Goal: Information Seeking & Learning: Learn about a topic

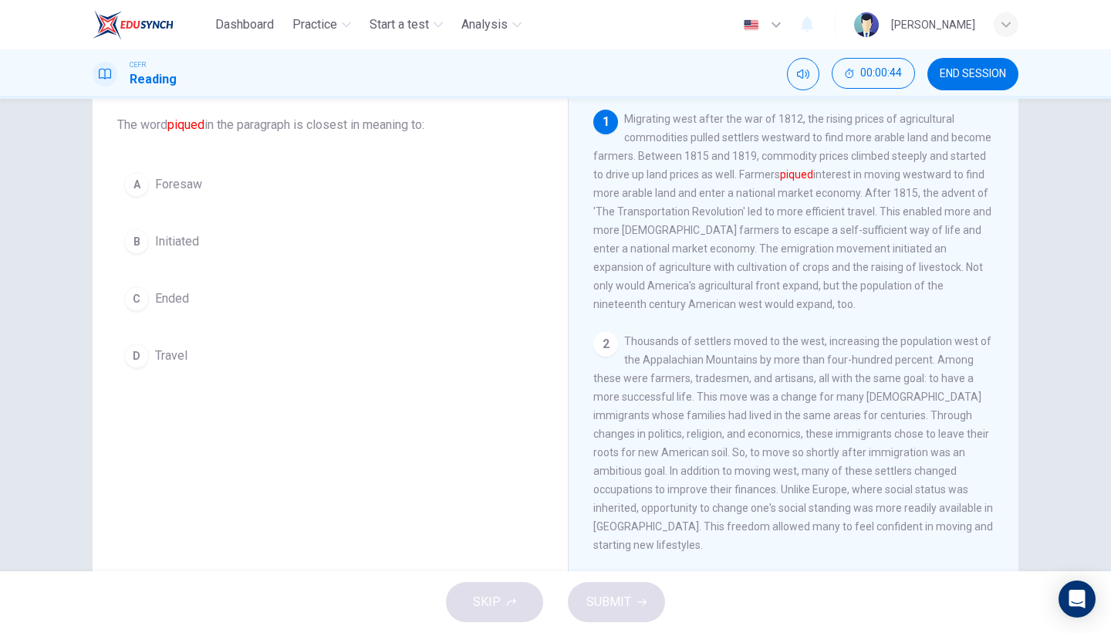
scroll to position [103, 0]
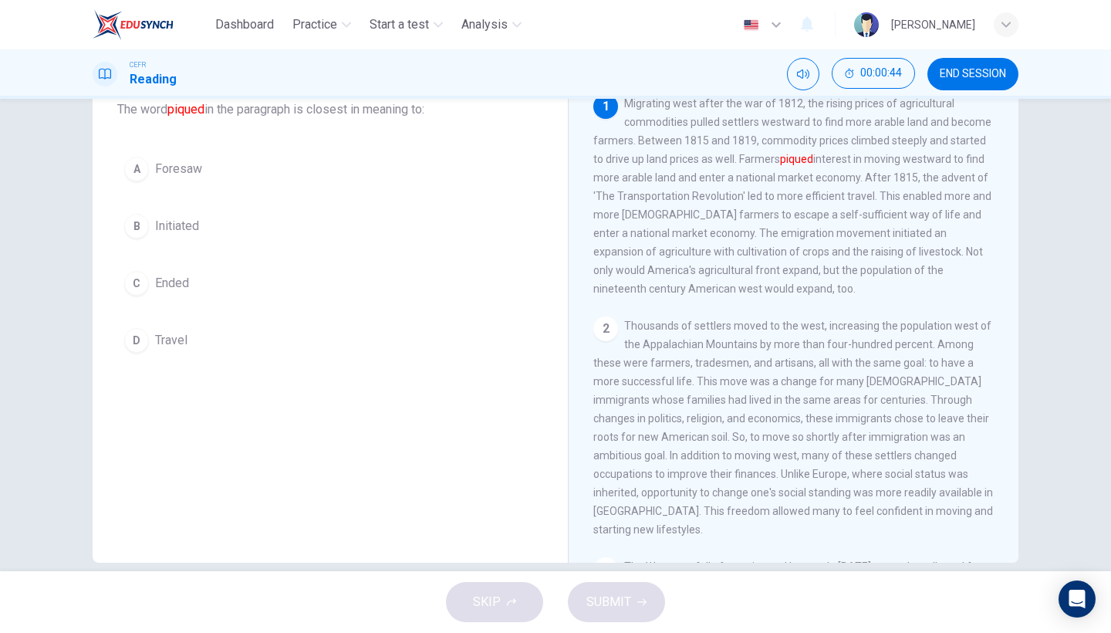
click at [278, 230] on button "B Initiated" at bounding box center [330, 226] width 426 height 39
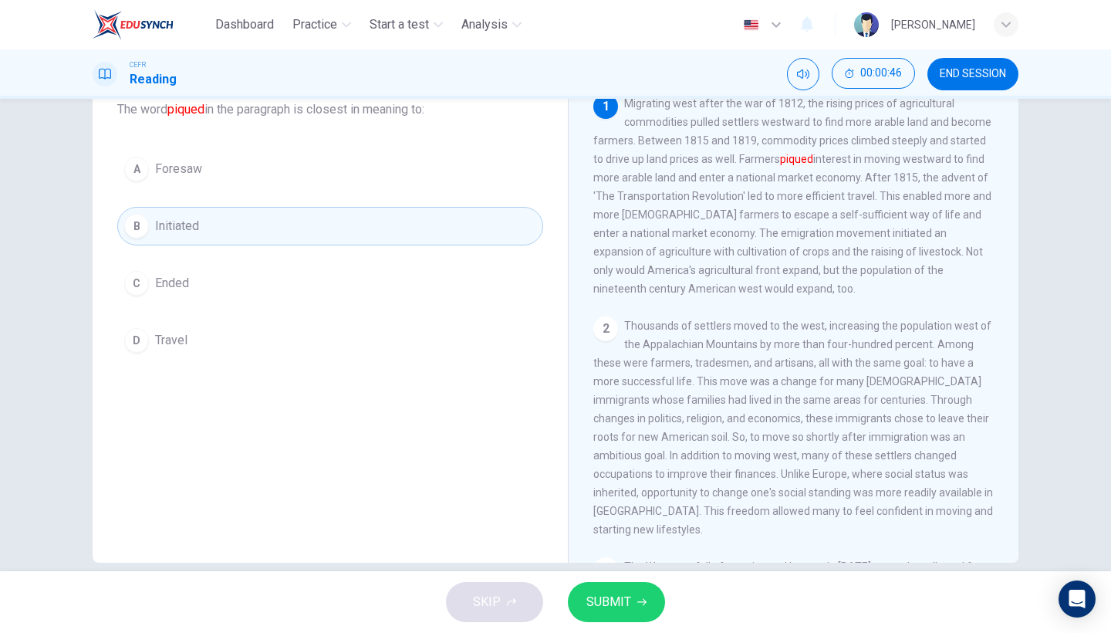
click at [615, 548] on span "SUBMIT" at bounding box center [608, 602] width 45 height 22
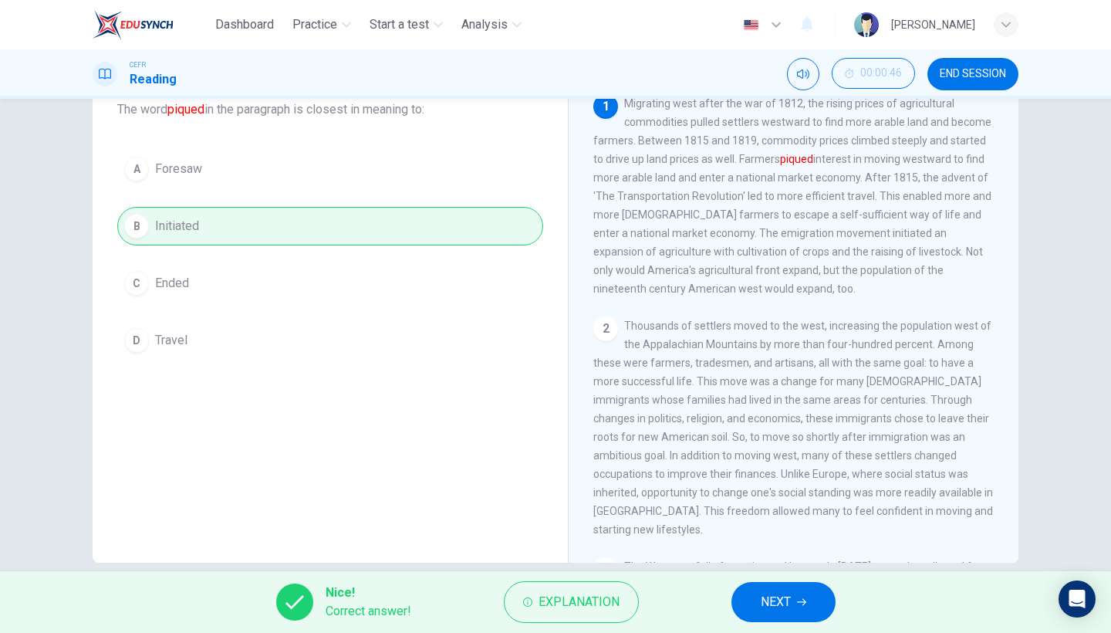
click at [795, 548] on button "NEXT" at bounding box center [783, 602] width 104 height 40
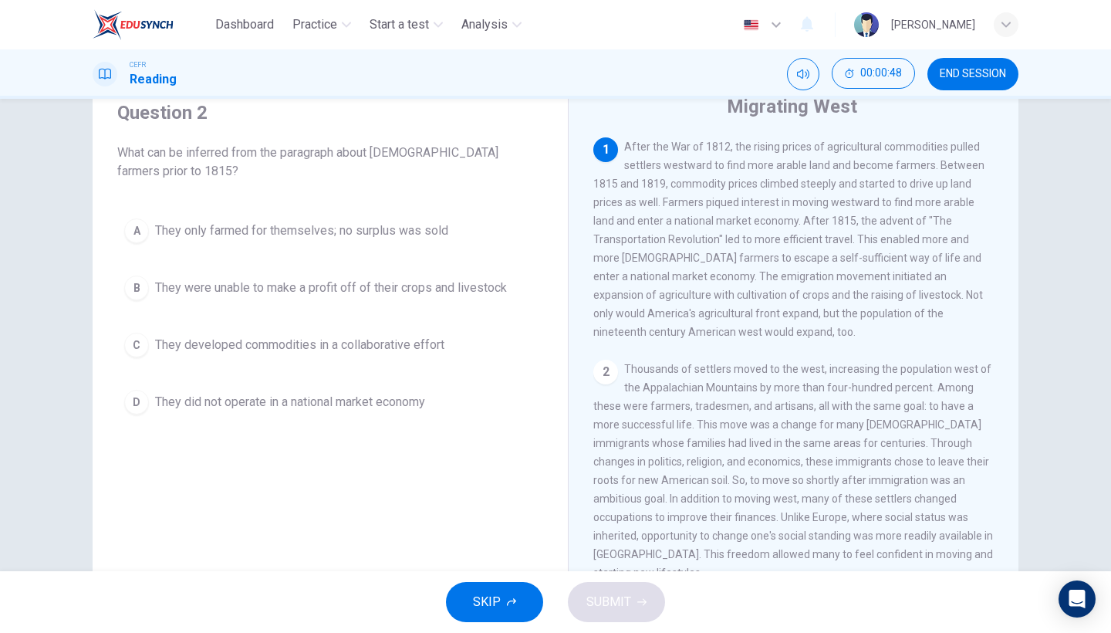
scroll to position [49, 0]
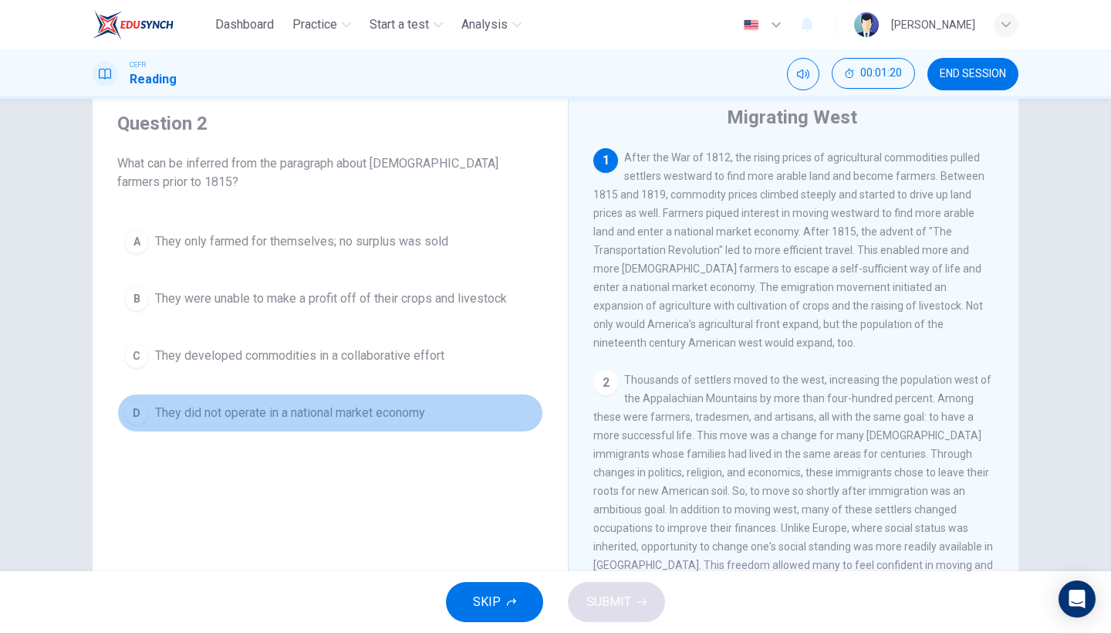
click at [306, 425] on button "D They did not operate in a national market economy" at bounding box center [330, 412] width 426 height 39
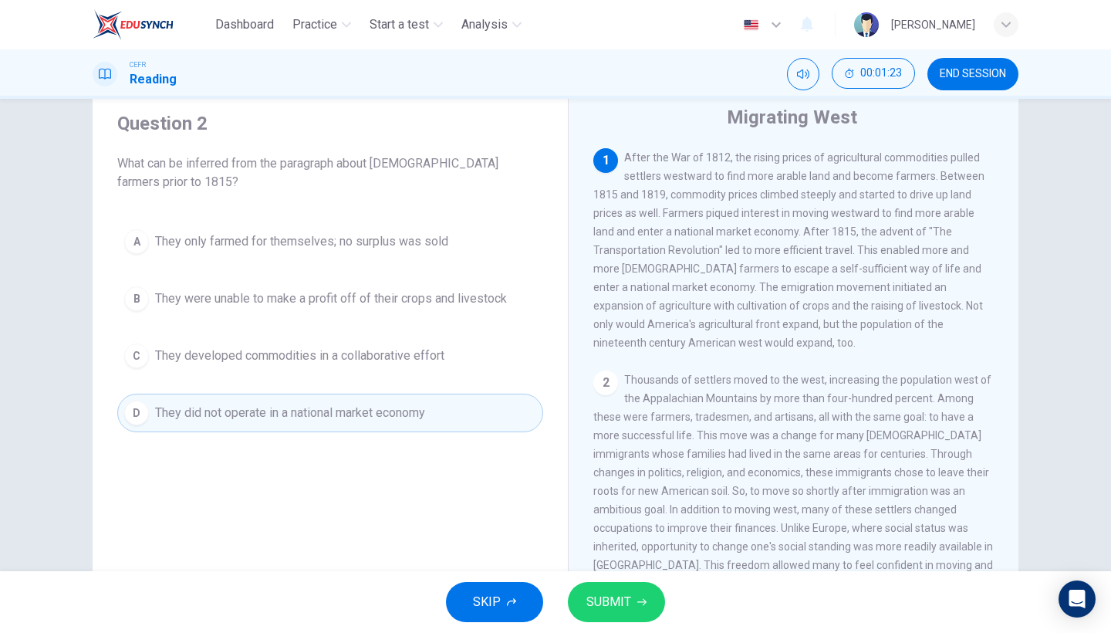
click at [619, 548] on span "SUBMIT" at bounding box center [608, 602] width 45 height 22
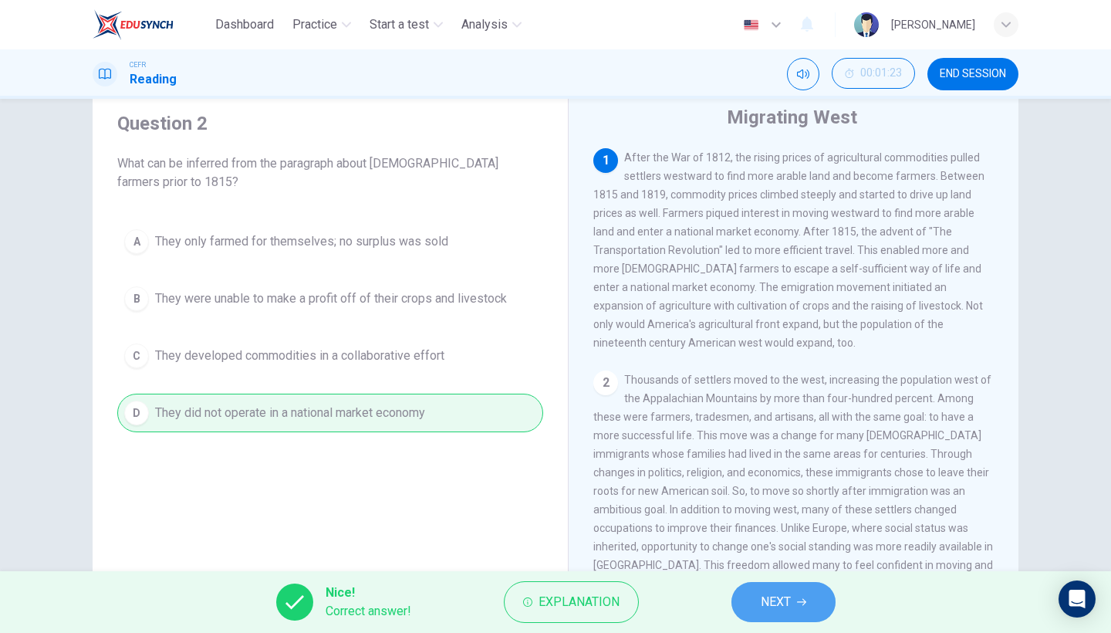
click at [803, 548] on button "NEXT" at bounding box center [783, 602] width 104 height 40
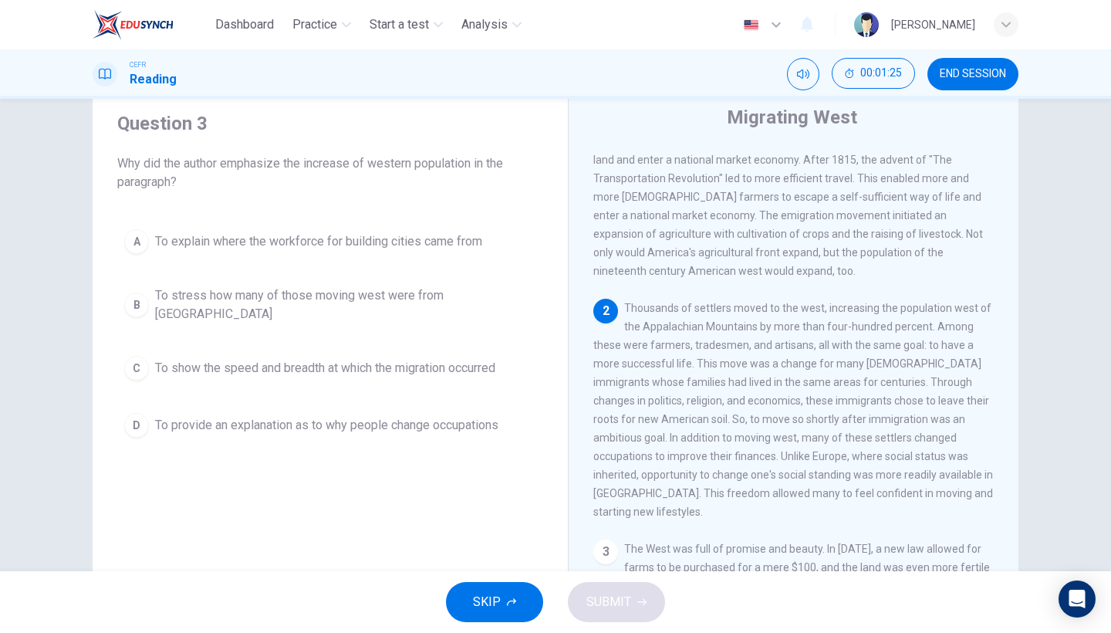
scroll to position [84, 0]
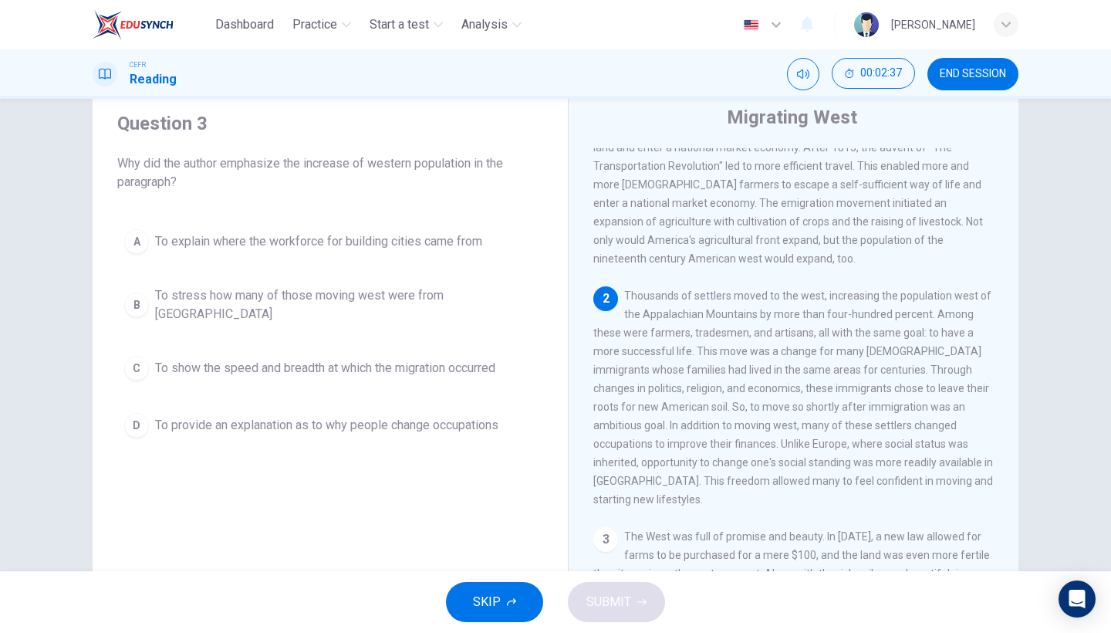
click at [454, 390] on div "A To explain where the workforce for building cities came from B To stress how …" at bounding box center [330, 333] width 426 height 222
drag, startPoint x: 417, startPoint y: 421, endPoint x: 426, endPoint y: 421, distance: 8.5
click at [417, 421] on span "To provide an explanation as to why people change occupations" at bounding box center [326, 425] width 343 height 19
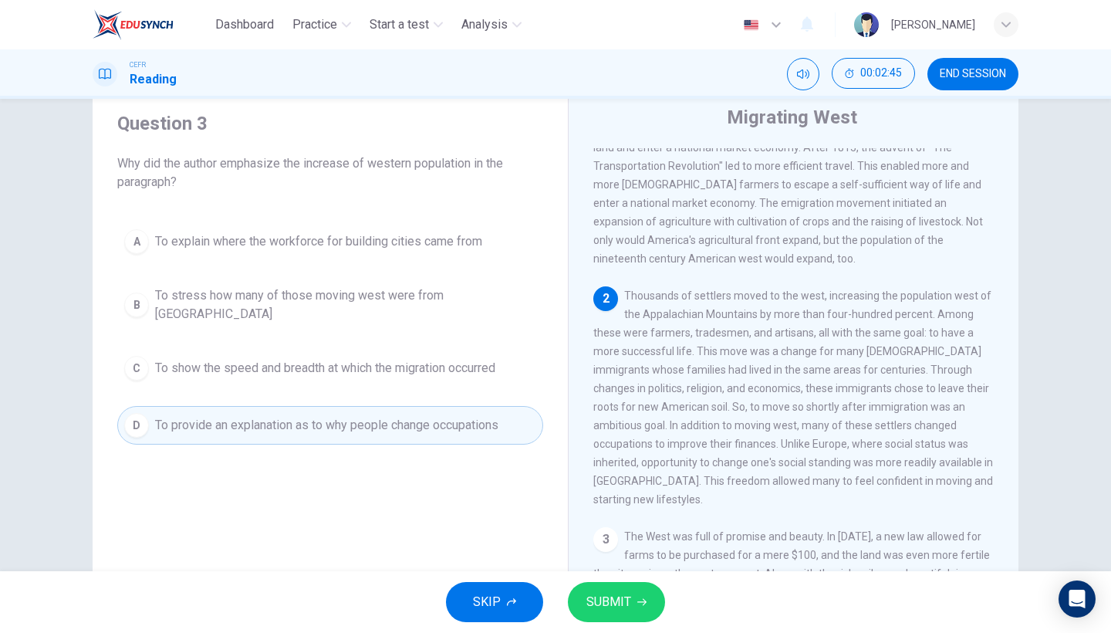
click at [623, 548] on span "SUBMIT" at bounding box center [608, 602] width 45 height 22
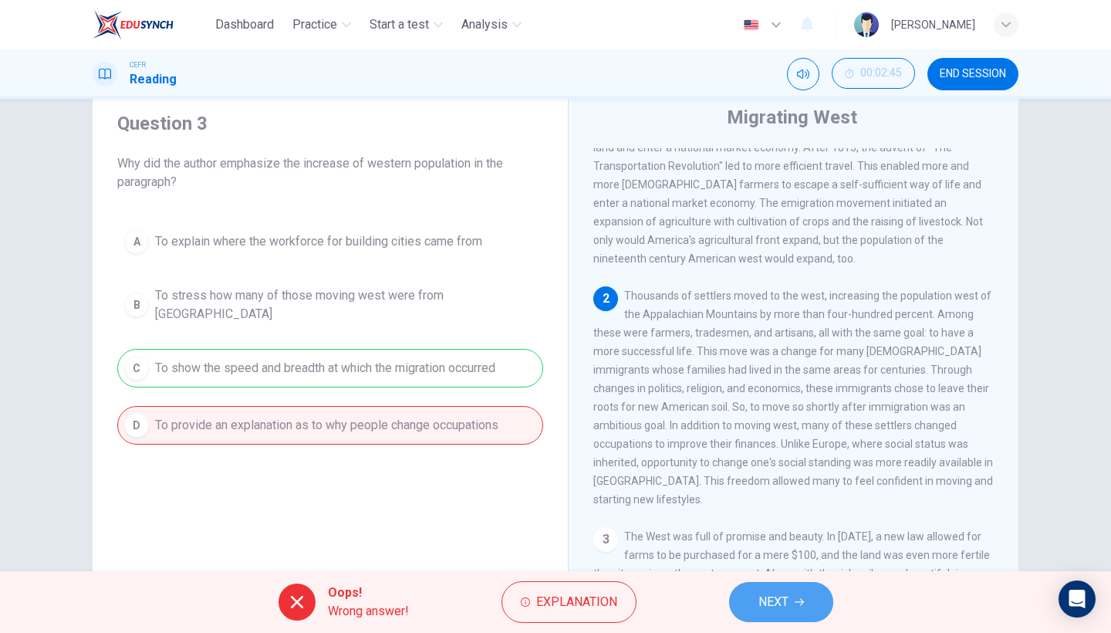
click at [771, 548] on span "NEXT" at bounding box center [773, 602] width 30 height 22
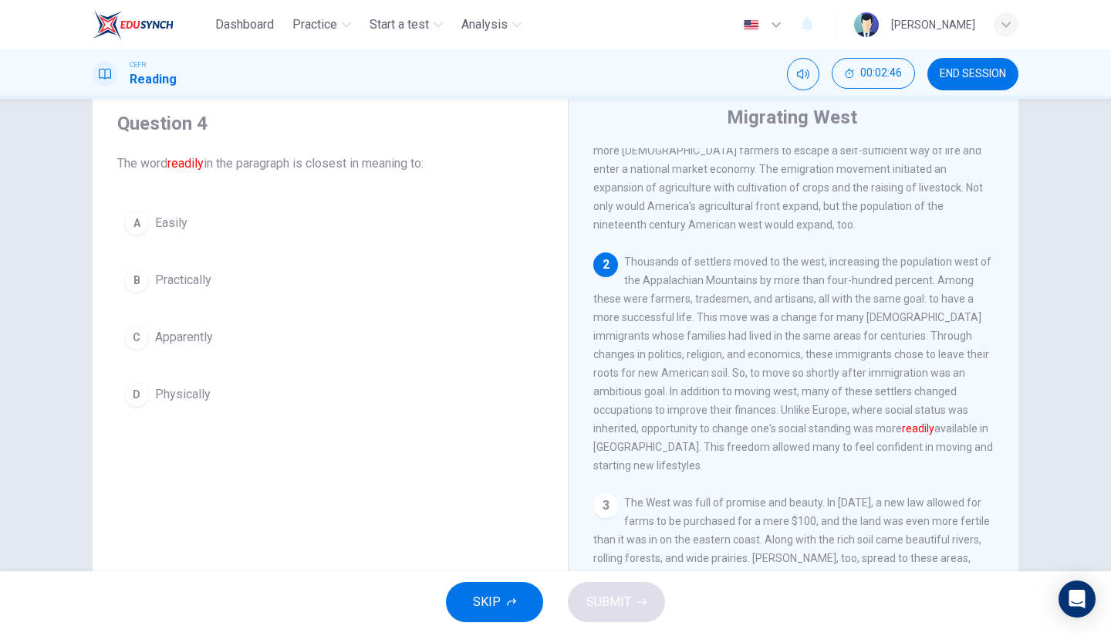
scroll to position [119, 0]
click at [282, 221] on button "A Easily" at bounding box center [330, 223] width 426 height 39
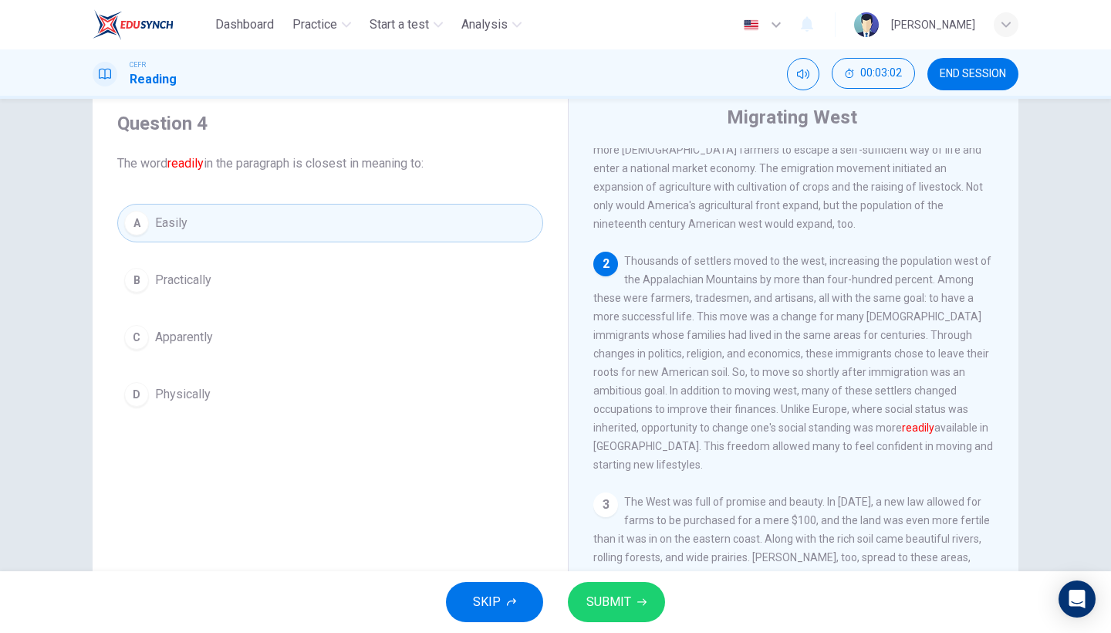
click at [586, 548] on span "SUBMIT" at bounding box center [608, 602] width 45 height 22
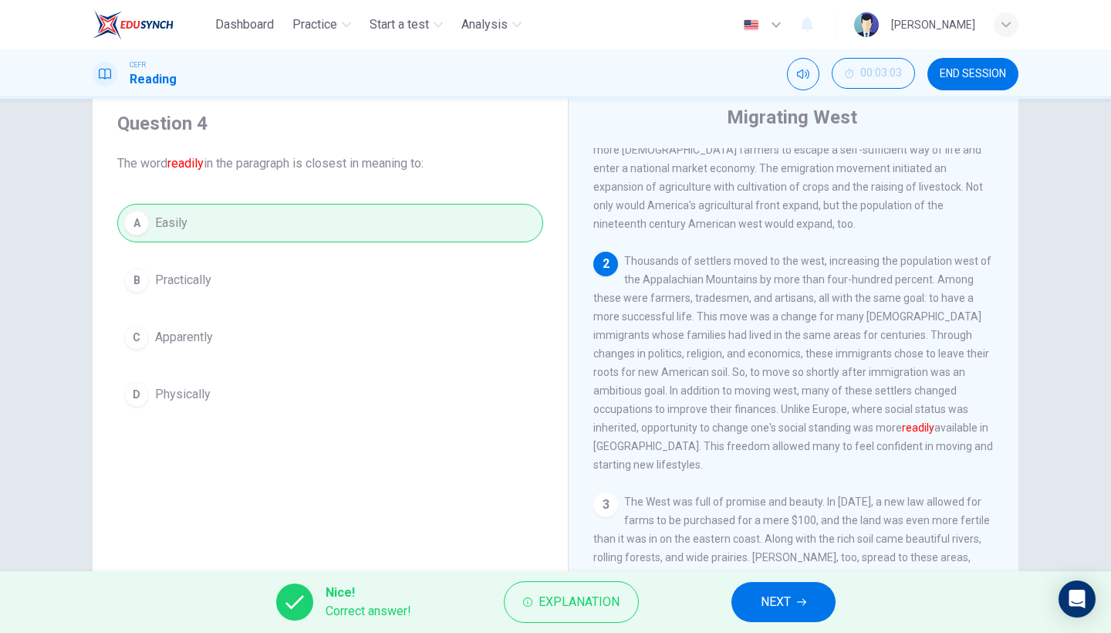
click at [746, 548] on button "NEXT" at bounding box center [783, 602] width 104 height 40
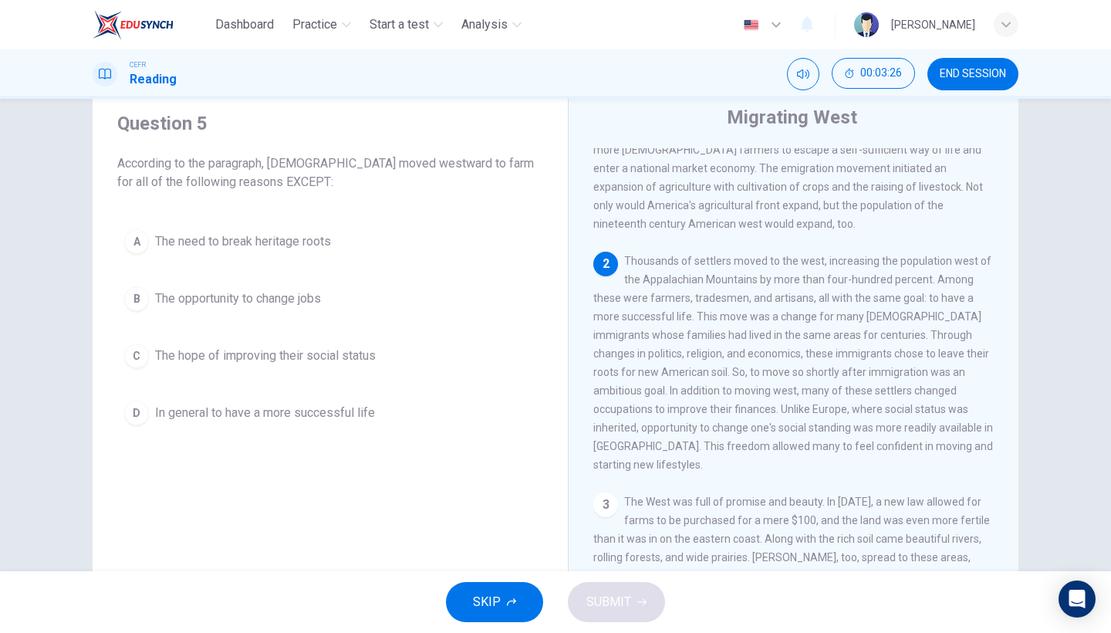
click at [386, 243] on button "A The need to break heritage roots" at bounding box center [330, 241] width 426 height 39
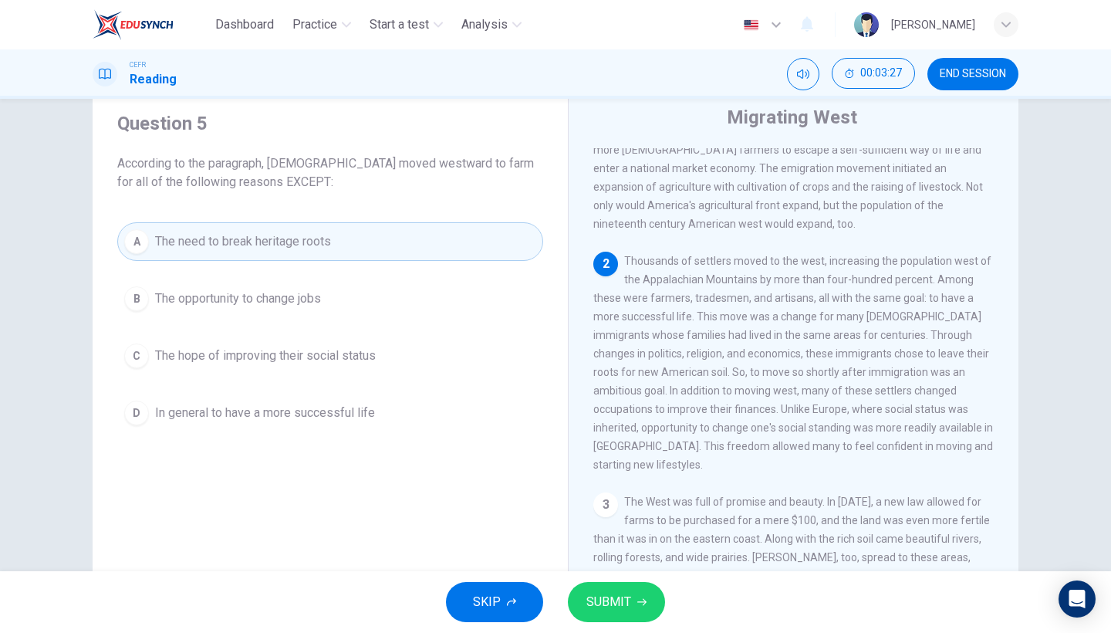
click at [616, 548] on span "SUBMIT" at bounding box center [608, 602] width 45 height 22
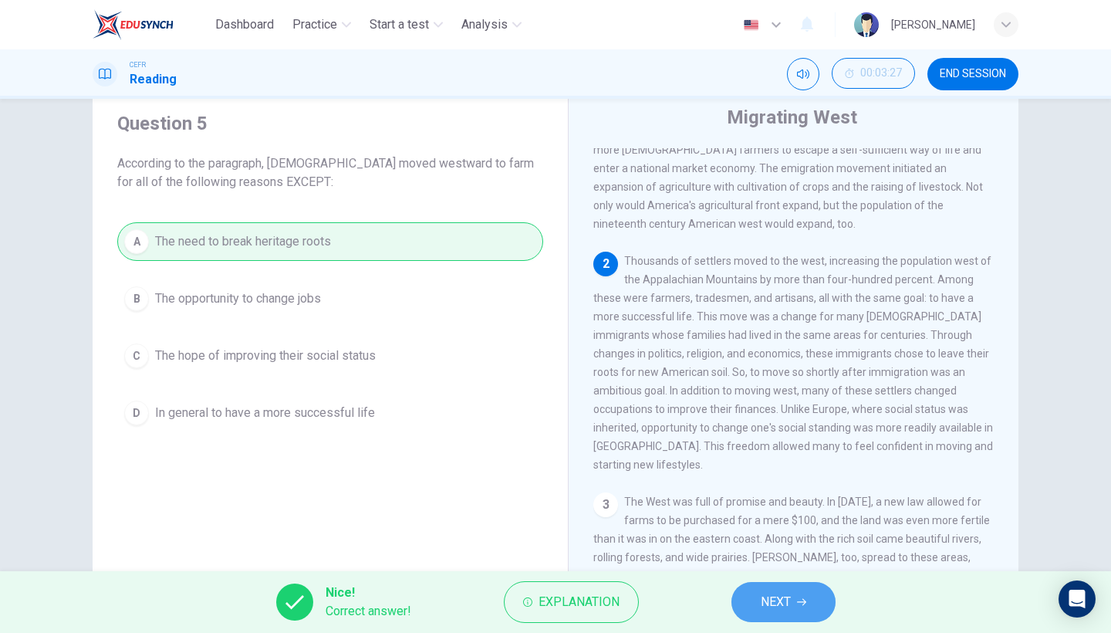
click at [805, 548] on icon "button" at bounding box center [801, 602] width 9 height 7
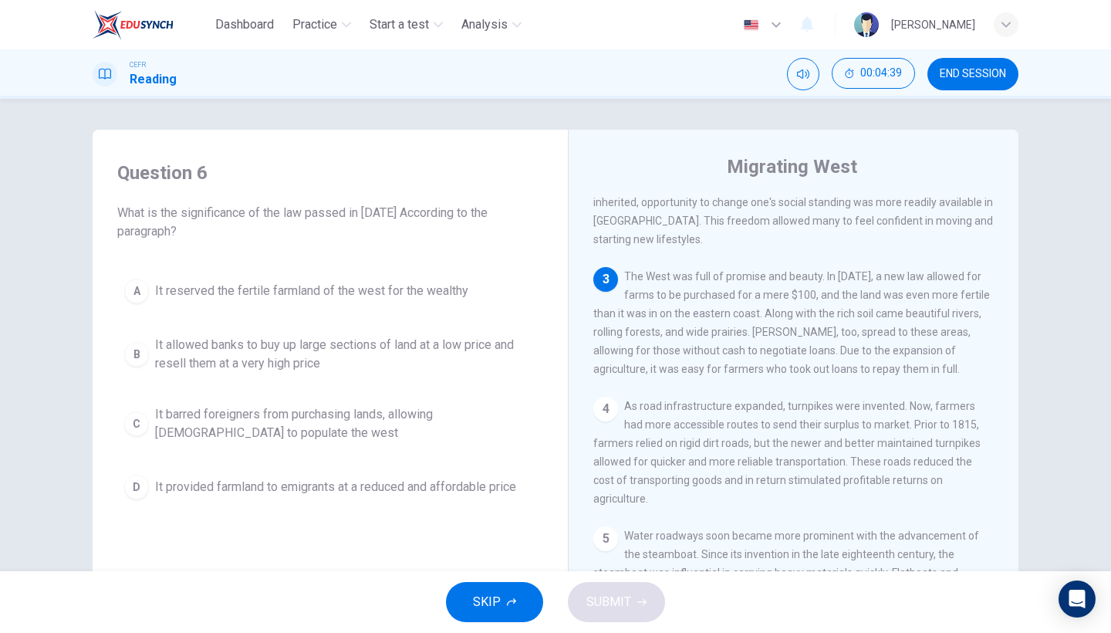
scroll to position [410, 0]
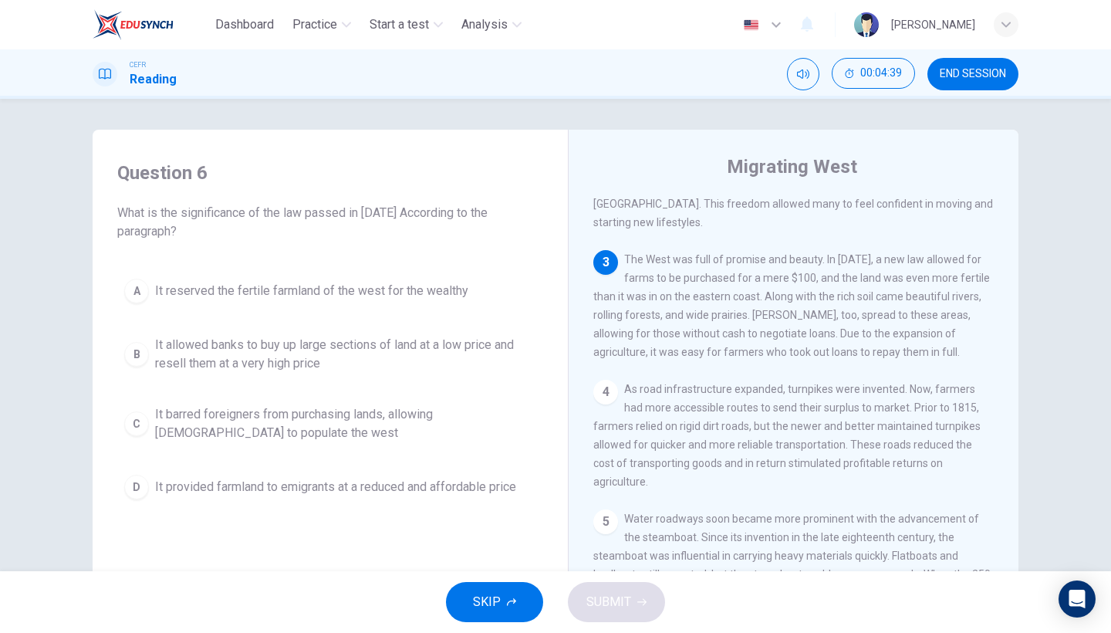
click at [392, 509] on div "Question 6 What is the significance of the law passed in [DATE] According to th…" at bounding box center [330, 333] width 451 height 376
click at [404, 491] on span "It provided farmland to emigrants at a reduced and affordable price" at bounding box center [335, 487] width 361 height 19
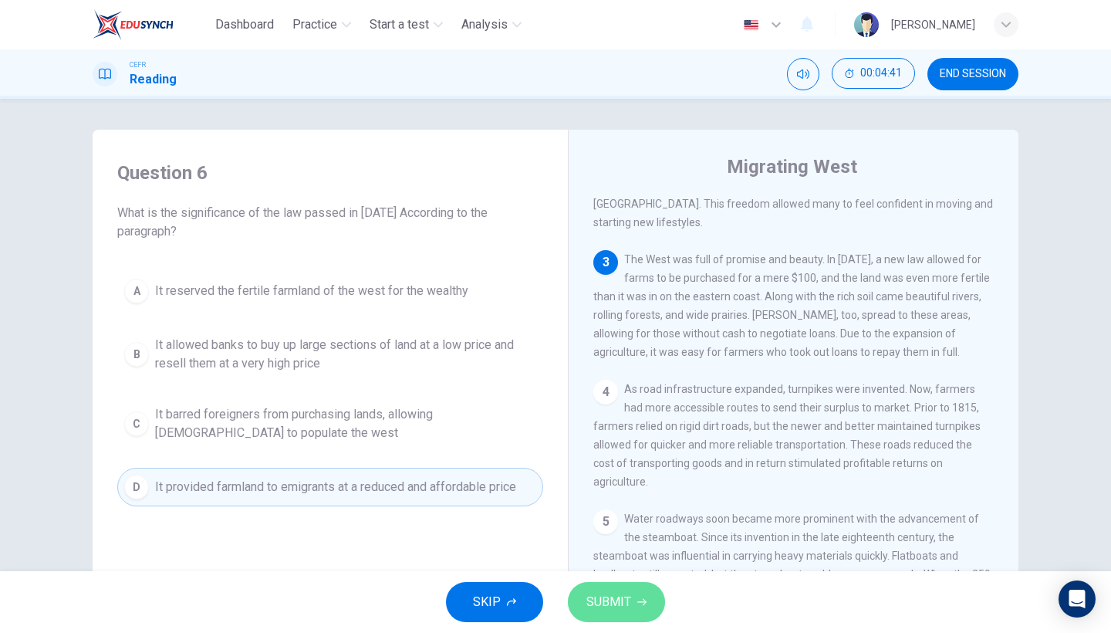
click at [626, 548] on button "SUBMIT" at bounding box center [616, 602] width 97 height 40
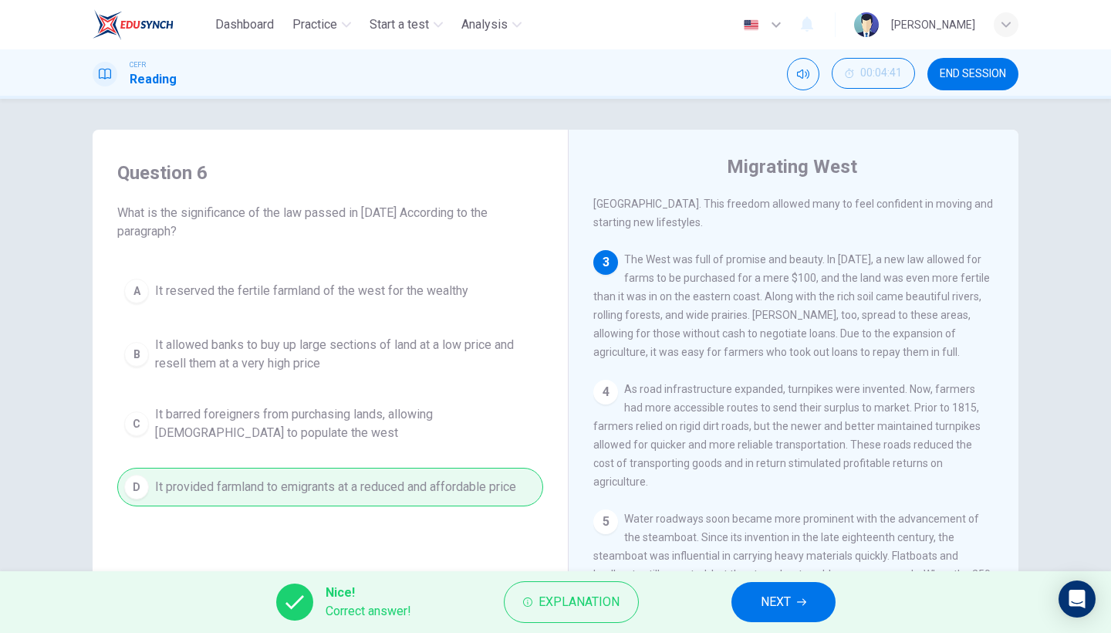
click at [802, 548] on button "NEXT" at bounding box center [783, 602] width 104 height 40
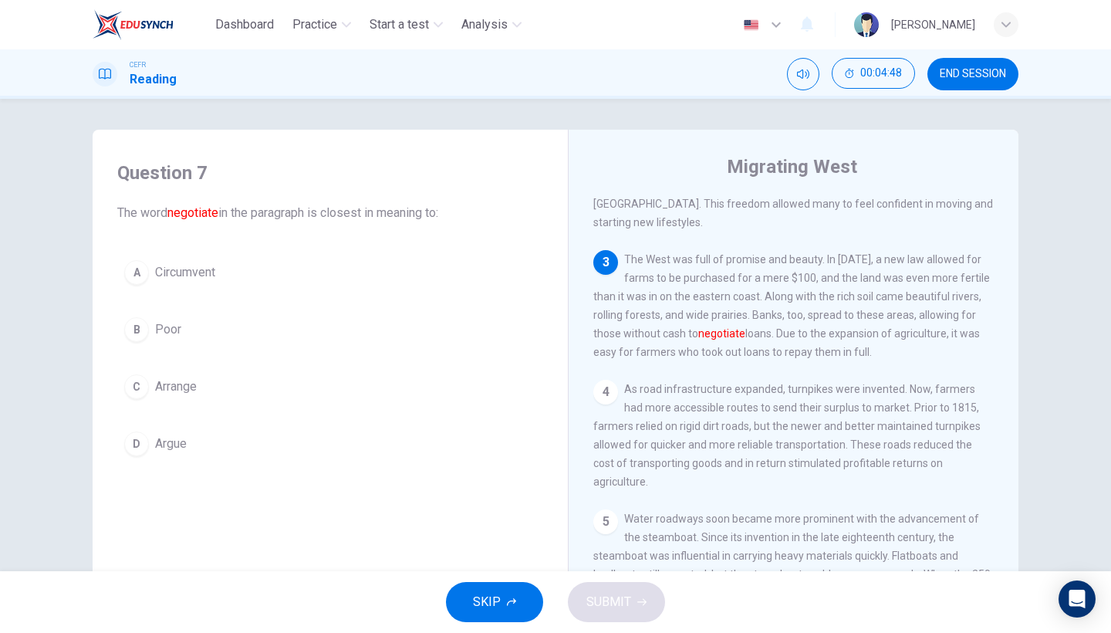
click at [181, 393] on span "Arrange" at bounding box center [176, 386] width 42 height 19
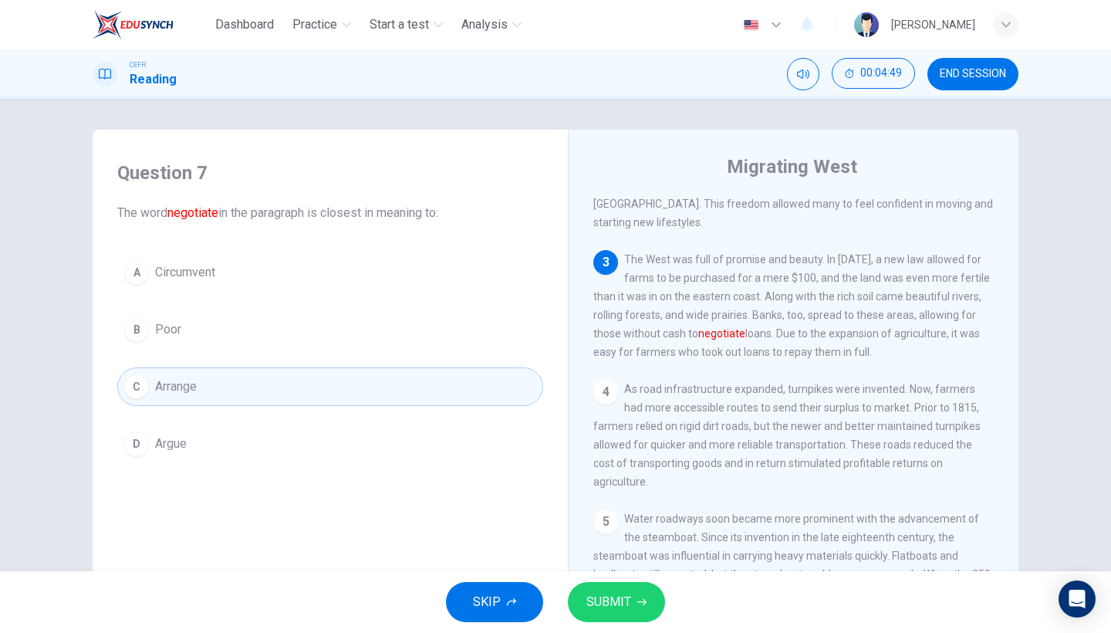
click at [626, 548] on span "SUBMIT" at bounding box center [608, 602] width 45 height 22
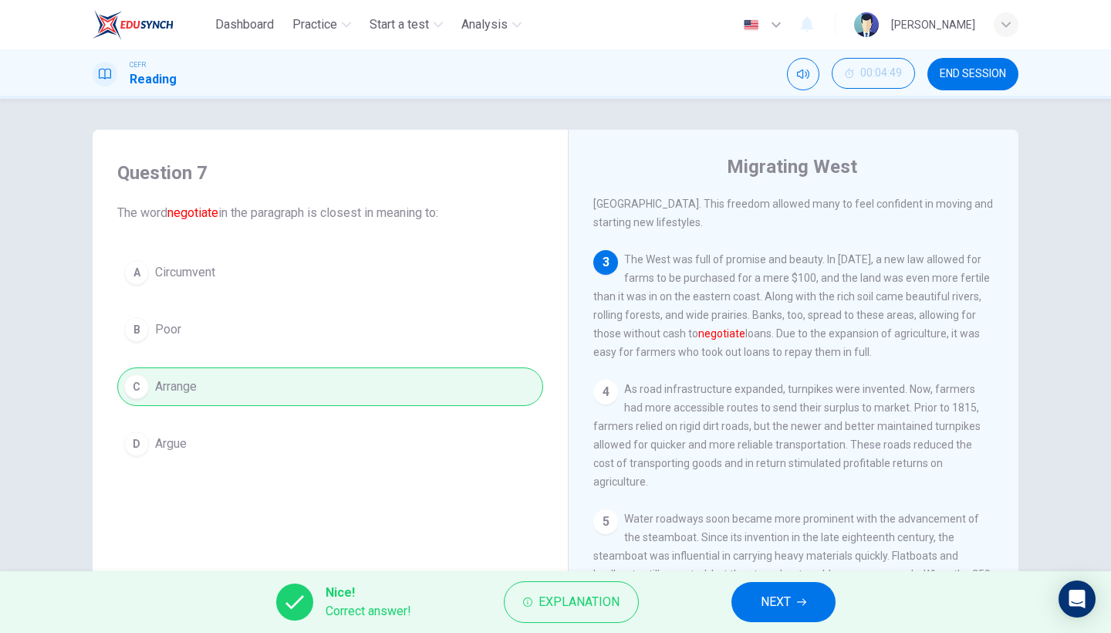
click at [770, 548] on span "NEXT" at bounding box center [776, 602] width 30 height 22
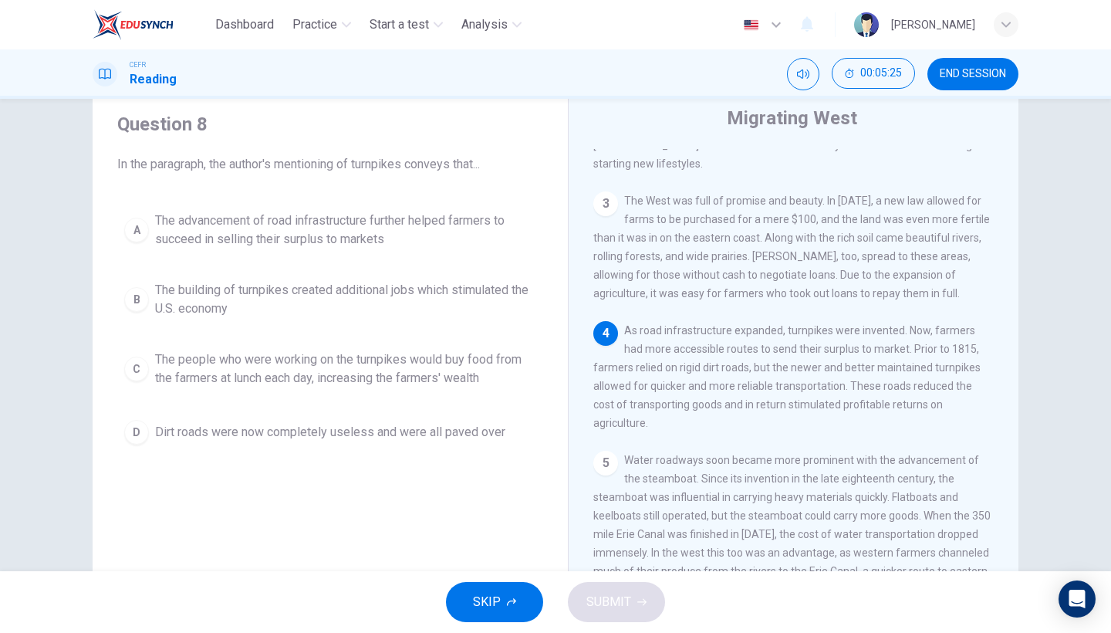
scroll to position [53, 0]
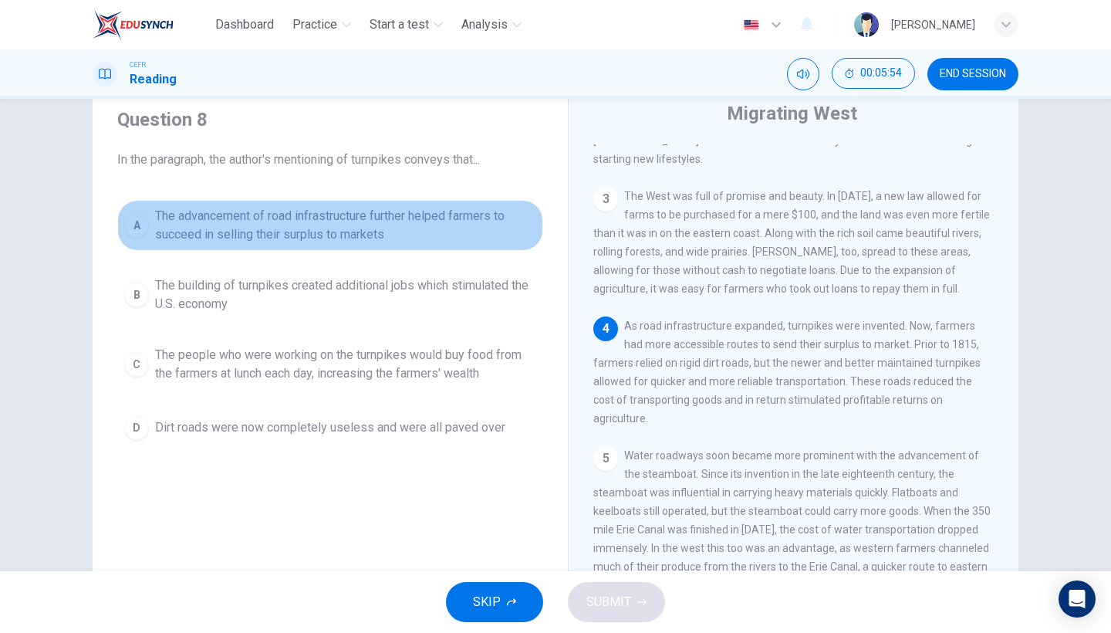
click at [372, 225] on span "The advancement of road infrastructure further helped farmers to succeed in sel…" at bounding box center [345, 225] width 381 height 37
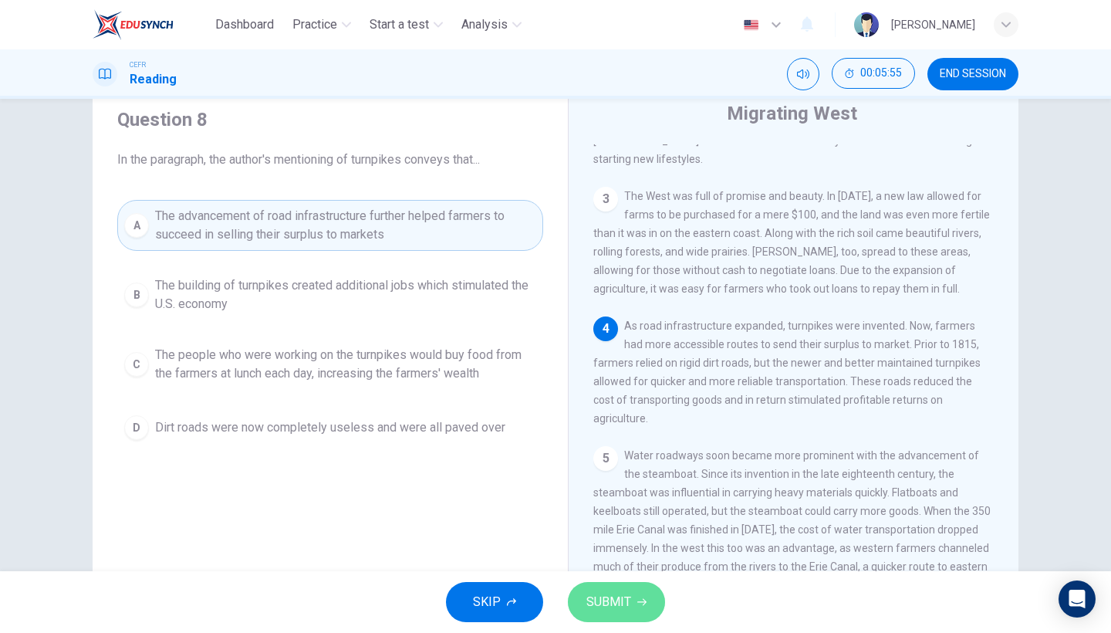
click at [603, 548] on span "SUBMIT" at bounding box center [608, 602] width 45 height 22
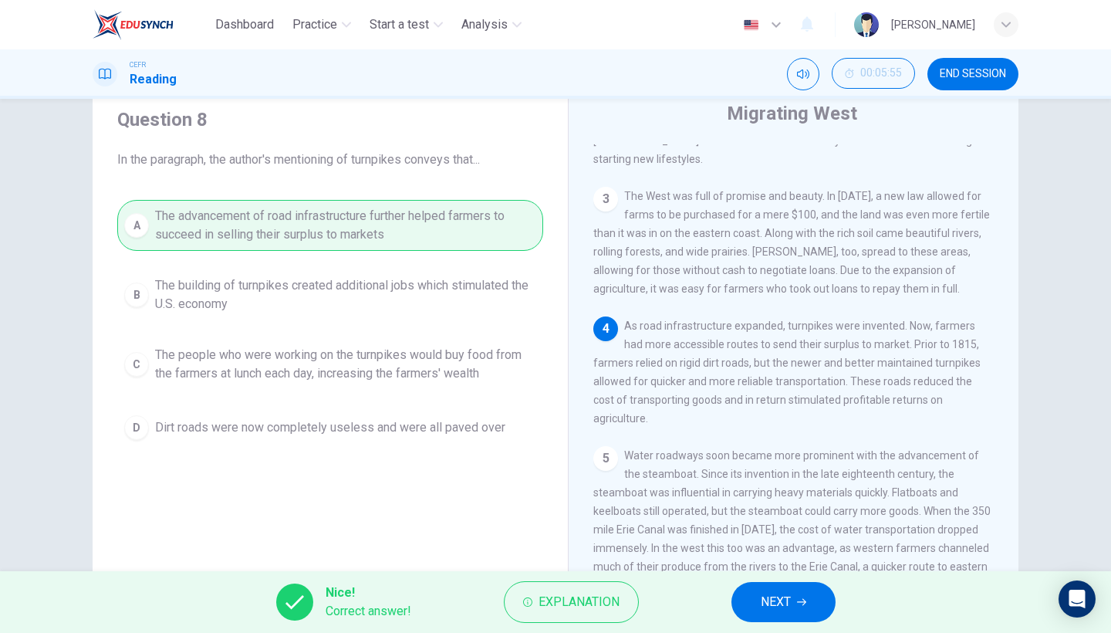
click at [778, 548] on button "NEXT" at bounding box center [783, 602] width 104 height 40
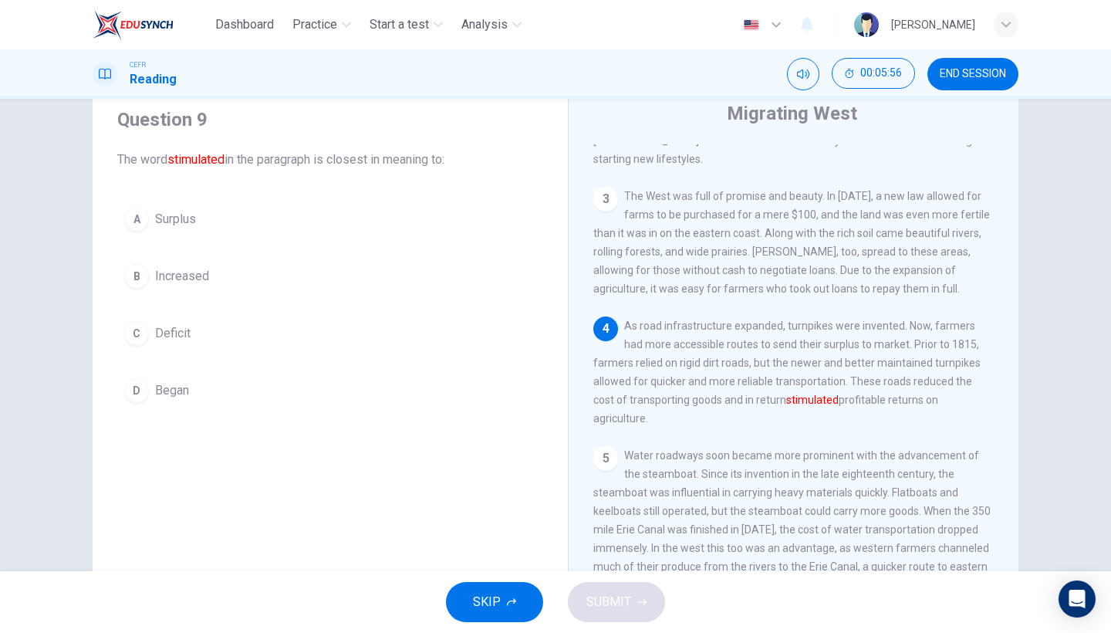
scroll to position [62, 0]
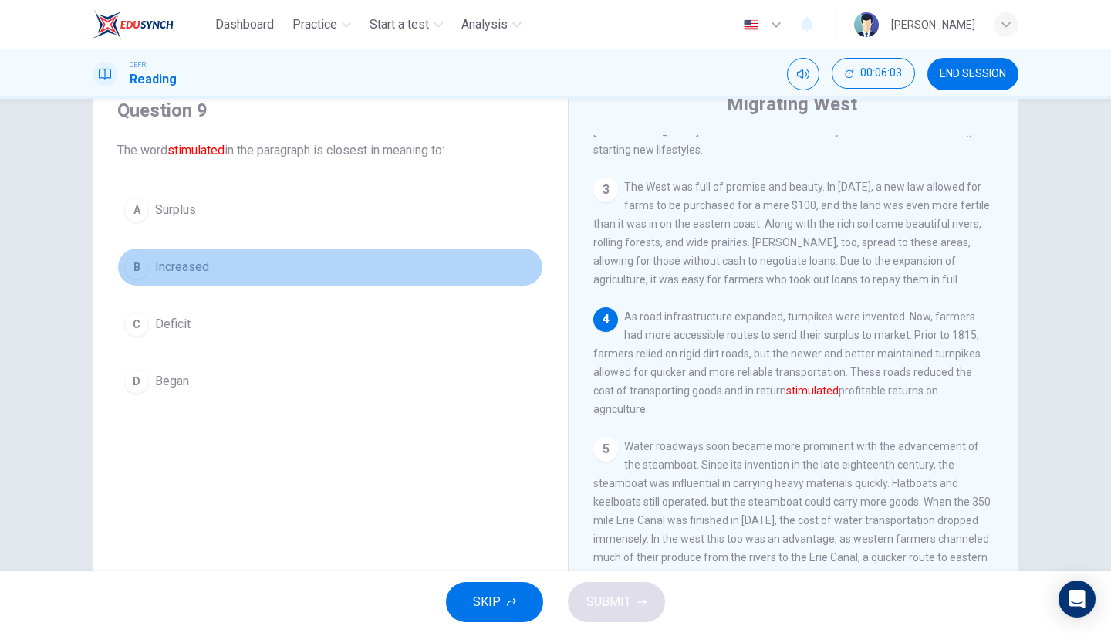
click at [266, 272] on button "B Increased" at bounding box center [330, 267] width 426 height 39
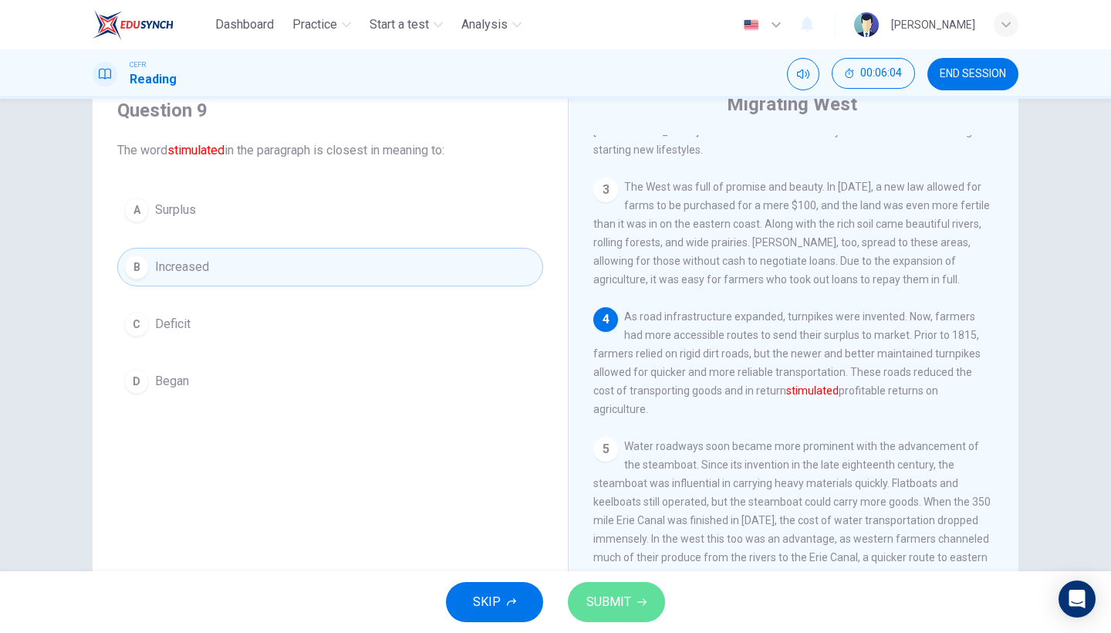
click at [625, 548] on span "SUBMIT" at bounding box center [608, 602] width 45 height 22
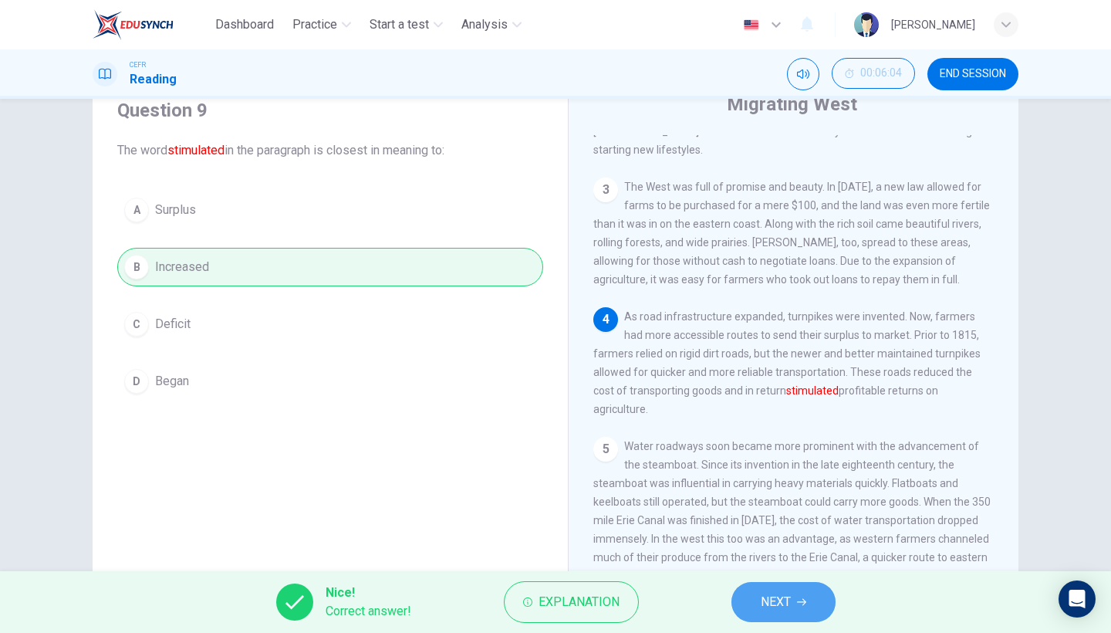
click at [762, 548] on span "NEXT" at bounding box center [776, 602] width 30 height 22
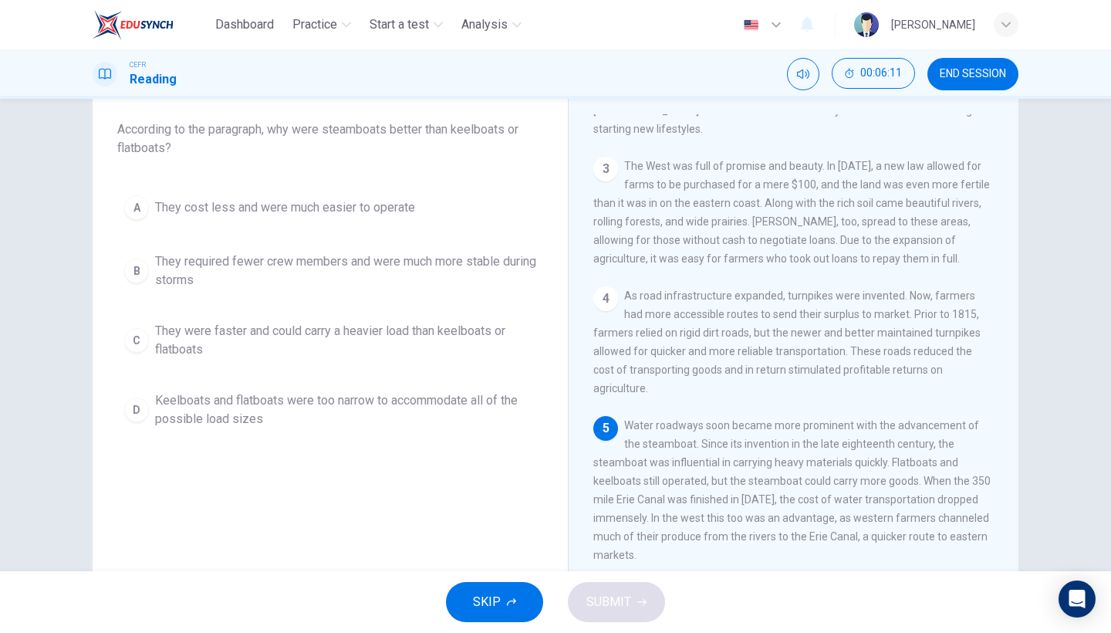
scroll to position [79, 0]
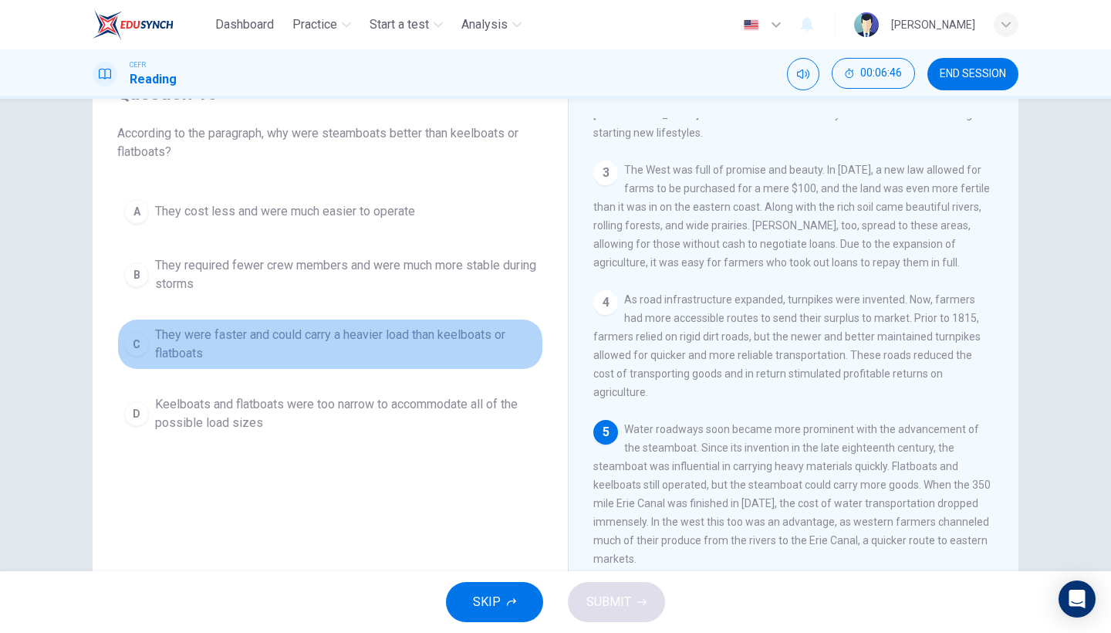
click at [430, 355] on span "They were faster and could carry a heavier load than keelboats or flatboats" at bounding box center [345, 344] width 381 height 37
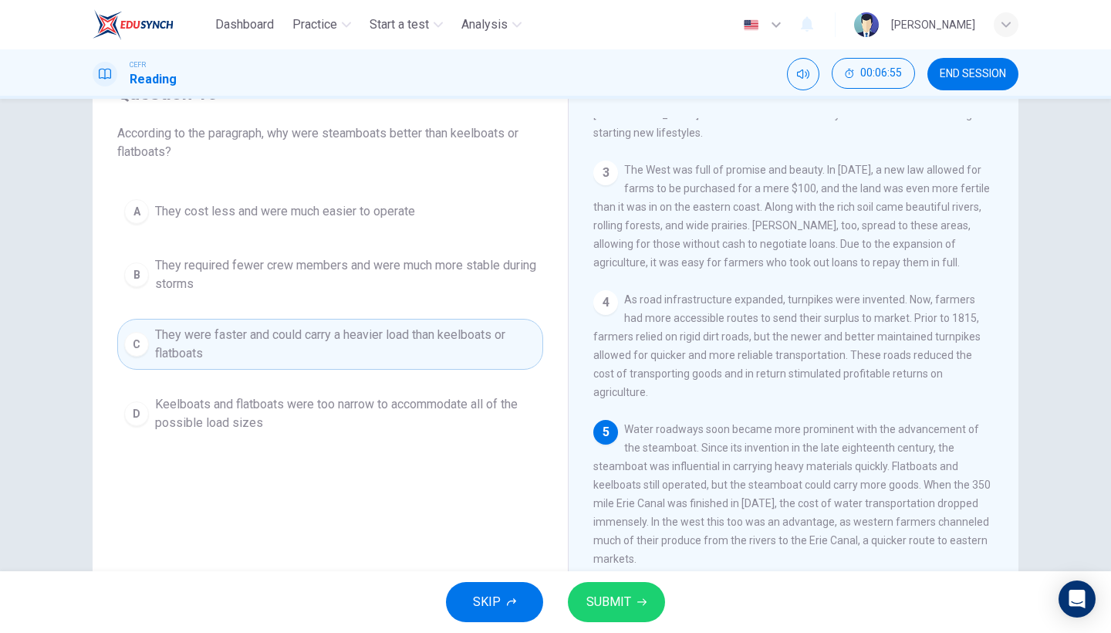
click at [633, 548] on button "SUBMIT" at bounding box center [616, 602] width 97 height 40
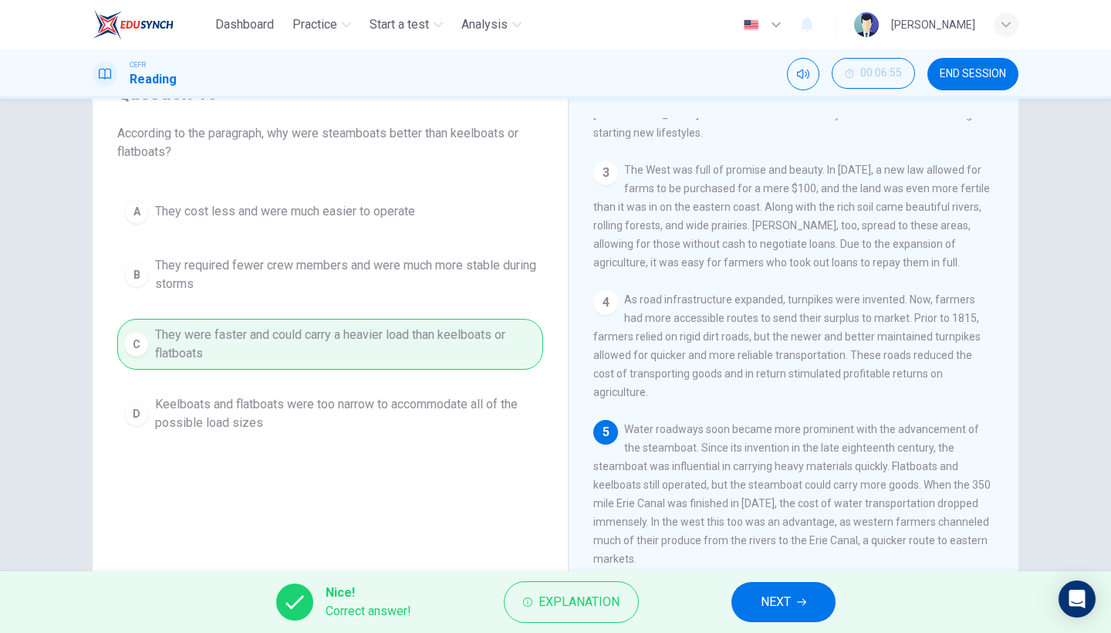
click at [785, 548] on span "NEXT" at bounding box center [776, 602] width 30 height 22
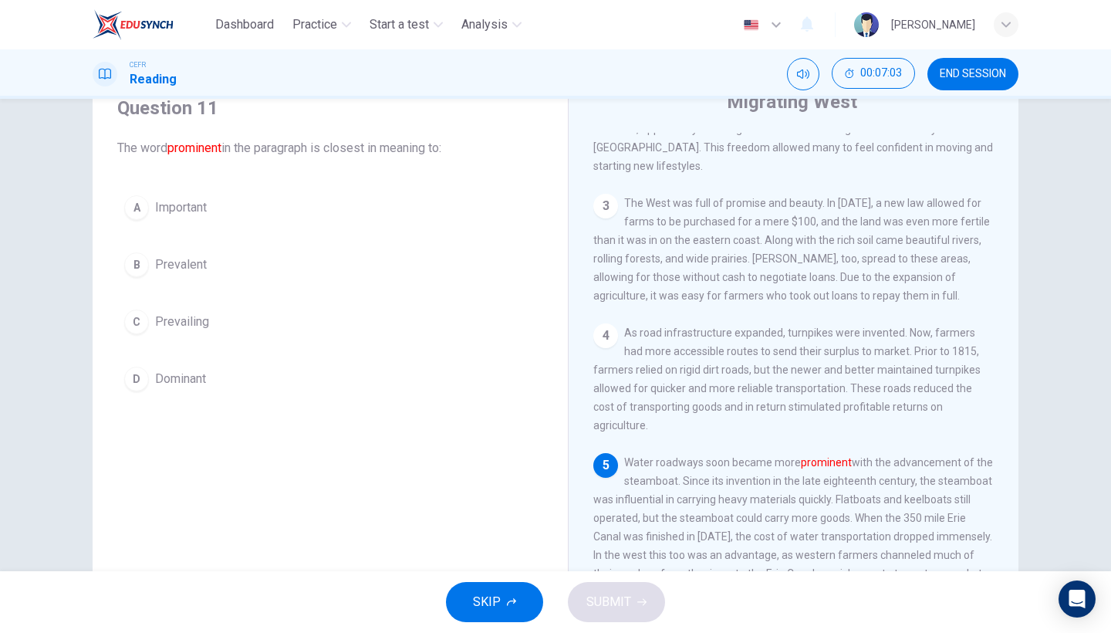
scroll to position [50, 0]
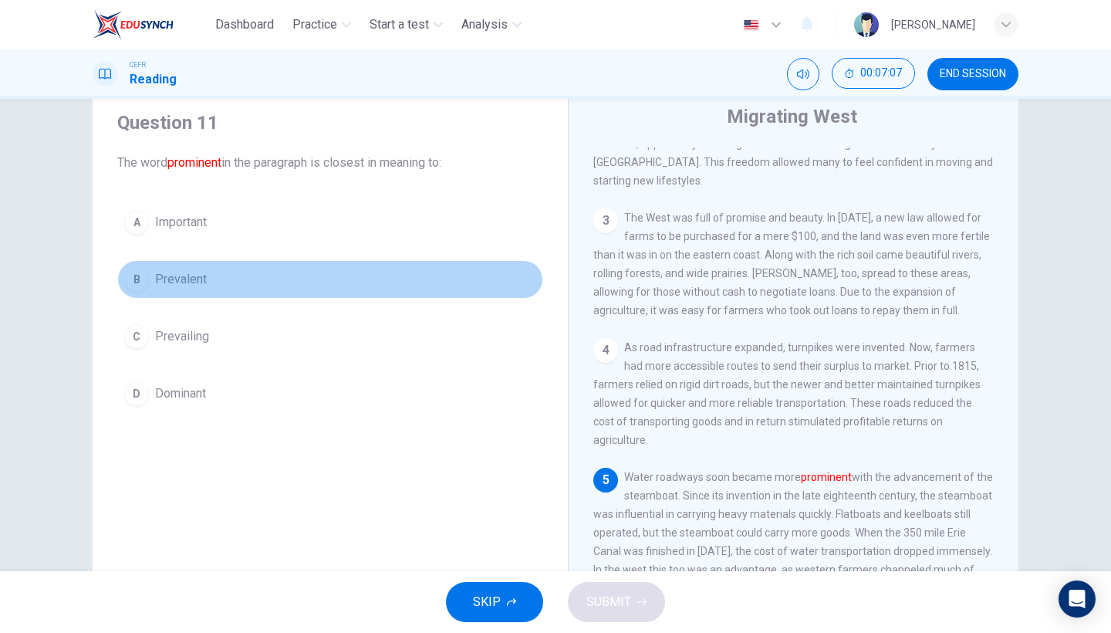
click at [215, 279] on button "B Prevalent" at bounding box center [330, 279] width 426 height 39
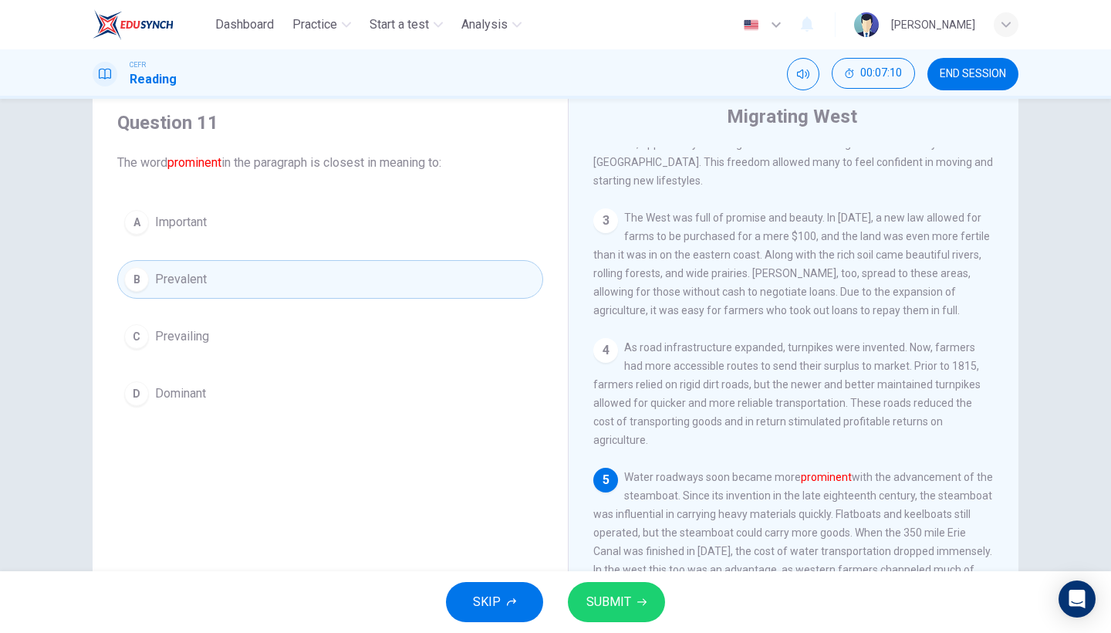
click at [607, 548] on span "SUBMIT" at bounding box center [608, 602] width 45 height 22
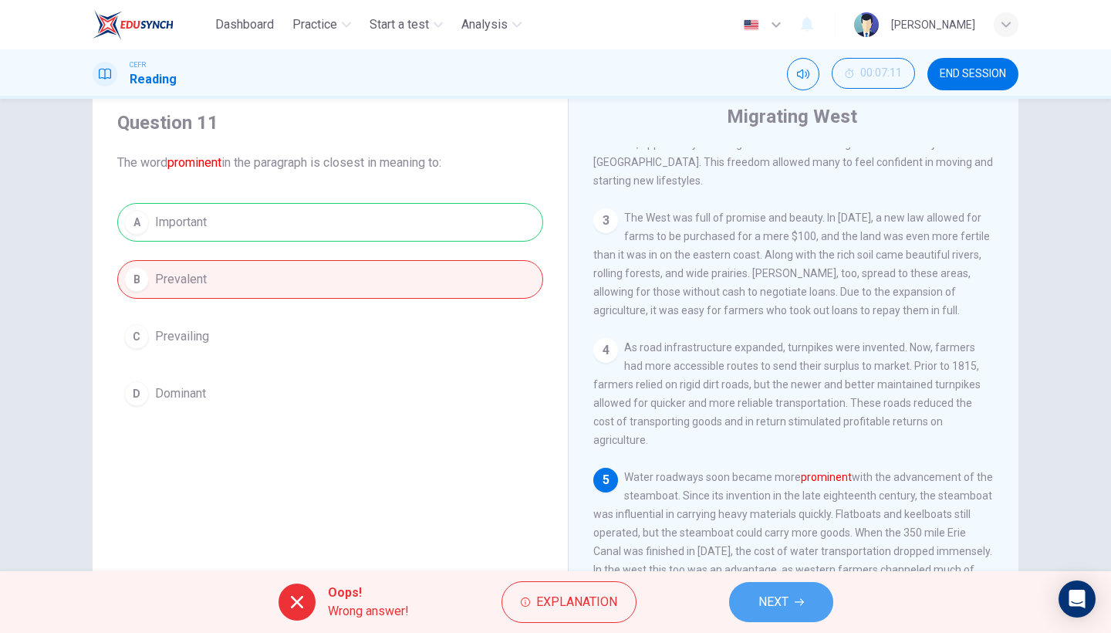
click at [771, 548] on span "NEXT" at bounding box center [773, 602] width 30 height 22
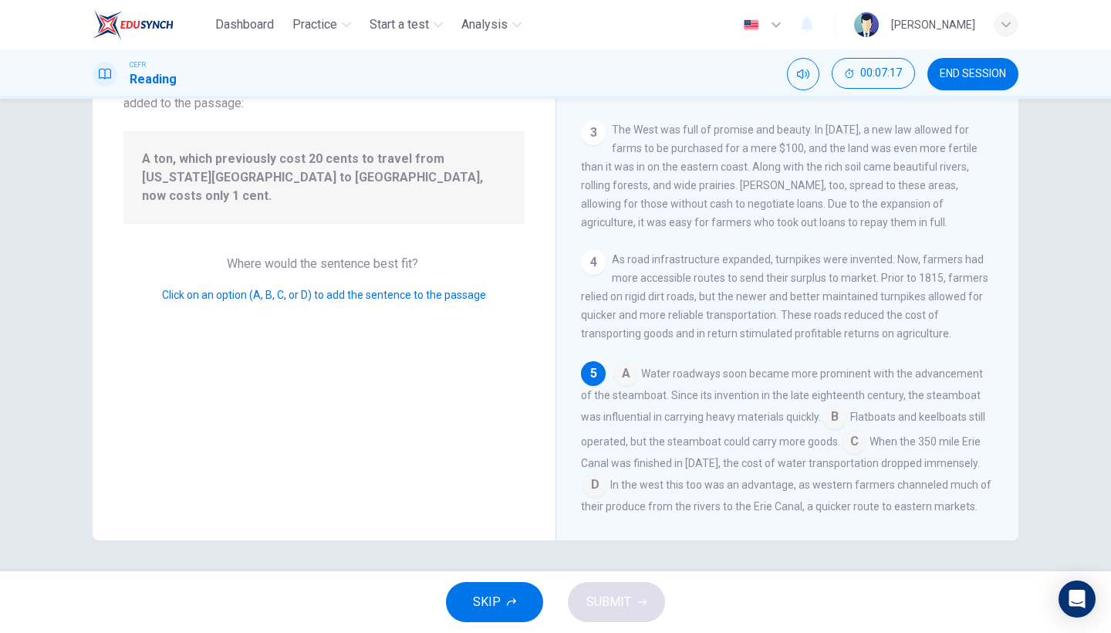
scroll to position [126, 0]
click at [607, 474] on input at bounding box center [594, 486] width 25 height 25
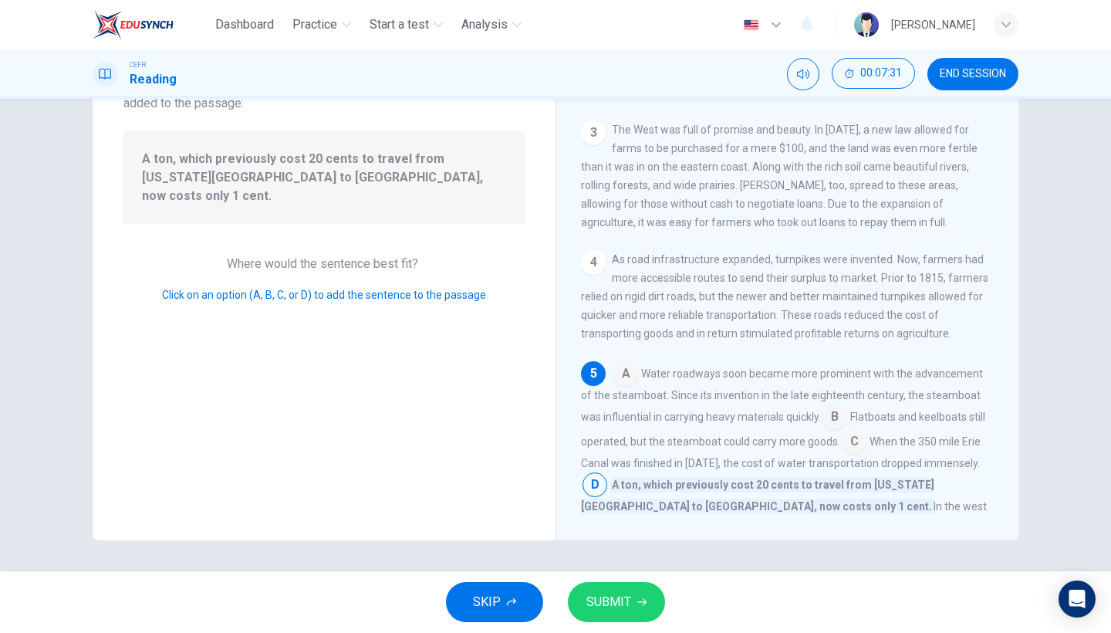
click at [619, 548] on span "SUBMIT" at bounding box center [608, 602] width 45 height 22
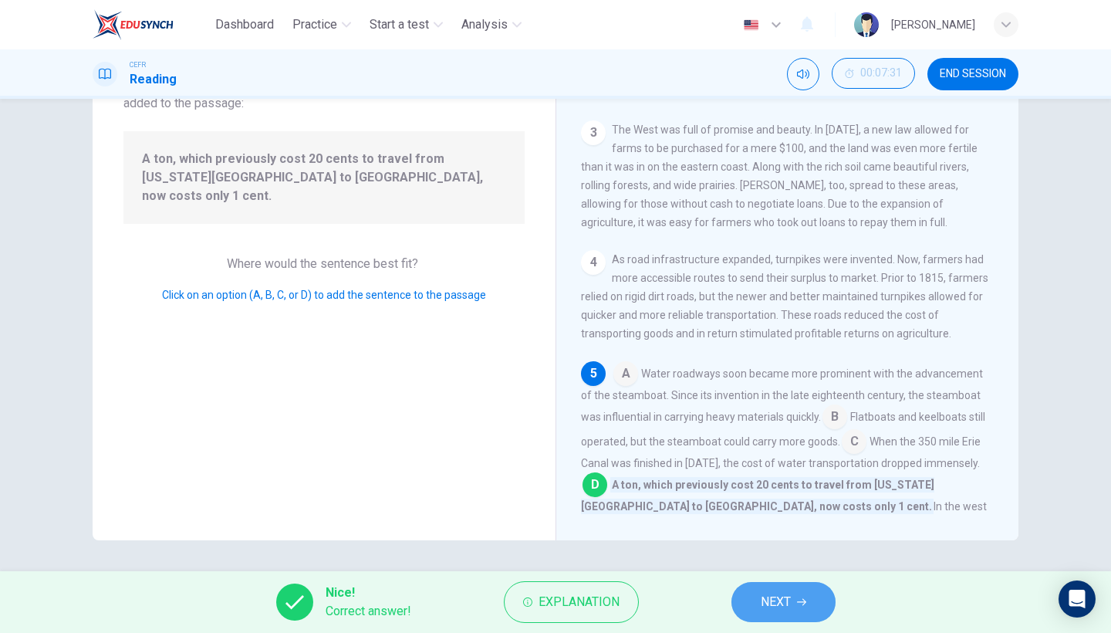
click at [769, 548] on span "NEXT" at bounding box center [776, 602] width 30 height 22
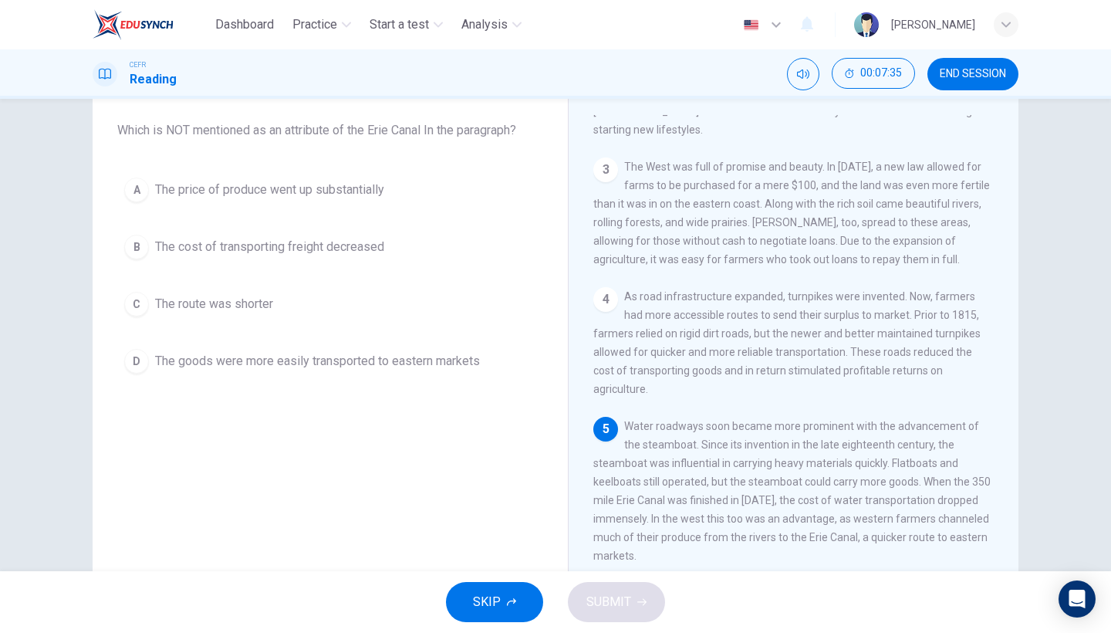
scroll to position [420, 0]
click at [319, 255] on span "The cost of transporting freight decreased" at bounding box center [269, 247] width 229 height 19
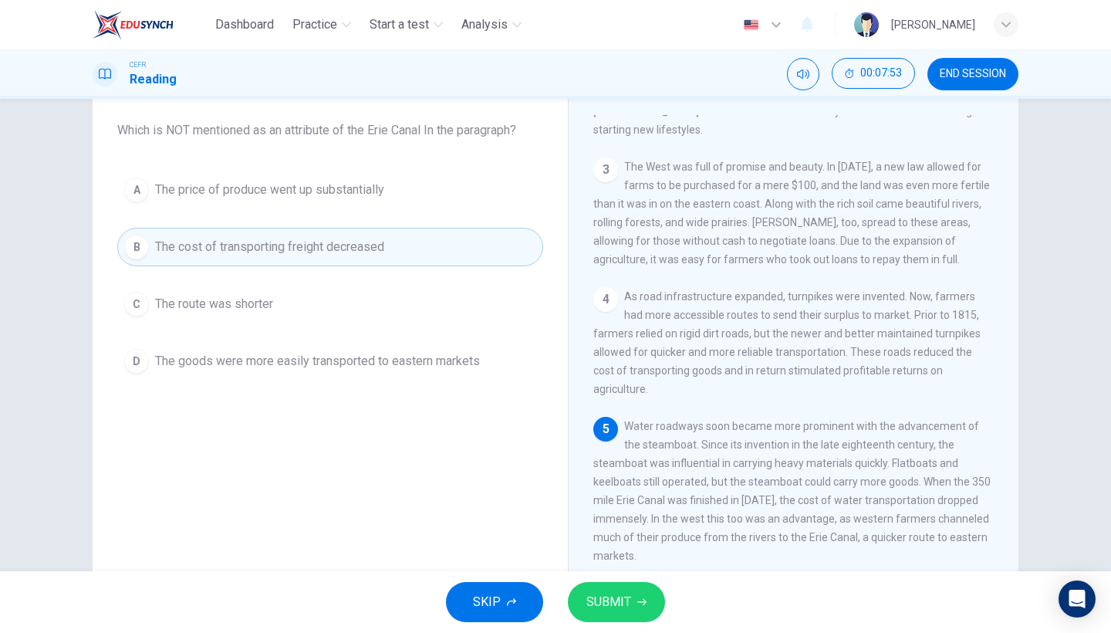
click at [624, 548] on span "SUBMIT" at bounding box center [608, 602] width 45 height 22
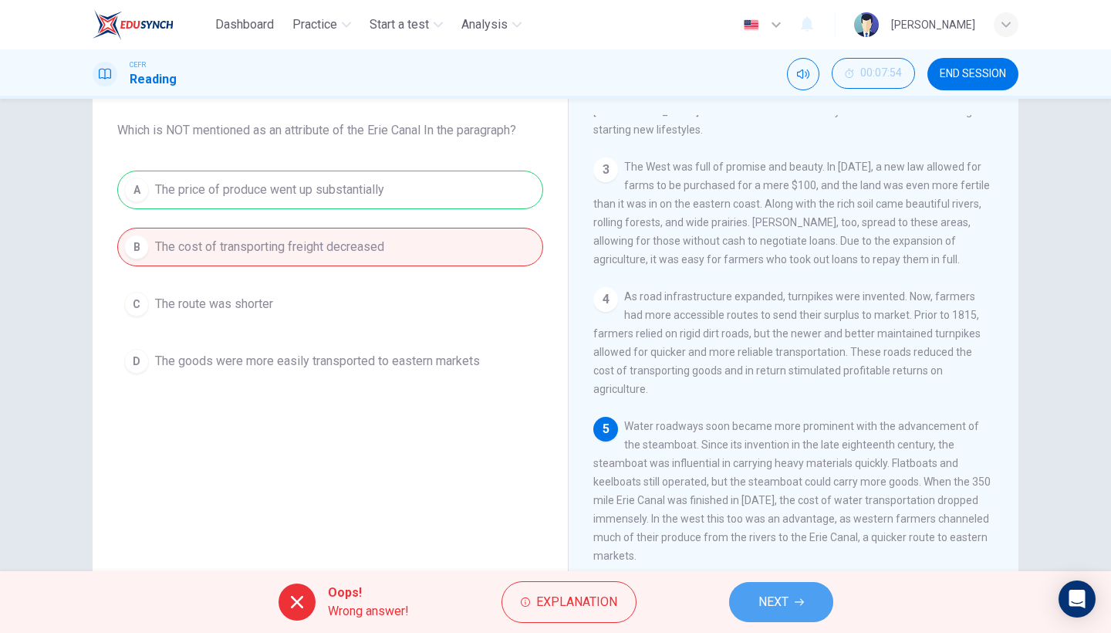
click at [810, 548] on button "NEXT" at bounding box center [781, 602] width 104 height 40
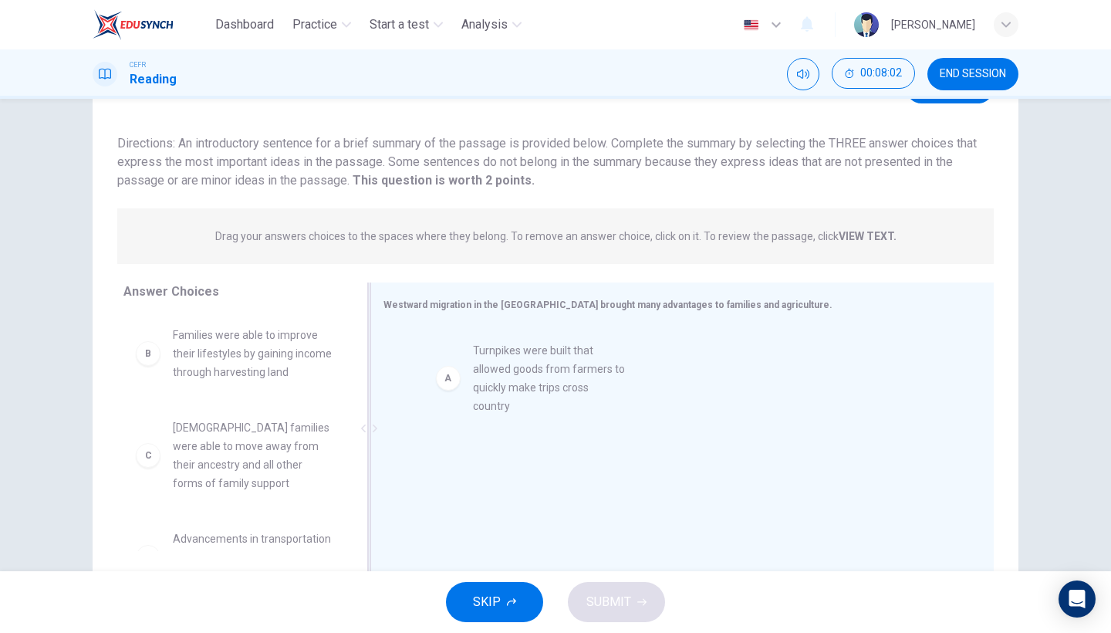
drag, startPoint x: 241, startPoint y: 386, endPoint x: 552, endPoint y: 403, distance: 311.3
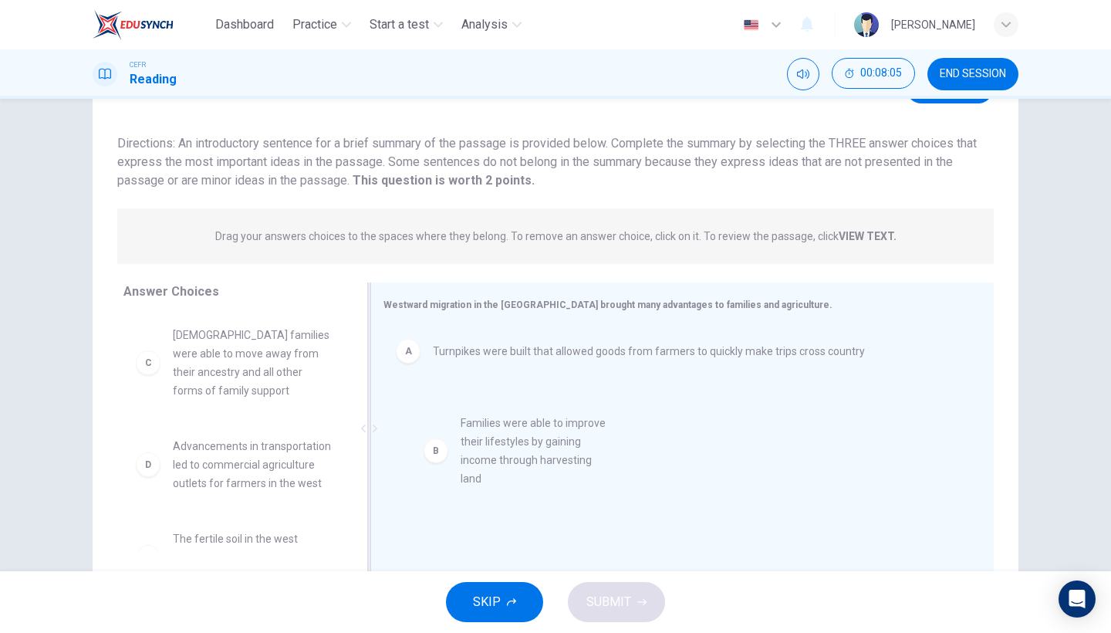
drag, startPoint x: 265, startPoint y: 369, endPoint x: 573, endPoint y: 461, distance: 322.1
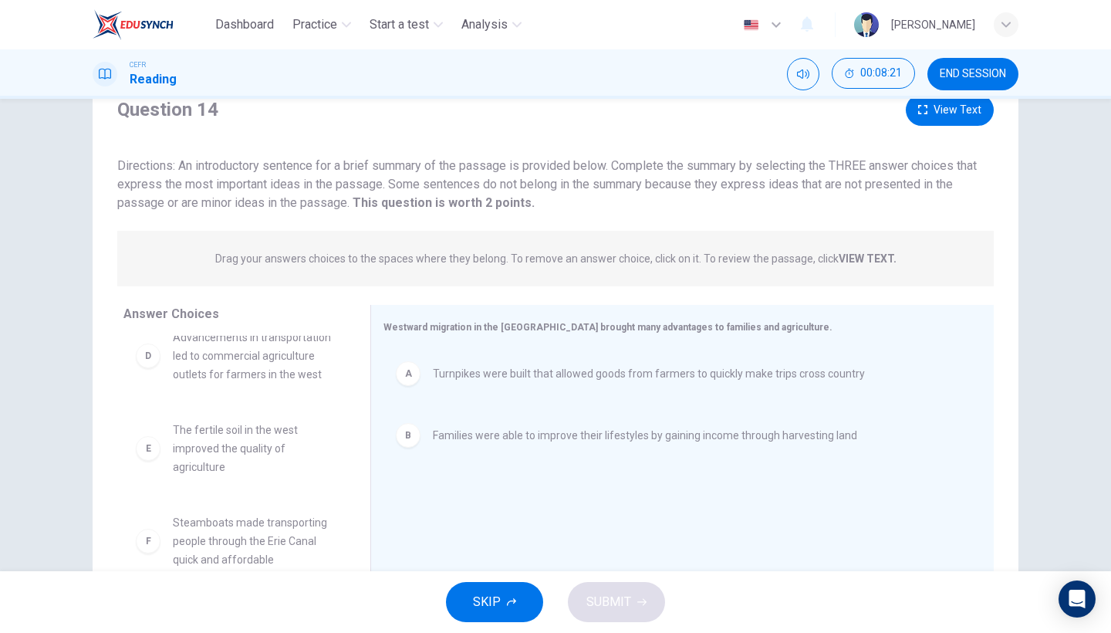
scroll to position [59, 0]
click at [942, 120] on button "View Text" at bounding box center [950, 112] width 88 height 32
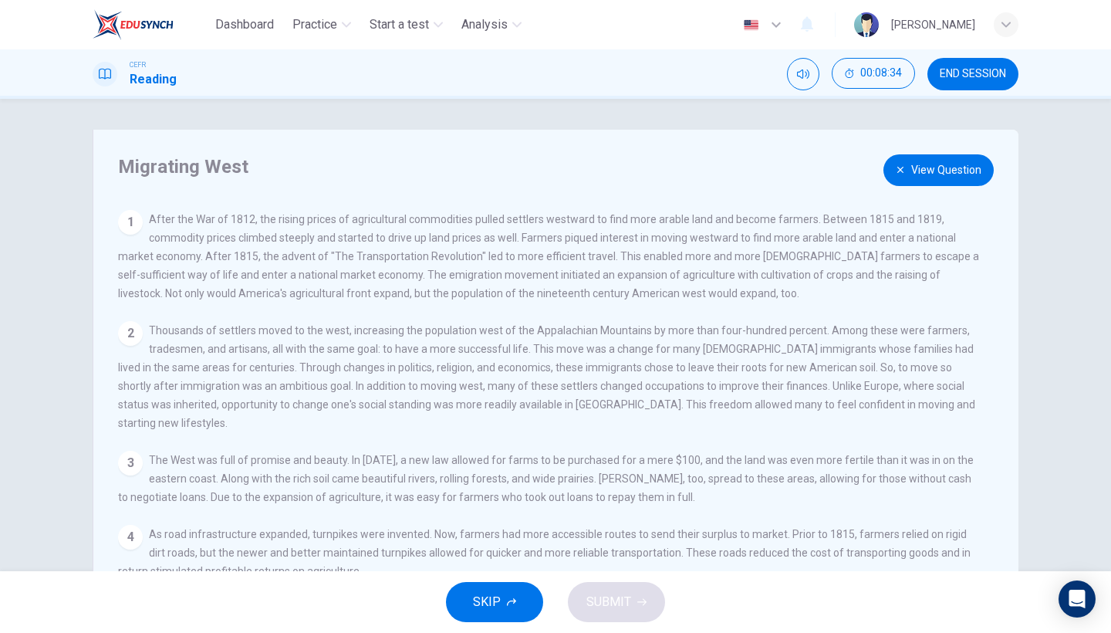
scroll to position [0, 0]
click at [953, 183] on button "View Question" at bounding box center [938, 170] width 110 height 32
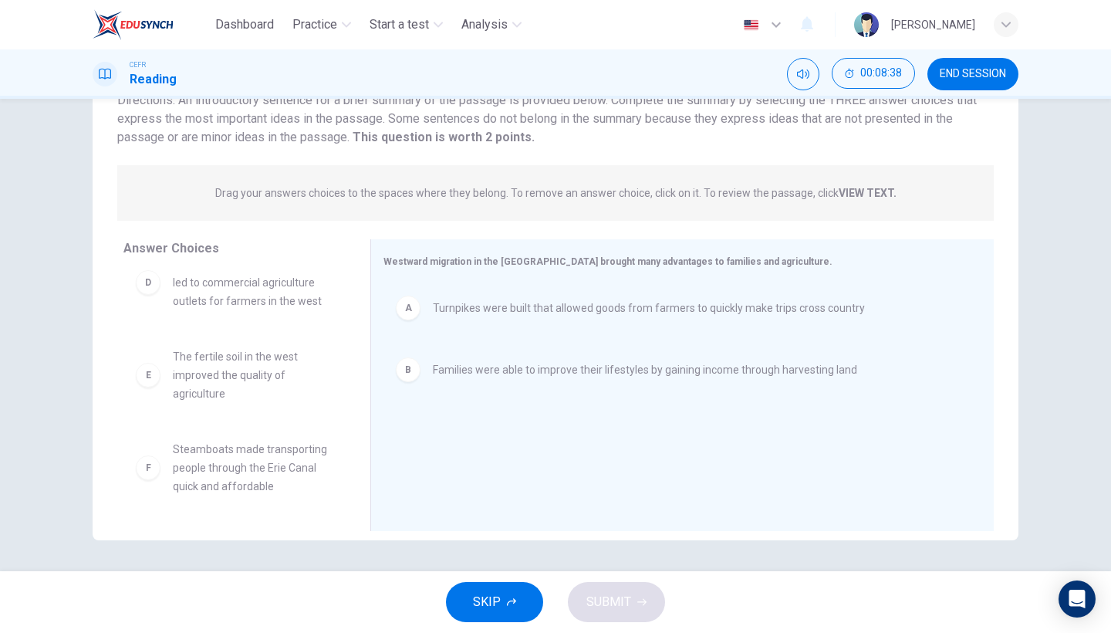
scroll to position [126, 0]
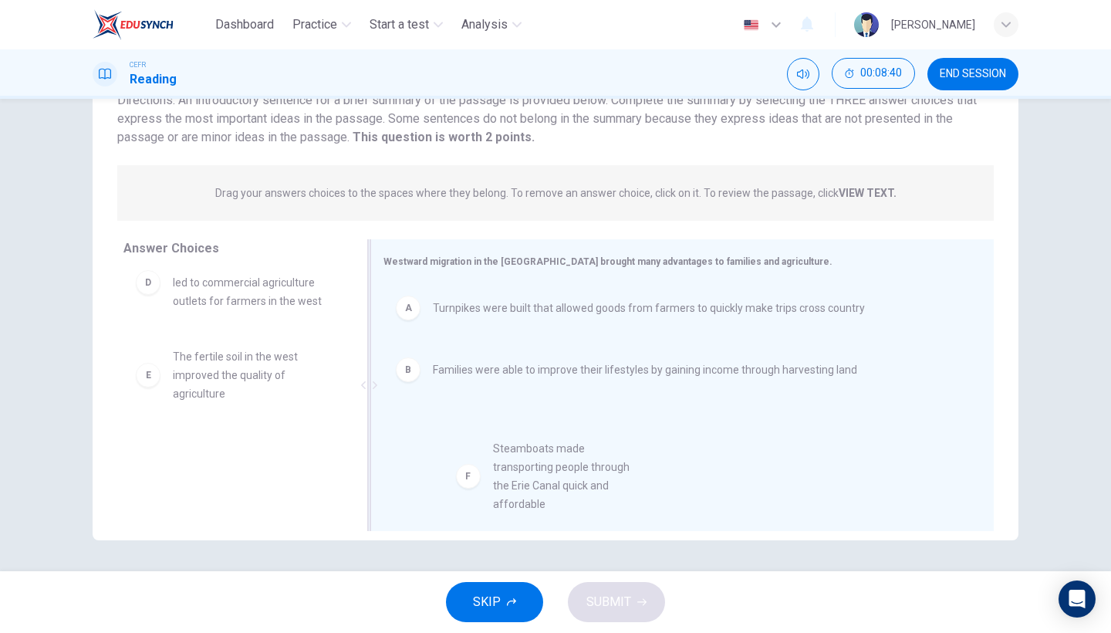
drag, startPoint x: 272, startPoint y: 485, endPoint x: 598, endPoint y: 484, distance: 326.3
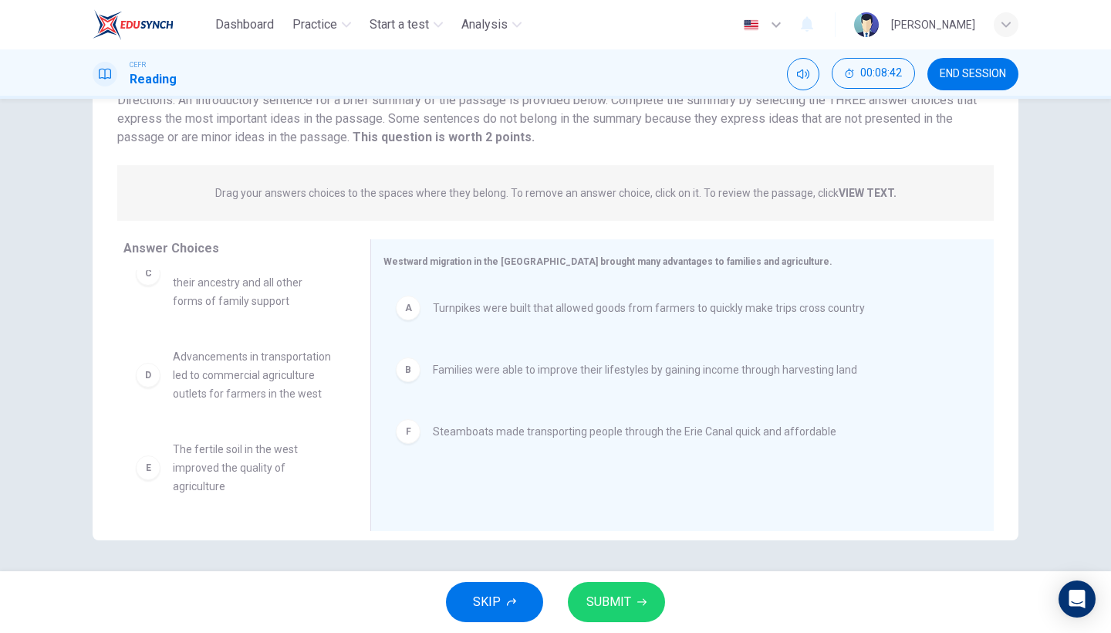
click at [618, 548] on button "SUBMIT" at bounding box center [616, 602] width 97 height 40
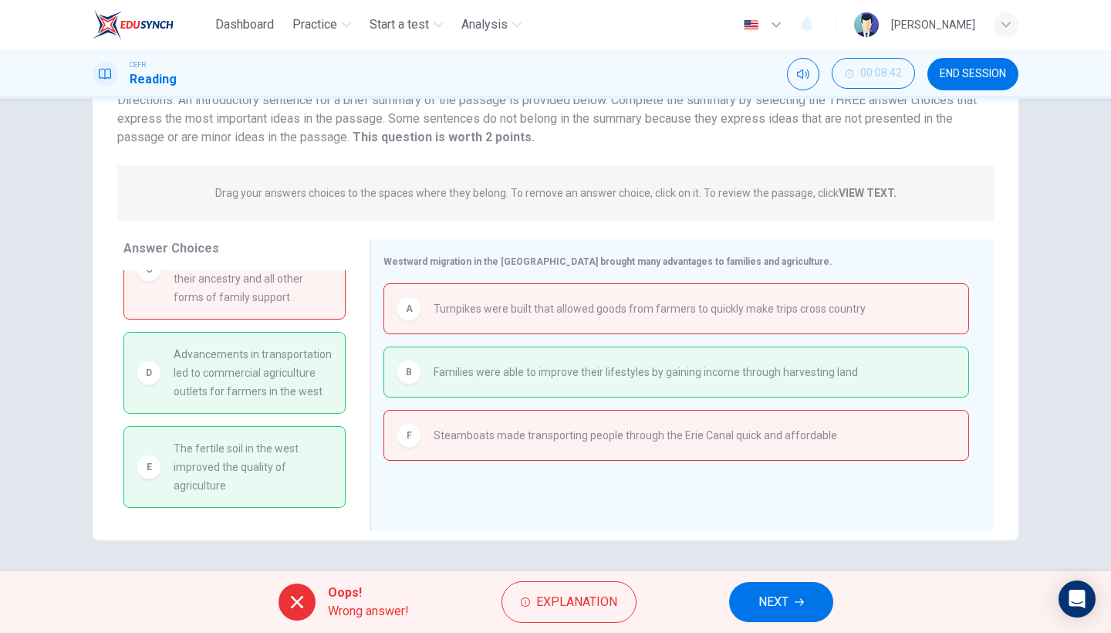
scroll to position [69, 0]
click at [786, 548] on span "NEXT" at bounding box center [773, 602] width 30 height 22
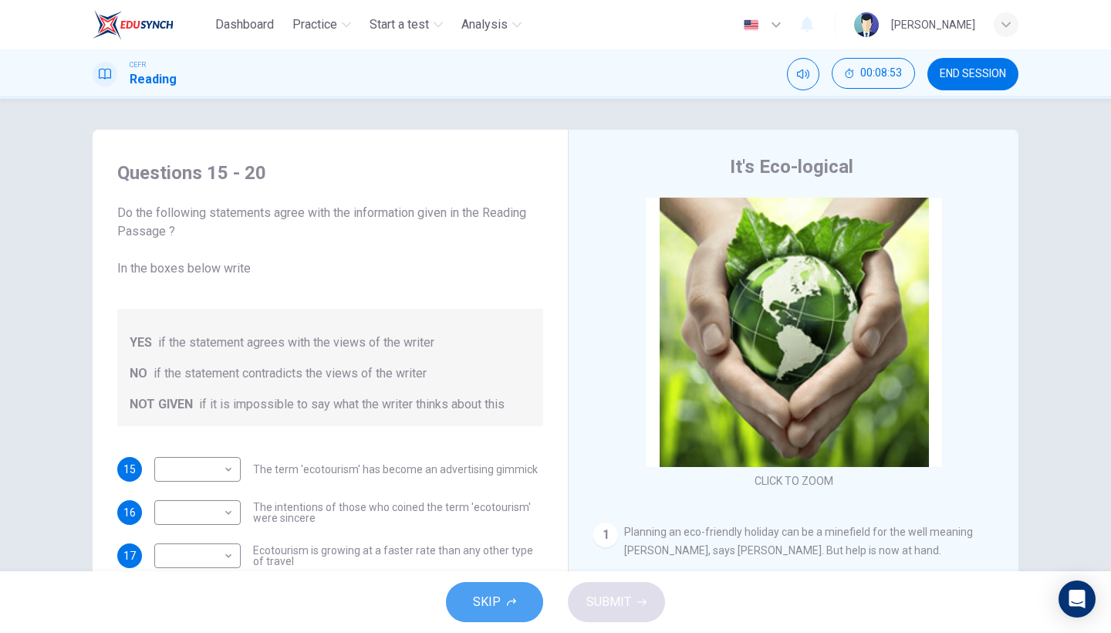
click at [519, 548] on button "SKIP" at bounding box center [494, 602] width 97 height 40
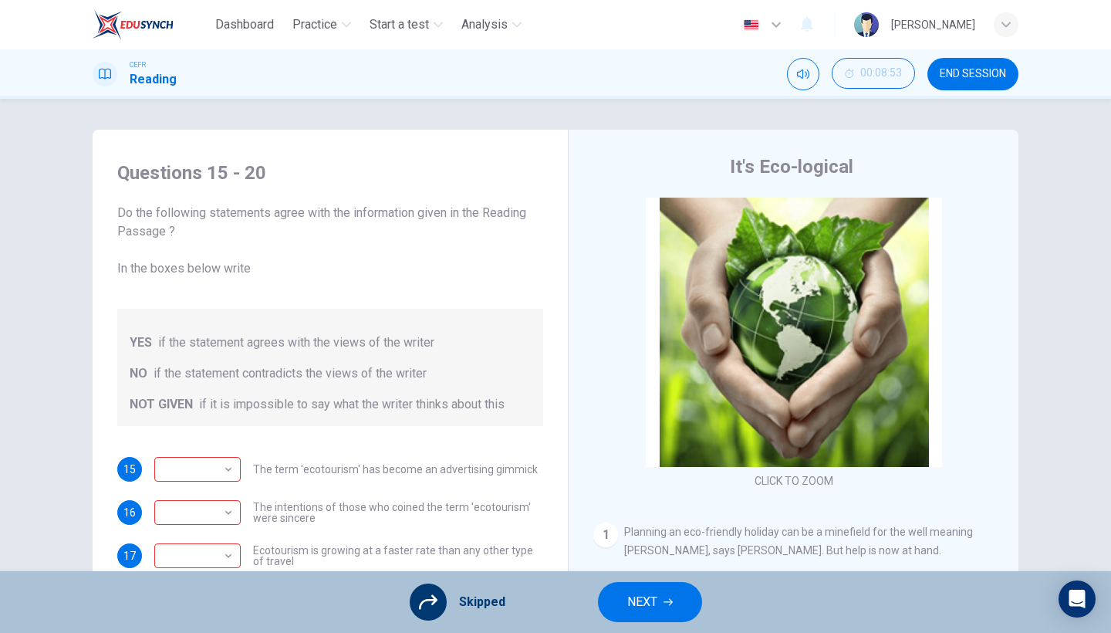
click at [680, 548] on button "NEXT" at bounding box center [650, 602] width 104 height 40
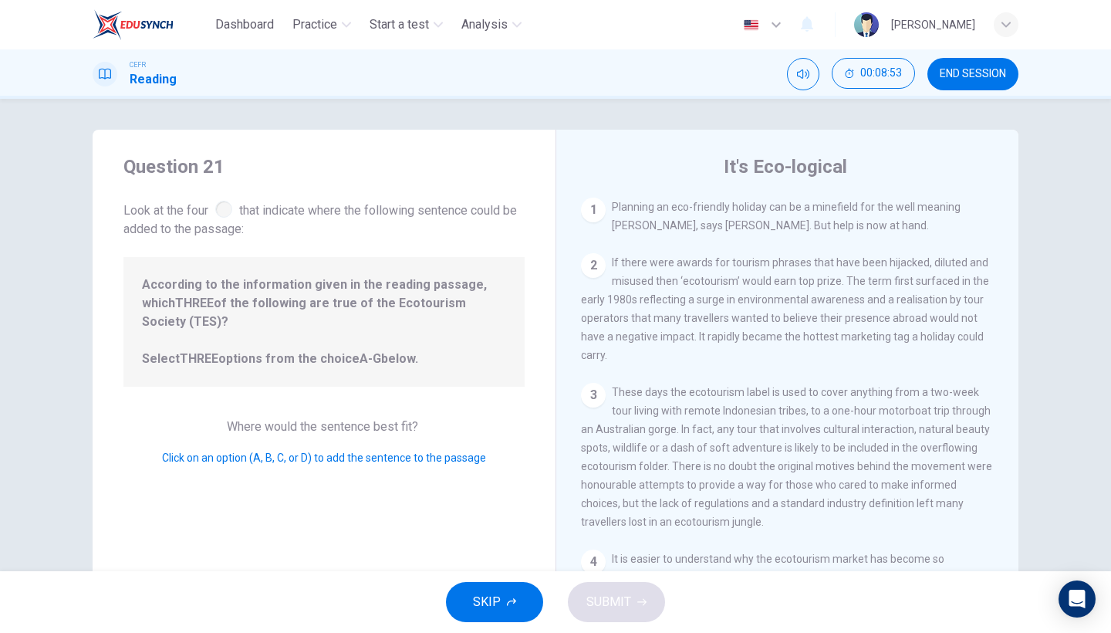
click at [508, 548] on button "SKIP" at bounding box center [494, 602] width 97 height 40
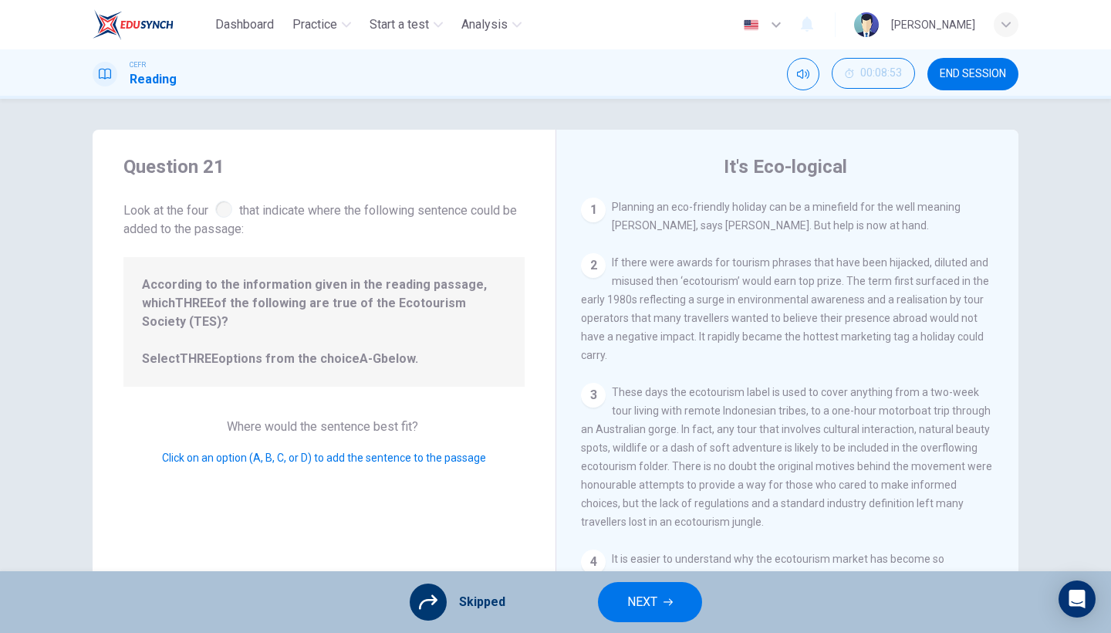
click at [623, 548] on button "NEXT" at bounding box center [650, 602] width 104 height 40
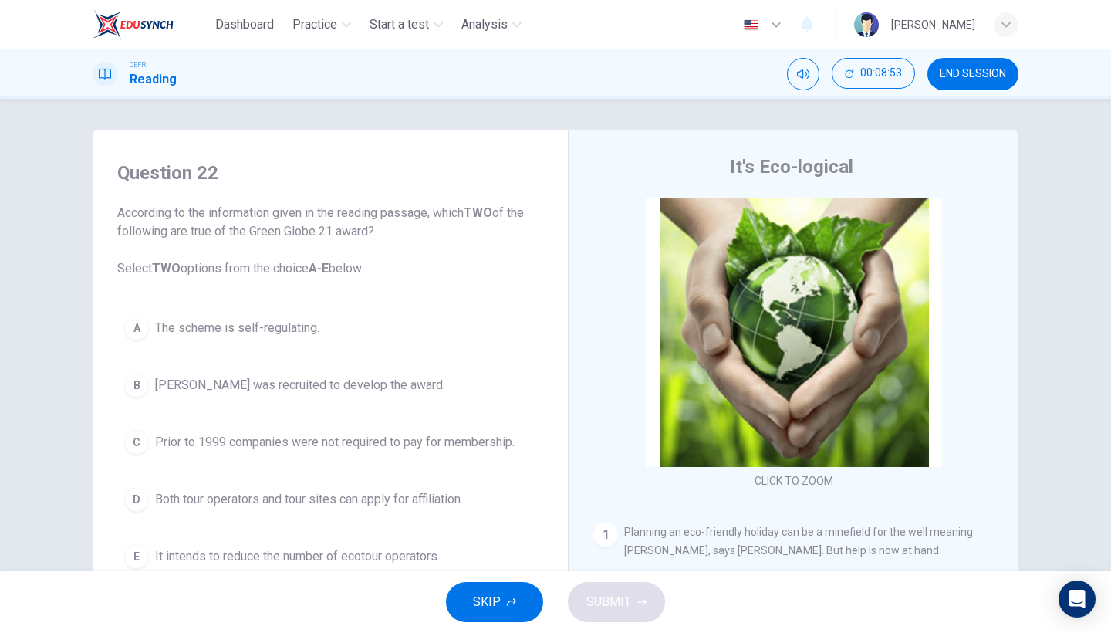
click at [483, 548] on span "SKIP" at bounding box center [487, 602] width 28 height 22
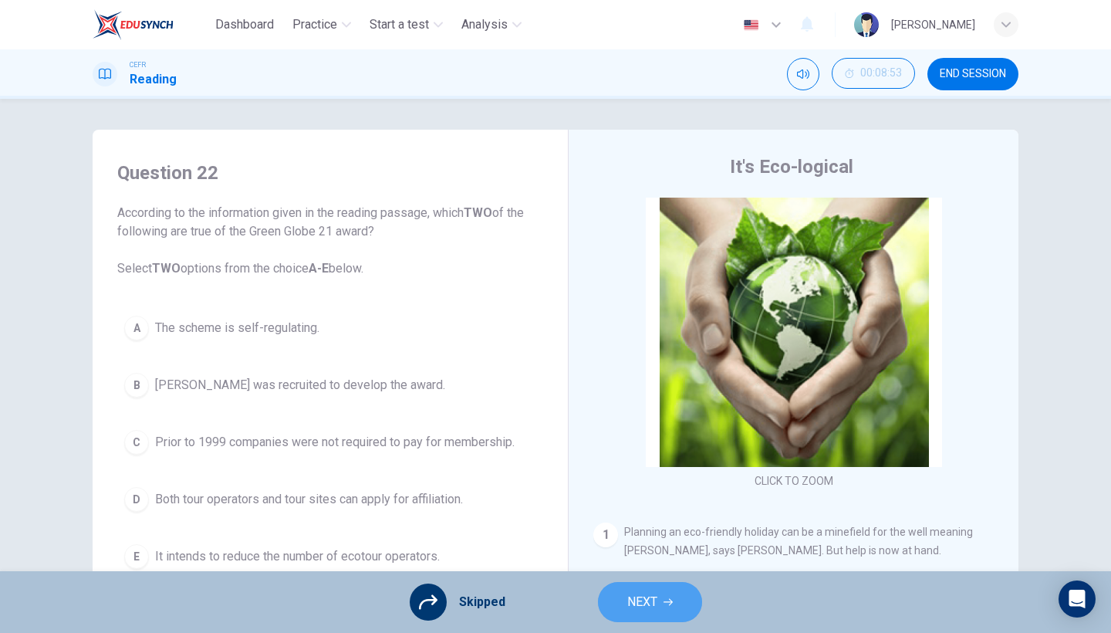
click at [619, 548] on button "NEXT" at bounding box center [650, 602] width 104 height 40
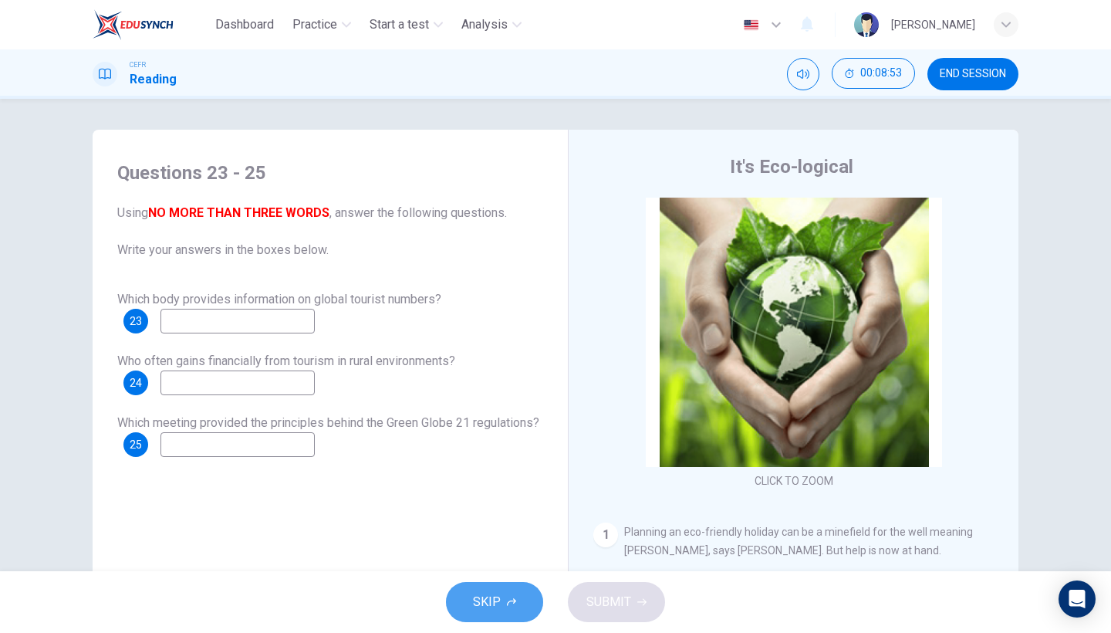
click at [525, 548] on button "SKIP" at bounding box center [494, 602] width 97 height 40
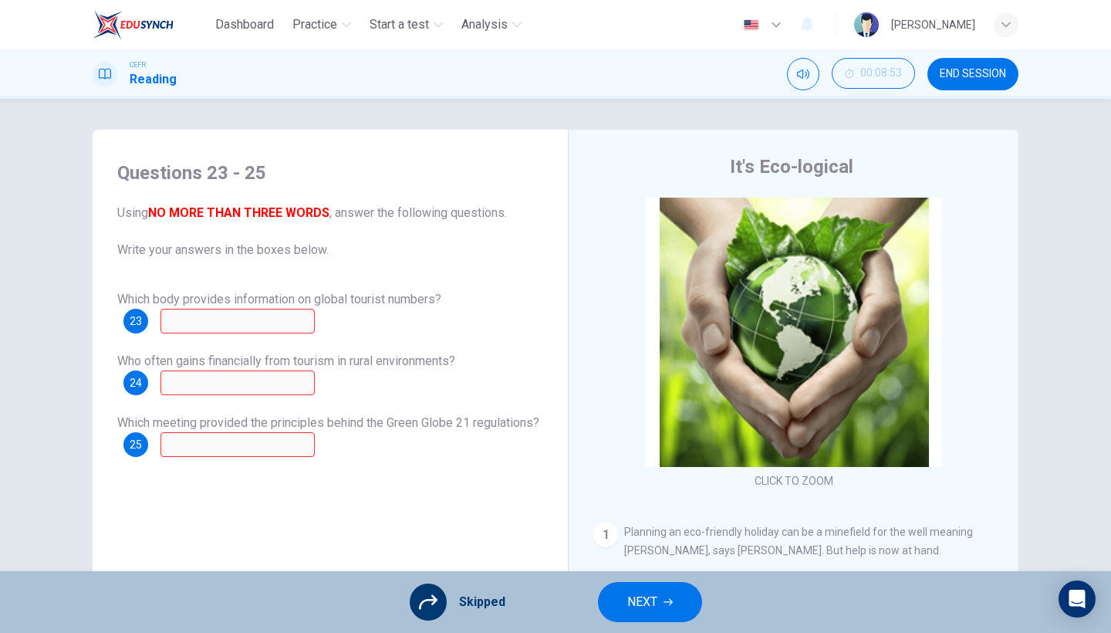
click at [640, 548] on span "NEXT" at bounding box center [642, 602] width 30 height 22
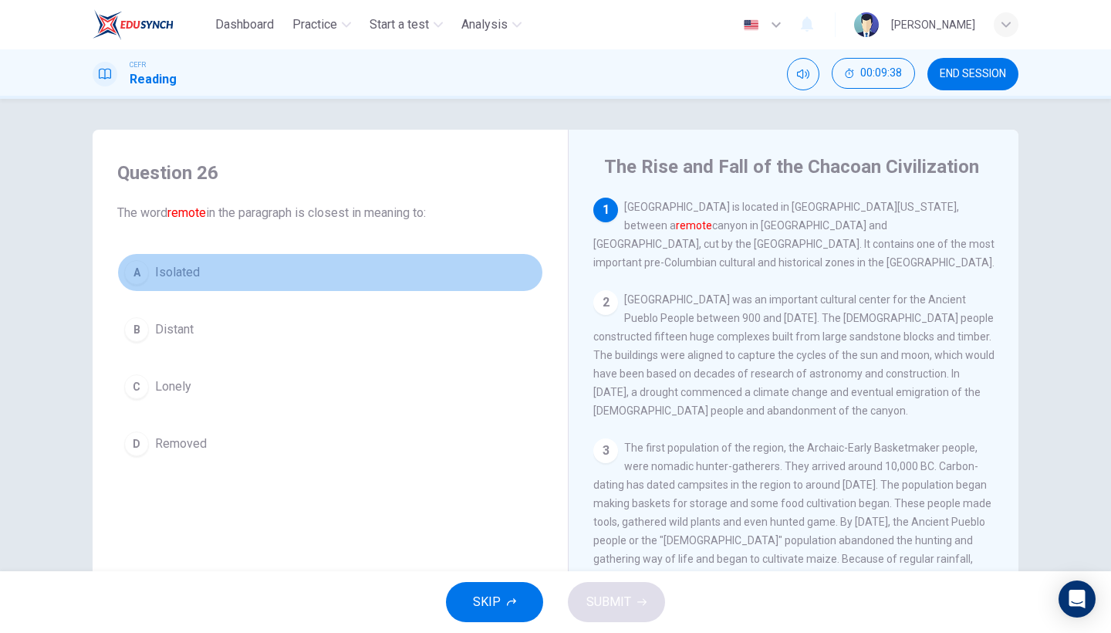
click at [201, 279] on button "A Isolated" at bounding box center [330, 272] width 426 height 39
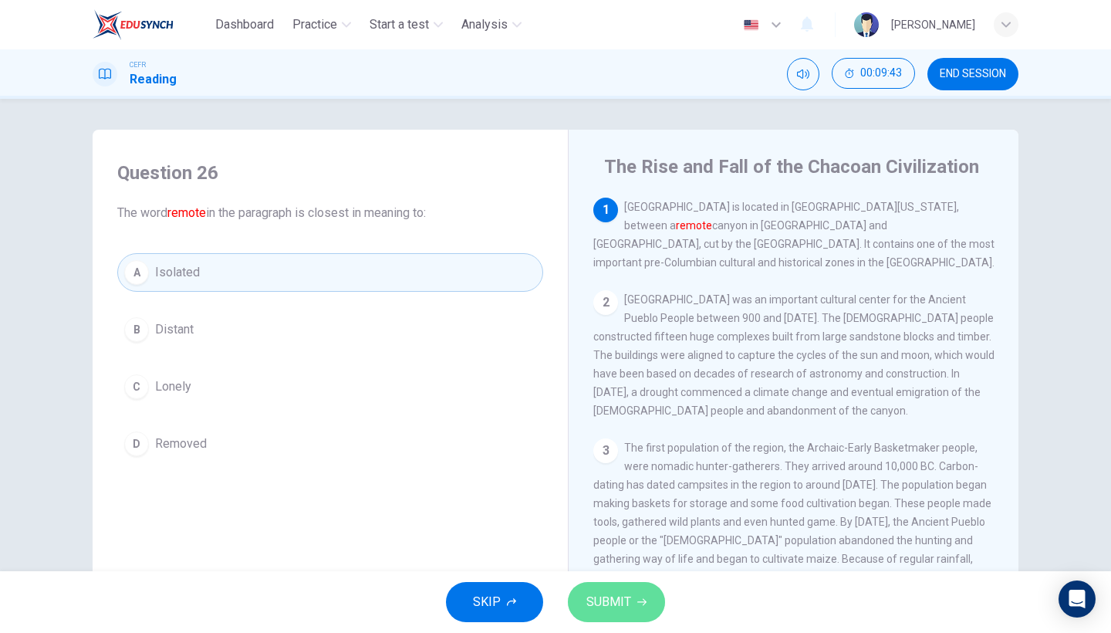
click at [599, 548] on span "SUBMIT" at bounding box center [608, 602] width 45 height 22
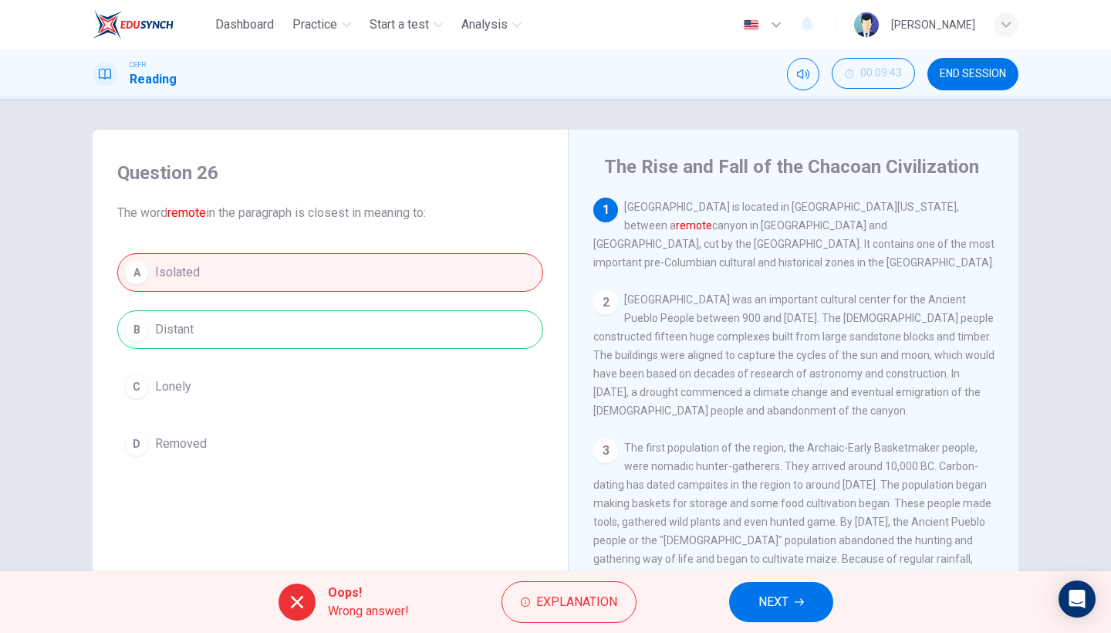
click at [761, 548] on button "NEXT" at bounding box center [781, 602] width 104 height 40
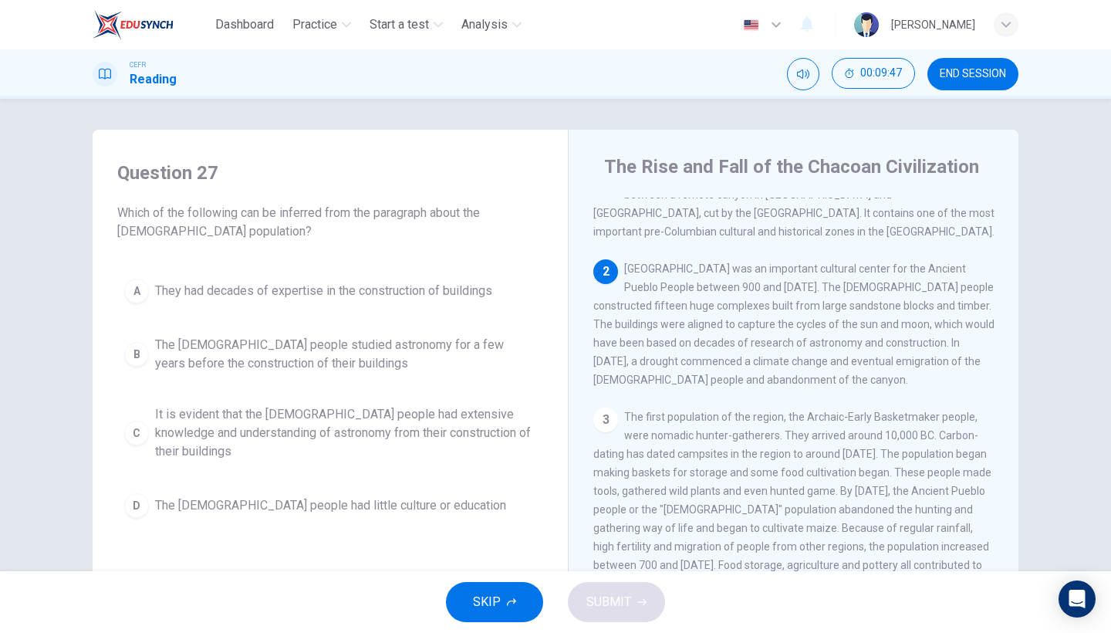
scroll to position [32, 0]
click at [471, 429] on span "It is evident that the [DEMOGRAPHIC_DATA] people had extensive knowledge and un…" at bounding box center [345, 433] width 381 height 56
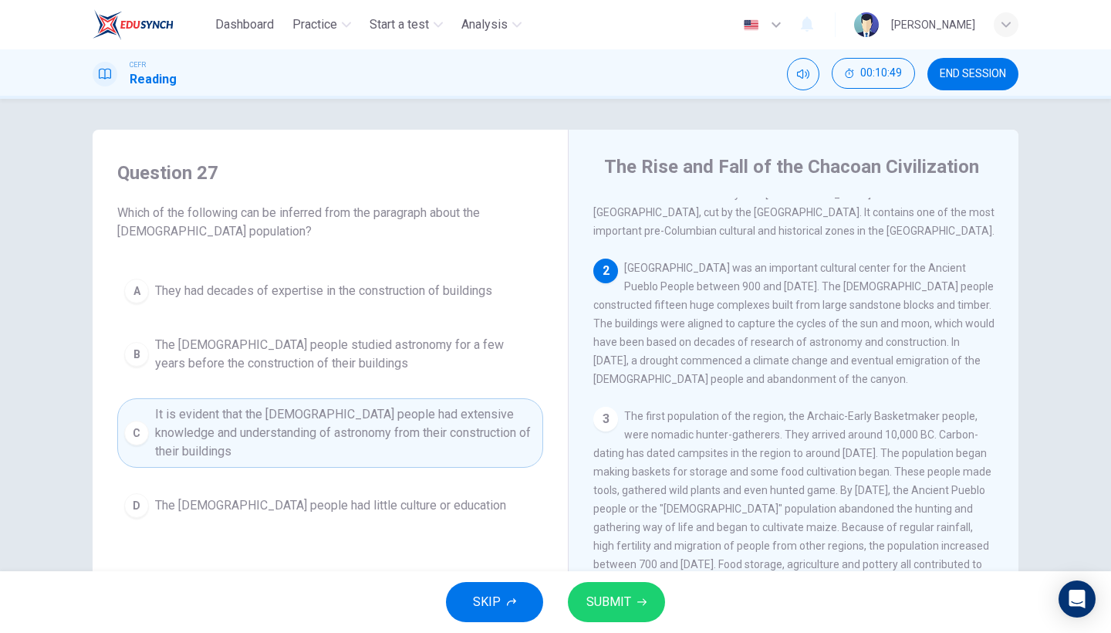
click at [620, 548] on button "SUBMIT" at bounding box center [616, 602] width 97 height 40
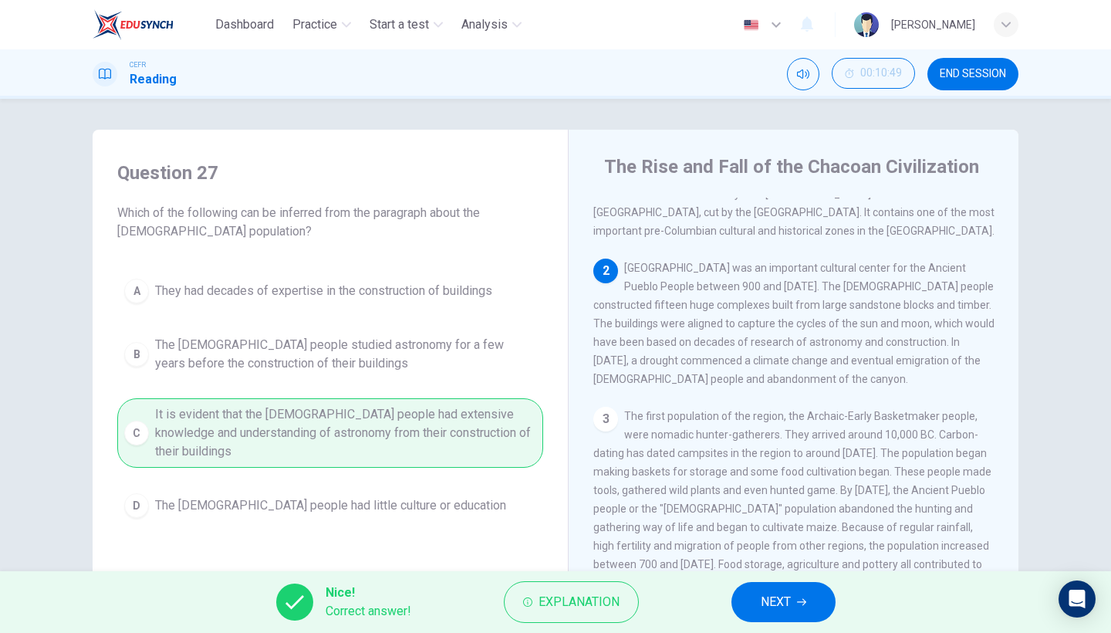
click at [778, 548] on span "NEXT" at bounding box center [776, 602] width 30 height 22
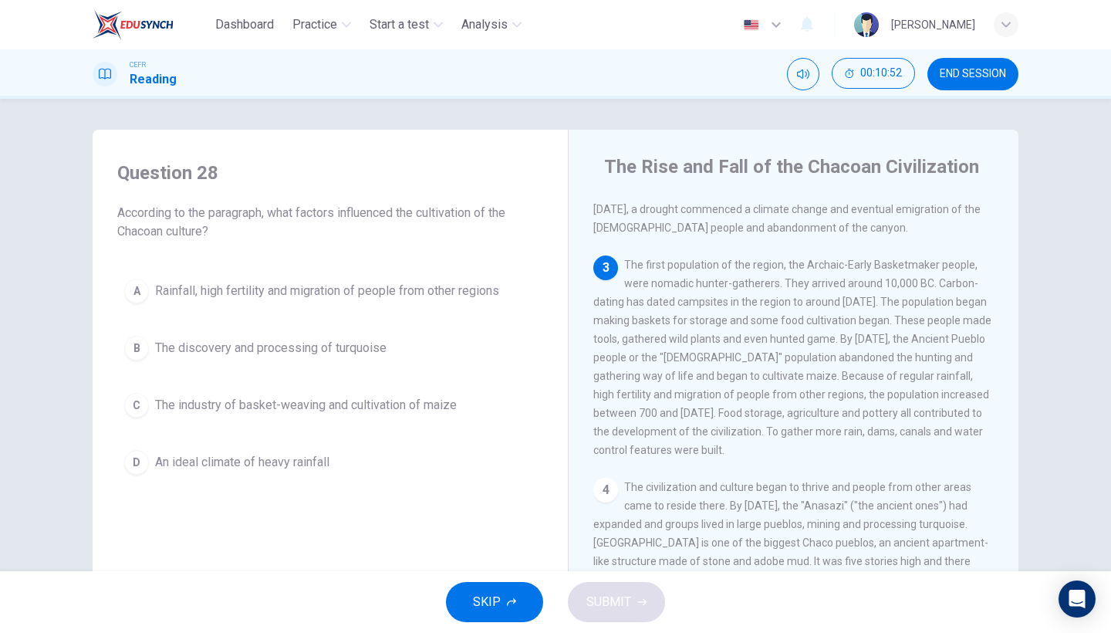
scroll to position [177, 0]
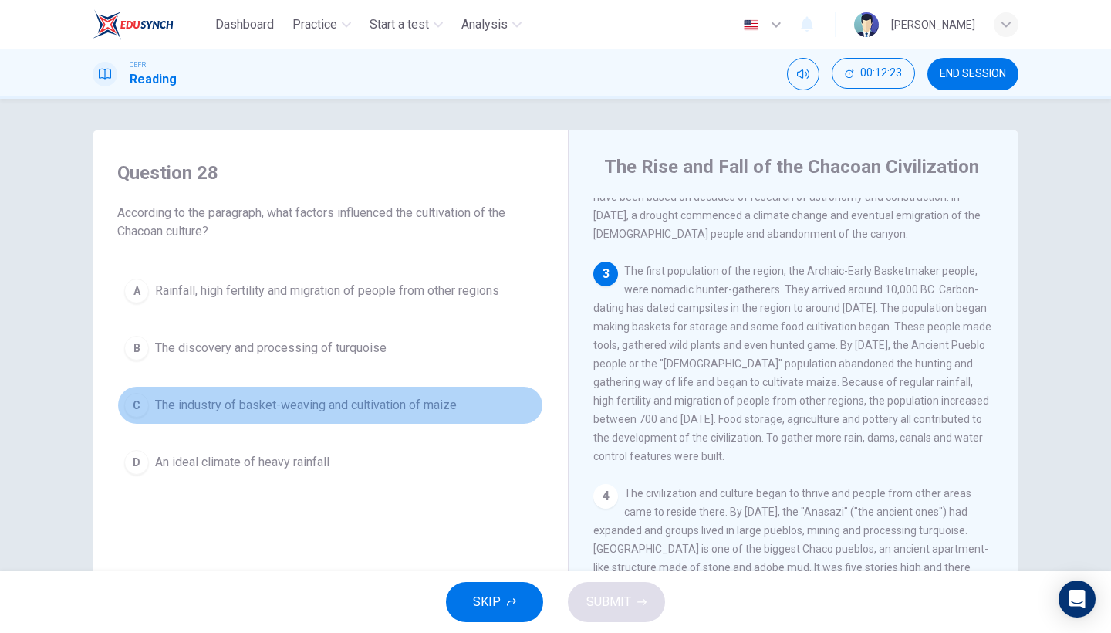
click at [382, 401] on span "The industry of basket-weaving and cultivation of maize" at bounding box center [306, 405] width 302 height 19
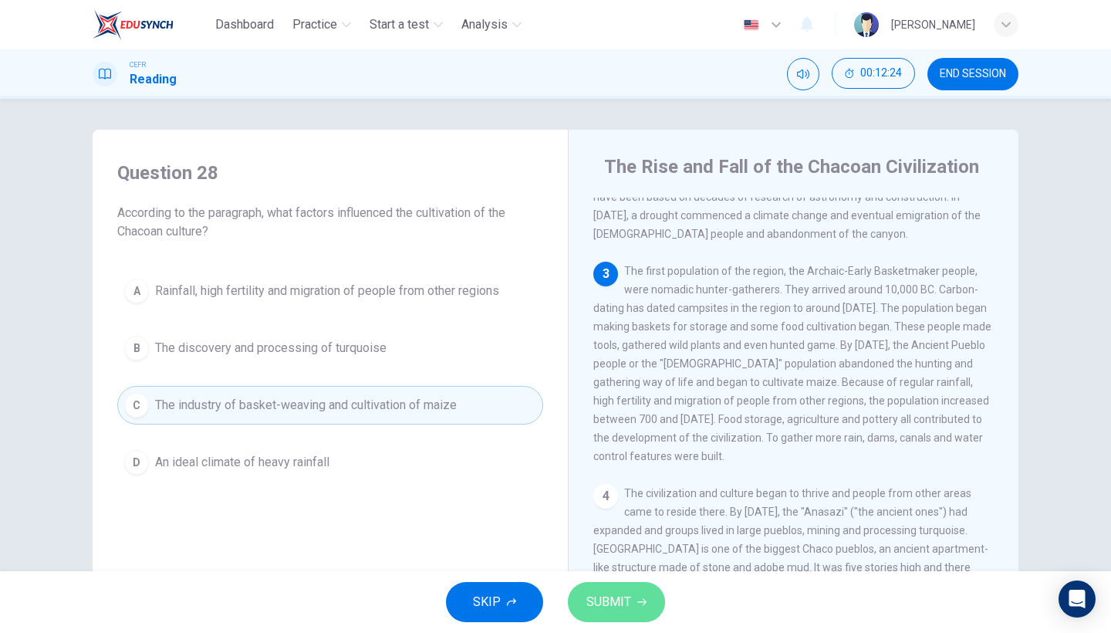
click at [626, 548] on span "SUBMIT" at bounding box center [608, 602] width 45 height 22
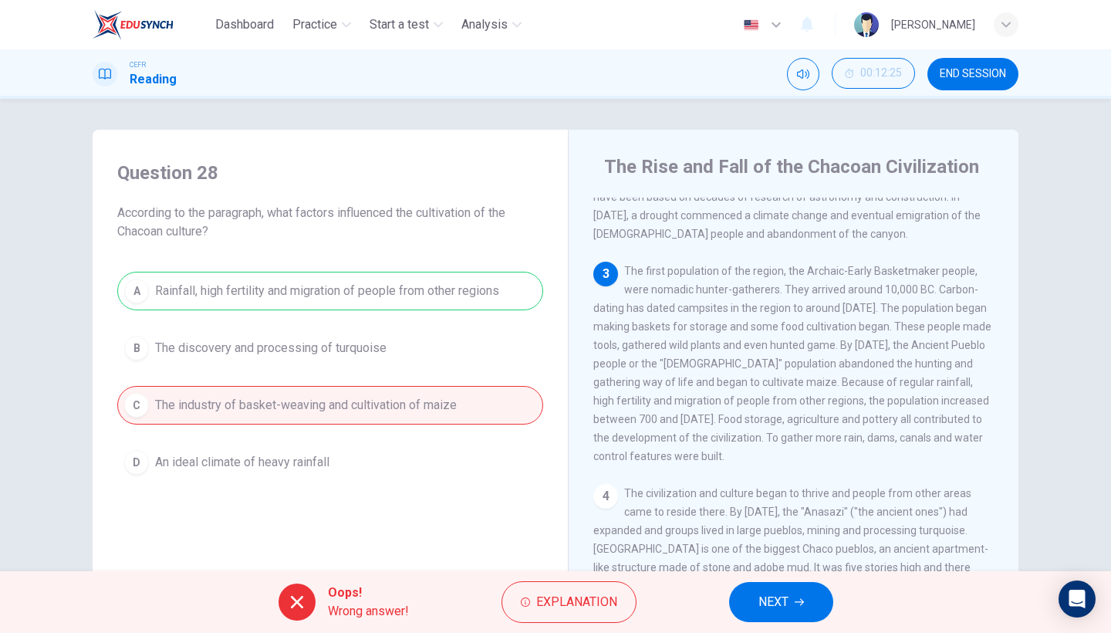
click at [808, 548] on button "NEXT" at bounding box center [781, 602] width 104 height 40
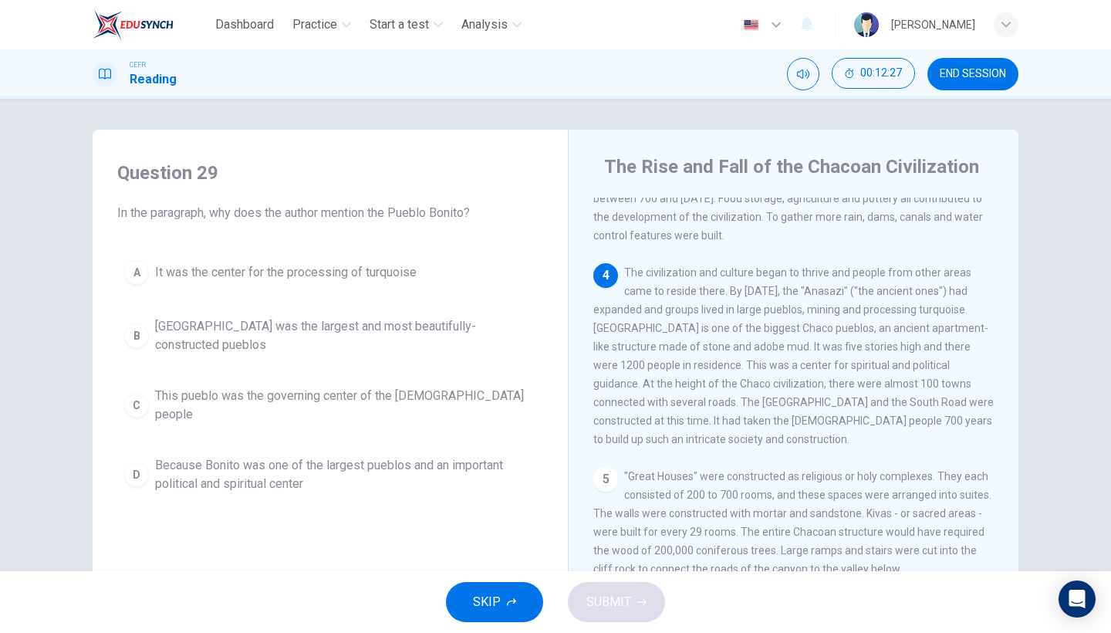
scroll to position [407, 0]
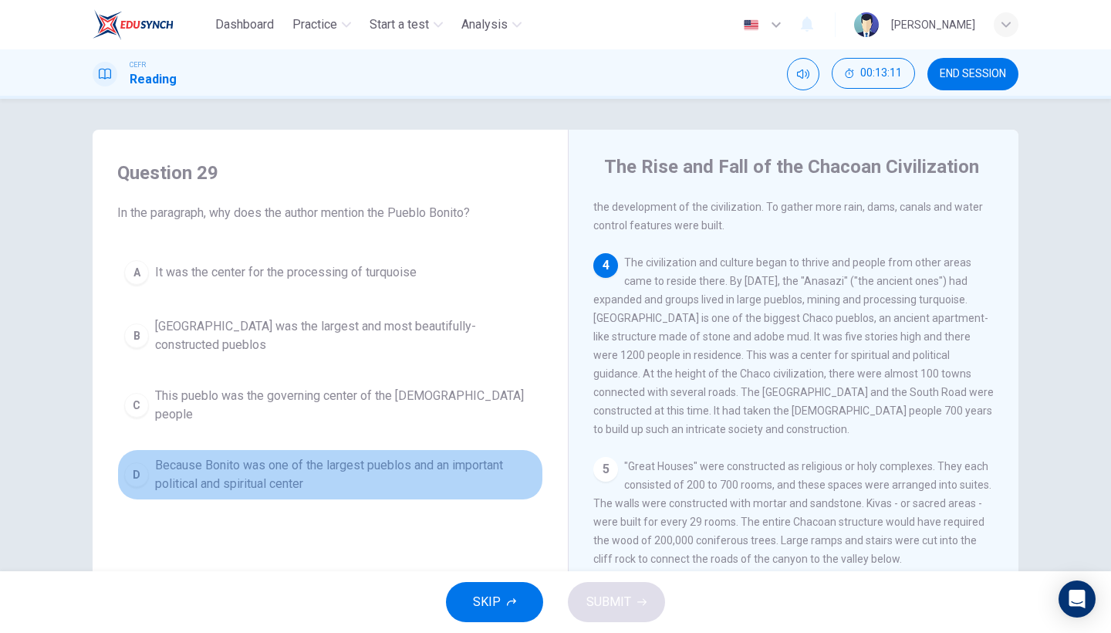
click at [373, 469] on span "Because Bonito was one of the largest pueblos and an important political and sp…" at bounding box center [345, 474] width 381 height 37
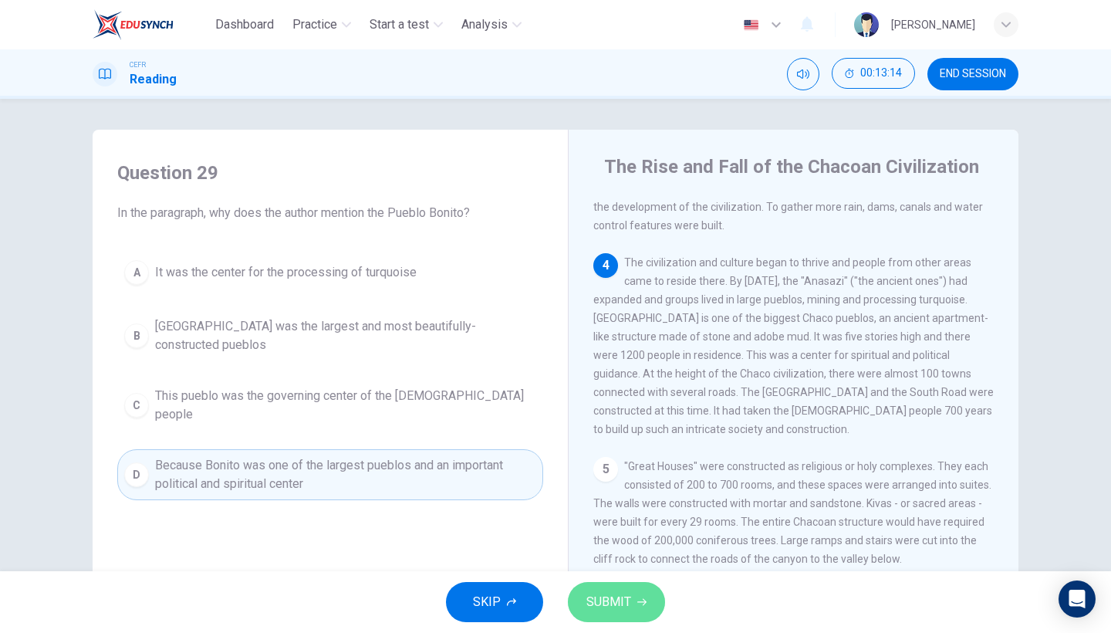
click at [630, 548] on button "SUBMIT" at bounding box center [616, 602] width 97 height 40
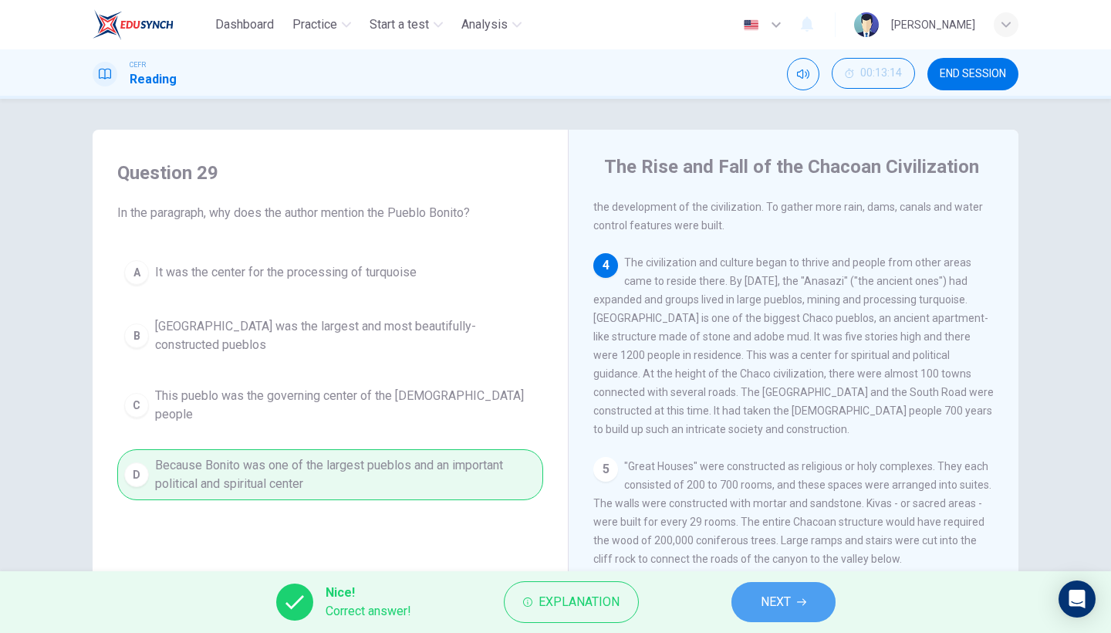
click at [762, 548] on button "NEXT" at bounding box center [783, 602] width 104 height 40
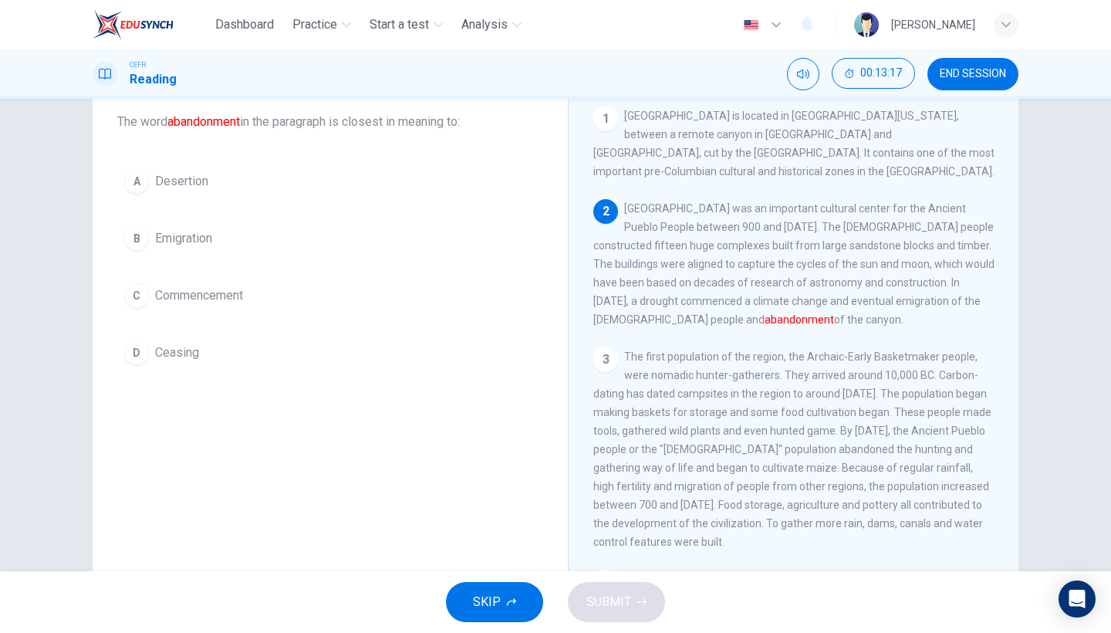
scroll to position [70, 0]
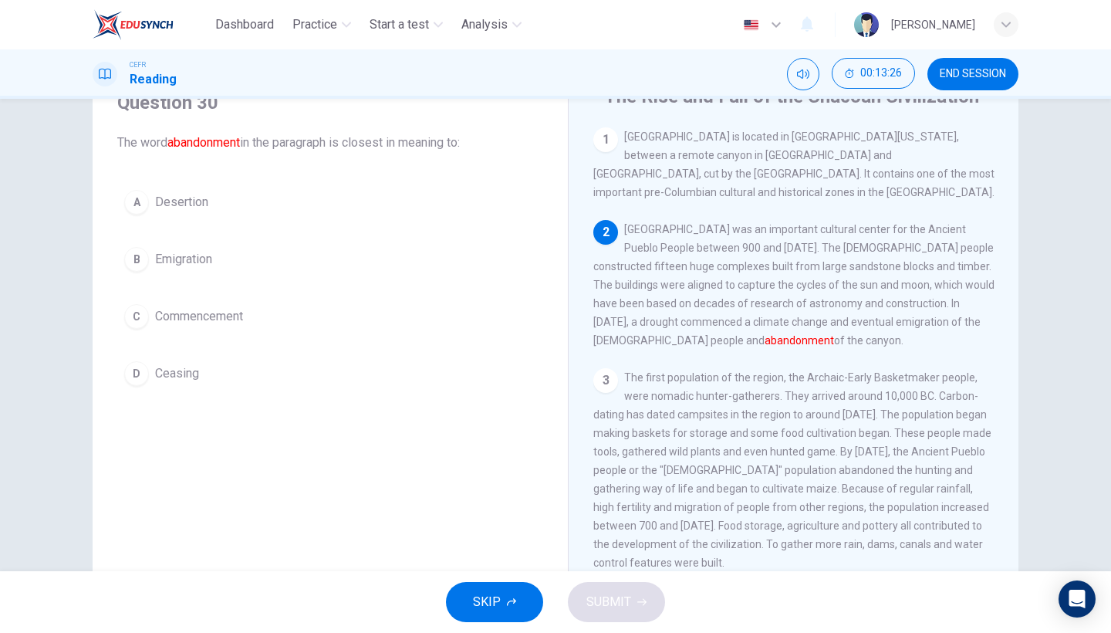
click at [242, 259] on button "B Emigration" at bounding box center [330, 259] width 426 height 39
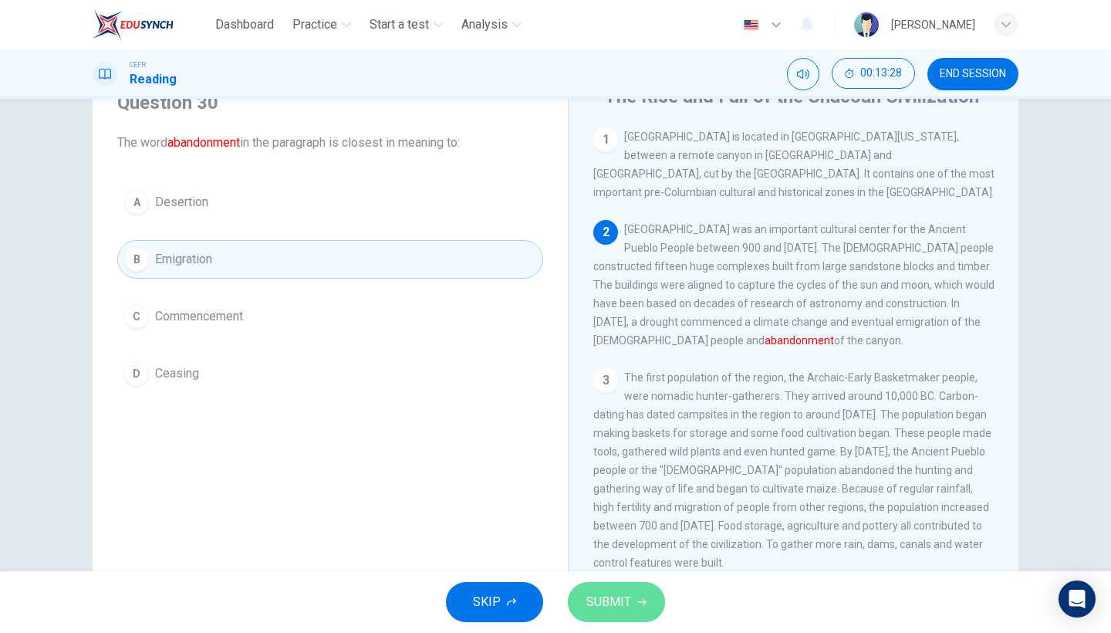
click at [599, 548] on span "SUBMIT" at bounding box center [608, 602] width 45 height 22
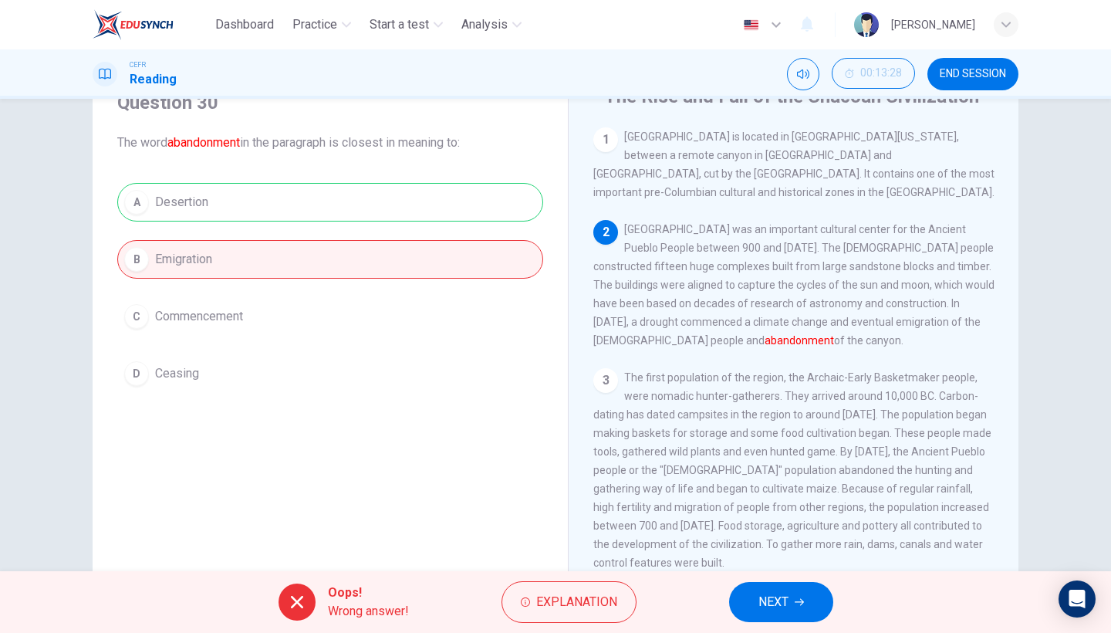
click at [788, 548] on span "NEXT" at bounding box center [773, 602] width 30 height 22
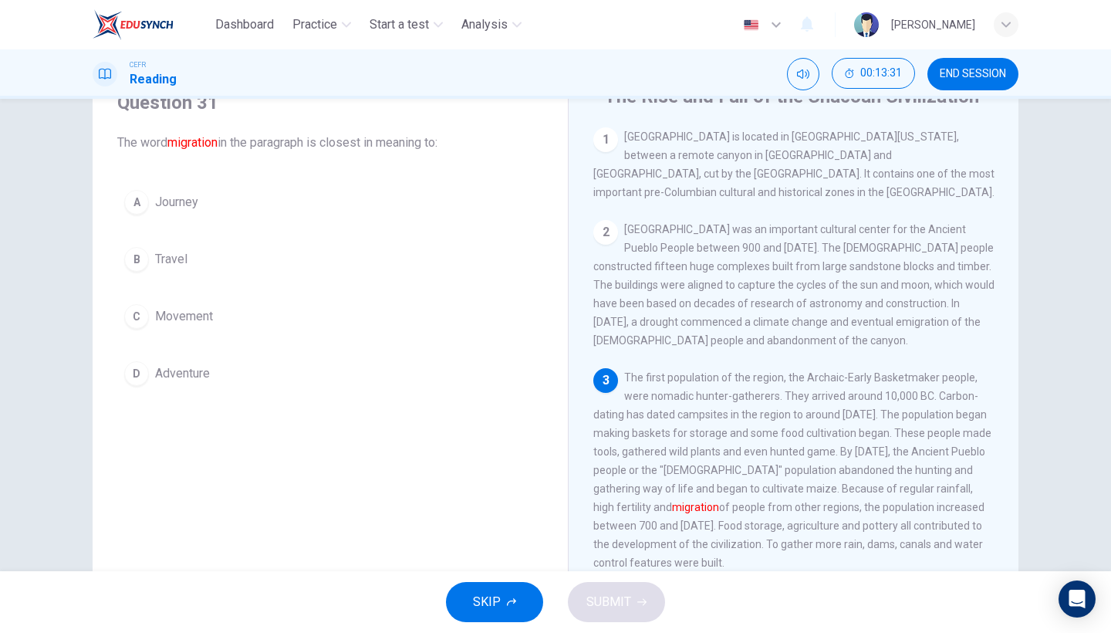
click at [297, 258] on button "B Travel" at bounding box center [330, 259] width 426 height 39
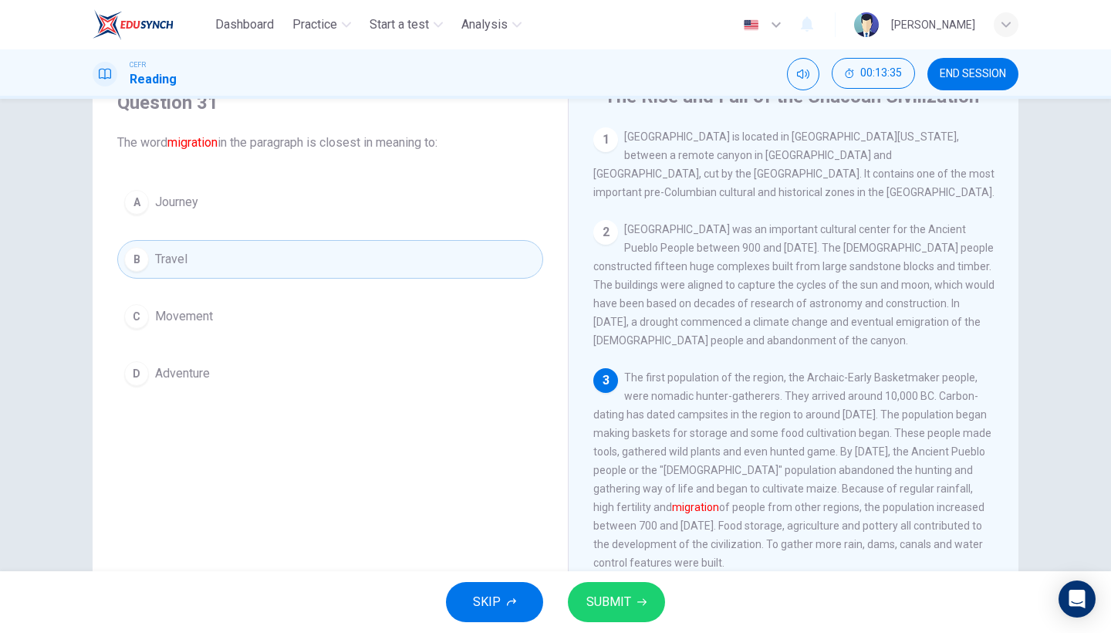
click at [343, 343] on div "A Journey B Travel C Movement D Adventure" at bounding box center [330, 288] width 426 height 210
click at [346, 316] on button "C Movement" at bounding box center [330, 316] width 426 height 39
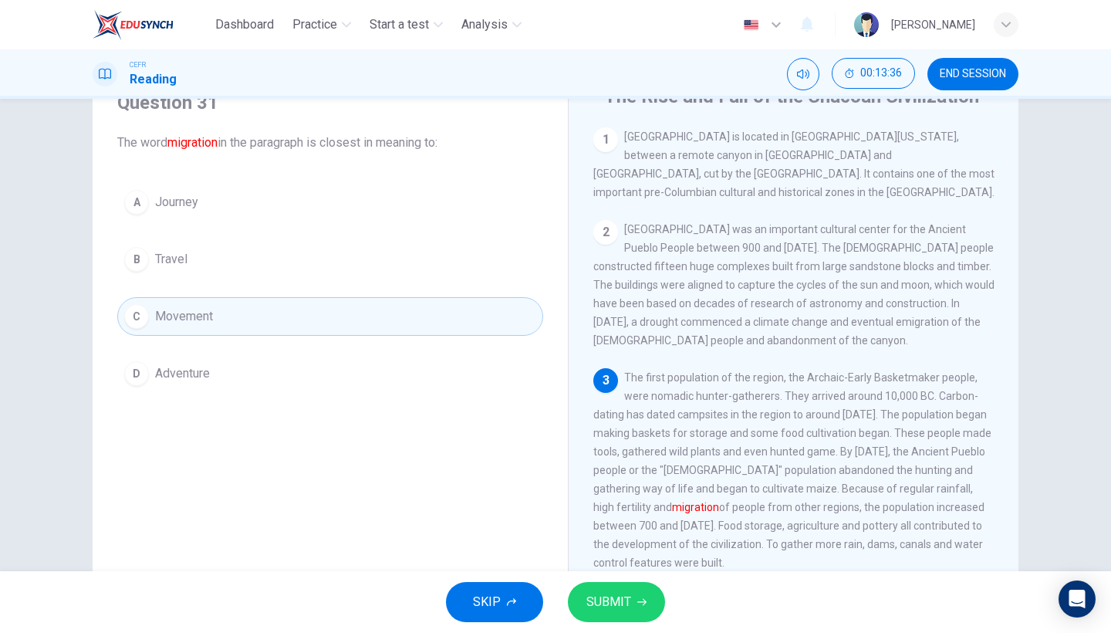
click at [610, 548] on span "SUBMIT" at bounding box center [608, 602] width 45 height 22
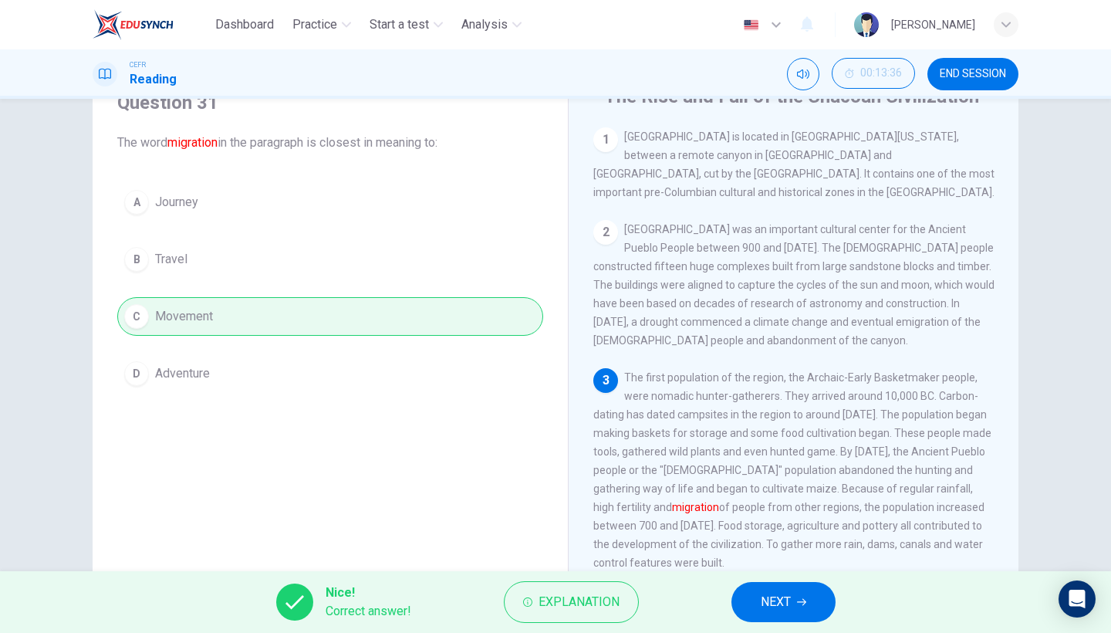
click at [793, 548] on button "NEXT" at bounding box center [783, 602] width 104 height 40
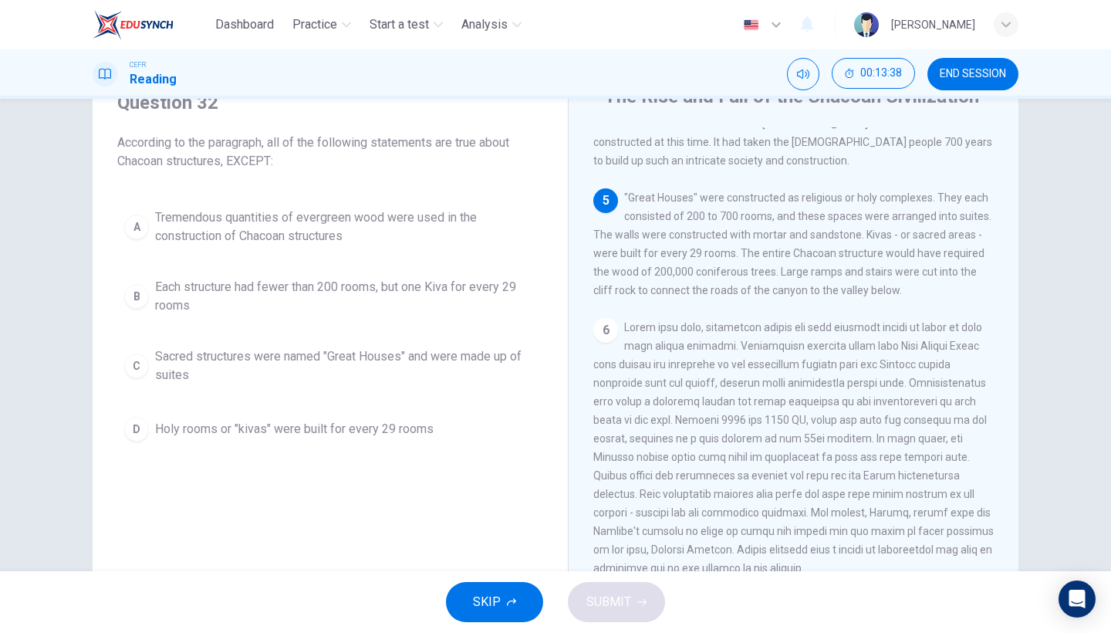
scroll to position [606, 0]
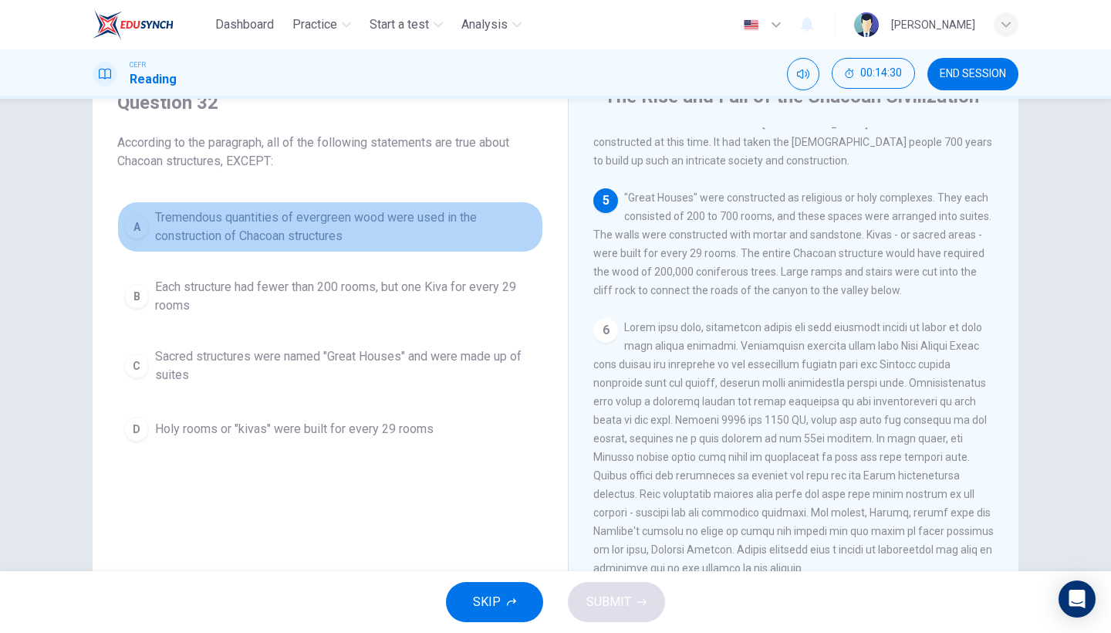
click at [360, 243] on span "Tremendous quantities of evergreen wood were used in the construction of Chacoa…" at bounding box center [345, 226] width 381 height 37
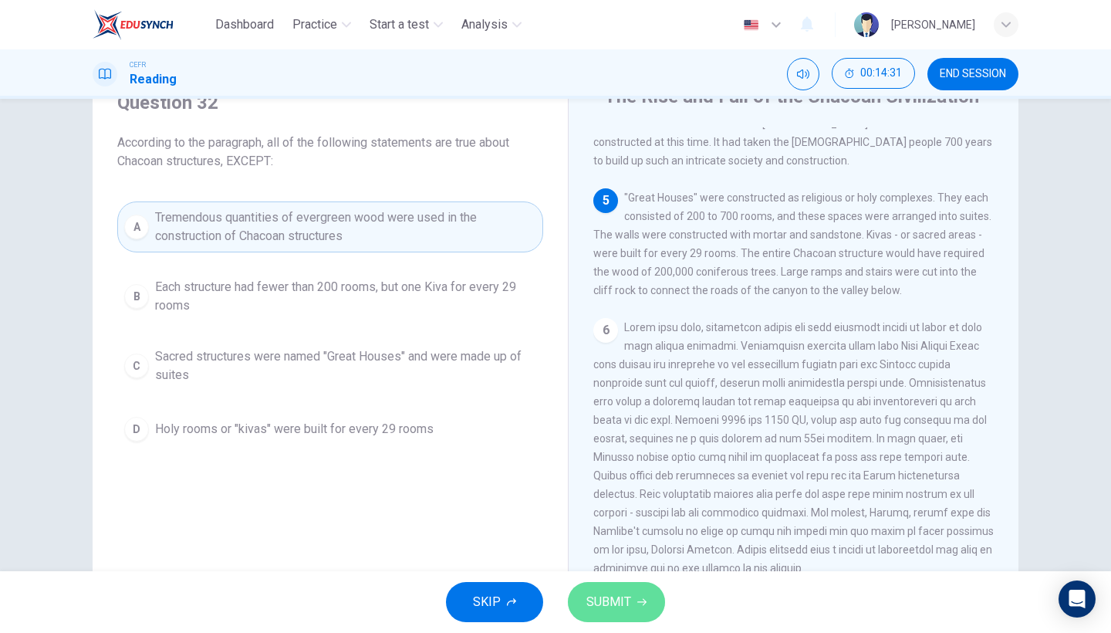
click at [594, 548] on span "SUBMIT" at bounding box center [608, 602] width 45 height 22
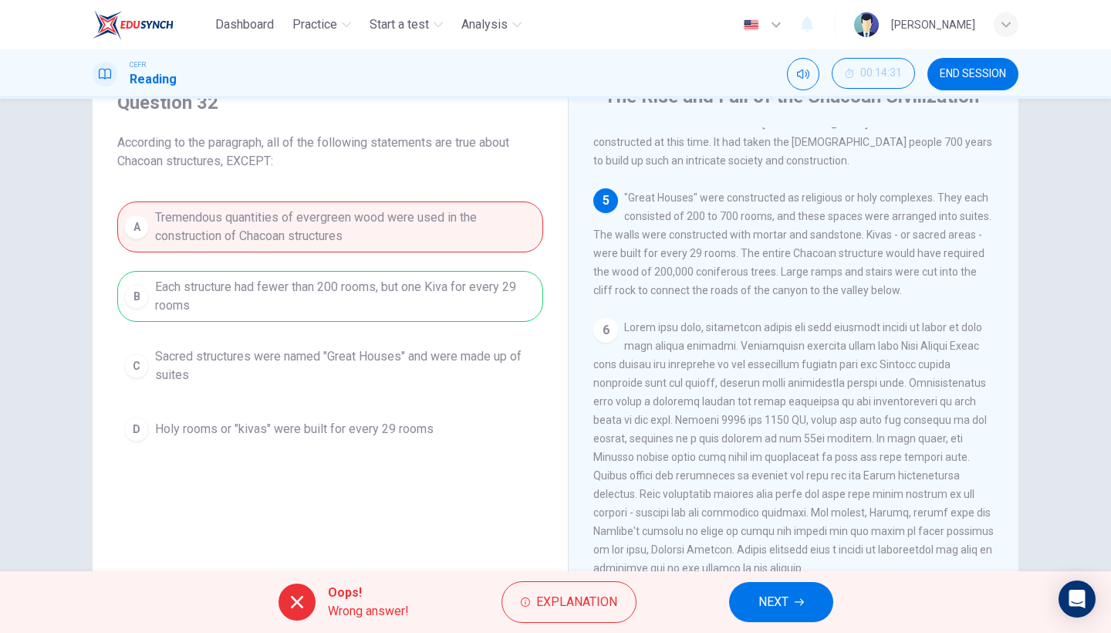
click at [778, 548] on span "NEXT" at bounding box center [773, 602] width 30 height 22
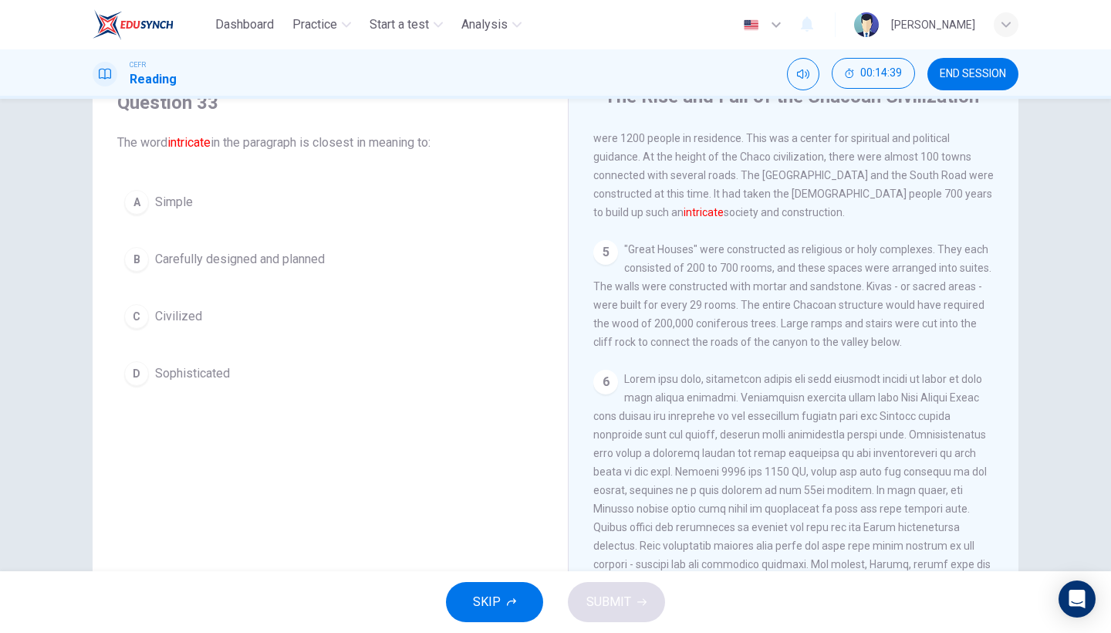
scroll to position [523, 0]
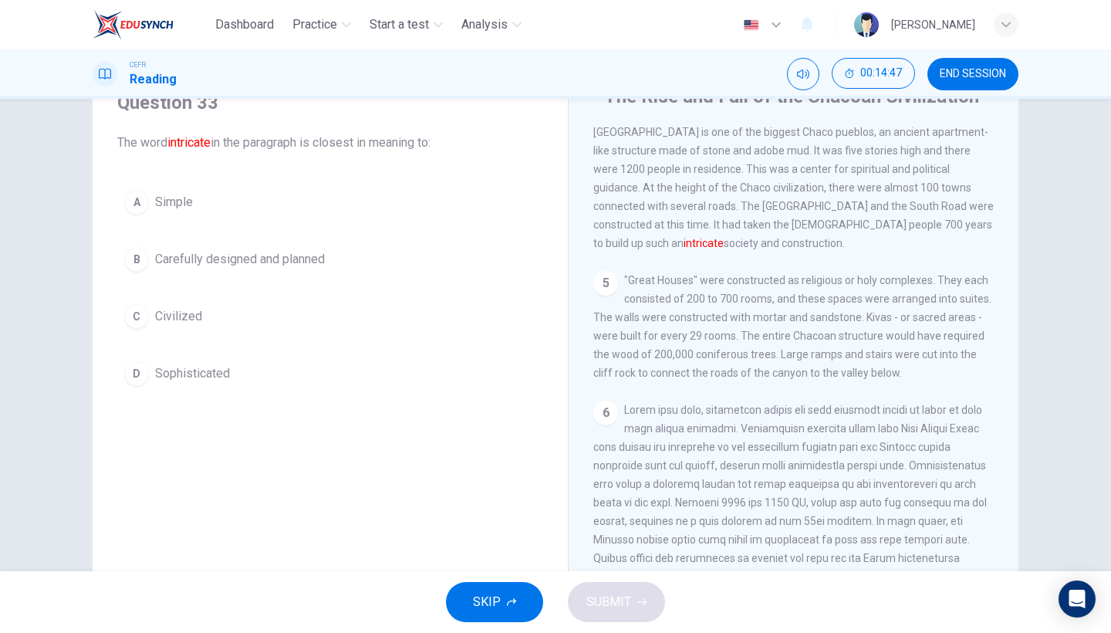
click at [245, 314] on button "C Civilized" at bounding box center [330, 316] width 426 height 39
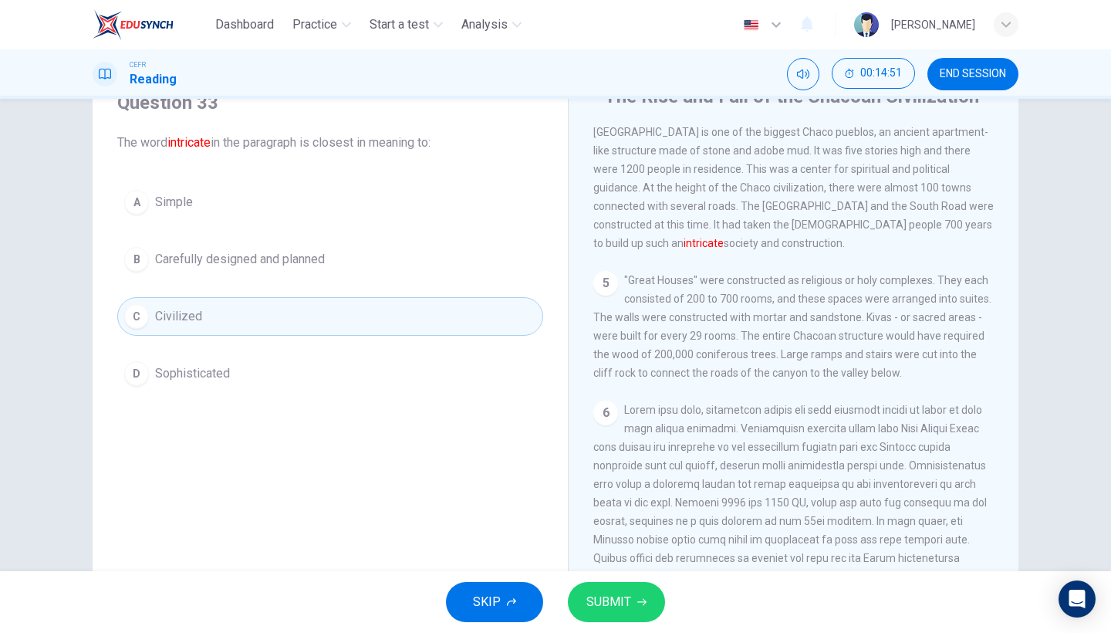
click at [605, 548] on span "SUBMIT" at bounding box center [608, 602] width 45 height 22
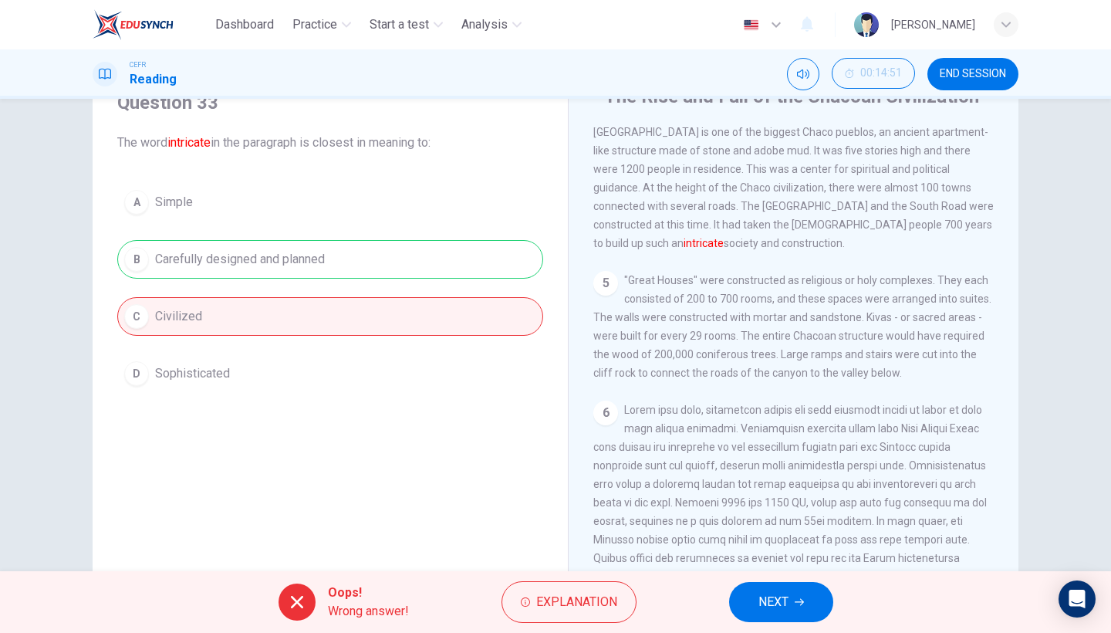
click at [776, 548] on span "NEXT" at bounding box center [773, 602] width 30 height 22
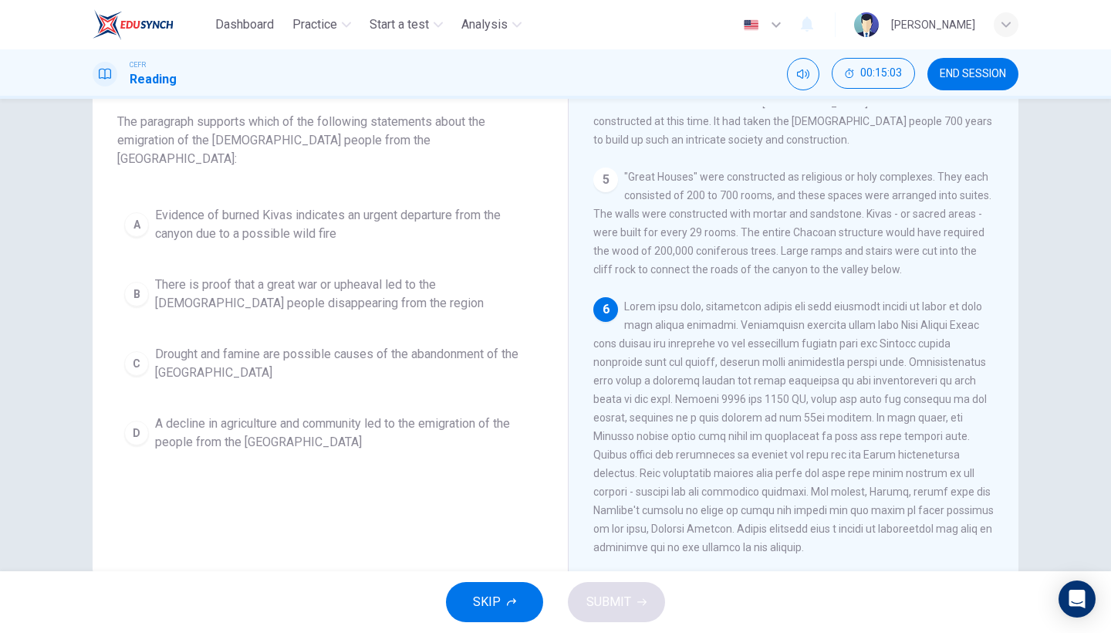
scroll to position [94, 0]
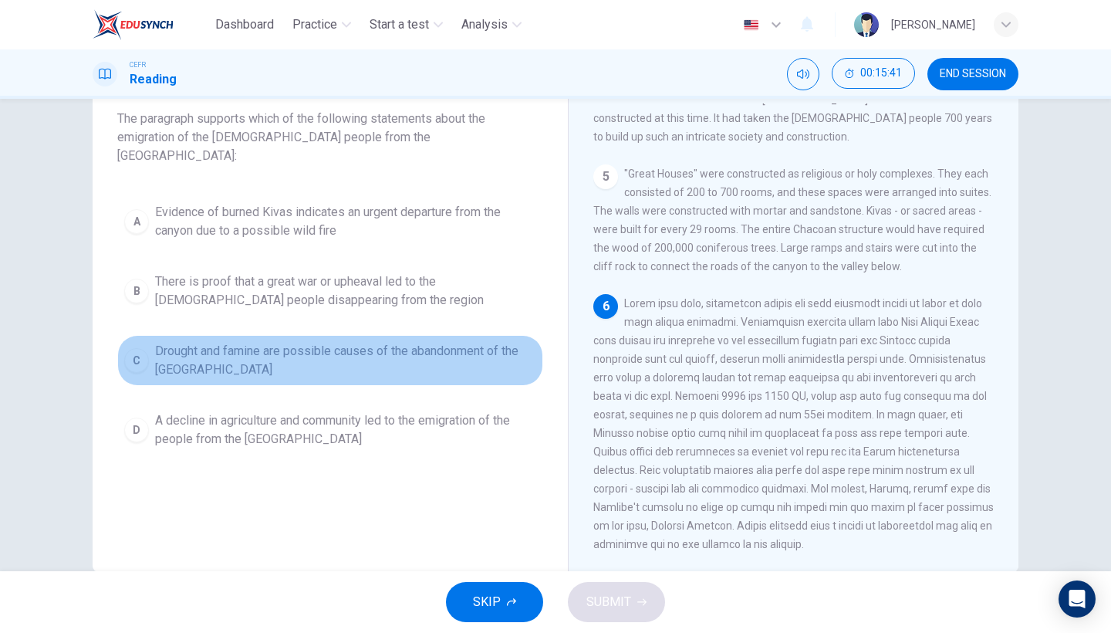
click at [401, 342] on span "Drought and famine are possible causes of the abandonment of the [GEOGRAPHIC_DA…" at bounding box center [345, 360] width 381 height 37
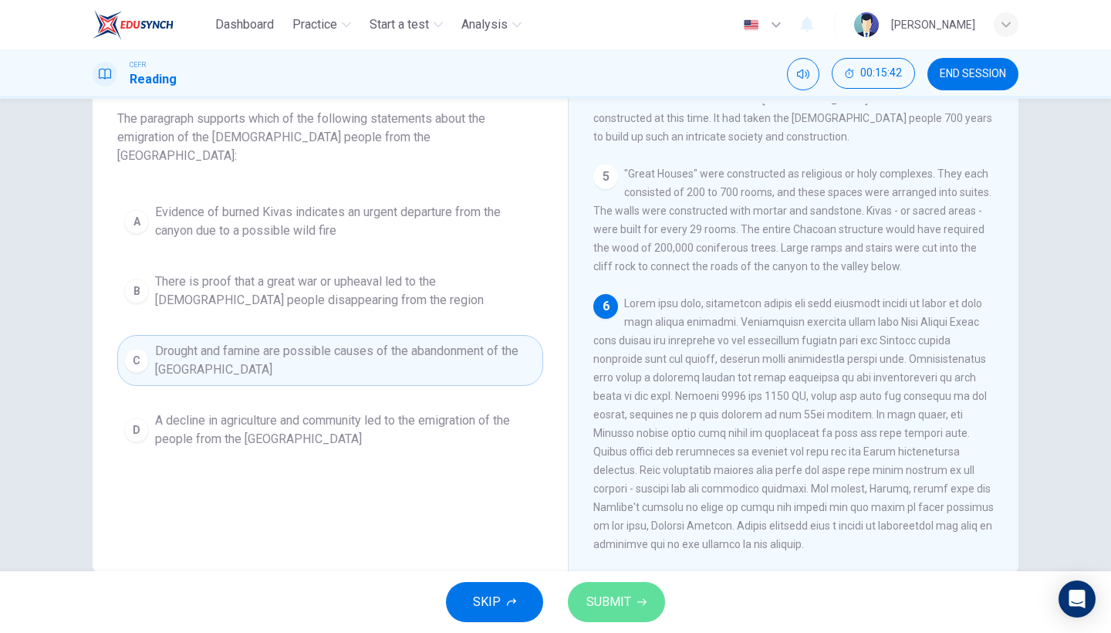
click at [632, 548] on button "SUBMIT" at bounding box center [616, 602] width 97 height 40
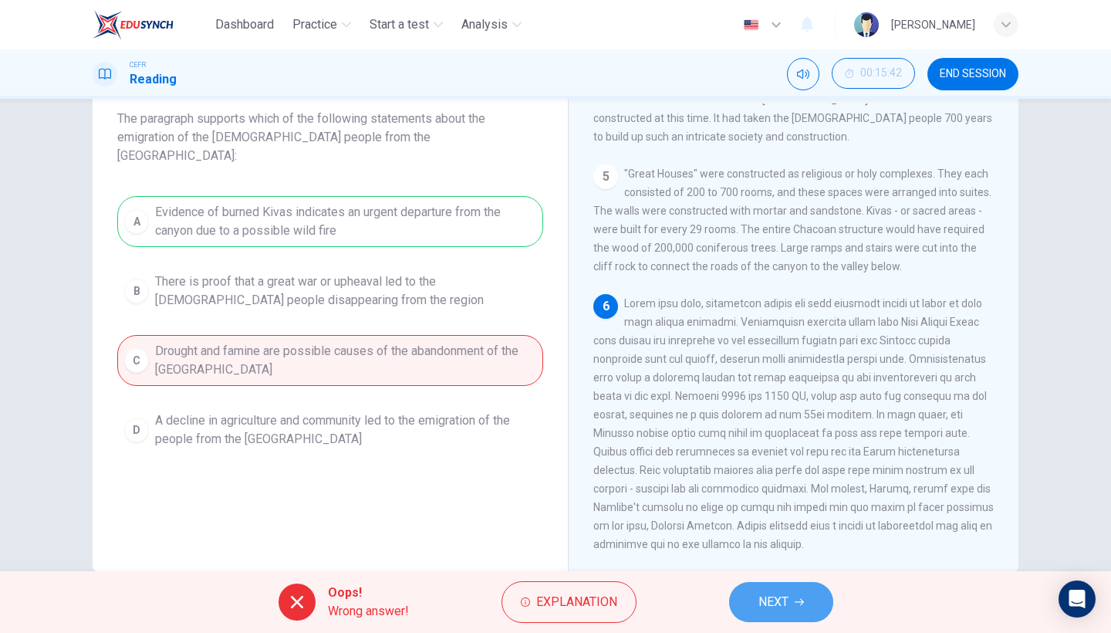
click at [769, 548] on span "NEXT" at bounding box center [773, 602] width 30 height 22
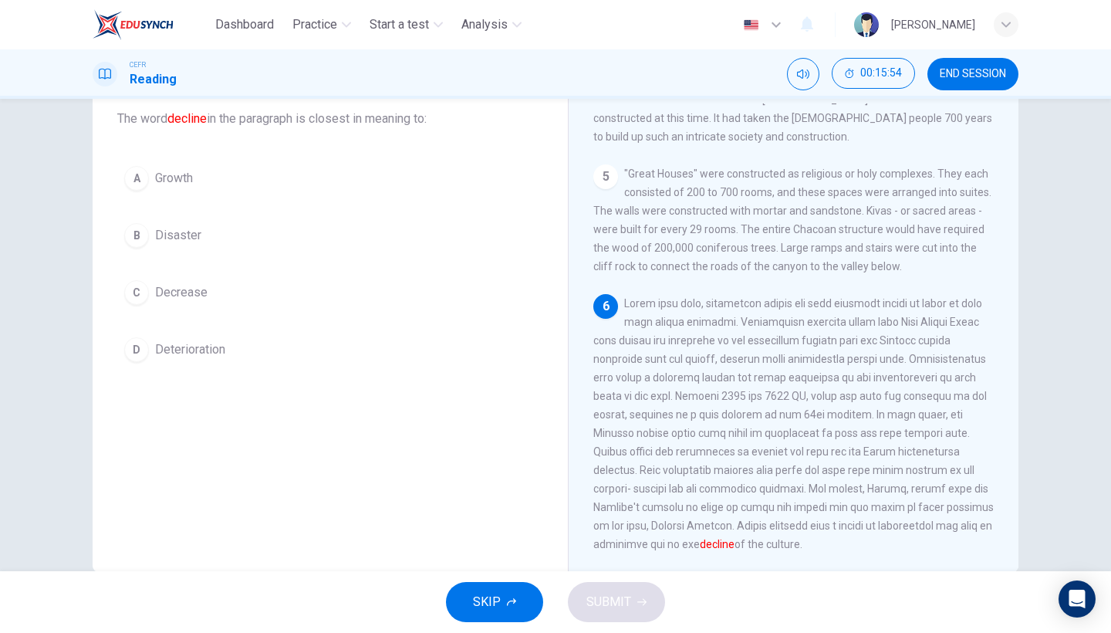
click at [209, 363] on button "D Deterioration" at bounding box center [330, 349] width 426 height 39
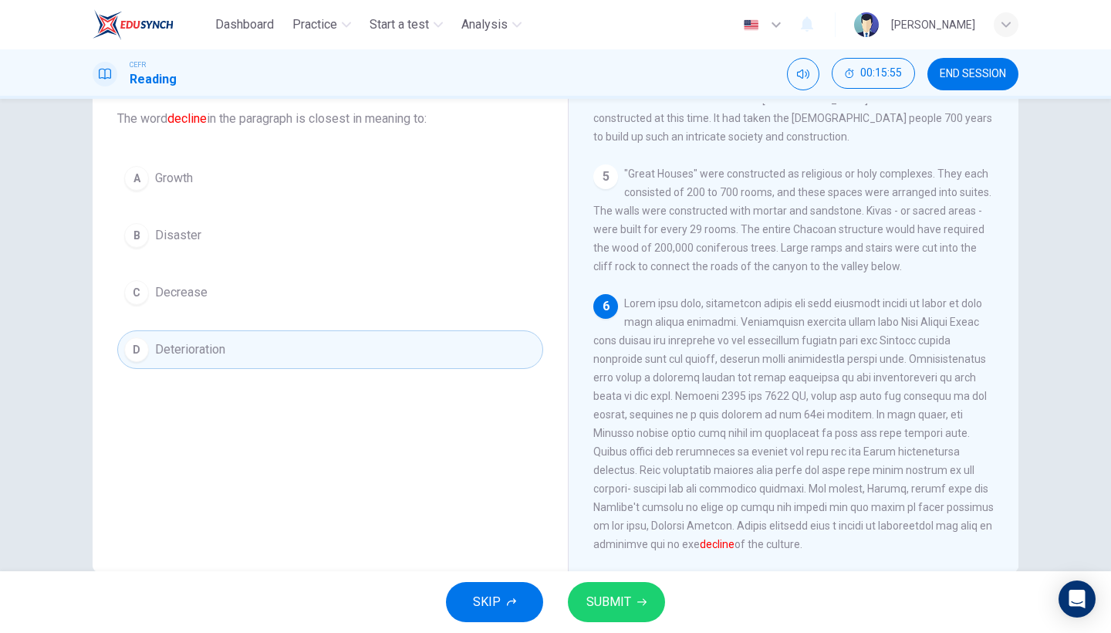
click at [583, 548] on div "SKIP SUBMIT" at bounding box center [555, 602] width 1111 height 62
click at [601, 548] on span "SUBMIT" at bounding box center [608, 602] width 45 height 22
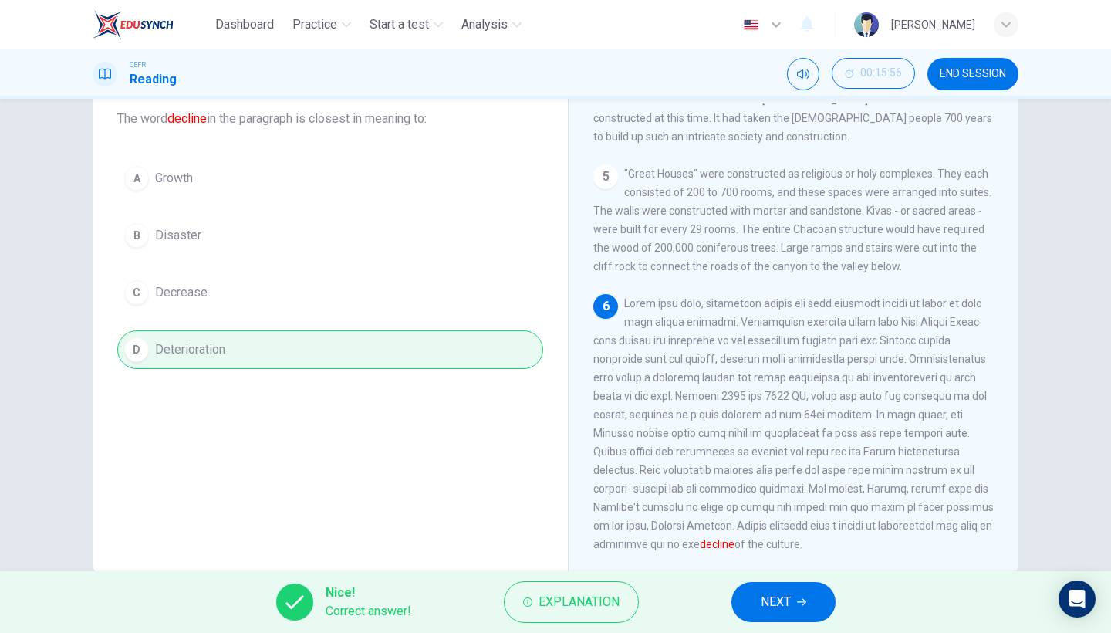
click at [805, 548] on icon "button" at bounding box center [801, 601] width 9 height 9
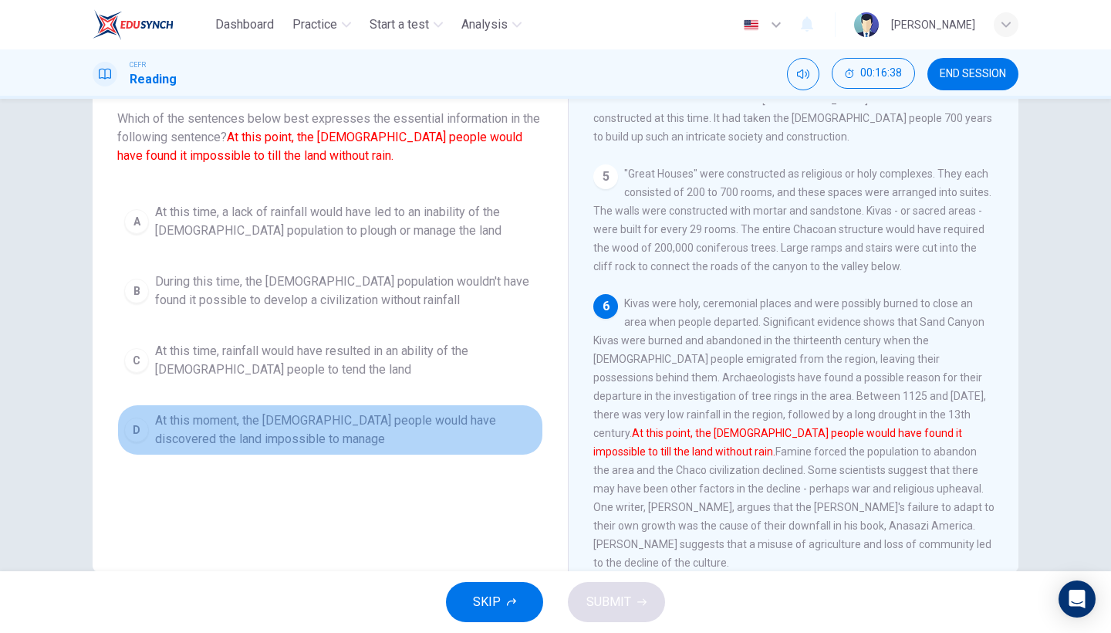
click at [203, 428] on span "At this moment, the [DEMOGRAPHIC_DATA] people would have discovered the land im…" at bounding box center [345, 429] width 381 height 37
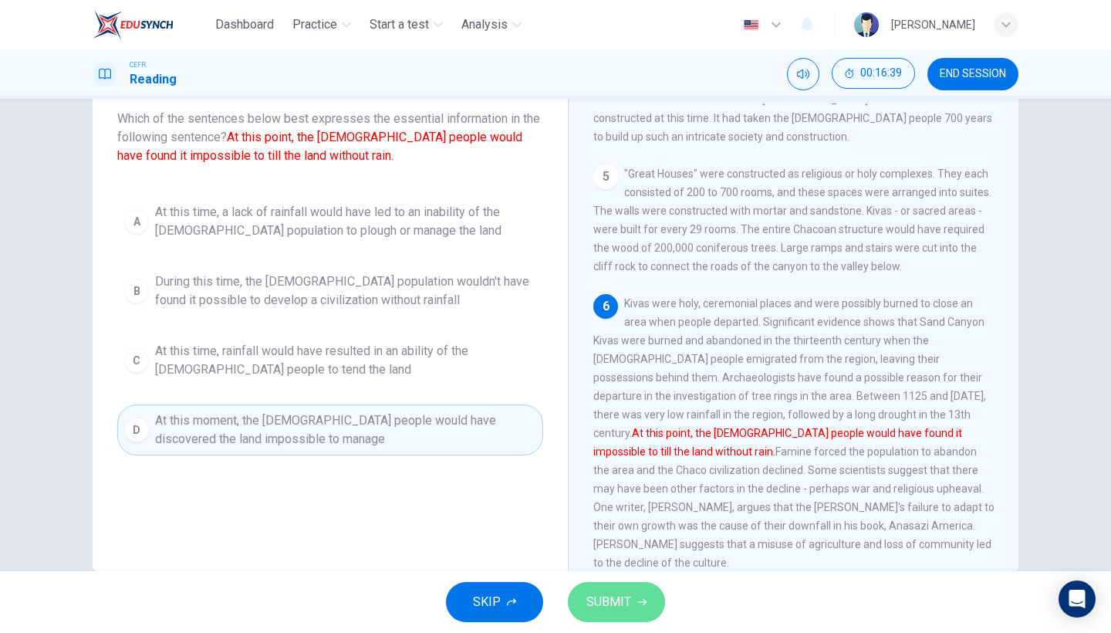
click at [616, 548] on span "SUBMIT" at bounding box center [608, 602] width 45 height 22
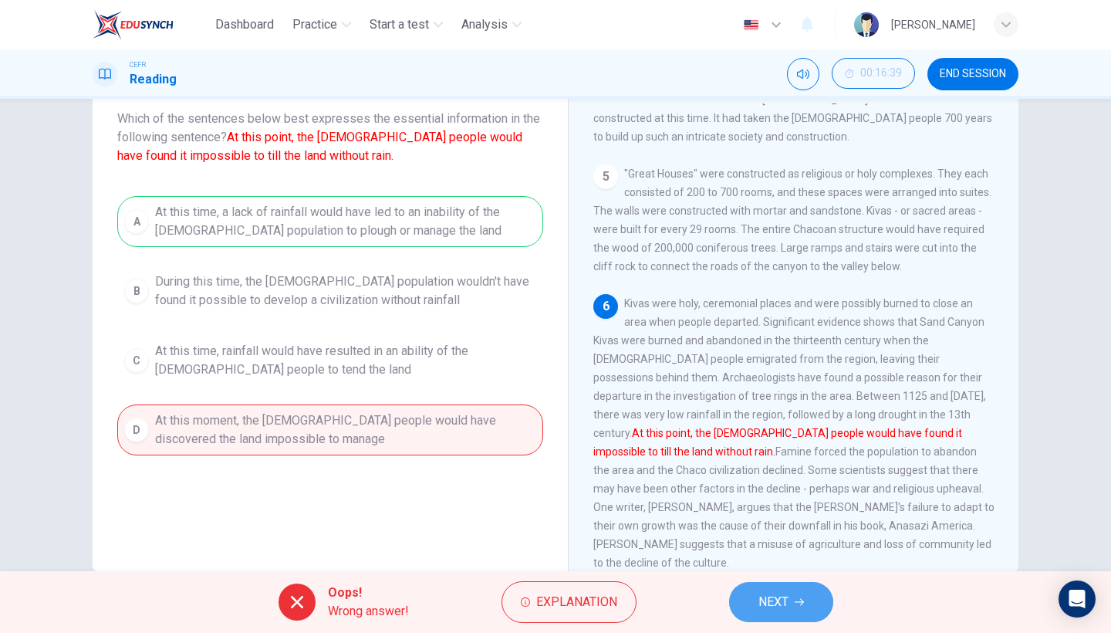
click at [758, 548] on span "NEXT" at bounding box center [773, 602] width 30 height 22
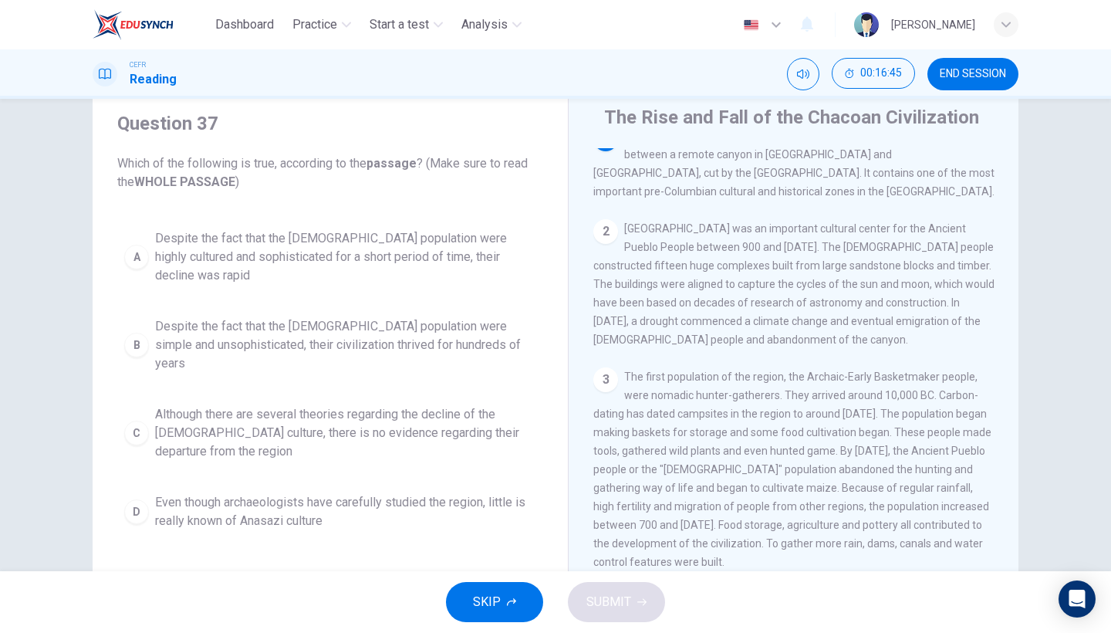
scroll to position [59, 0]
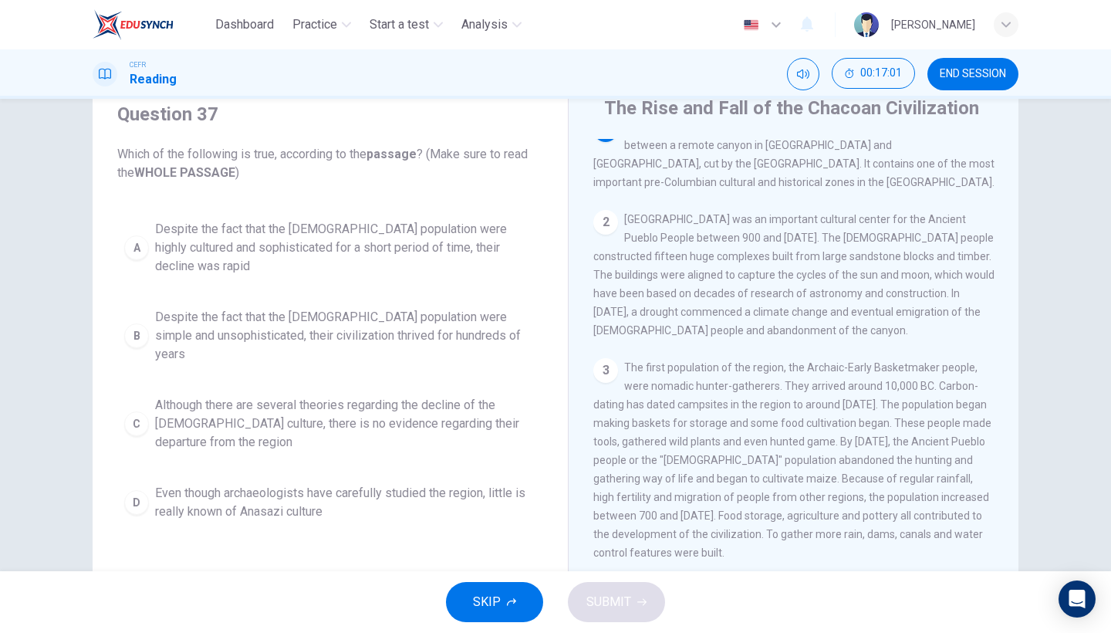
click at [391, 327] on button "B Despite the fact that the [DEMOGRAPHIC_DATA] population were simple and unsop…" at bounding box center [330, 335] width 426 height 69
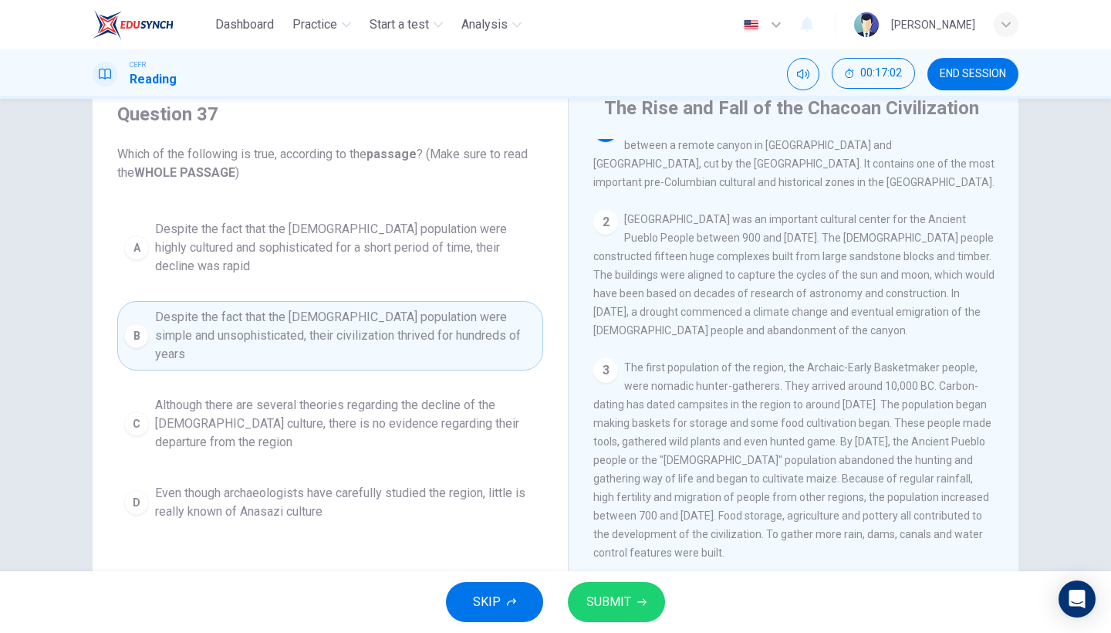
click at [605, 548] on span "SUBMIT" at bounding box center [608, 602] width 45 height 22
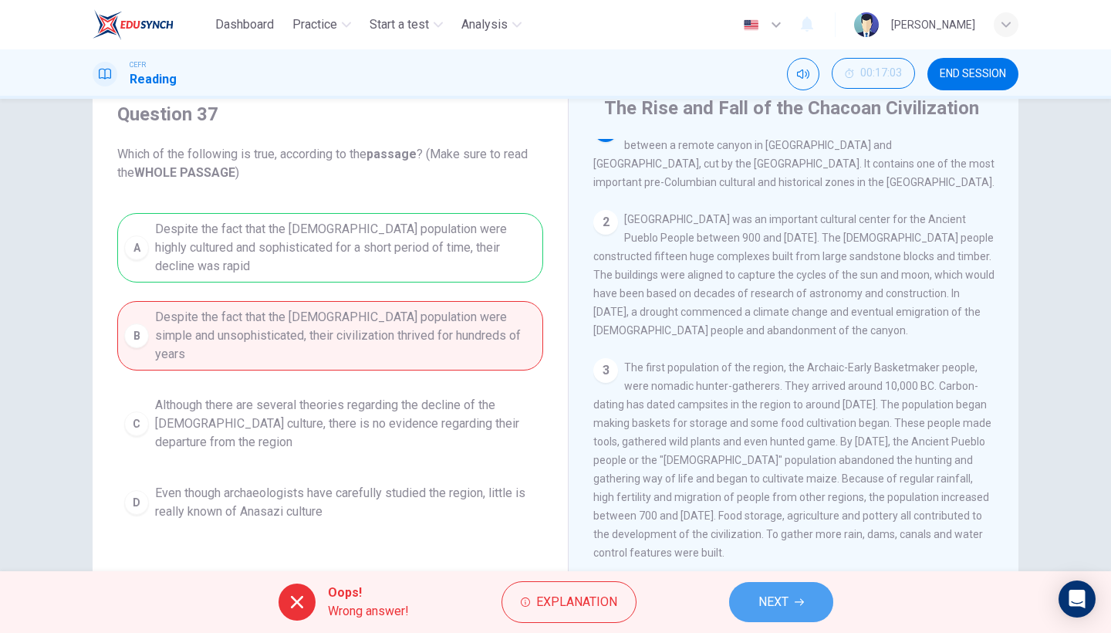
click at [761, 548] on span "NEXT" at bounding box center [773, 602] width 30 height 22
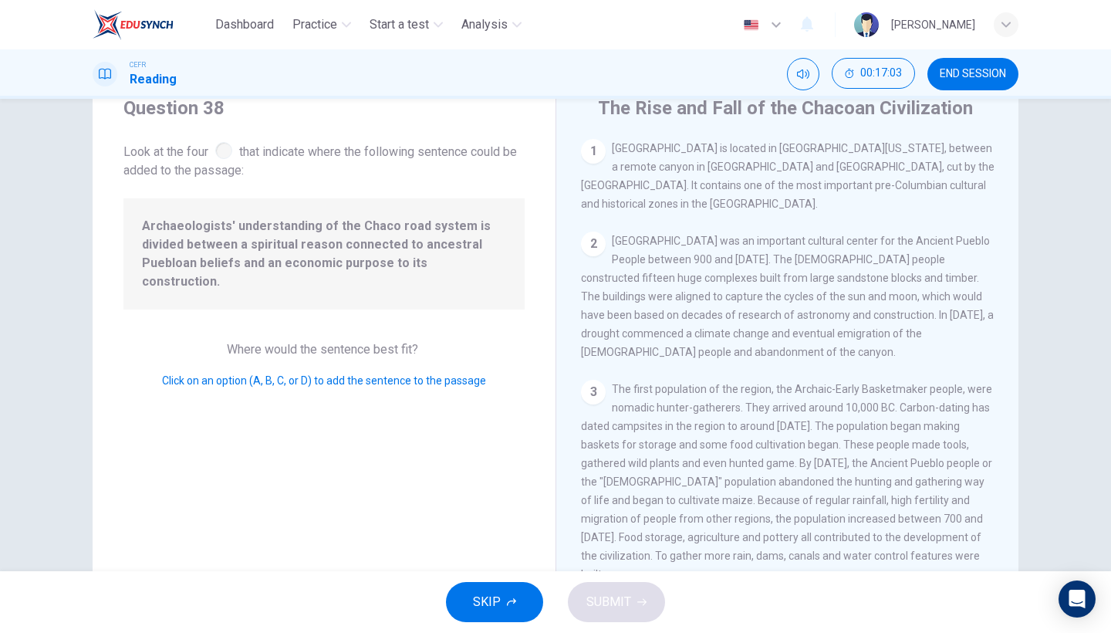
scroll to position [365, 0]
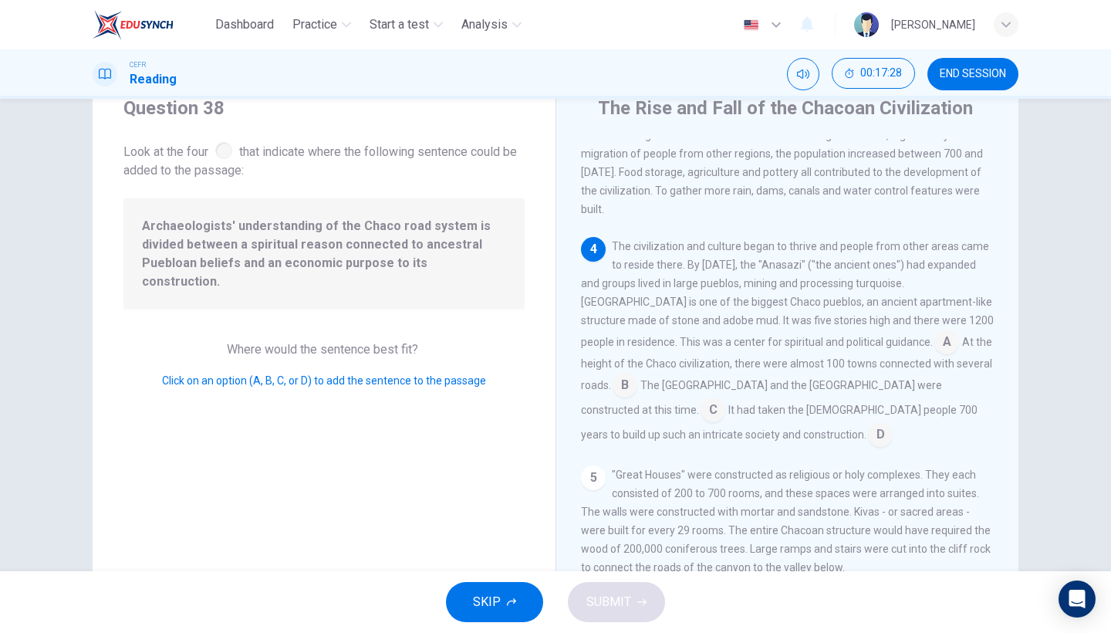
click at [934, 331] on input at bounding box center [946, 343] width 25 height 25
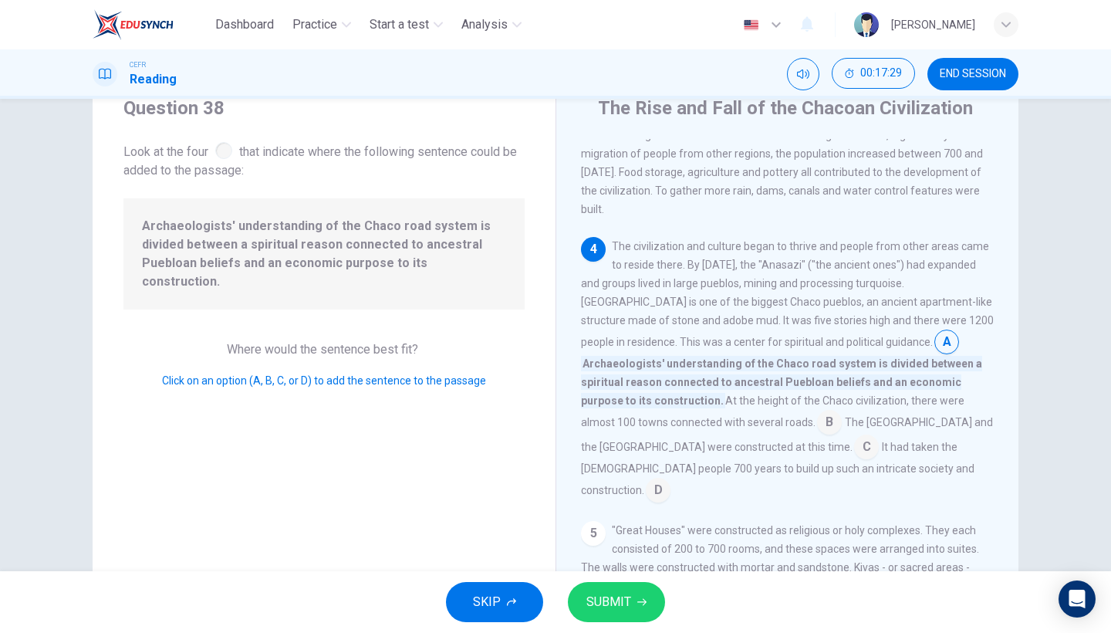
click at [617, 548] on span "SUBMIT" at bounding box center [608, 602] width 45 height 22
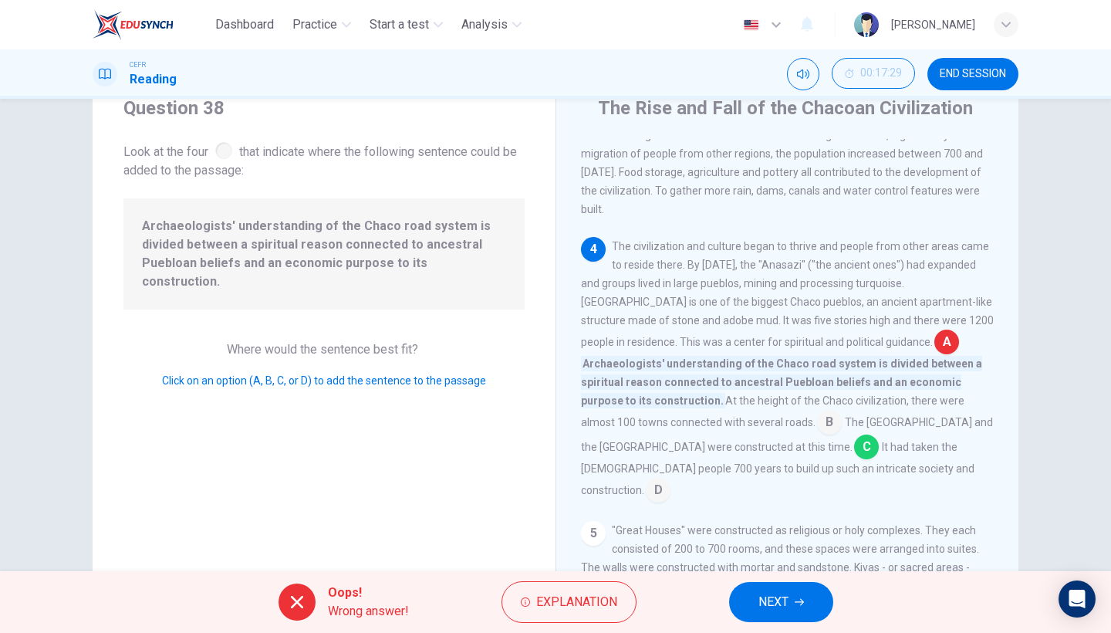
click at [798, 548] on button "NEXT" at bounding box center [781, 602] width 104 height 40
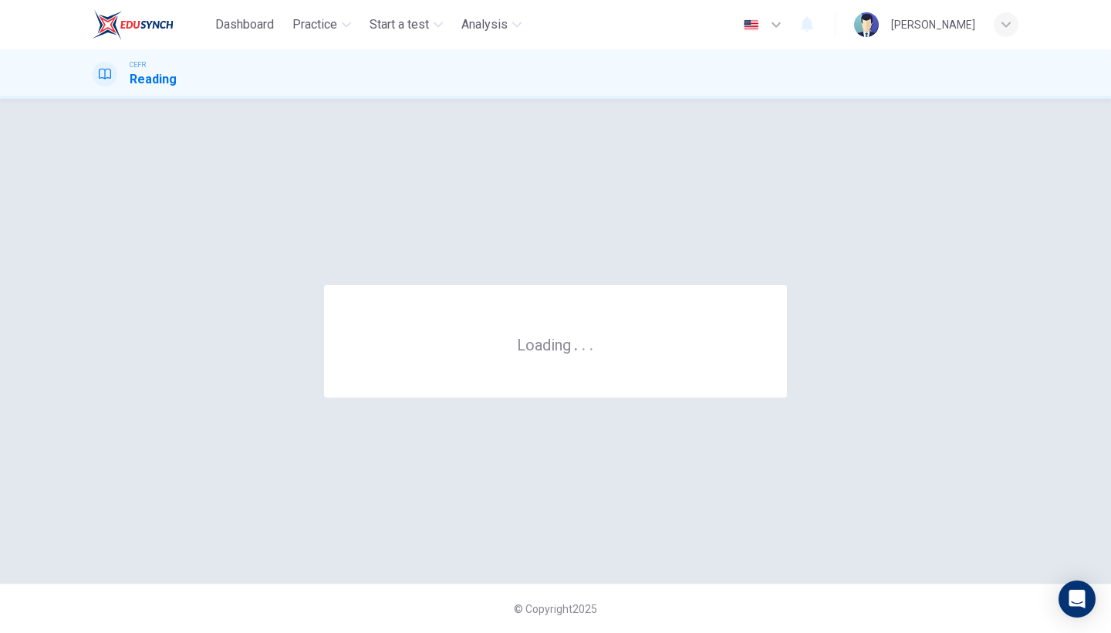
scroll to position [0, 0]
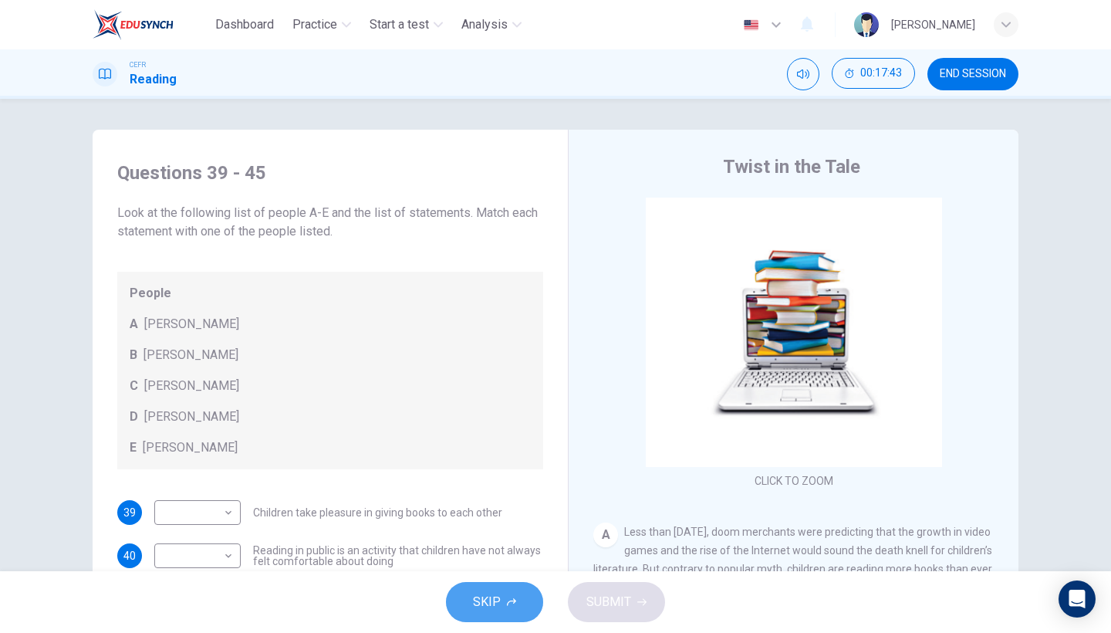
click at [522, 548] on button "SKIP" at bounding box center [494, 602] width 97 height 40
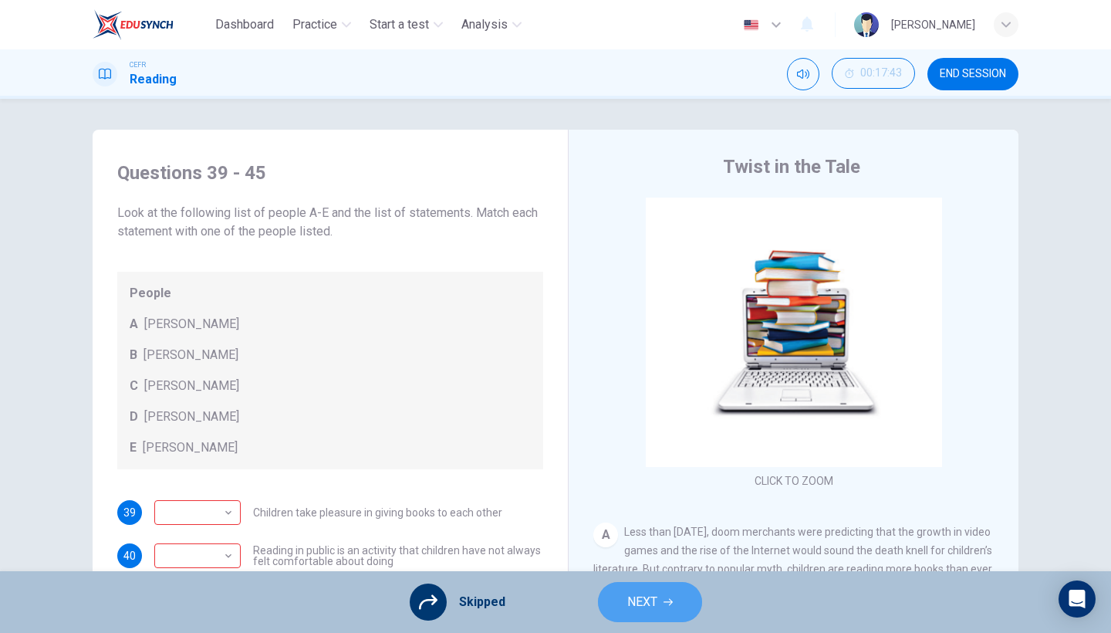
click at [635, 548] on span "NEXT" at bounding box center [642, 602] width 30 height 22
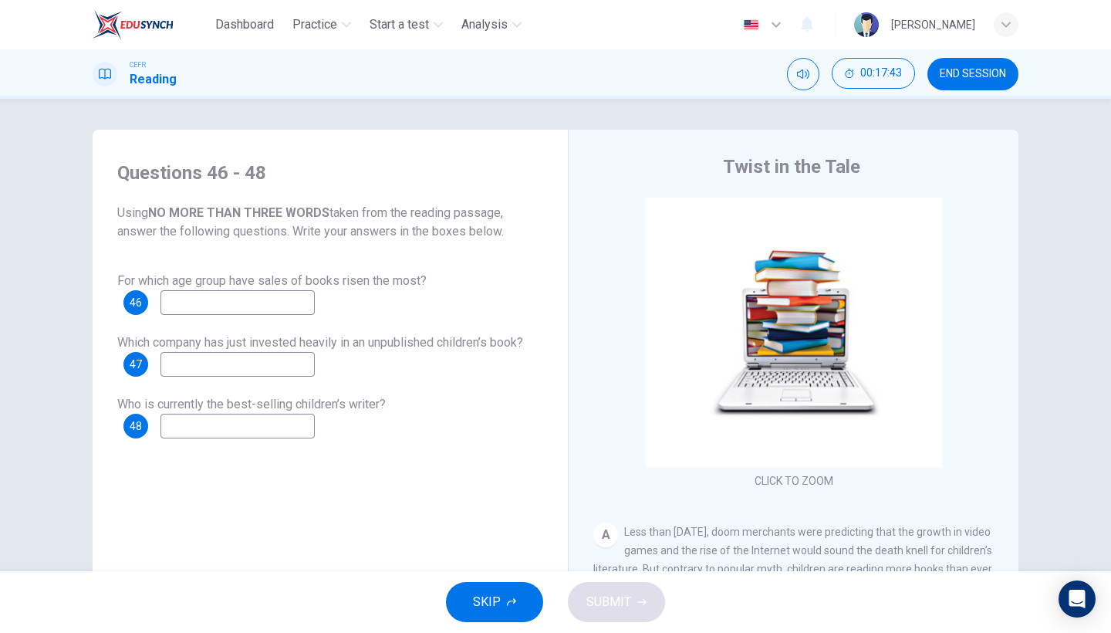
click at [503, 548] on button "SKIP" at bounding box center [494, 602] width 97 height 40
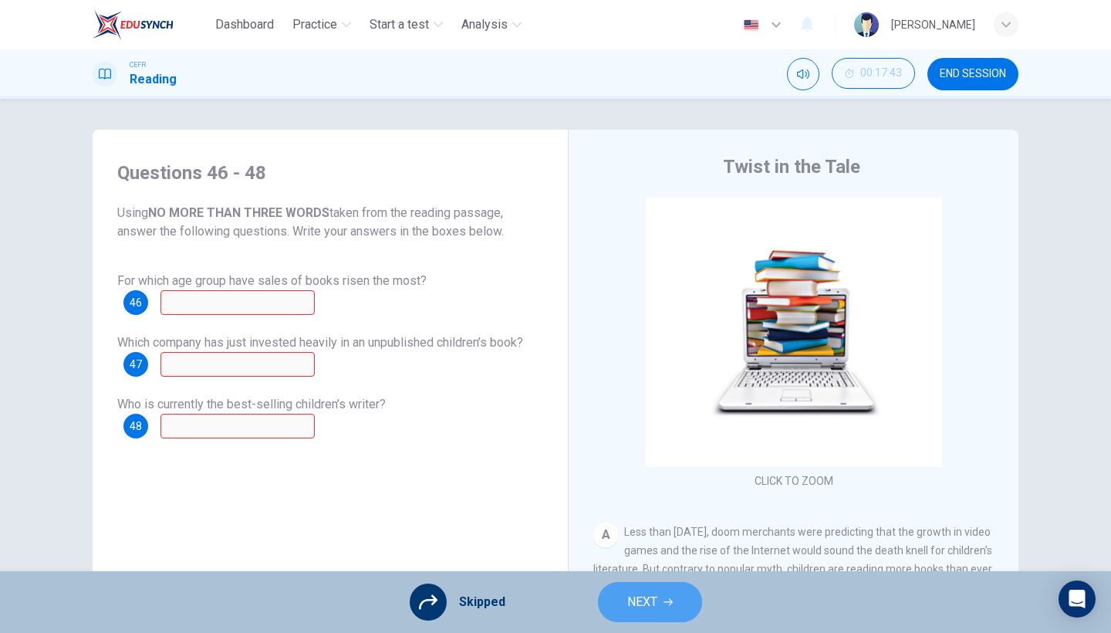
click at [636, 548] on button "NEXT" at bounding box center [650, 602] width 104 height 40
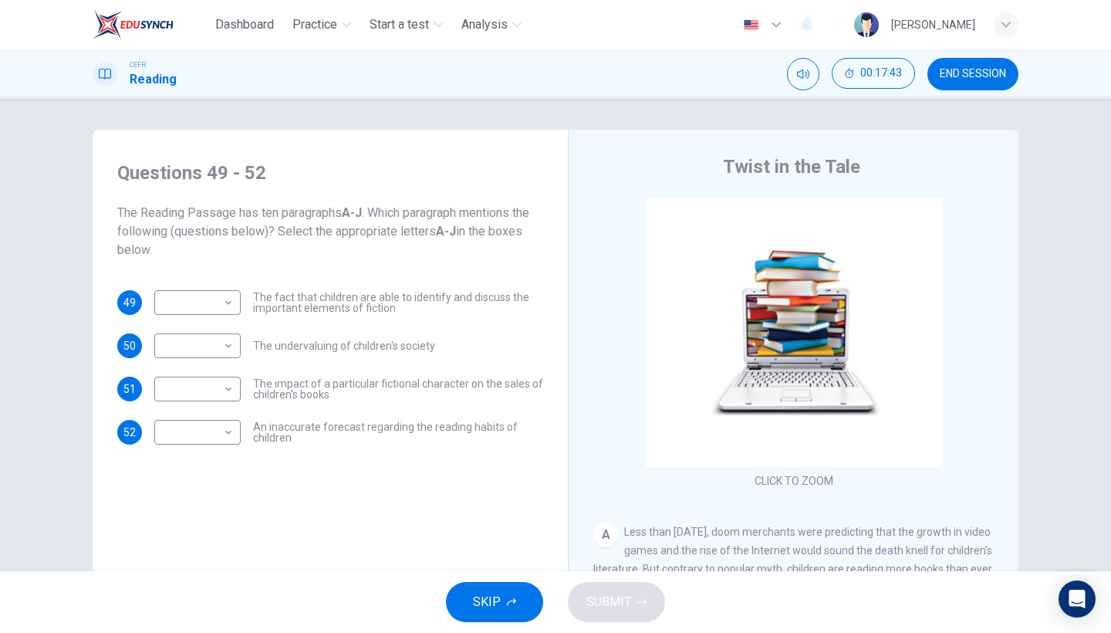
click at [538, 548] on button "SKIP" at bounding box center [494, 602] width 97 height 40
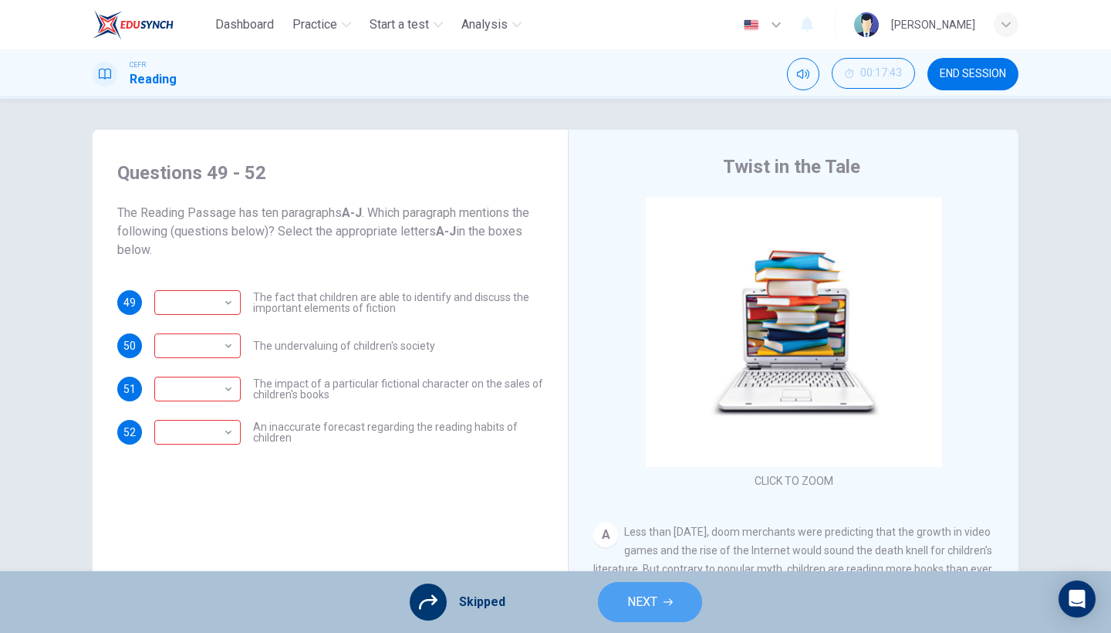
click at [629, 548] on span "NEXT" at bounding box center [642, 602] width 30 height 22
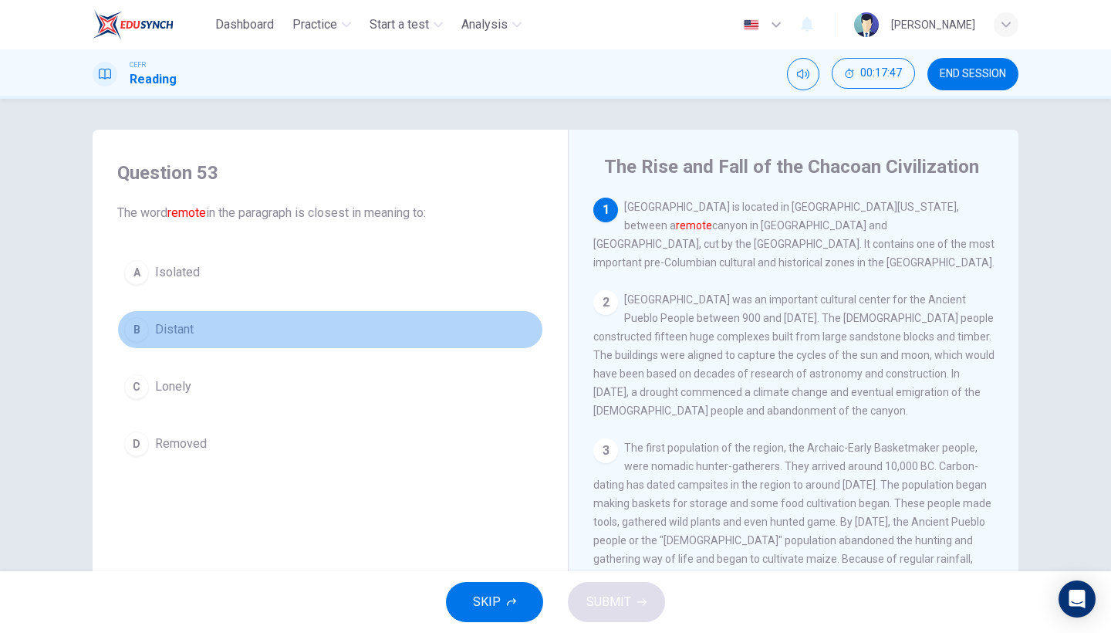
click at [275, 327] on button "B Distant" at bounding box center [330, 329] width 426 height 39
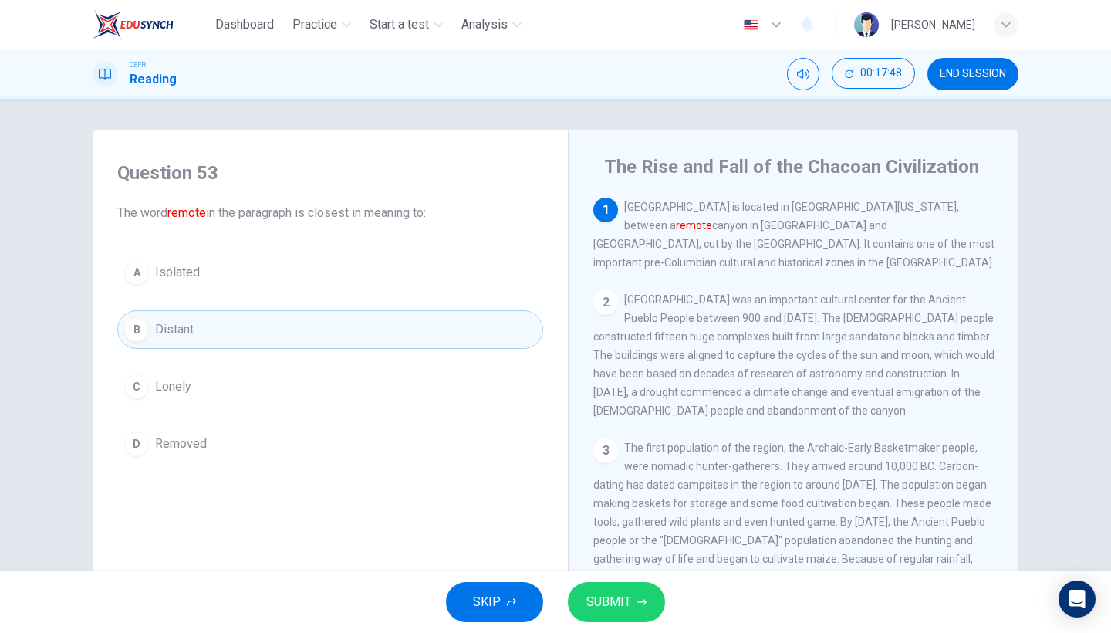
click at [596, 548] on span "SUBMIT" at bounding box center [608, 602] width 45 height 22
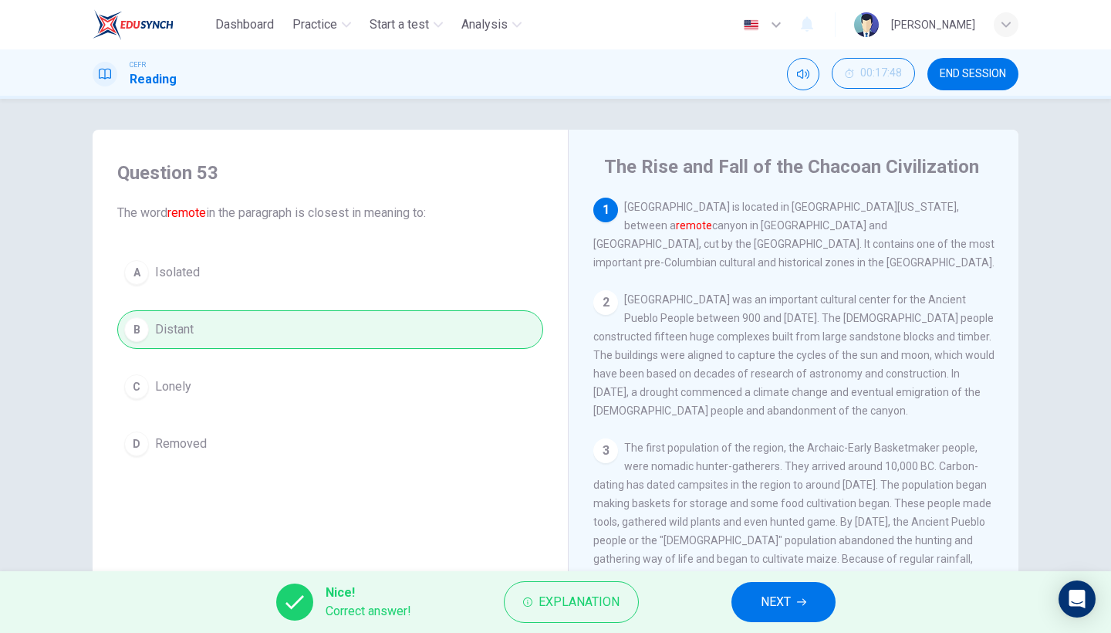
click at [814, 548] on button "NEXT" at bounding box center [783, 602] width 104 height 40
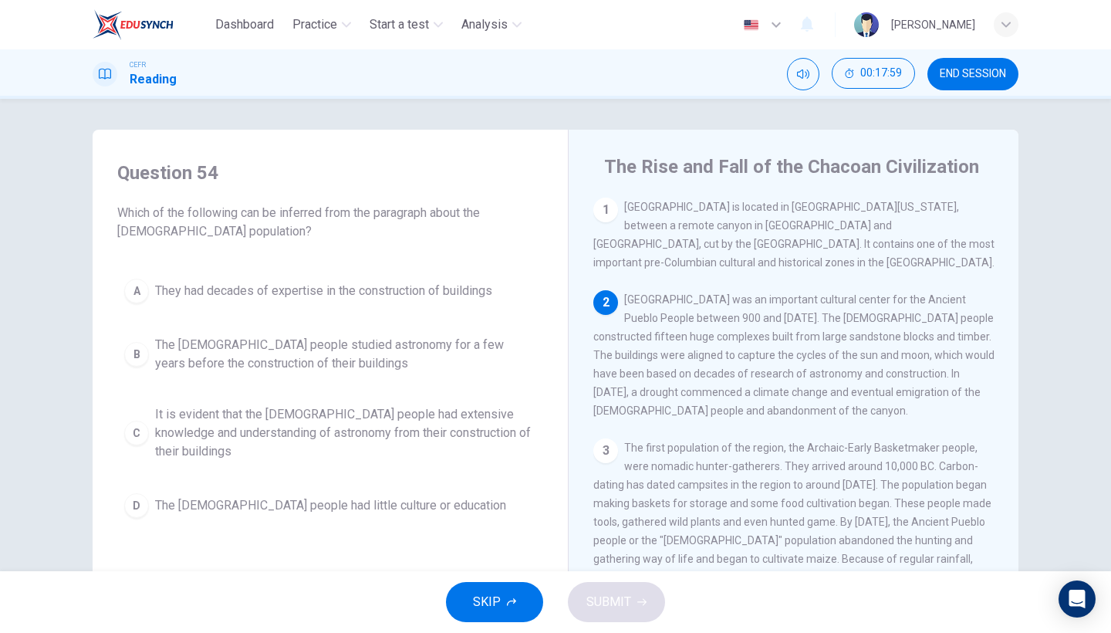
click at [465, 446] on button "C It is evident that the [DEMOGRAPHIC_DATA] people had extensive knowledge and …" at bounding box center [330, 432] width 426 height 69
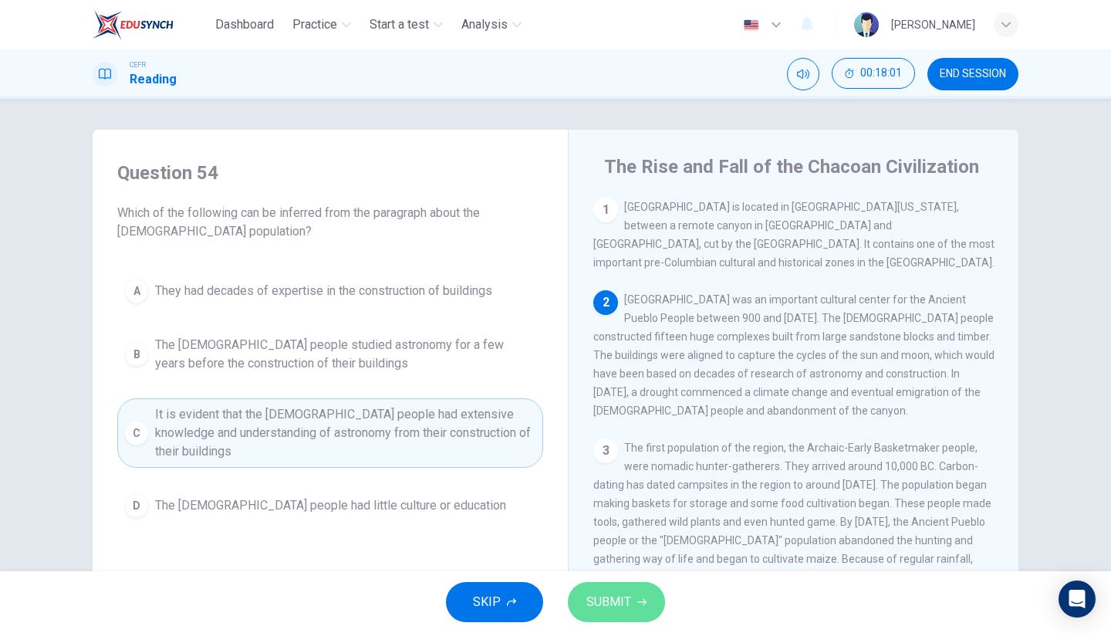
click at [646, 548] on button "SUBMIT" at bounding box center [616, 602] width 97 height 40
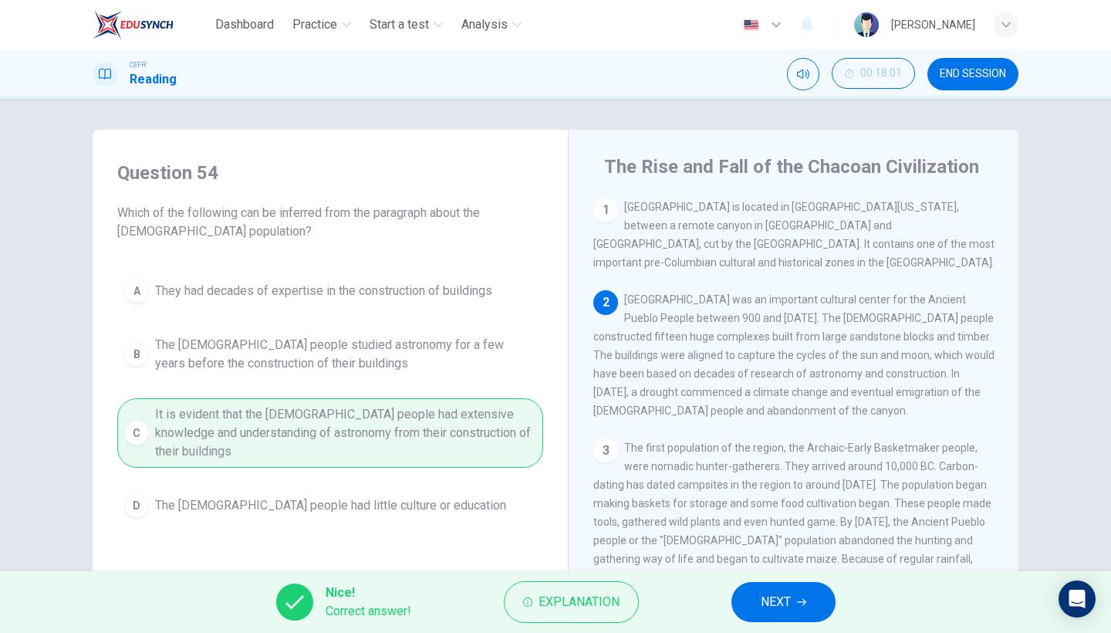
click at [802, 548] on icon "button" at bounding box center [801, 601] width 9 height 9
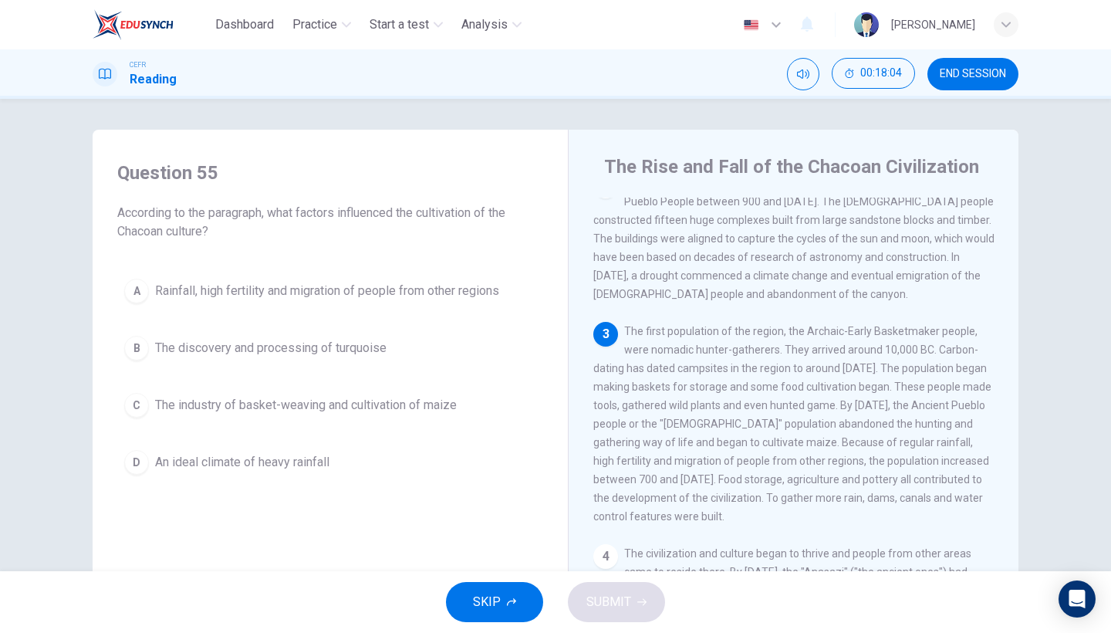
scroll to position [137, 0]
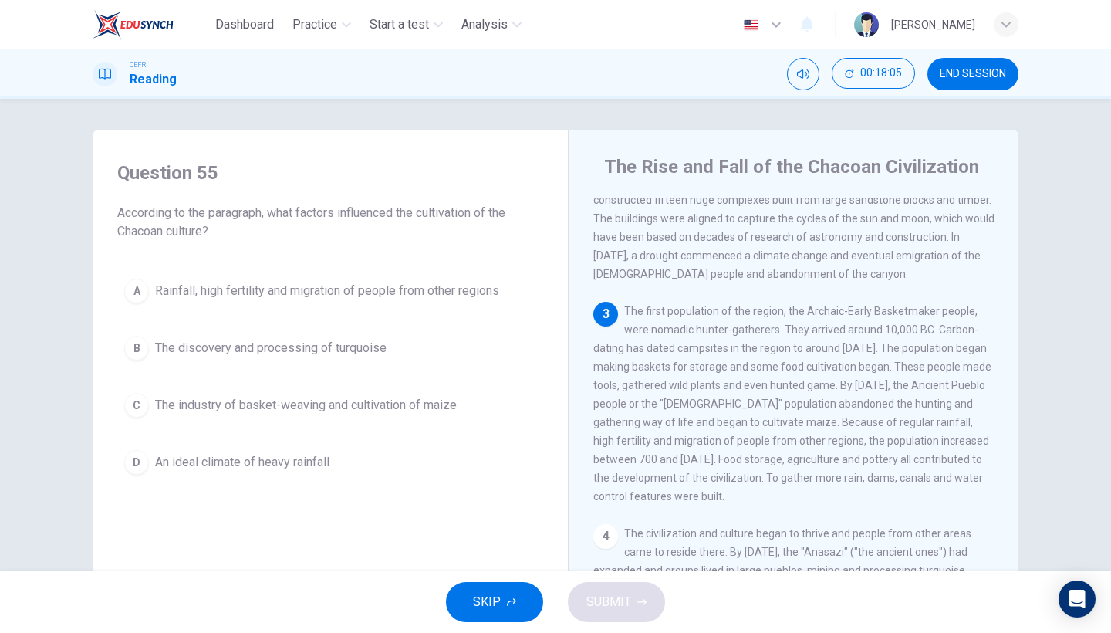
click at [493, 294] on span "Rainfall, high fertility and migration of people from other regions" at bounding box center [327, 291] width 344 height 19
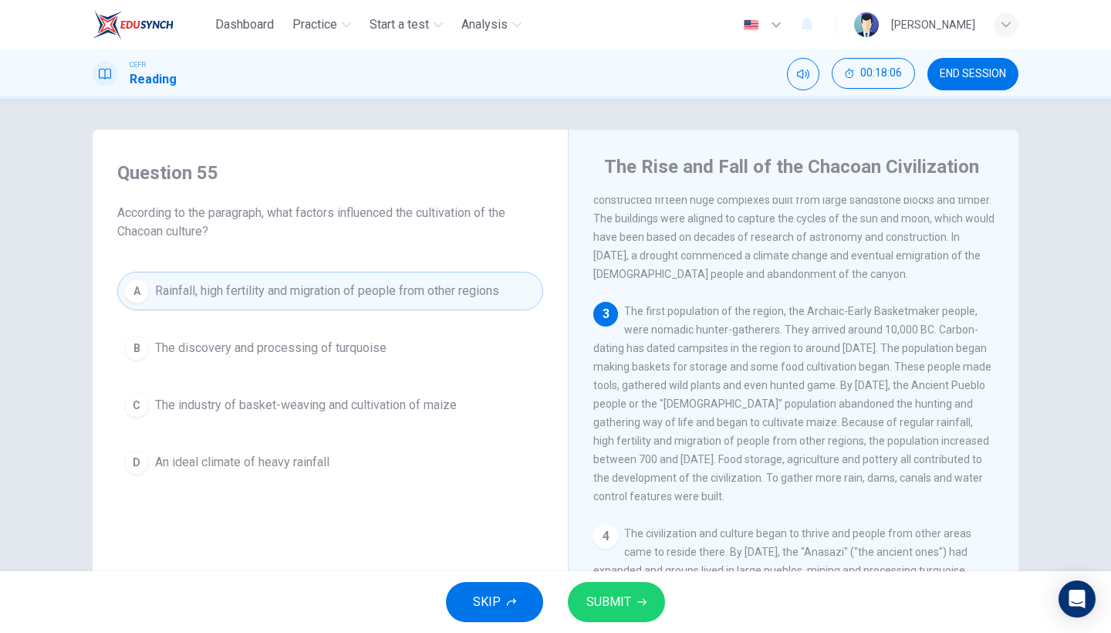
click at [626, 548] on span "SUBMIT" at bounding box center [608, 602] width 45 height 22
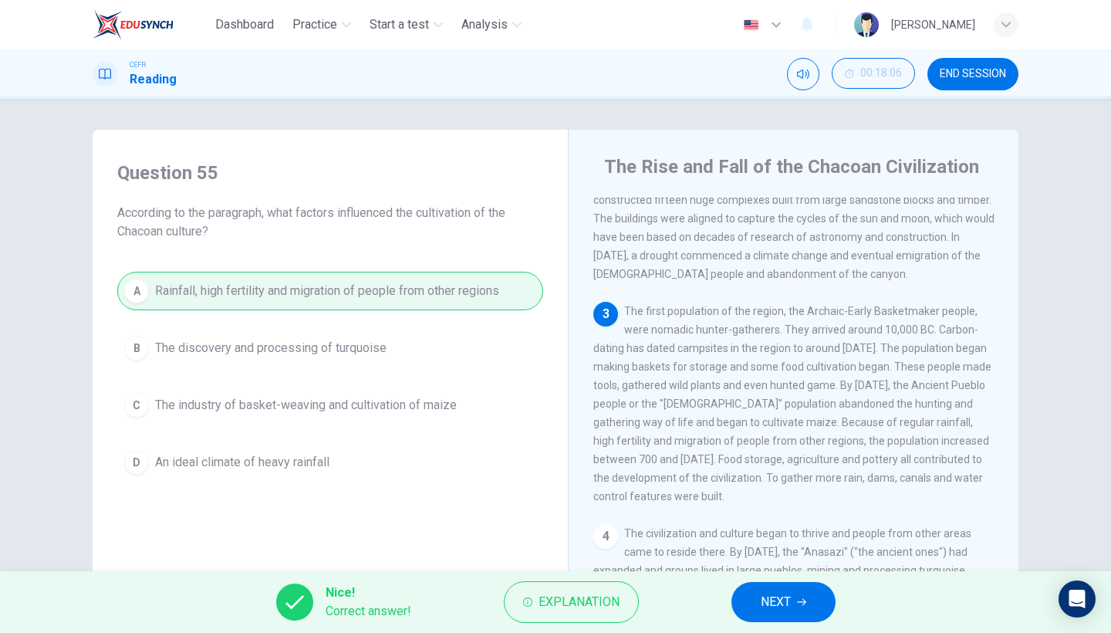
click at [736, 548] on button "NEXT" at bounding box center [783, 602] width 104 height 40
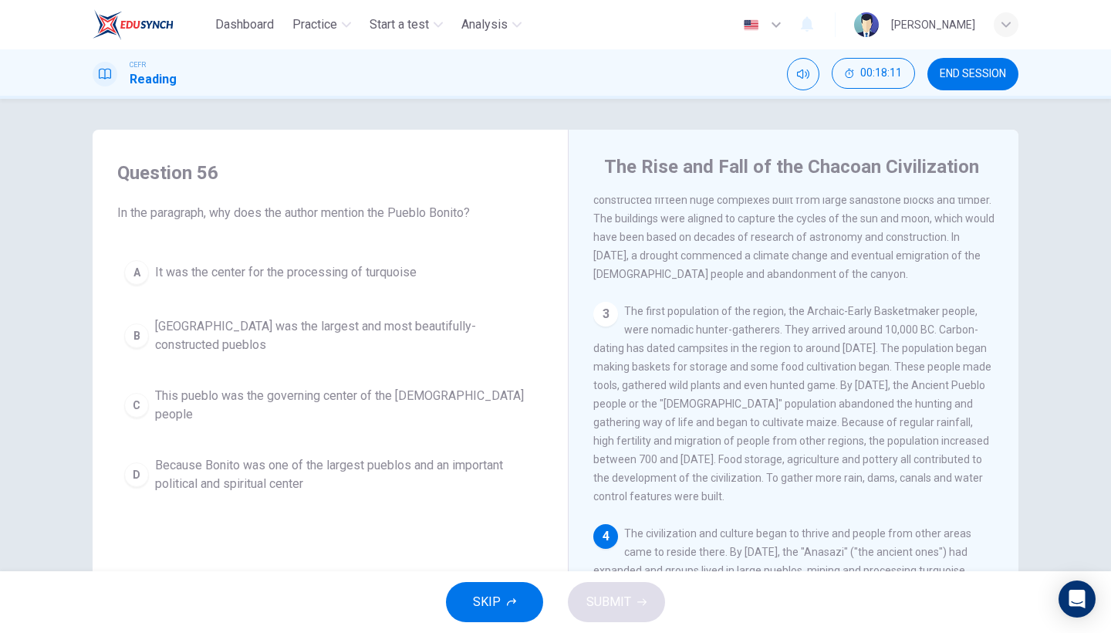
click at [292, 475] on span "Because Bonito was one of the largest pueblos and an important political and sp…" at bounding box center [345, 474] width 381 height 37
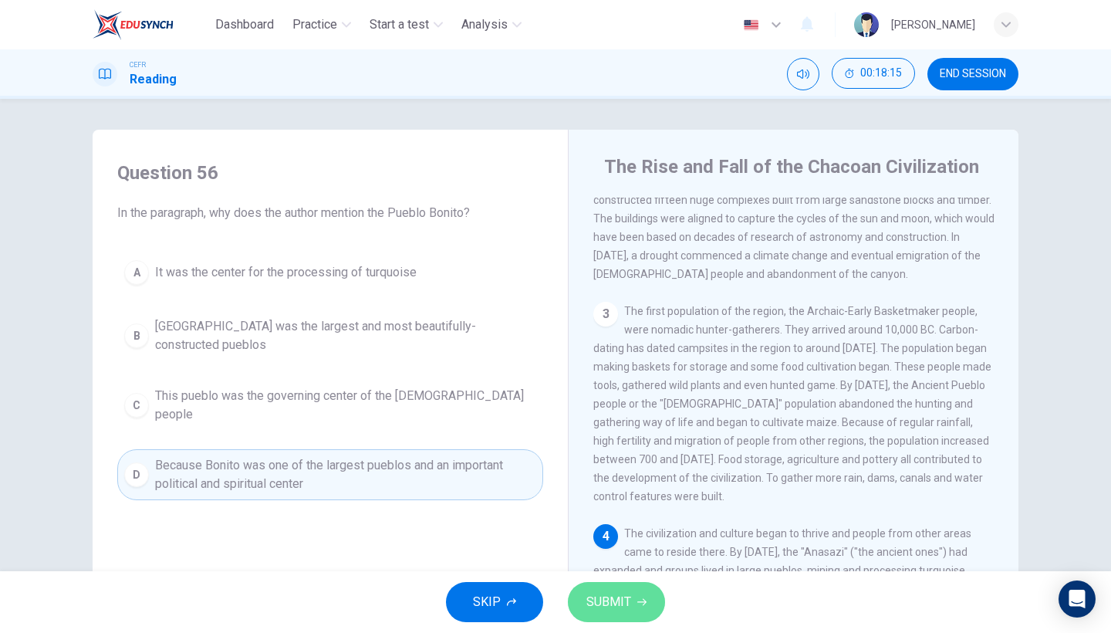
click at [634, 548] on button "SUBMIT" at bounding box center [616, 602] width 97 height 40
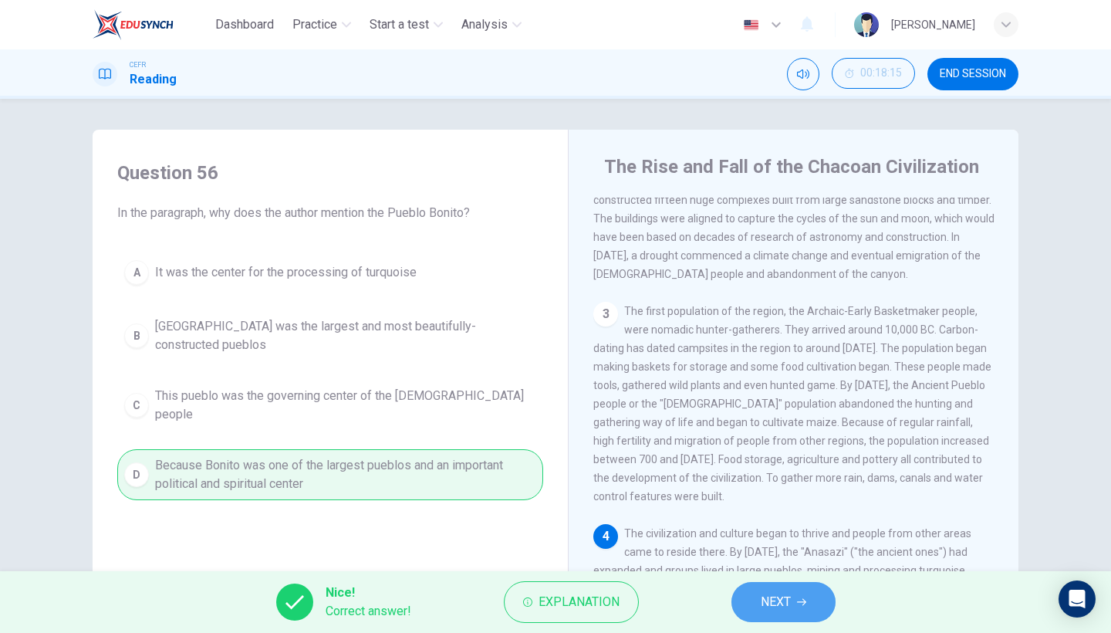
click at [774, 548] on span "NEXT" at bounding box center [776, 602] width 30 height 22
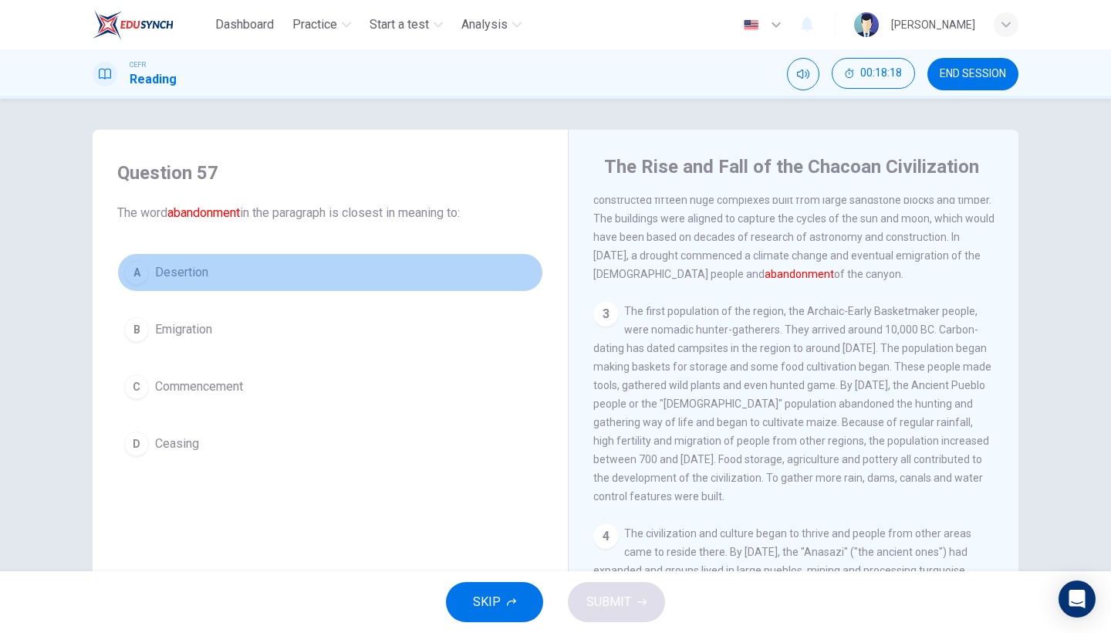
click at [285, 275] on button "A Desertion" at bounding box center [330, 272] width 426 height 39
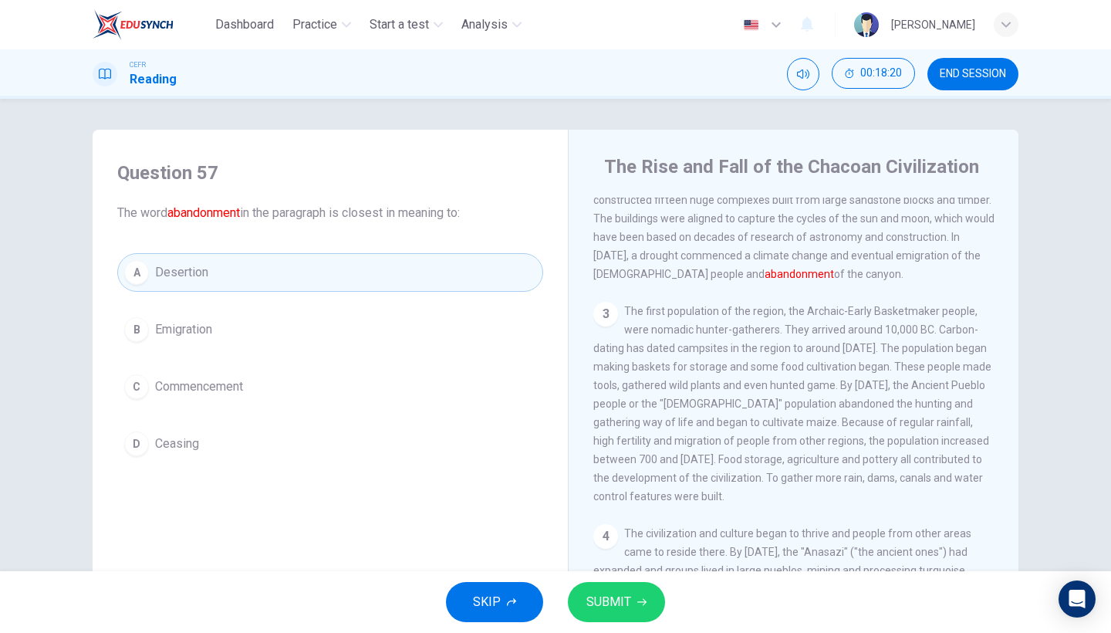
click at [613, 548] on span "SUBMIT" at bounding box center [608, 602] width 45 height 22
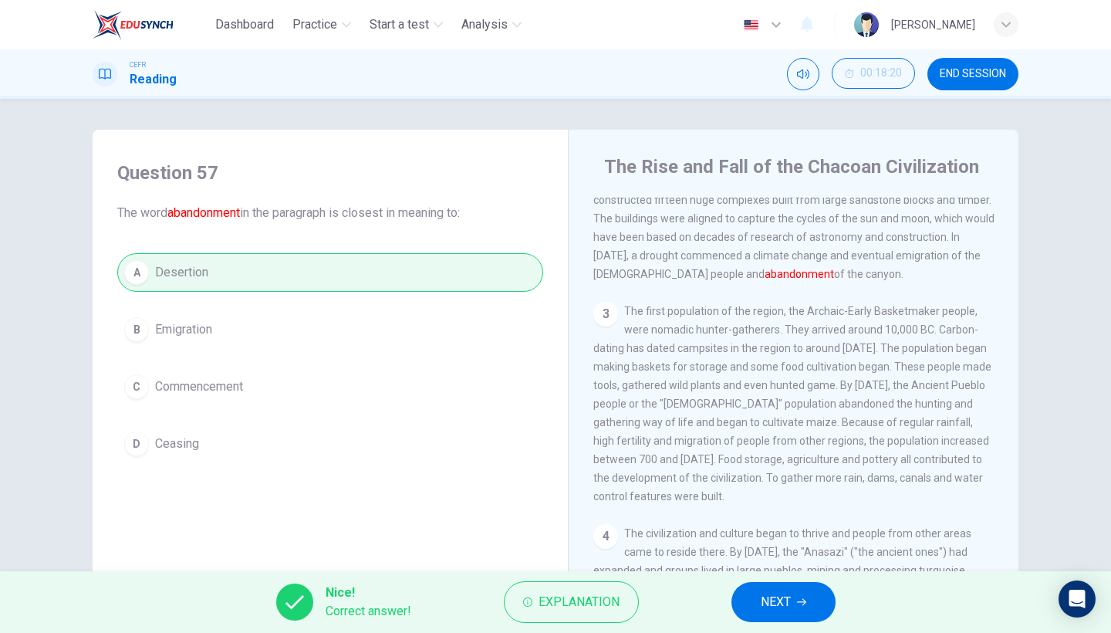
click at [764, 548] on span "NEXT" at bounding box center [776, 602] width 30 height 22
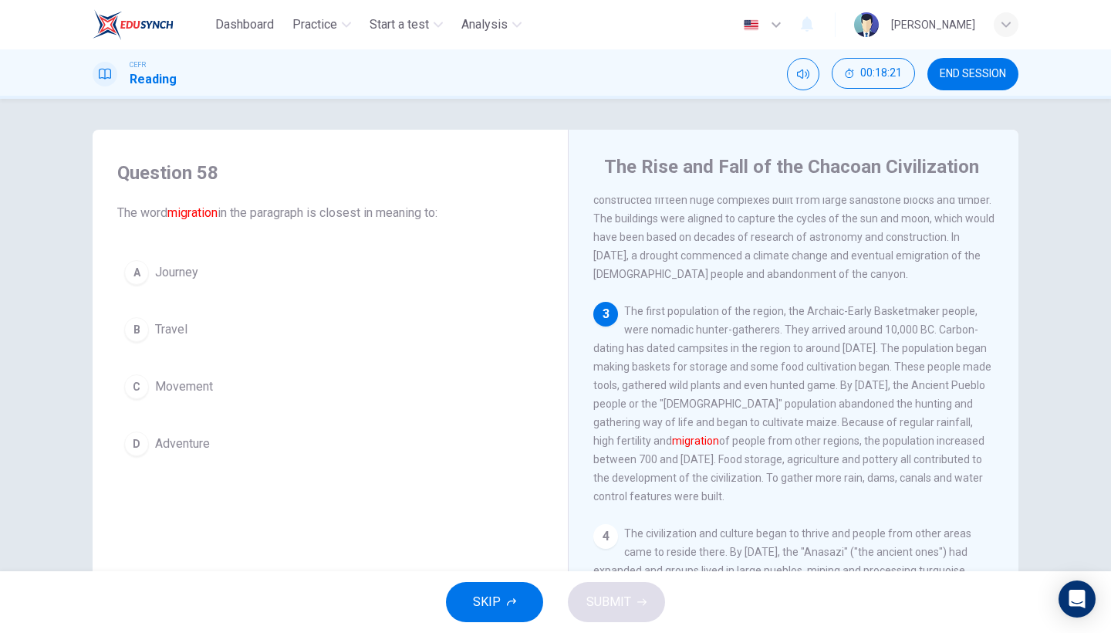
click at [245, 393] on button "C Movement" at bounding box center [330, 386] width 426 height 39
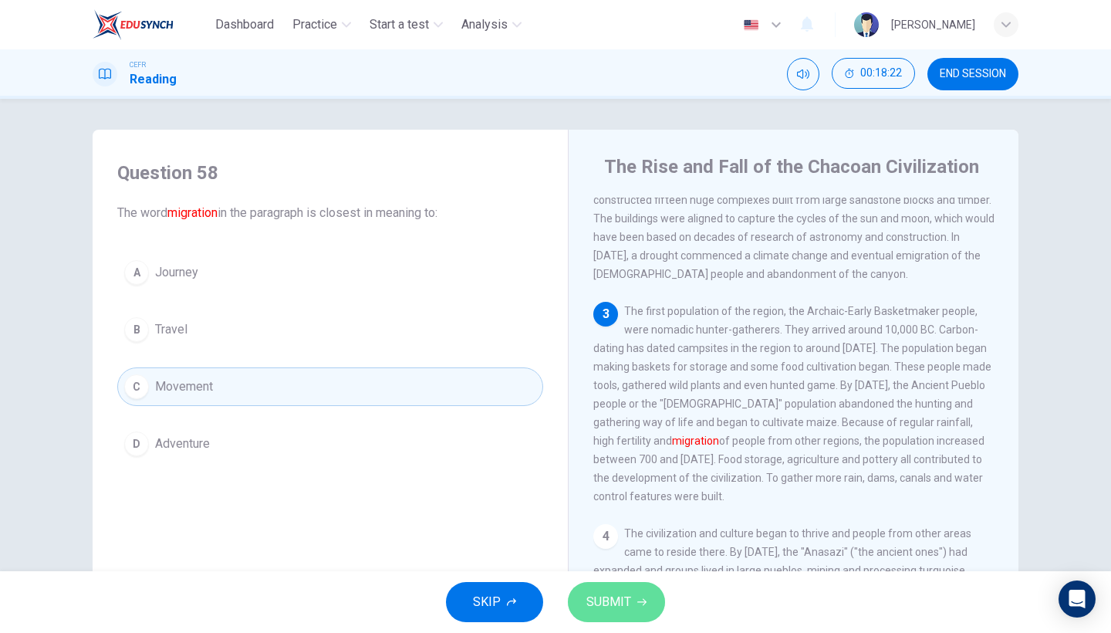
click at [629, 548] on button "SUBMIT" at bounding box center [616, 602] width 97 height 40
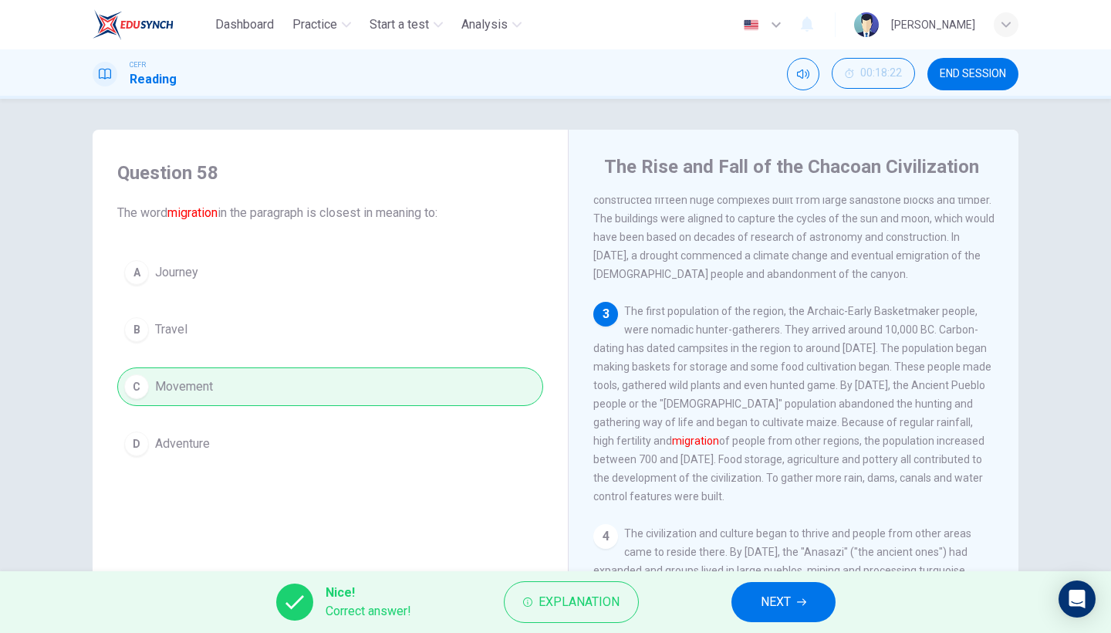
click at [759, 548] on button "NEXT" at bounding box center [783, 602] width 104 height 40
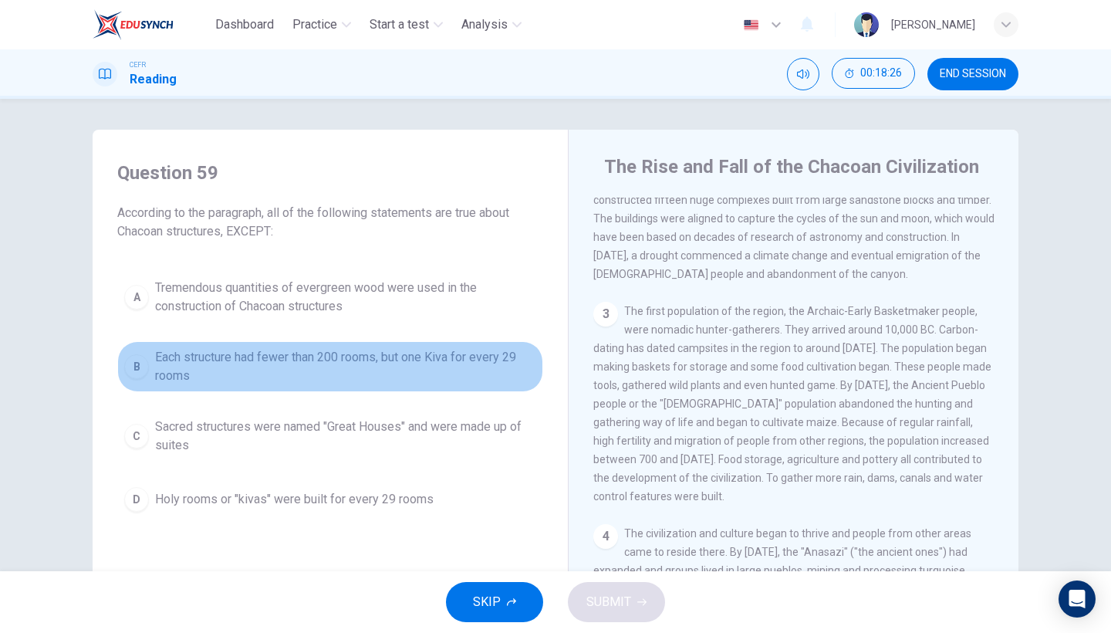
click at [235, 370] on span "Each structure had fewer than 200 rooms, but one Kiva for every 29 rooms" at bounding box center [345, 366] width 381 height 37
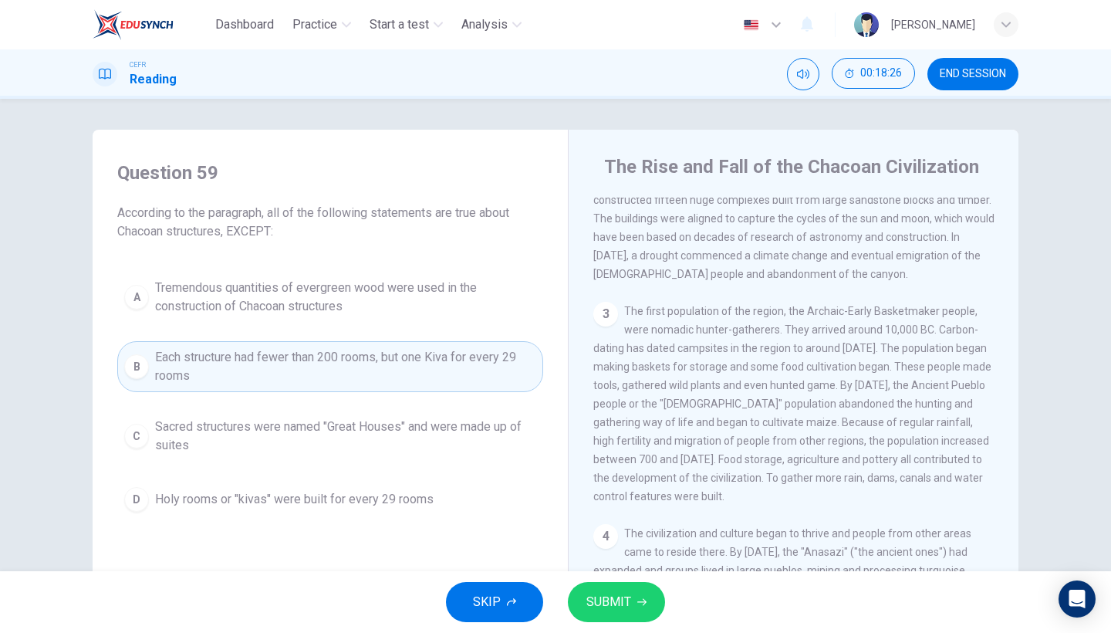
click at [629, 548] on span "SUBMIT" at bounding box center [608, 602] width 45 height 22
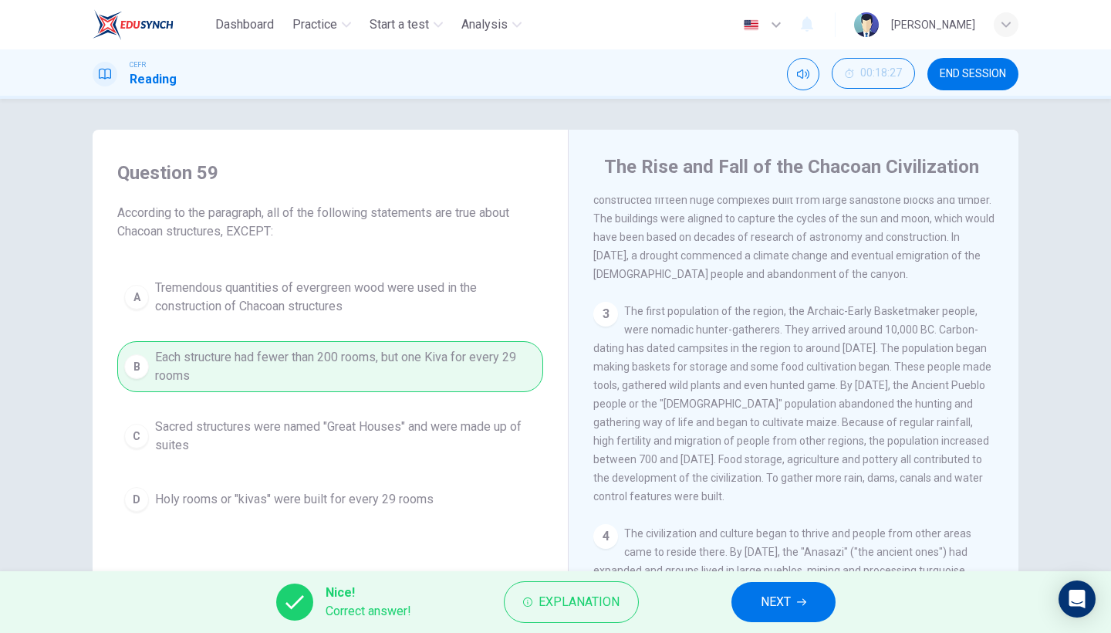
click at [839, 548] on div "Nice! Correct answer! Explanation NEXT" at bounding box center [555, 602] width 1111 height 62
click at [813, 548] on button "NEXT" at bounding box center [783, 602] width 104 height 40
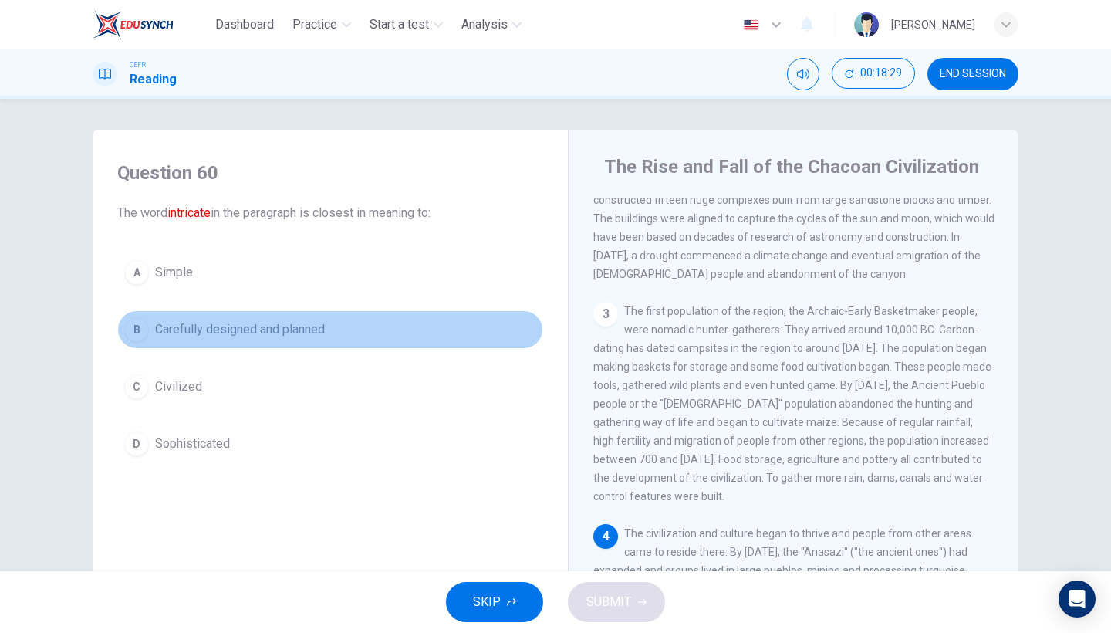
click at [359, 329] on button "B Carefully designed and planned" at bounding box center [330, 329] width 426 height 39
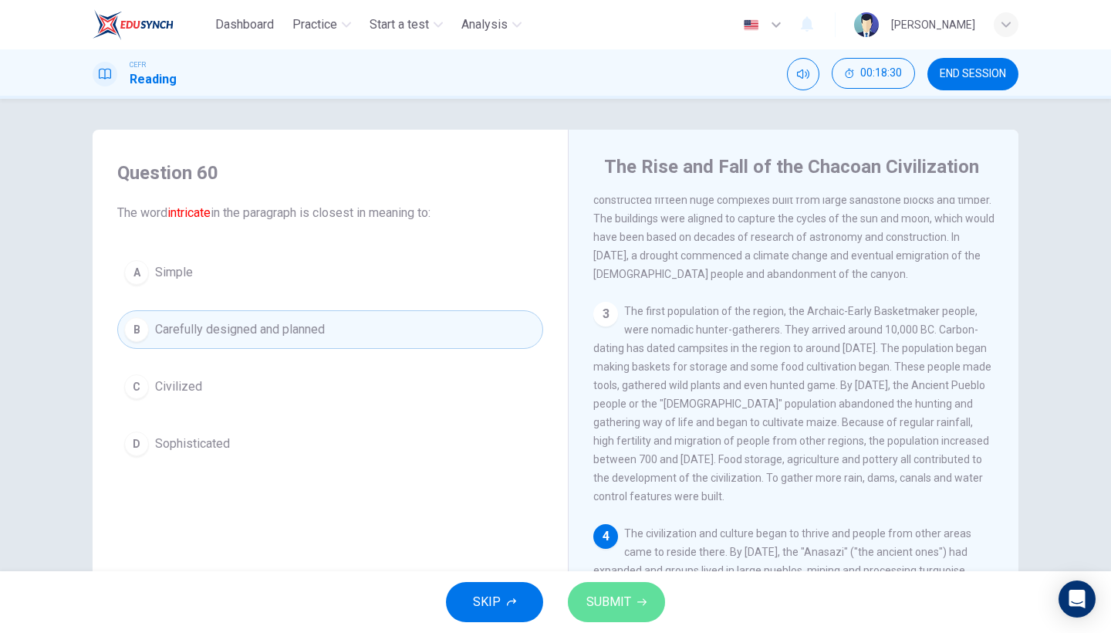
click at [631, 548] on button "SUBMIT" at bounding box center [616, 602] width 97 height 40
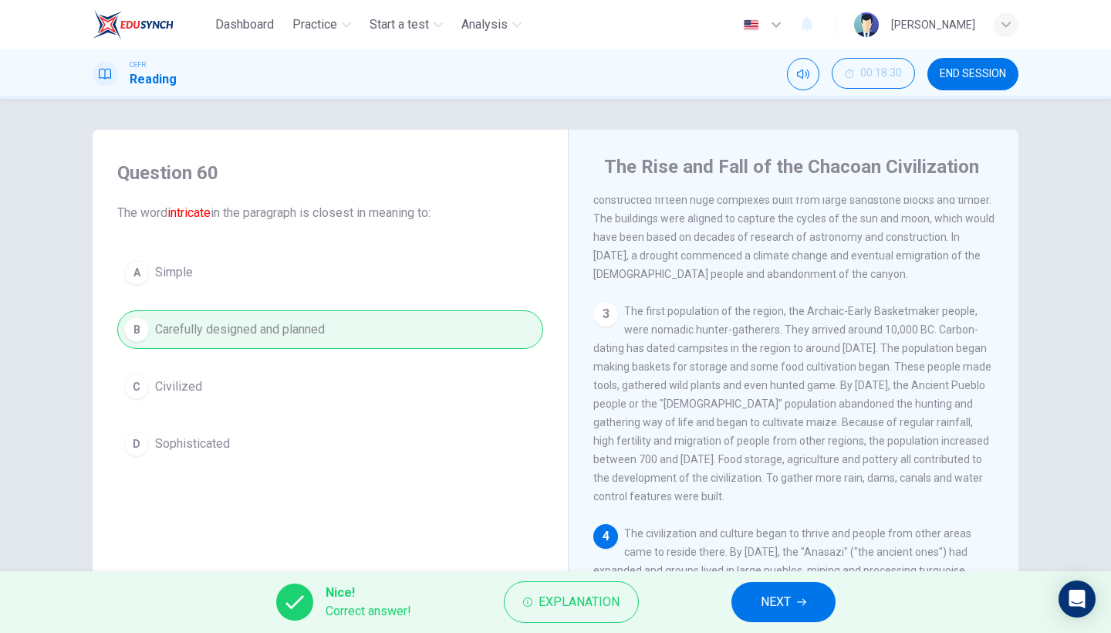
click at [759, 548] on button "NEXT" at bounding box center [783, 602] width 104 height 40
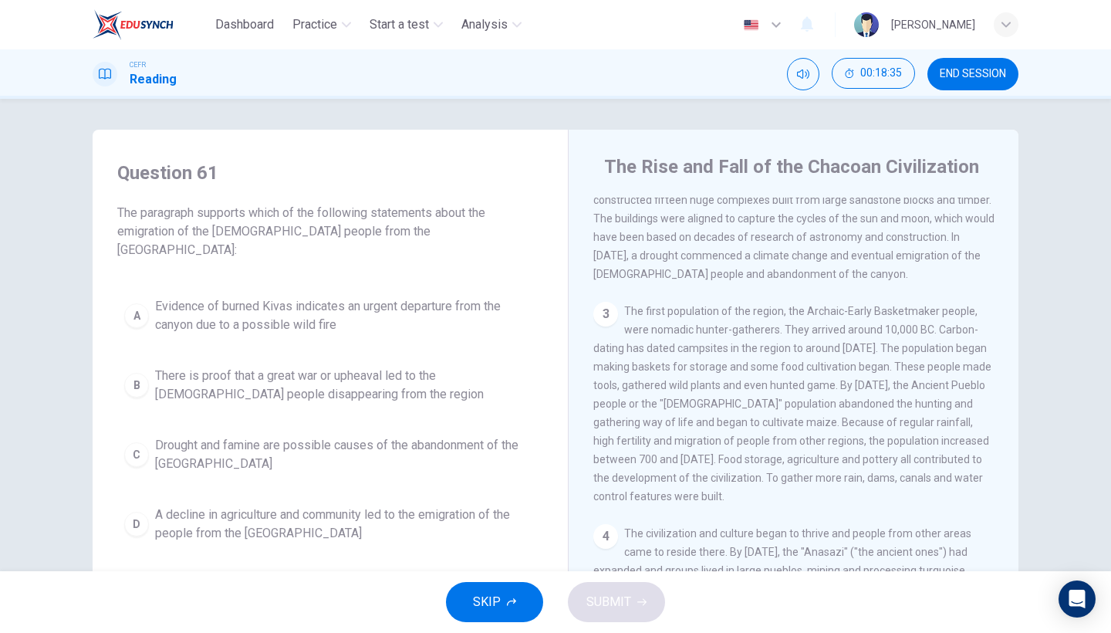
click at [449, 297] on span "Evidence of burned Kivas indicates an urgent departure from the canyon due to a…" at bounding box center [345, 315] width 381 height 37
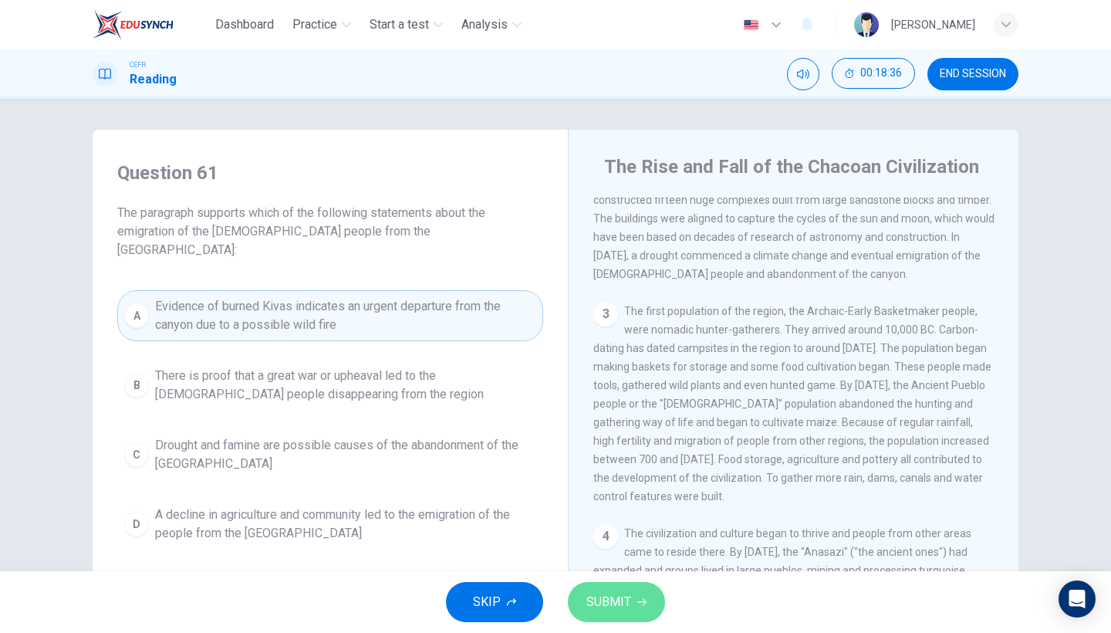
click at [615, 548] on span "SUBMIT" at bounding box center [608, 602] width 45 height 22
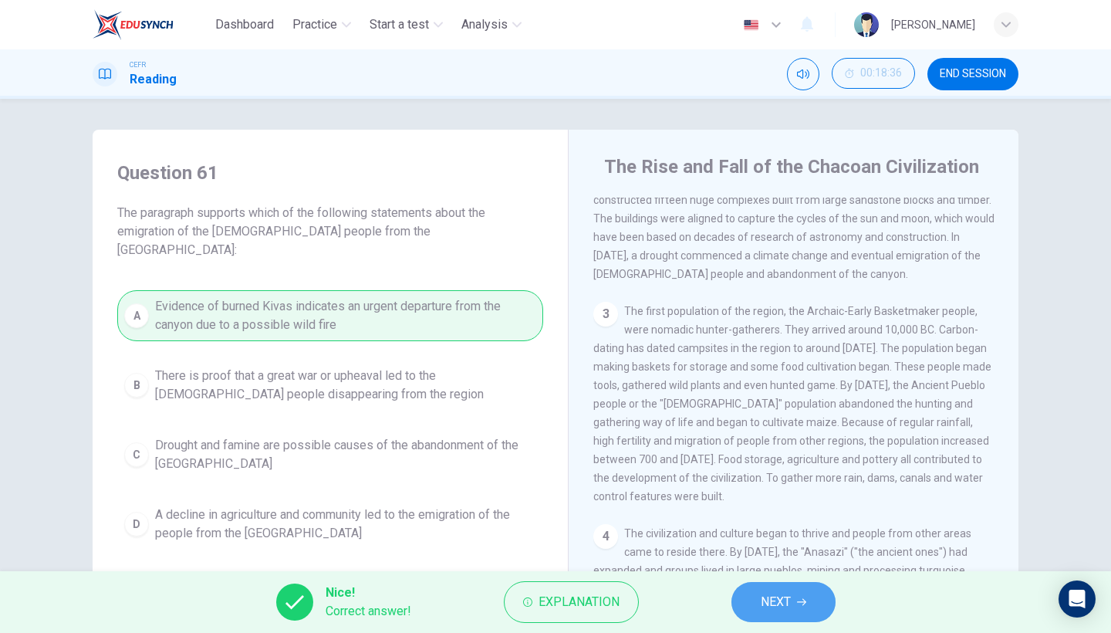
click at [781, 548] on button "NEXT" at bounding box center [783, 602] width 104 height 40
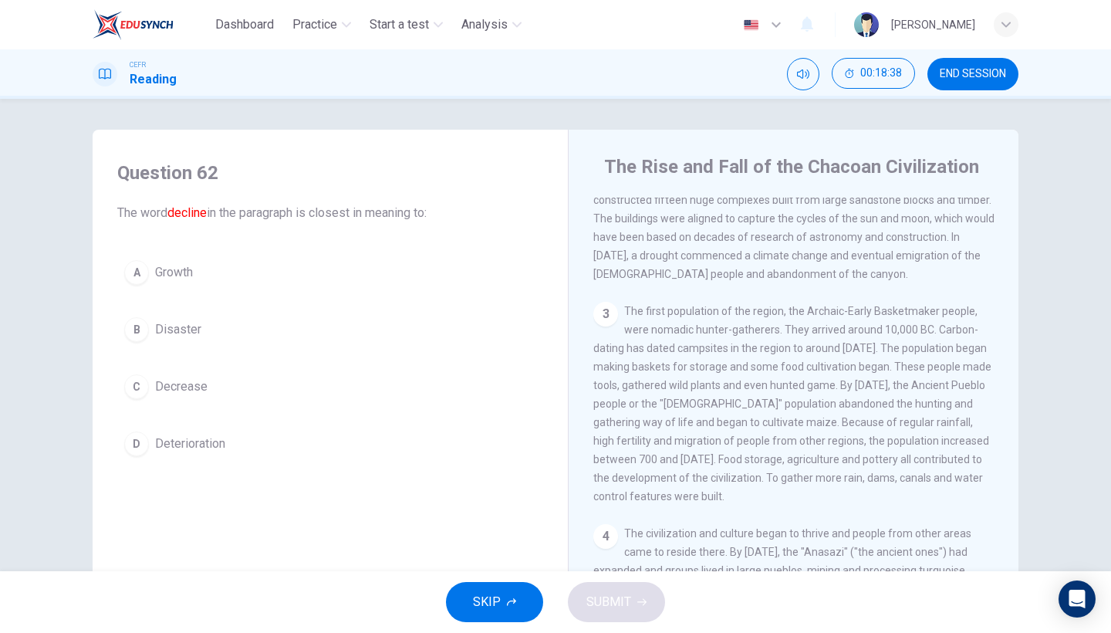
click at [283, 427] on button "D Deterioration" at bounding box center [330, 443] width 426 height 39
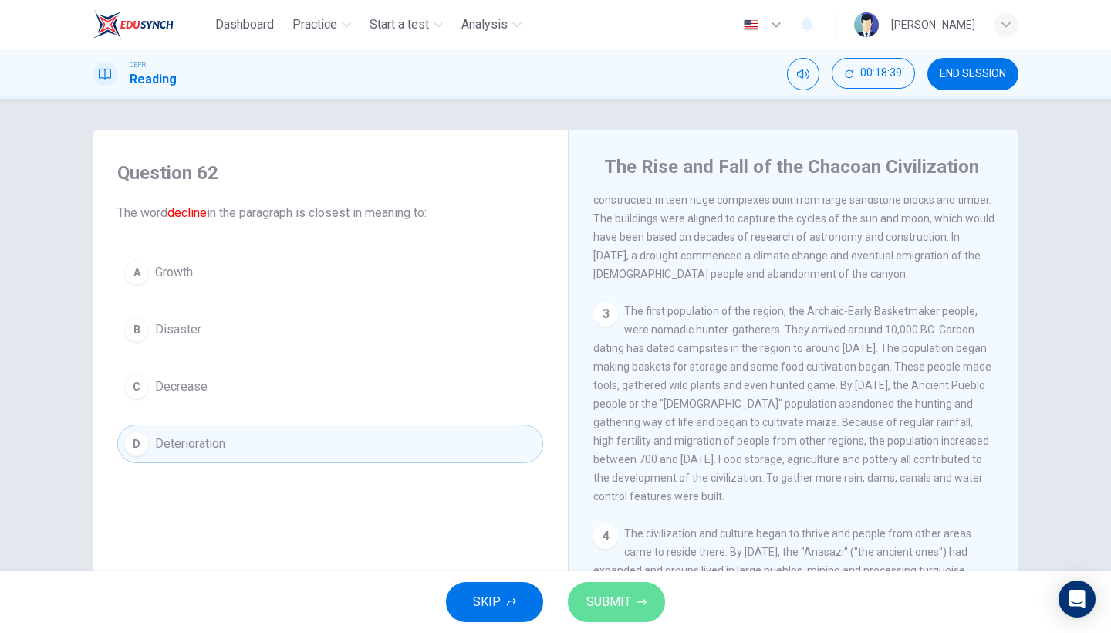
click at [617, 548] on button "SUBMIT" at bounding box center [616, 602] width 97 height 40
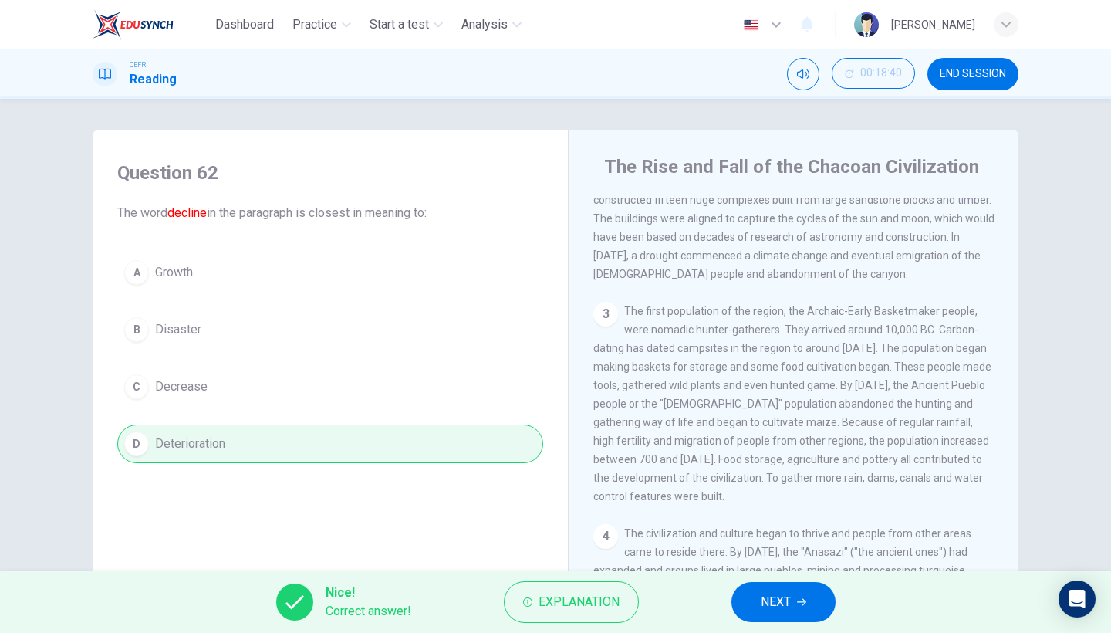
click at [772, 548] on span "NEXT" at bounding box center [776, 602] width 30 height 22
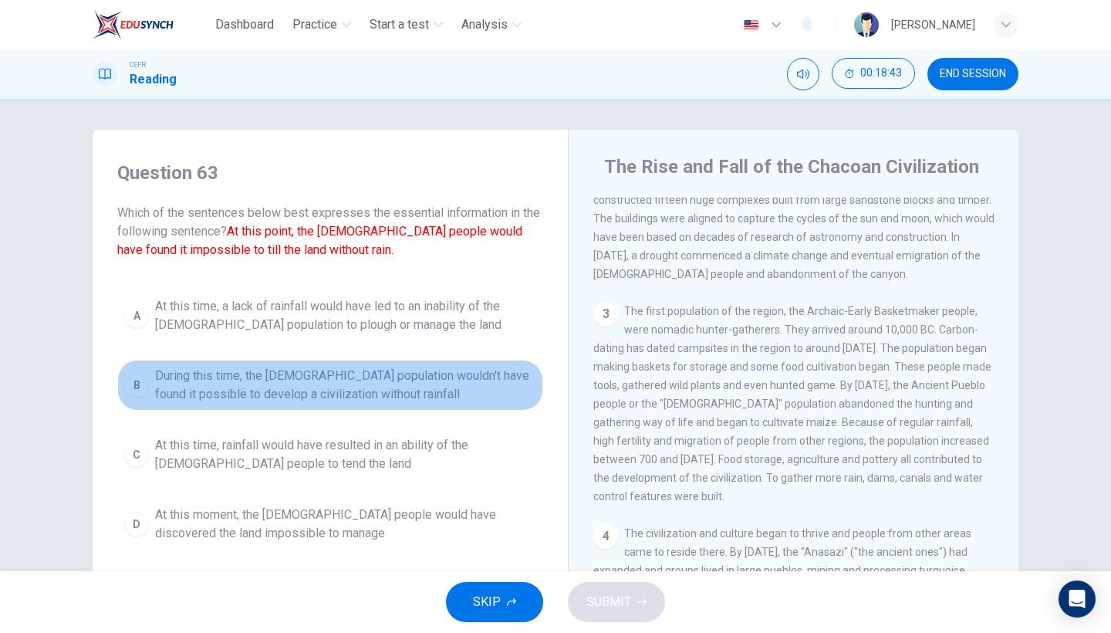
click at [395, 374] on span "During this time, the [DEMOGRAPHIC_DATA] population wouldn't have found it poss…" at bounding box center [345, 384] width 381 height 37
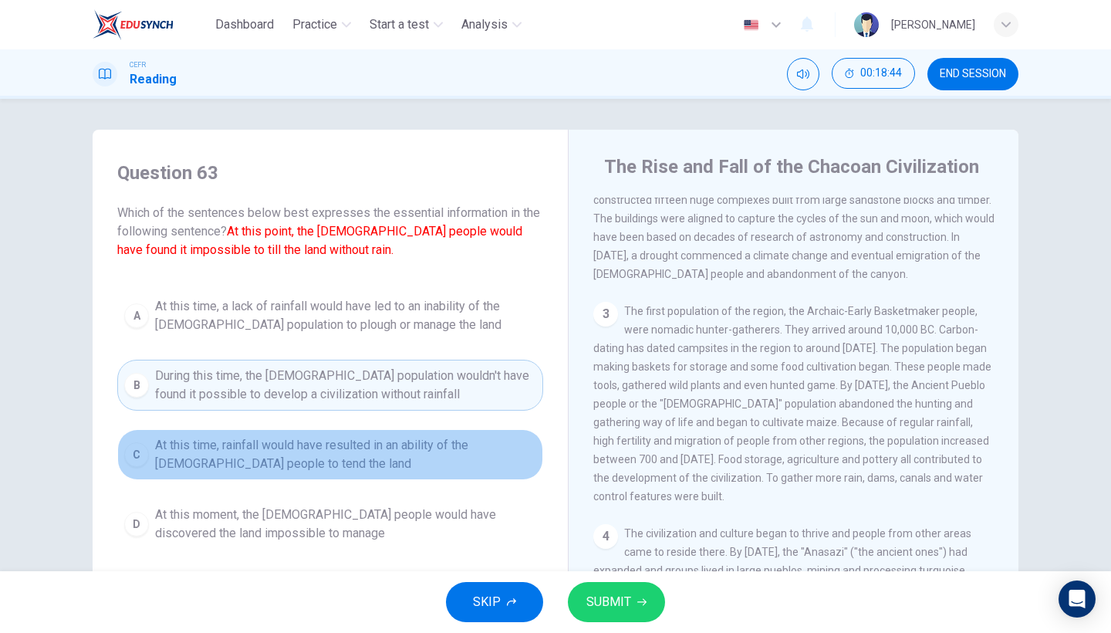
click at [425, 457] on span "At this time, rainfall would have resulted in an ability of the [DEMOGRAPHIC_DA…" at bounding box center [345, 454] width 381 height 37
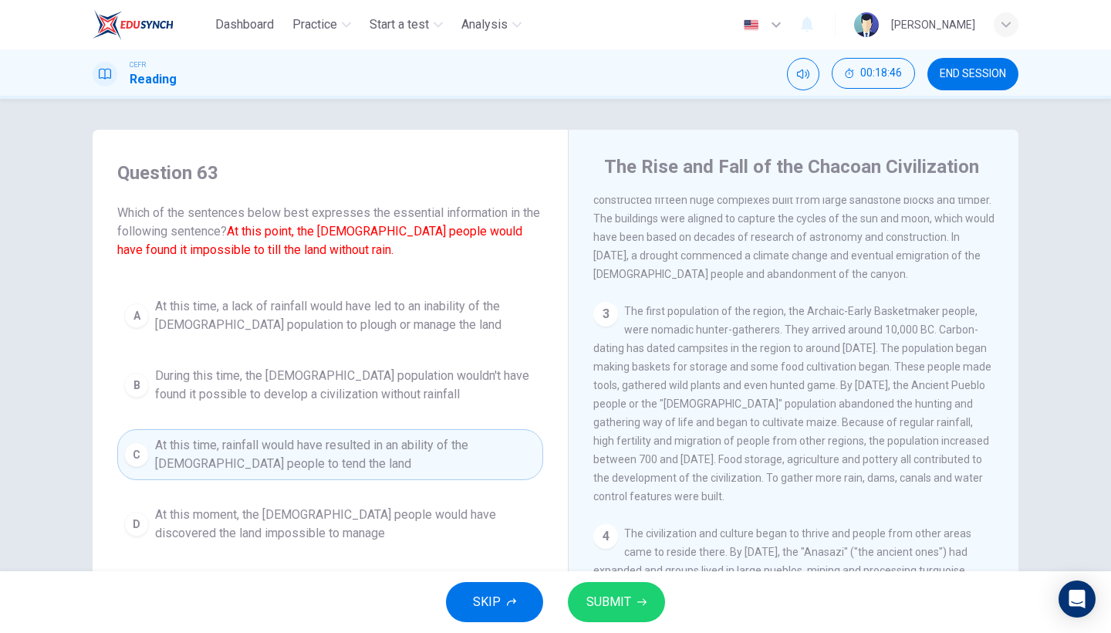
click at [435, 331] on span "At this time, a lack of rainfall would have led to an inability of the [DEMOGRA…" at bounding box center [345, 315] width 381 height 37
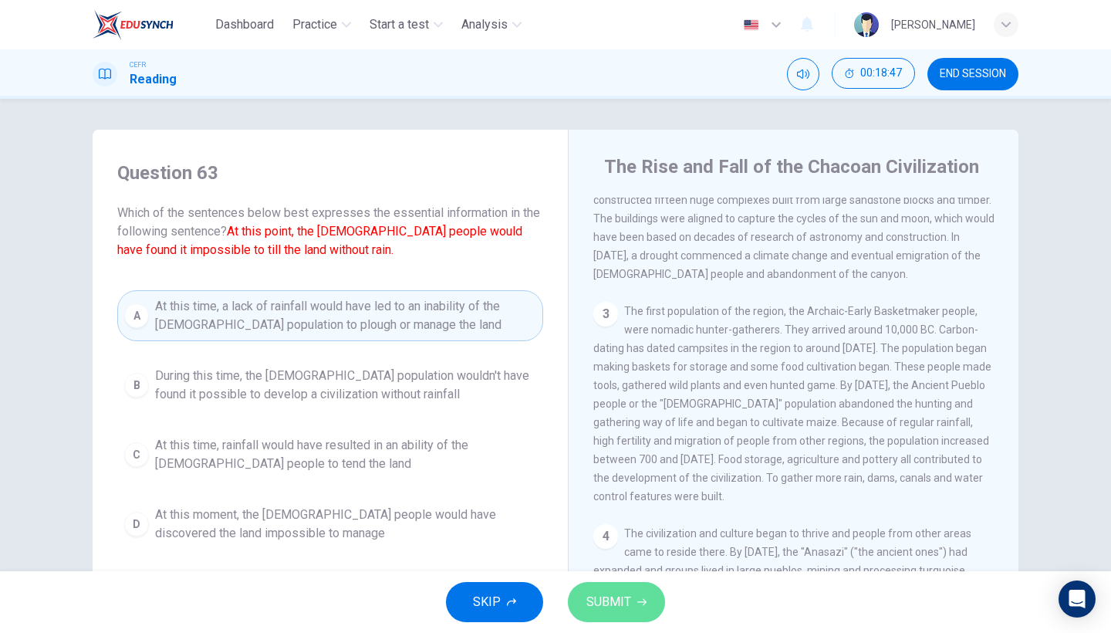
click at [593, 548] on span "SUBMIT" at bounding box center [608, 602] width 45 height 22
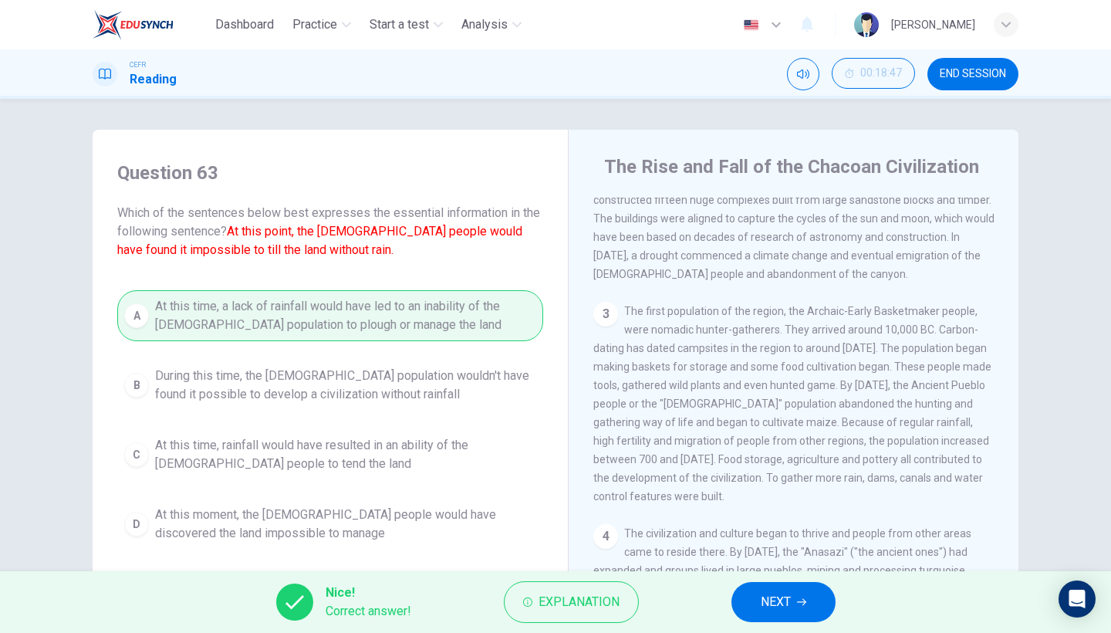
click at [811, 548] on button "NEXT" at bounding box center [783, 602] width 104 height 40
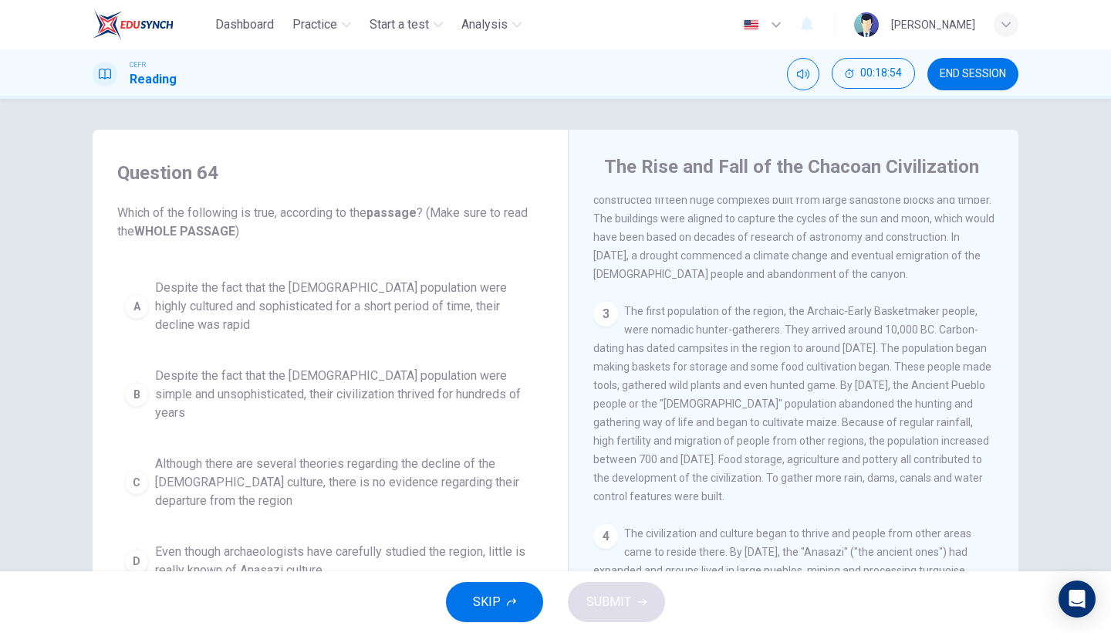
click at [446, 289] on span "Despite the fact that the [DEMOGRAPHIC_DATA] population were highly cultured an…" at bounding box center [345, 306] width 381 height 56
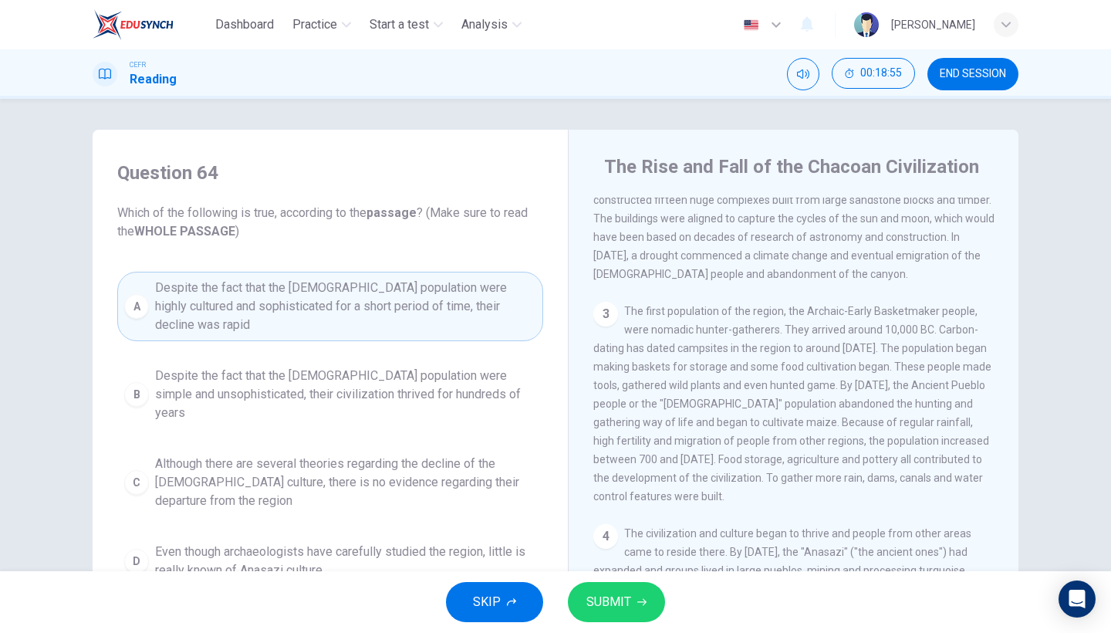
click at [606, 548] on button "SUBMIT" at bounding box center [616, 602] width 97 height 40
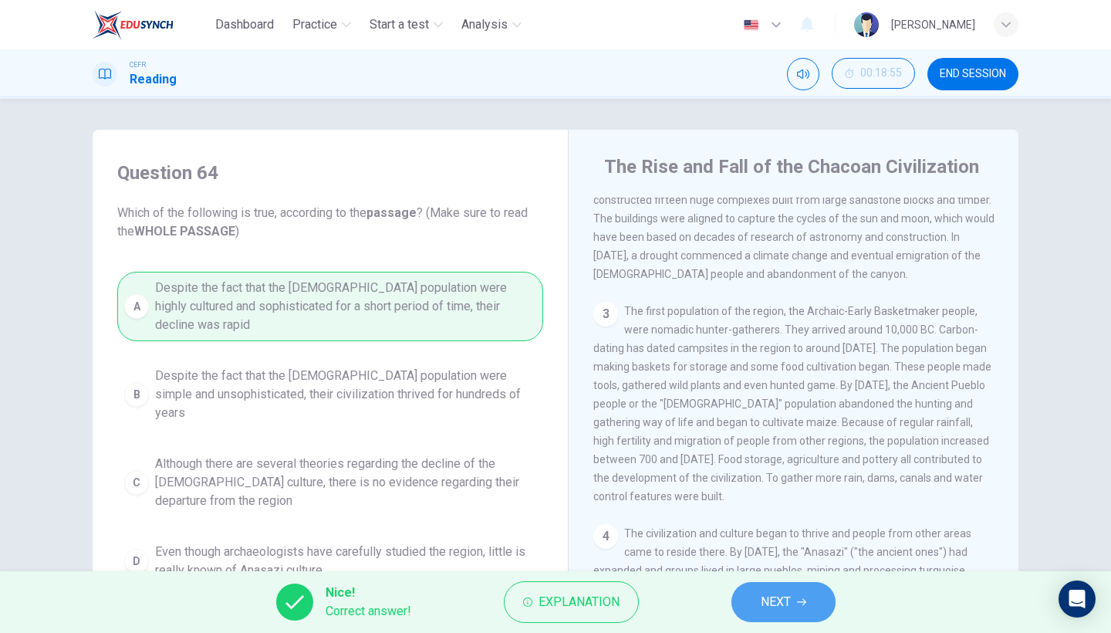
click at [818, 548] on button "NEXT" at bounding box center [783, 602] width 104 height 40
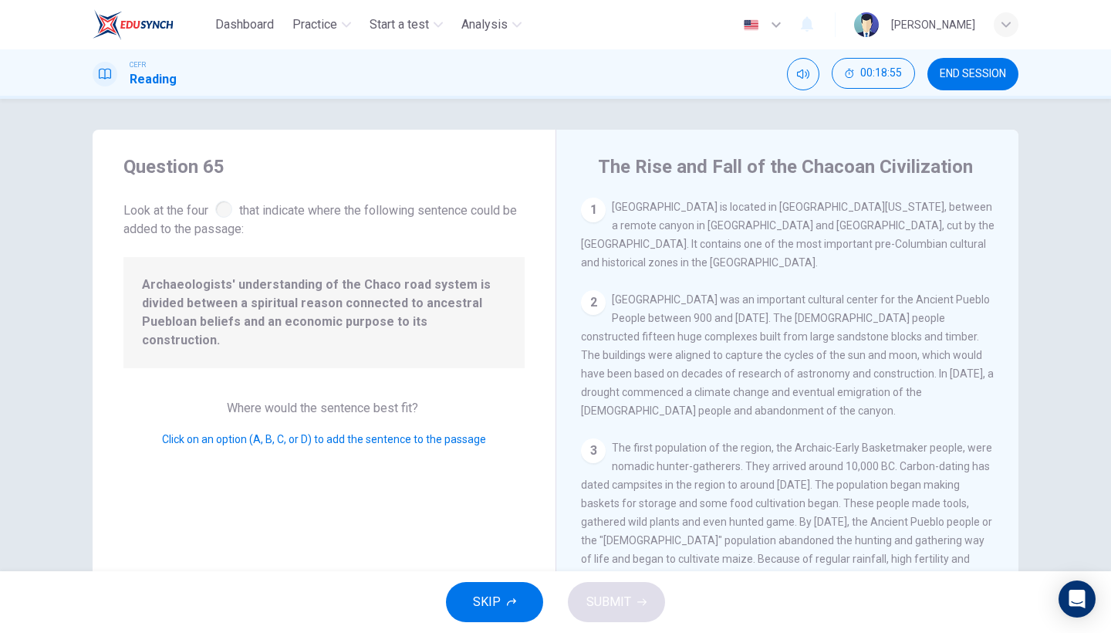
scroll to position [365, 0]
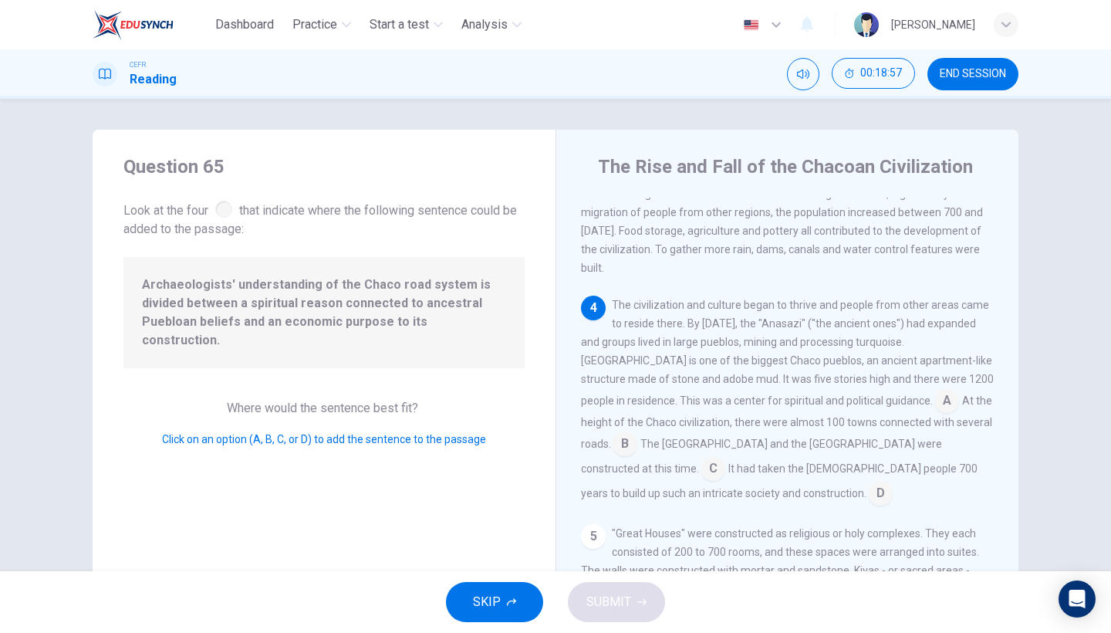
click at [607, 462] on span "It had taken the [DEMOGRAPHIC_DATA] people 700 years to build up such an intric…" at bounding box center [779, 480] width 397 height 37
click at [700, 457] on input at bounding box center [712, 469] width 25 height 25
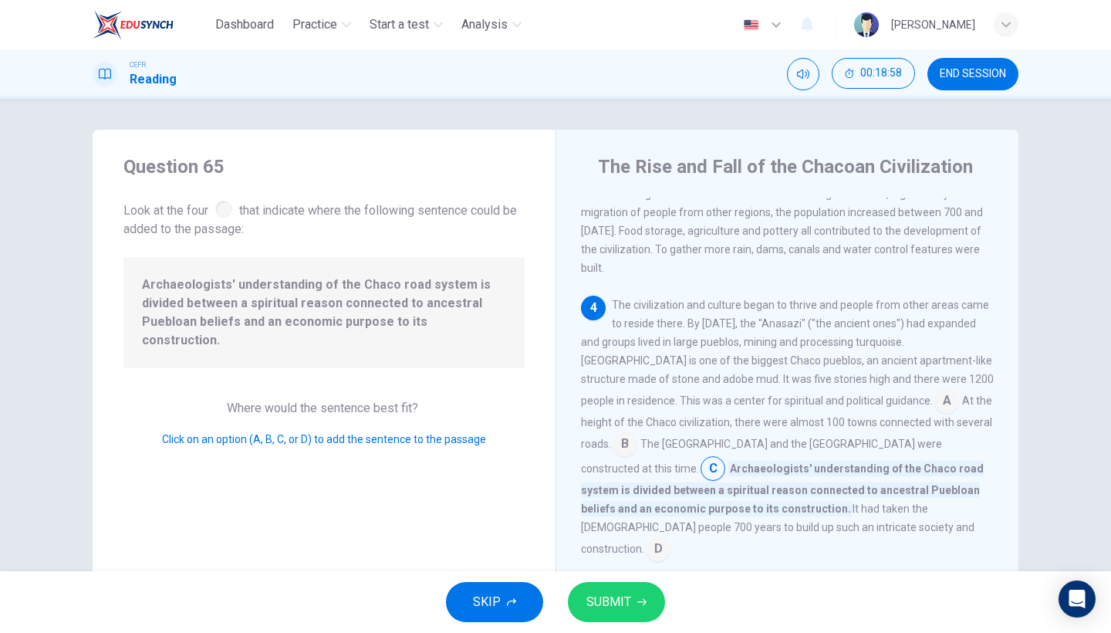
click at [606, 548] on span "SUBMIT" at bounding box center [608, 602] width 45 height 22
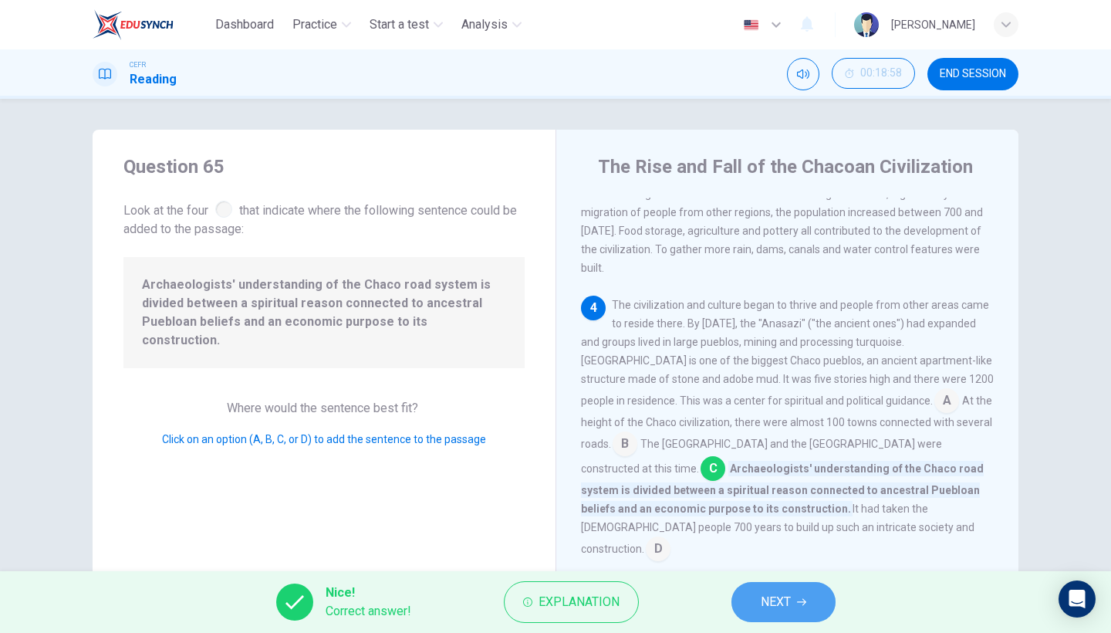
click at [740, 548] on button "NEXT" at bounding box center [783, 602] width 104 height 40
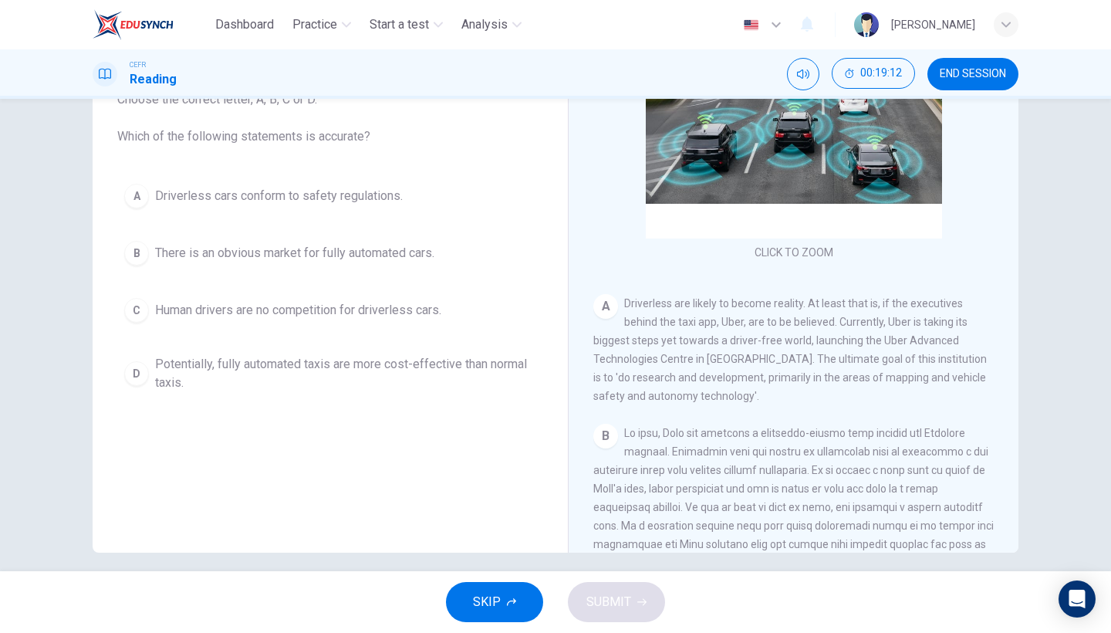
scroll to position [118, 0]
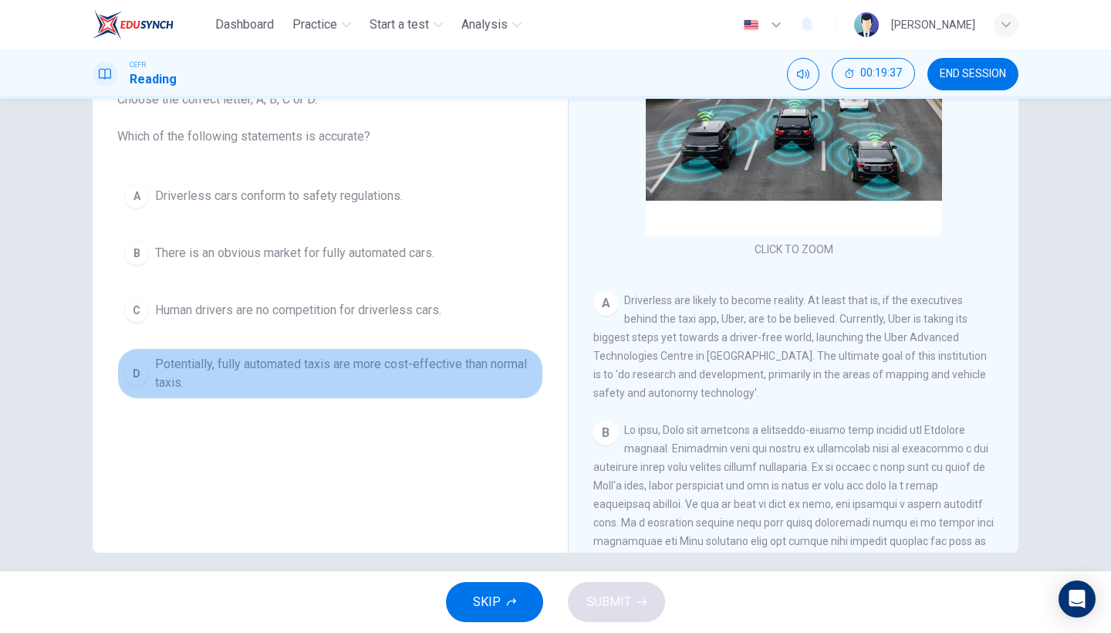
click at [322, 379] on span "Potentially, fully automated taxis are more cost-effective than normal taxis." at bounding box center [345, 373] width 381 height 37
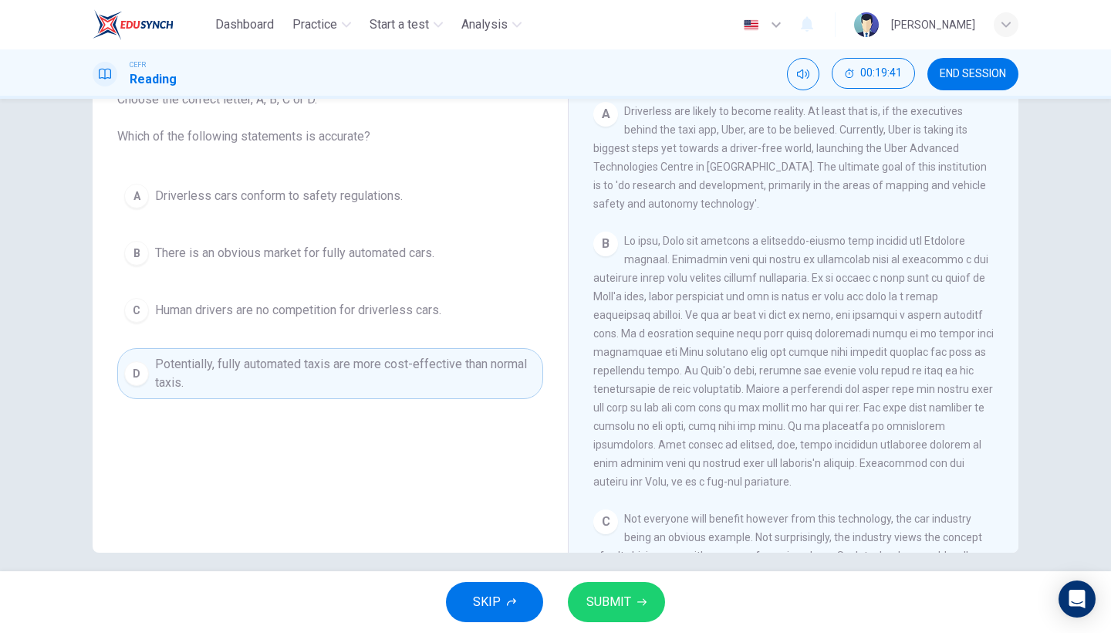
scroll to position [318, 0]
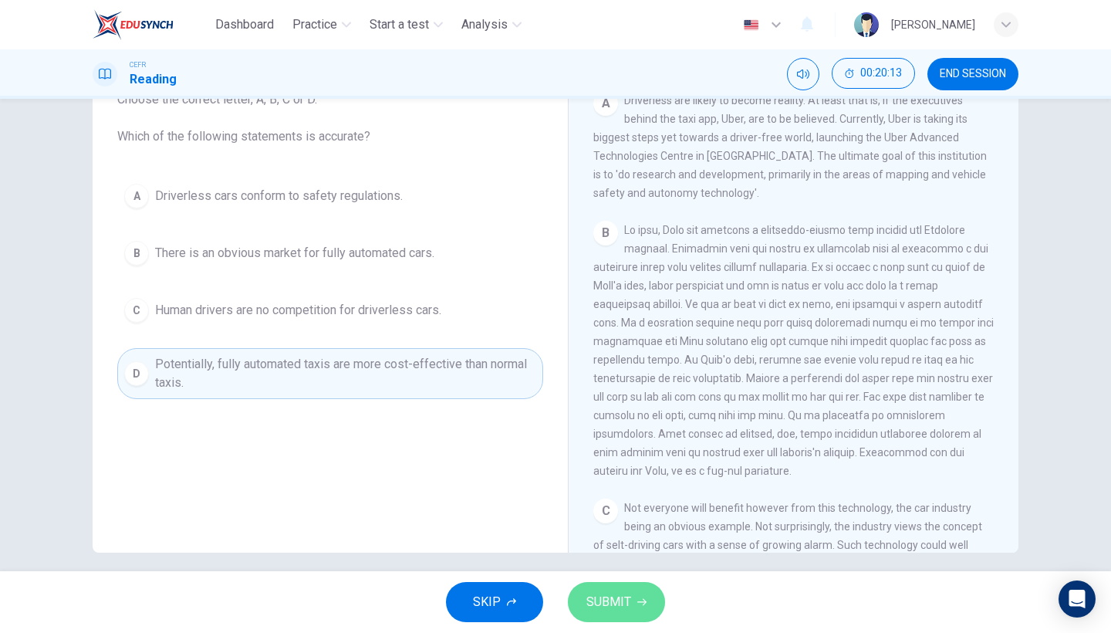
click at [625, 548] on span "SUBMIT" at bounding box center [608, 602] width 45 height 22
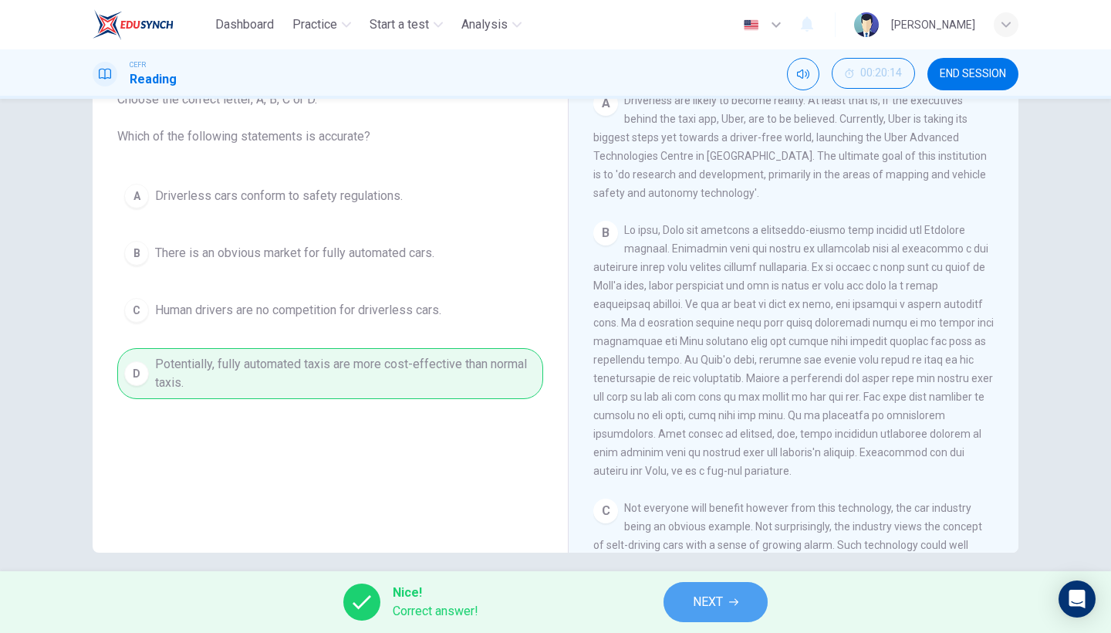
click at [727, 548] on button "NEXT" at bounding box center [715, 602] width 104 height 40
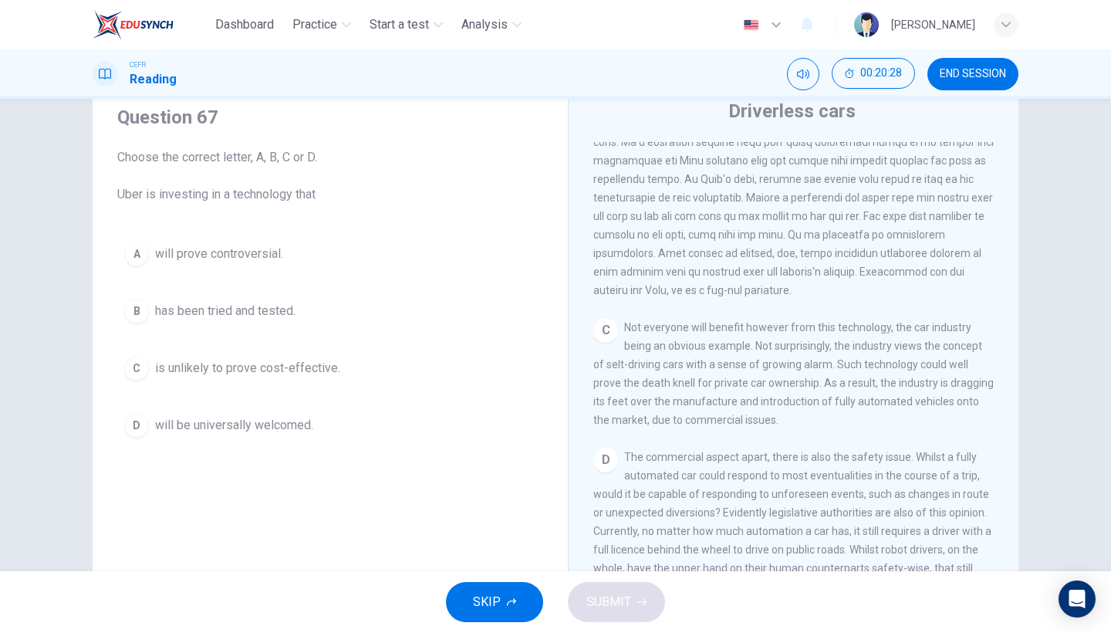
scroll to position [429, 0]
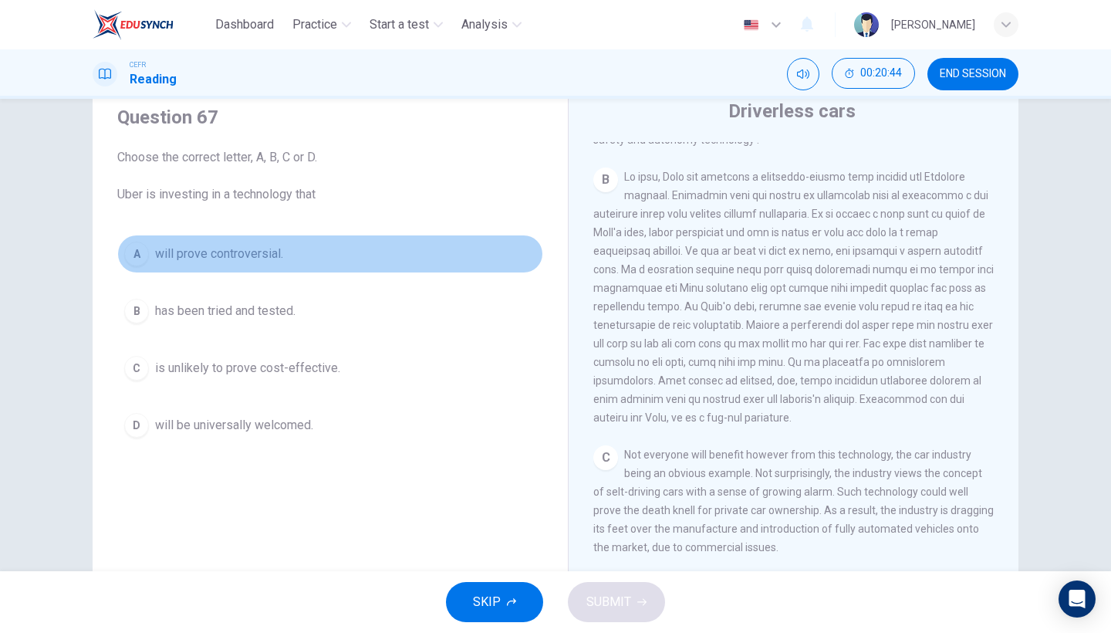
click at [319, 266] on button "A will prove controversial." at bounding box center [330, 254] width 426 height 39
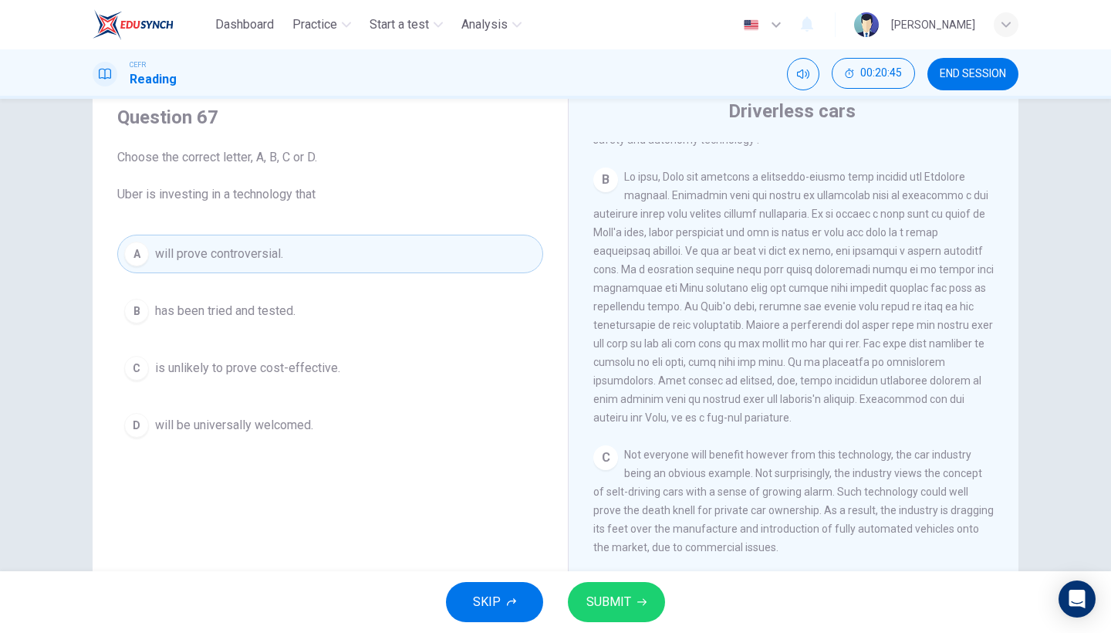
click at [606, 548] on span "SUBMIT" at bounding box center [608, 602] width 45 height 22
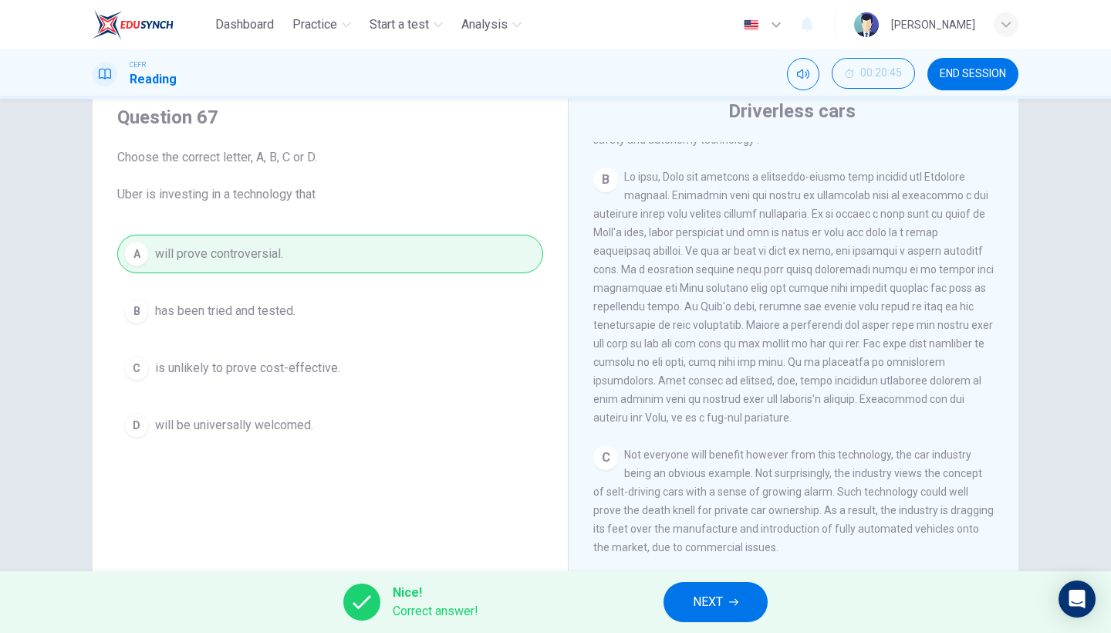
click at [711, 548] on span "NEXT" at bounding box center [708, 602] width 30 height 22
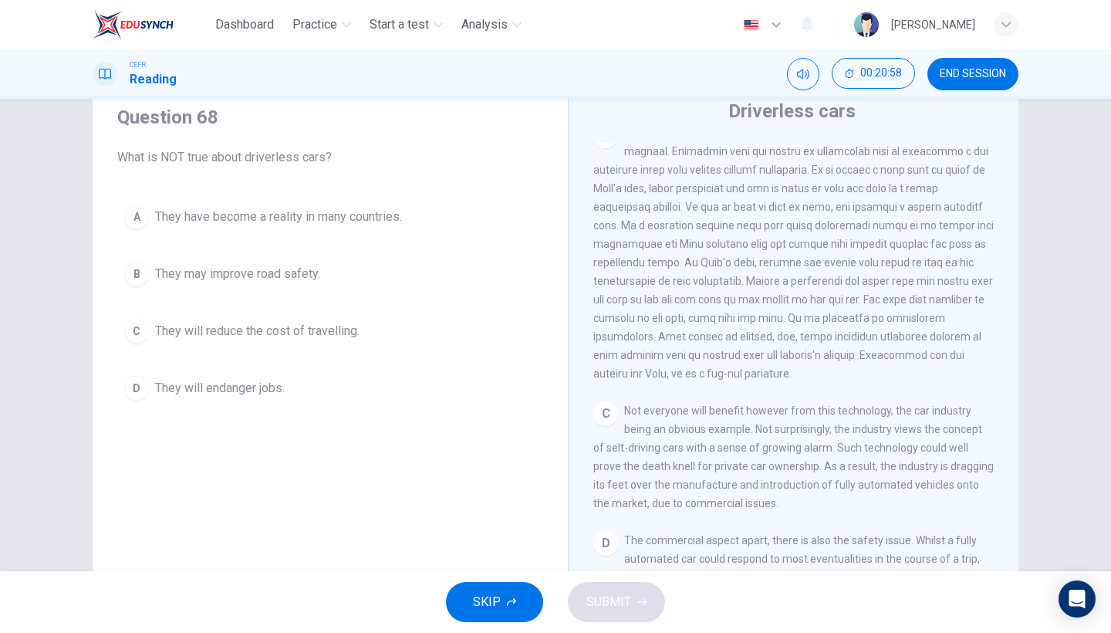
scroll to position [479, 0]
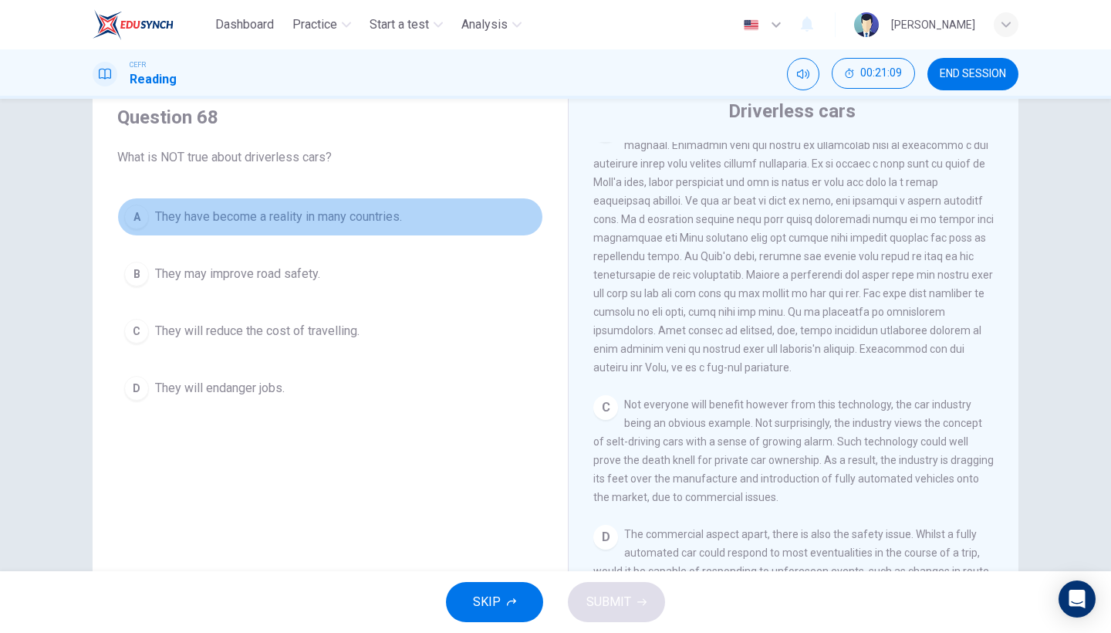
click at [363, 227] on button "A They have become a reality in many countries." at bounding box center [330, 216] width 426 height 39
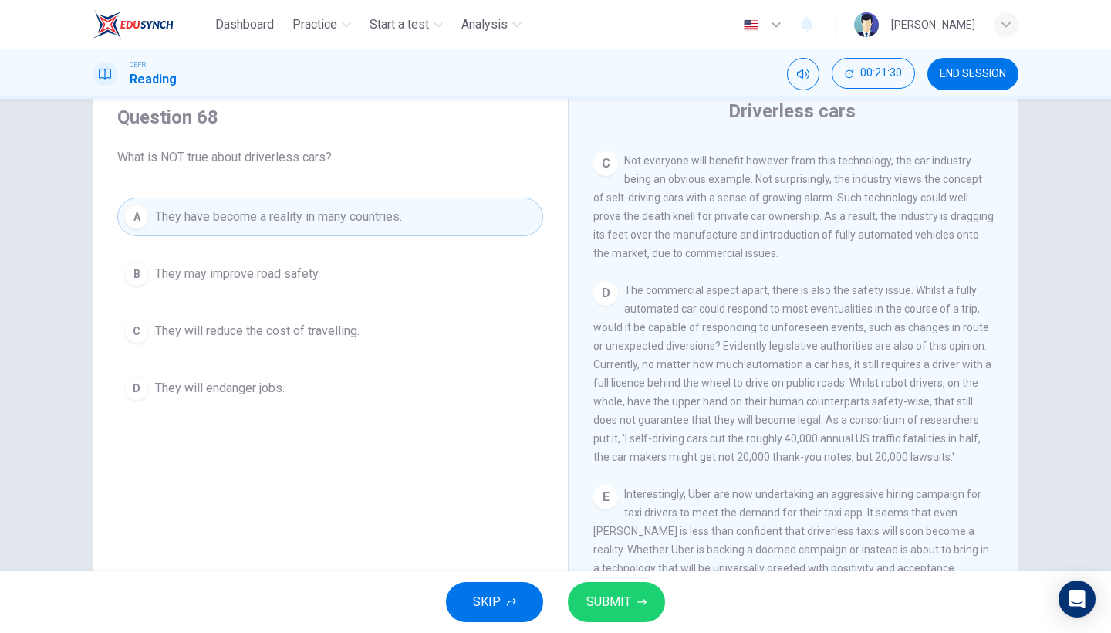
scroll to position [725, 0]
click at [302, 281] on span "They may improve road safety." at bounding box center [237, 274] width 165 height 19
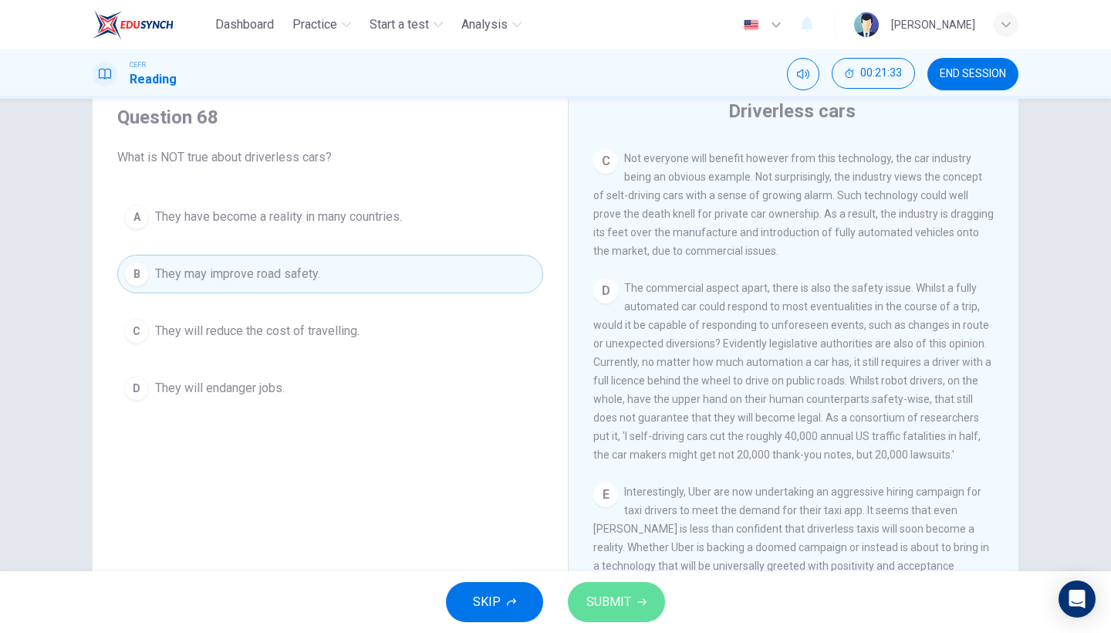
click at [646, 548] on button "SUBMIT" at bounding box center [616, 602] width 97 height 40
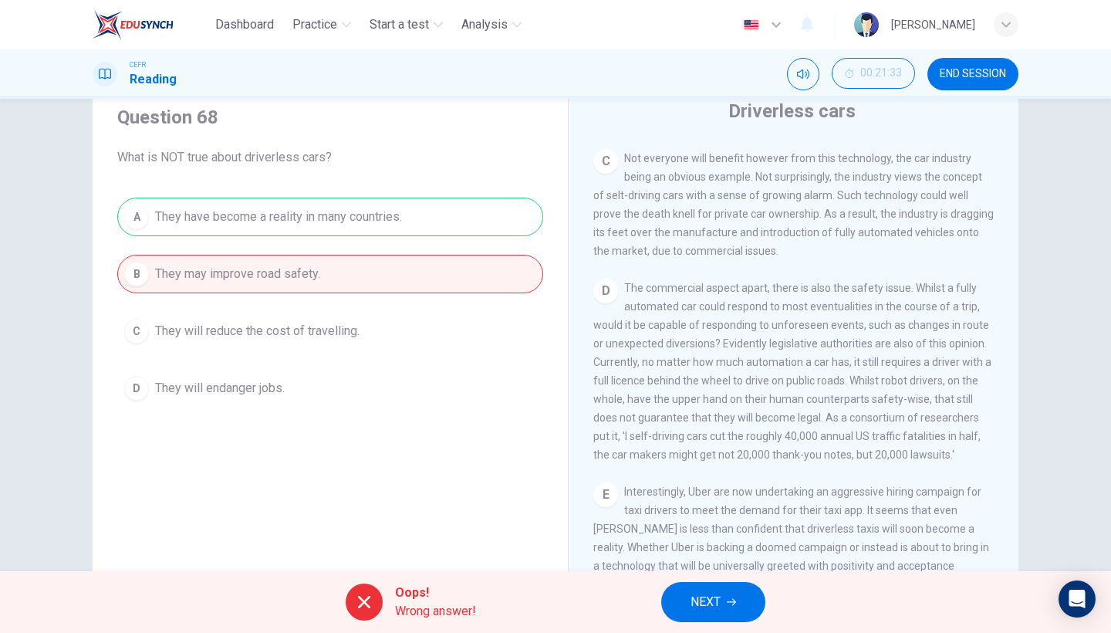
click at [706, 548] on span "NEXT" at bounding box center [705, 602] width 30 height 22
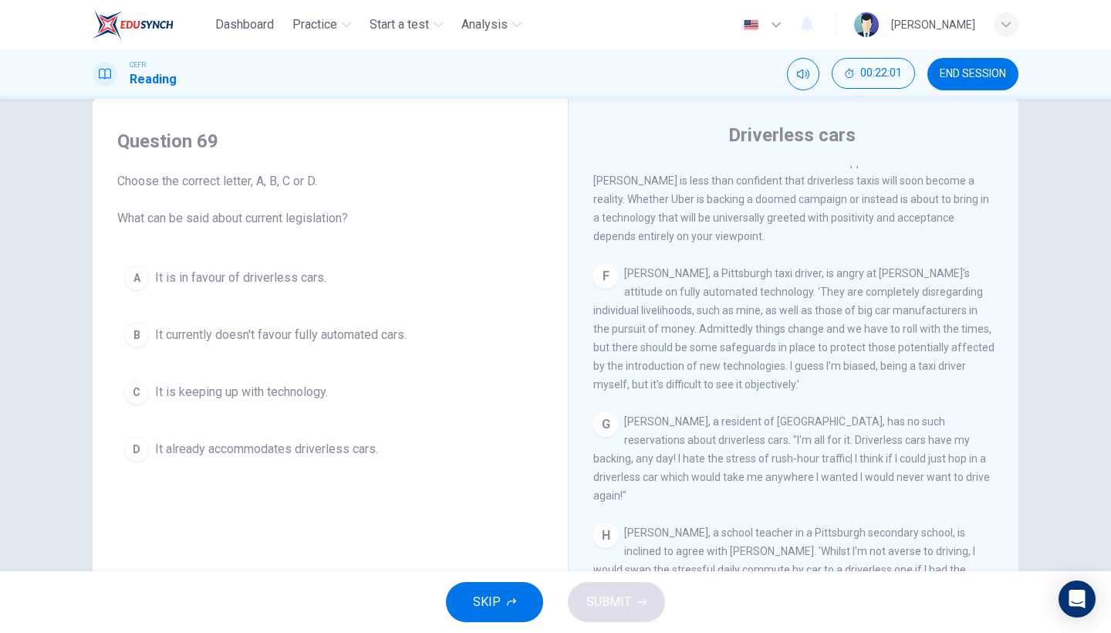
scroll to position [27, 0]
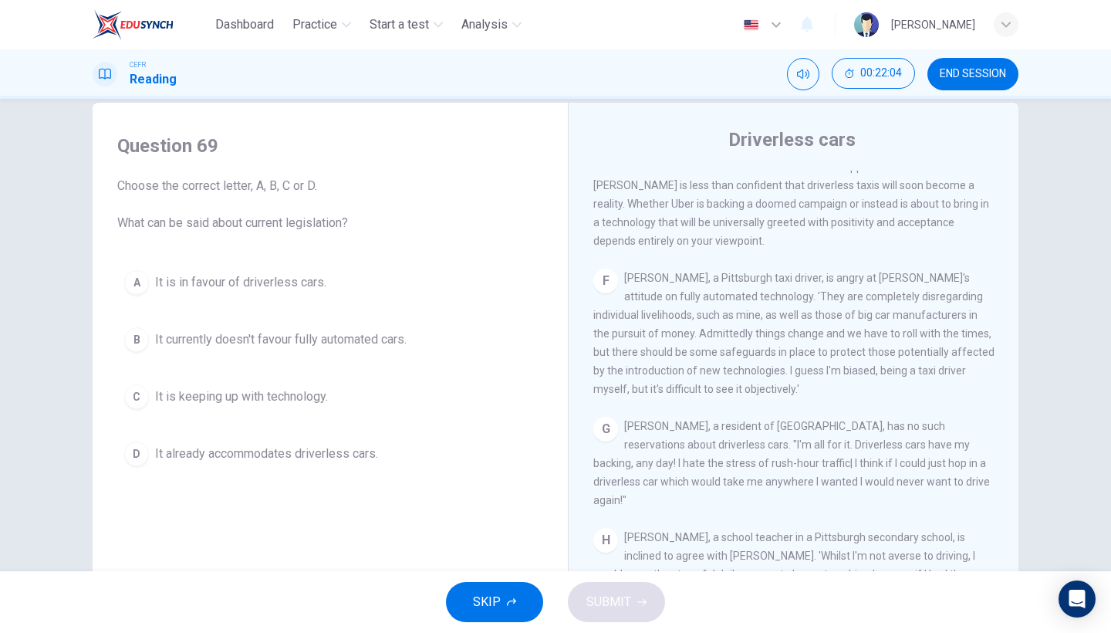
click at [305, 293] on button "A It is in favour of driverless cars." at bounding box center [330, 282] width 426 height 39
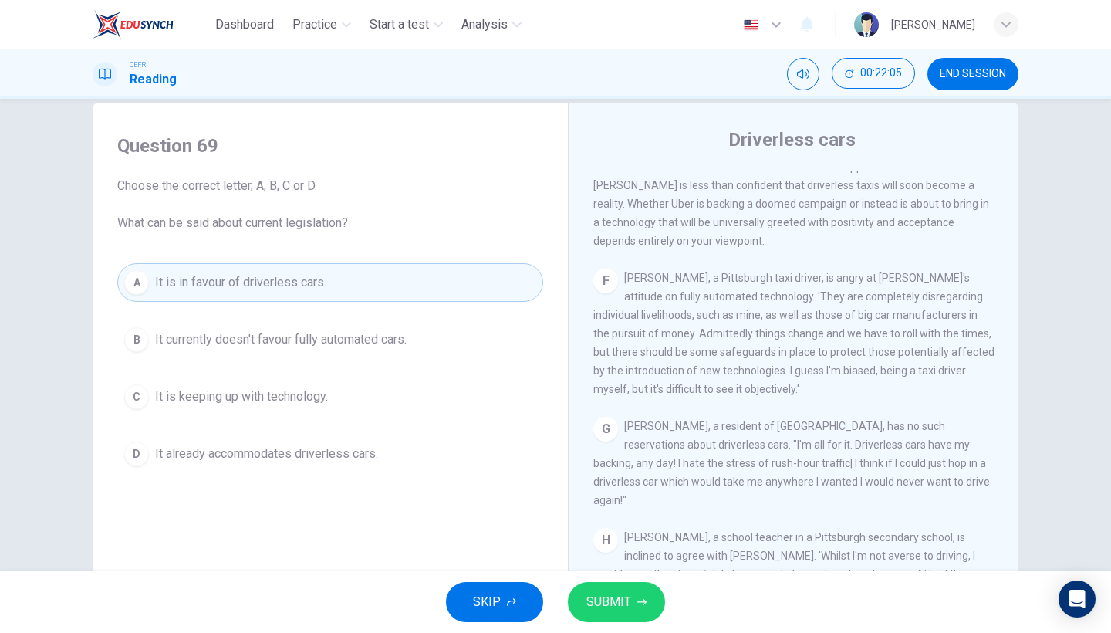
click at [589, 548] on span "SUBMIT" at bounding box center [608, 602] width 45 height 22
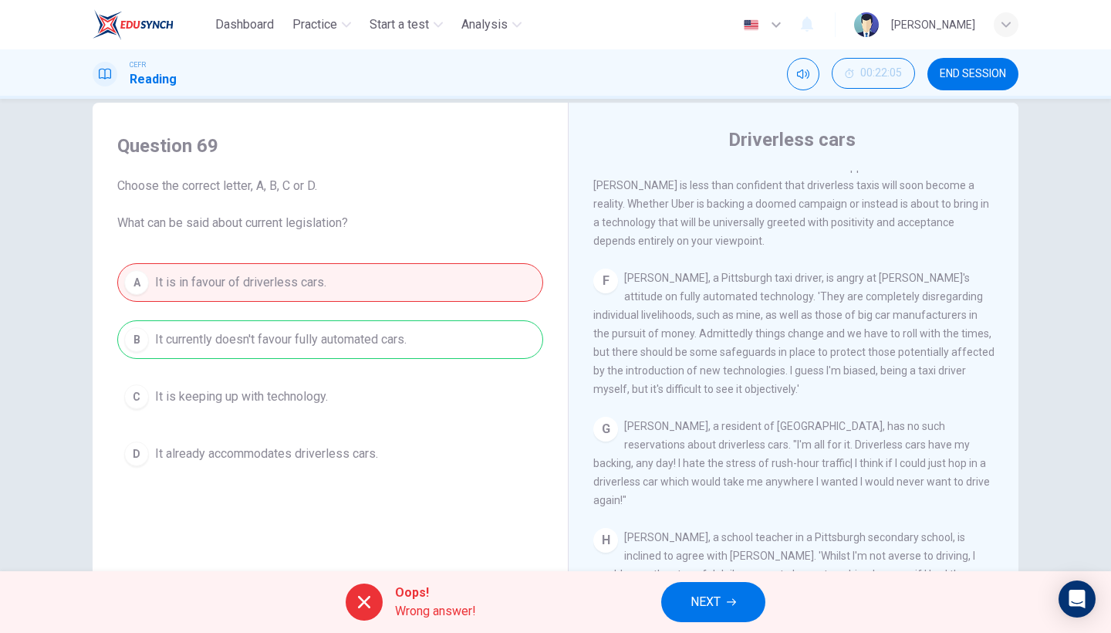
click at [688, 548] on button "NEXT" at bounding box center [713, 602] width 104 height 40
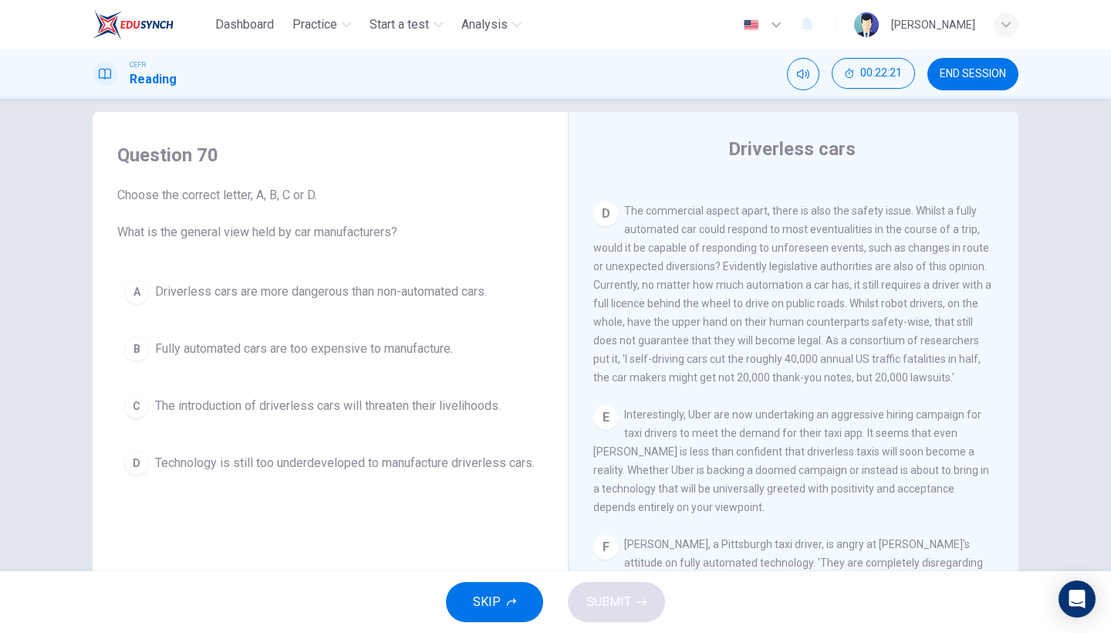
scroll to position [845, 0]
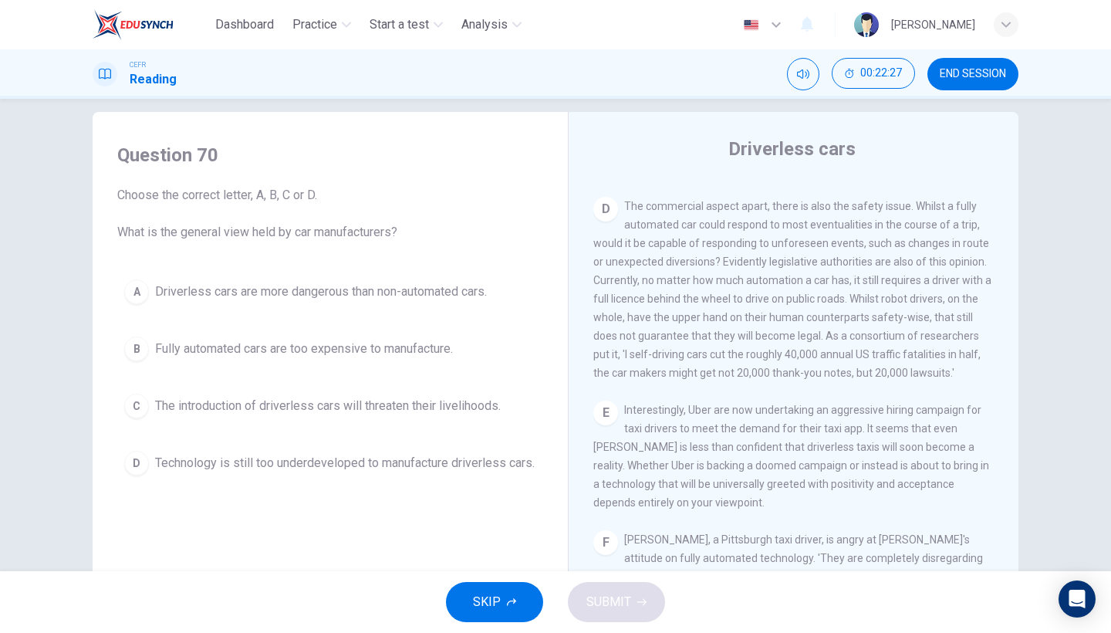
click at [381, 319] on div "A Driverless cars are more dangerous than non-automated cars. B Fully automated…" at bounding box center [330, 377] width 426 height 210
click at [403, 296] on span "Driverless cars are more dangerous than non-automated cars." at bounding box center [321, 291] width 332 height 19
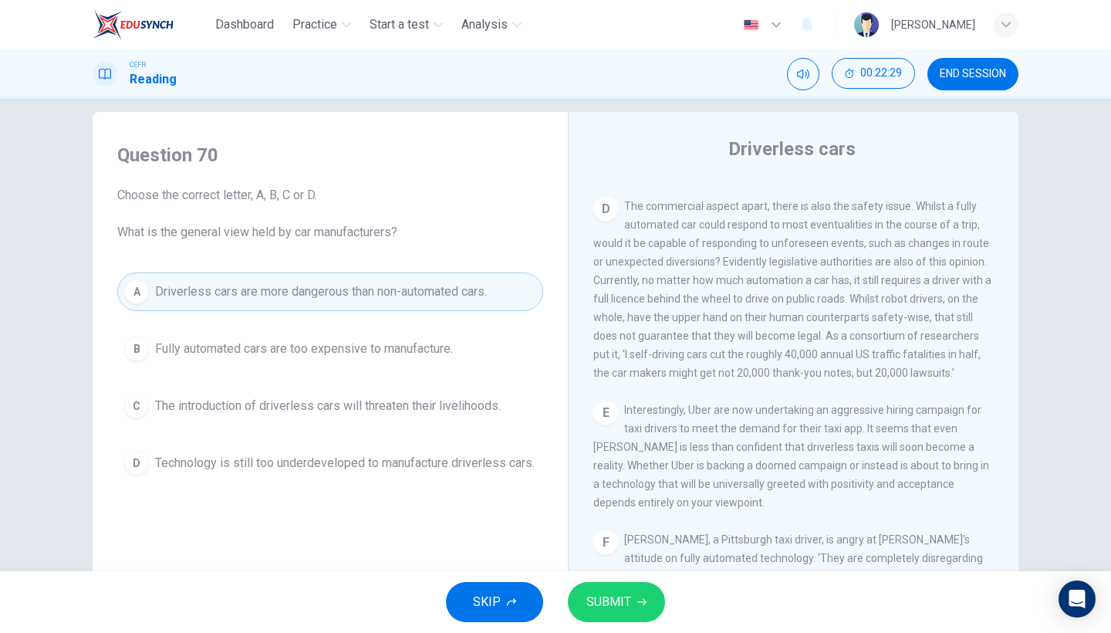
click at [659, 548] on button "SUBMIT" at bounding box center [616, 602] width 97 height 40
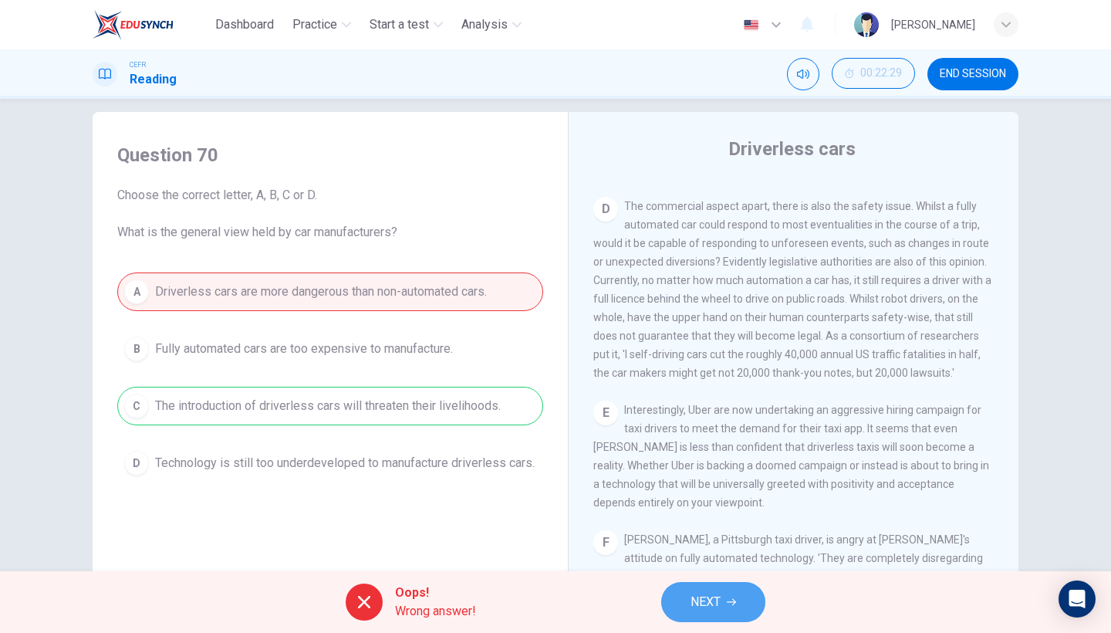
click at [708, 548] on span "NEXT" at bounding box center [705, 602] width 30 height 22
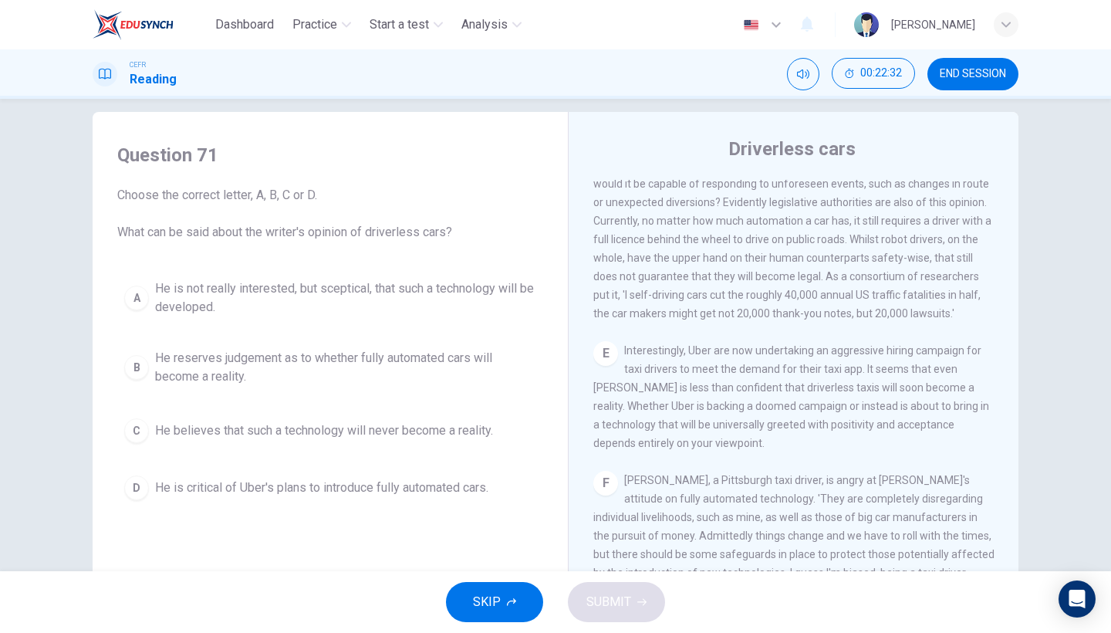
scroll to position [909, 0]
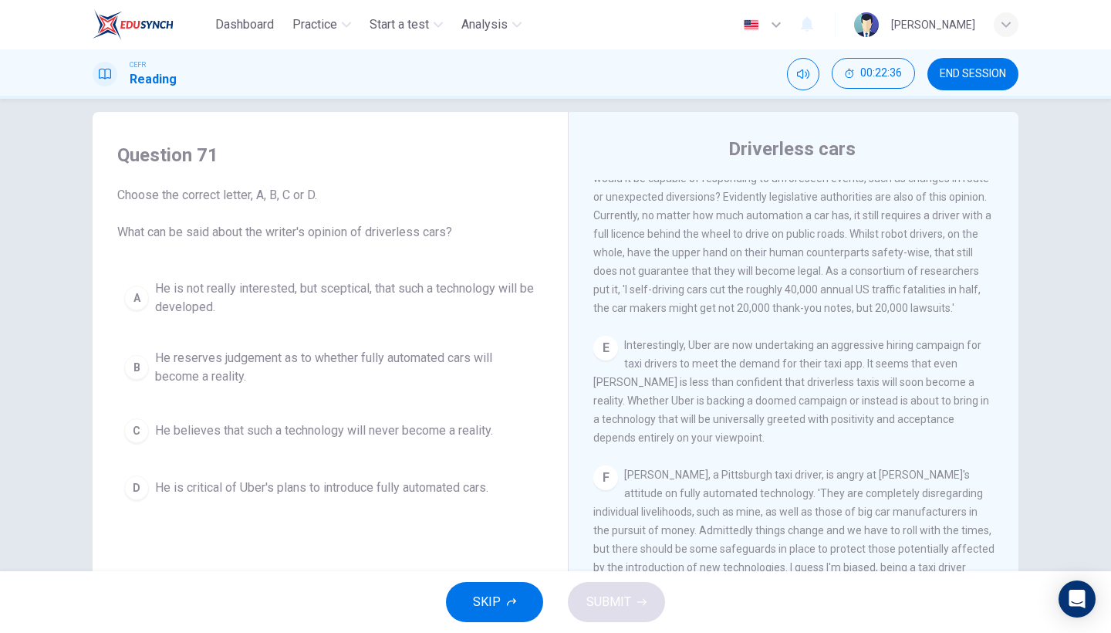
click at [513, 282] on span "He is not really interested, but sceptical, that such a technology will be deve…" at bounding box center [345, 297] width 381 height 37
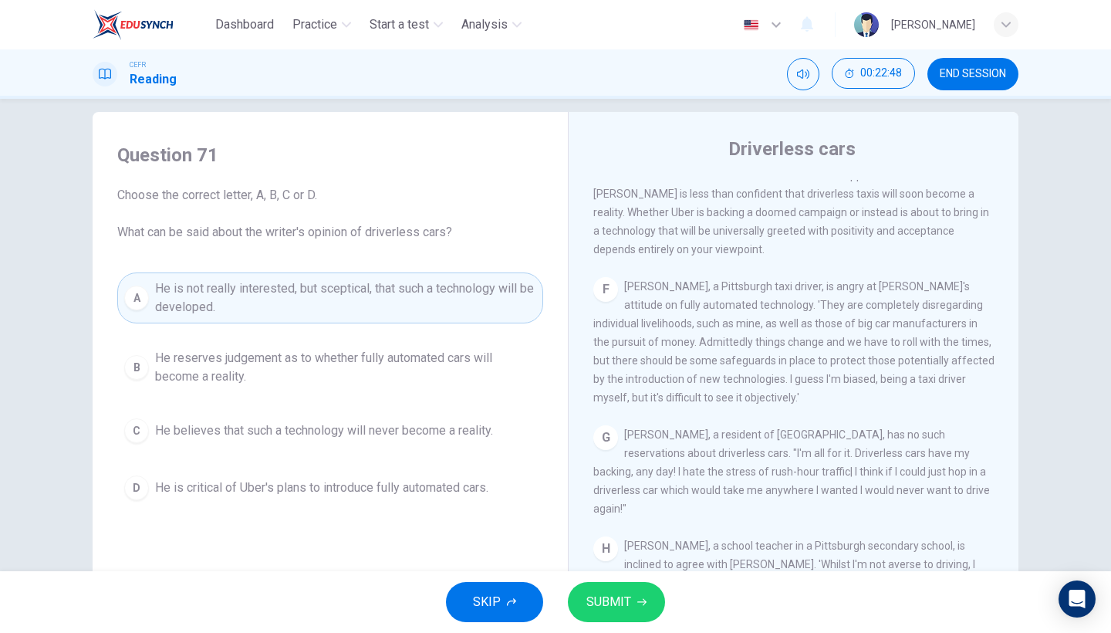
scroll to position [1097, 0]
click at [459, 367] on span "He reserves judgement as to whether fully automated cars will become a reality." at bounding box center [345, 367] width 381 height 37
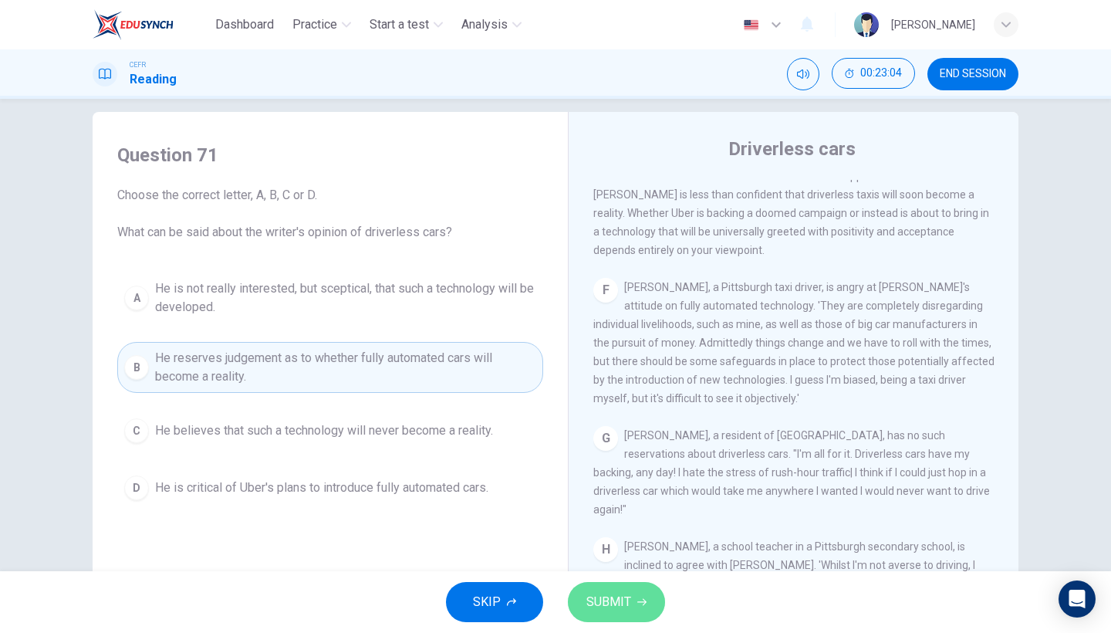
click at [602, 548] on span "SUBMIT" at bounding box center [608, 602] width 45 height 22
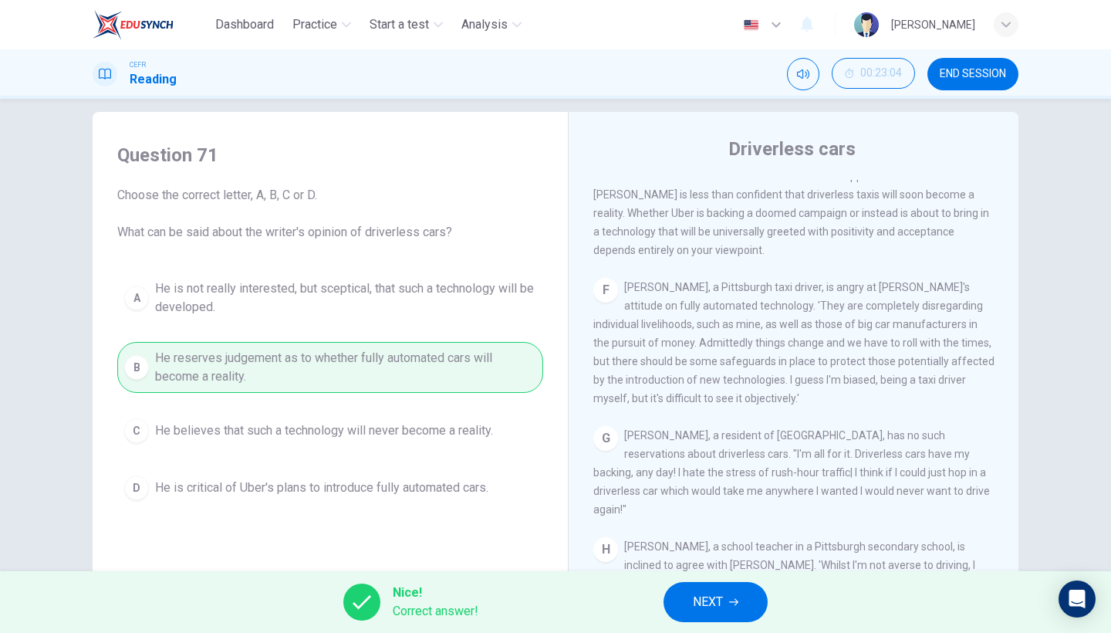
click at [724, 548] on button "NEXT" at bounding box center [715, 602] width 104 height 40
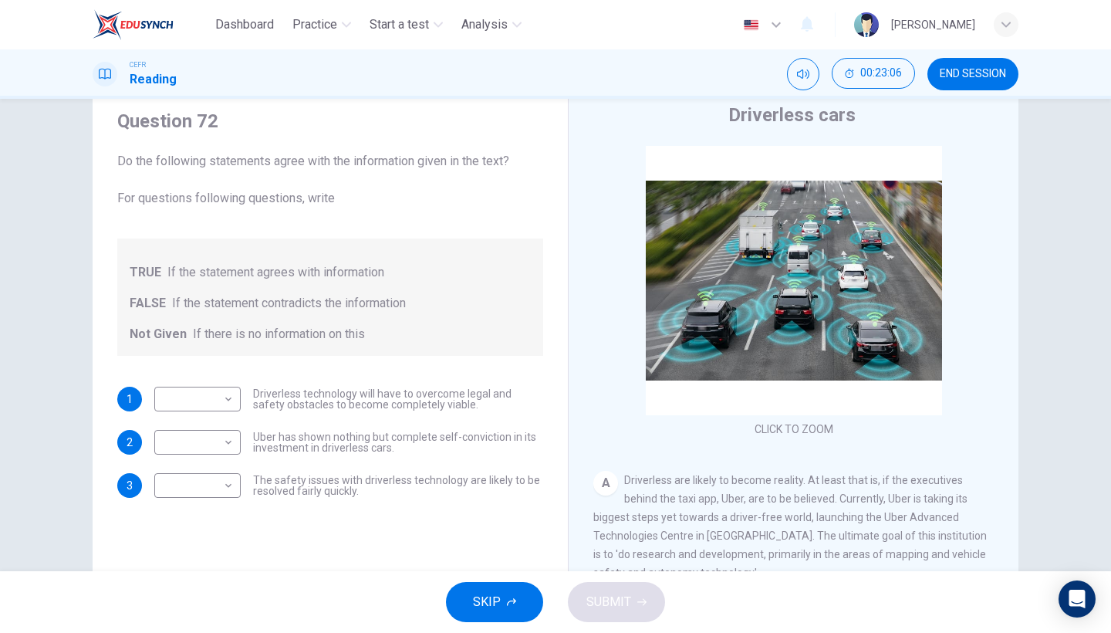
scroll to position [62, 0]
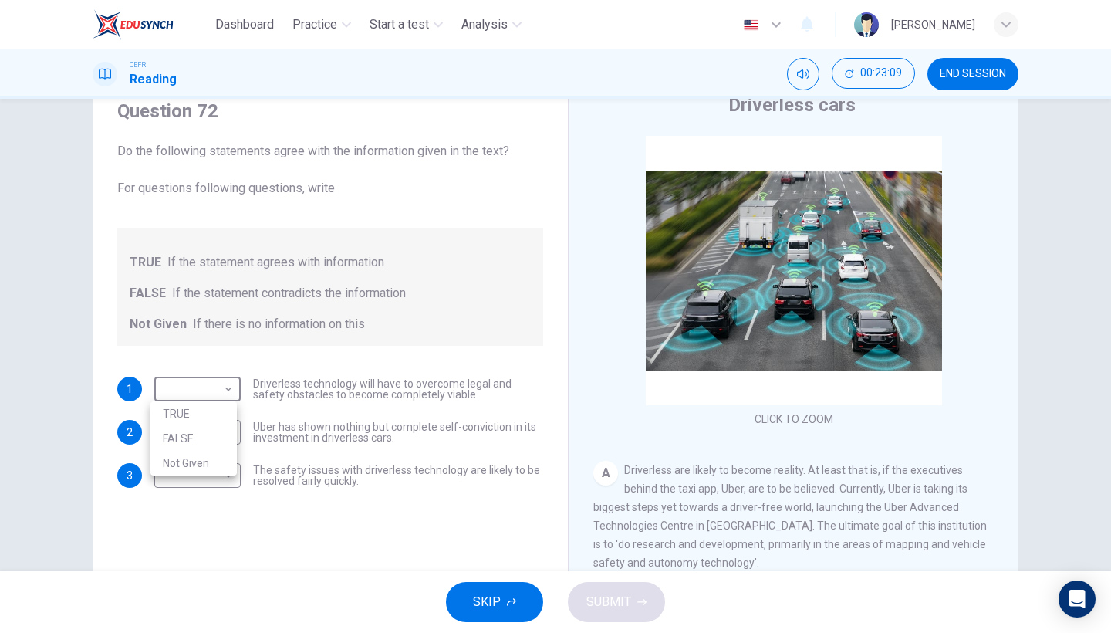
click at [228, 398] on body "Dashboard Practice Start a test Analysis English en ​ NURSYAZWANA [PERSON_NAME]…" at bounding box center [555, 316] width 1111 height 633
click at [226, 413] on li "TRUE" at bounding box center [193, 413] width 86 height 25
type input "TRUE"
click at [194, 440] on body "Dashboard Practice Start a test Analysis English en ​ NURSYAZWANA [PERSON_NAME]…" at bounding box center [555, 316] width 1111 height 633
click at [197, 509] on li "Not Given" at bounding box center [193, 506] width 86 height 25
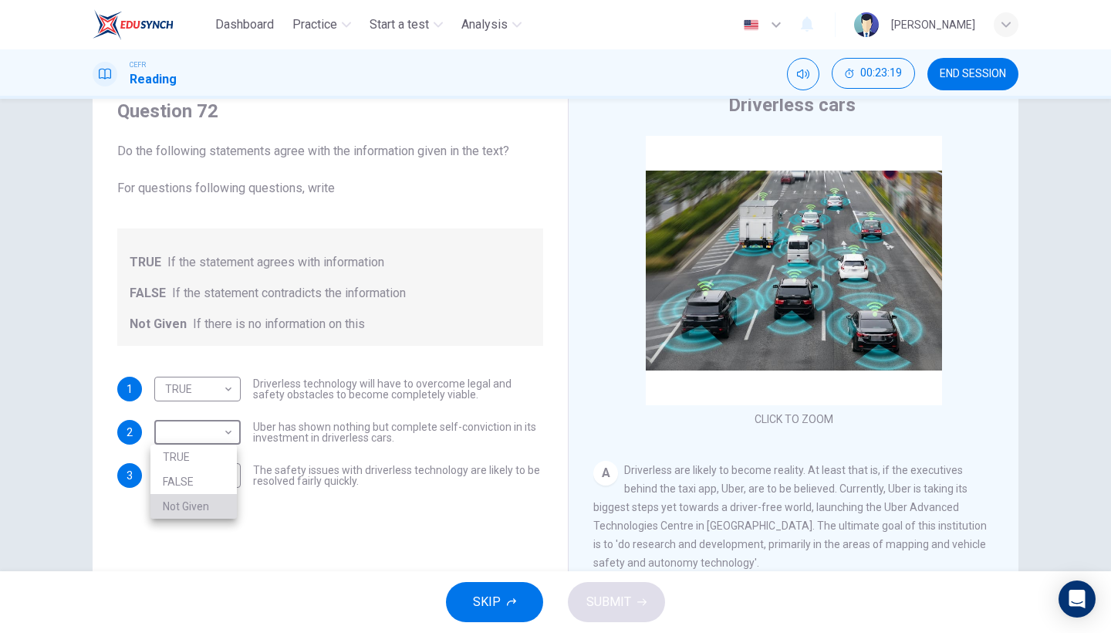
type input "Not Given"
click at [223, 484] on body "Dashboard Practice Start a test Analysis English en ​ NURSYAZWANA [PERSON_NAME]…" at bounding box center [555, 316] width 1111 height 633
click at [210, 525] on li "FALSE" at bounding box center [193, 524] width 86 height 25
type input "FALSE"
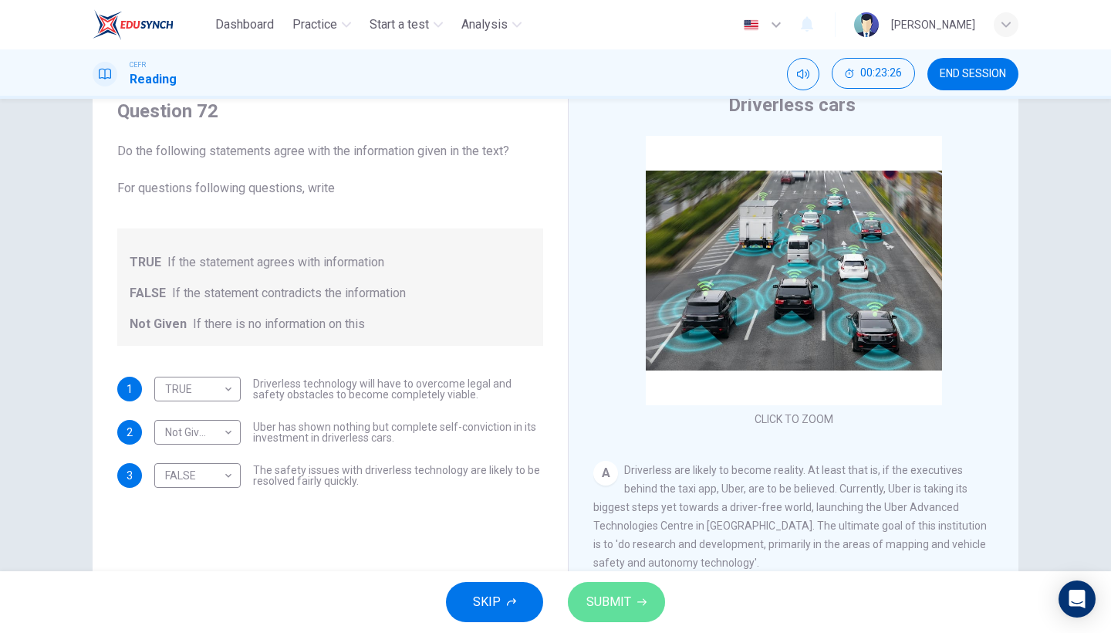
click at [614, 548] on span "SUBMIT" at bounding box center [608, 602] width 45 height 22
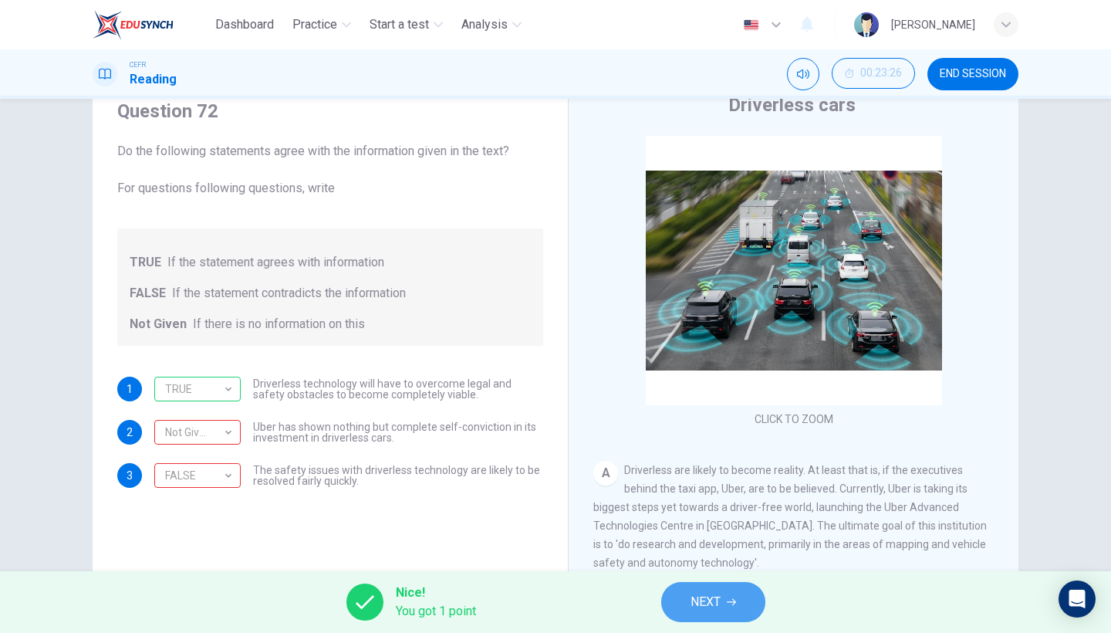
click at [704, 548] on span "NEXT" at bounding box center [705, 602] width 30 height 22
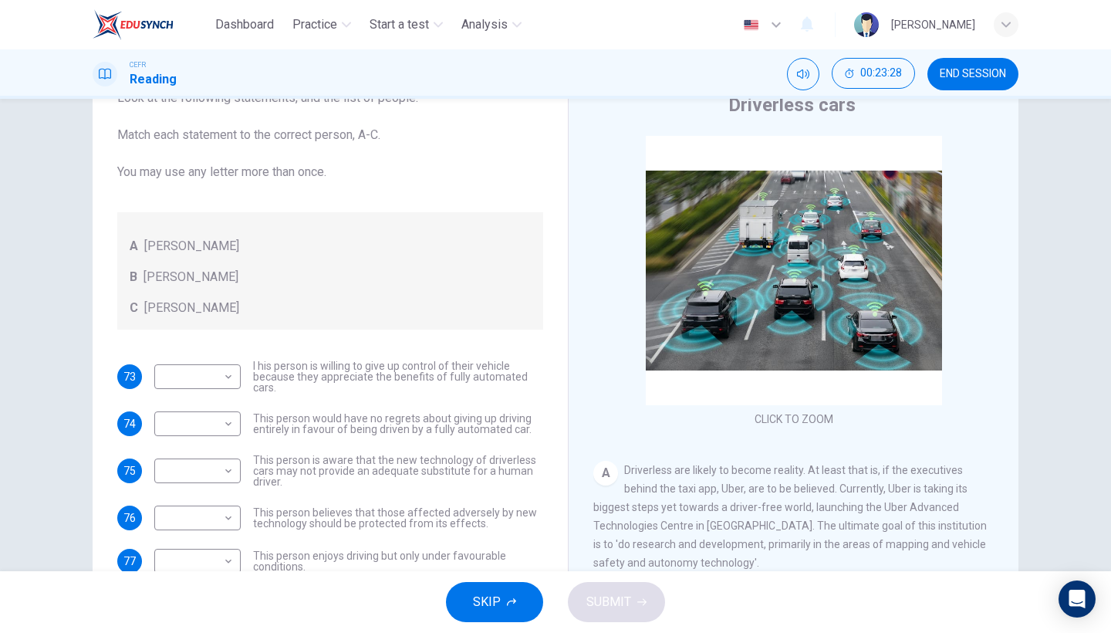
scroll to position [53, 0]
click at [489, 548] on span "SKIP" at bounding box center [487, 602] width 28 height 22
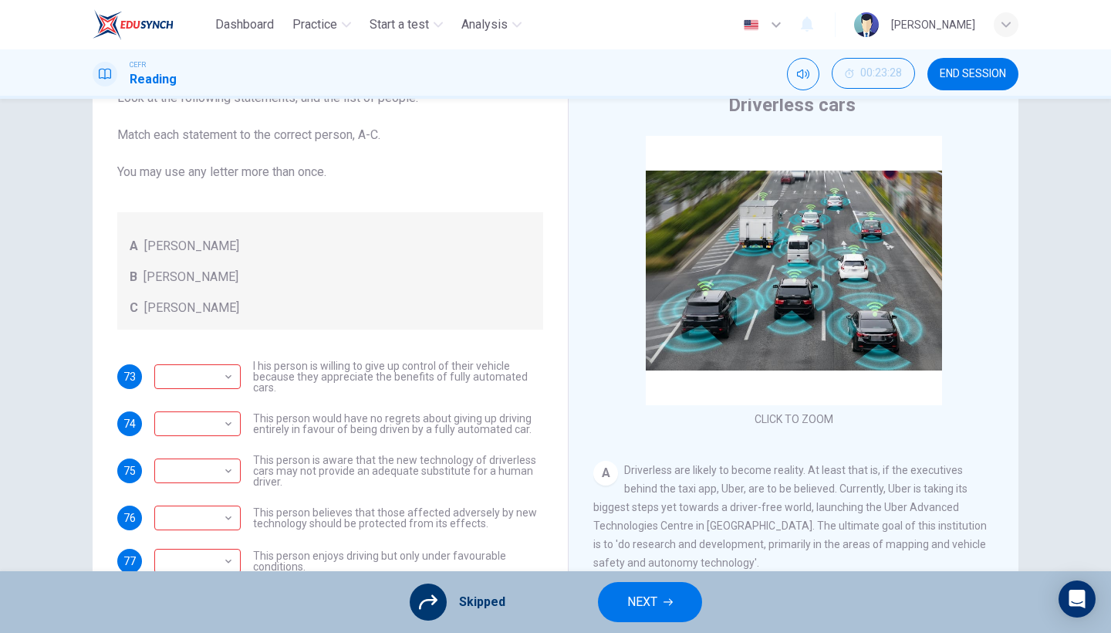
click at [631, 548] on span "NEXT" at bounding box center [642, 602] width 30 height 22
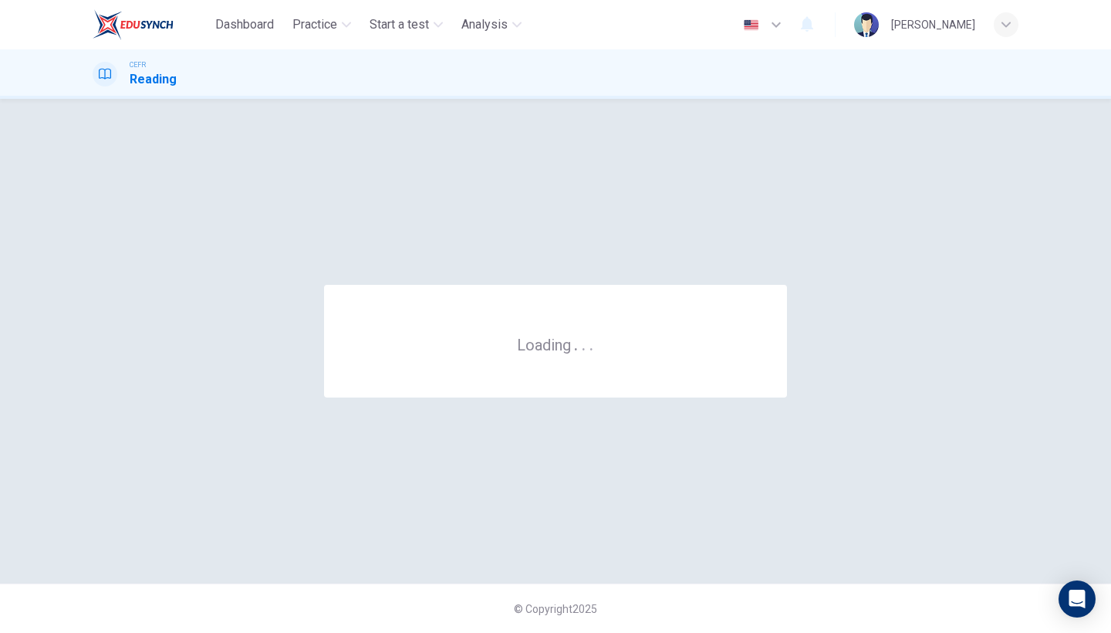
scroll to position [0, 0]
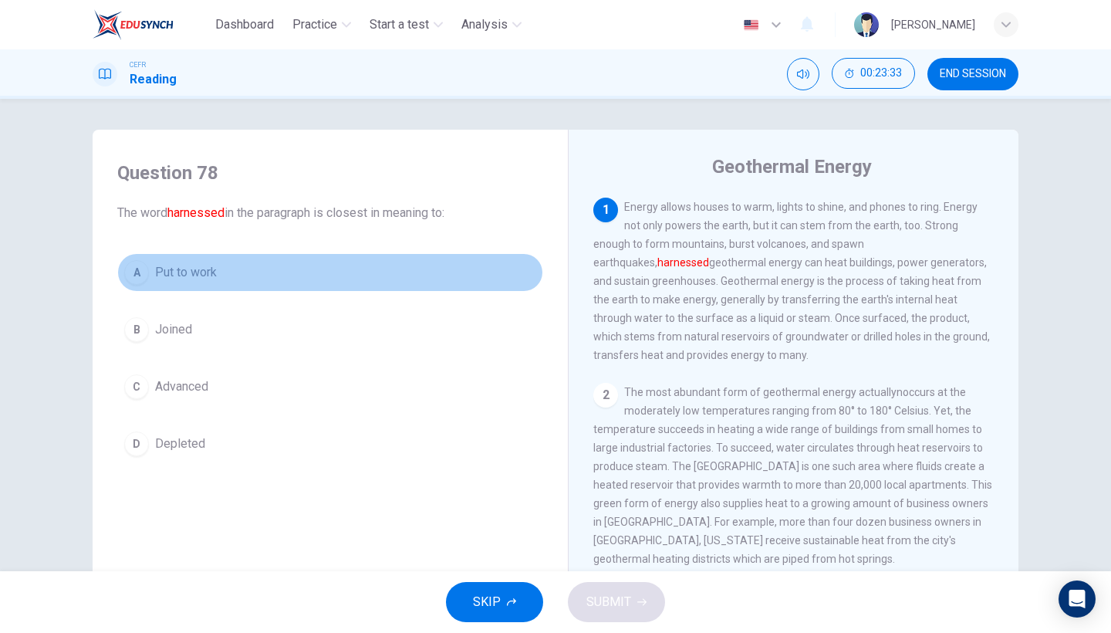
click at [231, 282] on button "A Put to work" at bounding box center [330, 272] width 426 height 39
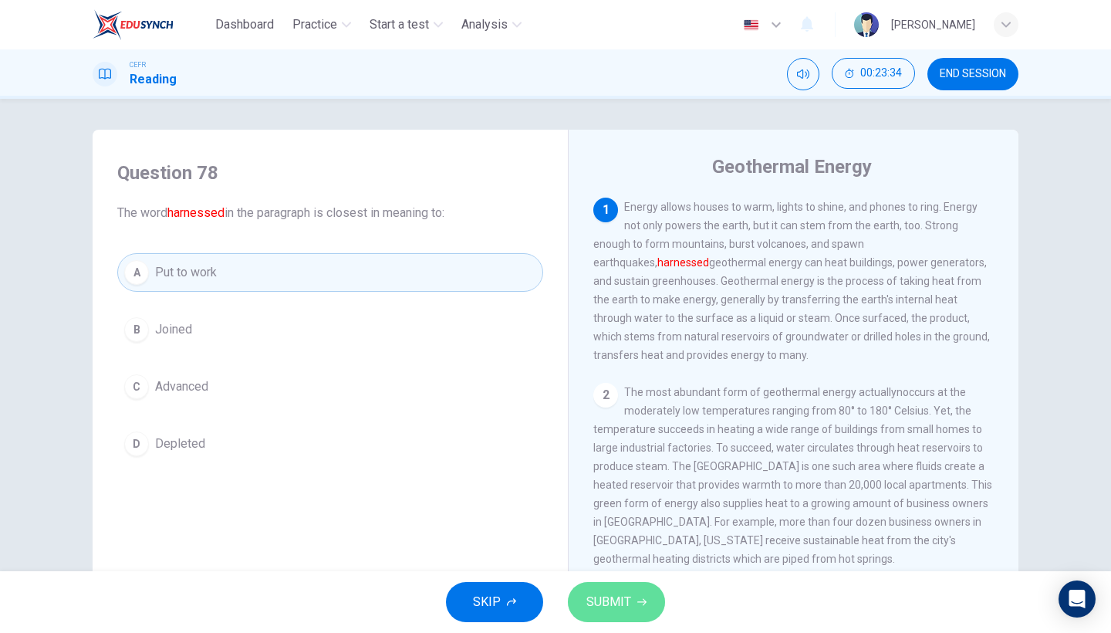
click at [626, 548] on span "SUBMIT" at bounding box center [608, 602] width 45 height 22
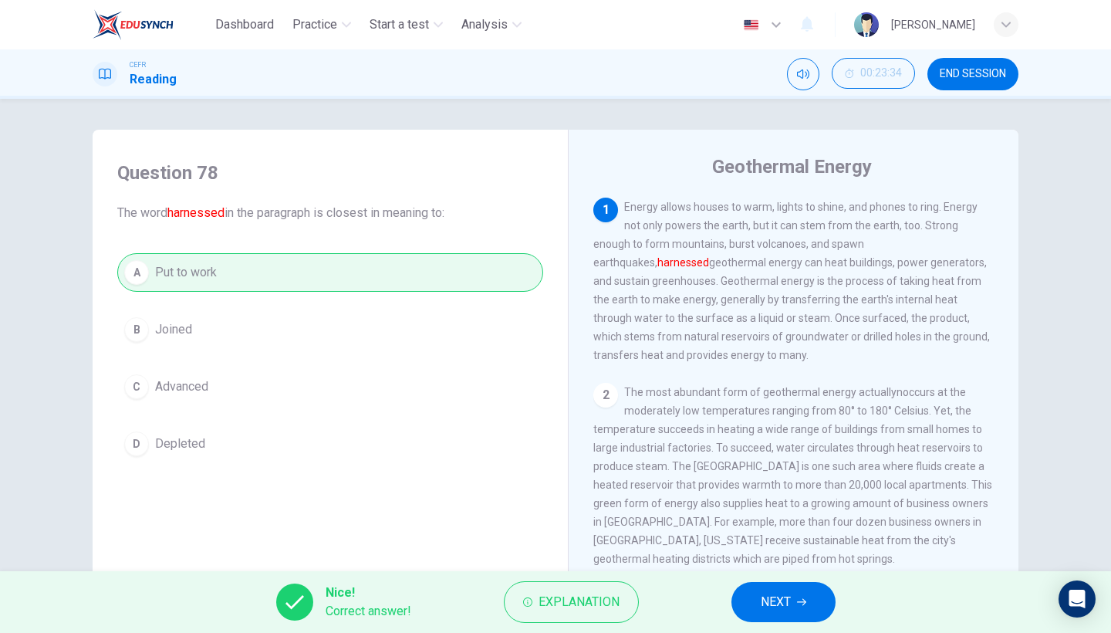
click at [820, 548] on button "NEXT" at bounding box center [783, 602] width 104 height 40
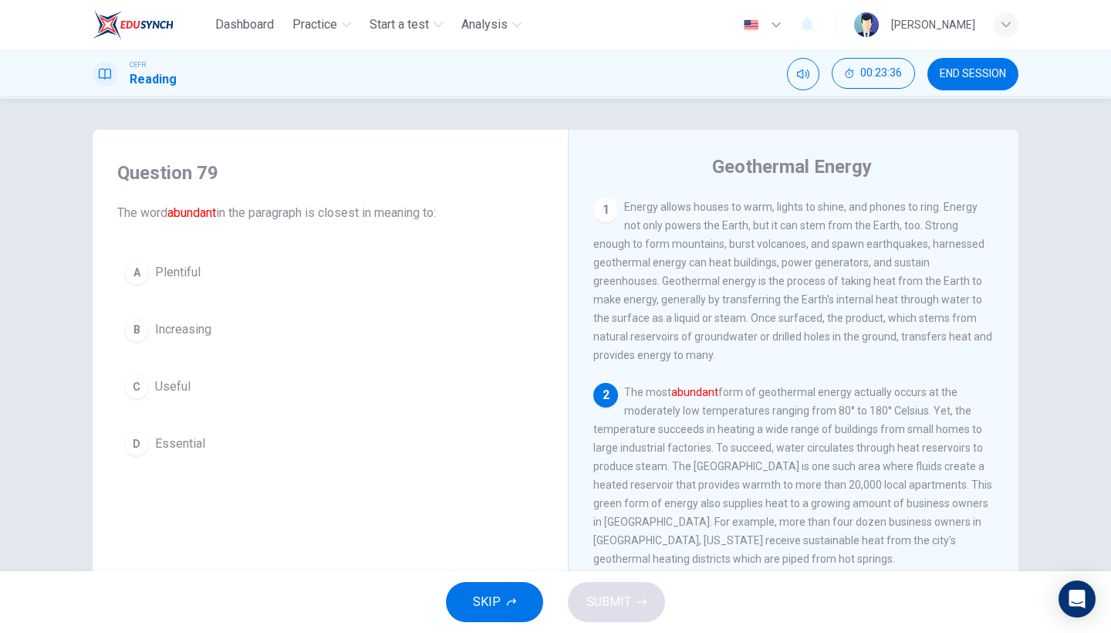
click at [218, 263] on button "A Plentiful" at bounding box center [330, 272] width 426 height 39
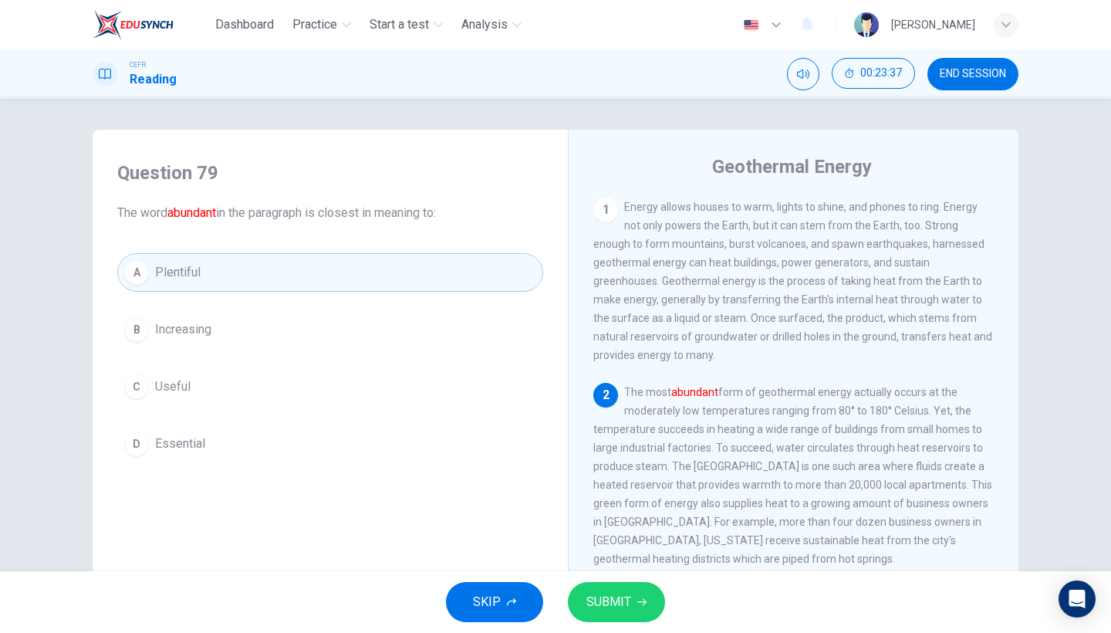
click at [619, 548] on span "SUBMIT" at bounding box center [608, 602] width 45 height 22
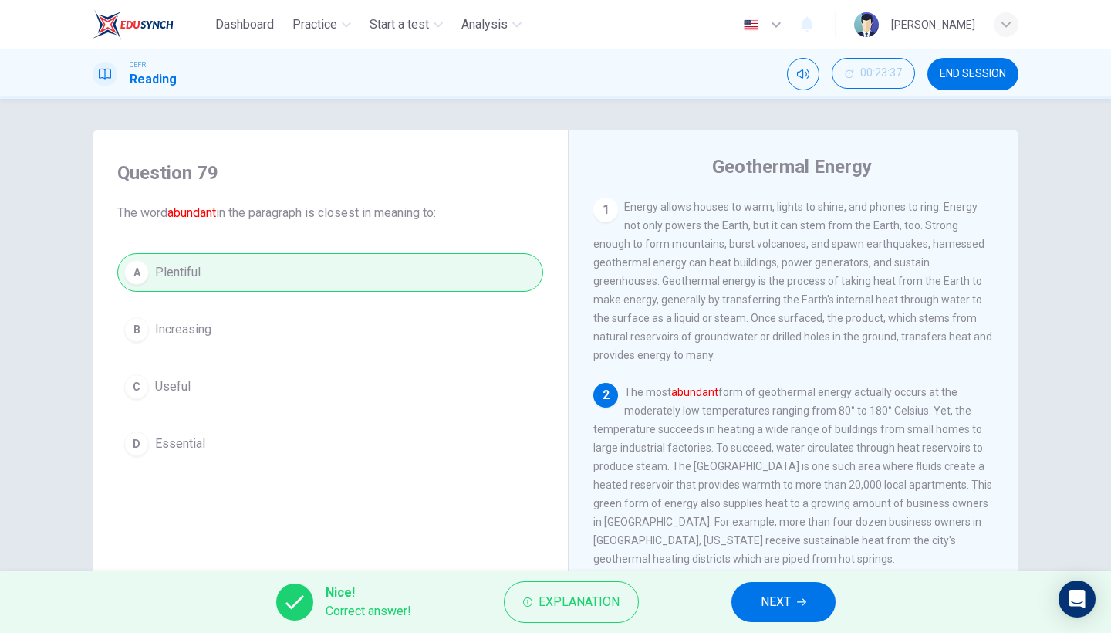
click at [767, 548] on button "NEXT" at bounding box center [783, 602] width 104 height 40
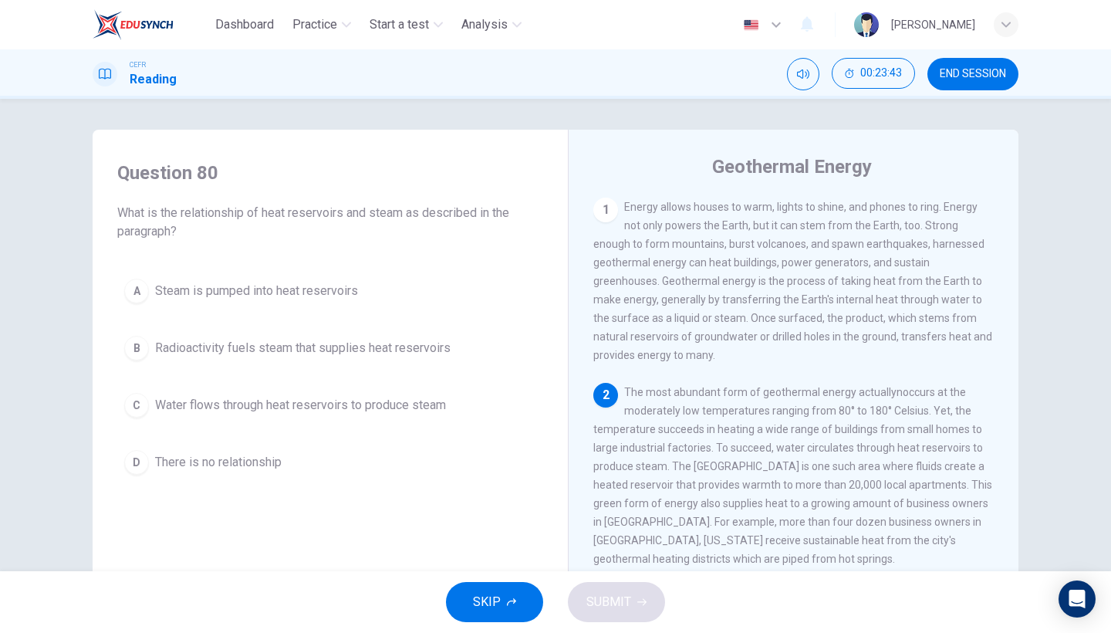
click at [369, 417] on button "C Water flows through heat reservoirs to produce steam" at bounding box center [330, 405] width 426 height 39
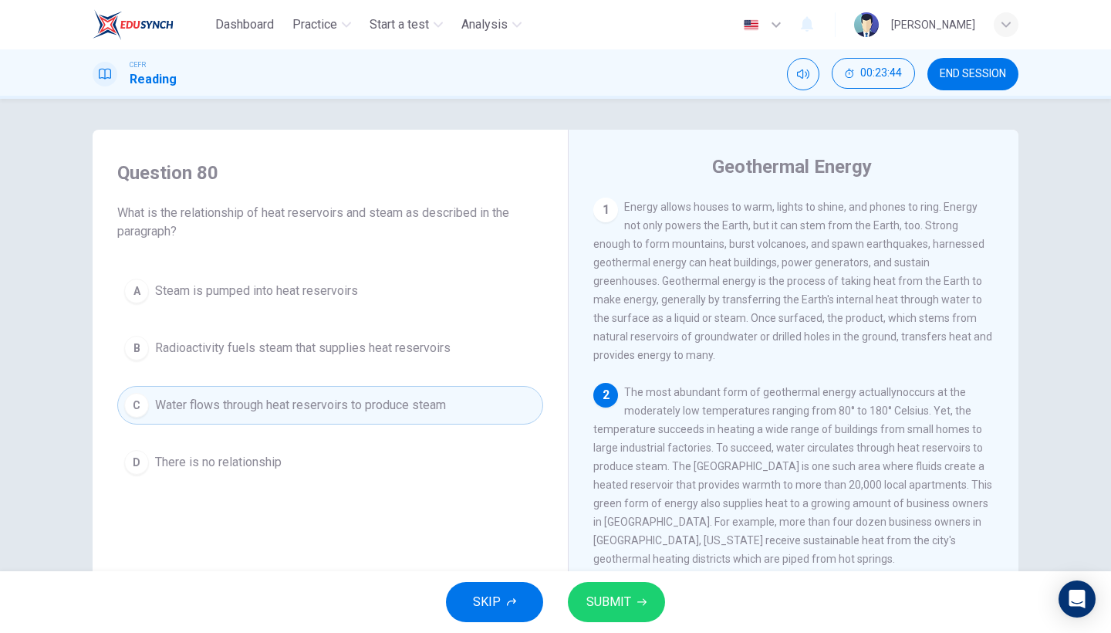
click at [626, 548] on span "SUBMIT" at bounding box center [608, 602] width 45 height 22
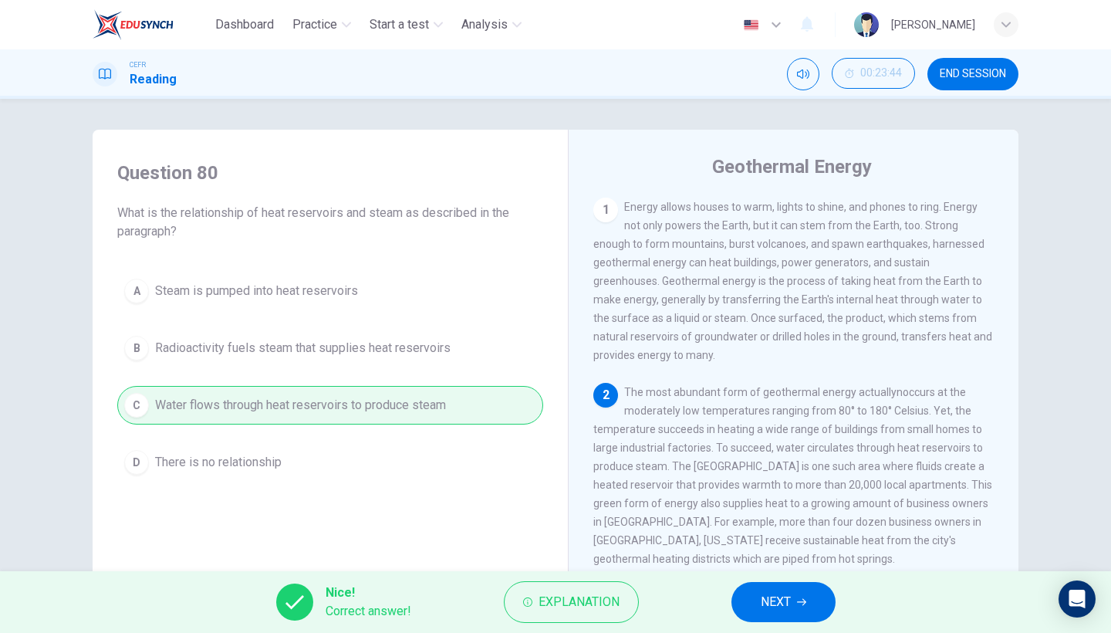
click at [778, 548] on button "NEXT" at bounding box center [783, 602] width 104 height 40
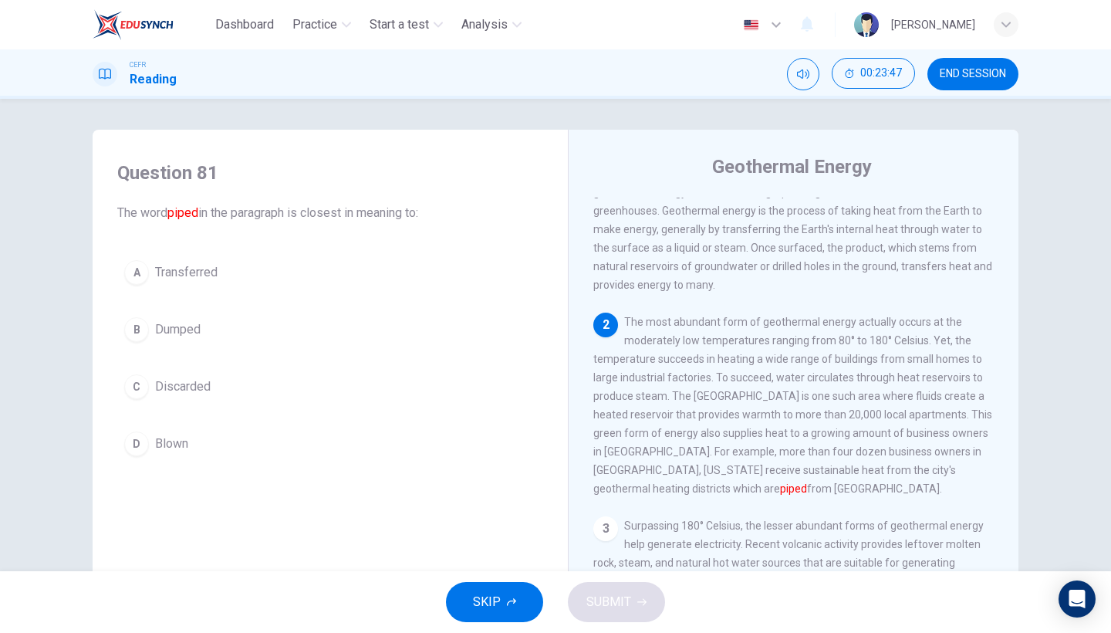
scroll to position [83, 0]
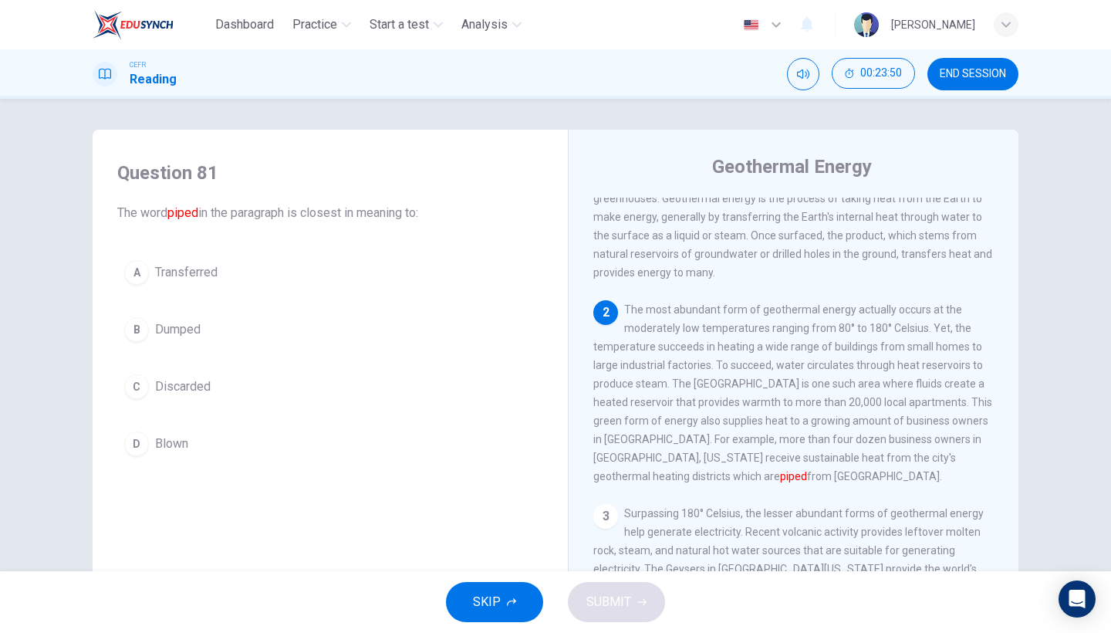
click at [332, 273] on button "A Transferred" at bounding box center [330, 272] width 426 height 39
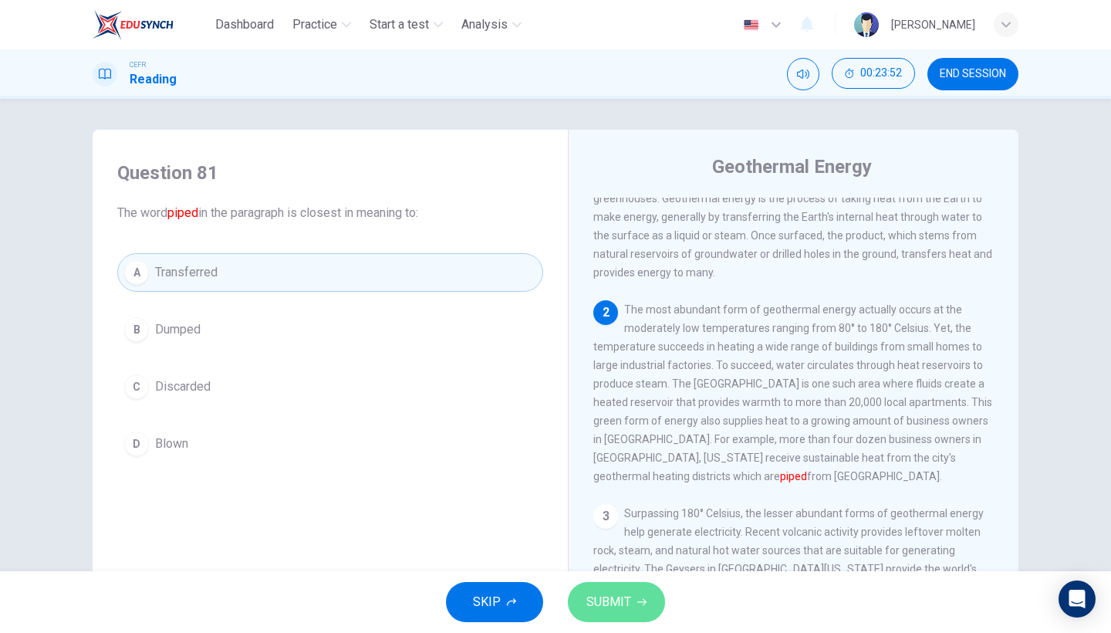
click at [618, 548] on span "SUBMIT" at bounding box center [608, 602] width 45 height 22
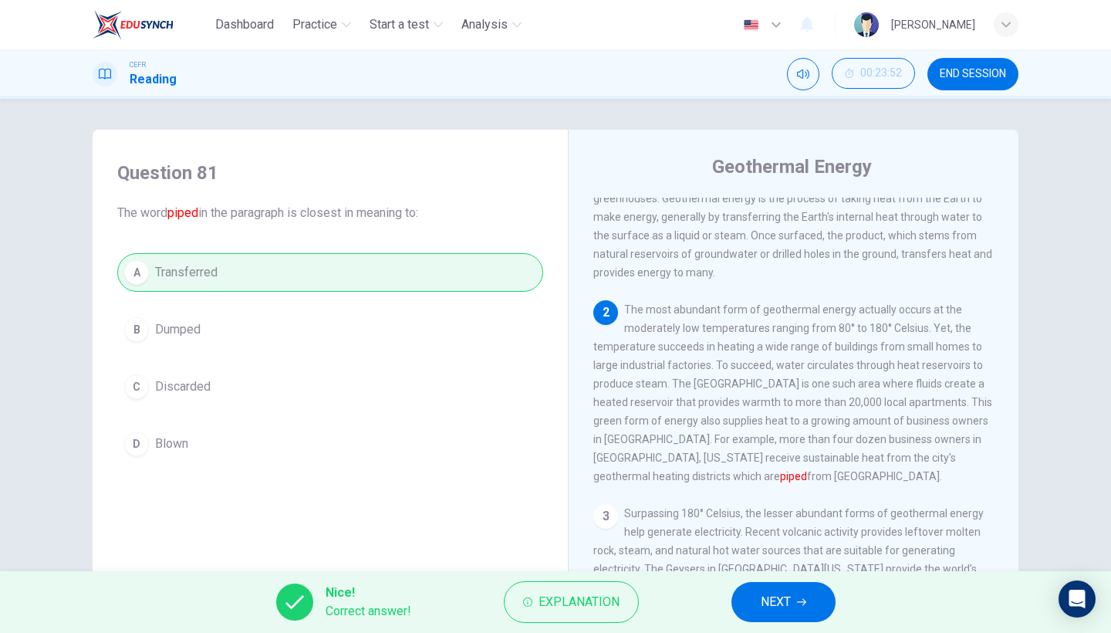
click at [803, 548] on icon "button" at bounding box center [801, 601] width 9 height 9
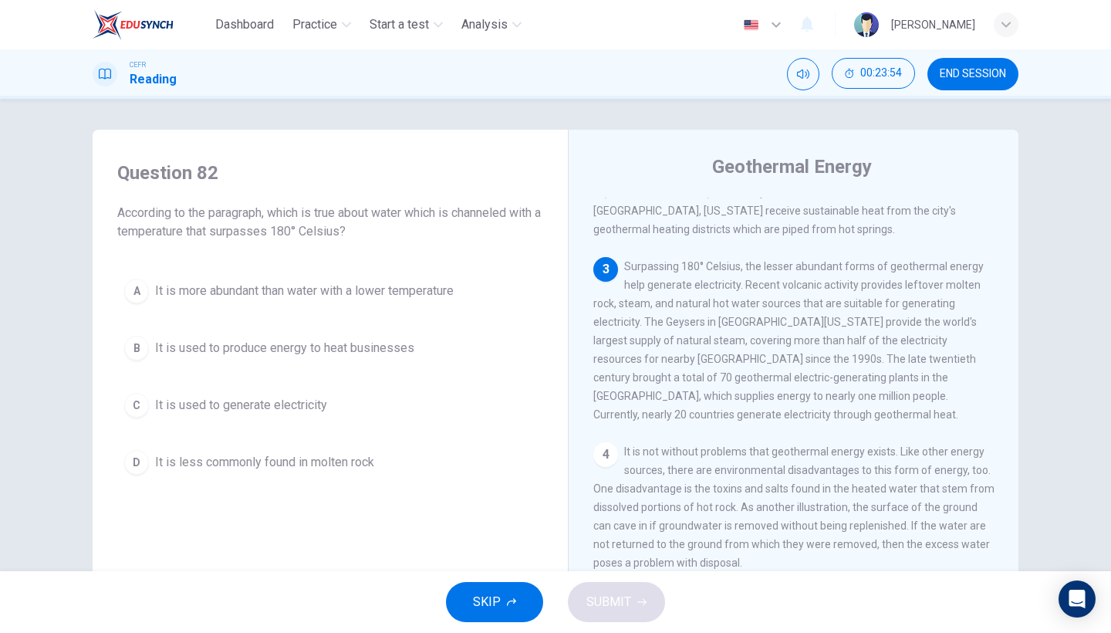
scroll to position [301, 0]
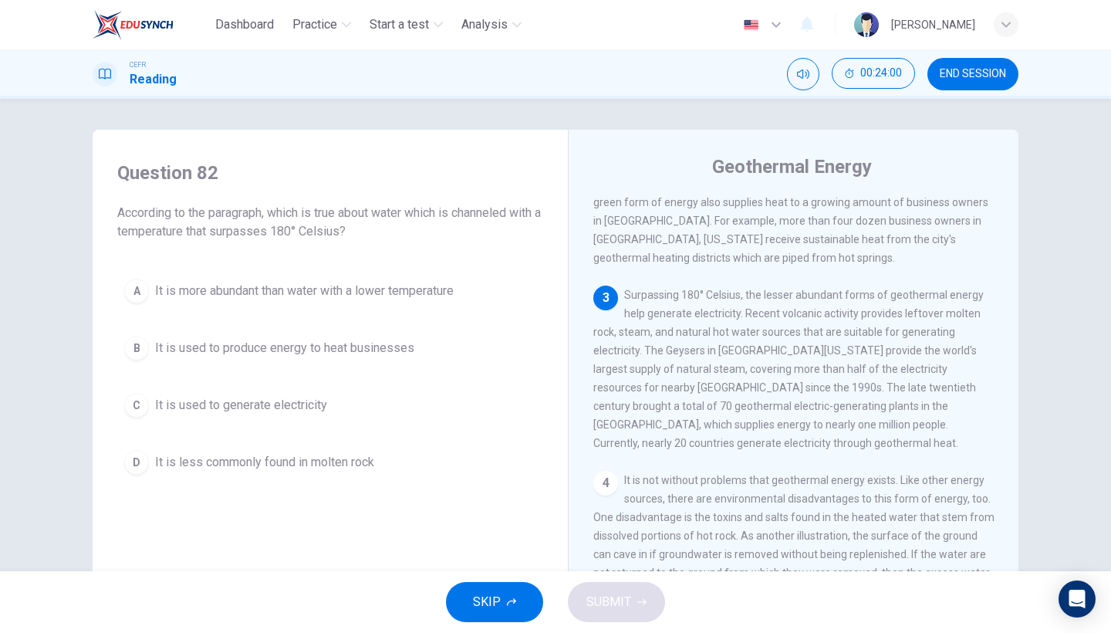
click at [332, 416] on button "C It is used to generate electricity" at bounding box center [330, 405] width 426 height 39
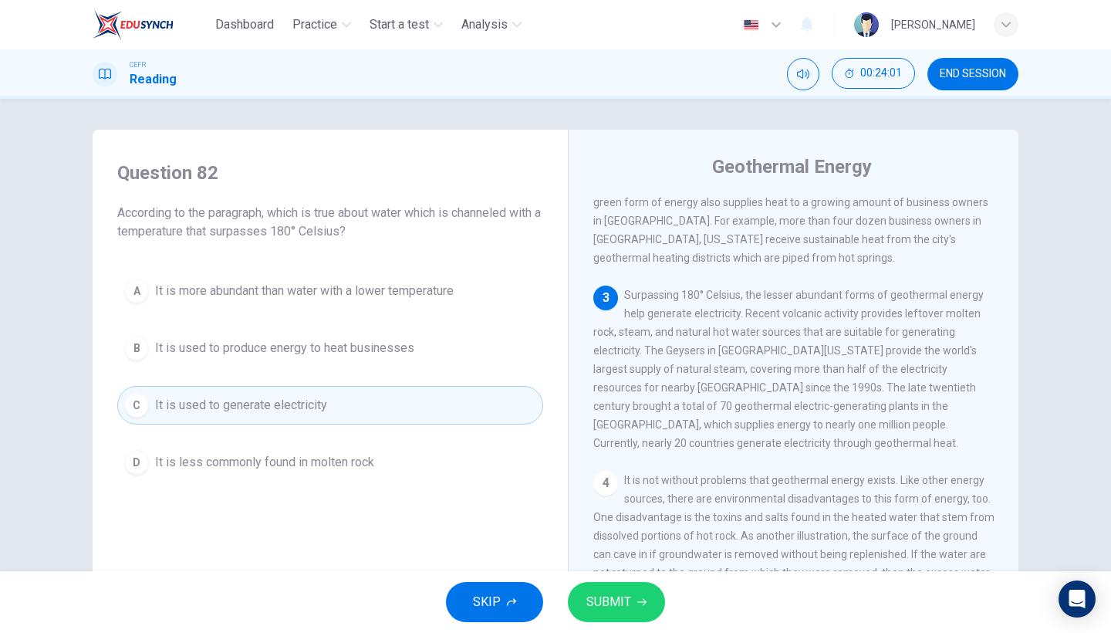
click at [618, 548] on span "SUBMIT" at bounding box center [608, 602] width 45 height 22
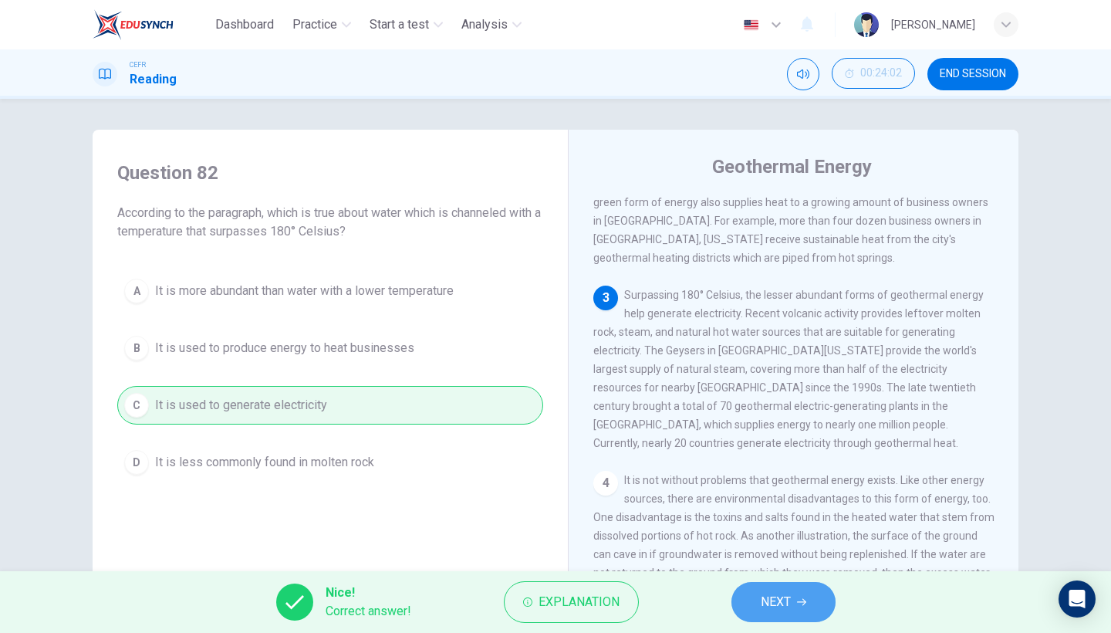
click at [823, 548] on button "NEXT" at bounding box center [783, 602] width 104 height 40
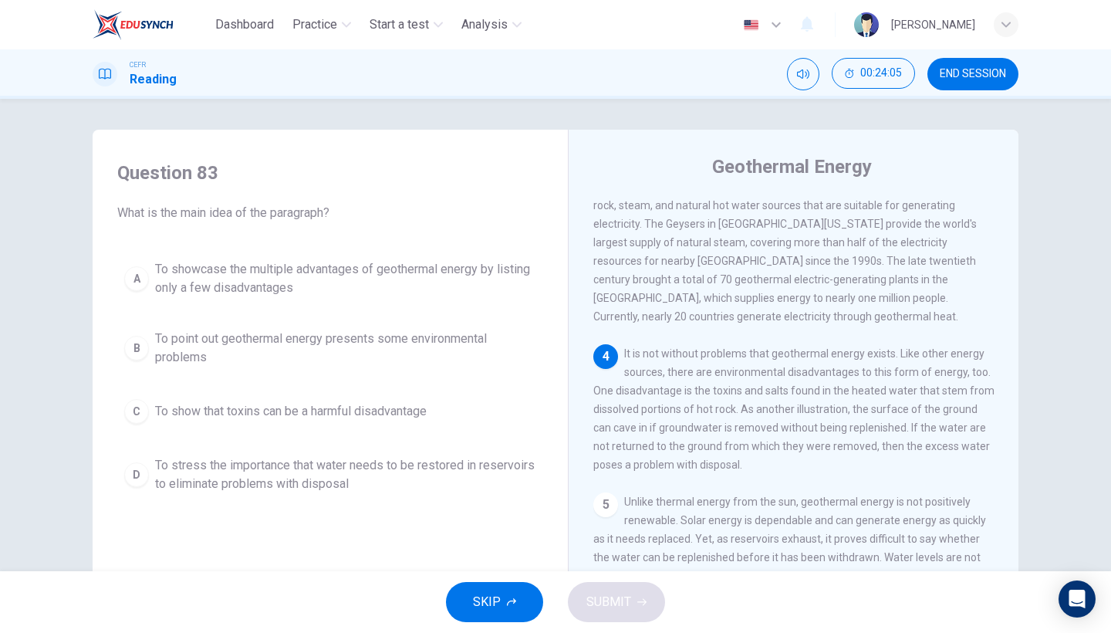
scroll to position [430, 0]
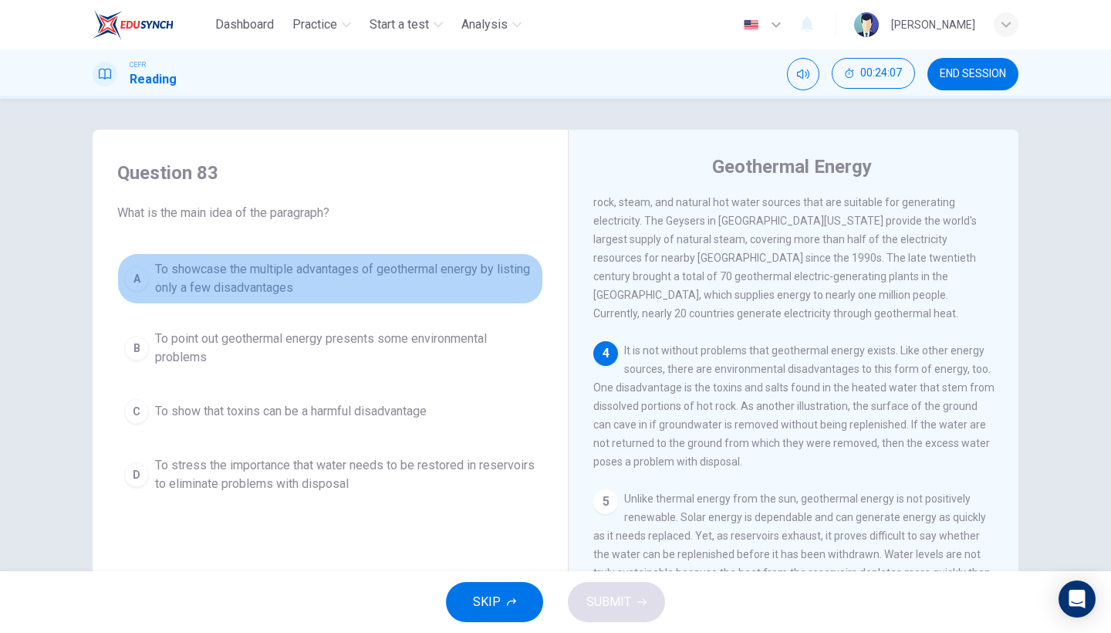
click at [407, 284] on span "To showcase the multiple advantages of geothermal energy by listing only a few …" at bounding box center [345, 278] width 381 height 37
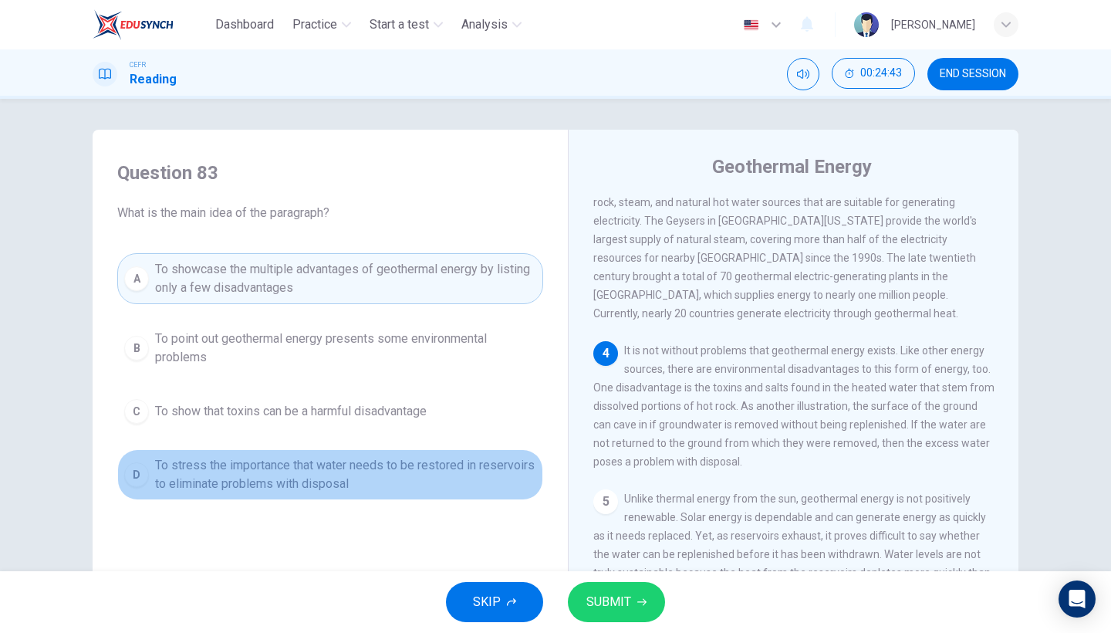
click at [386, 467] on span "To stress the importance that water needs to be restored in reservoirs to elimi…" at bounding box center [345, 474] width 381 height 37
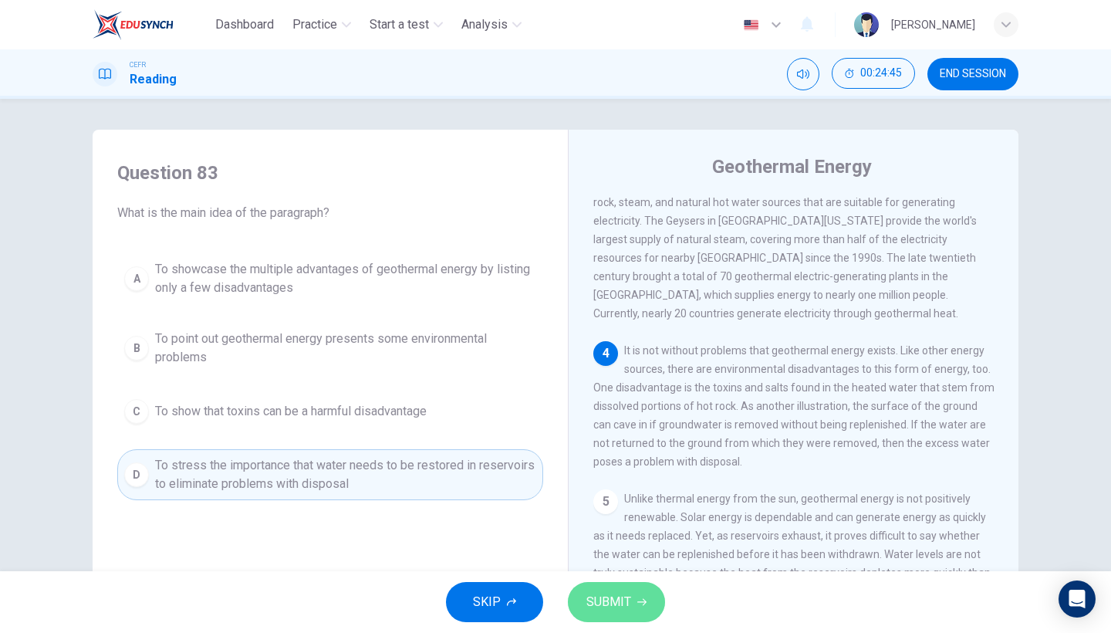
click at [596, 548] on span "SUBMIT" at bounding box center [608, 602] width 45 height 22
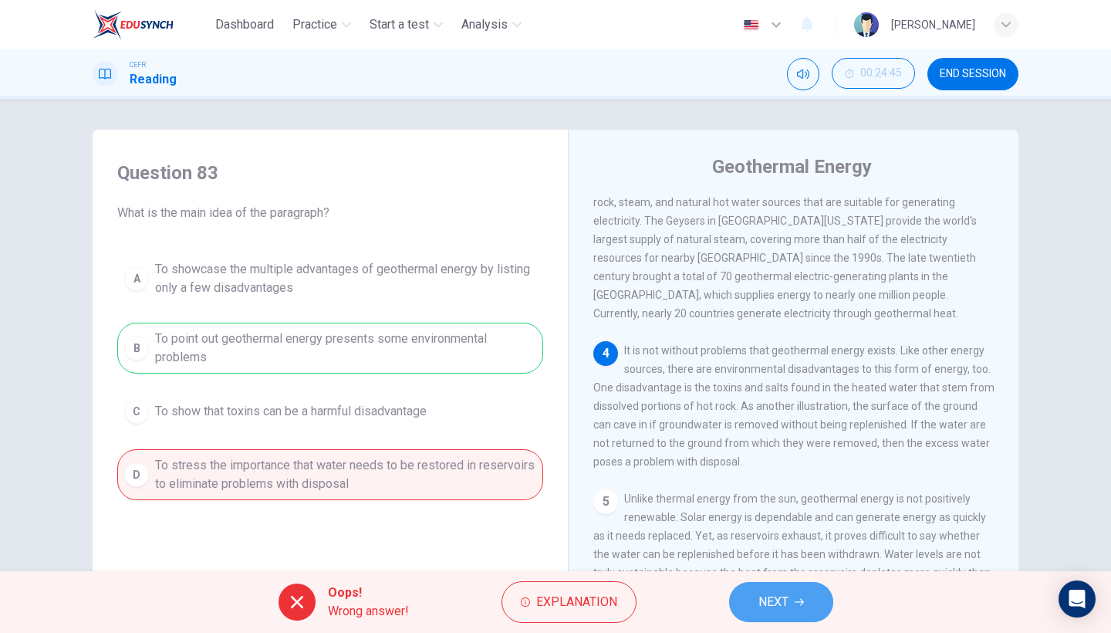
click at [801, 548] on button "NEXT" at bounding box center [781, 602] width 104 height 40
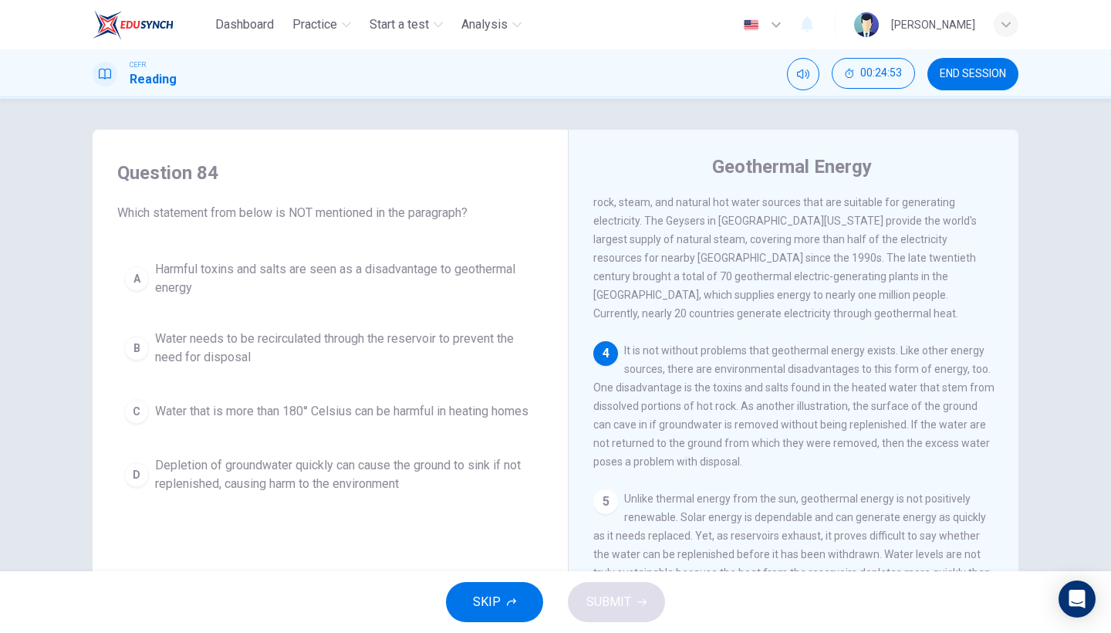
scroll to position [31, 0]
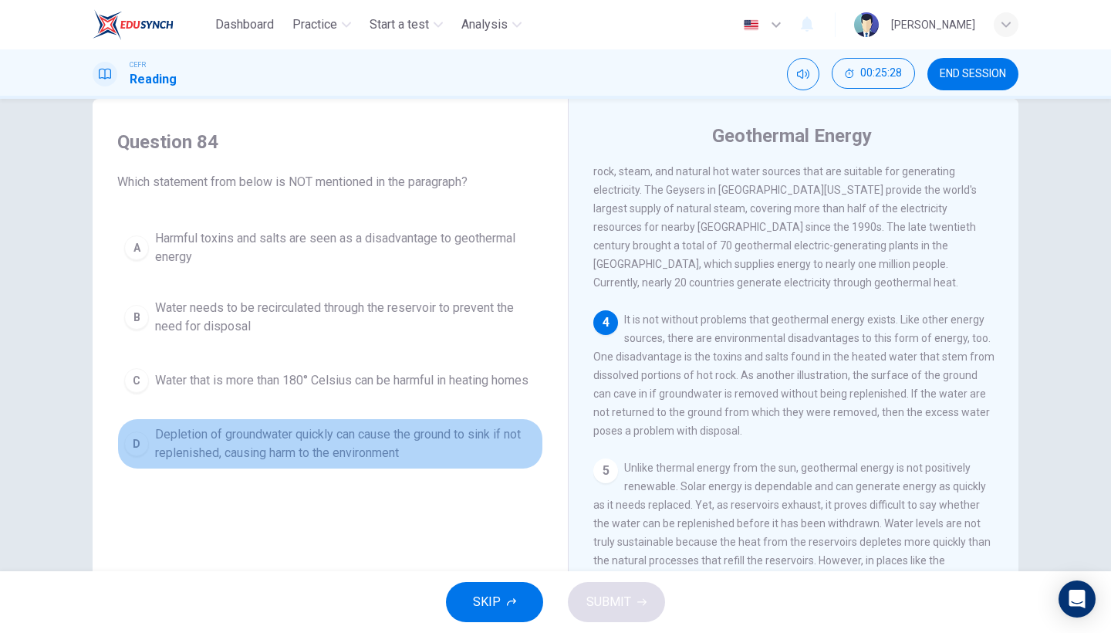
click at [488, 462] on span "Depletion of groundwater quickly can cause the ground to sink if not replenishe…" at bounding box center [345, 443] width 381 height 37
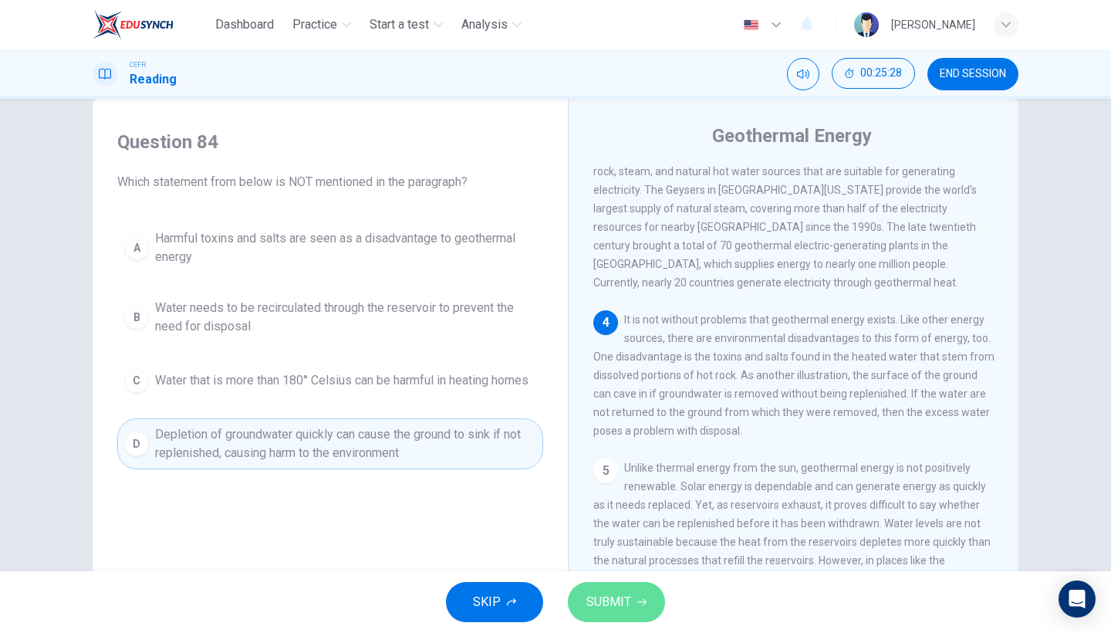
click at [594, 548] on span "SUBMIT" at bounding box center [608, 602] width 45 height 22
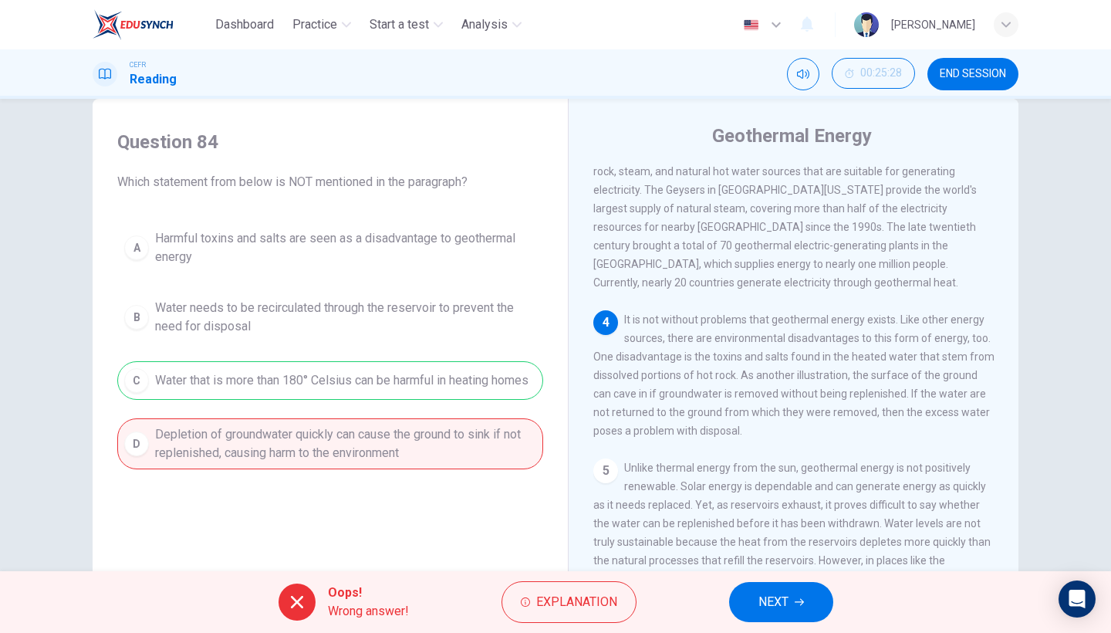
click at [795, 548] on button "NEXT" at bounding box center [781, 602] width 104 height 40
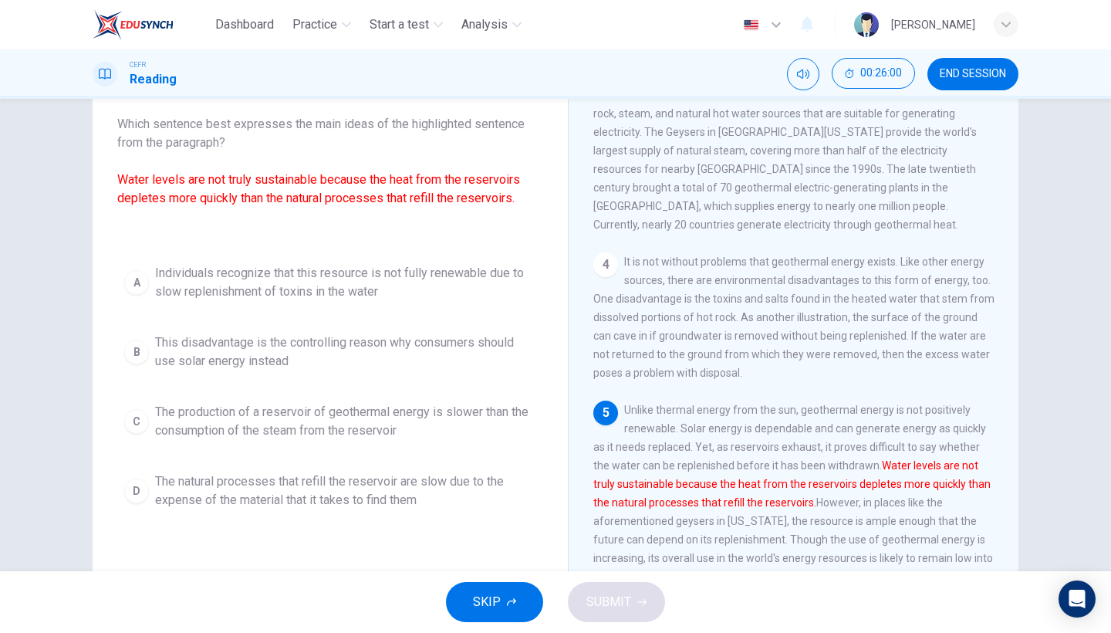
scroll to position [96, 0]
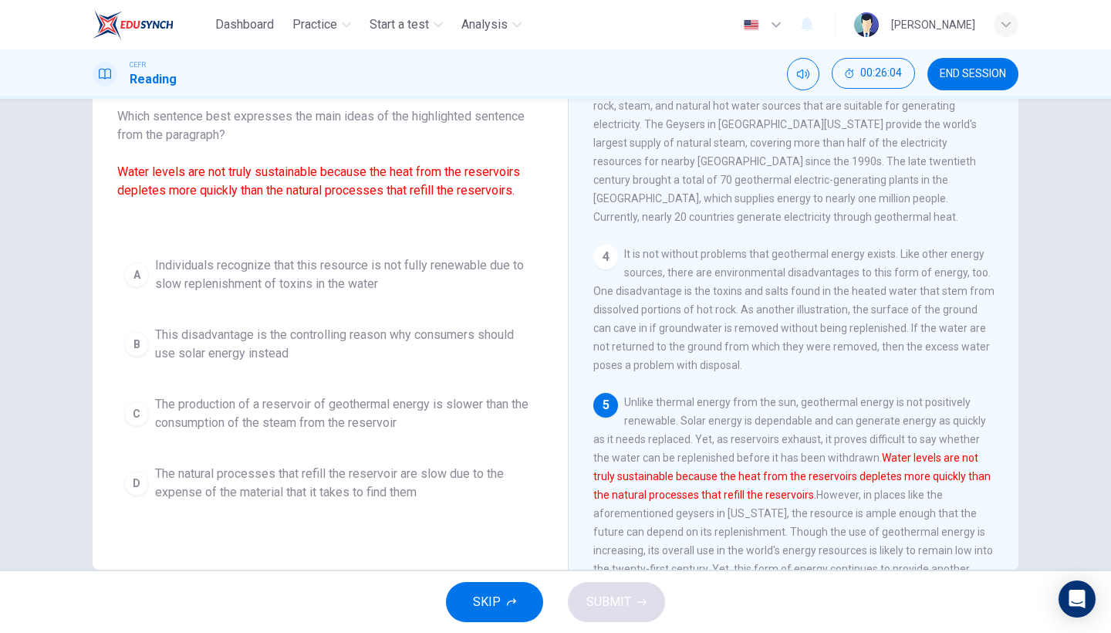
click at [371, 486] on span "The natural processes that refill the reservoir are slow due to the expense of …" at bounding box center [345, 482] width 381 height 37
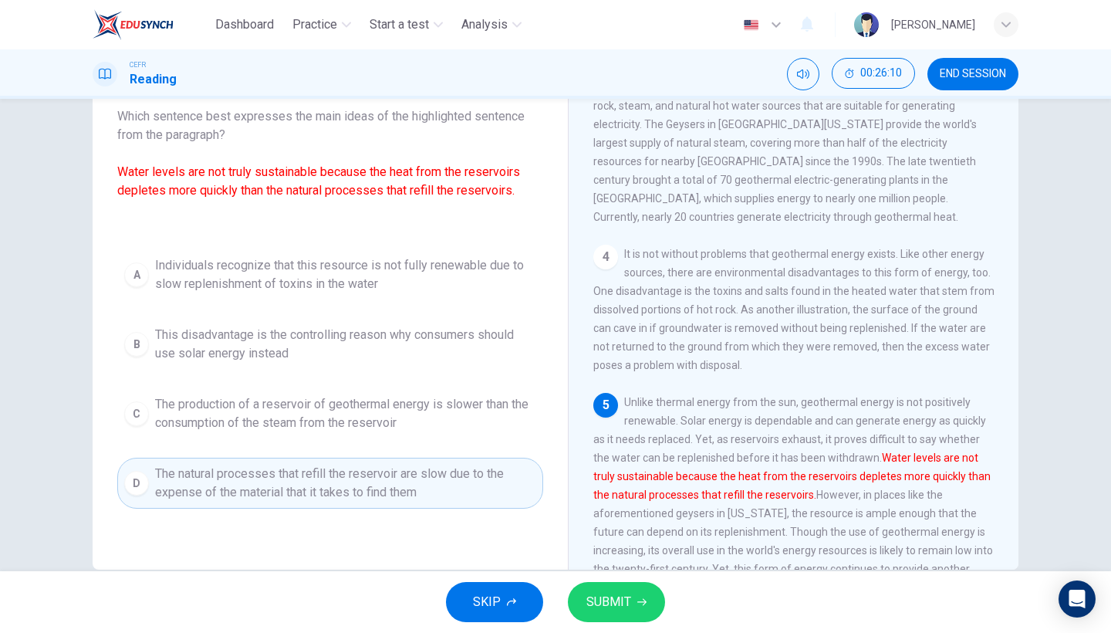
click at [616, 548] on button "SUBMIT" at bounding box center [616, 602] width 97 height 40
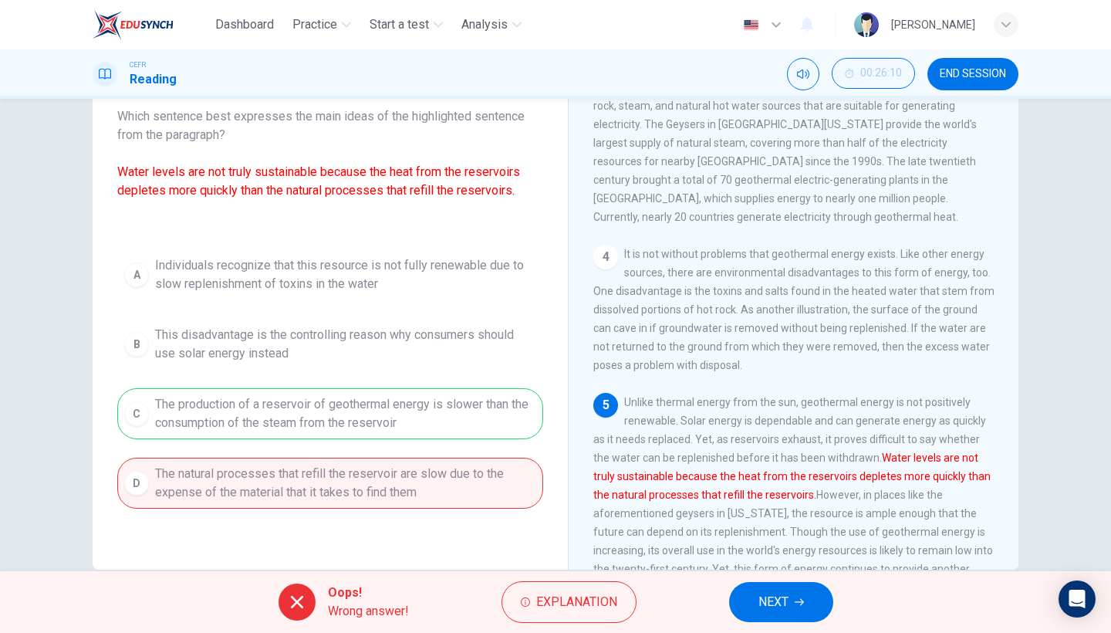
click at [793, 548] on button "NEXT" at bounding box center [781, 602] width 104 height 40
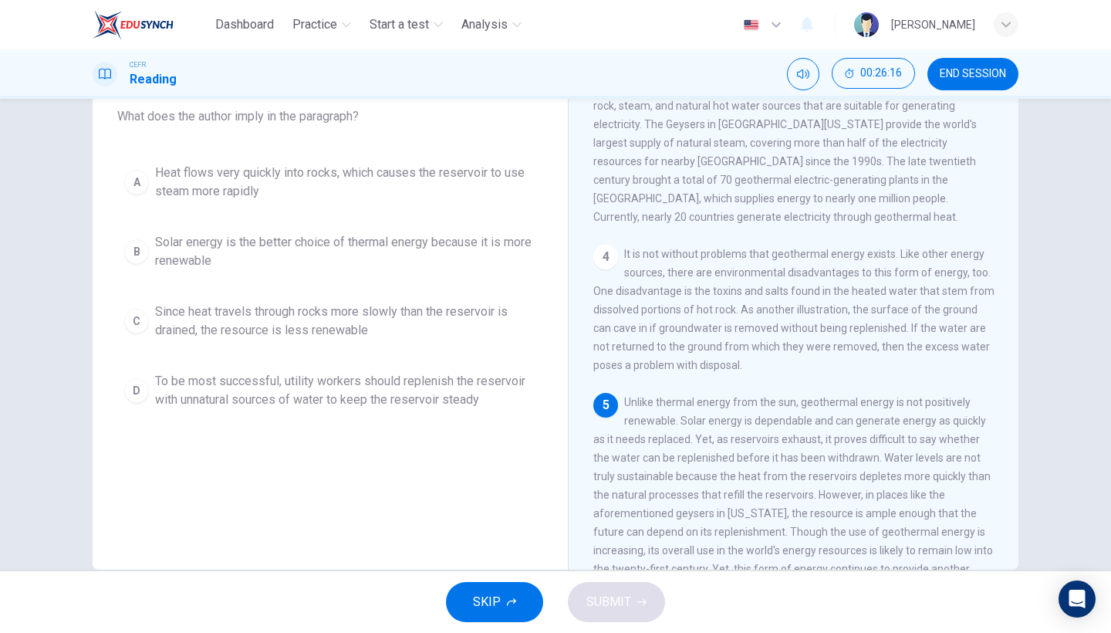
click at [441, 241] on span "Solar energy is the better choice of thermal energy because it is more renewable" at bounding box center [345, 251] width 381 height 37
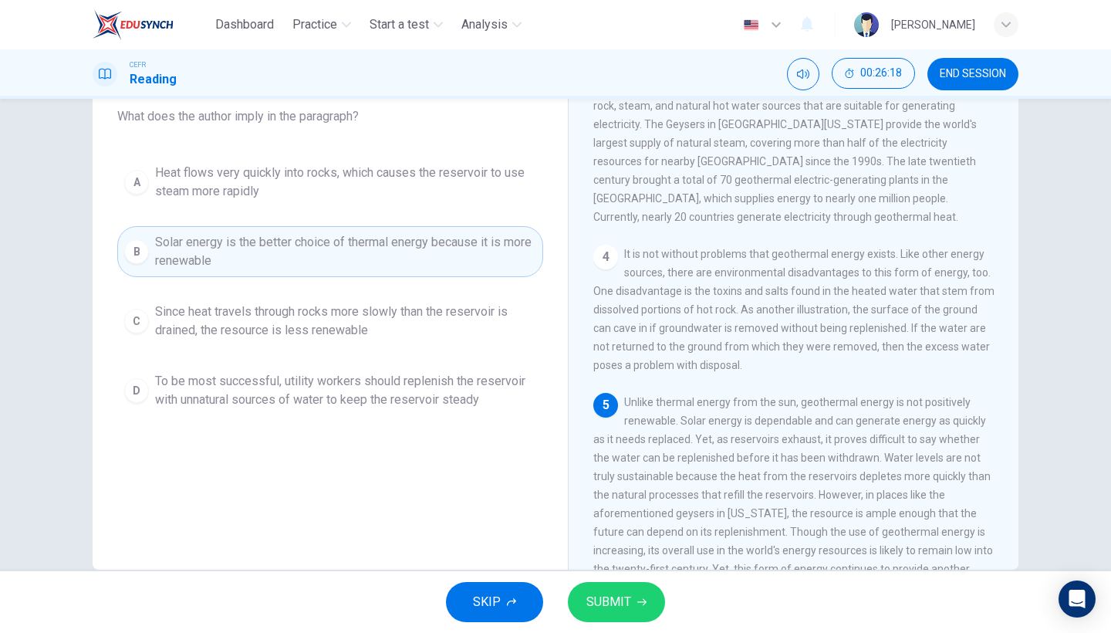
click at [591, 548] on button "SUBMIT" at bounding box center [616, 602] width 97 height 40
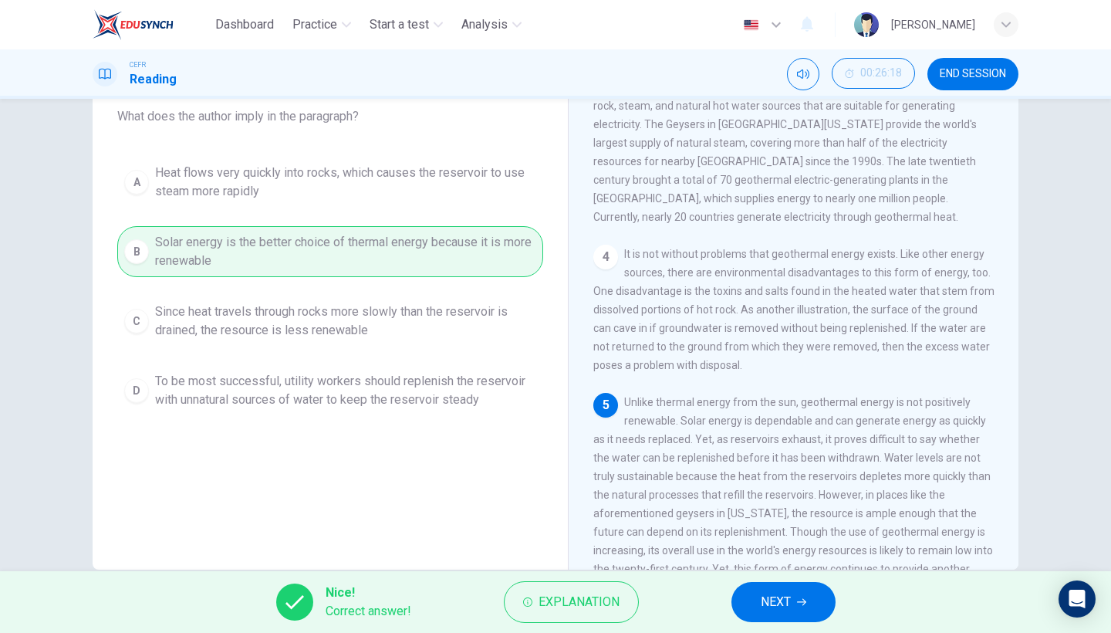
click at [779, 548] on span "NEXT" at bounding box center [776, 602] width 30 height 22
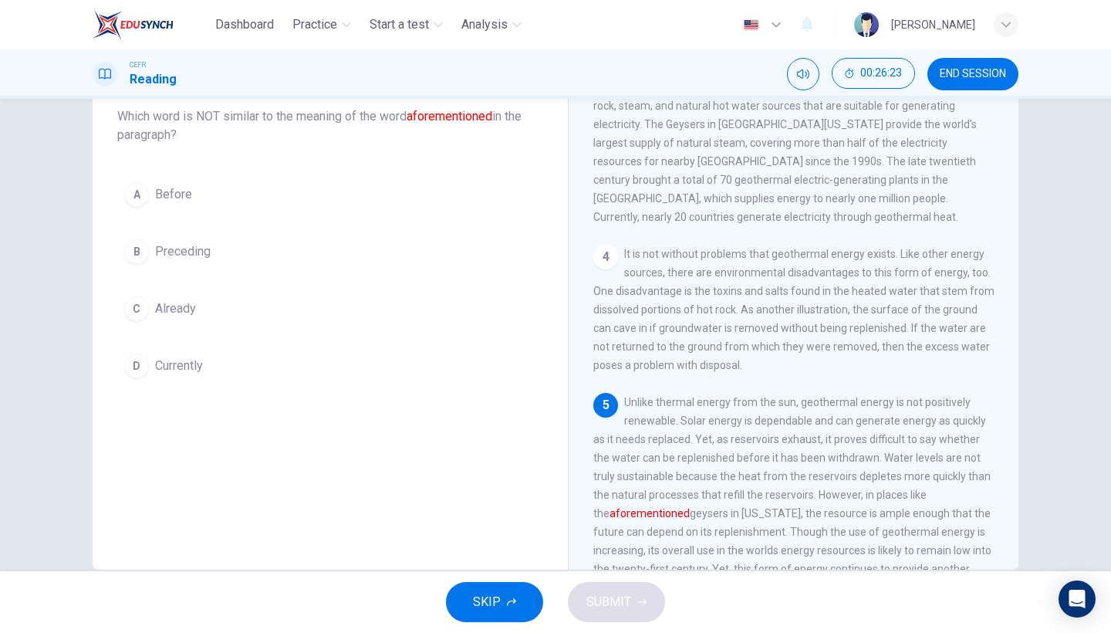
click at [415, 309] on button "C Already" at bounding box center [330, 308] width 426 height 39
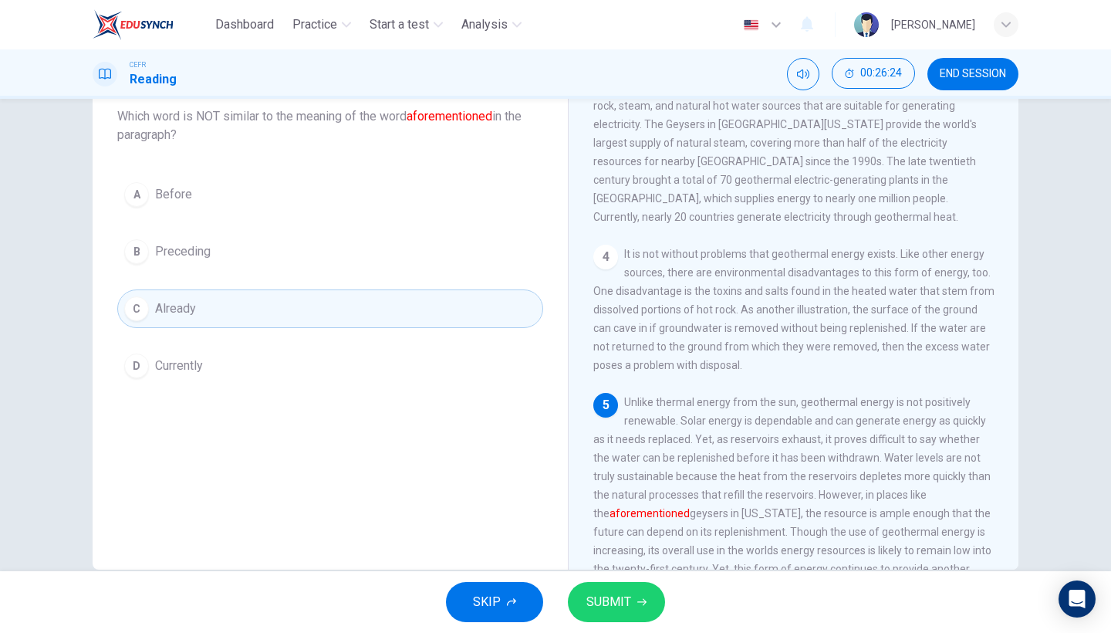
click at [642, 548] on button "SUBMIT" at bounding box center [616, 602] width 97 height 40
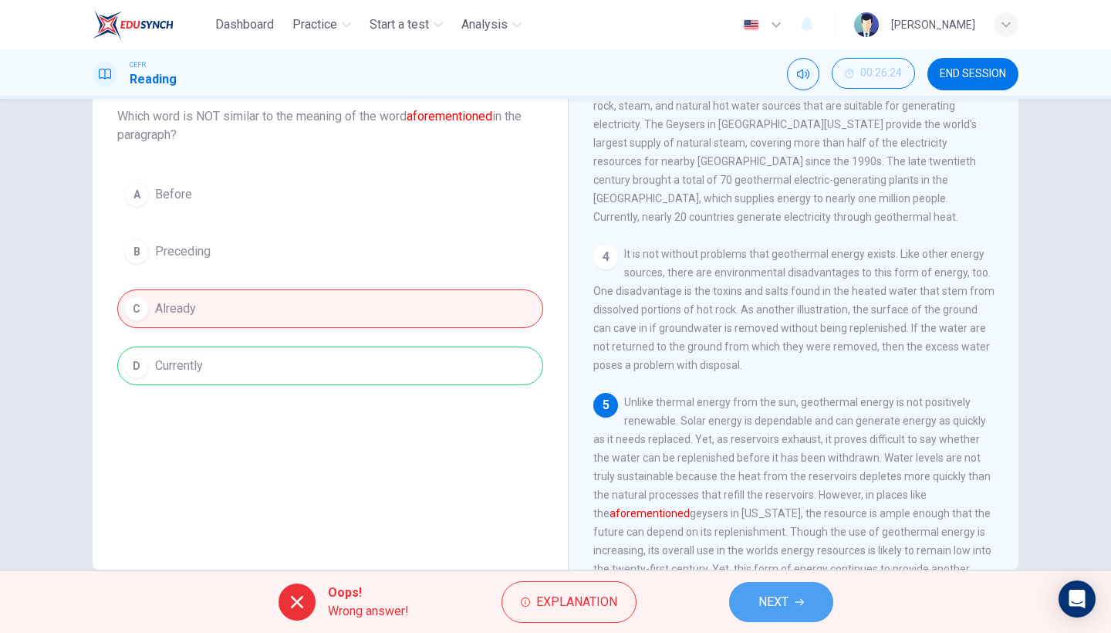
click at [804, 548] on button "NEXT" at bounding box center [781, 602] width 104 height 40
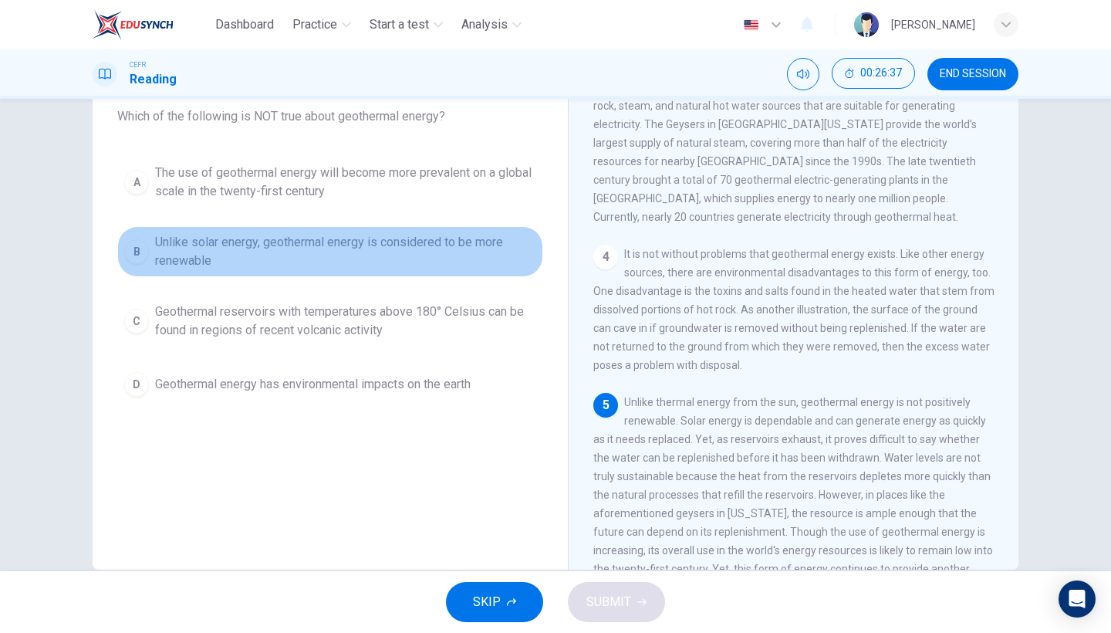
click at [416, 245] on span "Unlike solar energy, geothermal energy is considered to be more renewable" at bounding box center [345, 251] width 381 height 37
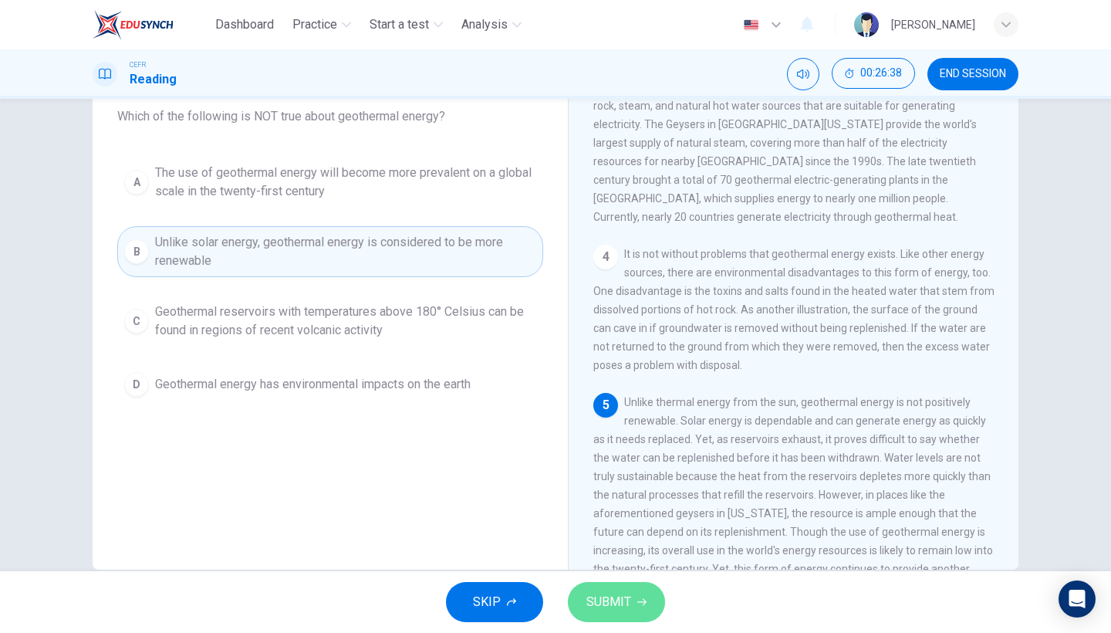
click at [600, 548] on span "SUBMIT" at bounding box center [608, 602] width 45 height 22
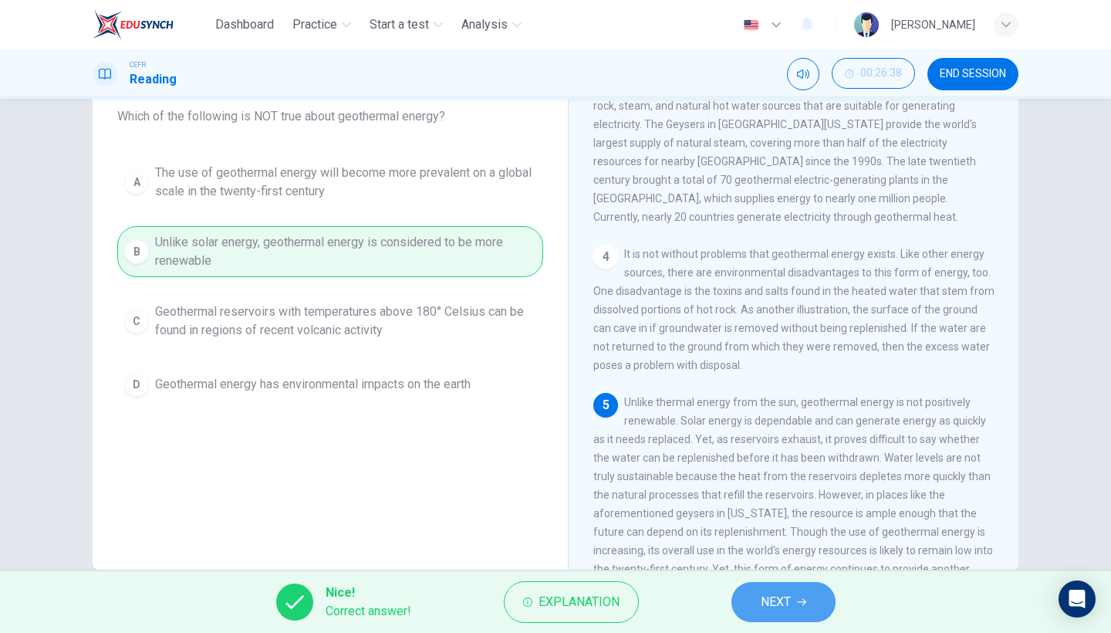
click at [734, 548] on button "NEXT" at bounding box center [783, 602] width 104 height 40
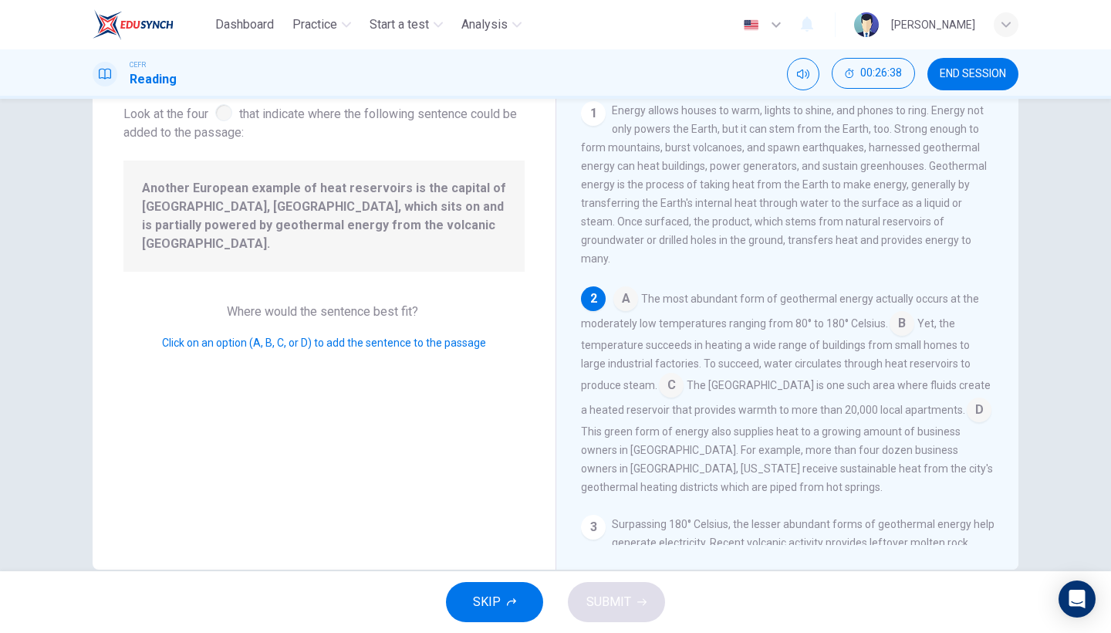
scroll to position [106, 0]
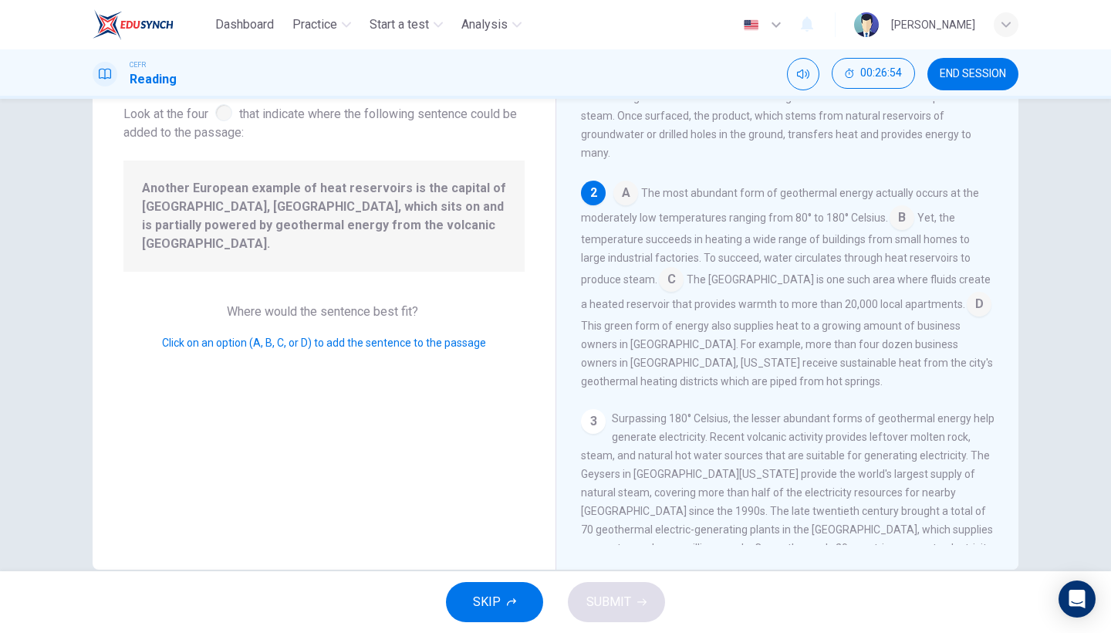
click at [967, 309] on input at bounding box center [979, 305] width 25 height 25
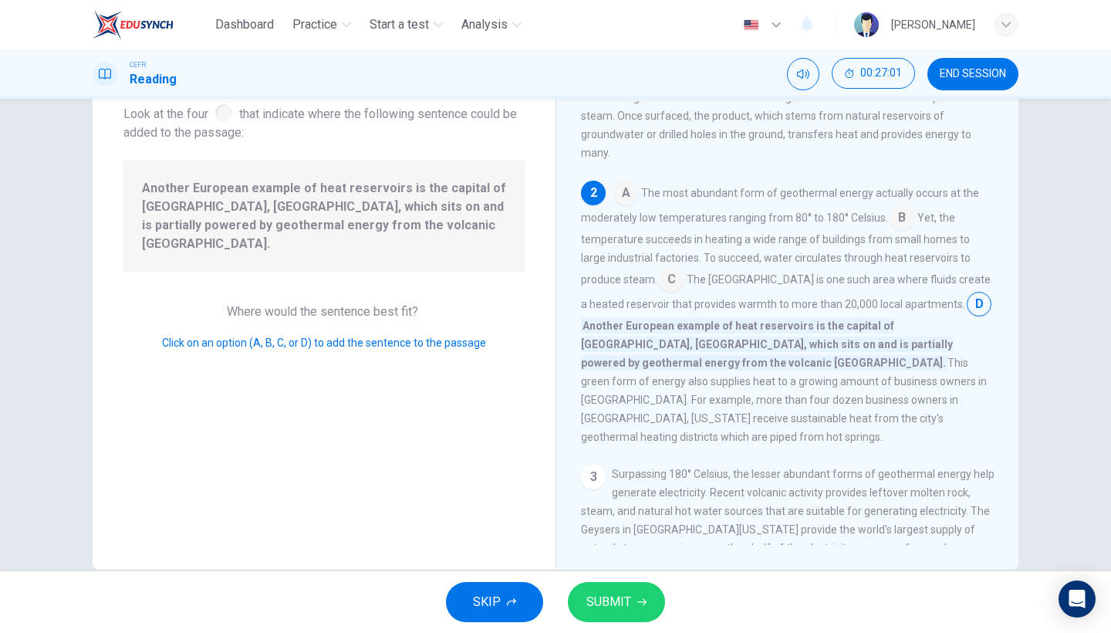
click at [660, 278] on input at bounding box center [671, 280] width 25 height 25
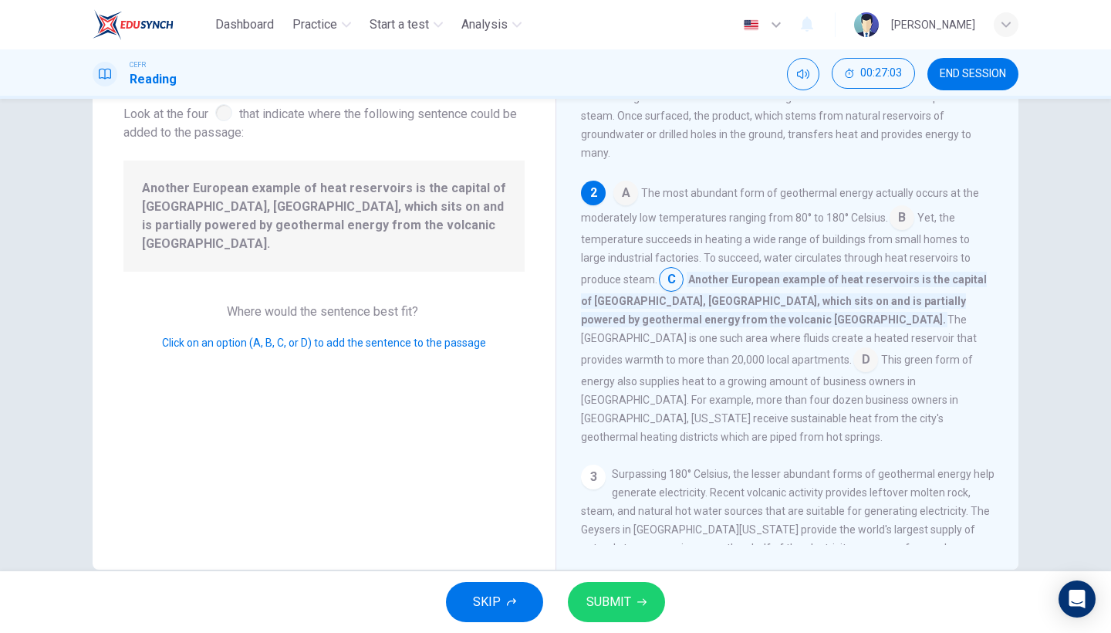
click at [853, 362] on input at bounding box center [865, 361] width 25 height 25
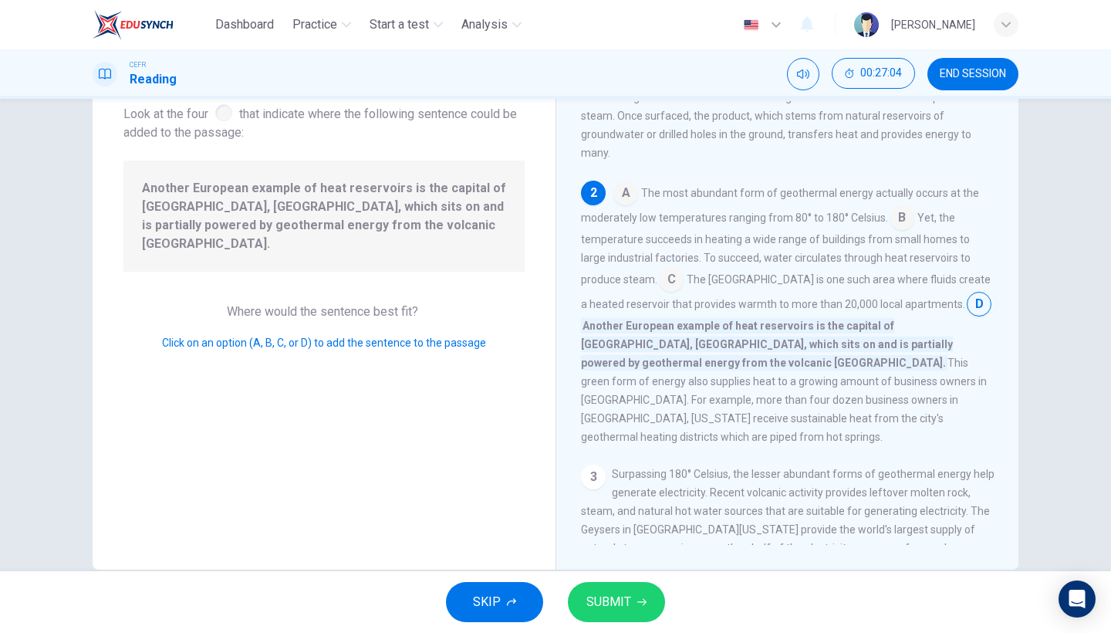
click at [596, 548] on span "SUBMIT" at bounding box center [608, 602] width 45 height 22
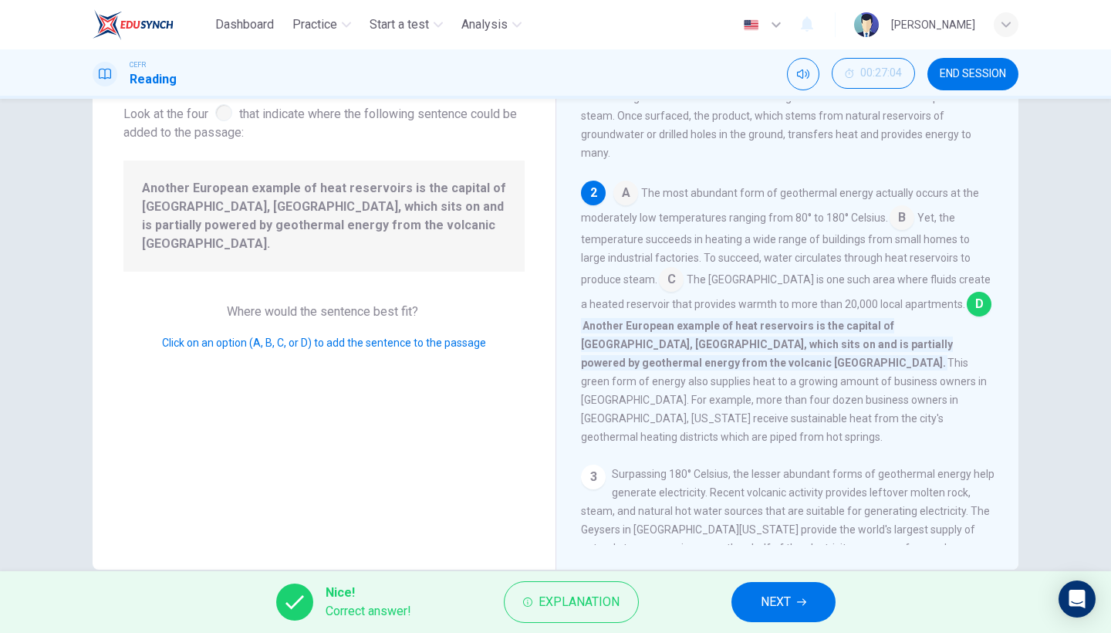
click at [774, 548] on button "NEXT" at bounding box center [783, 602] width 104 height 40
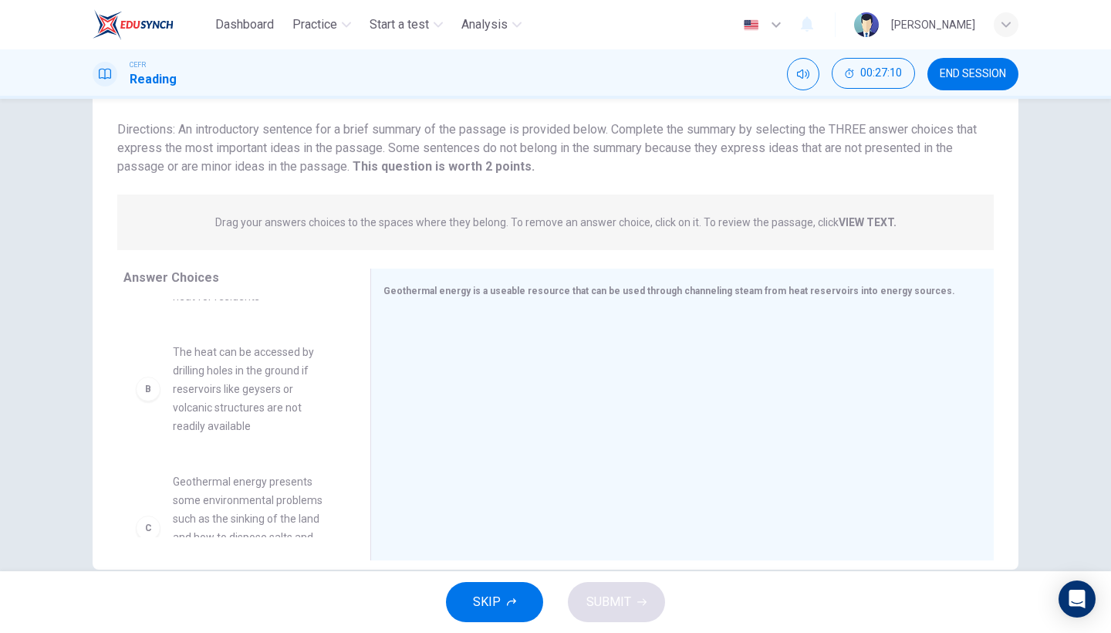
scroll to position [73, 0]
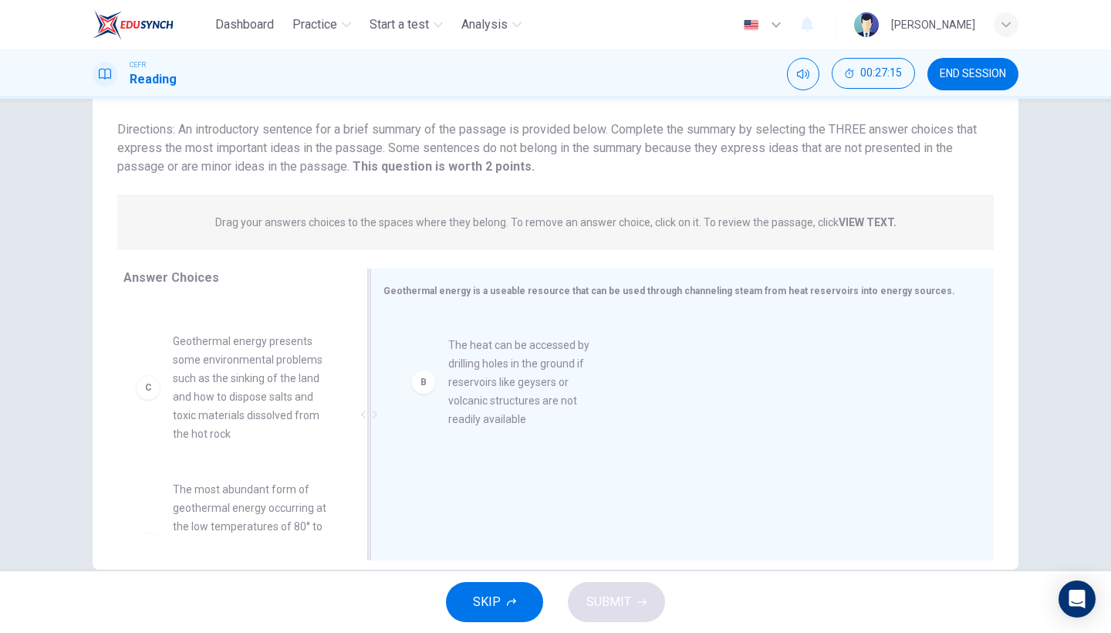
drag, startPoint x: 257, startPoint y: 400, endPoint x: 547, endPoint y: 405, distance: 290.1
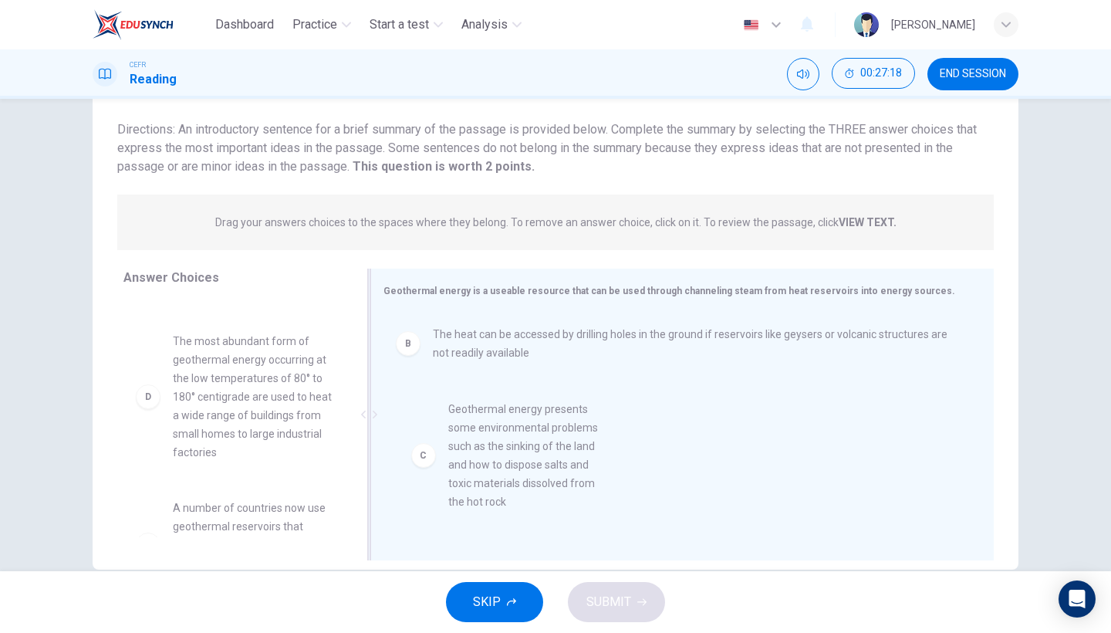
drag, startPoint x: 255, startPoint y: 390, endPoint x: 543, endPoint y: 458, distance: 295.6
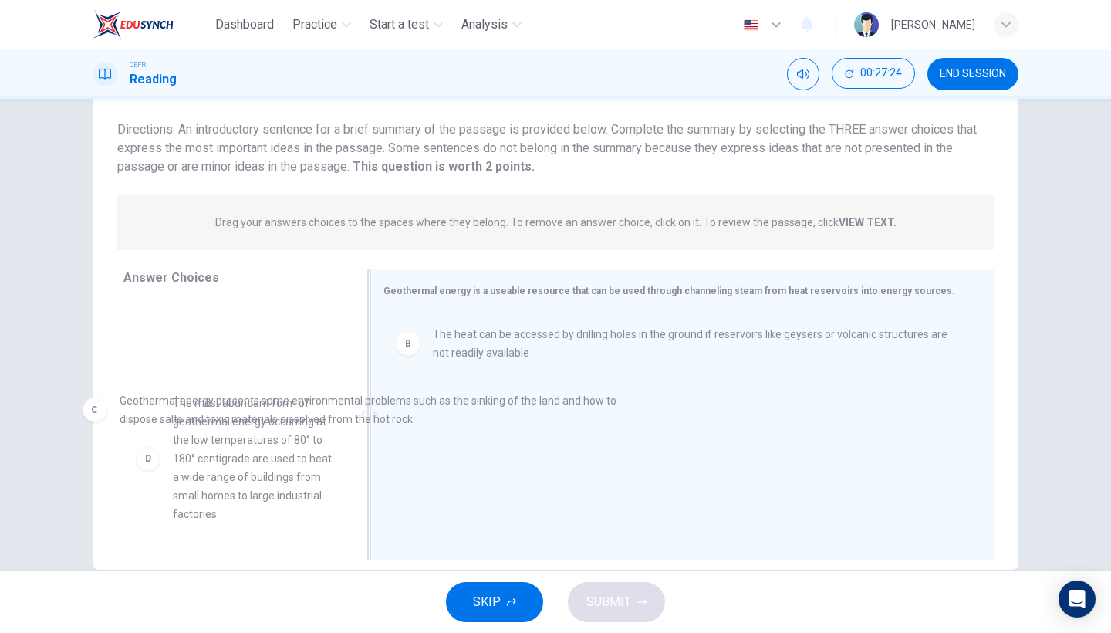
drag, startPoint x: 619, startPoint y: 427, endPoint x: 227, endPoint y: 373, distance: 395.7
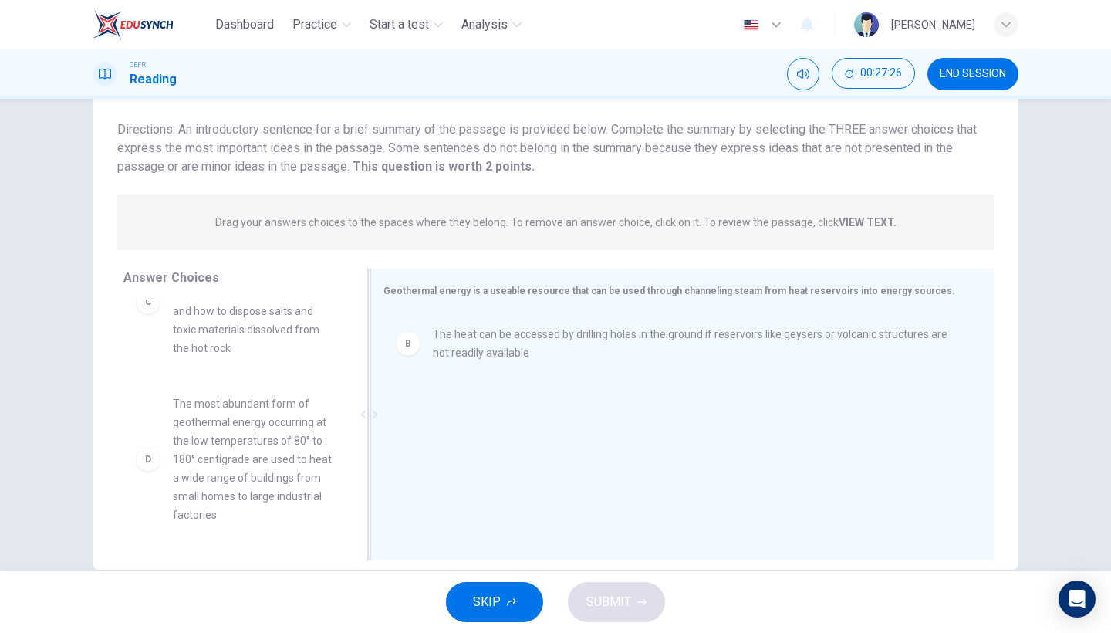
scroll to position [170, 0]
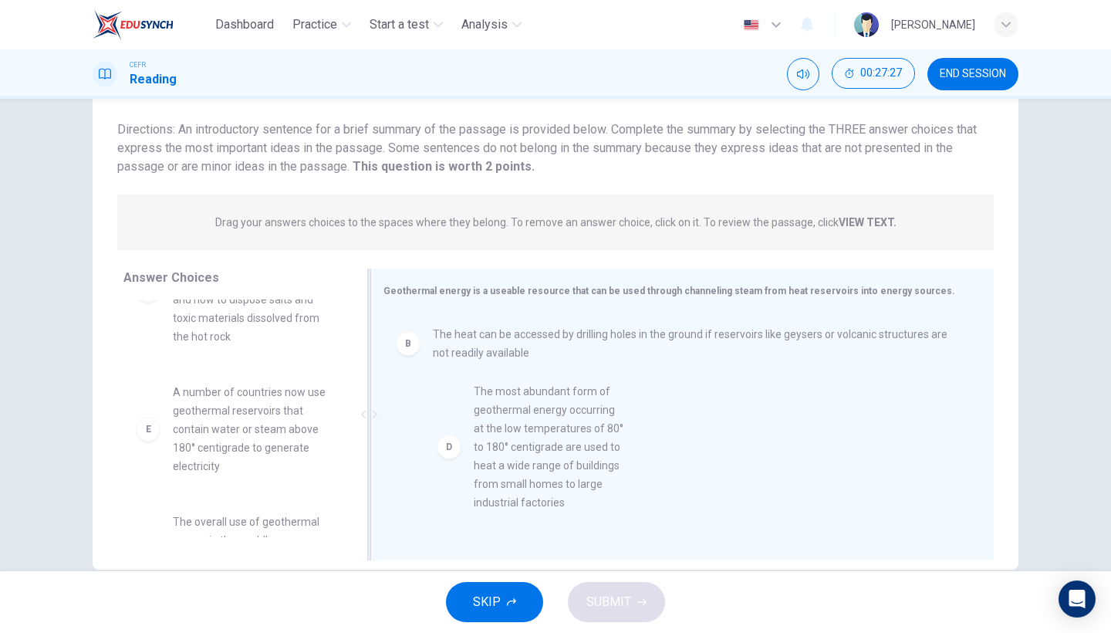
drag, startPoint x: 285, startPoint y: 471, endPoint x: 598, endPoint y: 471, distance: 312.4
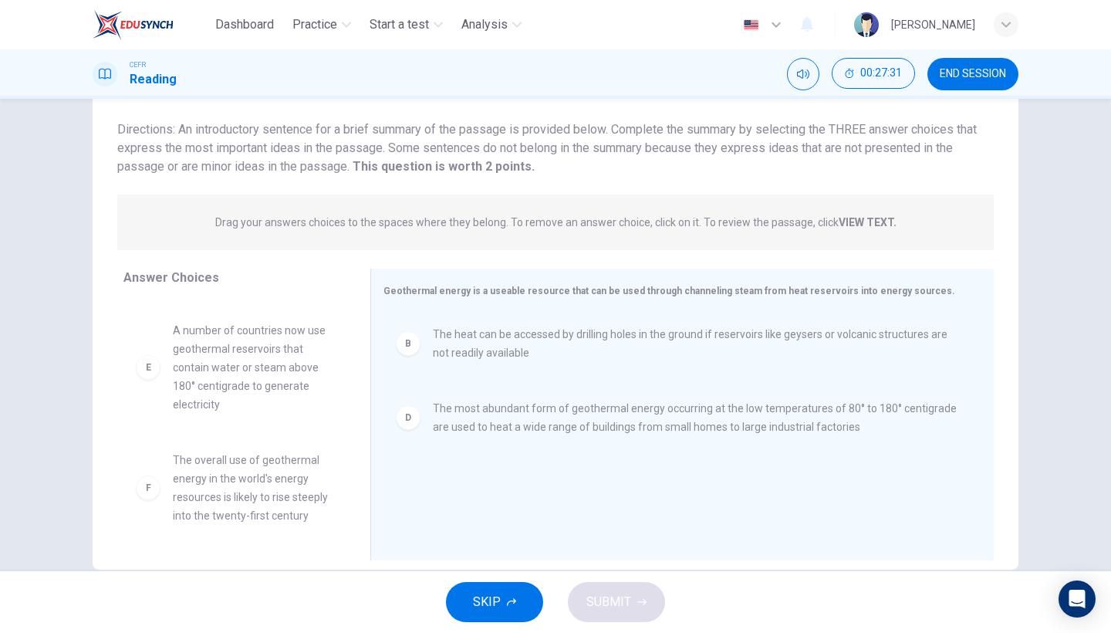
scroll to position [250, 0]
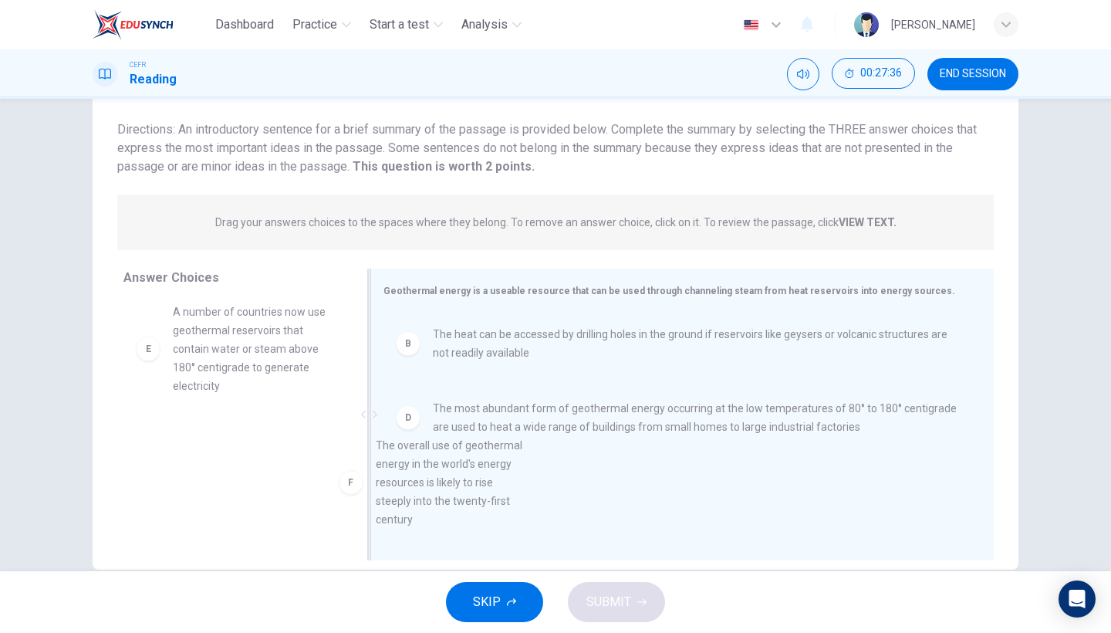
drag, startPoint x: 258, startPoint y: 498, endPoint x: 493, endPoint y: 501, distance: 234.5
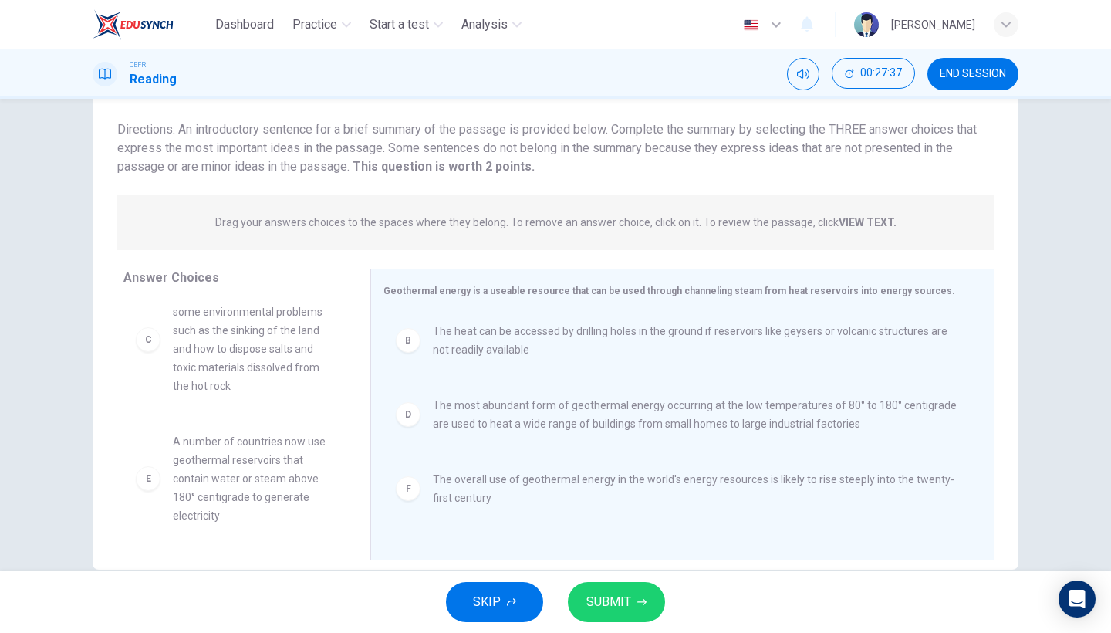
scroll to position [120, 0]
click at [610, 548] on span "SUBMIT" at bounding box center [608, 602] width 45 height 22
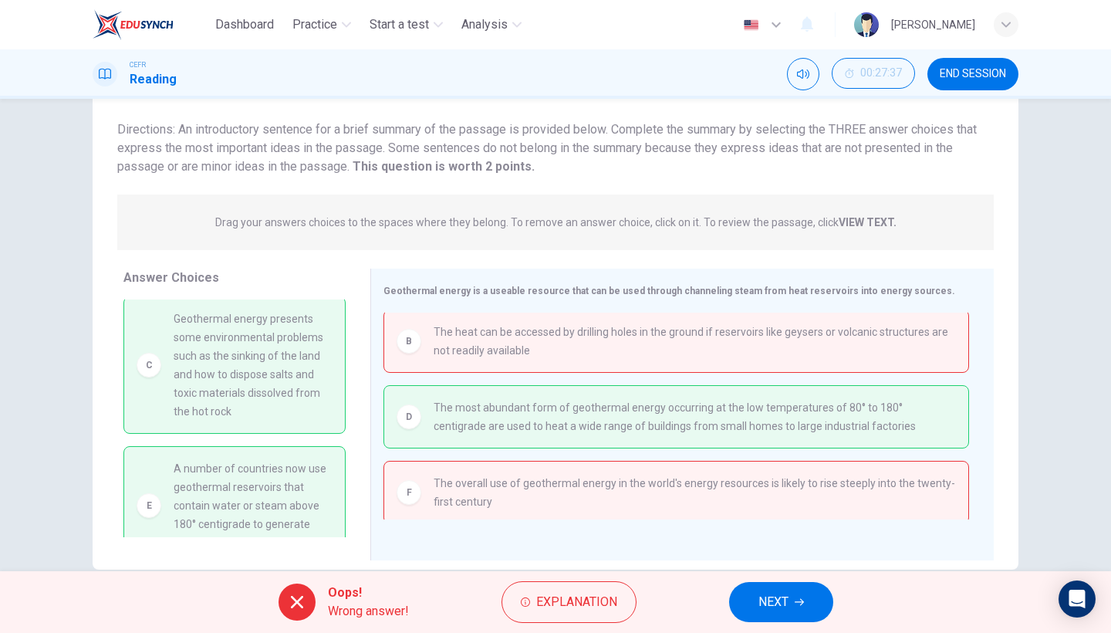
scroll to position [102, 0]
click at [757, 548] on button "NEXT" at bounding box center [781, 602] width 104 height 40
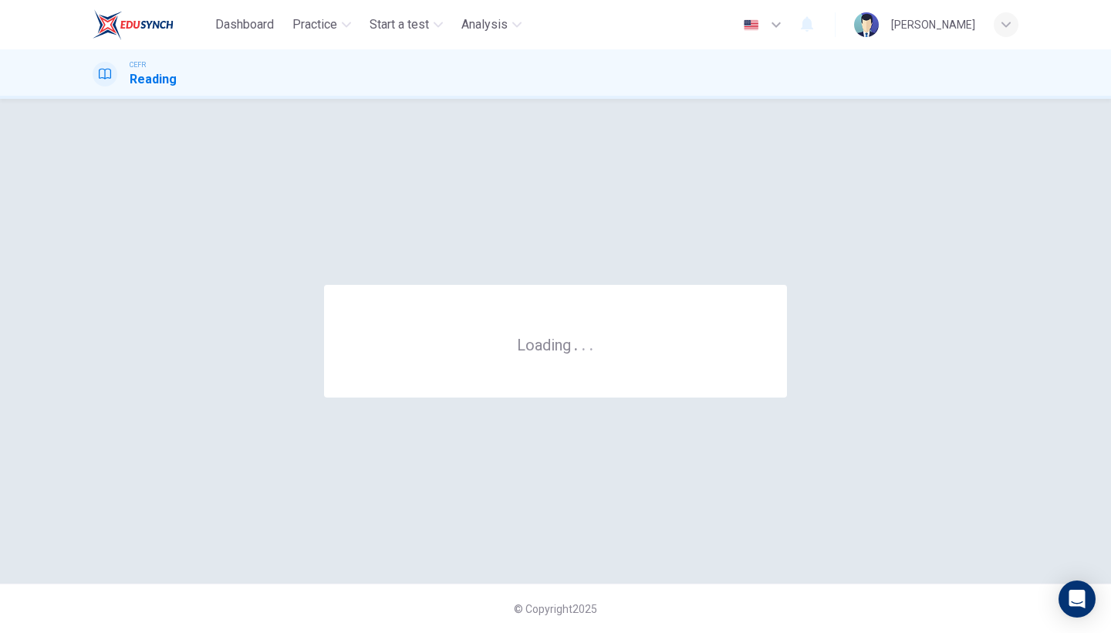
scroll to position [0, 0]
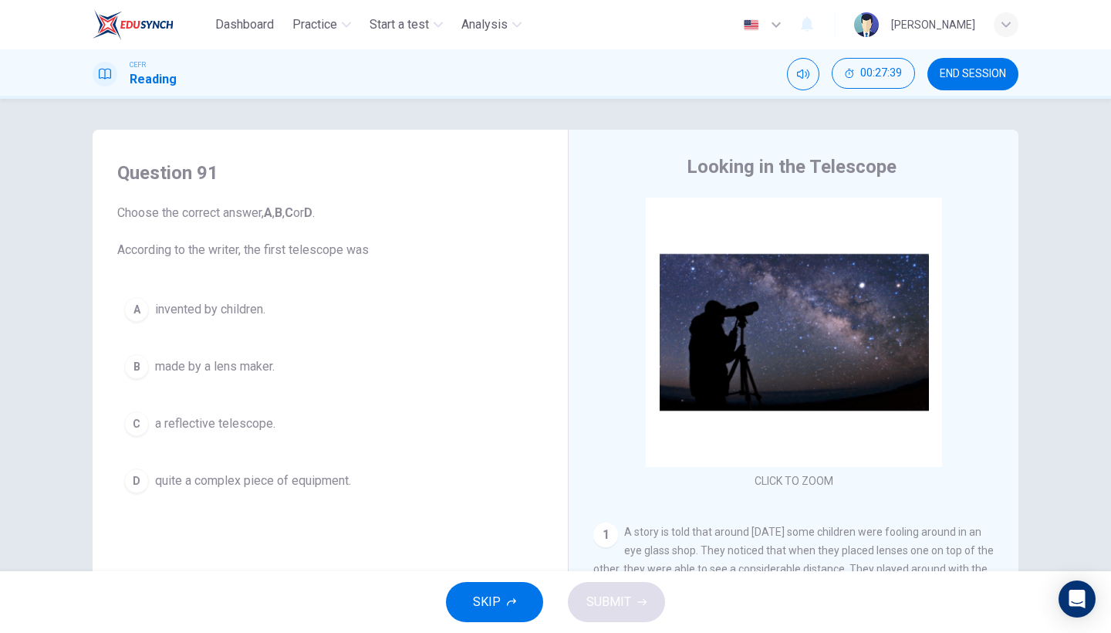
click at [368, 371] on button "B made by a lens maker." at bounding box center [330, 366] width 426 height 39
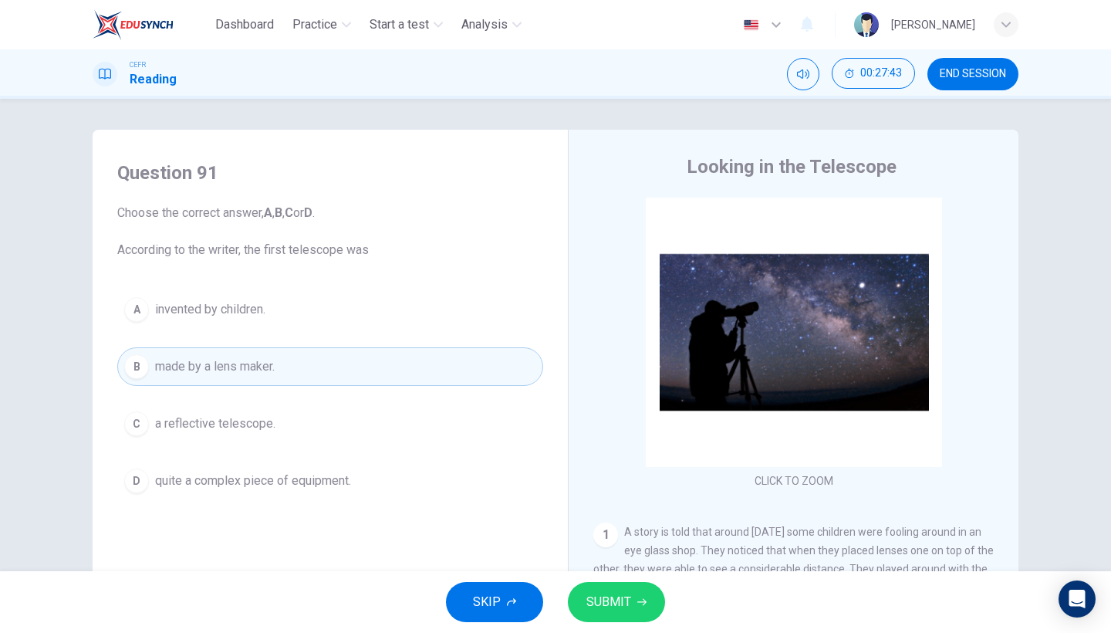
click at [624, 548] on span "SUBMIT" at bounding box center [608, 602] width 45 height 22
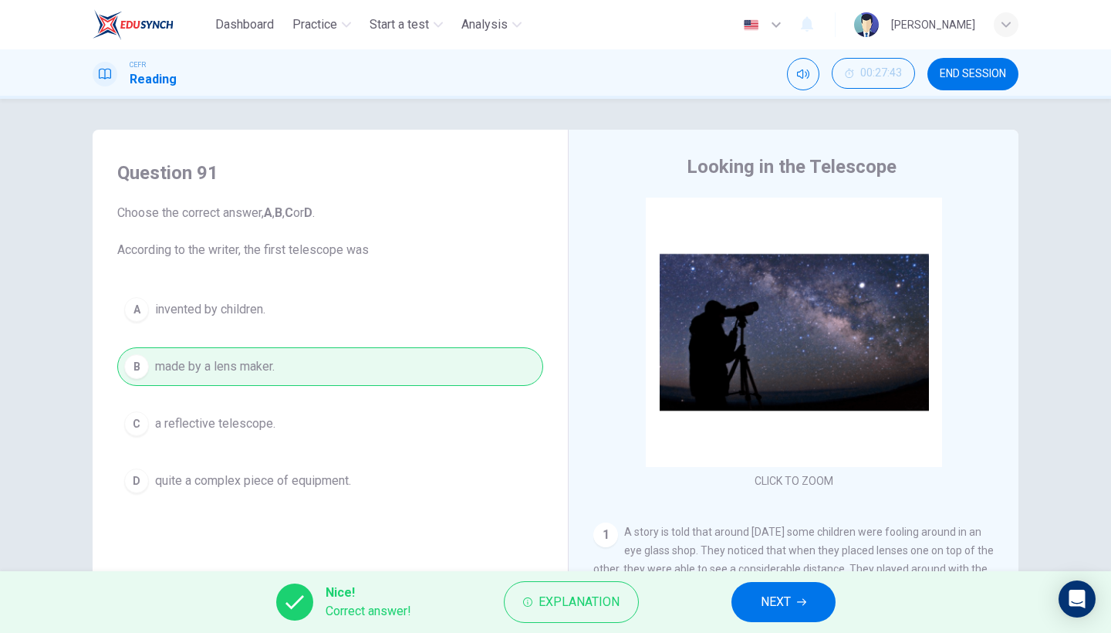
click at [761, 548] on span "NEXT" at bounding box center [776, 602] width 30 height 22
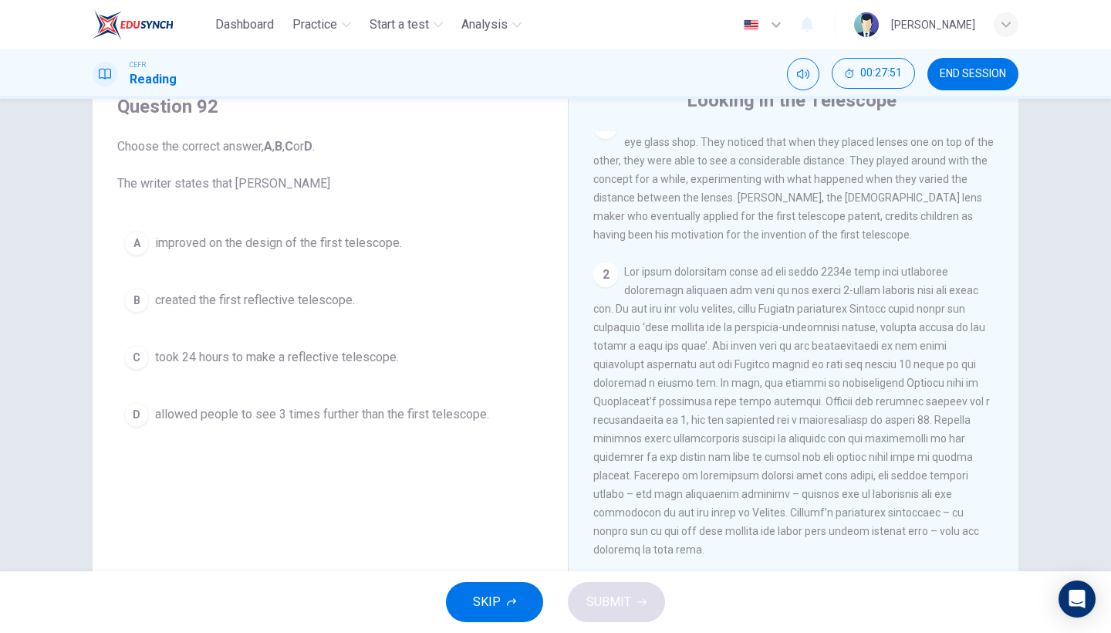
scroll to position [343, 0]
click at [357, 252] on button "A improved on the design of the first telescope." at bounding box center [330, 243] width 426 height 39
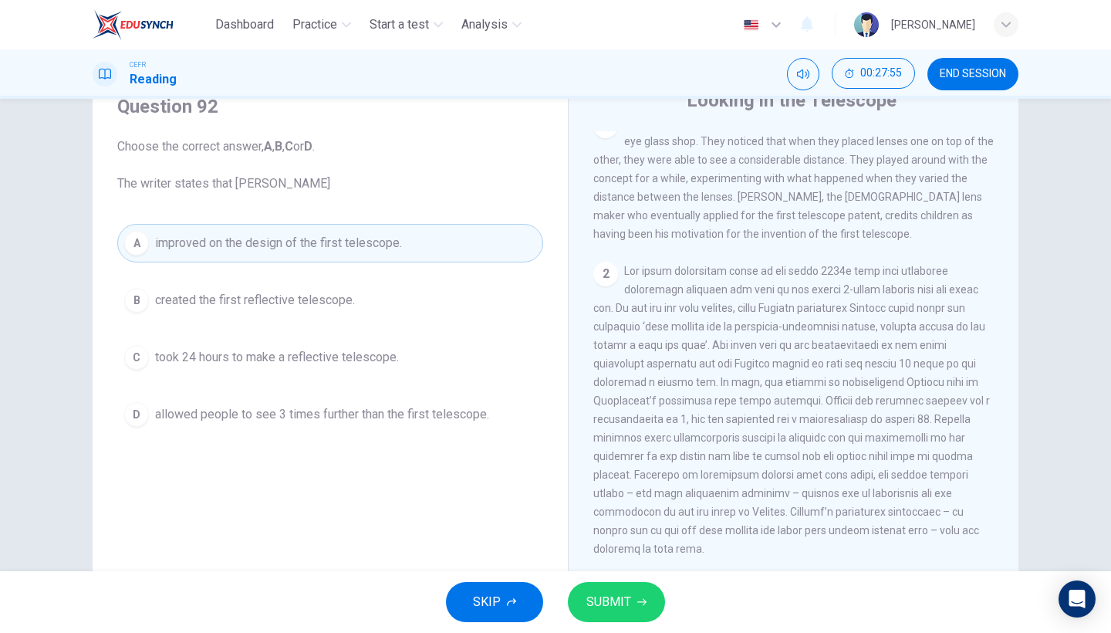
click at [627, 548] on span "SUBMIT" at bounding box center [608, 602] width 45 height 22
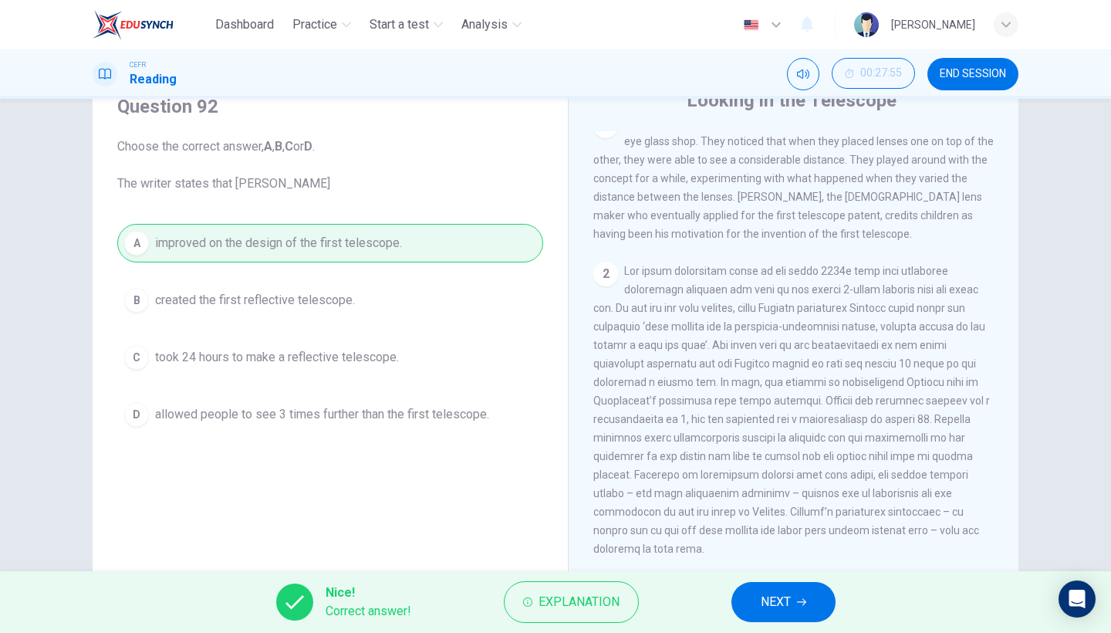
click at [763, 548] on button "NEXT" at bounding box center [783, 602] width 104 height 40
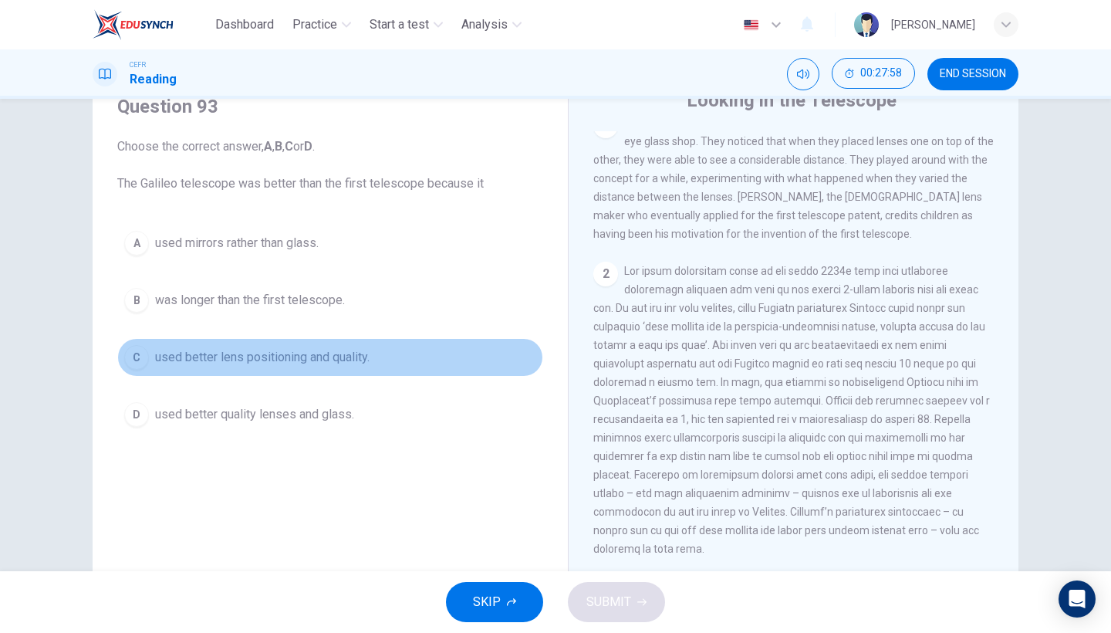
click at [313, 370] on button "C used better lens positioning and quality." at bounding box center [330, 357] width 426 height 39
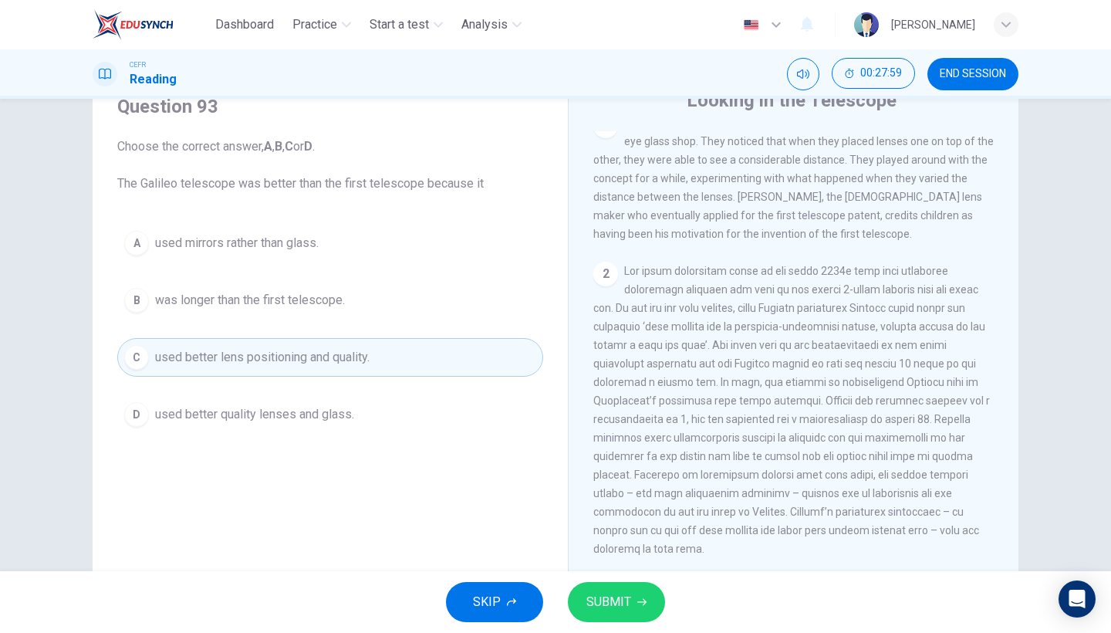
click at [622, 548] on button "SUBMIT" at bounding box center [616, 602] width 97 height 40
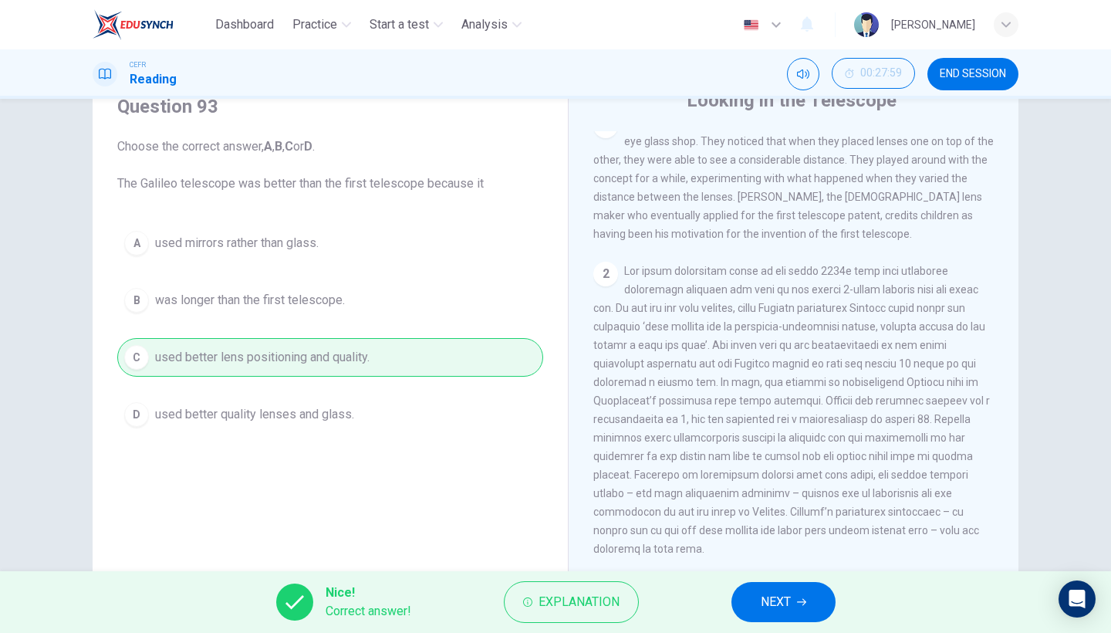
click at [743, 548] on button "NEXT" at bounding box center [783, 602] width 104 height 40
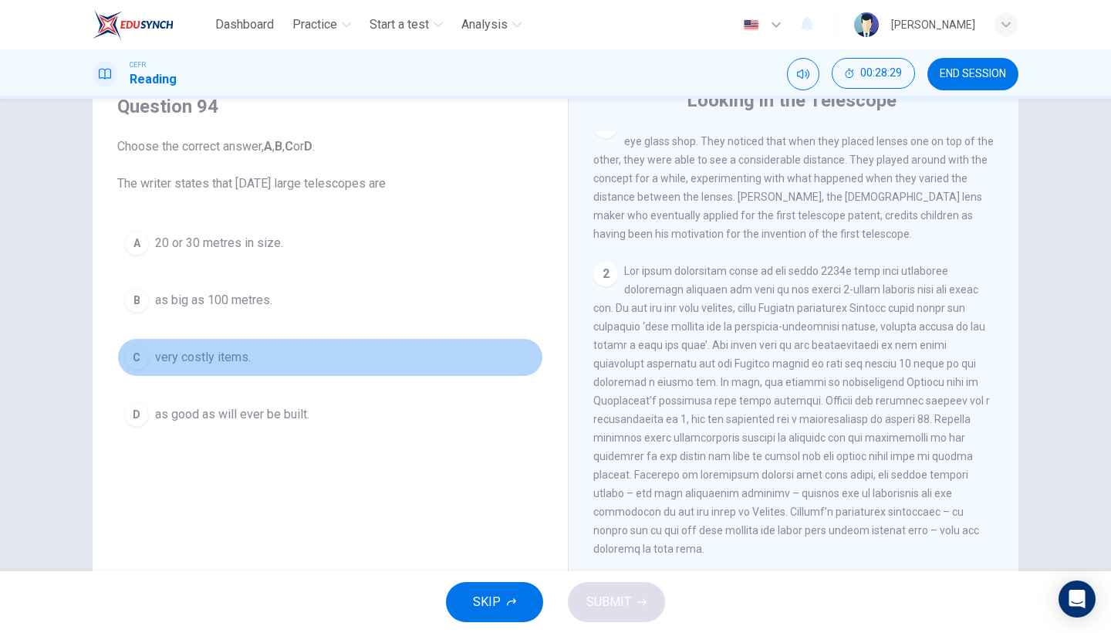
click at [251, 366] on button "C very costly items." at bounding box center [330, 357] width 426 height 39
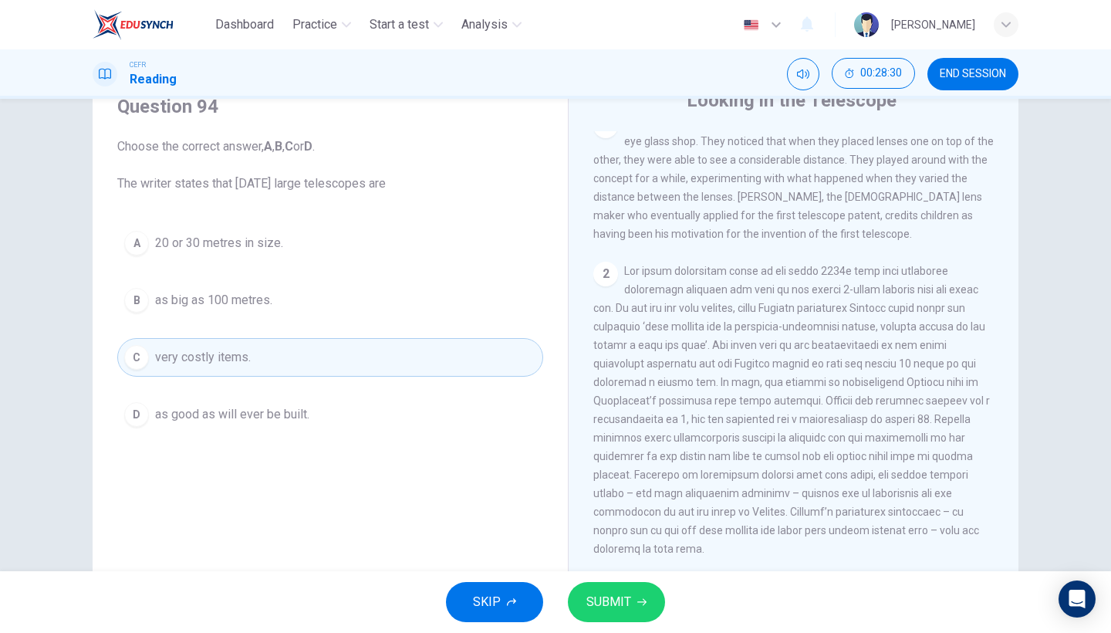
click at [616, 548] on span "SUBMIT" at bounding box center [608, 602] width 45 height 22
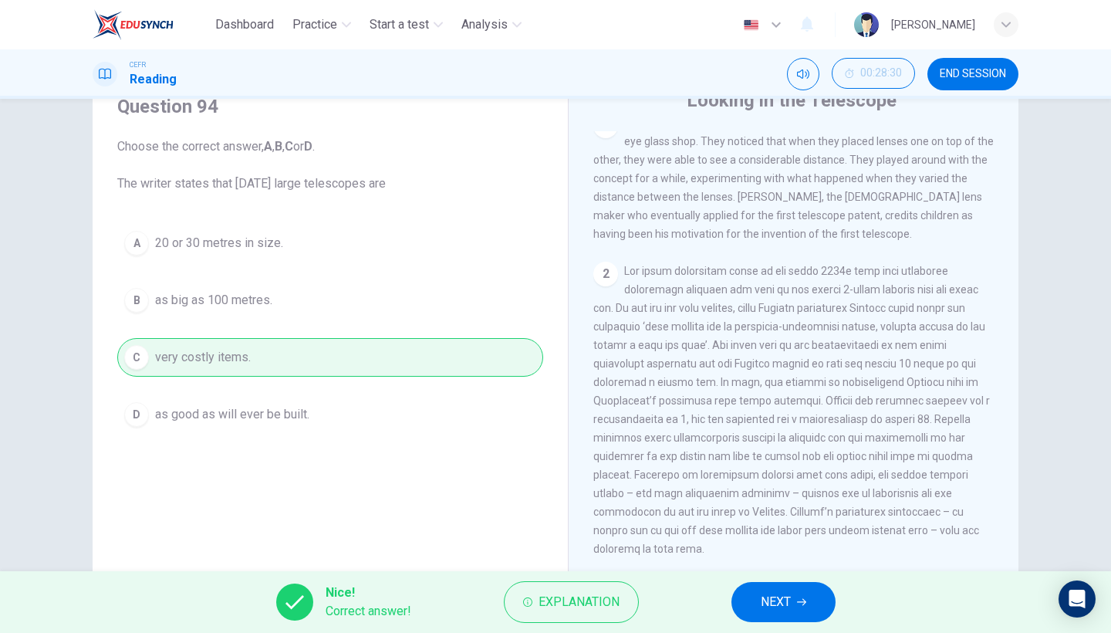
click at [804, 548] on icon "button" at bounding box center [801, 602] width 9 height 7
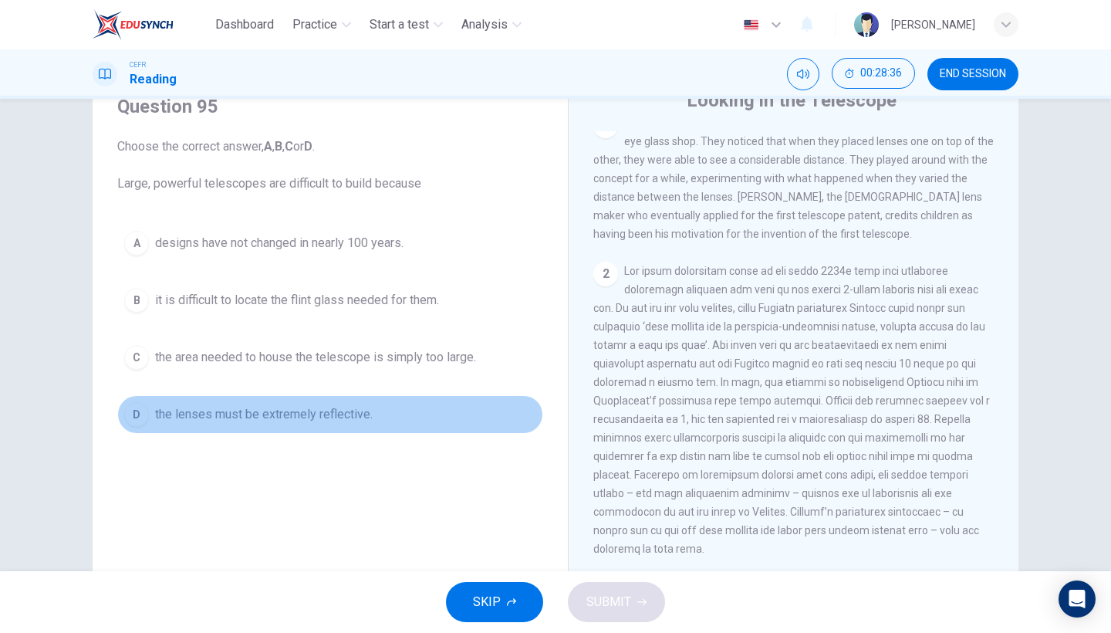
click at [347, 402] on button "D the lenses must be extremely reflective." at bounding box center [330, 414] width 426 height 39
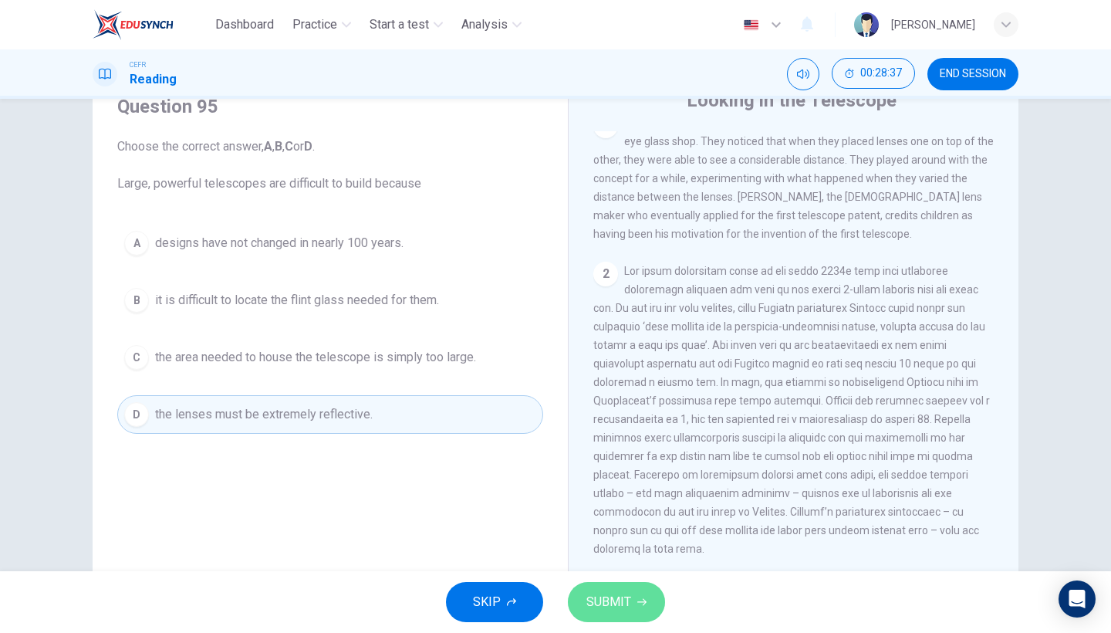
click at [616, 548] on span "SUBMIT" at bounding box center [608, 602] width 45 height 22
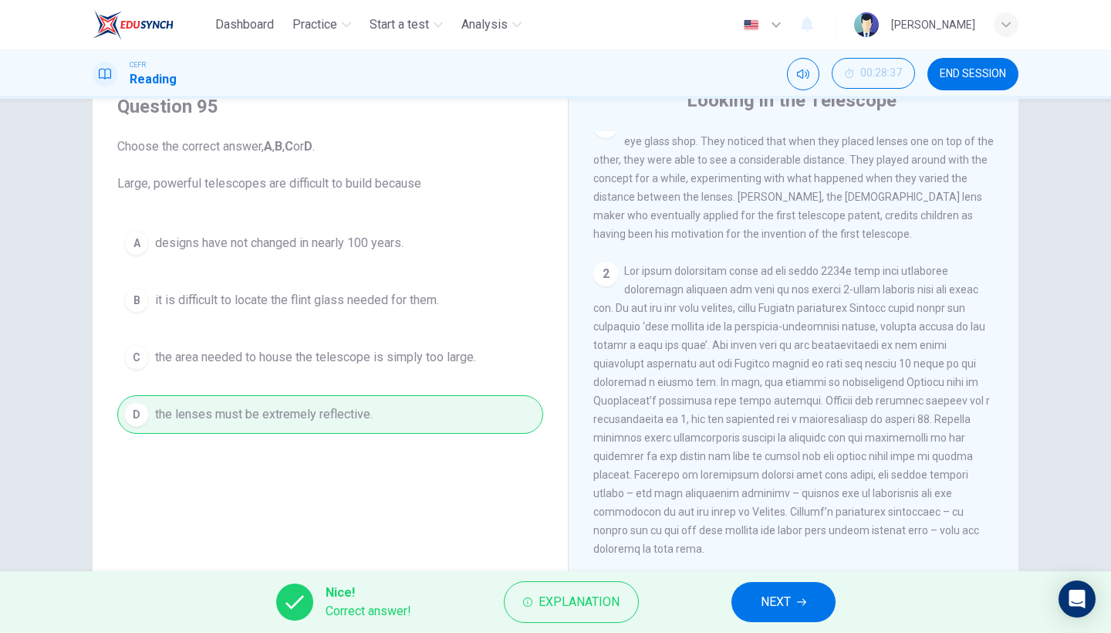
click at [774, 548] on span "NEXT" at bounding box center [776, 602] width 30 height 22
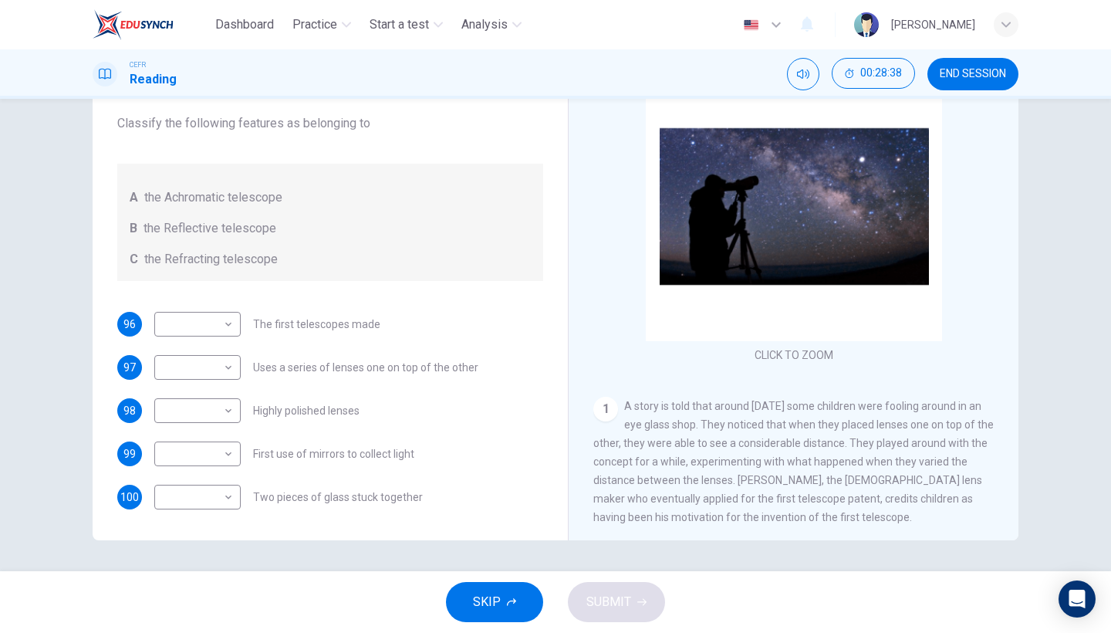
scroll to position [126, 0]
click at [201, 331] on body "Dashboard Practice Start a test Analysis English en ​ NURSYAZWANA [PERSON_NAME]…" at bounding box center [555, 316] width 1111 height 633
click at [715, 364] on div at bounding box center [555, 316] width 1111 height 633
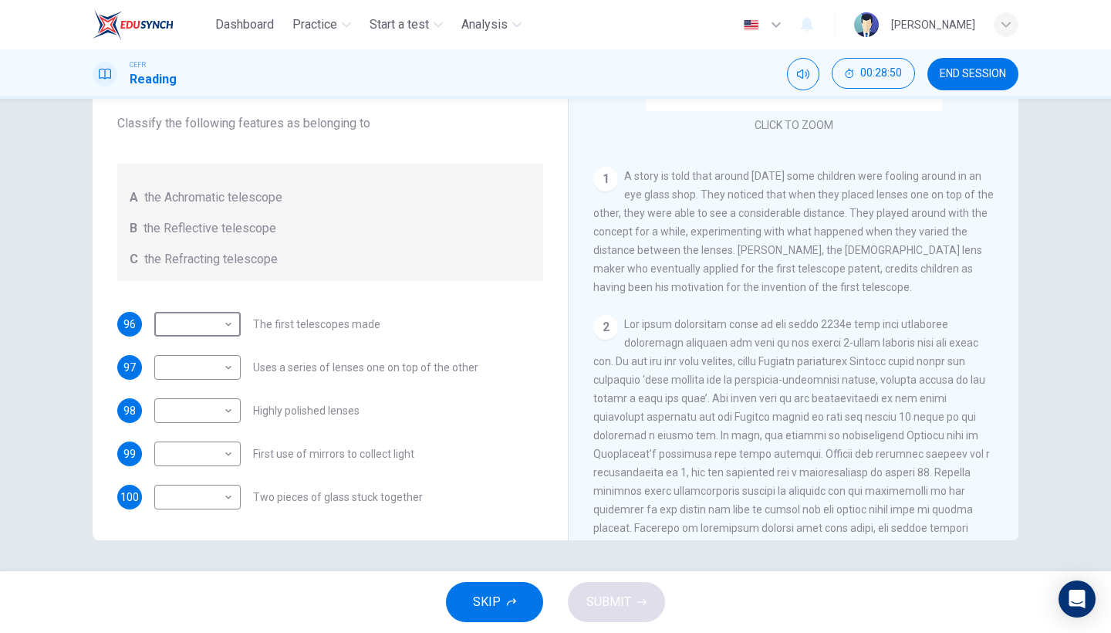
scroll to position [231, 0]
click at [218, 331] on body "Dashboard Practice Start a test Analysis English en ​ NURSYAZWANA [PERSON_NAME]…" at bounding box center [555, 316] width 1111 height 633
click at [196, 390] on li "C" at bounding box center [193, 398] width 86 height 25
type input "C"
click at [224, 373] on body "Dashboard Practice Start a test Analysis English en ​ NURSYAZWANA [PERSON_NAME]…" at bounding box center [555, 316] width 1111 height 633
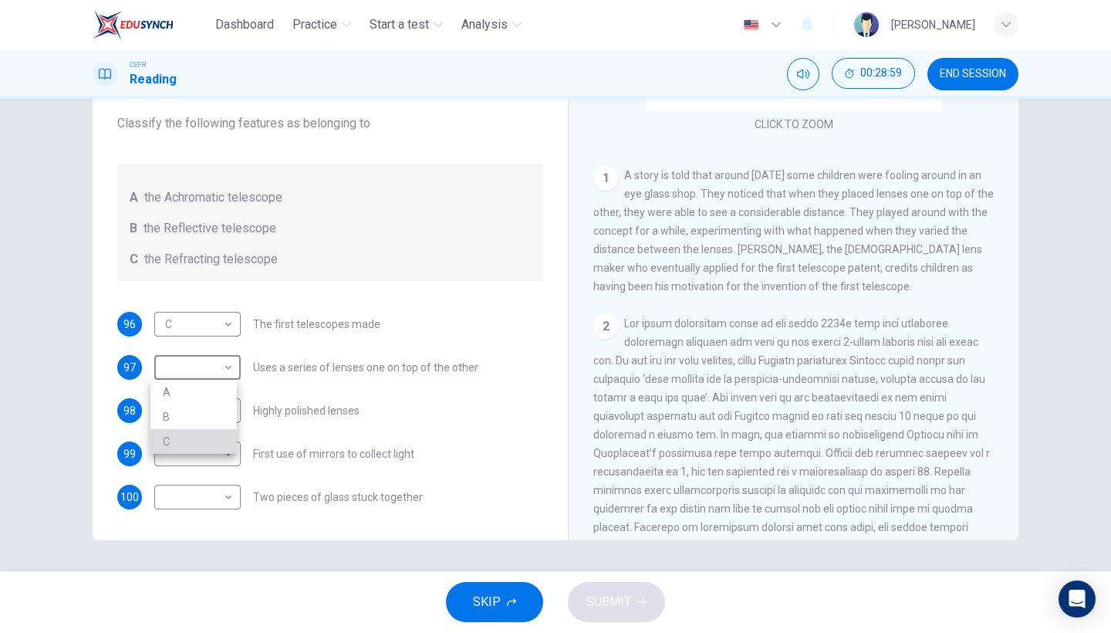
click at [222, 435] on li "C" at bounding box center [193, 441] width 86 height 25
type input "C"
click at [226, 417] on body "Dashboard Practice Start a test Analysis English en ​ NURSYAZWANA [PERSON_NAME]…" at bounding box center [555, 316] width 1111 height 633
click at [217, 440] on li "A" at bounding box center [193, 435] width 86 height 25
type input "A"
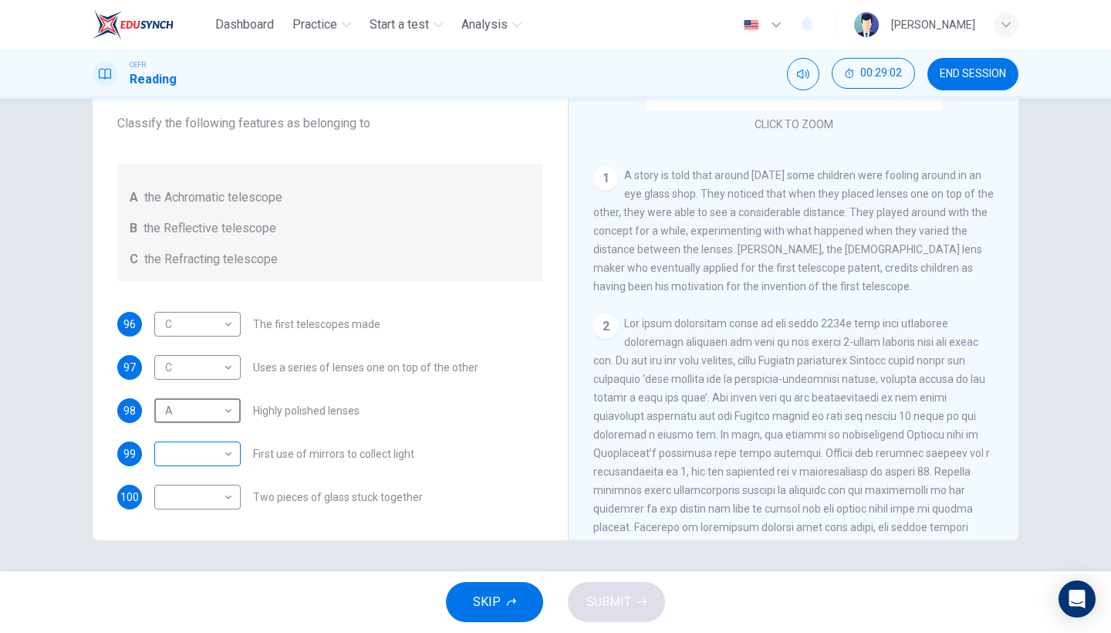
click at [223, 464] on body "Dashboard Practice Start a test Analysis English en ​ NURSYAZWANA [PERSON_NAME]…" at bounding box center [555, 316] width 1111 height 633
click at [211, 509] on li "B" at bounding box center [193, 503] width 86 height 25
type input "B"
click at [216, 508] on body "Dashboard Practice Start a test Analysis English en ​ NURSYAZWANA [PERSON_NAME]…" at bounding box center [555, 316] width 1111 height 633
click at [201, 530] on li "A" at bounding box center [193, 521] width 86 height 25
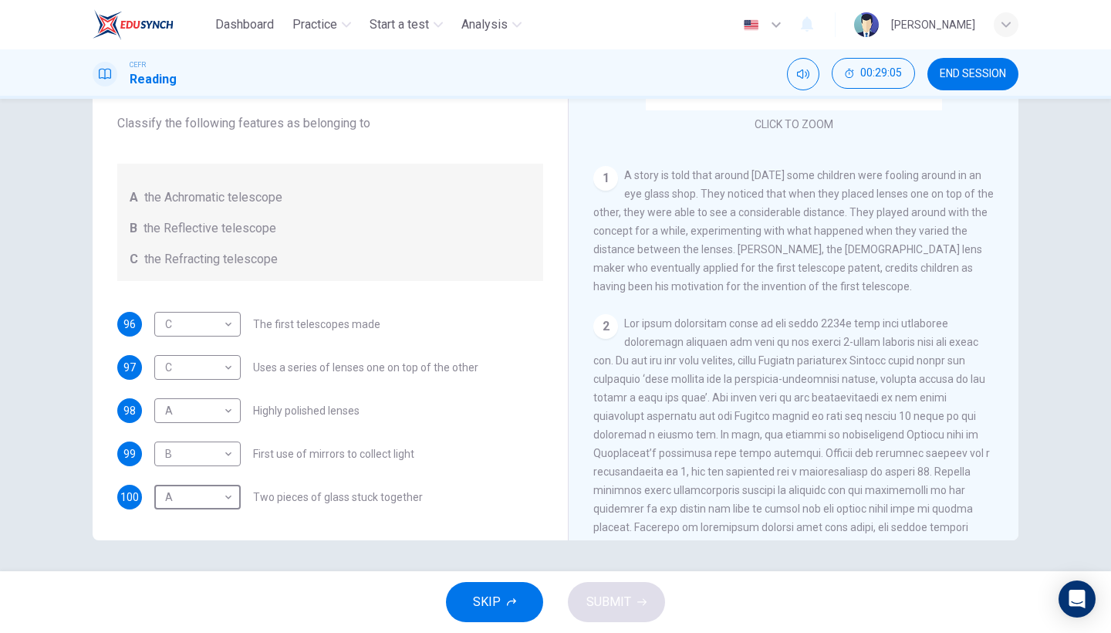
type input "A"
click at [608, 548] on span "SUBMIT" at bounding box center [608, 602] width 45 height 22
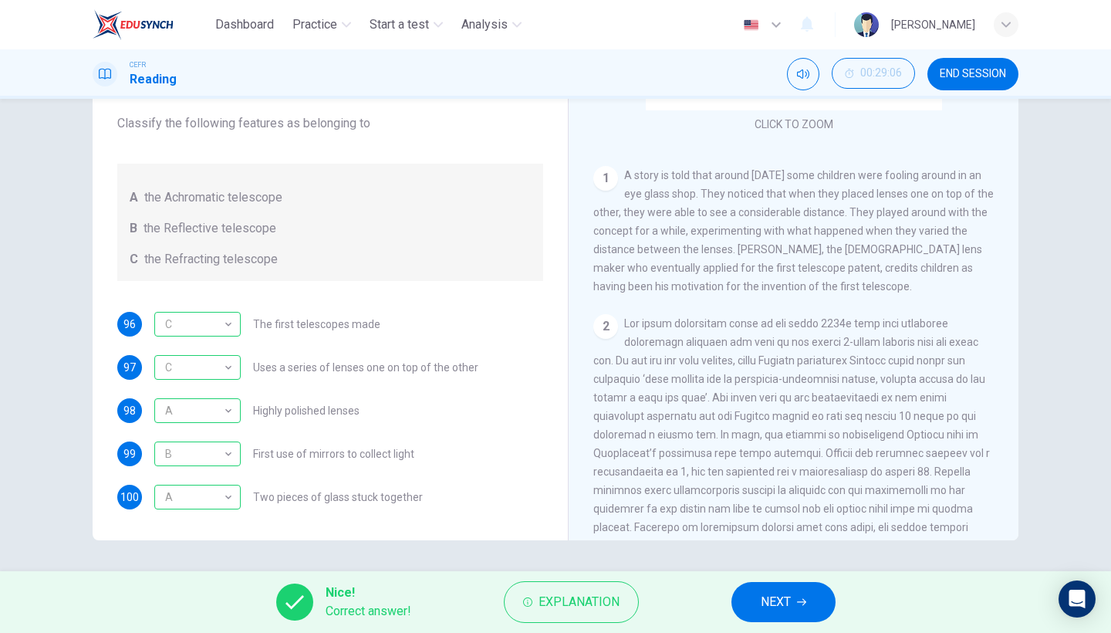
click at [825, 548] on button "NEXT" at bounding box center [783, 602] width 104 height 40
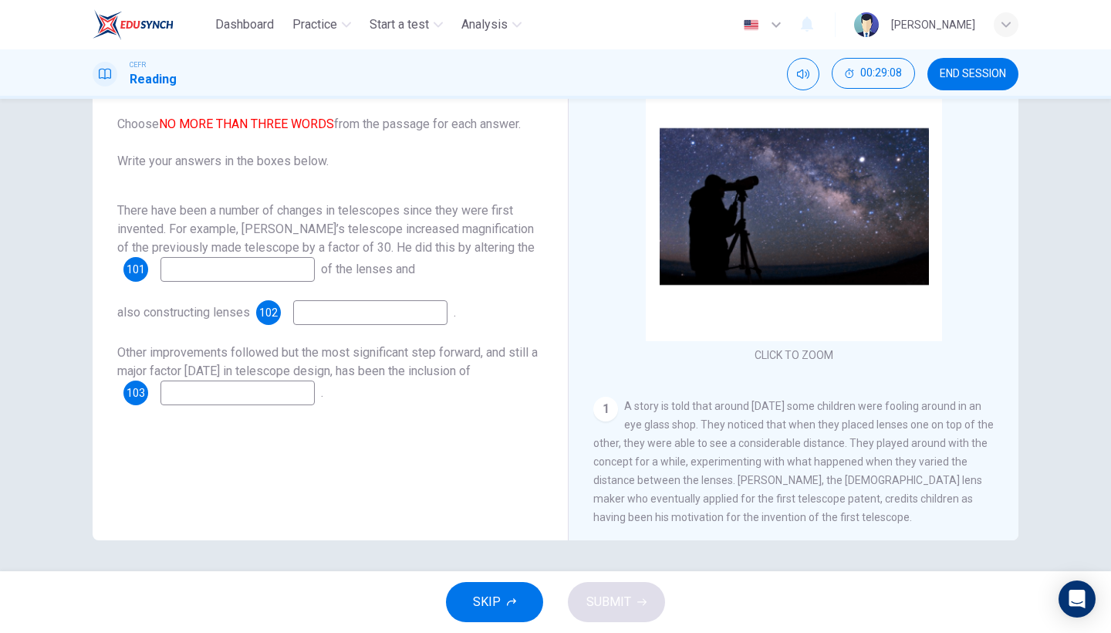
click at [289, 275] on input at bounding box center [237, 269] width 154 height 25
type input "positions"
click at [375, 315] on input at bounding box center [370, 312] width 154 height 25
type input "of better quality"
click at [276, 383] on input at bounding box center [237, 392] width 154 height 25
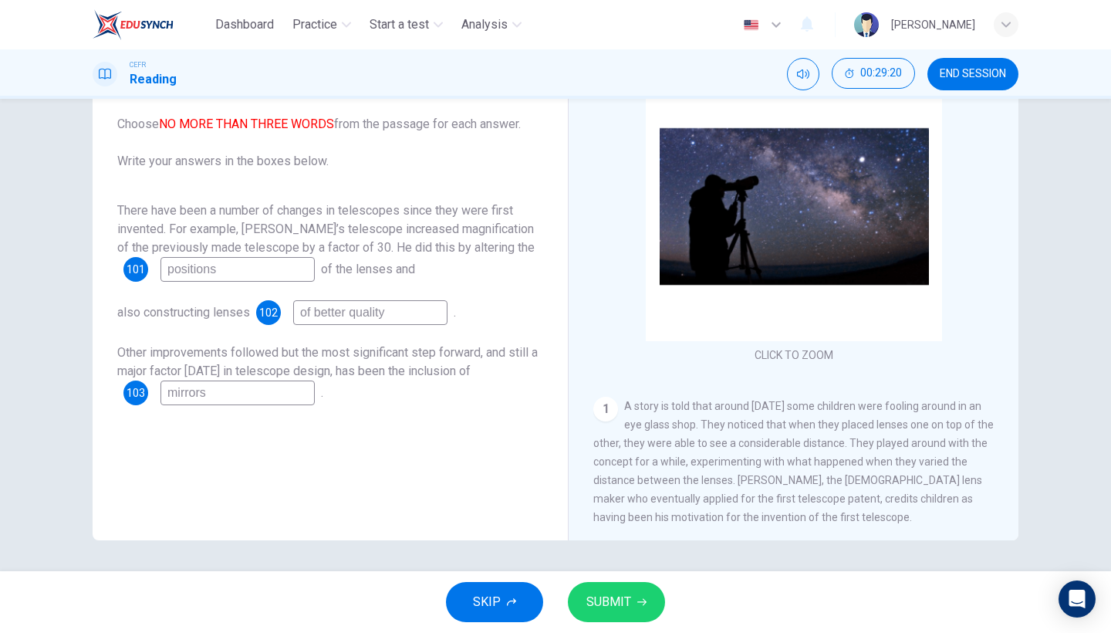
type input "mirrors"
click at [622, 548] on span "SUBMIT" at bounding box center [608, 602] width 45 height 22
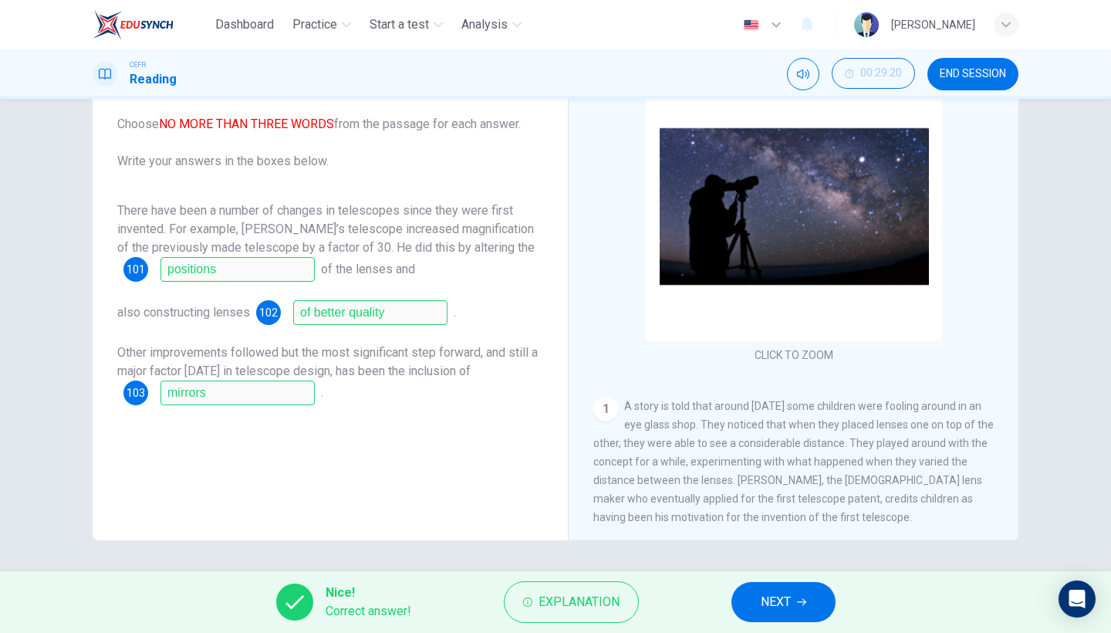
click at [810, 548] on button "NEXT" at bounding box center [783, 602] width 104 height 40
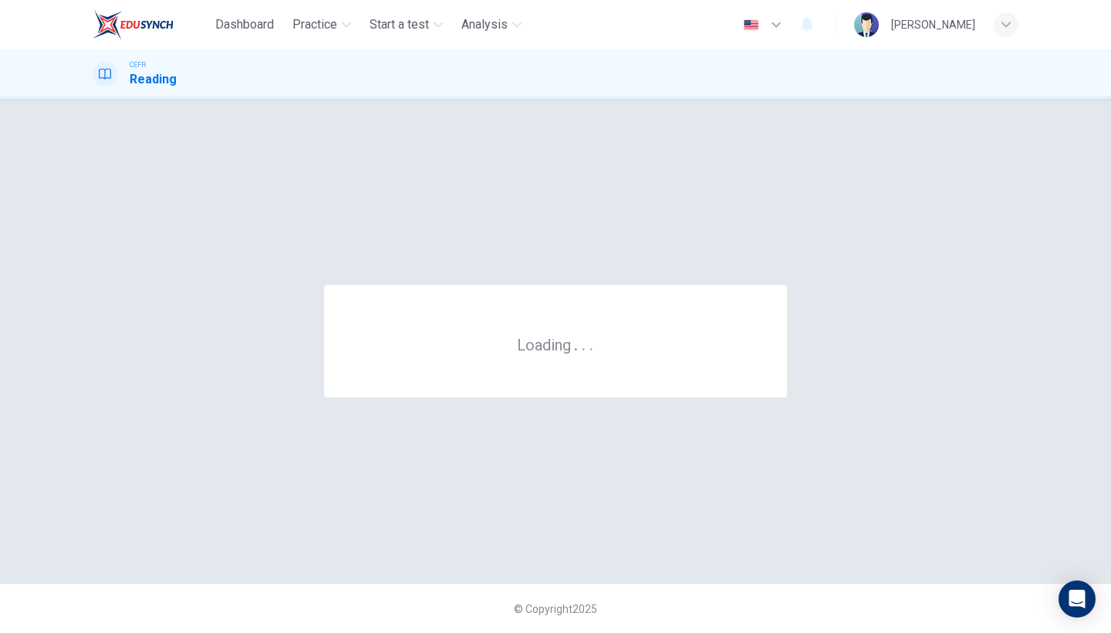
scroll to position [0, 0]
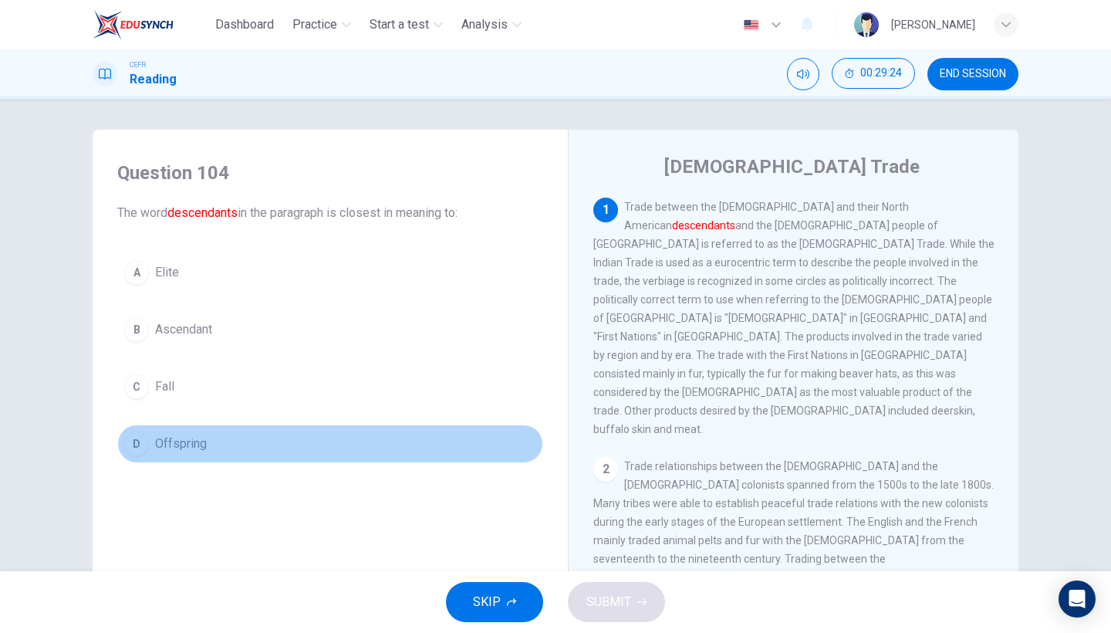
click at [212, 450] on button "D Offspring" at bounding box center [330, 443] width 426 height 39
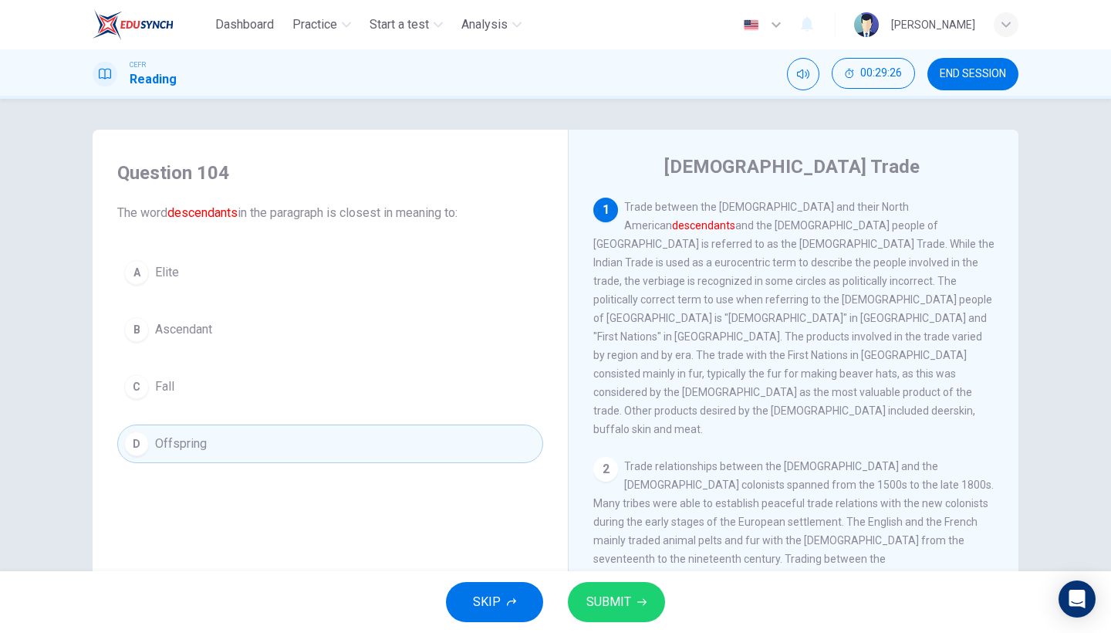
click at [615, 548] on span "SUBMIT" at bounding box center [608, 602] width 45 height 22
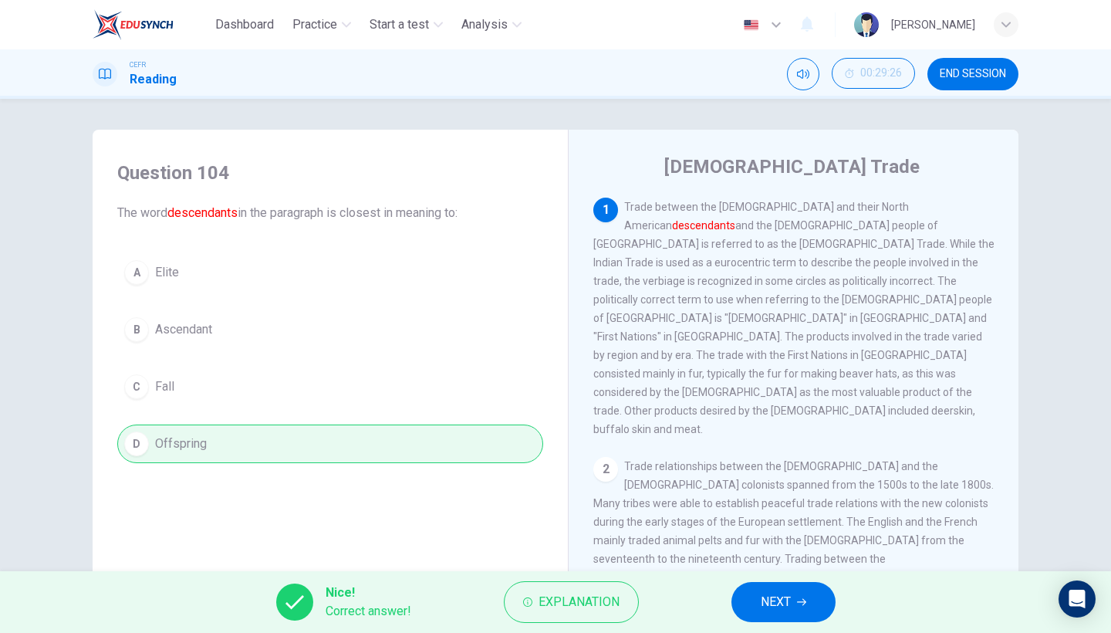
click at [780, 548] on span "NEXT" at bounding box center [776, 602] width 30 height 22
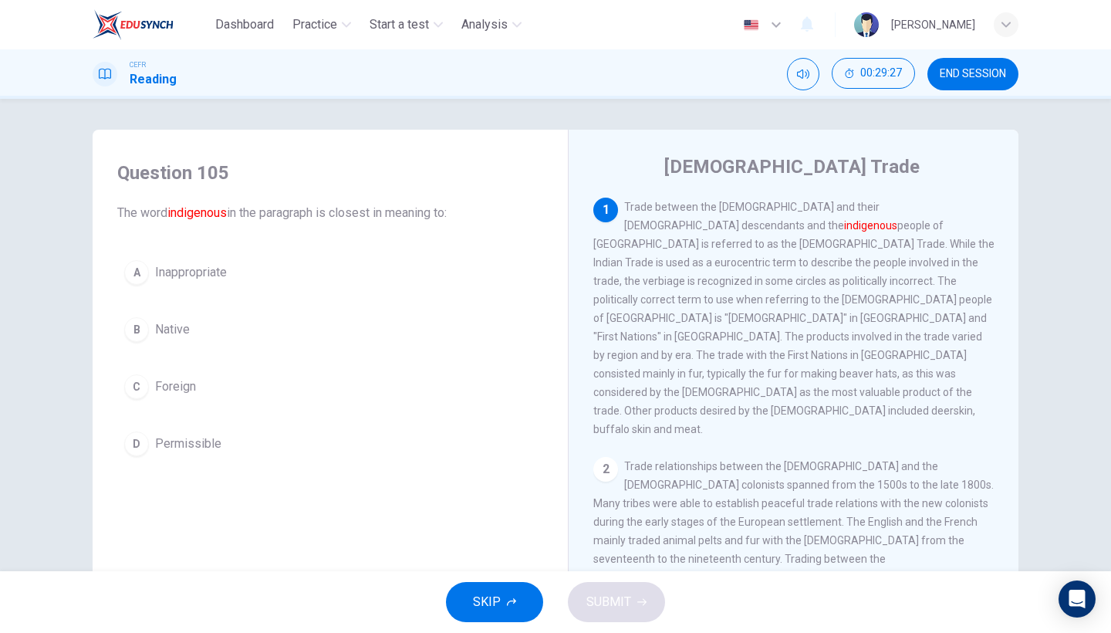
click at [276, 330] on button "B Native" at bounding box center [330, 329] width 426 height 39
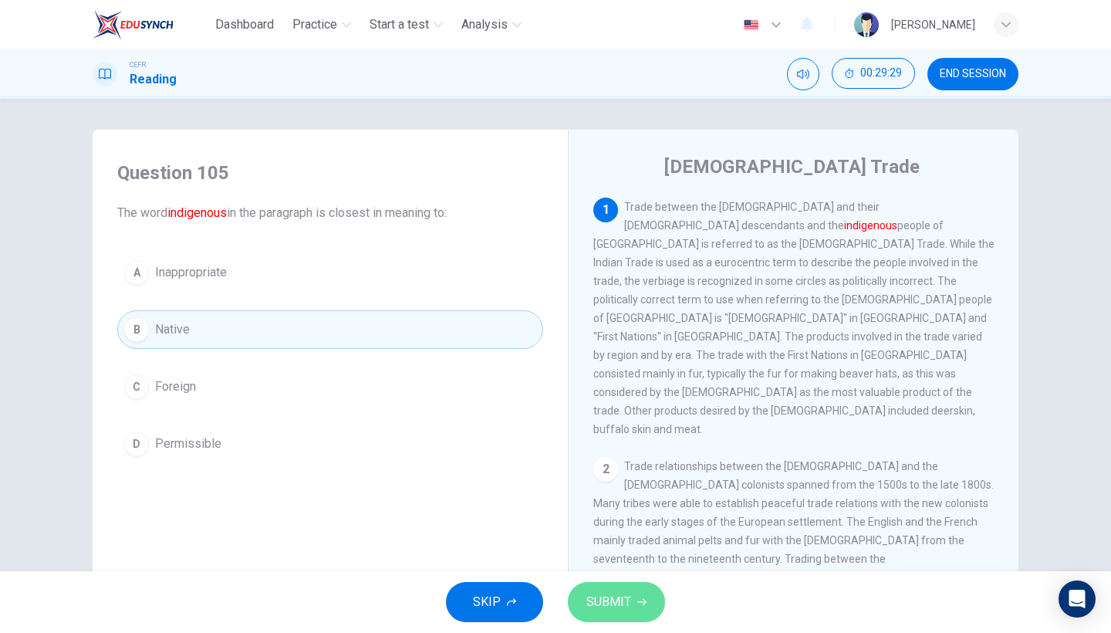
click at [640, 548] on button "SUBMIT" at bounding box center [616, 602] width 97 height 40
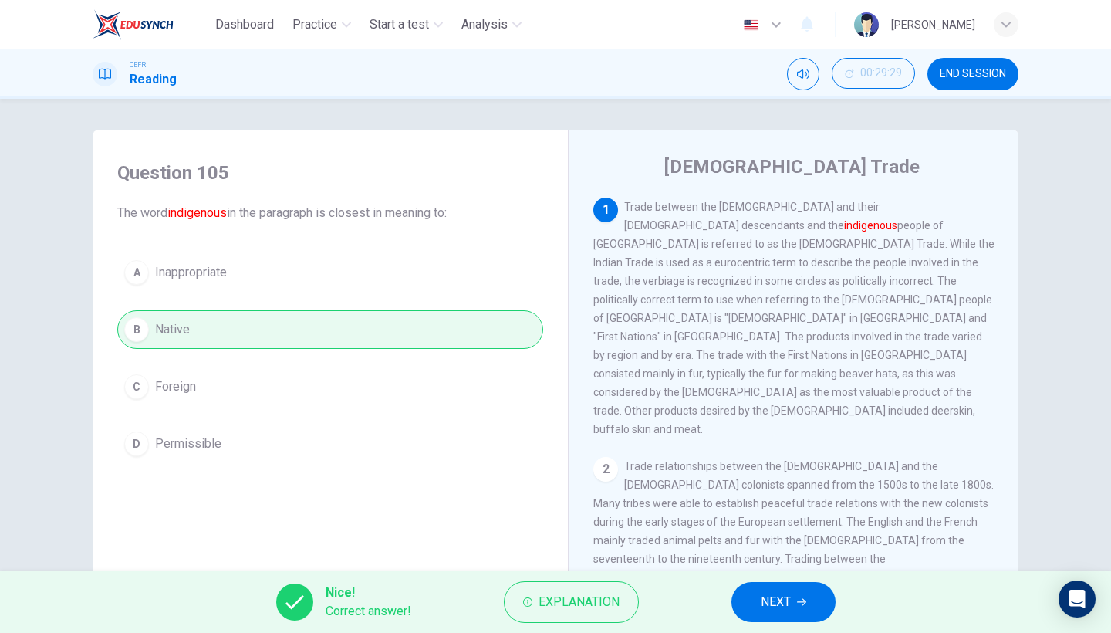
click at [775, 548] on span "NEXT" at bounding box center [776, 602] width 30 height 22
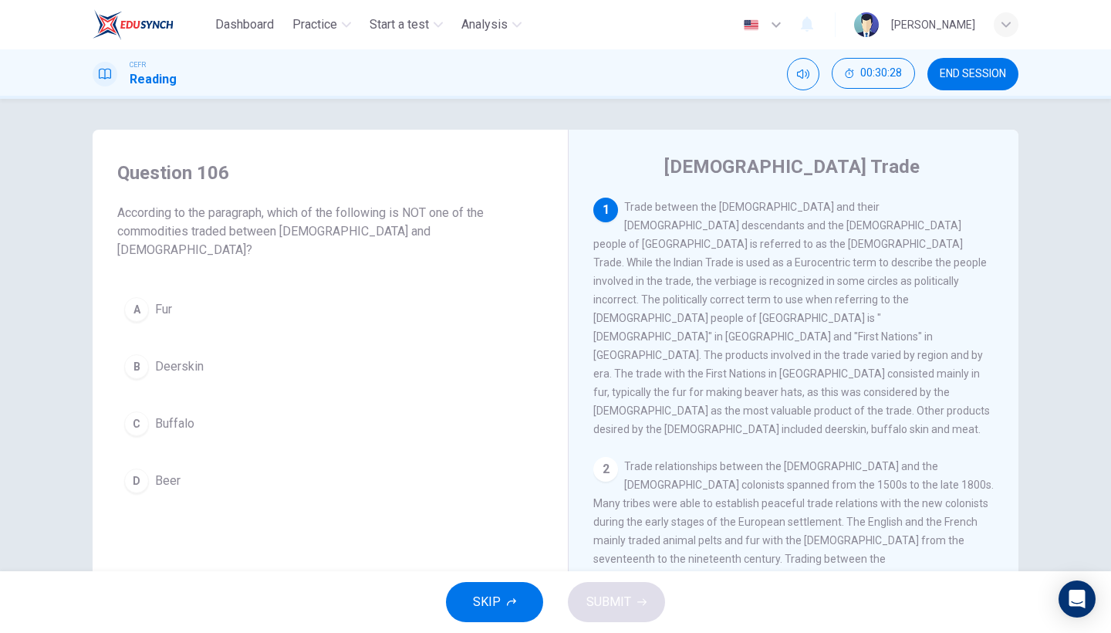
click at [148, 461] on button "D Beer" at bounding box center [330, 480] width 426 height 39
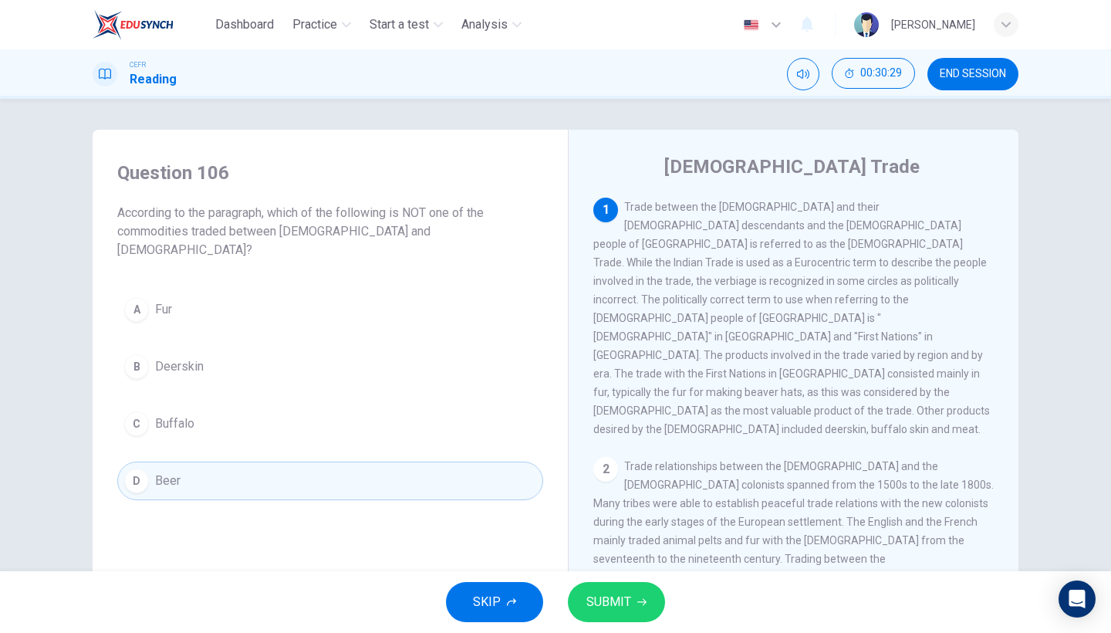
click at [641, 548] on icon "button" at bounding box center [641, 601] width 9 height 9
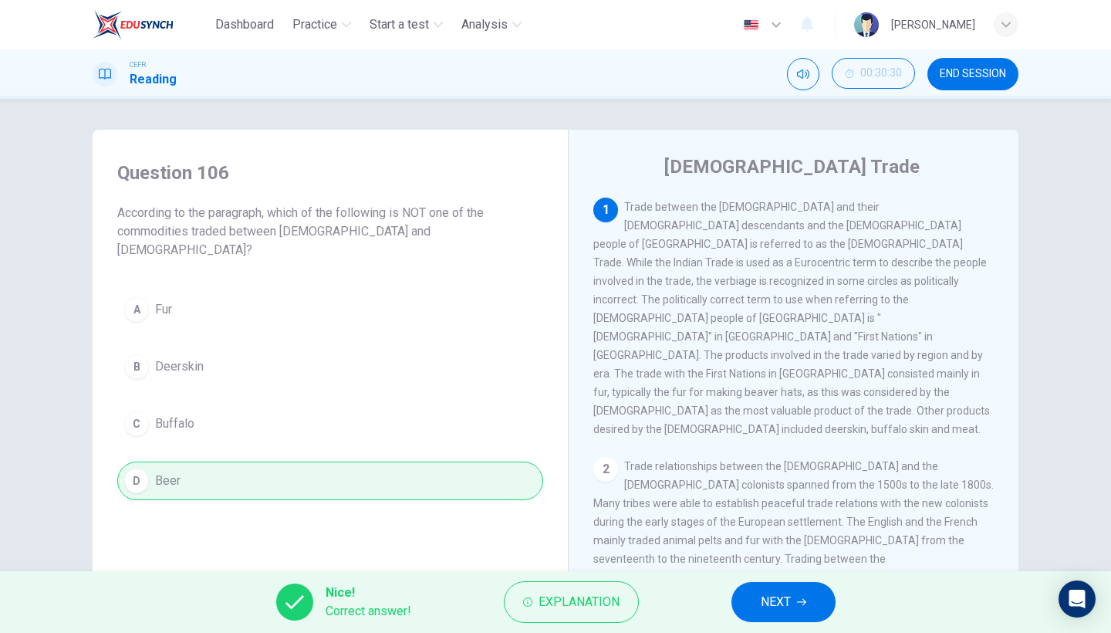
click at [770, 548] on span "NEXT" at bounding box center [776, 602] width 30 height 22
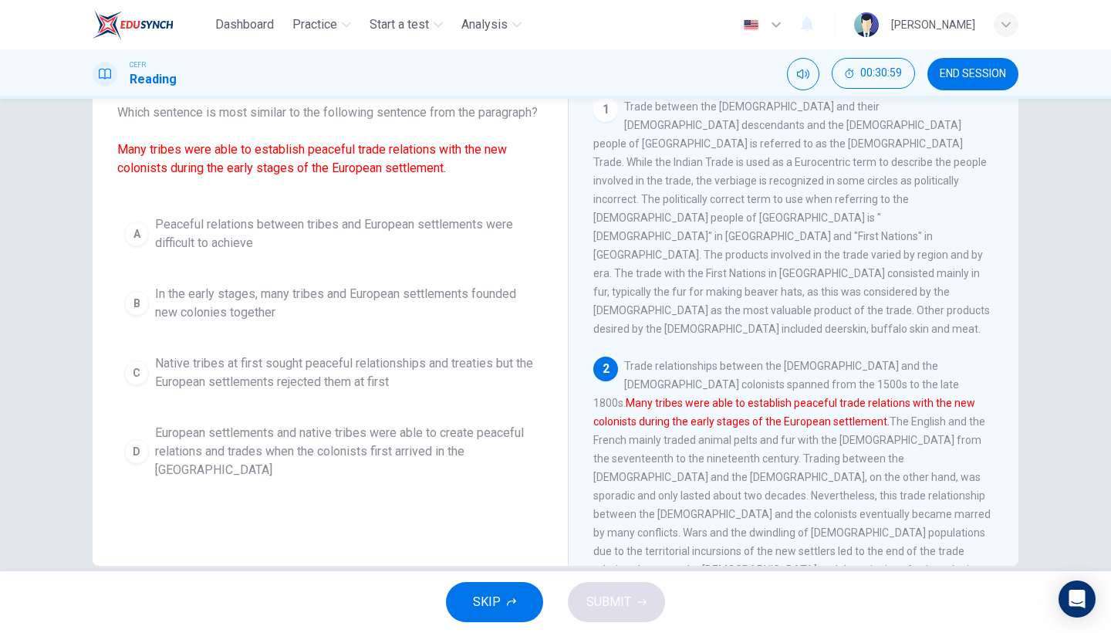
scroll to position [104, 0]
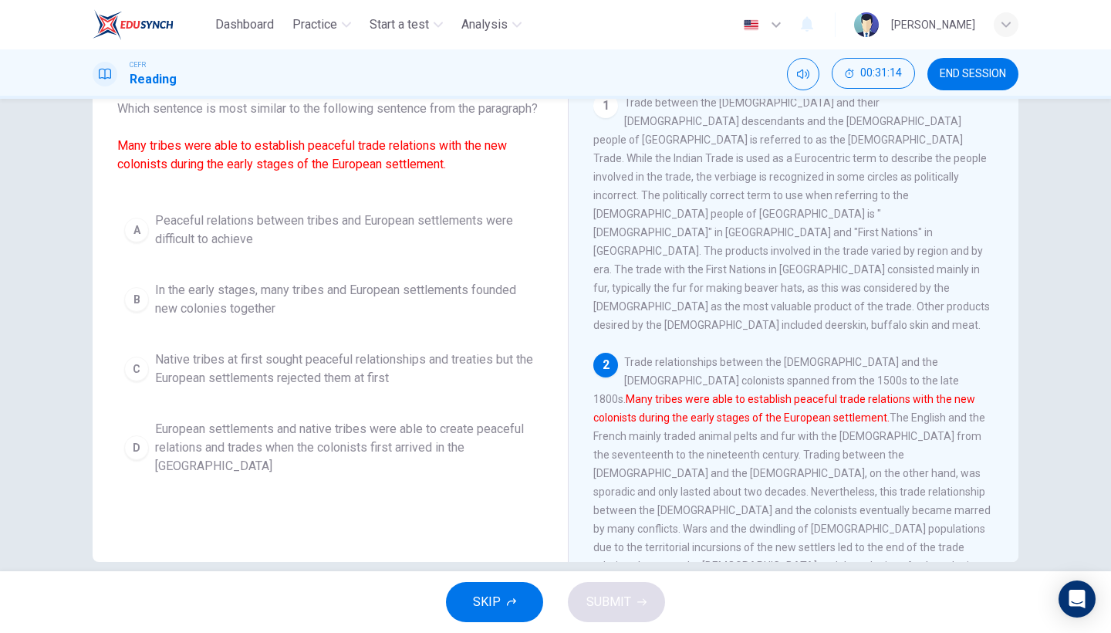
click at [368, 477] on button "D European settlements and native tribes were able to create peaceful relations…" at bounding box center [330, 447] width 426 height 69
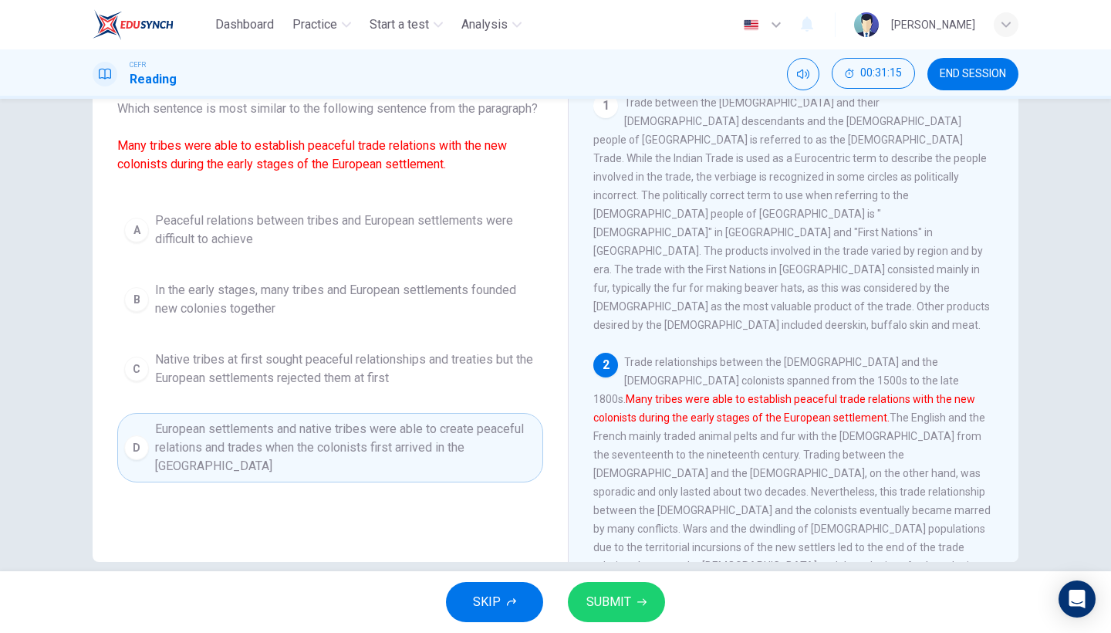
click at [621, 548] on span "SUBMIT" at bounding box center [608, 602] width 45 height 22
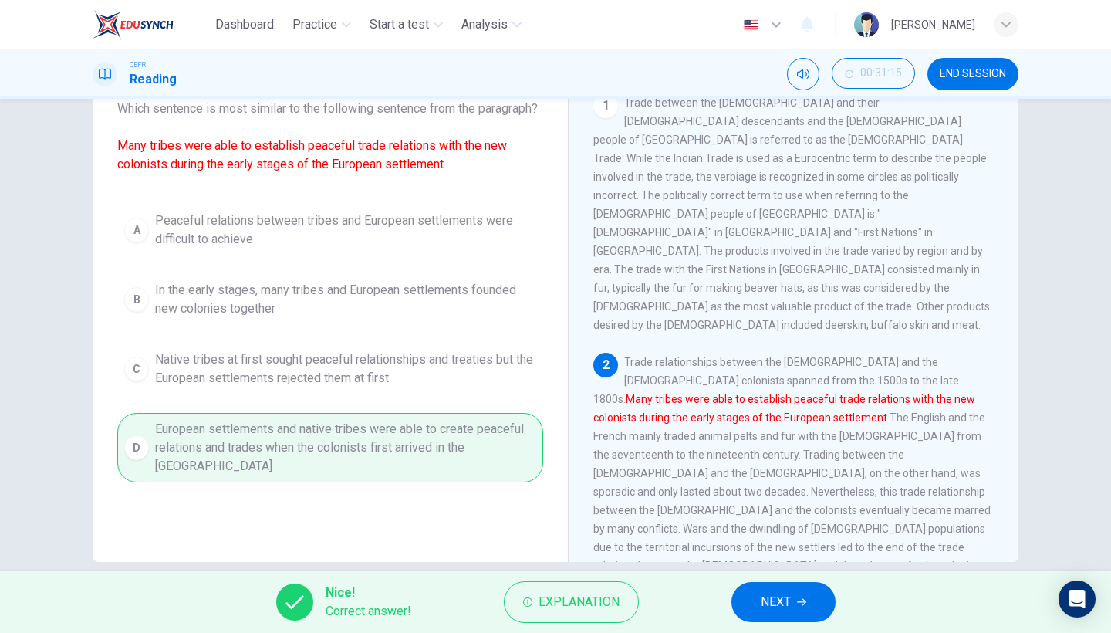
click at [771, 548] on button "NEXT" at bounding box center [783, 602] width 104 height 40
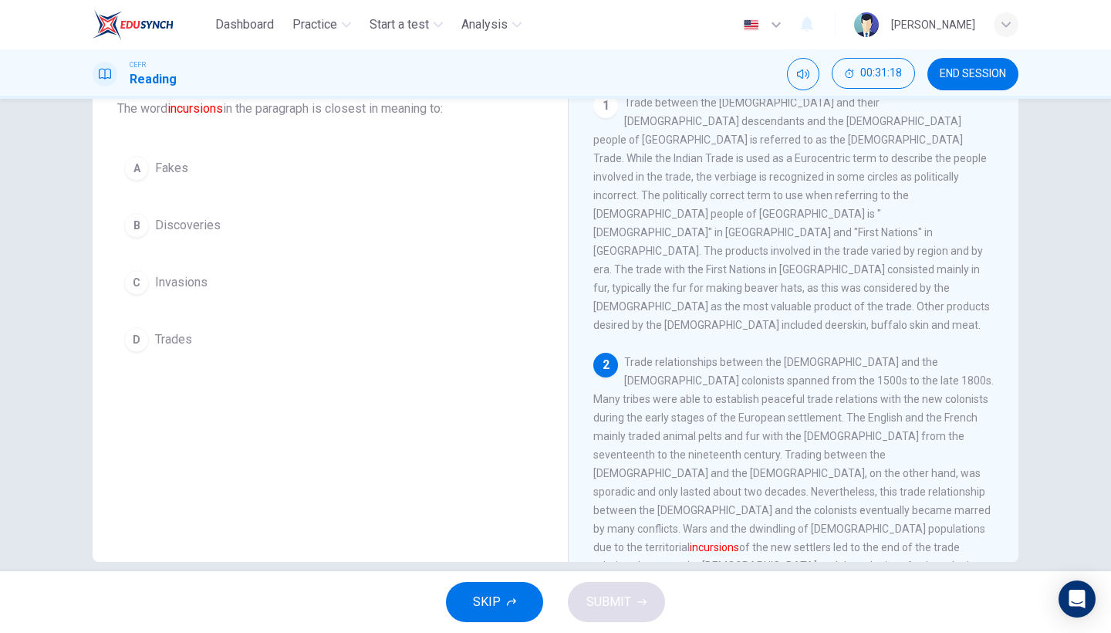
click at [194, 284] on span "Invasions" at bounding box center [181, 282] width 52 height 19
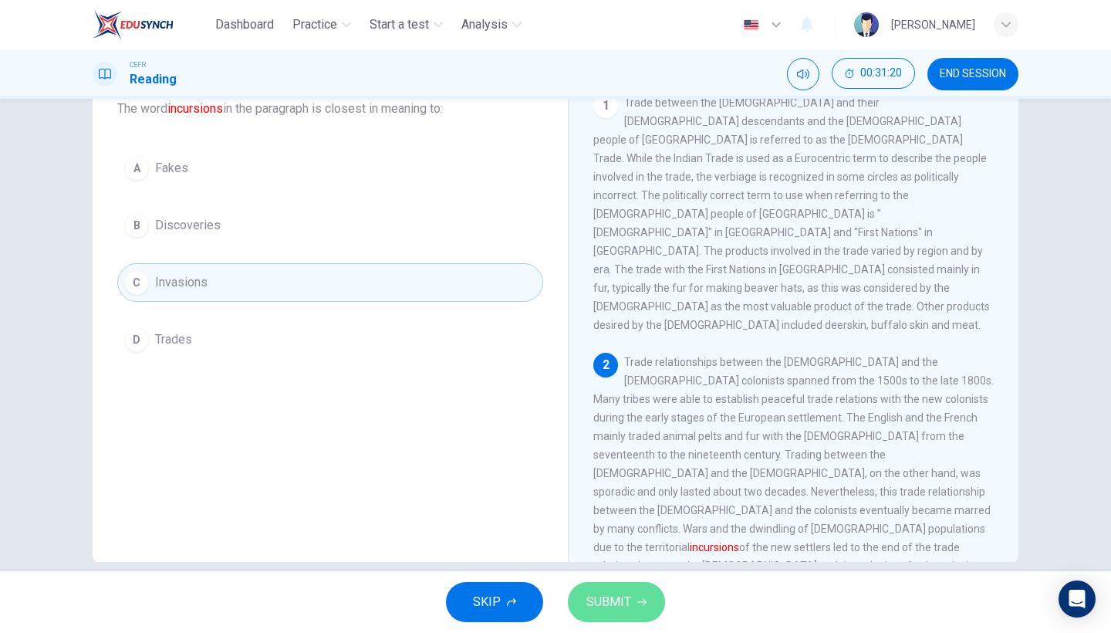
click at [615, 548] on button "SUBMIT" at bounding box center [616, 602] width 97 height 40
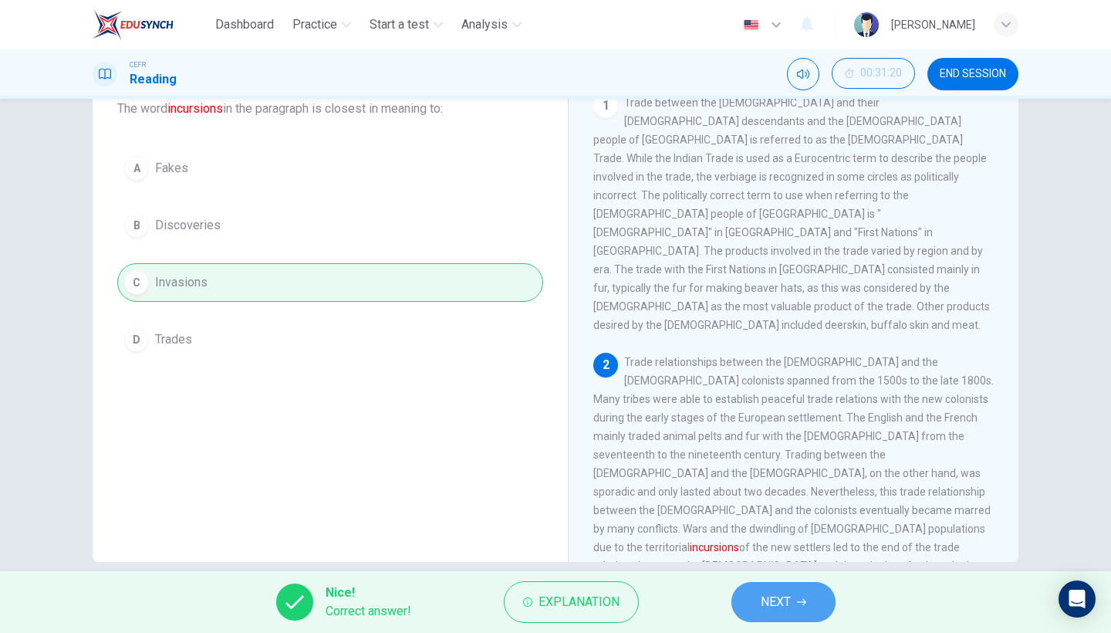
click at [798, 548] on button "NEXT" at bounding box center [783, 602] width 104 height 40
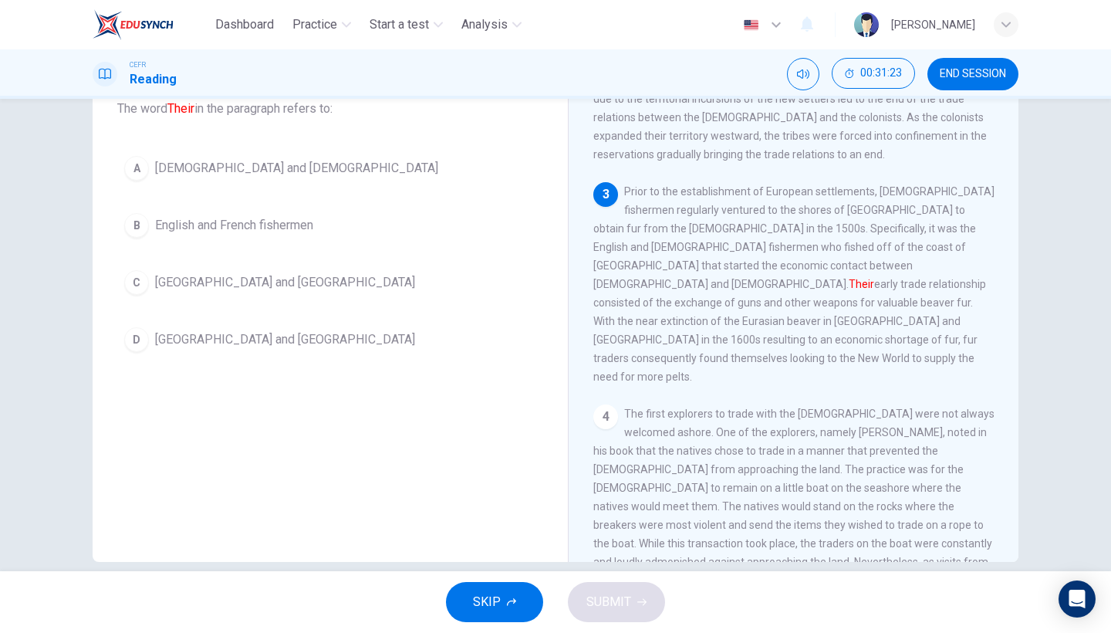
scroll to position [444, 0]
click at [271, 230] on span "English and French fishermen" at bounding box center [234, 225] width 158 height 19
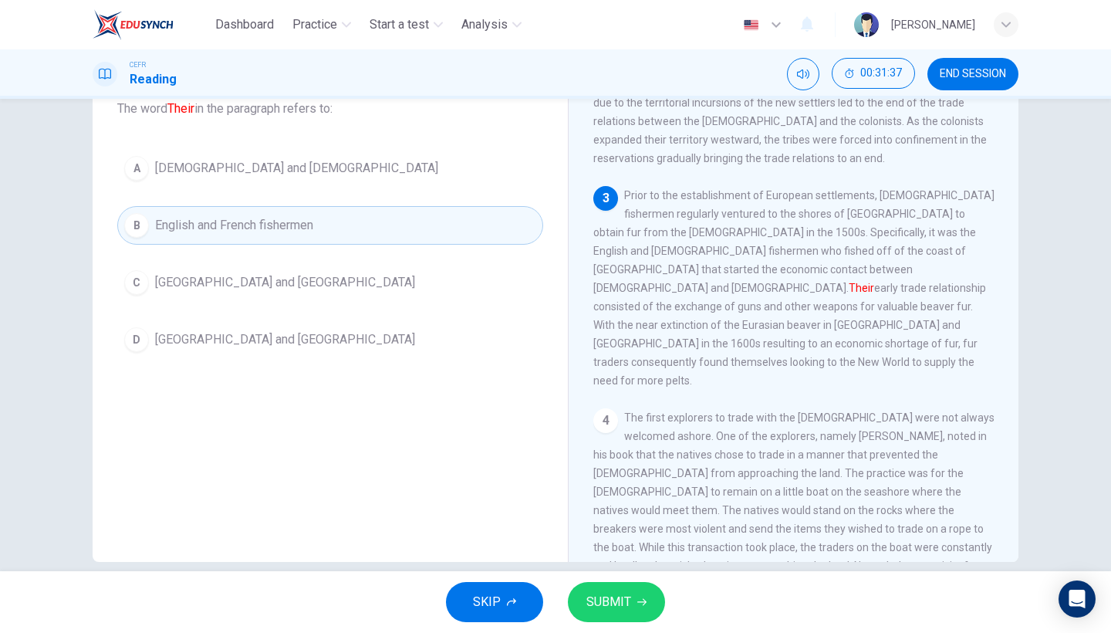
click at [633, 548] on button "SUBMIT" at bounding box center [616, 602] width 97 height 40
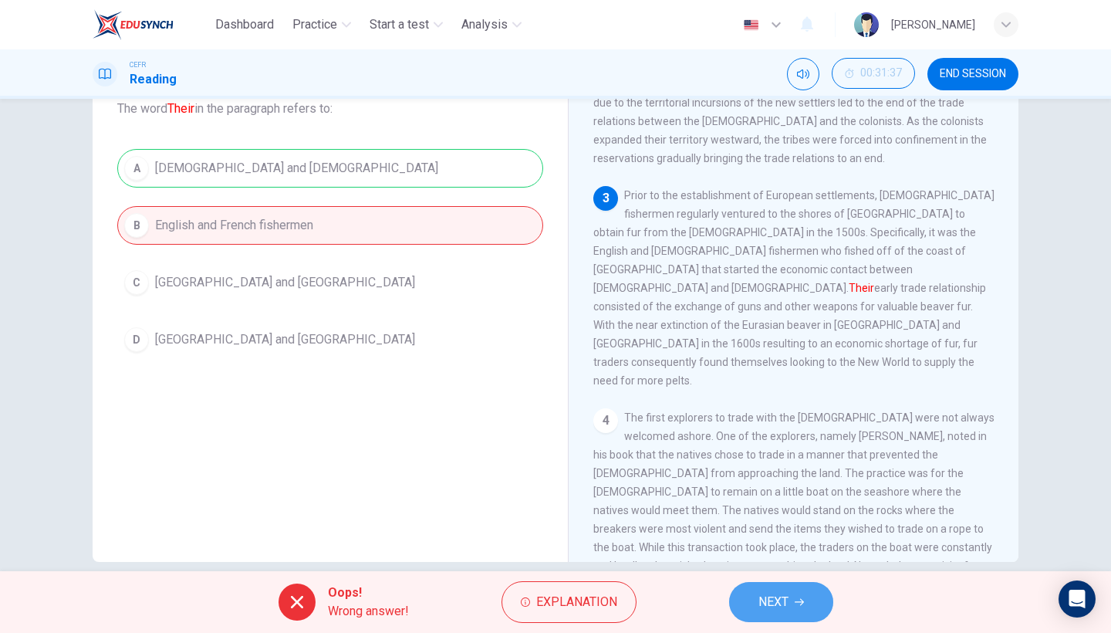
click at [785, 548] on span "NEXT" at bounding box center [773, 602] width 30 height 22
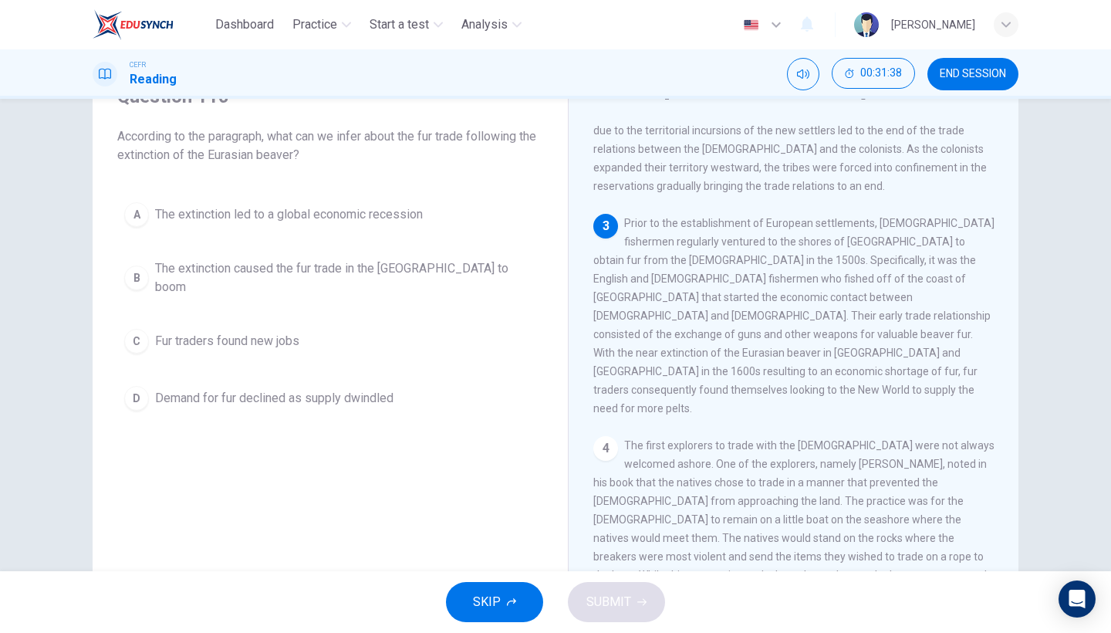
scroll to position [62, 0]
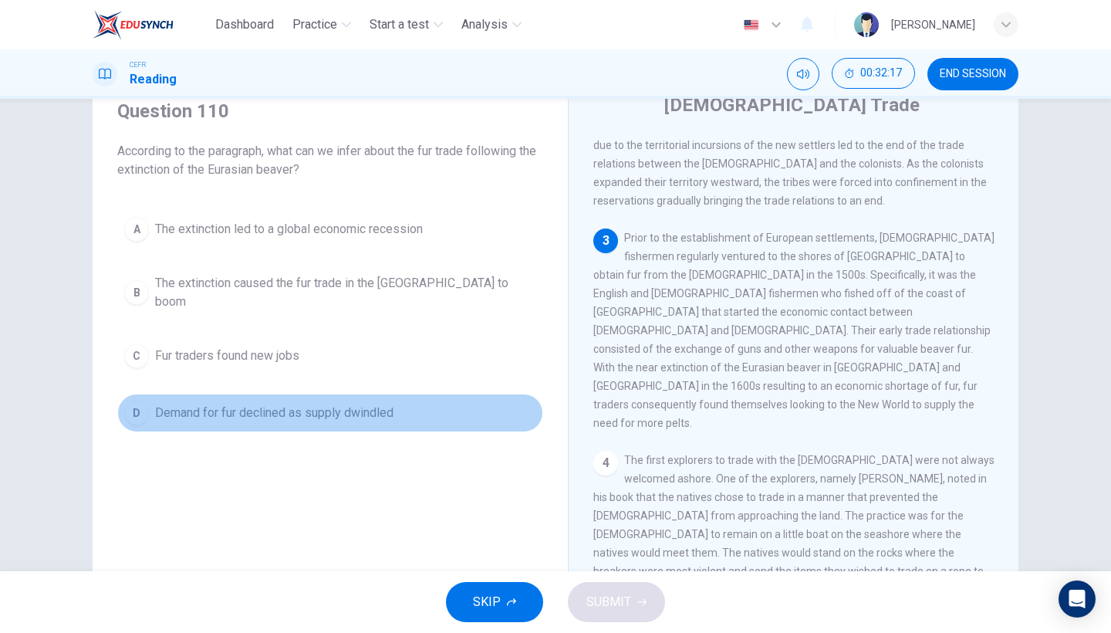
click at [386, 409] on span "Demand for fur declined as supply dwindled" at bounding box center [274, 412] width 238 height 19
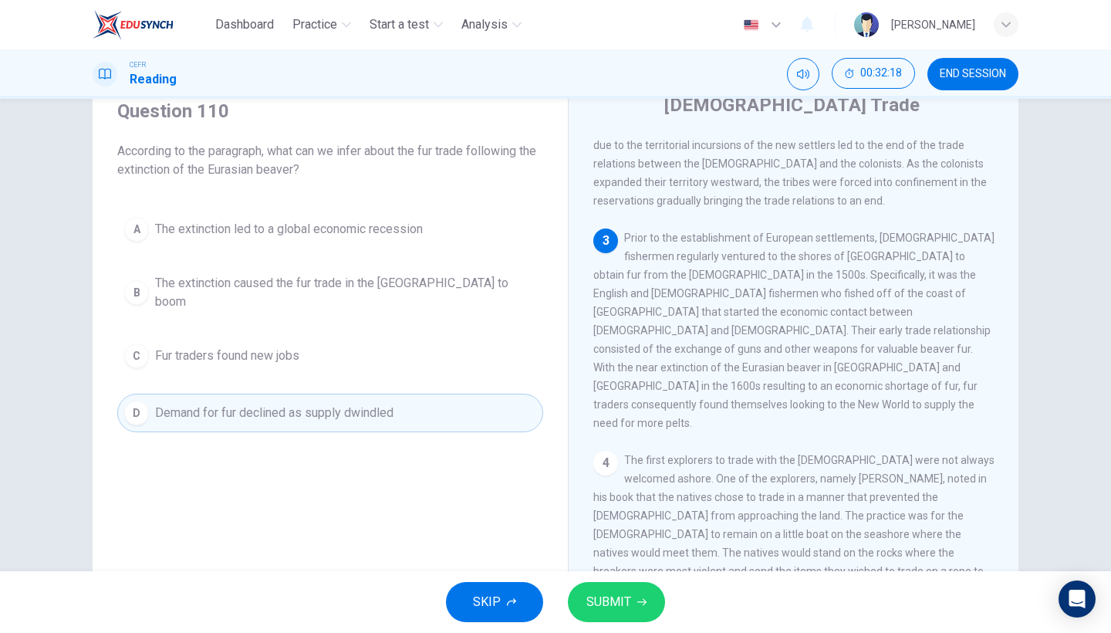
click at [623, 548] on span "SUBMIT" at bounding box center [608, 602] width 45 height 22
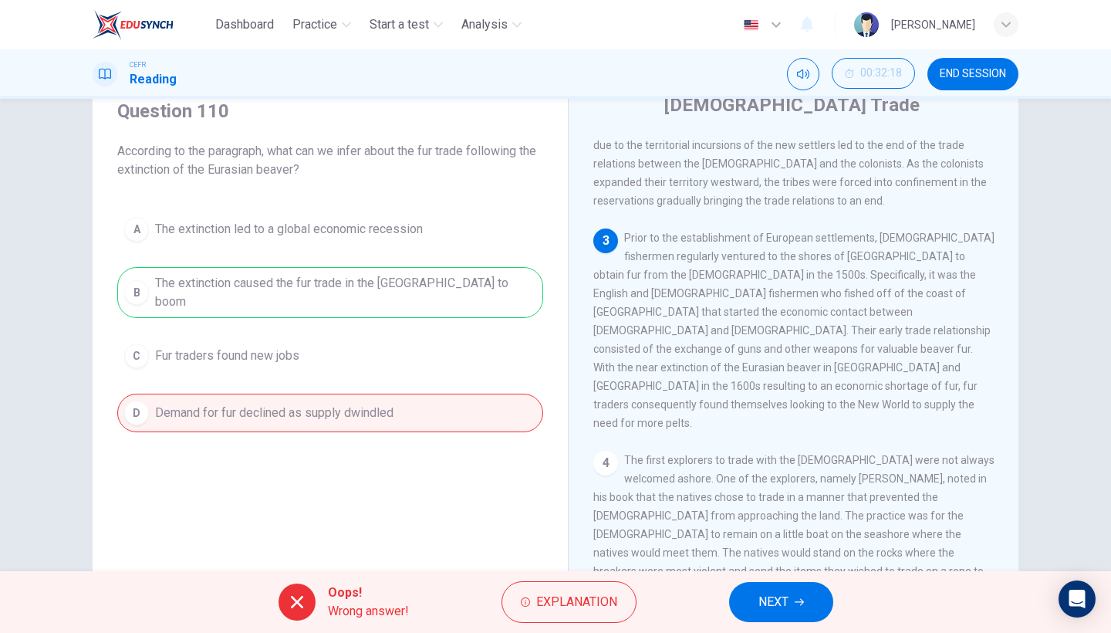
click at [793, 548] on button "NEXT" at bounding box center [781, 602] width 104 height 40
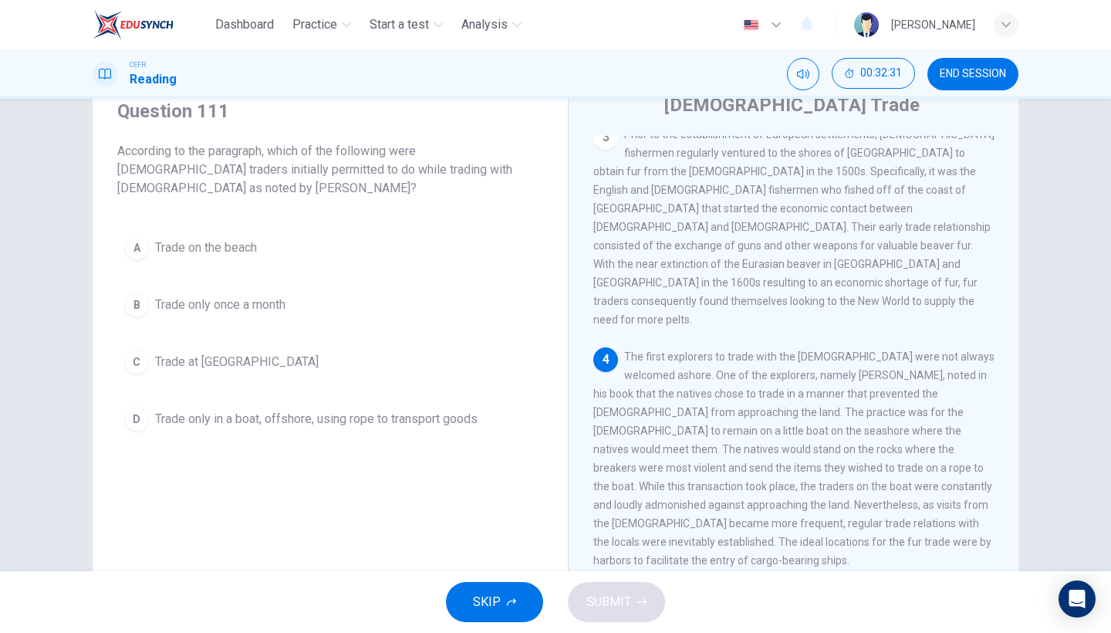
scroll to position [551, 0]
click at [296, 432] on button "D Trade only in a boat, offshore, using rope to transport goods" at bounding box center [330, 419] width 426 height 39
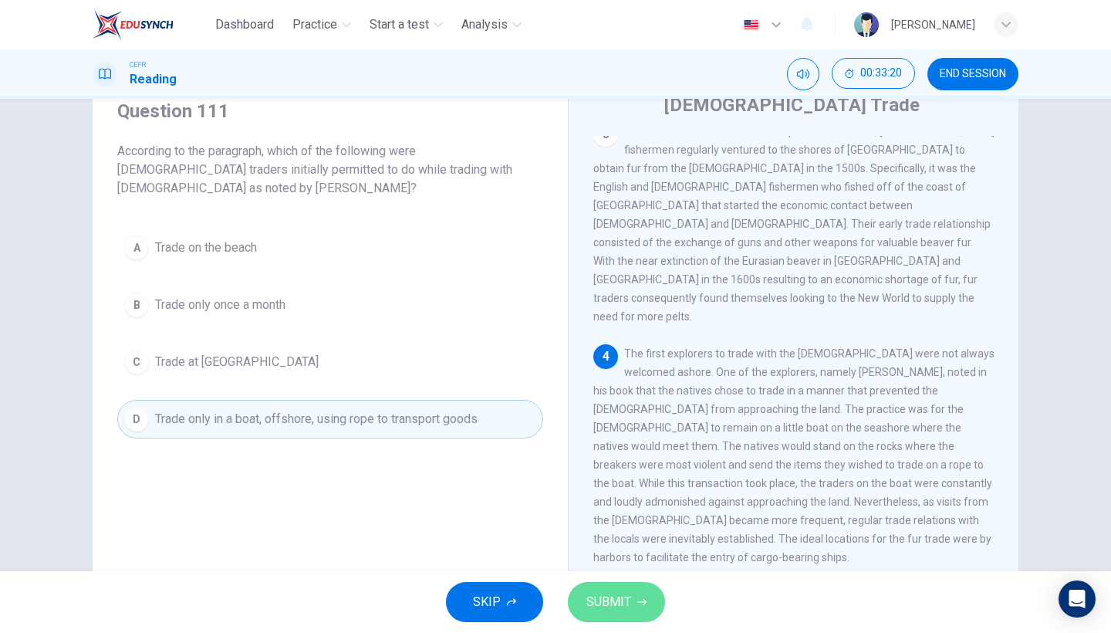
click at [600, 548] on span "SUBMIT" at bounding box center [608, 602] width 45 height 22
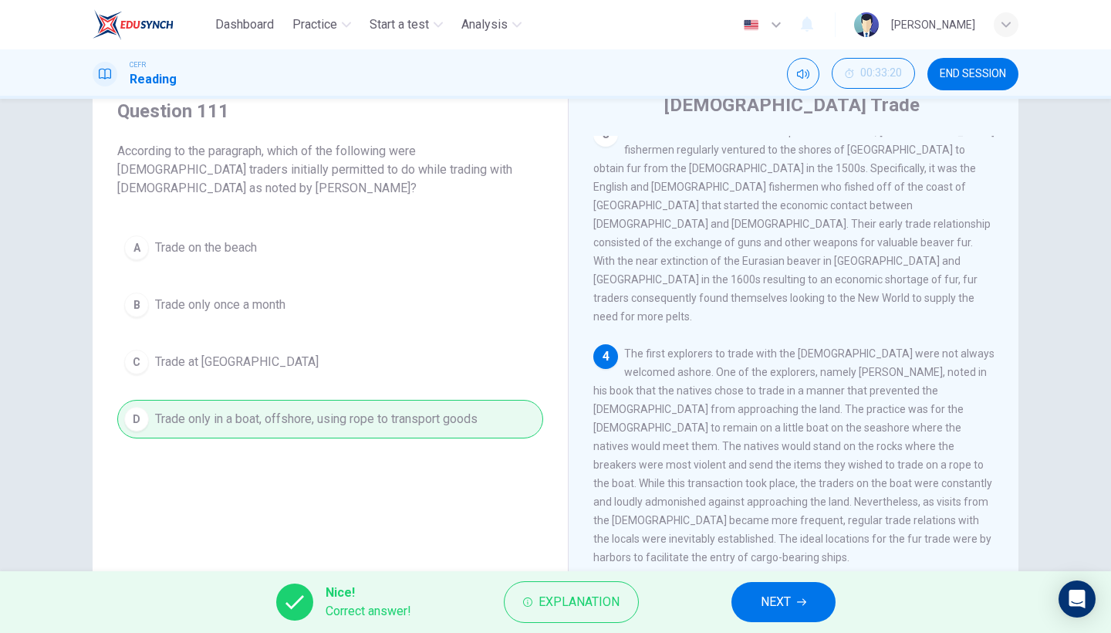
click at [768, 548] on span "NEXT" at bounding box center [776, 602] width 30 height 22
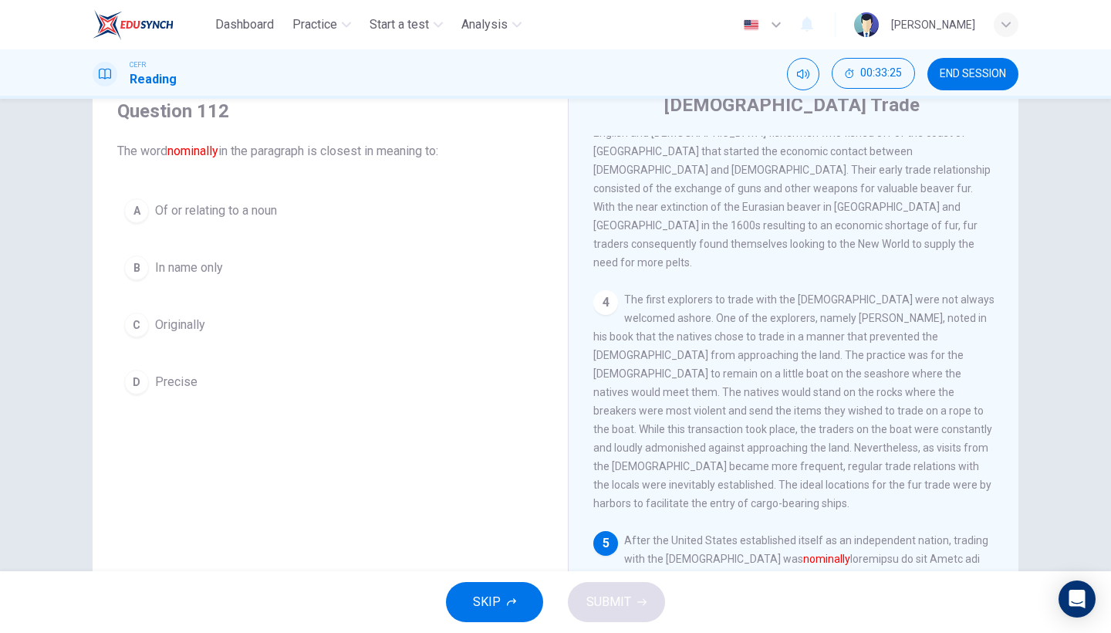
scroll to position [606, 0]
click at [236, 310] on button "C Originally" at bounding box center [330, 324] width 426 height 39
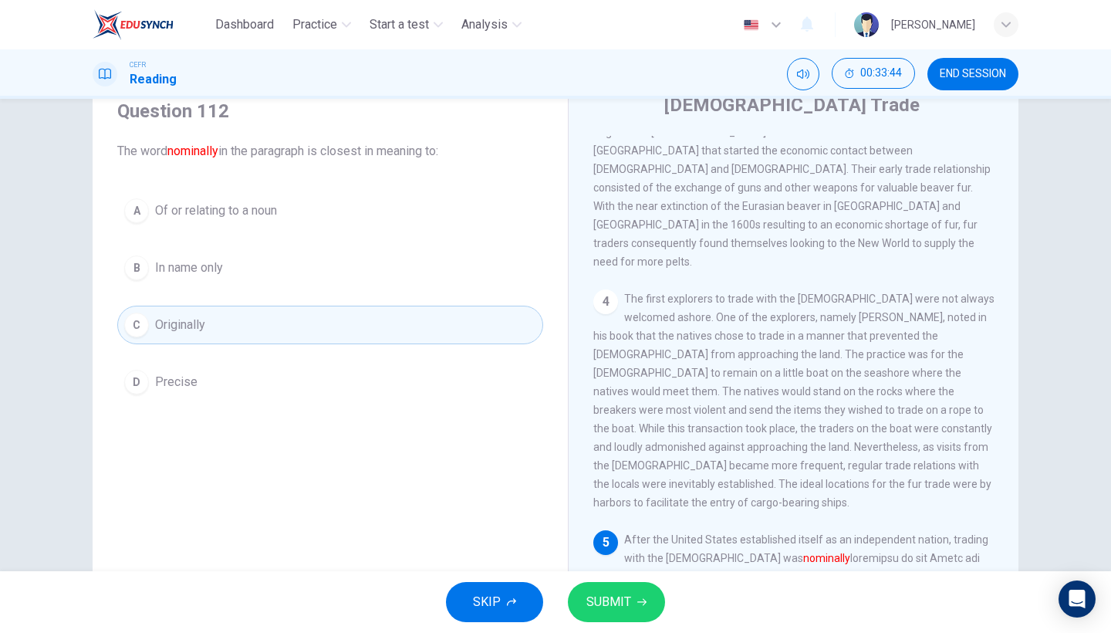
click at [640, 548] on icon "button" at bounding box center [641, 601] width 9 height 9
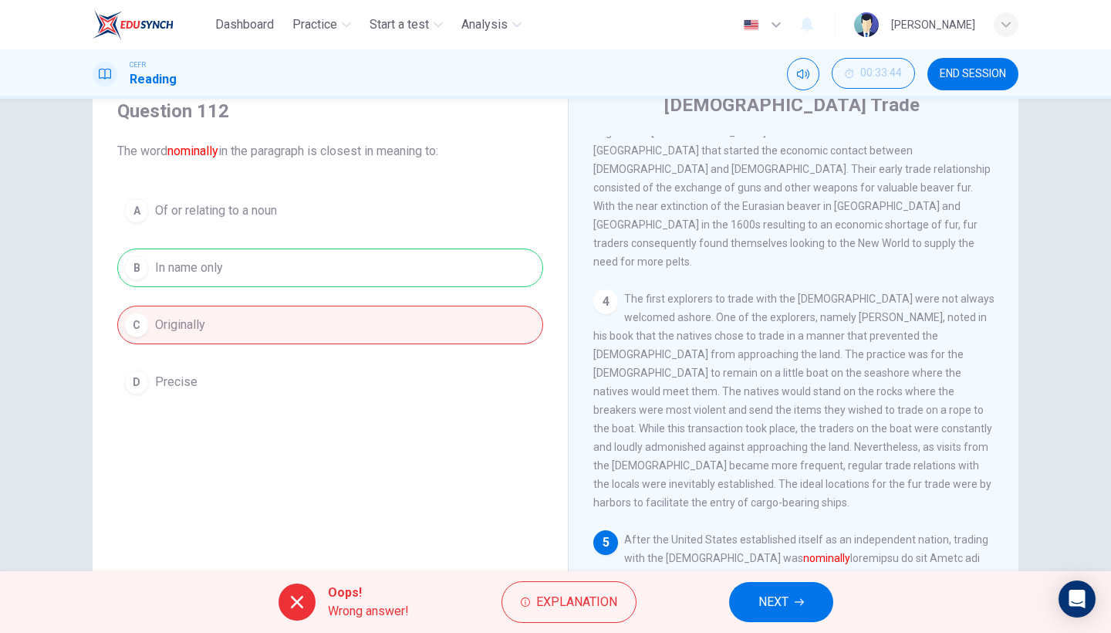
click at [783, 548] on span "NEXT" at bounding box center [773, 602] width 30 height 22
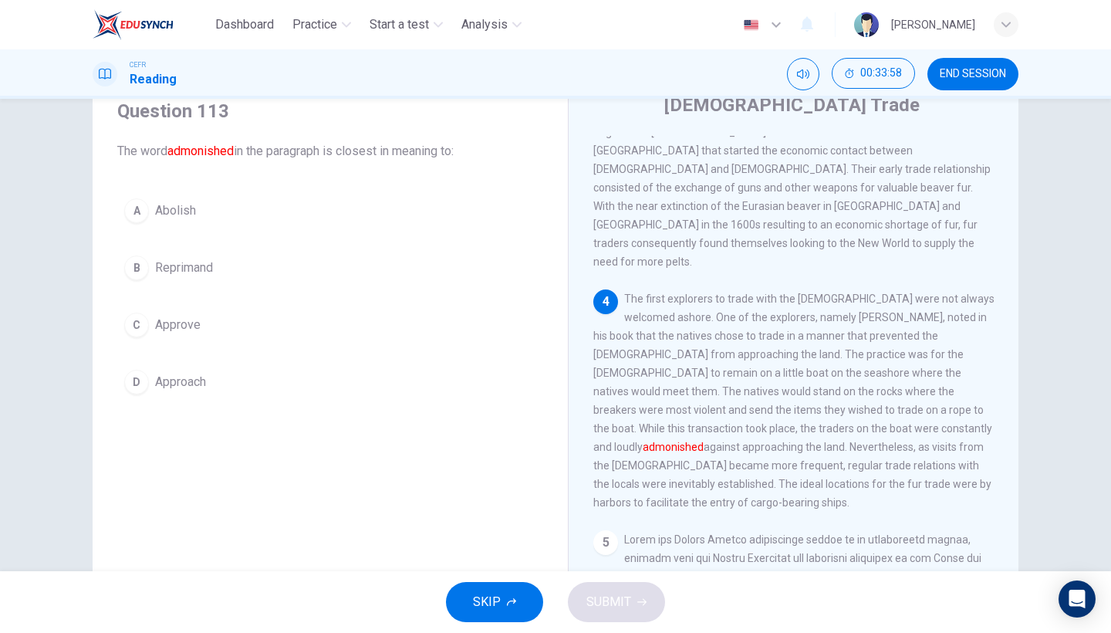
click at [219, 278] on button "B Reprimand" at bounding box center [330, 267] width 426 height 39
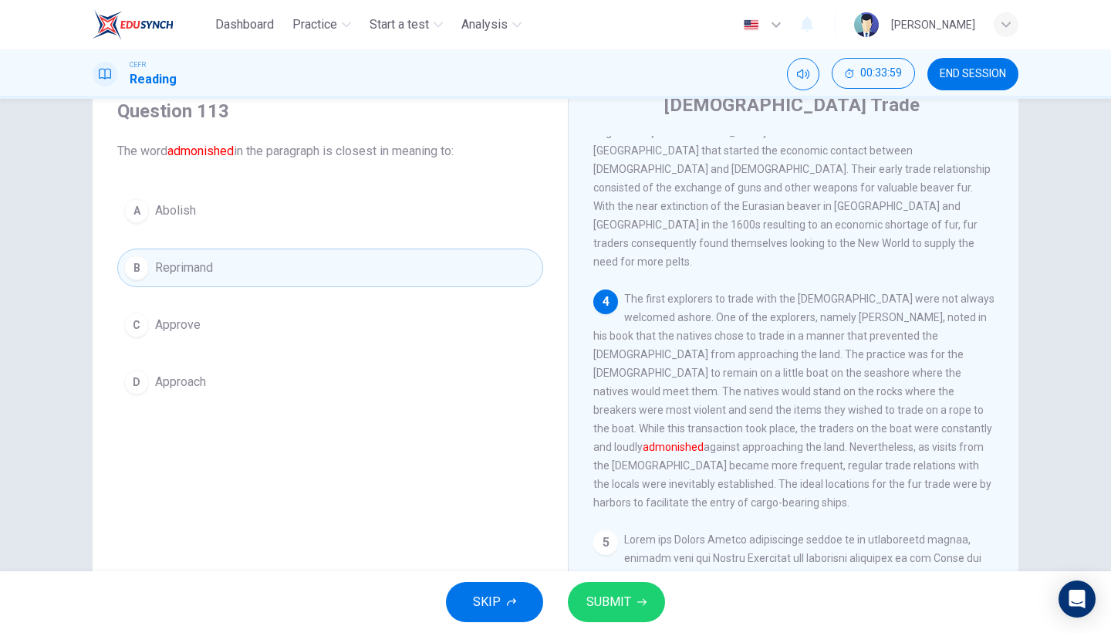
click at [611, 548] on span "SUBMIT" at bounding box center [608, 602] width 45 height 22
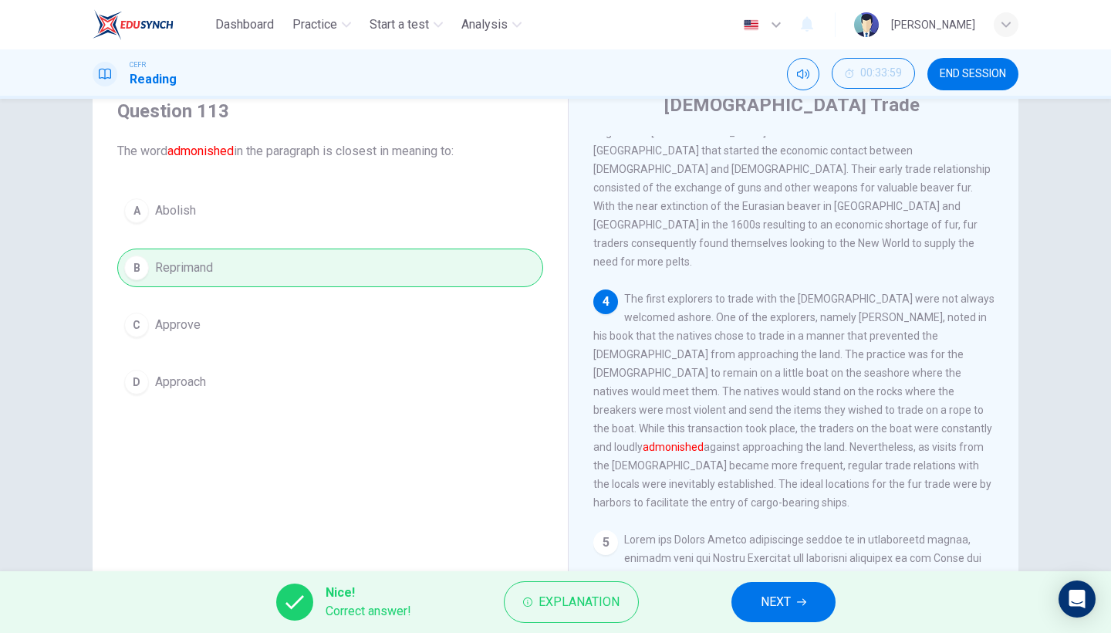
click at [746, 548] on button "NEXT" at bounding box center [783, 602] width 104 height 40
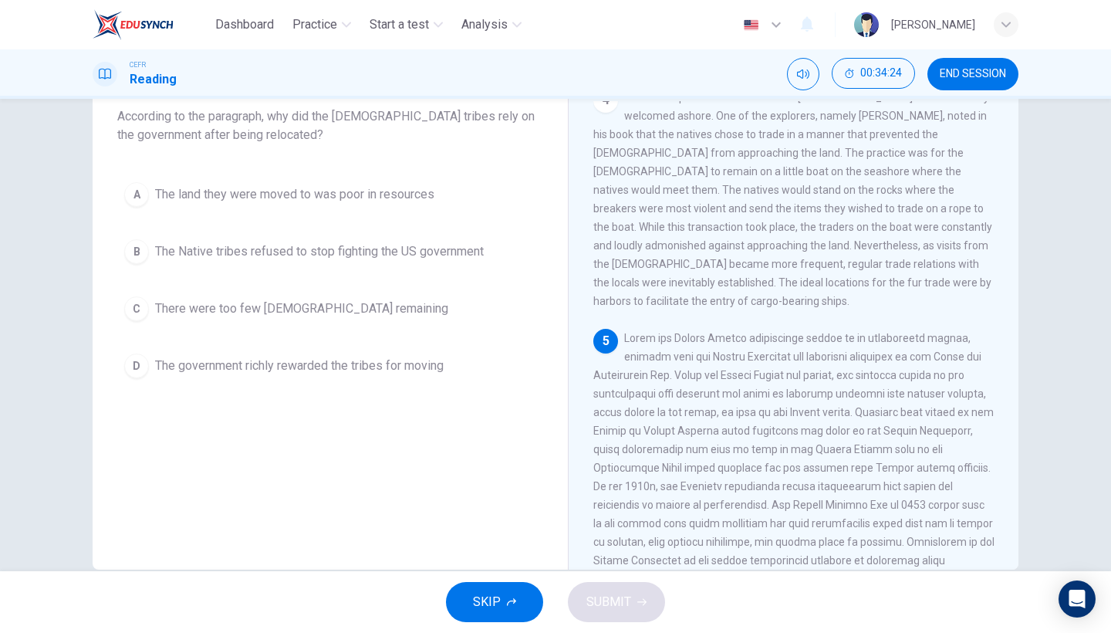
scroll to position [97, 0]
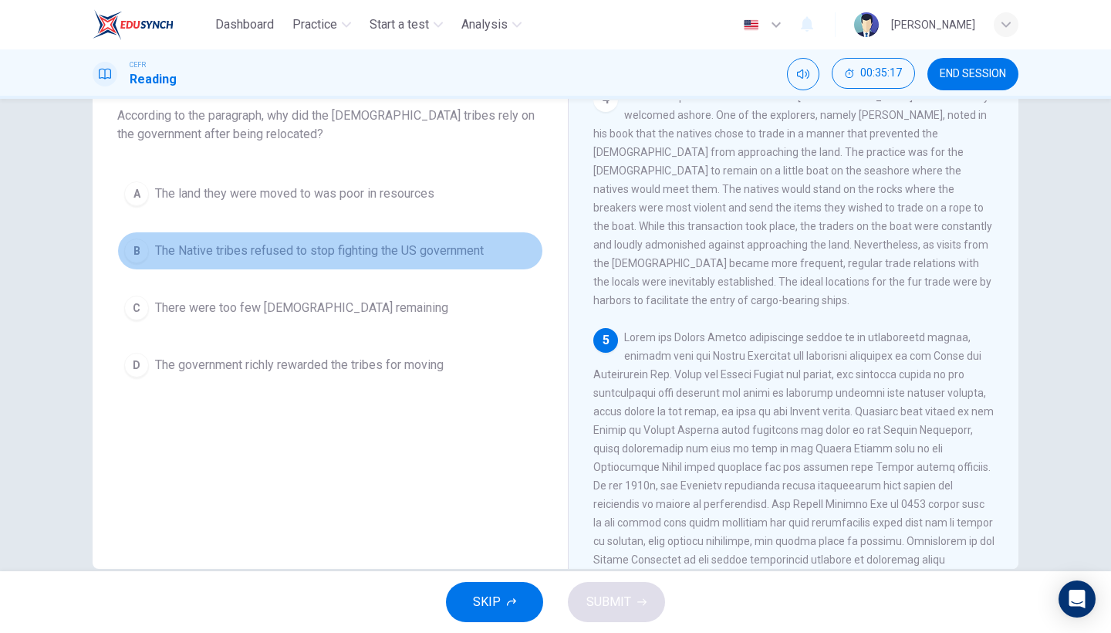
click at [387, 262] on button "B The Native tribes refused to stop fighting the US government" at bounding box center [330, 250] width 426 height 39
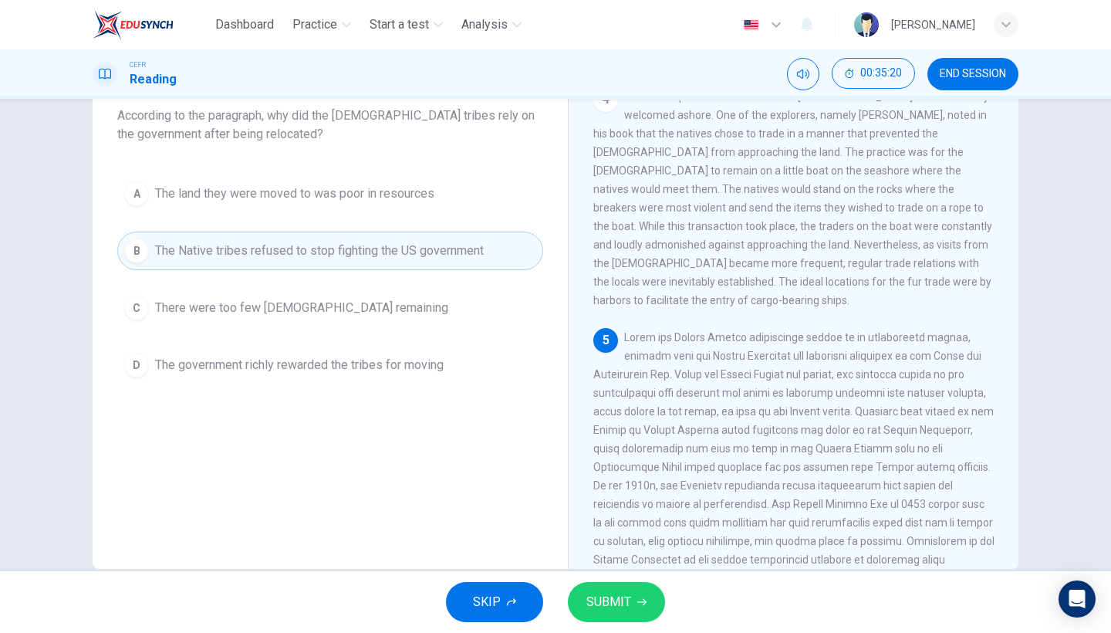
click at [616, 548] on span "SUBMIT" at bounding box center [608, 602] width 45 height 22
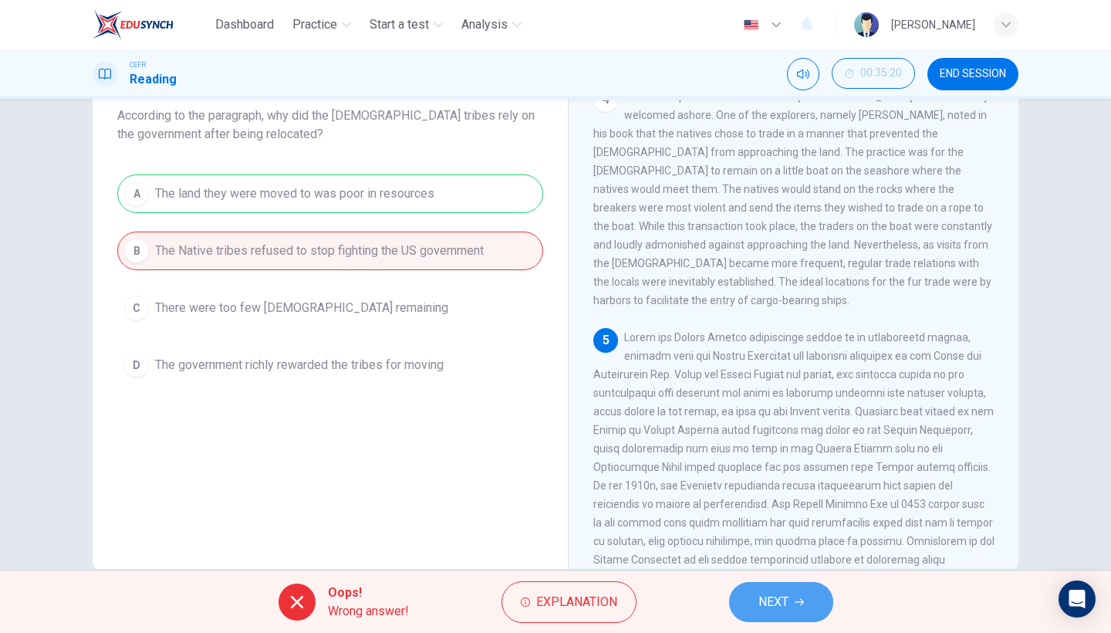
click at [795, 548] on button "NEXT" at bounding box center [781, 602] width 104 height 40
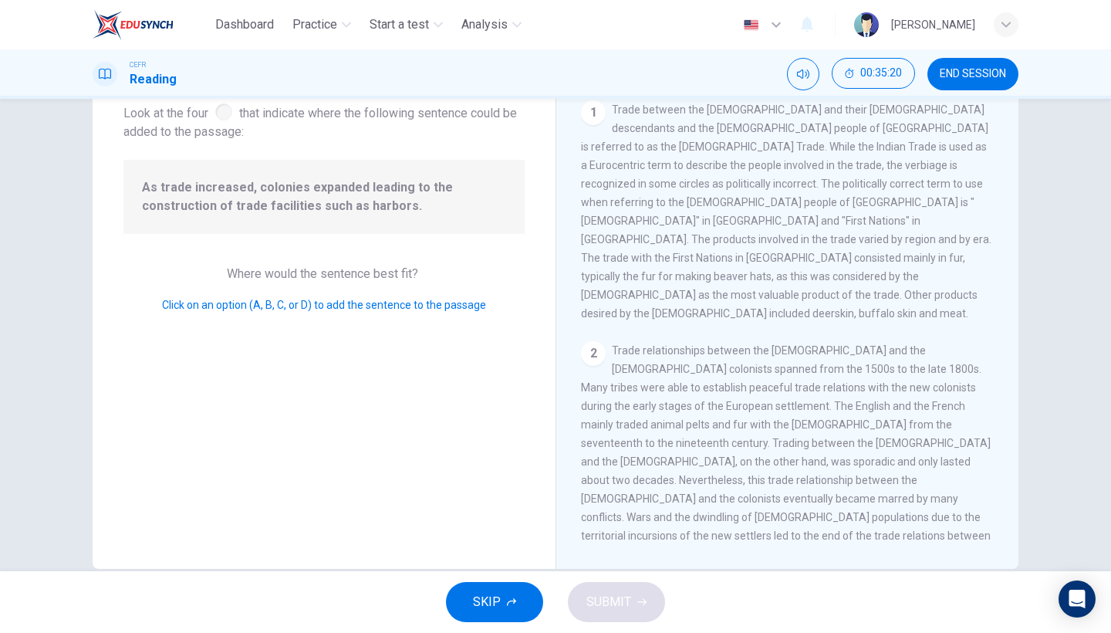
scroll to position [606, 0]
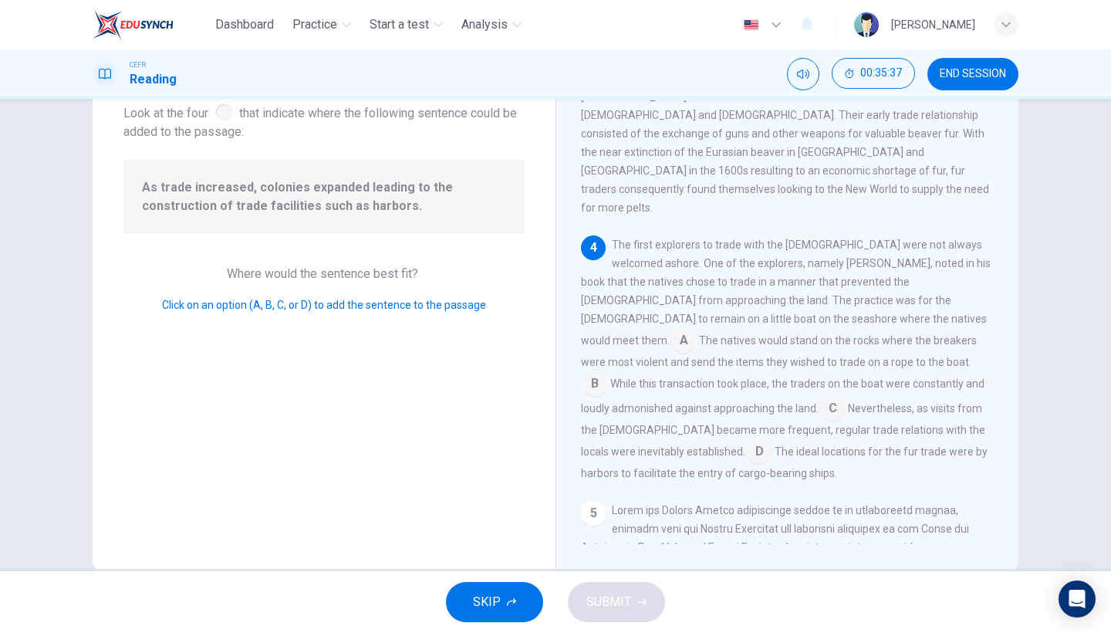
click at [820, 397] on input at bounding box center [832, 409] width 25 height 25
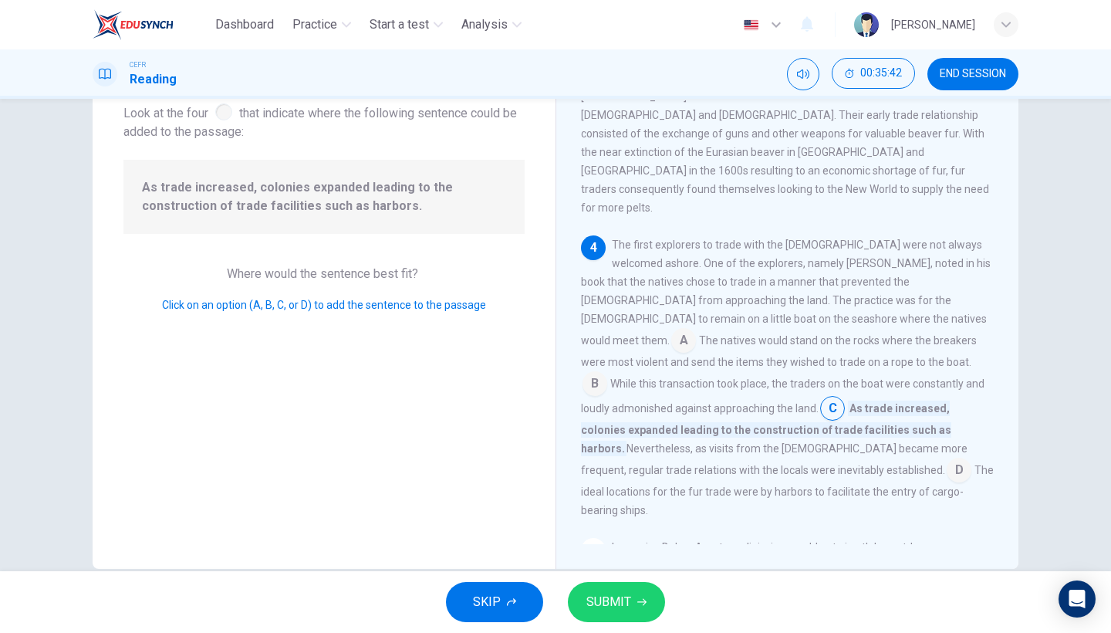
click at [947, 459] on input at bounding box center [959, 471] width 25 height 25
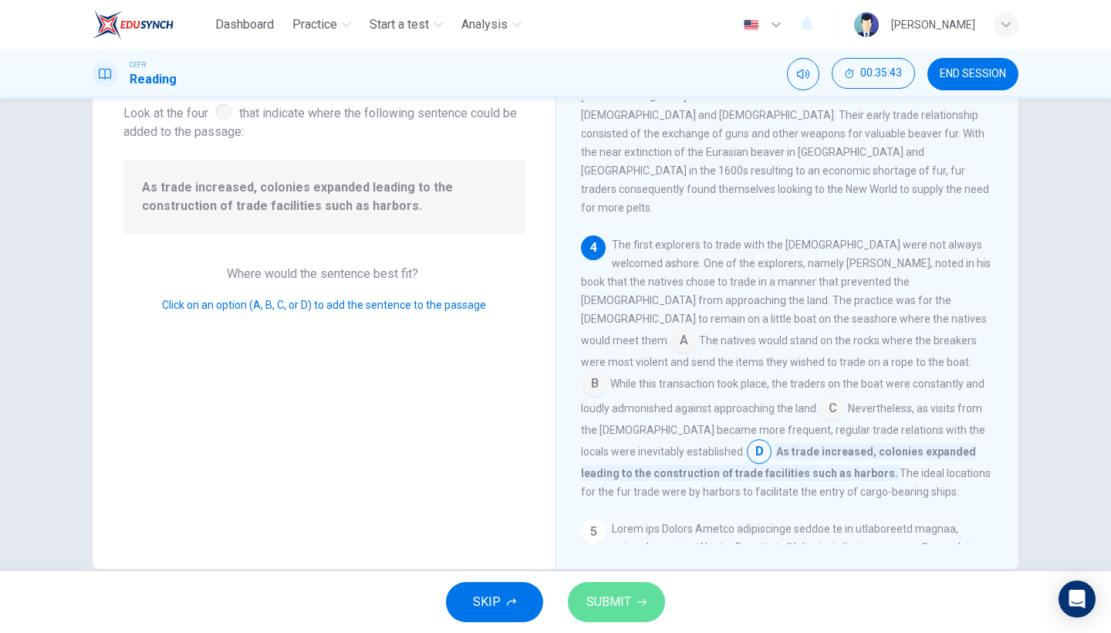
click at [634, 548] on button "SUBMIT" at bounding box center [616, 602] width 97 height 40
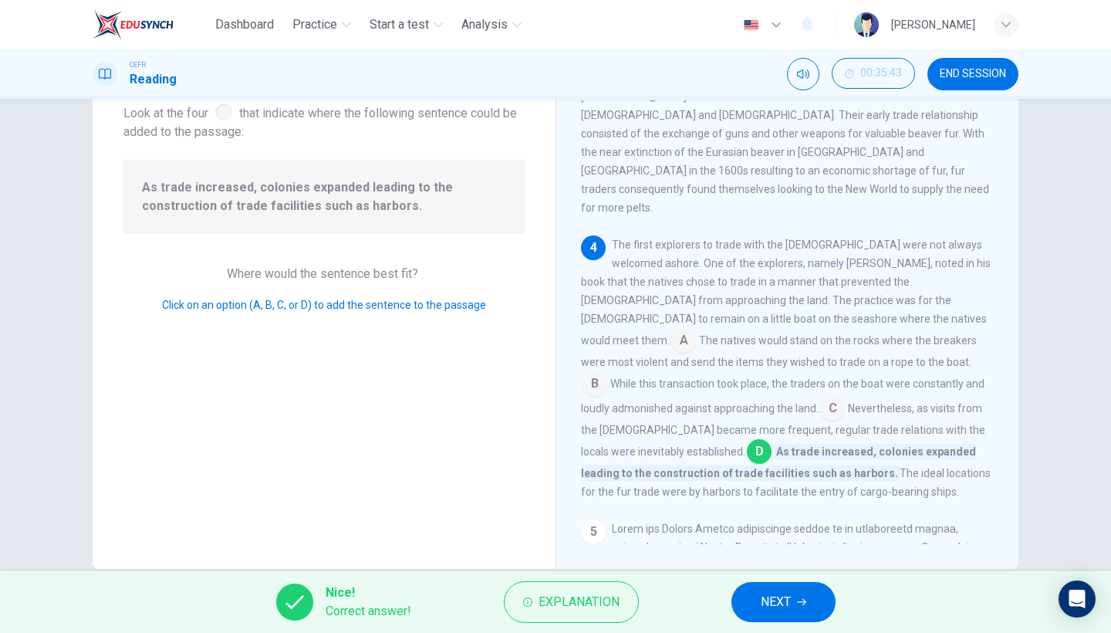
click at [764, 548] on span "NEXT" at bounding box center [776, 602] width 30 height 22
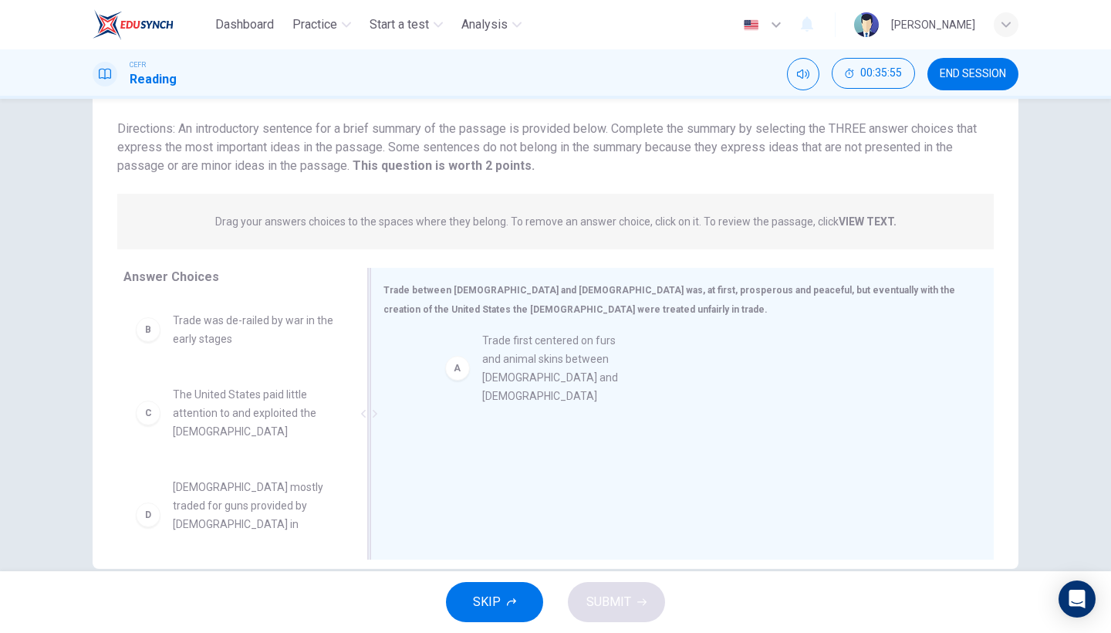
drag, startPoint x: 274, startPoint y: 362, endPoint x: 610, endPoint y: 383, distance: 337.0
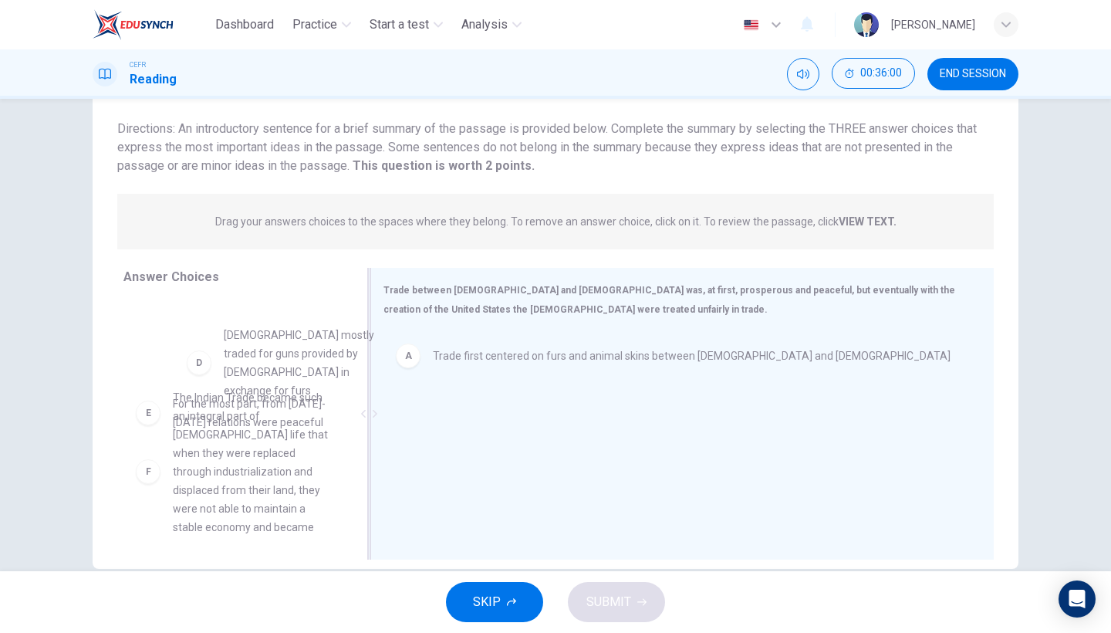
scroll to position [160, 0]
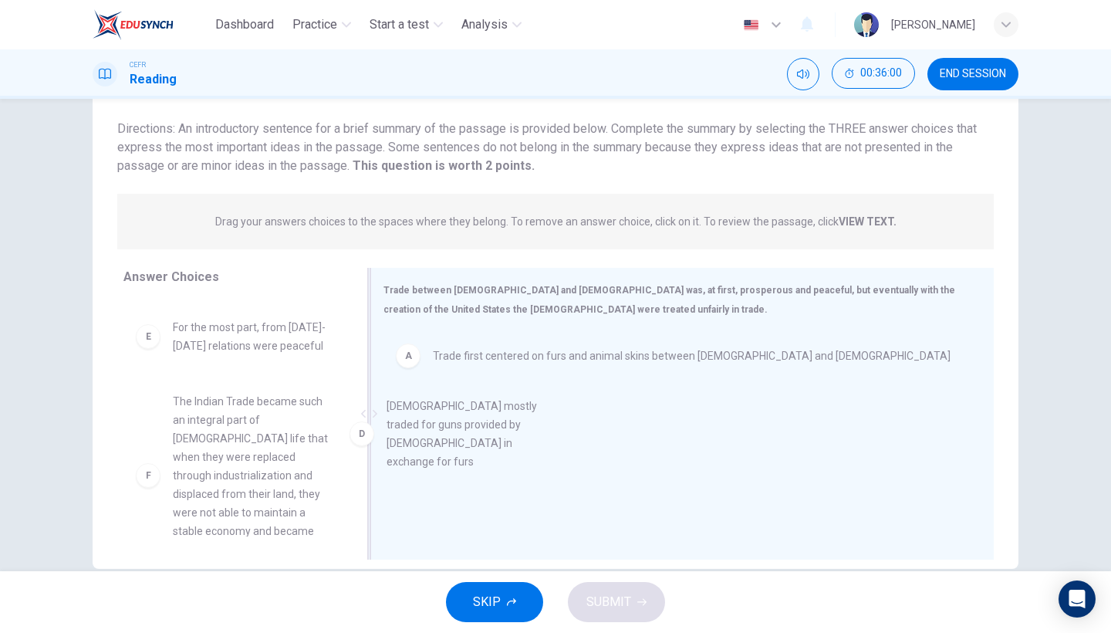
drag, startPoint x: 283, startPoint y: 345, endPoint x: 441, endPoint y: 424, distance: 177.0
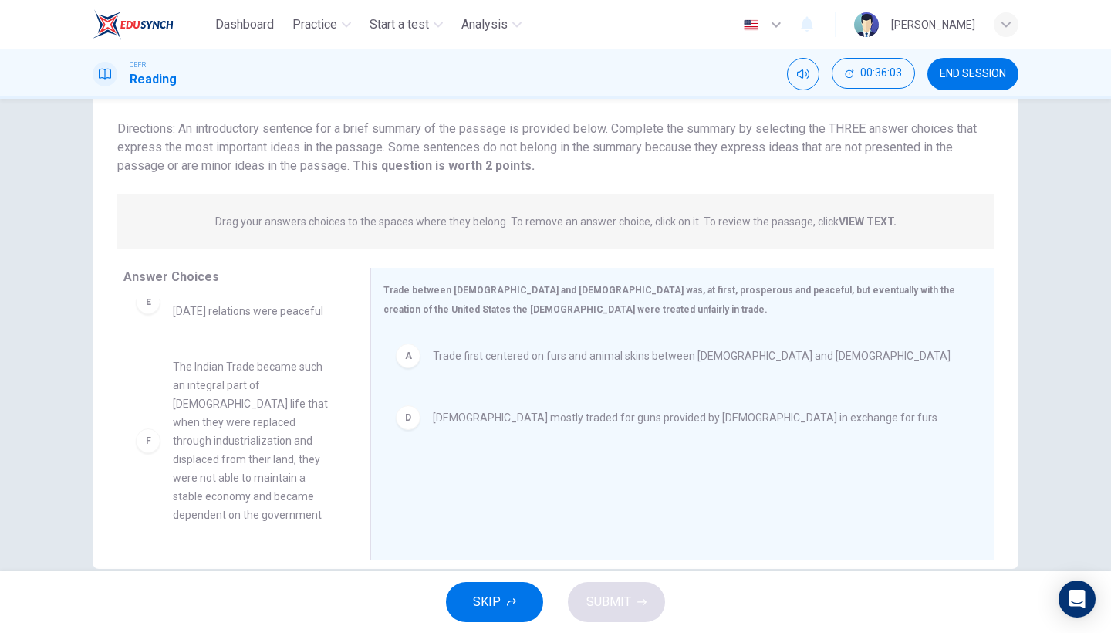
scroll to position [194, 0]
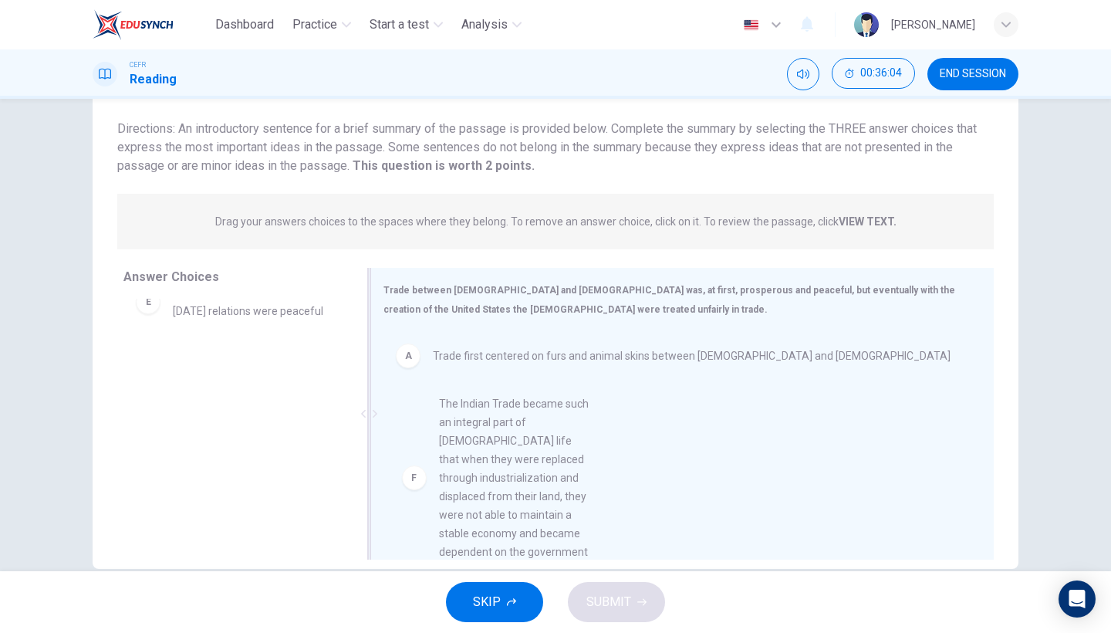
drag, startPoint x: 243, startPoint y: 452, endPoint x: 517, endPoint y: 490, distance: 276.4
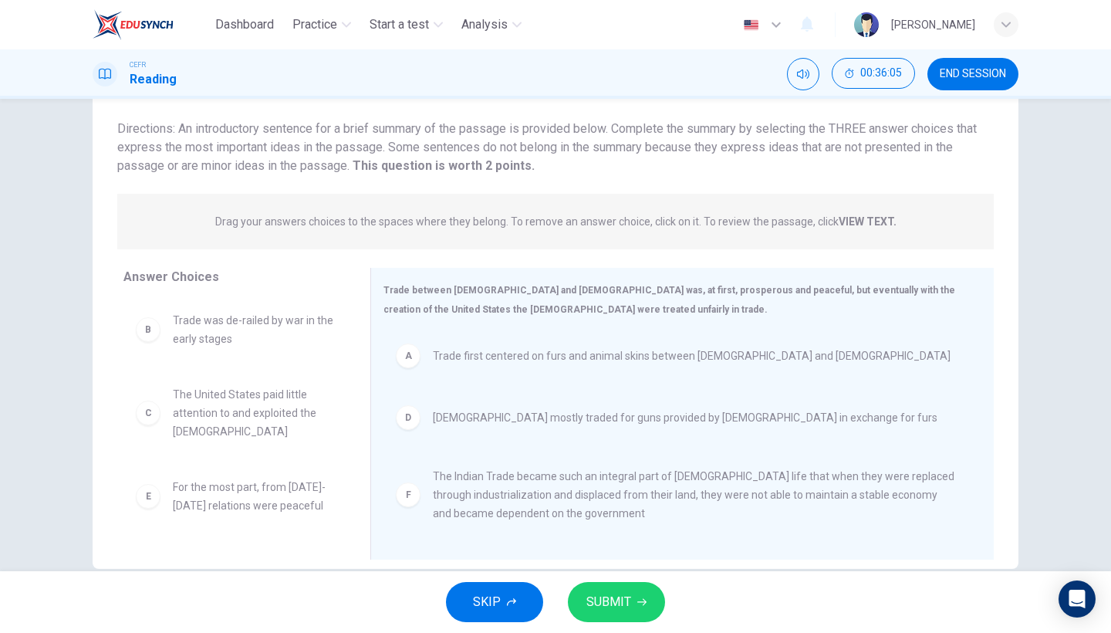
scroll to position [0, 0]
click at [622, 548] on span "SUBMIT" at bounding box center [608, 602] width 45 height 22
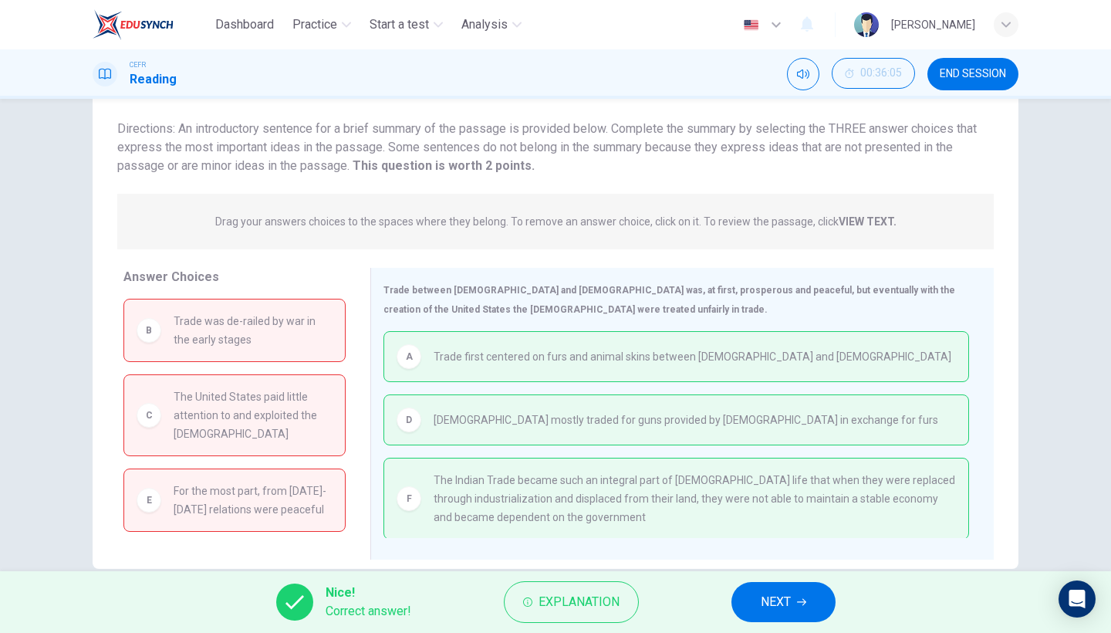
click at [780, 548] on span "NEXT" at bounding box center [776, 602] width 30 height 22
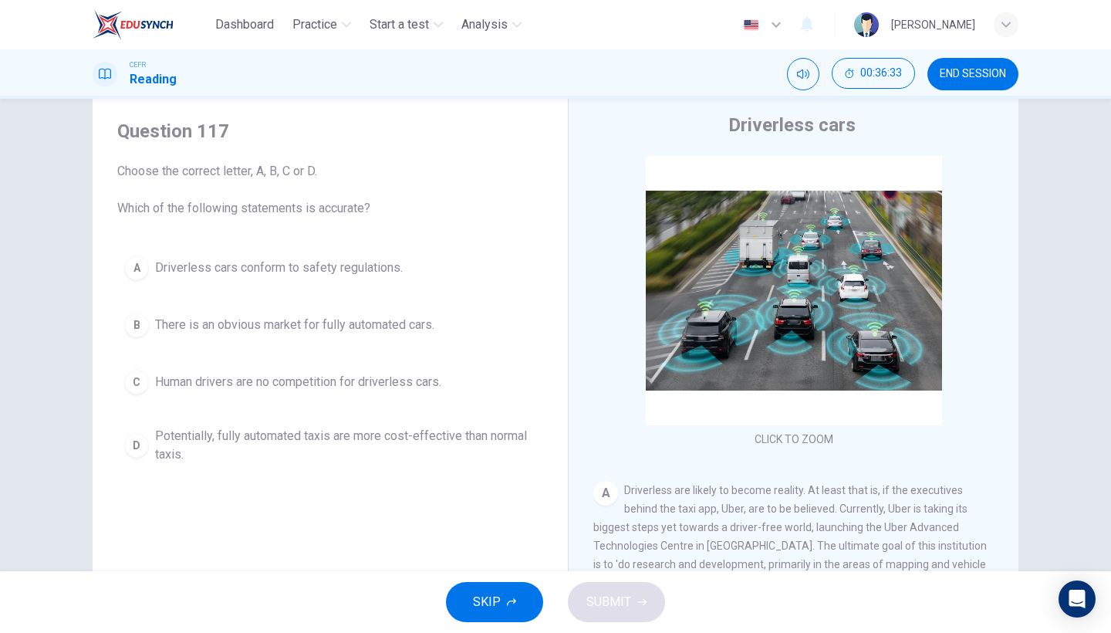
scroll to position [48, 0]
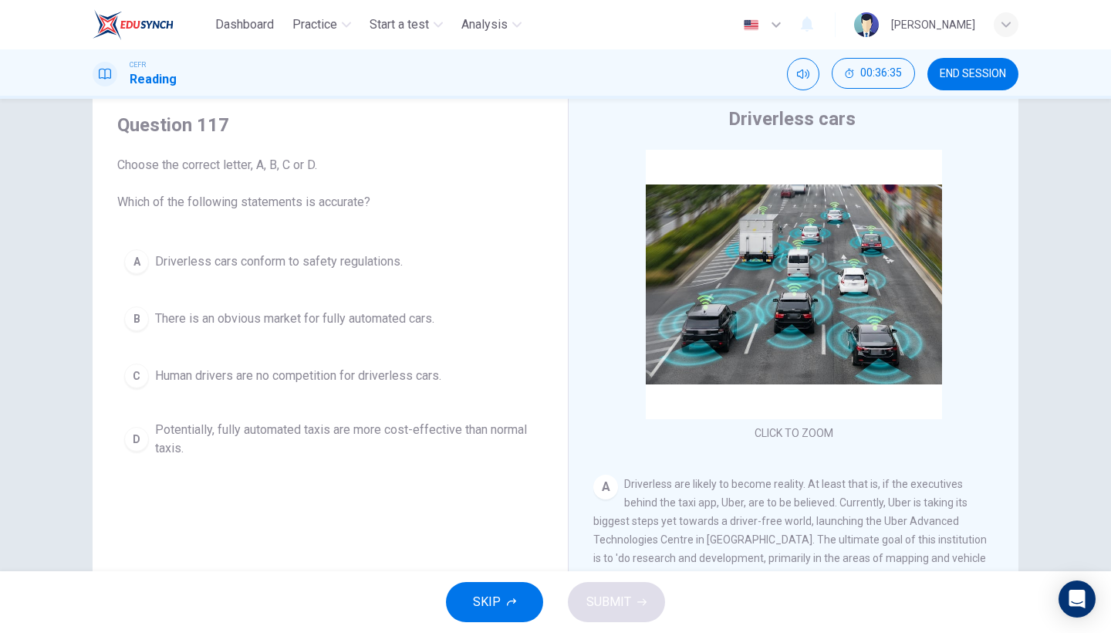
click at [399, 445] on span "Potentially, fully automated taxis are more cost-effective than normal taxis." at bounding box center [345, 438] width 381 height 37
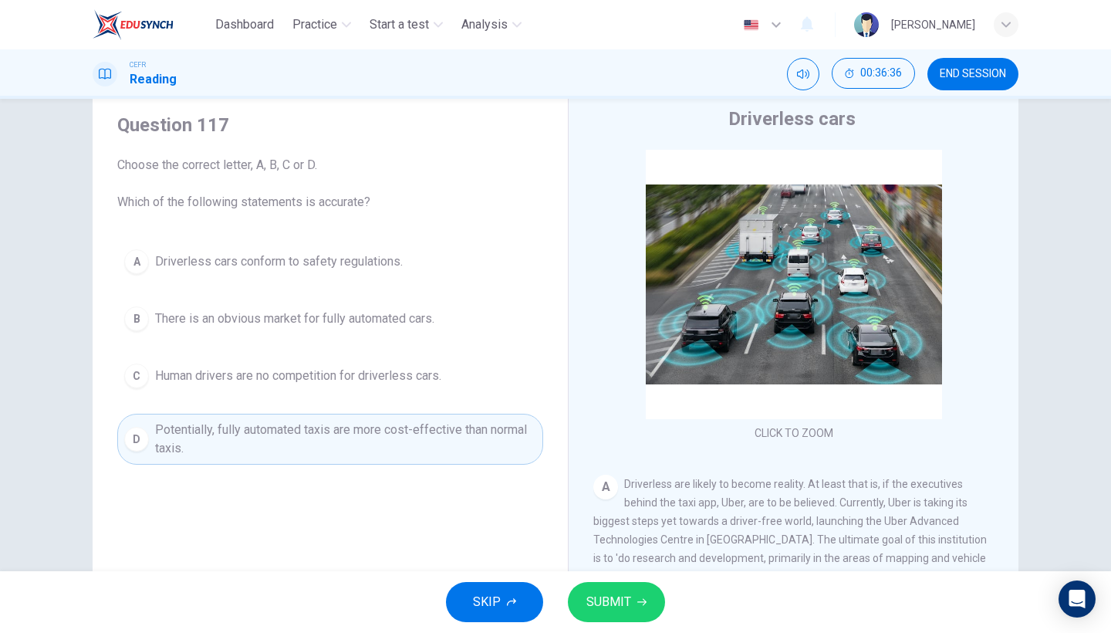
click at [632, 548] on button "SUBMIT" at bounding box center [616, 602] width 97 height 40
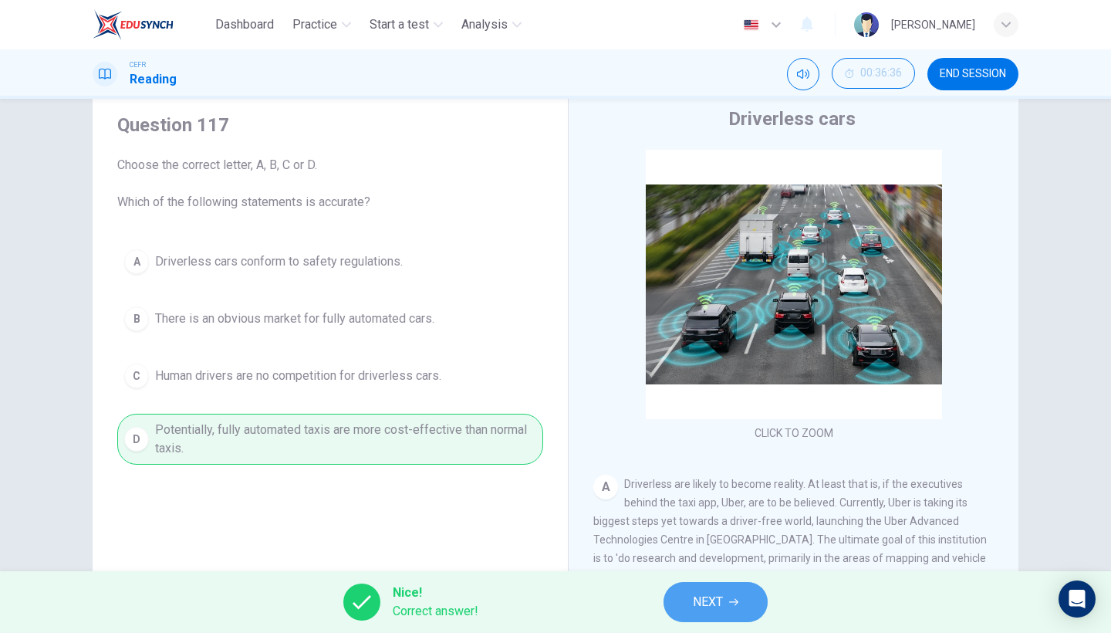
click at [737, 548] on icon "button" at bounding box center [733, 602] width 9 height 7
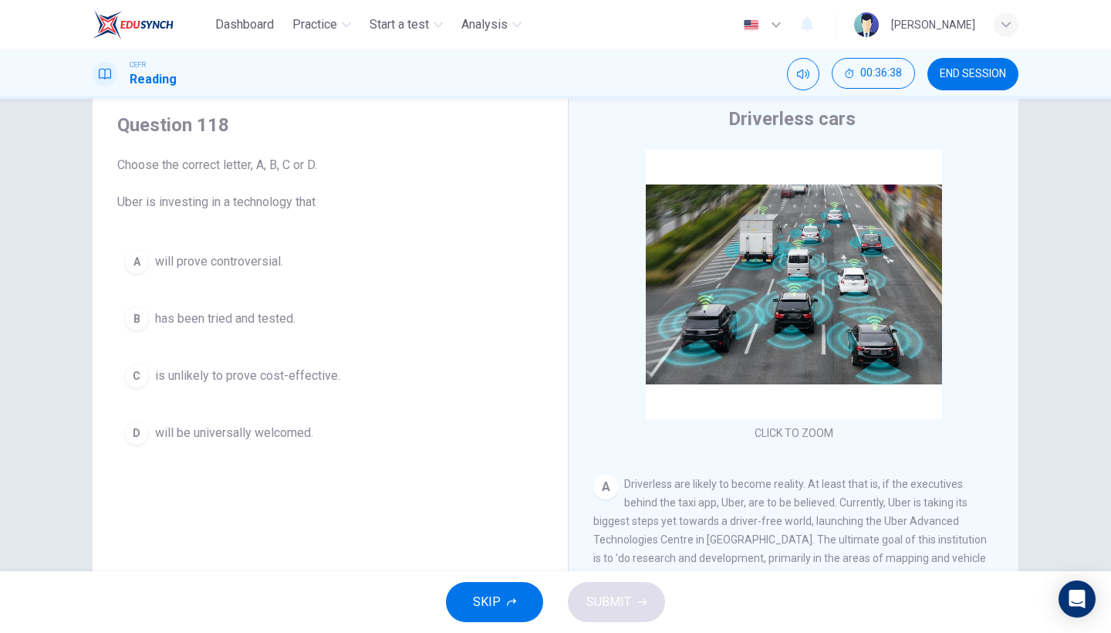
click at [248, 272] on button "A will prove controversial." at bounding box center [330, 261] width 426 height 39
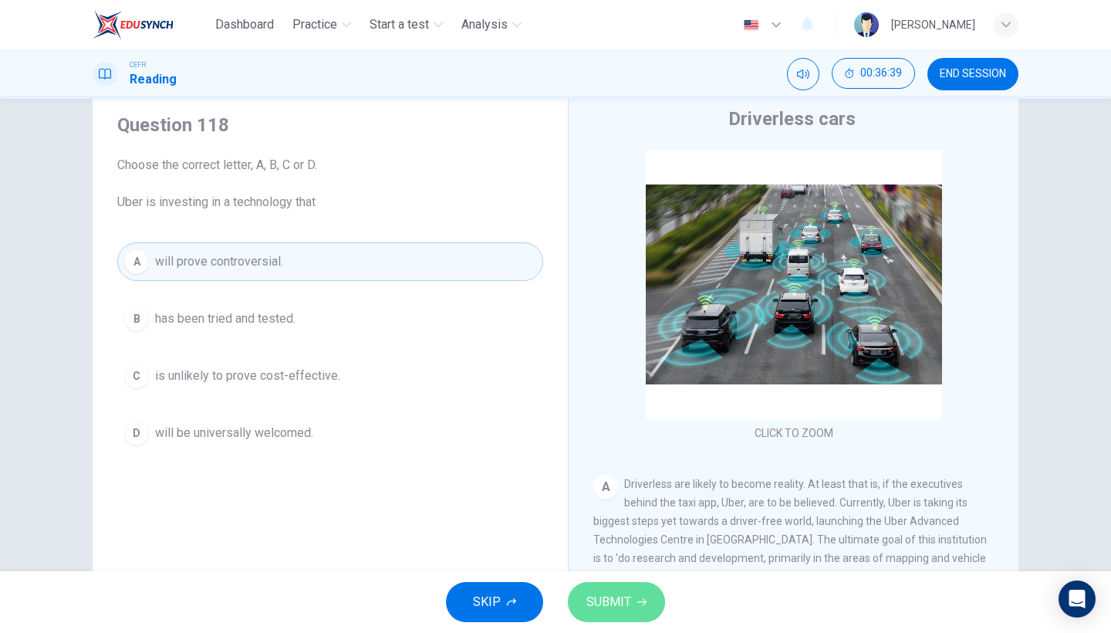
click at [646, 548] on button "SUBMIT" at bounding box center [616, 602] width 97 height 40
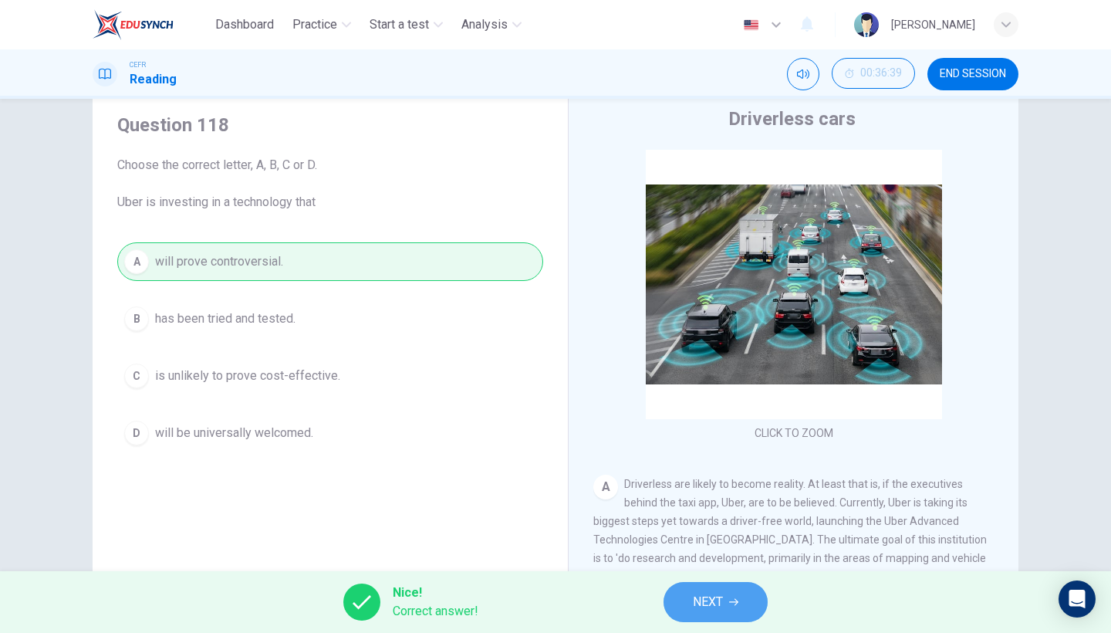
click at [723, 548] on span "NEXT" at bounding box center [708, 602] width 30 height 22
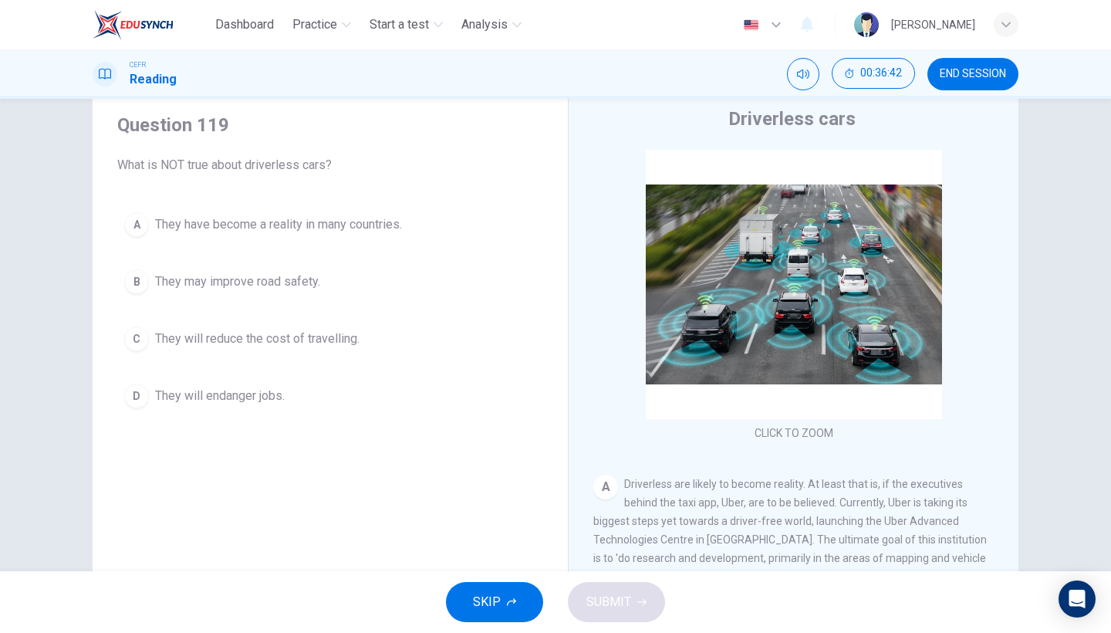
click at [278, 248] on div "A They have become a reality in many countries. B They may improve road safety.…" at bounding box center [330, 310] width 426 height 210
click at [398, 235] on button "A They have become a reality in many countries." at bounding box center [330, 224] width 426 height 39
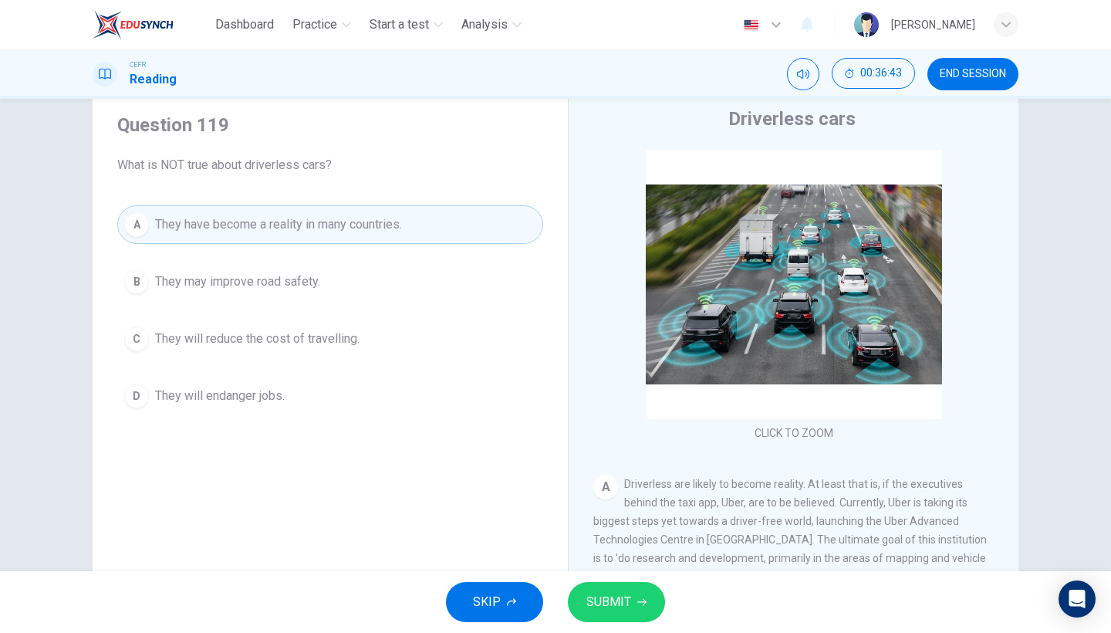
click at [644, 548] on icon "button" at bounding box center [641, 601] width 9 height 9
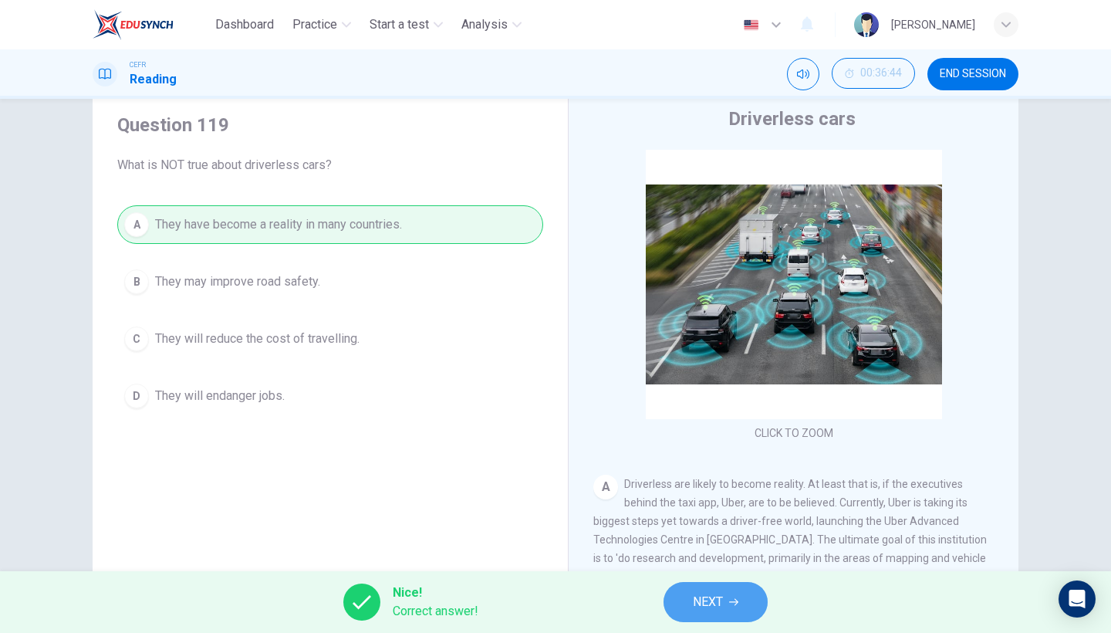
click at [710, 548] on button "NEXT" at bounding box center [715, 602] width 104 height 40
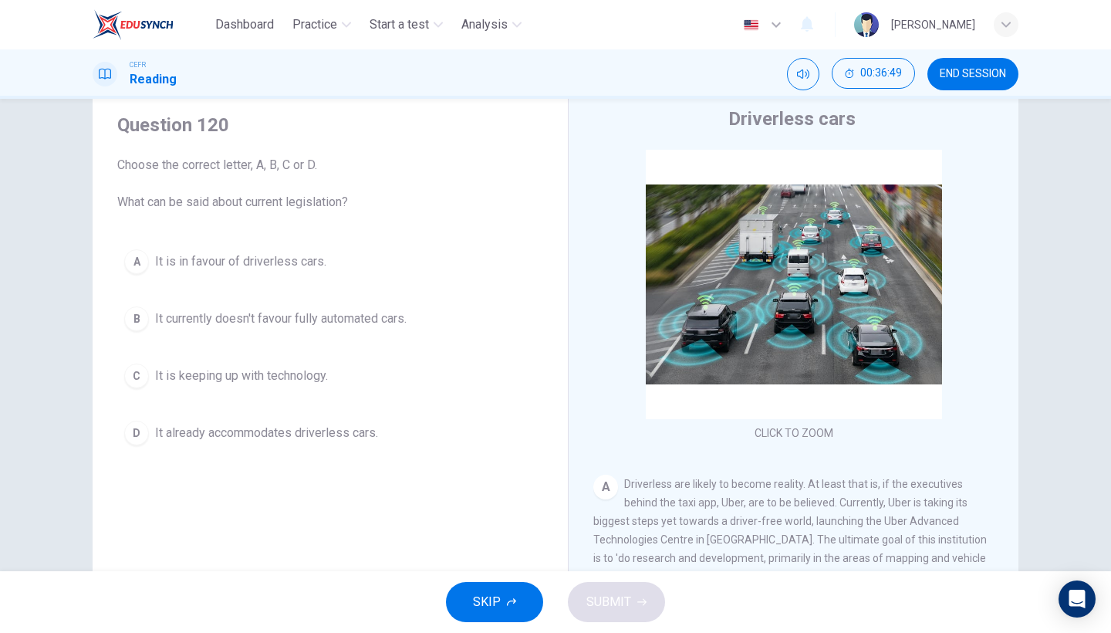
click at [344, 328] on button "B It currently doesn't favour fully automated cars." at bounding box center [330, 318] width 426 height 39
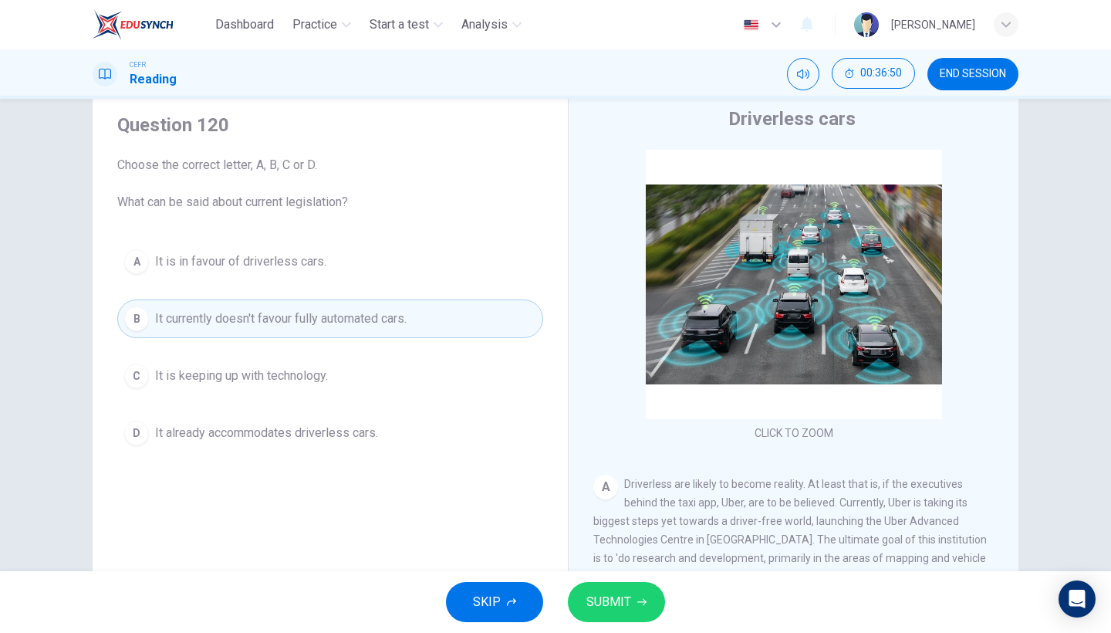
click at [374, 262] on button "A It is in favour of driverless cars." at bounding box center [330, 261] width 426 height 39
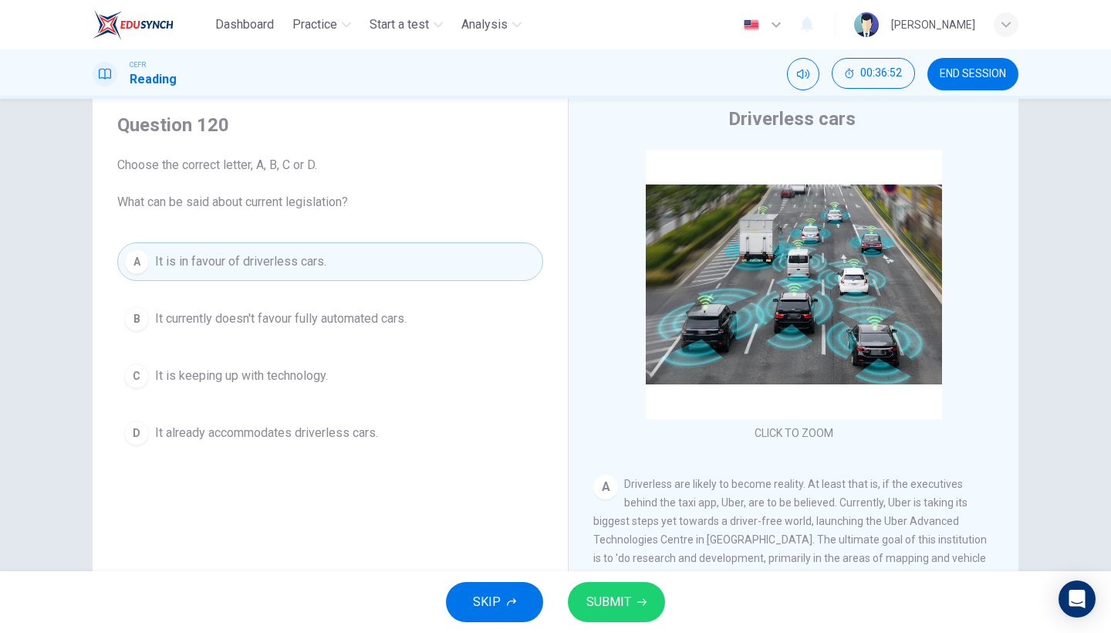
click at [380, 330] on button "B It currently doesn't favour fully automated cars." at bounding box center [330, 318] width 426 height 39
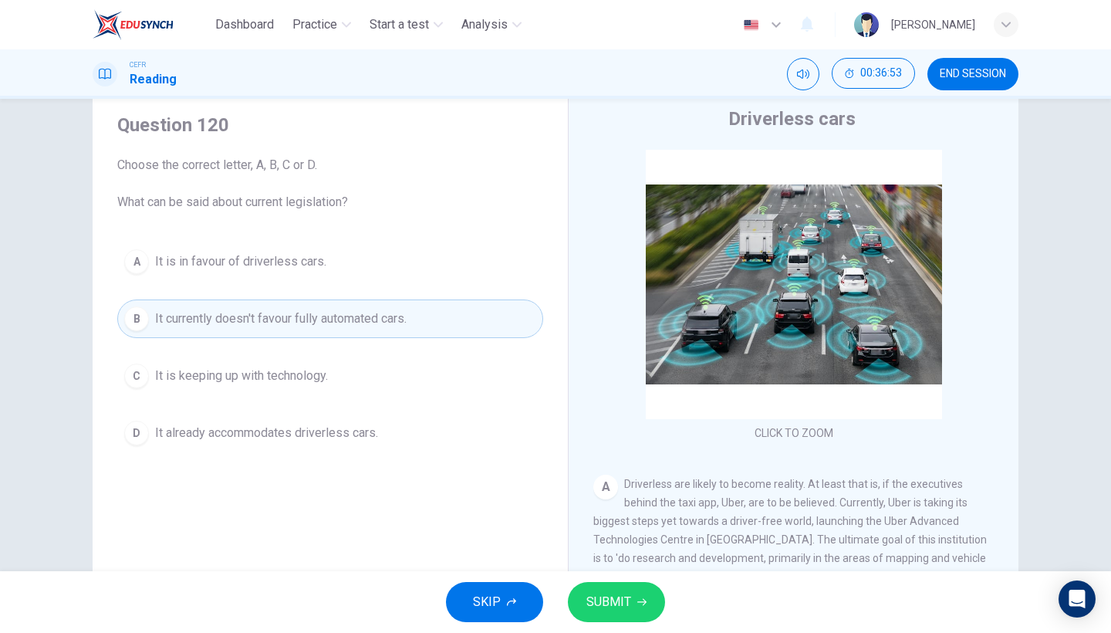
click at [612, 548] on span "SUBMIT" at bounding box center [608, 602] width 45 height 22
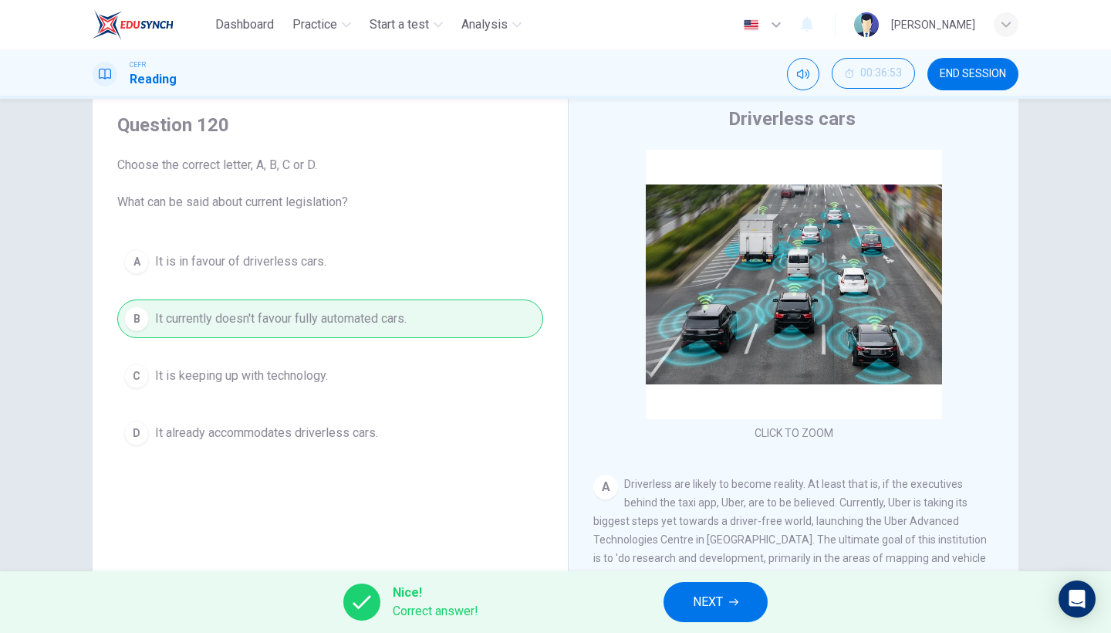
click at [690, 548] on button "NEXT" at bounding box center [715, 602] width 104 height 40
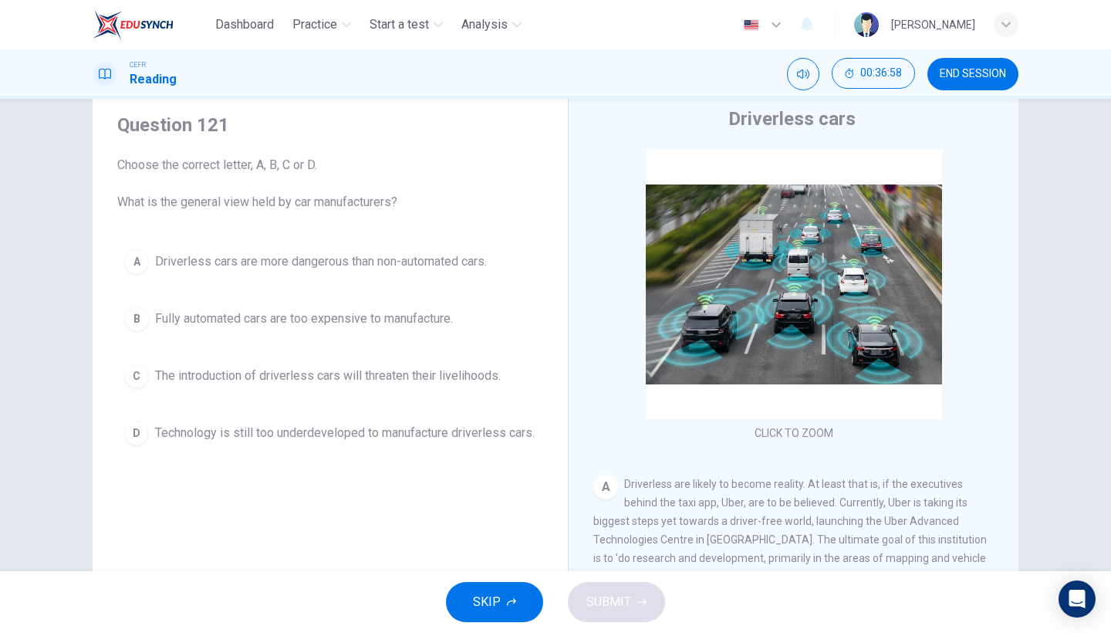
click at [304, 273] on button "A Driverless cars are more dangerous than non-automated cars." at bounding box center [330, 261] width 426 height 39
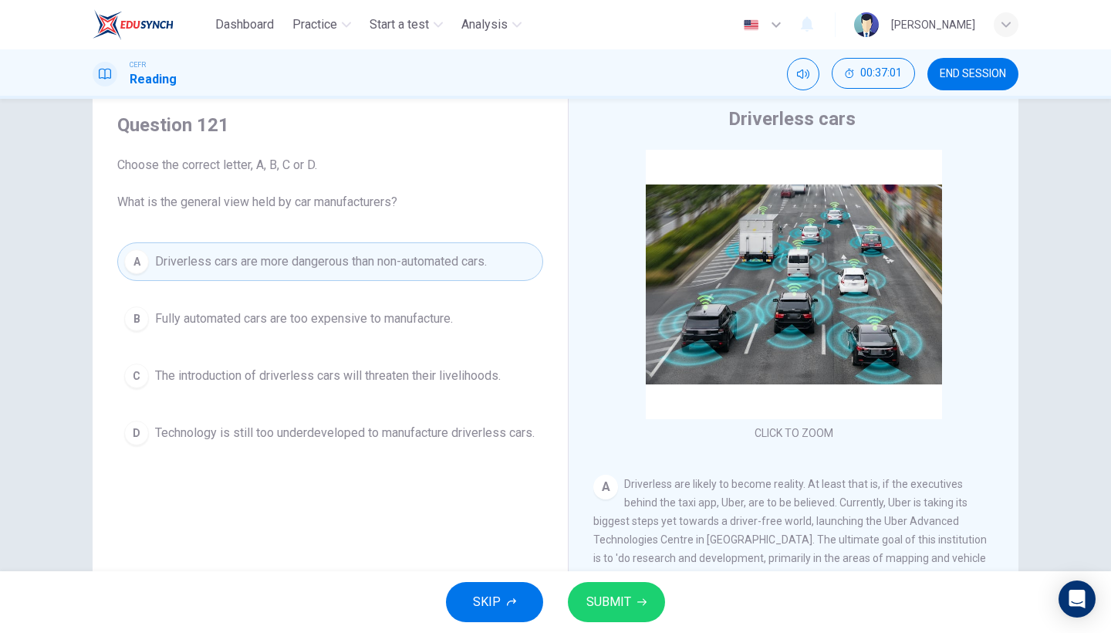
click at [350, 399] on div "A Driverless cars are more dangerous than non-automated cars. B Fully automated…" at bounding box center [330, 347] width 426 height 210
click at [469, 386] on button "C The introduction of driverless cars will threaten their livelihoods." at bounding box center [330, 375] width 426 height 39
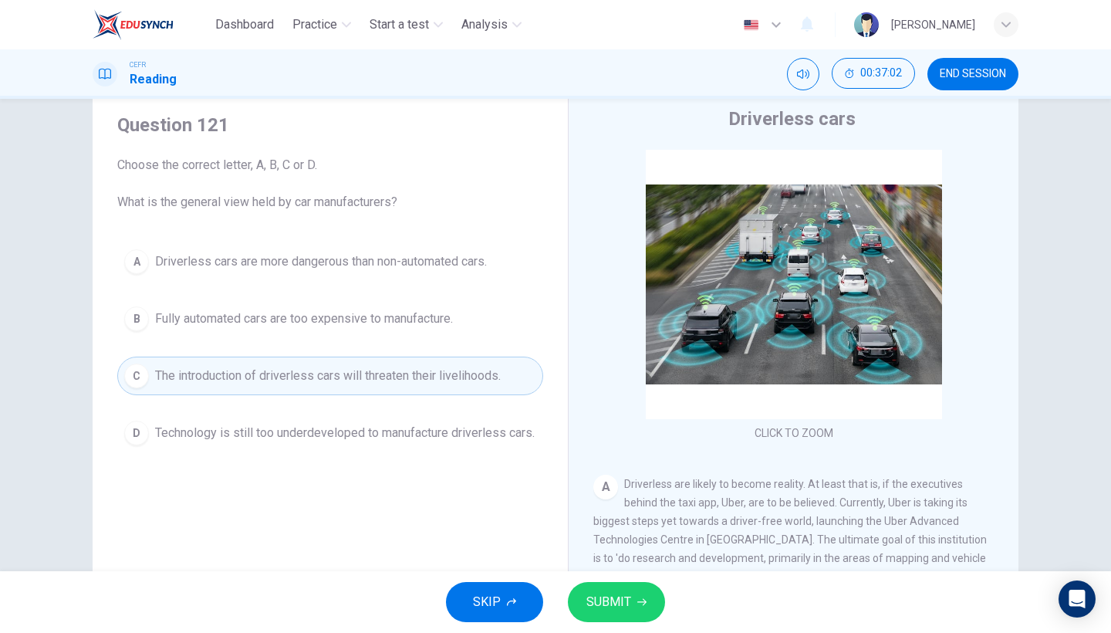
click at [609, 548] on button "SUBMIT" at bounding box center [616, 602] width 97 height 40
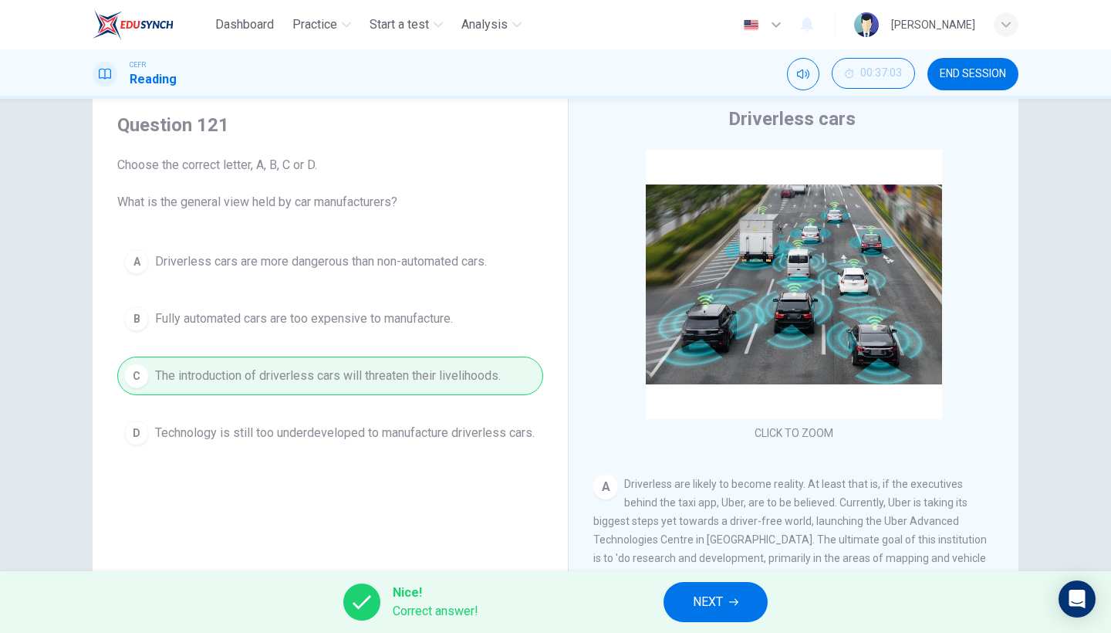
click at [705, 548] on span "NEXT" at bounding box center [708, 602] width 30 height 22
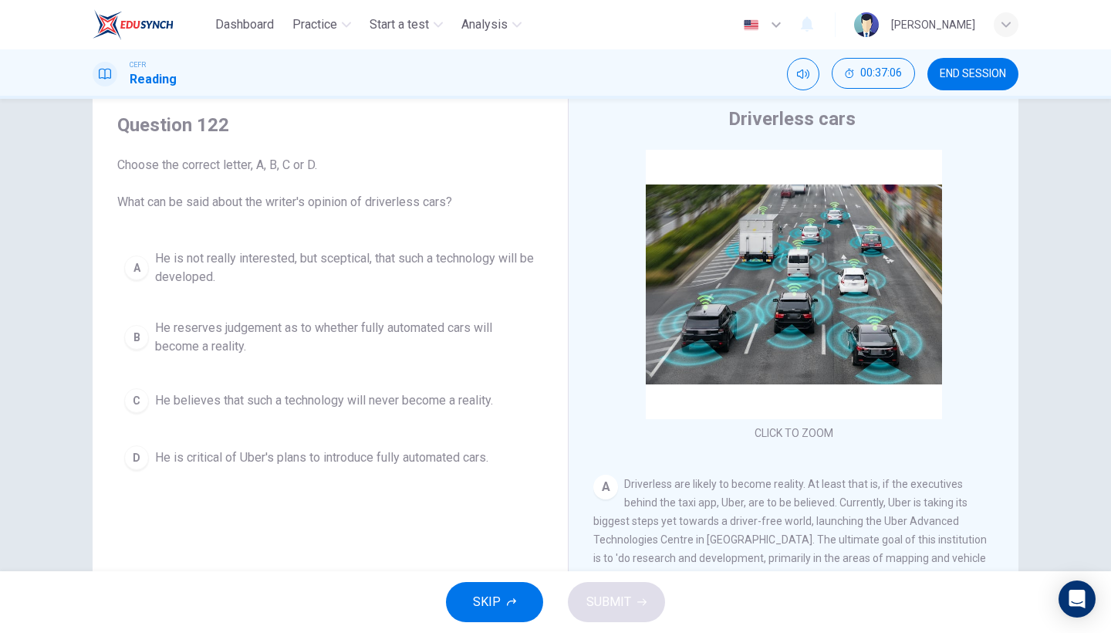
click at [353, 340] on span "He reserves judgement as to whether fully automated cars will become a reality." at bounding box center [345, 337] width 381 height 37
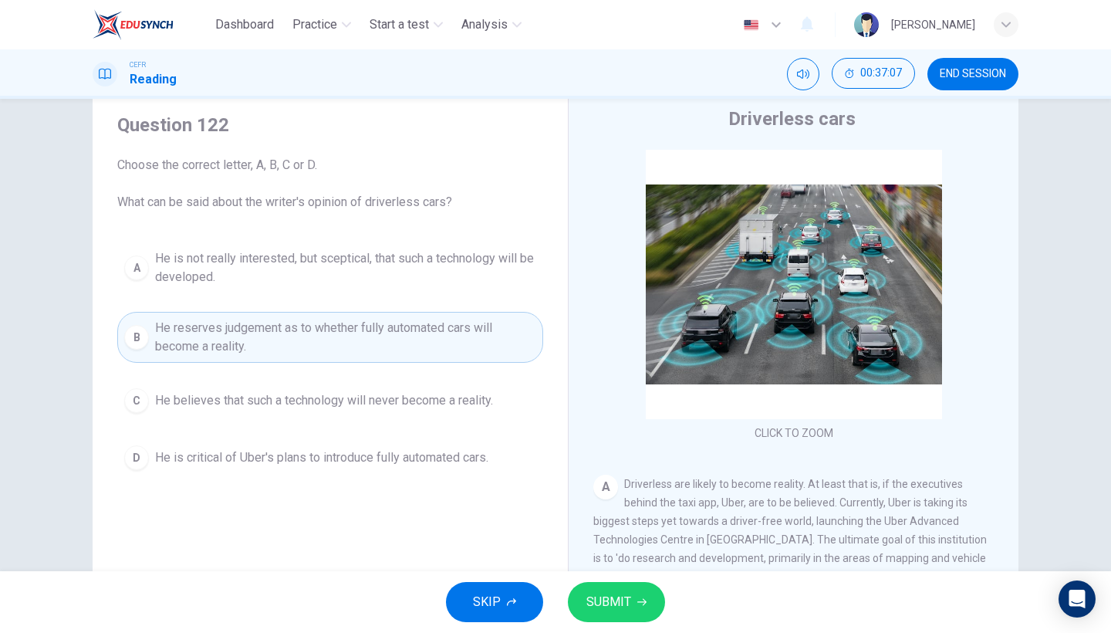
click at [626, 548] on span "SUBMIT" at bounding box center [608, 602] width 45 height 22
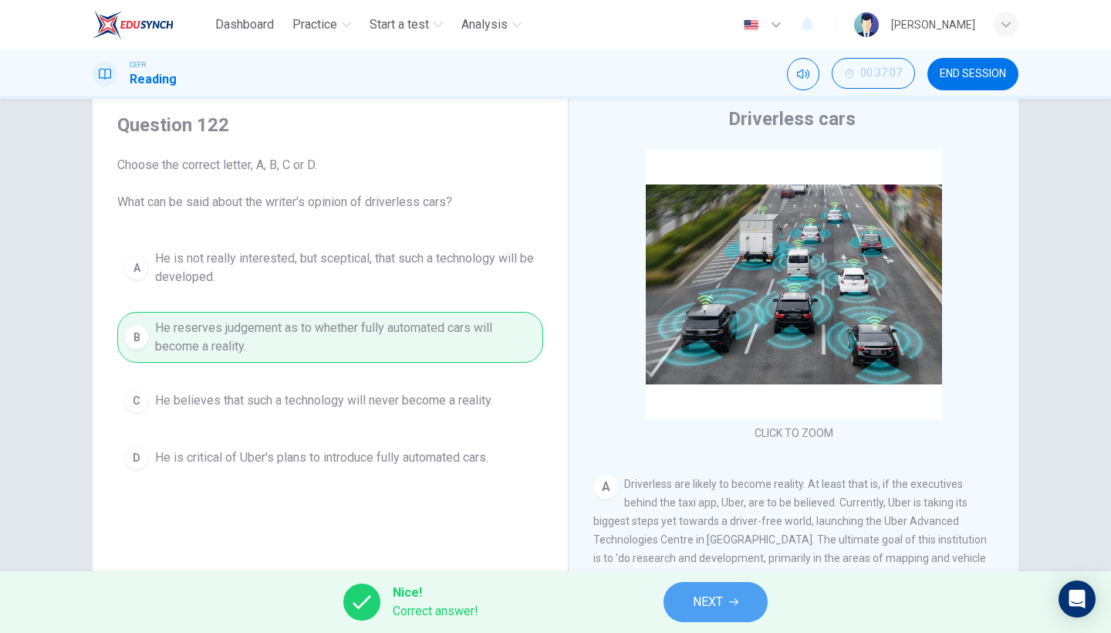
click at [720, 548] on button "NEXT" at bounding box center [715, 602] width 104 height 40
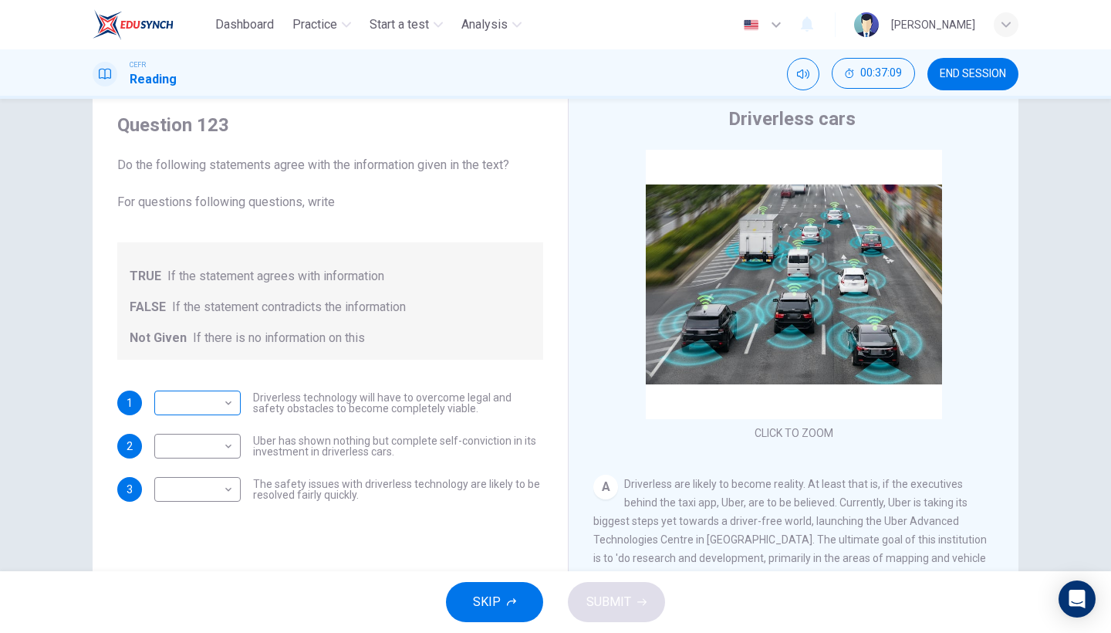
click at [197, 413] on body "Dashboard Practice Start a test Analysis English en ​ NURSYAZWANA [PERSON_NAME]…" at bounding box center [555, 316] width 1111 height 633
click at [210, 423] on li "TRUE" at bounding box center [193, 427] width 86 height 25
type input "TRUE"
click at [210, 444] on body "Dashboard Practice Start a test Analysis English en ​ NURSYAZWANA [PERSON_NAME]…" at bounding box center [555, 316] width 1111 height 633
click at [204, 488] on li "FALSE" at bounding box center [193, 495] width 86 height 25
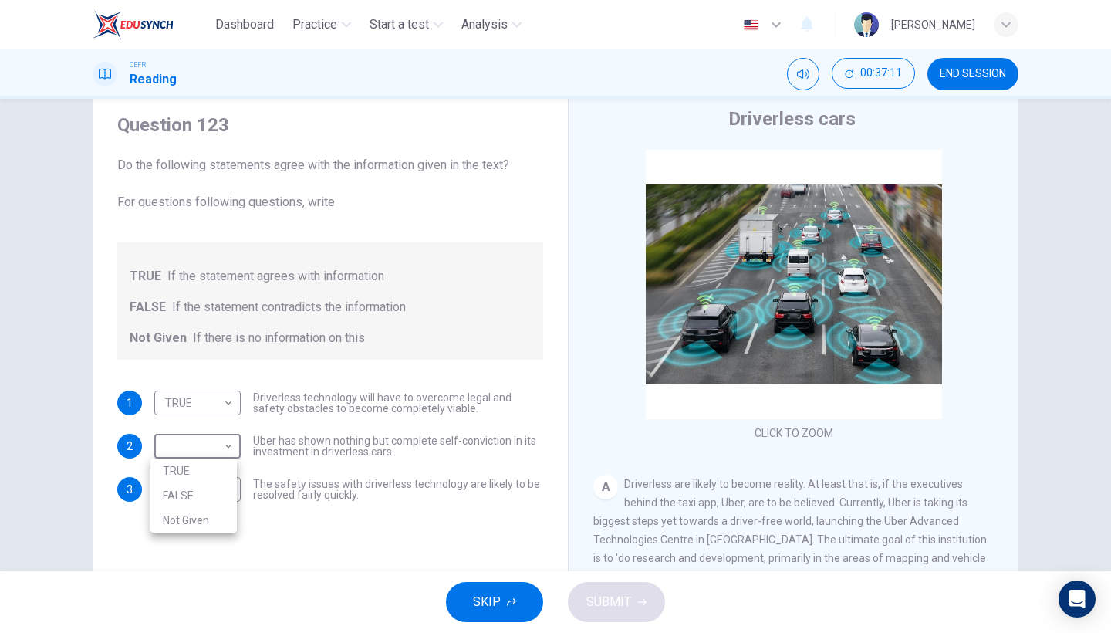
type input "FALSE"
click at [204, 490] on body "Dashboard Practice Start a test Analysis English en ​ NURSYAZWANA [PERSON_NAME]…" at bounding box center [555, 316] width 1111 height 633
click at [206, 548] on li "Not Given" at bounding box center [193, 563] width 86 height 25
type input "Not Given"
click at [587, 548] on span "SUBMIT" at bounding box center [608, 602] width 45 height 22
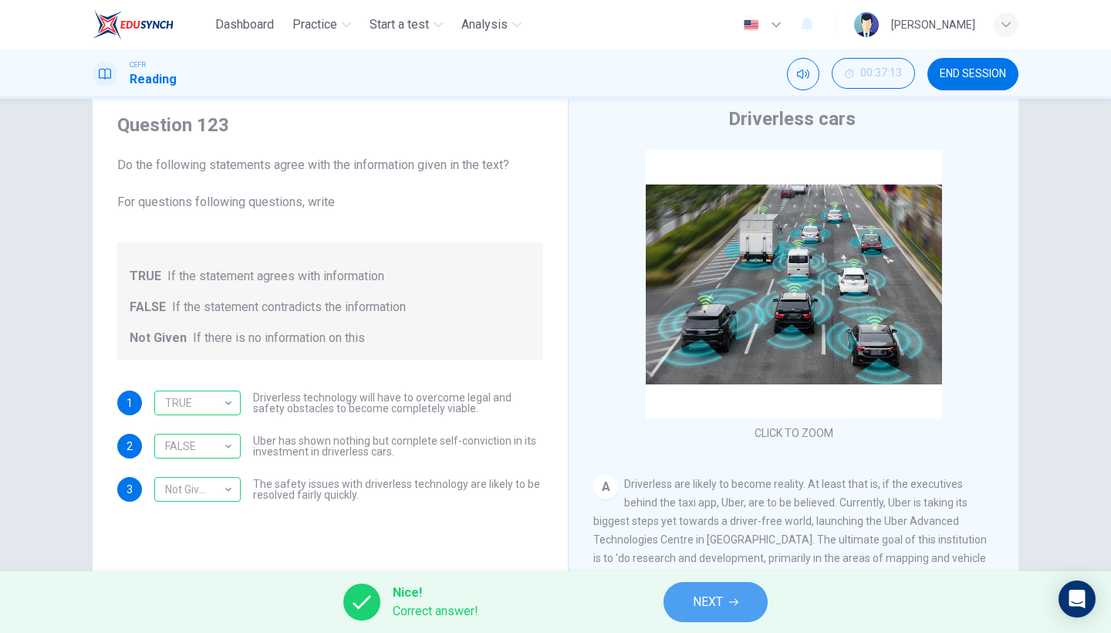
click at [731, 548] on button "NEXT" at bounding box center [715, 602] width 104 height 40
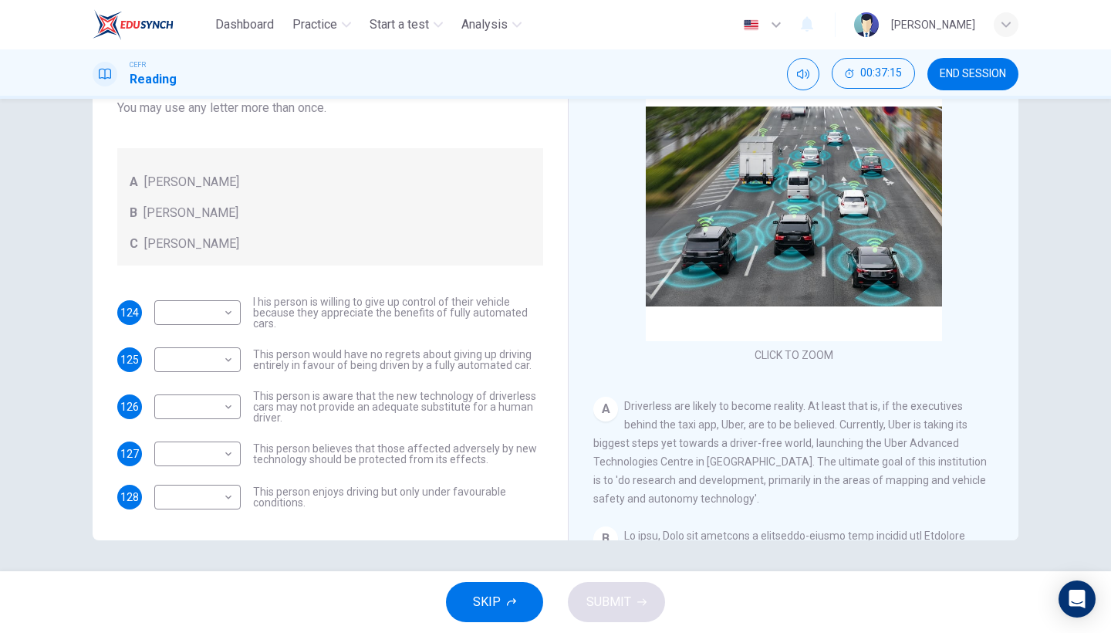
scroll to position [126, 0]
click at [214, 314] on body "Dashboard Practice Start a test Analysis English en ​ NURSYAZWANA [PERSON_NAME]…" at bounding box center [555, 316] width 1111 height 633
click at [217, 337] on li "A" at bounding box center [193, 337] width 86 height 25
type input "A"
click at [217, 377] on body "Dashboard Practice Start a test Analysis English en ​ NURSYAZWANA [PERSON_NAME]…" at bounding box center [555, 316] width 1111 height 633
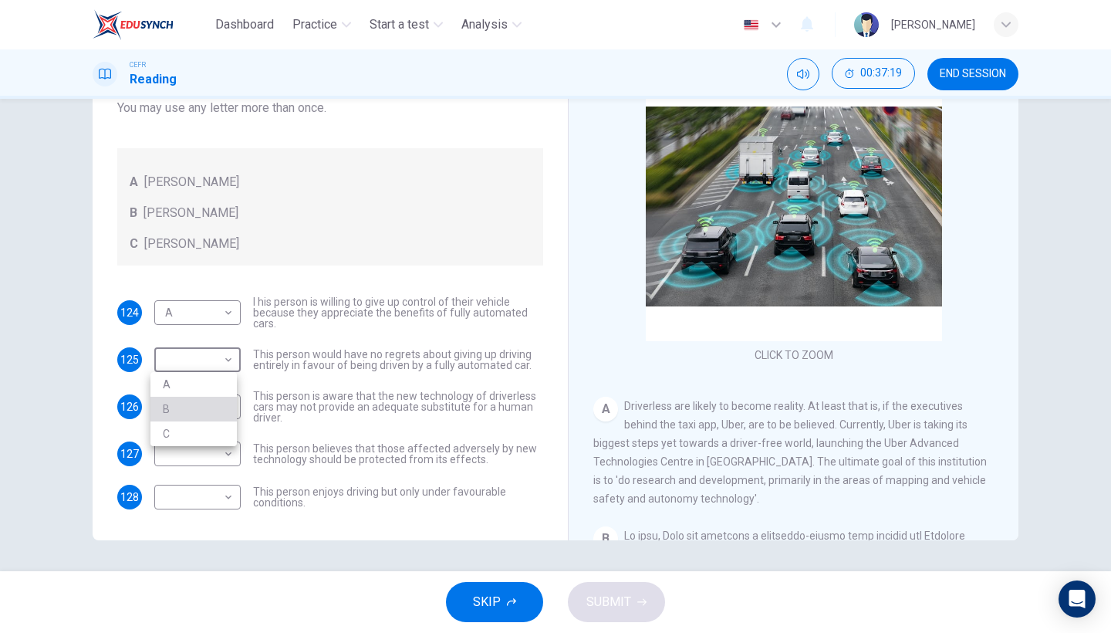
click at [211, 407] on li "B" at bounding box center [193, 409] width 86 height 25
type input "B"
click at [211, 429] on div "124 A A ​ I his person is willing to give up control of their vehicle because t…" at bounding box center [330, 402] width 426 height 213
click at [211, 423] on body "Dashboard Practice Start a test Analysis English en ​ NURSYAZWANA [PERSON_NAME]…" at bounding box center [555, 316] width 1111 height 633
click at [208, 479] on li "C" at bounding box center [193, 480] width 86 height 25
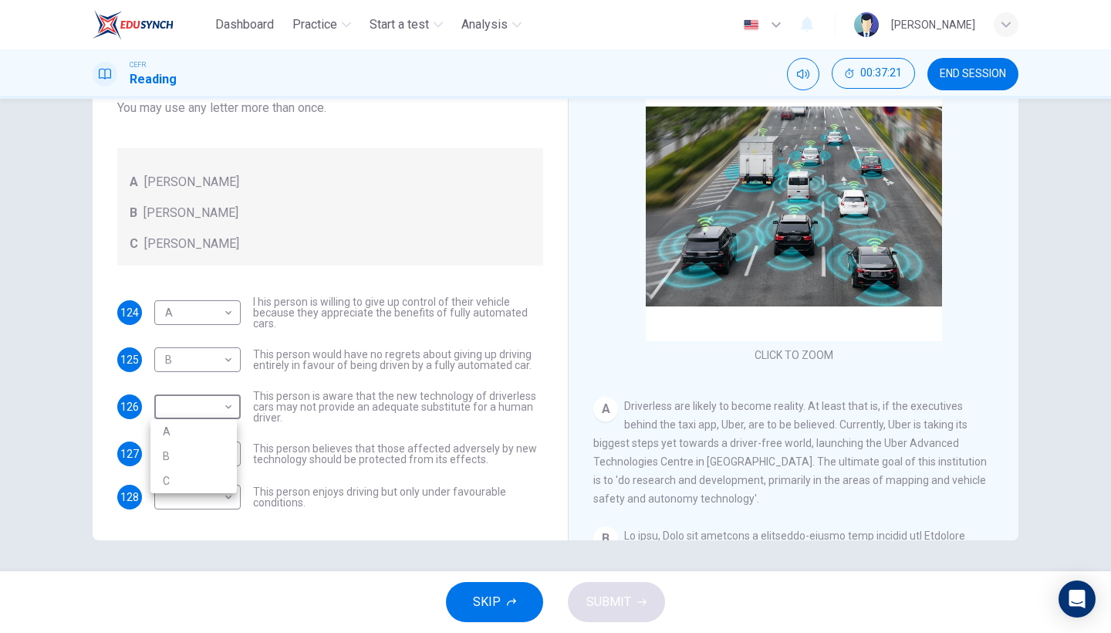
type input "C"
click at [228, 454] on body "Dashboard Practice Start a test Analysis English en ​ NURSYAZWANA [PERSON_NAME]…" at bounding box center [555, 316] width 1111 height 633
click at [221, 470] on li "A" at bounding box center [193, 478] width 86 height 25
type input "A"
click at [220, 494] on body "Dashboard Practice Start a test Analysis English en ​ NURSYAZWANA [PERSON_NAME]…" at bounding box center [555, 316] width 1111 height 633
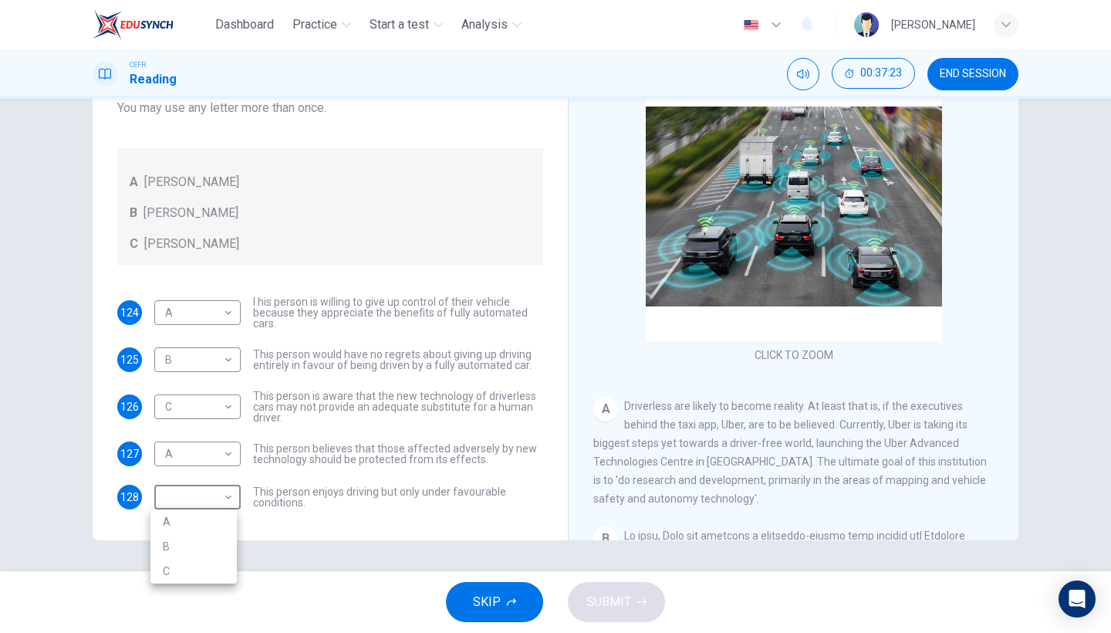
click at [202, 529] on li "A" at bounding box center [193, 521] width 86 height 25
type input "A"
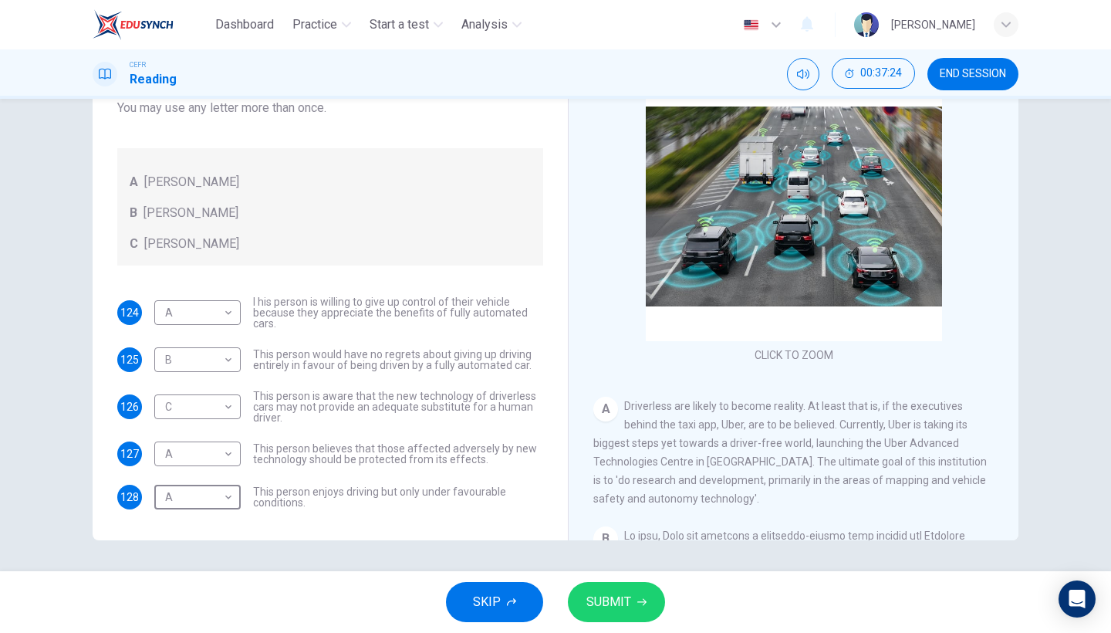
click at [579, 548] on button "SUBMIT" at bounding box center [616, 602] width 97 height 40
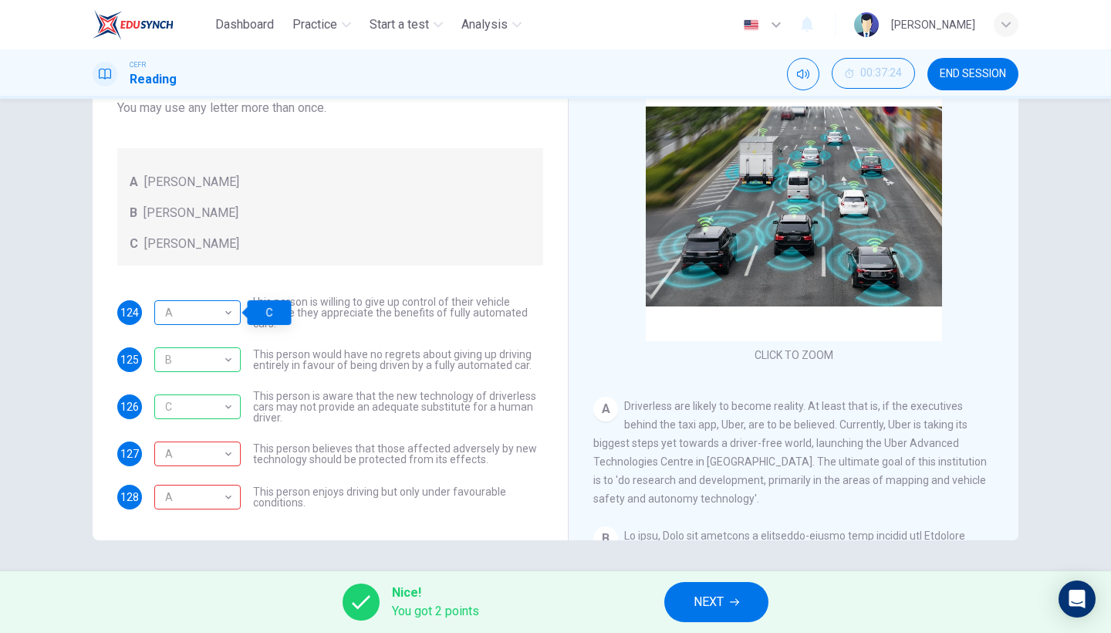
click at [221, 314] on div "A" at bounding box center [194, 313] width 81 height 44
click at [685, 548] on button "NEXT" at bounding box center [716, 602] width 104 height 40
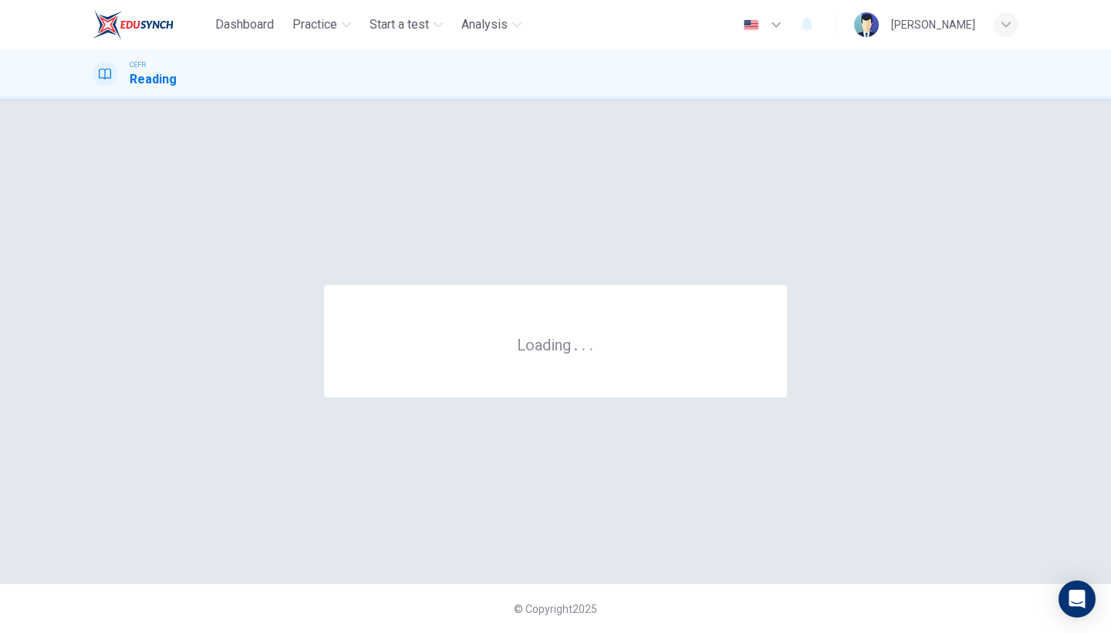
scroll to position [0, 0]
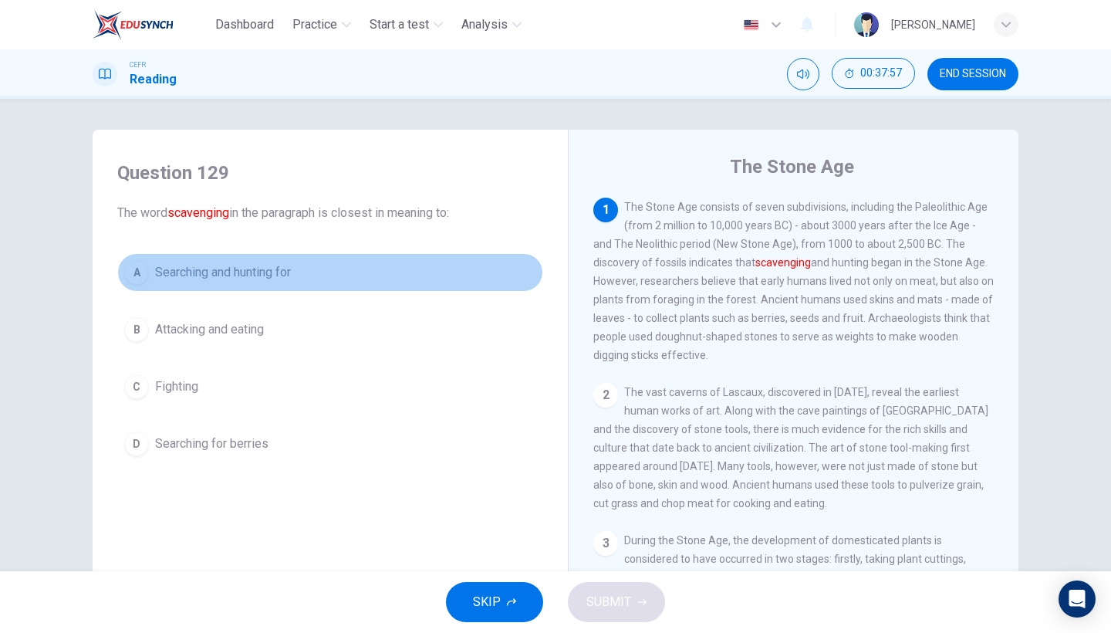
click at [309, 275] on button "A Searching and hunting for" at bounding box center [330, 272] width 426 height 39
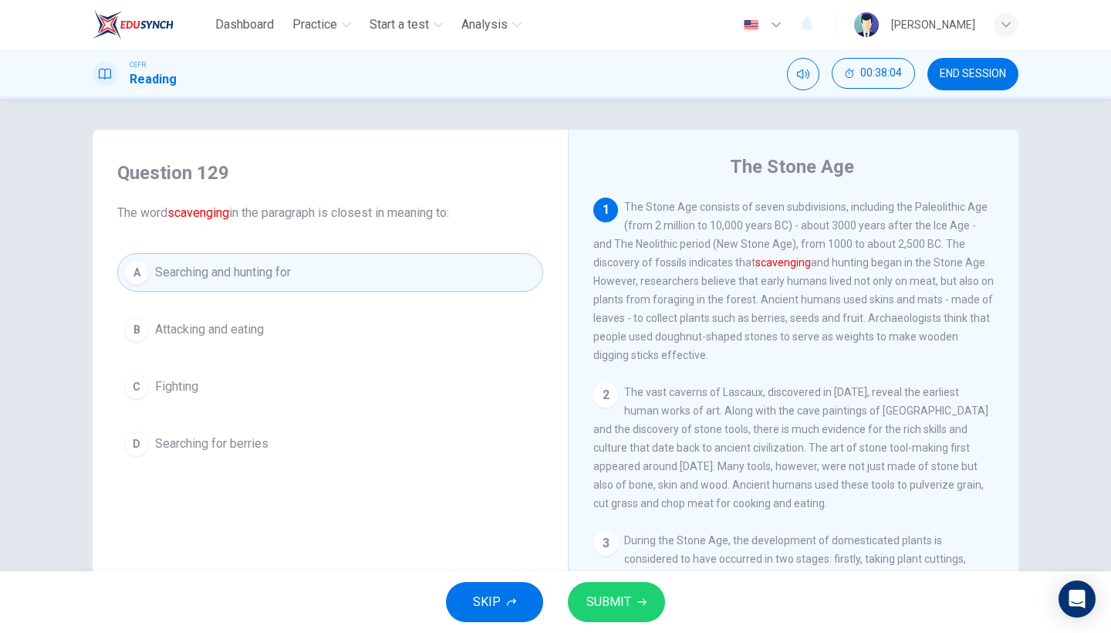
click at [636, 548] on button "SUBMIT" at bounding box center [616, 602] width 97 height 40
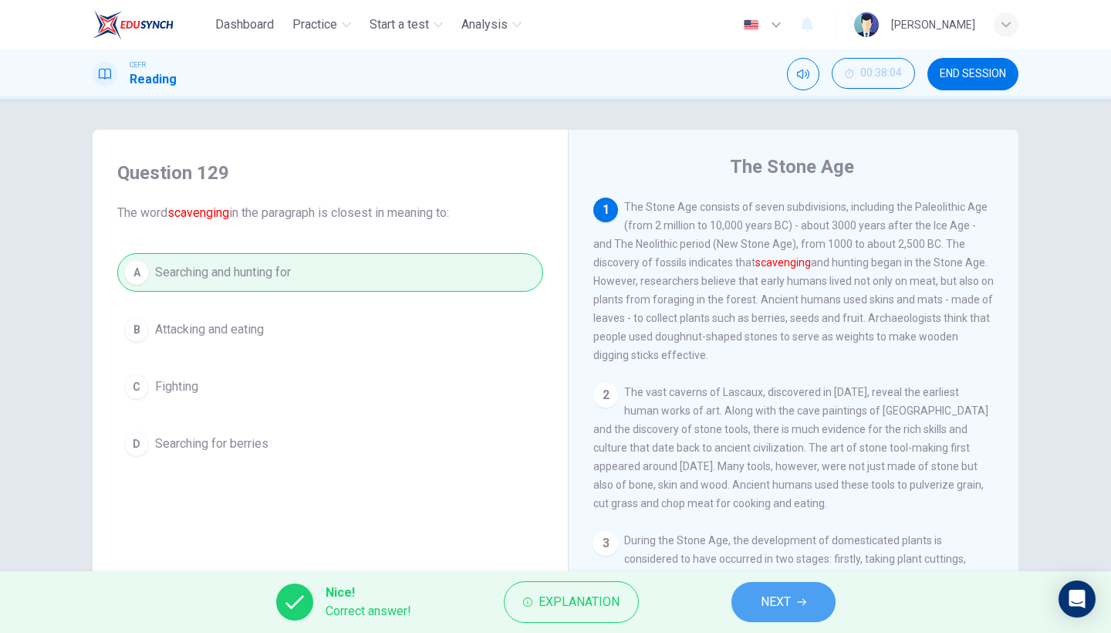
click at [822, 548] on button "NEXT" at bounding box center [783, 602] width 104 height 40
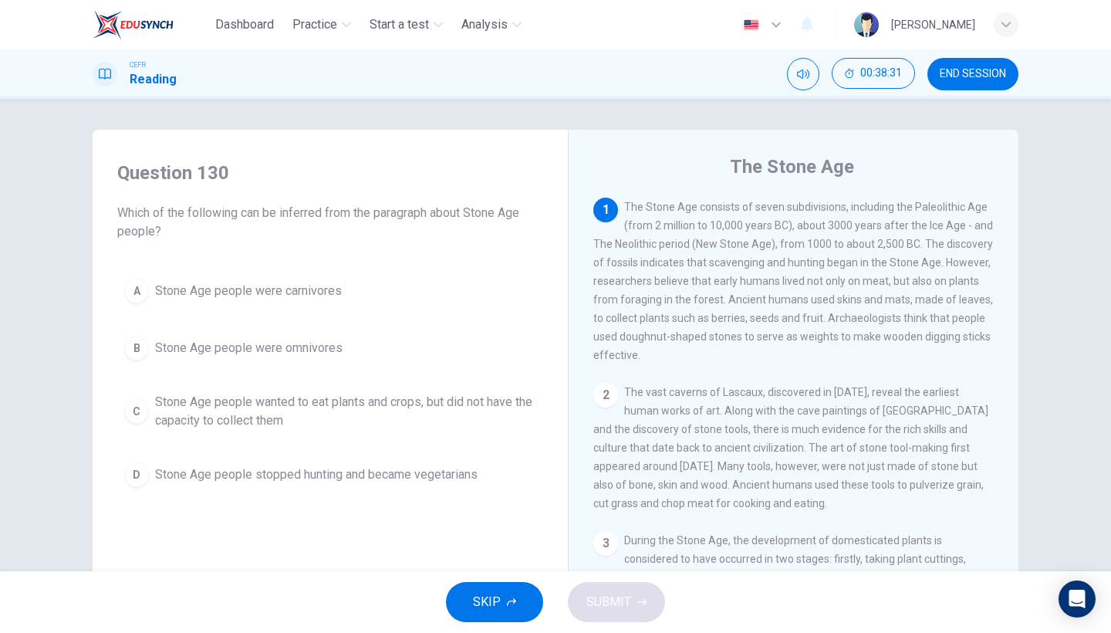
click at [255, 496] on div "Question 130 Which of the following can be inferred from the paragraph about St…" at bounding box center [330, 327] width 451 height 364
click at [287, 479] on span "Stone Age people stopped hunting and became vegetarians" at bounding box center [316, 474] width 322 height 19
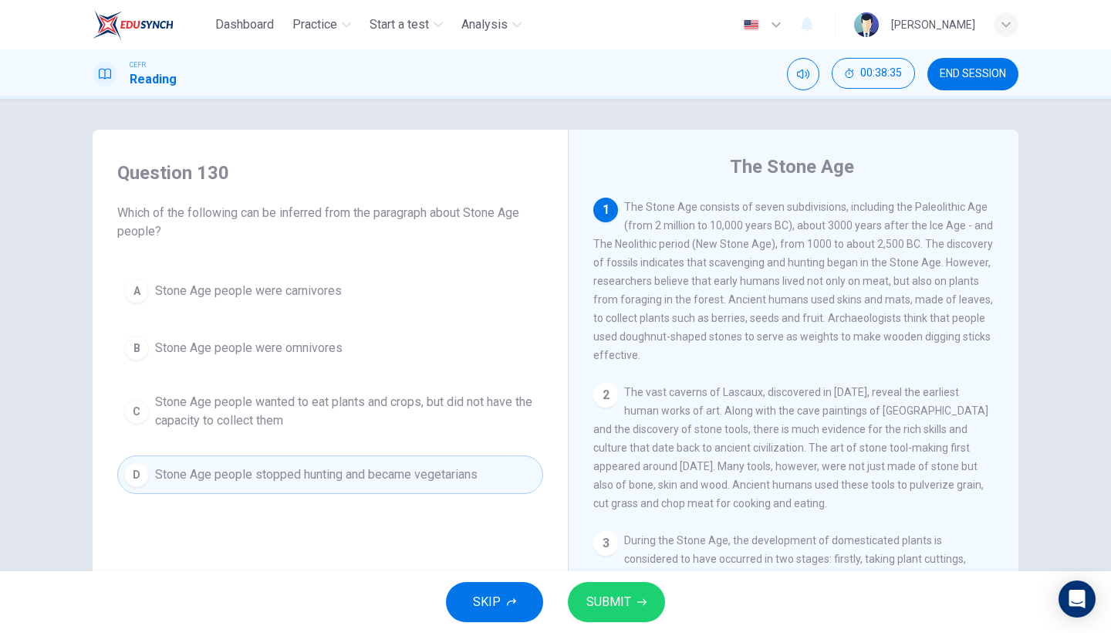
click at [391, 428] on span "Stone Age people wanted to eat plants and crops, but did not have the capacity …" at bounding box center [345, 411] width 381 height 37
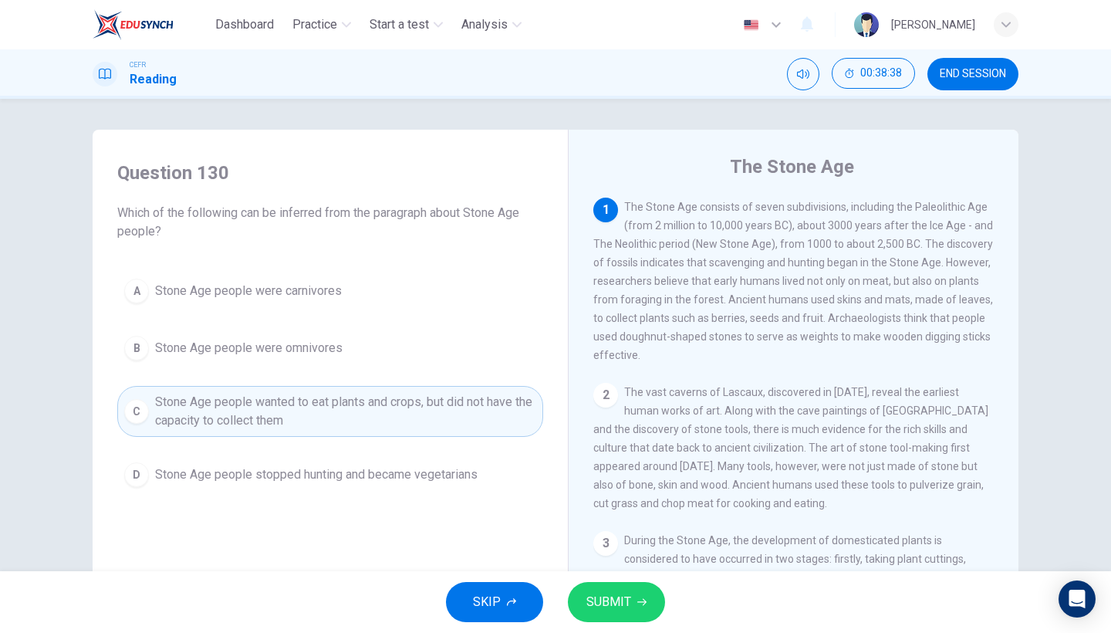
click at [610, 548] on span "SUBMIT" at bounding box center [608, 602] width 45 height 22
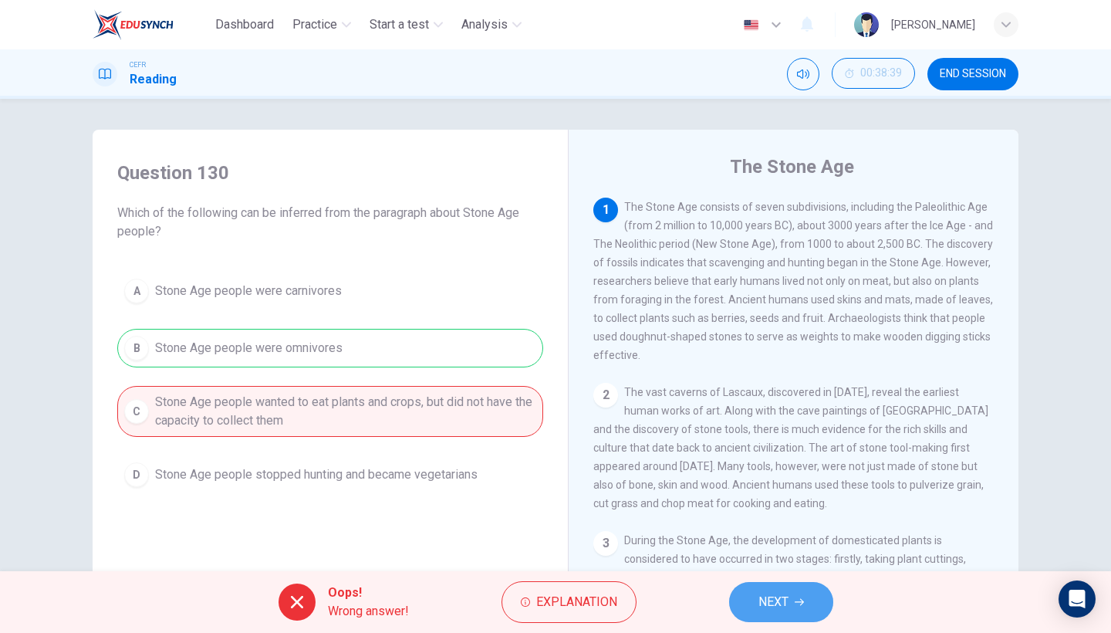
click at [783, 548] on span "NEXT" at bounding box center [773, 602] width 30 height 22
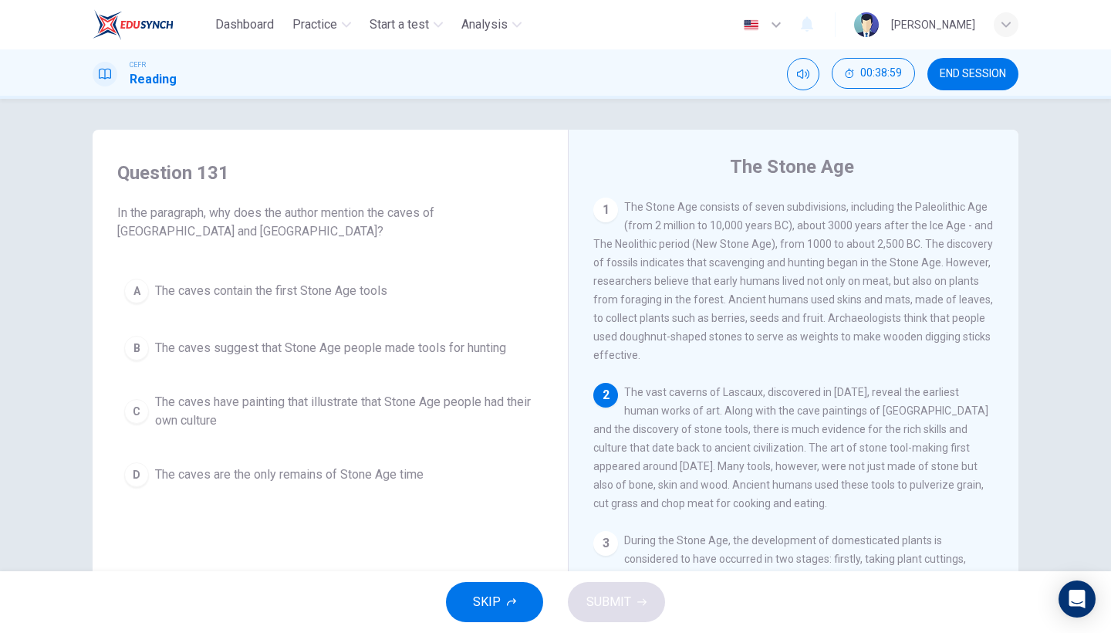
scroll to position [19, 0]
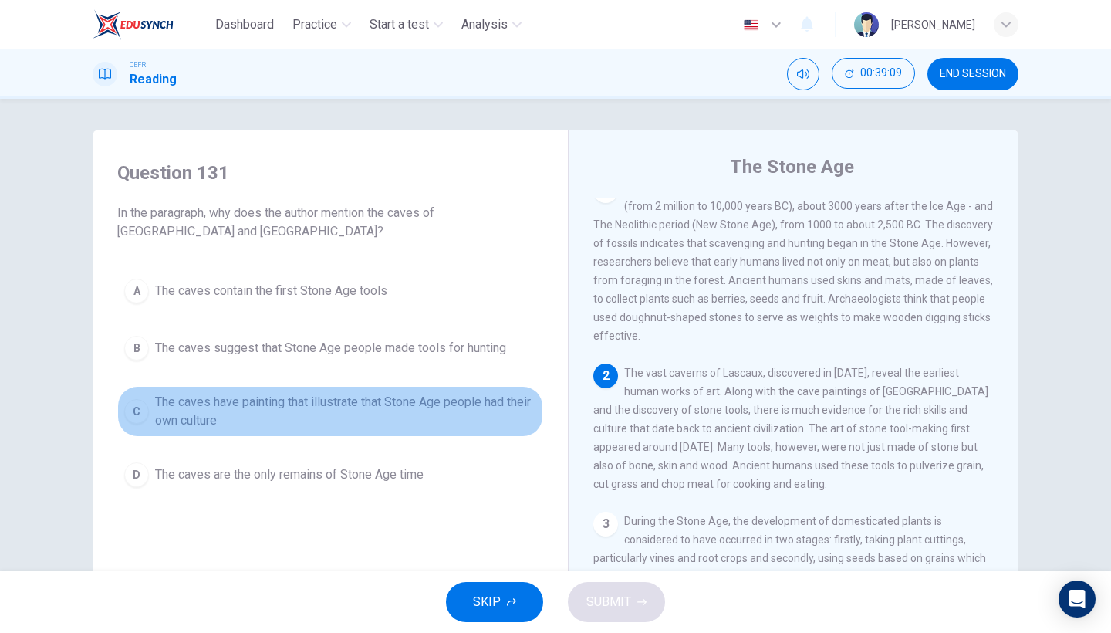
click at [354, 418] on span "The caves have painting that illustrate that Stone Age people had their own cul…" at bounding box center [345, 411] width 381 height 37
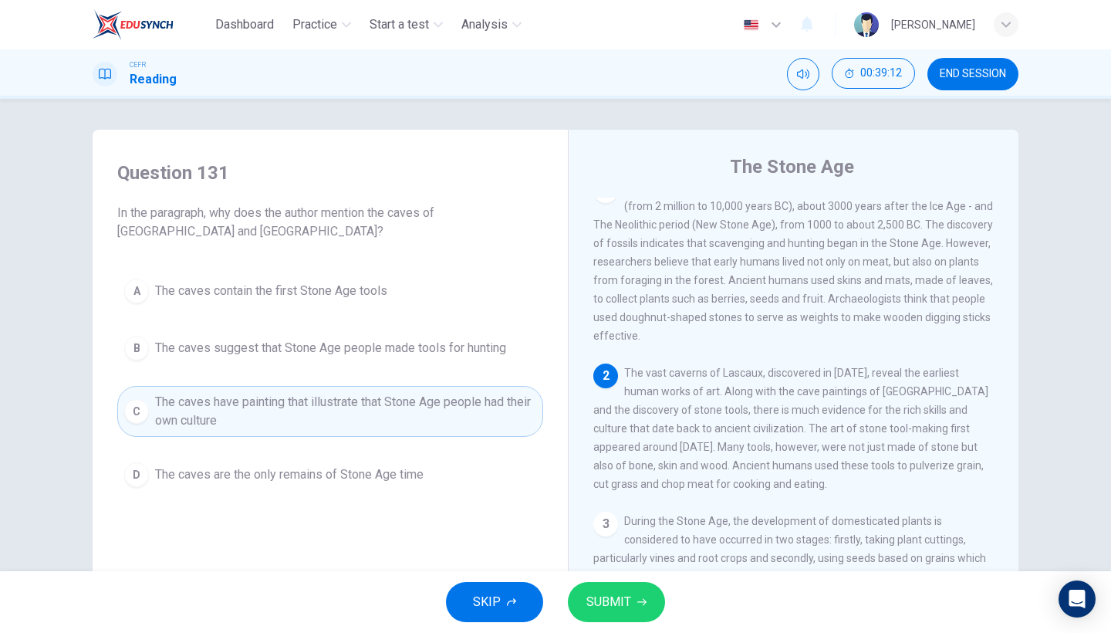
click at [610, 548] on span "SUBMIT" at bounding box center [608, 602] width 45 height 22
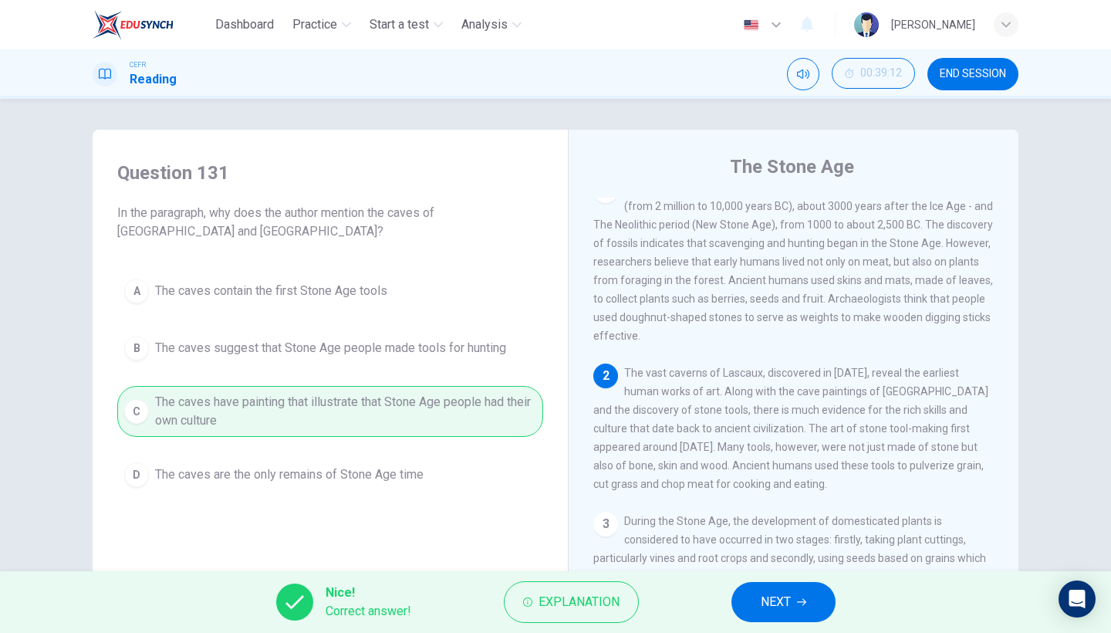
click at [765, 548] on span "NEXT" at bounding box center [776, 602] width 30 height 22
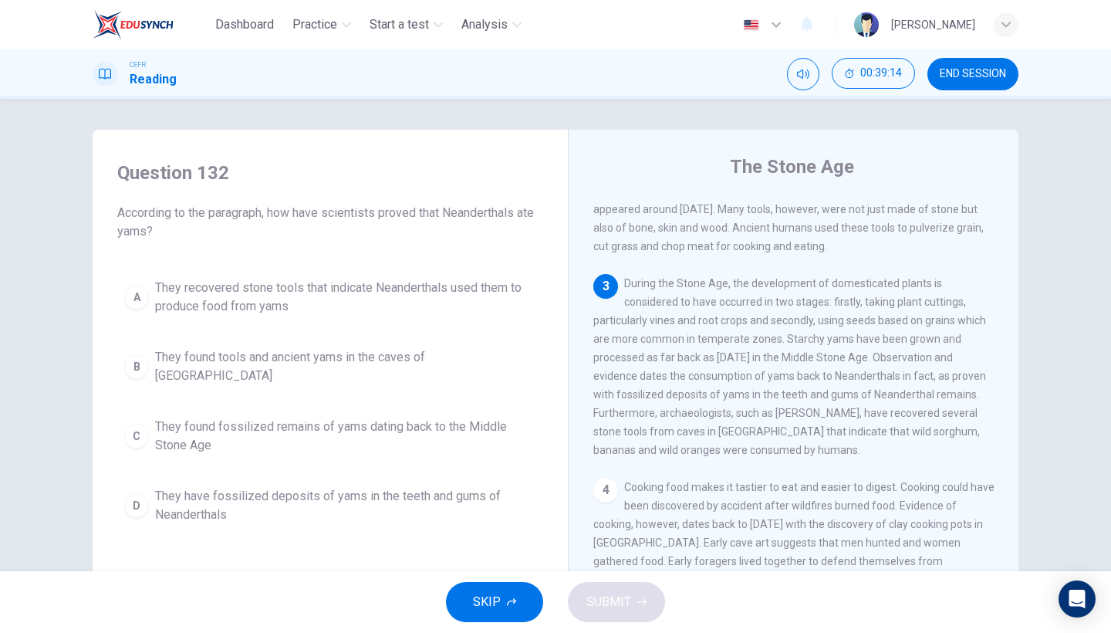
scroll to position [286, 0]
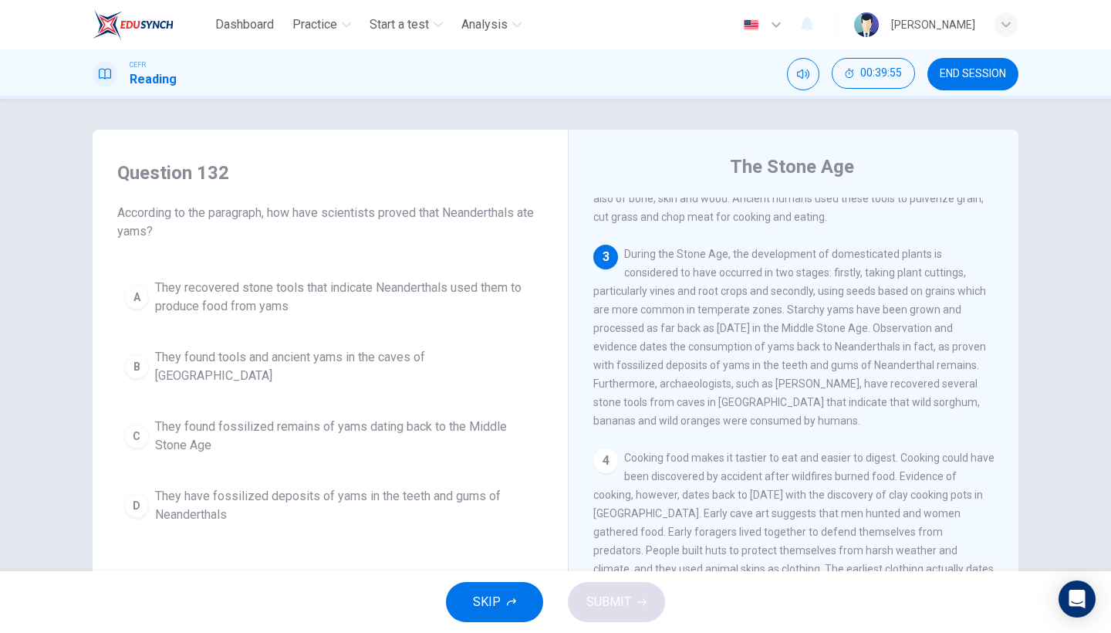
click at [257, 502] on span "They have fossilized deposits of yams in the teeth and gums of Neanderthals" at bounding box center [345, 505] width 381 height 37
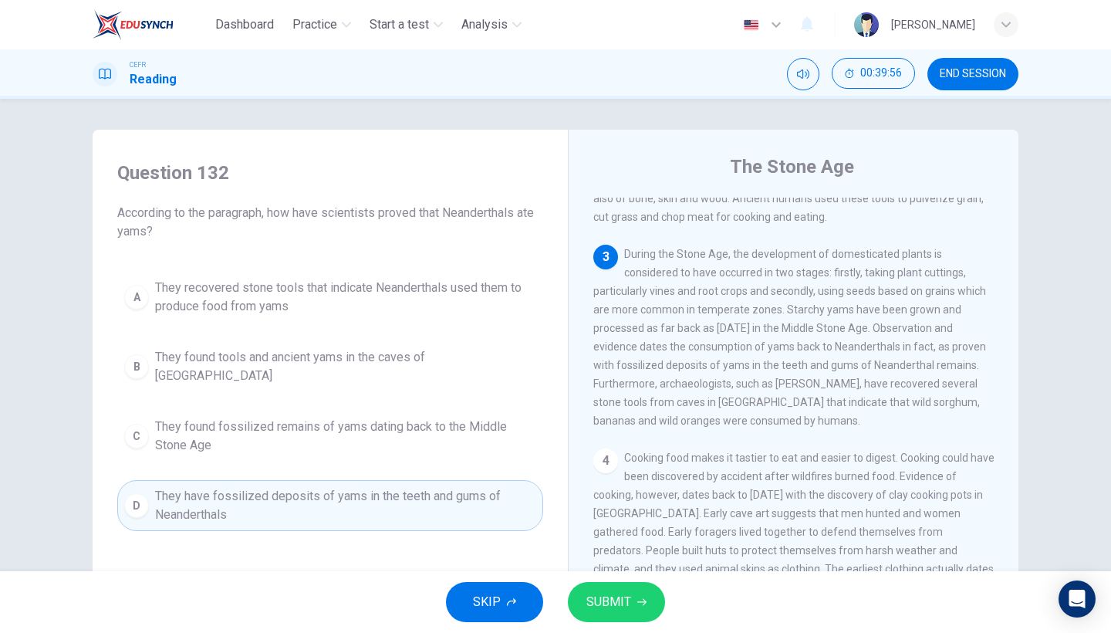
click at [623, 548] on span "SUBMIT" at bounding box center [608, 602] width 45 height 22
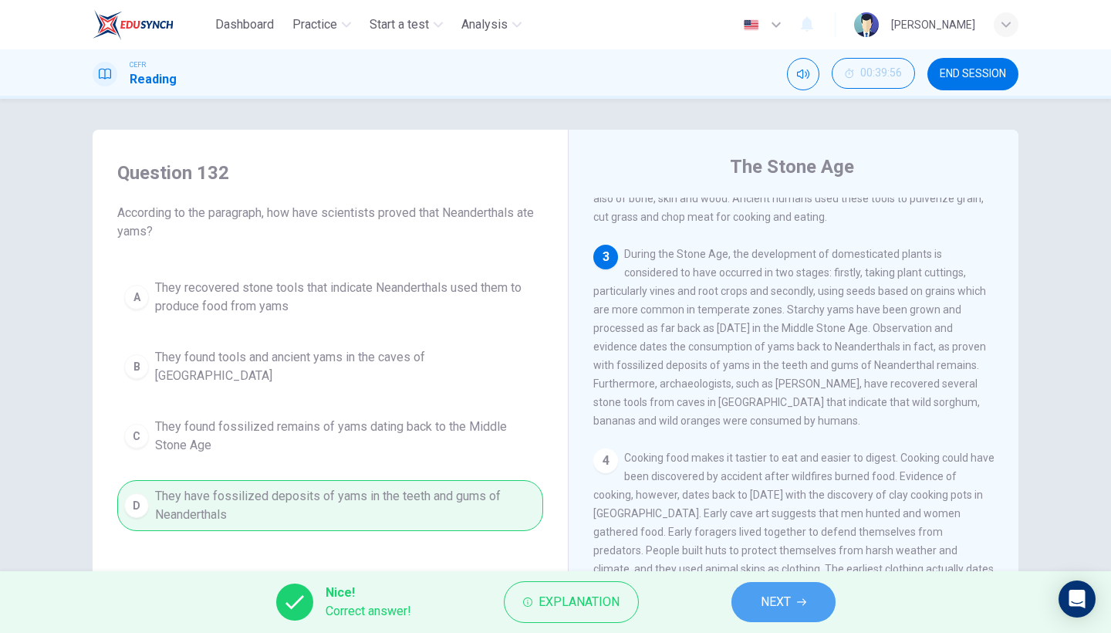
click at [754, 548] on button "NEXT" at bounding box center [783, 602] width 104 height 40
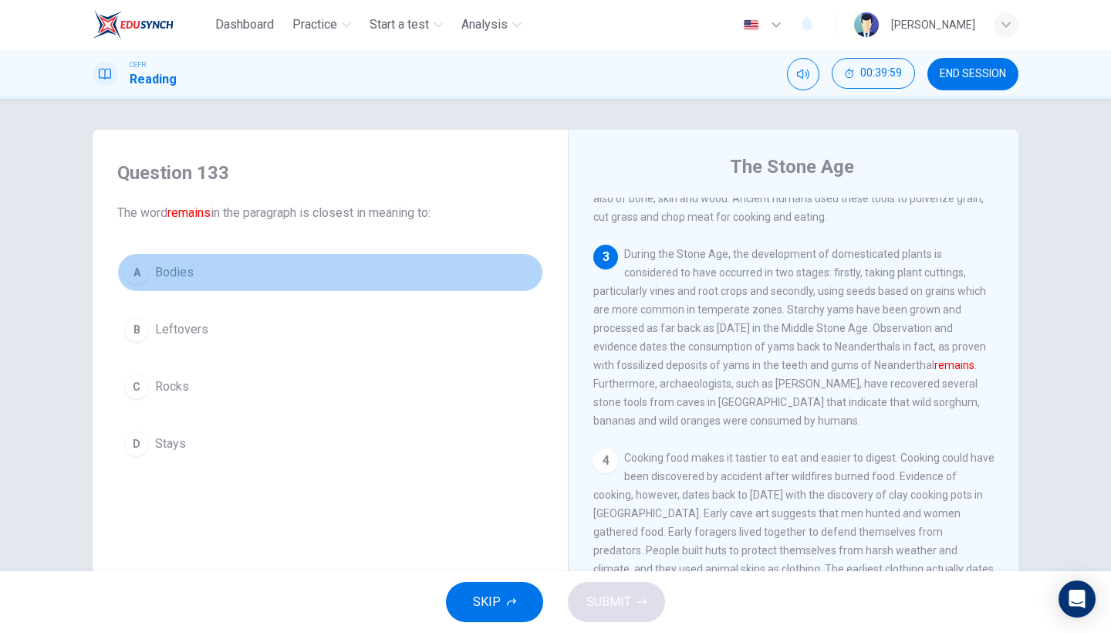
click at [248, 278] on button "A Bodies" at bounding box center [330, 272] width 426 height 39
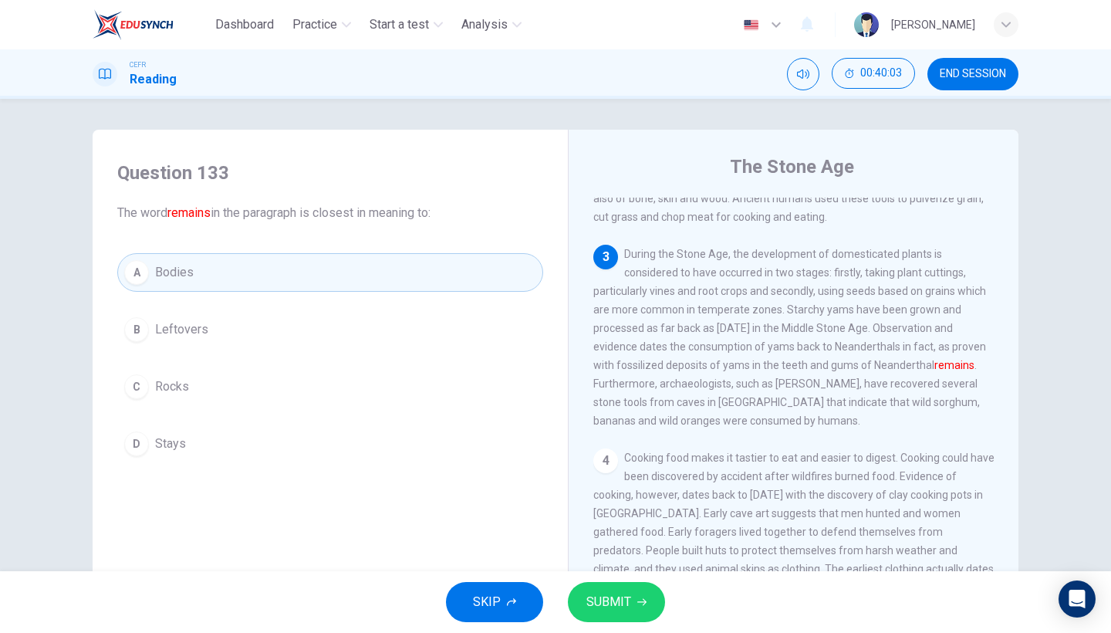
click at [615, 548] on span "SUBMIT" at bounding box center [608, 602] width 45 height 22
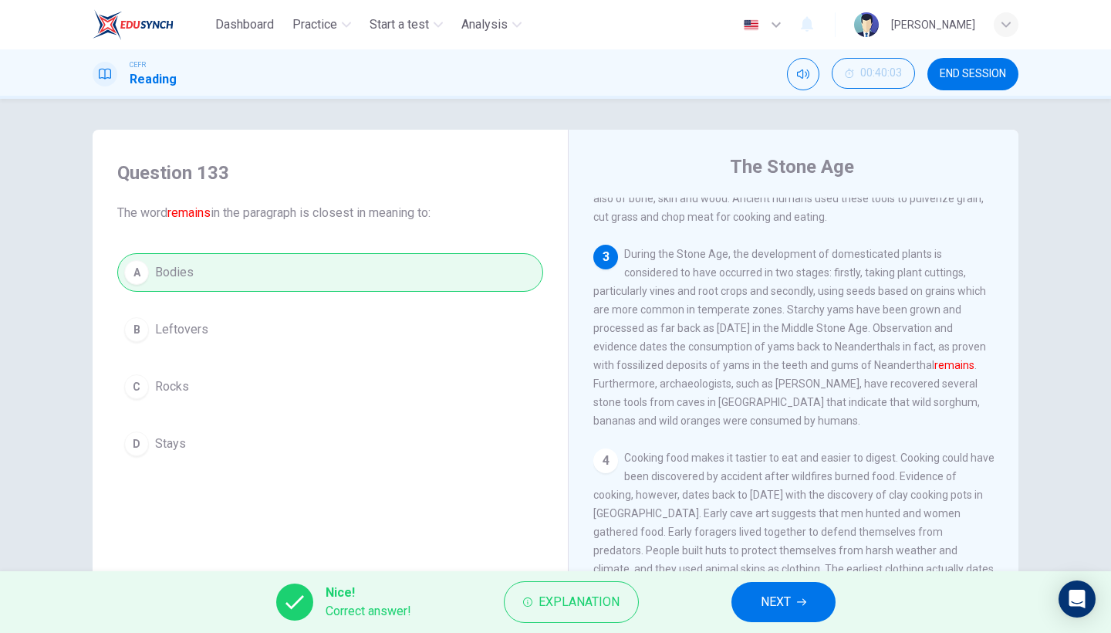
click at [780, 548] on button "NEXT" at bounding box center [783, 602] width 104 height 40
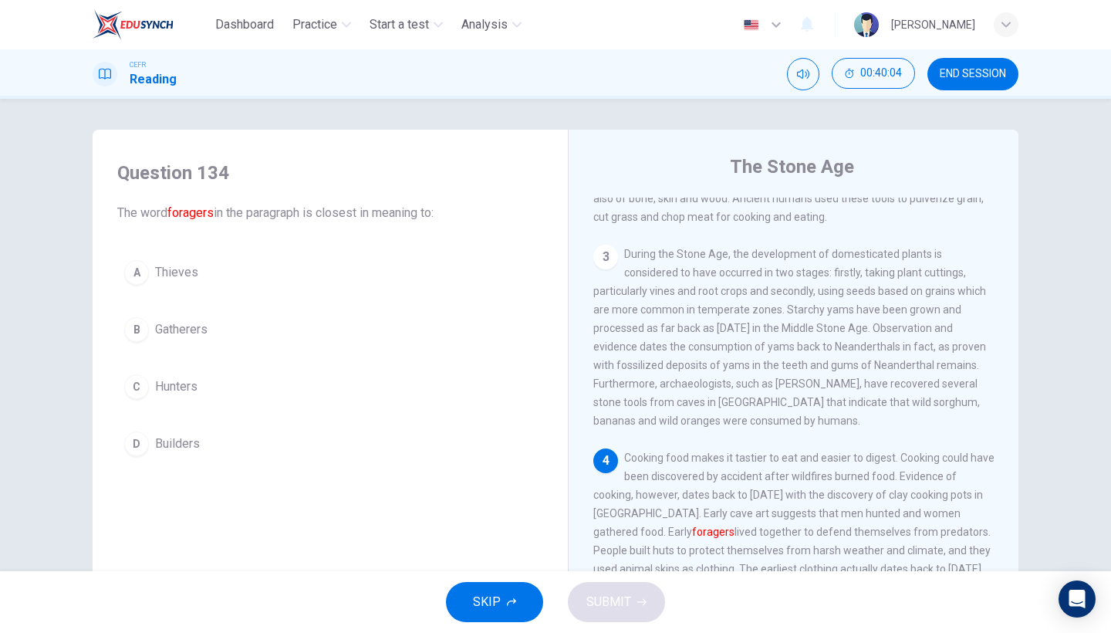
scroll to position [352, 0]
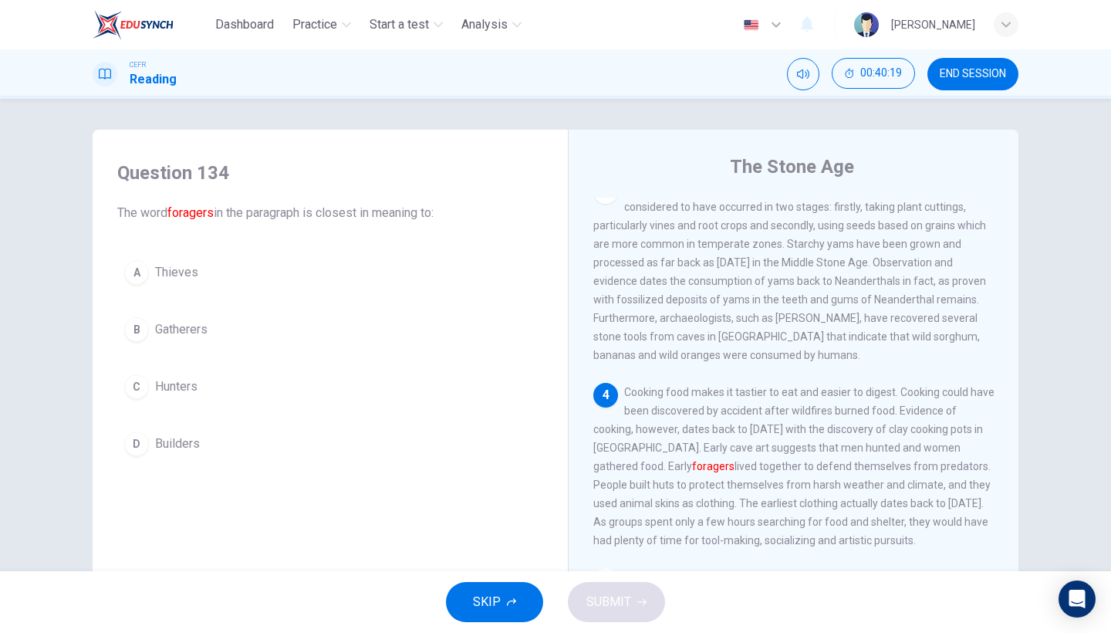
click at [218, 396] on button "C Hunters" at bounding box center [330, 386] width 426 height 39
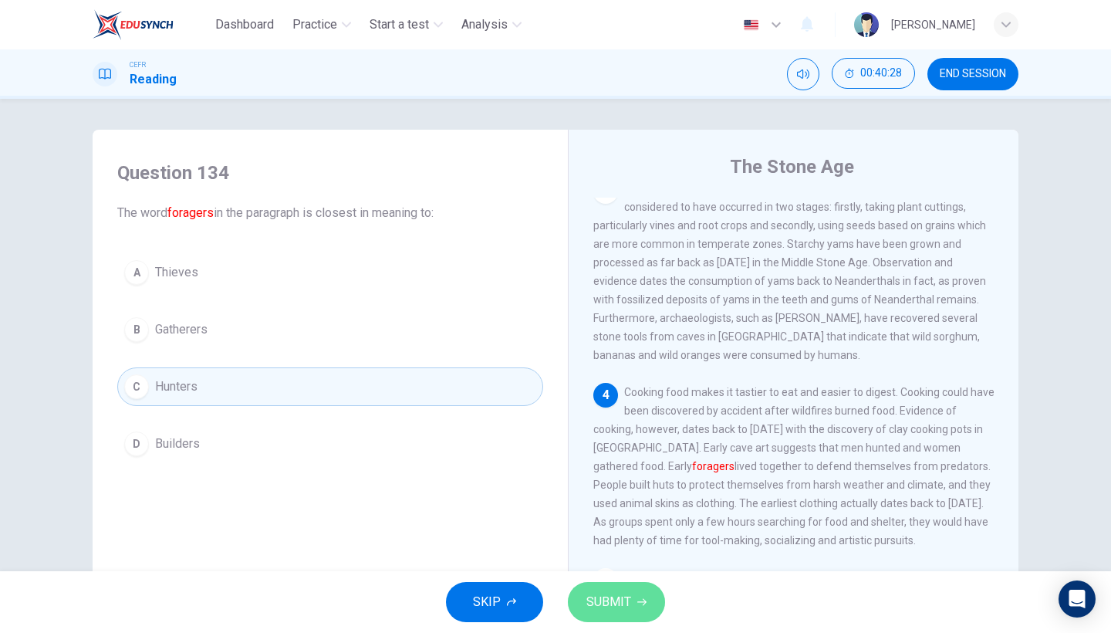
click at [629, 548] on span "SUBMIT" at bounding box center [608, 602] width 45 height 22
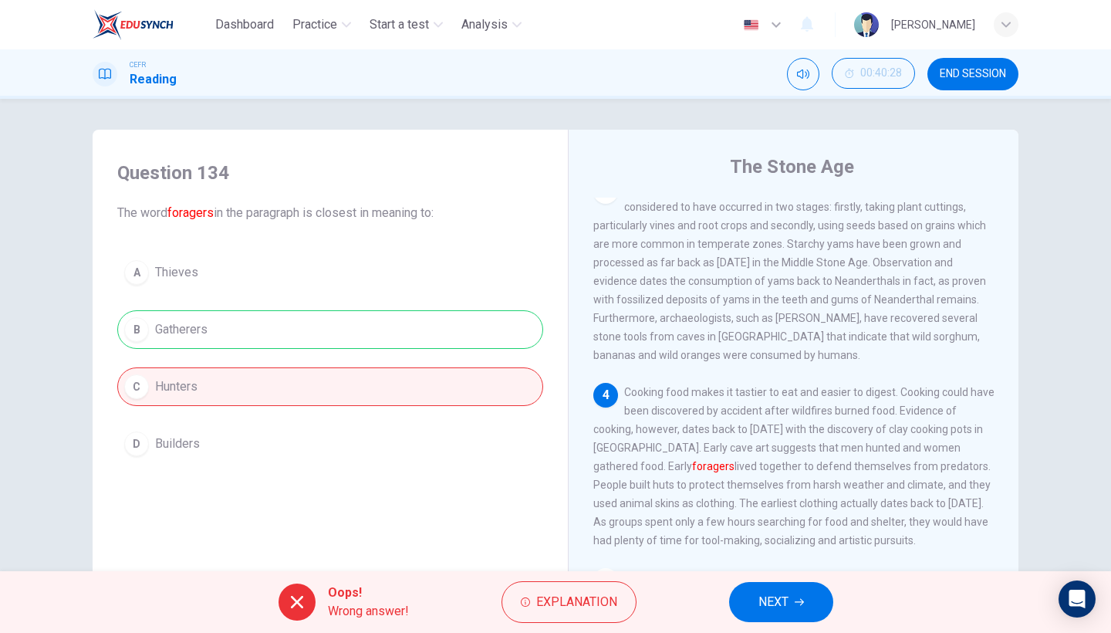
click at [801, 548] on icon "button" at bounding box center [799, 601] width 9 height 9
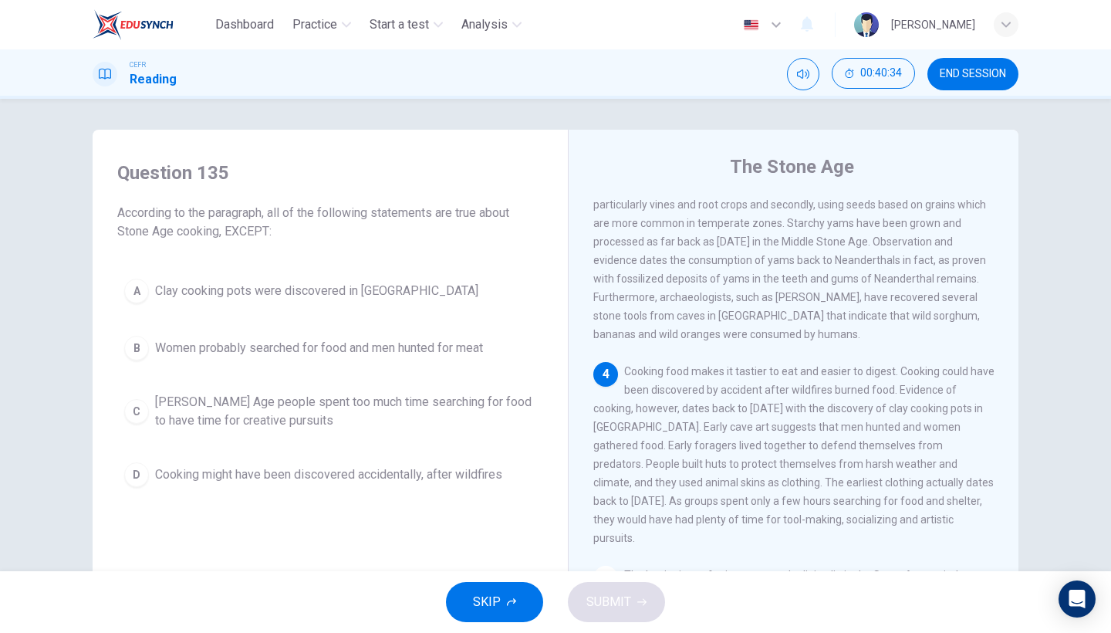
scroll to position [373, 0]
click at [427, 329] on button "B Women probably searched for food and men hunted for meat" at bounding box center [330, 348] width 426 height 39
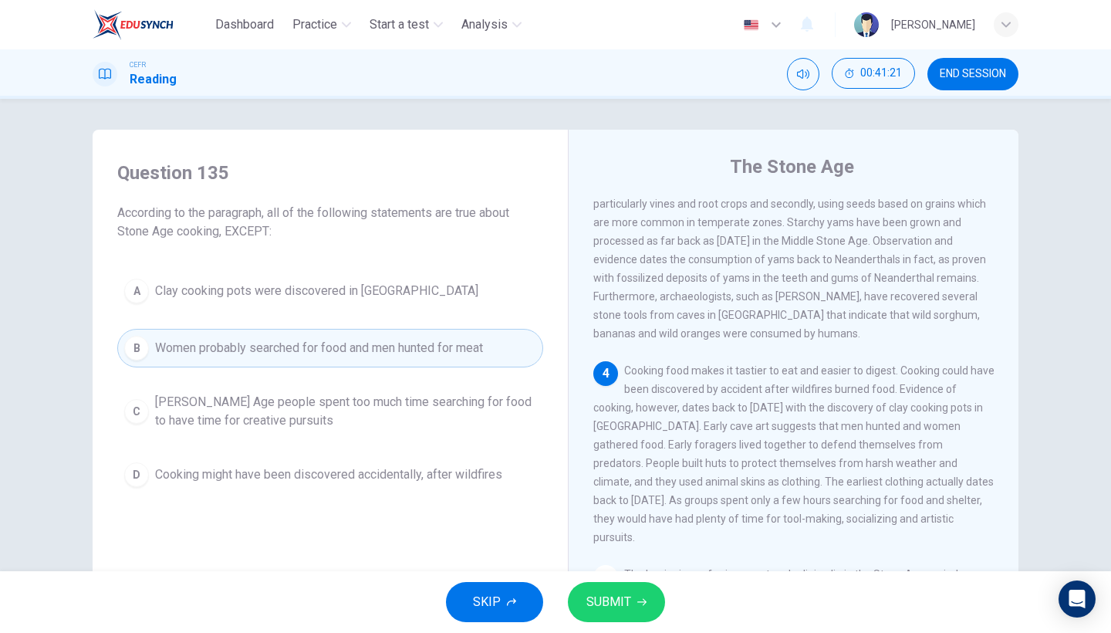
click at [624, 548] on button "SUBMIT" at bounding box center [616, 602] width 97 height 40
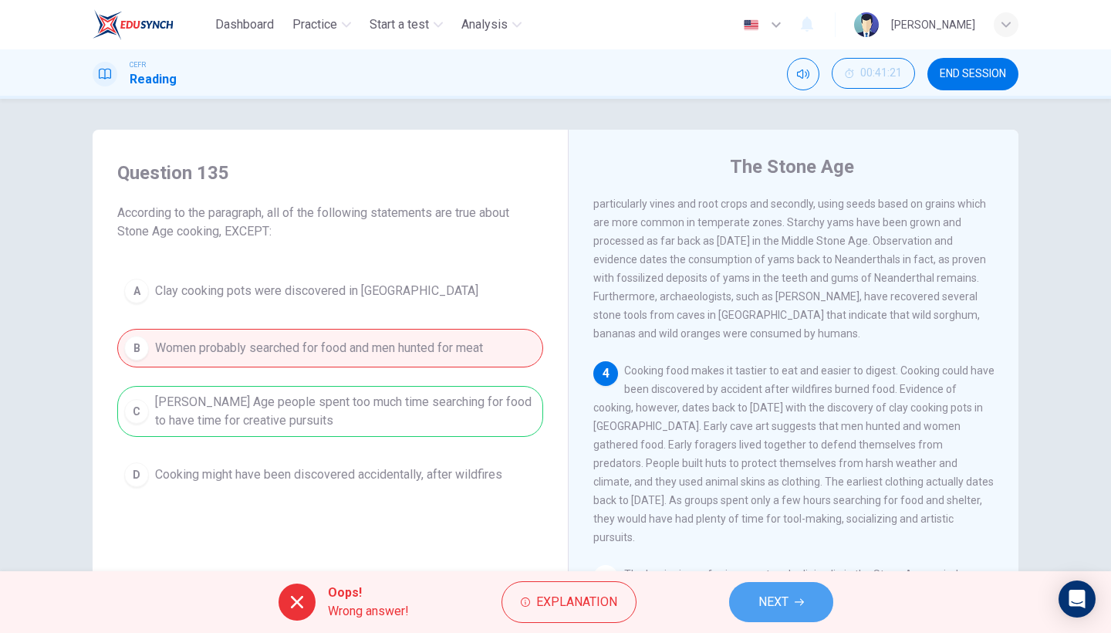
click at [751, 548] on button "NEXT" at bounding box center [781, 602] width 104 height 40
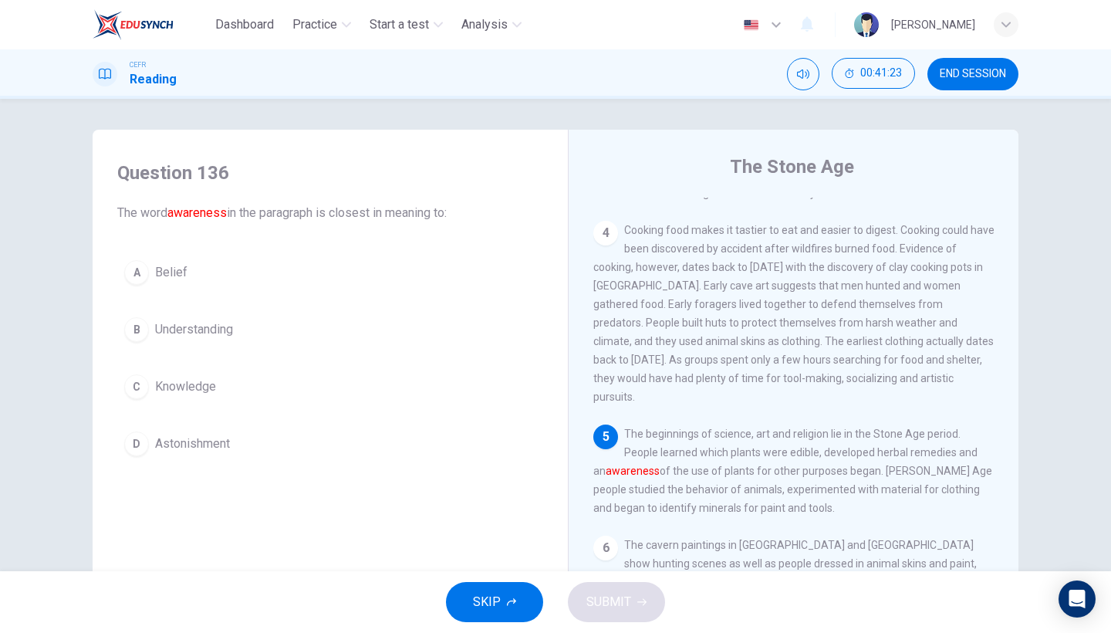
scroll to position [513, 0]
click at [218, 344] on button "B Understanding" at bounding box center [330, 329] width 426 height 39
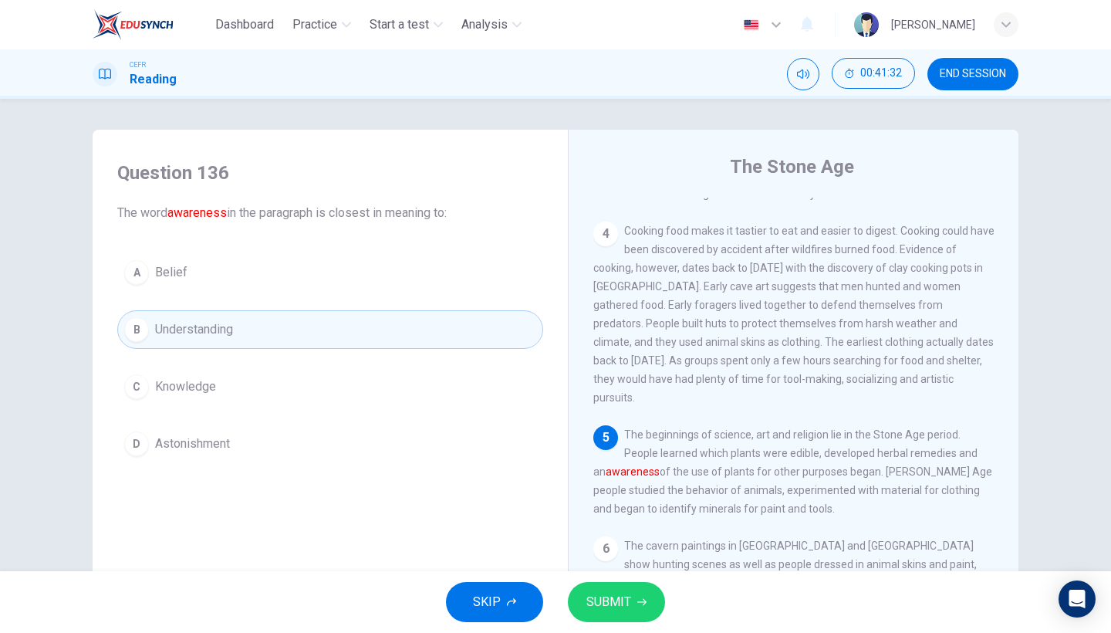
click at [599, 548] on span "SUBMIT" at bounding box center [608, 602] width 45 height 22
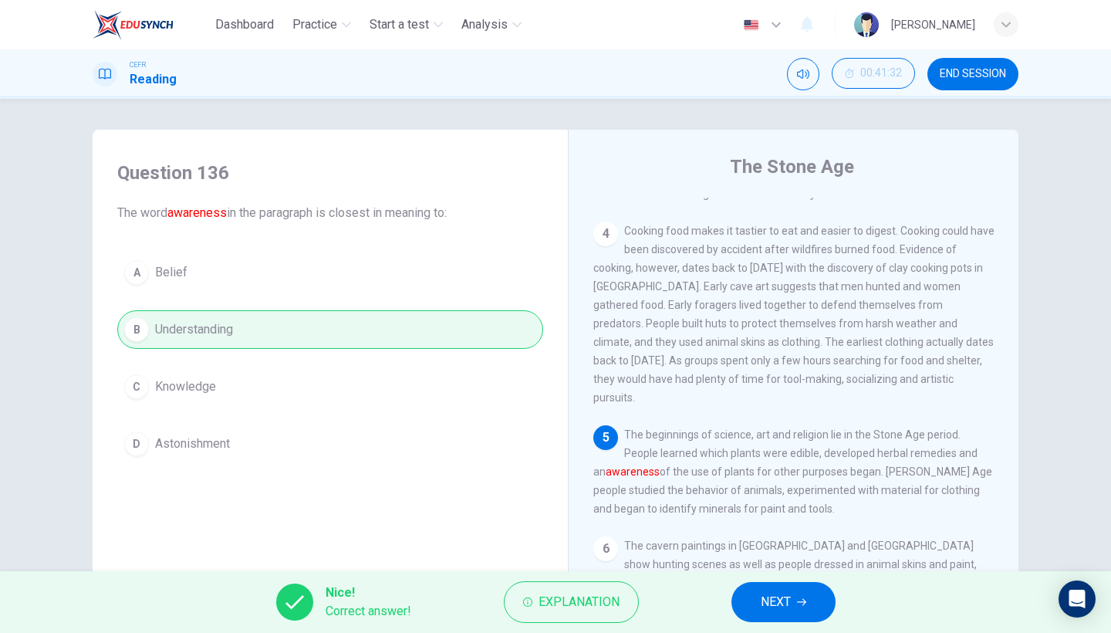
click at [782, 548] on span "NEXT" at bounding box center [776, 602] width 30 height 22
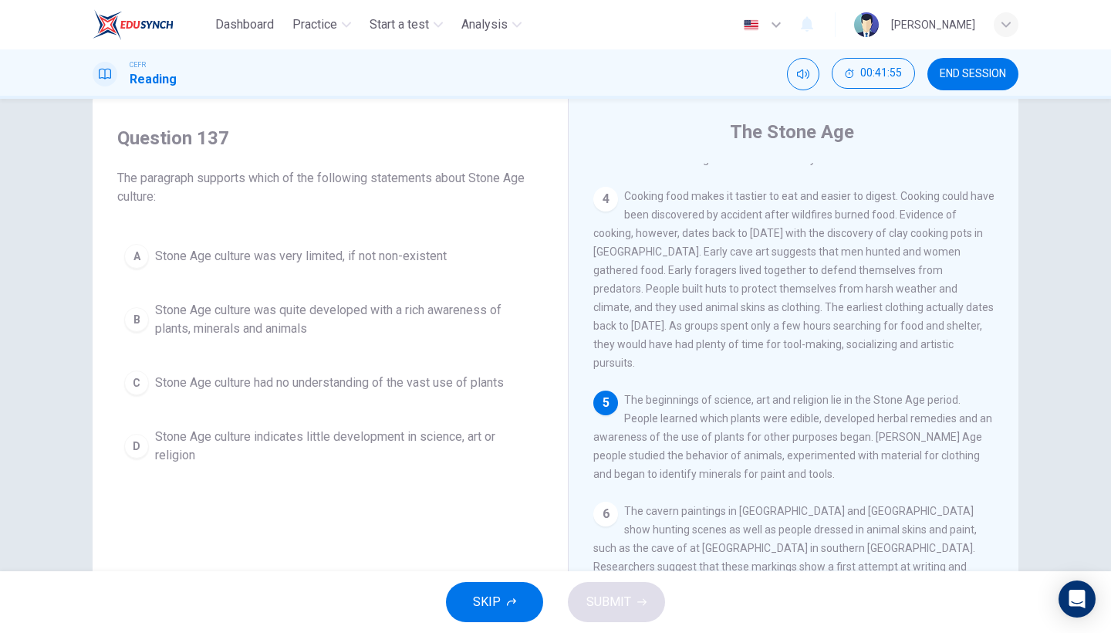
scroll to position [35, 0]
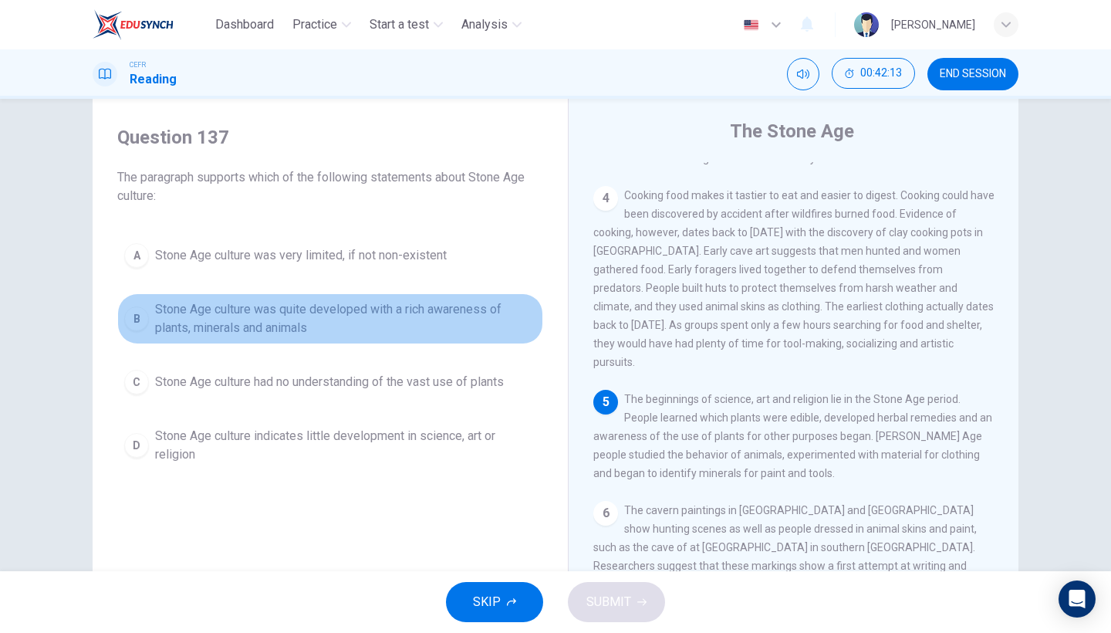
click at [434, 309] on span "Stone Age culture was quite developed with a rich awareness of plants, minerals…" at bounding box center [345, 318] width 381 height 37
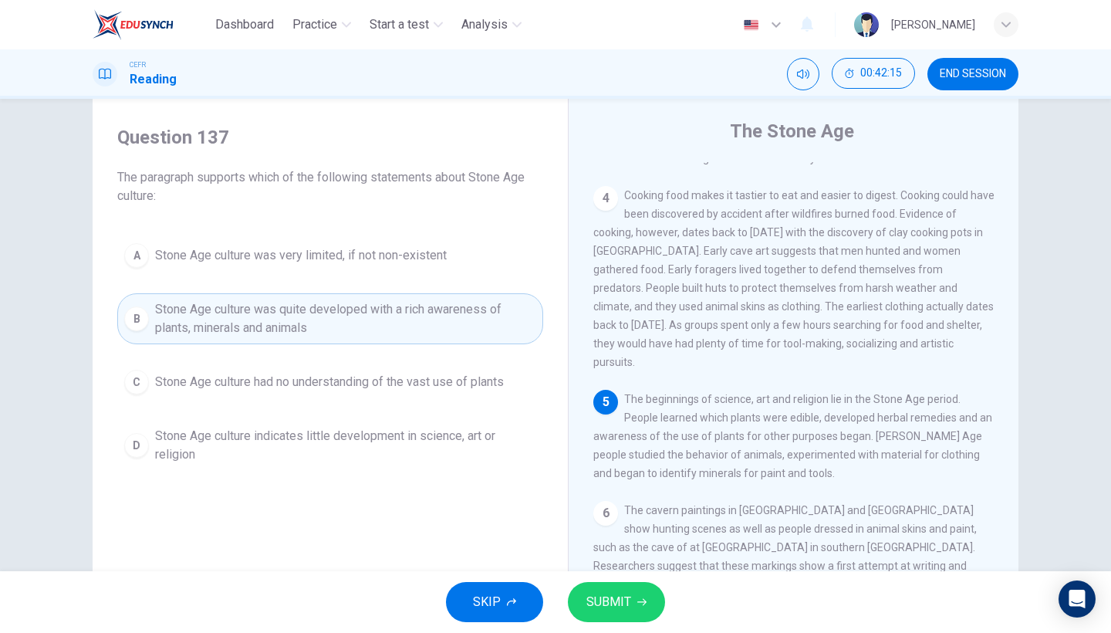
click at [610, 548] on button "SUBMIT" at bounding box center [616, 602] width 97 height 40
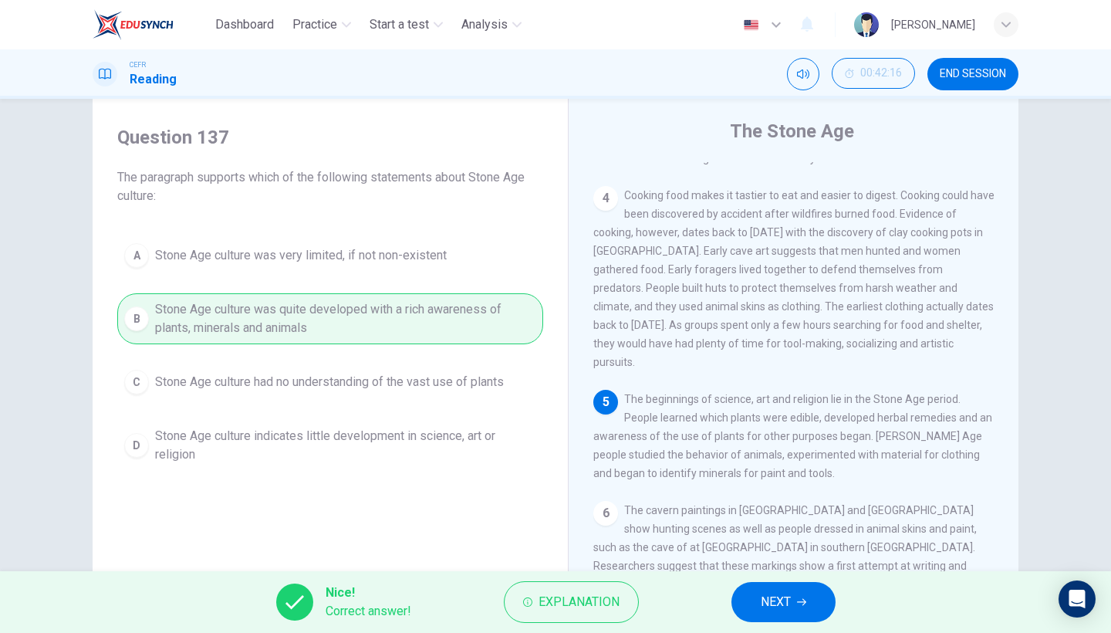
click at [754, 548] on button "NEXT" at bounding box center [783, 602] width 104 height 40
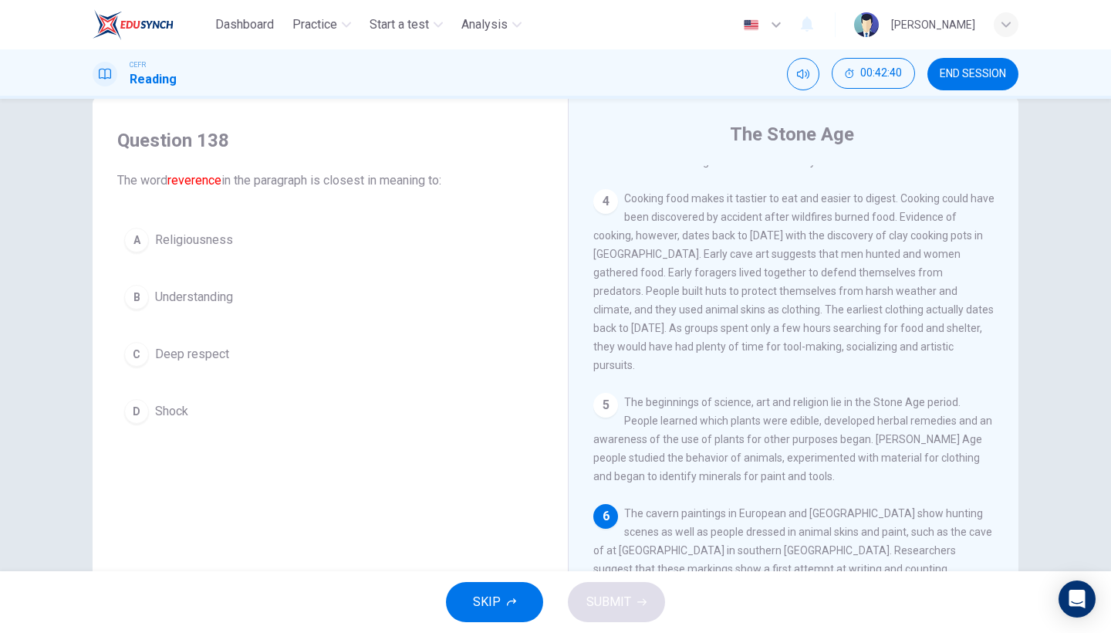
scroll to position [29, 0]
click at [261, 248] on button "A Religiousness" at bounding box center [330, 243] width 426 height 39
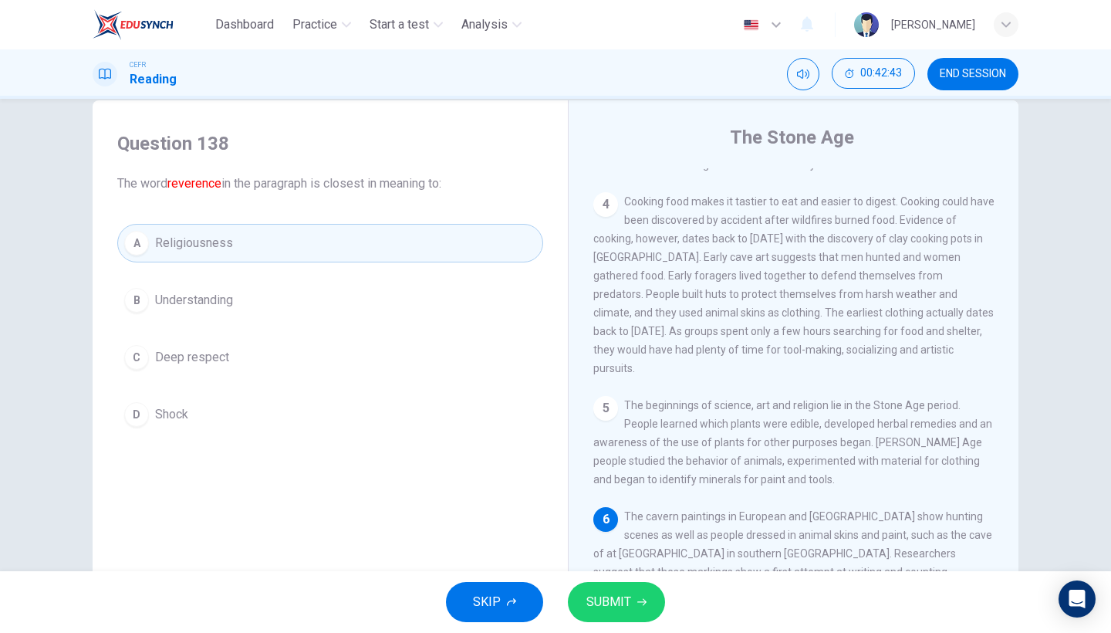
click at [599, 548] on span "SUBMIT" at bounding box center [608, 602] width 45 height 22
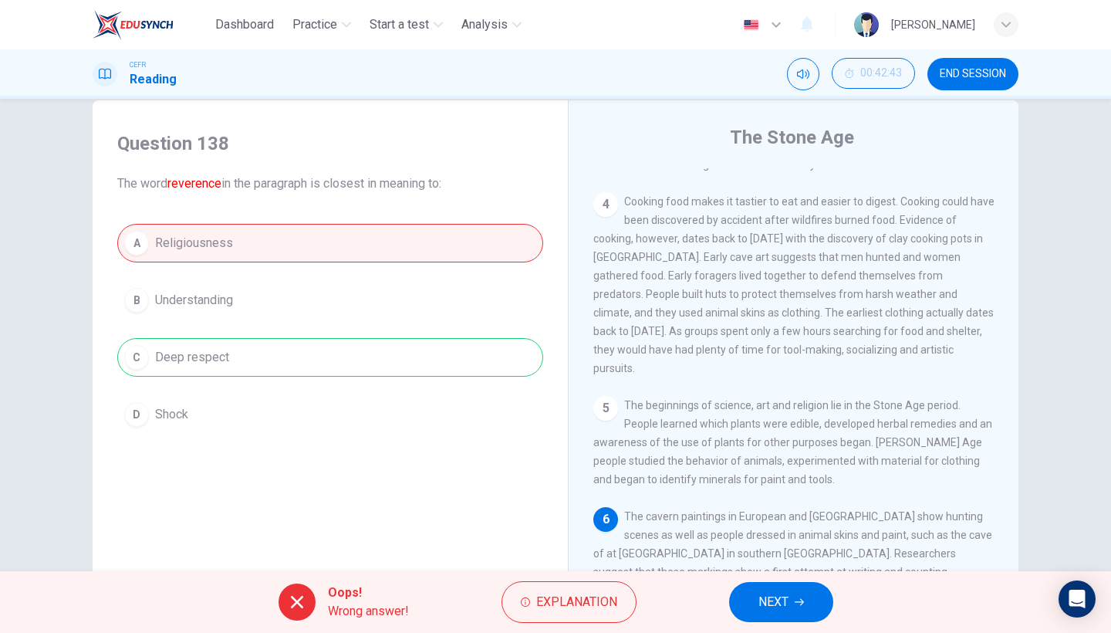
click at [779, 548] on span "NEXT" at bounding box center [773, 602] width 30 height 22
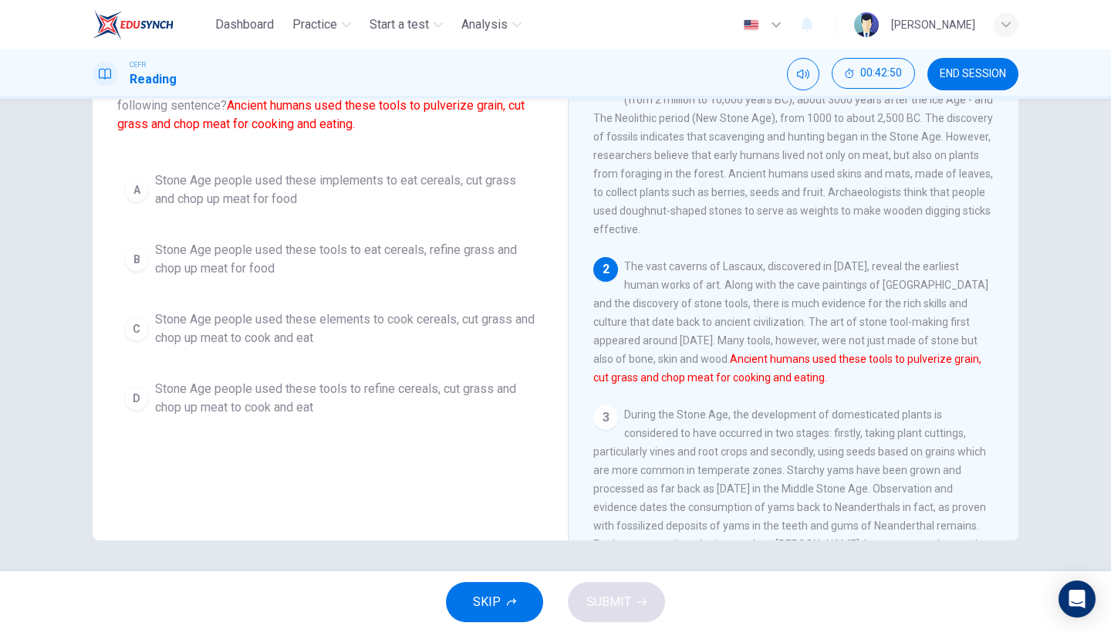
scroll to position [0, 0]
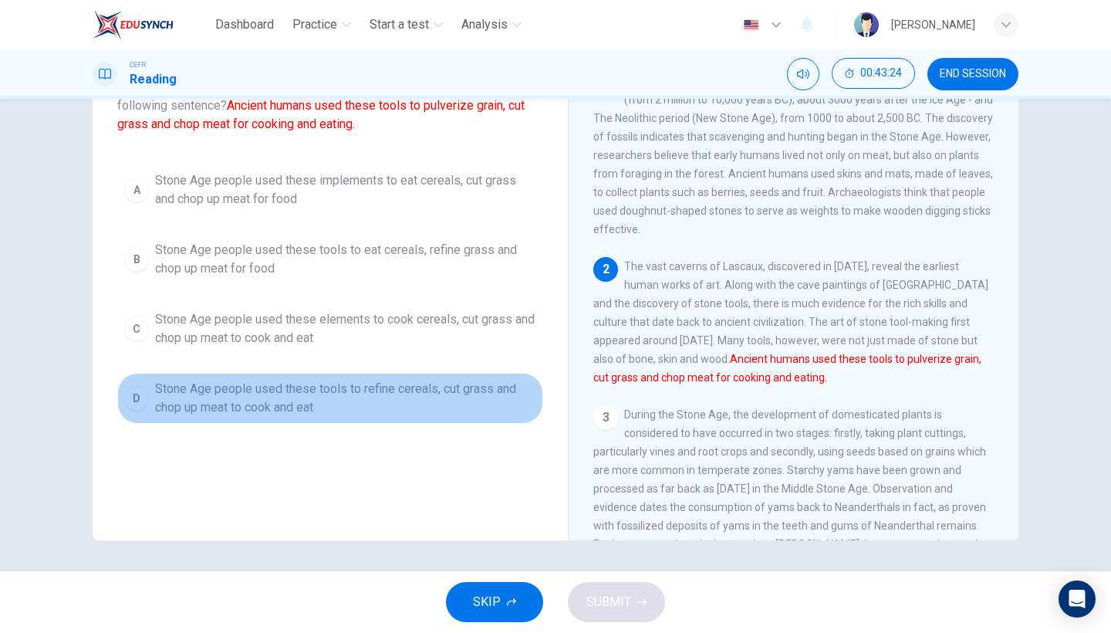
click at [497, 404] on span "Stone Age people used these tools to refine cereals, cut grass and chop up meat…" at bounding box center [345, 398] width 381 height 37
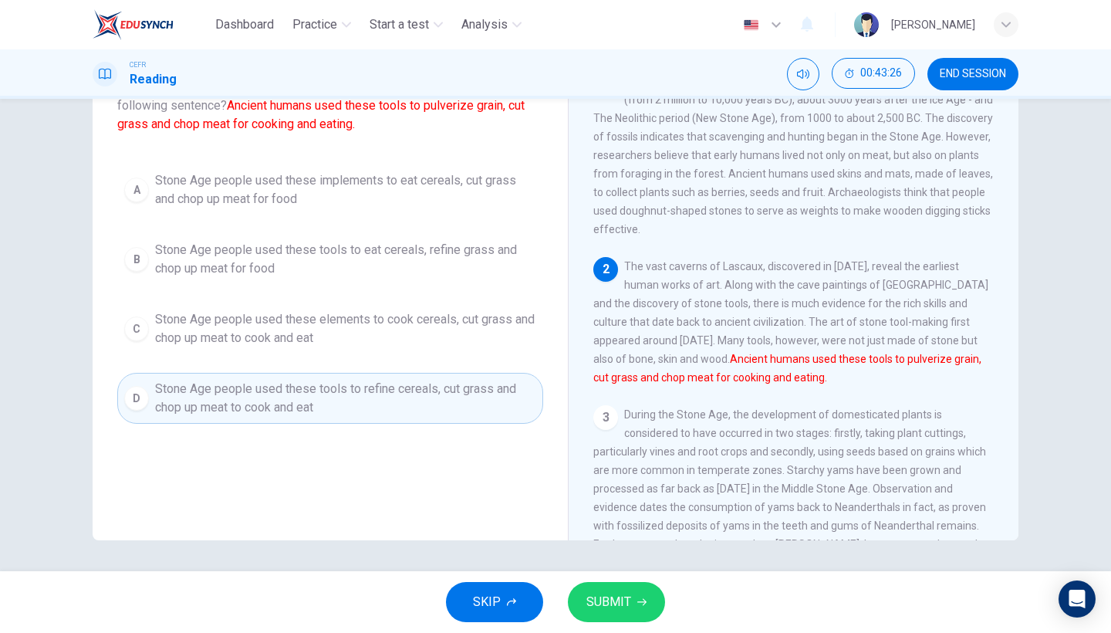
click at [603, 548] on div "SKIP SUBMIT" at bounding box center [555, 602] width 1111 height 62
click at [607, 548] on span "SUBMIT" at bounding box center [608, 602] width 45 height 22
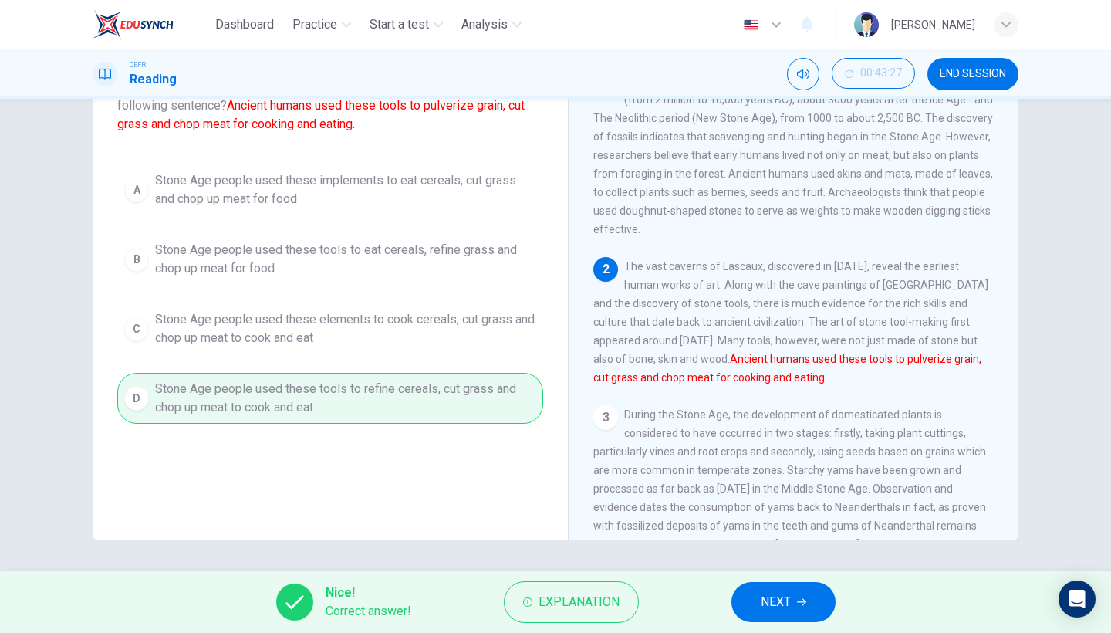
click at [789, 548] on span "NEXT" at bounding box center [776, 602] width 30 height 22
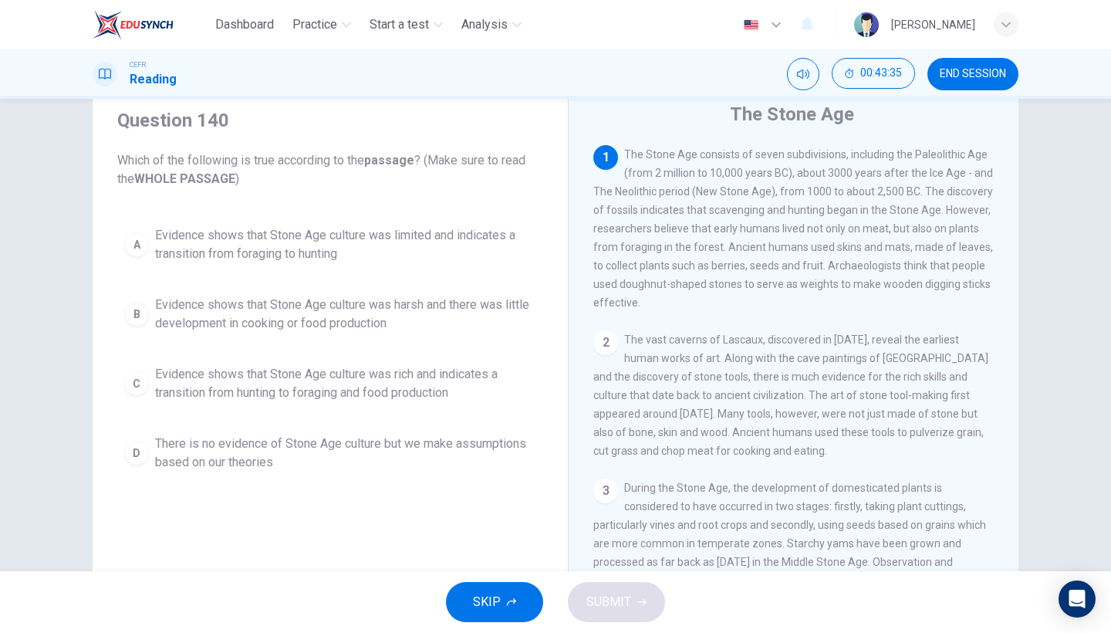
scroll to position [60, 0]
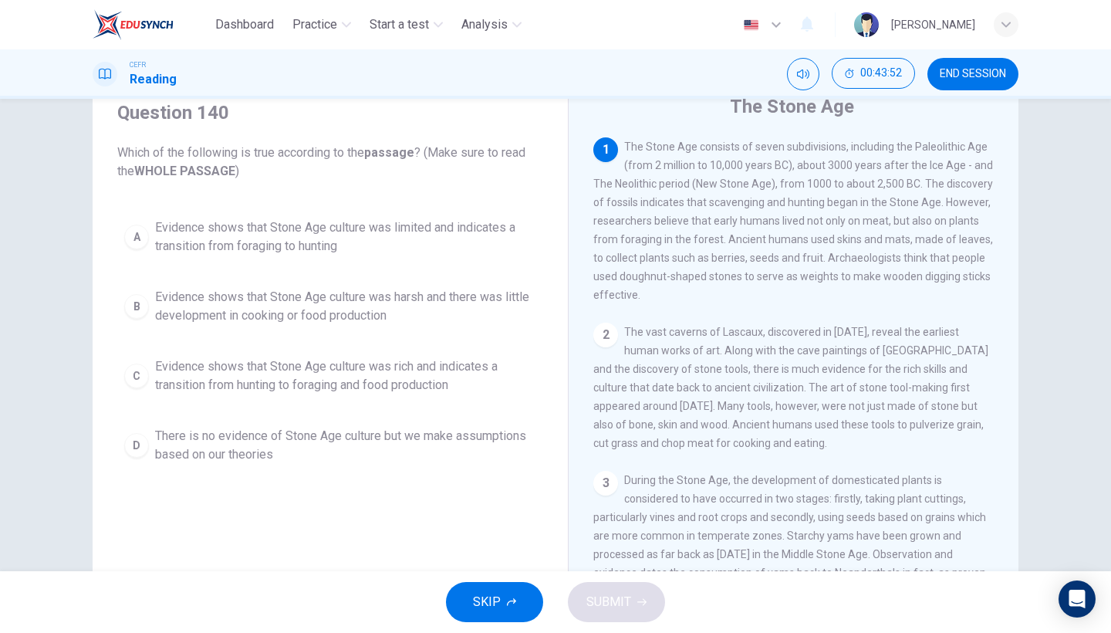
click at [425, 402] on div "A Evidence shows that Stone Age culture was limited and indicates a transition …" at bounding box center [330, 340] width 426 height 259
click at [435, 389] on span "Evidence shows that Stone Age culture was rich and indicates a transition from …" at bounding box center [345, 375] width 381 height 37
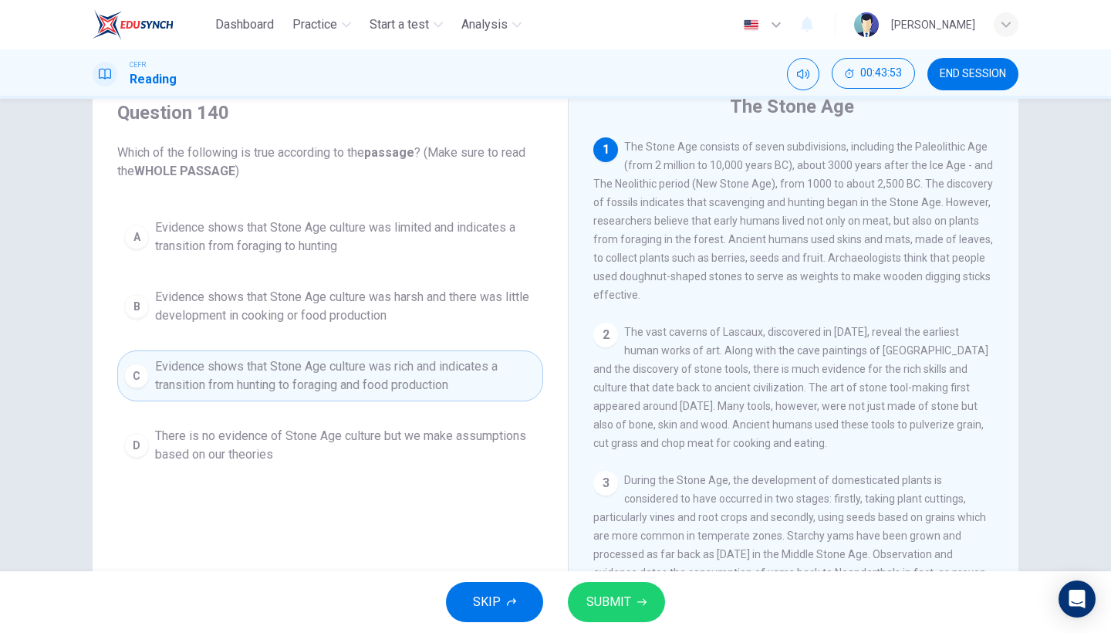
click at [611, 548] on span "SUBMIT" at bounding box center [608, 602] width 45 height 22
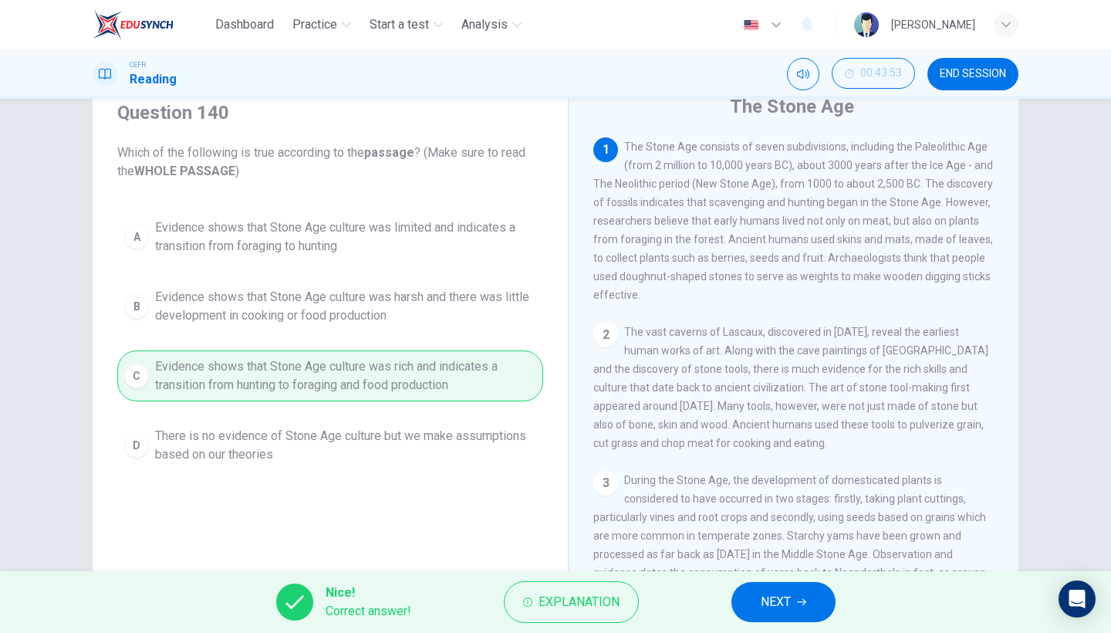
click at [797, 548] on button "NEXT" at bounding box center [783, 602] width 104 height 40
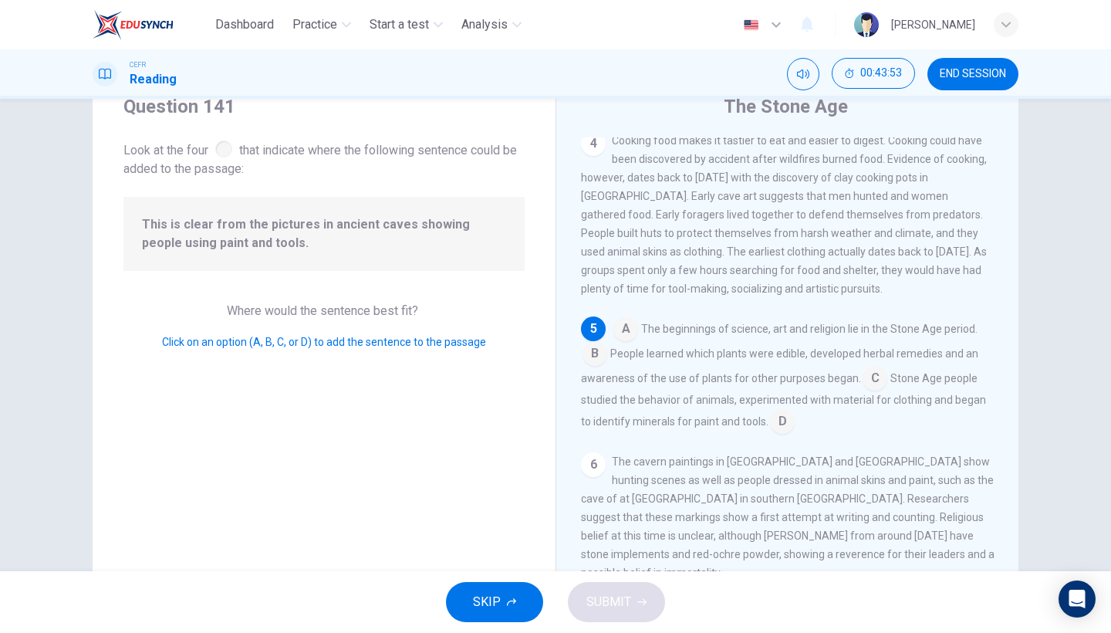
scroll to position [544, 0]
click at [591, 358] on input at bounding box center [594, 354] width 25 height 25
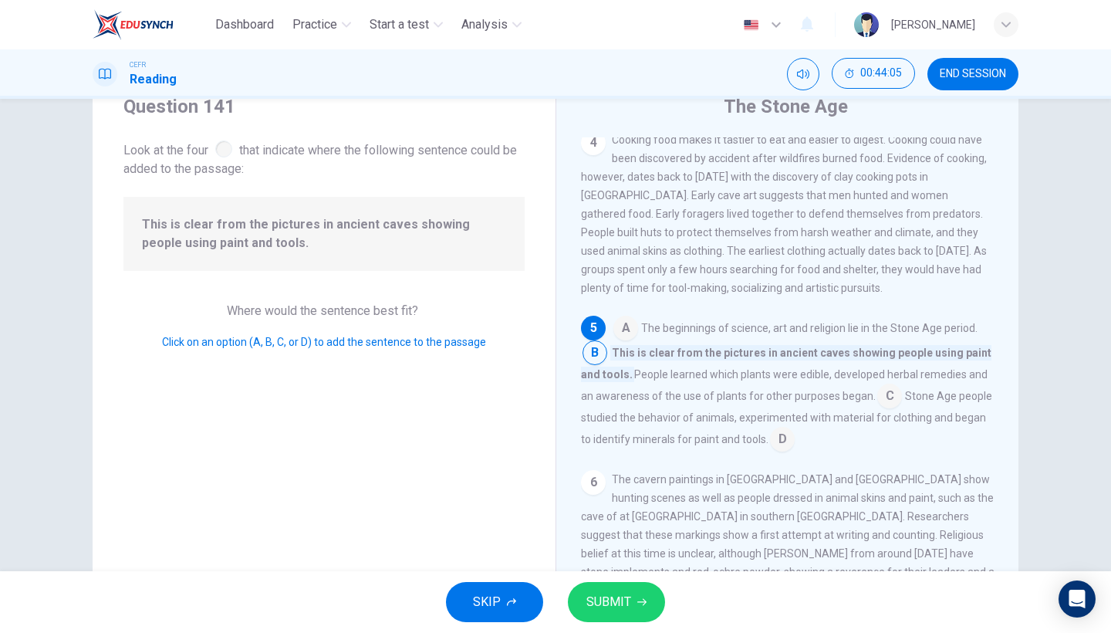
click at [593, 548] on button "SUBMIT" at bounding box center [616, 602] width 97 height 40
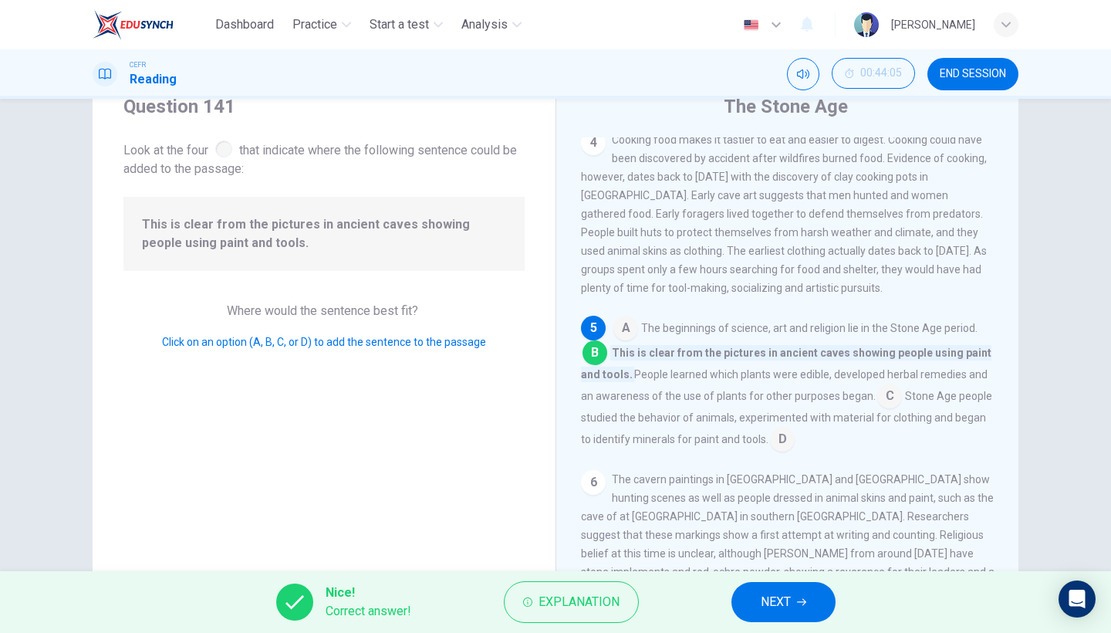
click at [776, 548] on div "Nice! Correct answer! Explanation NEXT" at bounding box center [555, 602] width 1111 height 62
click at [775, 548] on span "NEXT" at bounding box center [776, 602] width 30 height 22
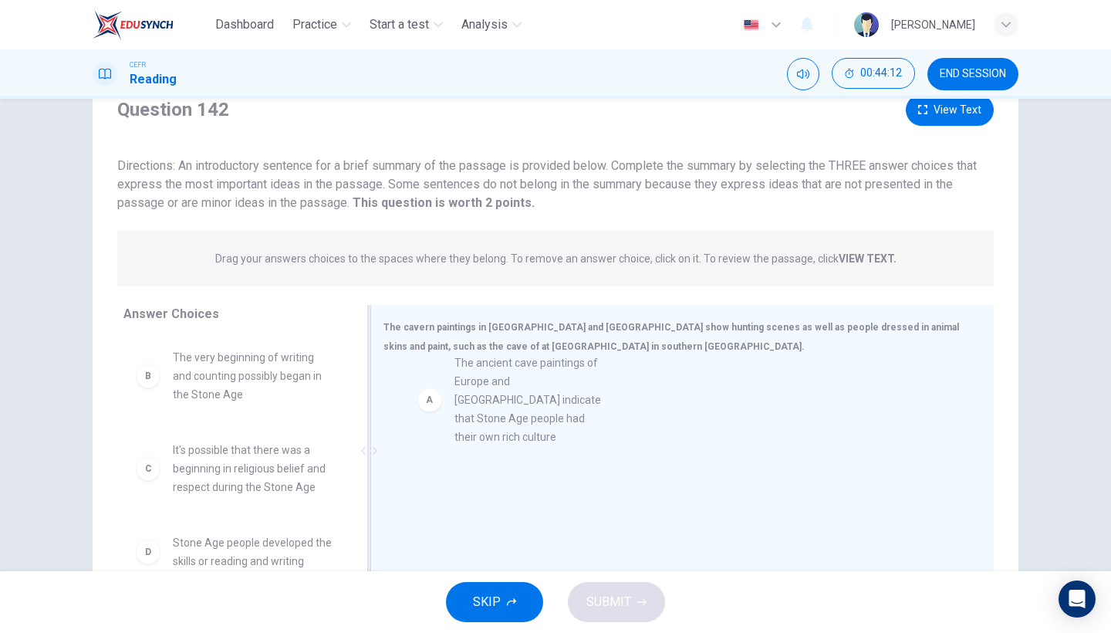
drag, startPoint x: 281, startPoint y: 393, endPoint x: 570, endPoint y: 400, distance: 289.3
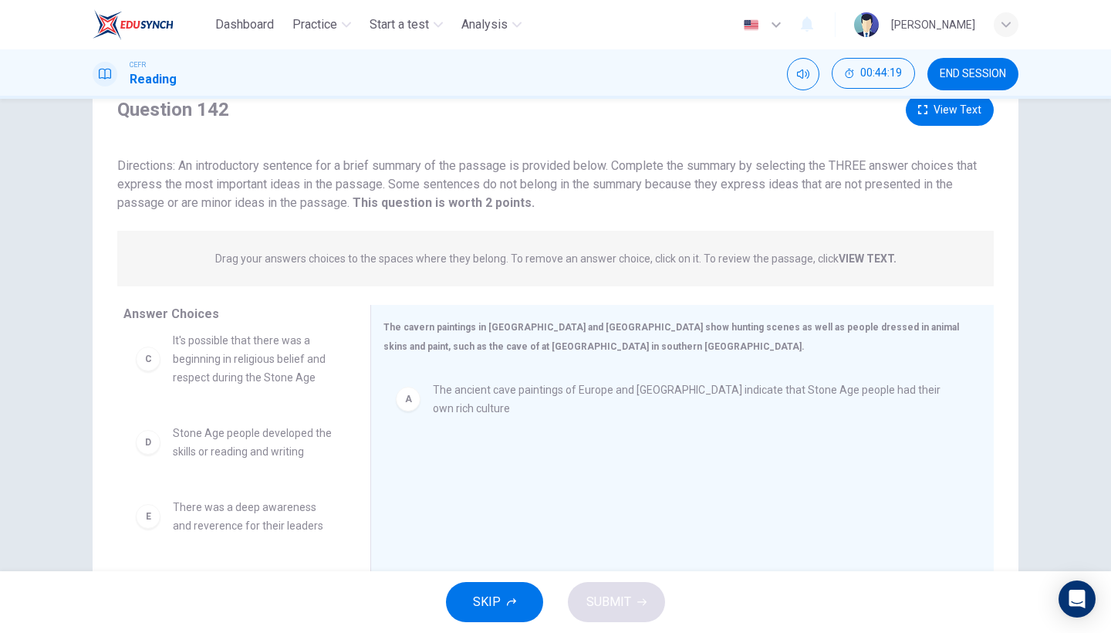
scroll to position [114, 0]
drag, startPoint x: 285, startPoint y: 449, endPoint x: 560, endPoint y: 476, distance: 275.9
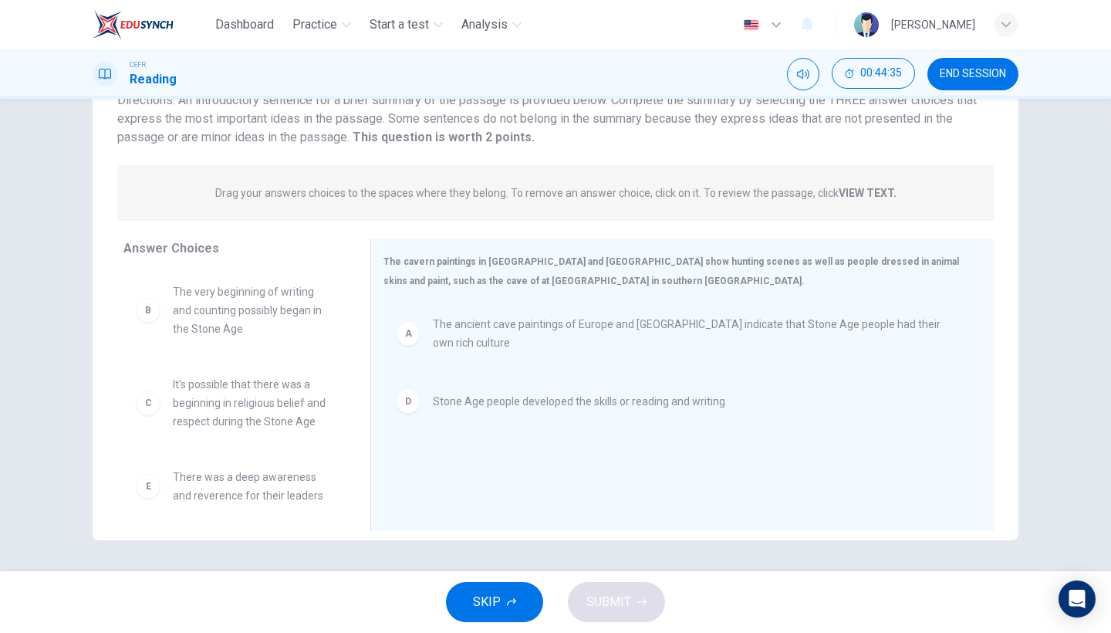
scroll to position [0, 0]
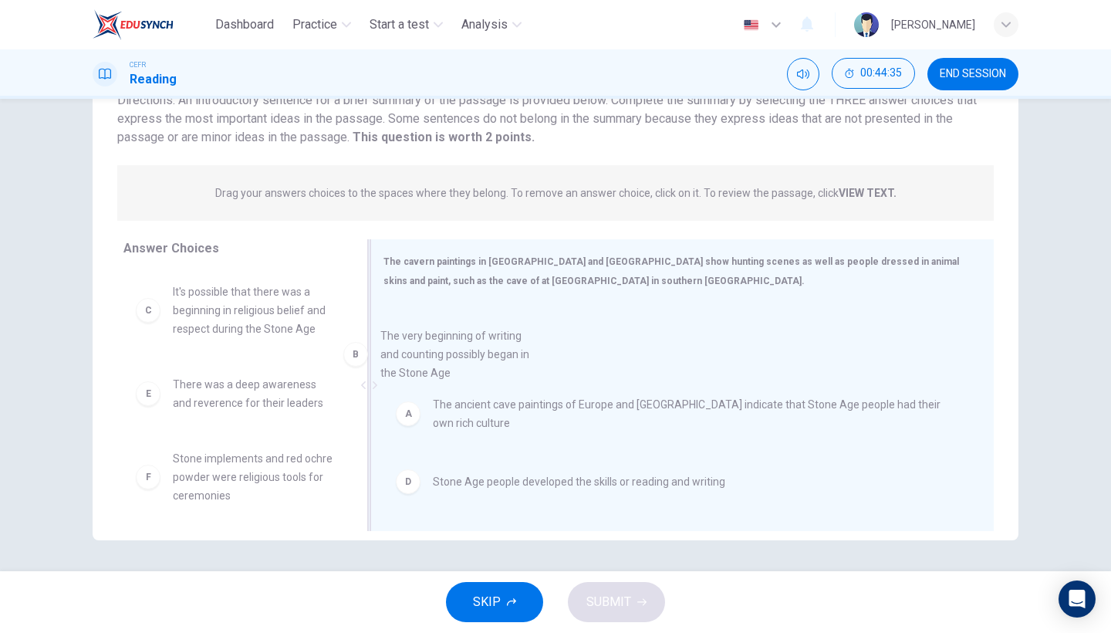
drag, startPoint x: 272, startPoint y: 310, endPoint x: 581, endPoint y: 385, distance: 317.5
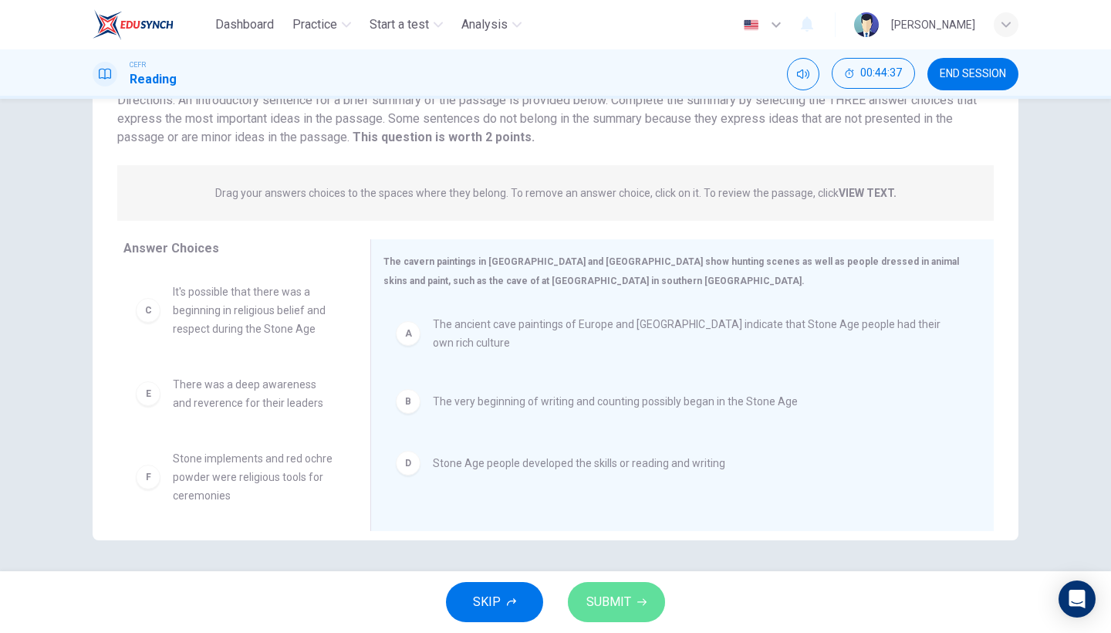
click at [625, 548] on span "SUBMIT" at bounding box center [608, 602] width 45 height 22
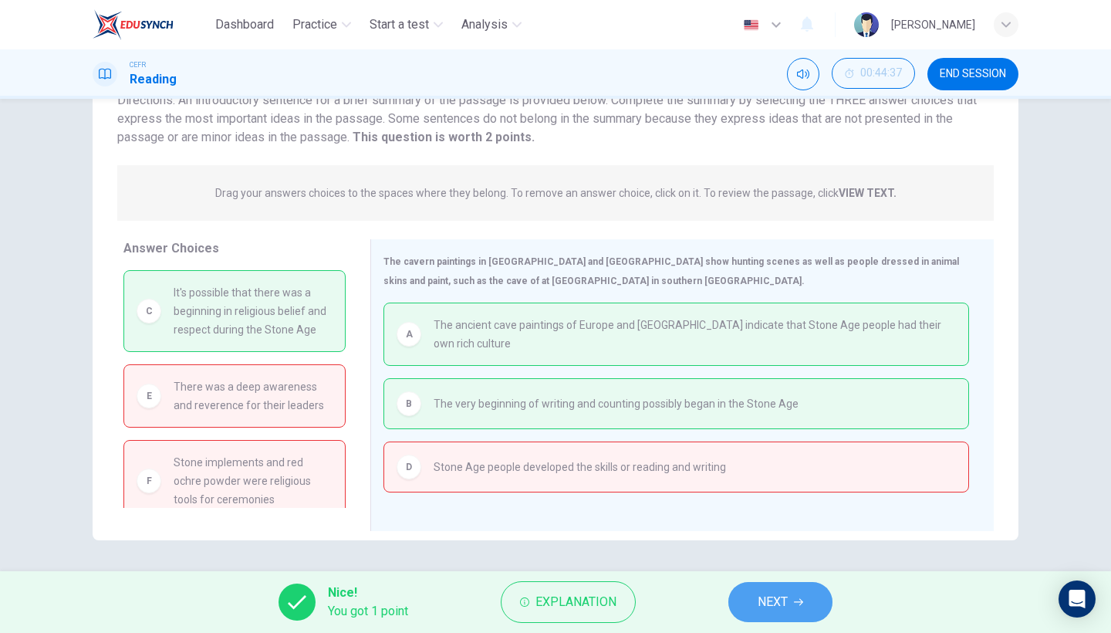
click at [769, 548] on span "NEXT" at bounding box center [773, 602] width 30 height 22
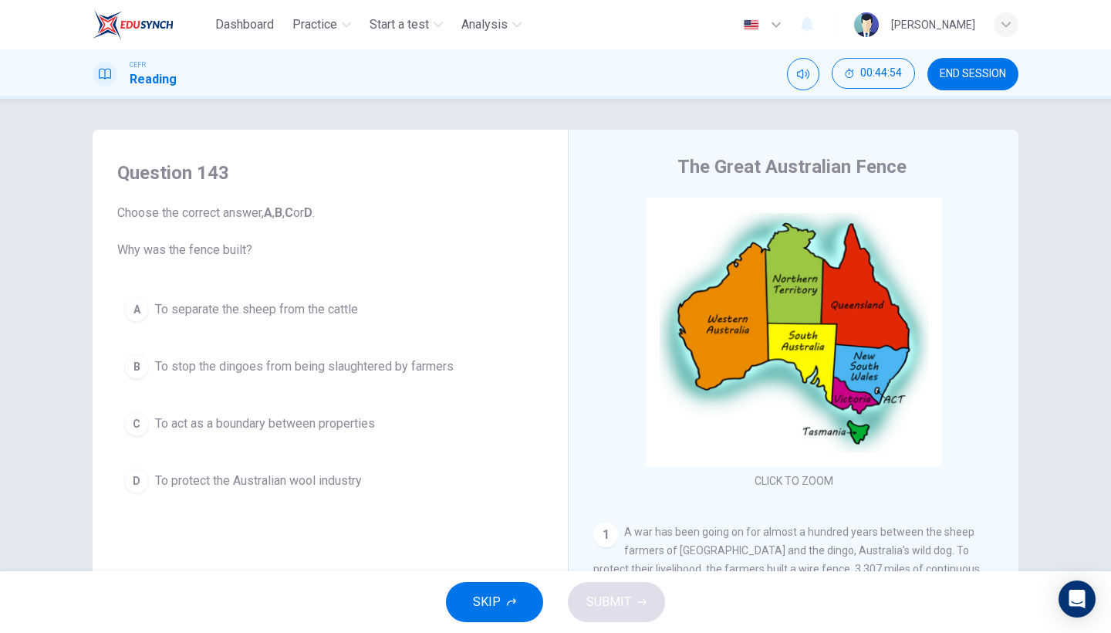
click at [393, 310] on button "A To separate the sheep from the cattle" at bounding box center [330, 309] width 426 height 39
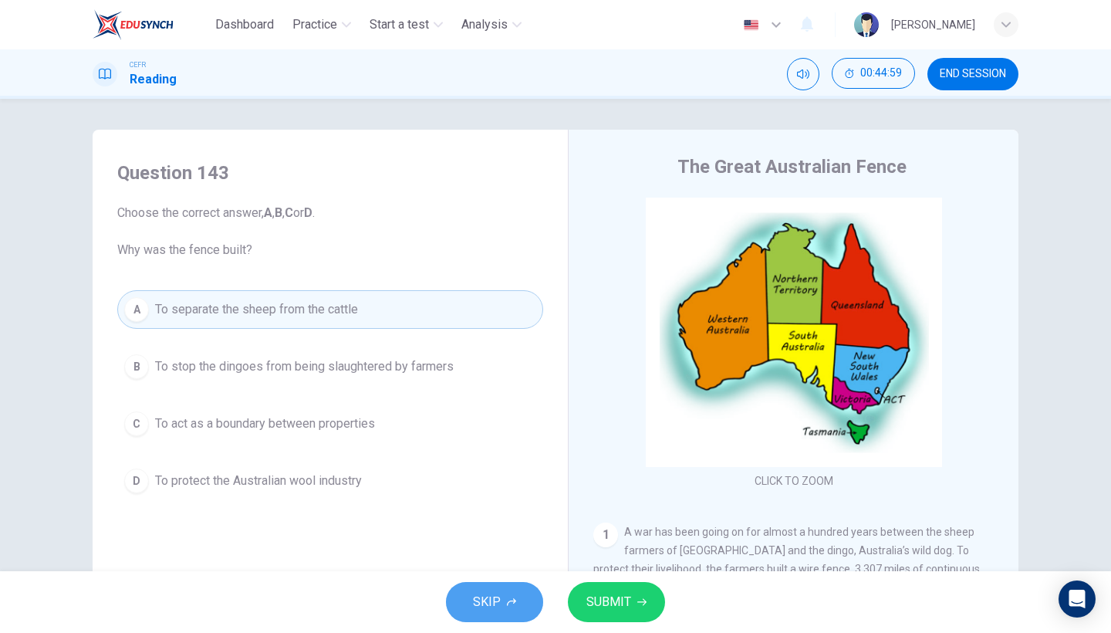
click at [502, 548] on button "SKIP" at bounding box center [494, 602] width 97 height 40
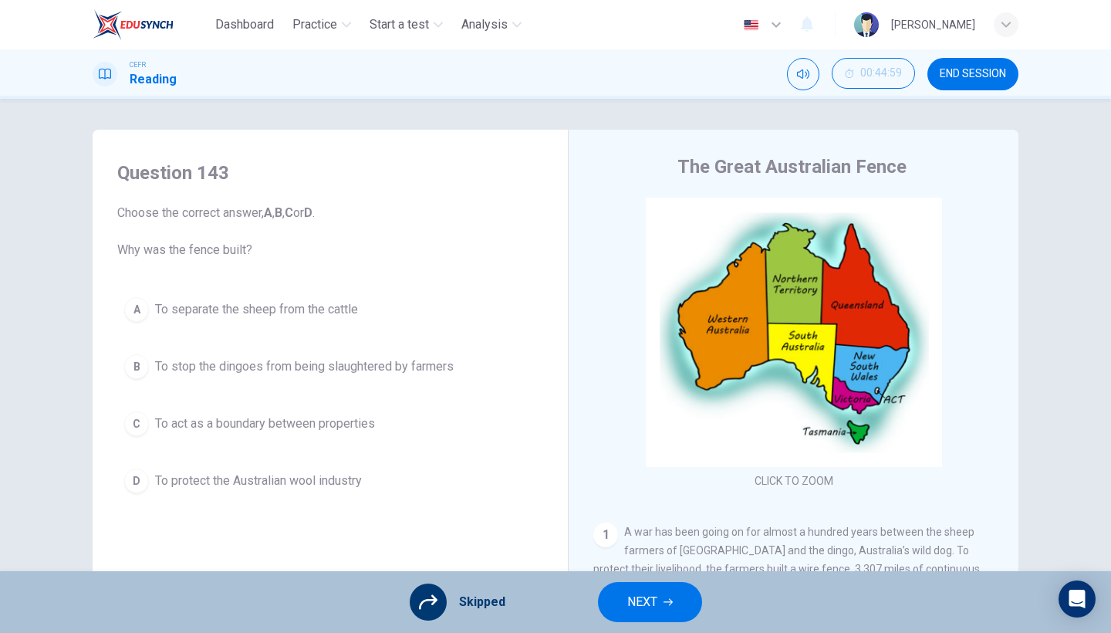
click at [676, 548] on button "NEXT" at bounding box center [650, 602] width 104 height 40
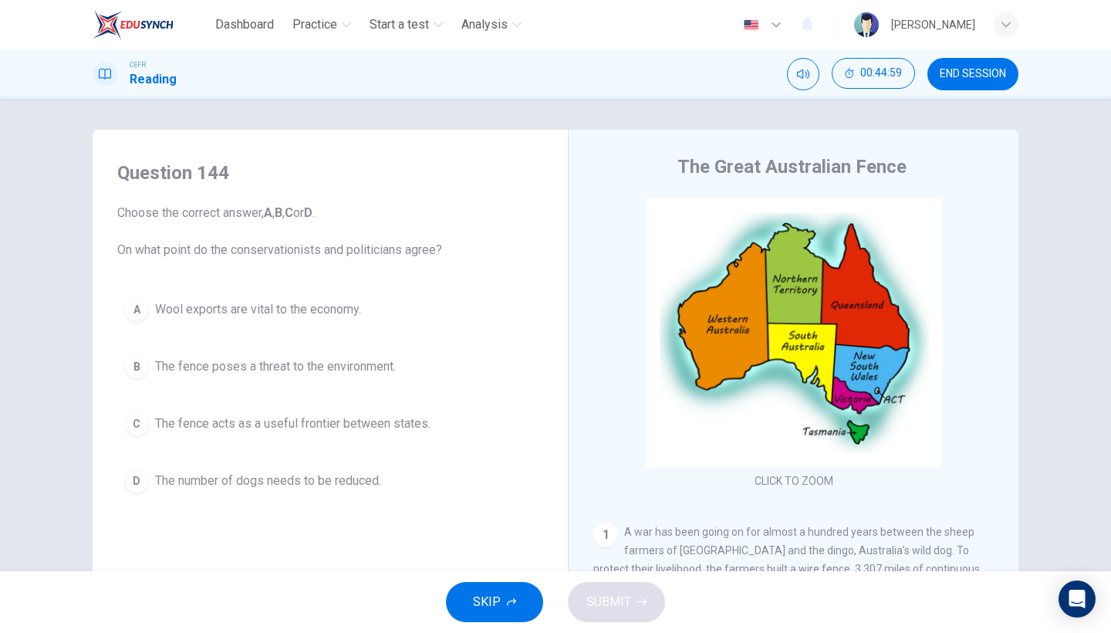
click at [497, 548] on span "SKIP" at bounding box center [487, 602] width 28 height 22
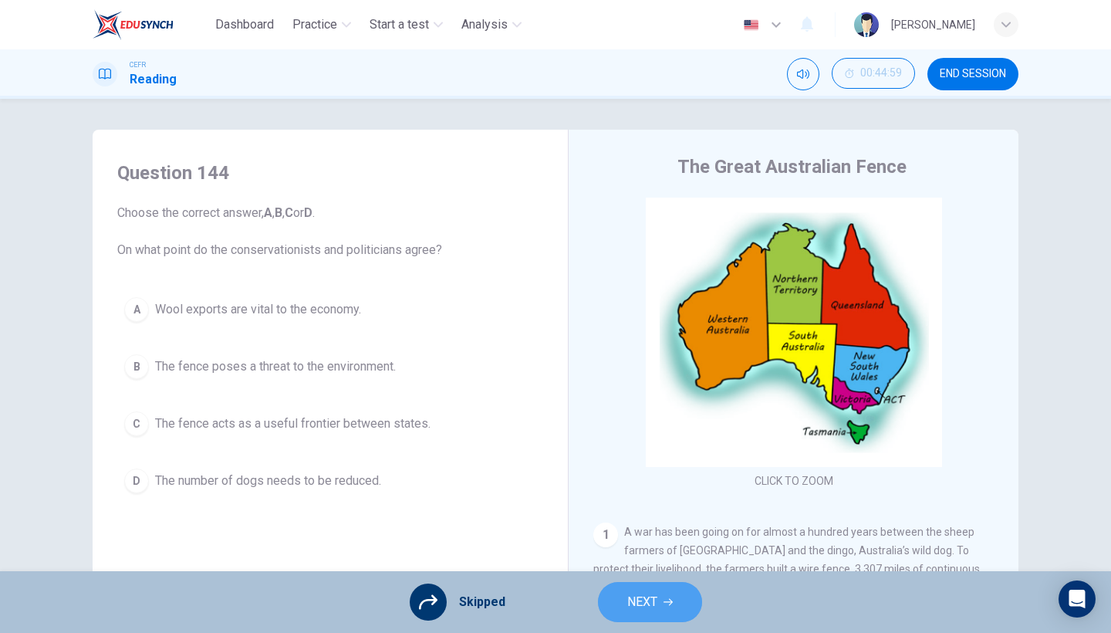
click at [639, 548] on span "NEXT" at bounding box center [642, 602] width 30 height 22
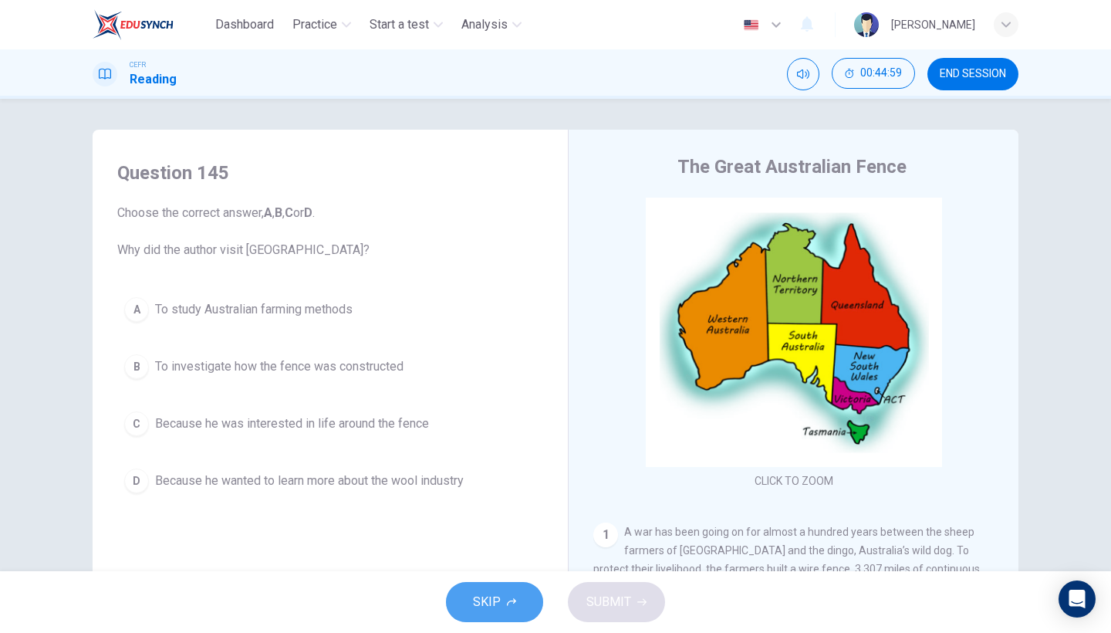
click at [467, 548] on button "SKIP" at bounding box center [494, 602] width 97 height 40
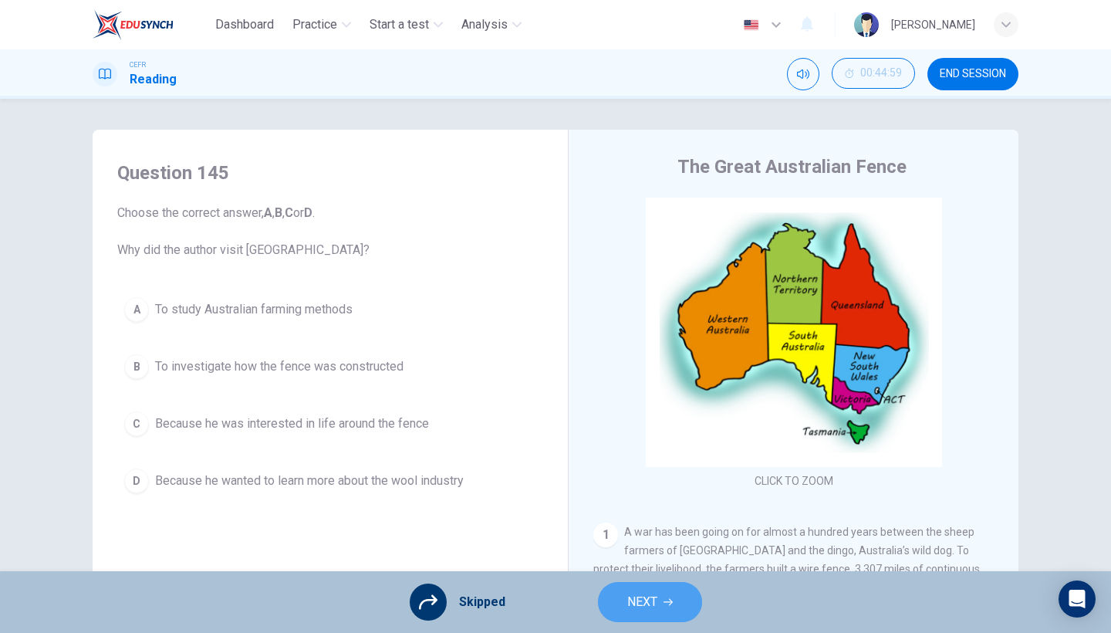
click at [642, 548] on span "NEXT" at bounding box center [642, 602] width 30 height 22
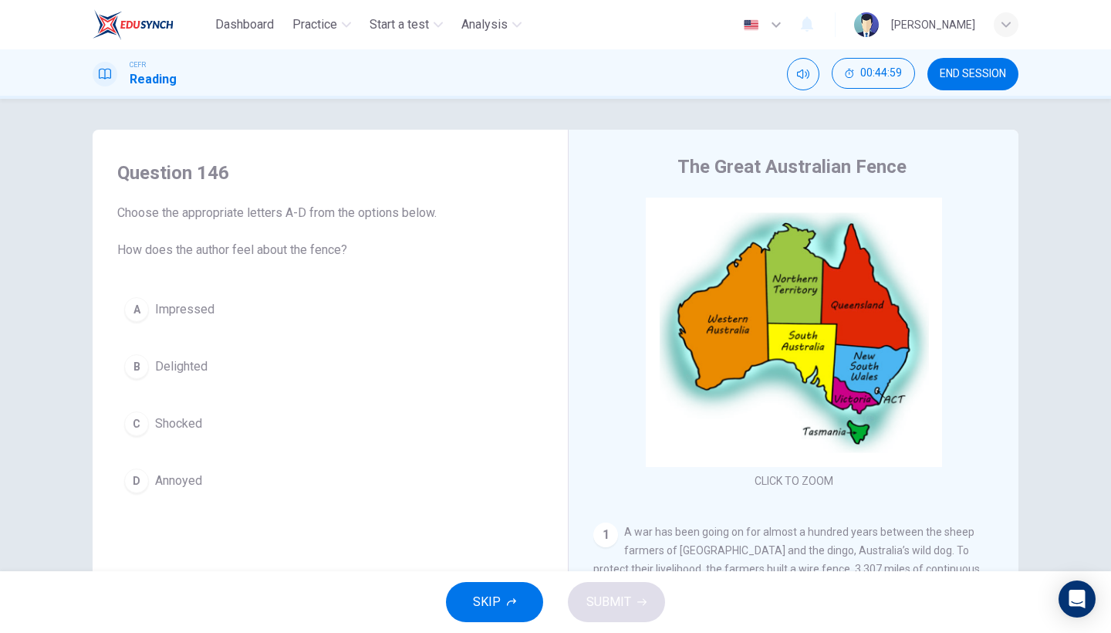
click at [468, 548] on button "SKIP" at bounding box center [494, 602] width 97 height 40
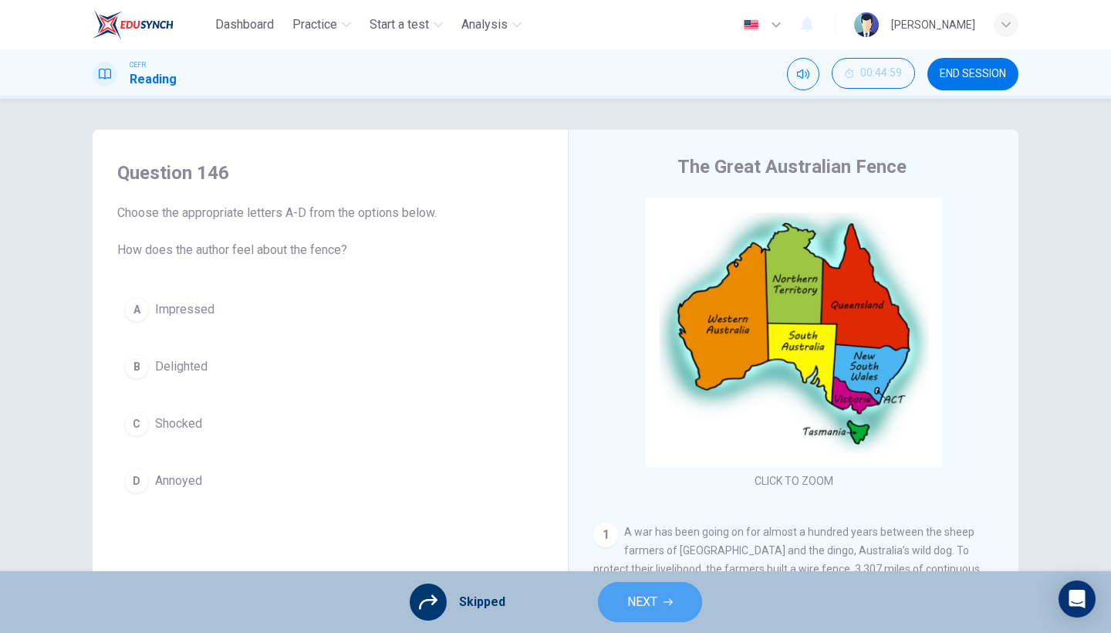
click at [649, 548] on span "NEXT" at bounding box center [642, 602] width 30 height 22
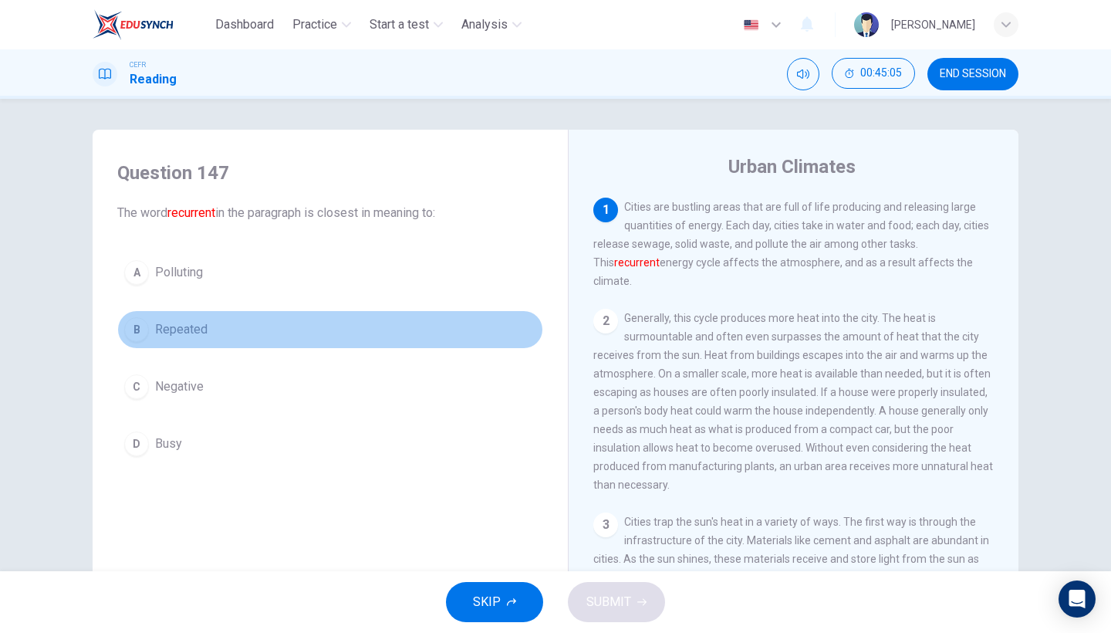
click at [210, 340] on button "B Repeated" at bounding box center [330, 329] width 426 height 39
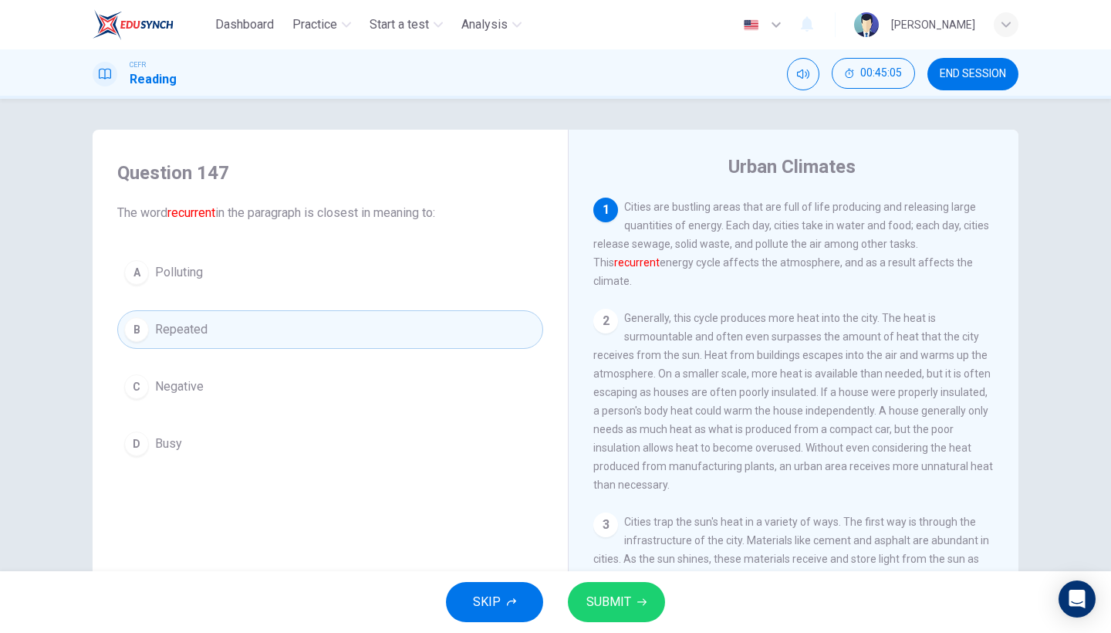
click at [637, 548] on icon "button" at bounding box center [641, 601] width 9 height 9
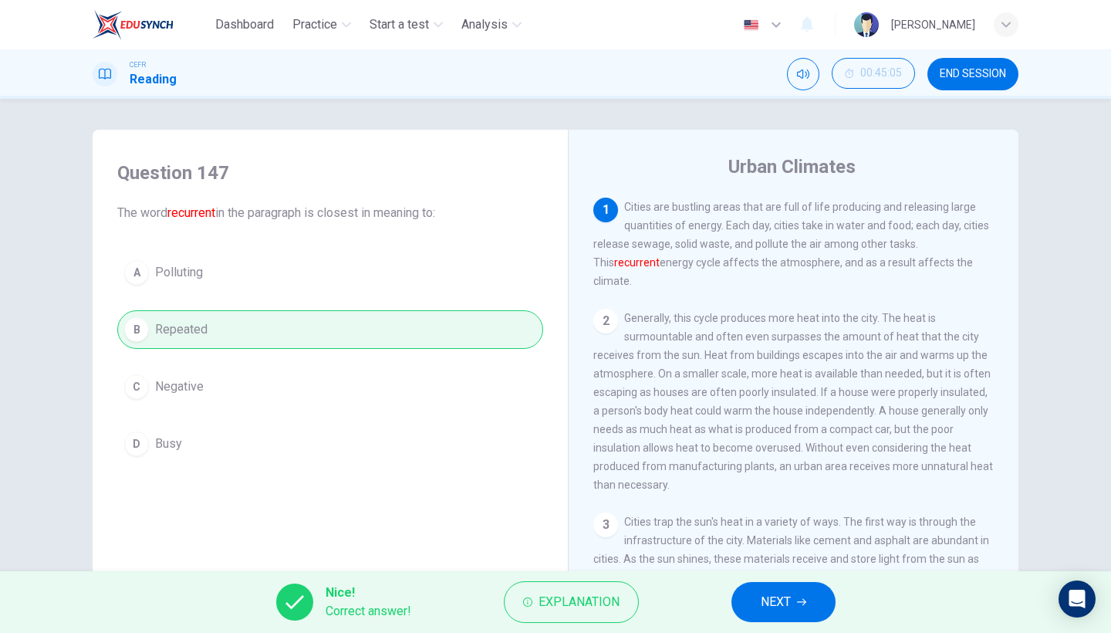
click at [800, 548] on icon "button" at bounding box center [801, 601] width 9 height 9
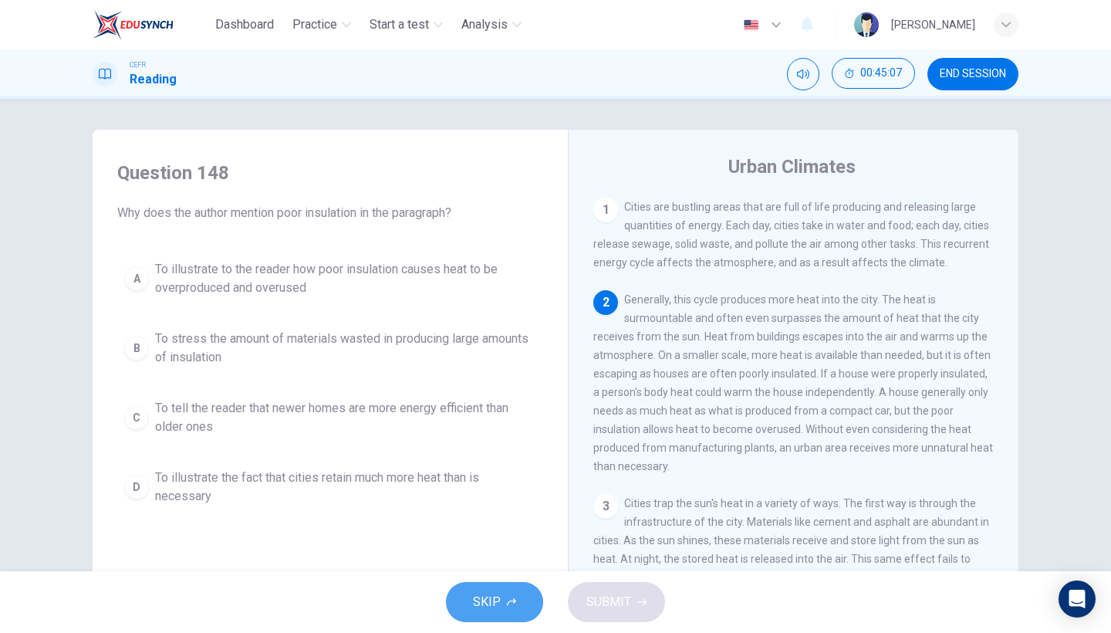
click at [482, 548] on span "SKIP" at bounding box center [487, 602] width 28 height 22
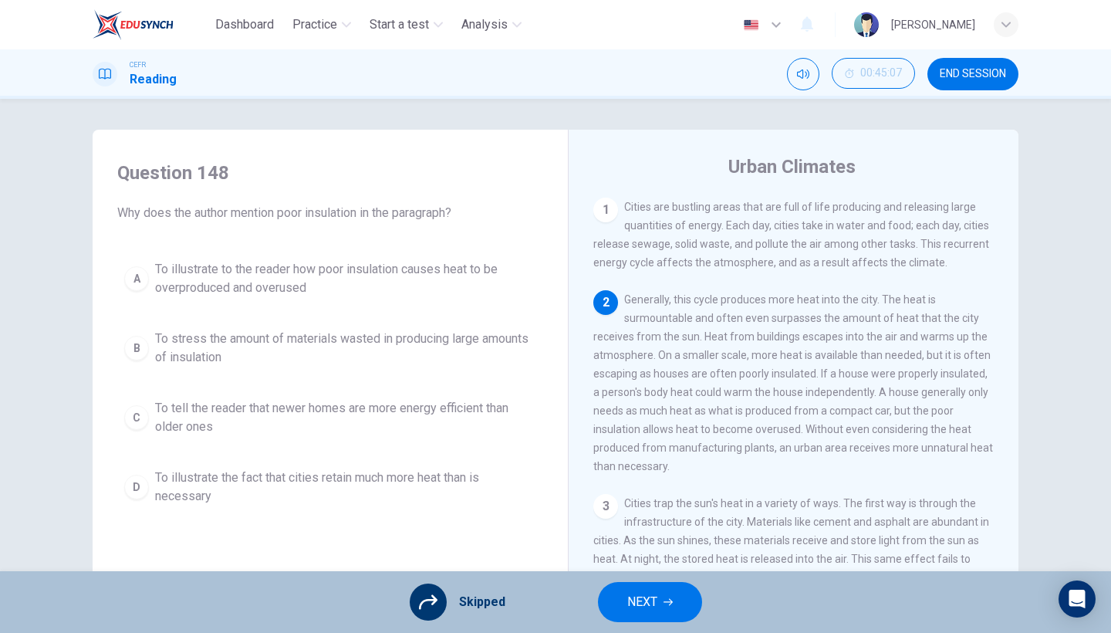
click at [647, 548] on span "NEXT" at bounding box center [642, 602] width 30 height 22
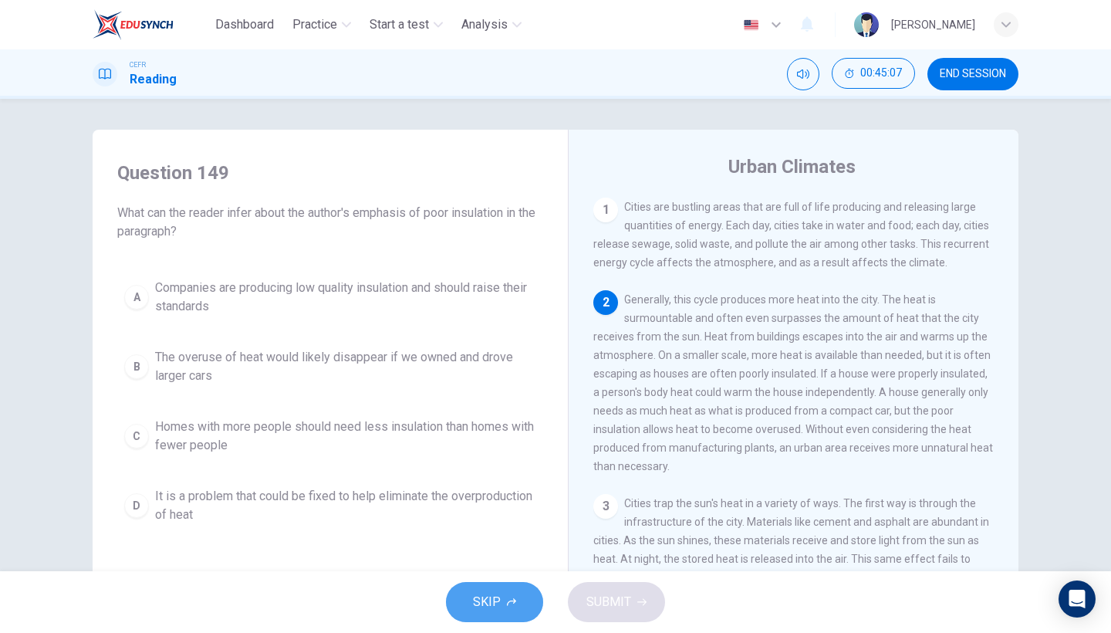
click at [453, 548] on button "SKIP" at bounding box center [494, 602] width 97 height 40
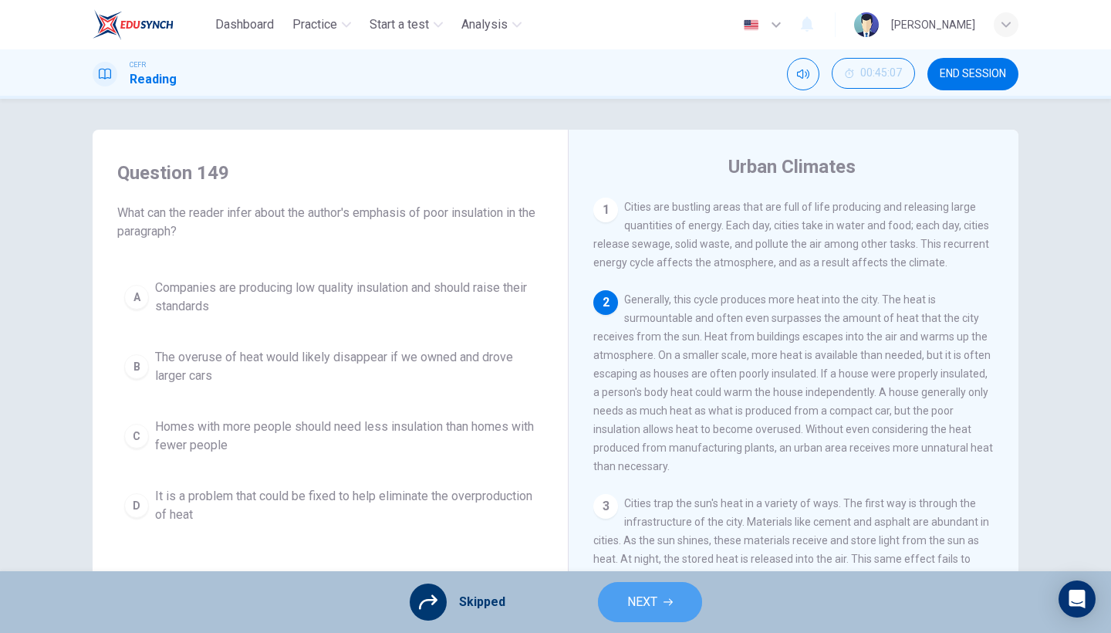
click at [601, 548] on button "NEXT" at bounding box center [650, 602] width 104 height 40
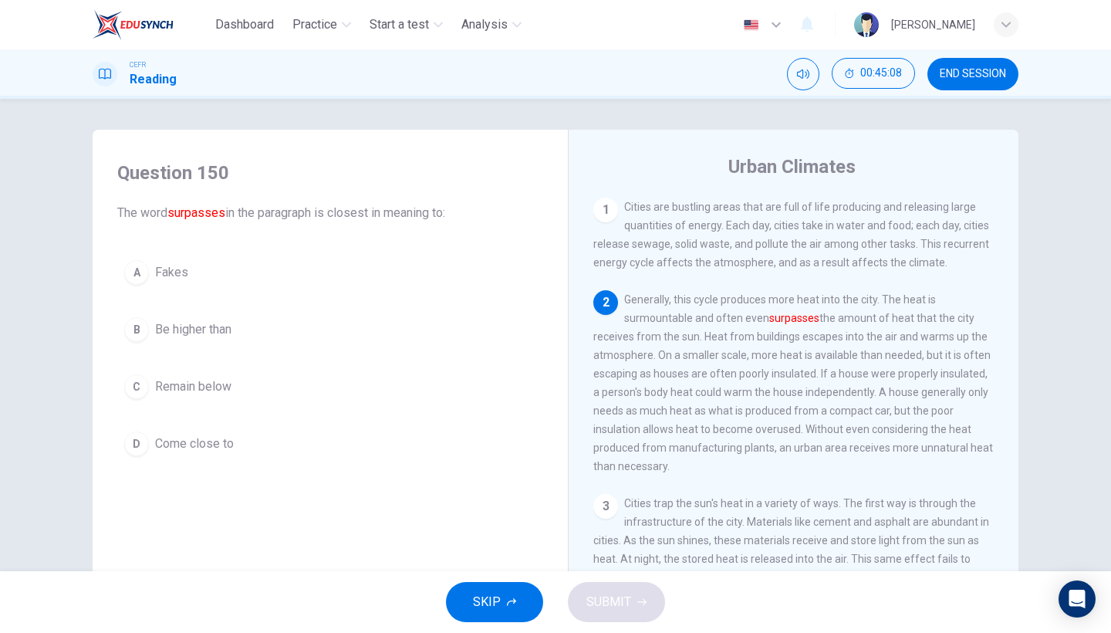
click at [258, 347] on button "B Be higher than" at bounding box center [330, 329] width 426 height 39
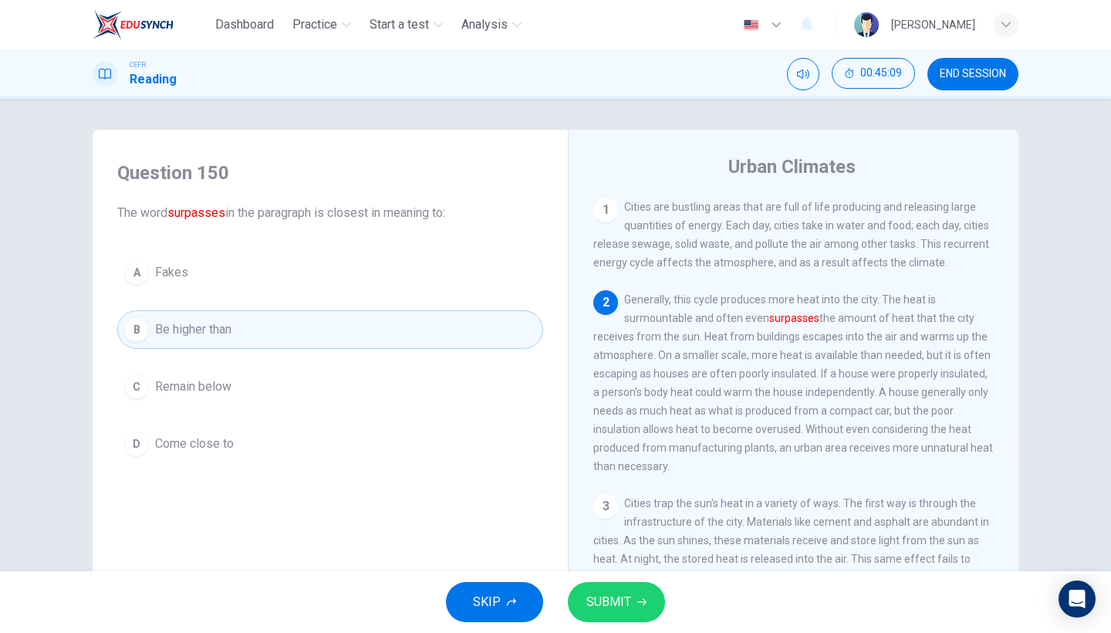
click at [612, 548] on span "SUBMIT" at bounding box center [608, 602] width 45 height 22
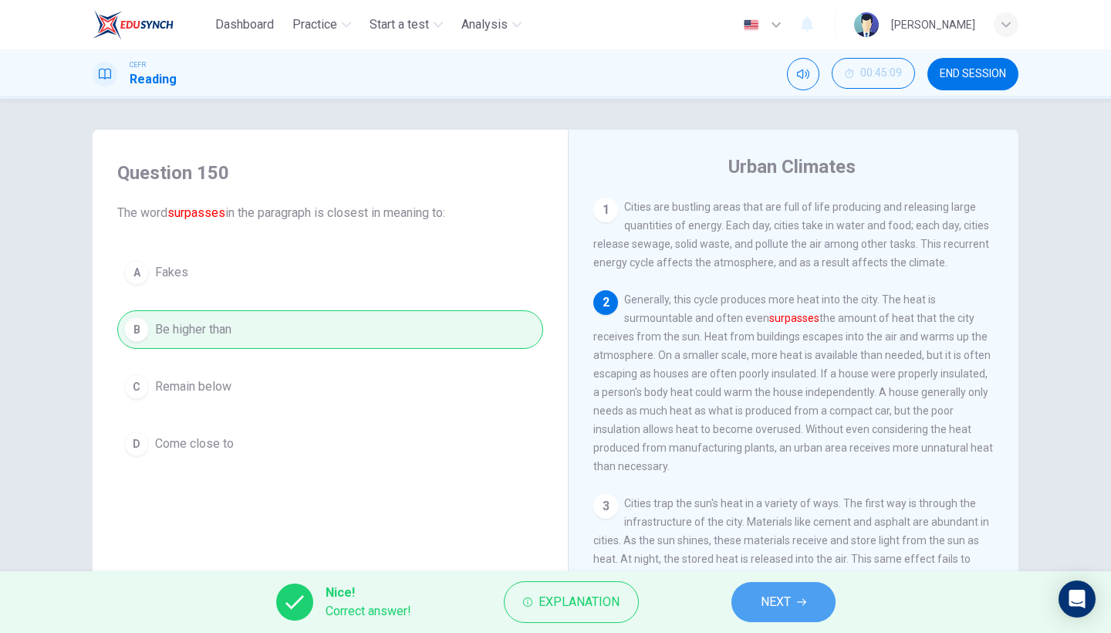
click at [738, 548] on button "NEXT" at bounding box center [783, 602] width 104 height 40
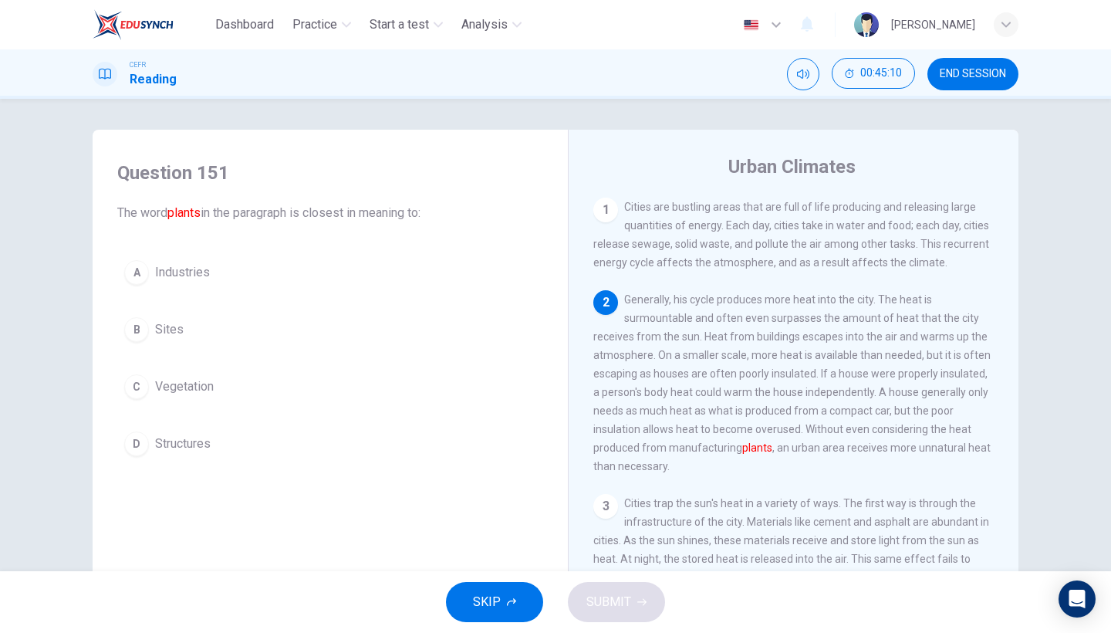
click at [269, 396] on button "C Vegetation" at bounding box center [330, 386] width 426 height 39
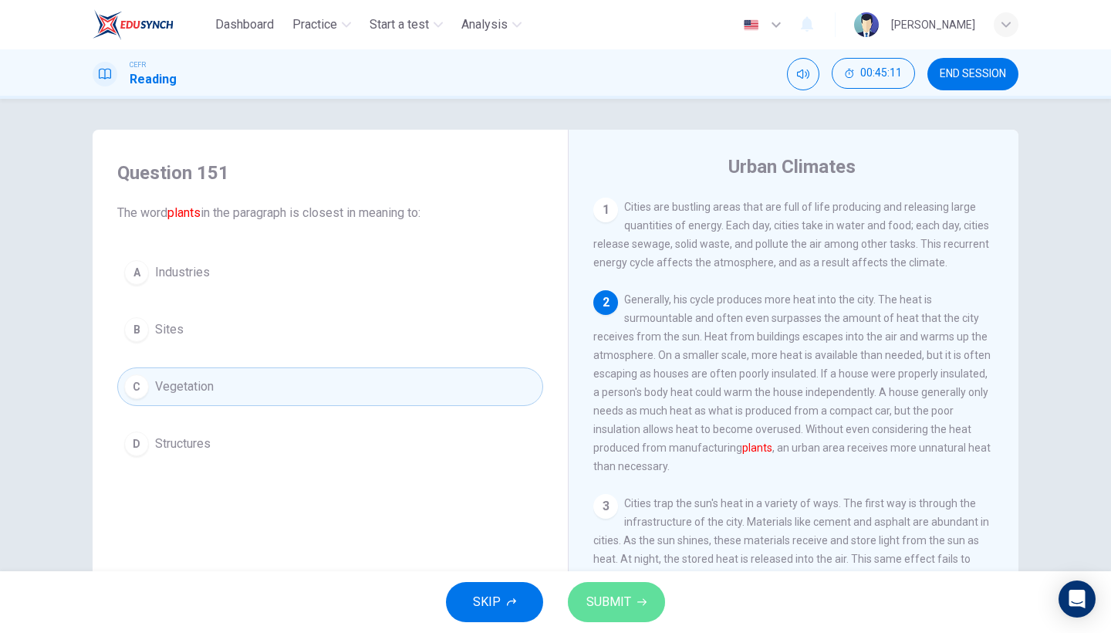
click at [592, 548] on button "SUBMIT" at bounding box center [616, 602] width 97 height 40
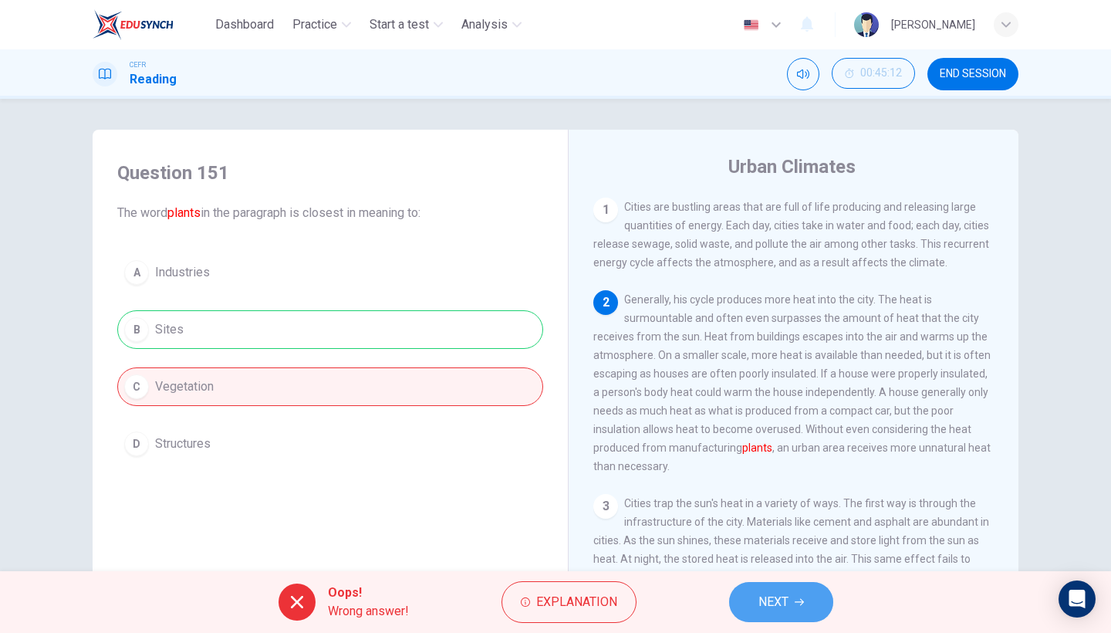
click at [761, 548] on span "NEXT" at bounding box center [773, 602] width 30 height 22
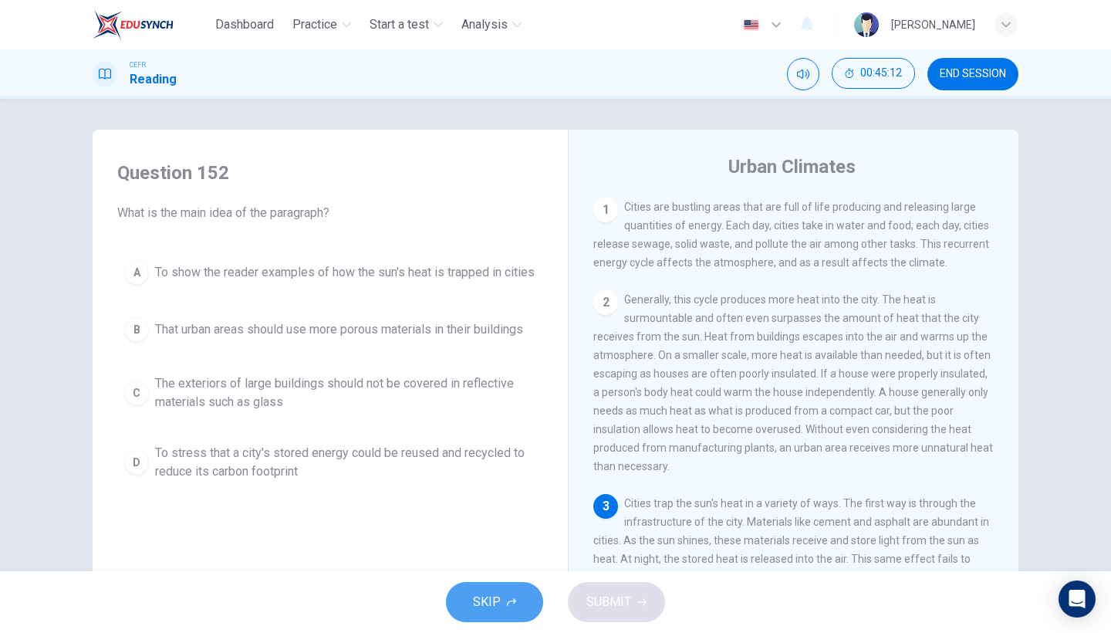
click at [468, 548] on button "SKIP" at bounding box center [494, 602] width 97 height 40
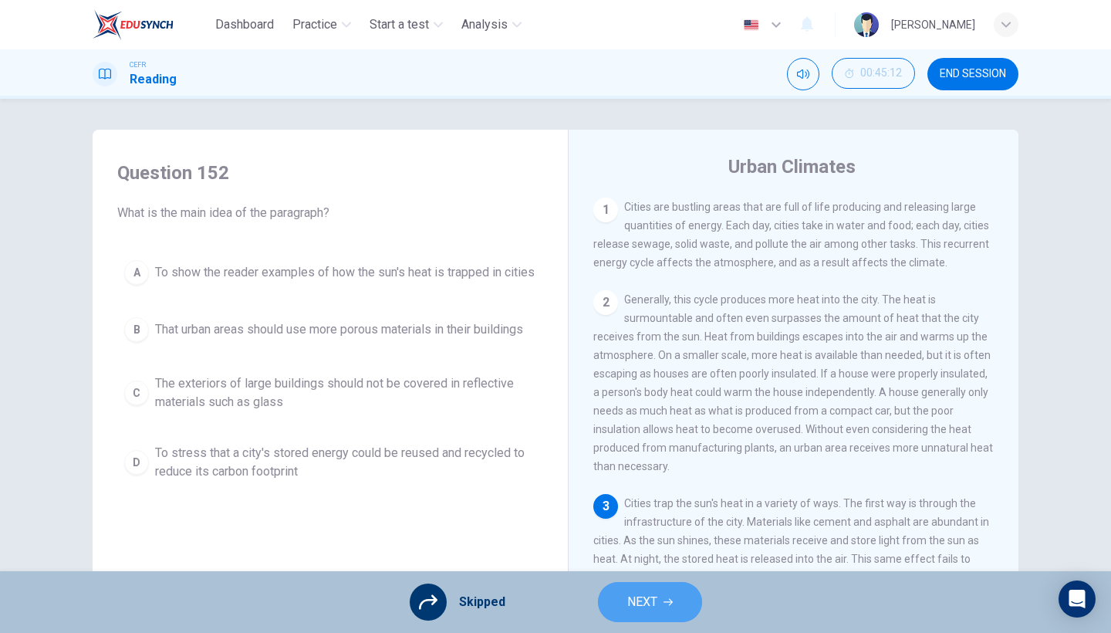
click at [644, 548] on span "NEXT" at bounding box center [642, 602] width 30 height 22
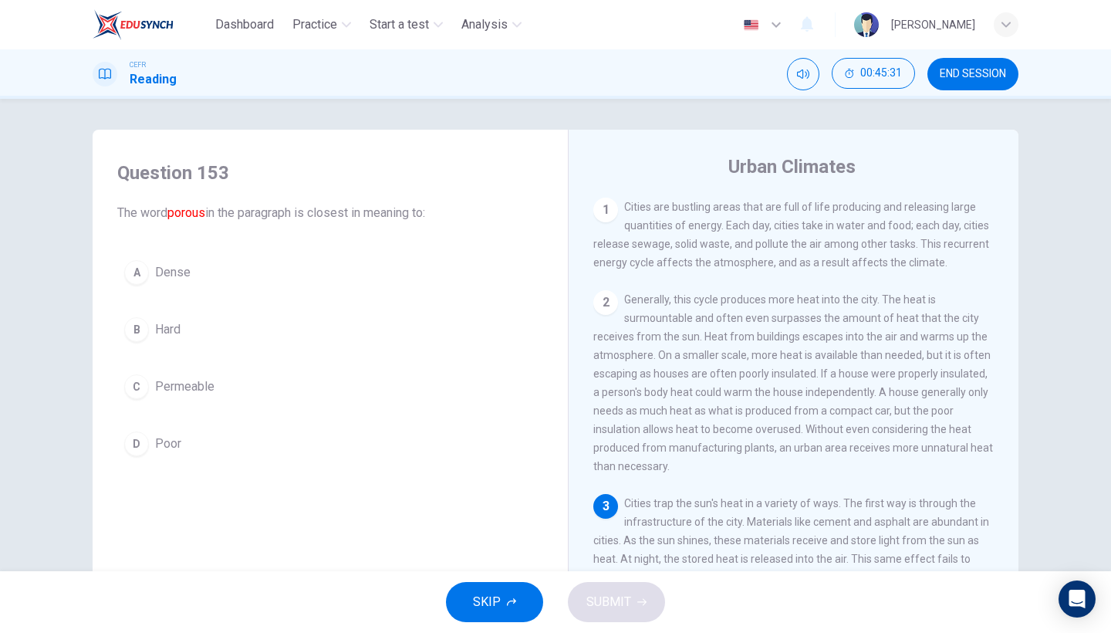
click at [245, 394] on button "C Permeable" at bounding box center [330, 386] width 426 height 39
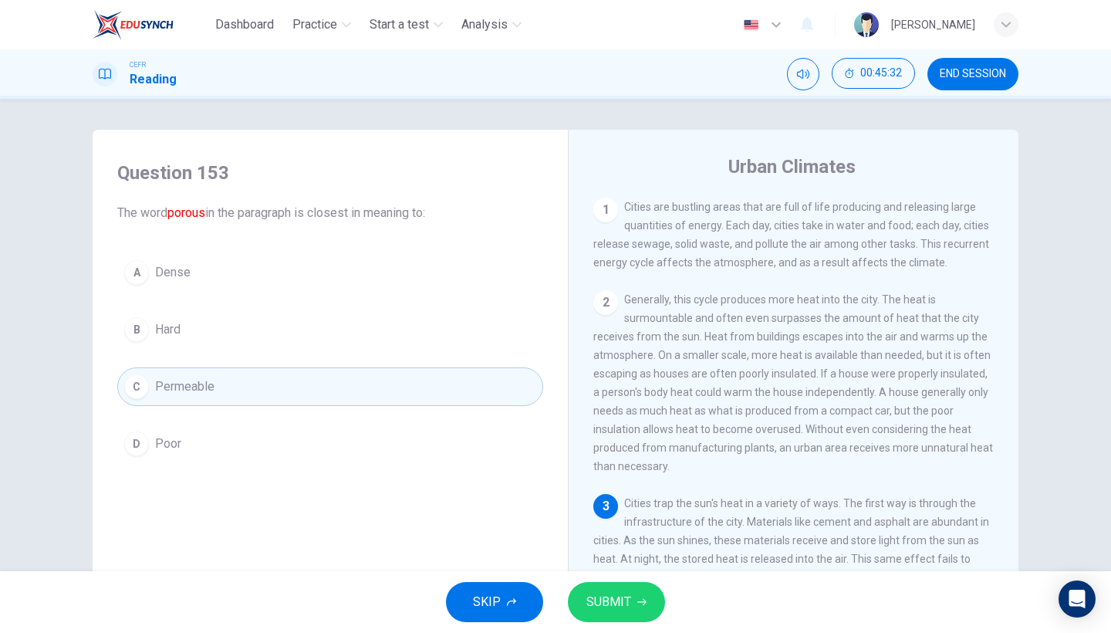
click at [598, 548] on button "SUBMIT" at bounding box center [616, 602] width 97 height 40
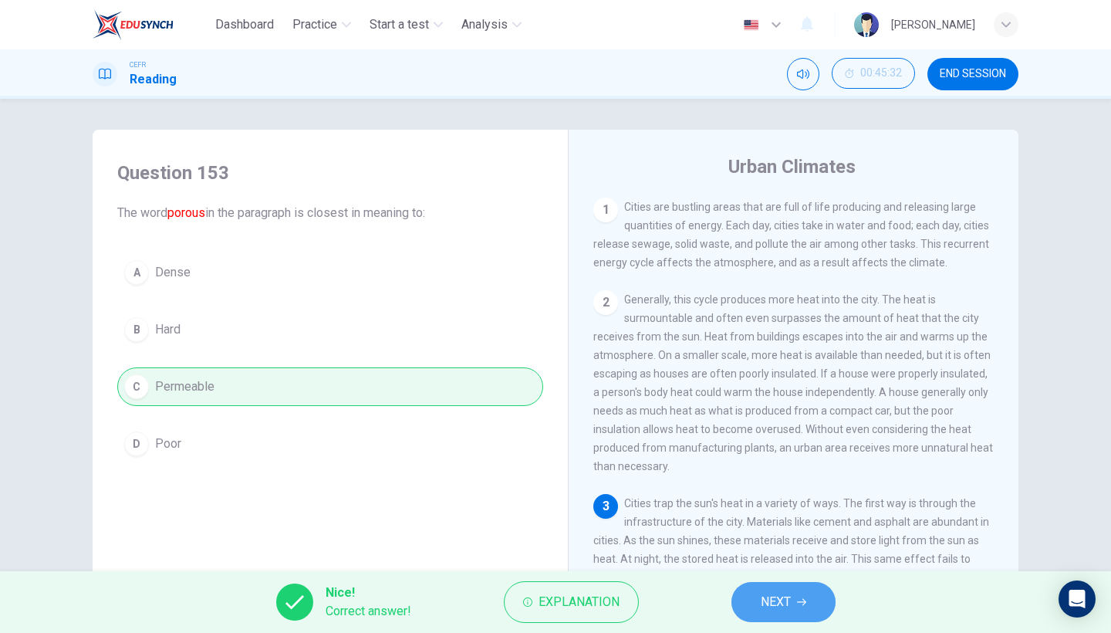
click at [788, 548] on button "NEXT" at bounding box center [783, 602] width 104 height 40
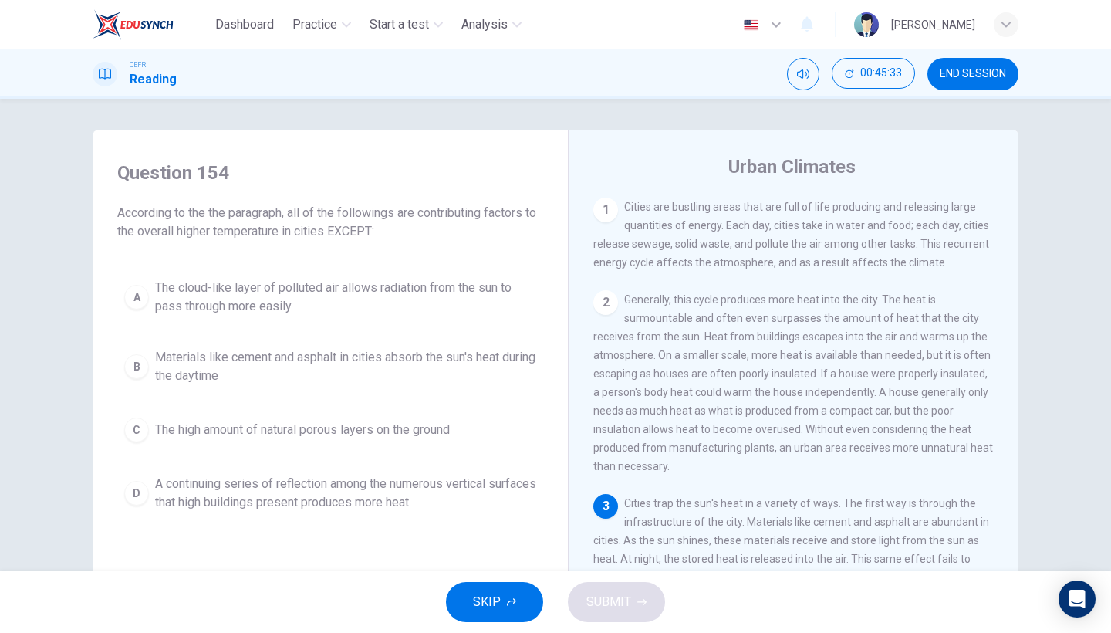
click at [487, 548] on button "SKIP" at bounding box center [494, 602] width 97 height 40
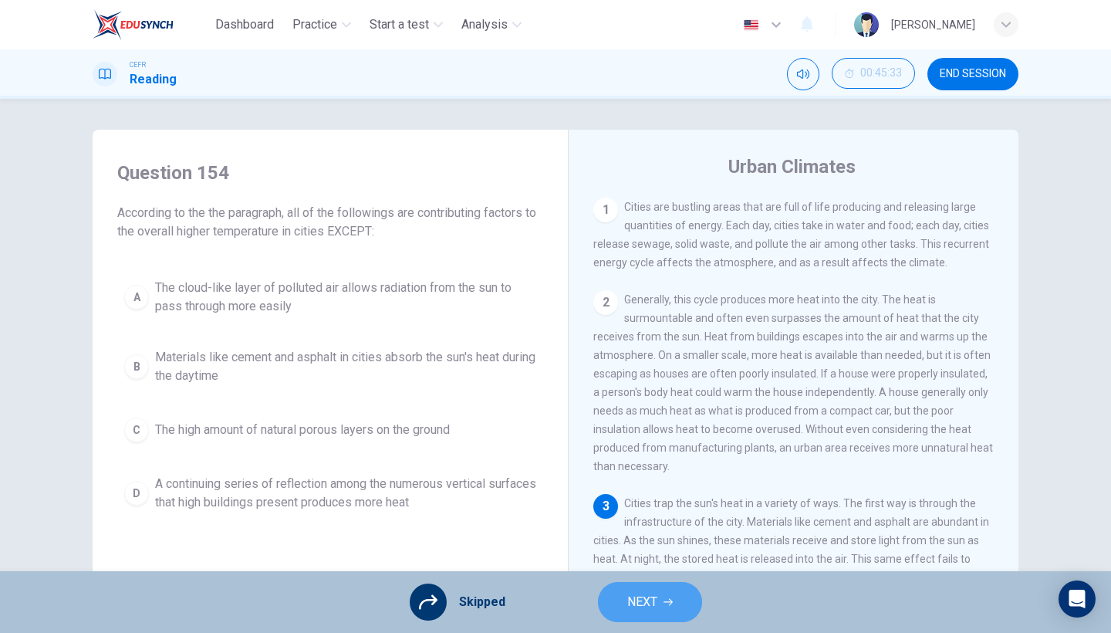
click at [641, 548] on span "NEXT" at bounding box center [642, 602] width 30 height 22
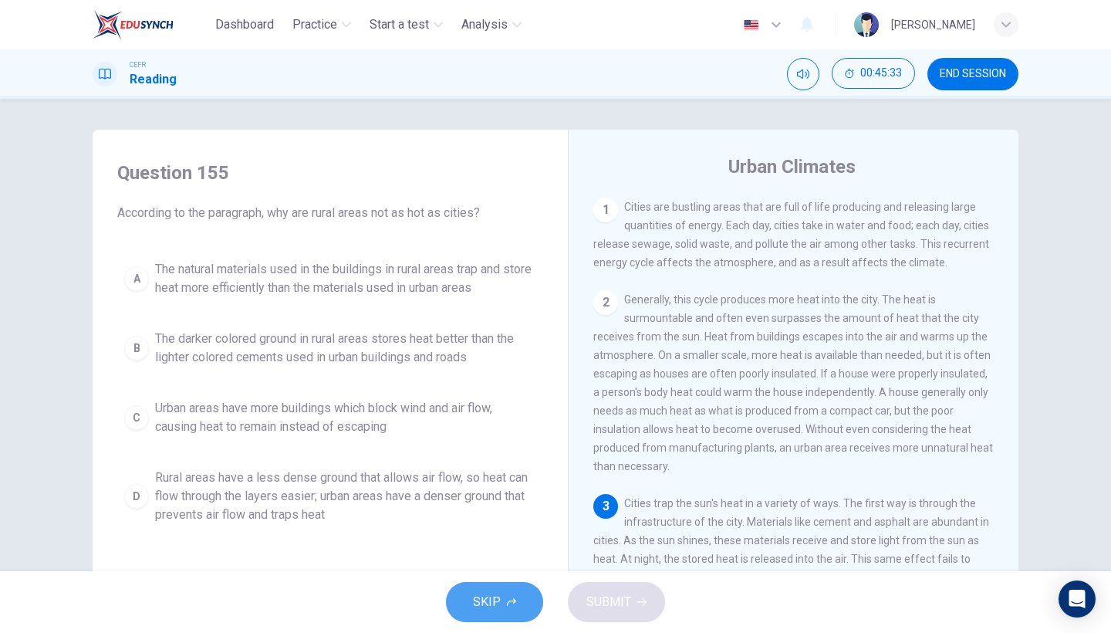
click at [540, 548] on button "SKIP" at bounding box center [494, 602] width 97 height 40
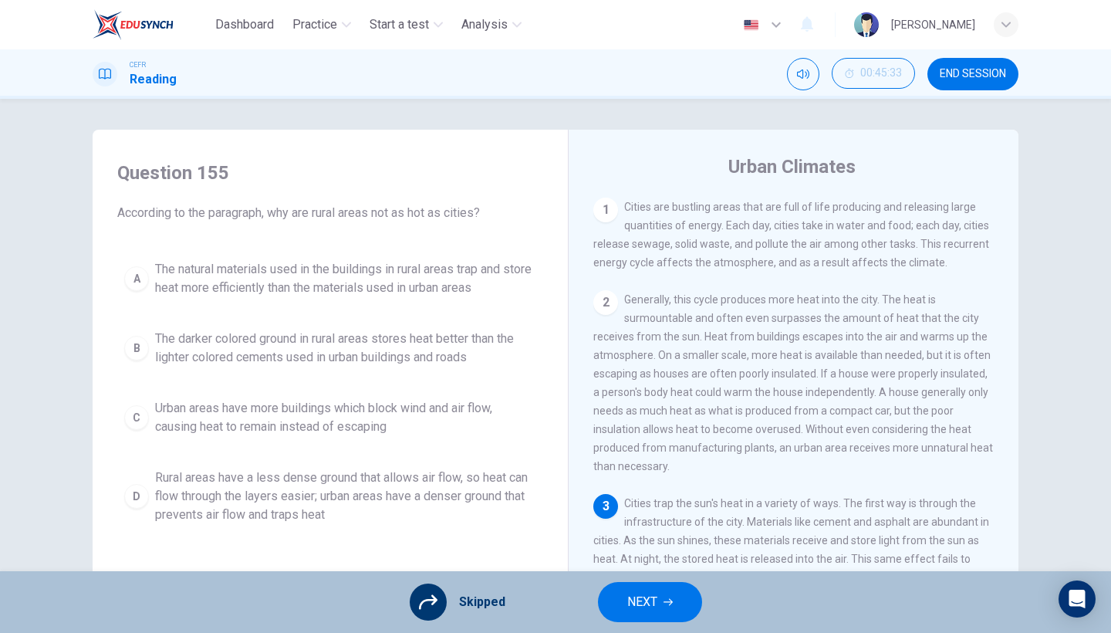
click at [646, 548] on span "NEXT" at bounding box center [642, 602] width 30 height 22
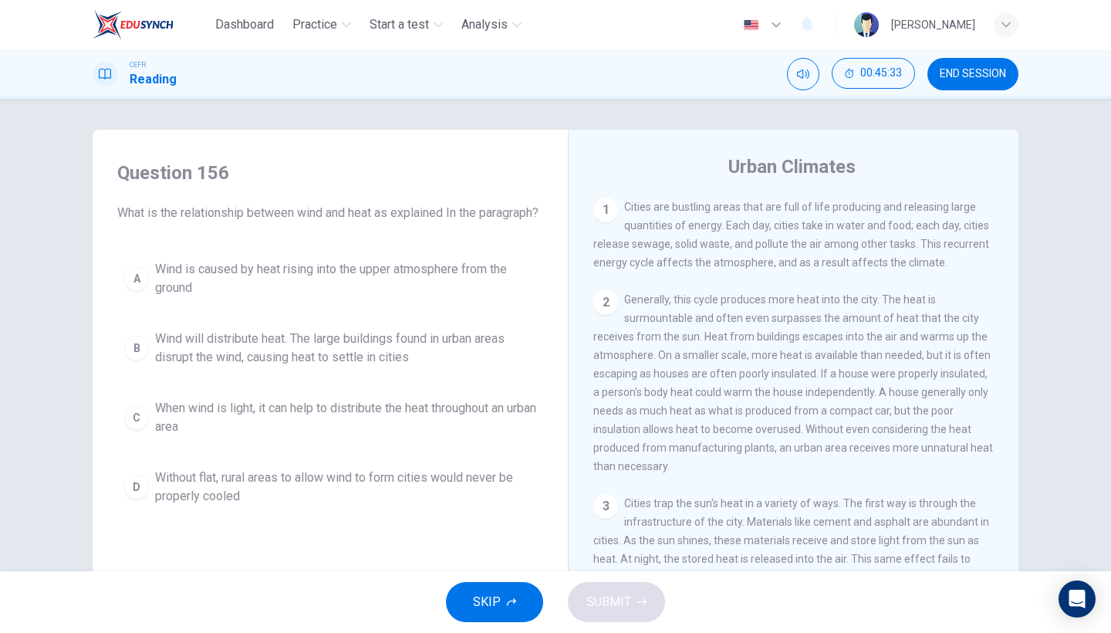
click at [513, 548] on icon "button" at bounding box center [511, 602] width 9 height 8
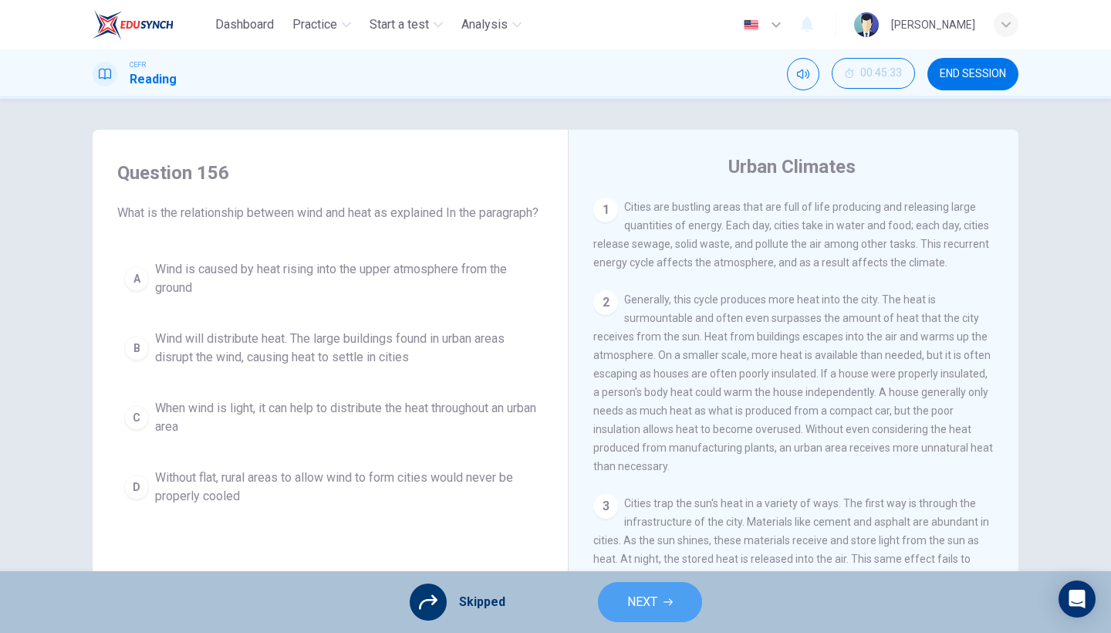
click at [609, 548] on button "NEXT" at bounding box center [650, 602] width 104 height 40
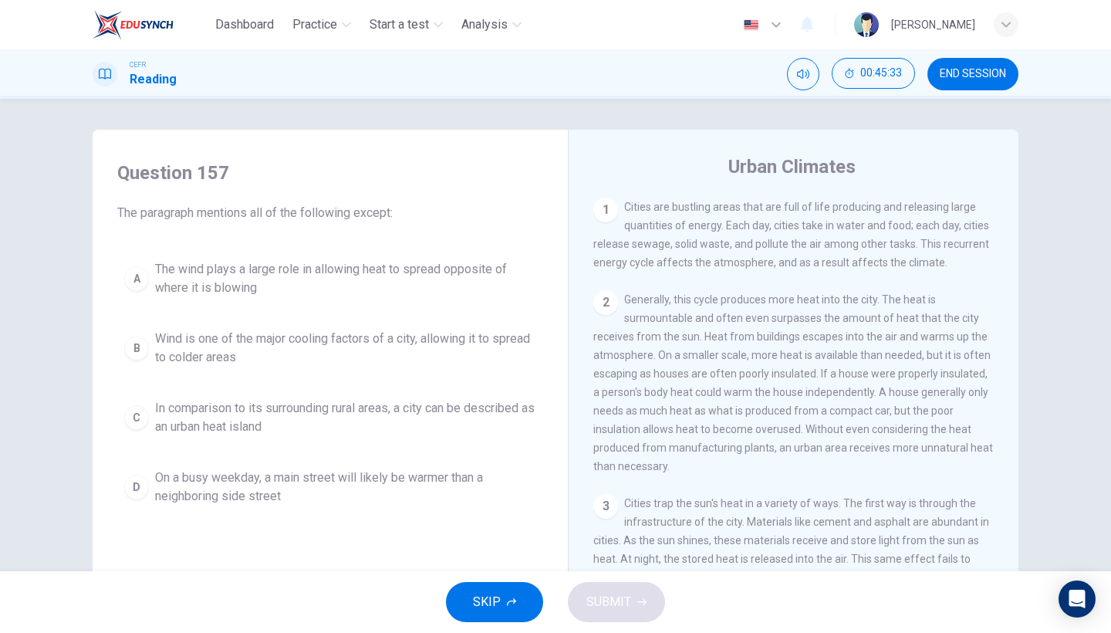
click at [519, 548] on button "SKIP" at bounding box center [494, 602] width 97 height 40
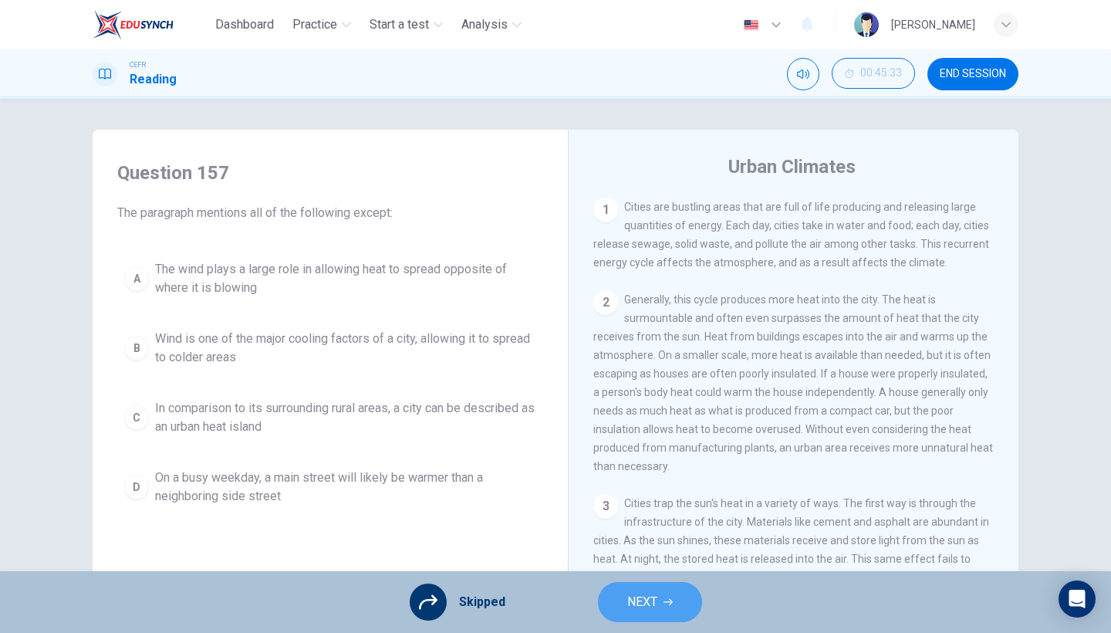
click at [635, 548] on span "NEXT" at bounding box center [642, 602] width 30 height 22
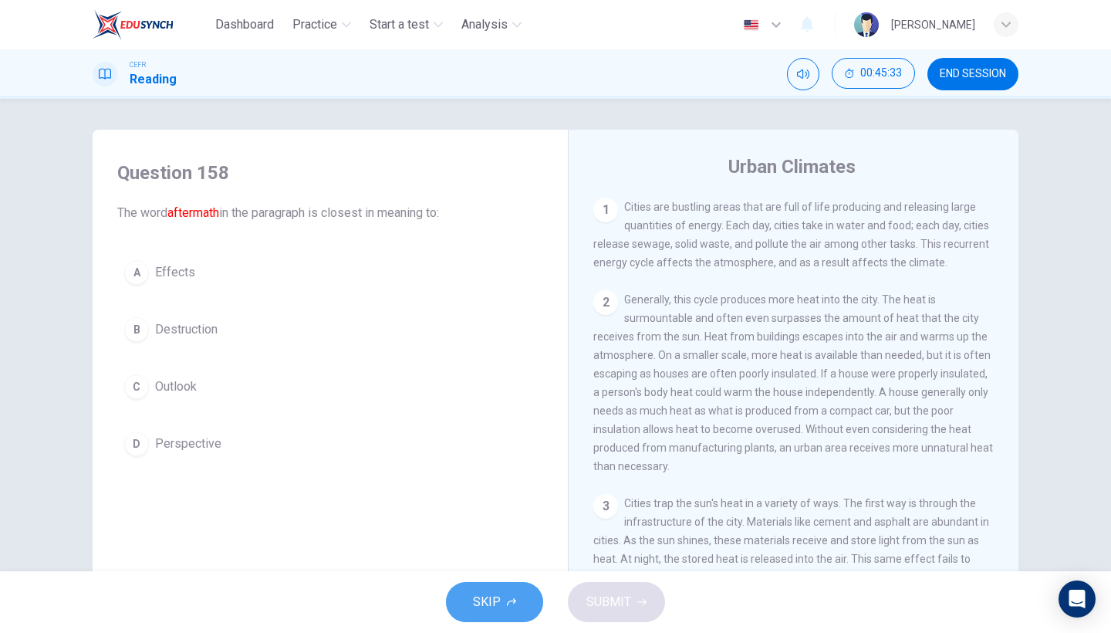
click at [495, 548] on span "SKIP" at bounding box center [487, 602] width 28 height 22
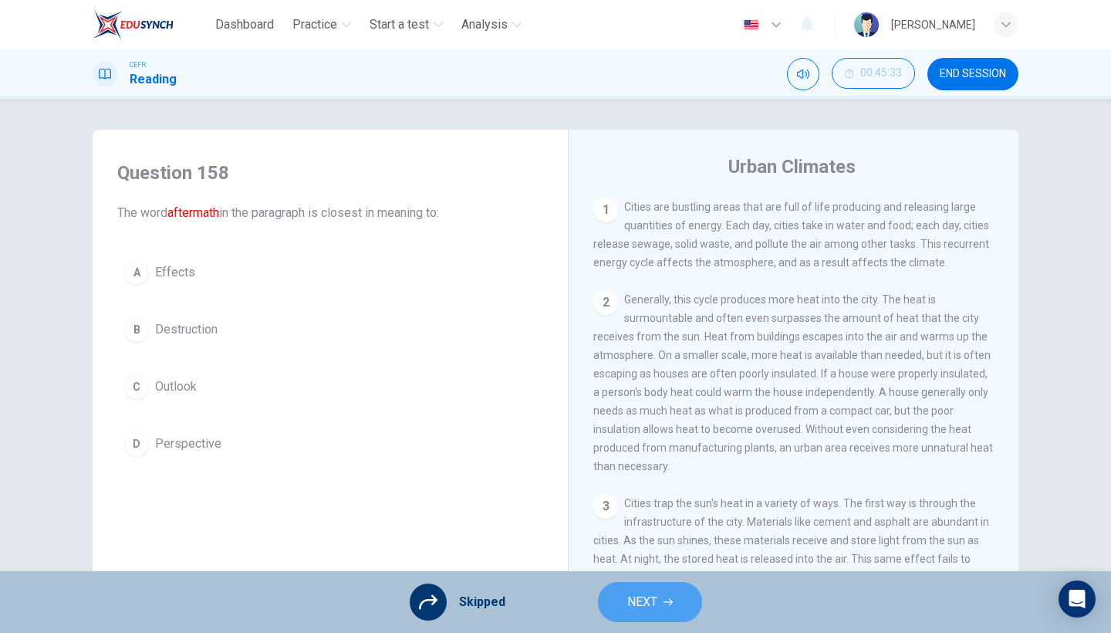
click at [634, 548] on span "NEXT" at bounding box center [642, 602] width 30 height 22
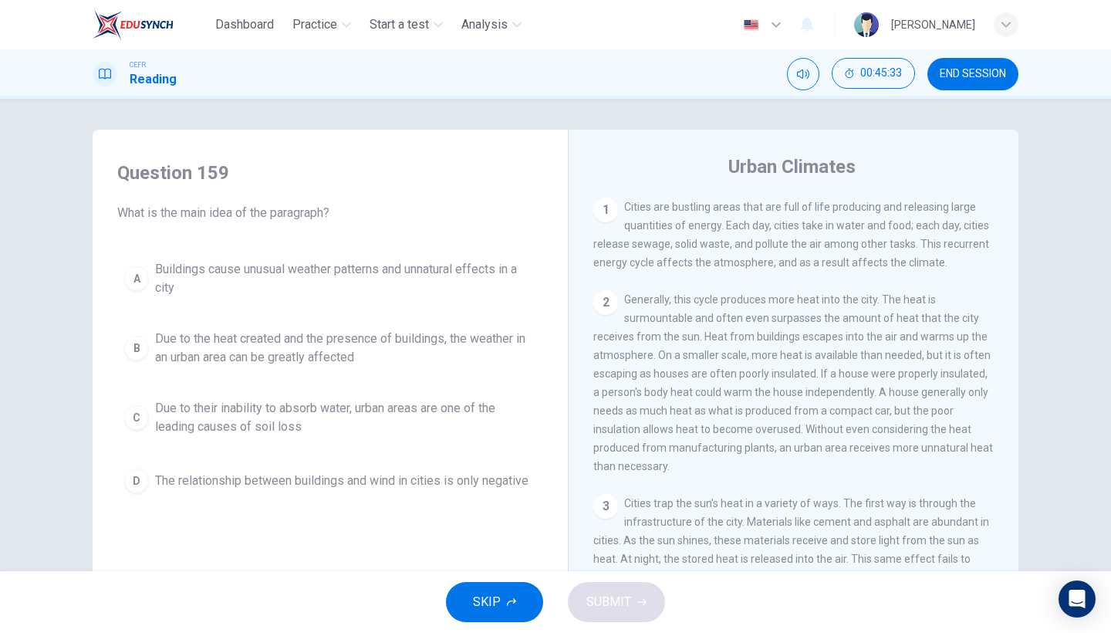
click at [531, 548] on button "SKIP" at bounding box center [494, 602] width 97 height 40
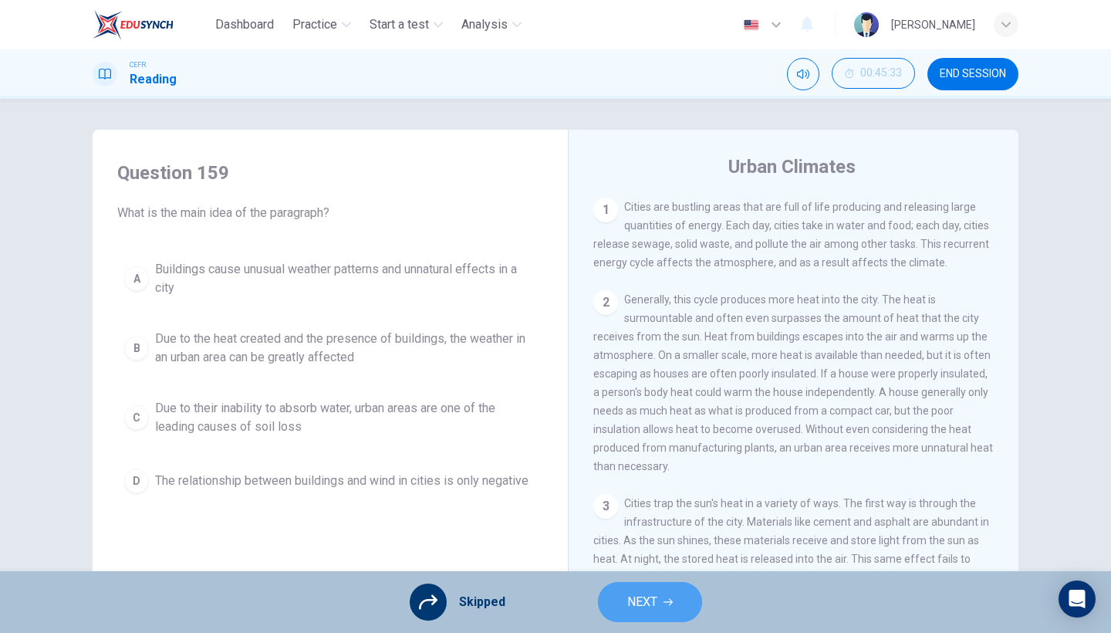
click at [620, 548] on button "NEXT" at bounding box center [650, 602] width 104 height 40
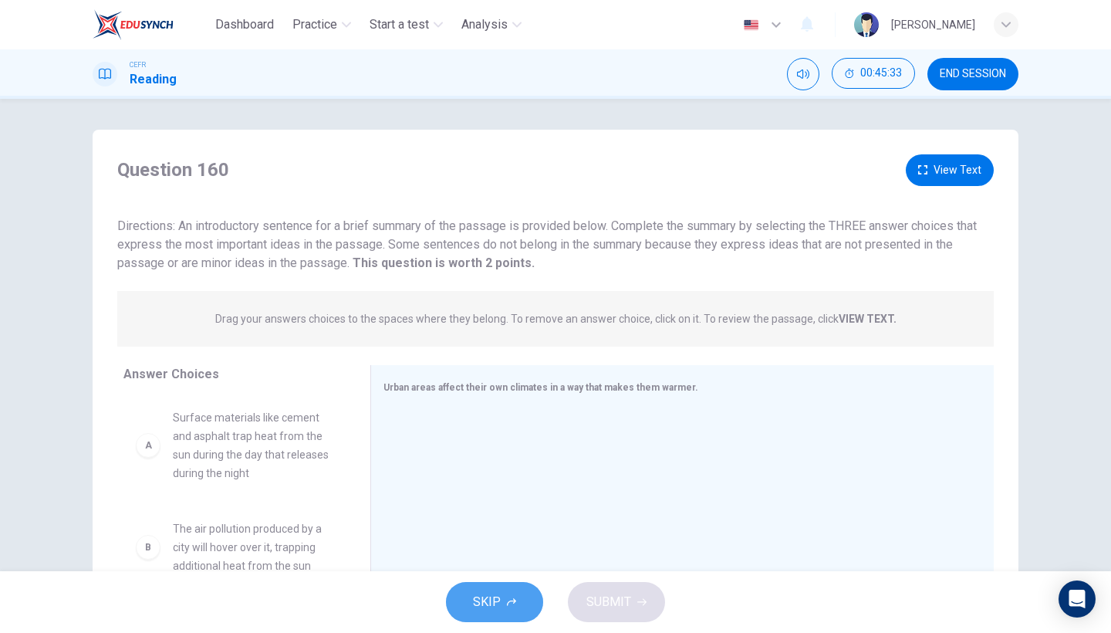
click at [488, 548] on span "SKIP" at bounding box center [487, 602] width 28 height 22
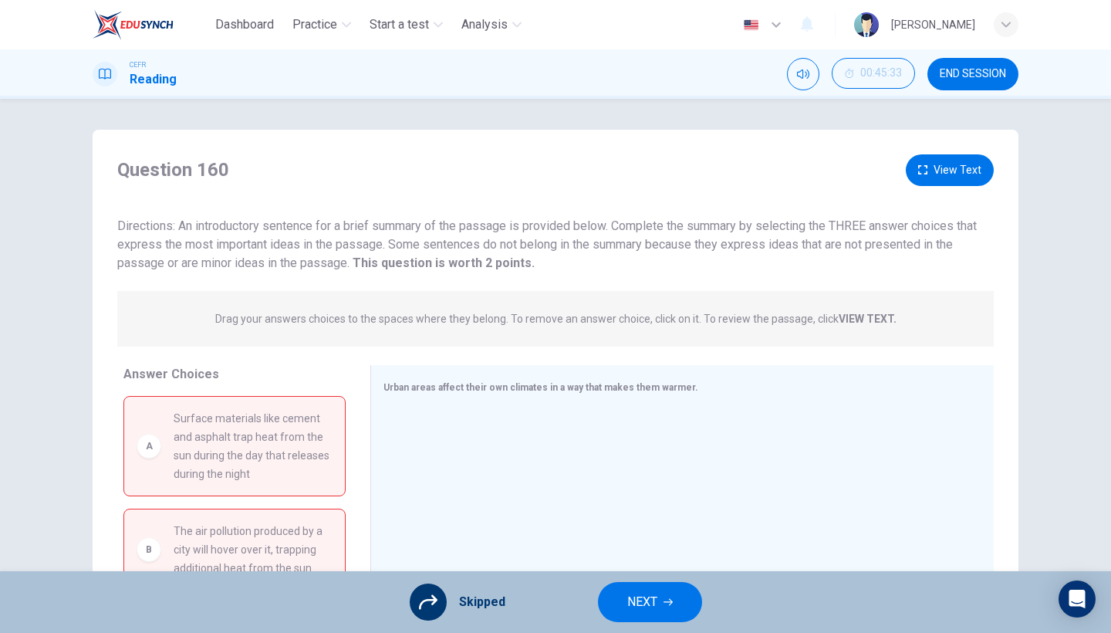
click at [619, 548] on button "NEXT" at bounding box center [650, 602] width 104 height 40
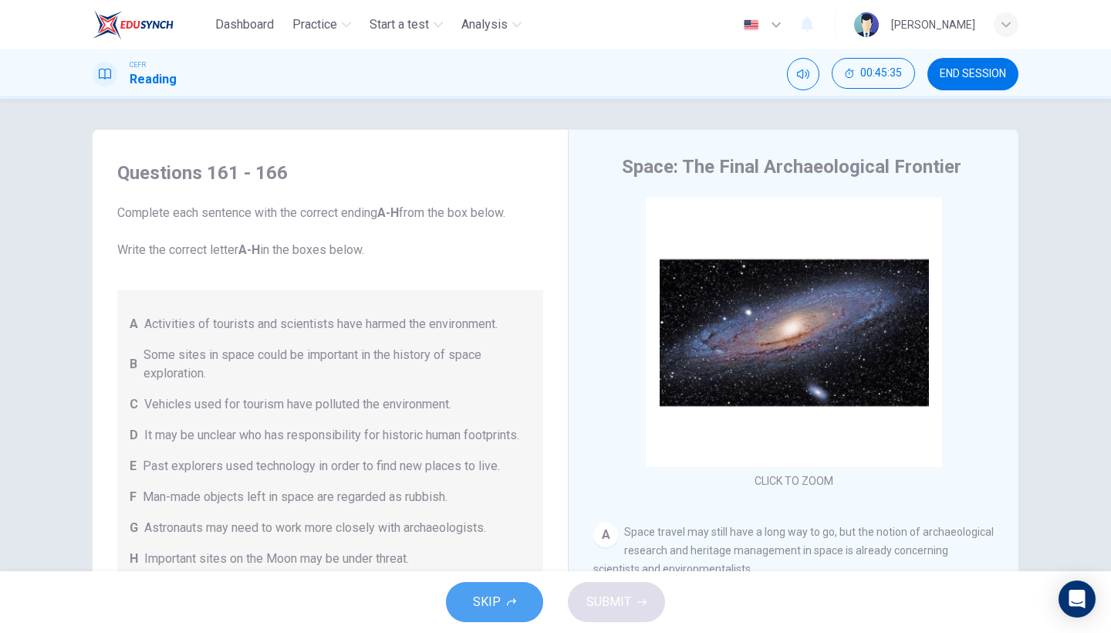
click at [506, 548] on button "SKIP" at bounding box center [494, 602] width 97 height 40
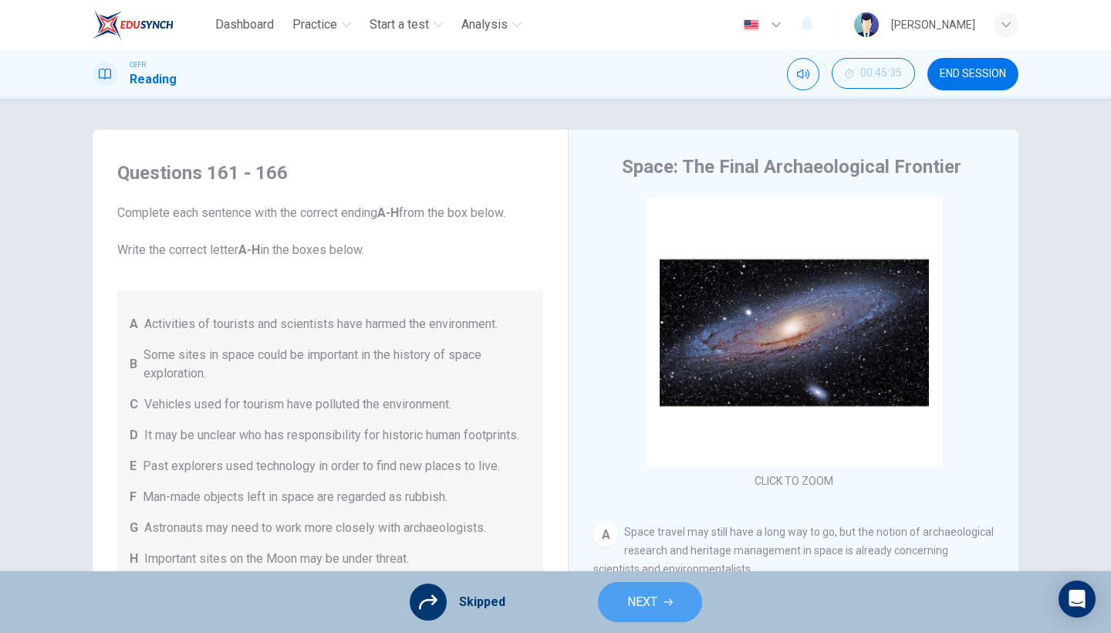
click at [620, 548] on button "NEXT" at bounding box center [650, 602] width 104 height 40
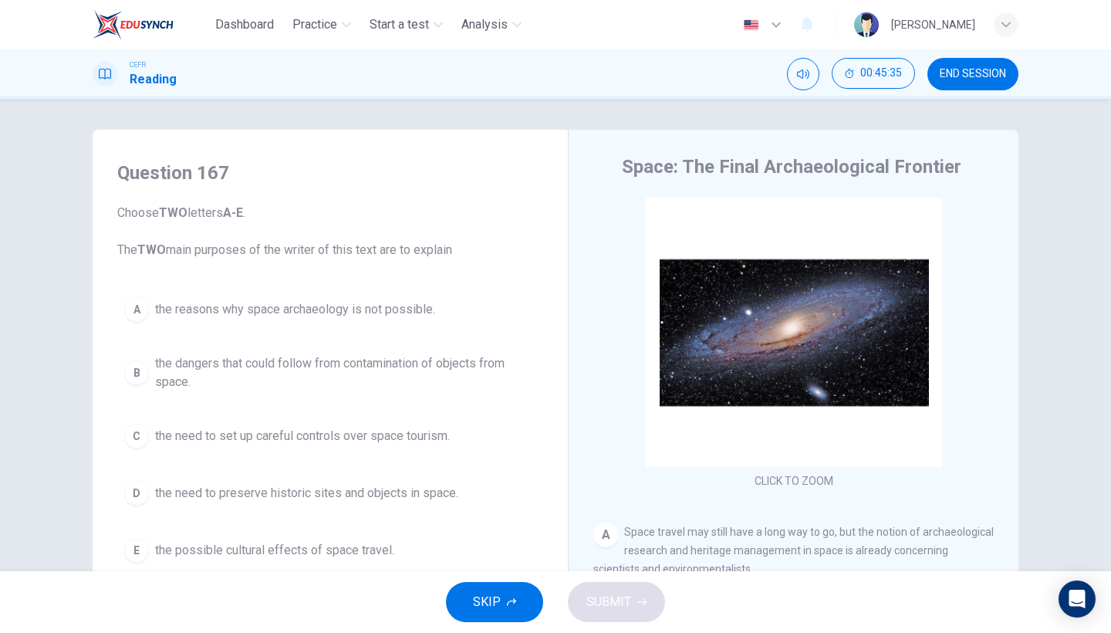
click at [471, 548] on button "SKIP" at bounding box center [494, 602] width 97 height 40
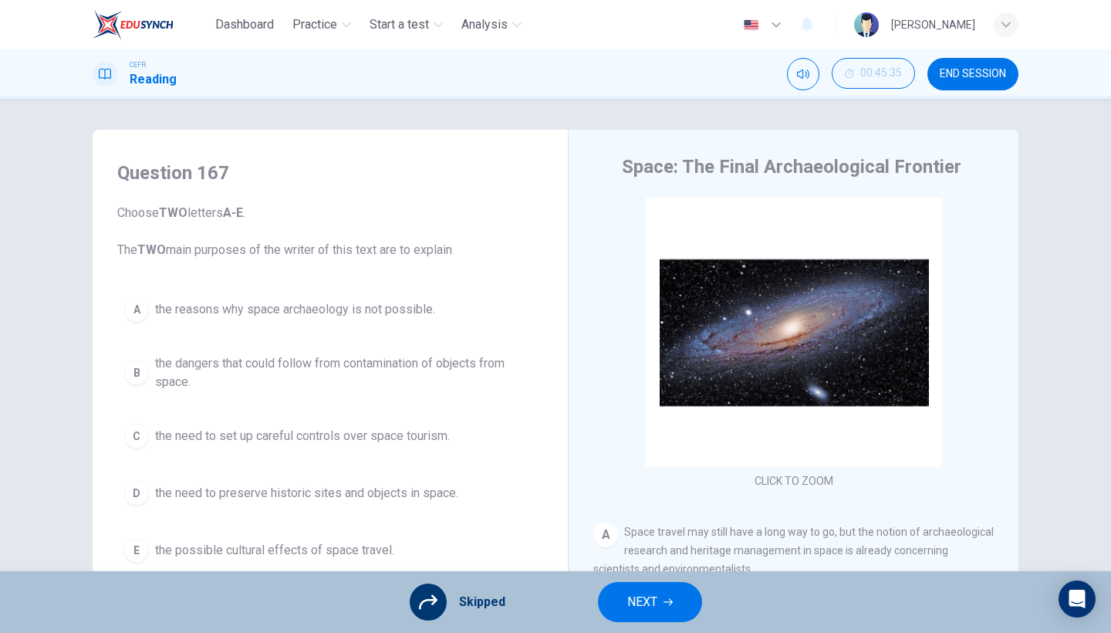
click at [619, 548] on button "NEXT" at bounding box center [650, 602] width 104 height 40
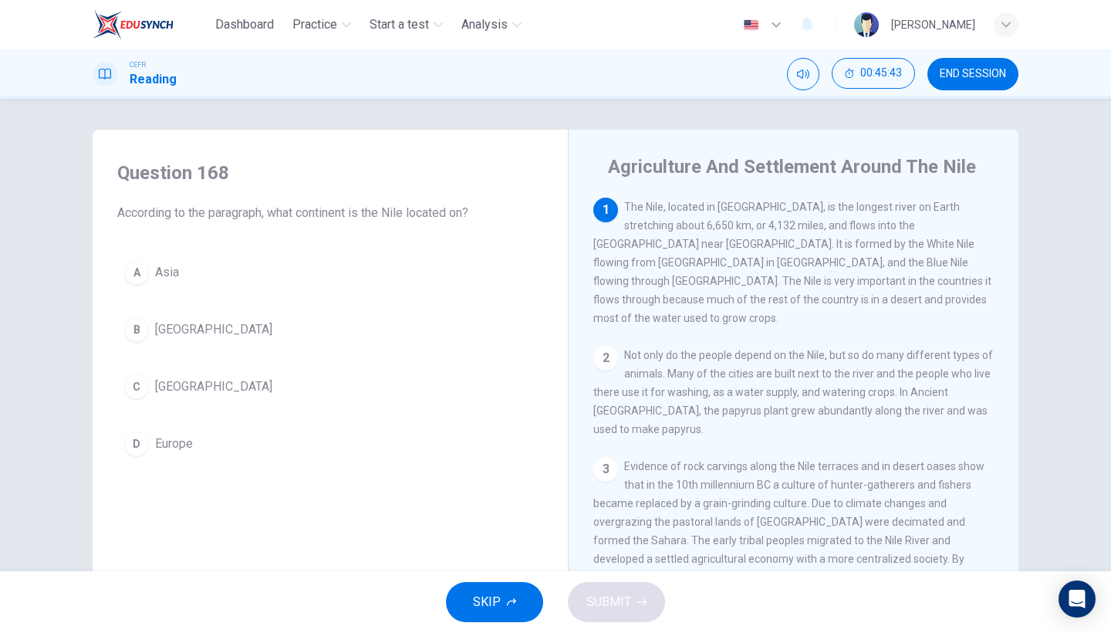
click at [299, 400] on button "C Africa" at bounding box center [330, 386] width 426 height 39
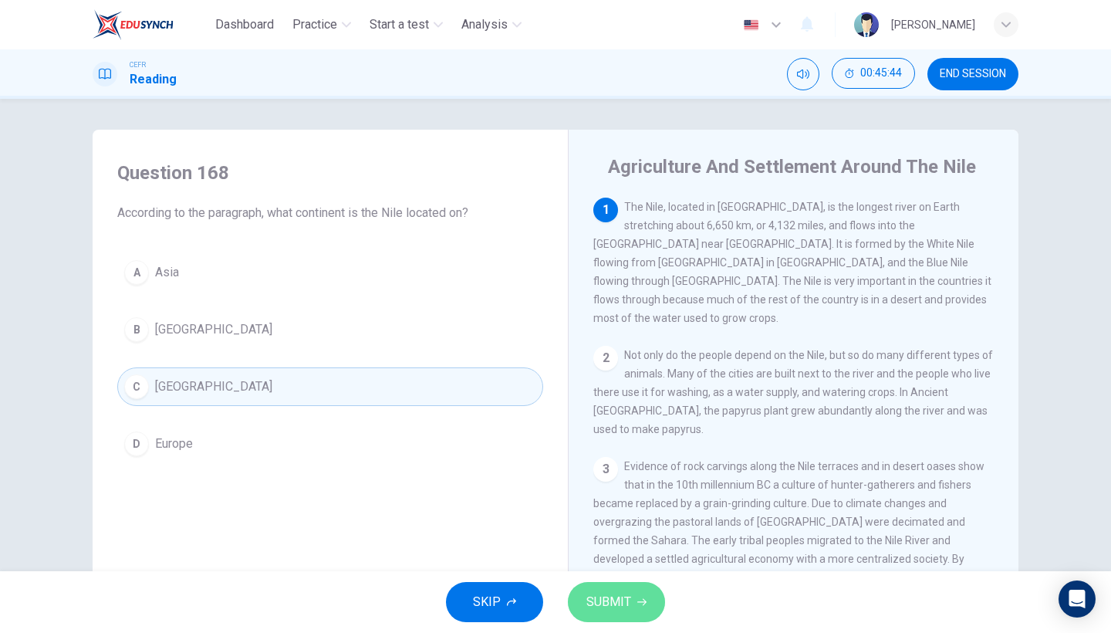
click at [640, 548] on icon "button" at bounding box center [641, 601] width 9 height 9
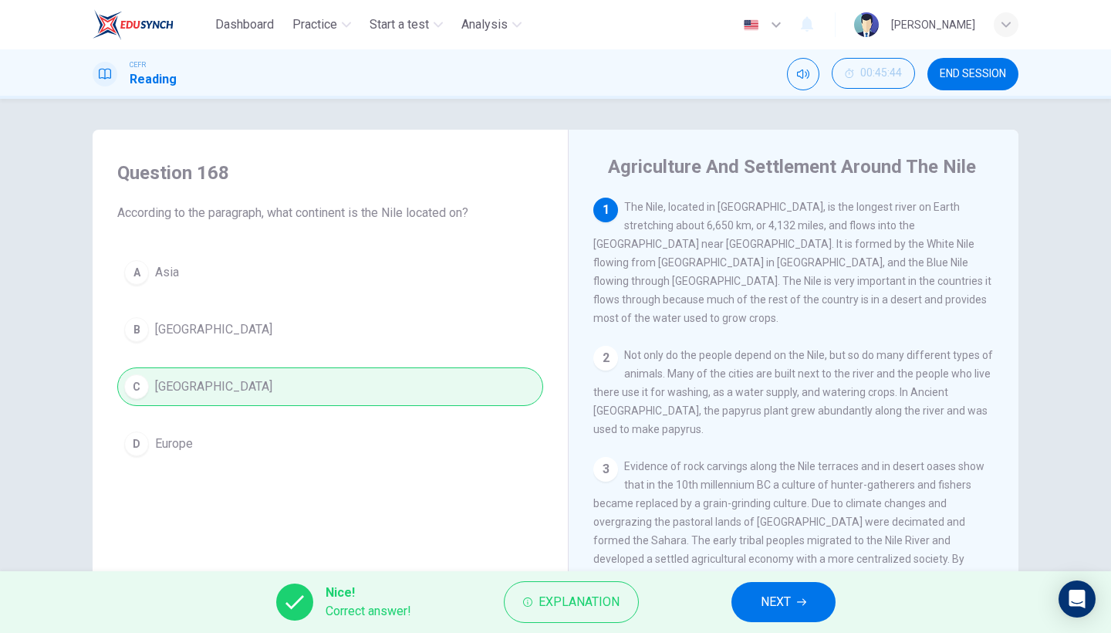
click at [801, 548] on button "NEXT" at bounding box center [783, 602] width 104 height 40
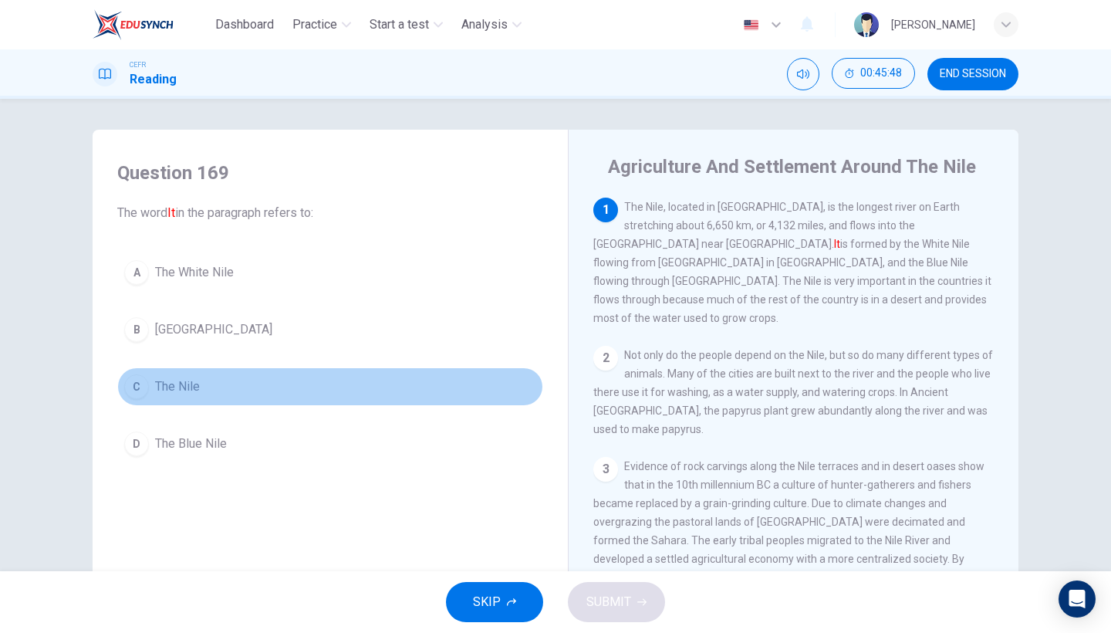
click at [240, 390] on button "C The Nile" at bounding box center [330, 386] width 426 height 39
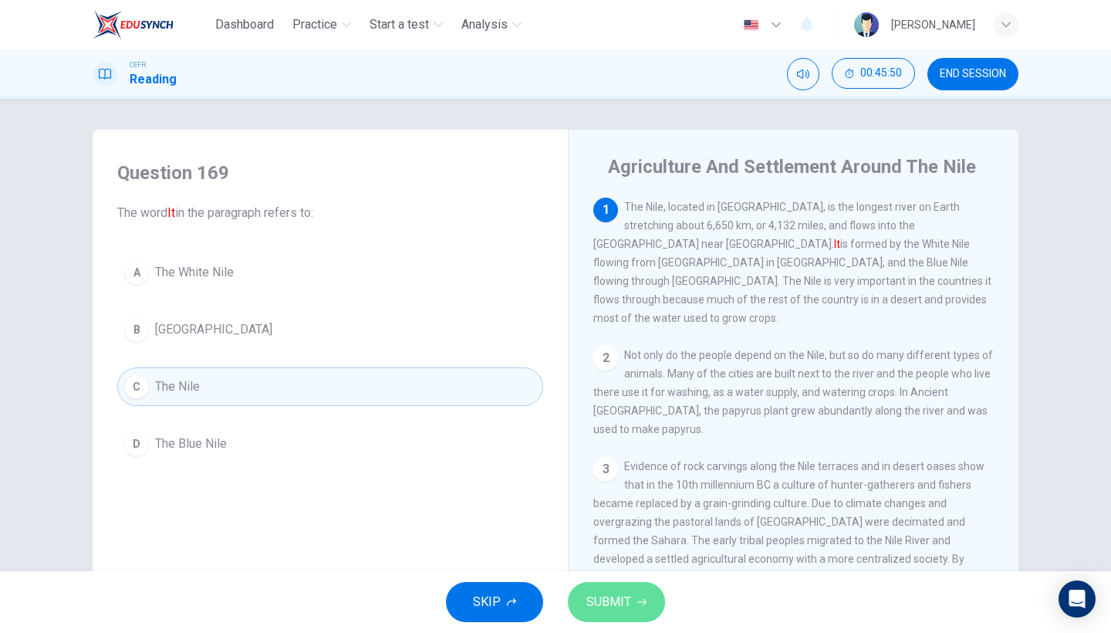
click at [642, 548] on button "SUBMIT" at bounding box center [616, 602] width 97 height 40
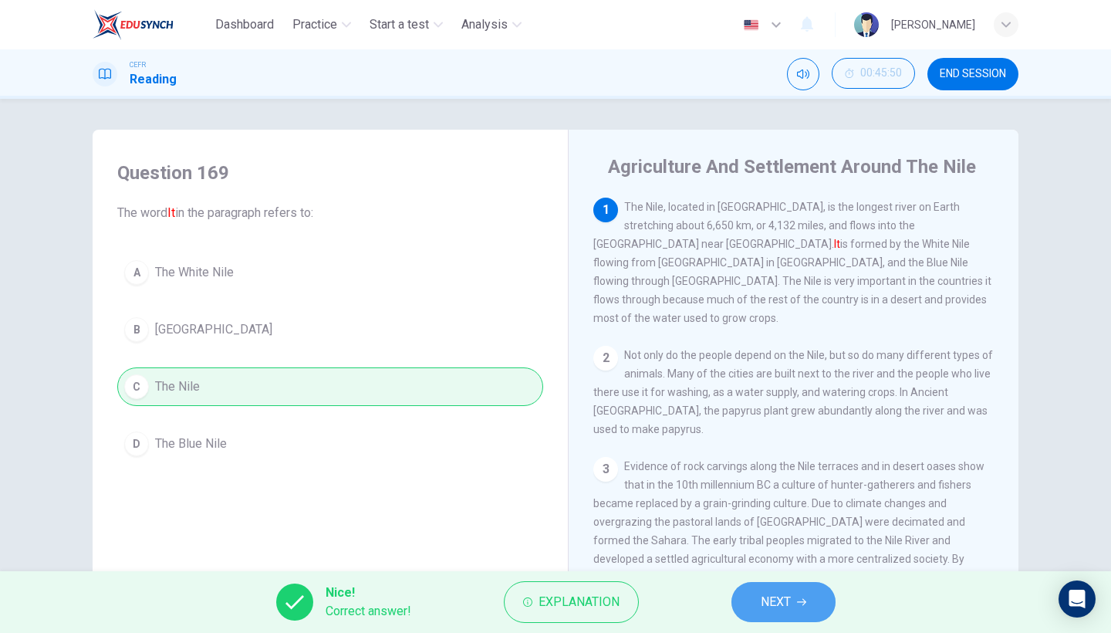
click at [790, 548] on button "NEXT" at bounding box center [783, 602] width 104 height 40
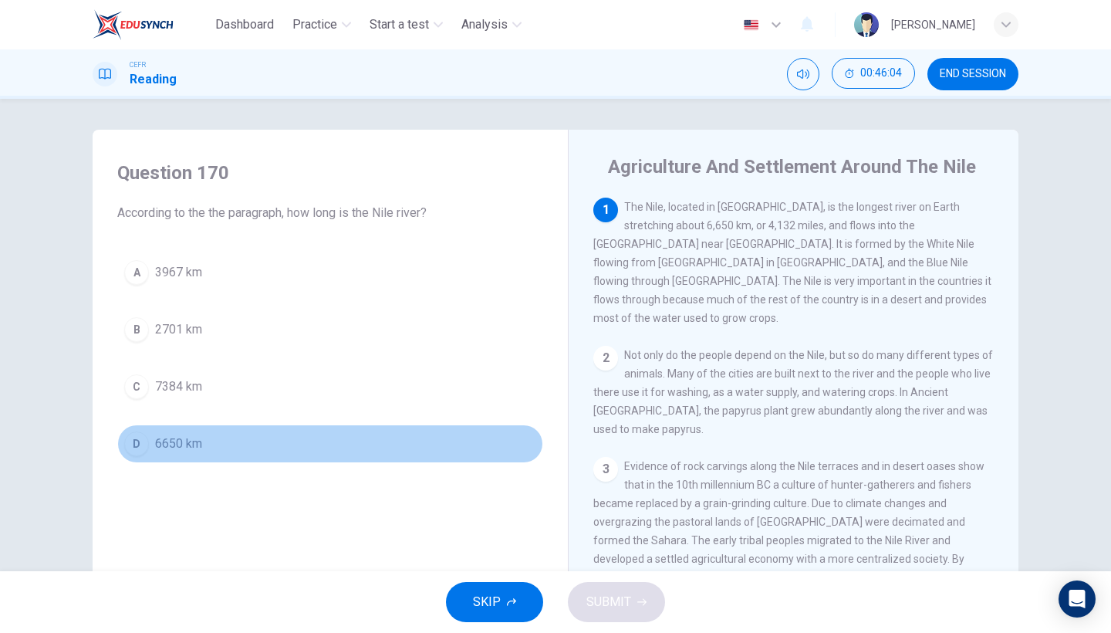
click at [201, 451] on button "D 6650 km" at bounding box center [330, 443] width 426 height 39
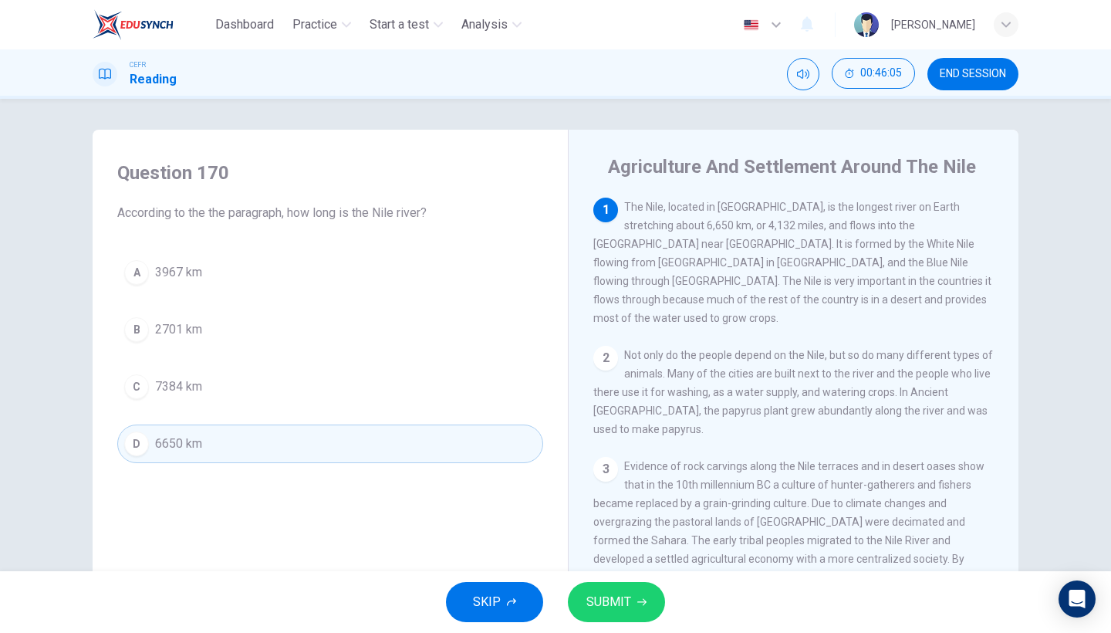
click at [632, 548] on button "SUBMIT" at bounding box center [616, 602] width 97 height 40
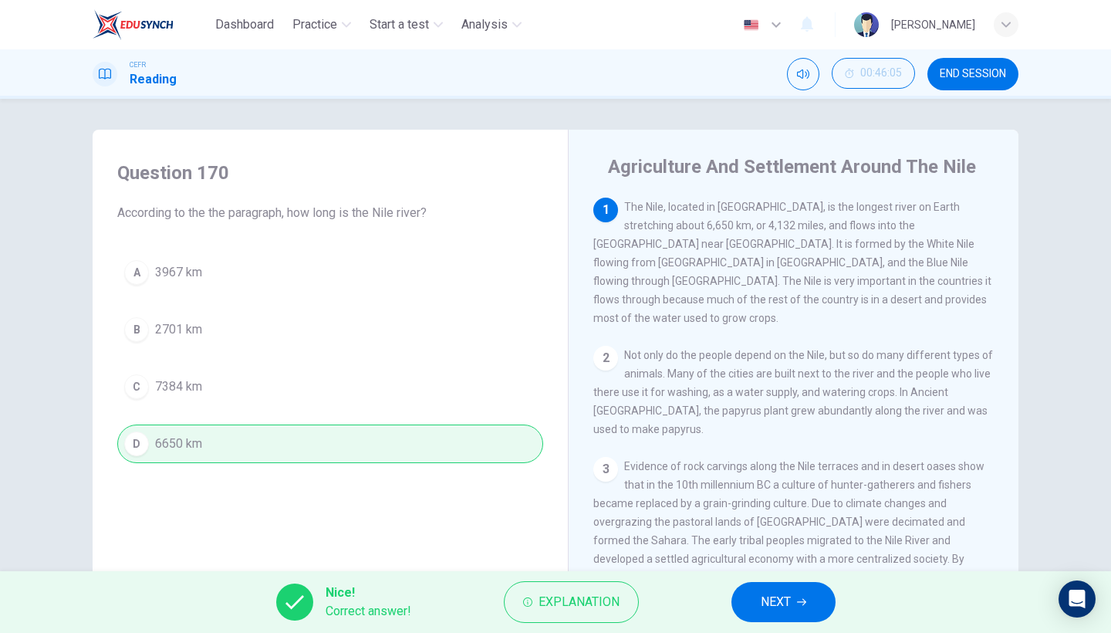
click at [781, 548] on span "NEXT" at bounding box center [776, 602] width 30 height 22
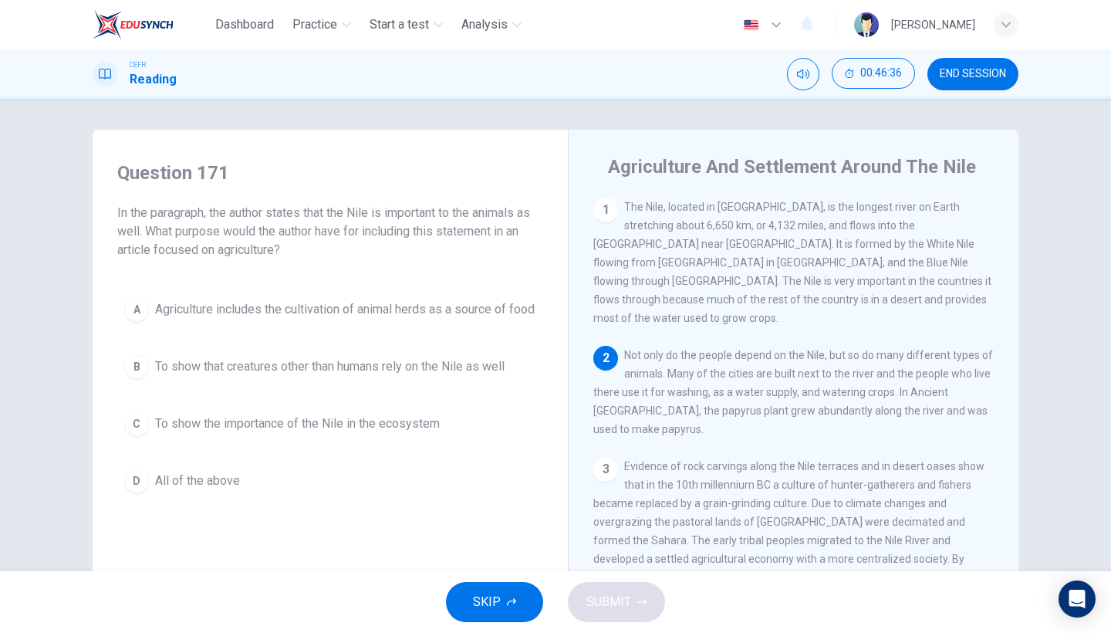
click at [444, 398] on div "A Agriculture includes the cultivation of animal herds as a source of food B To…" at bounding box center [330, 395] width 426 height 210
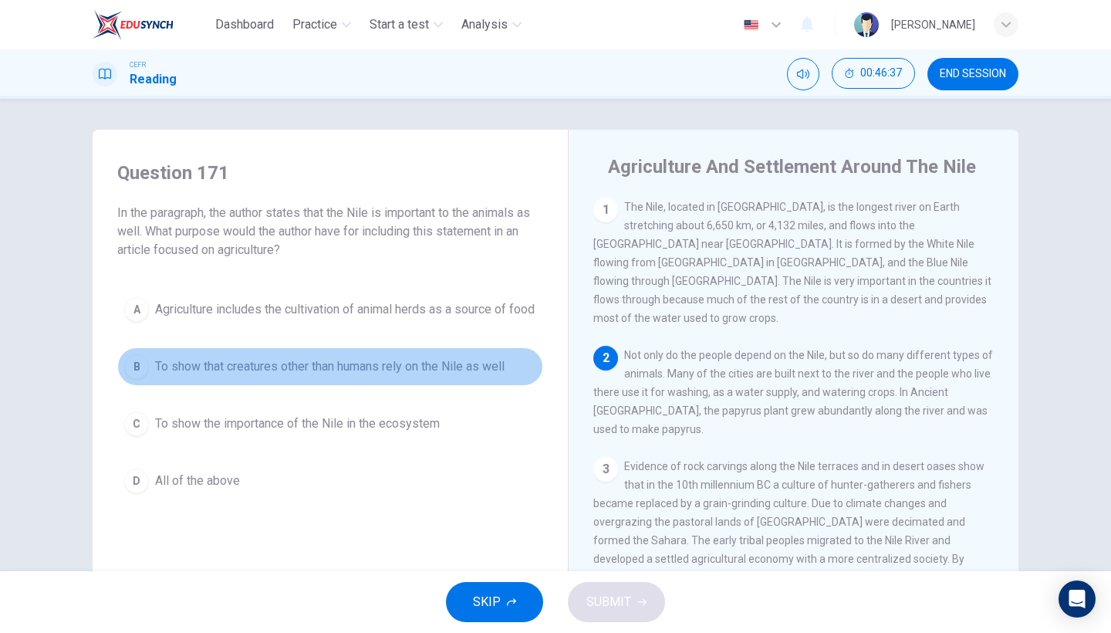
click at [477, 376] on span "To show that creatures other than humans rely on the Nile as well" at bounding box center [329, 366] width 349 height 19
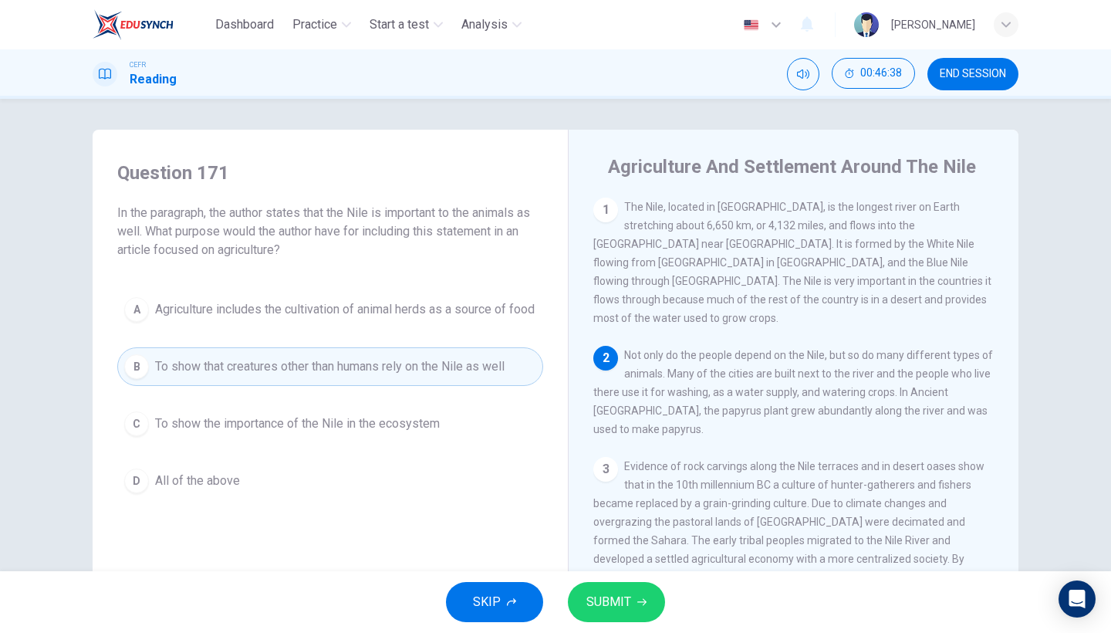
click at [629, 548] on button "SUBMIT" at bounding box center [616, 602] width 97 height 40
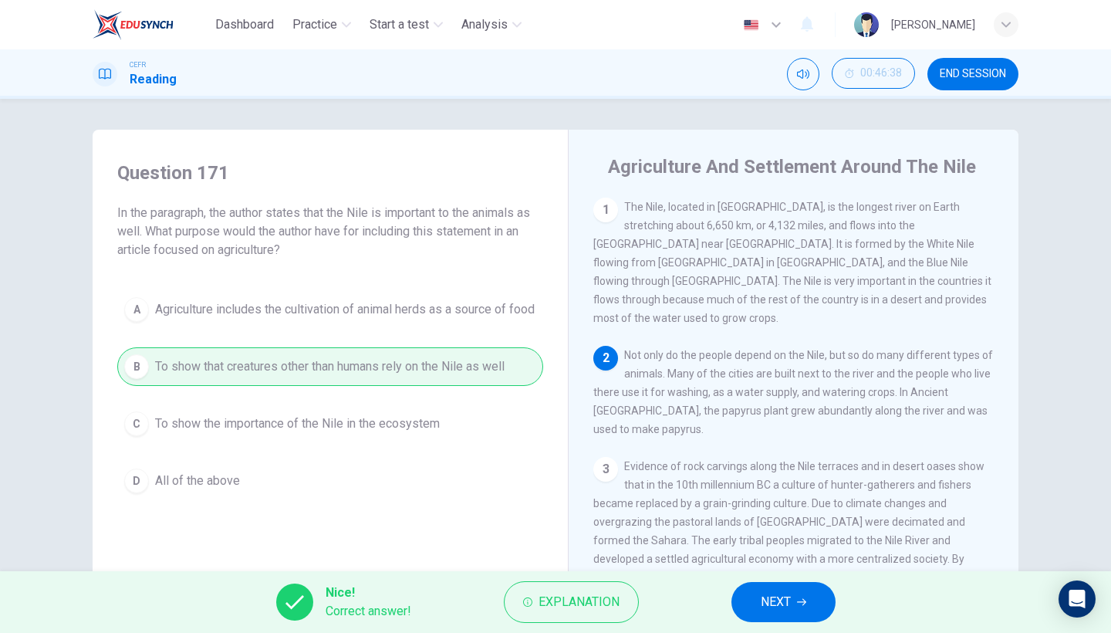
click at [793, 548] on button "NEXT" at bounding box center [783, 602] width 104 height 40
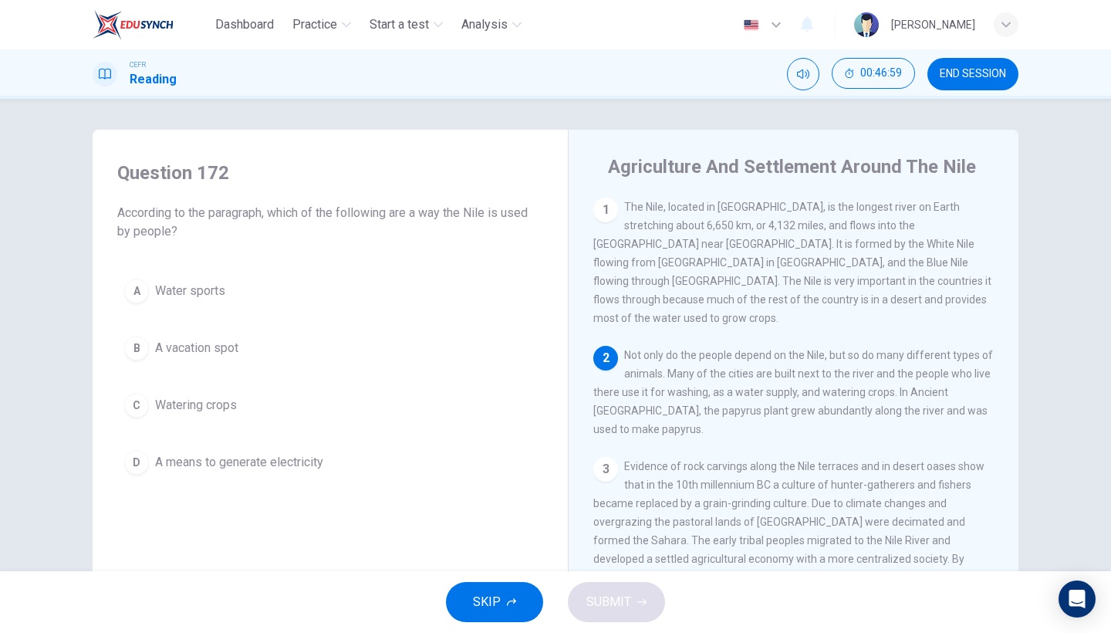
click at [281, 416] on button "C Watering crops" at bounding box center [330, 405] width 426 height 39
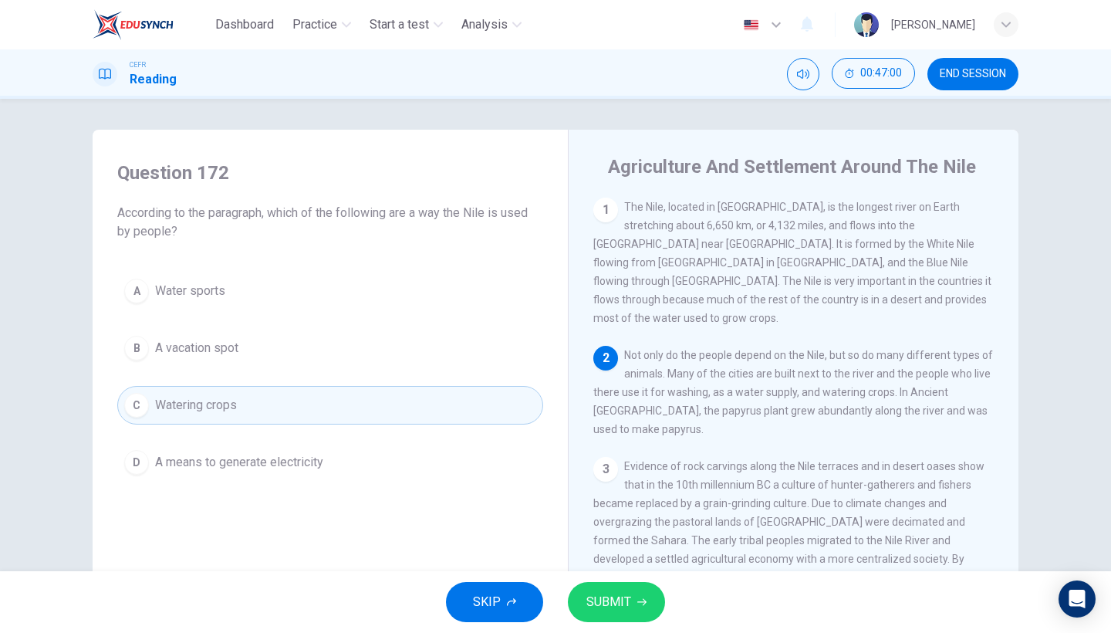
click at [599, 548] on span "SUBMIT" at bounding box center [608, 602] width 45 height 22
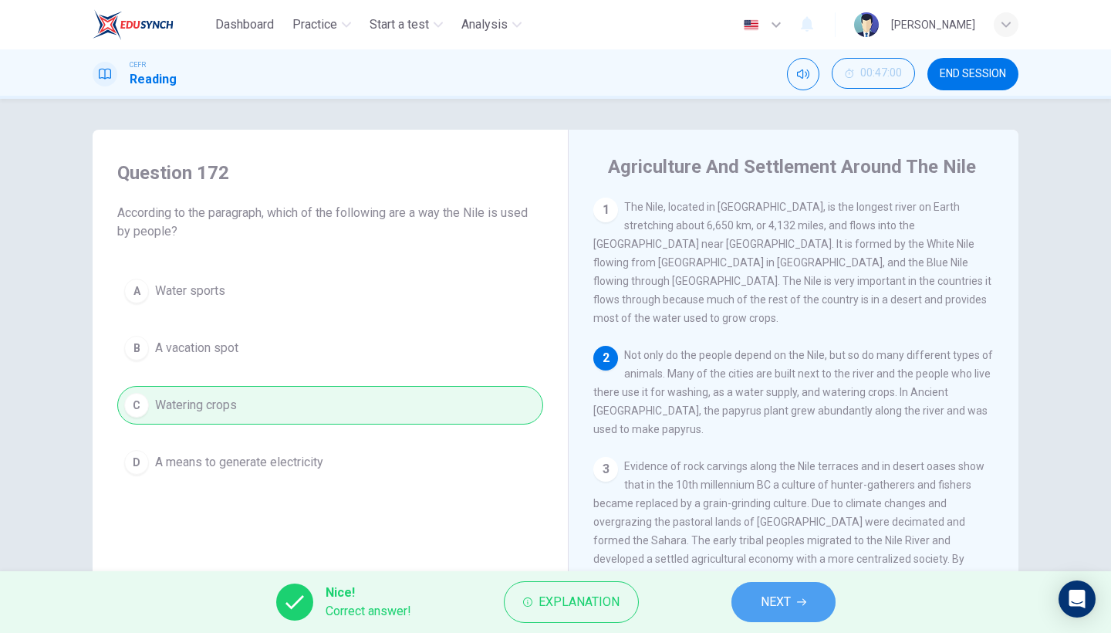
click at [761, 548] on span "NEXT" at bounding box center [776, 602] width 30 height 22
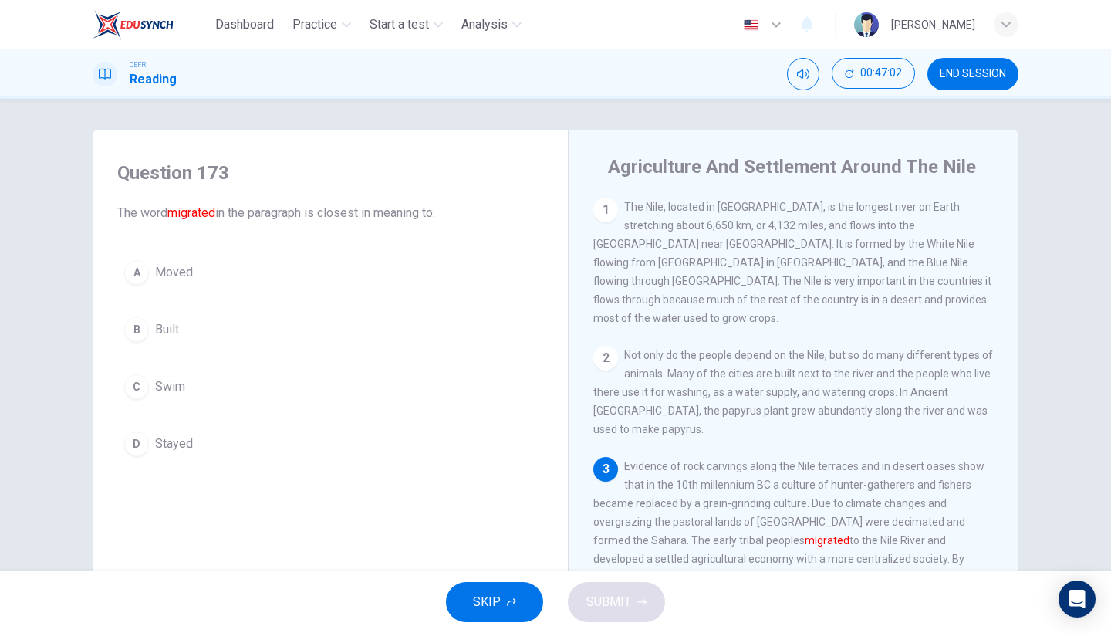
click at [235, 265] on button "A Moved" at bounding box center [330, 272] width 426 height 39
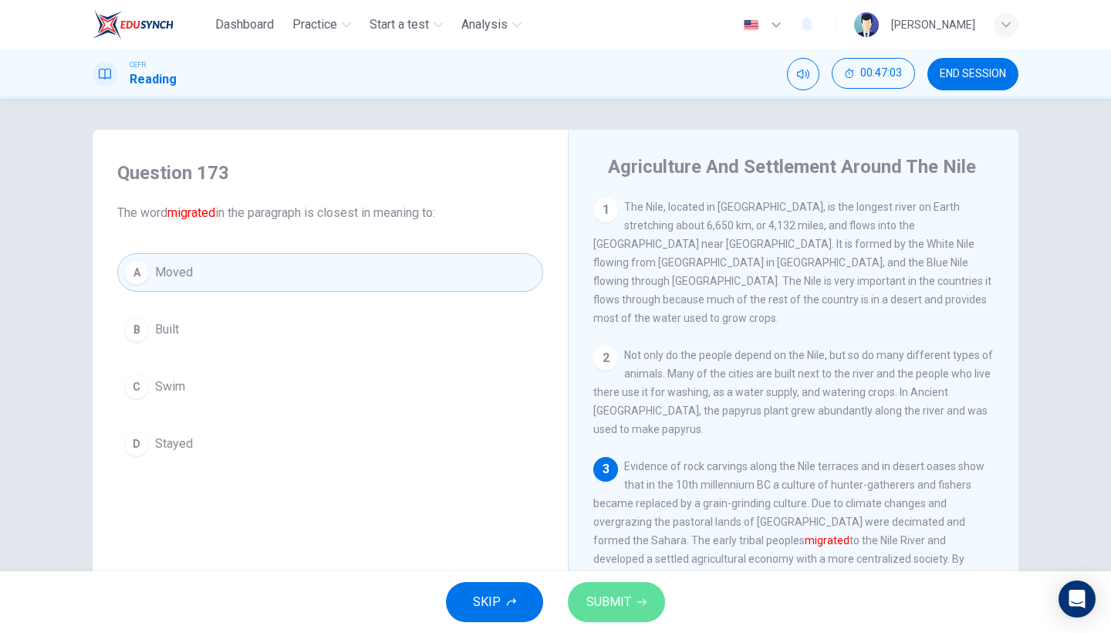
click at [597, 548] on span "SUBMIT" at bounding box center [608, 602] width 45 height 22
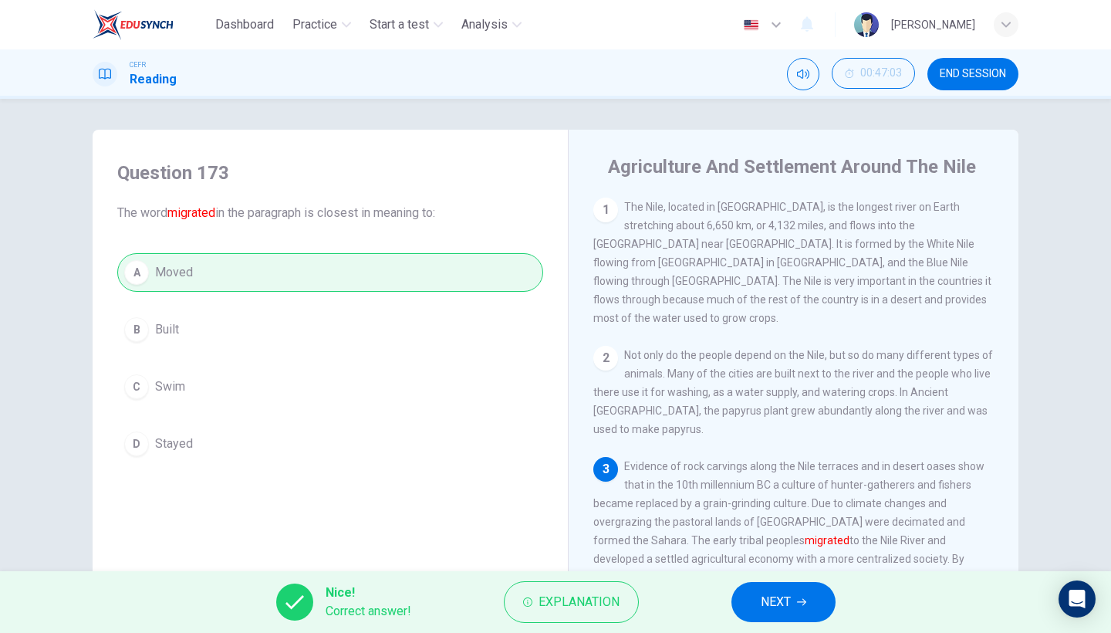
click at [773, 548] on span "NEXT" at bounding box center [776, 602] width 30 height 22
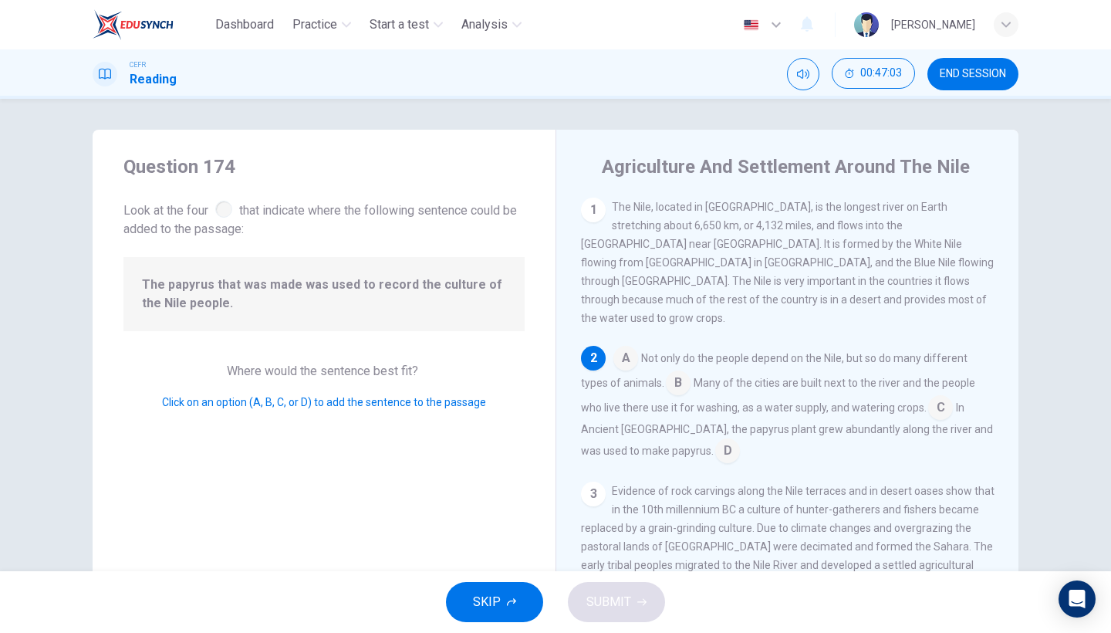
scroll to position [130, 0]
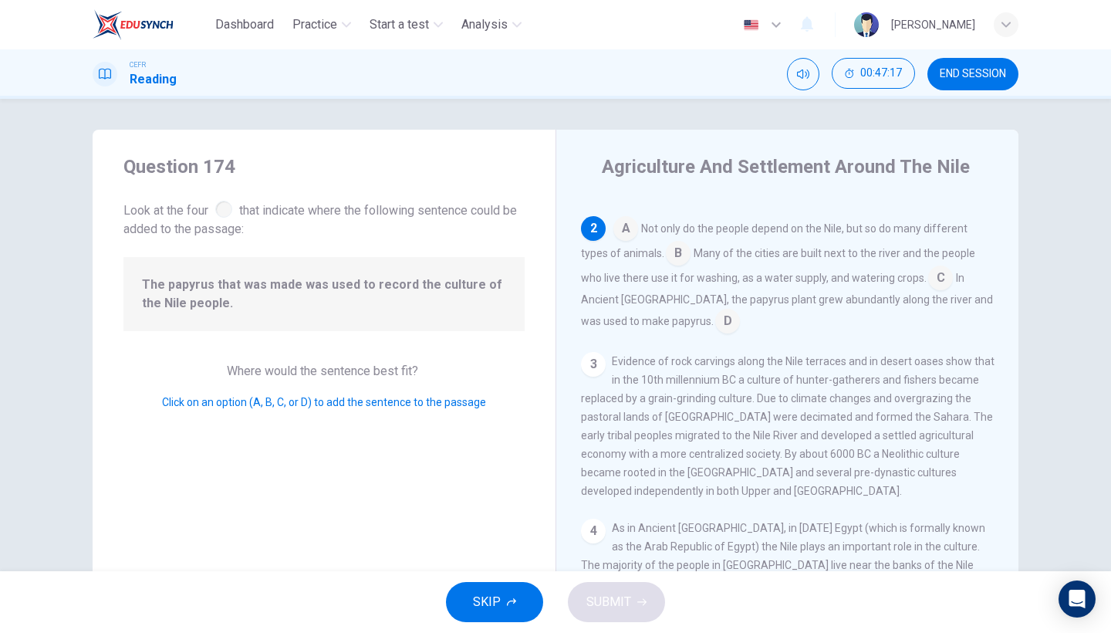
click at [715, 310] on input at bounding box center [727, 322] width 25 height 25
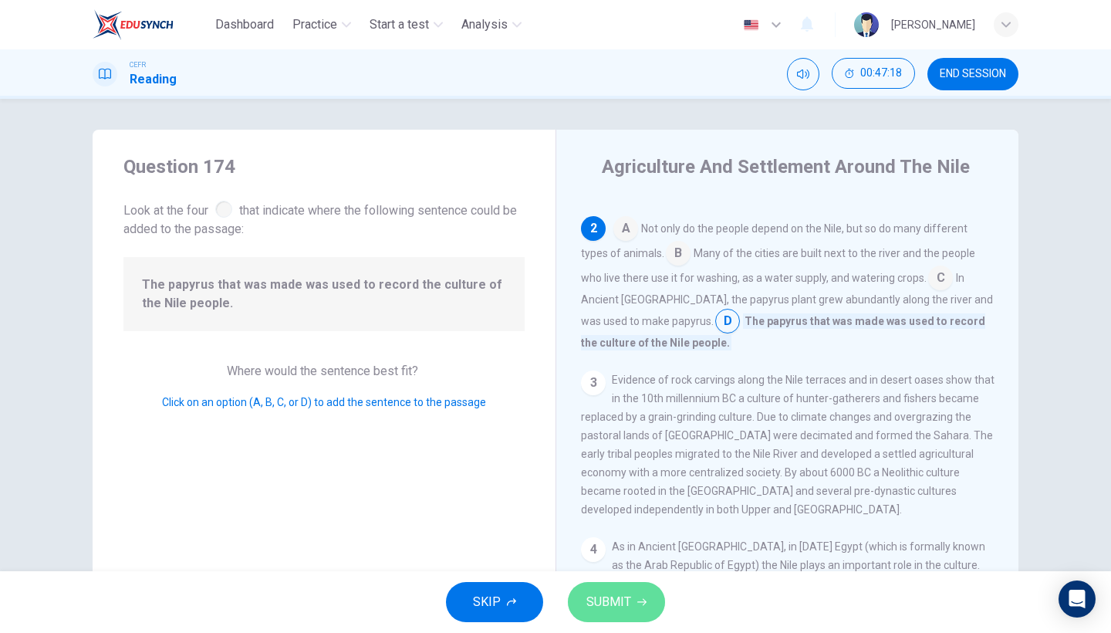
click at [626, 548] on button "SUBMIT" at bounding box center [616, 602] width 97 height 40
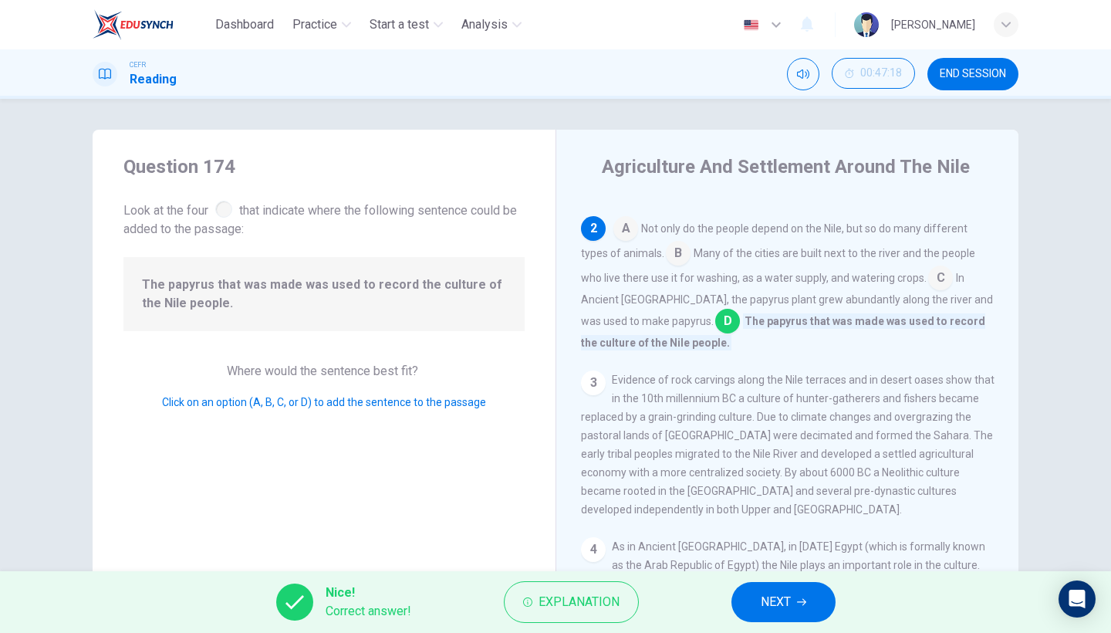
click at [790, 548] on span "NEXT" at bounding box center [776, 602] width 30 height 22
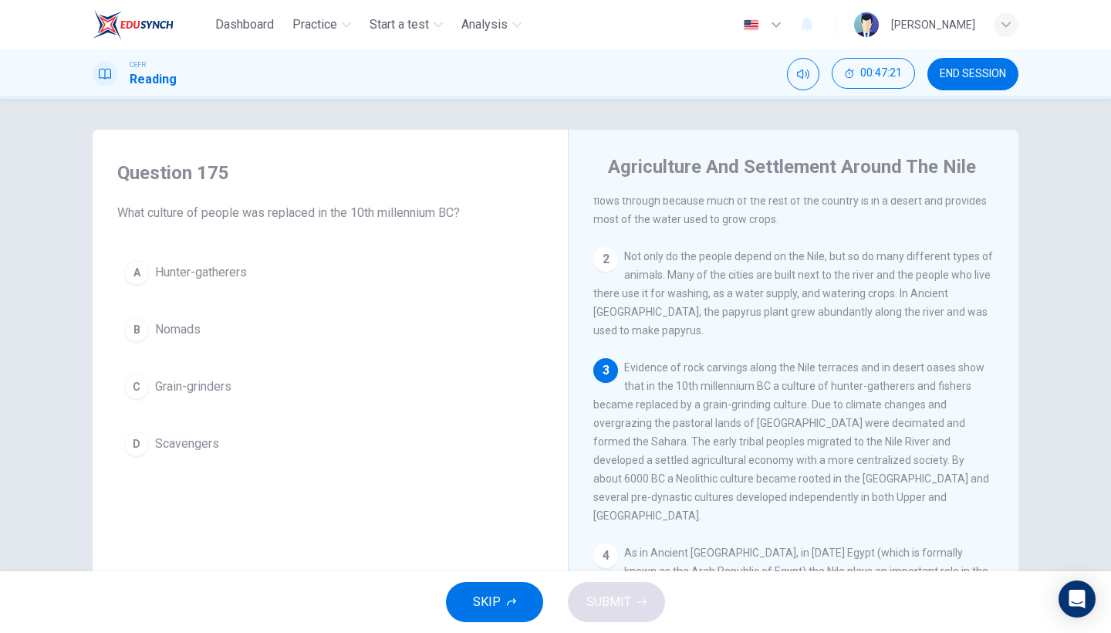
scroll to position [112, 0]
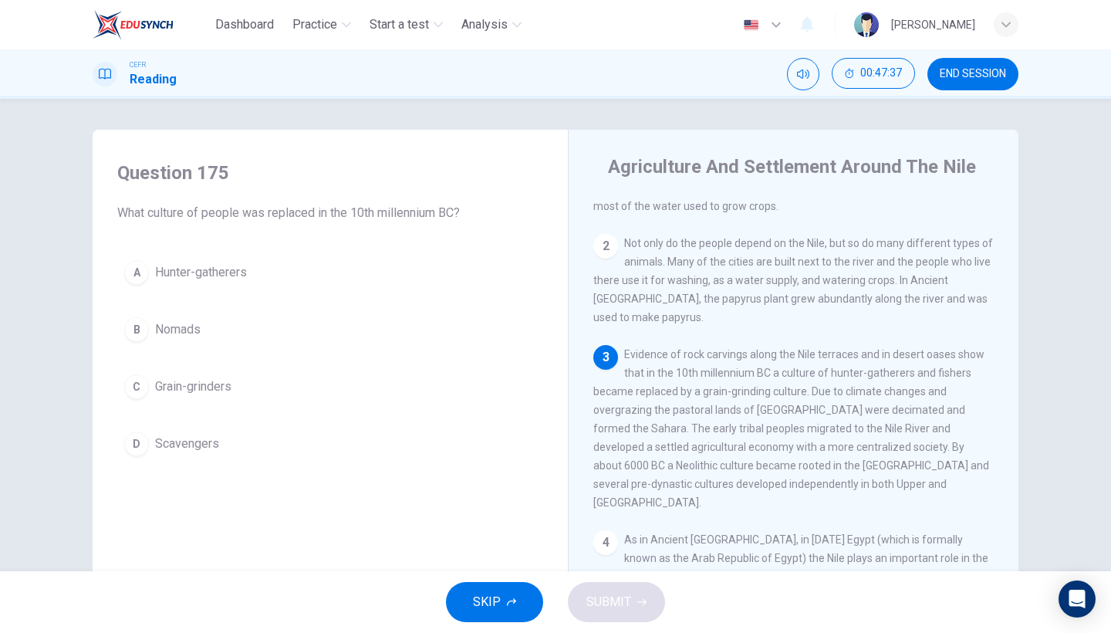
click at [244, 292] on div "A Hunter-gatherers B Nomads C Grain-grinders D Scavengers" at bounding box center [330, 358] width 426 height 210
click at [251, 272] on button "A Hunter-gatherers" at bounding box center [330, 272] width 426 height 39
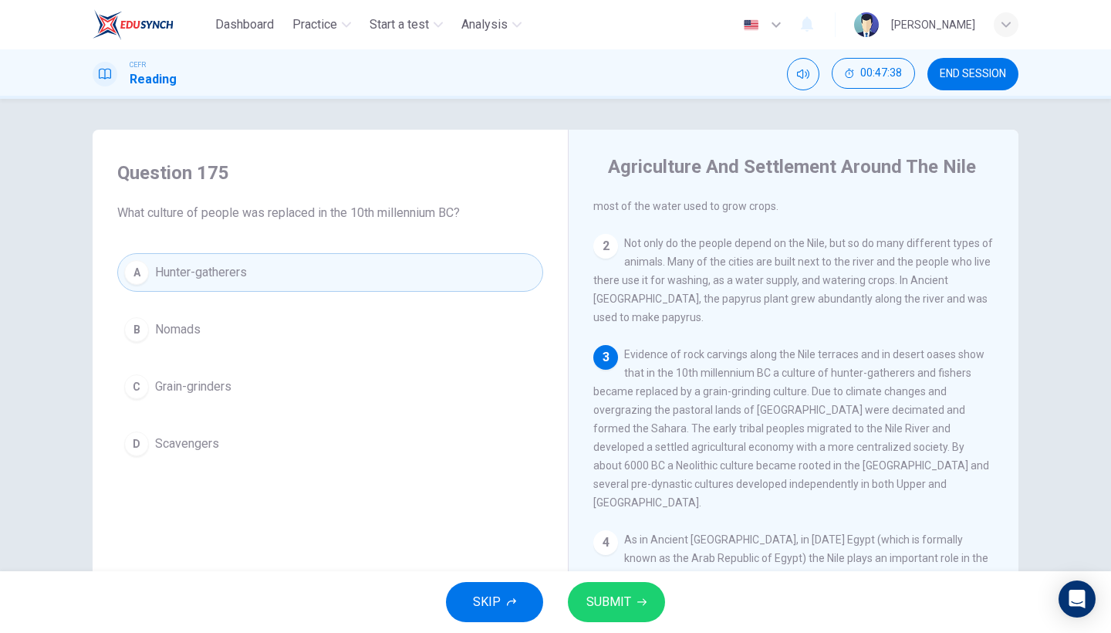
click at [630, 548] on button "SUBMIT" at bounding box center [616, 602] width 97 height 40
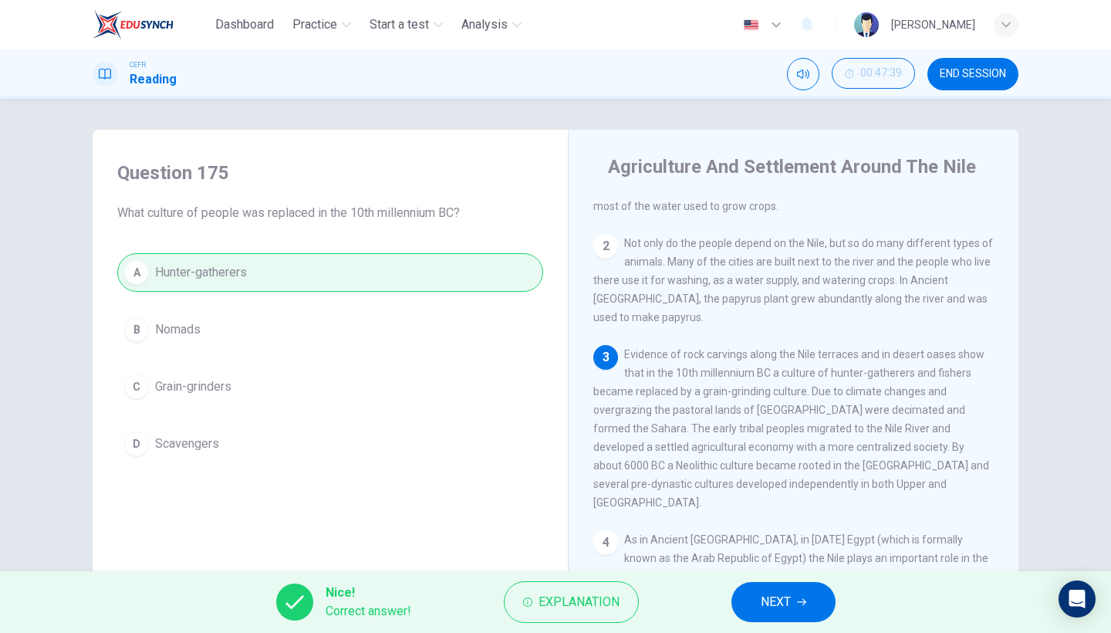
click at [768, 548] on span "NEXT" at bounding box center [776, 602] width 30 height 22
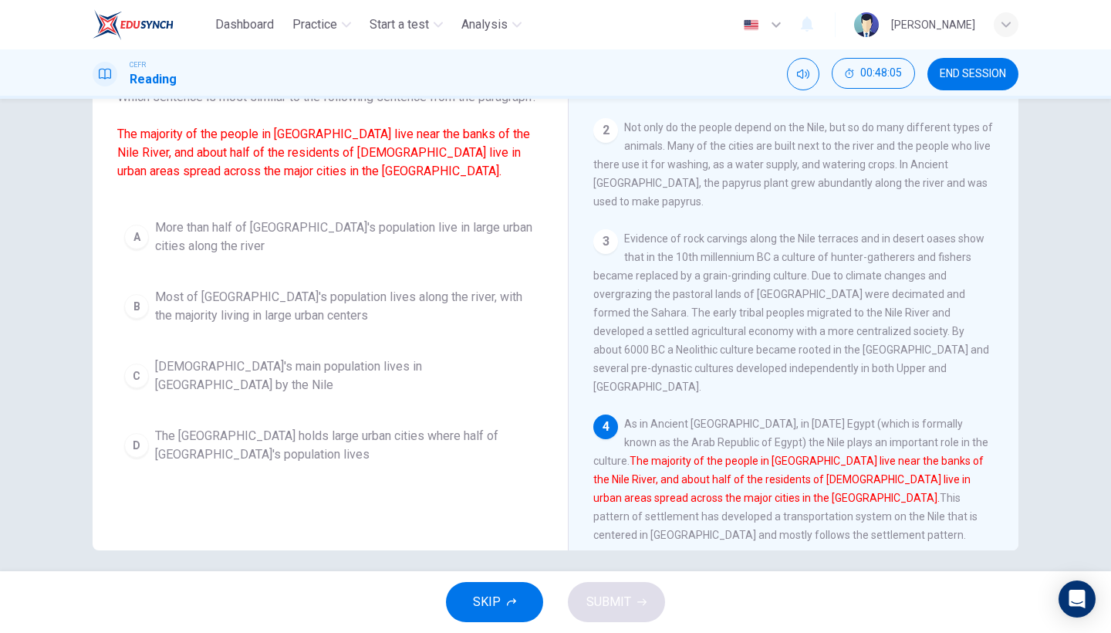
scroll to position [120, 0]
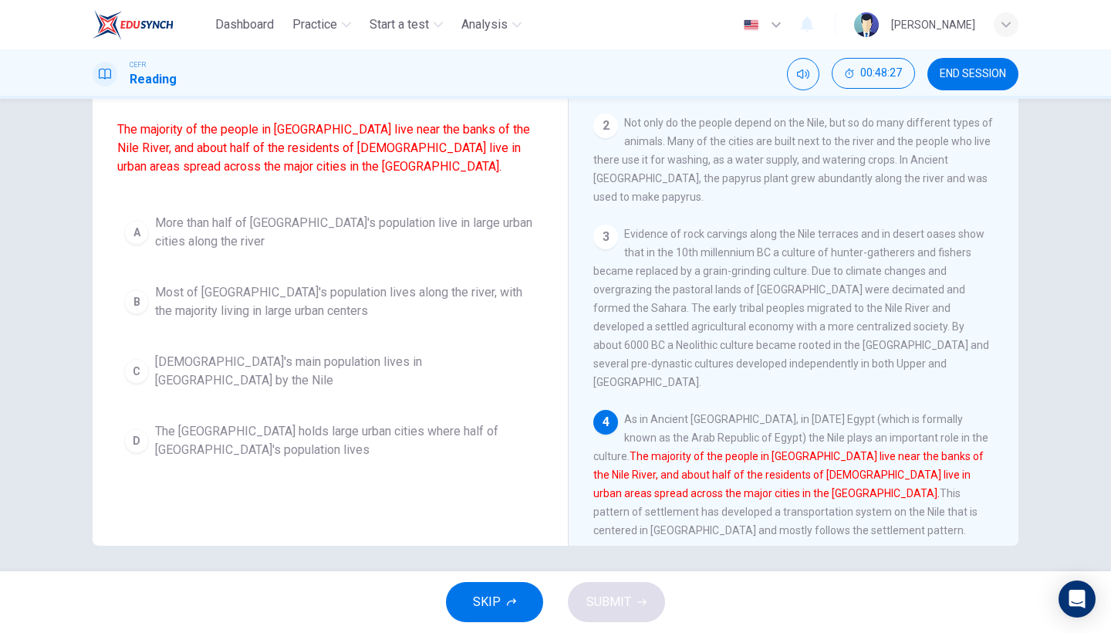
click at [391, 251] on span "More than half of [GEOGRAPHIC_DATA]'s population live in large urban cities alo…" at bounding box center [345, 232] width 381 height 37
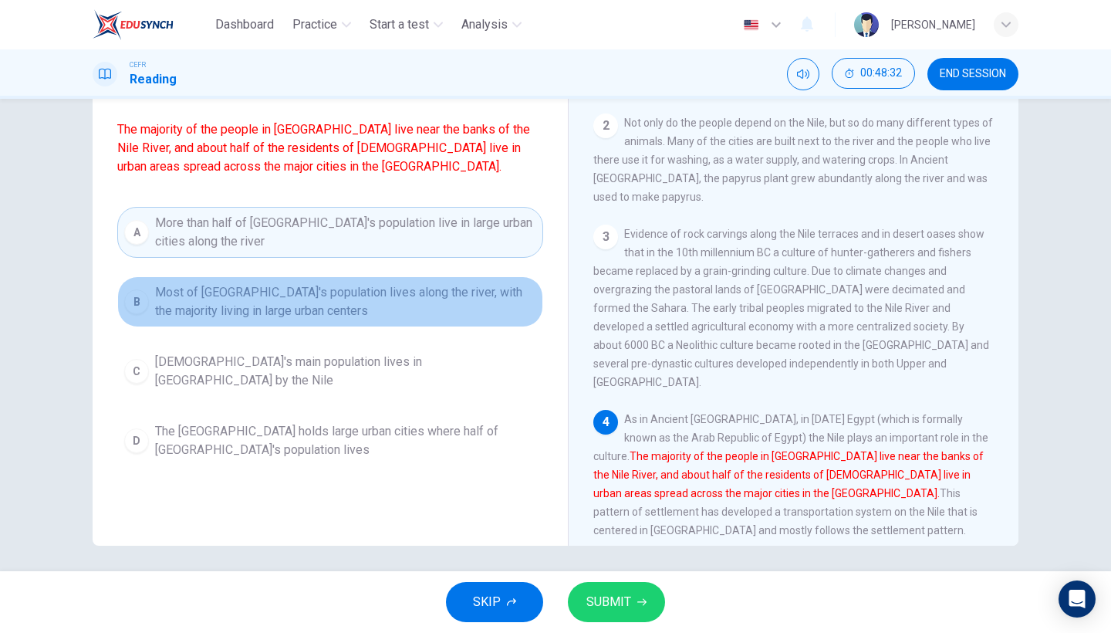
click at [351, 320] on span "Most of [GEOGRAPHIC_DATA]'s population lives along the river, with the majority…" at bounding box center [345, 301] width 381 height 37
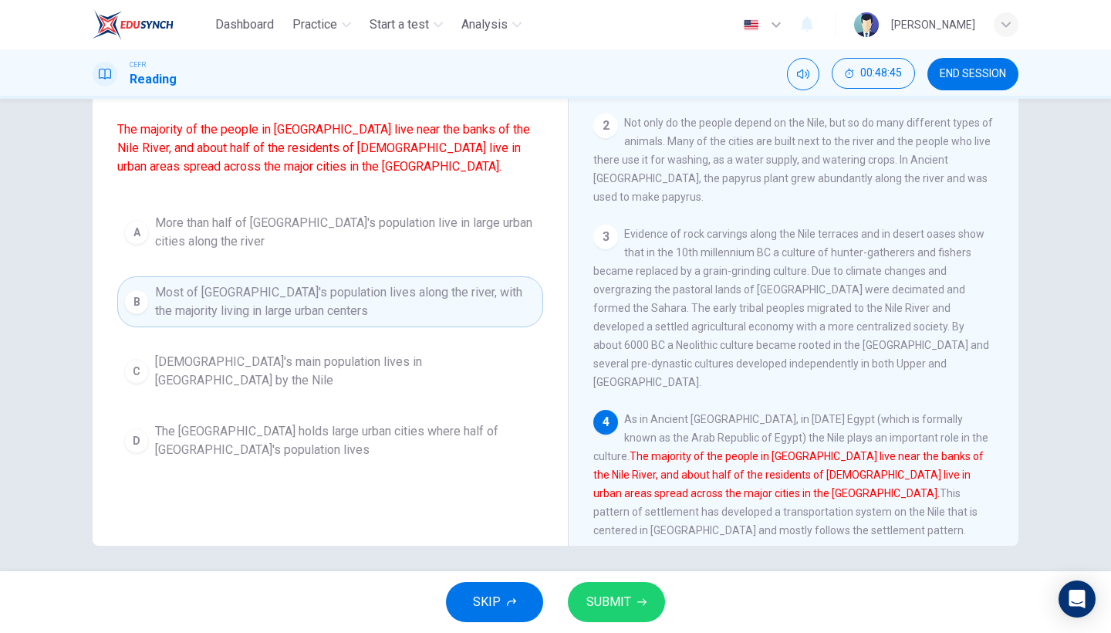
click at [612, 548] on span "SUBMIT" at bounding box center [608, 602] width 45 height 22
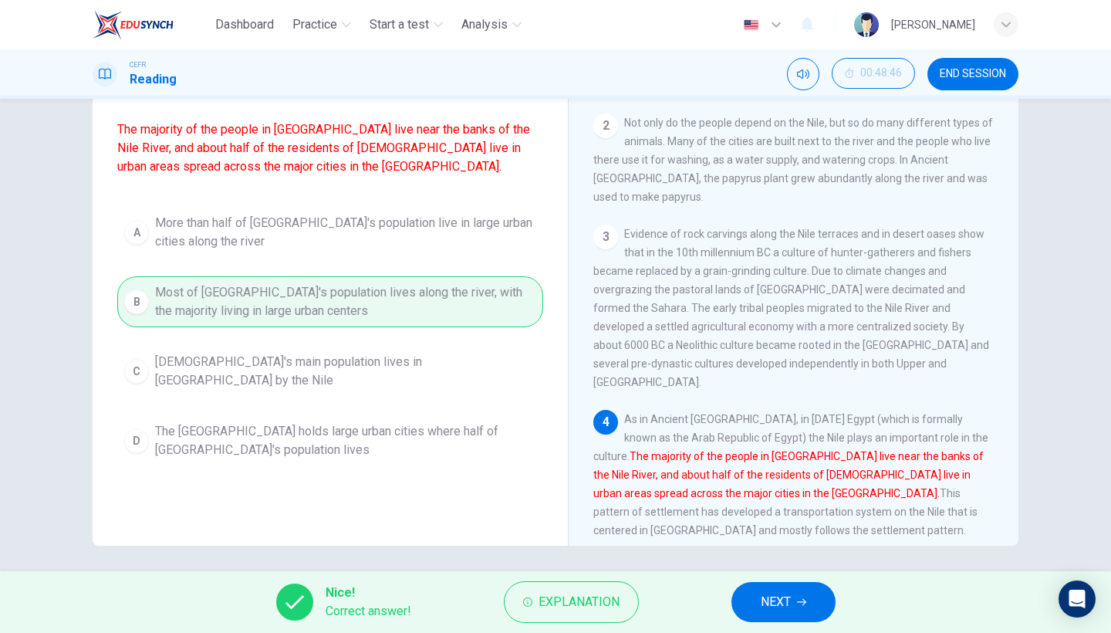
click at [767, 548] on span "NEXT" at bounding box center [776, 602] width 30 height 22
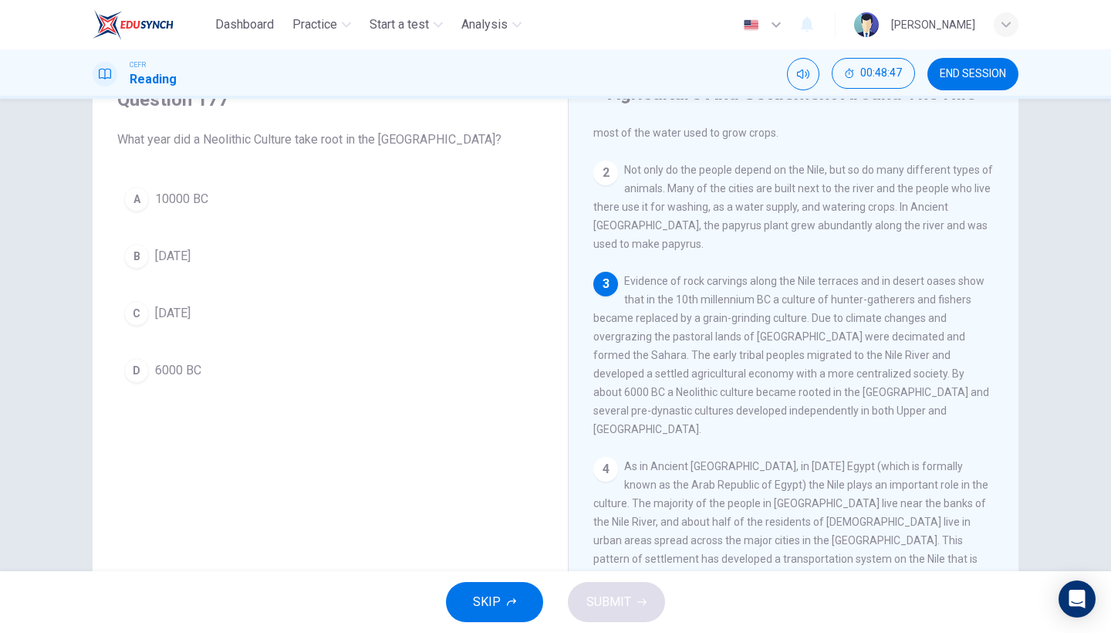
scroll to position [70, 0]
click at [211, 380] on button "D 6000 BC" at bounding box center [330, 373] width 426 height 39
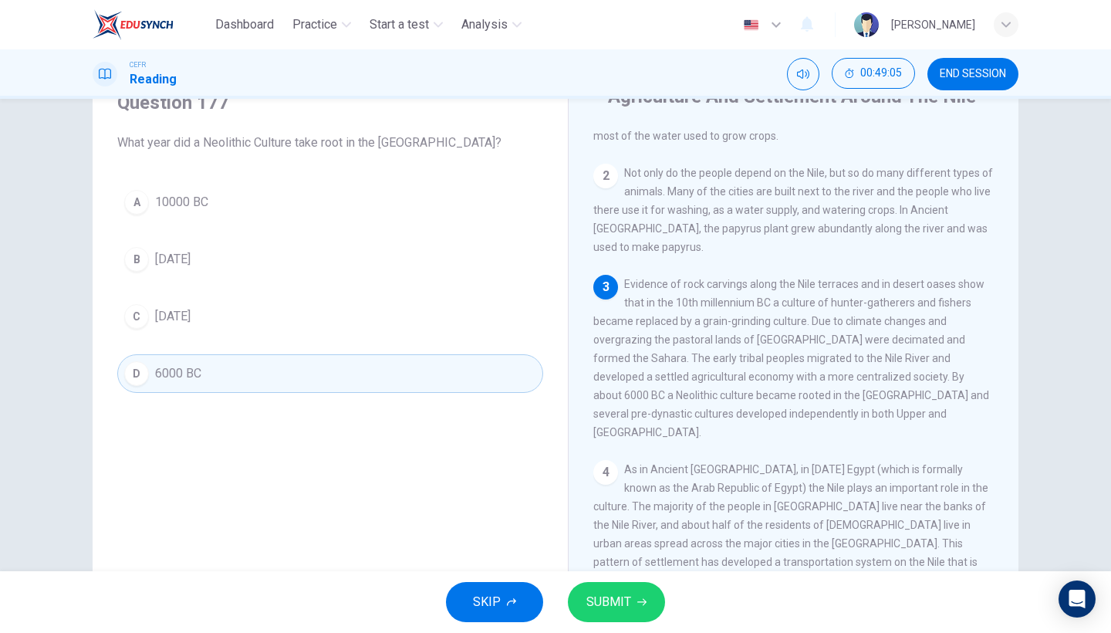
click at [612, 548] on button "SUBMIT" at bounding box center [616, 602] width 97 height 40
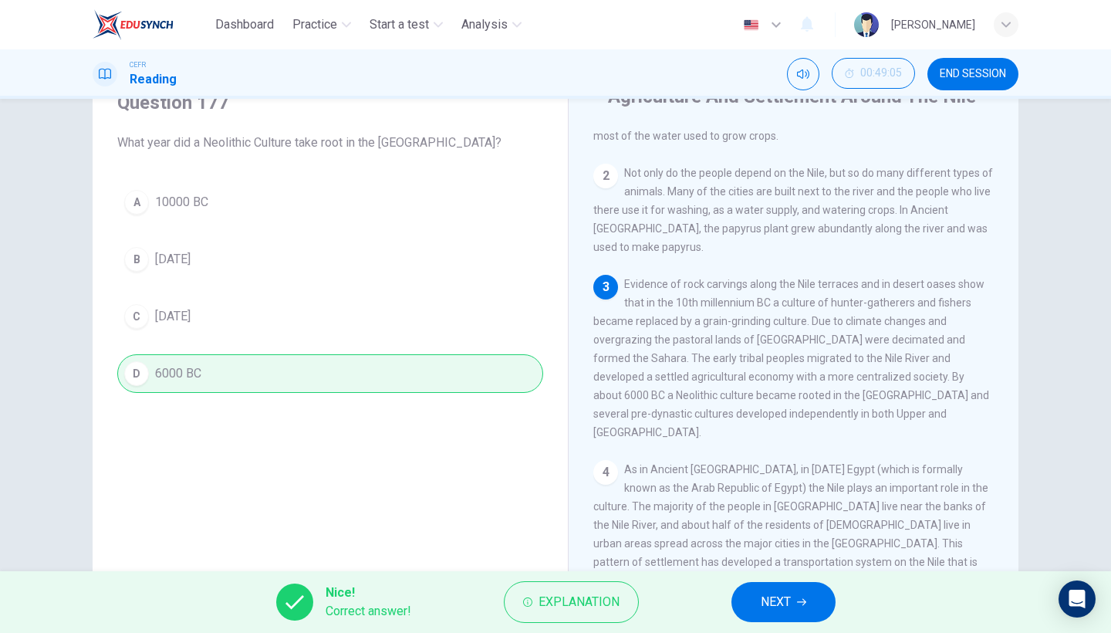
click at [784, 548] on span "NEXT" at bounding box center [776, 602] width 30 height 22
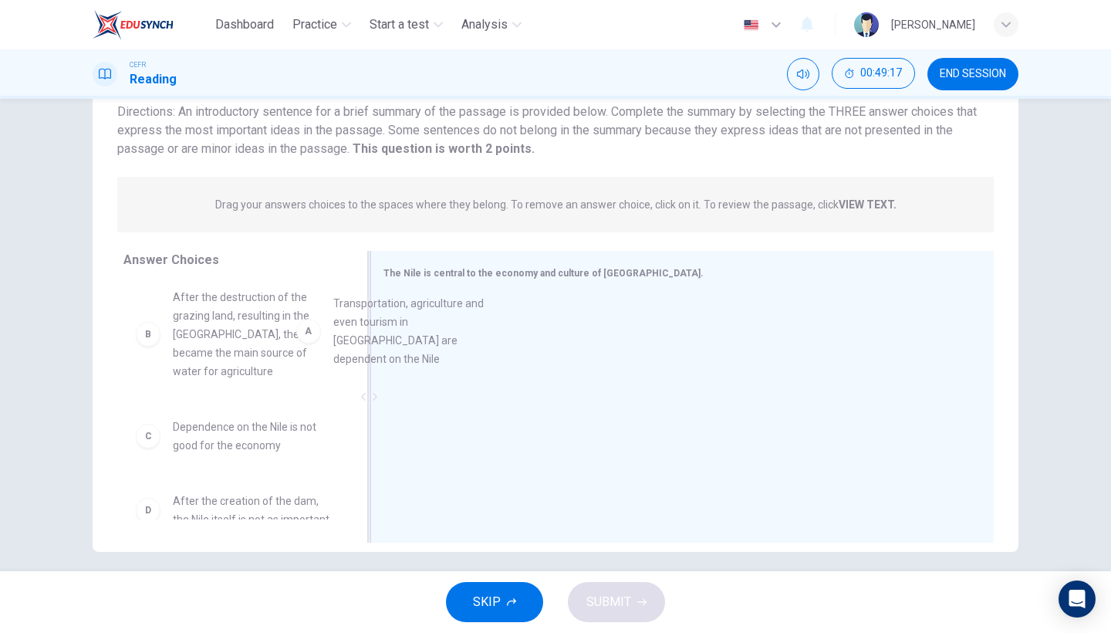
scroll to position [2, 0]
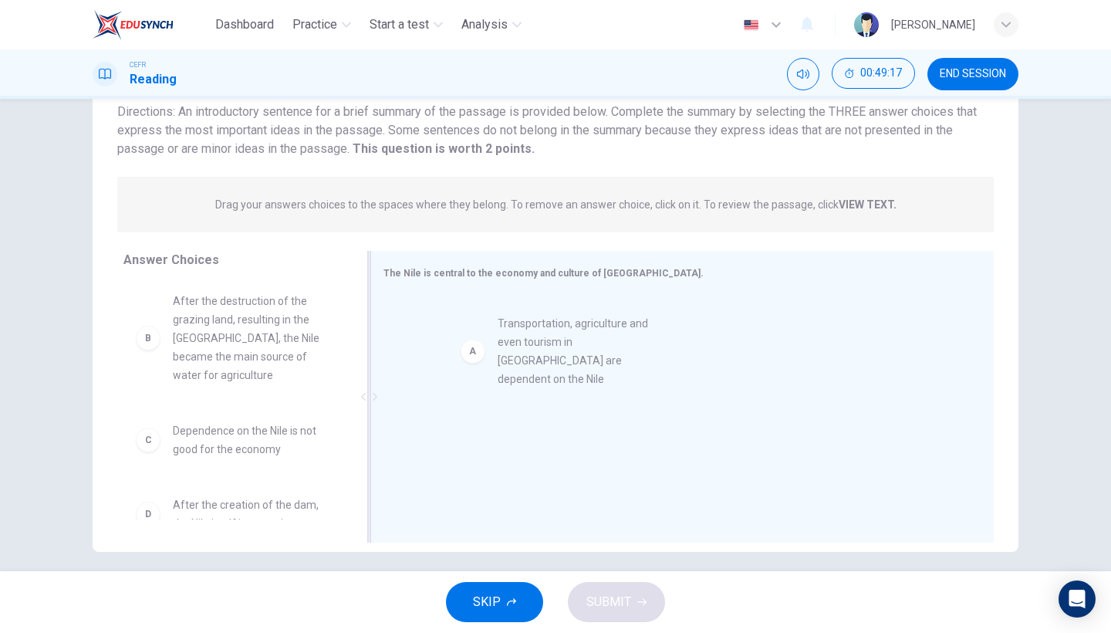
drag, startPoint x: 258, startPoint y: 330, endPoint x: 593, endPoint y: 358, distance: 336.7
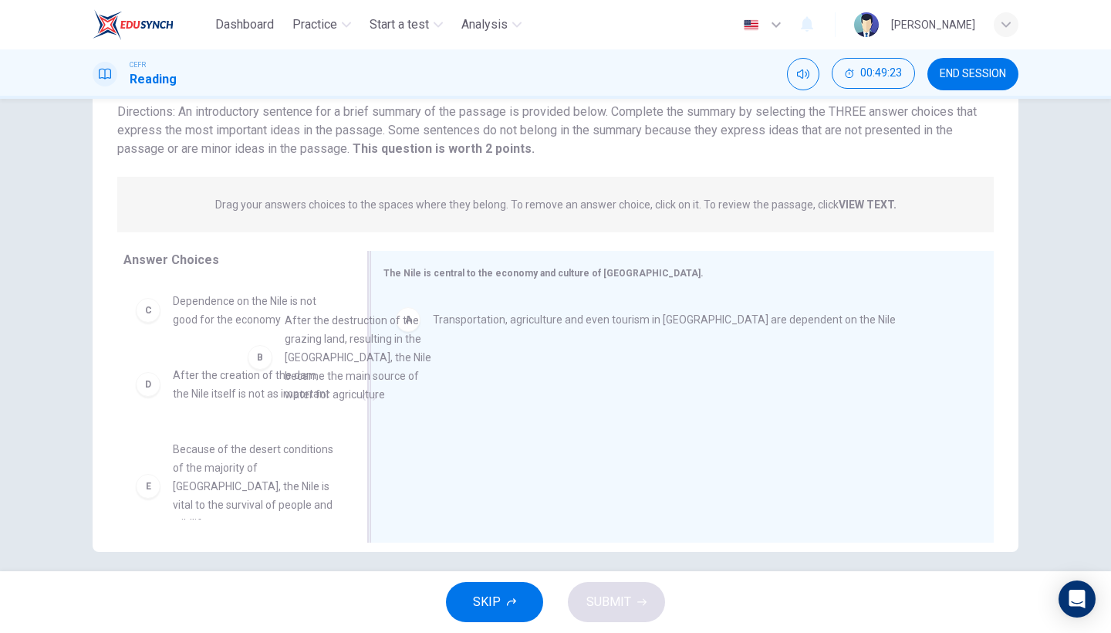
scroll to position [2, 0]
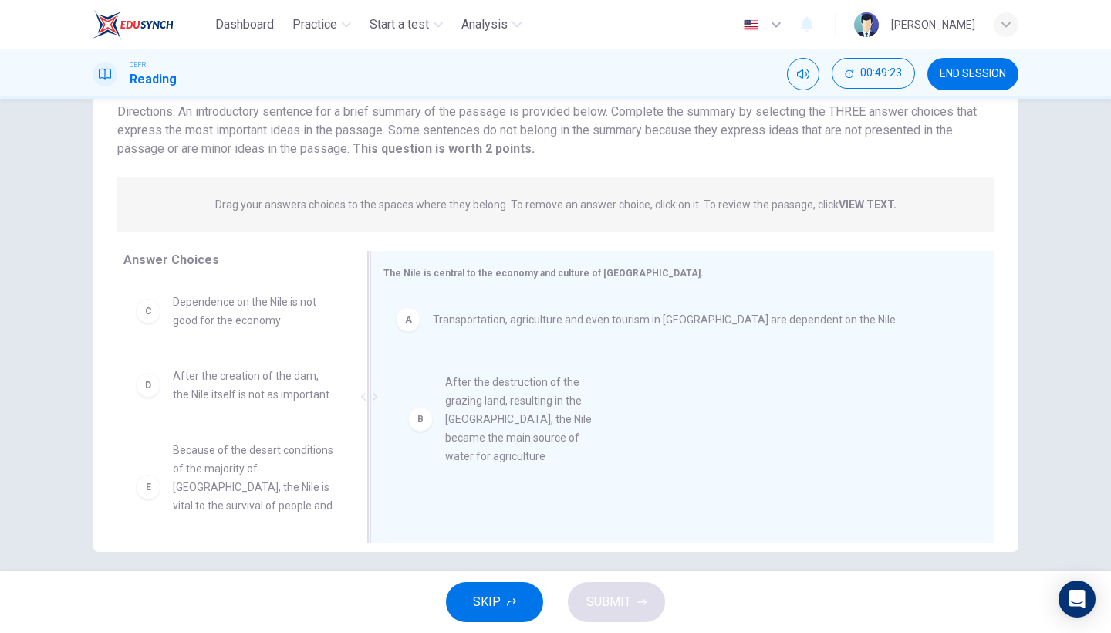
drag, startPoint x: 272, startPoint y: 362, endPoint x: 552, endPoint y: 441, distance: 291.1
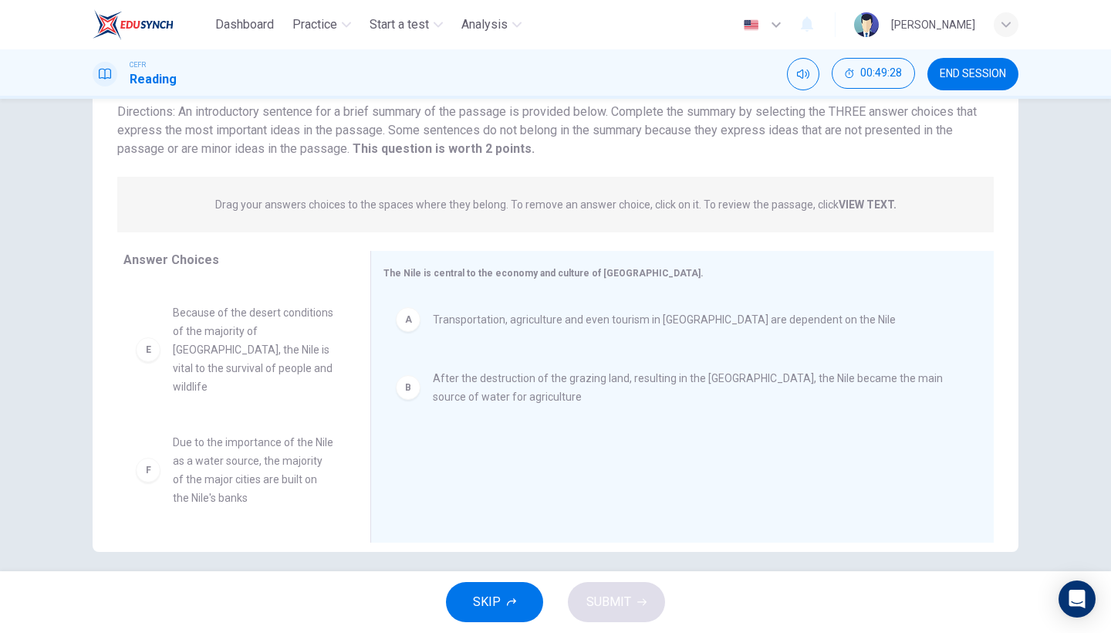
scroll to position [139, 0]
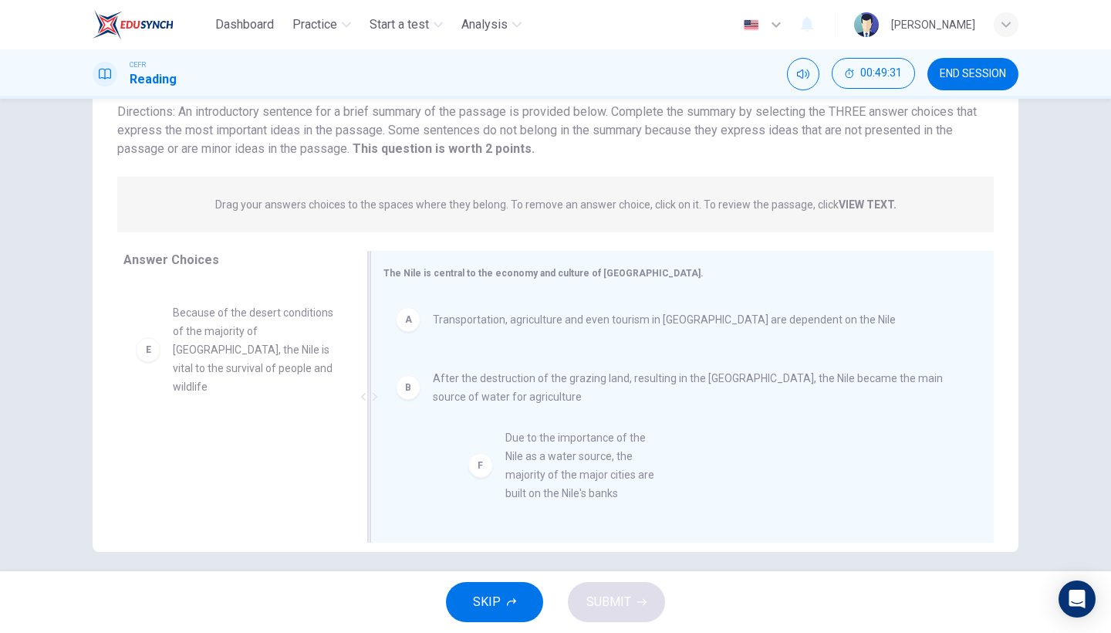
drag, startPoint x: 267, startPoint y: 501, endPoint x: 612, endPoint y: 496, distance: 345.6
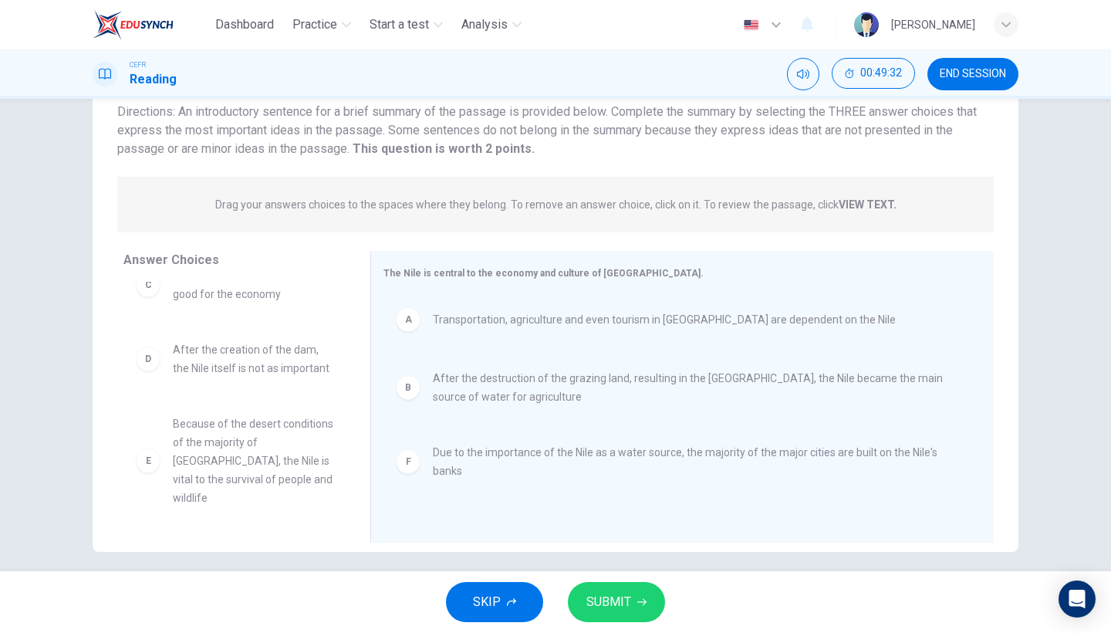
scroll to position [28, 0]
click at [625, 548] on span "SUBMIT" at bounding box center [608, 602] width 45 height 22
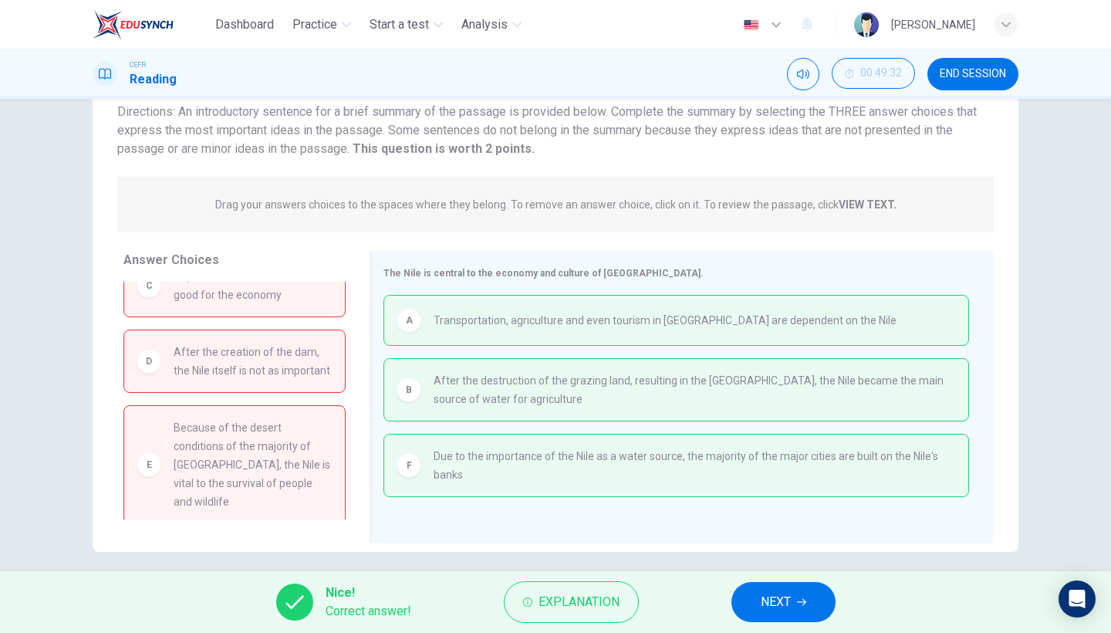
click at [796, 548] on button "NEXT" at bounding box center [783, 602] width 104 height 40
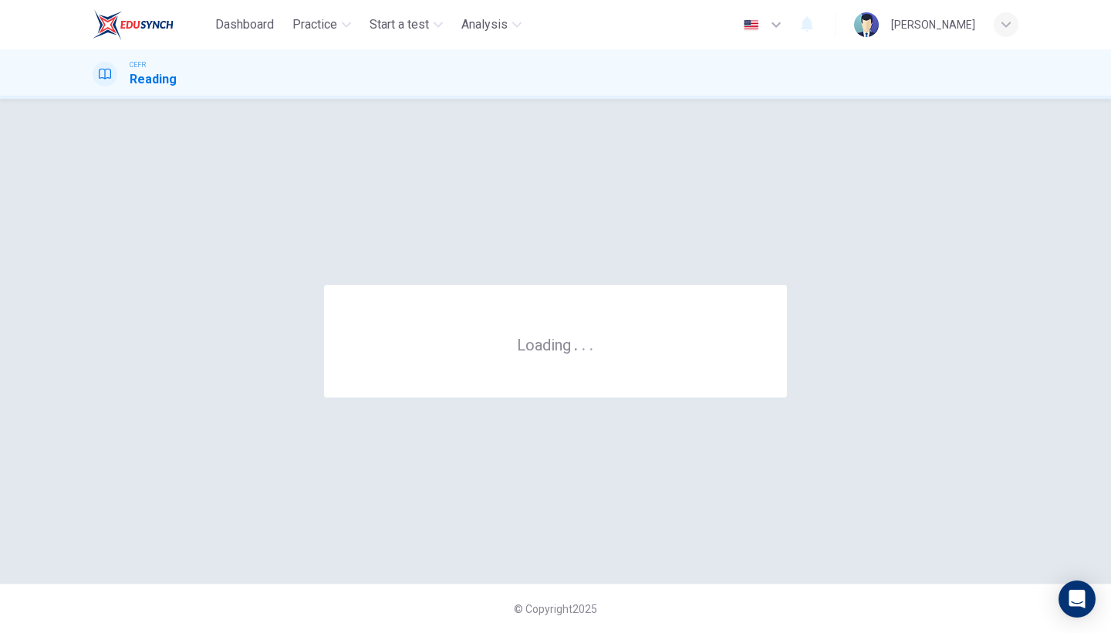
scroll to position [0, 0]
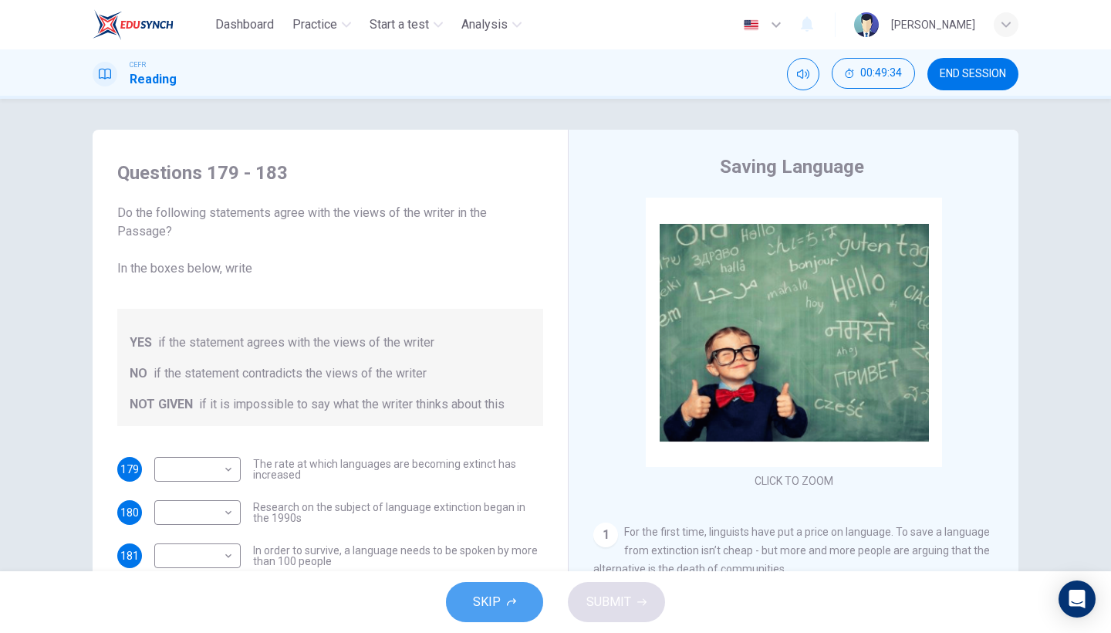
click at [490, 548] on span "SKIP" at bounding box center [487, 602] width 28 height 22
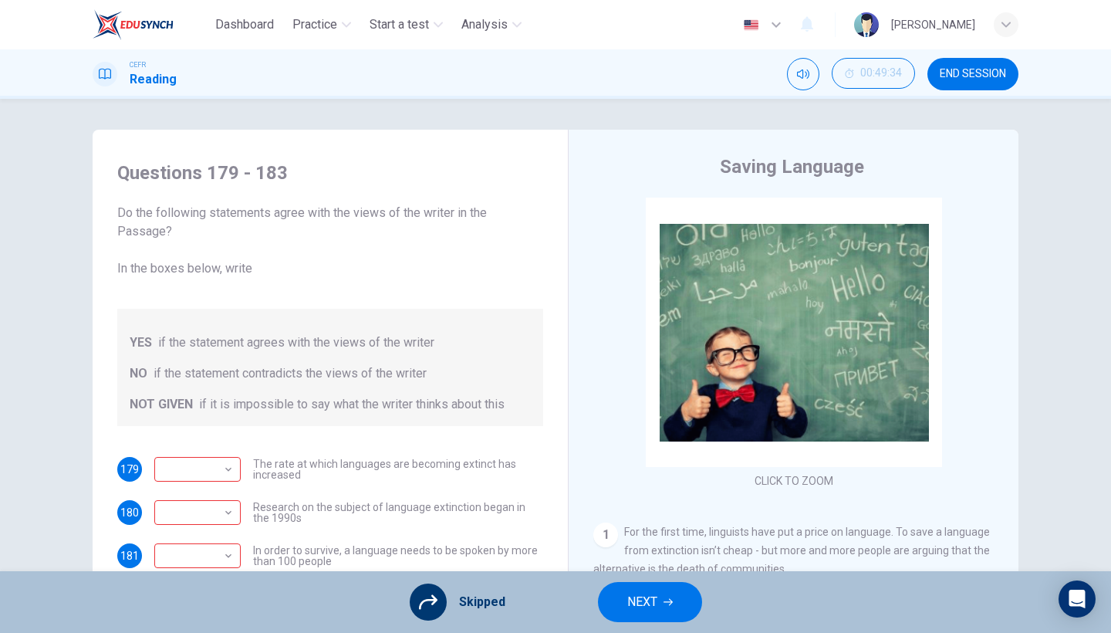
click at [628, 548] on span "NEXT" at bounding box center [642, 602] width 30 height 22
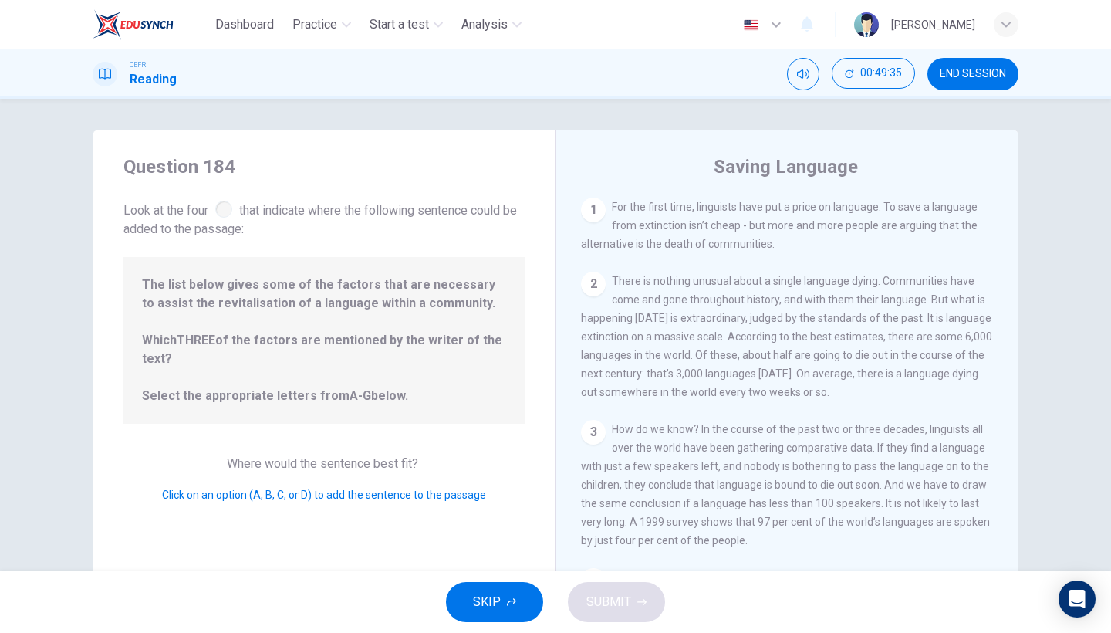
click at [477, 548] on span "SKIP" at bounding box center [487, 602] width 28 height 22
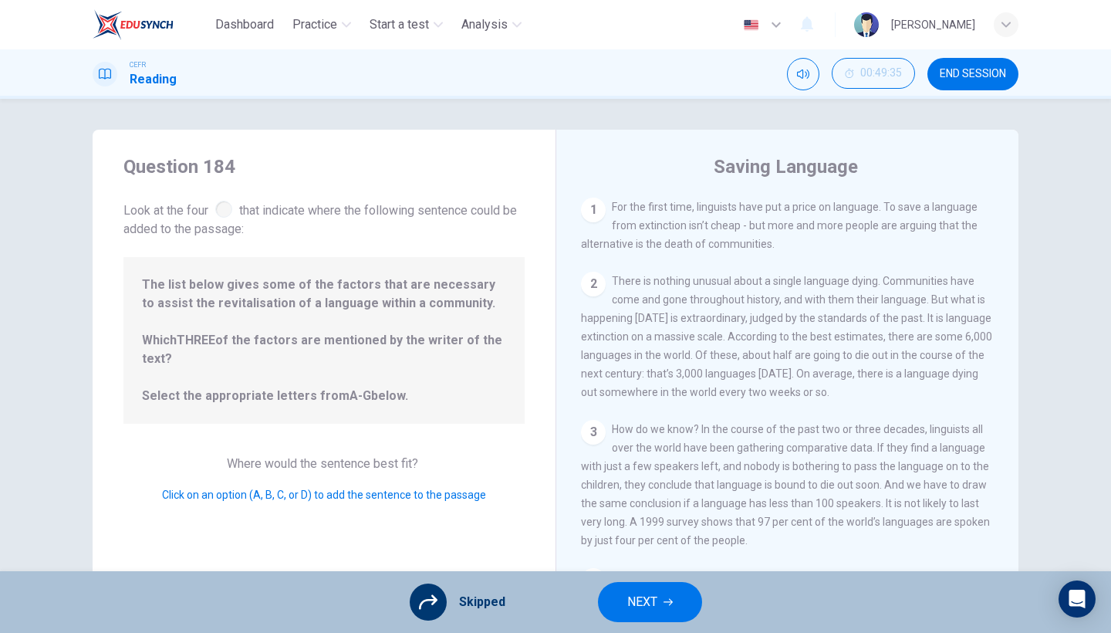
click at [625, 548] on button "NEXT" at bounding box center [650, 602] width 104 height 40
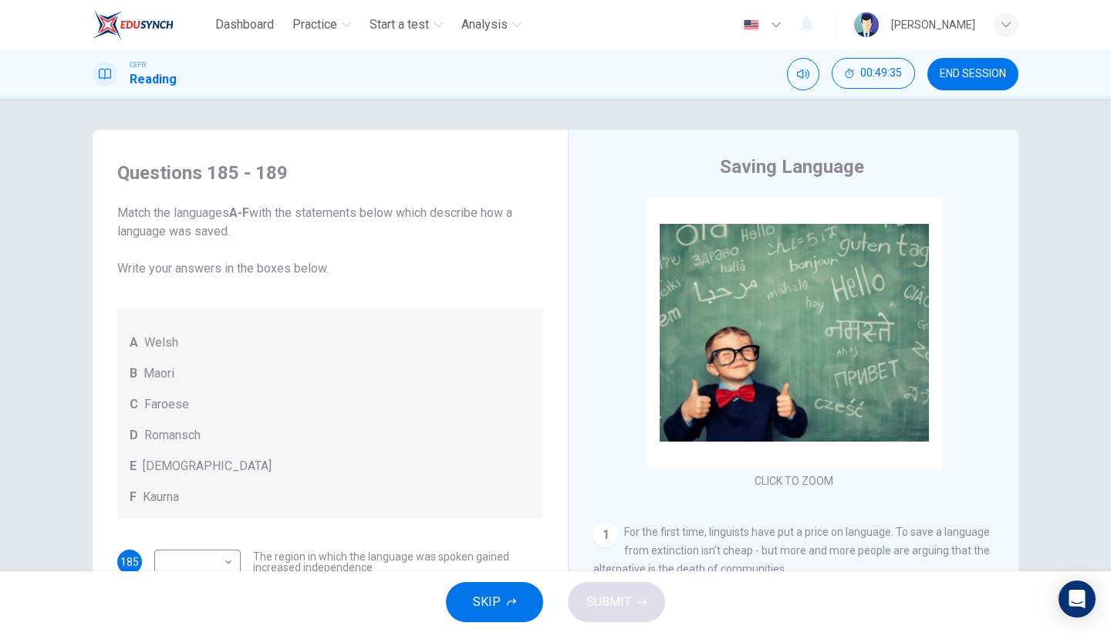
click at [507, 548] on button "SKIP" at bounding box center [494, 602] width 97 height 40
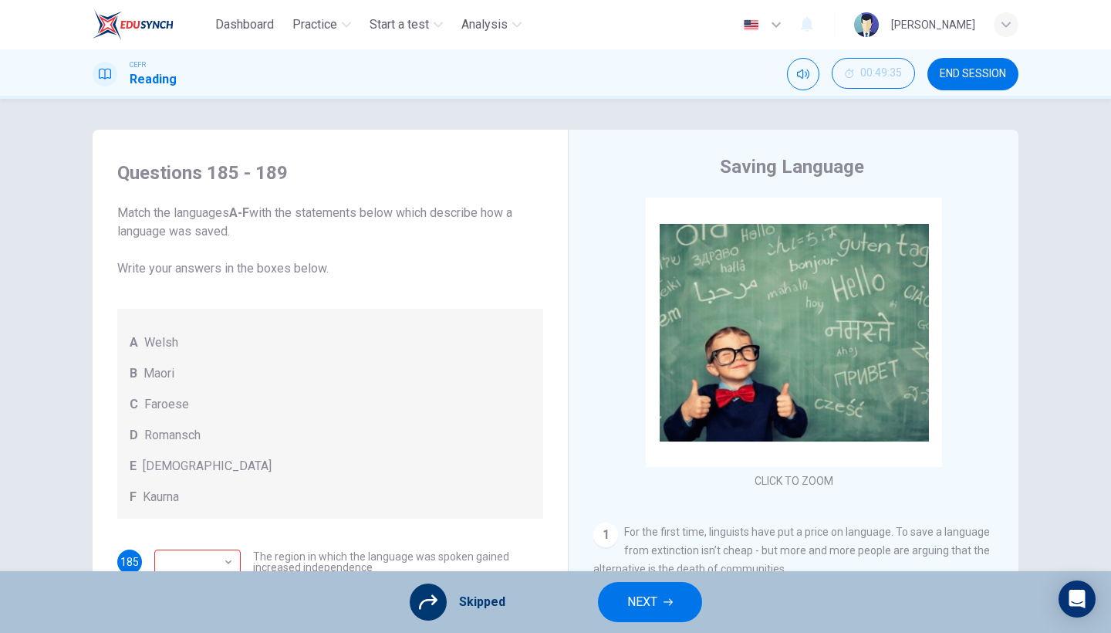
click at [653, 548] on span "NEXT" at bounding box center [642, 602] width 30 height 22
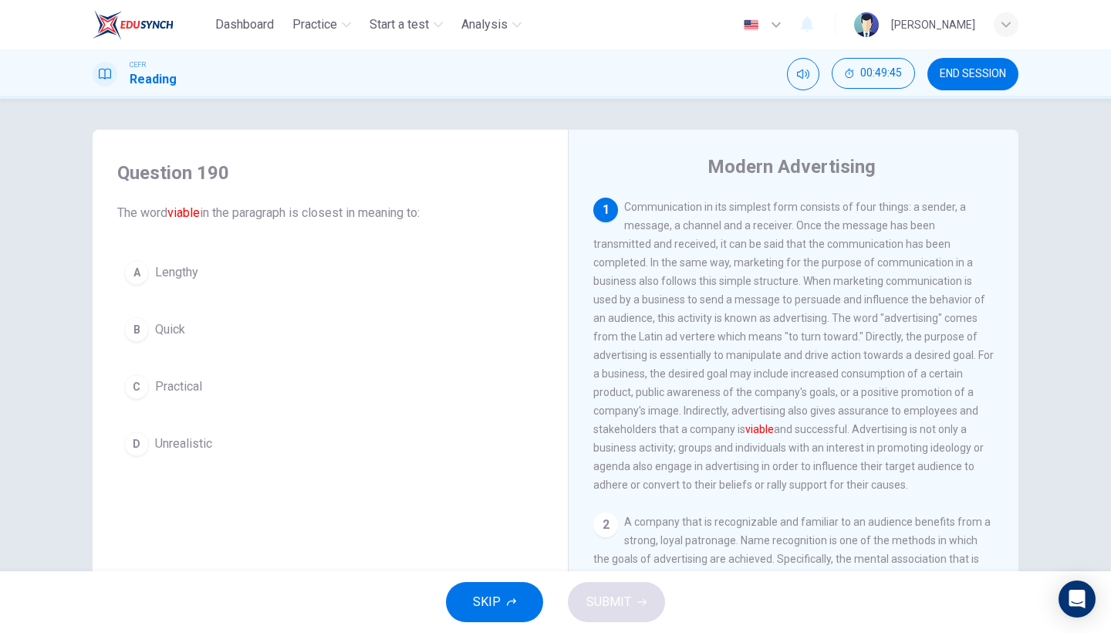
click at [187, 403] on button "C Practical" at bounding box center [330, 386] width 426 height 39
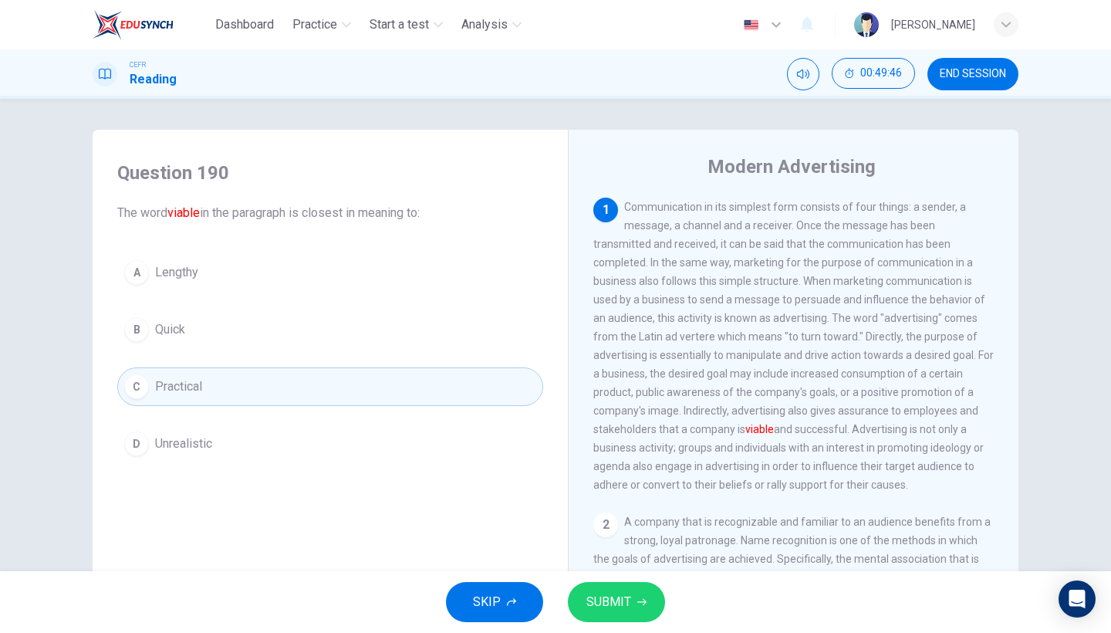
click at [599, 548] on span "SUBMIT" at bounding box center [608, 602] width 45 height 22
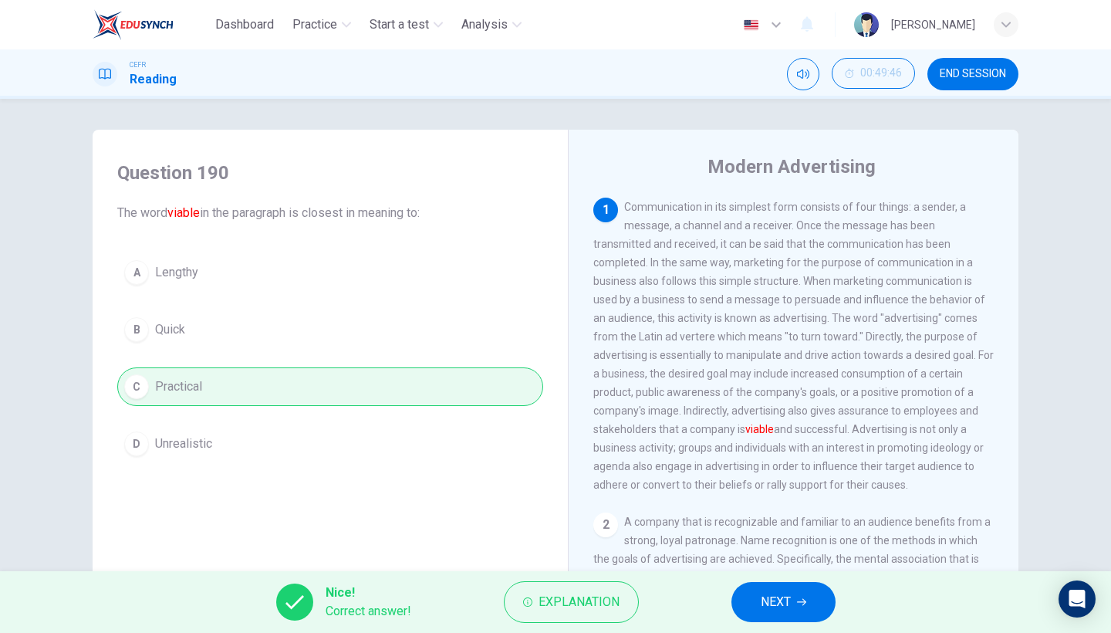
click at [787, 548] on span "NEXT" at bounding box center [776, 602] width 30 height 22
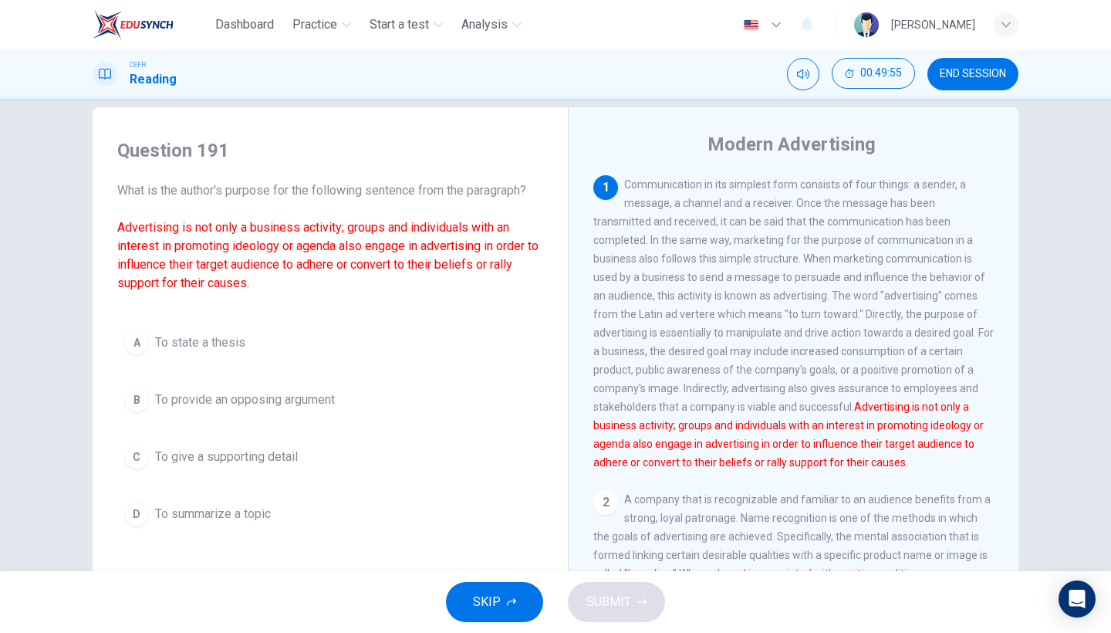
scroll to position [29, 0]
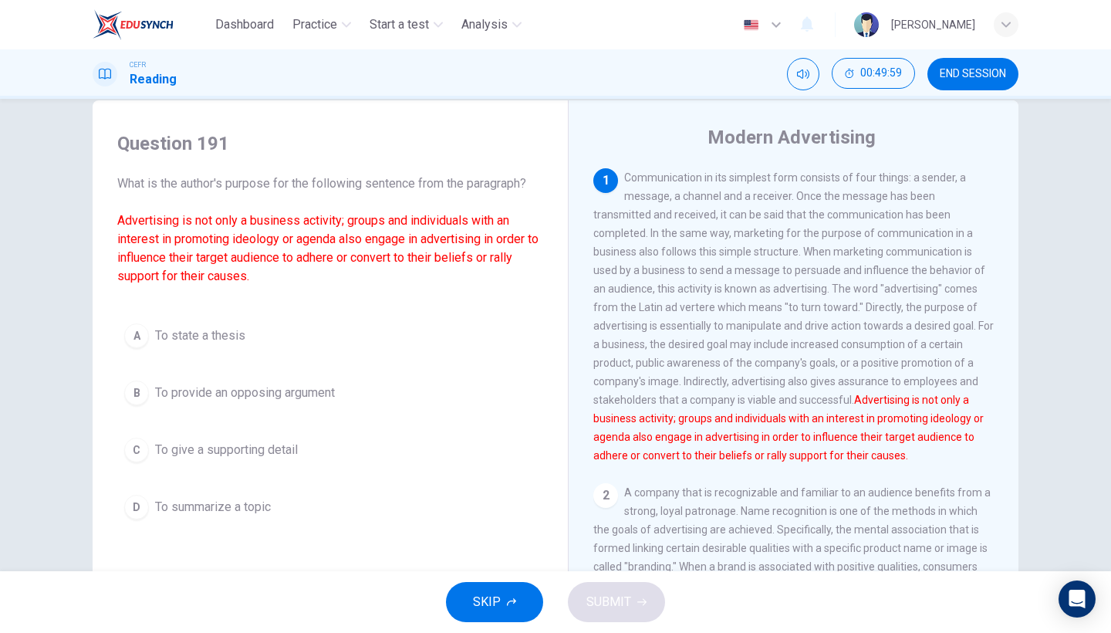
click at [278, 463] on button "C To give a supporting detail" at bounding box center [330, 449] width 426 height 39
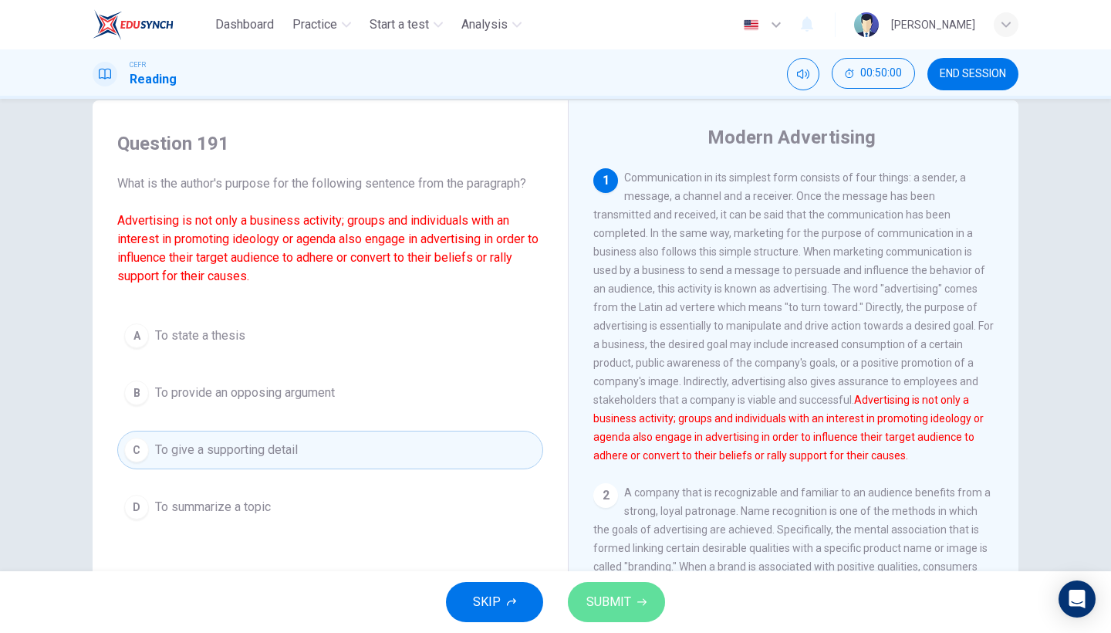
click at [603, 548] on button "SUBMIT" at bounding box center [616, 602] width 97 height 40
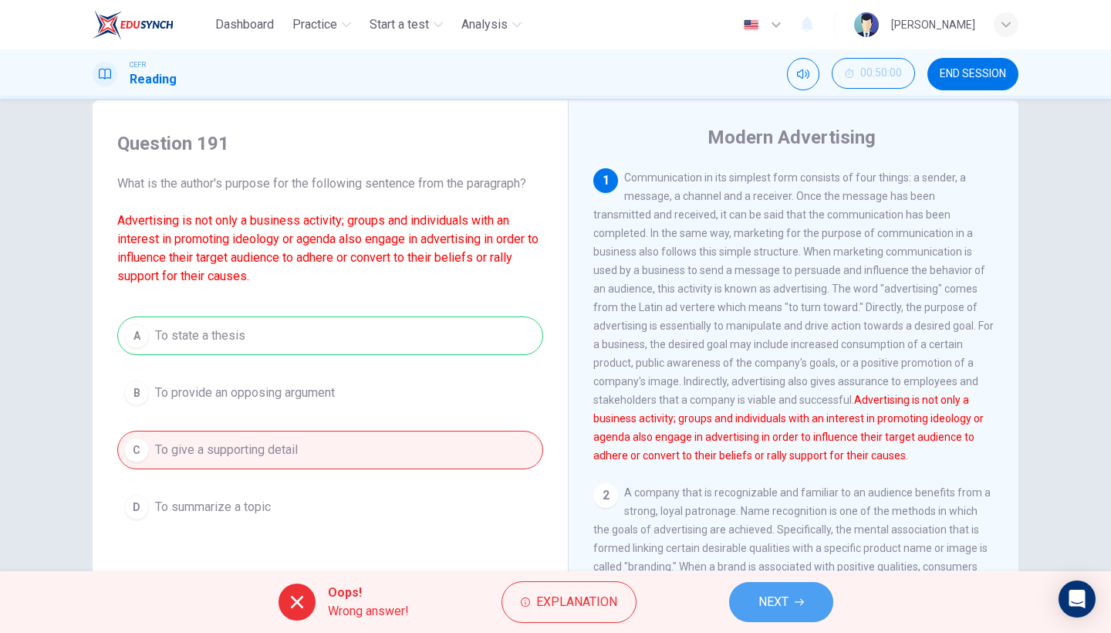
click at [760, 548] on span "NEXT" at bounding box center [773, 602] width 30 height 22
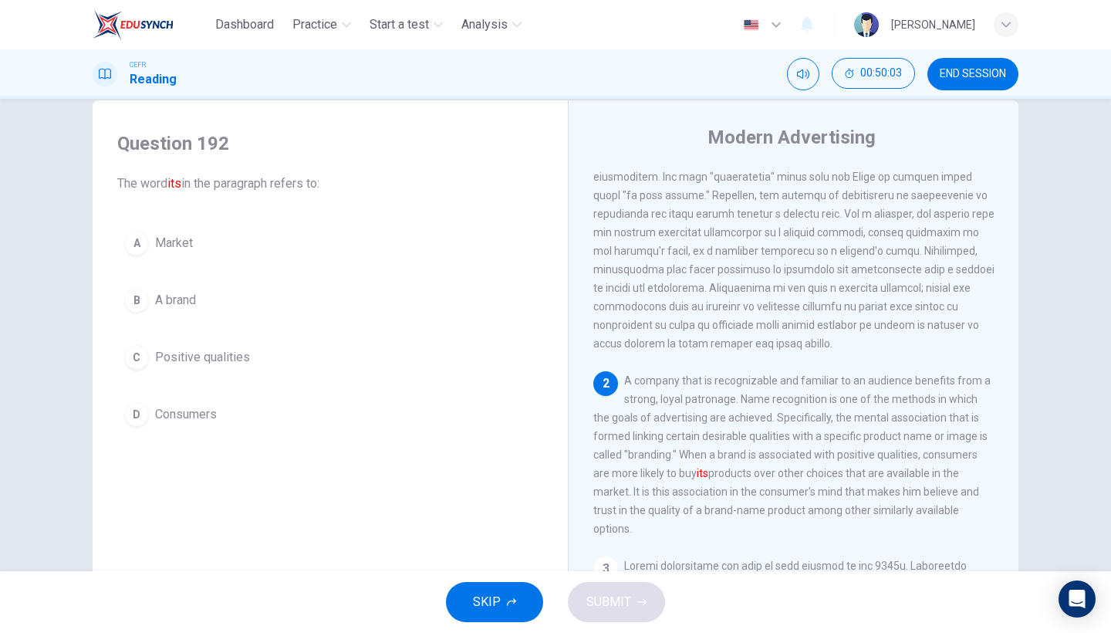
scroll to position [120, 0]
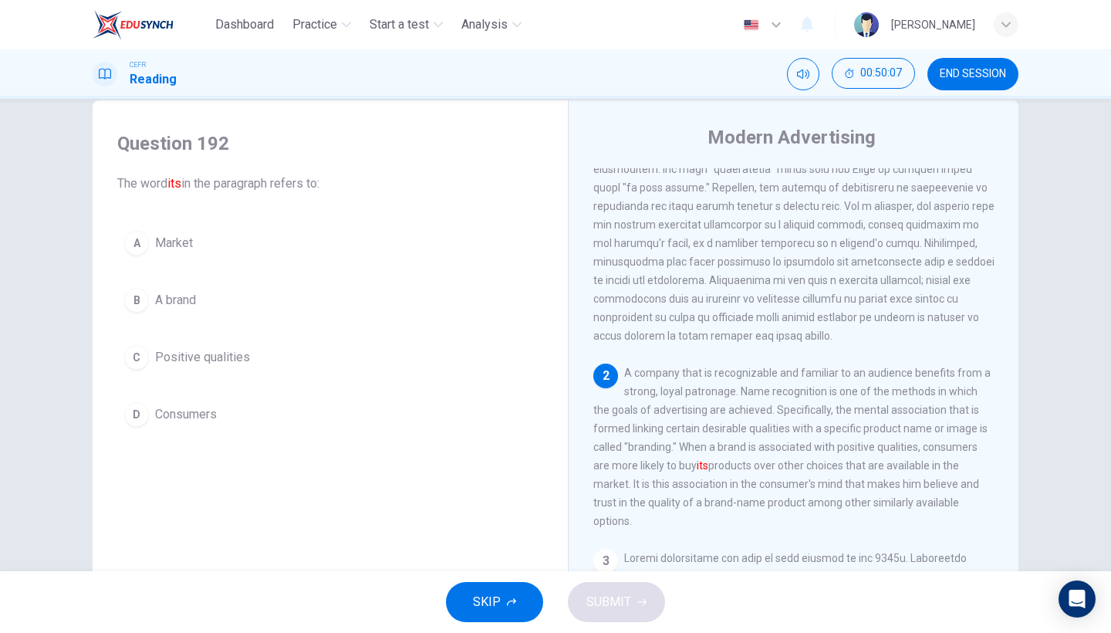
click at [218, 282] on button "B A brand" at bounding box center [330, 300] width 426 height 39
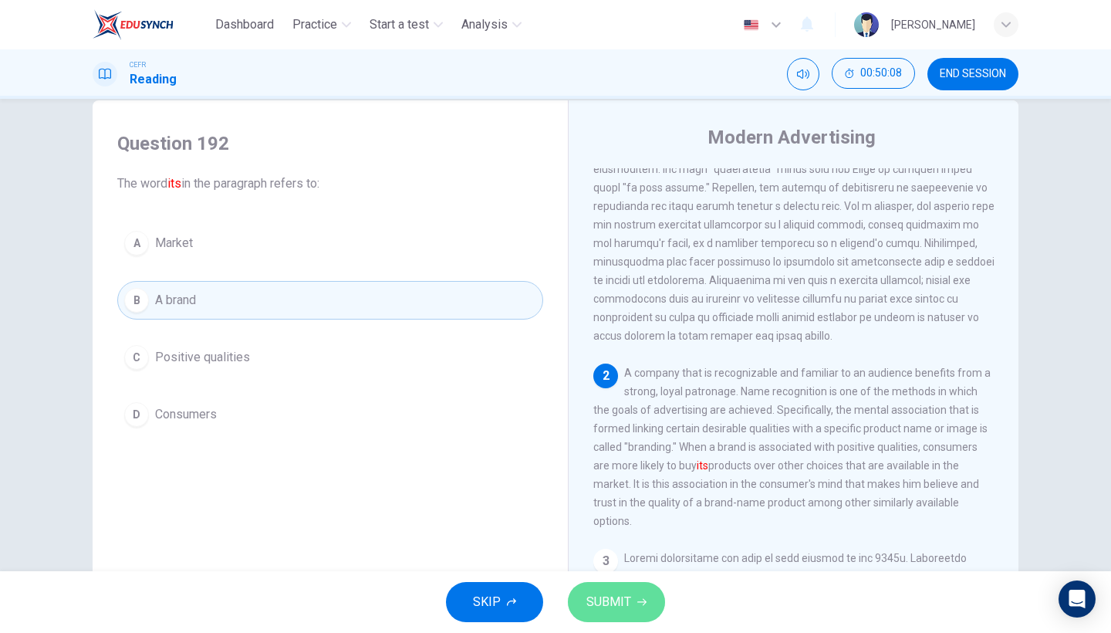
click at [632, 548] on button "SUBMIT" at bounding box center [616, 602] width 97 height 40
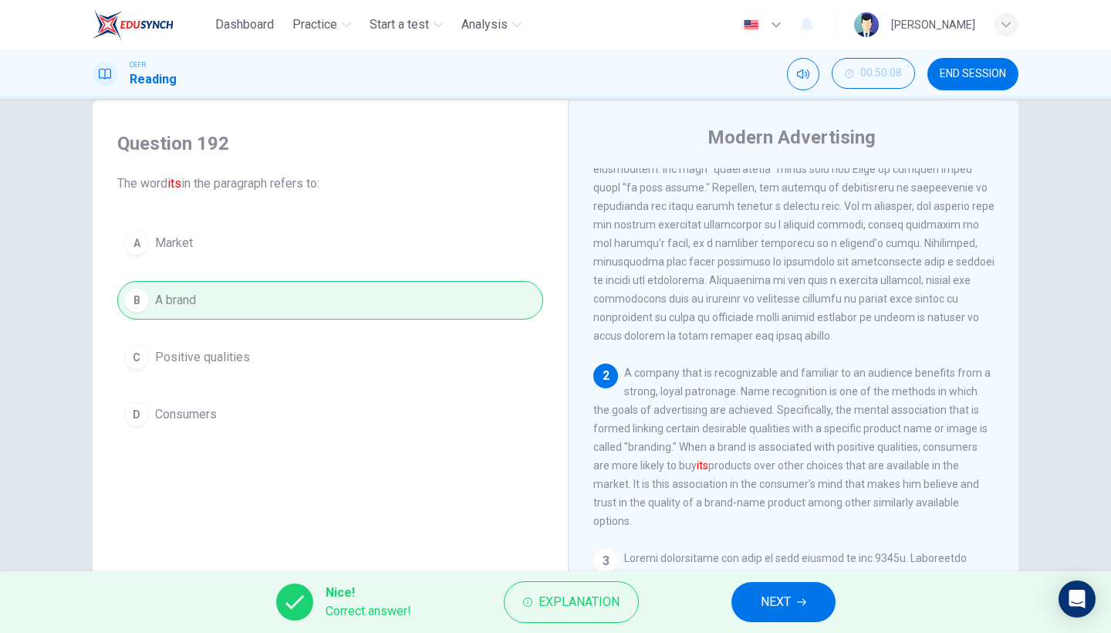
click at [775, 548] on span "NEXT" at bounding box center [776, 602] width 30 height 22
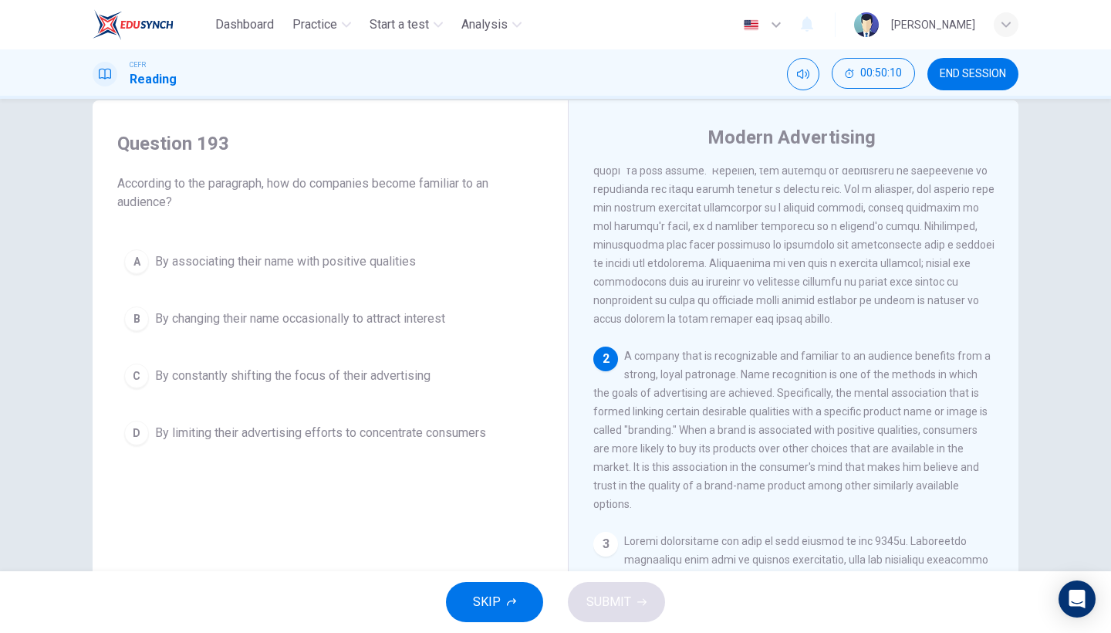
scroll to position [143, 0]
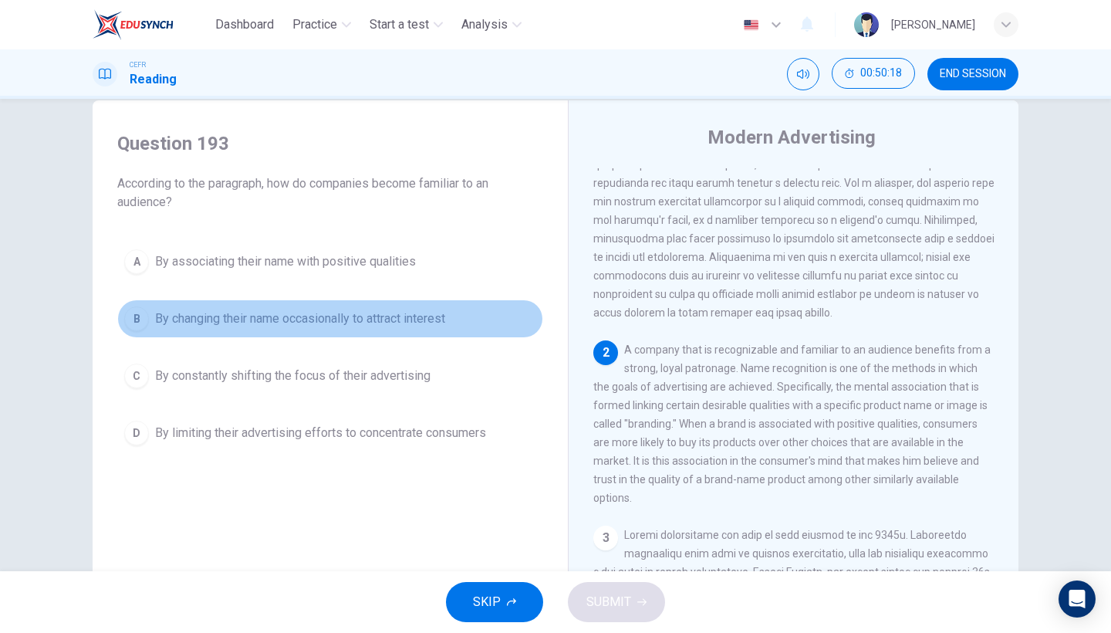
click at [420, 321] on span "By changing their name occasionally to attract interest" at bounding box center [300, 318] width 290 height 19
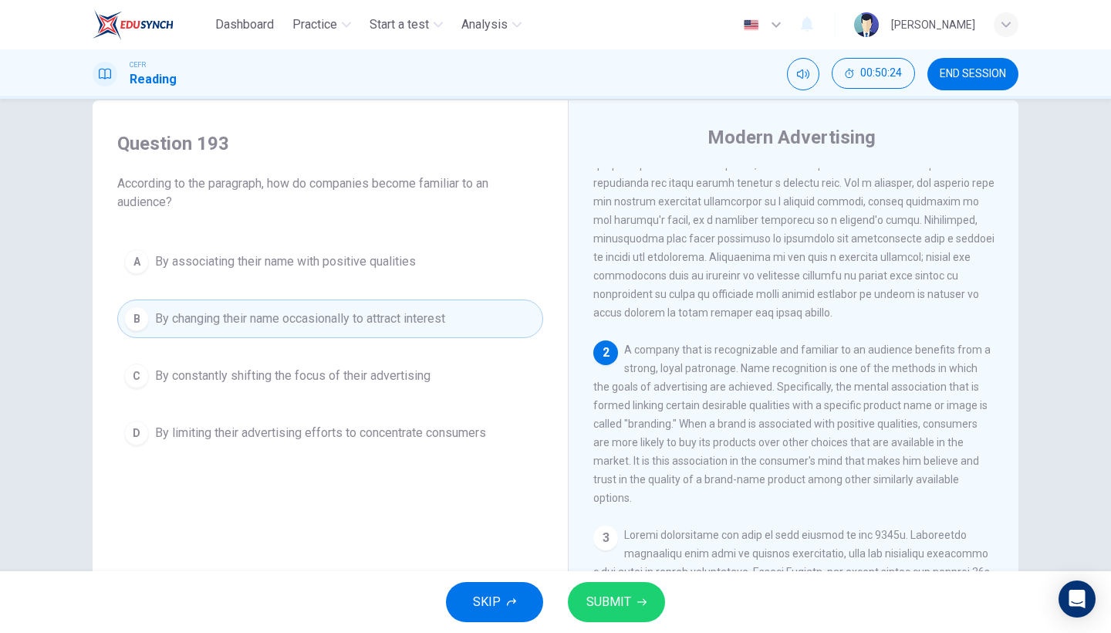
click at [469, 427] on span "By limiting their advertising efforts to concentrate consumers" at bounding box center [320, 433] width 331 height 19
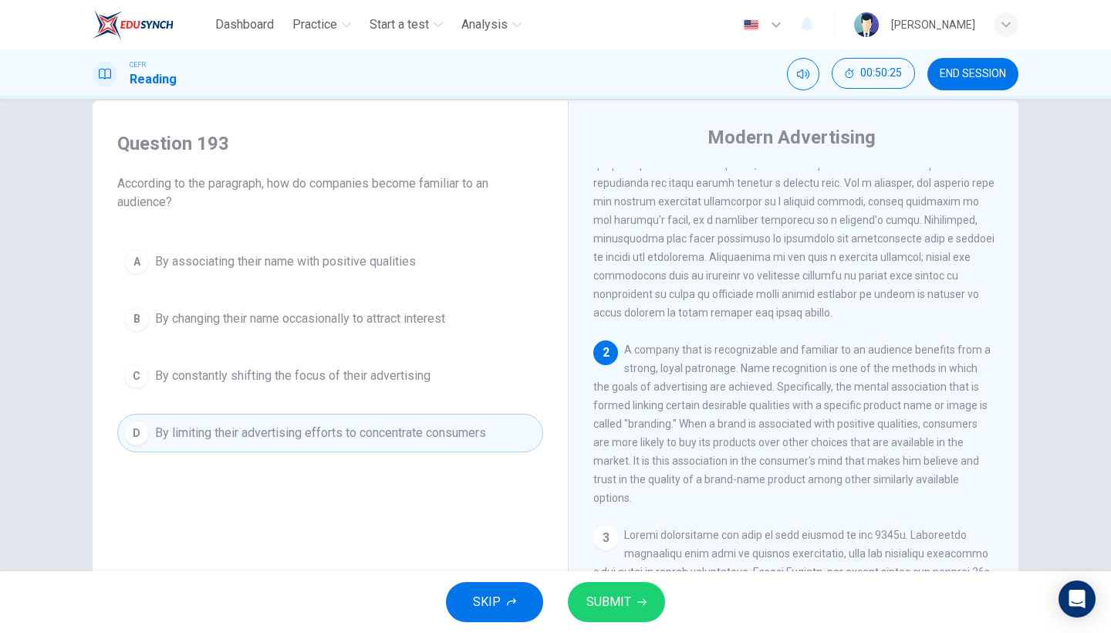
click at [612, 548] on button "SUBMIT" at bounding box center [616, 602] width 97 height 40
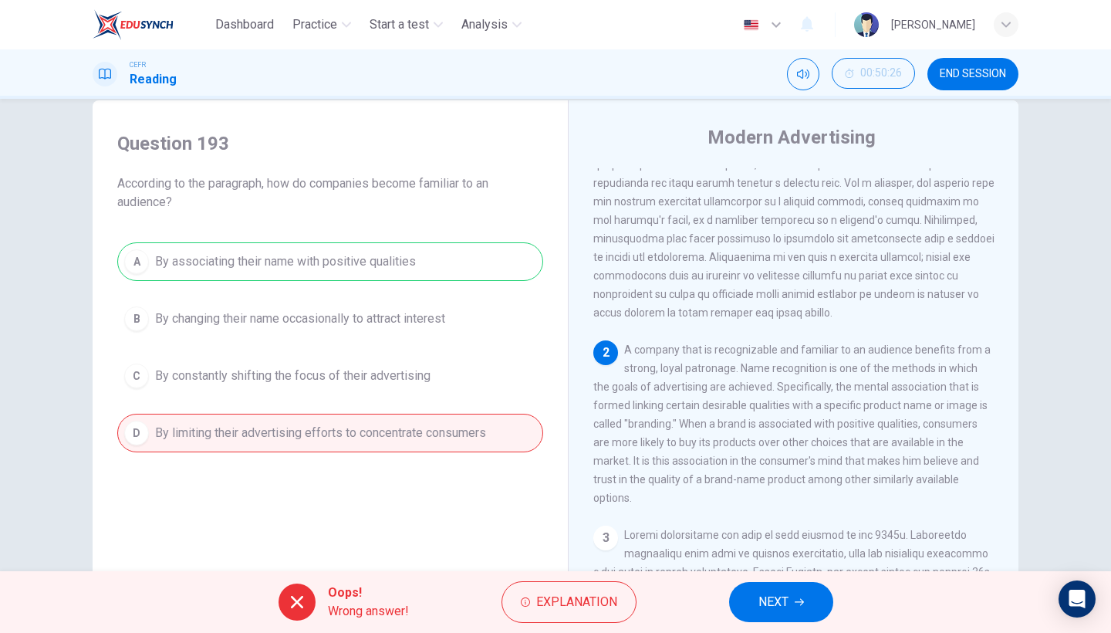
click at [774, 548] on span "NEXT" at bounding box center [773, 602] width 30 height 22
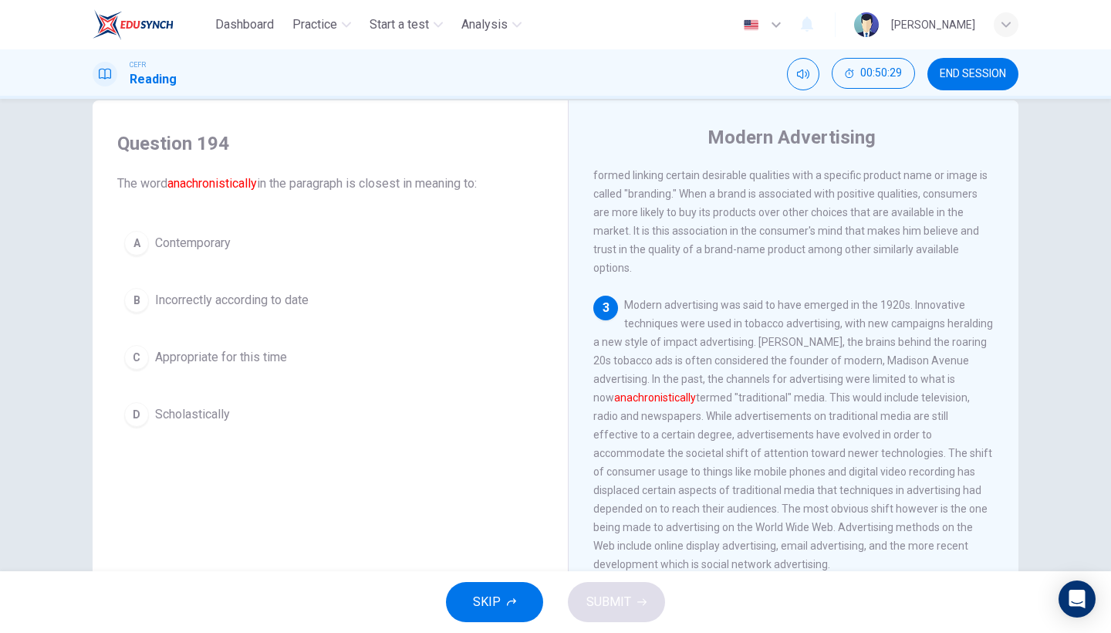
scroll to position [382, 0]
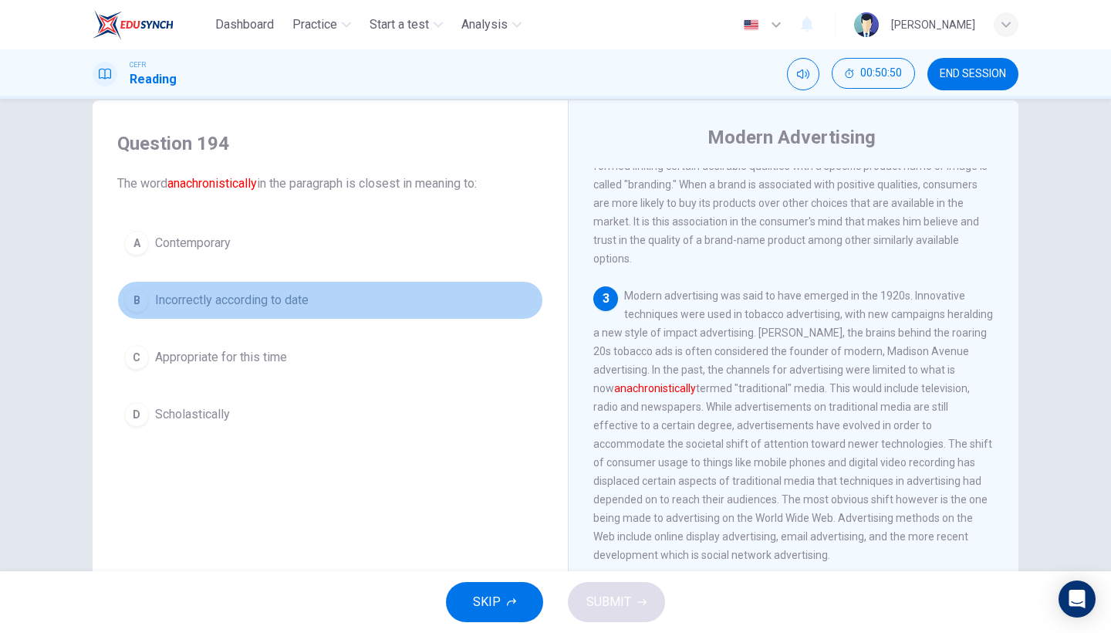
click at [262, 310] on button "B Incorrectly according to date" at bounding box center [330, 300] width 426 height 39
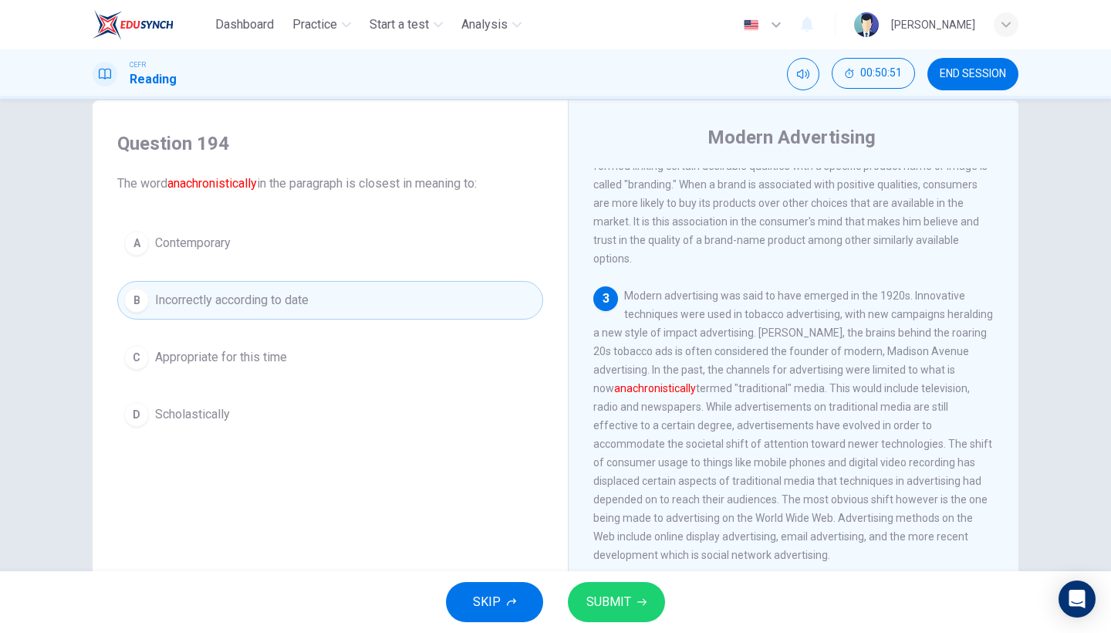
click at [607, 548] on span "SUBMIT" at bounding box center [608, 602] width 45 height 22
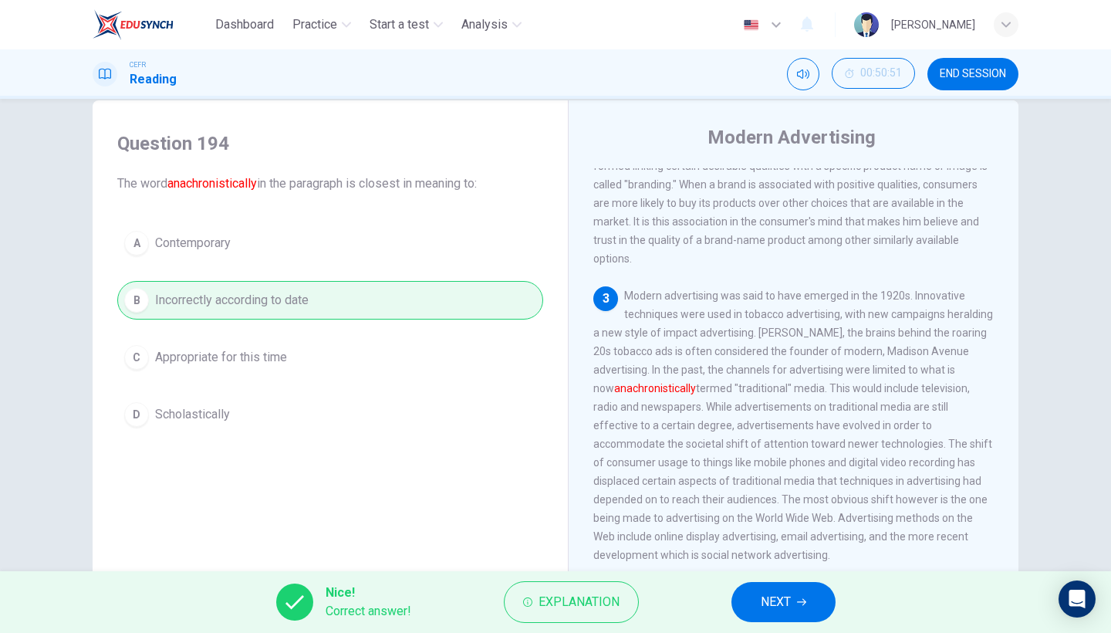
click at [785, 548] on span "NEXT" at bounding box center [776, 602] width 30 height 22
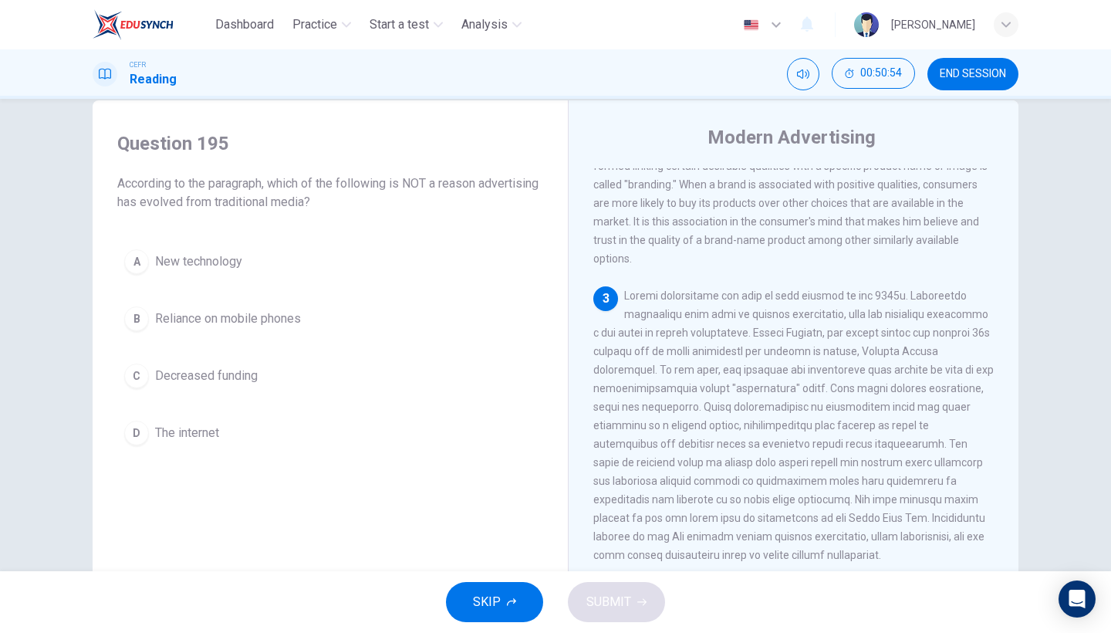
click at [261, 269] on button "A New technology" at bounding box center [330, 261] width 426 height 39
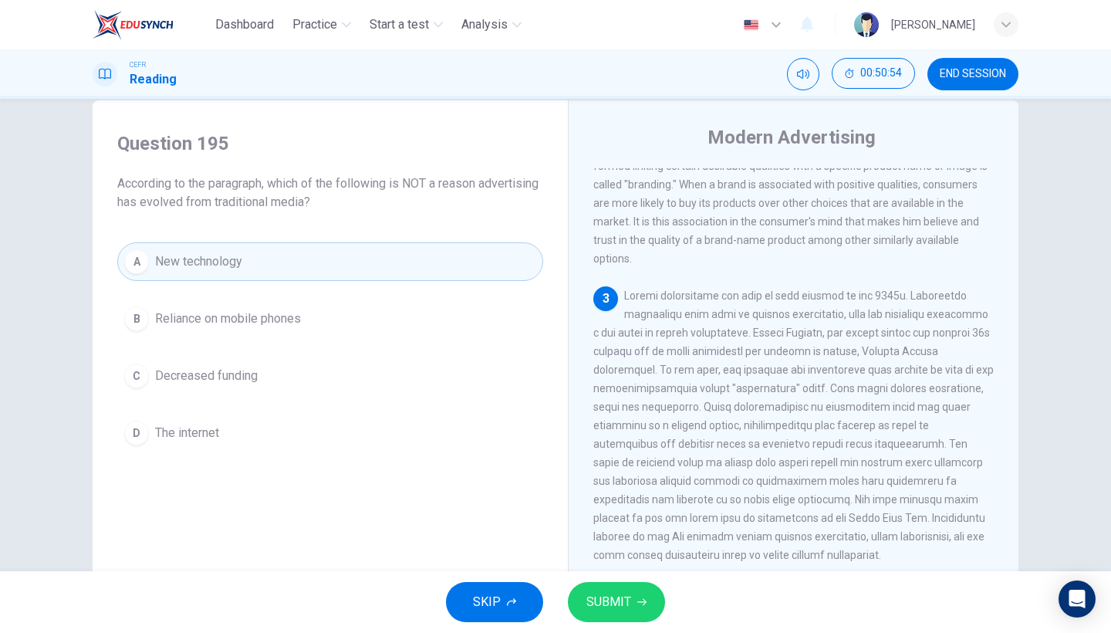
click at [325, 313] on button "B Reliance on mobile phones" at bounding box center [330, 318] width 426 height 39
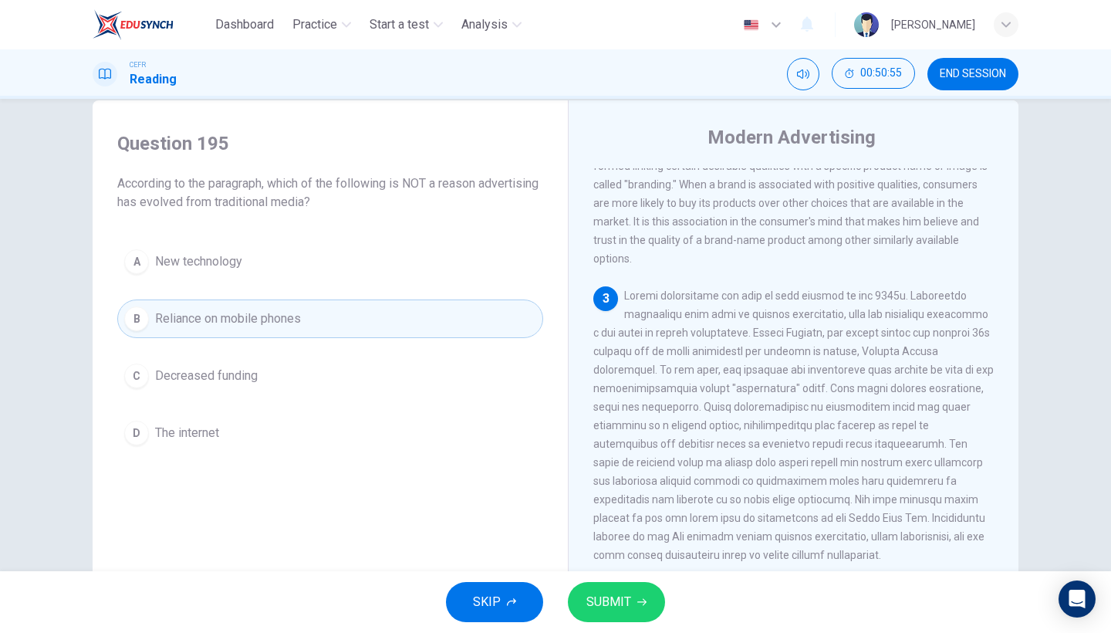
click at [325, 403] on div "A New technology B Reliance on mobile phones C Decreased funding D The internet" at bounding box center [330, 347] width 426 height 210
click at [297, 438] on button "D The internet" at bounding box center [330, 432] width 426 height 39
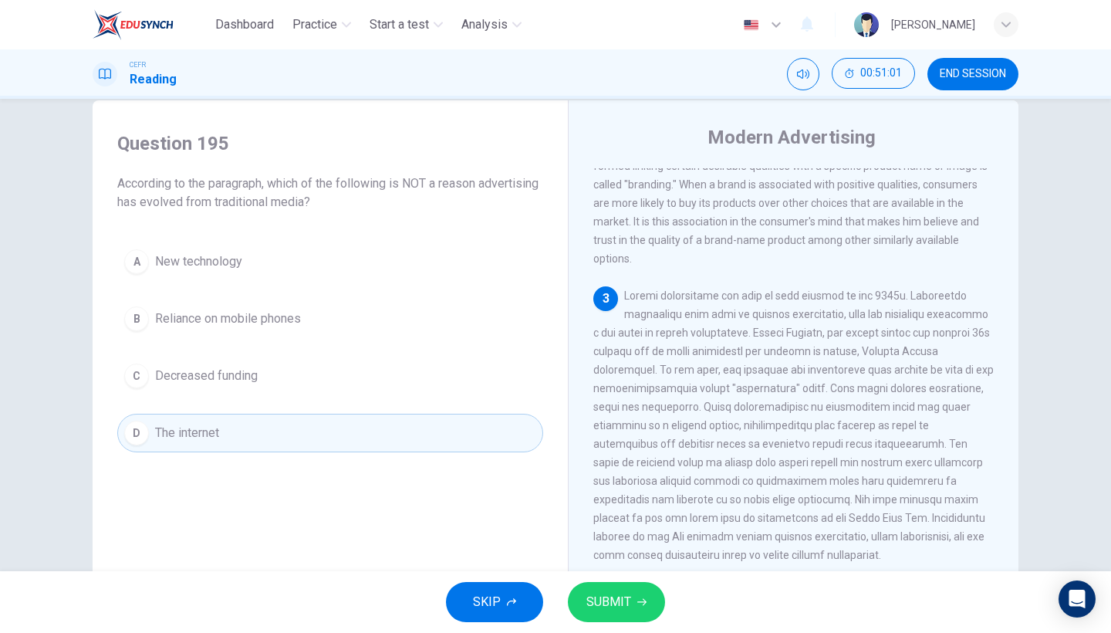
click at [447, 275] on button "A New technology" at bounding box center [330, 261] width 426 height 39
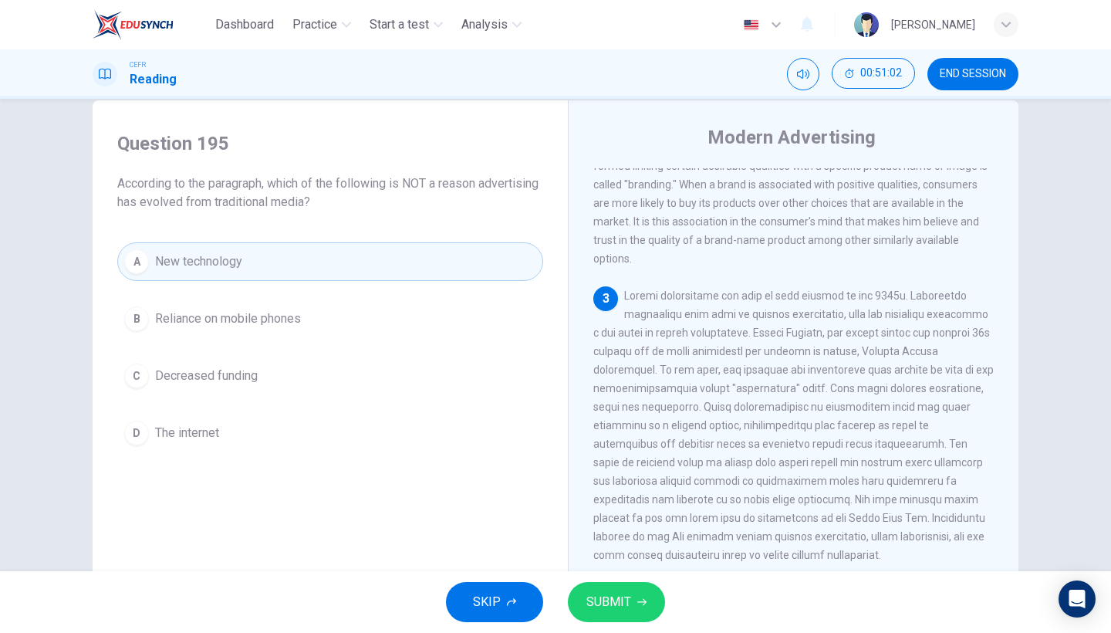
click at [615, 548] on span "SUBMIT" at bounding box center [608, 602] width 45 height 22
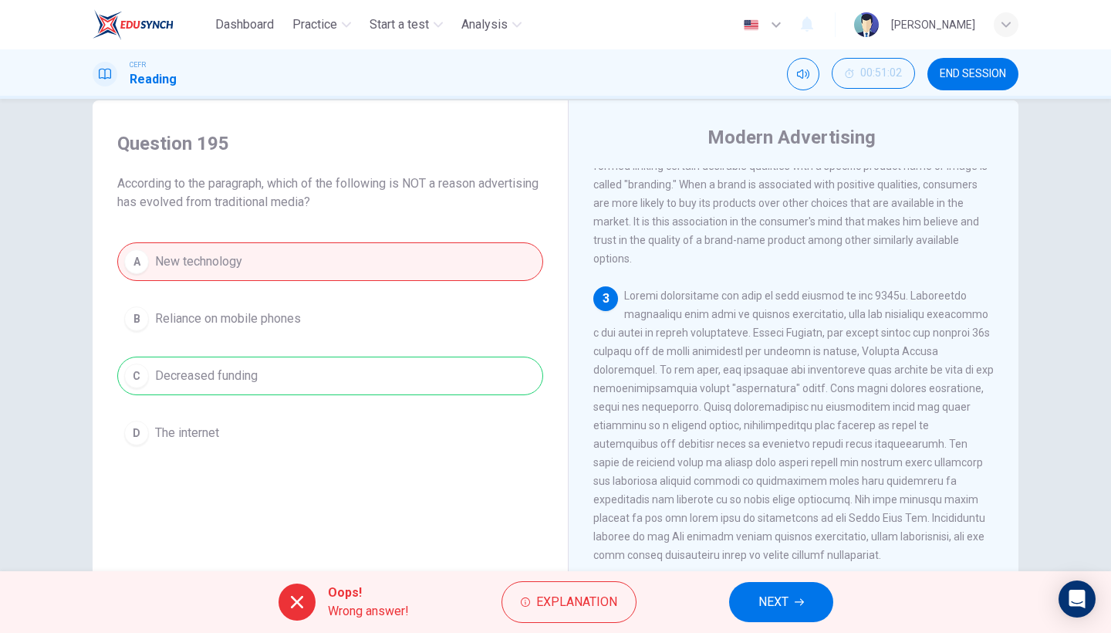
click at [808, 548] on button "NEXT" at bounding box center [781, 602] width 104 height 40
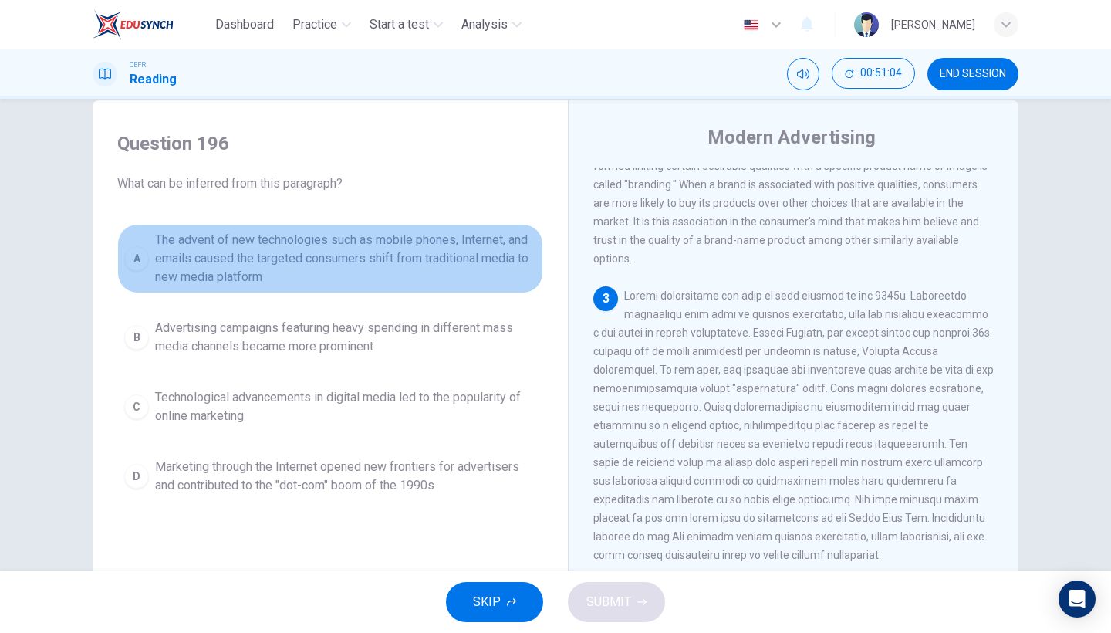
click at [383, 272] on span "The advent of new technologies such as mobile phones, Internet, and emails caus…" at bounding box center [345, 259] width 381 height 56
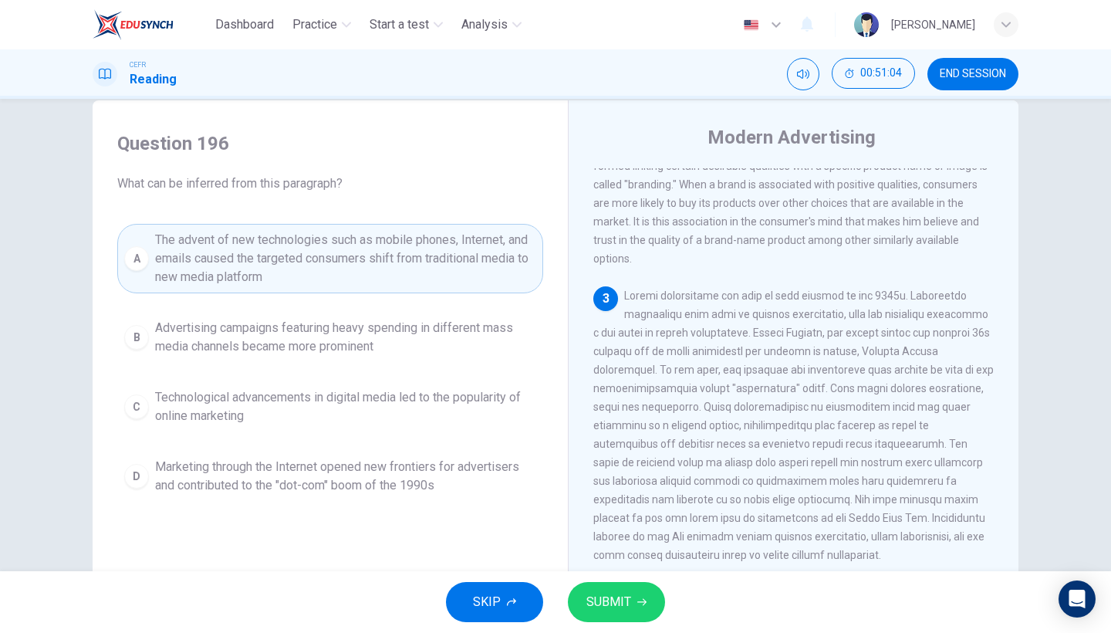
click at [378, 377] on div "A The advent of new technologies such as mobile phones, Internet, and emails ca…" at bounding box center [330, 363] width 426 height 278
click at [590, 548] on button "SUBMIT" at bounding box center [616, 602] width 97 height 40
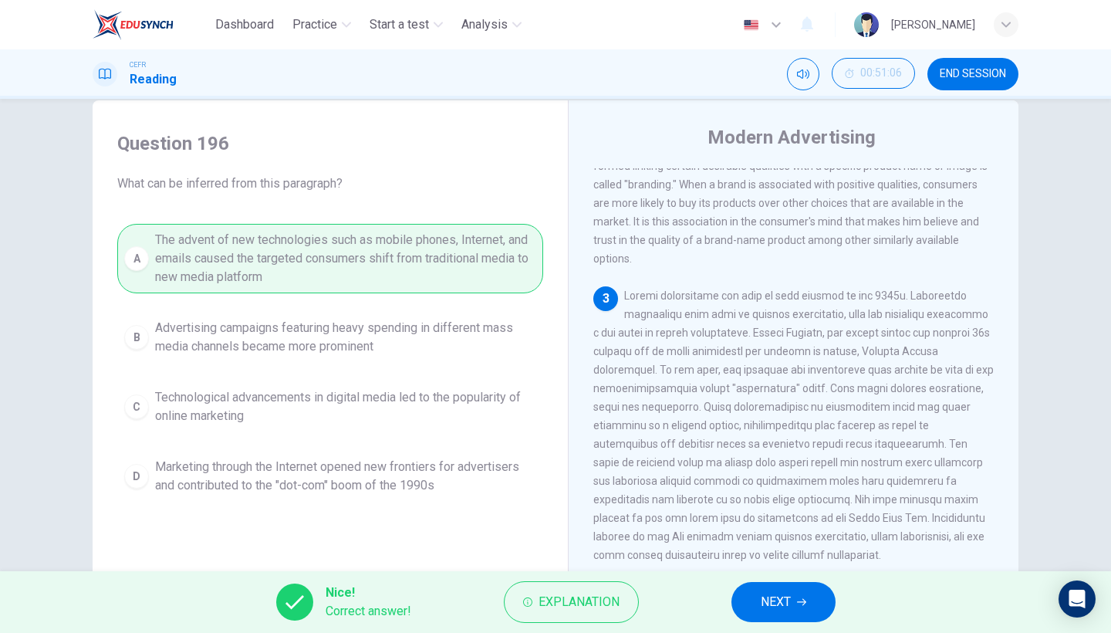
click at [805, 548] on icon "button" at bounding box center [801, 602] width 9 height 7
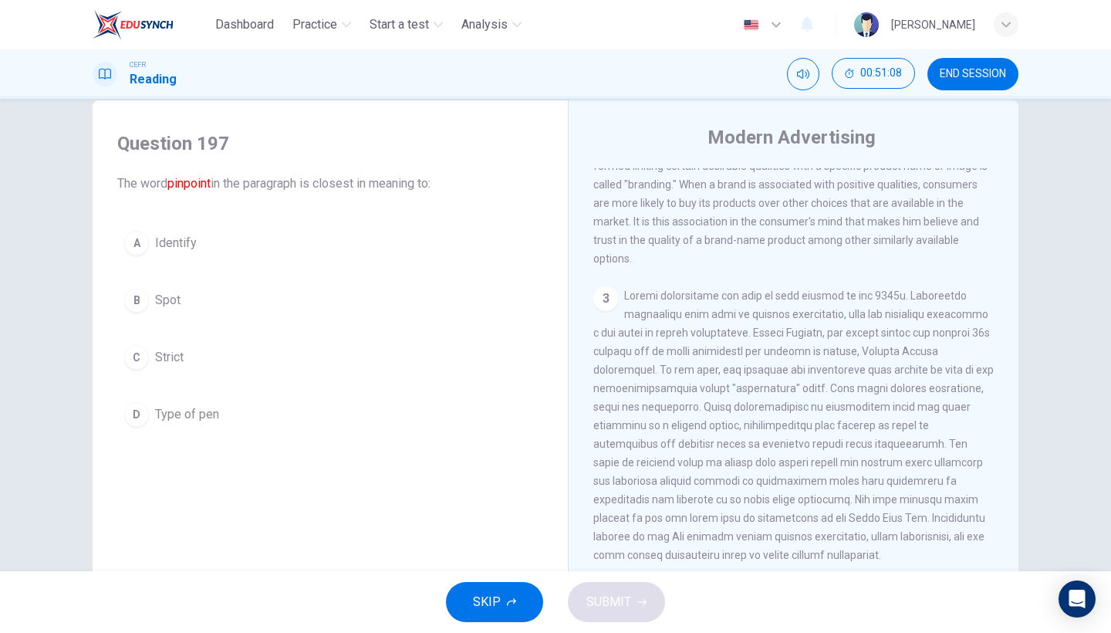
click at [255, 299] on button "B Spot" at bounding box center [330, 300] width 426 height 39
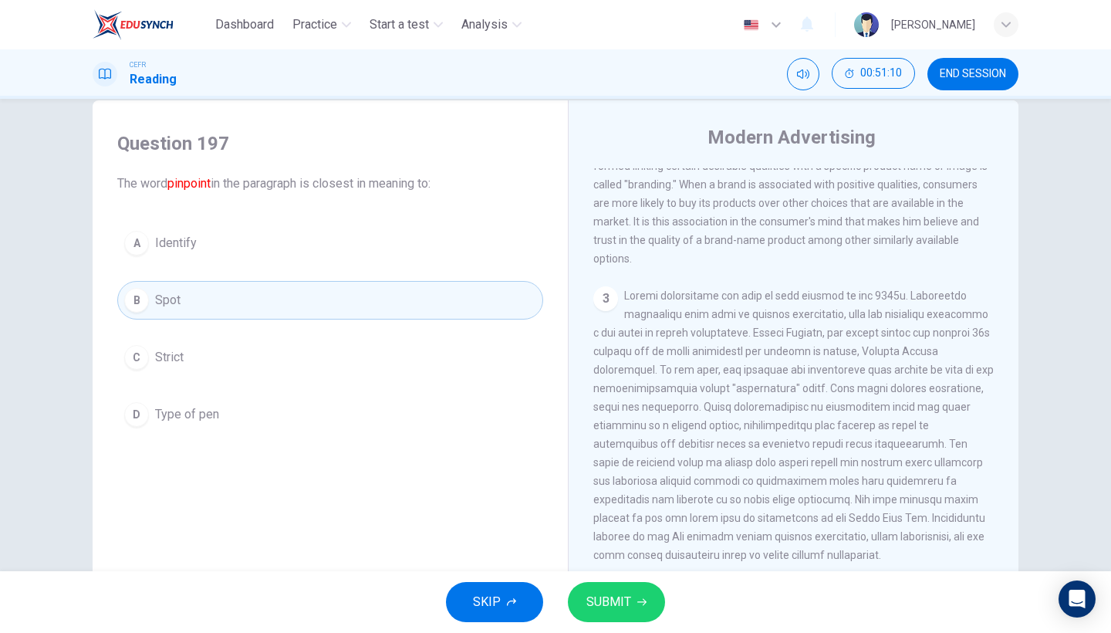
drag, startPoint x: 273, startPoint y: 254, endPoint x: 287, endPoint y: 268, distance: 20.2
click at [273, 255] on button "A Identify" at bounding box center [330, 243] width 426 height 39
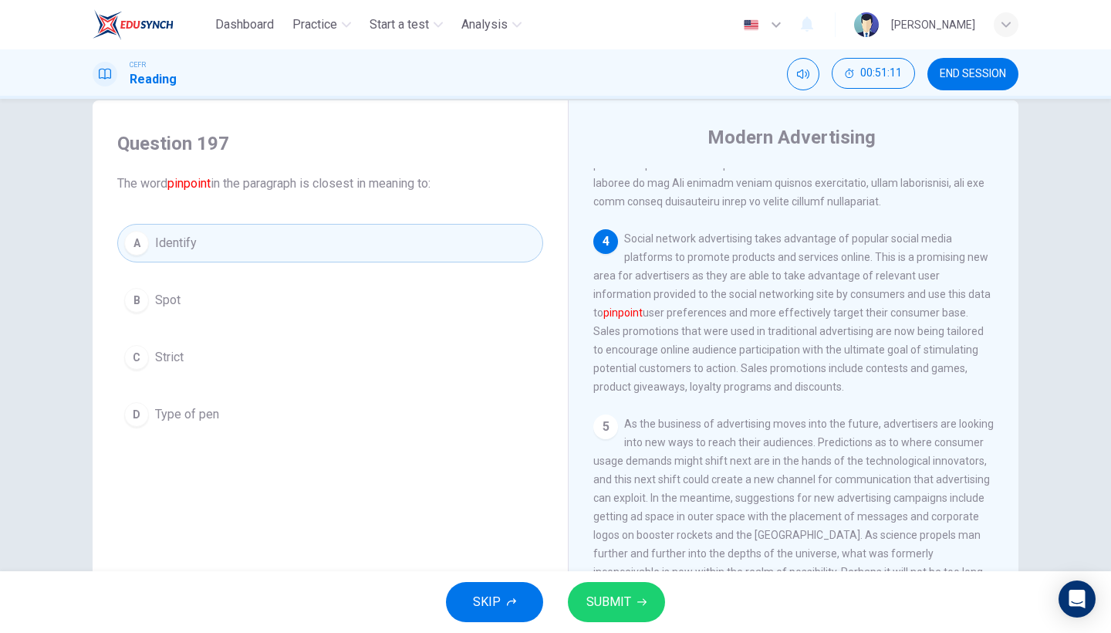
scroll to position [754, 0]
click at [641, 548] on button "SUBMIT" at bounding box center [616, 602] width 97 height 40
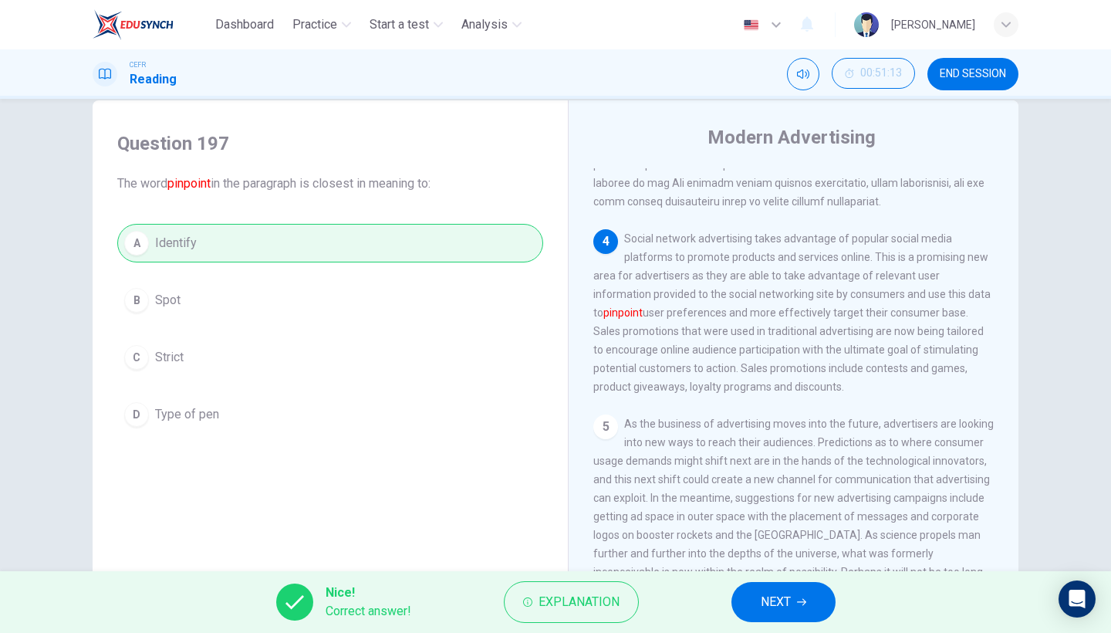
click at [768, 548] on button "NEXT" at bounding box center [783, 602] width 104 height 40
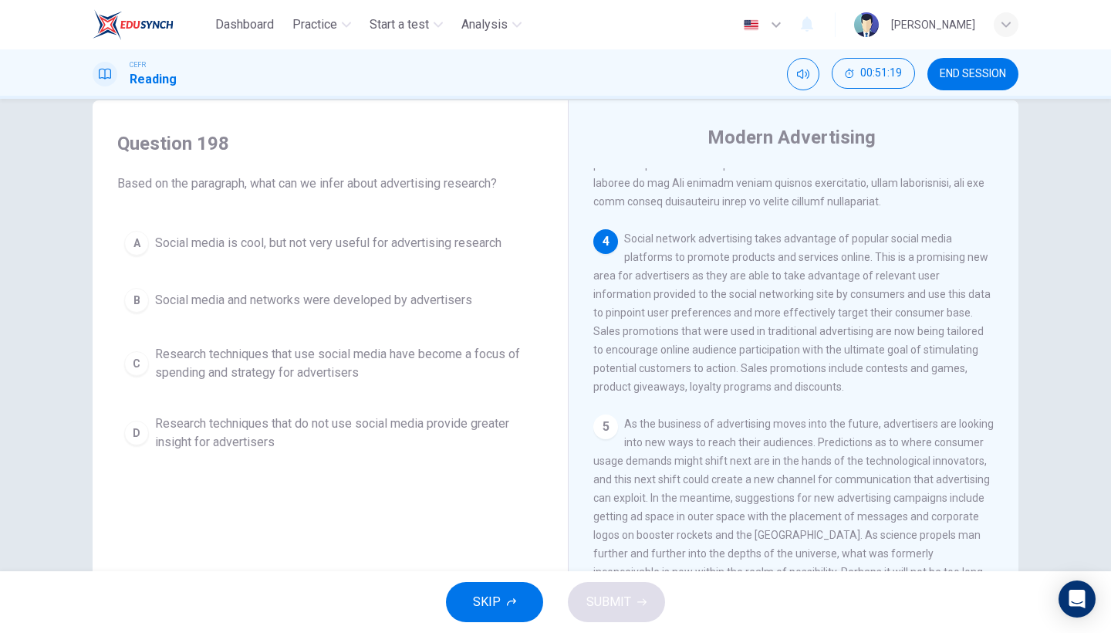
click at [338, 444] on span "Research techniques that do not use social media provide greater insight for ad…" at bounding box center [345, 432] width 381 height 37
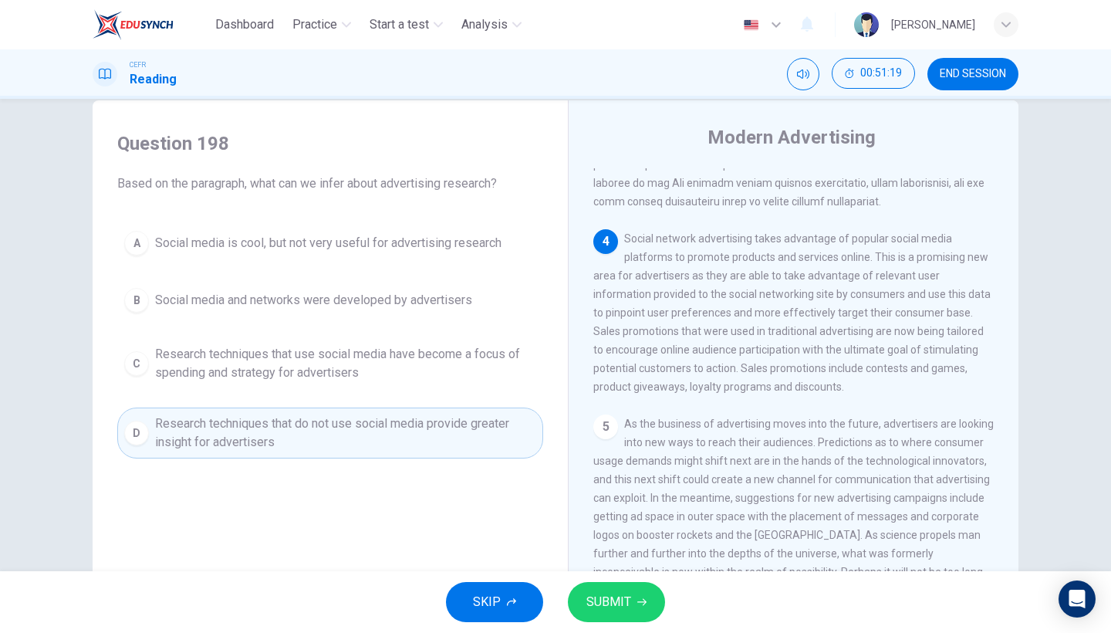
click at [623, 548] on div "SKIP SUBMIT" at bounding box center [555, 602] width 1111 height 62
click at [622, 548] on button "SUBMIT" at bounding box center [616, 602] width 97 height 40
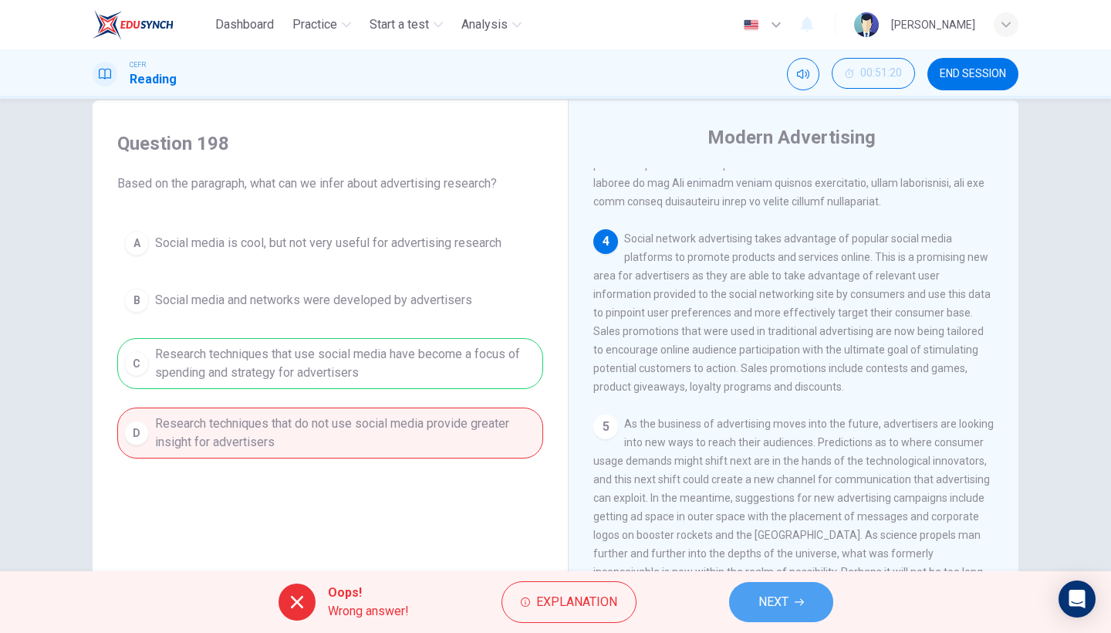
click at [815, 548] on button "NEXT" at bounding box center [781, 602] width 104 height 40
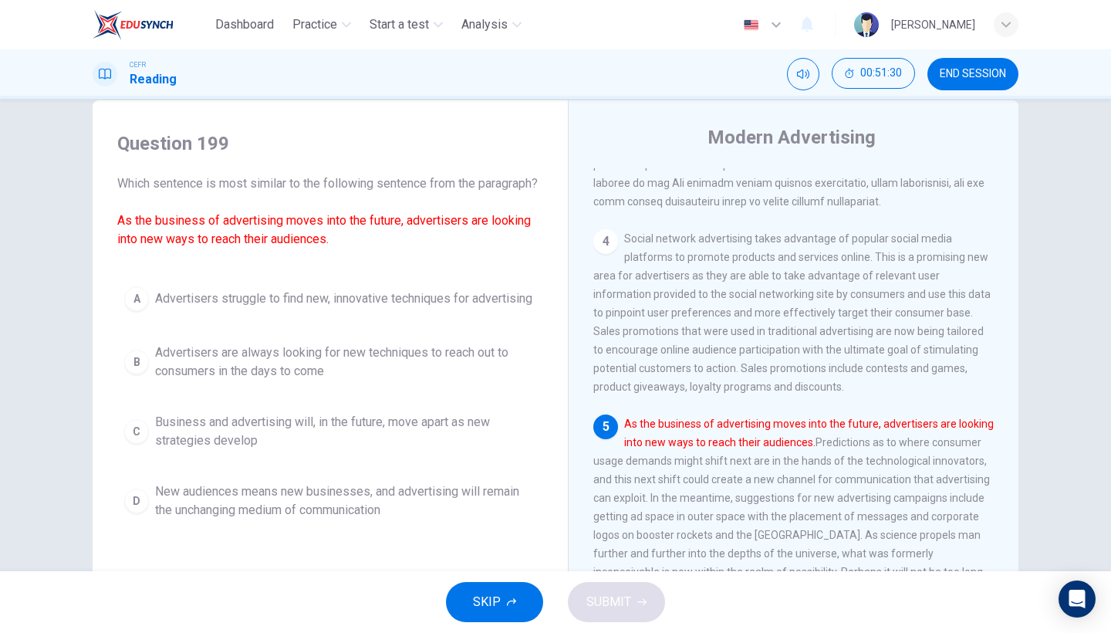
click at [379, 380] on span "Advertisers are always looking for new techniques to reach out to consumers in …" at bounding box center [345, 361] width 381 height 37
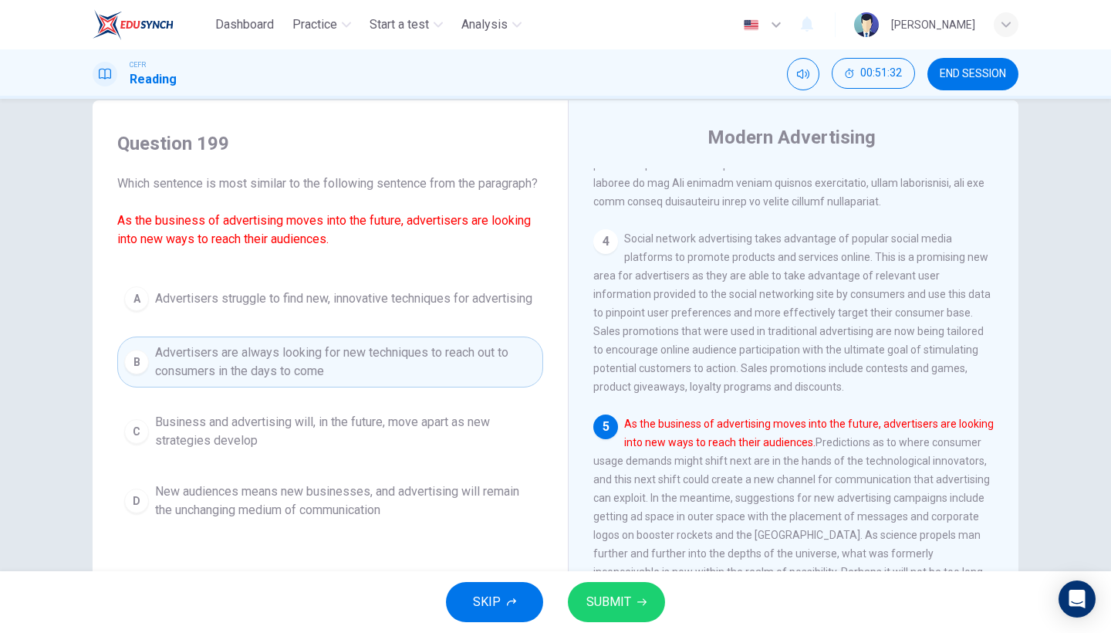
click at [596, 548] on span "SUBMIT" at bounding box center [608, 602] width 45 height 22
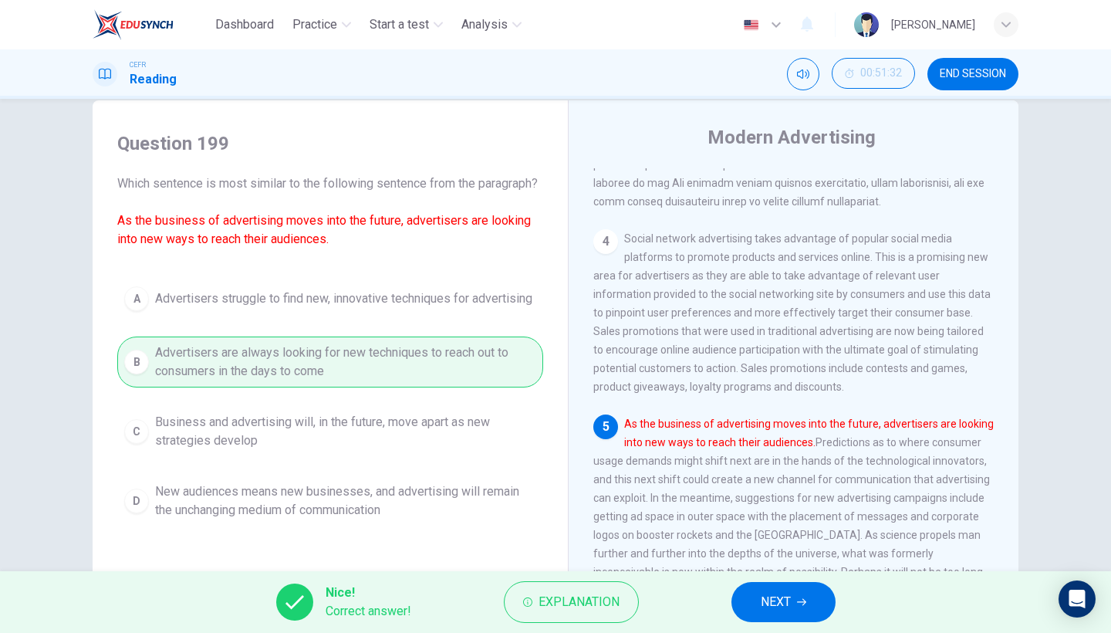
click at [806, 548] on button "NEXT" at bounding box center [783, 602] width 104 height 40
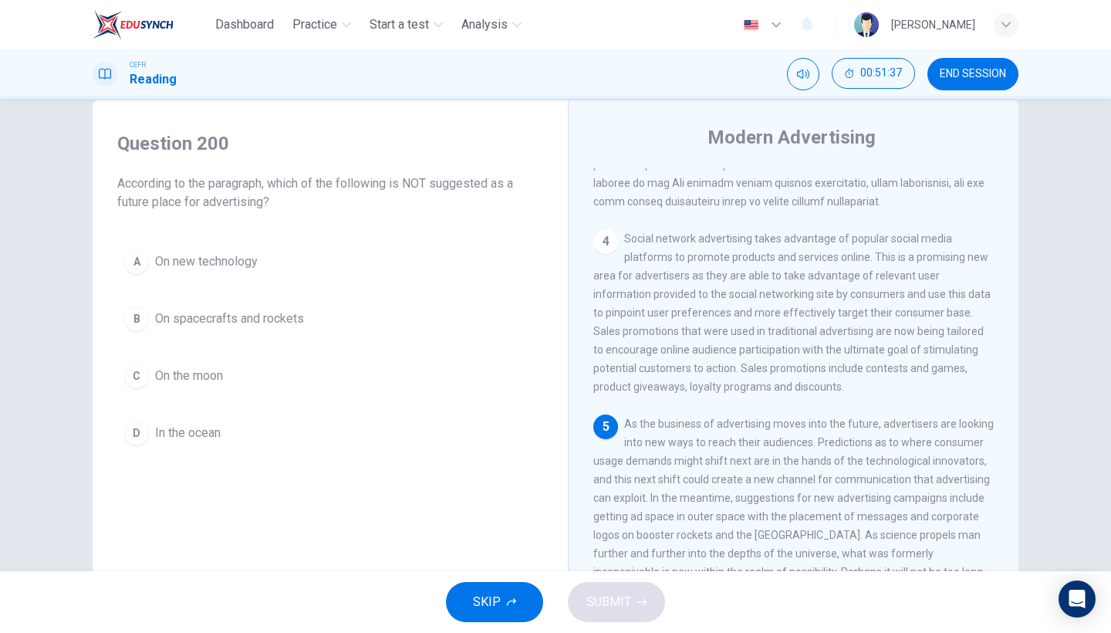
click at [292, 376] on button "C On the moon" at bounding box center [330, 375] width 426 height 39
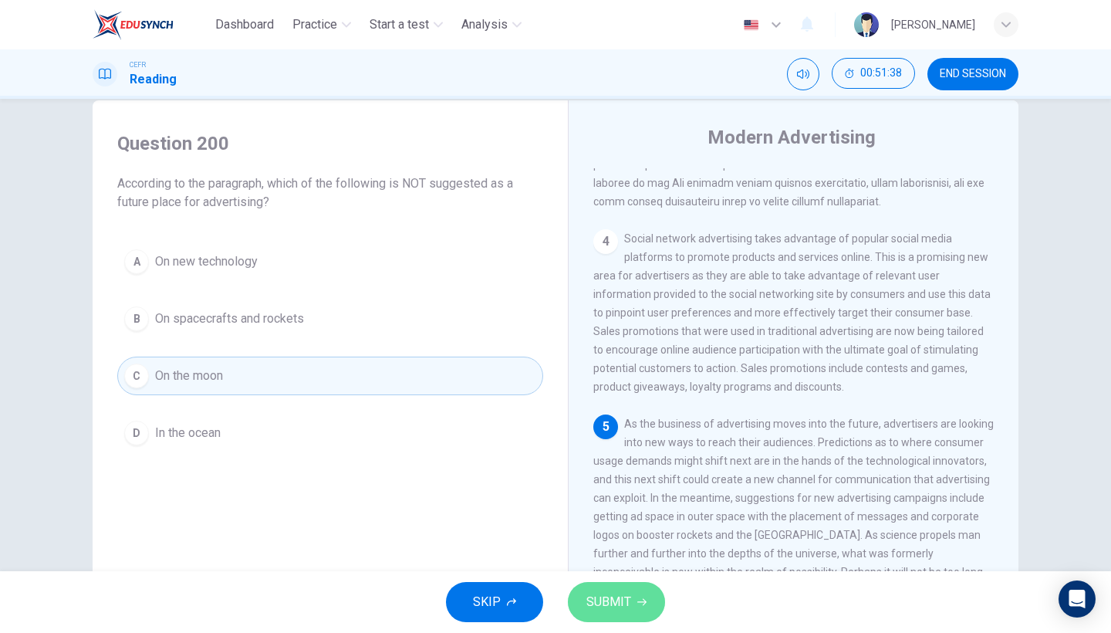
click at [616, 548] on span "SUBMIT" at bounding box center [608, 602] width 45 height 22
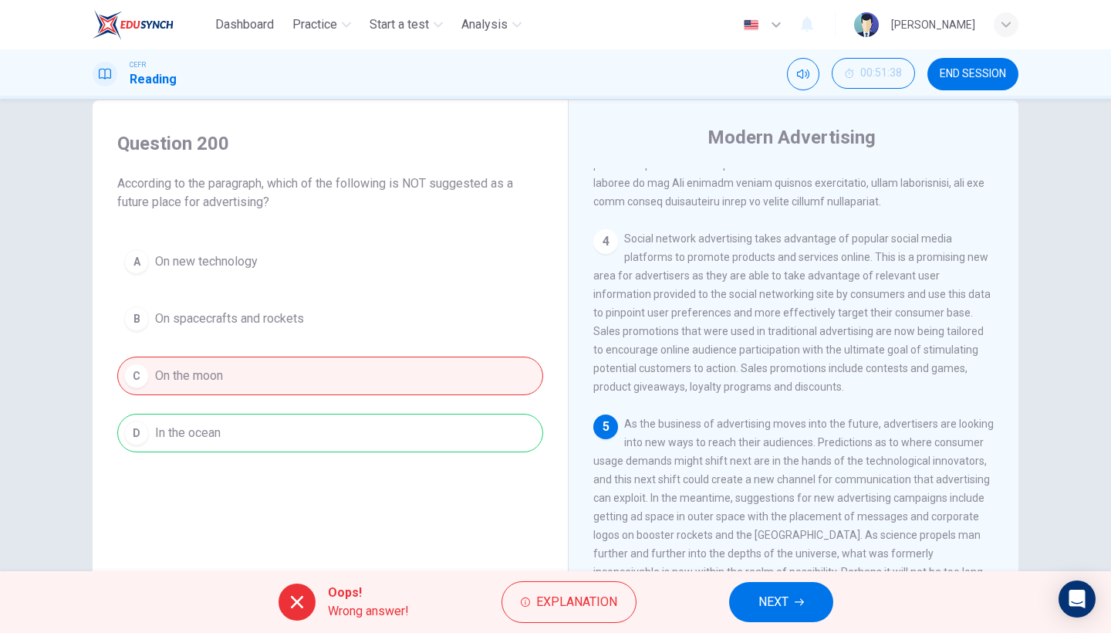
click at [809, 548] on button "NEXT" at bounding box center [781, 602] width 104 height 40
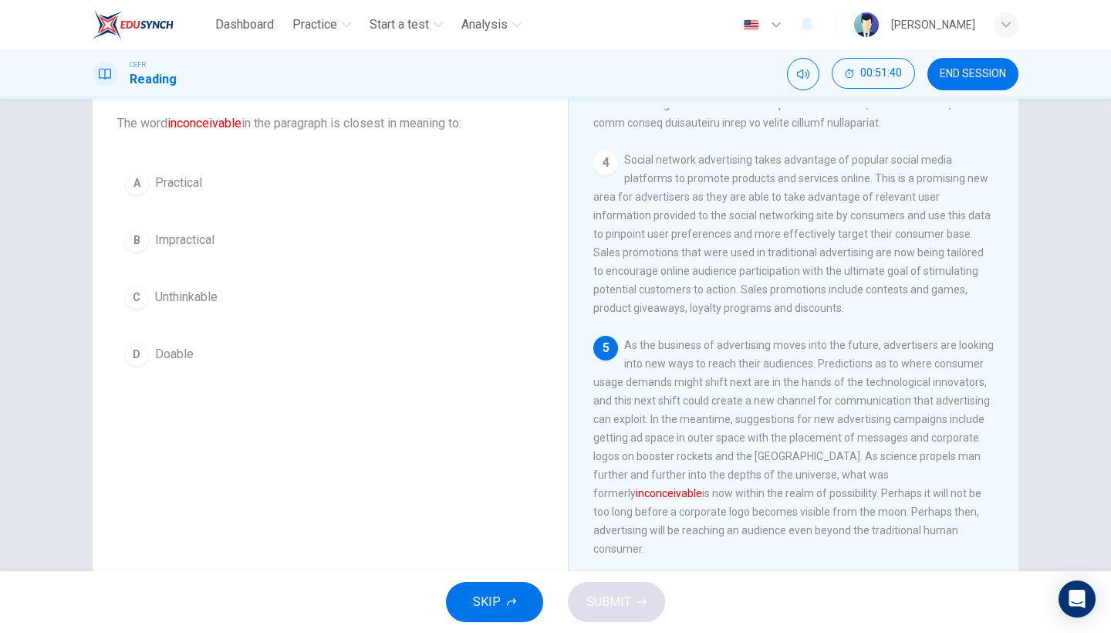
scroll to position [91, 0]
click at [231, 239] on button "B Impractical" at bounding box center [330, 238] width 426 height 39
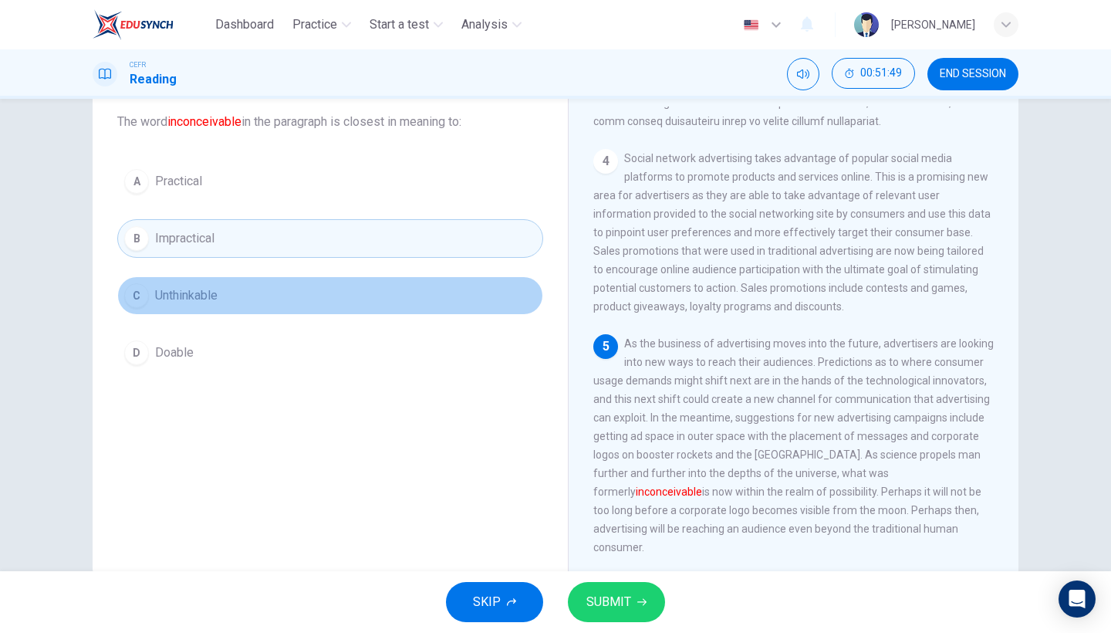
click at [377, 298] on button "C Unthinkable" at bounding box center [330, 295] width 426 height 39
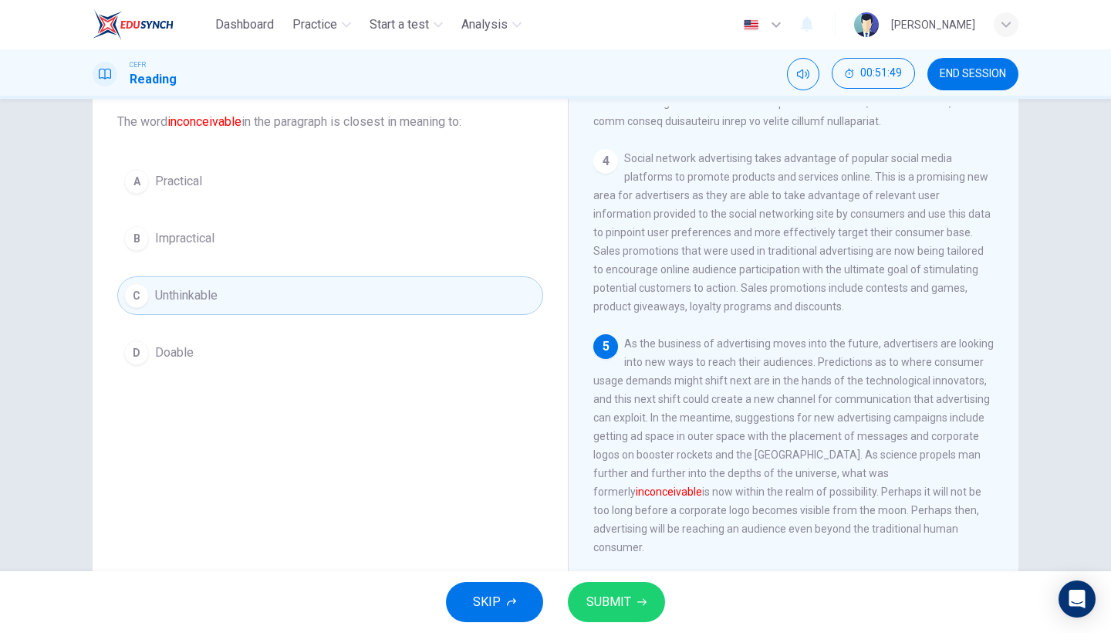
click at [635, 548] on button "SUBMIT" at bounding box center [616, 602] width 97 height 40
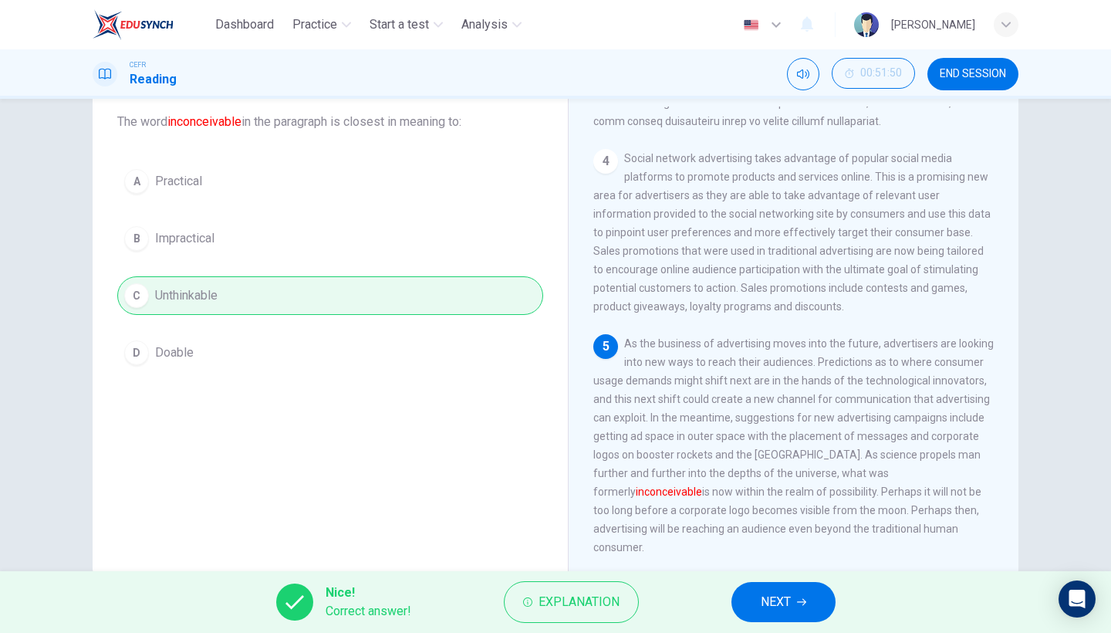
click at [815, 548] on button "NEXT" at bounding box center [783, 602] width 104 height 40
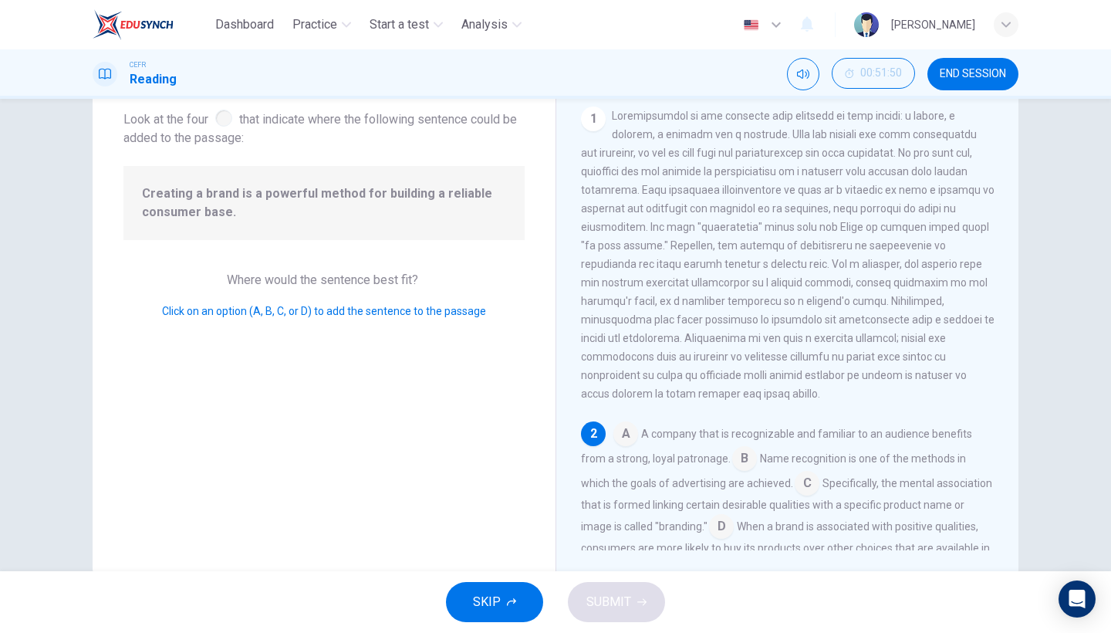
scroll to position [180, 0]
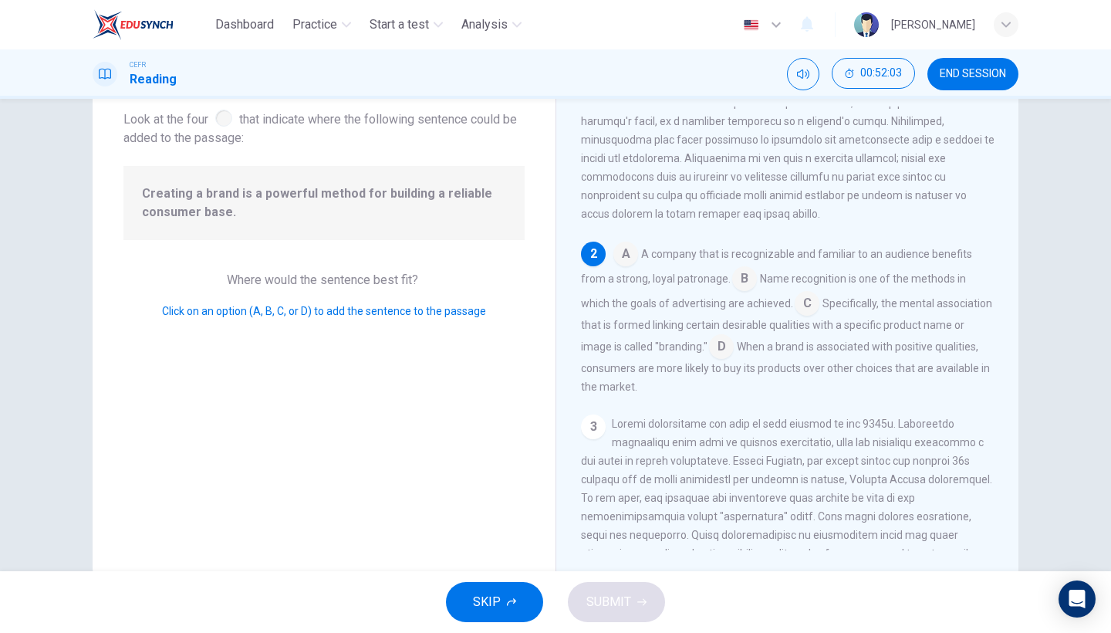
click at [734, 348] on input at bounding box center [721, 348] width 25 height 25
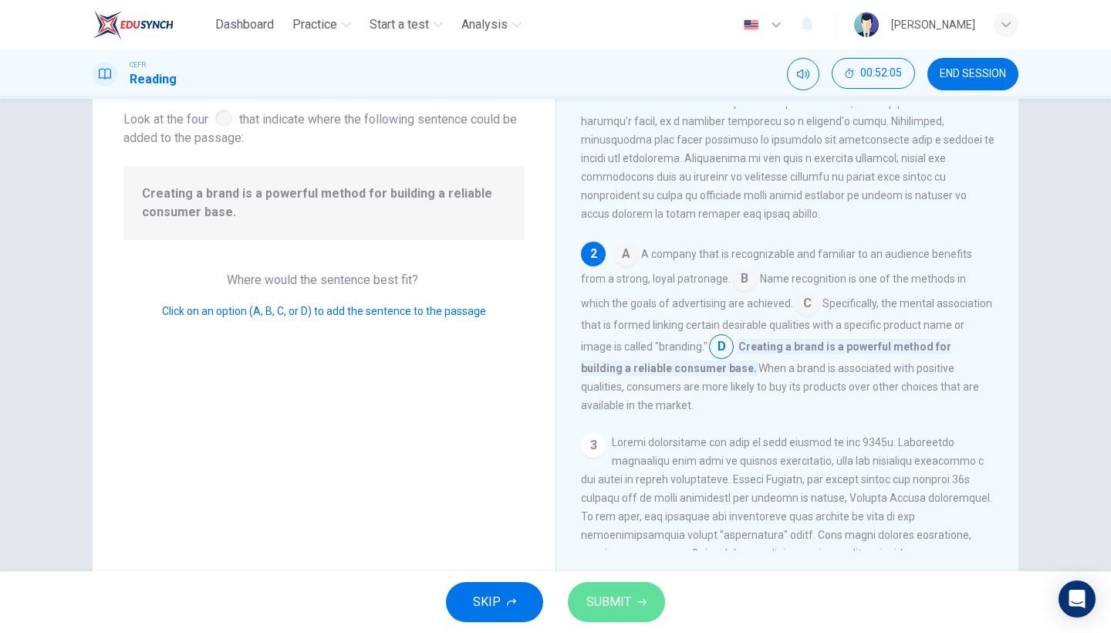
click at [617, 548] on span "SUBMIT" at bounding box center [608, 602] width 45 height 22
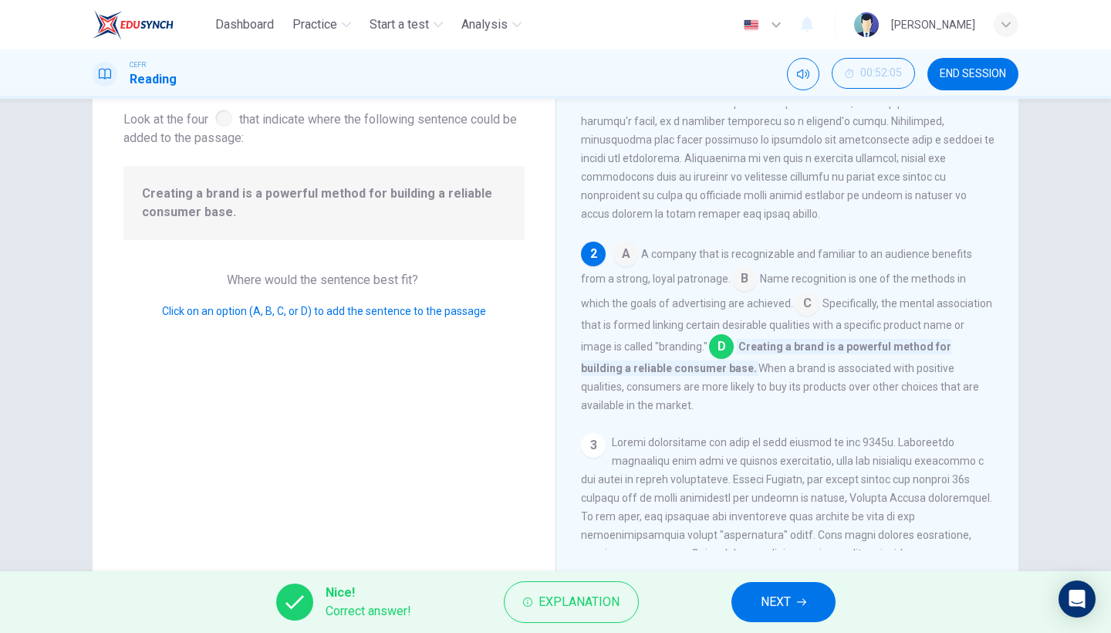
click at [785, 548] on span "NEXT" at bounding box center [776, 602] width 30 height 22
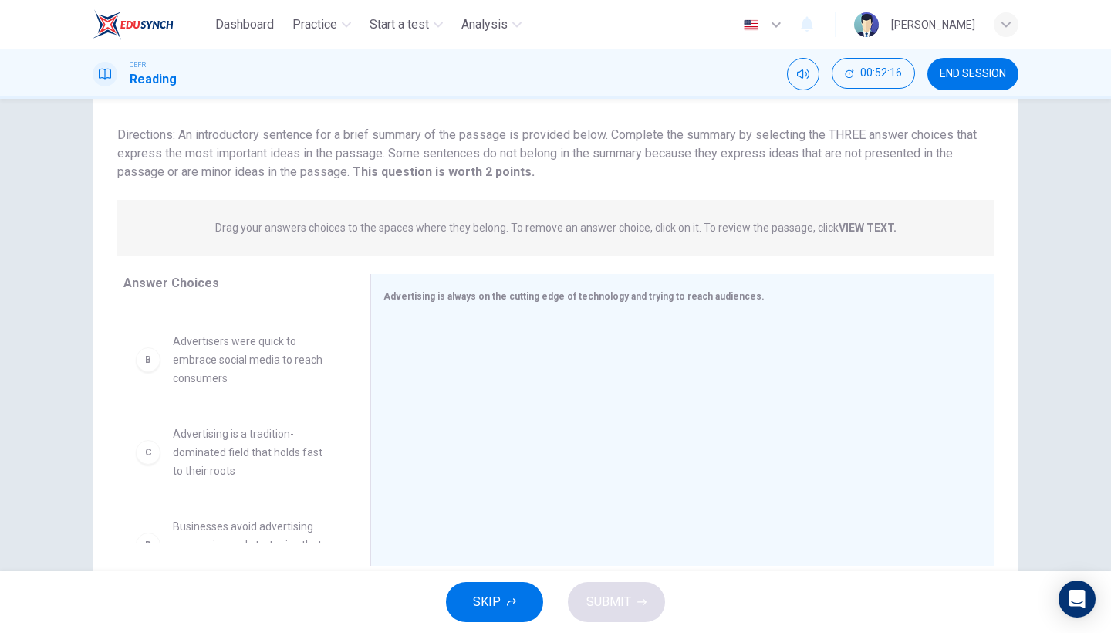
scroll to position [86, 0]
click at [423, 374] on div at bounding box center [675, 421] width 585 height 207
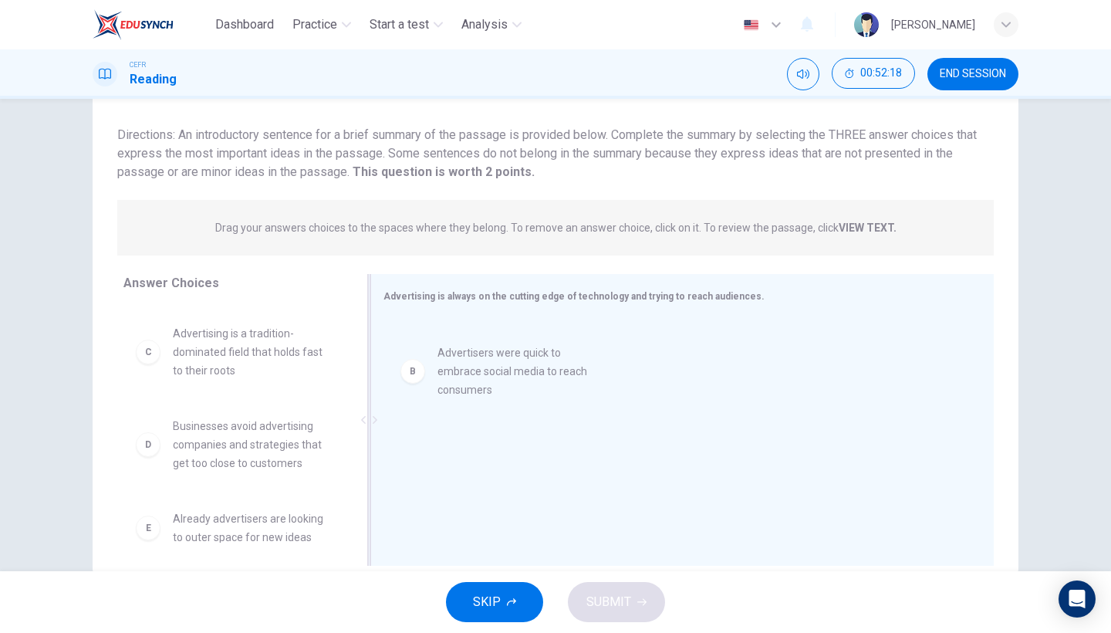
drag, startPoint x: 262, startPoint y: 376, endPoint x: 535, endPoint y: 376, distance: 273.8
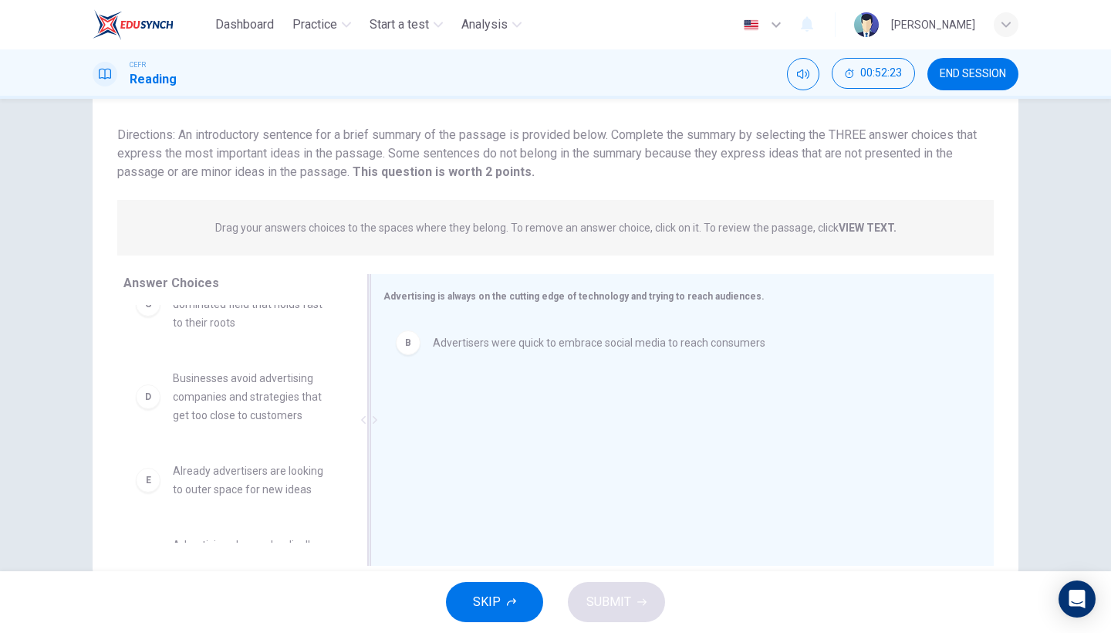
scroll to position [129, 0]
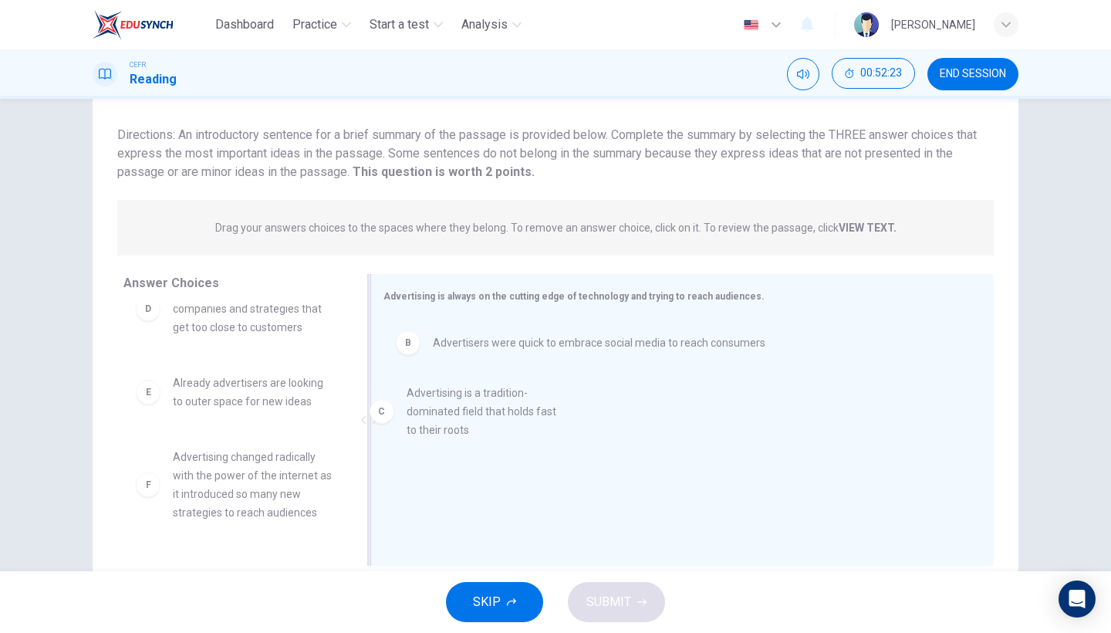
drag, startPoint x: 257, startPoint y: 340, endPoint x: 515, endPoint y: 443, distance: 277.3
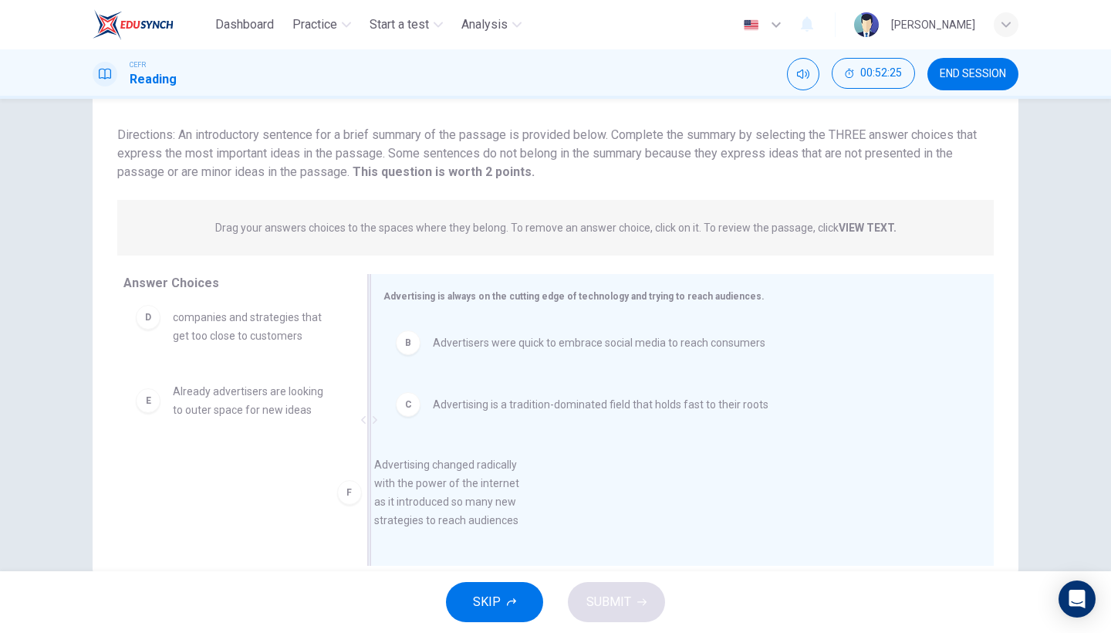
drag, startPoint x: 292, startPoint y: 492, endPoint x: 506, endPoint y: 492, distance: 213.7
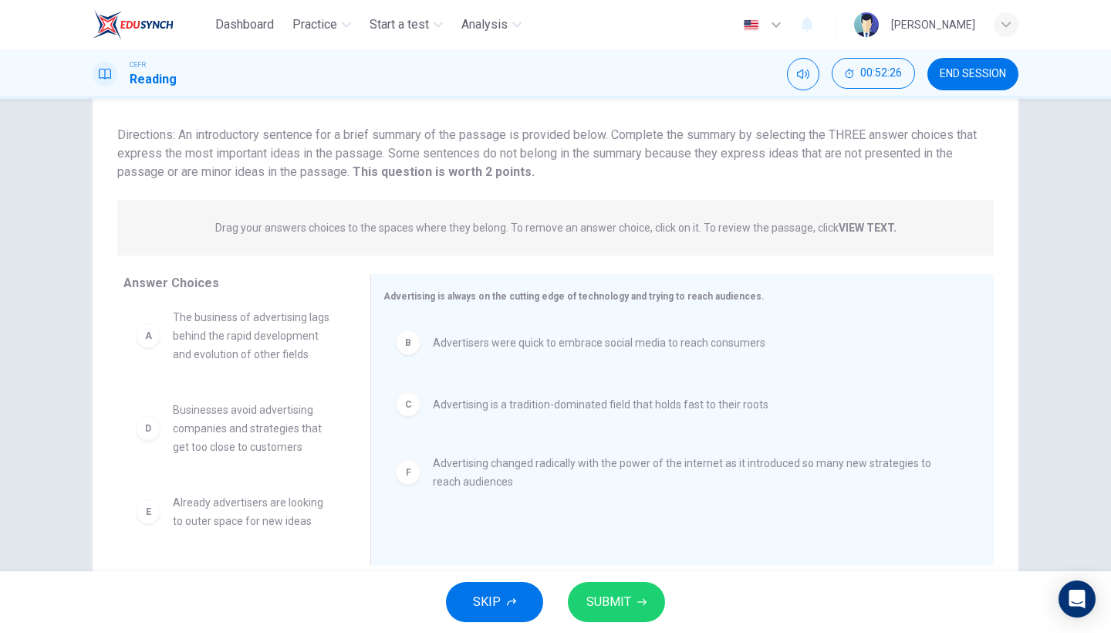
scroll to position [28, 0]
click at [649, 548] on button "SUBMIT" at bounding box center [616, 602] width 97 height 40
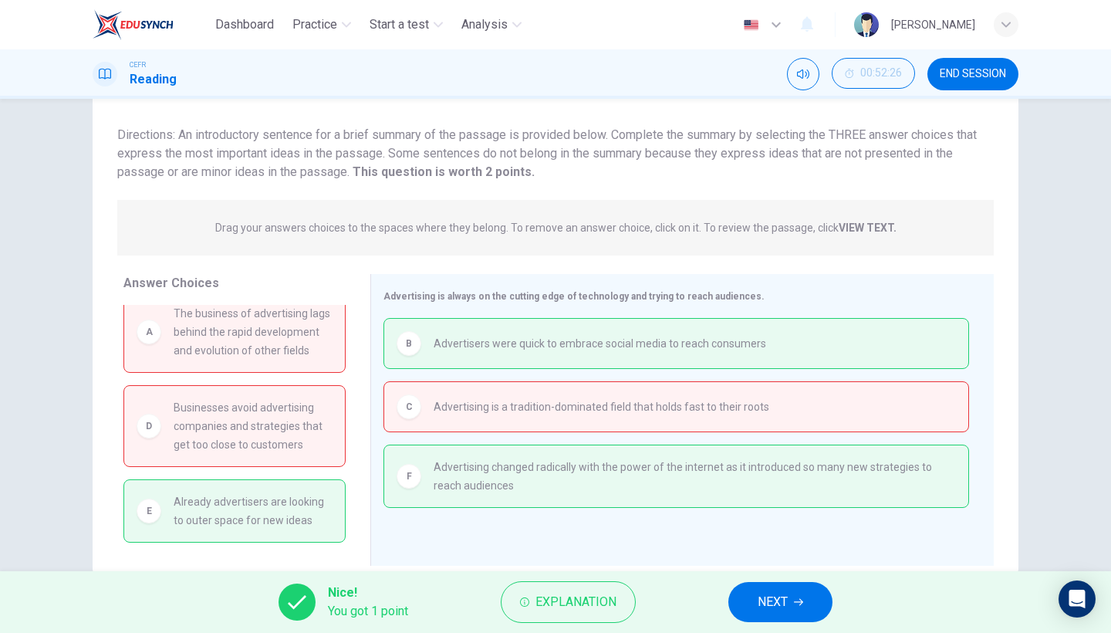
scroll to position [32, 0]
click at [782, 548] on button "NEXT" at bounding box center [780, 602] width 104 height 40
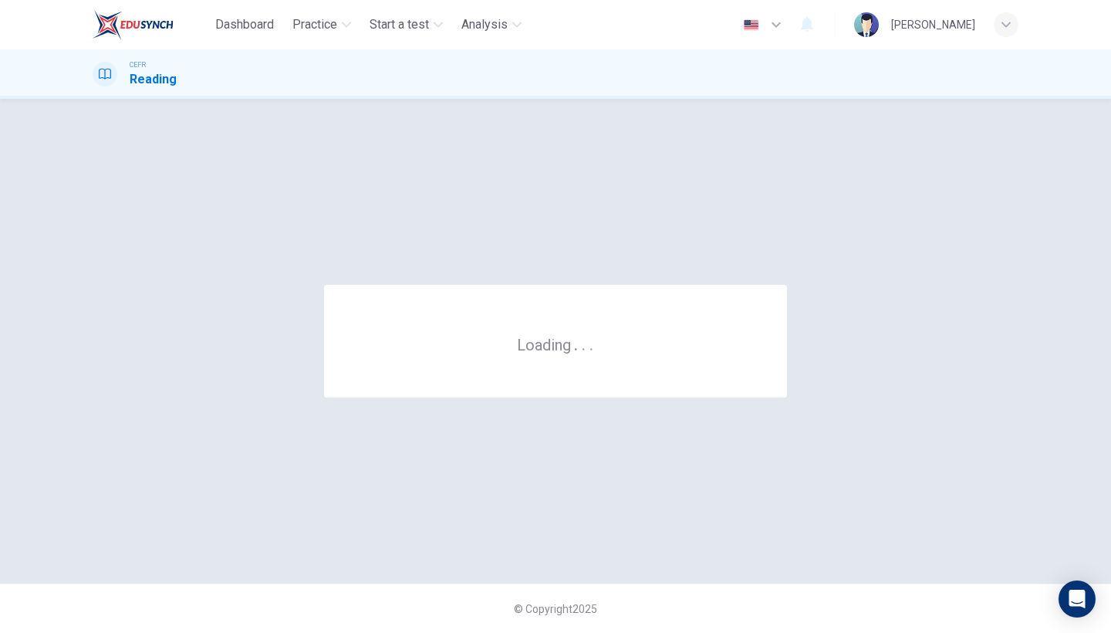
scroll to position [0, 0]
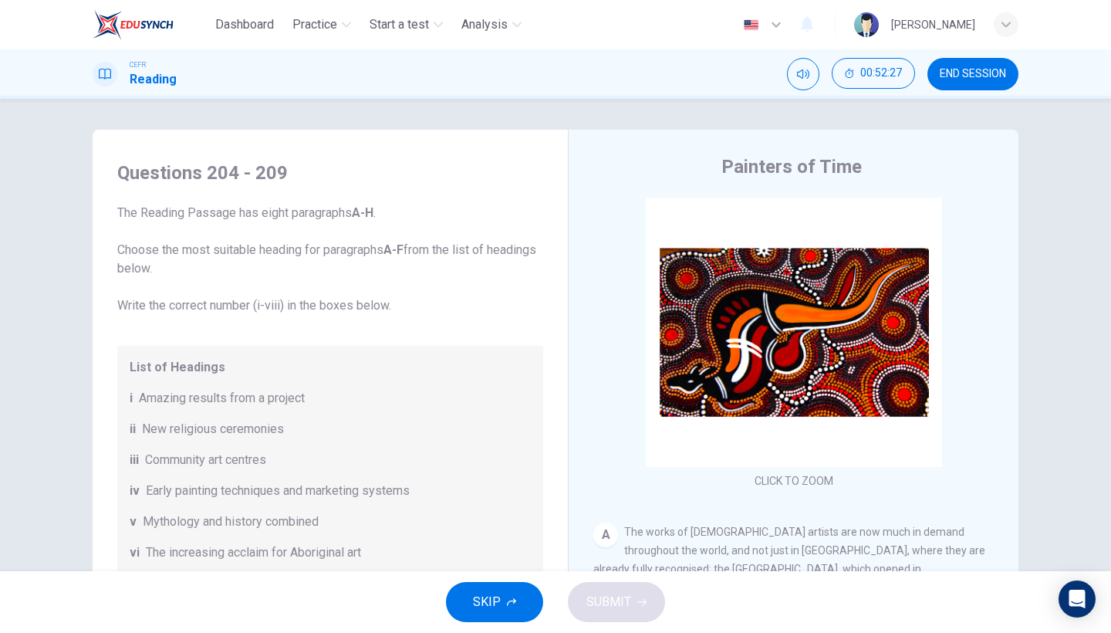
click at [520, 548] on button "SKIP" at bounding box center [494, 602] width 97 height 40
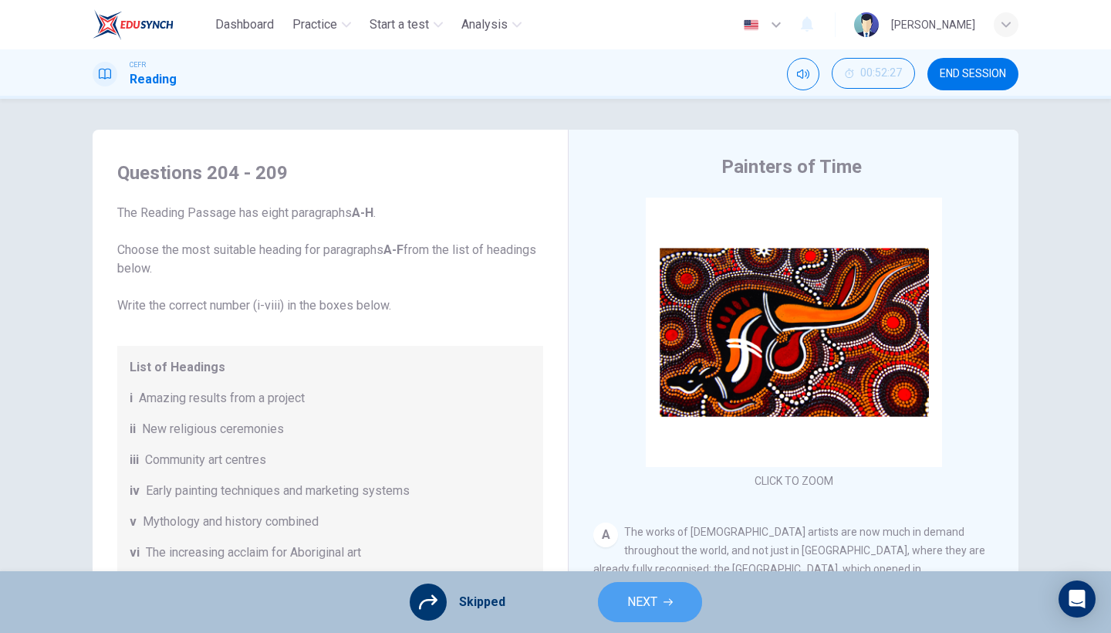
click at [644, 548] on span "NEXT" at bounding box center [642, 602] width 30 height 22
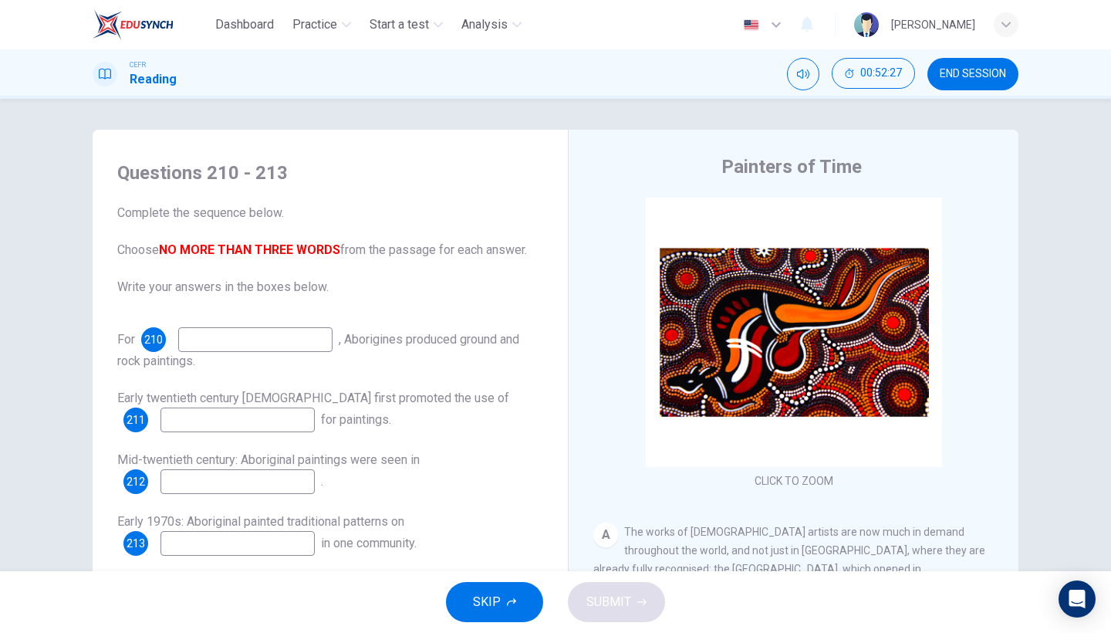
click at [507, 548] on icon "button" at bounding box center [511, 601] width 9 height 9
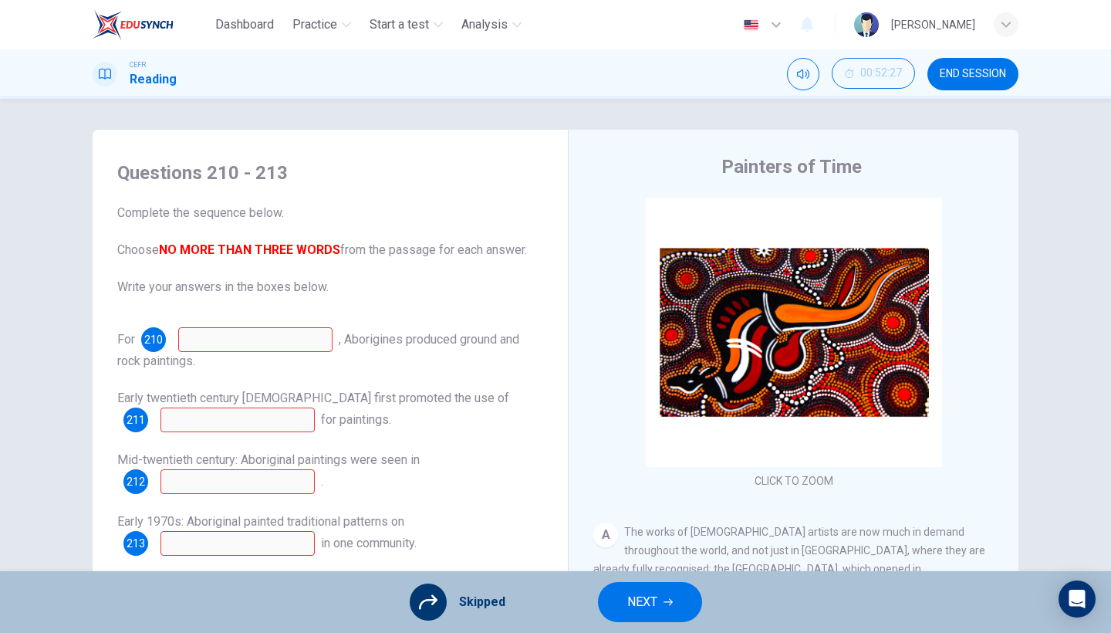
click at [643, 548] on span "NEXT" at bounding box center [642, 602] width 30 height 22
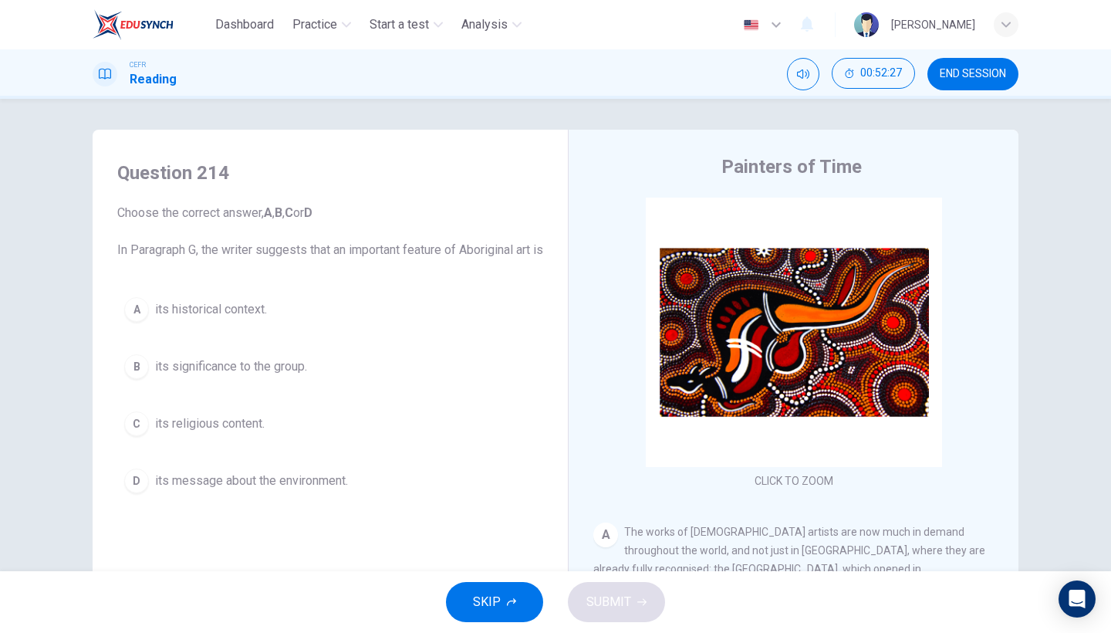
click at [507, 548] on icon "button" at bounding box center [511, 601] width 9 height 9
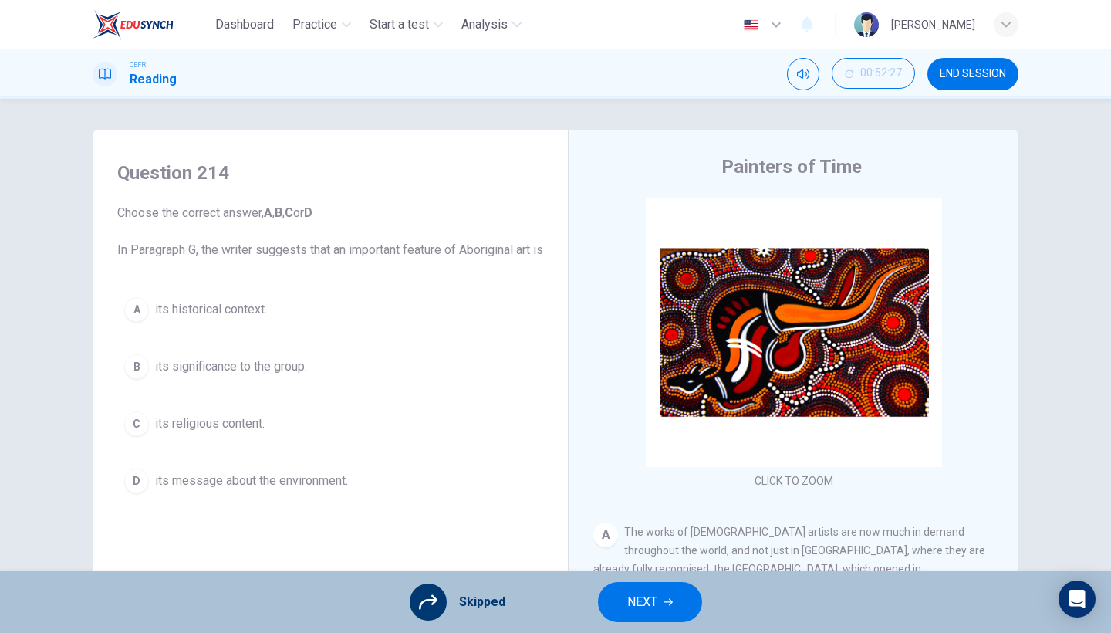
click at [647, 548] on span "NEXT" at bounding box center [642, 602] width 30 height 22
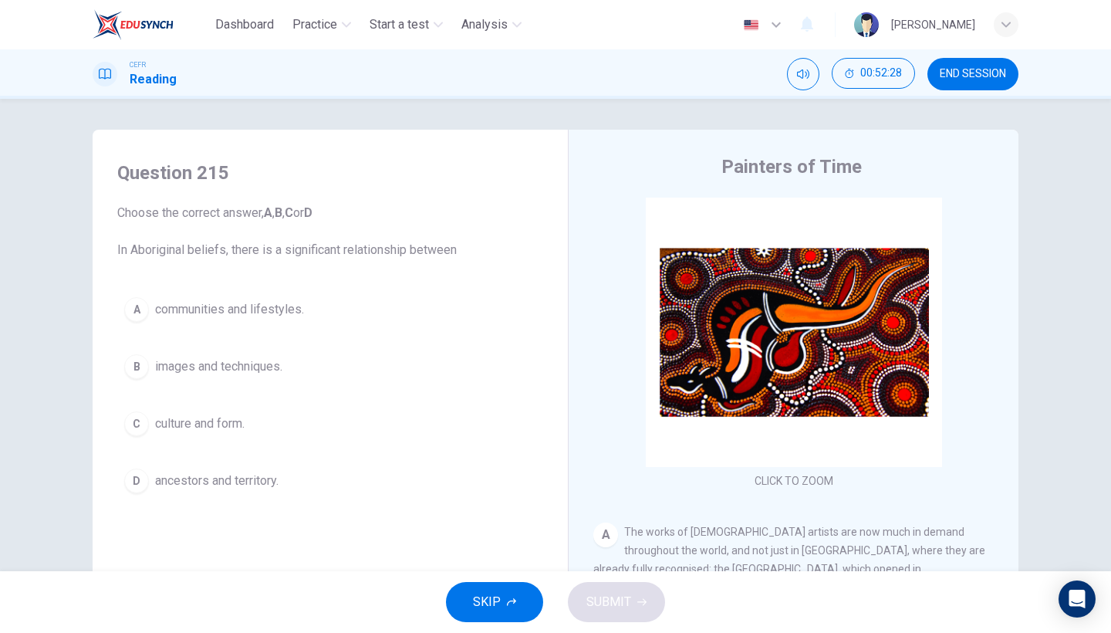
click at [480, 548] on span "SKIP" at bounding box center [487, 602] width 28 height 22
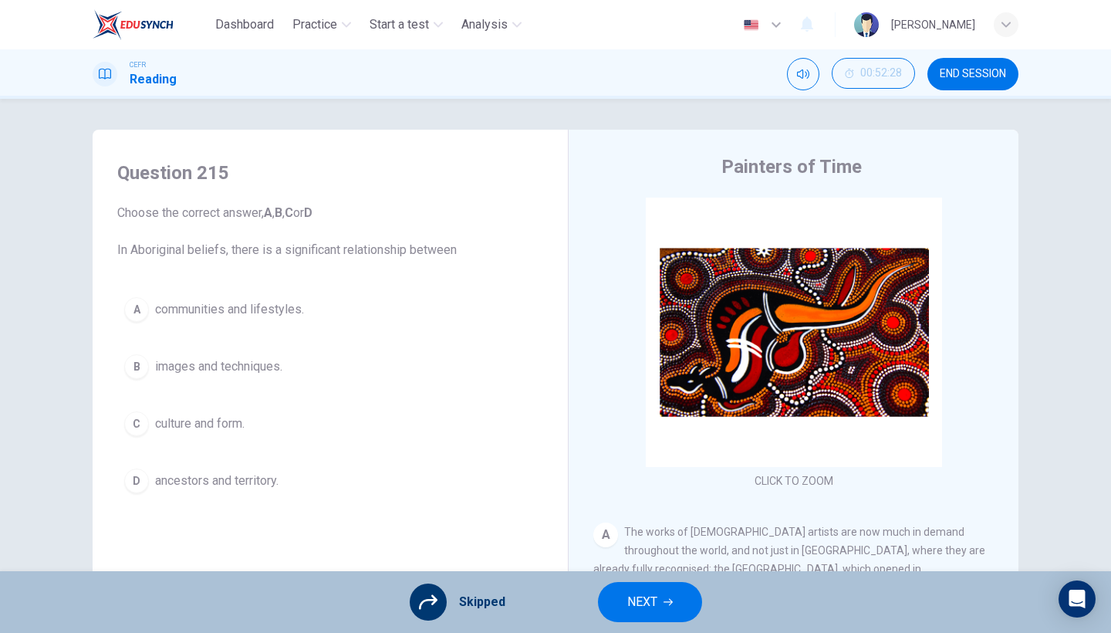
click at [579, 548] on div "Skipped NEXT" at bounding box center [555, 602] width 1111 height 62
click at [643, 548] on span "NEXT" at bounding box center [642, 602] width 30 height 22
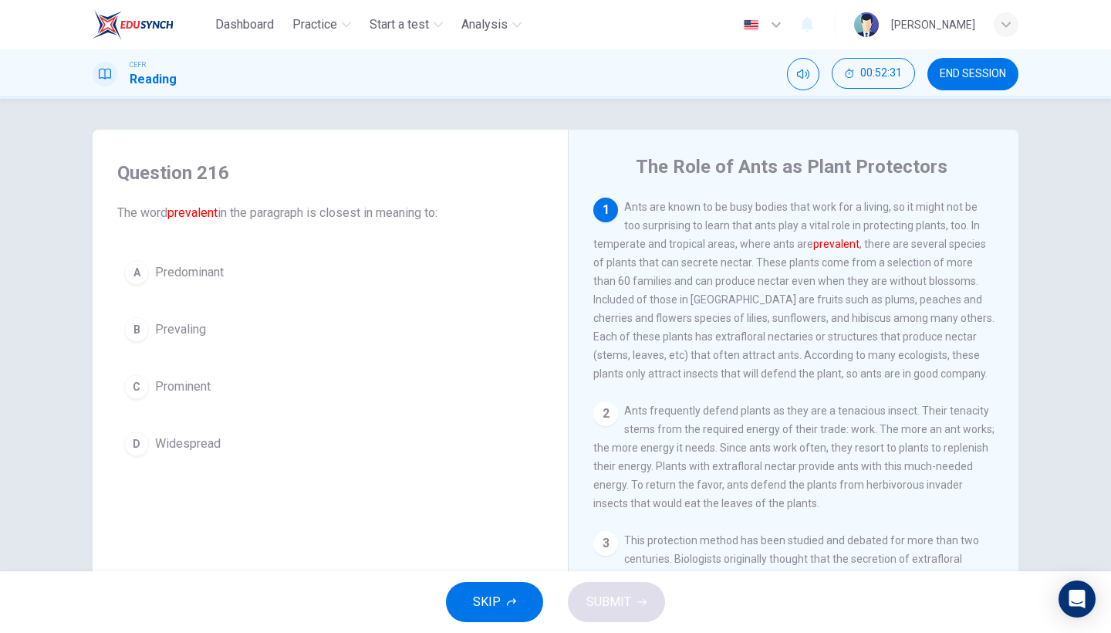
click at [227, 390] on button "C Prominent" at bounding box center [330, 386] width 426 height 39
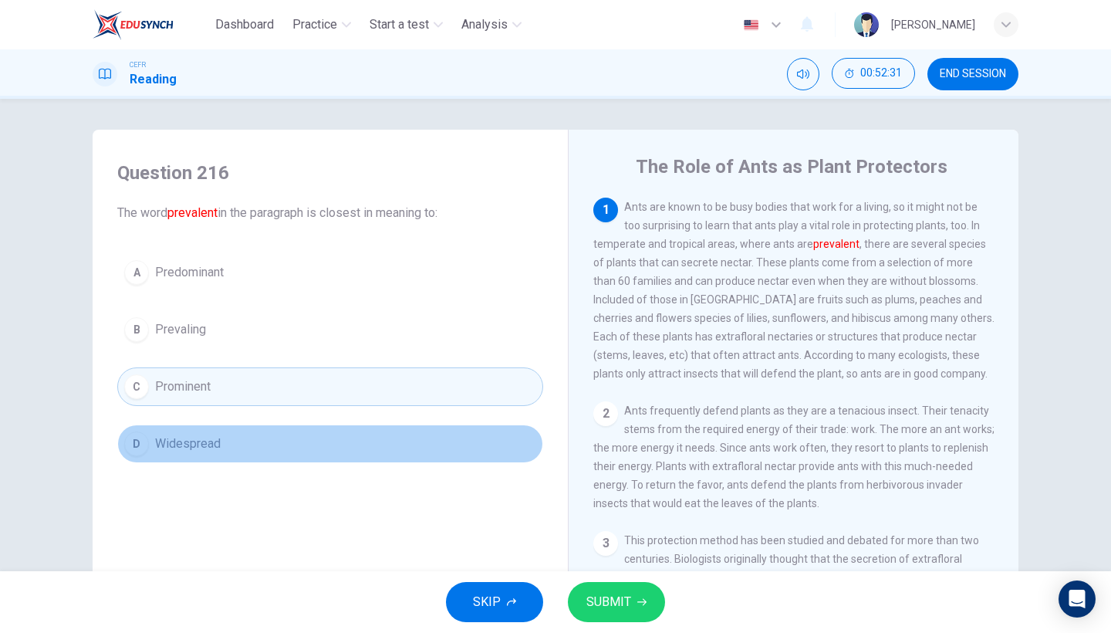
click at [228, 433] on button "D Widespread" at bounding box center [330, 443] width 426 height 39
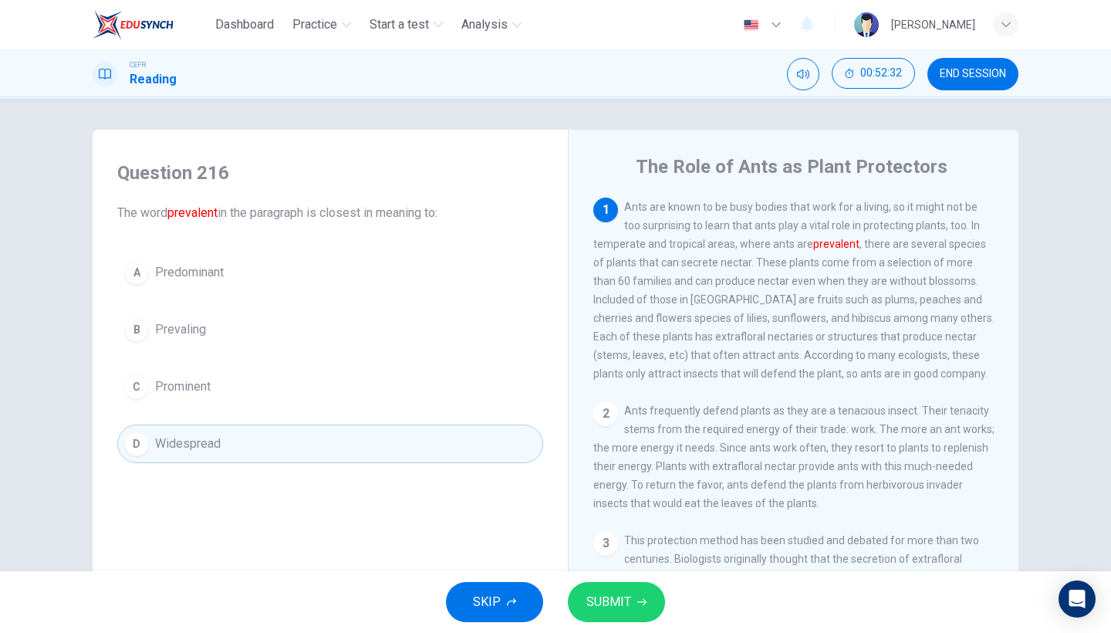
click at [613, 548] on span "SUBMIT" at bounding box center [608, 602] width 45 height 22
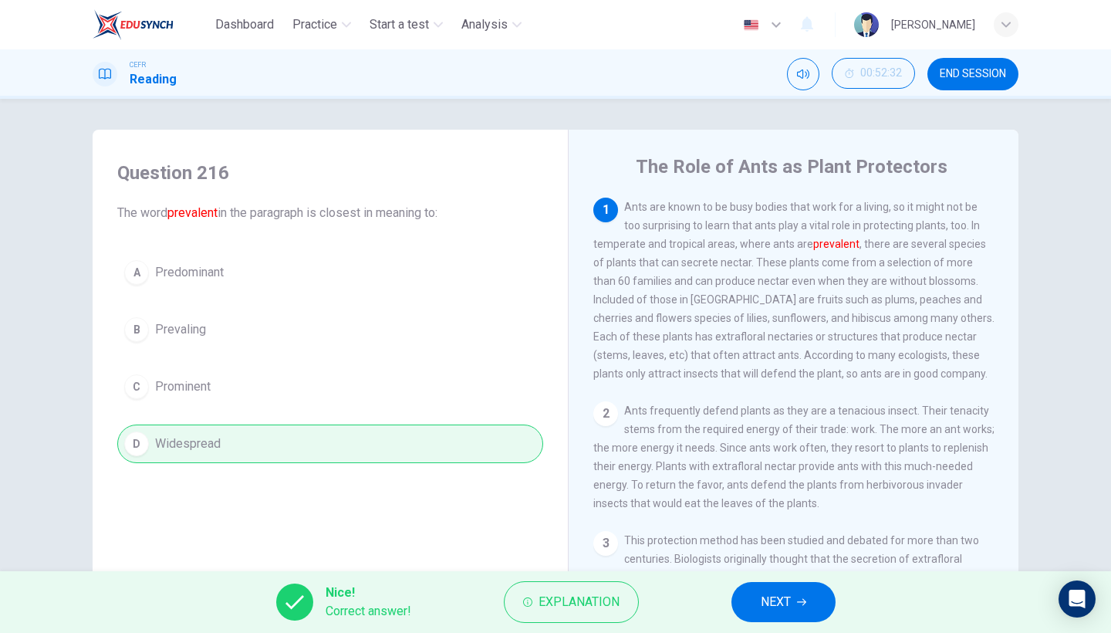
click at [824, 548] on button "NEXT" at bounding box center [783, 602] width 104 height 40
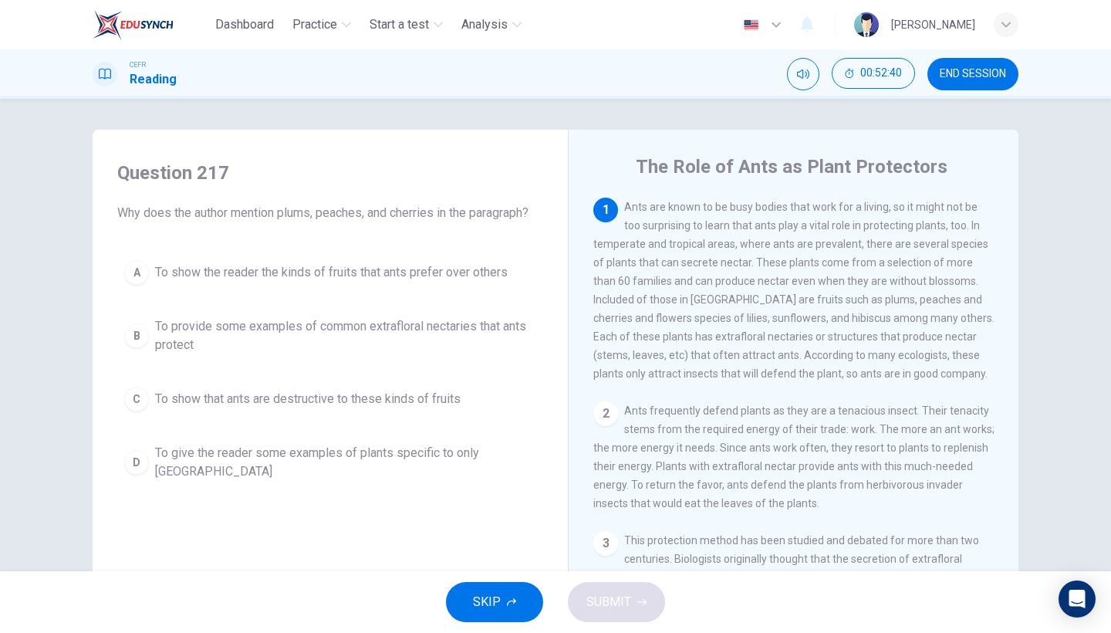
click at [457, 338] on span "To provide some examples of common extrafloral nectaries that ants protect" at bounding box center [345, 335] width 381 height 37
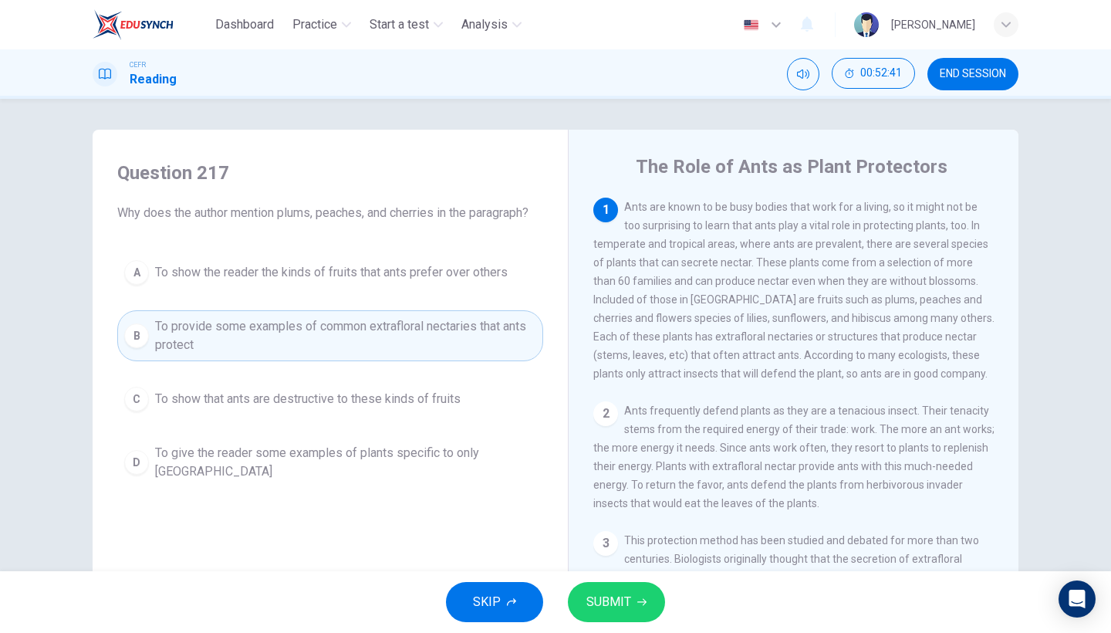
click at [643, 548] on div "SKIP SUBMIT" at bounding box center [555, 602] width 1111 height 62
click at [637, 548] on button "SUBMIT" at bounding box center [616, 602] width 97 height 40
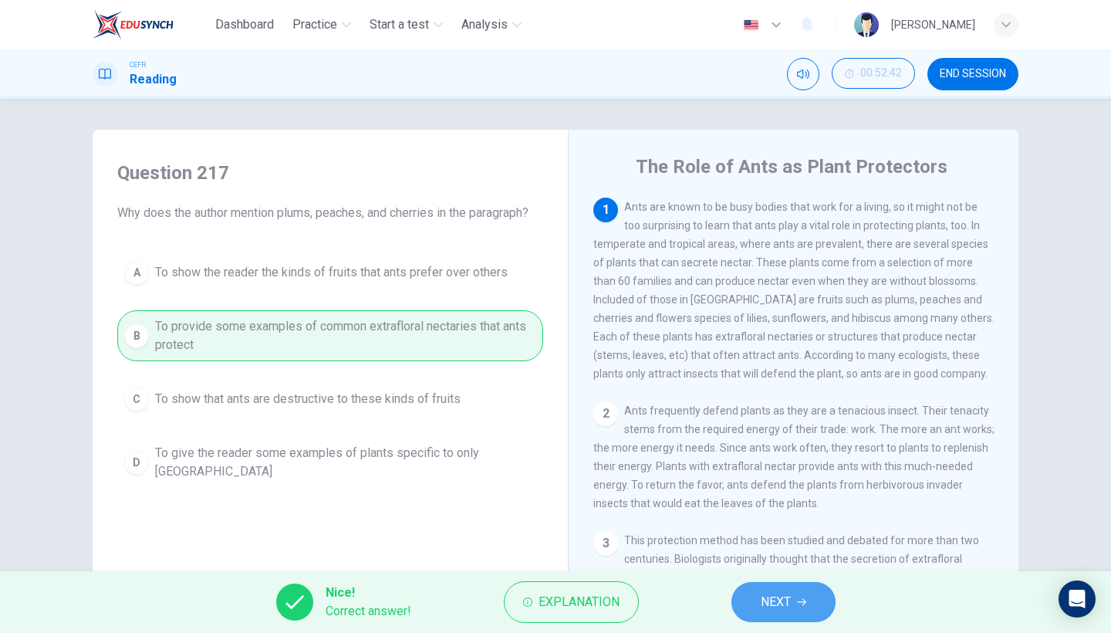
click at [769, 548] on button "NEXT" at bounding box center [783, 602] width 104 height 40
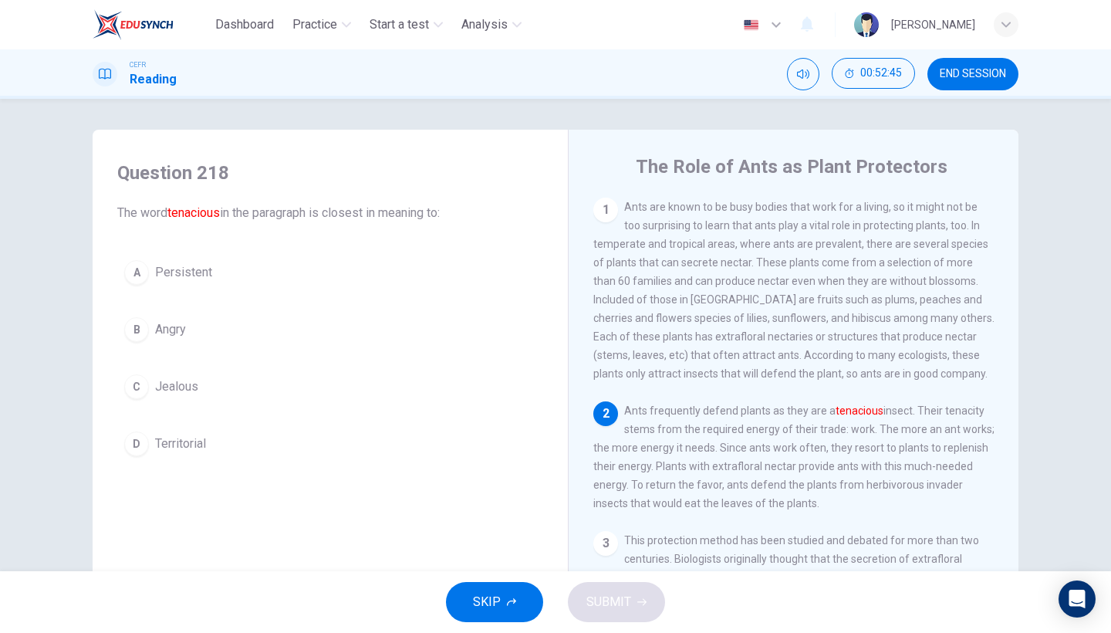
click at [310, 270] on button "A Persistent" at bounding box center [330, 272] width 426 height 39
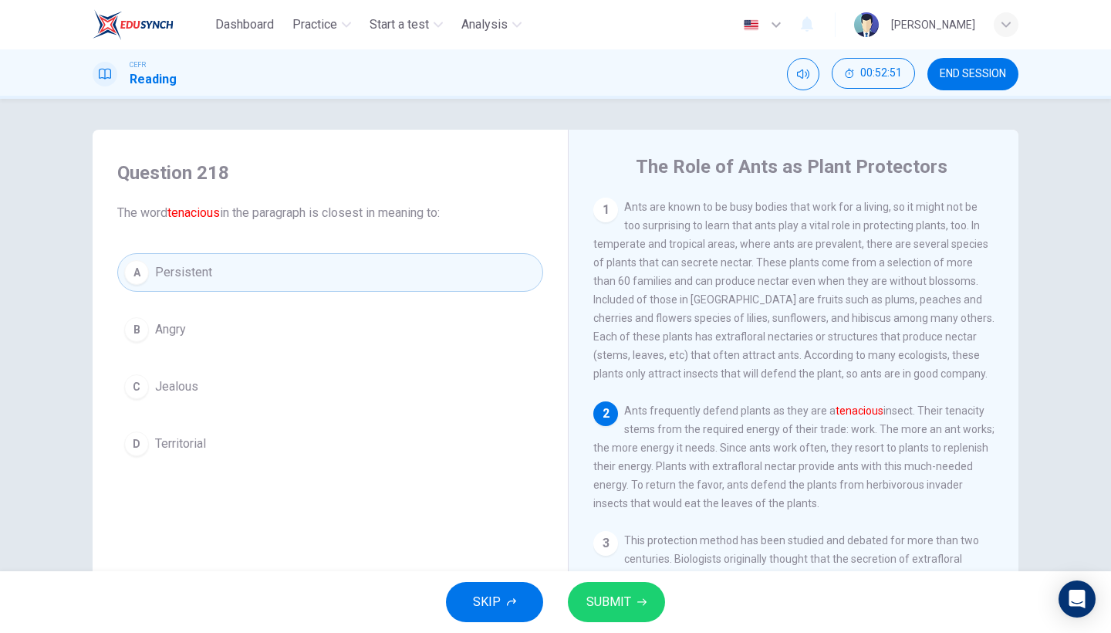
click at [596, 548] on span "SUBMIT" at bounding box center [608, 602] width 45 height 22
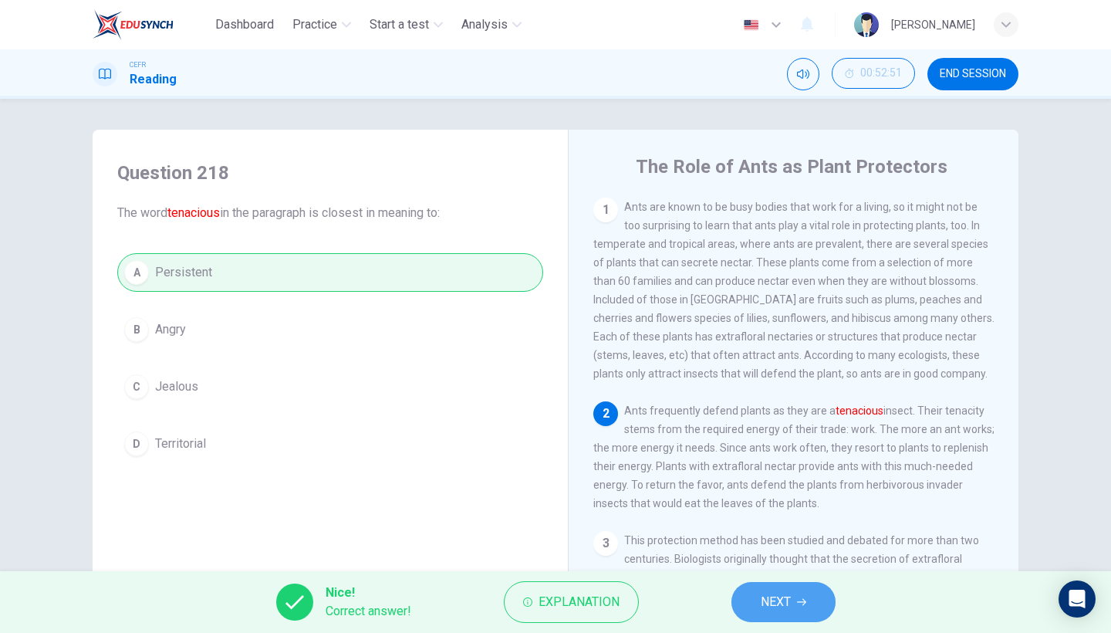
click at [763, 548] on span "NEXT" at bounding box center [776, 602] width 30 height 22
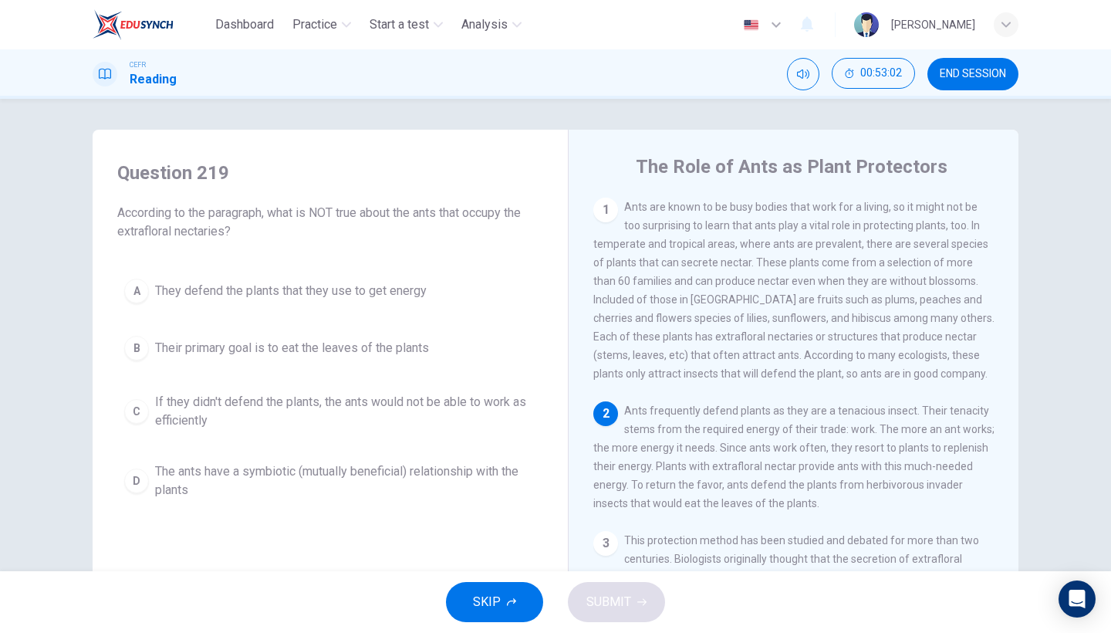
click at [362, 359] on button "B Their primary goal is to eat the leaves of the plants" at bounding box center [330, 348] width 426 height 39
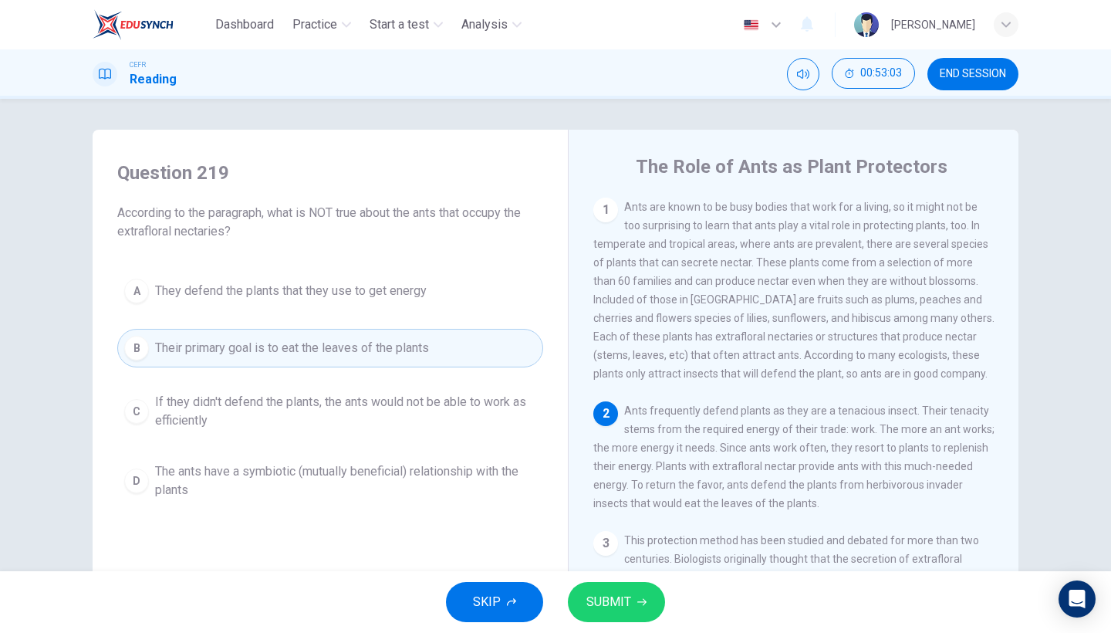
click at [613, 548] on span "SUBMIT" at bounding box center [608, 602] width 45 height 22
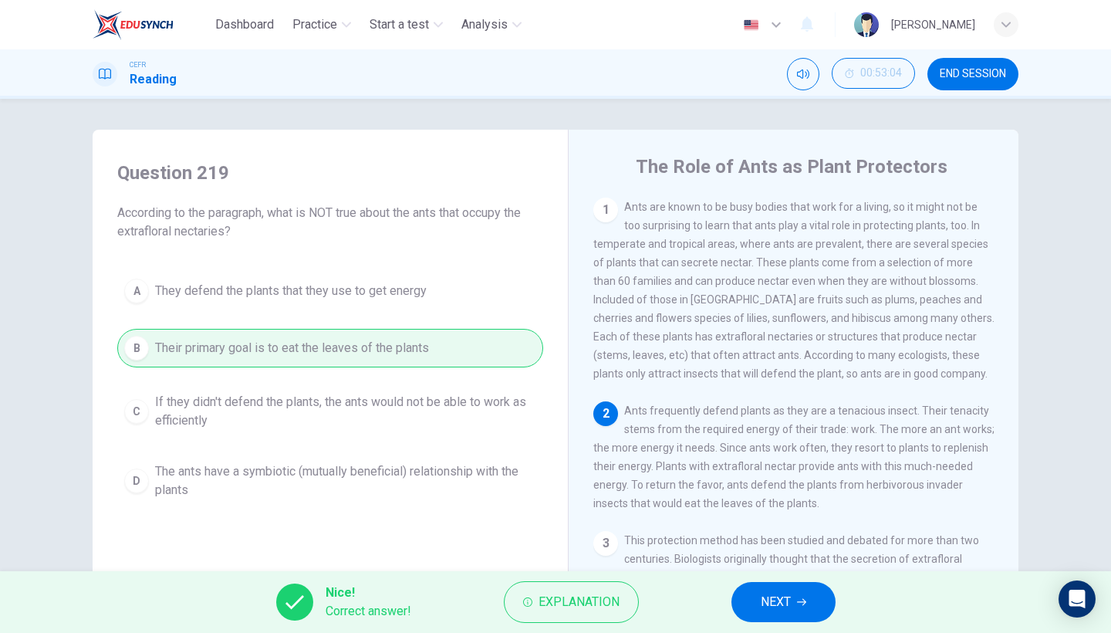
click at [801, 548] on button "NEXT" at bounding box center [783, 602] width 104 height 40
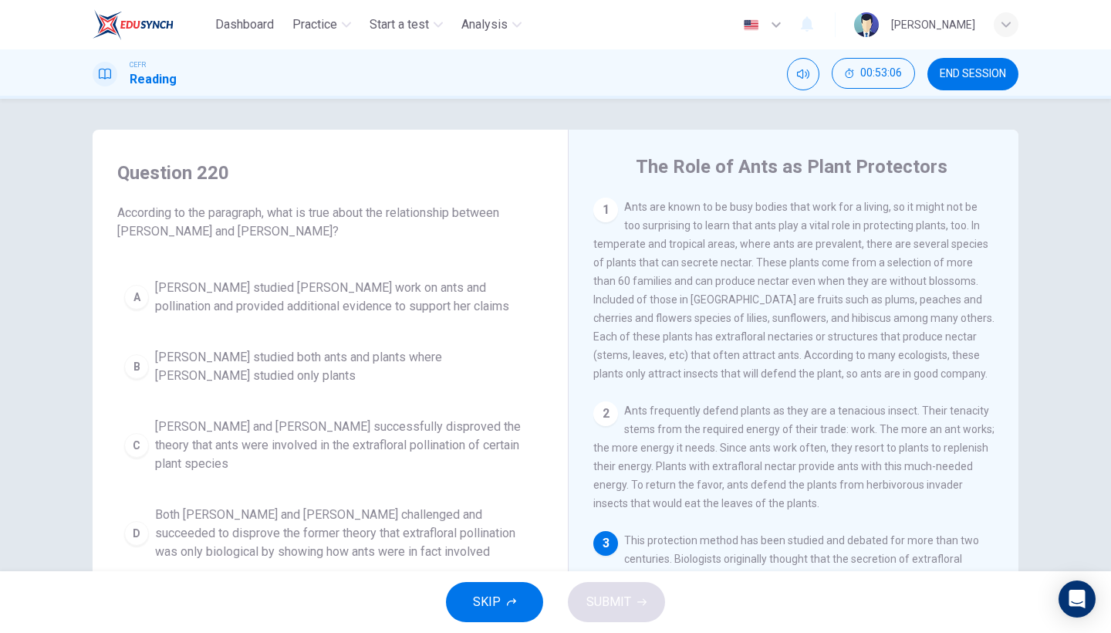
click at [377, 538] on span "Both [PERSON_NAME] and [PERSON_NAME] challenged and succeeded to disprove the f…" at bounding box center [345, 533] width 381 height 56
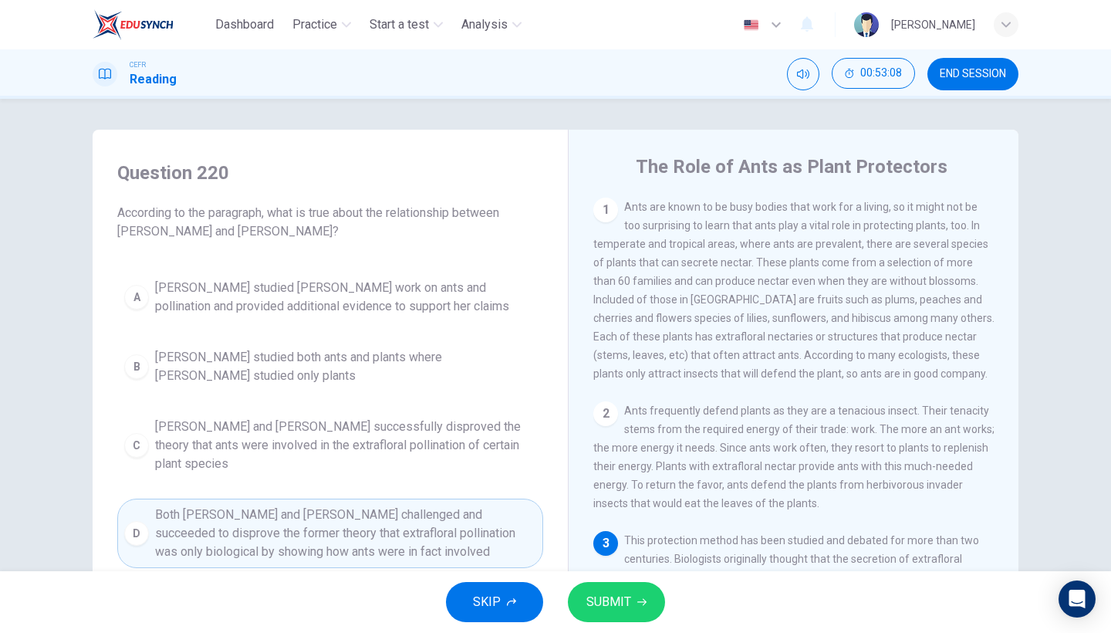
click at [616, 548] on span "SUBMIT" at bounding box center [608, 602] width 45 height 22
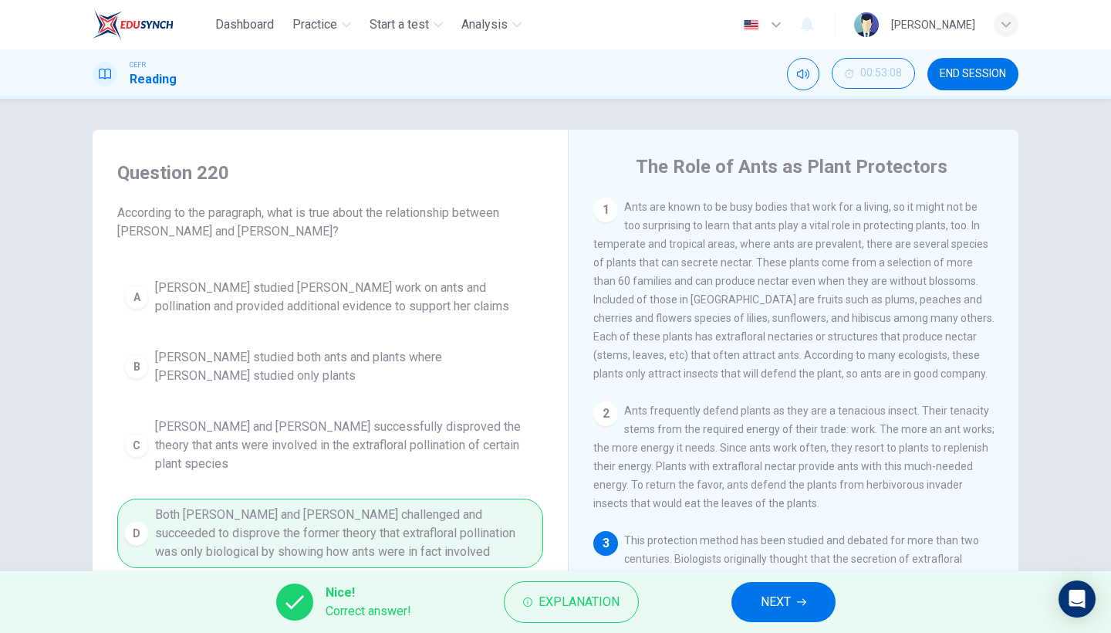
click at [746, 548] on button "NEXT" at bounding box center [783, 602] width 104 height 40
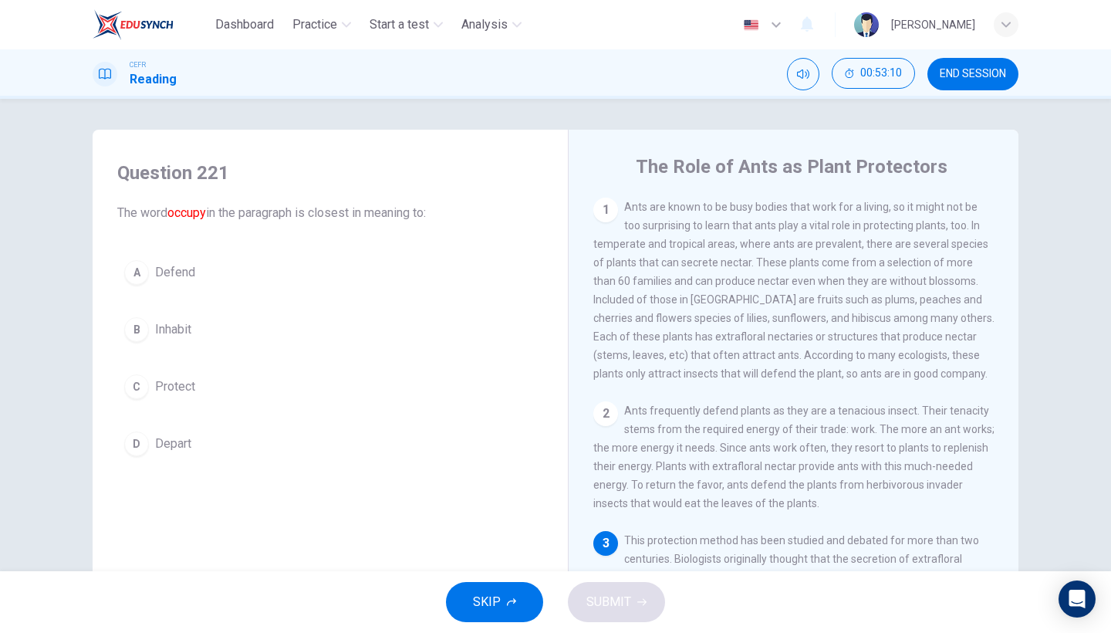
click at [309, 368] on button "C Protect" at bounding box center [330, 386] width 426 height 39
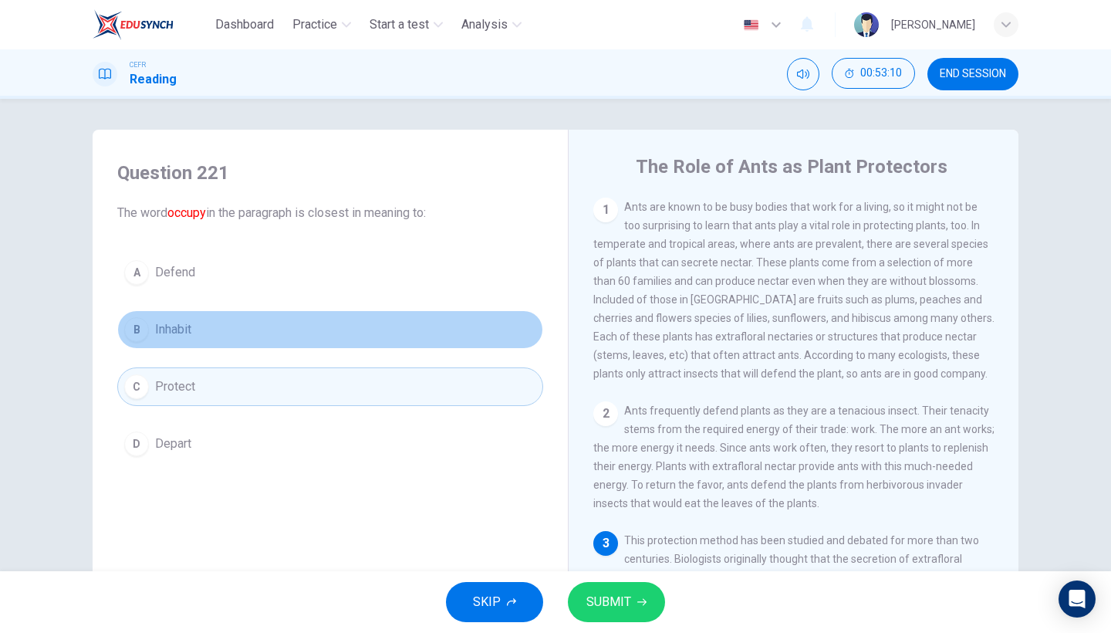
click at [316, 339] on button "B Inhabit" at bounding box center [330, 329] width 426 height 39
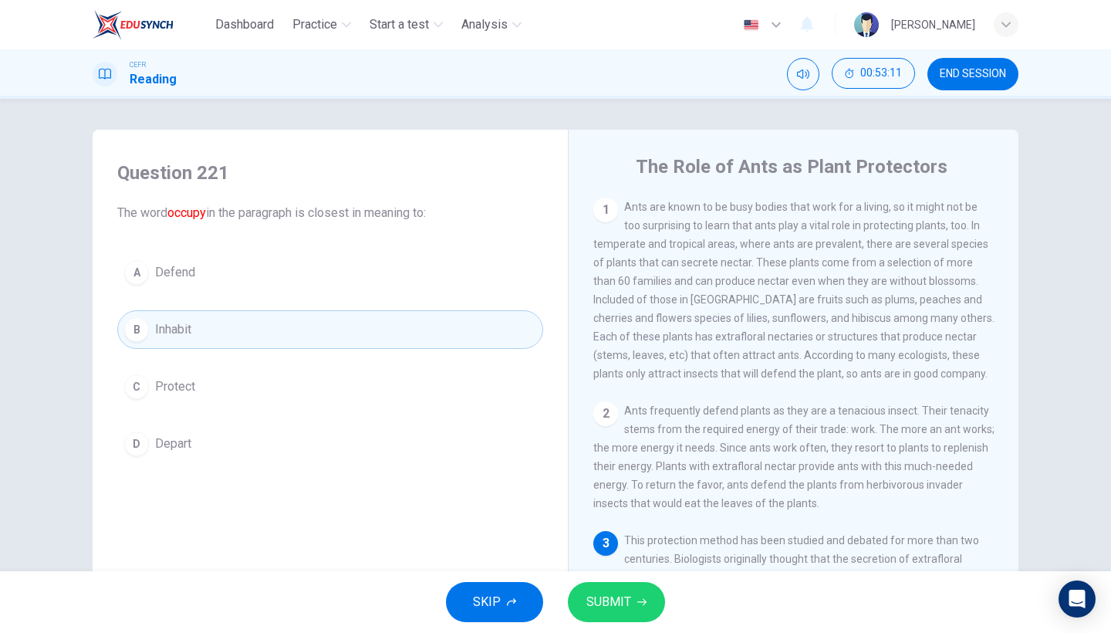
click at [643, 548] on icon "button" at bounding box center [641, 602] width 9 height 7
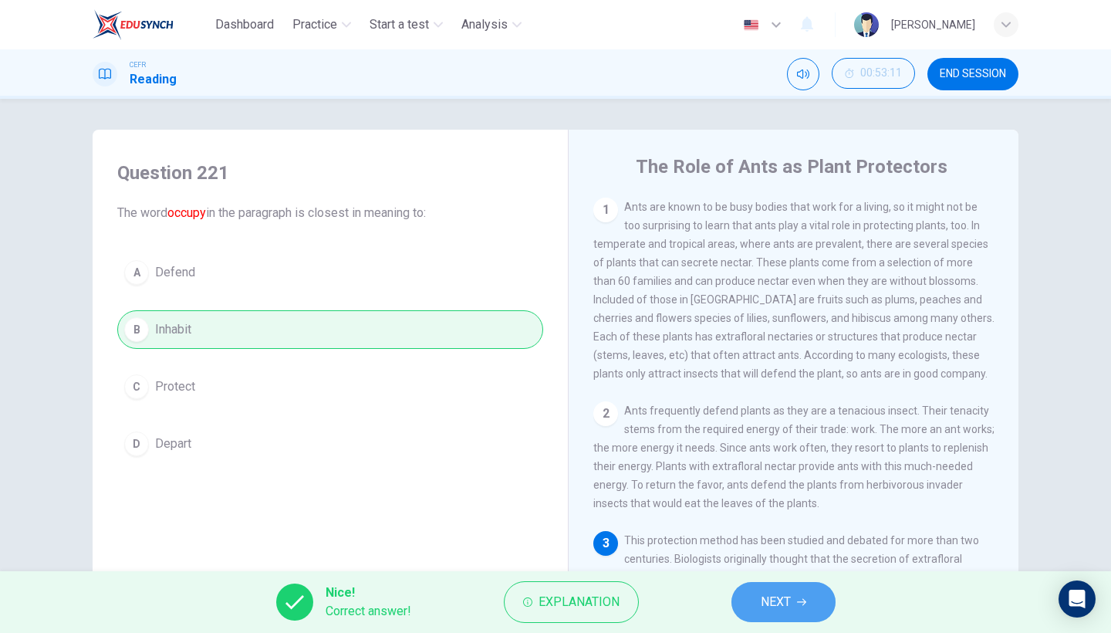
click at [784, 548] on button "NEXT" at bounding box center [783, 602] width 104 height 40
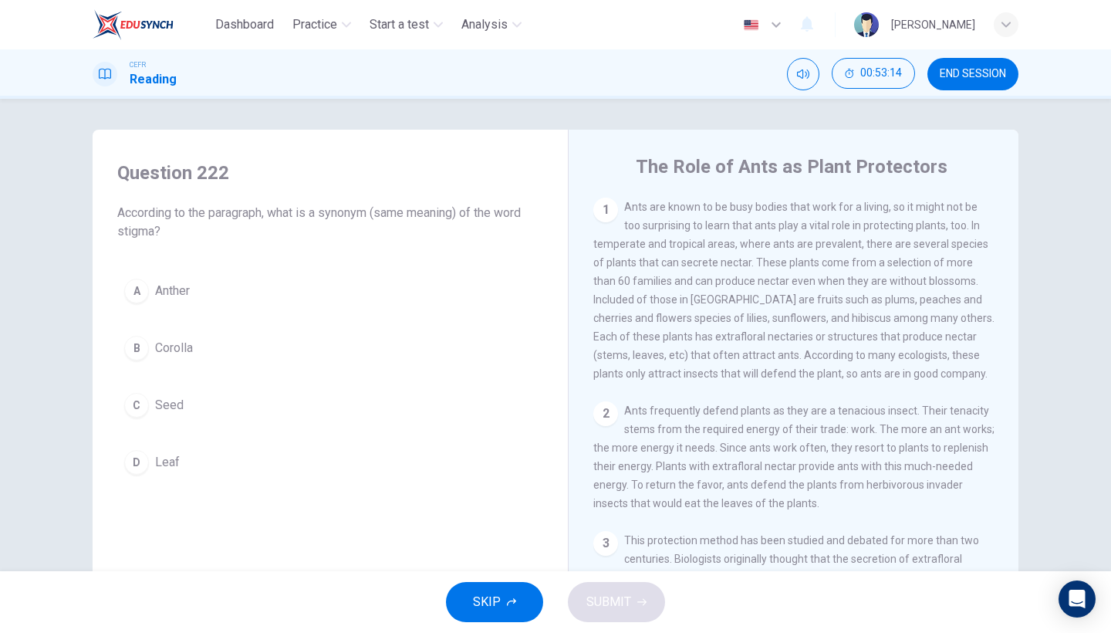
click at [239, 349] on button "B Corolla" at bounding box center [330, 348] width 426 height 39
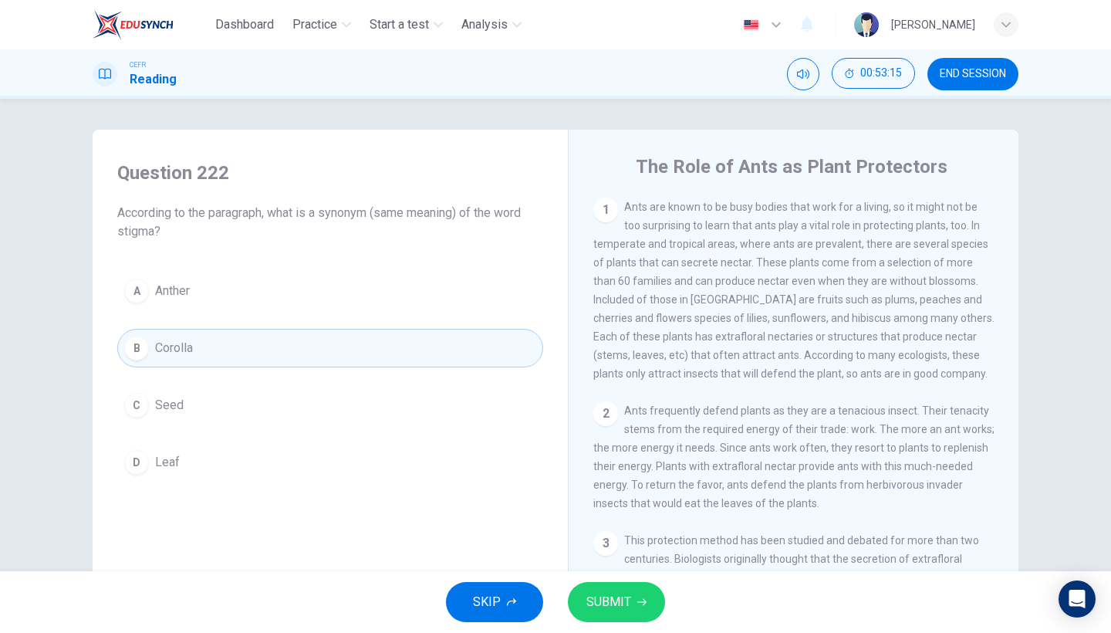
click at [632, 548] on button "SUBMIT" at bounding box center [616, 602] width 97 height 40
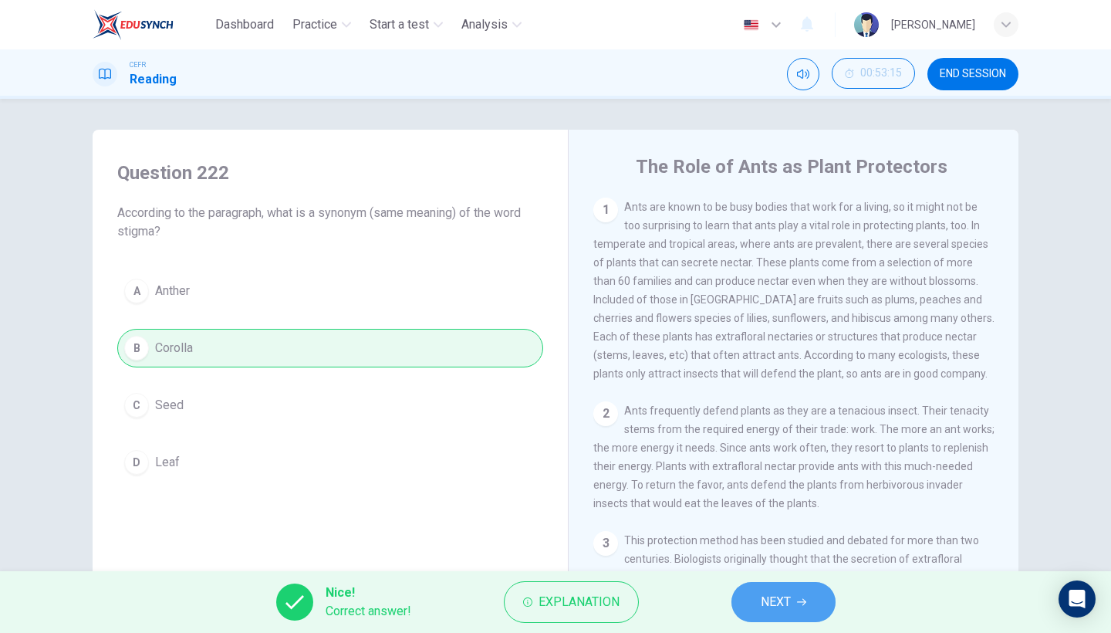
click at [761, 548] on span "NEXT" at bounding box center [776, 602] width 30 height 22
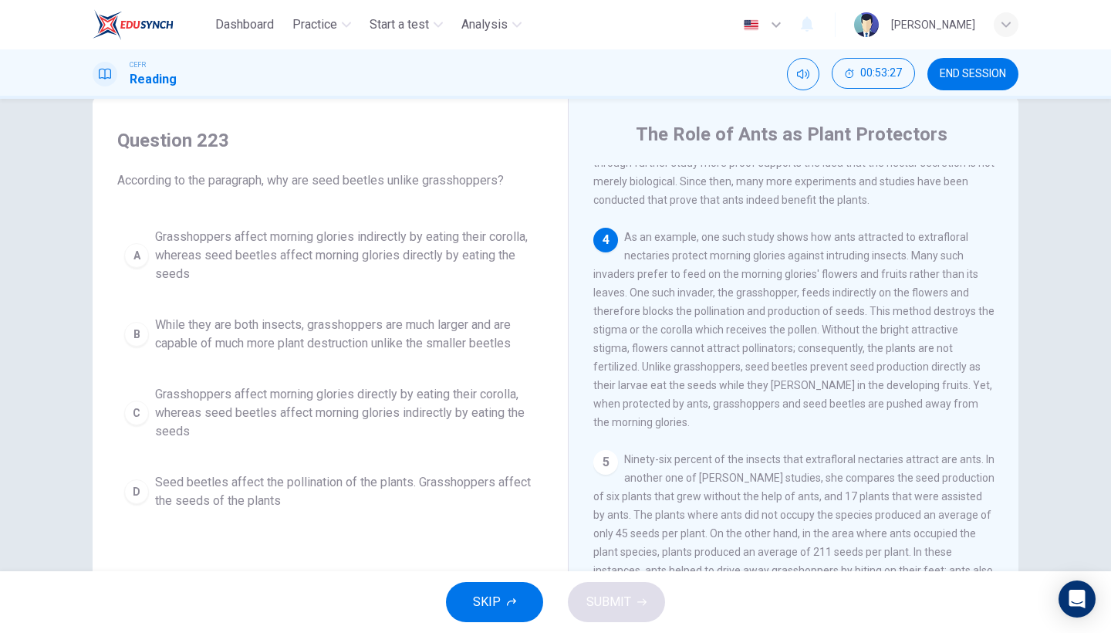
scroll to position [508, 0]
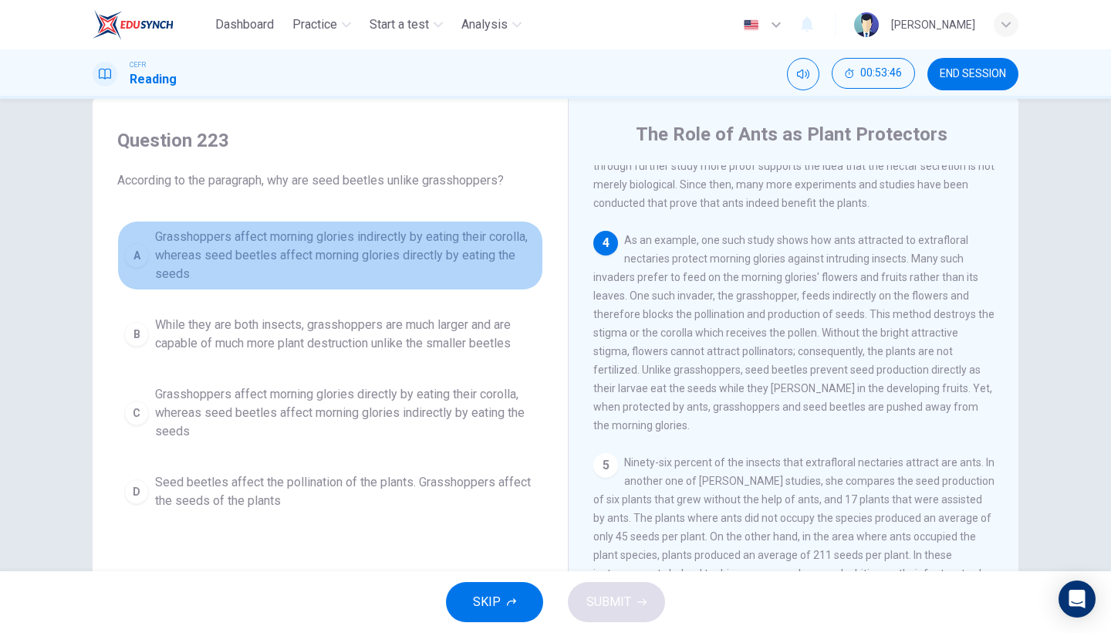
click at [411, 245] on span "Grasshoppers affect morning glories indirectly by eating their corolla, whereas…" at bounding box center [345, 256] width 381 height 56
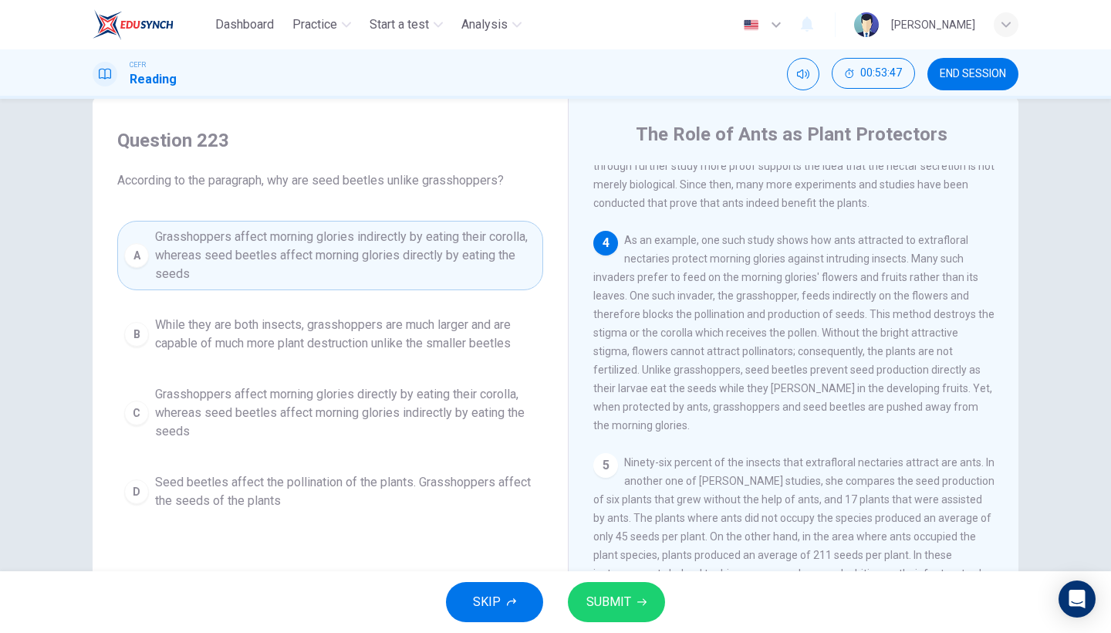
click at [626, 548] on button "SUBMIT" at bounding box center [616, 602] width 97 height 40
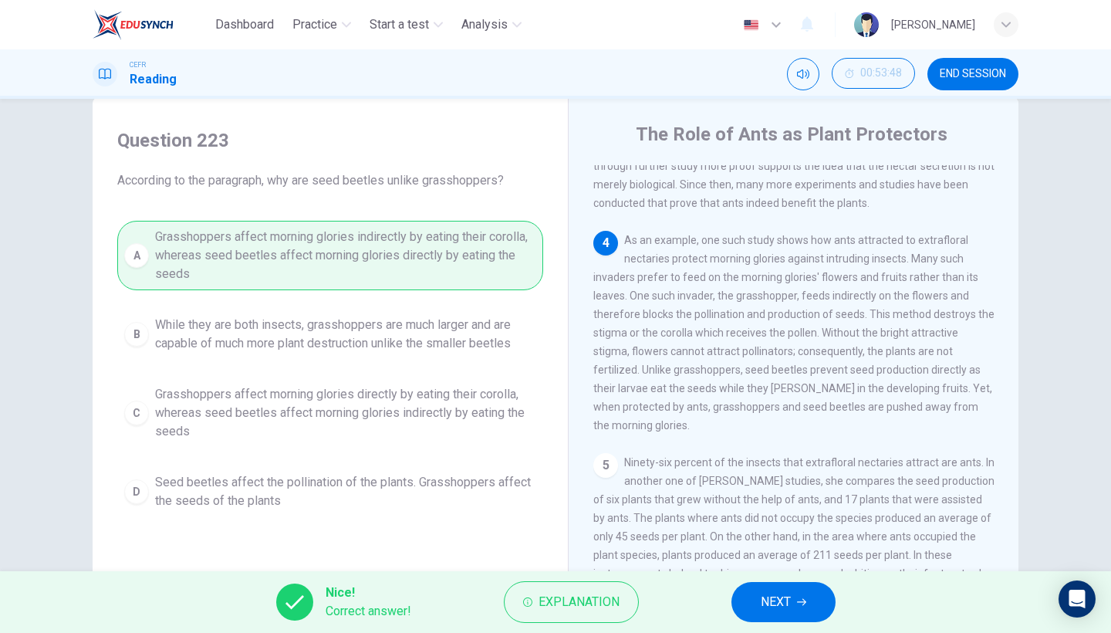
click at [786, 548] on button "NEXT" at bounding box center [783, 602] width 104 height 40
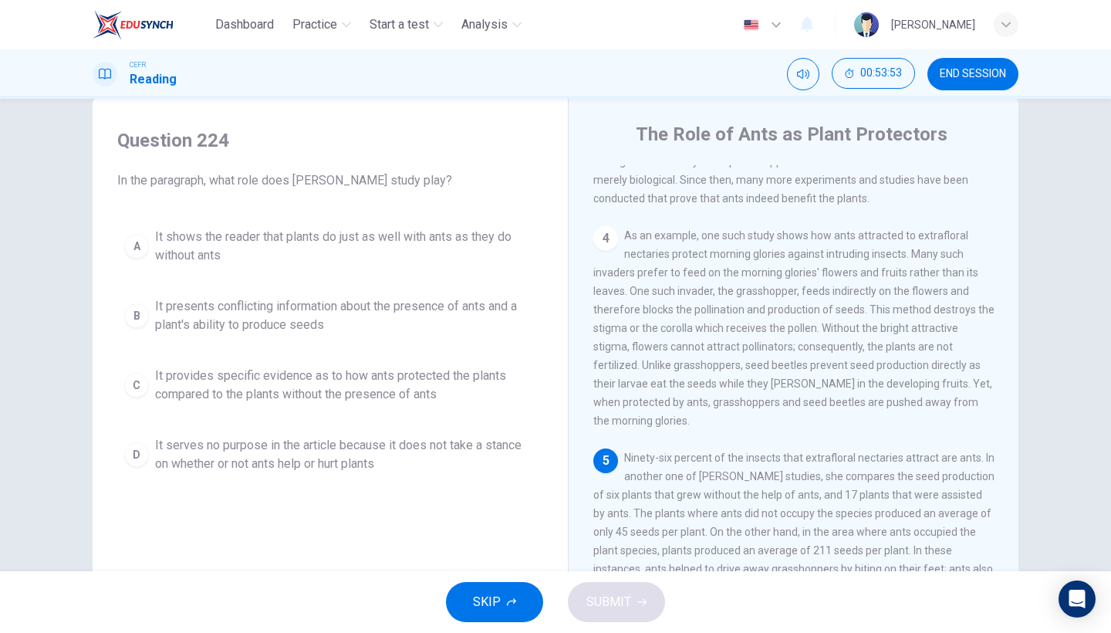
scroll to position [513, 0]
click at [432, 394] on span "It provides specific evidence as to how ants protected the plants compared to t…" at bounding box center [345, 384] width 381 height 37
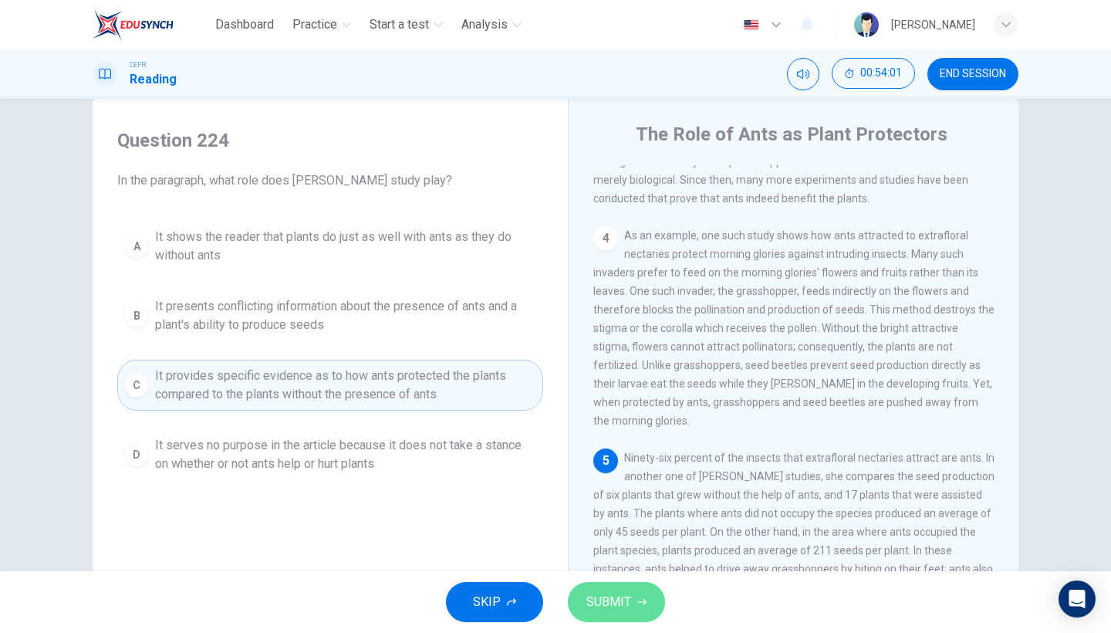
click at [615, 548] on button "SUBMIT" at bounding box center [616, 602] width 97 height 40
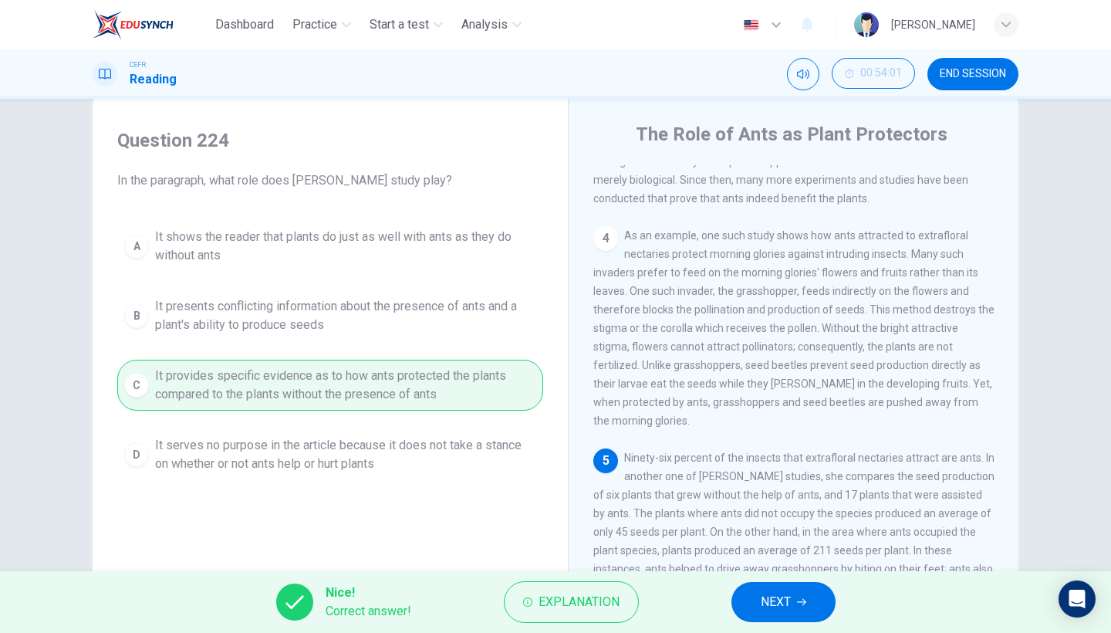
click at [791, 548] on span "NEXT" at bounding box center [776, 602] width 30 height 22
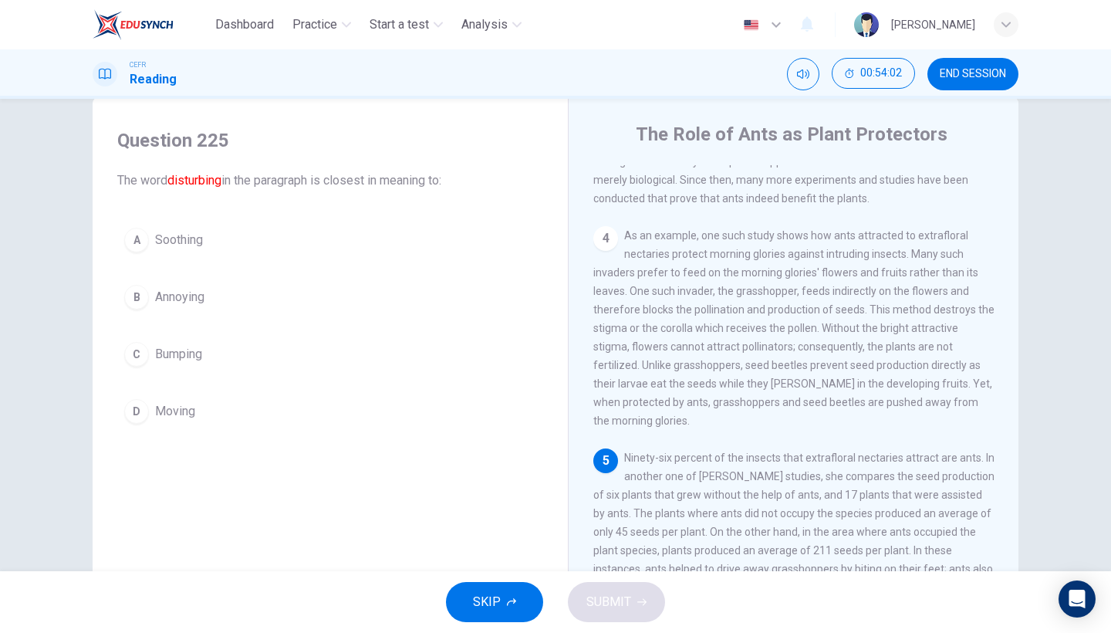
click at [275, 298] on button "B Annoying" at bounding box center [330, 297] width 426 height 39
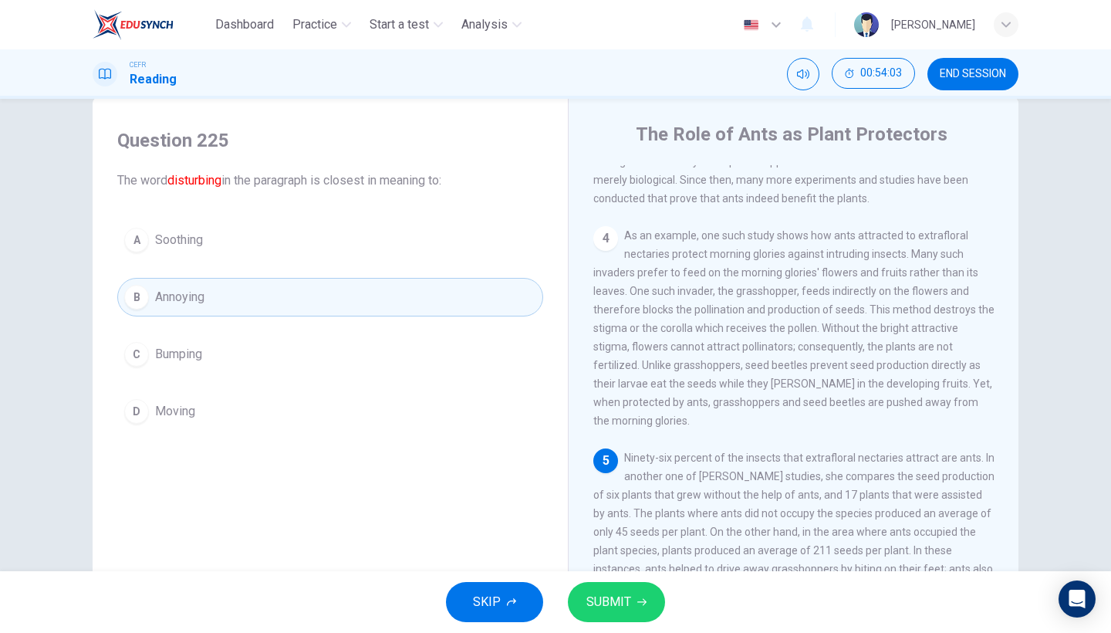
click at [627, 548] on span "SUBMIT" at bounding box center [608, 602] width 45 height 22
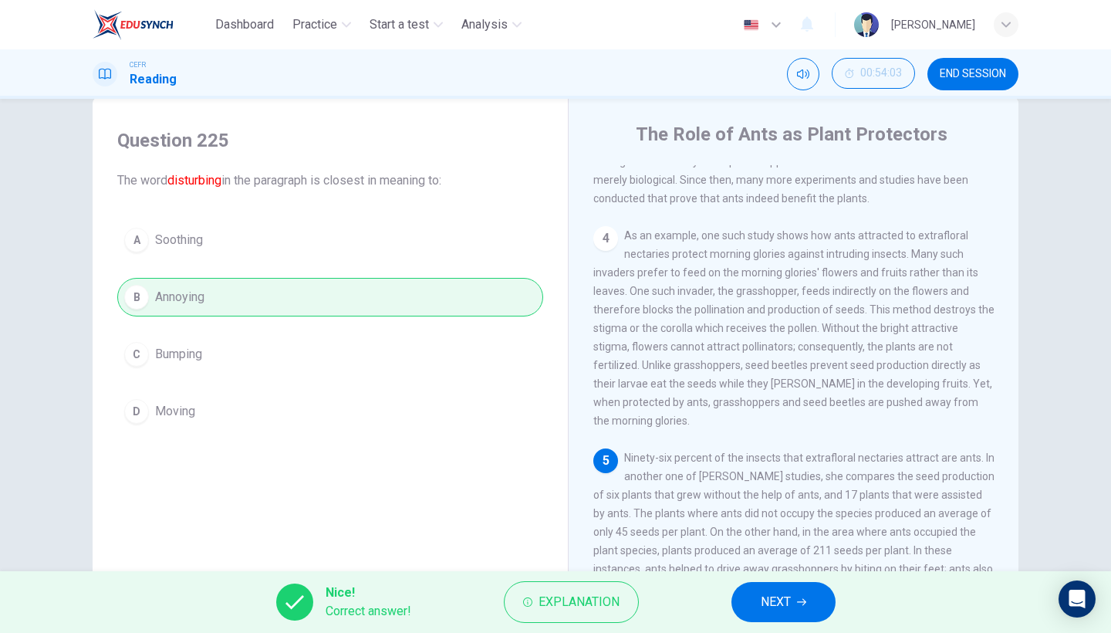
click at [747, 548] on button "NEXT" at bounding box center [783, 602] width 104 height 40
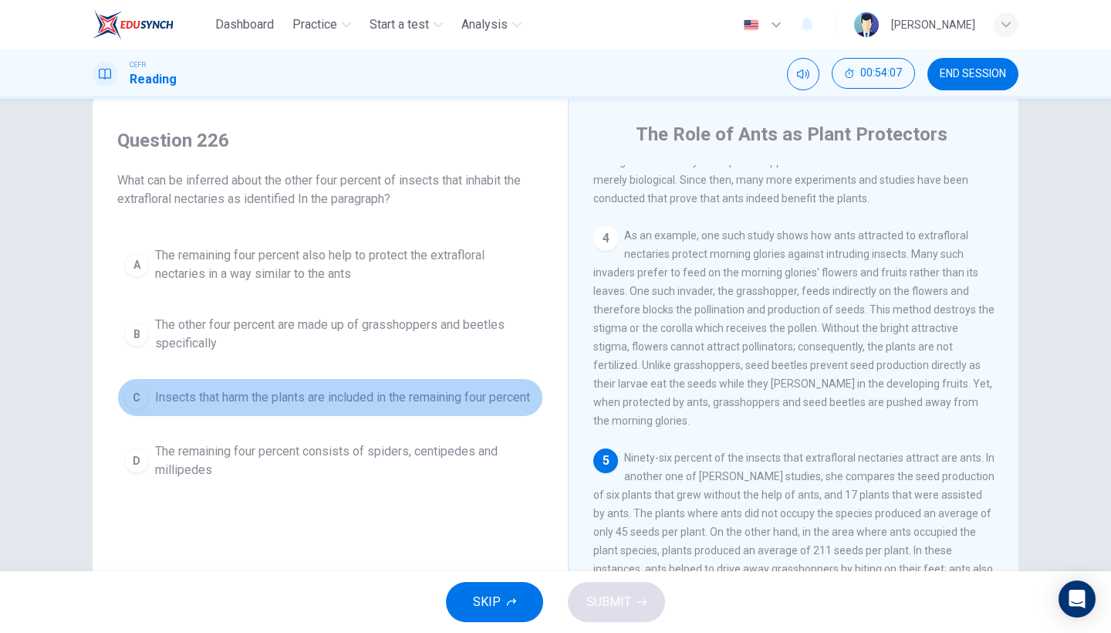
click at [343, 404] on span "Insects that harm the plants are included in the remaining four percent" at bounding box center [342, 397] width 375 height 19
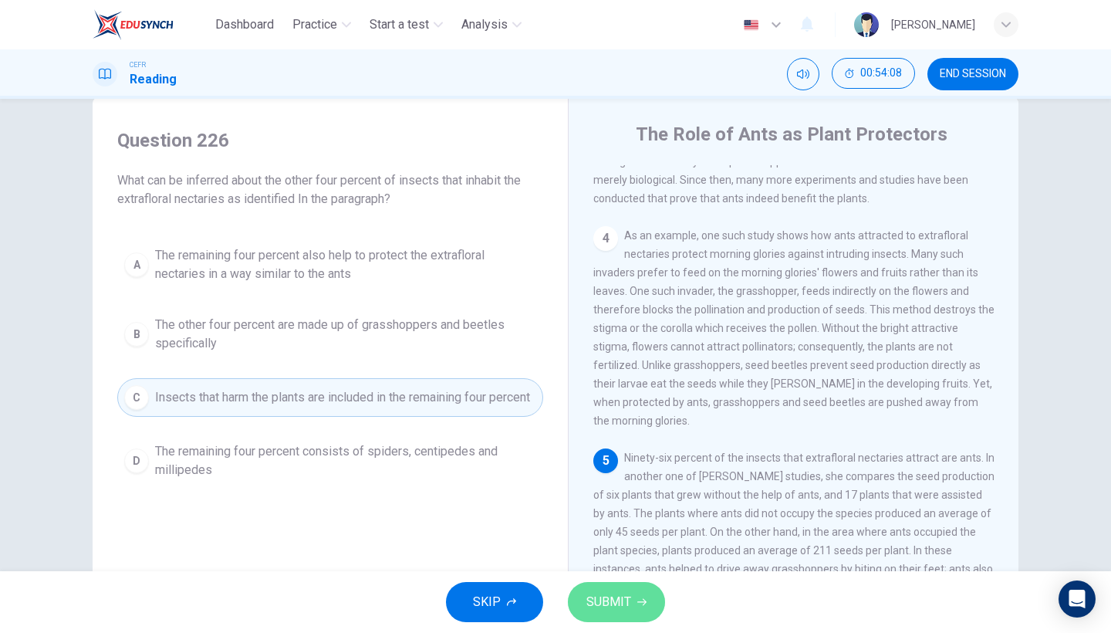
click at [644, 548] on button "SUBMIT" at bounding box center [616, 602] width 97 height 40
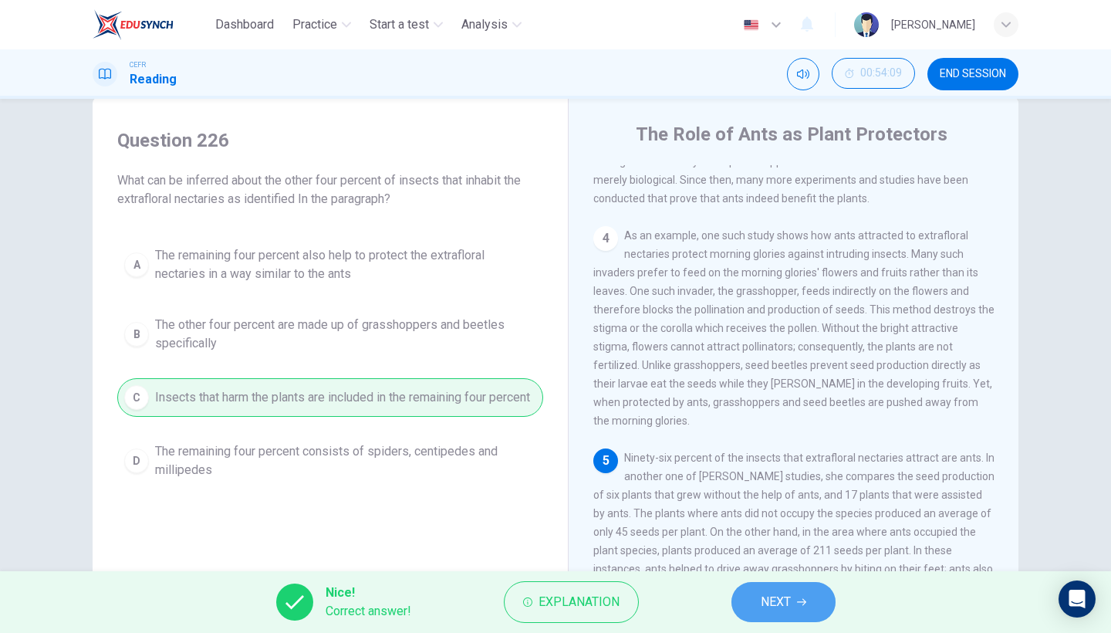
click at [735, 548] on button "NEXT" at bounding box center [783, 602] width 104 height 40
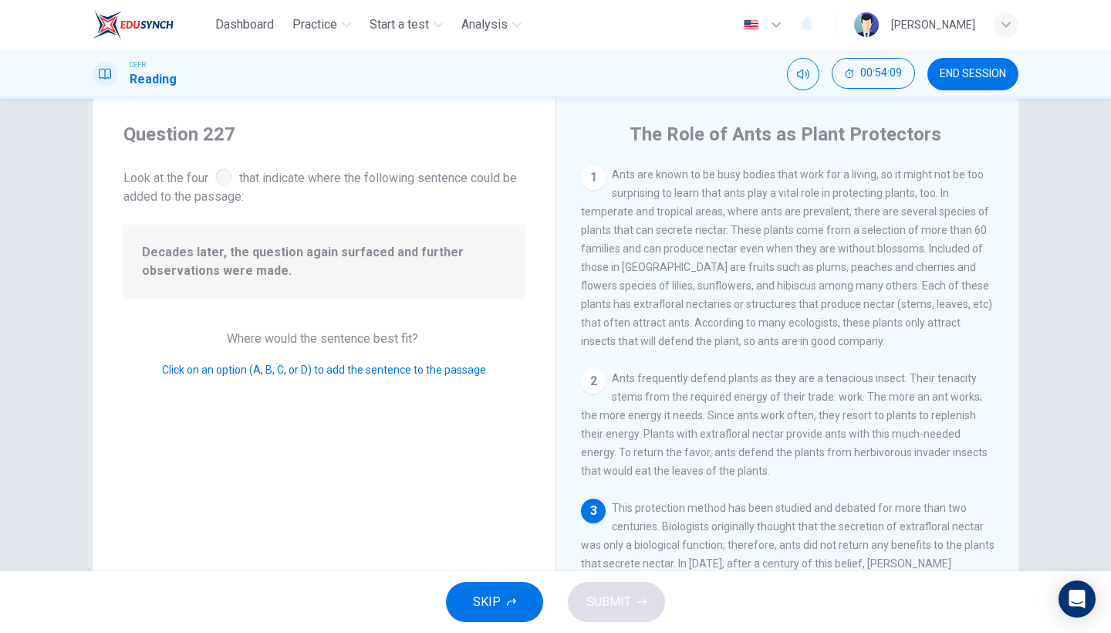
scroll to position [291, 0]
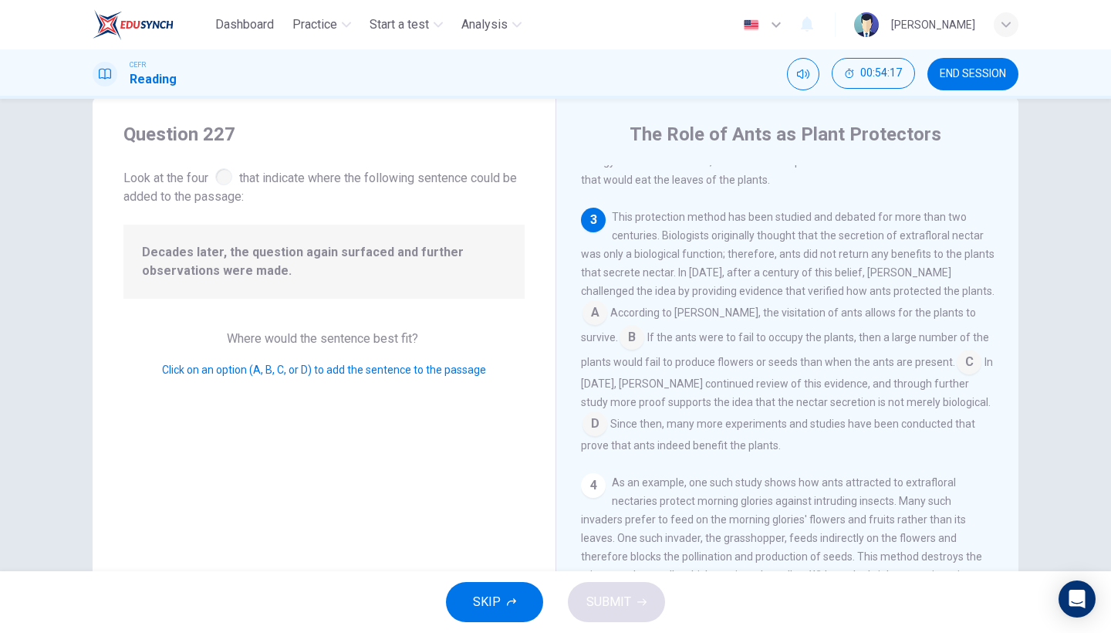
click at [957, 376] on input at bounding box center [969, 363] width 25 height 25
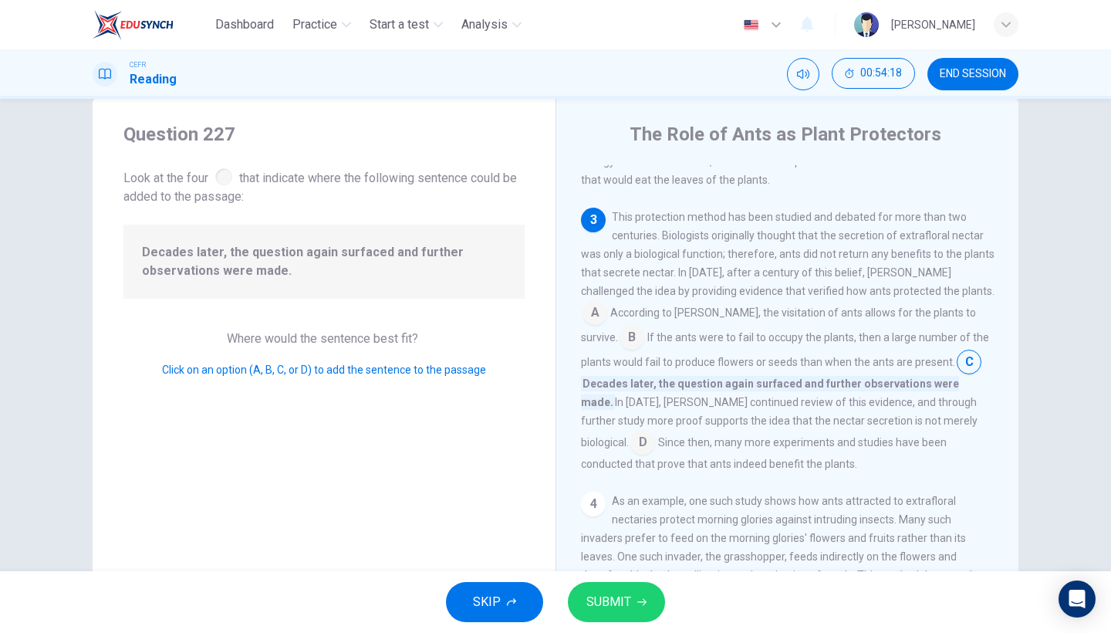
click at [645, 548] on button "SUBMIT" at bounding box center [616, 602] width 97 height 40
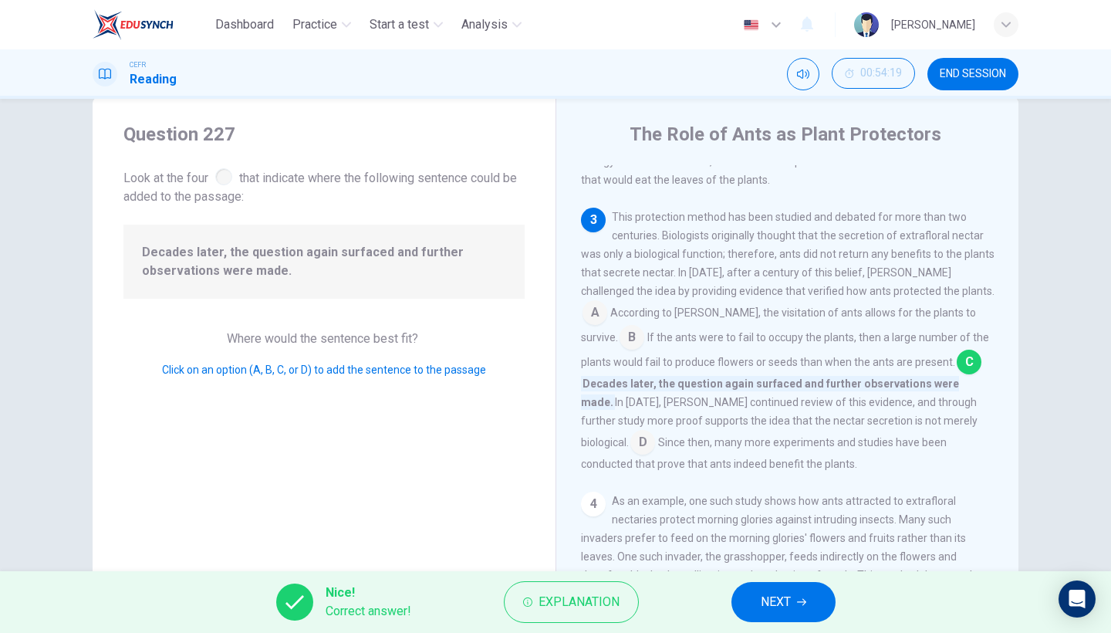
click at [765, 548] on span "NEXT" at bounding box center [776, 602] width 30 height 22
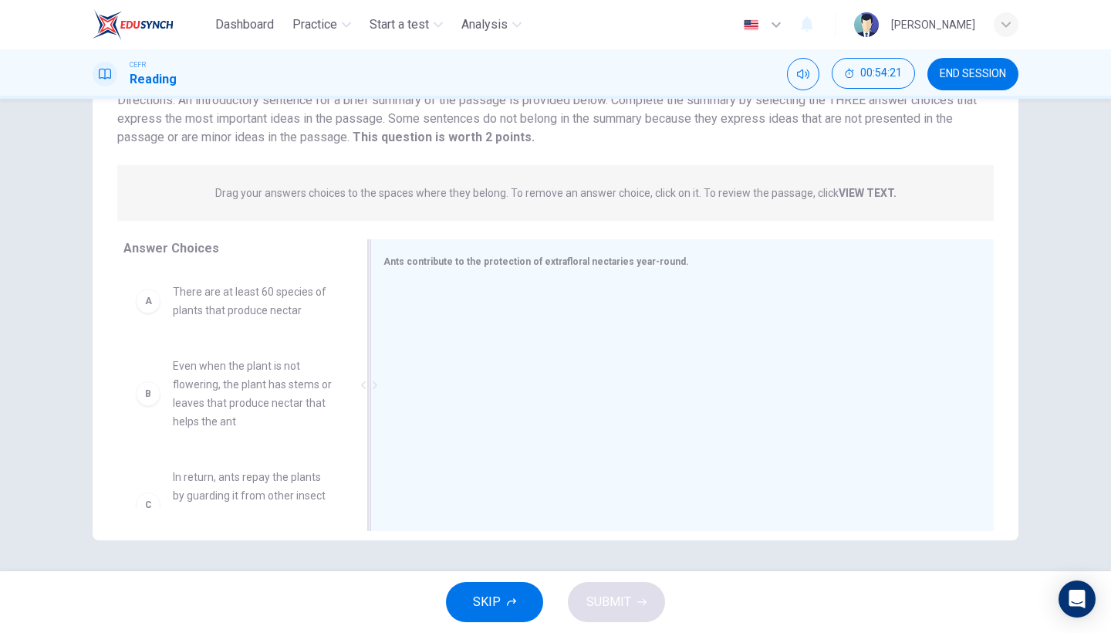
scroll to position [0, 0]
drag, startPoint x: 282, startPoint y: 405, endPoint x: 567, endPoint y: 395, distance: 285.6
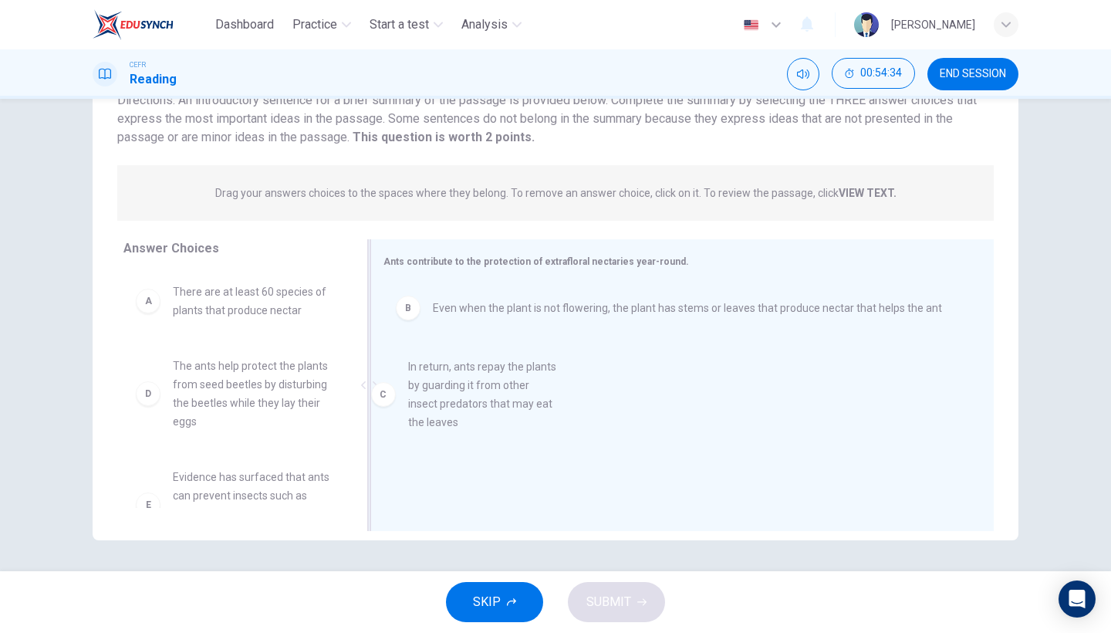
drag, startPoint x: 259, startPoint y: 417, endPoint x: 519, endPoint y: 419, distance: 260.0
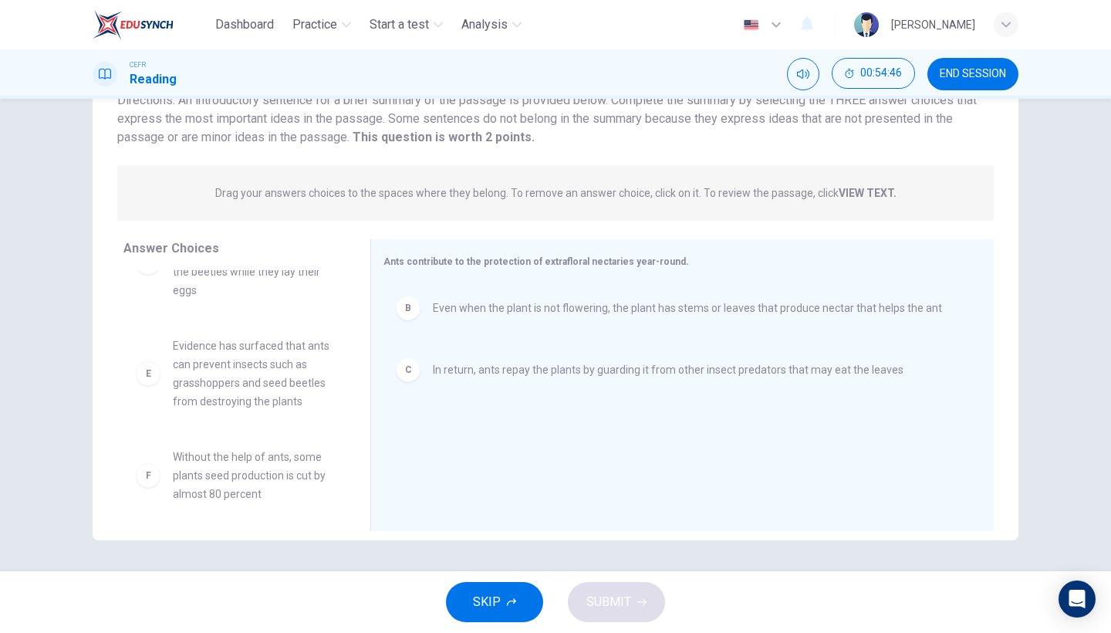
scroll to position [157, 0]
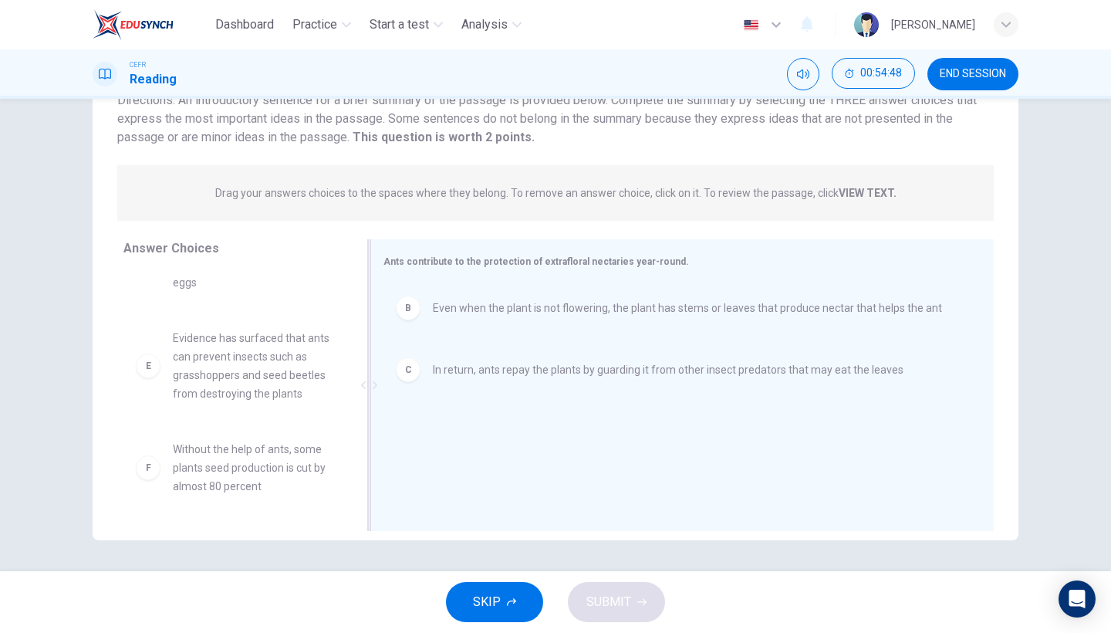
drag, startPoint x: 264, startPoint y: 475, endPoint x: 589, endPoint y: 465, distance: 325.7
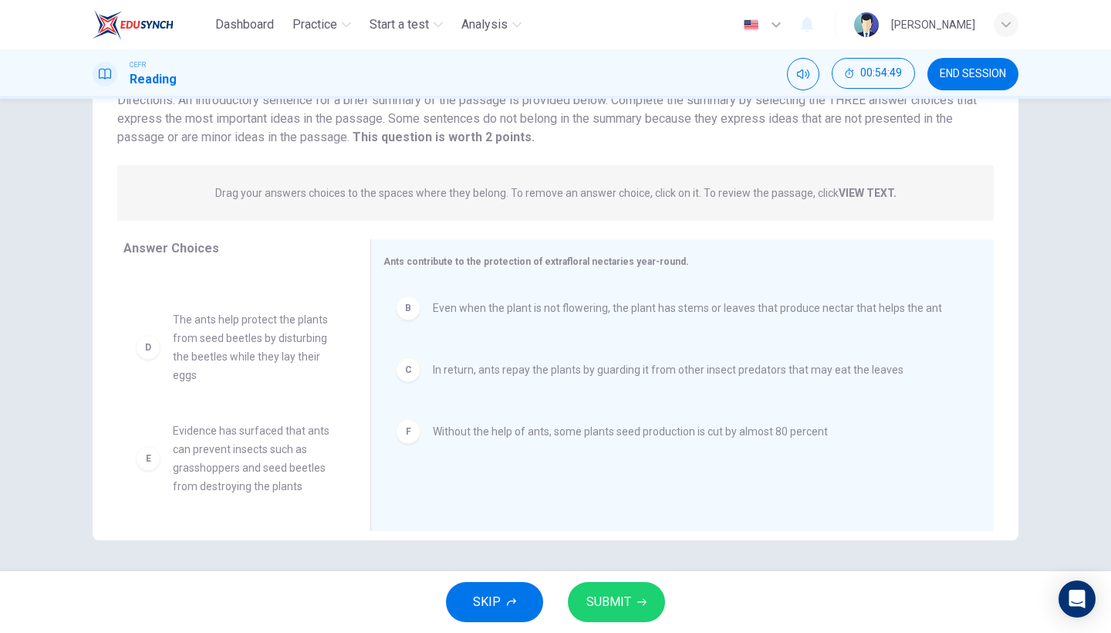
scroll to position [65, 0]
click at [626, 548] on span "SUBMIT" at bounding box center [608, 602] width 45 height 22
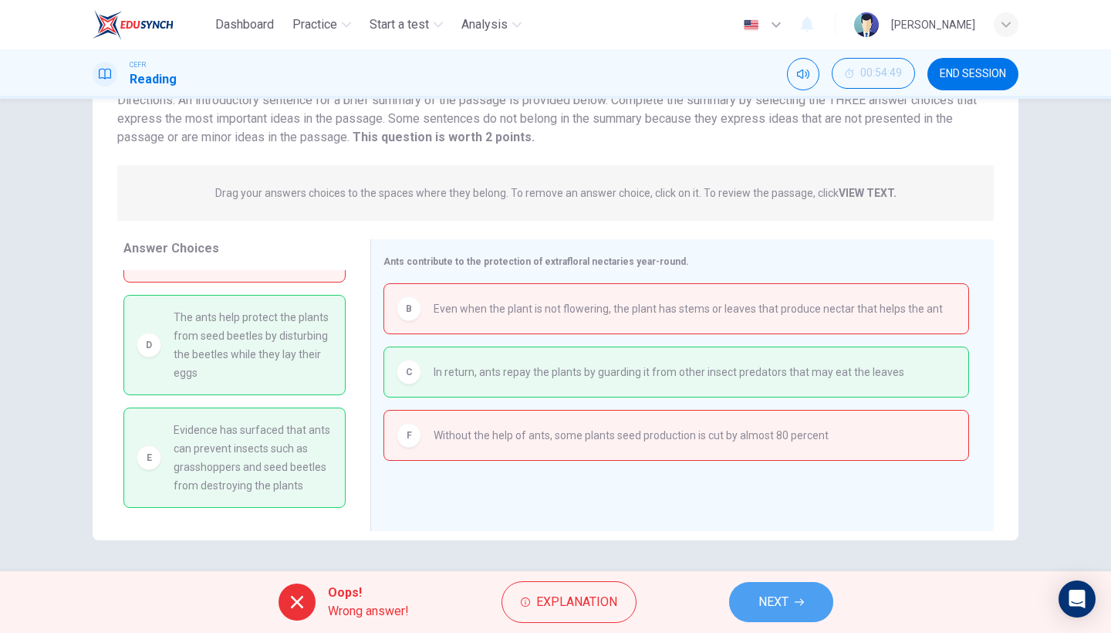
click at [750, 548] on button "NEXT" at bounding box center [781, 602] width 104 height 40
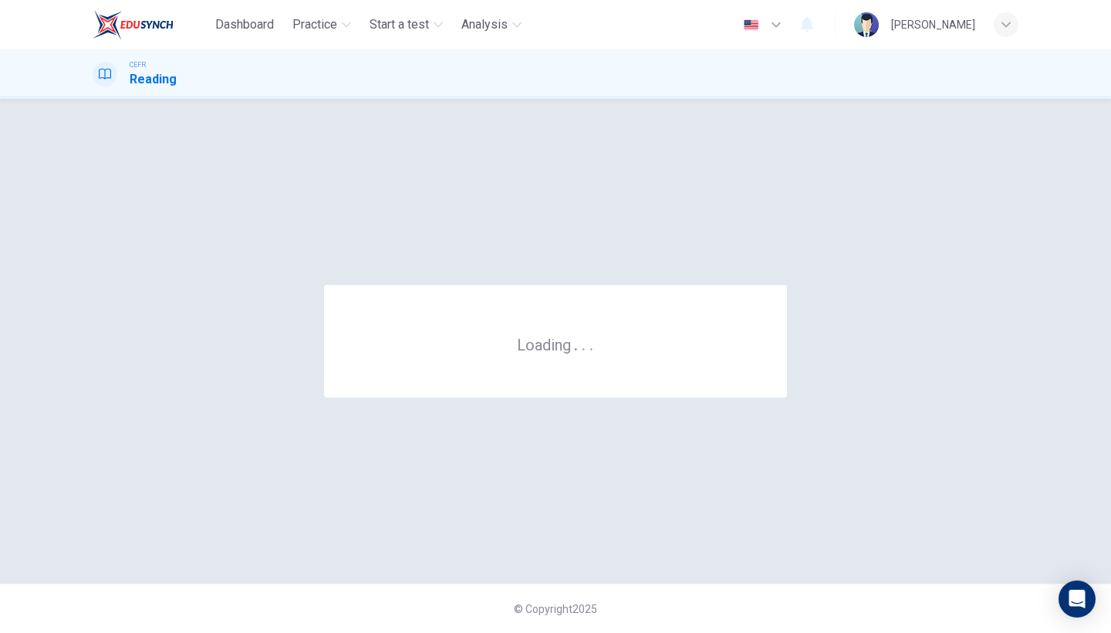
scroll to position [0, 0]
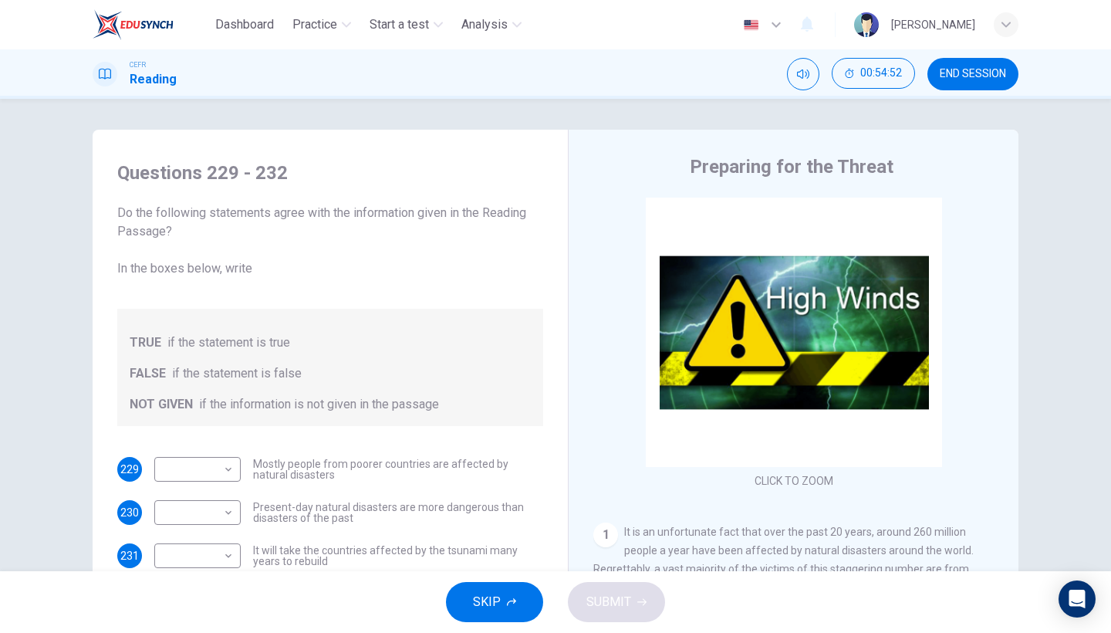
click at [471, 548] on button "SKIP" at bounding box center [494, 602] width 97 height 40
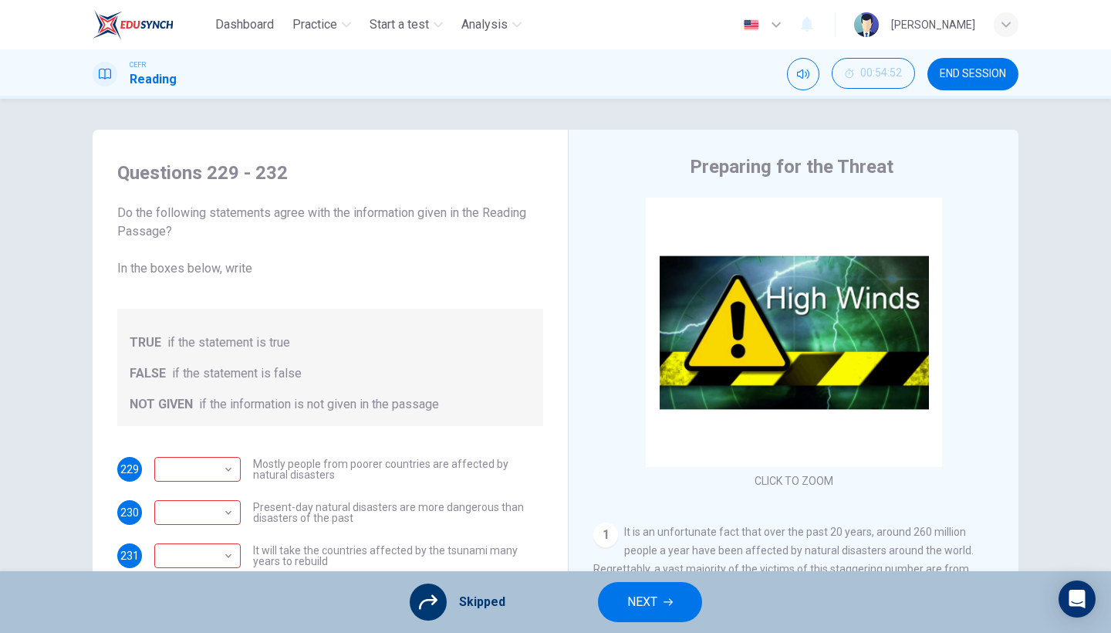
click at [629, 548] on span "NEXT" at bounding box center [642, 602] width 30 height 22
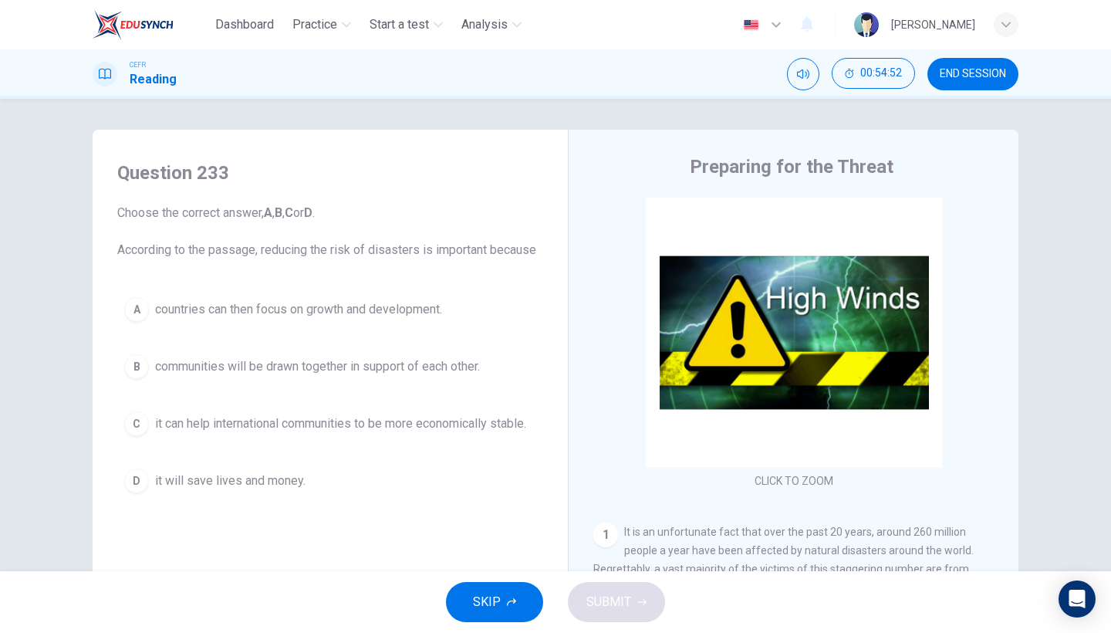
click at [487, 548] on span "SKIP" at bounding box center [487, 602] width 28 height 22
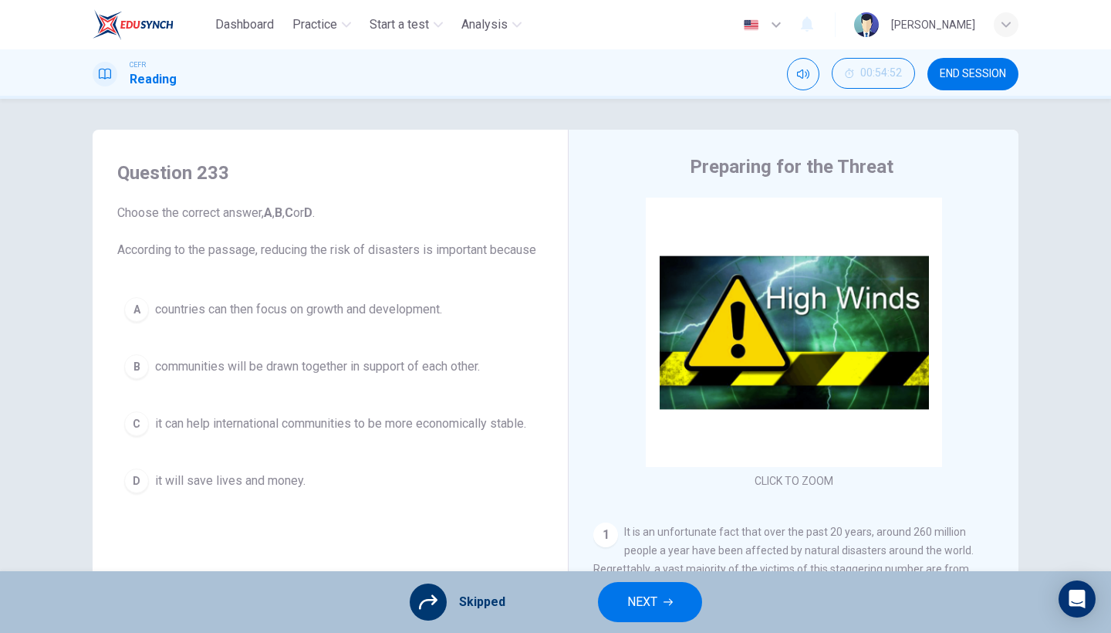
click at [660, 548] on button "NEXT" at bounding box center [650, 602] width 104 height 40
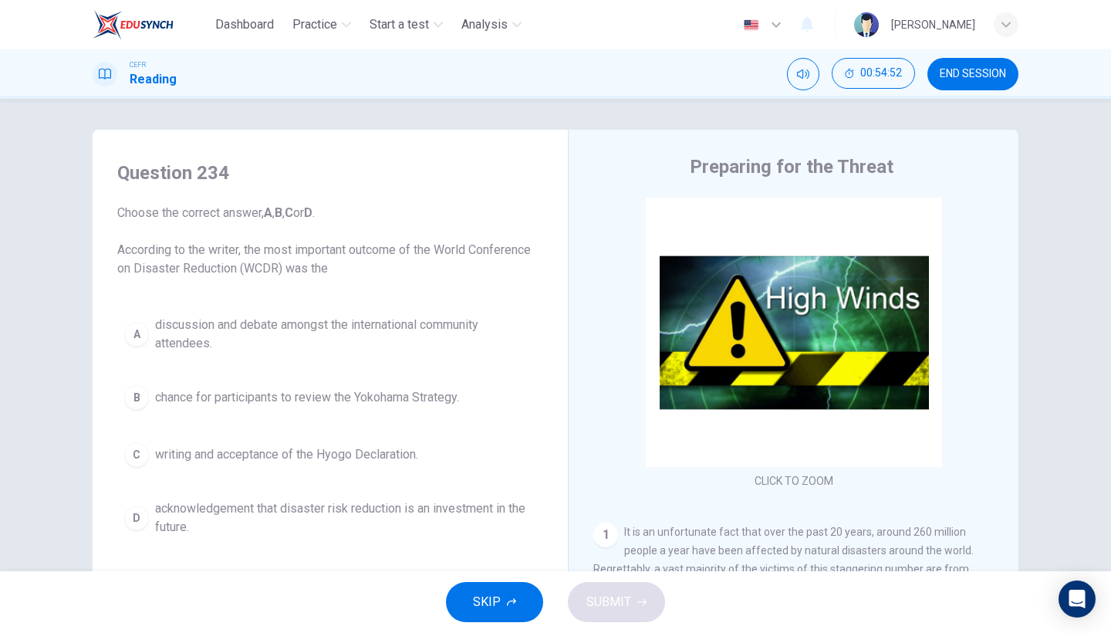
click at [504, 548] on button "SKIP" at bounding box center [494, 602] width 97 height 40
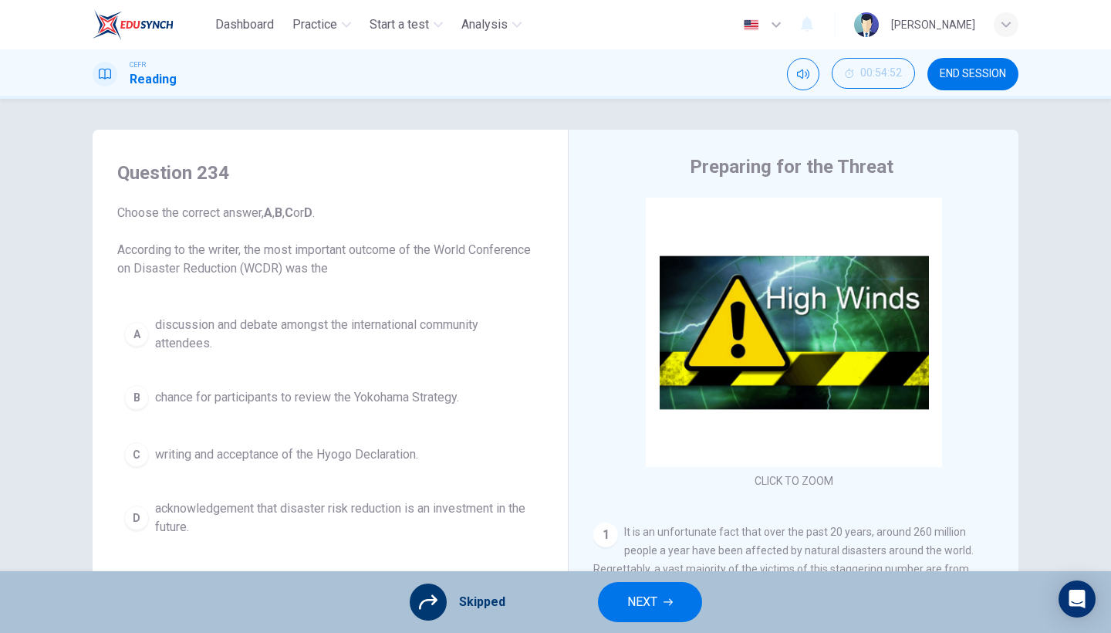
click at [646, 548] on span "NEXT" at bounding box center [642, 602] width 30 height 22
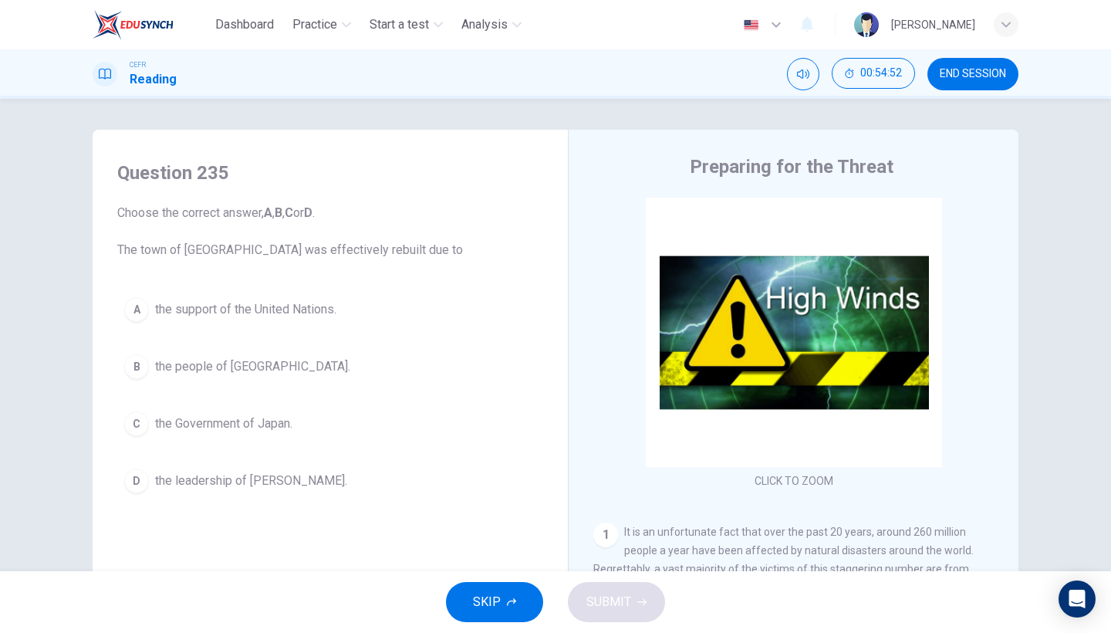
click at [493, 548] on span "SKIP" at bounding box center [487, 602] width 28 height 22
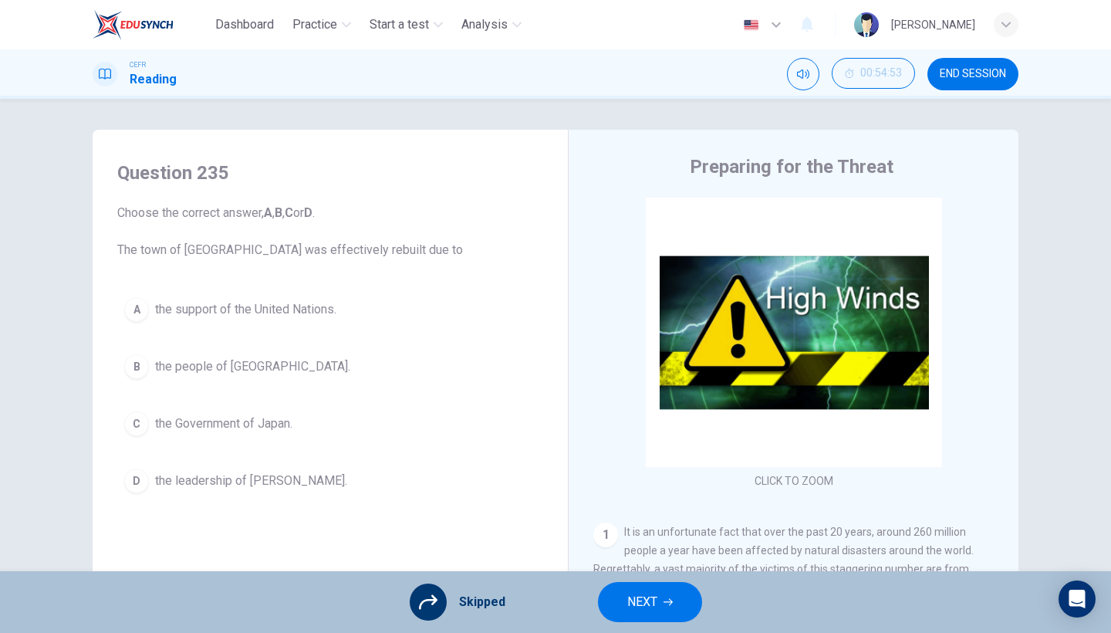
click at [649, 548] on span "NEXT" at bounding box center [642, 602] width 30 height 22
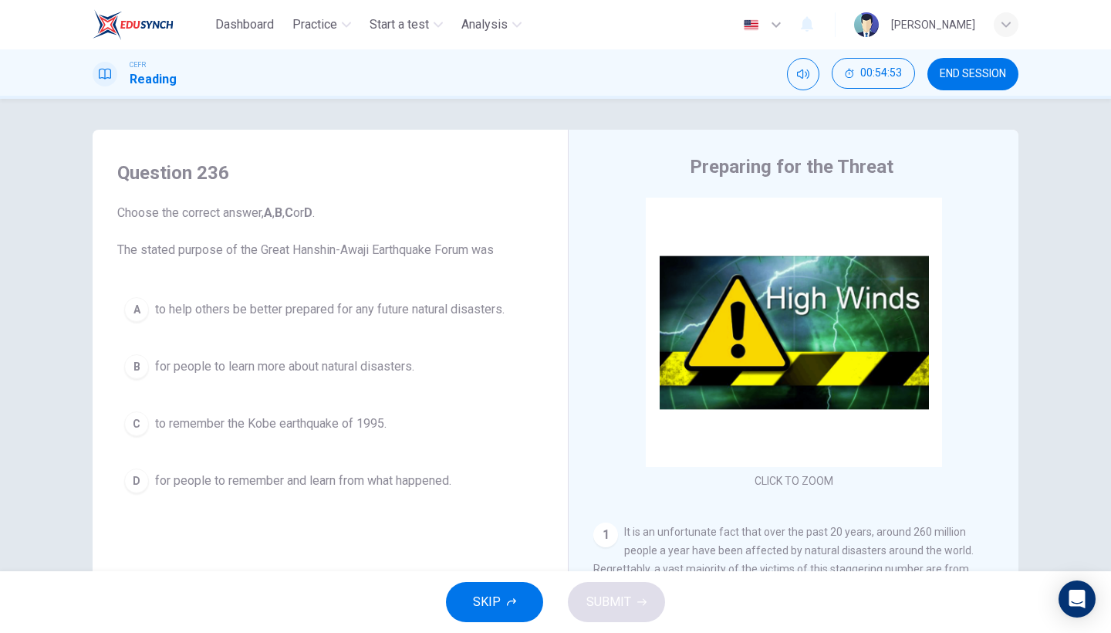
click at [500, 548] on span "SKIP" at bounding box center [487, 602] width 28 height 22
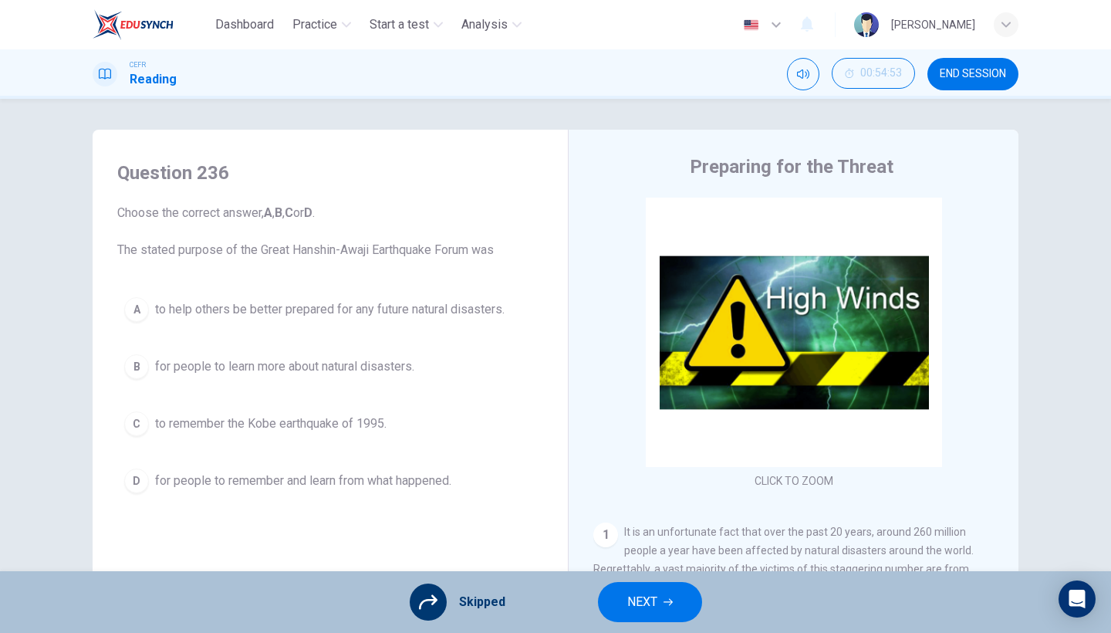
click at [653, 548] on span "NEXT" at bounding box center [642, 602] width 30 height 22
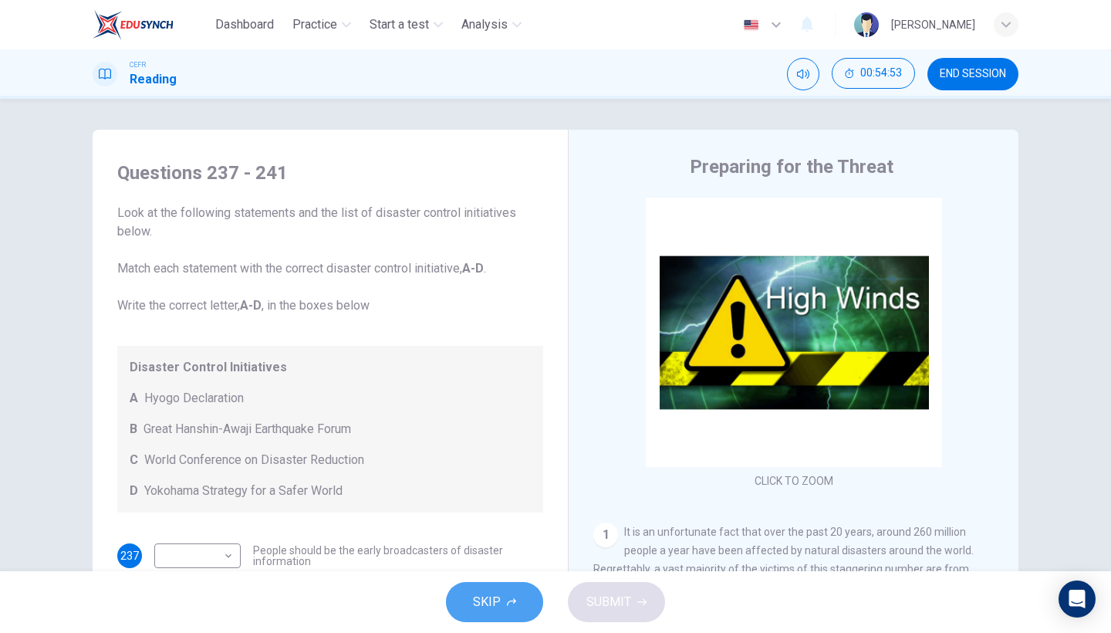
click at [472, 548] on button "SKIP" at bounding box center [494, 602] width 97 height 40
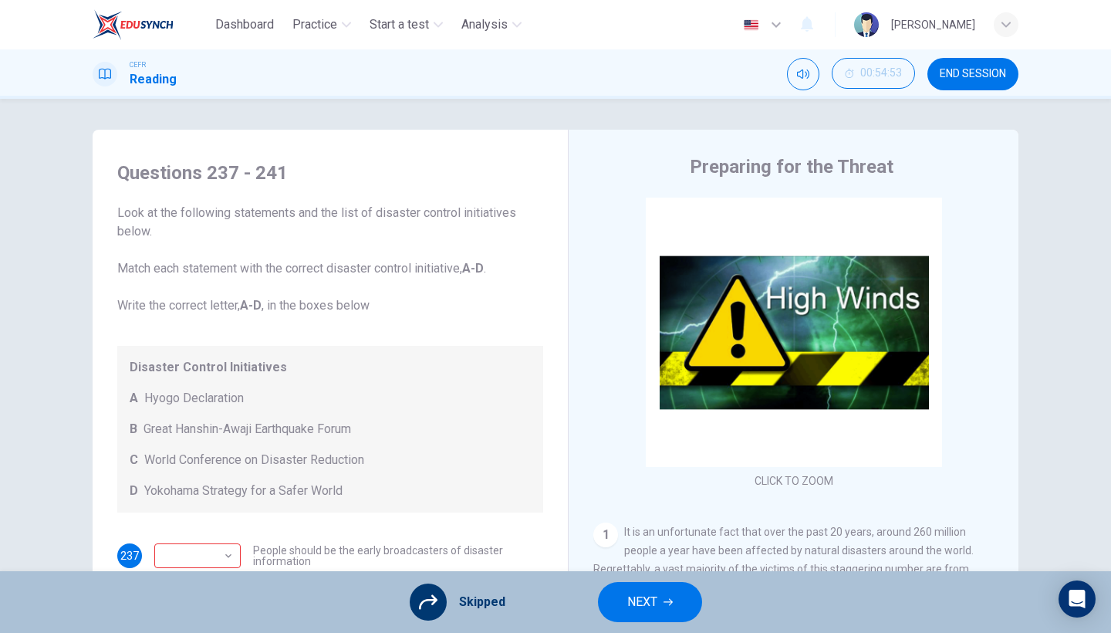
click at [619, 548] on button "NEXT" at bounding box center [650, 602] width 104 height 40
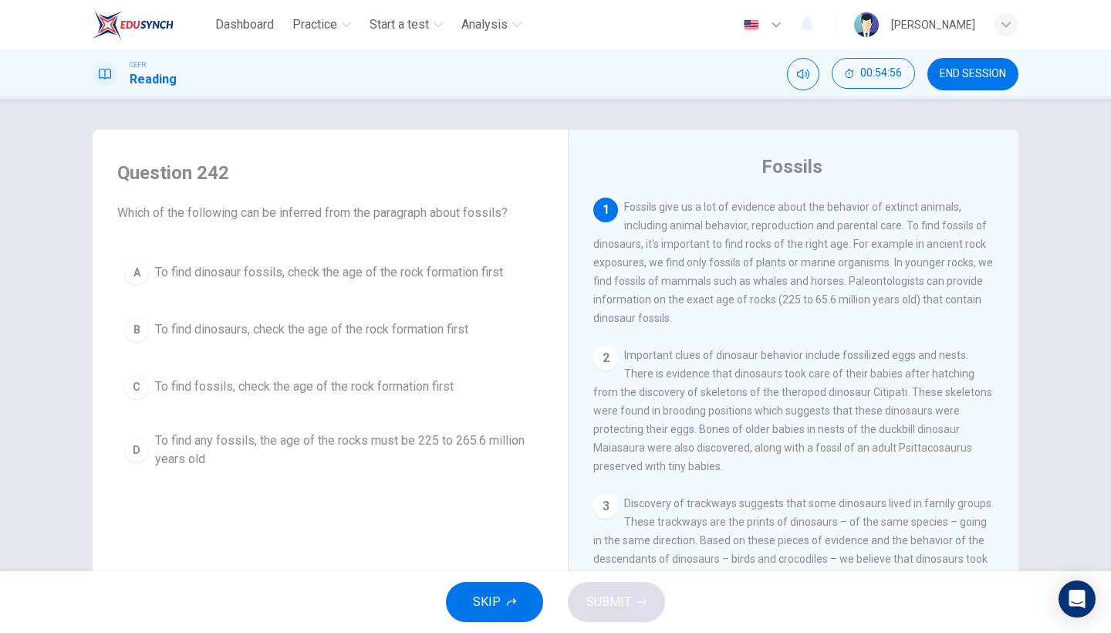
click at [435, 285] on button "A To find dinosaur fossils, check the age of the rock formation first" at bounding box center [330, 272] width 426 height 39
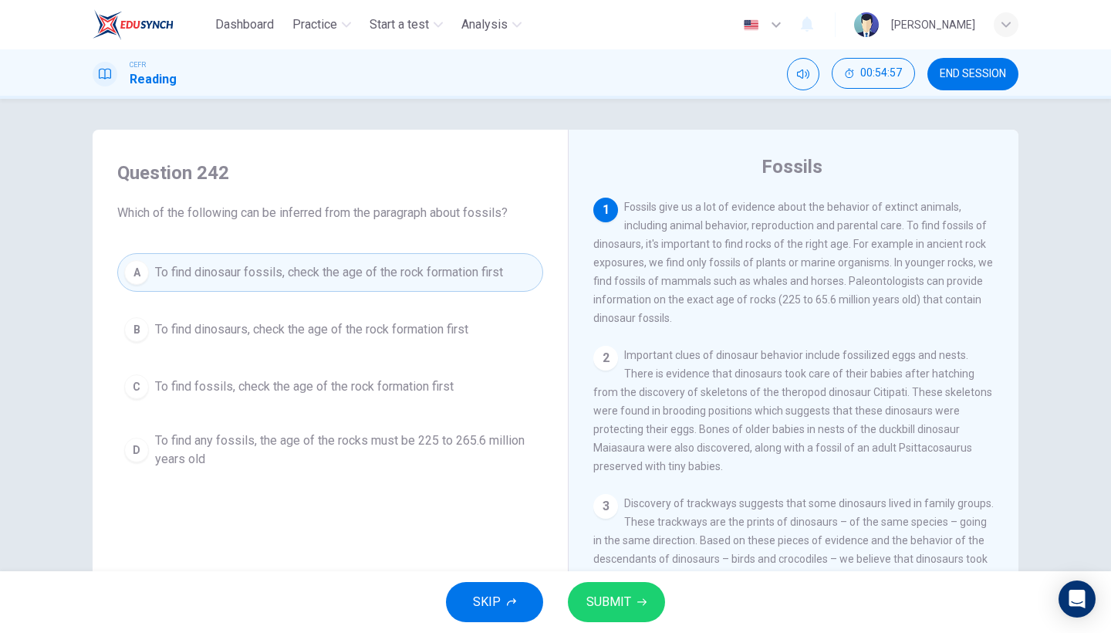
click at [610, 548] on span "SUBMIT" at bounding box center [608, 602] width 45 height 22
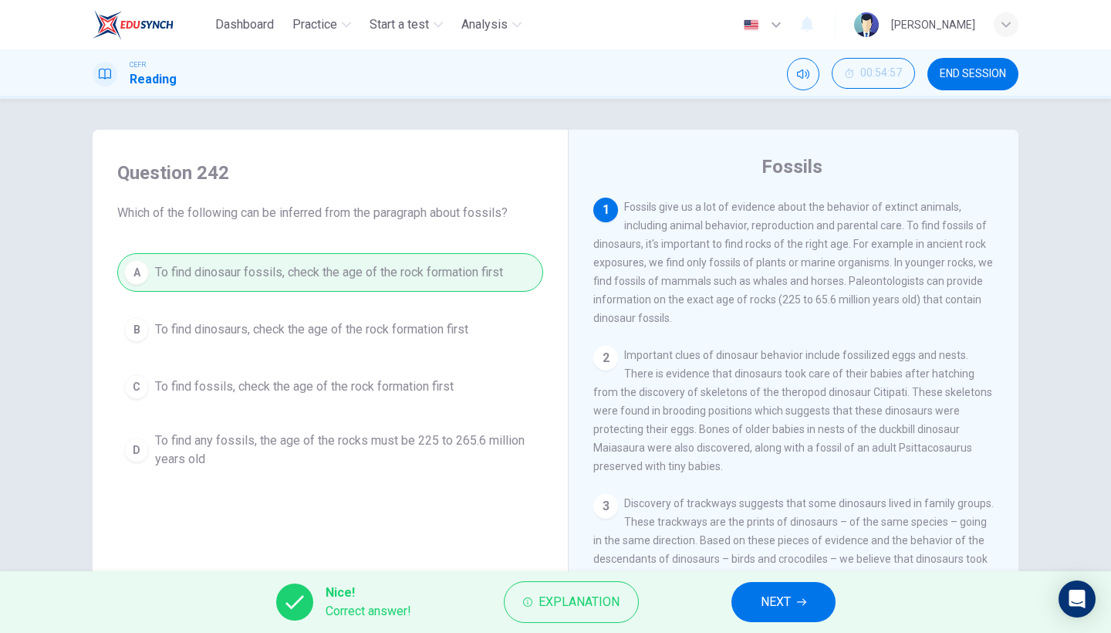
click at [741, 548] on button "NEXT" at bounding box center [783, 602] width 104 height 40
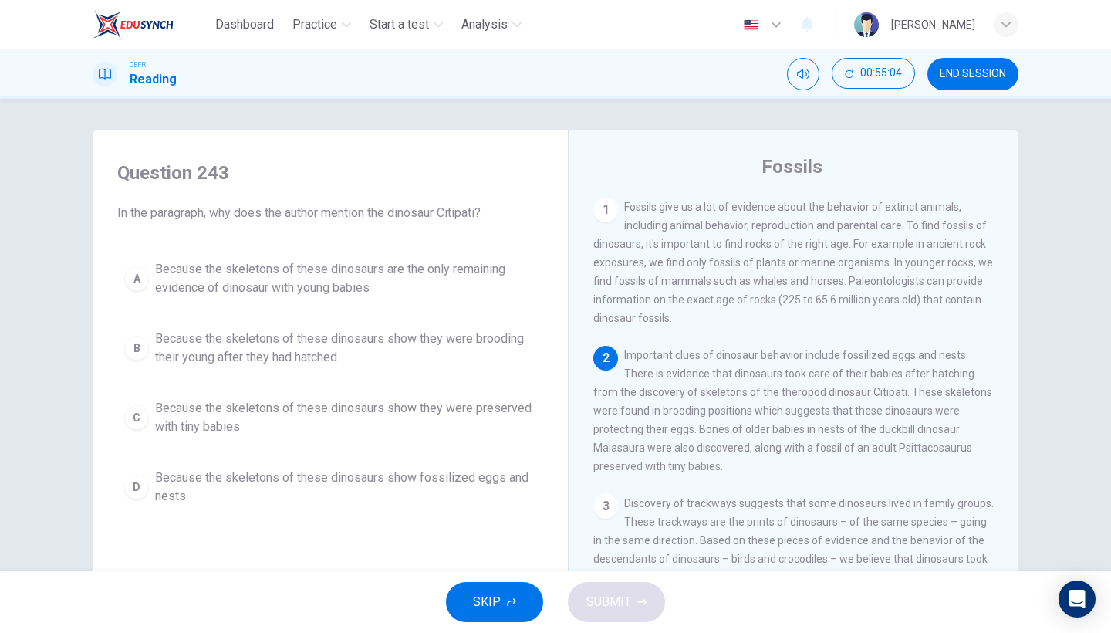
click at [339, 368] on button "B Because the skeletons of these dinosaurs show they were brooding their young …" at bounding box center [330, 347] width 426 height 51
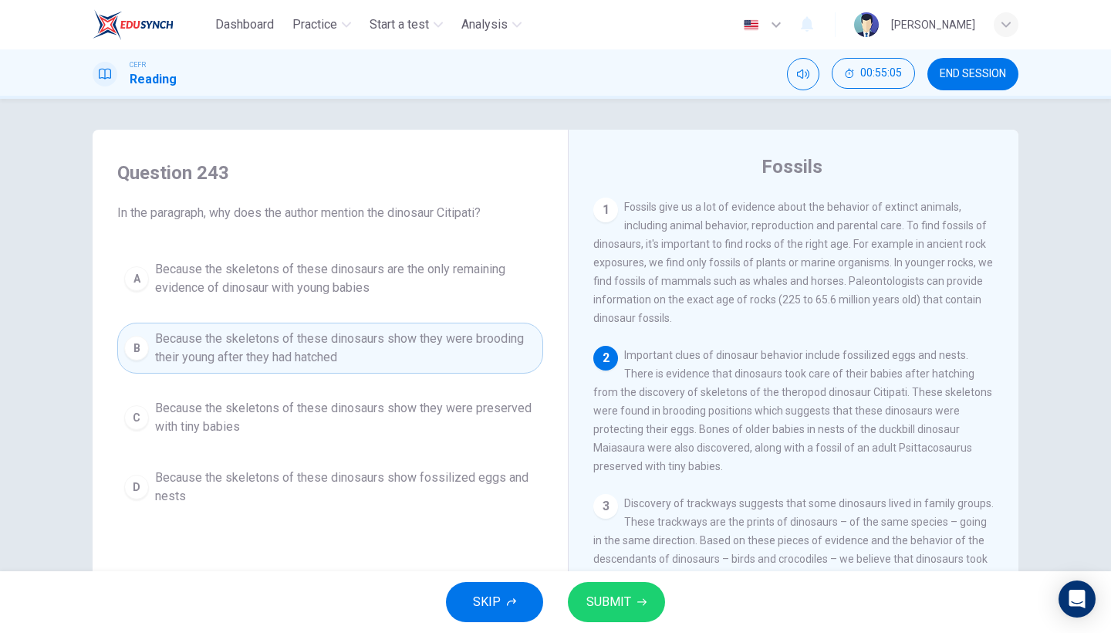
click at [619, 548] on span "SUBMIT" at bounding box center [608, 602] width 45 height 22
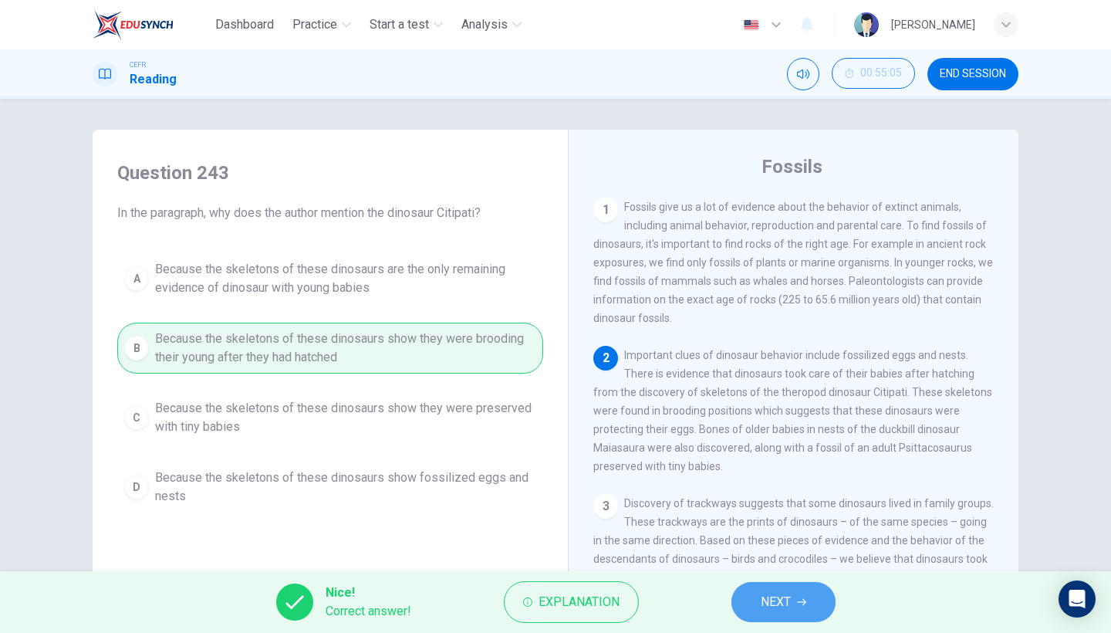
click at [795, 548] on button "NEXT" at bounding box center [783, 602] width 104 height 40
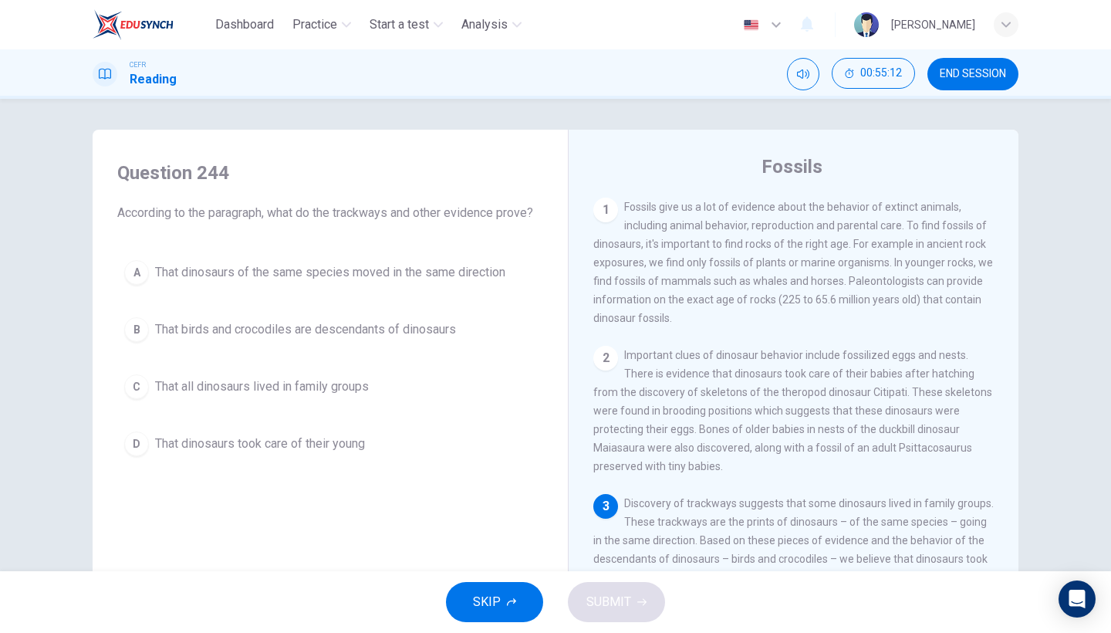
click at [365, 448] on span "That dinosaurs took care of their young" at bounding box center [260, 443] width 210 height 19
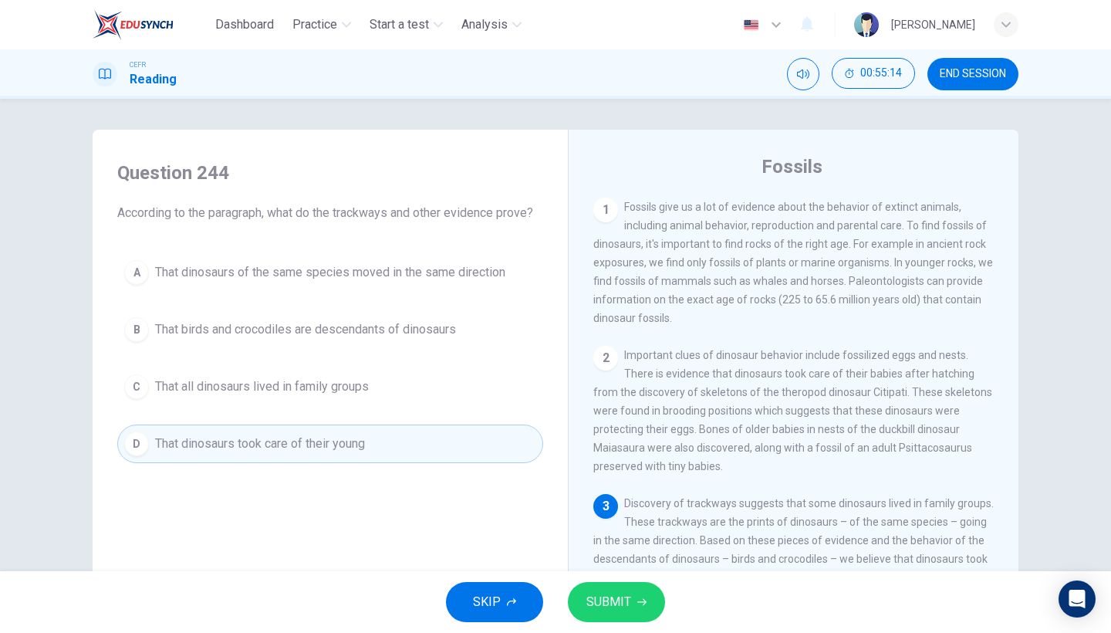
click at [618, 548] on div "SKIP SUBMIT" at bounding box center [555, 602] width 1111 height 62
click at [623, 548] on span "SUBMIT" at bounding box center [608, 602] width 45 height 22
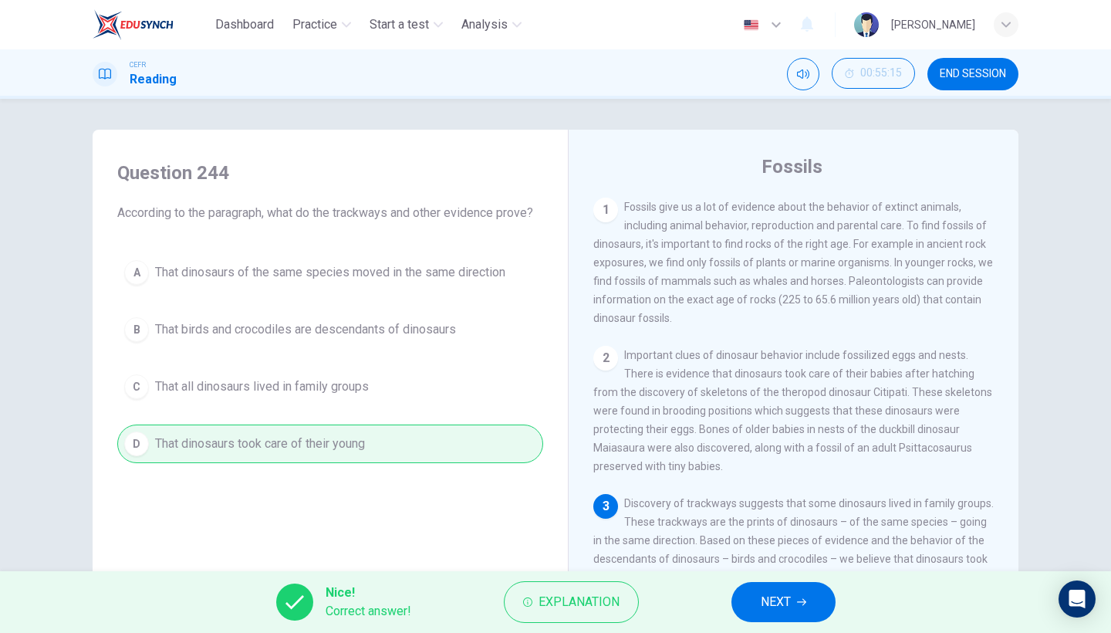
click at [781, 548] on span "NEXT" at bounding box center [776, 602] width 30 height 22
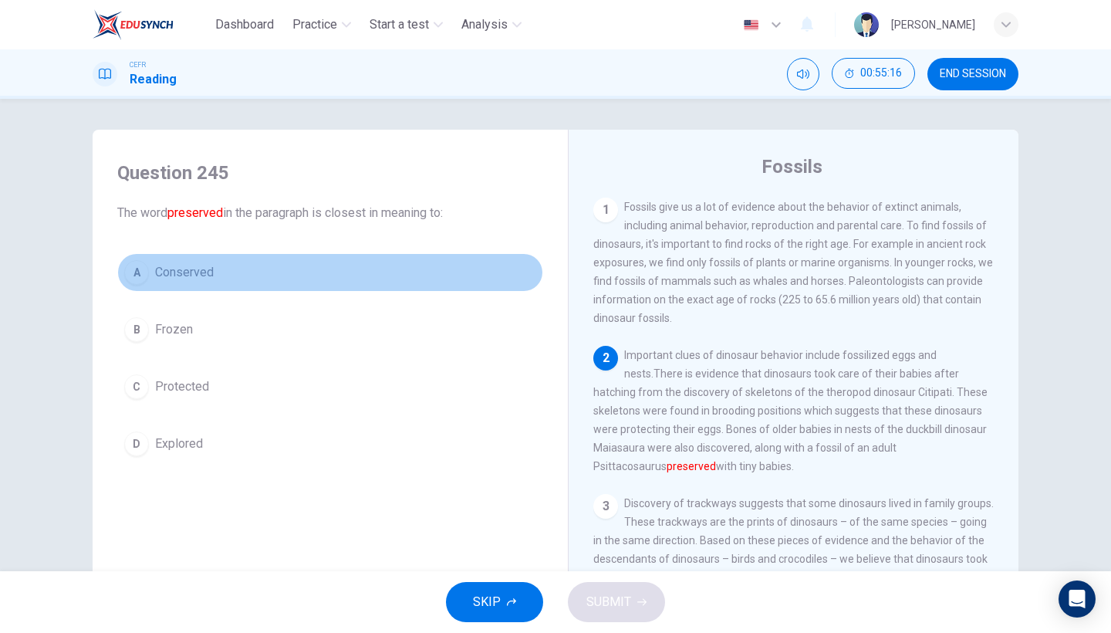
click at [281, 282] on button "A Conserved" at bounding box center [330, 272] width 426 height 39
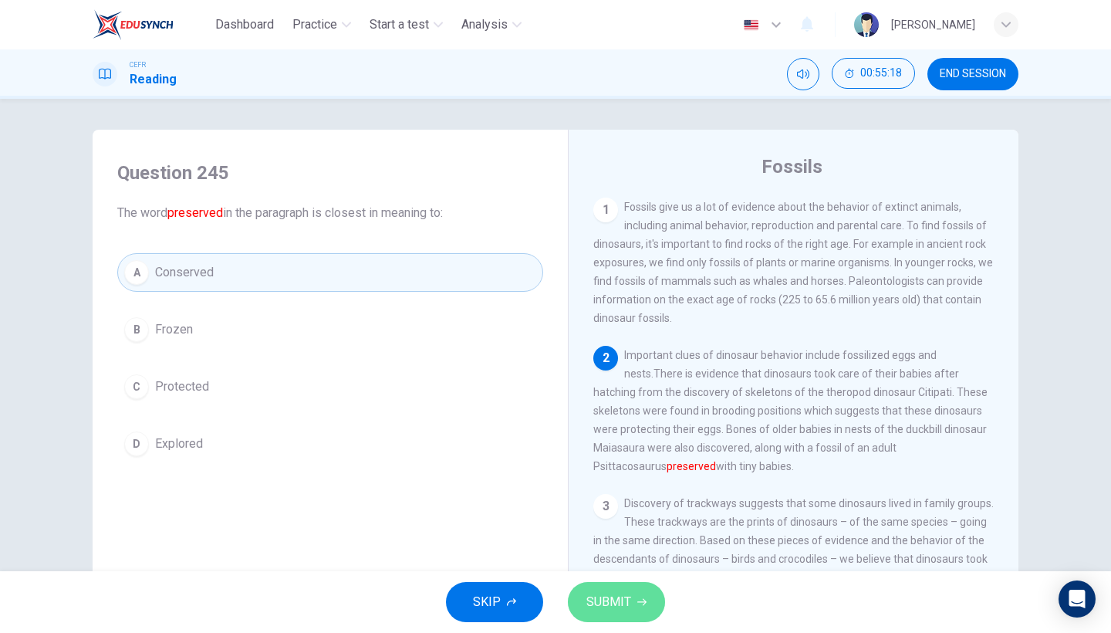
click at [599, 548] on span "SUBMIT" at bounding box center [608, 602] width 45 height 22
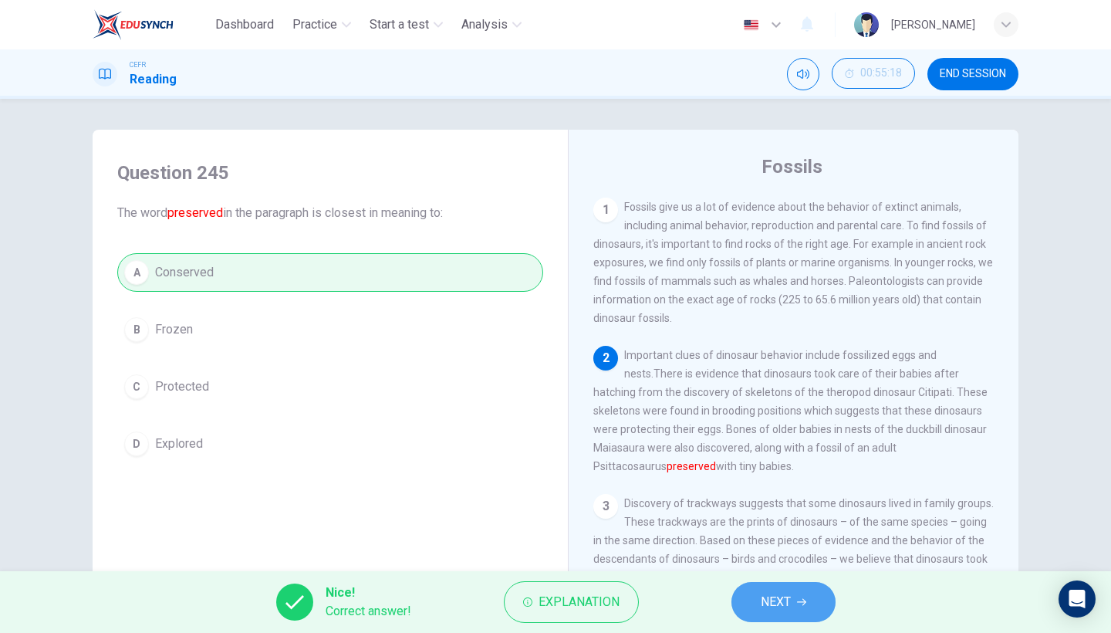
click at [759, 548] on button "NEXT" at bounding box center [783, 602] width 104 height 40
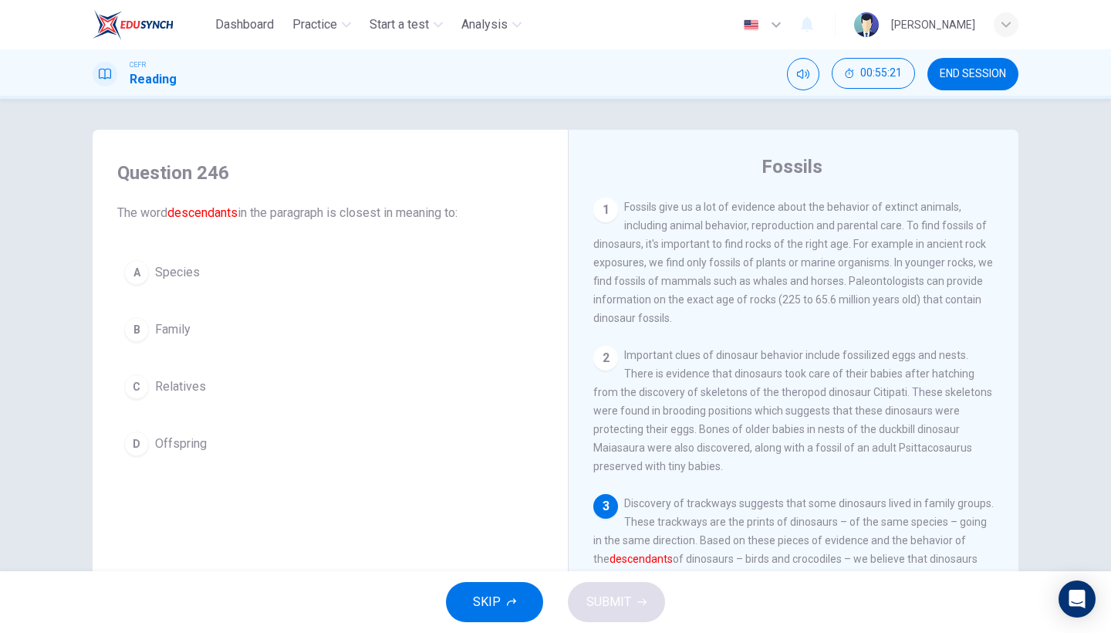
click at [293, 443] on button "D Offspring" at bounding box center [330, 443] width 426 height 39
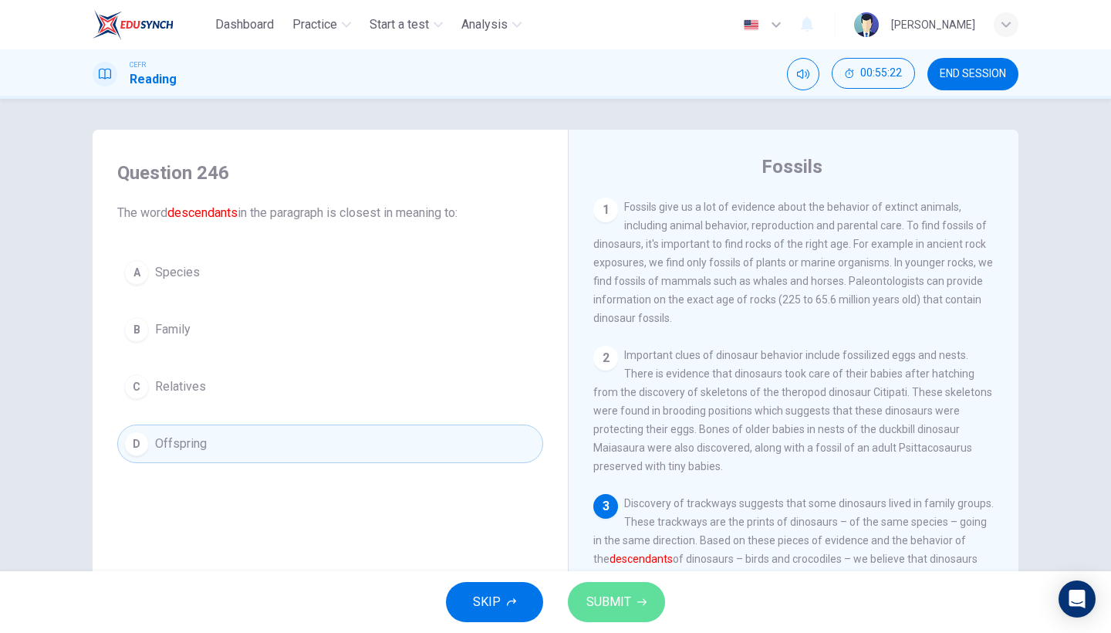
click at [631, 548] on button "SUBMIT" at bounding box center [616, 602] width 97 height 40
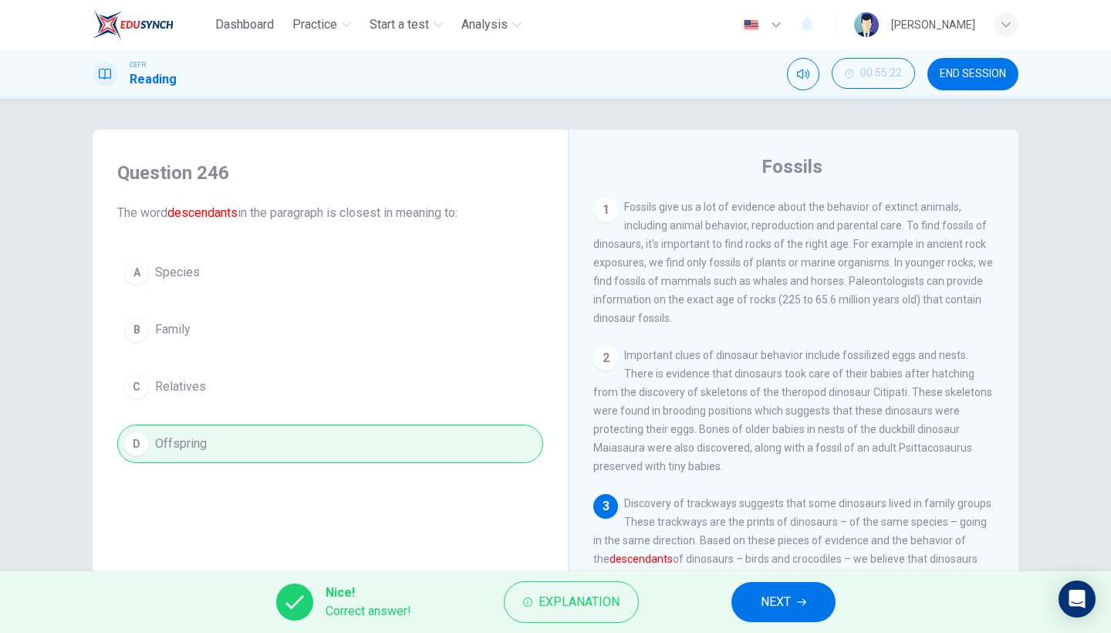
click at [775, 548] on button "NEXT" at bounding box center [783, 602] width 104 height 40
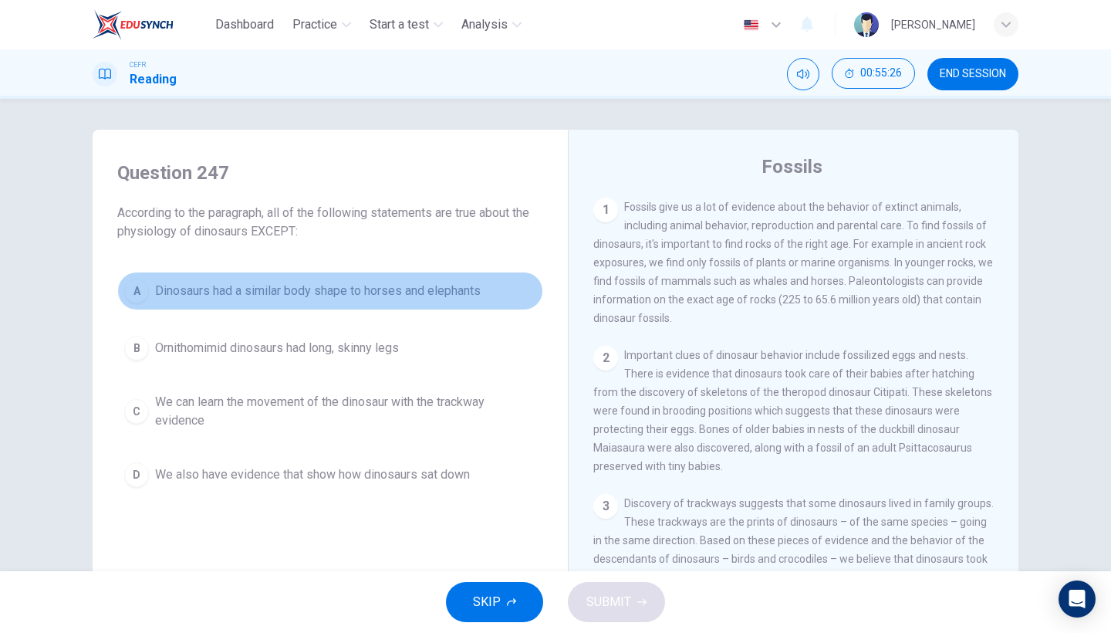
click at [420, 302] on button "A Dinosaurs had a similar body shape to horses and elephants" at bounding box center [330, 291] width 426 height 39
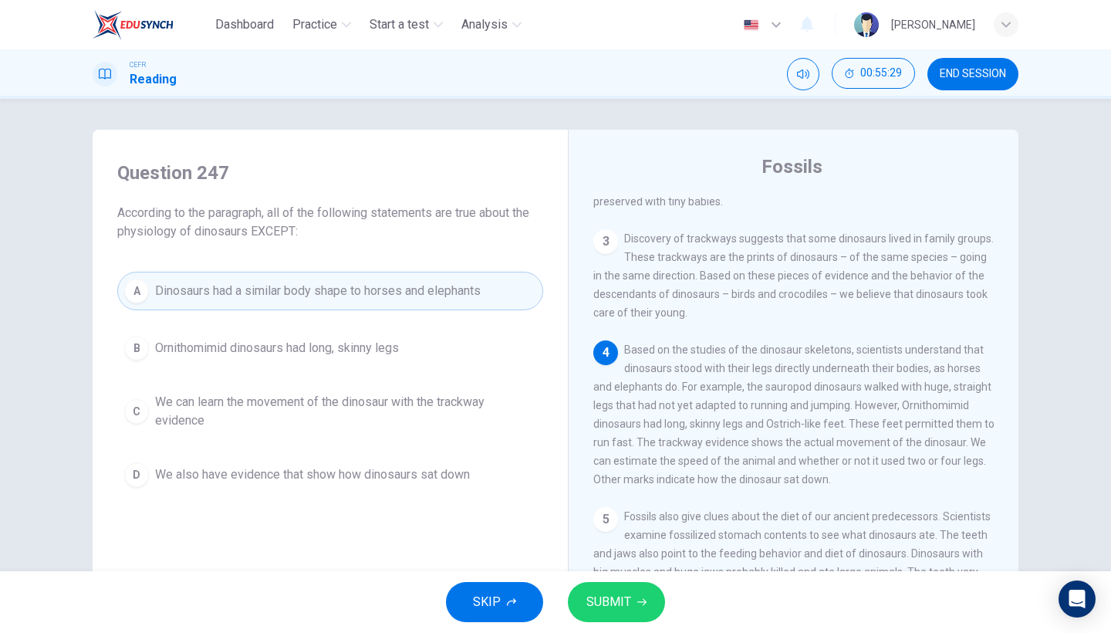
scroll to position [263, 0]
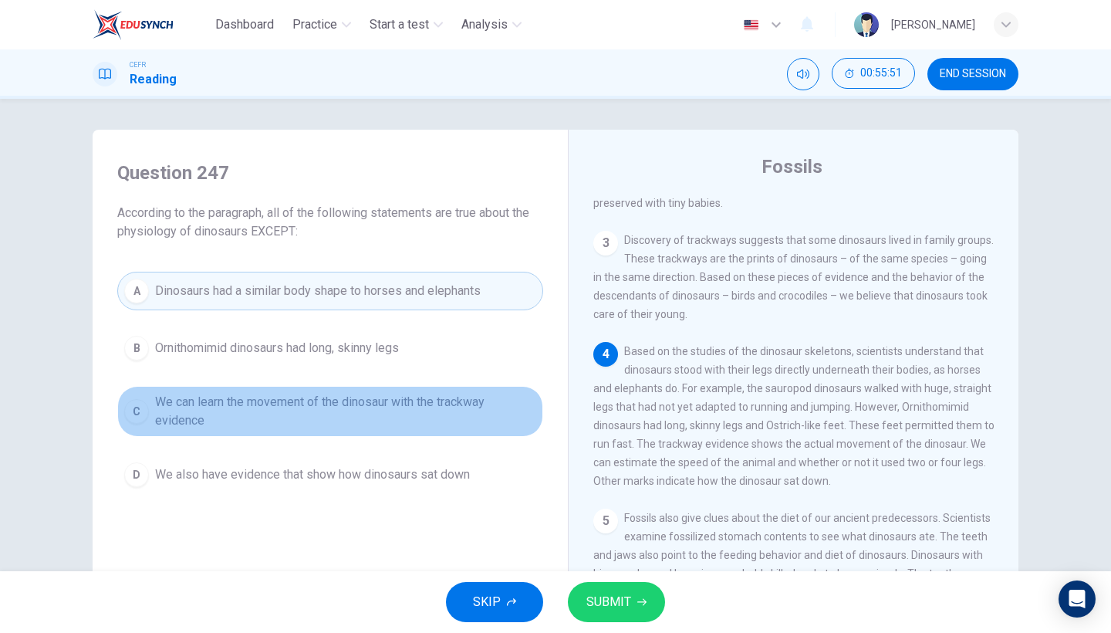
click at [372, 419] on span "We can learn the movement of the dinosaur with the trackway evidence" at bounding box center [345, 411] width 381 height 37
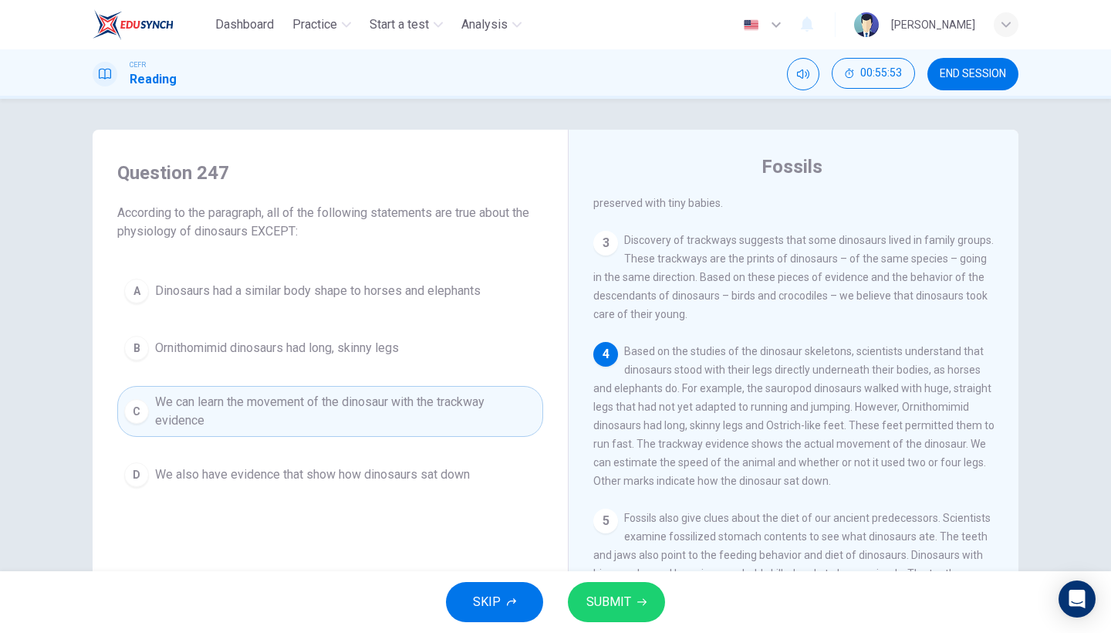
click at [622, 548] on span "SUBMIT" at bounding box center [608, 602] width 45 height 22
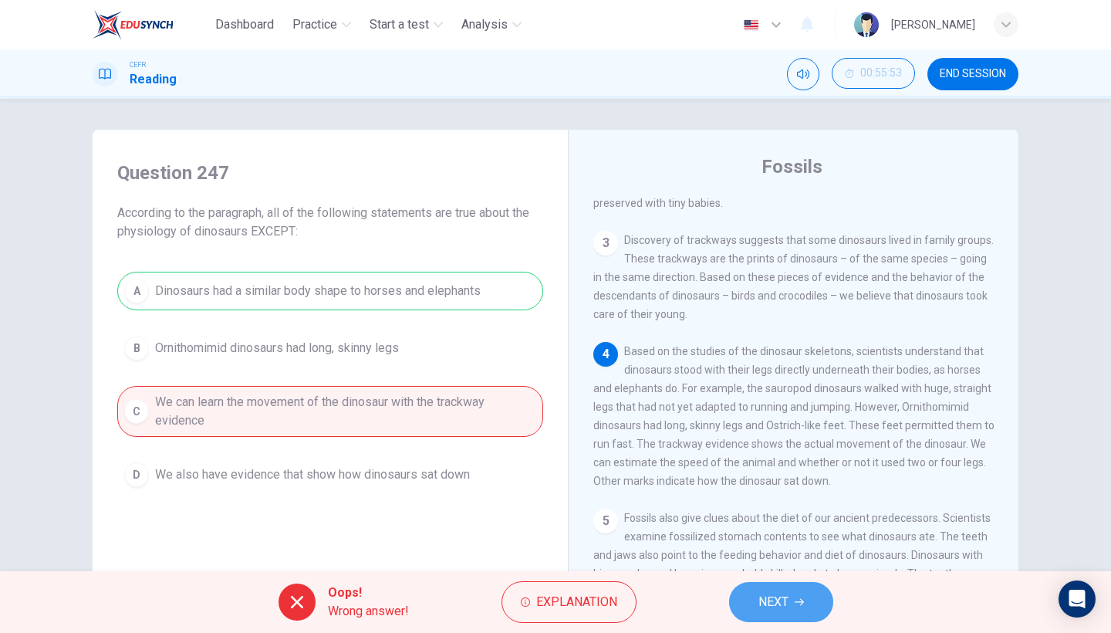
click at [759, 548] on span "NEXT" at bounding box center [773, 602] width 30 height 22
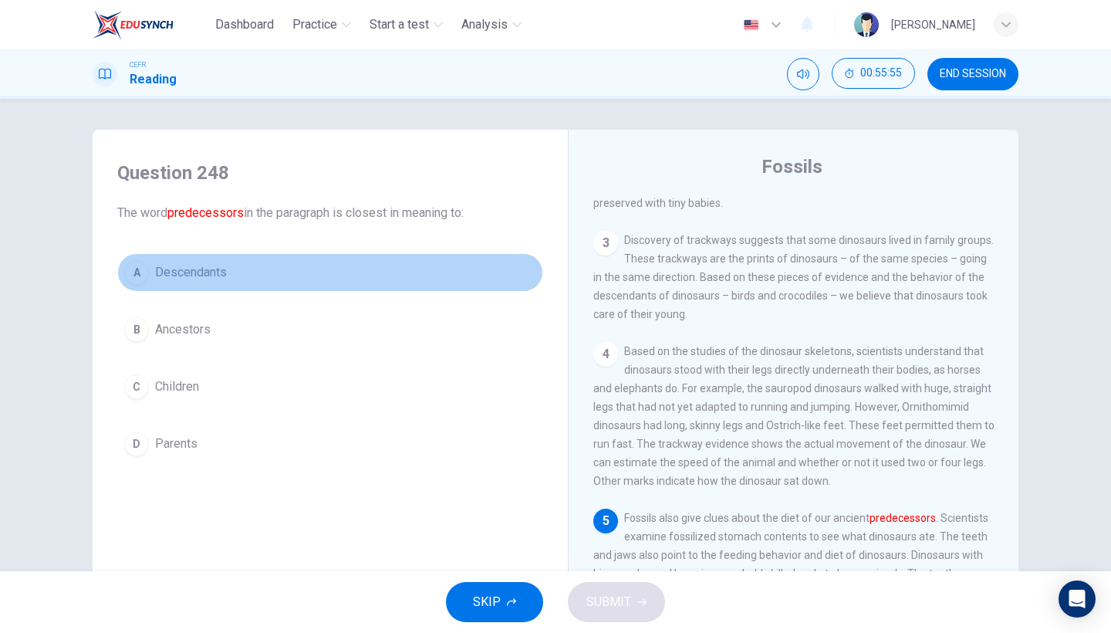
click at [339, 279] on button "A Descendants" at bounding box center [330, 272] width 426 height 39
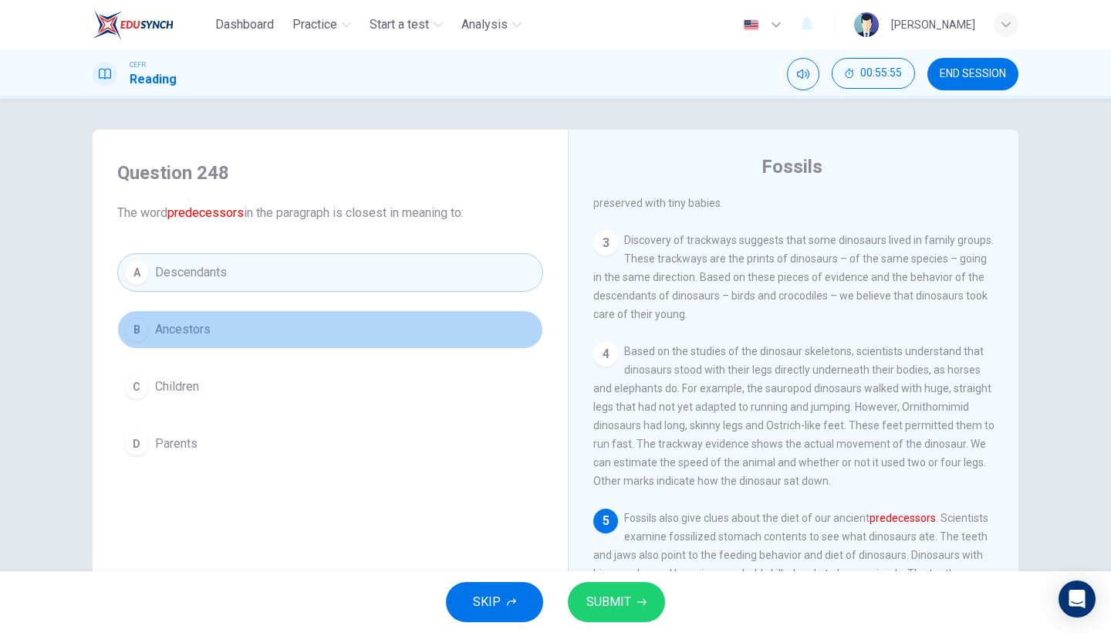
click at [342, 322] on button "B Ancestors" at bounding box center [330, 329] width 426 height 39
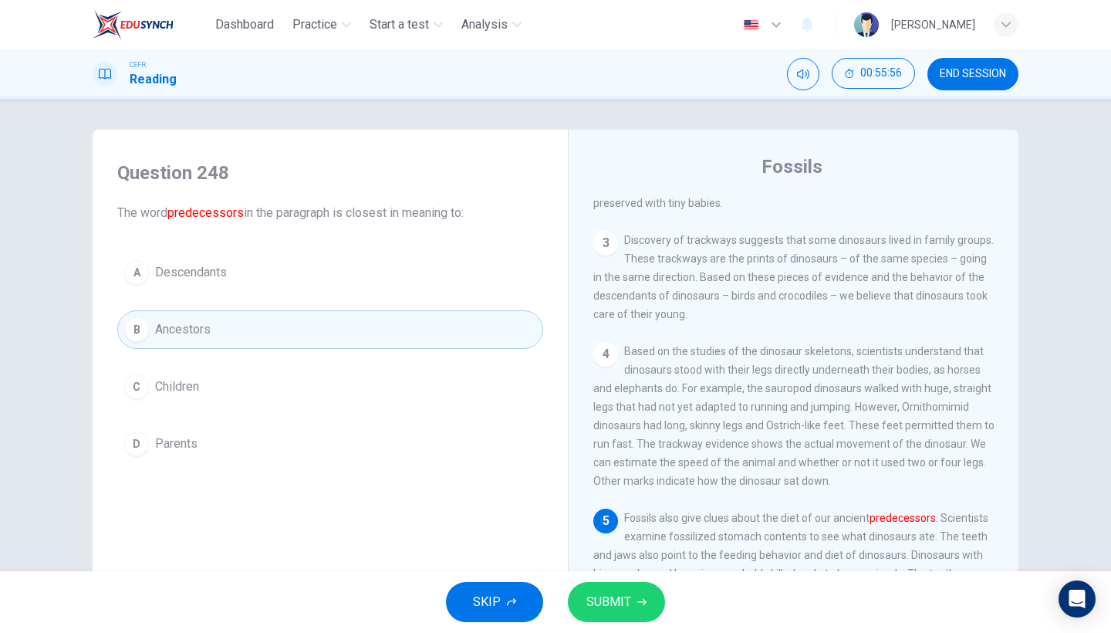
click at [619, 548] on span "SUBMIT" at bounding box center [608, 602] width 45 height 22
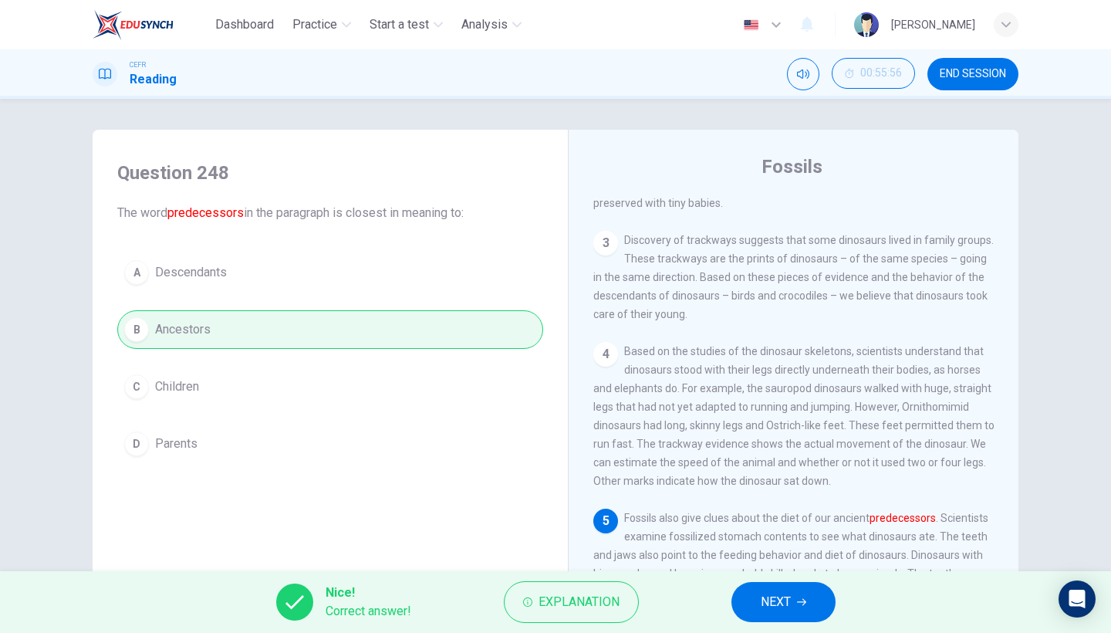
click at [775, 548] on span "NEXT" at bounding box center [776, 602] width 30 height 22
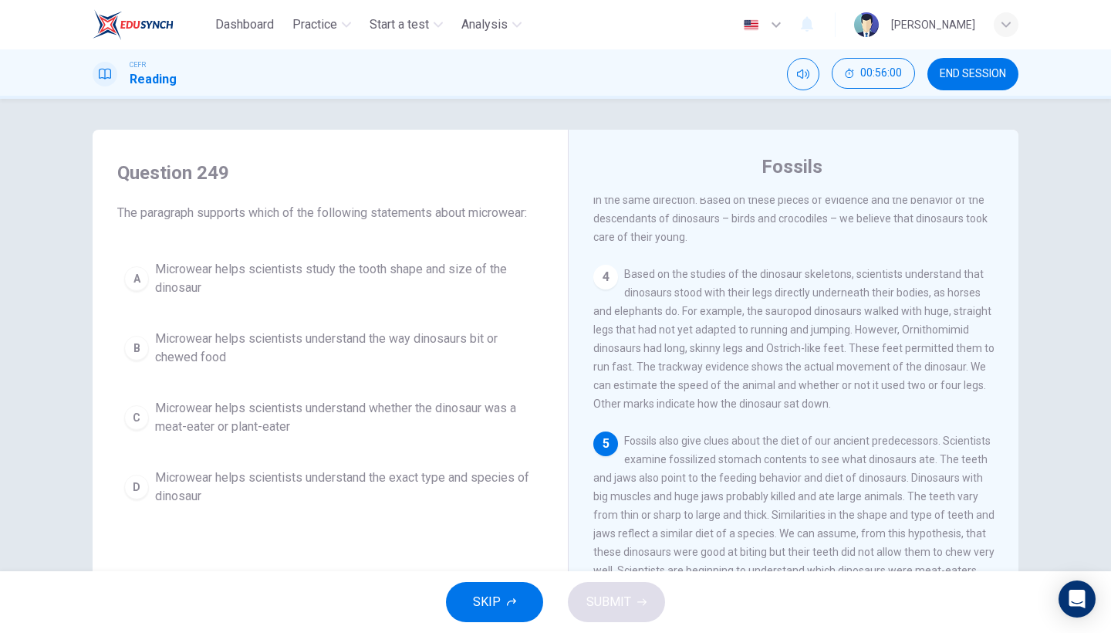
scroll to position [349, 0]
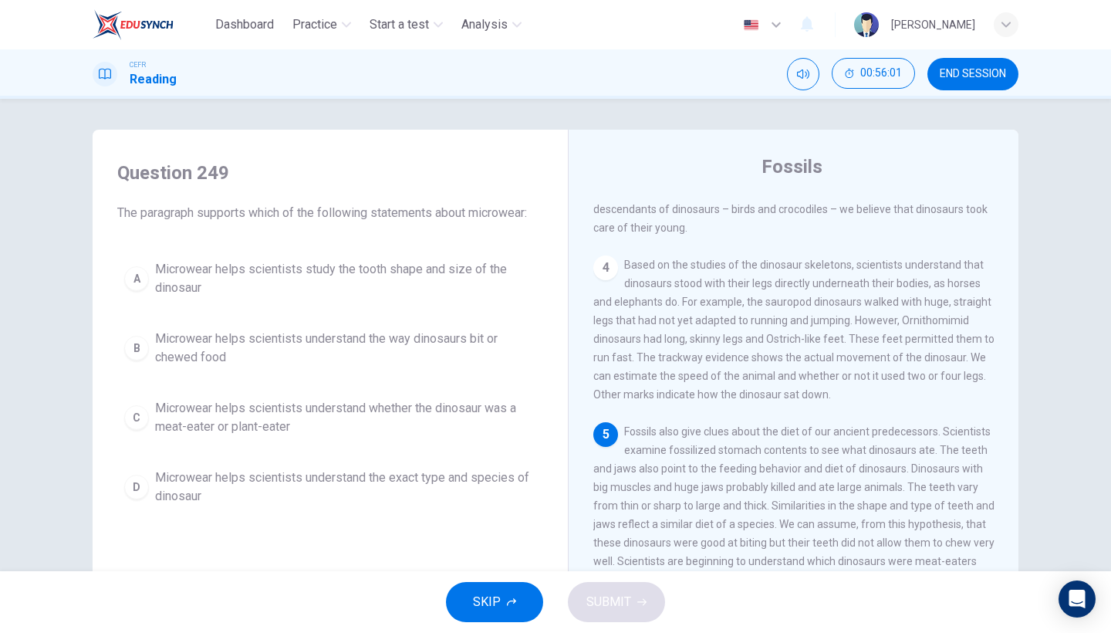
click at [386, 489] on span "Microwear helps scientists understand the exact type and species of dinosaur" at bounding box center [345, 486] width 381 height 37
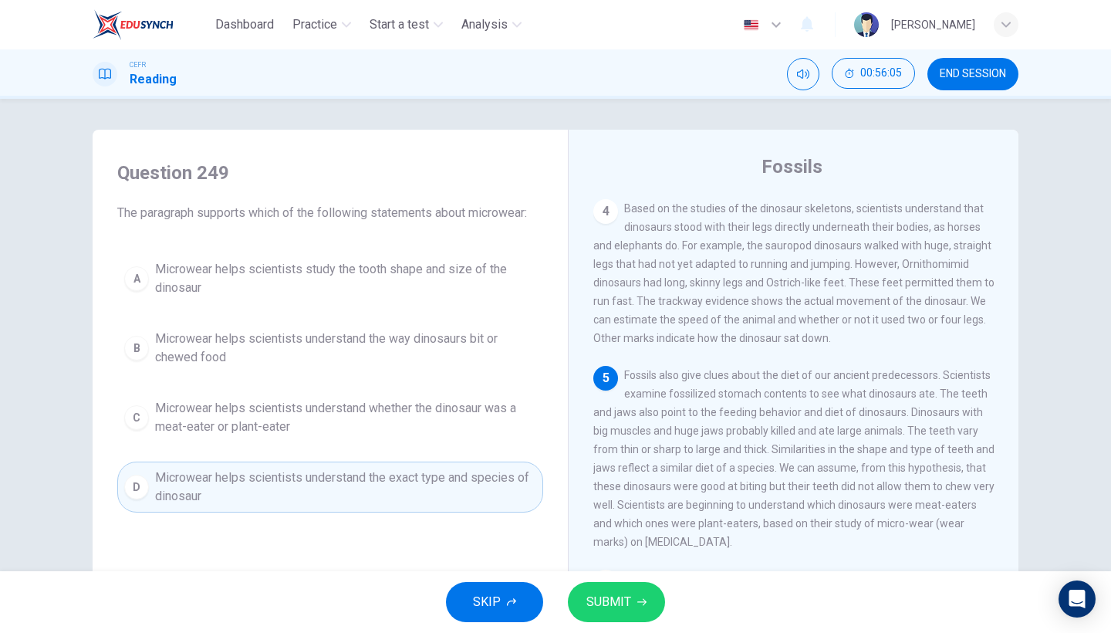
scroll to position [417, 0]
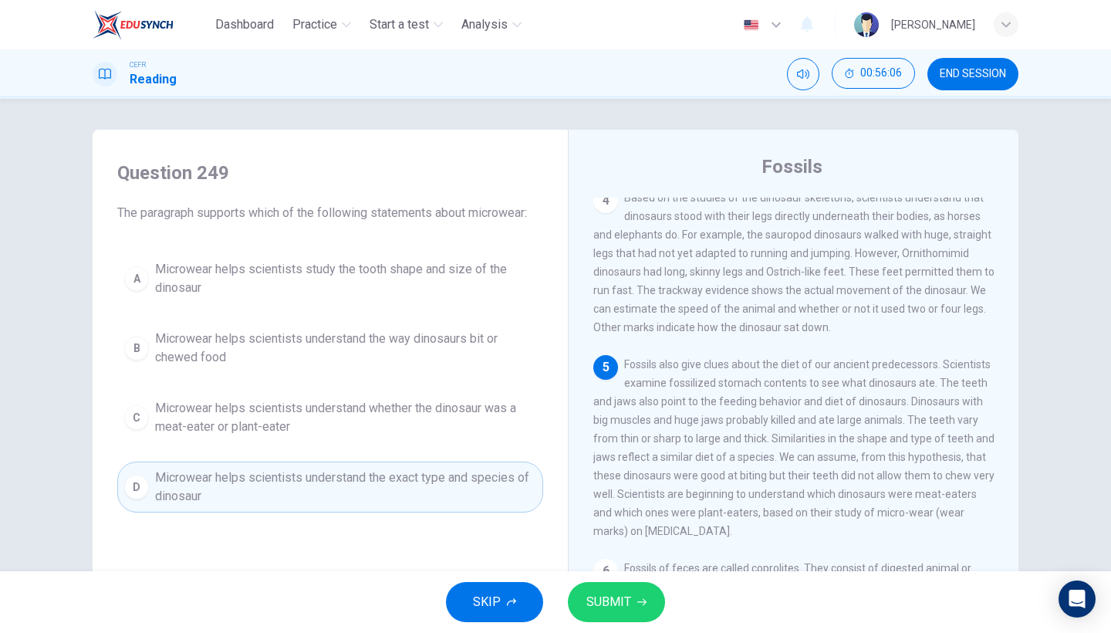
click at [451, 403] on span "Microwear helps scientists understand whether the dinosaur was a meat-eater or …" at bounding box center [345, 417] width 381 height 37
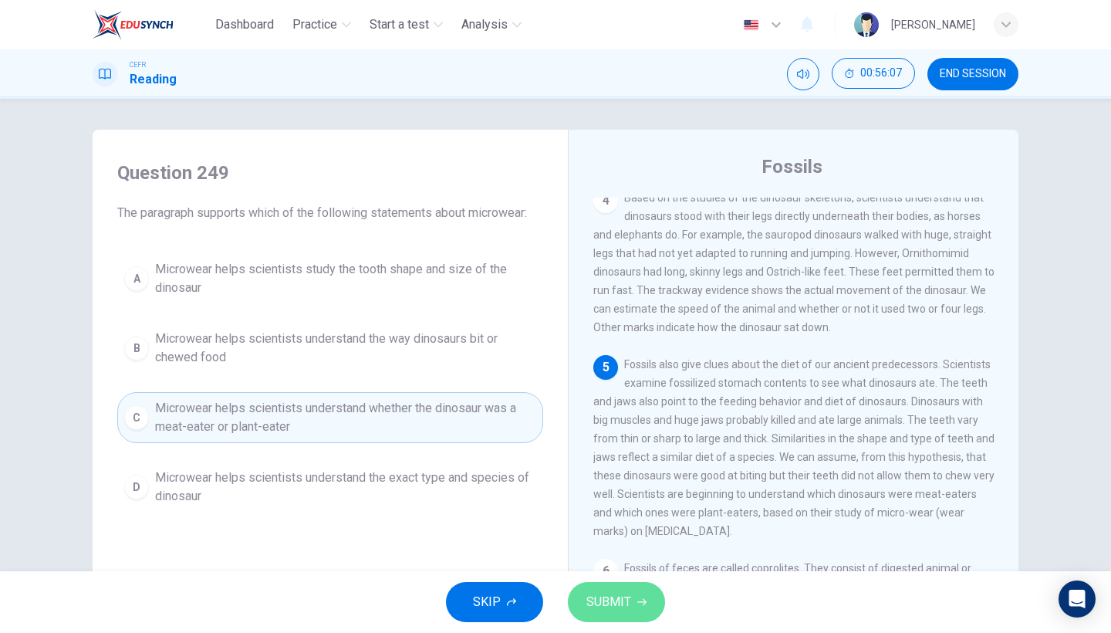
click at [623, 548] on span "SUBMIT" at bounding box center [608, 602] width 45 height 22
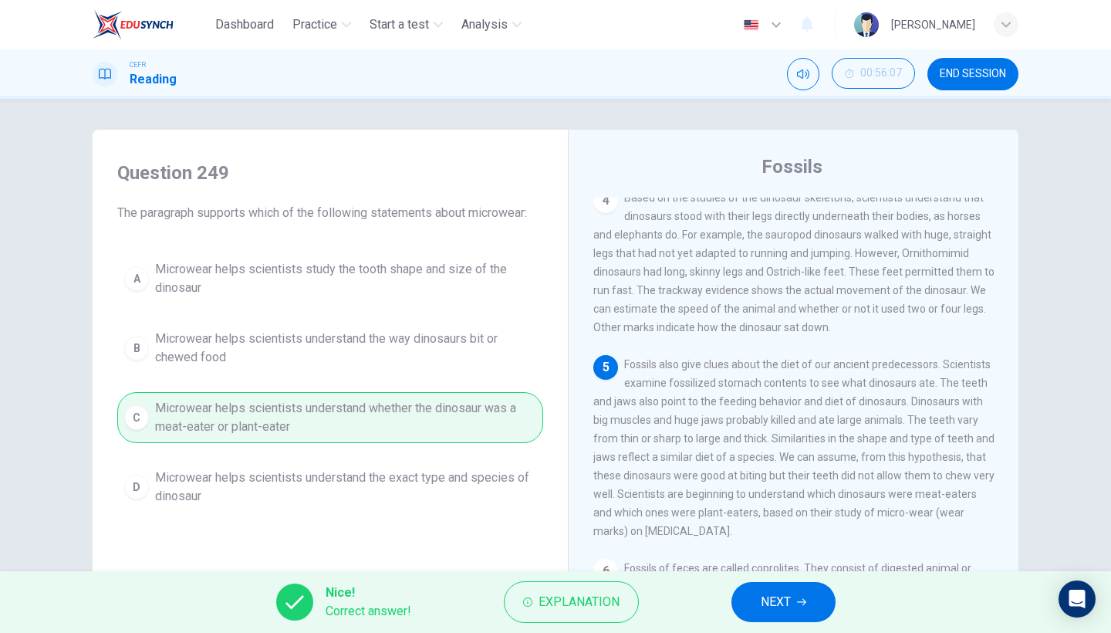
click at [810, 548] on button "NEXT" at bounding box center [783, 602] width 104 height 40
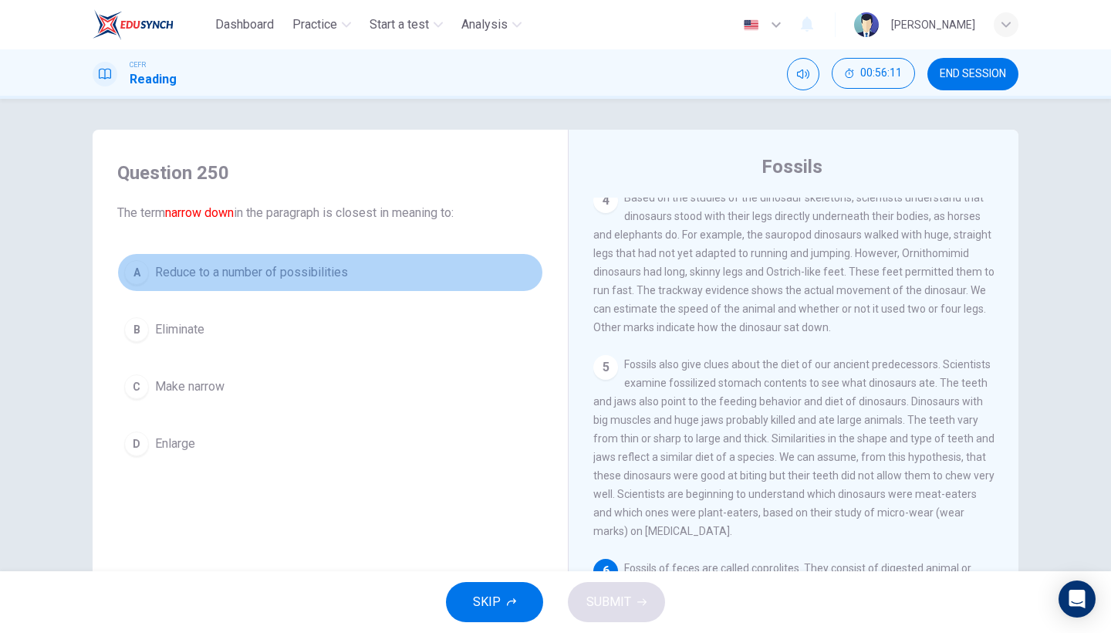
click at [339, 286] on button "A Reduce to a number of possibilities" at bounding box center [330, 272] width 426 height 39
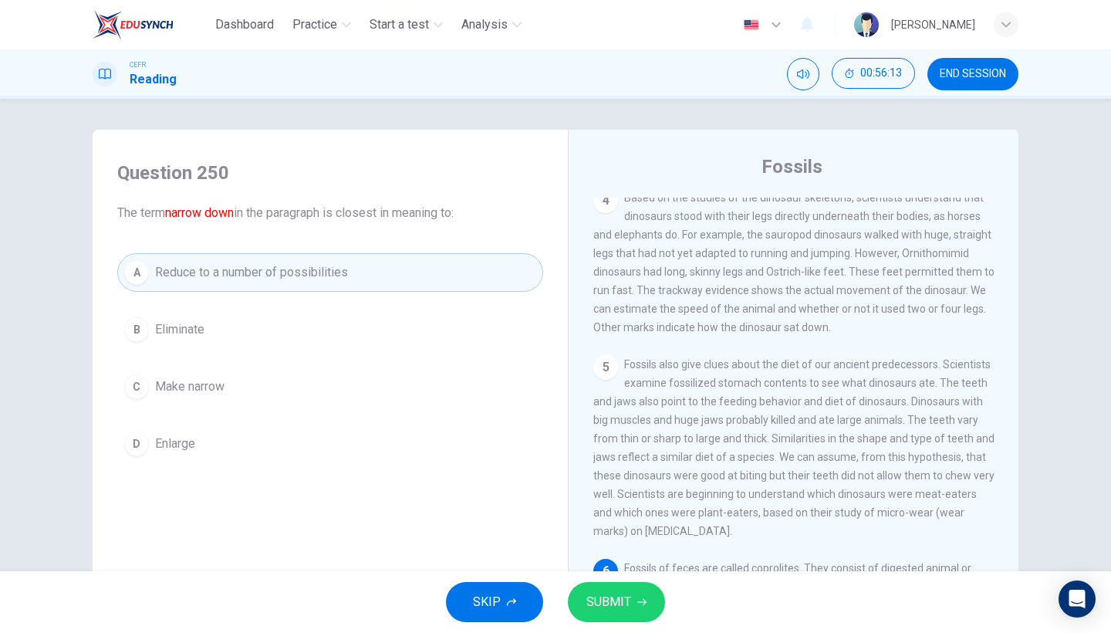
click at [608, 548] on button "SUBMIT" at bounding box center [616, 602] width 97 height 40
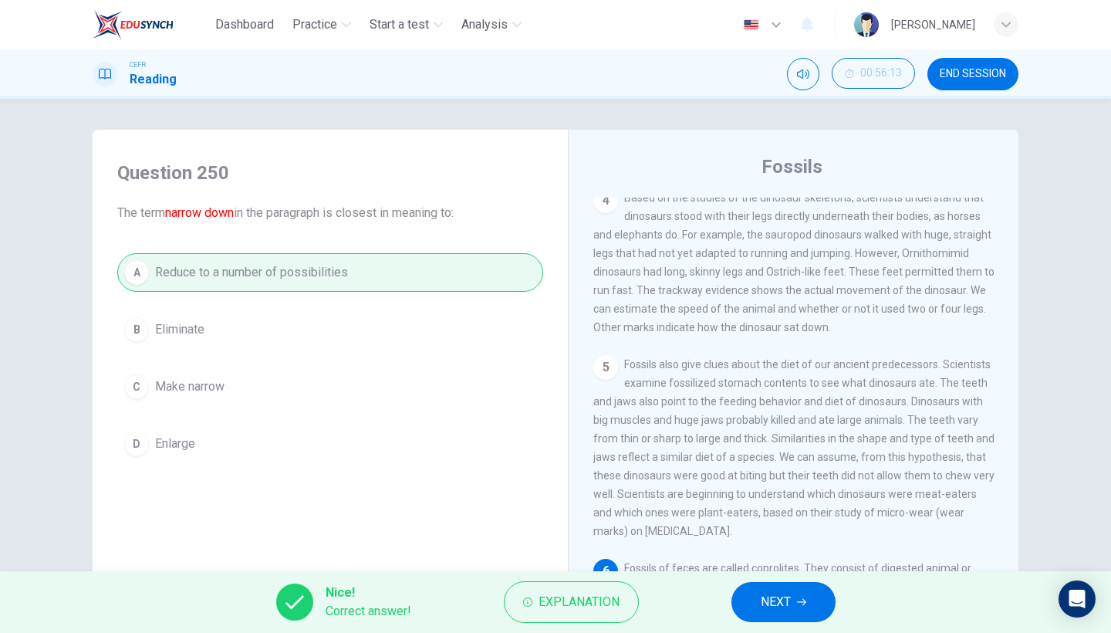
click at [809, 548] on button "NEXT" at bounding box center [783, 602] width 104 height 40
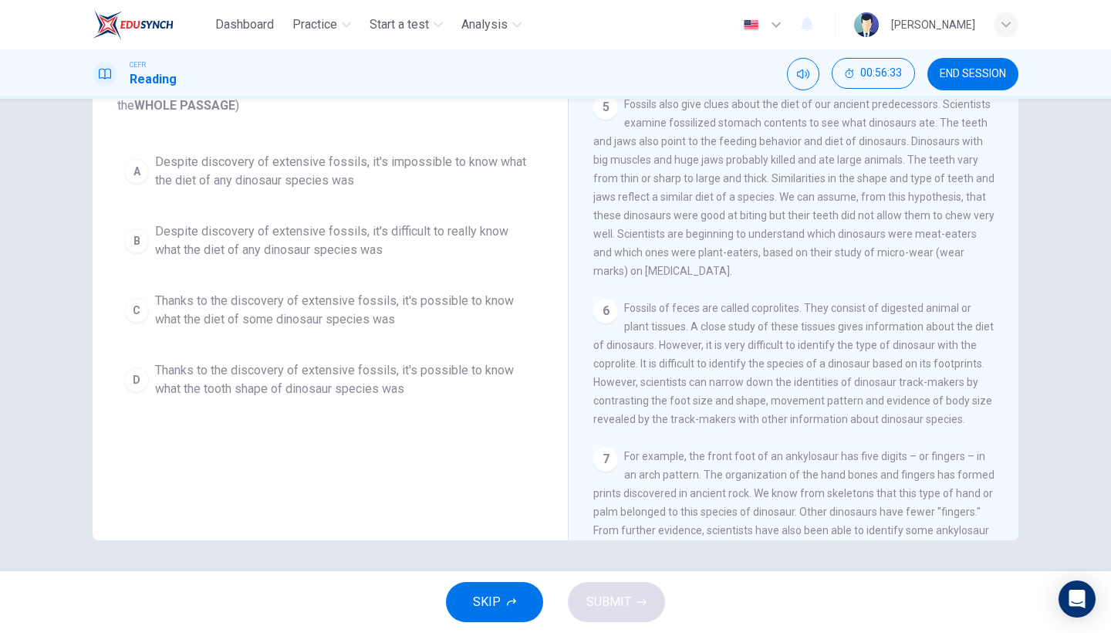
scroll to position [545, 0]
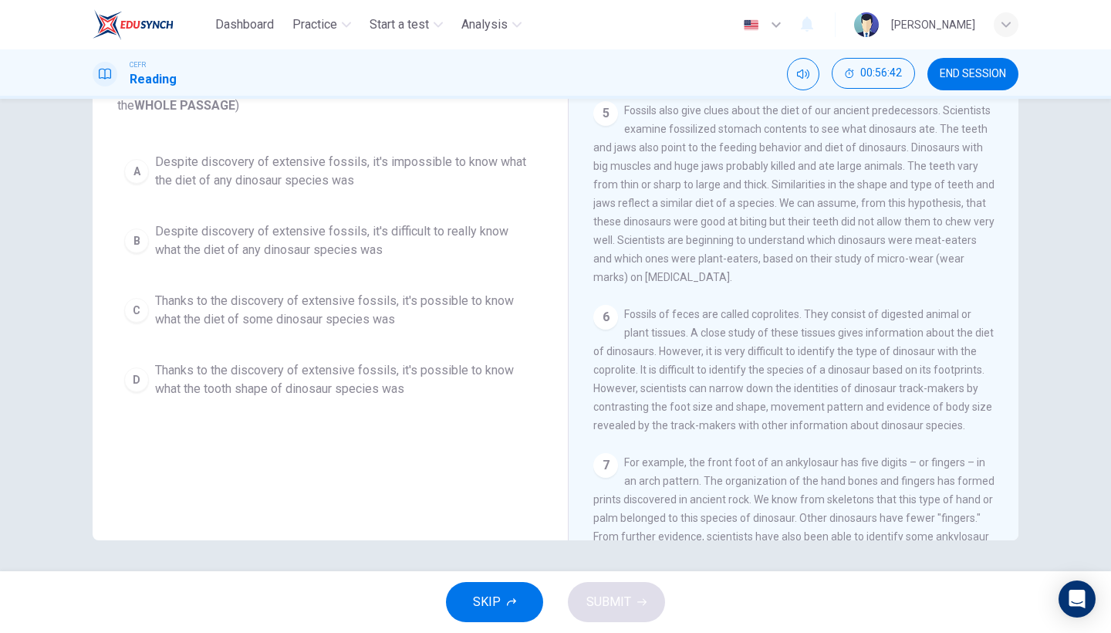
click at [444, 319] on span "Thanks to the discovery of extensive fossils, it's possible to know what the di…" at bounding box center [345, 310] width 381 height 37
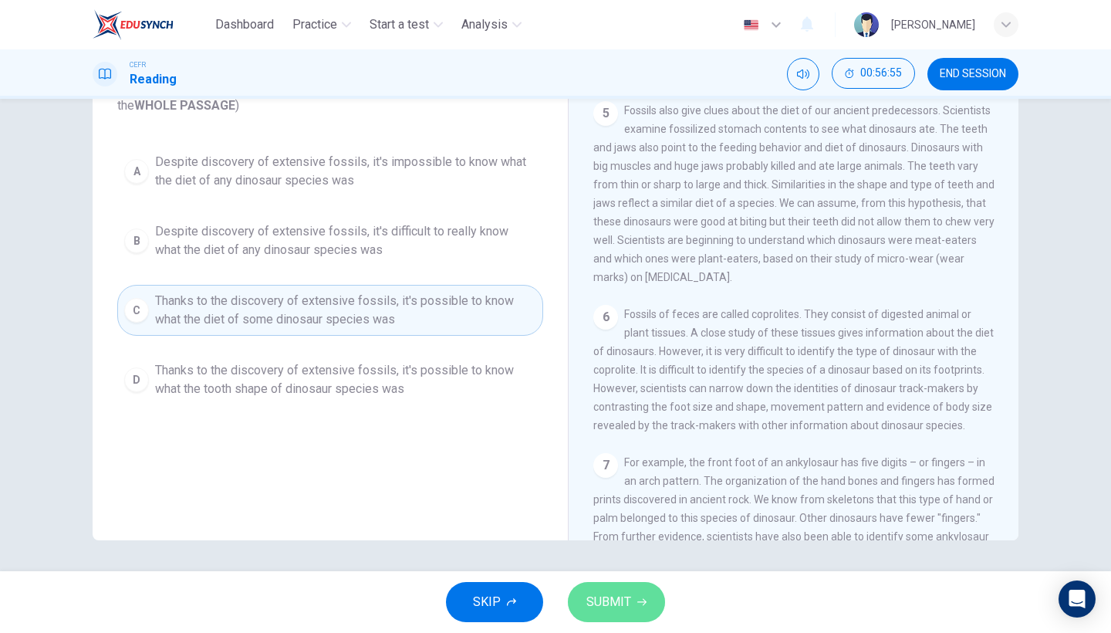
click at [635, 548] on button "SUBMIT" at bounding box center [616, 602] width 97 height 40
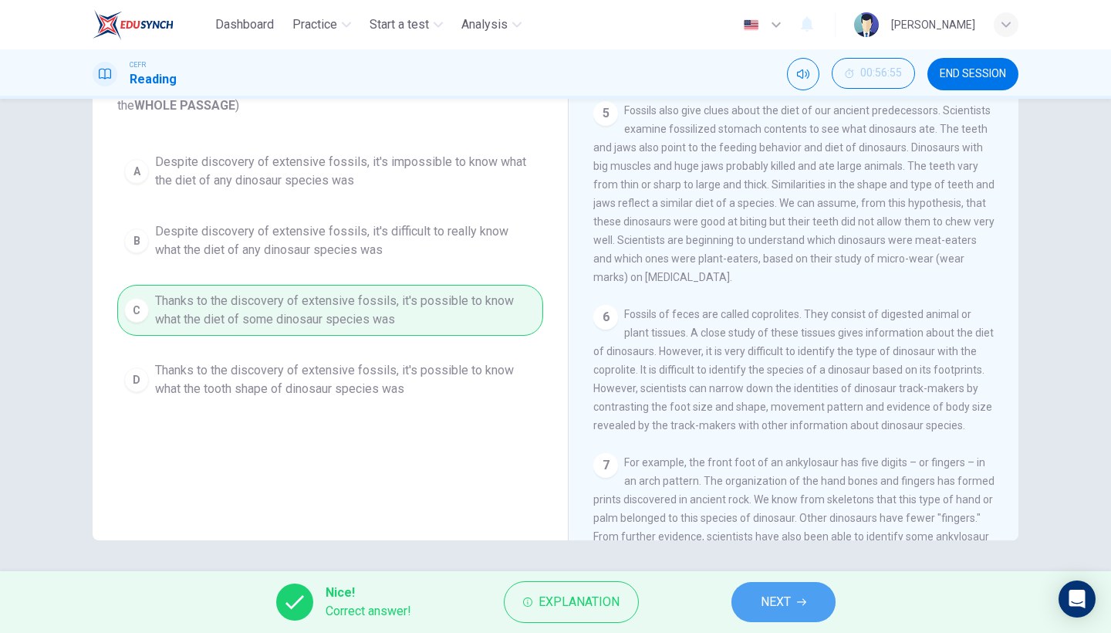
click at [749, 548] on button "NEXT" at bounding box center [783, 602] width 104 height 40
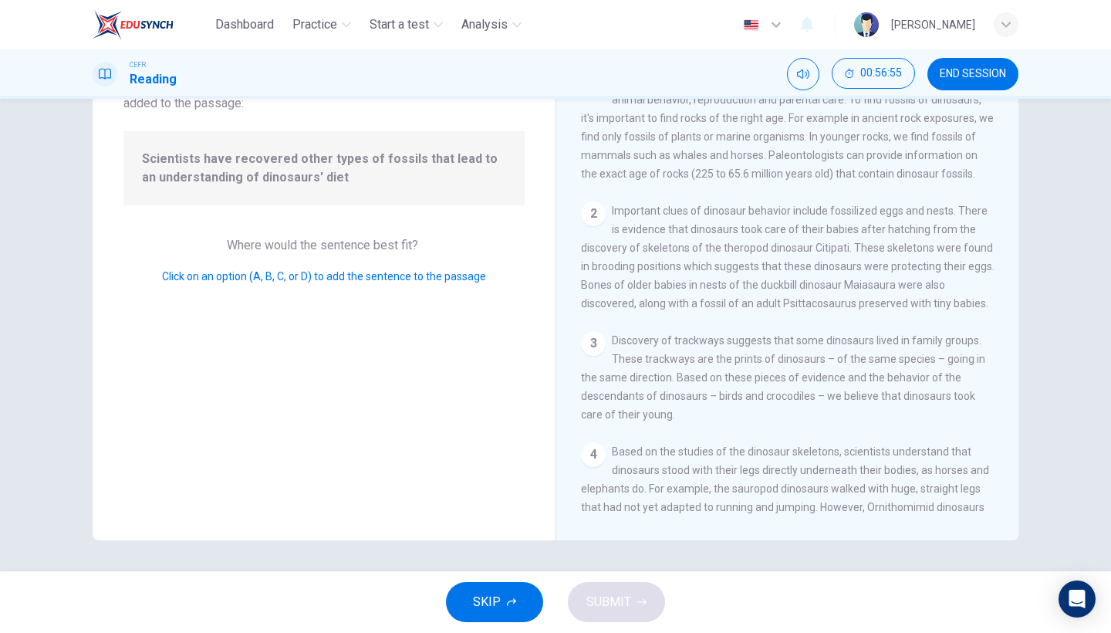
scroll to position [636, 0]
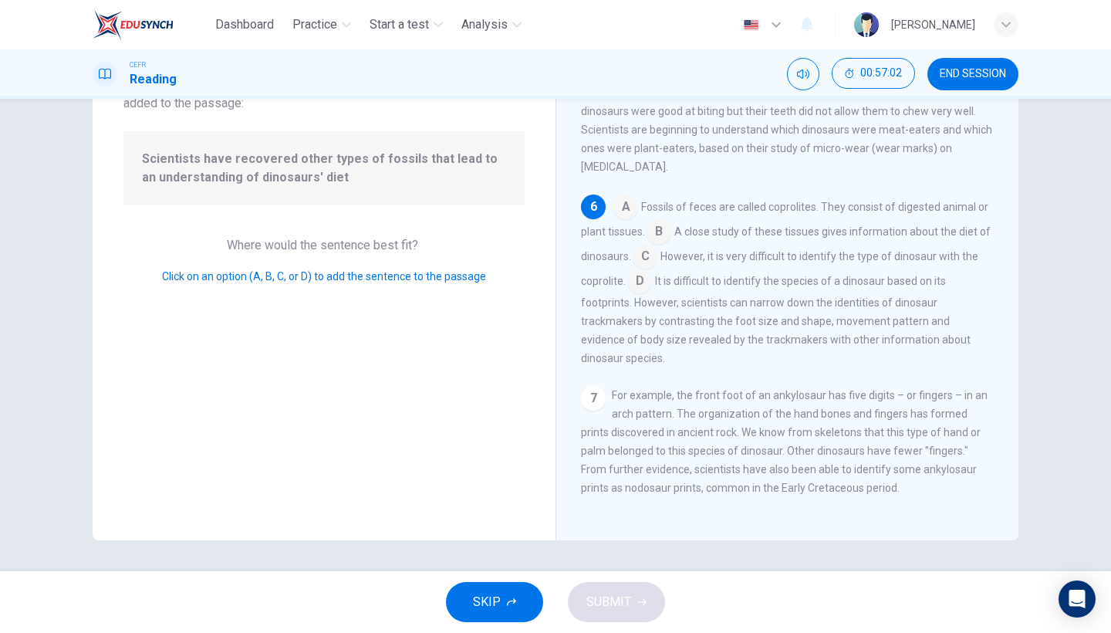
click at [630, 208] on input at bounding box center [625, 208] width 25 height 25
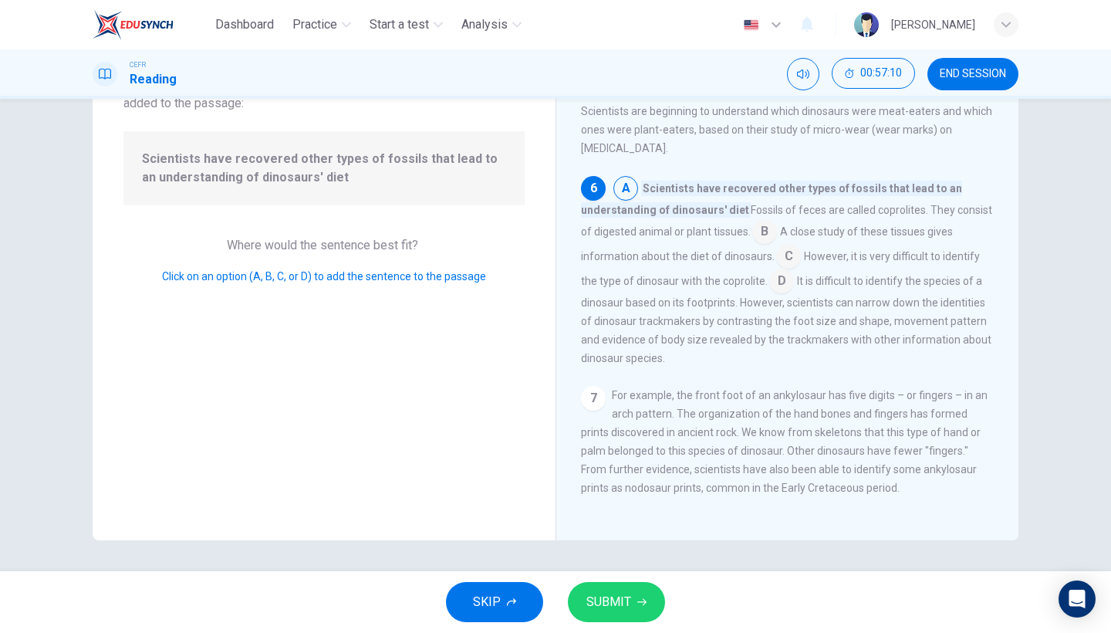
click at [609, 548] on button "SUBMIT" at bounding box center [616, 602] width 97 height 40
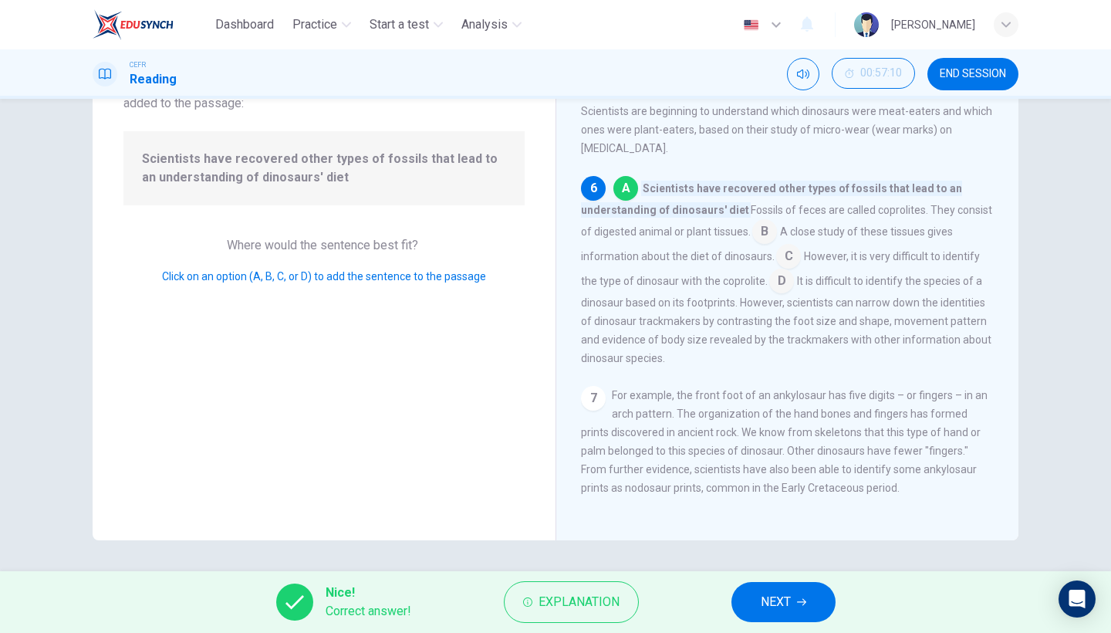
click at [765, 548] on span "NEXT" at bounding box center [776, 602] width 30 height 22
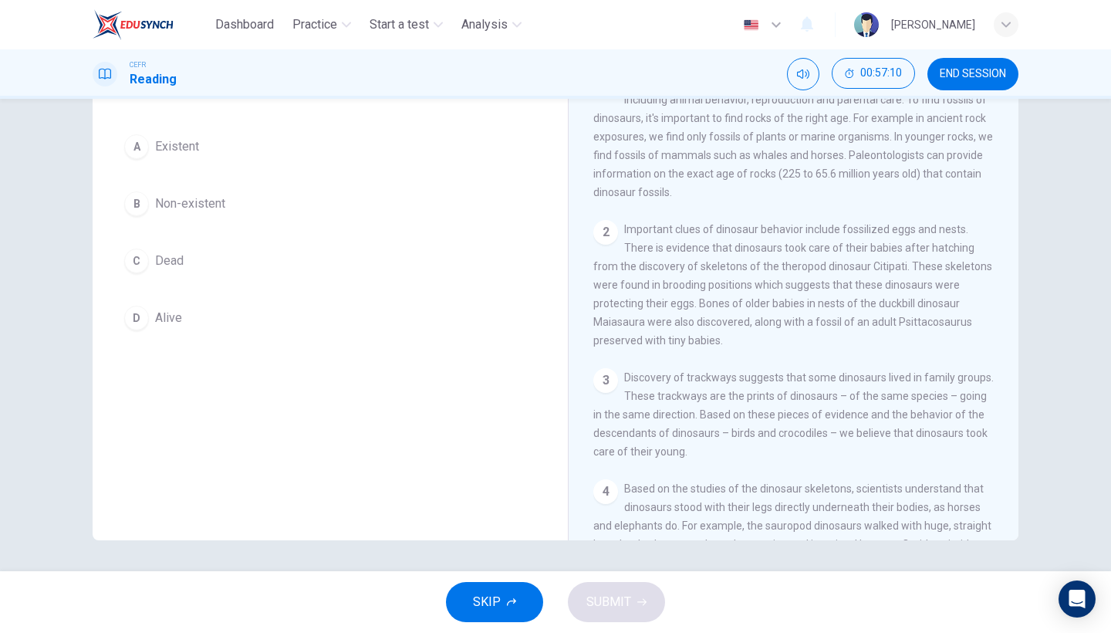
scroll to position [0, 0]
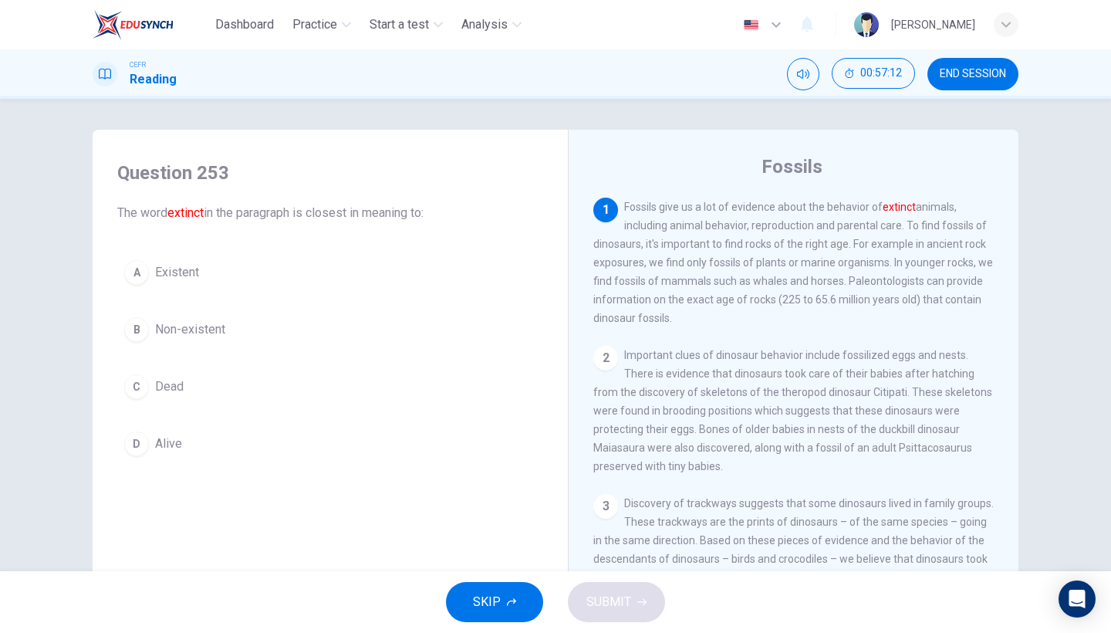
click at [218, 339] on button "B Non-existent" at bounding box center [330, 329] width 426 height 39
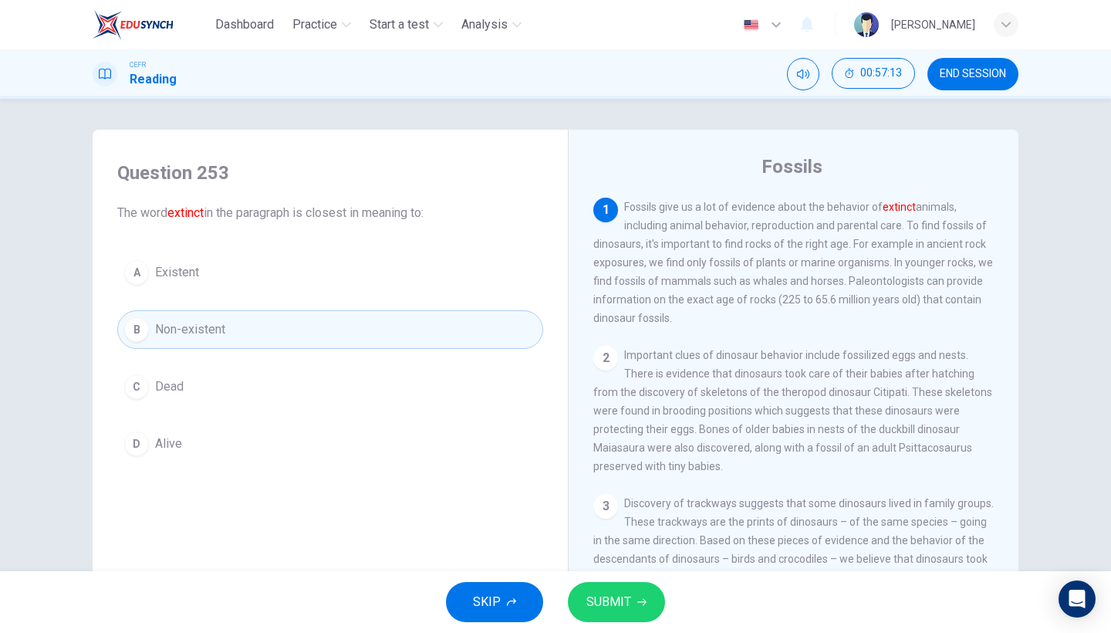
click at [639, 548] on icon "button" at bounding box center [641, 601] width 9 height 9
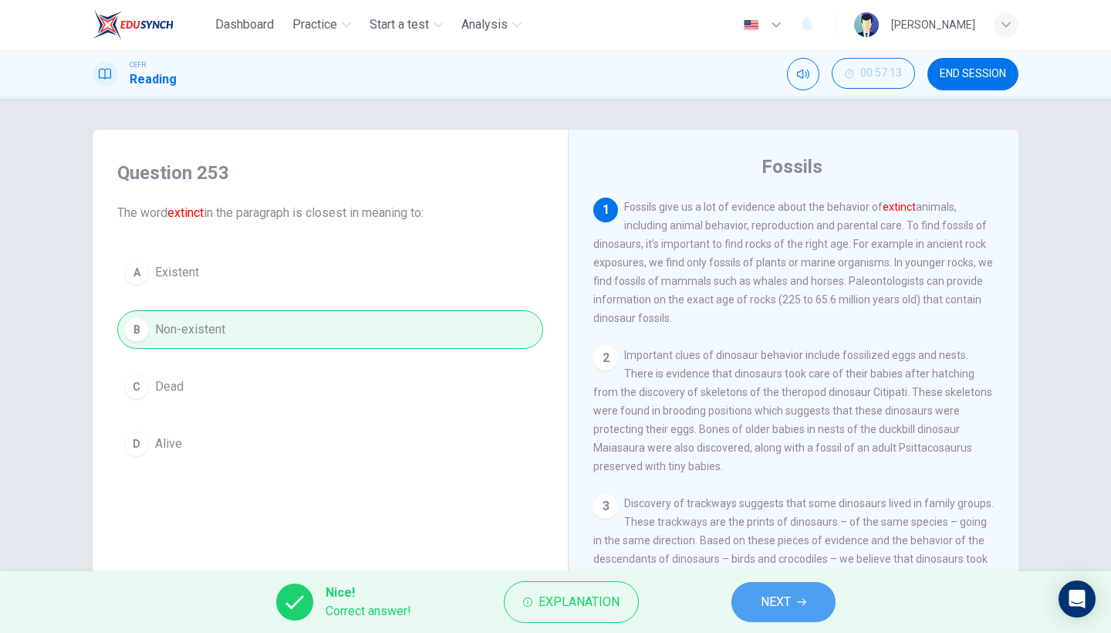
click at [786, 548] on span "NEXT" at bounding box center [776, 602] width 30 height 22
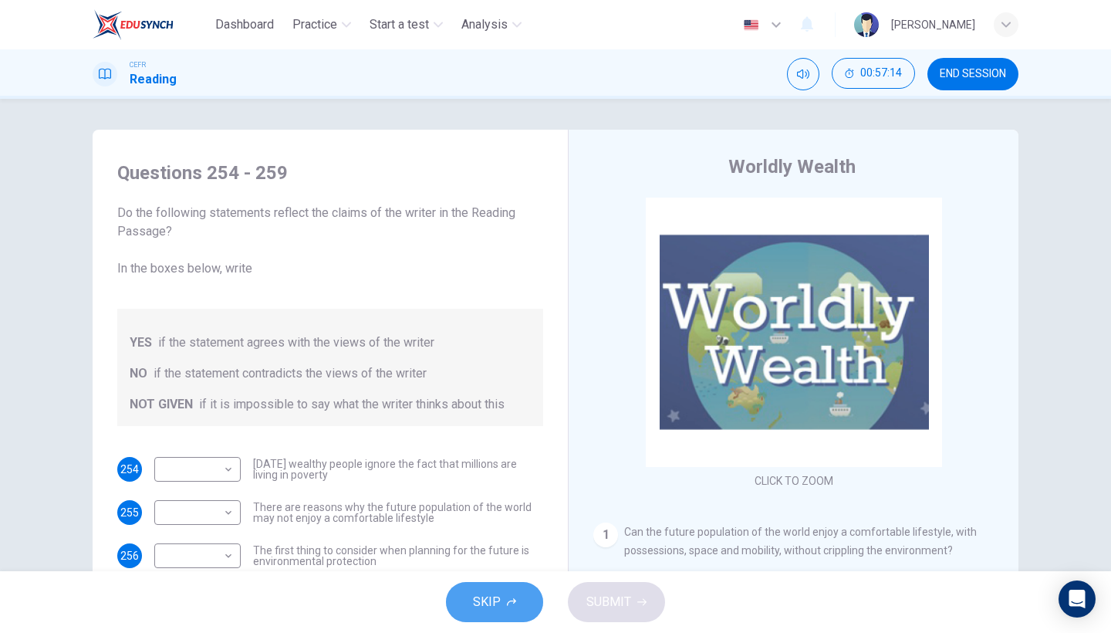
click at [521, 548] on button "SKIP" at bounding box center [494, 602] width 97 height 40
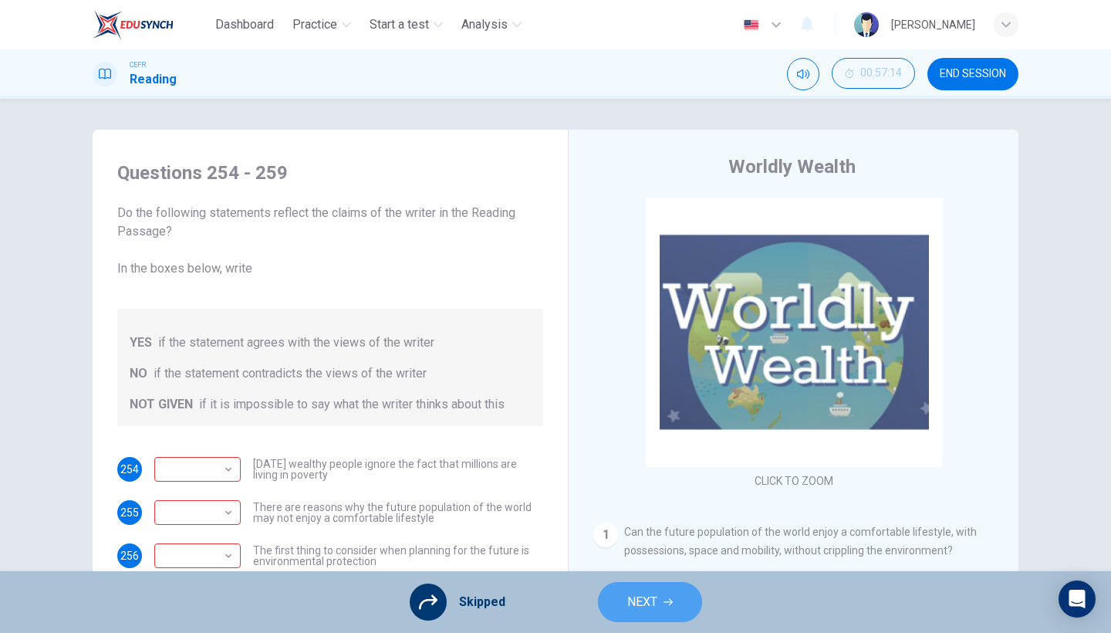
click at [639, 548] on span "NEXT" at bounding box center [642, 602] width 30 height 22
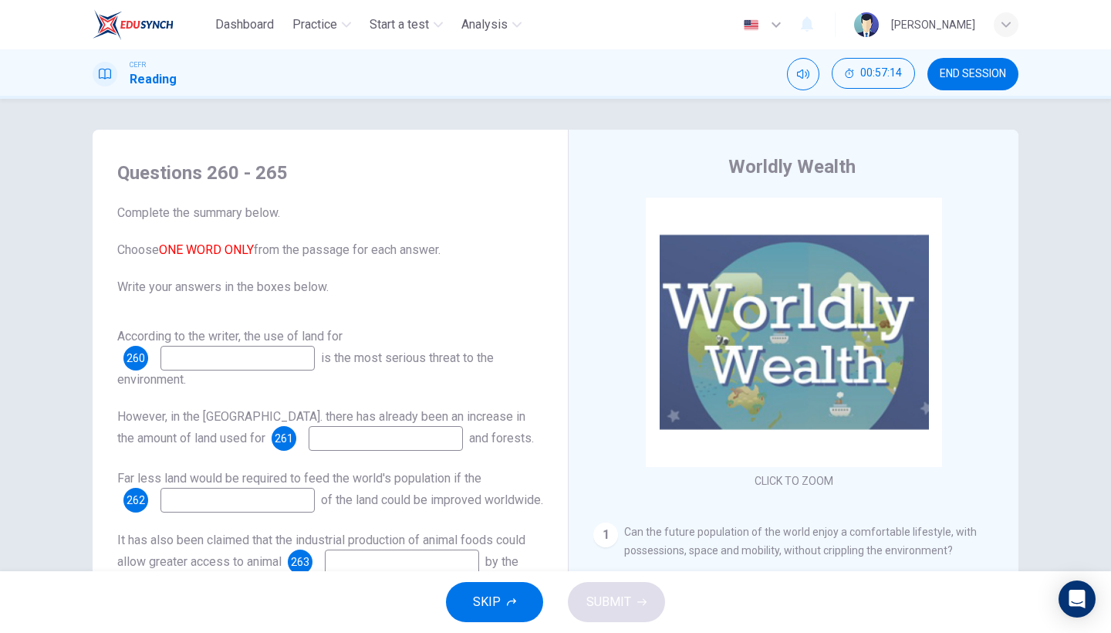
click at [467, 548] on button "SKIP" at bounding box center [494, 602] width 97 height 40
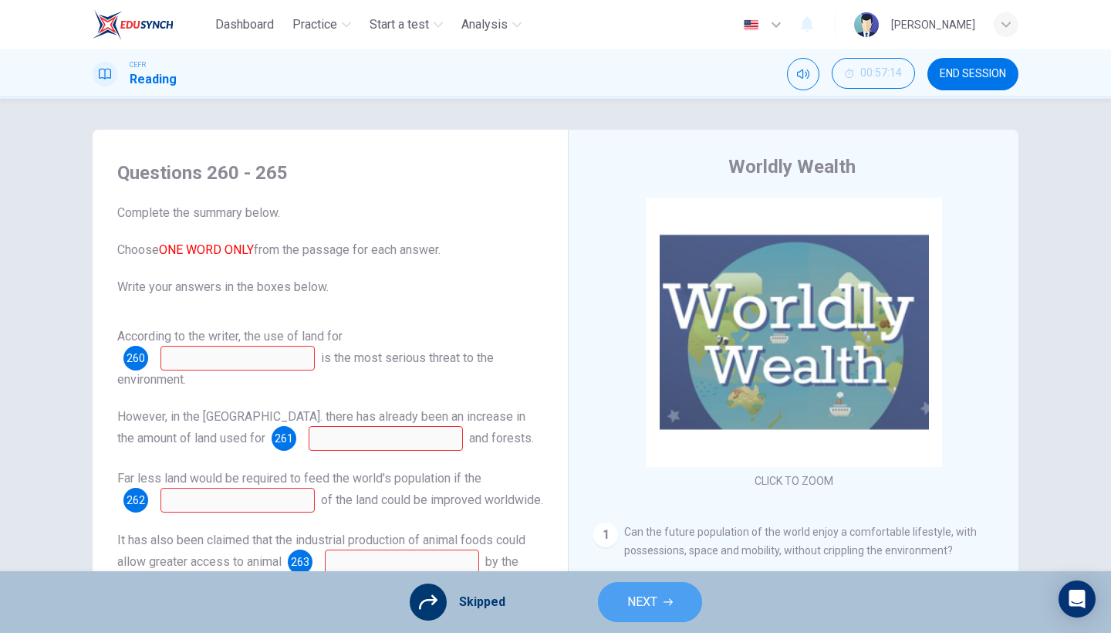
click at [647, 548] on span "NEXT" at bounding box center [642, 602] width 30 height 22
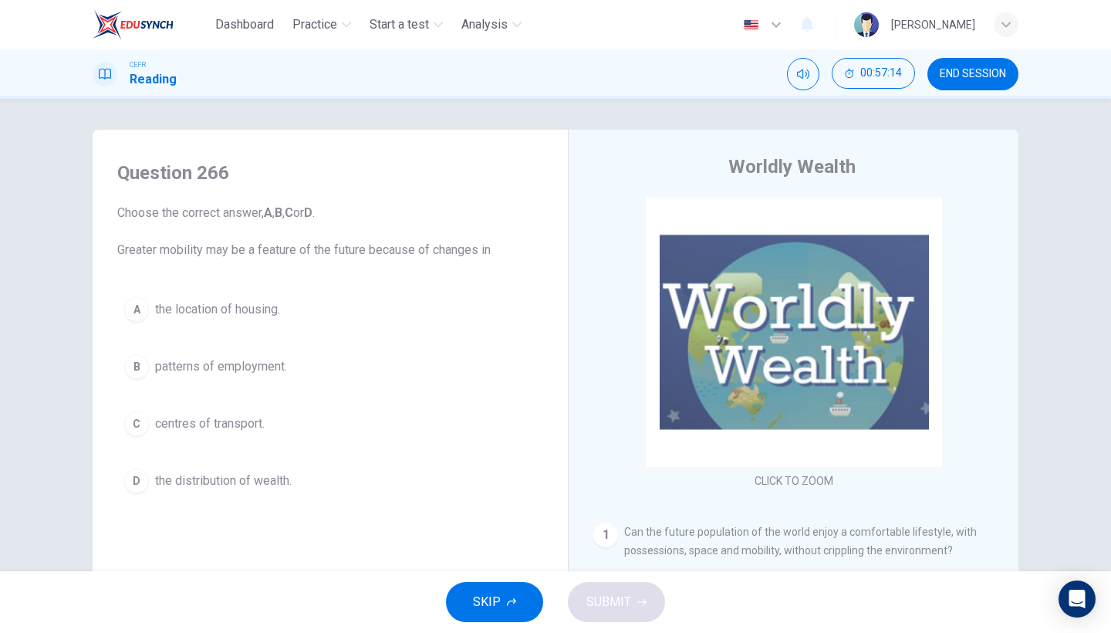
click at [489, 548] on span "SKIP" at bounding box center [487, 602] width 28 height 22
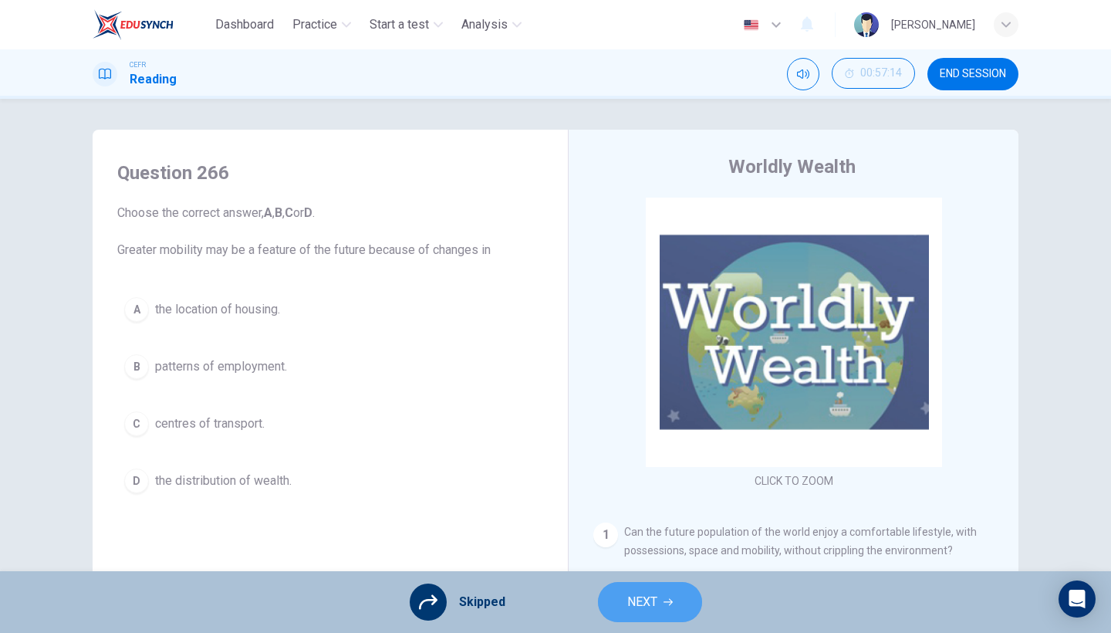
click at [636, 548] on span "NEXT" at bounding box center [642, 602] width 30 height 22
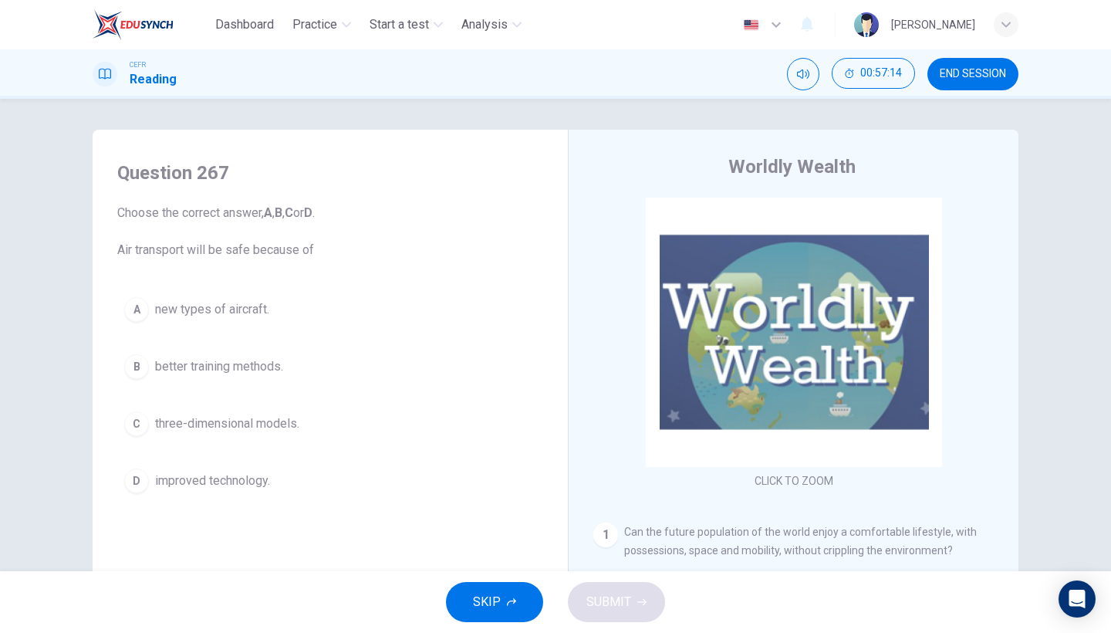
click at [486, 548] on span "SKIP" at bounding box center [487, 602] width 28 height 22
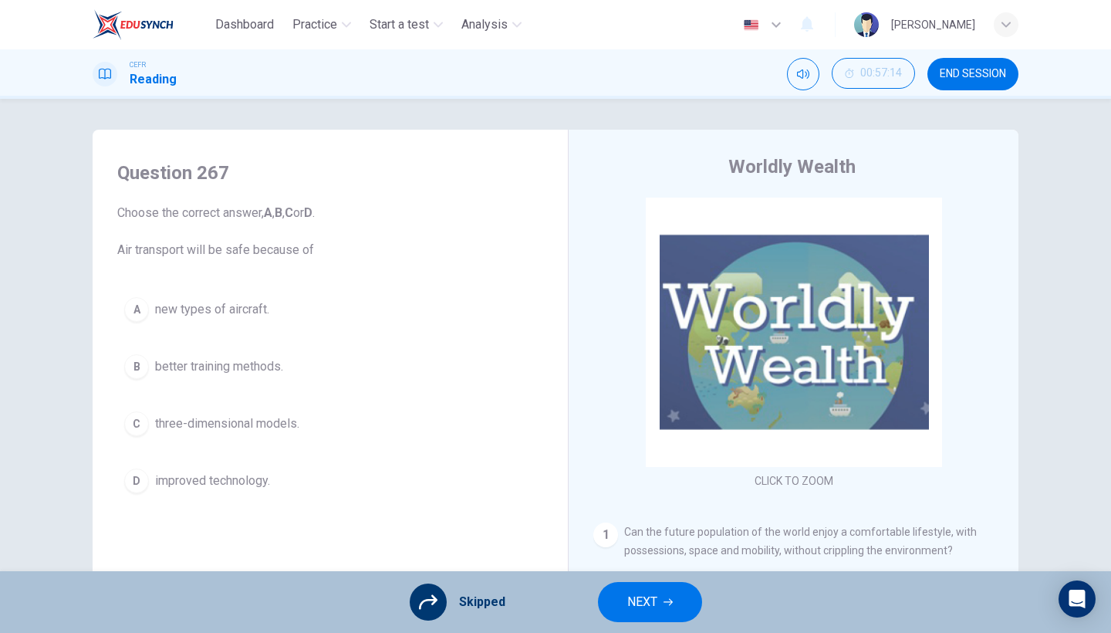
click at [633, 548] on span "NEXT" at bounding box center [642, 602] width 30 height 22
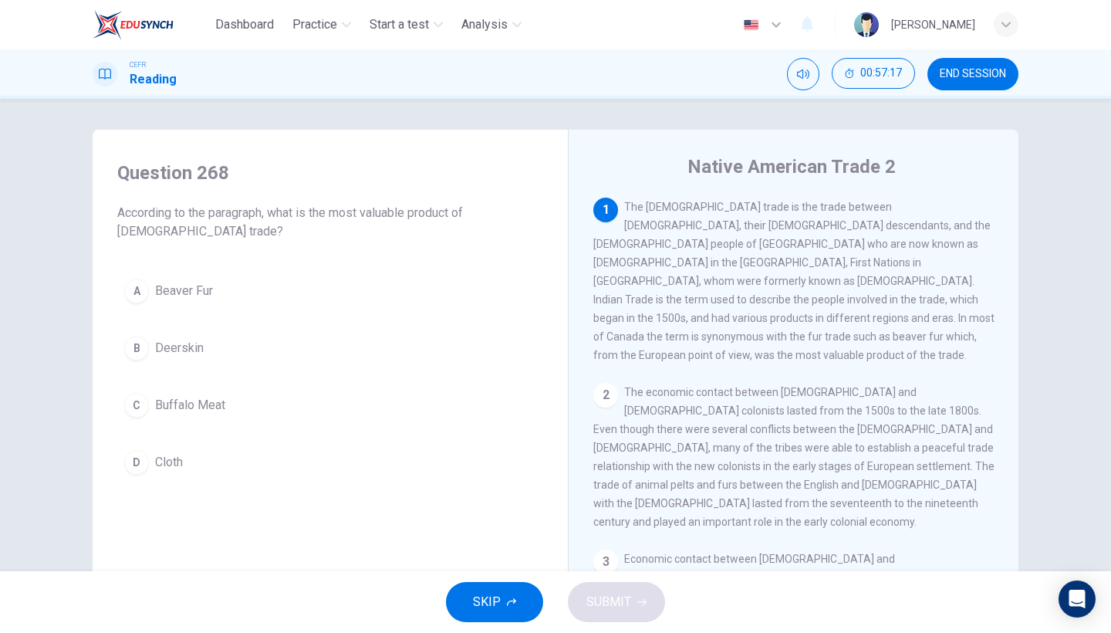
click at [289, 457] on button "D Cloth" at bounding box center [330, 462] width 426 height 39
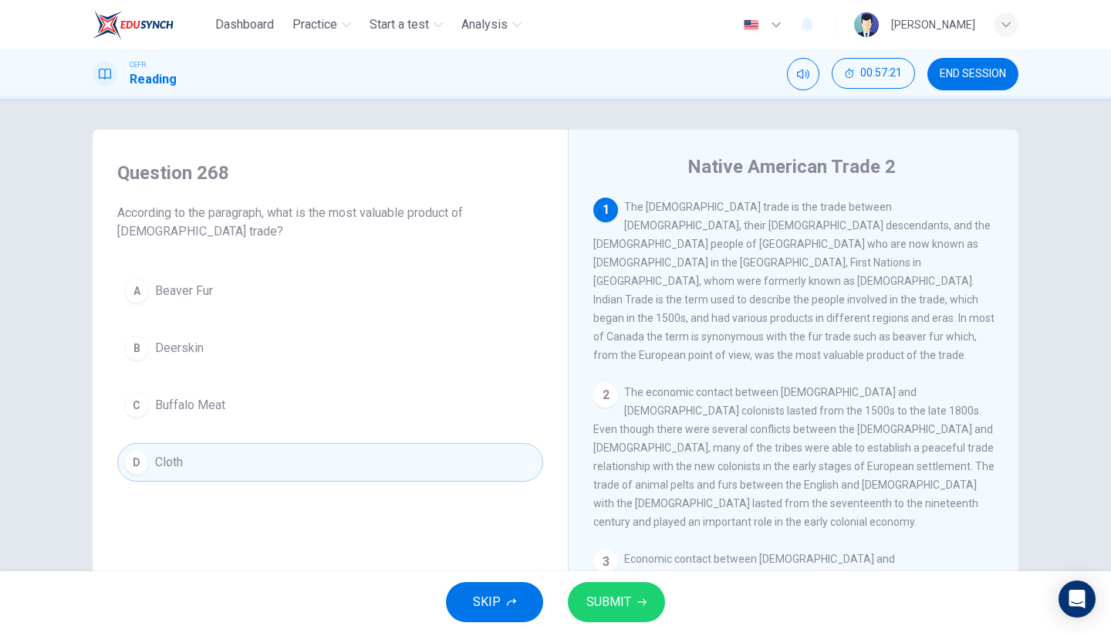
click at [373, 312] on div "A Beaver Fur B Deerskin C Buffalo Meat D Cloth" at bounding box center [330, 377] width 426 height 210
click at [383, 289] on button "A Beaver Fur" at bounding box center [330, 291] width 426 height 39
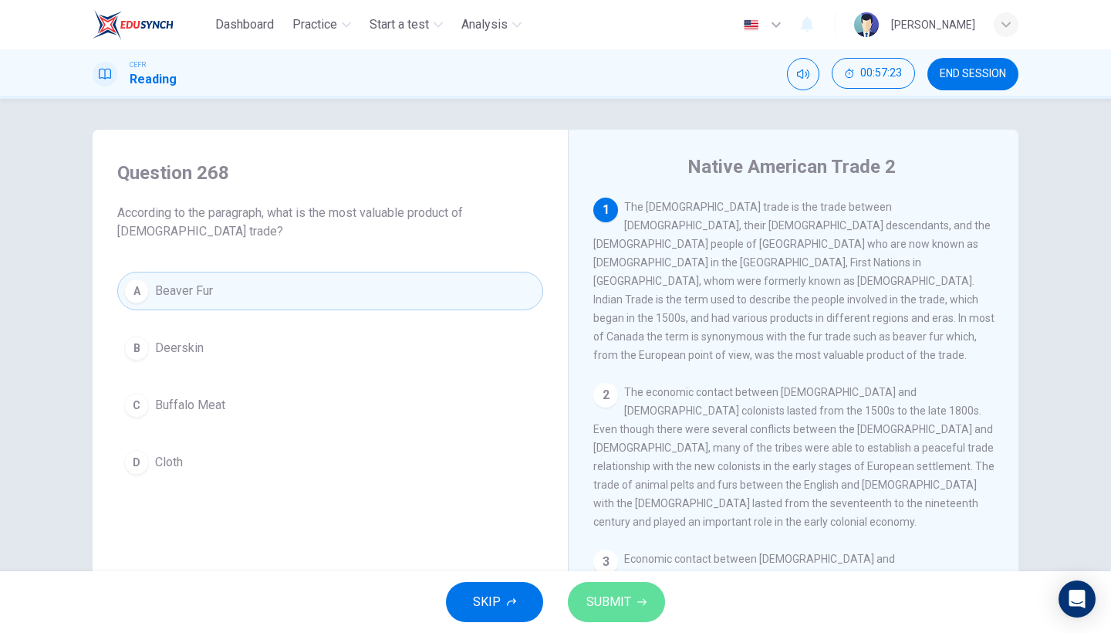
click at [609, 548] on button "SUBMIT" at bounding box center [616, 602] width 97 height 40
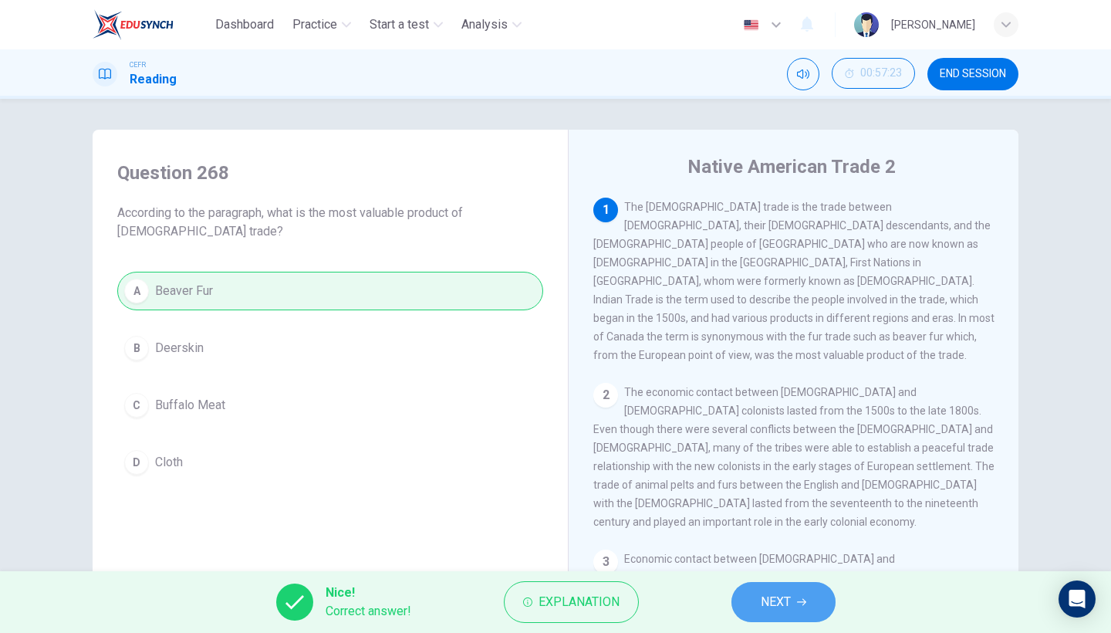
click at [795, 548] on button "NEXT" at bounding box center [783, 602] width 104 height 40
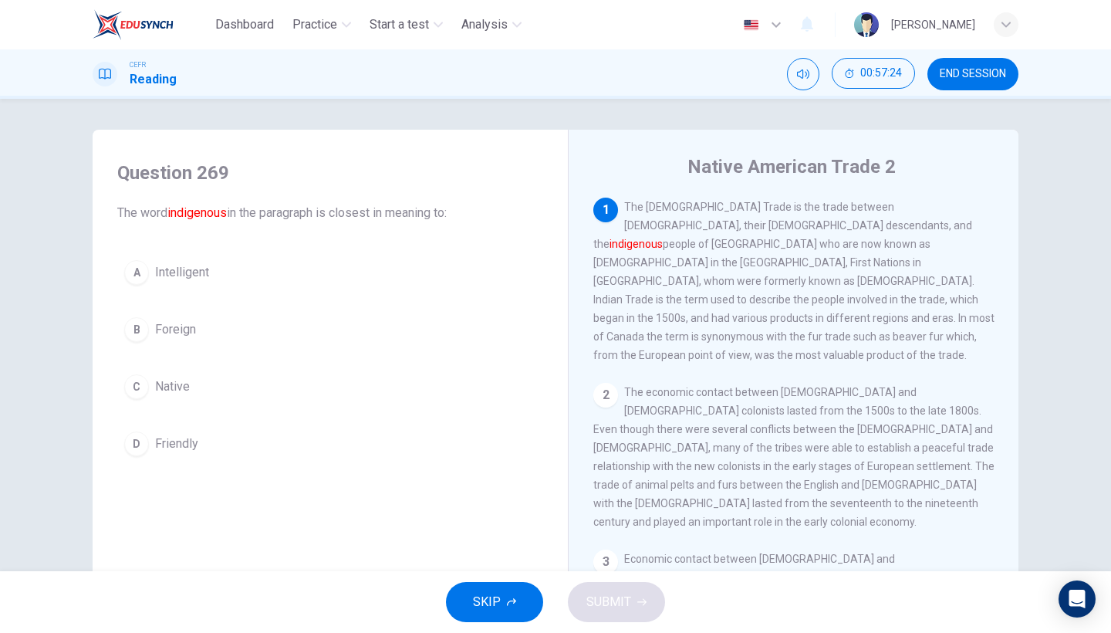
click at [292, 392] on button "C Native" at bounding box center [330, 386] width 426 height 39
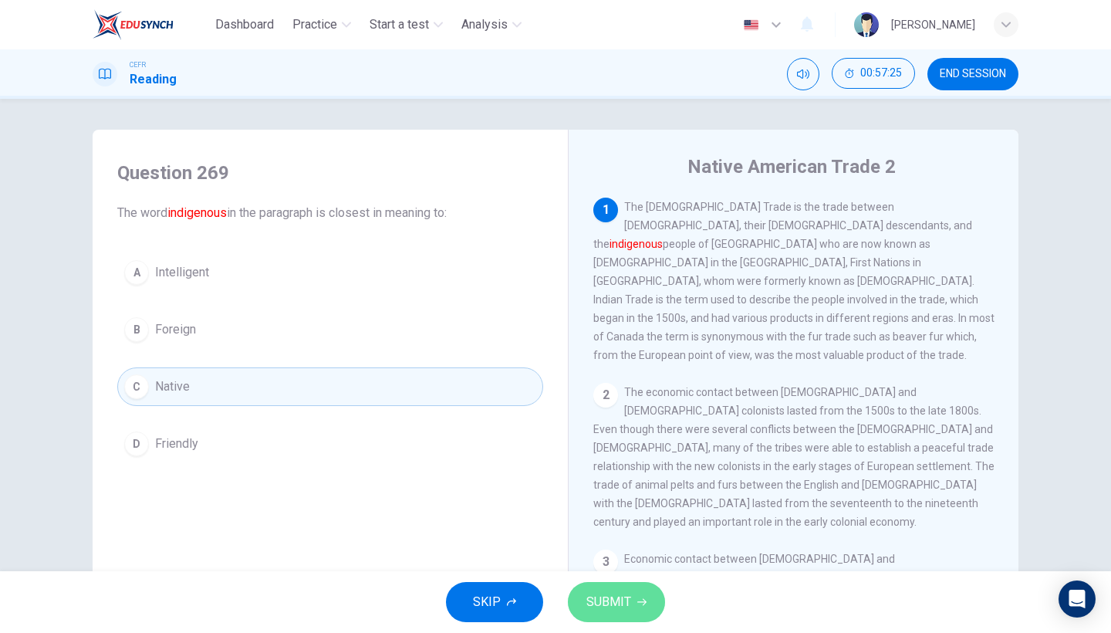
click at [616, 548] on span "SUBMIT" at bounding box center [608, 602] width 45 height 22
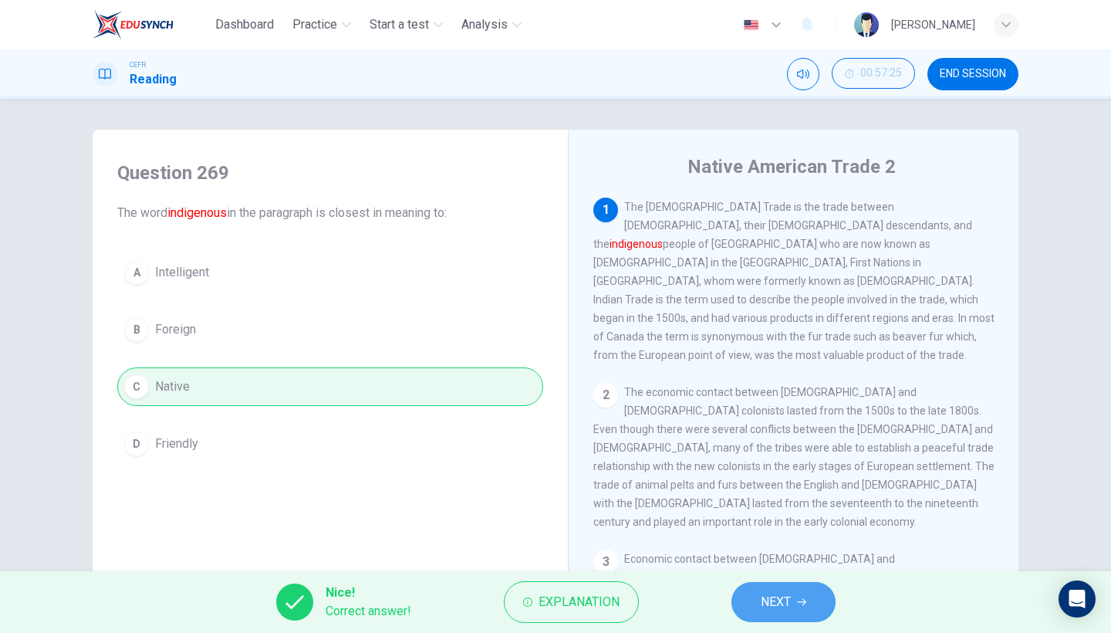
click at [820, 548] on button "NEXT" at bounding box center [783, 602] width 104 height 40
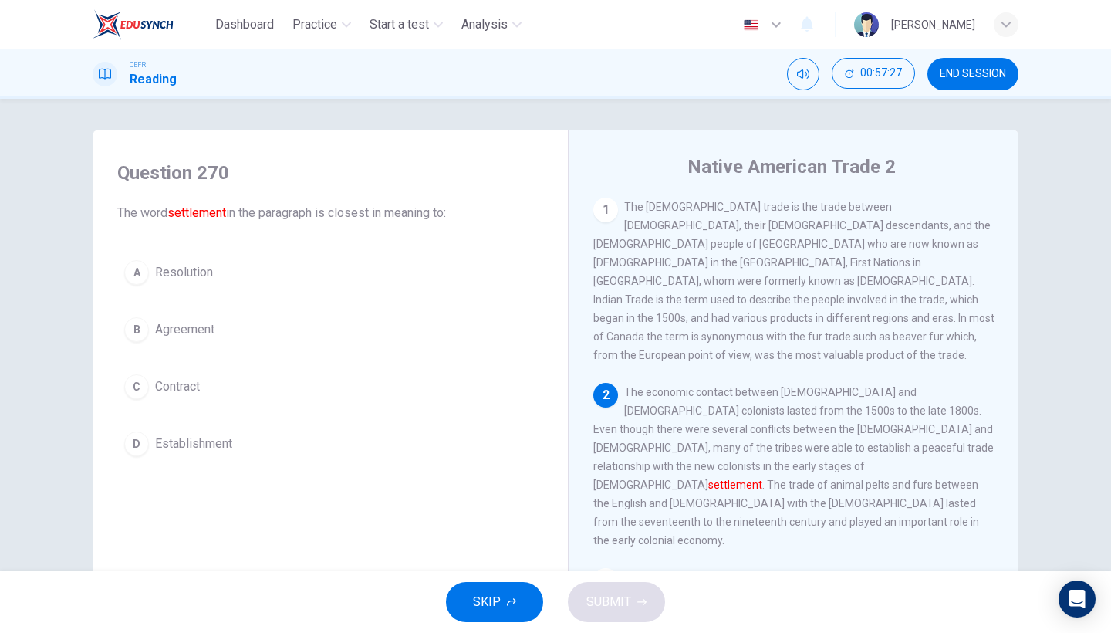
click at [337, 337] on button "B Agreement" at bounding box center [330, 329] width 426 height 39
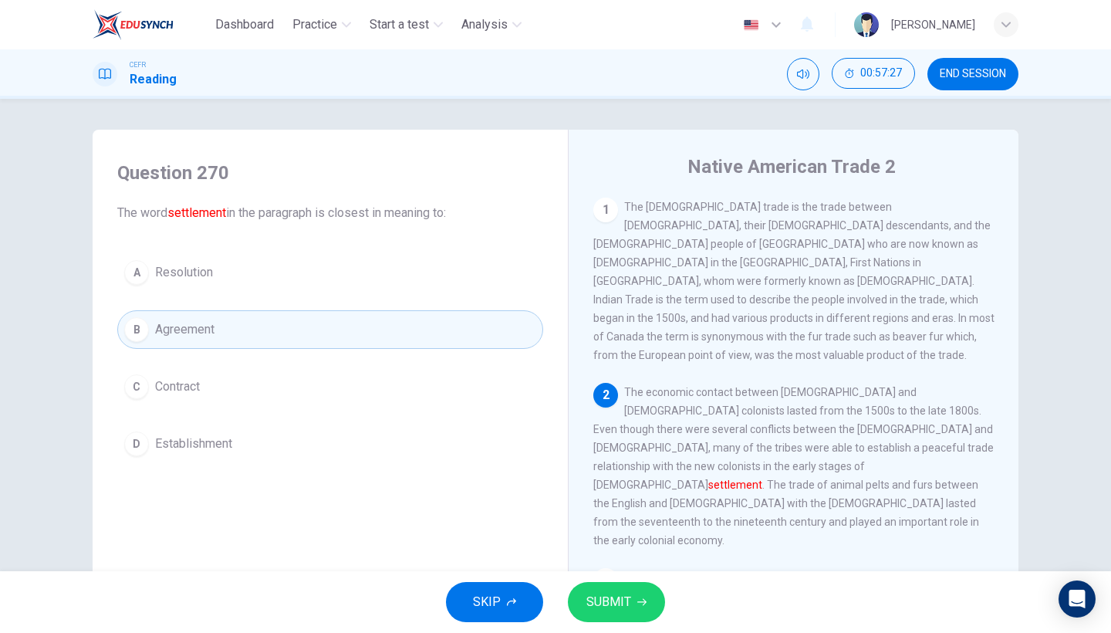
click at [335, 451] on button "D Establishment" at bounding box center [330, 443] width 426 height 39
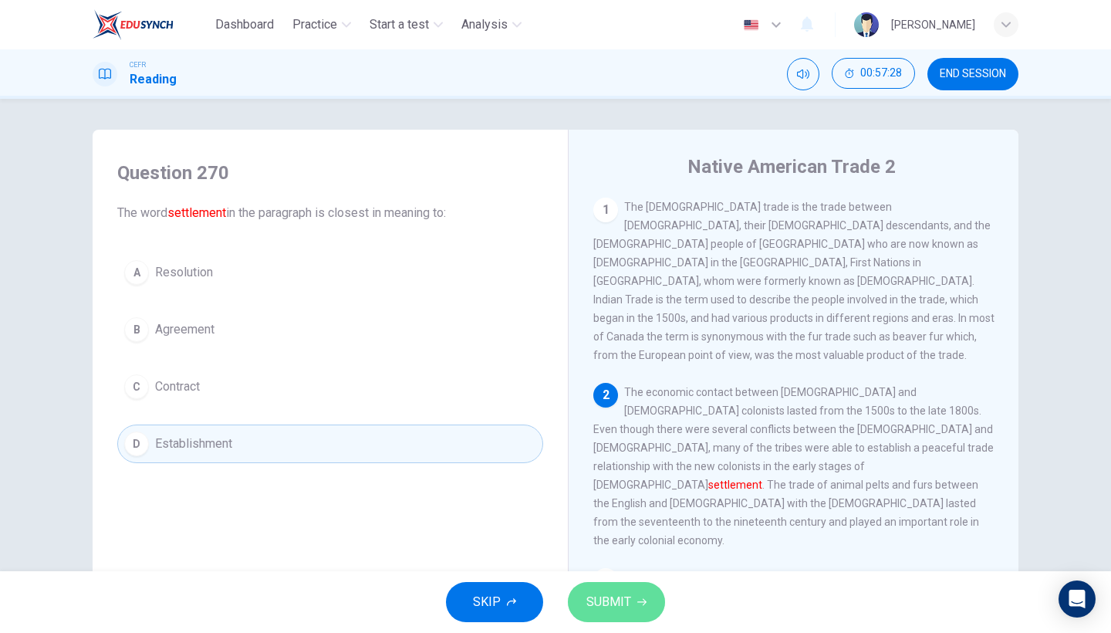
click at [639, 548] on button "SUBMIT" at bounding box center [616, 602] width 97 height 40
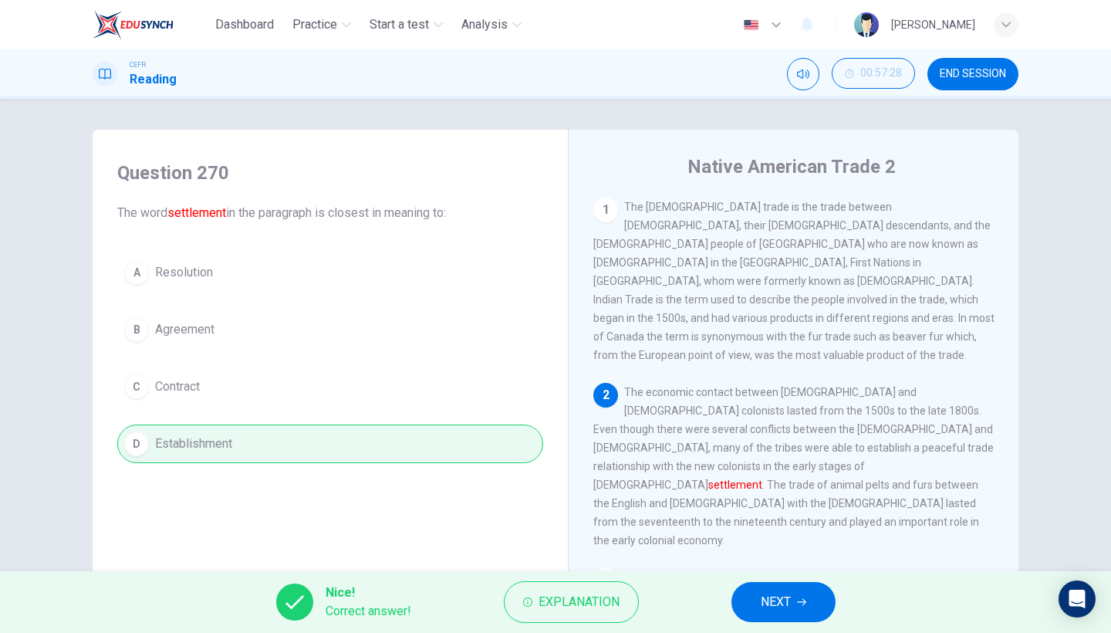
click at [782, 548] on span "NEXT" at bounding box center [776, 602] width 30 height 22
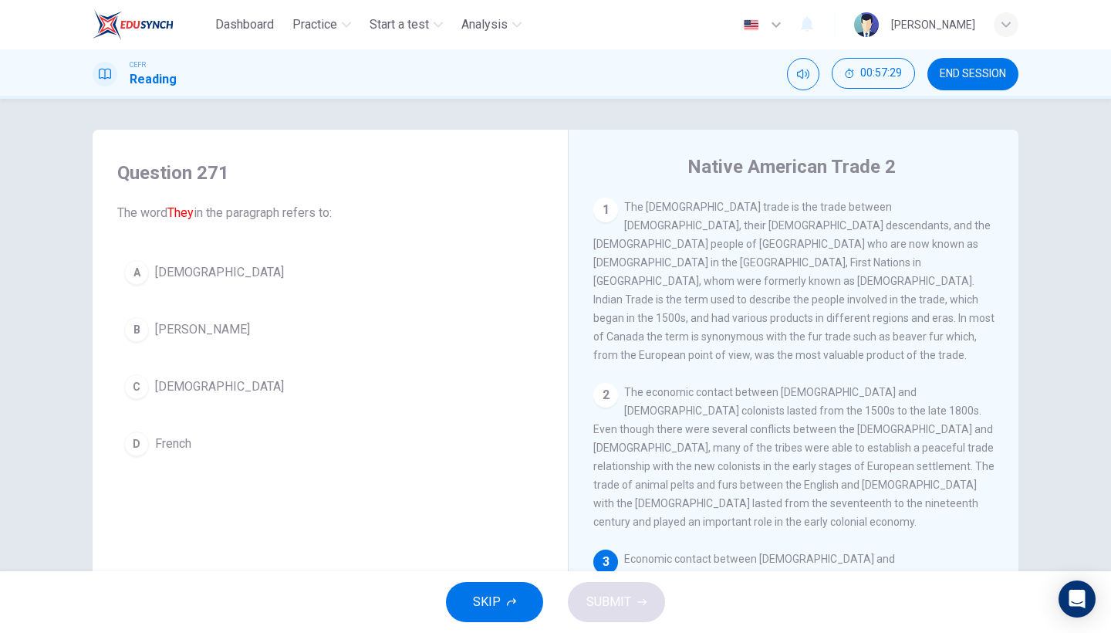
click at [258, 282] on button "A [DEMOGRAPHIC_DATA]" at bounding box center [330, 272] width 426 height 39
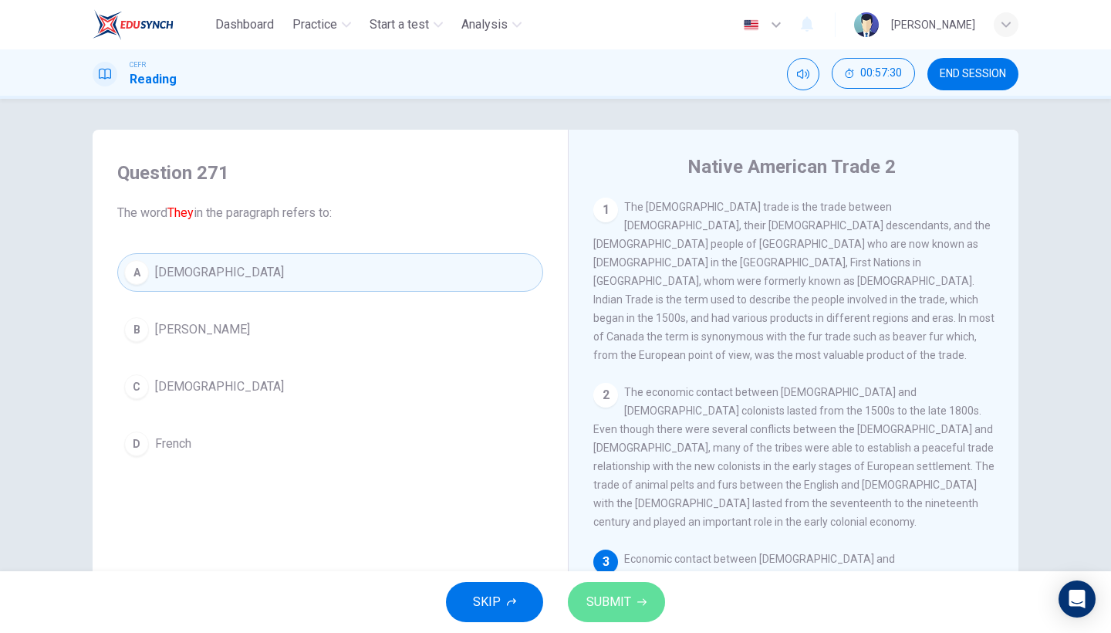
click at [635, 548] on button "SUBMIT" at bounding box center [616, 602] width 97 height 40
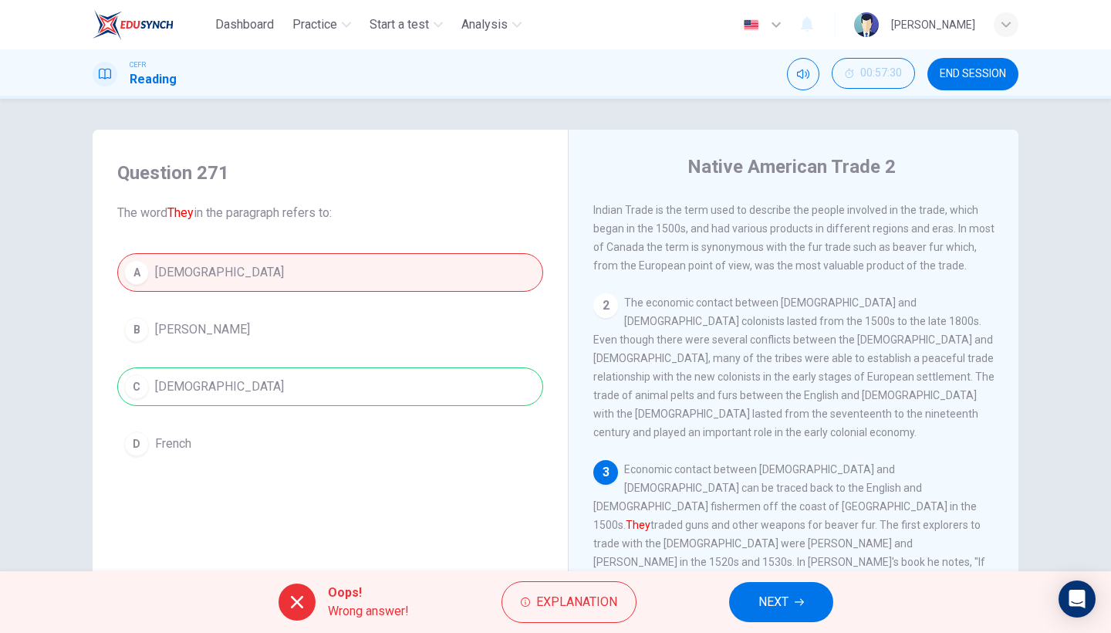
scroll to position [94, 0]
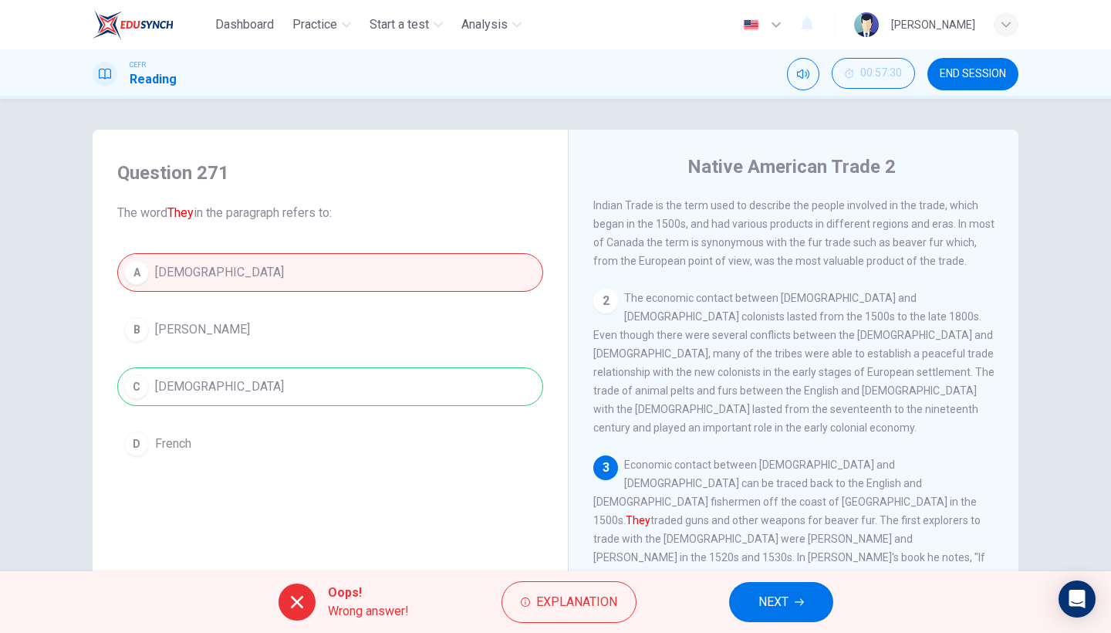
click at [791, 548] on button "NEXT" at bounding box center [781, 602] width 104 height 40
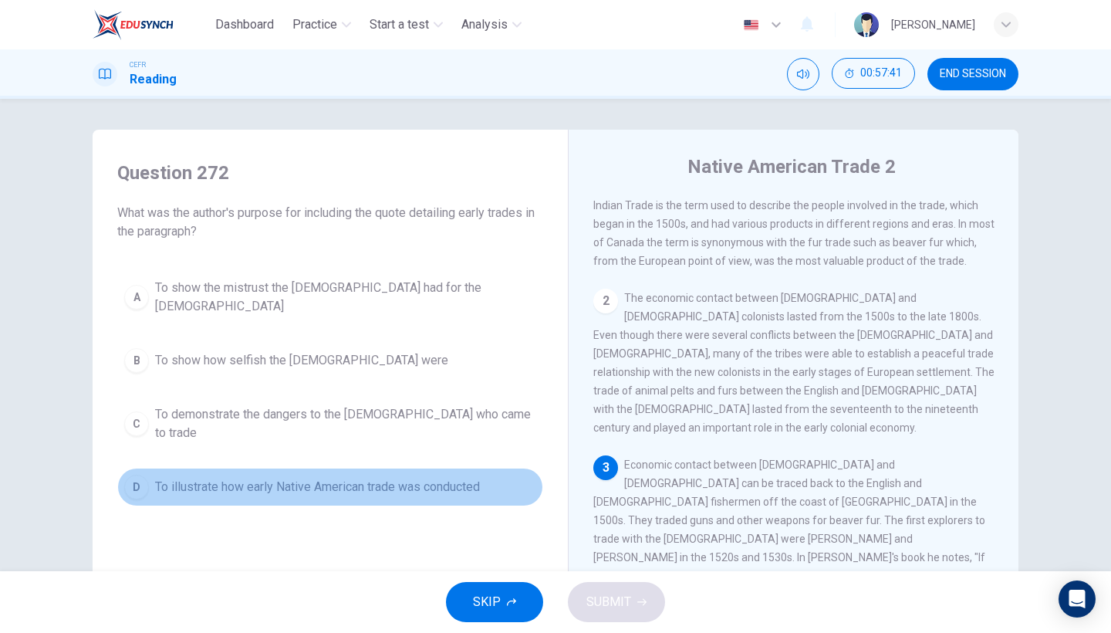
click at [485, 467] on button "D To illustrate how early Native American trade was conducted" at bounding box center [330, 486] width 426 height 39
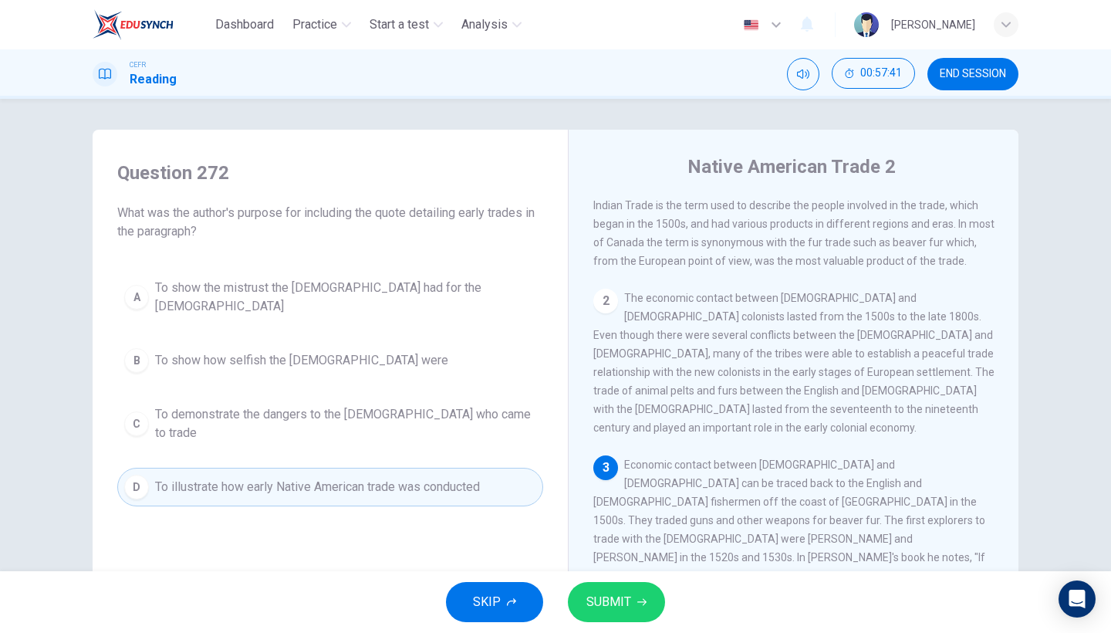
click at [578, 548] on button "SUBMIT" at bounding box center [616, 602] width 97 height 40
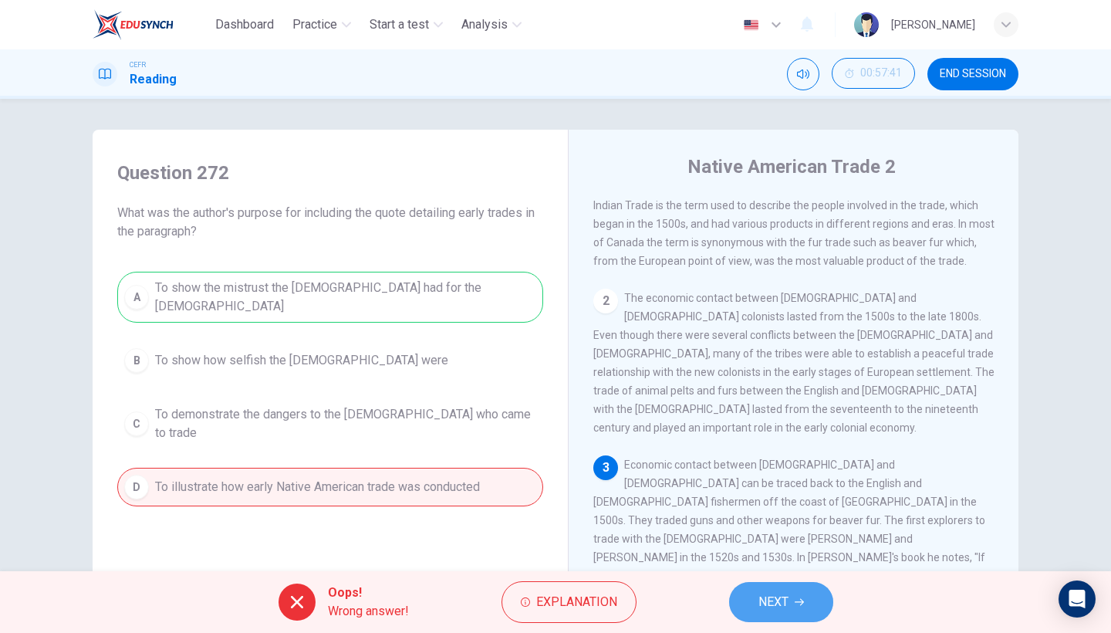
click at [754, 548] on button "NEXT" at bounding box center [781, 602] width 104 height 40
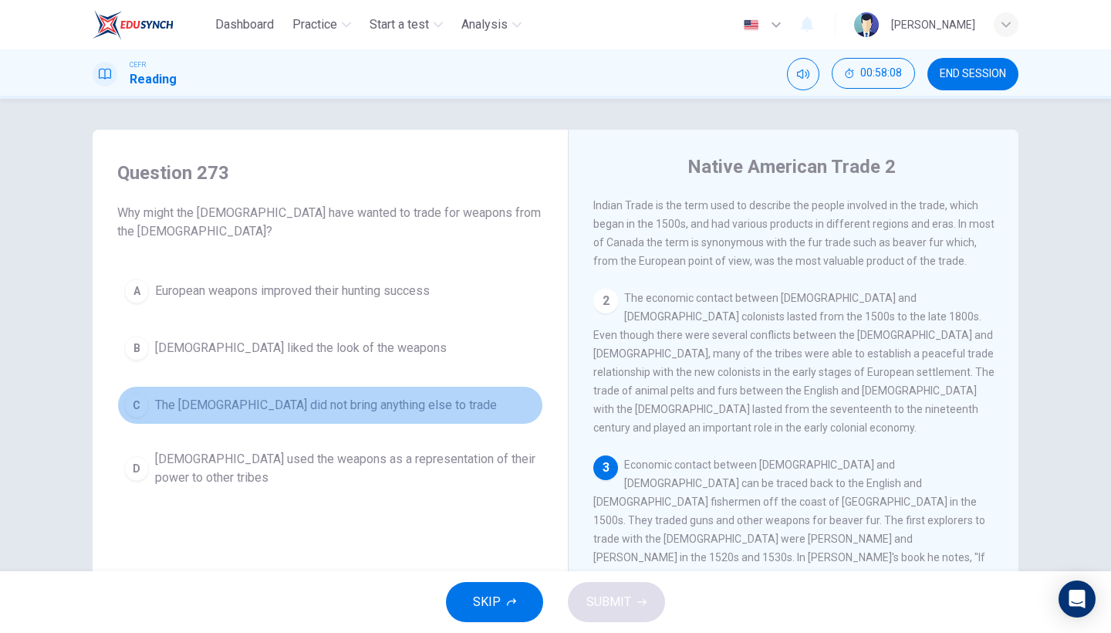
click at [411, 410] on span "The [DEMOGRAPHIC_DATA] did not bring anything else to trade" at bounding box center [326, 405] width 342 height 19
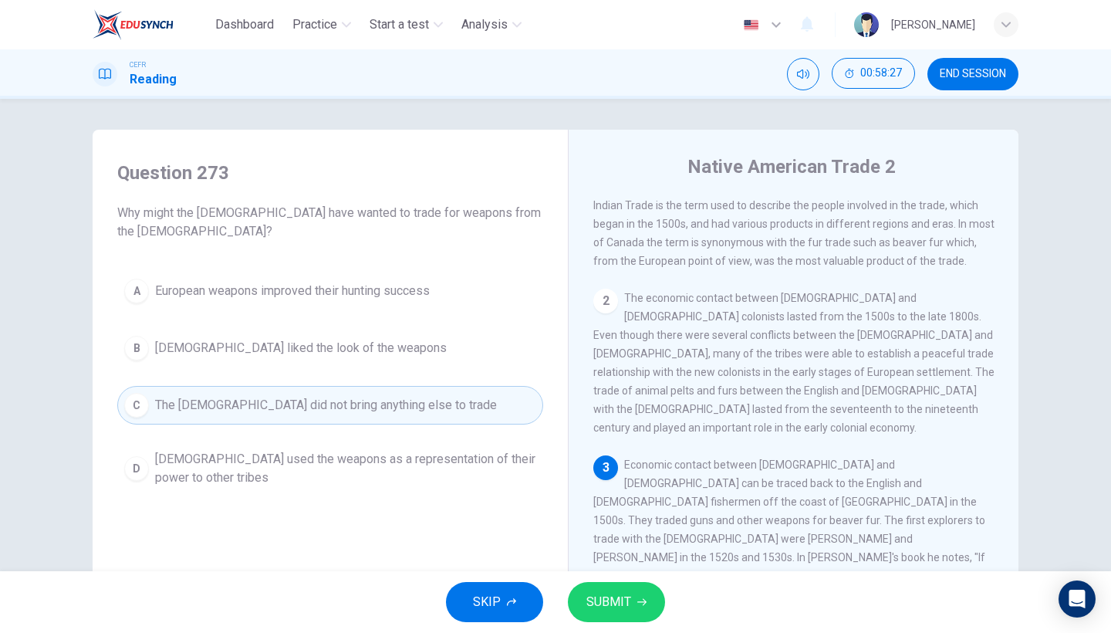
scroll to position [0, 0]
click at [430, 309] on button "A European weapons improved their hunting success" at bounding box center [330, 291] width 426 height 39
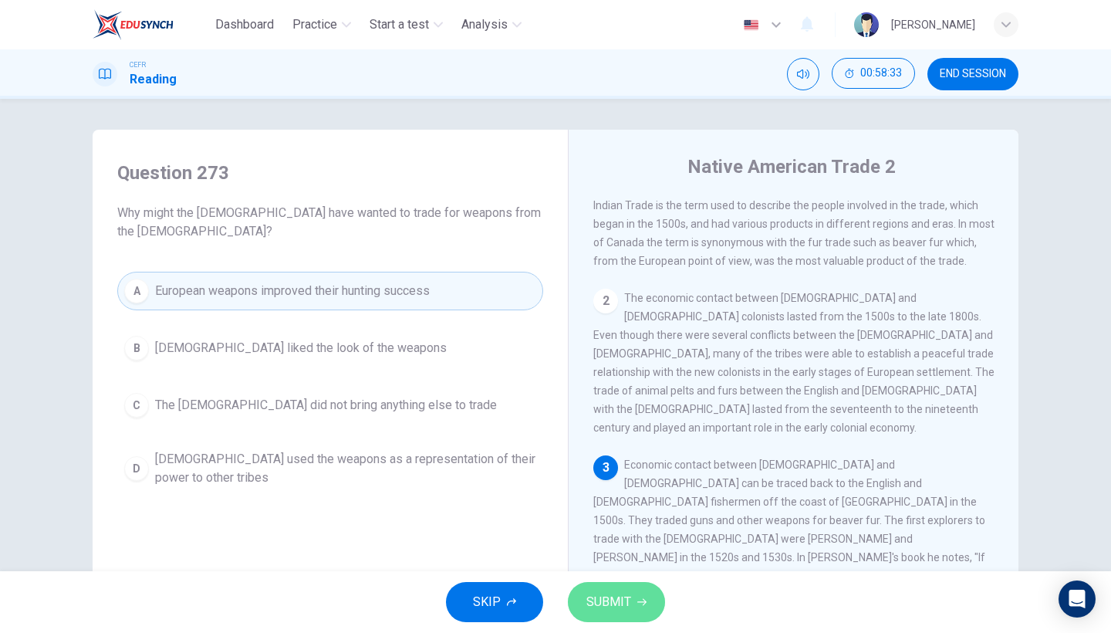
click at [628, 548] on span "SUBMIT" at bounding box center [608, 602] width 45 height 22
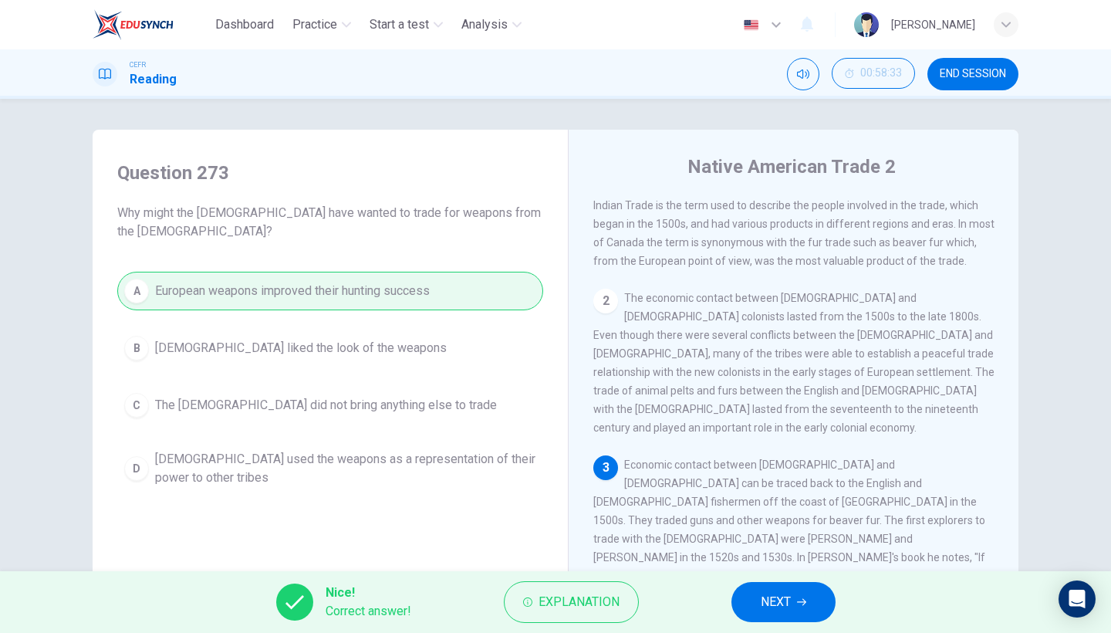
click at [810, 548] on button "NEXT" at bounding box center [783, 602] width 104 height 40
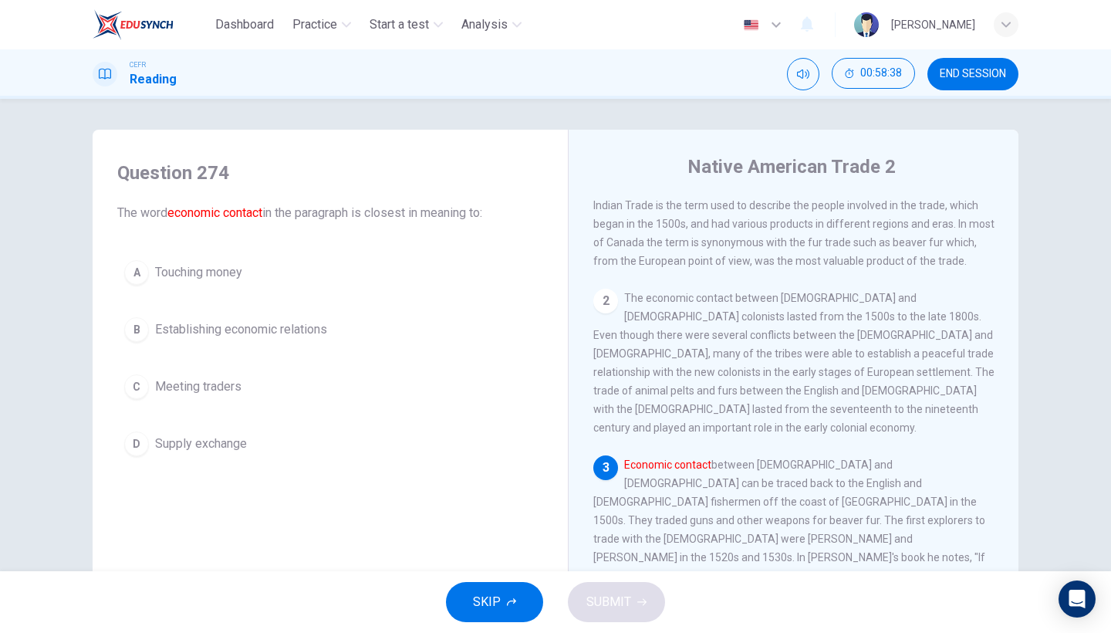
click at [424, 353] on div "A Touching money B Establishing economic relations C Meeting traders D Supply e…" at bounding box center [330, 358] width 426 height 210
click at [349, 334] on button "[DEMOGRAPHIC_DATA] Establishing economic relations" at bounding box center [330, 329] width 426 height 39
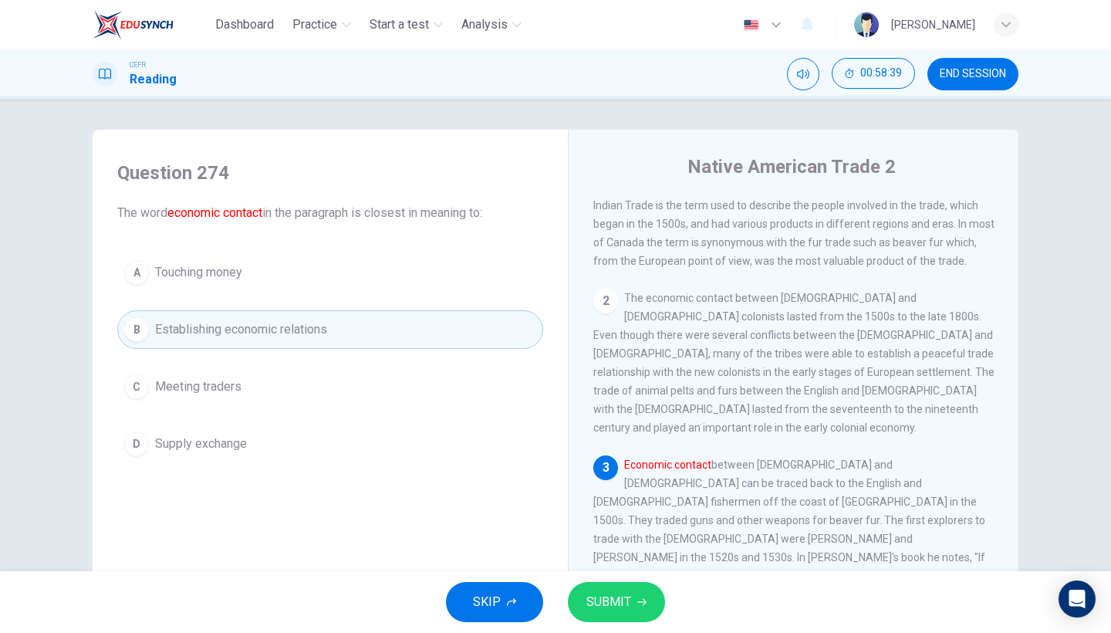
click at [609, 548] on span "SUBMIT" at bounding box center [608, 602] width 45 height 22
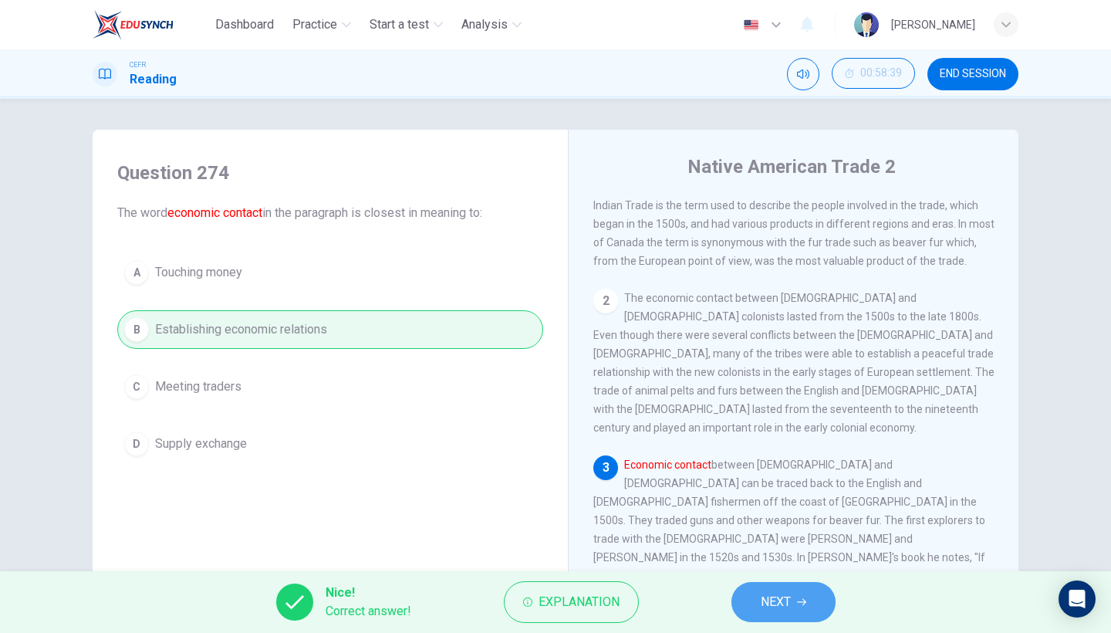
click at [758, 548] on button "NEXT" at bounding box center [783, 602] width 104 height 40
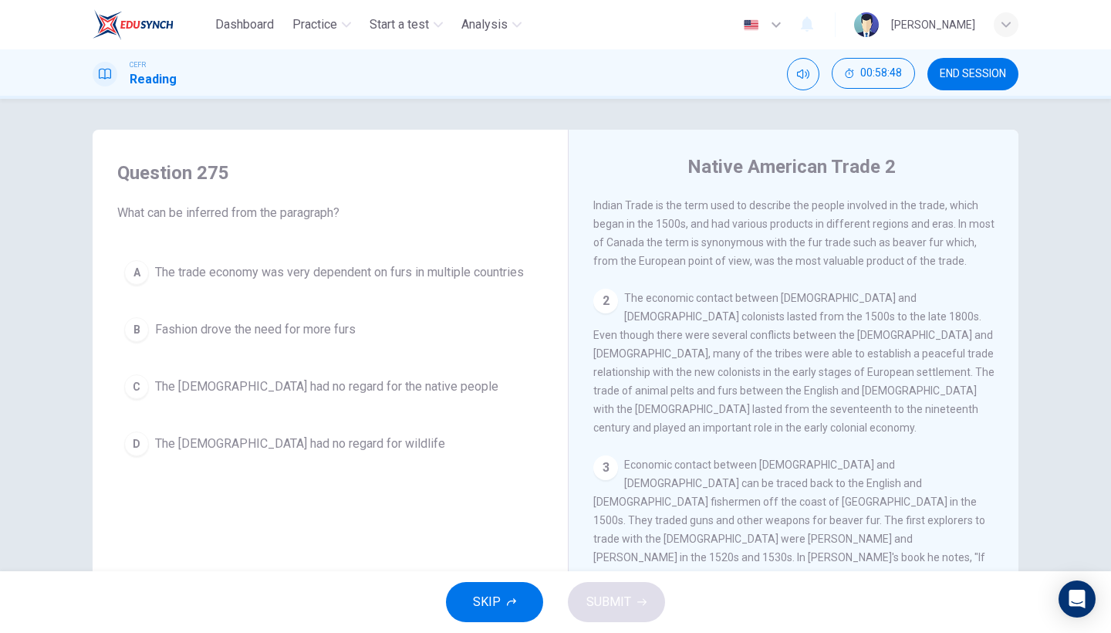
click at [372, 412] on div "A The trade economy was very dependent on furs in multiple countries B Fashion …" at bounding box center [330, 358] width 426 height 210
click at [378, 387] on span "The [DEMOGRAPHIC_DATA] had no regard for the native people" at bounding box center [326, 386] width 343 height 19
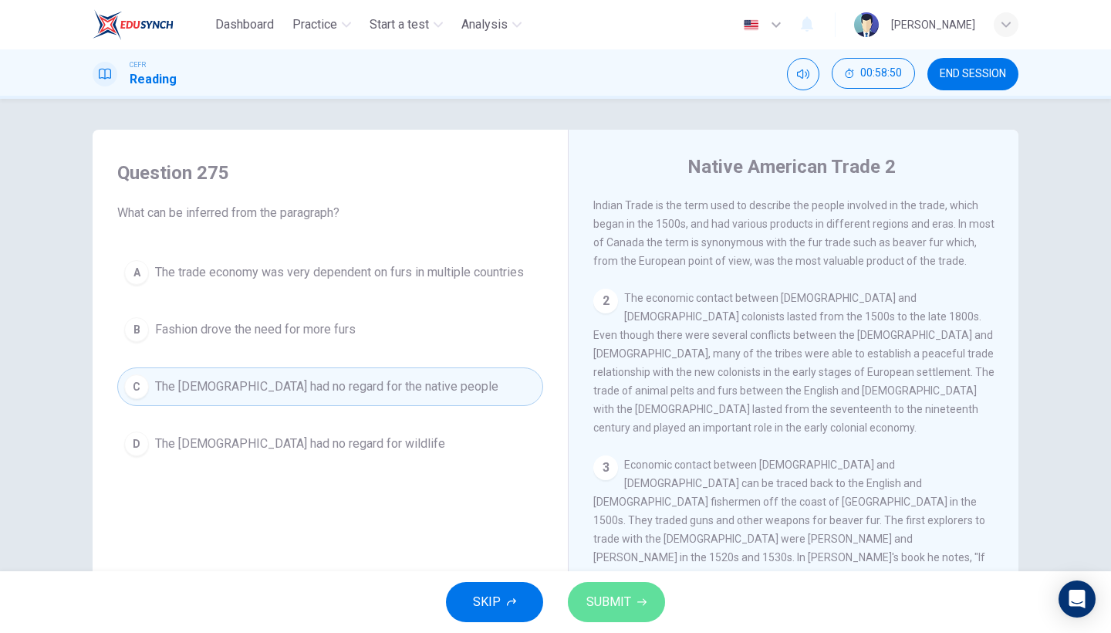
click at [586, 548] on button "SUBMIT" at bounding box center [616, 602] width 97 height 40
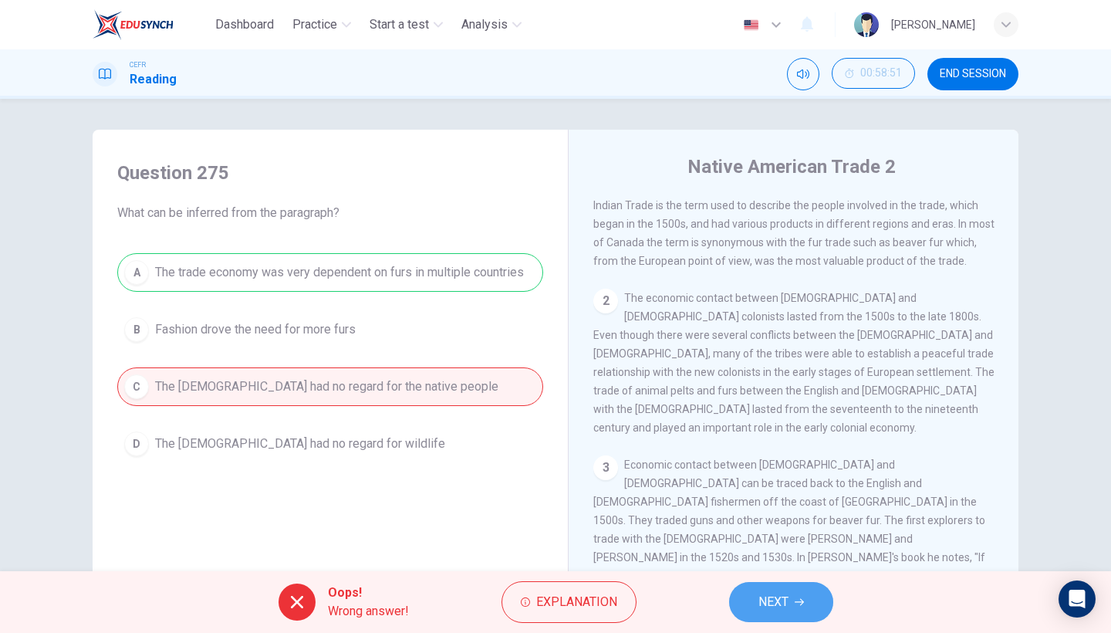
click at [754, 548] on button "NEXT" at bounding box center [781, 602] width 104 height 40
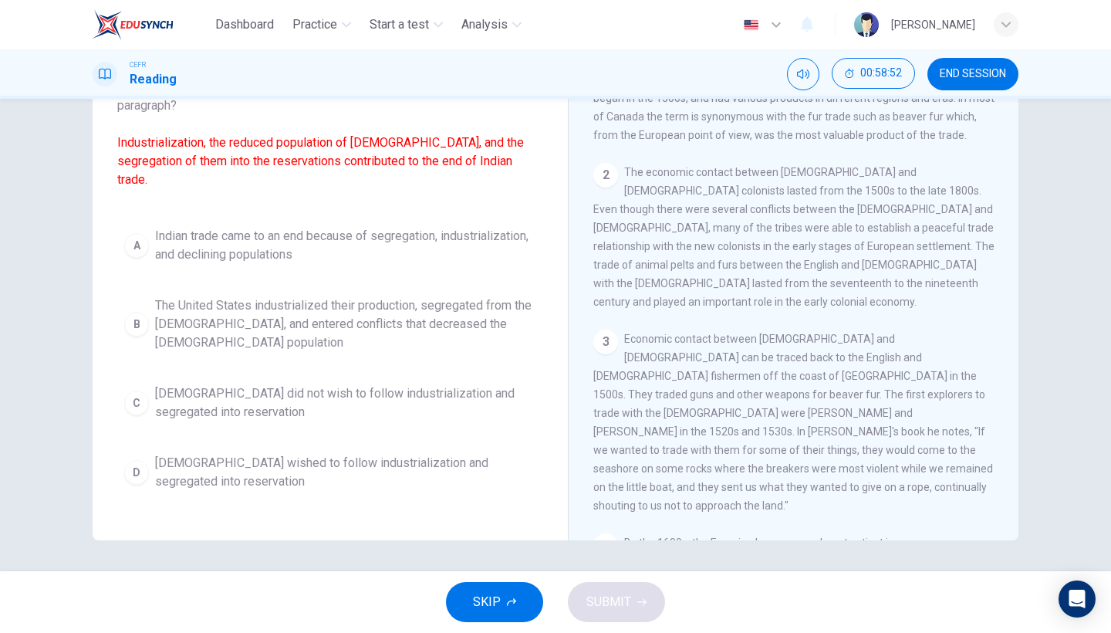
scroll to position [126, 0]
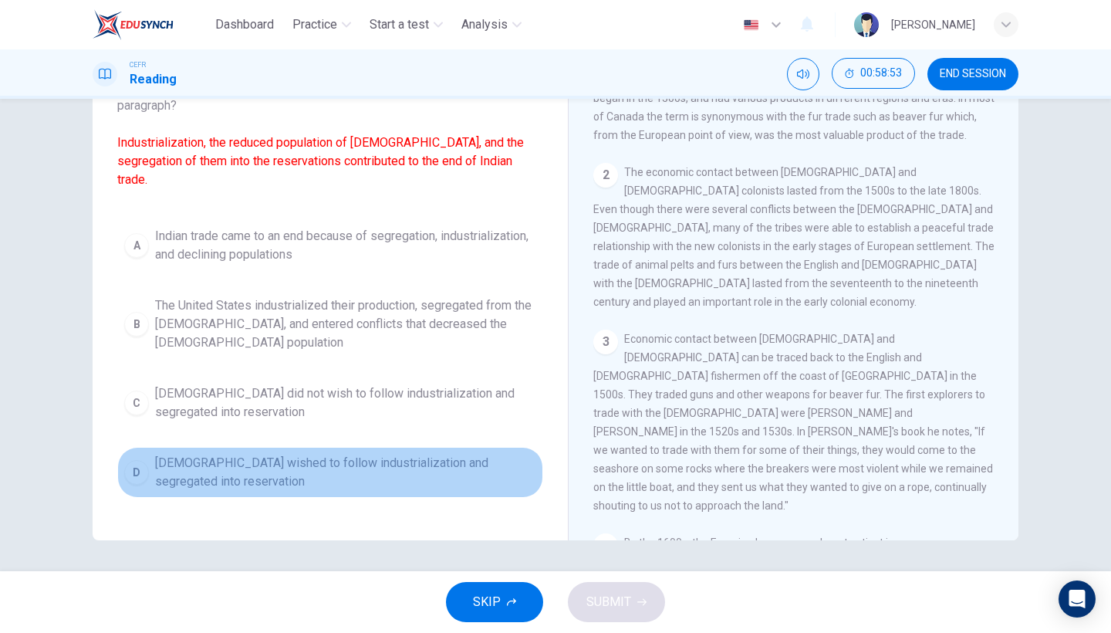
click at [258, 478] on span "[DEMOGRAPHIC_DATA] wished to follow industrialization and segregated into reser…" at bounding box center [345, 472] width 381 height 37
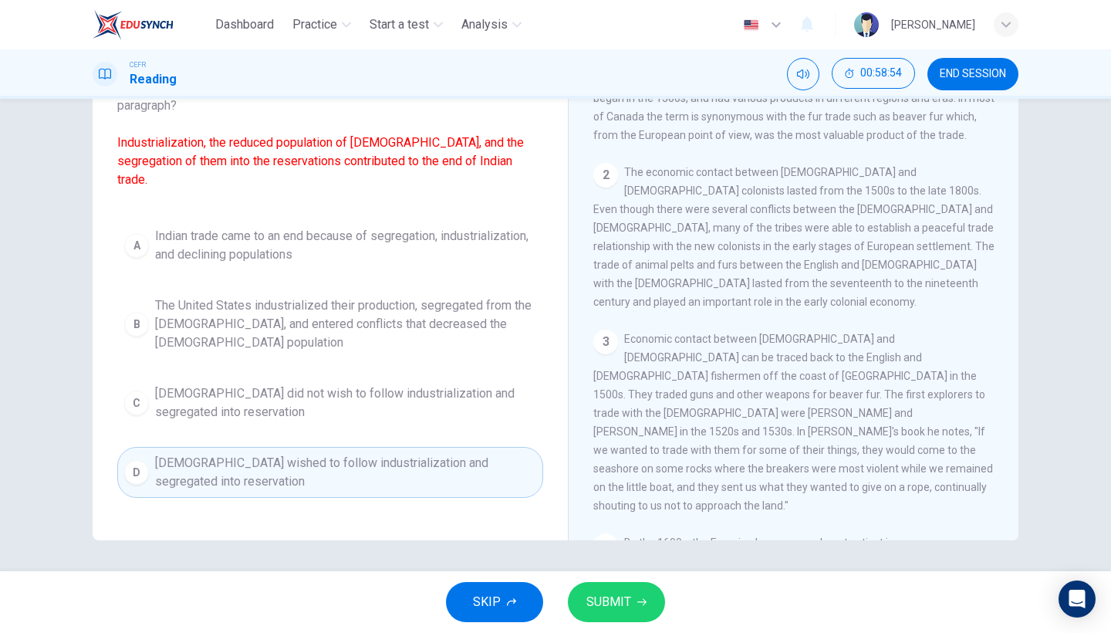
click at [380, 246] on span "Indian trade came to an end because of segregation, industrialization, and decl…" at bounding box center [345, 245] width 381 height 37
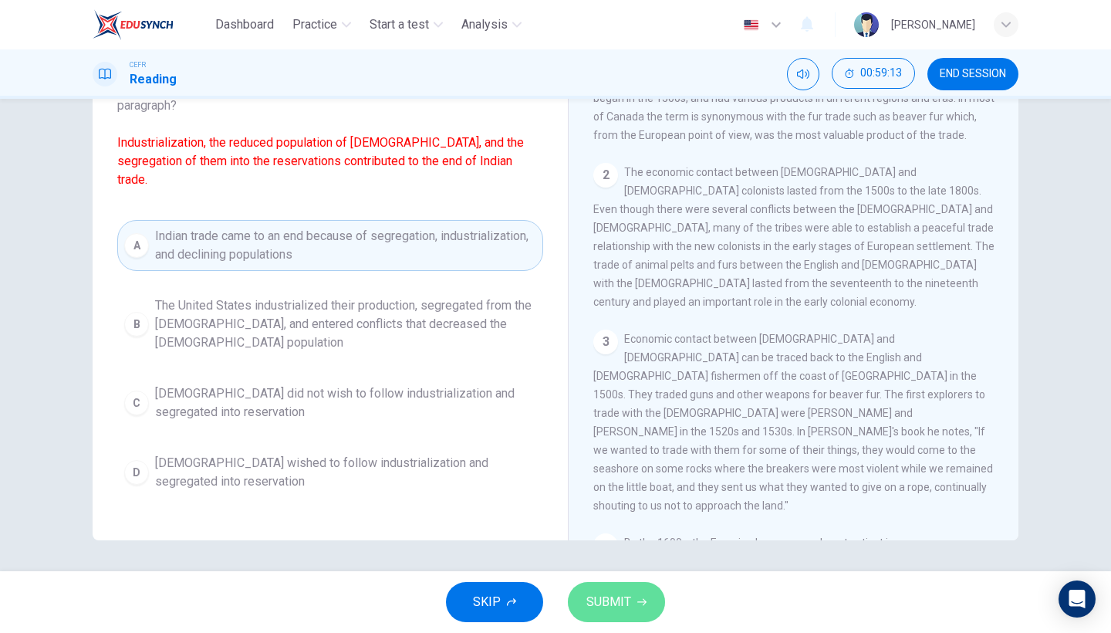
click at [592, 548] on span "SUBMIT" at bounding box center [608, 602] width 45 height 22
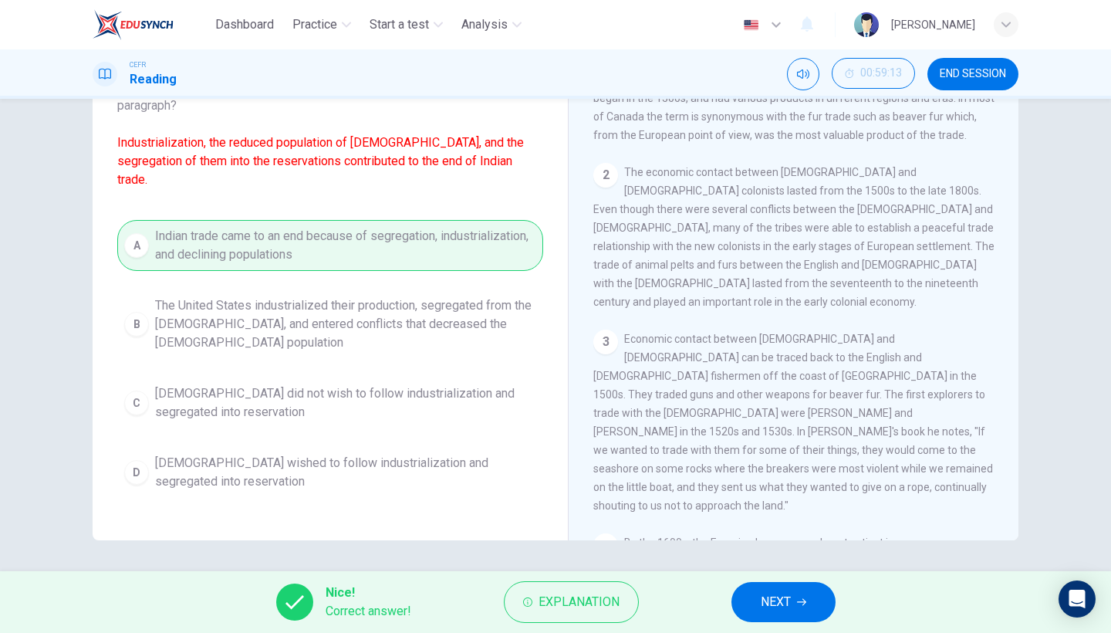
click at [745, 548] on button "NEXT" at bounding box center [783, 602] width 104 height 40
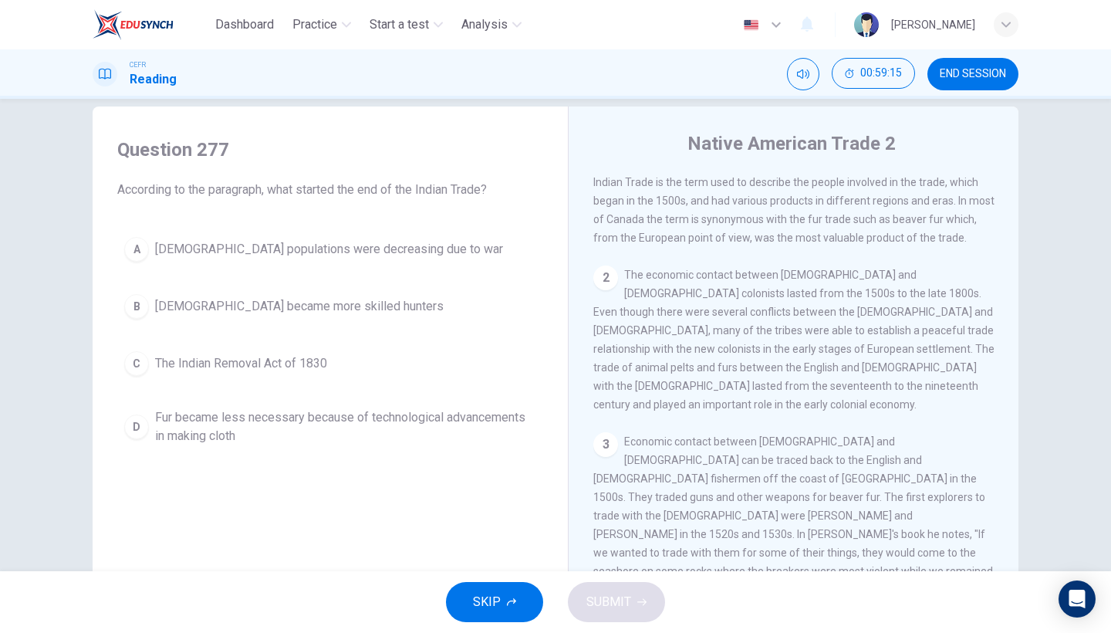
scroll to position [49, 0]
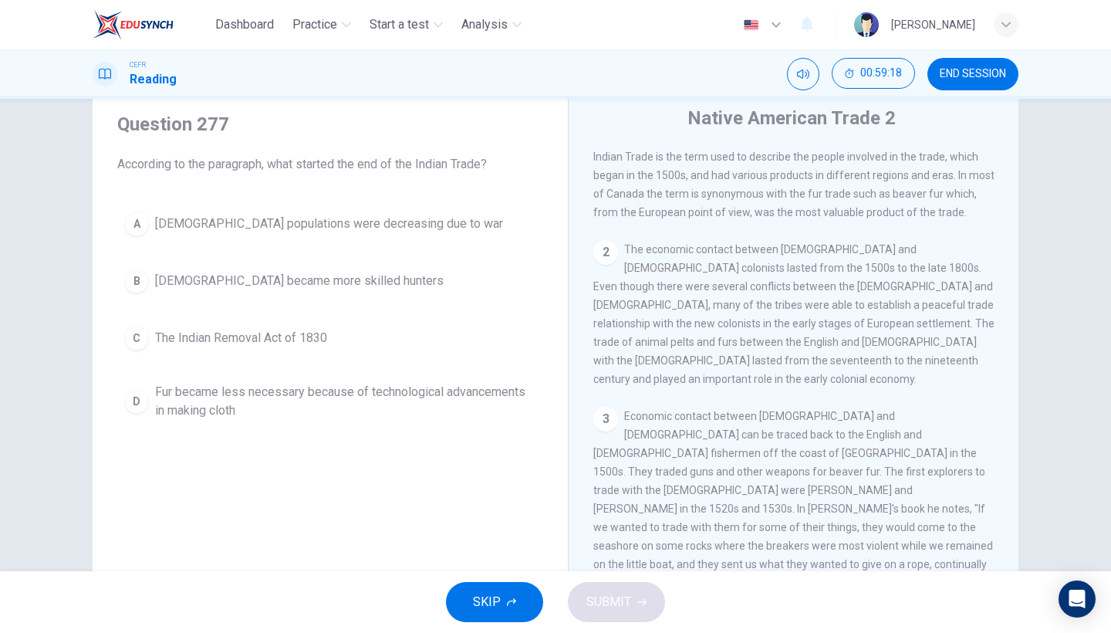
click at [295, 345] on span "The Indian Removal Act of 1830" at bounding box center [241, 338] width 172 height 19
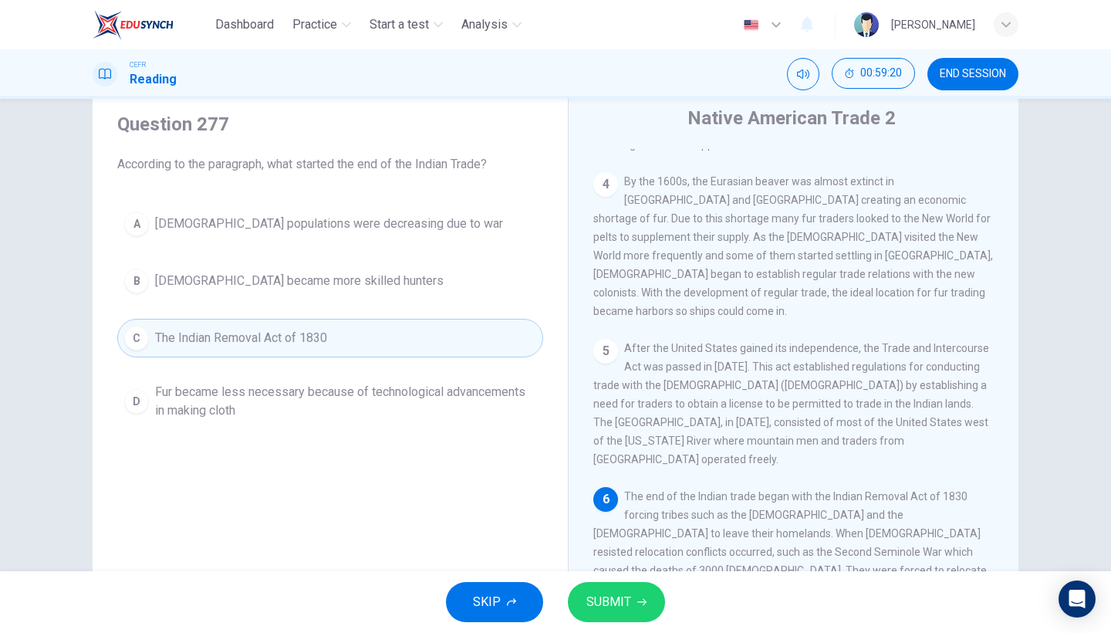
scroll to position [531, 0]
click at [629, 548] on span "SUBMIT" at bounding box center [608, 602] width 45 height 22
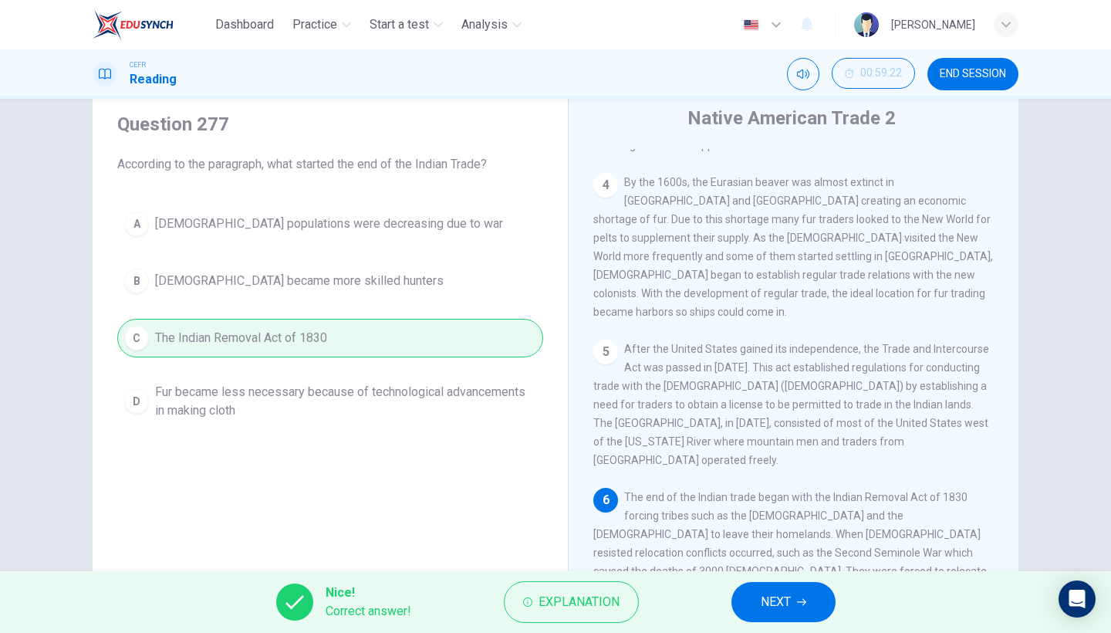
click at [787, 548] on button "NEXT" at bounding box center [783, 602] width 104 height 40
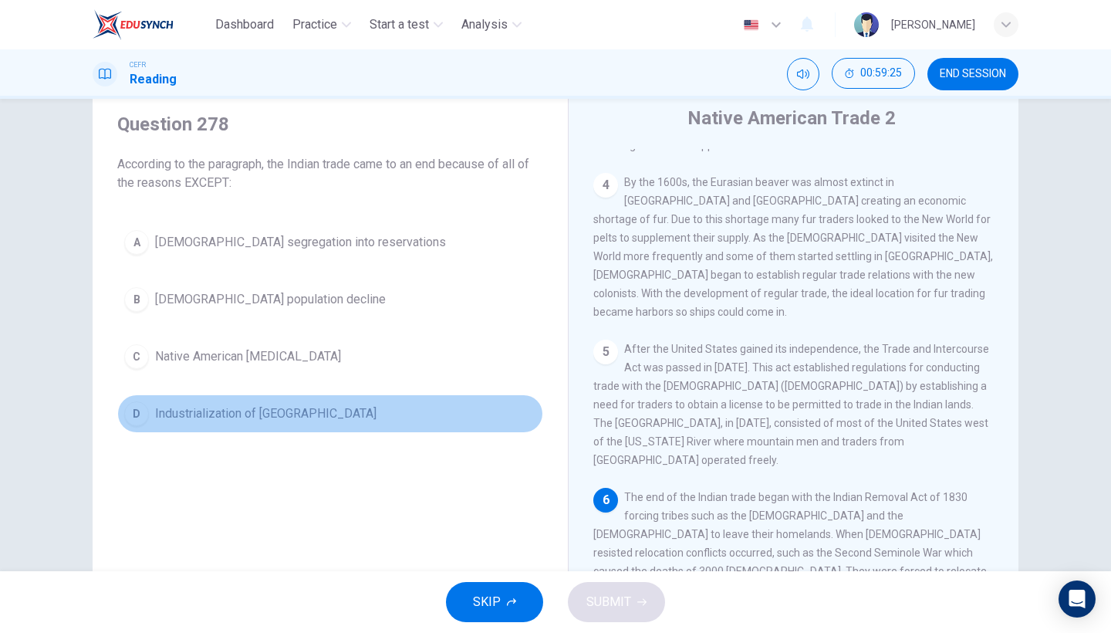
click at [251, 420] on span "Industrialization of [GEOGRAPHIC_DATA]" at bounding box center [265, 413] width 221 height 19
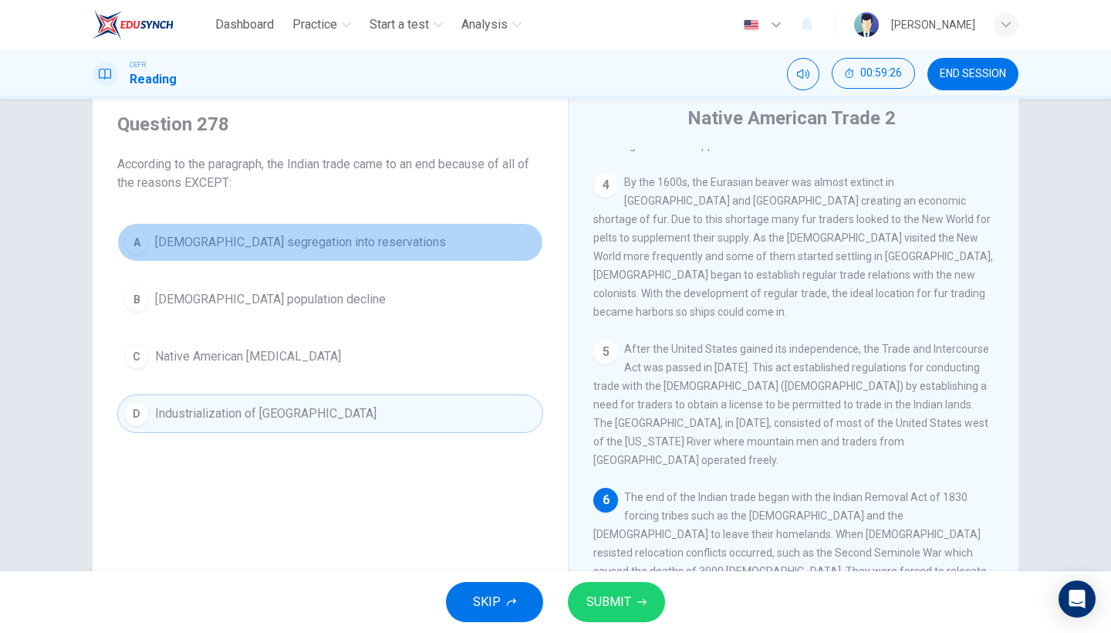
click at [383, 245] on span "[DEMOGRAPHIC_DATA] segregation into reservations" at bounding box center [300, 242] width 291 height 19
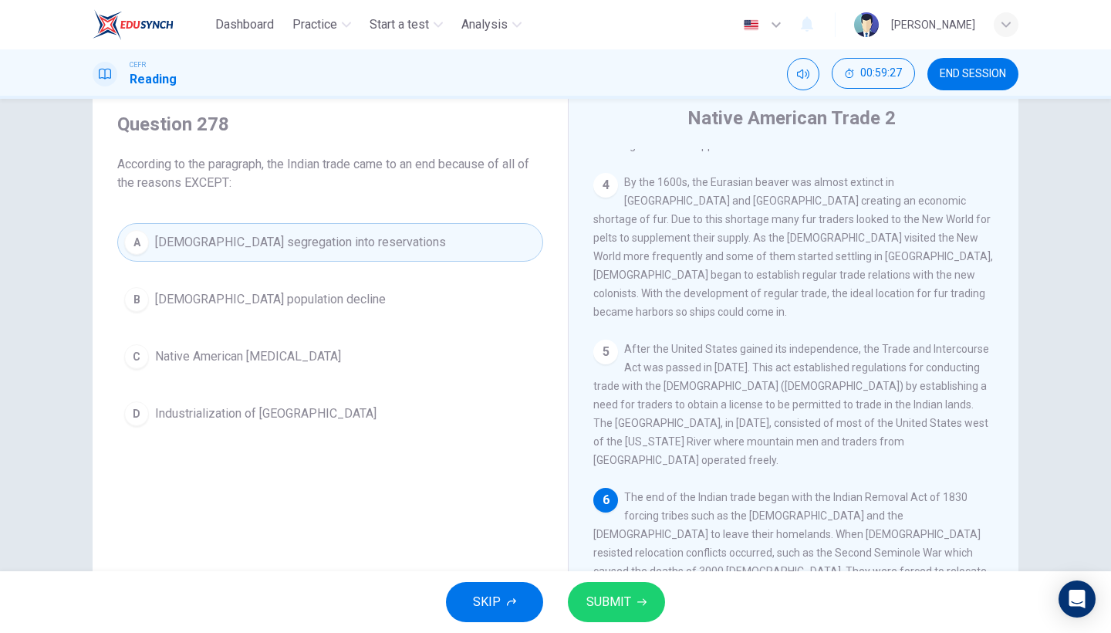
click at [614, 548] on span "SUBMIT" at bounding box center [608, 602] width 45 height 22
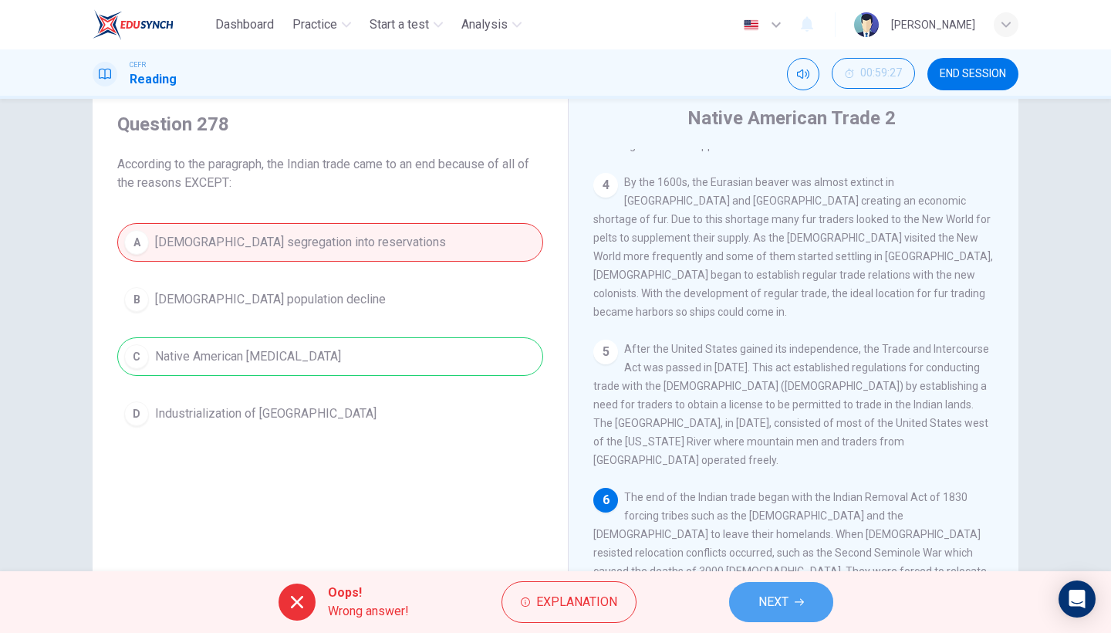
click at [798, 548] on button "NEXT" at bounding box center [781, 602] width 104 height 40
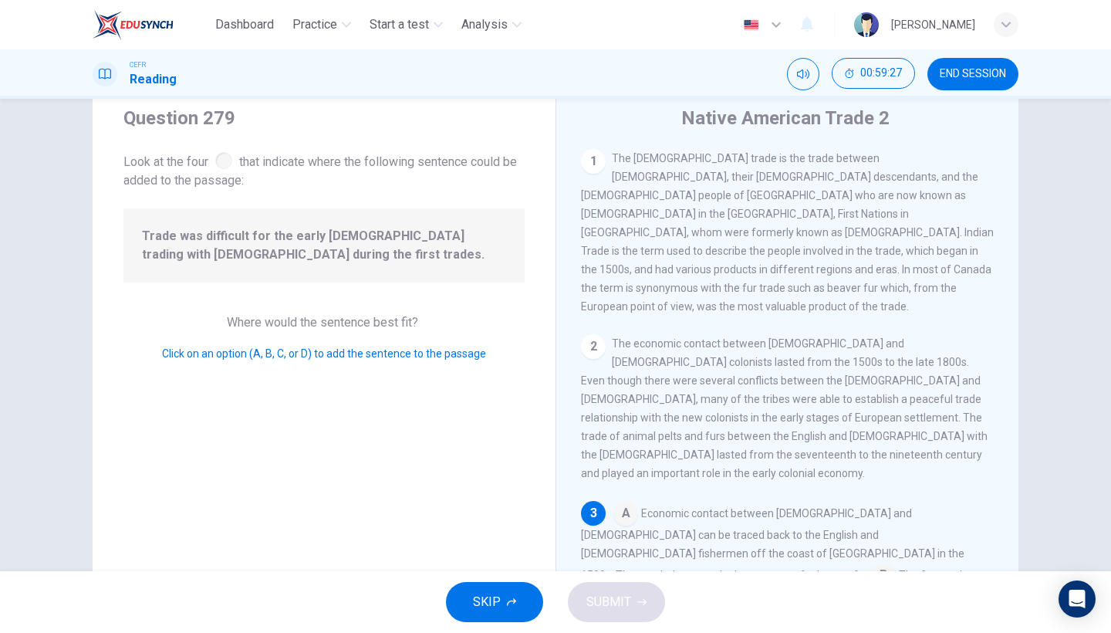
scroll to position [217, 0]
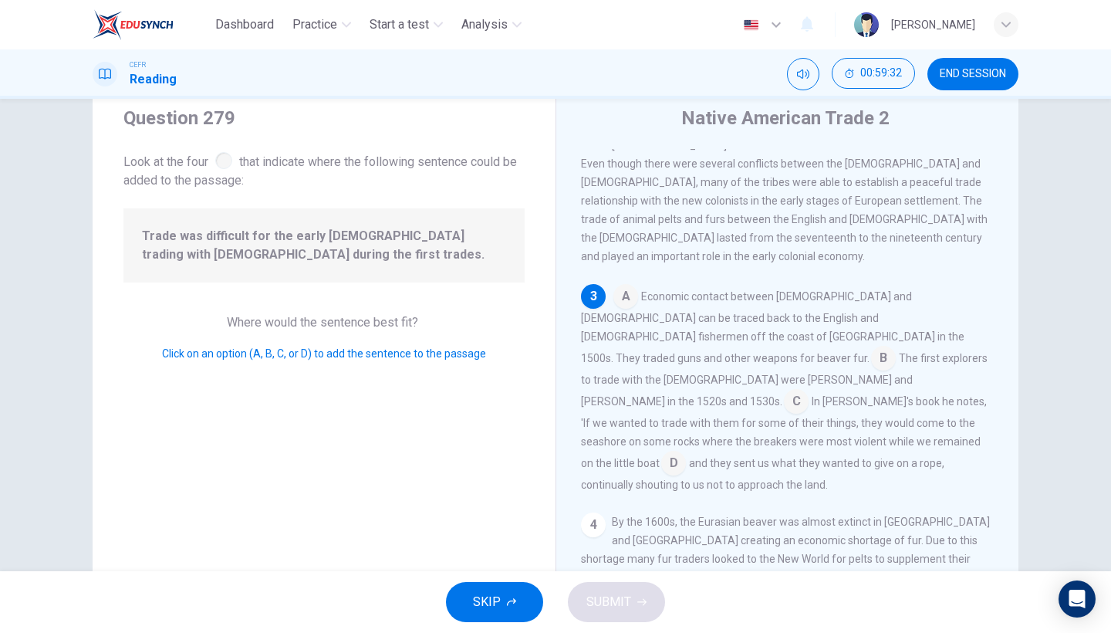
click at [879, 347] on input at bounding box center [883, 359] width 25 height 25
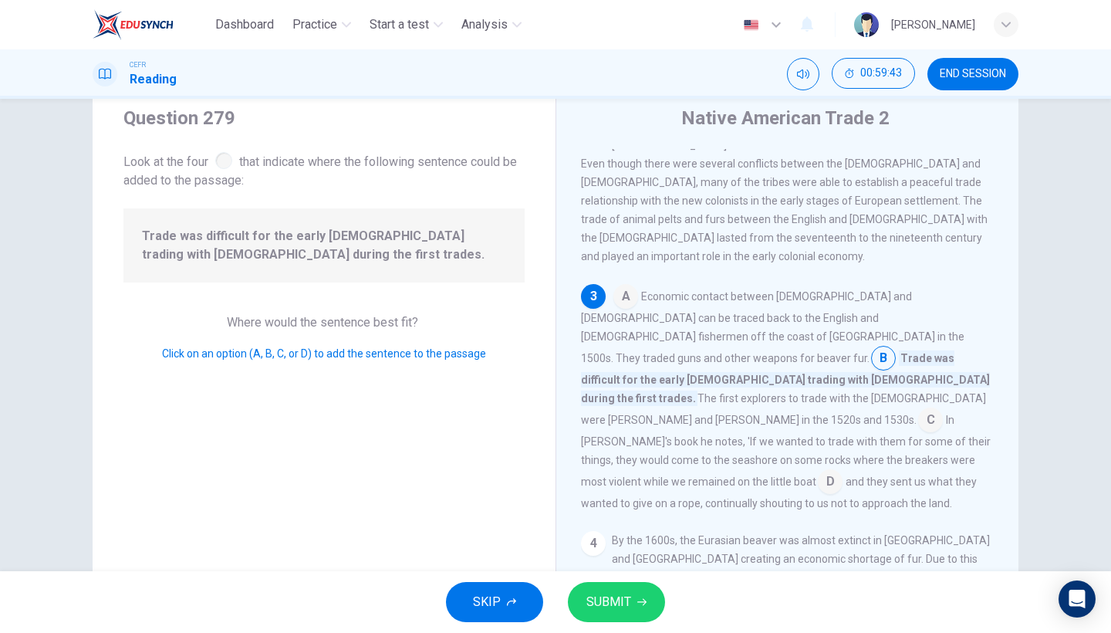
click at [818, 471] on input at bounding box center [830, 483] width 25 height 25
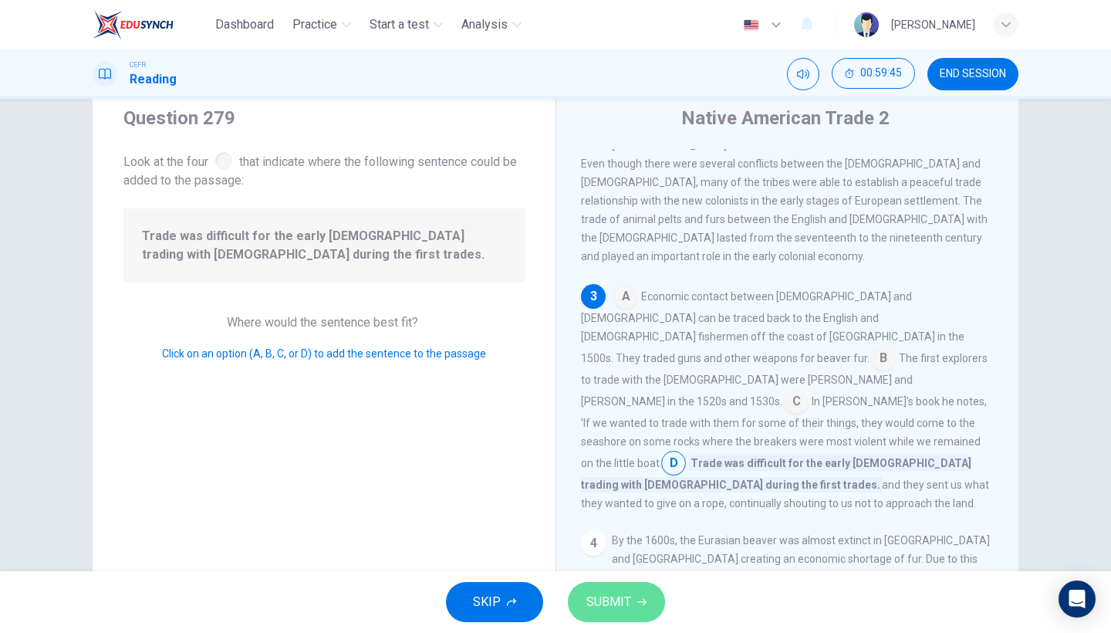
click at [623, 548] on span "SUBMIT" at bounding box center [608, 602] width 45 height 22
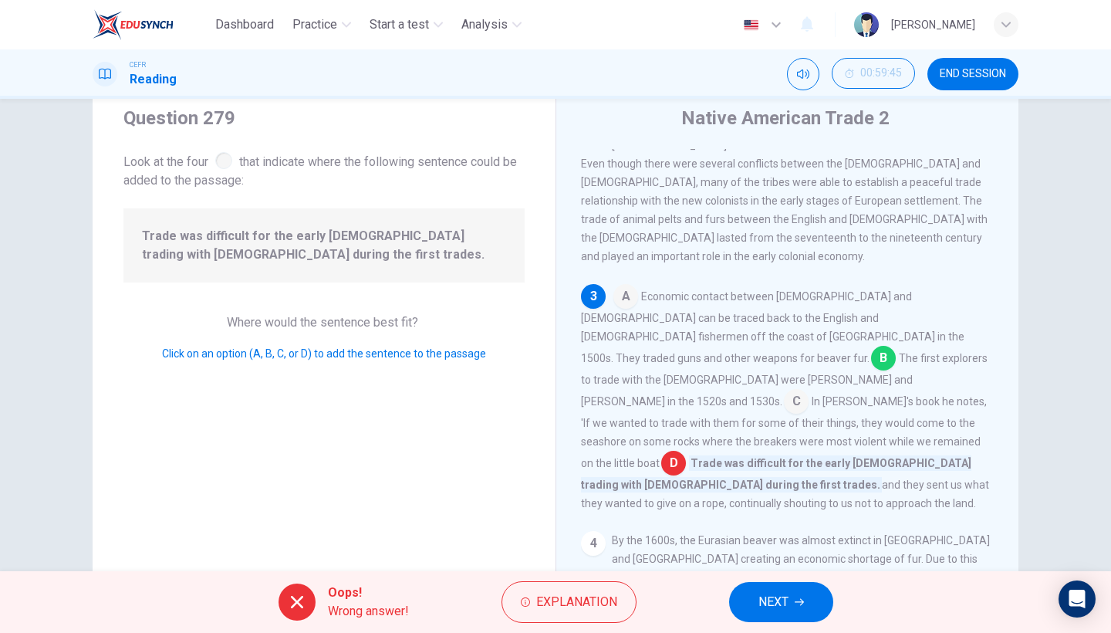
click at [784, 548] on span "NEXT" at bounding box center [773, 602] width 30 height 22
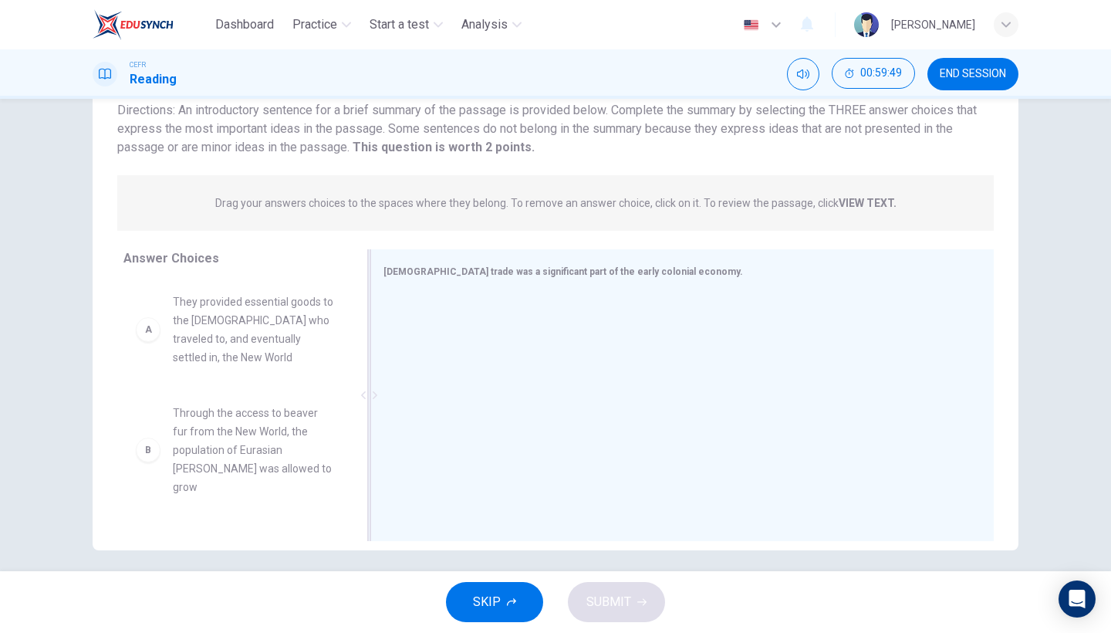
scroll to position [124, 0]
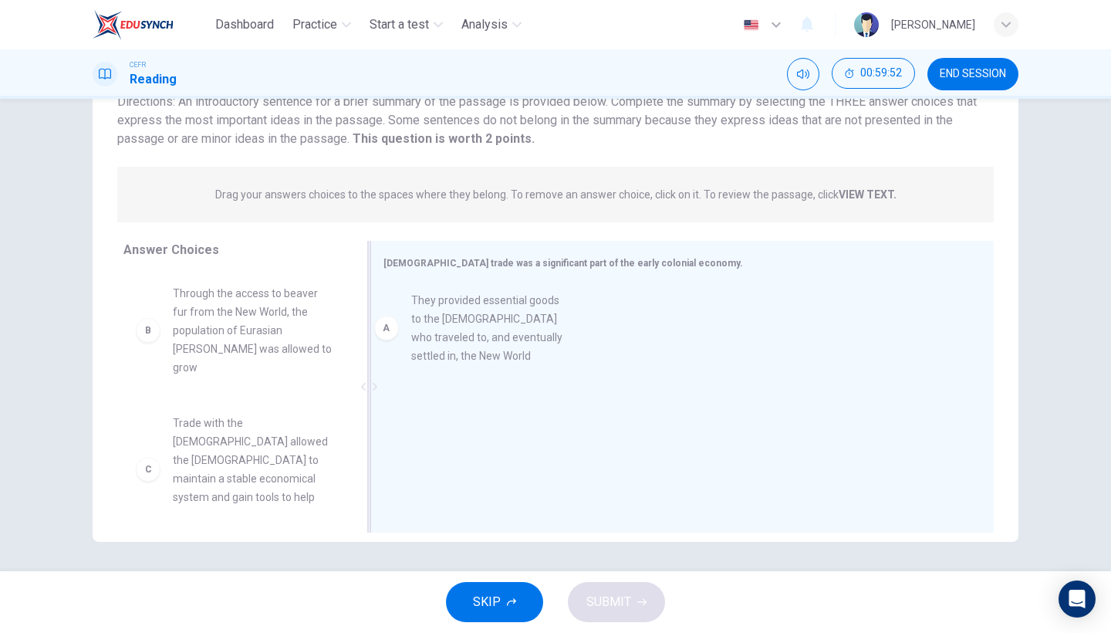
drag, startPoint x: 274, startPoint y: 346, endPoint x: 520, endPoint y: 353, distance: 246.2
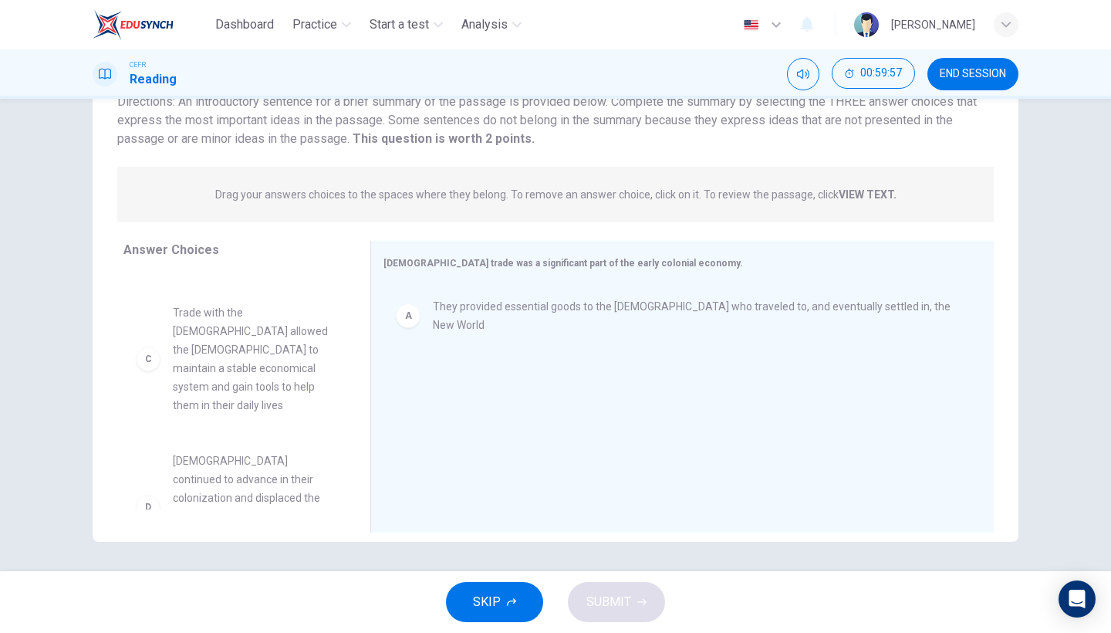
scroll to position [112, 0]
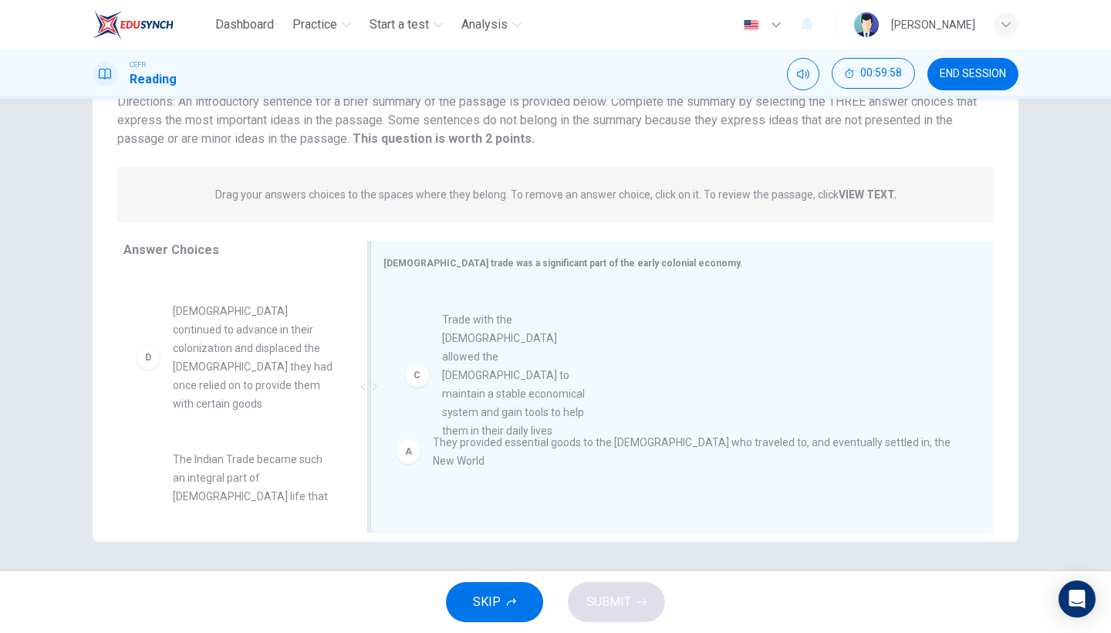
drag, startPoint x: 265, startPoint y: 366, endPoint x: 550, endPoint y: 393, distance: 286.8
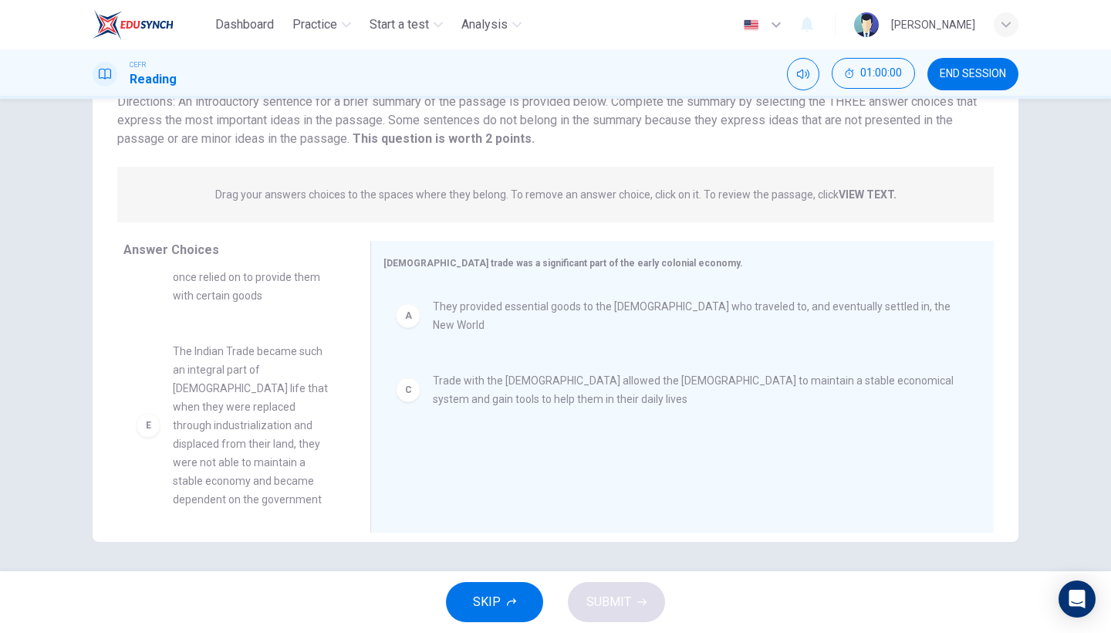
scroll to position [221, 0]
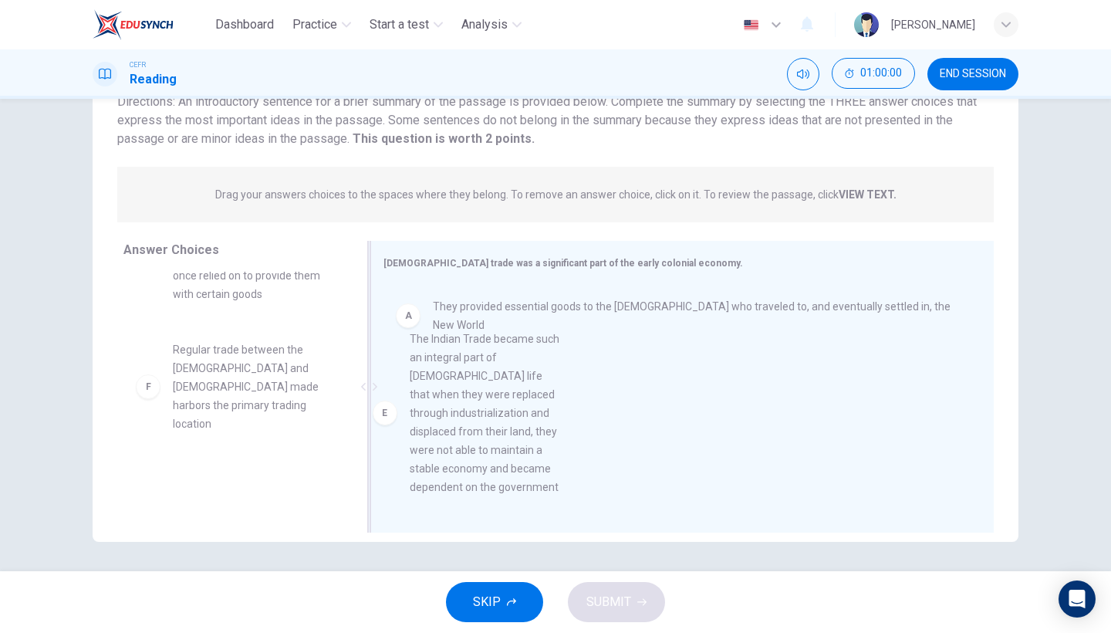
drag, startPoint x: 272, startPoint y: 432, endPoint x: 531, endPoint y: 442, distance: 258.6
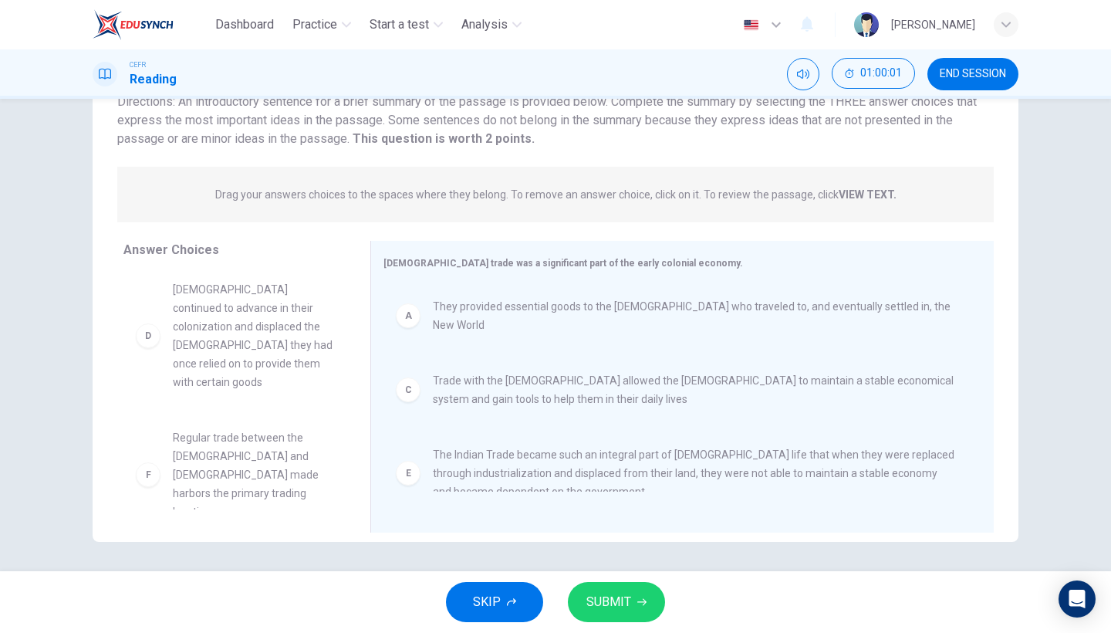
scroll to position [120, 0]
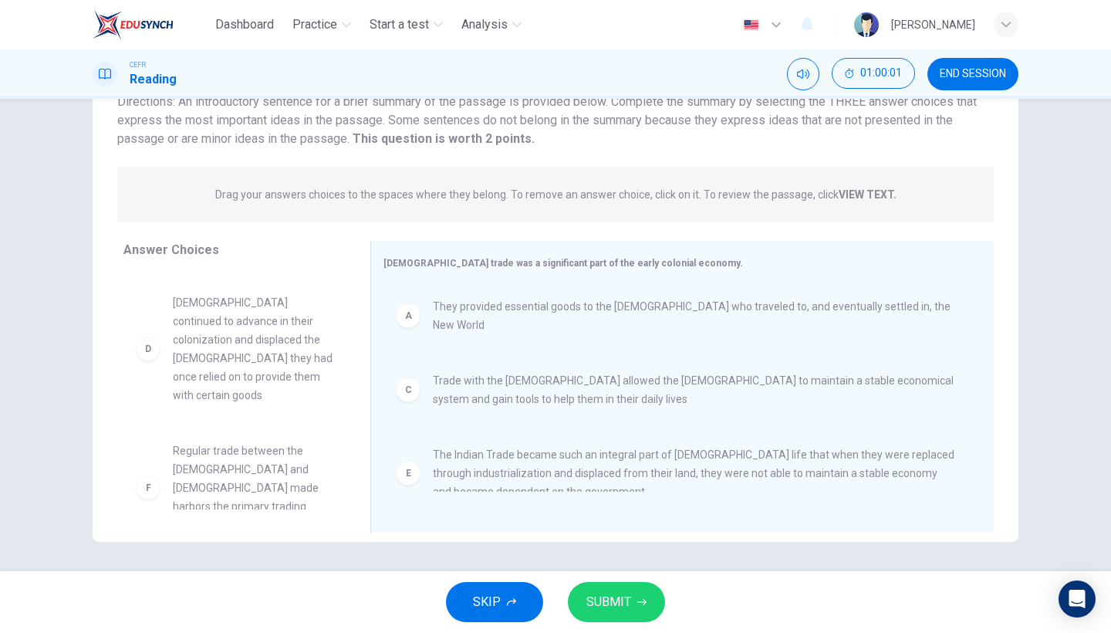
click at [598, 548] on span "SUBMIT" at bounding box center [608, 602] width 45 height 22
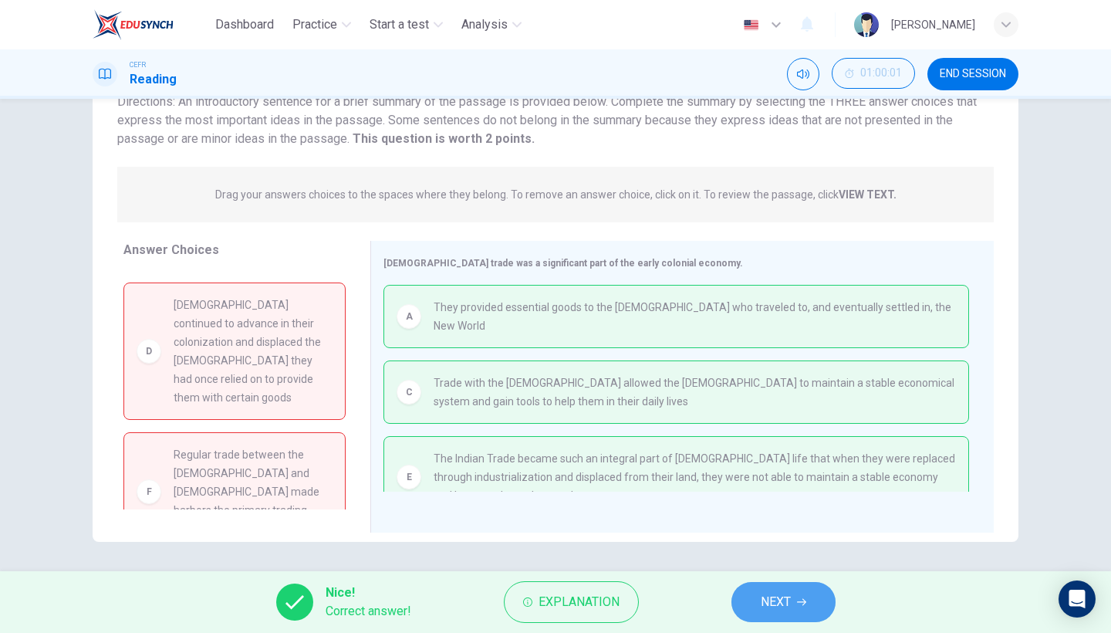
click at [788, 548] on button "NEXT" at bounding box center [783, 602] width 104 height 40
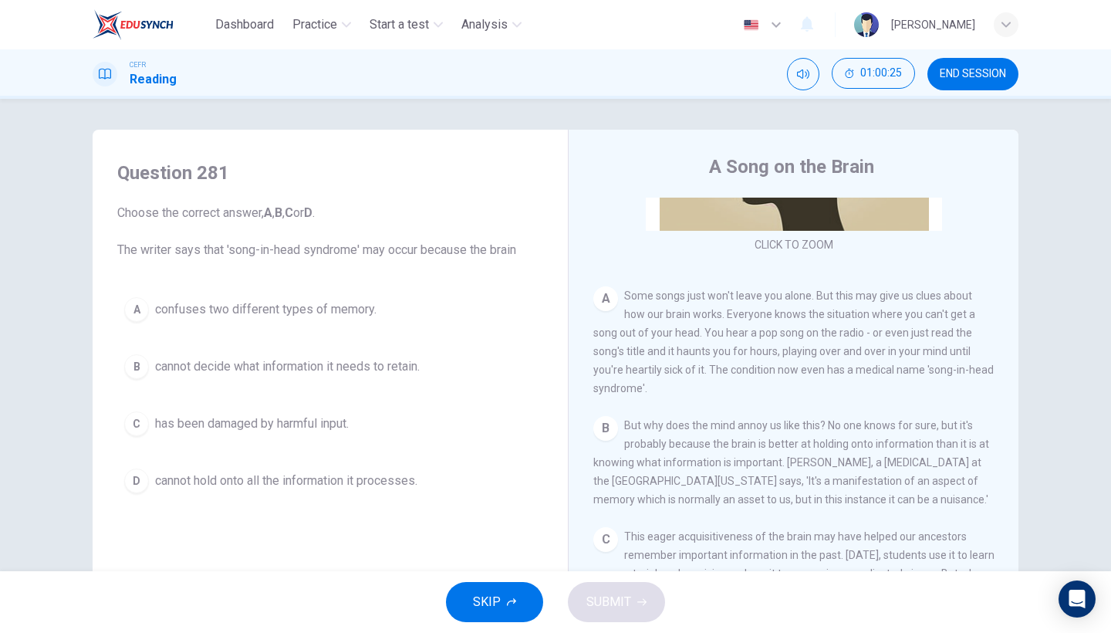
scroll to position [238, 0]
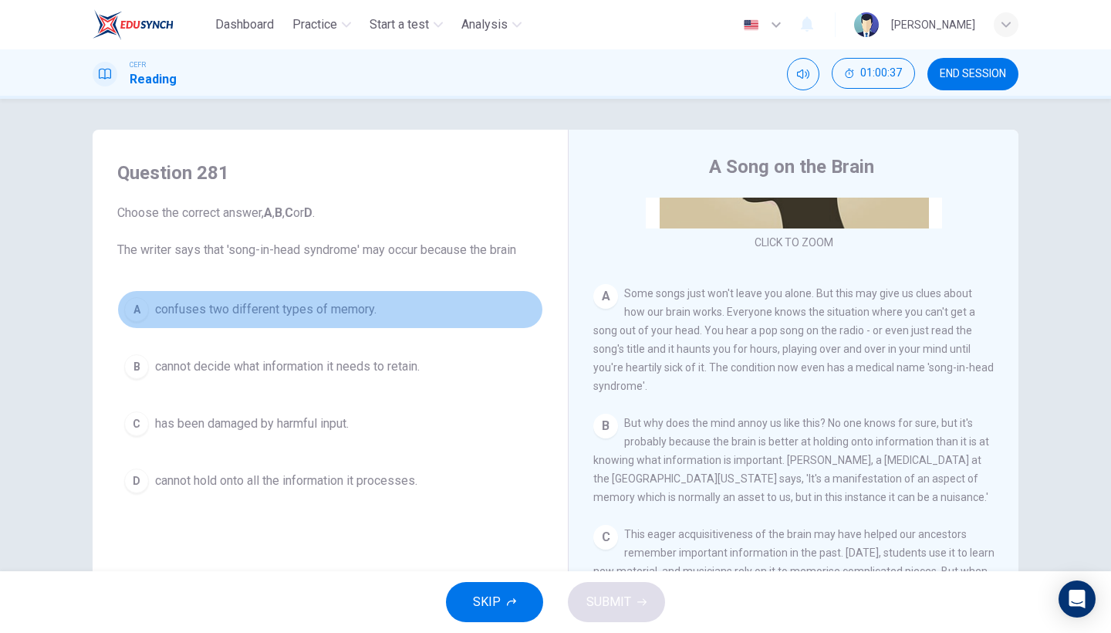
click at [352, 327] on button "A confuses two different types of memory." at bounding box center [330, 309] width 426 height 39
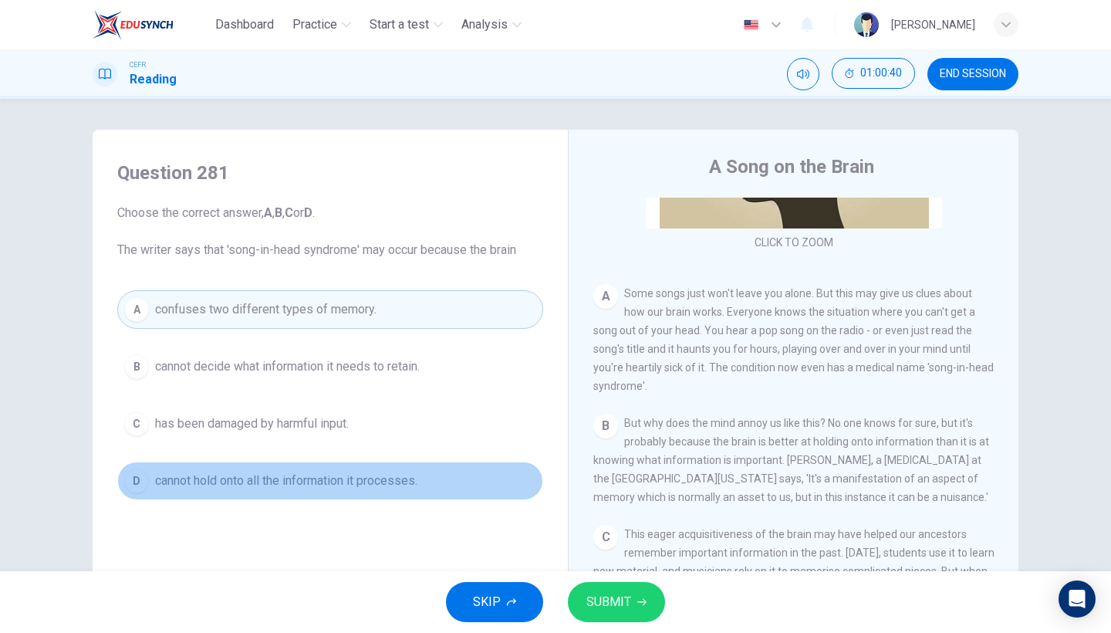
click at [408, 464] on button "D cannot hold onto all the information it processes." at bounding box center [330, 480] width 426 height 39
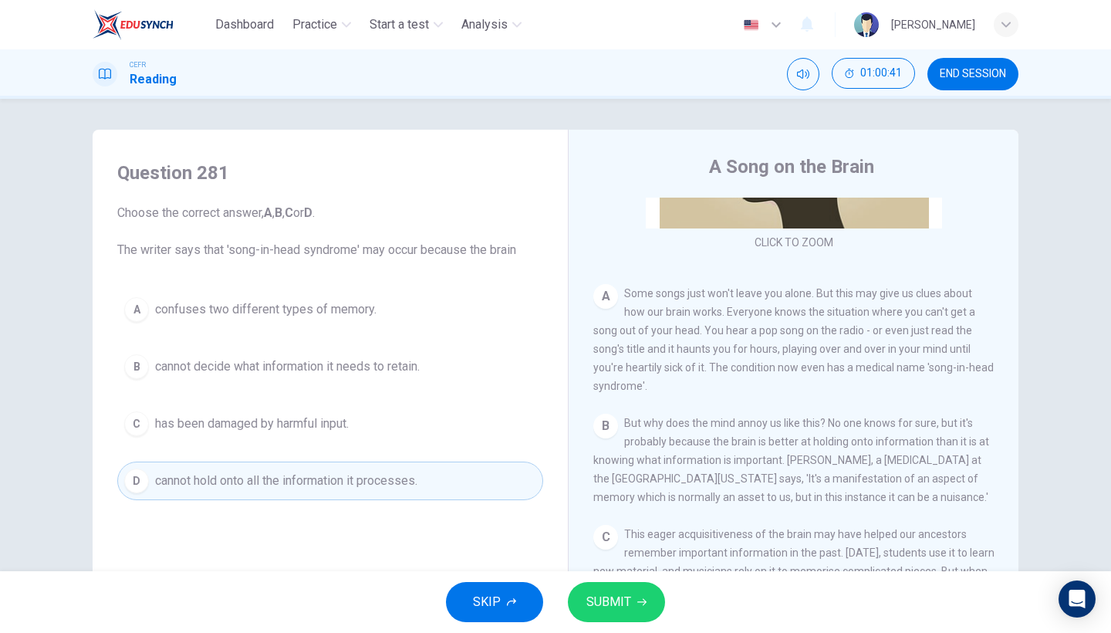
click at [583, 548] on button "SUBMIT" at bounding box center [616, 602] width 97 height 40
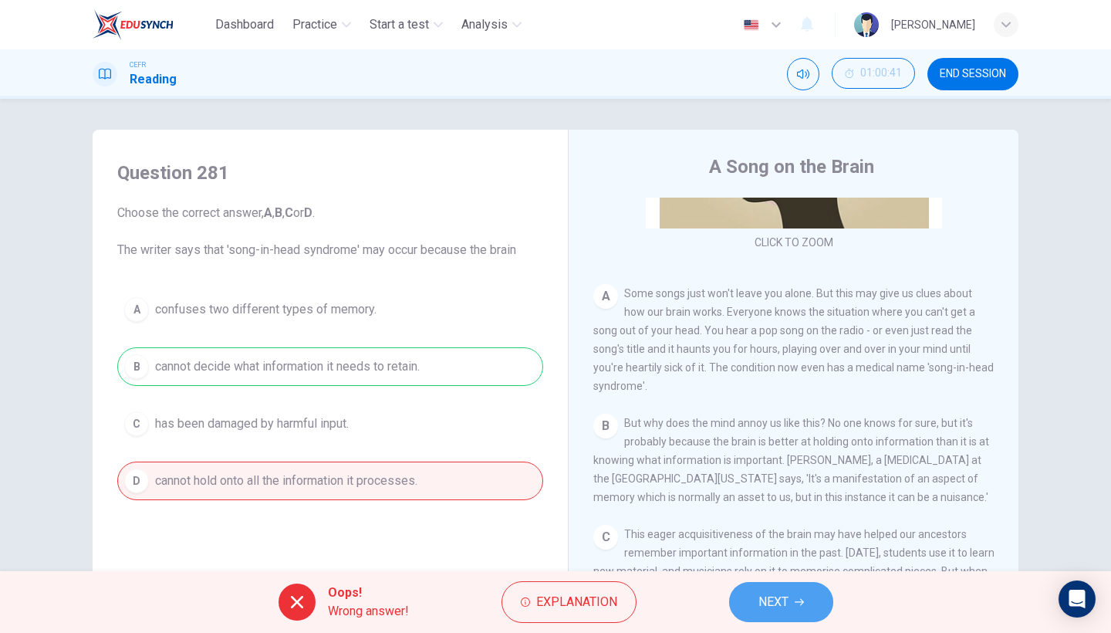
click at [785, 548] on span "NEXT" at bounding box center [773, 602] width 30 height 22
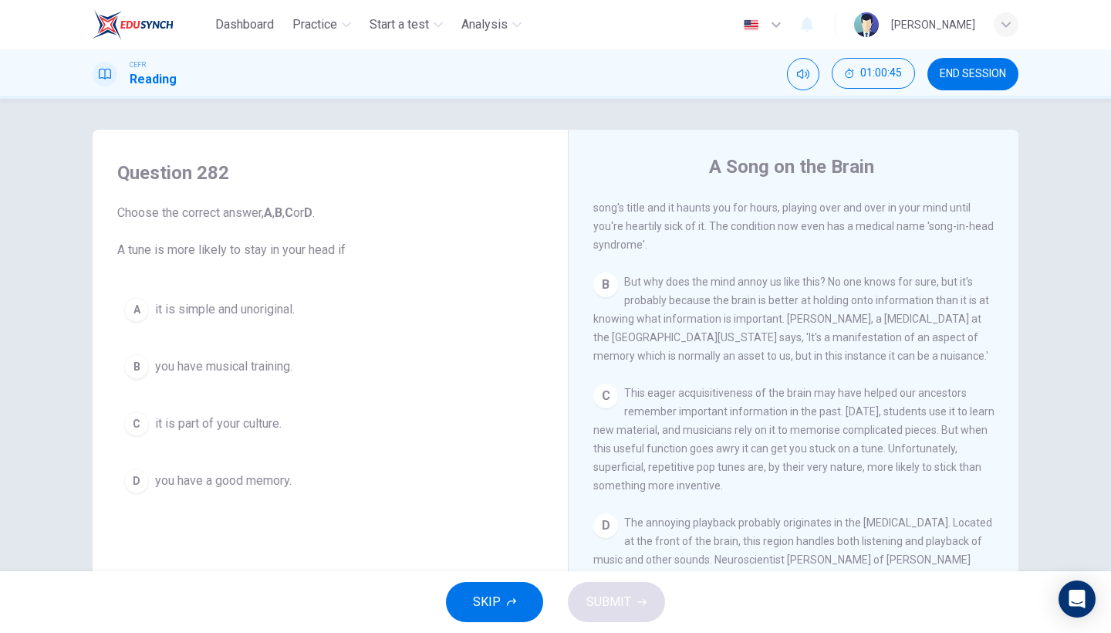
scroll to position [187, 0]
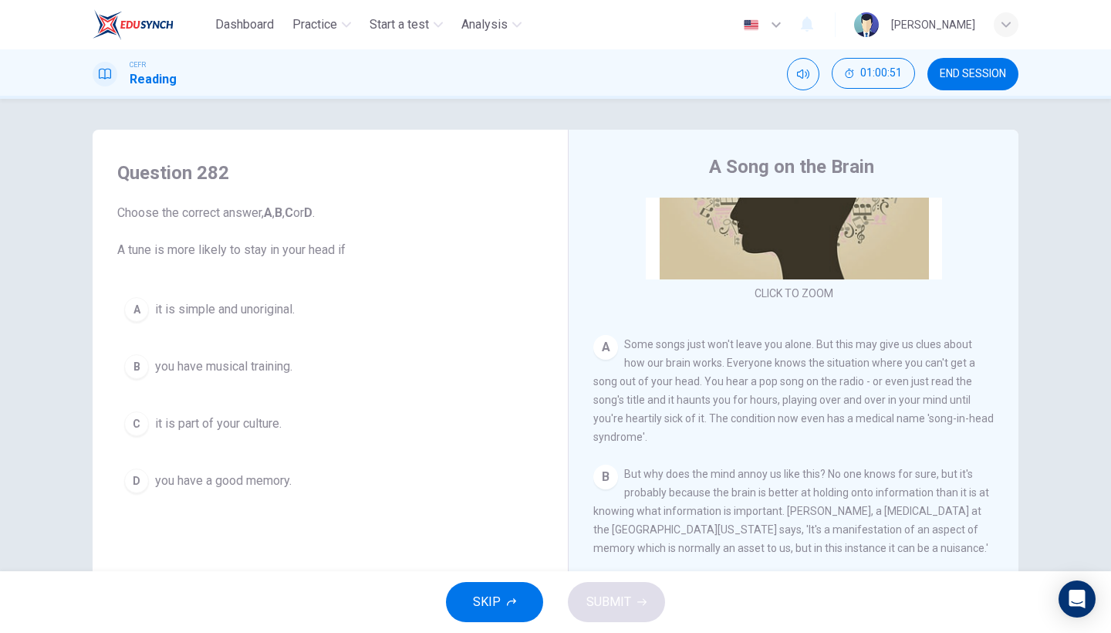
click at [277, 325] on button "A it is simple and unoriginal." at bounding box center [330, 309] width 426 height 39
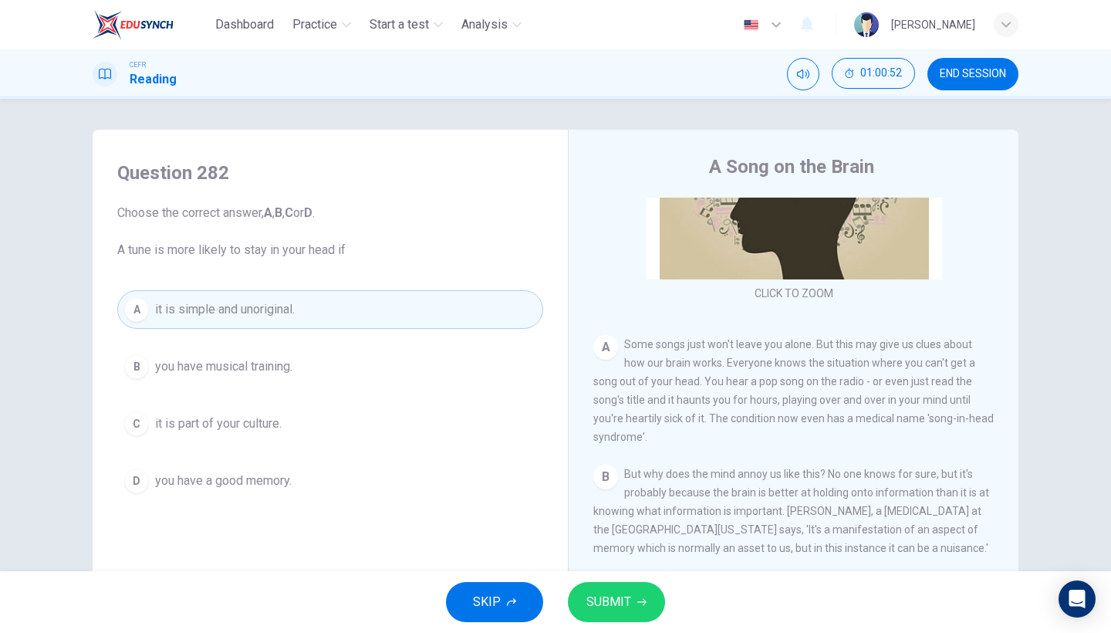
click at [615, 548] on span "SUBMIT" at bounding box center [608, 602] width 45 height 22
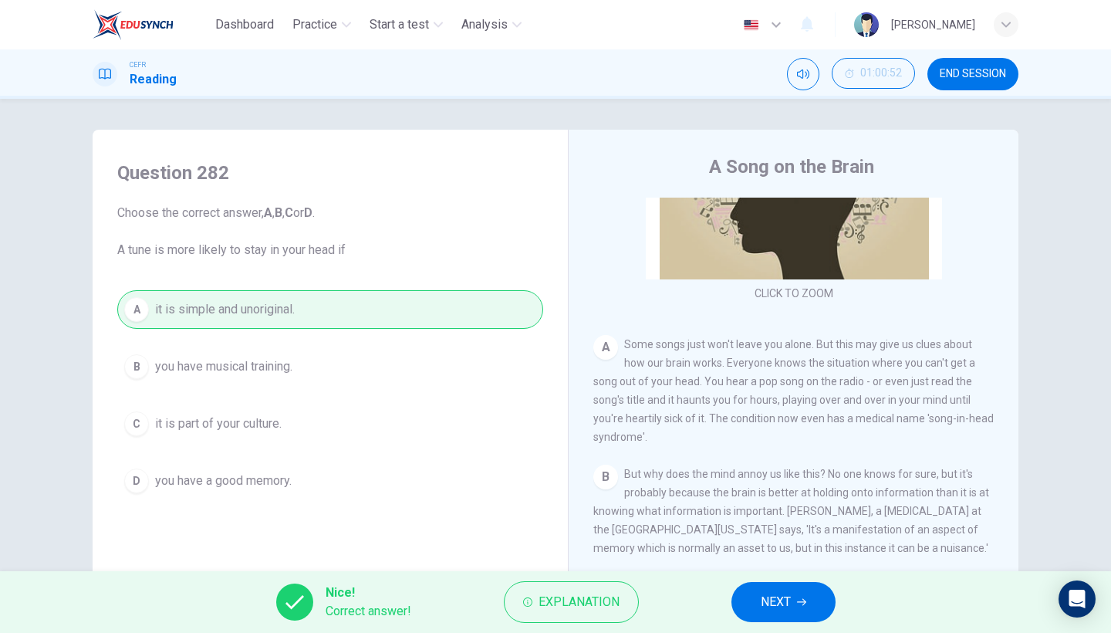
click at [753, 548] on button "NEXT" at bounding box center [783, 602] width 104 height 40
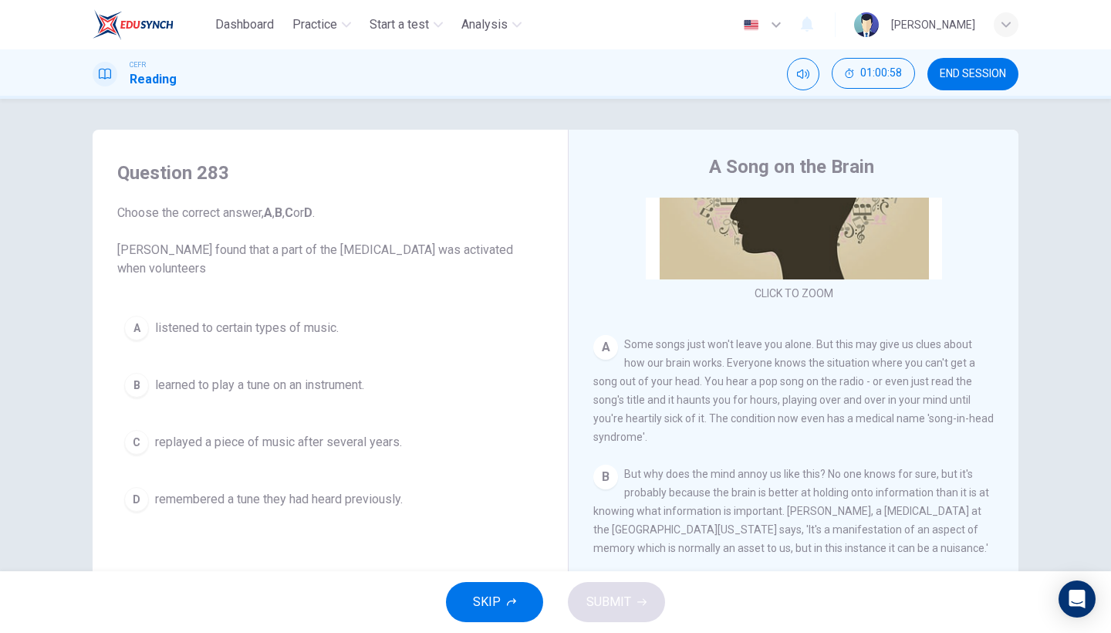
click at [268, 451] on span "replayed a piece of music after several years." at bounding box center [278, 442] width 247 height 19
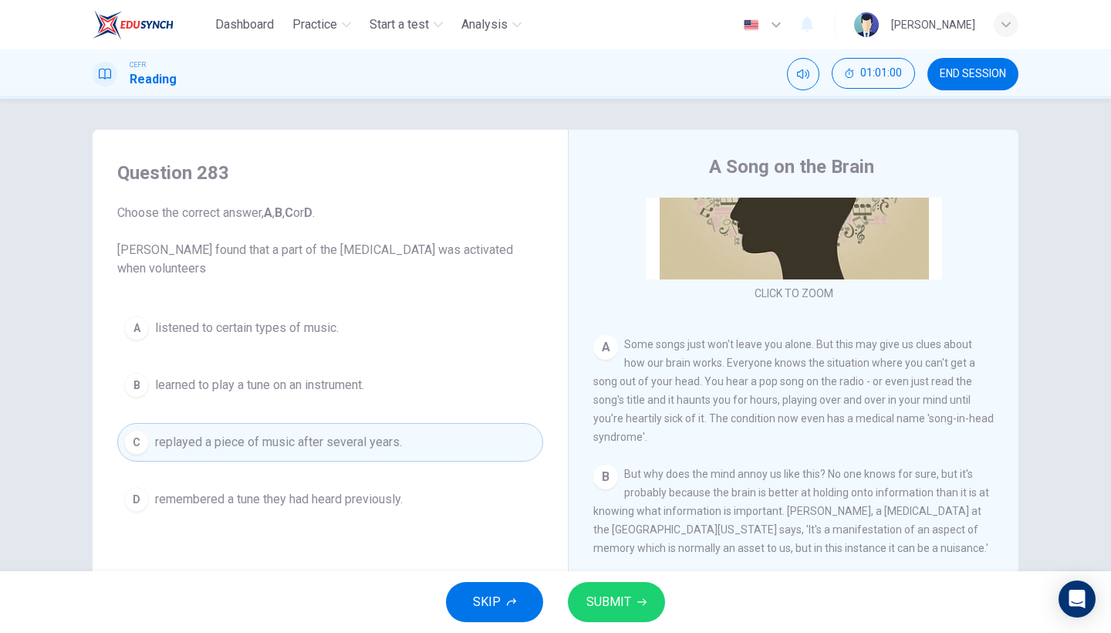
click at [381, 500] on span "remembered a tune they had heard previously." at bounding box center [279, 499] width 248 height 19
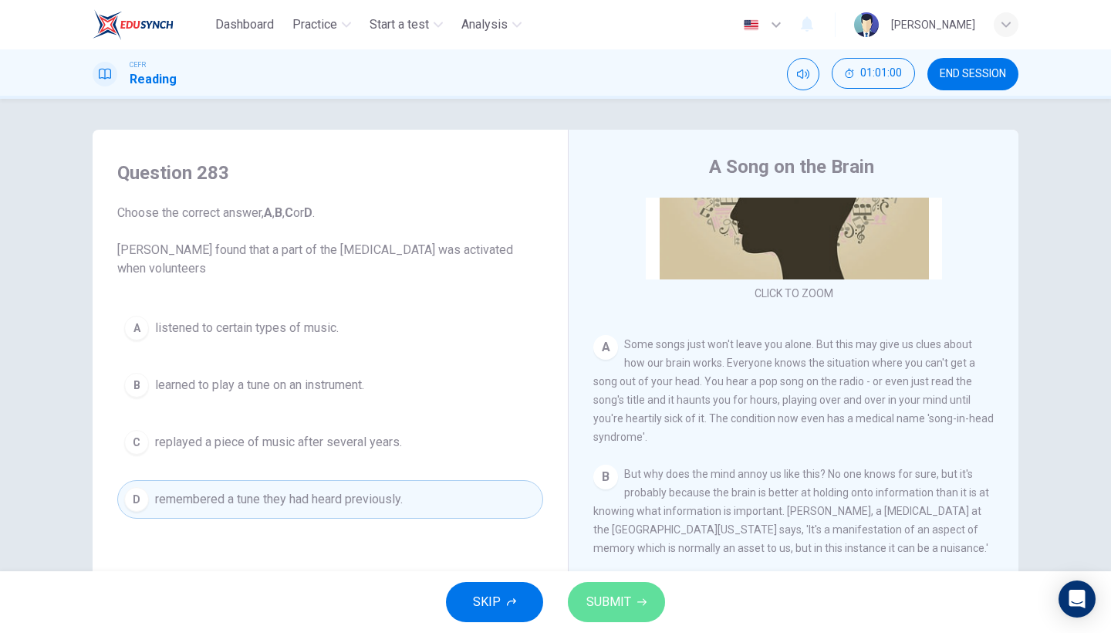
click at [580, 548] on button "SUBMIT" at bounding box center [616, 602] width 97 height 40
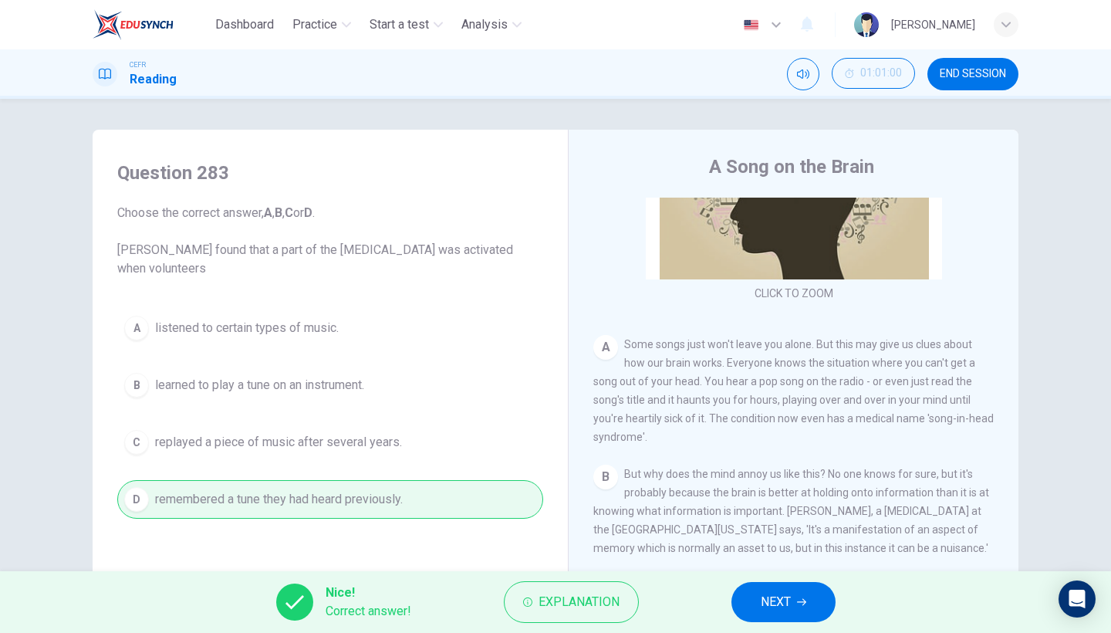
click at [763, 548] on span "NEXT" at bounding box center [776, 602] width 30 height 22
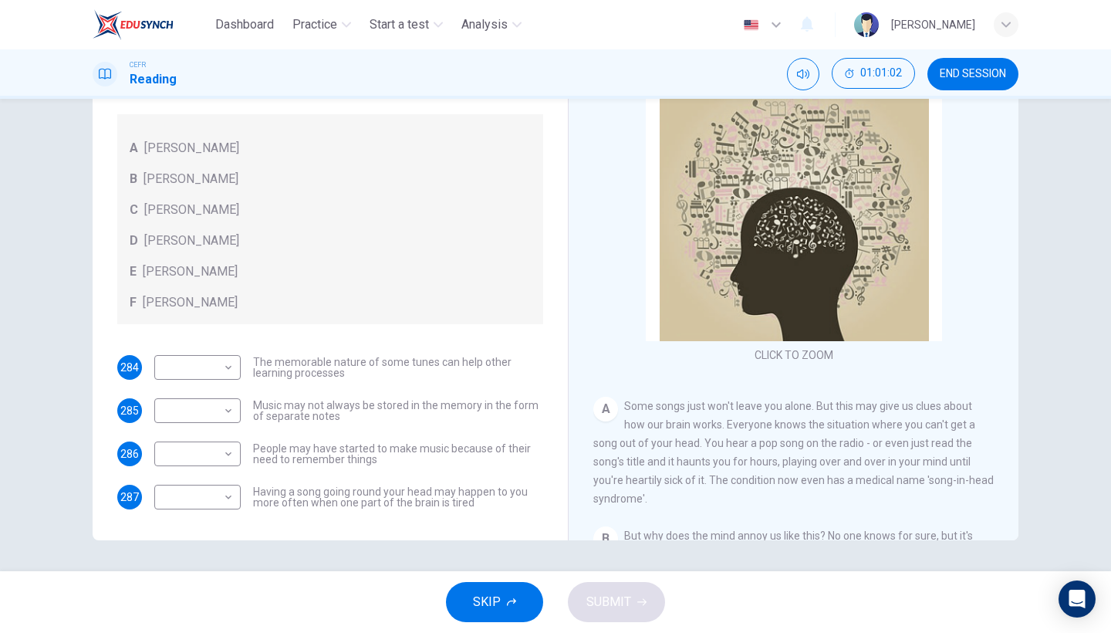
scroll to position [126, 0]
click at [220, 367] on body "Dashboard Practice Start a test Analysis English en ​ [PERSON_NAME] CEFR Readin…" at bounding box center [555, 316] width 1111 height 633
click at [212, 392] on li "A" at bounding box center [193, 392] width 86 height 25
type input "A"
click at [212, 403] on body "Dashboard Practice Start a test Analysis English en ​ NURSYAZWANA [PERSON_NAME]…" at bounding box center [555, 316] width 1111 height 633
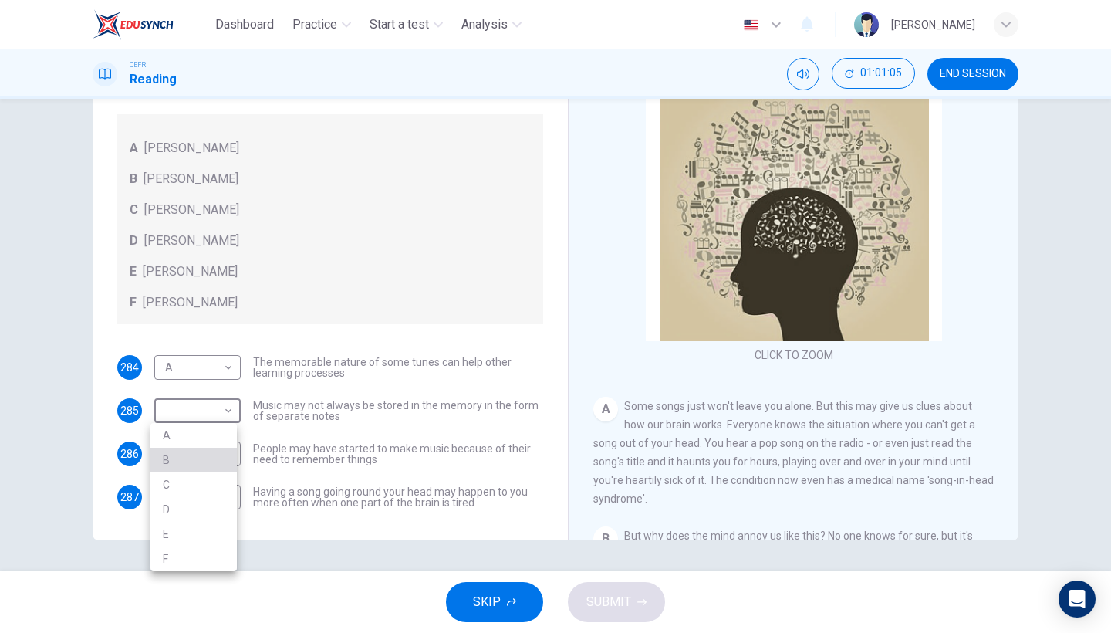
click at [204, 466] on li "B" at bounding box center [193, 459] width 86 height 25
type input "B"
click at [208, 447] on body "Dashboard Practice Start a test Analysis English en ​ NURSYAZWANA [PERSON_NAME]…" at bounding box center [555, 316] width 1111 height 633
click at [208, 521] on li "C" at bounding box center [193, 527] width 86 height 25
type input "C"
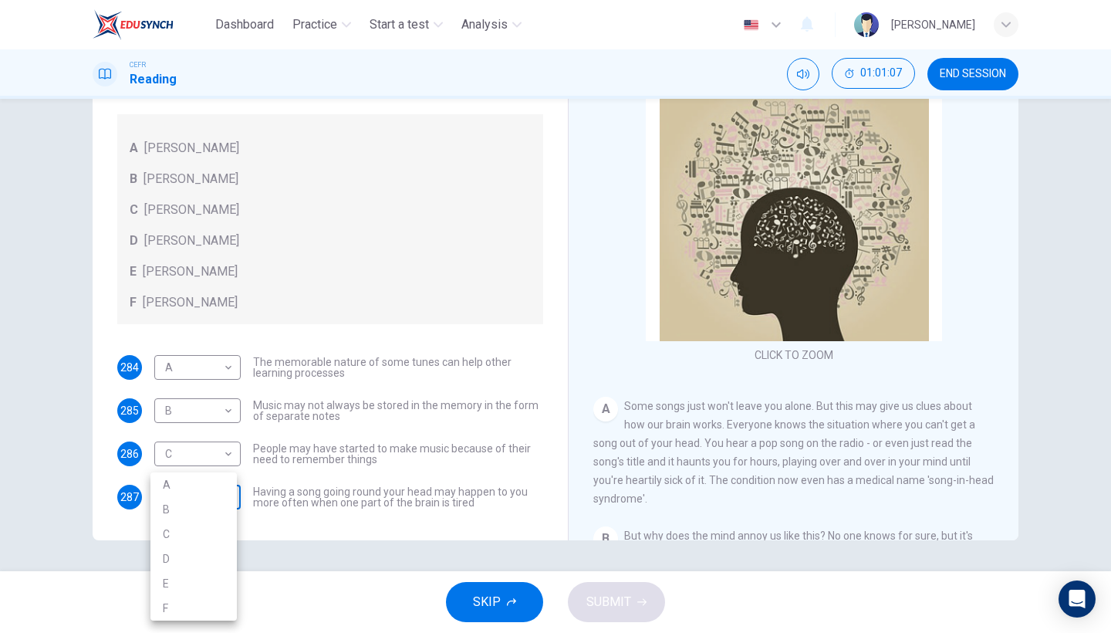
click at [211, 501] on body "Dashboard Practice Start a test Analysis English en ​ NURSYAZWANA [PERSON_NAME]…" at bounding box center [555, 316] width 1111 height 633
click at [205, 548] on li "D" at bounding box center [193, 558] width 86 height 25
type input "D"
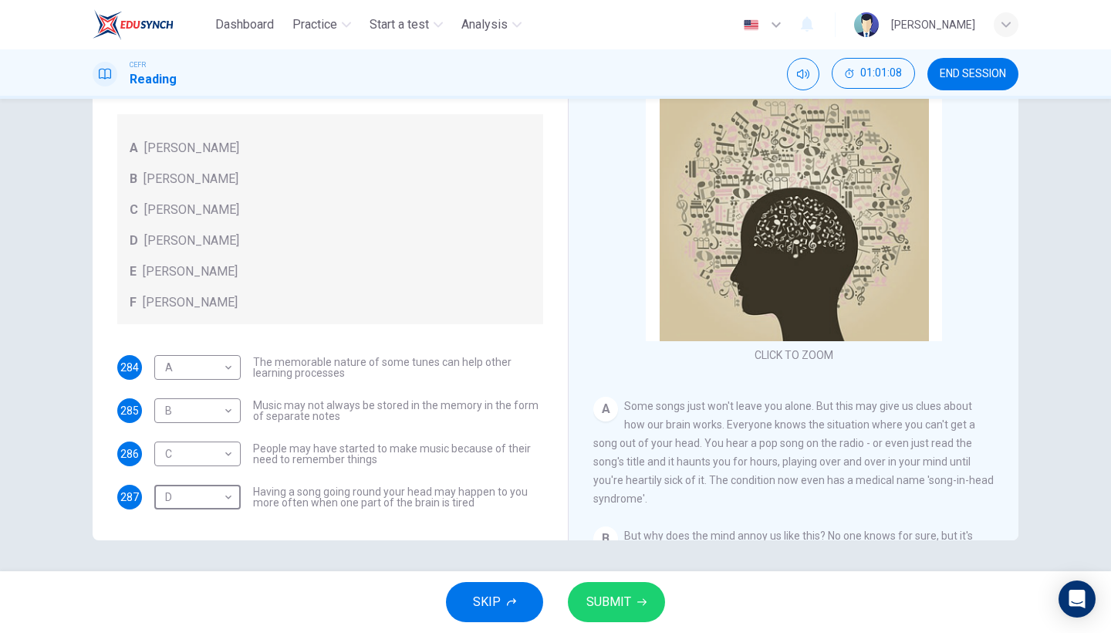
click at [609, 548] on button "SUBMIT" at bounding box center [616, 602] width 97 height 40
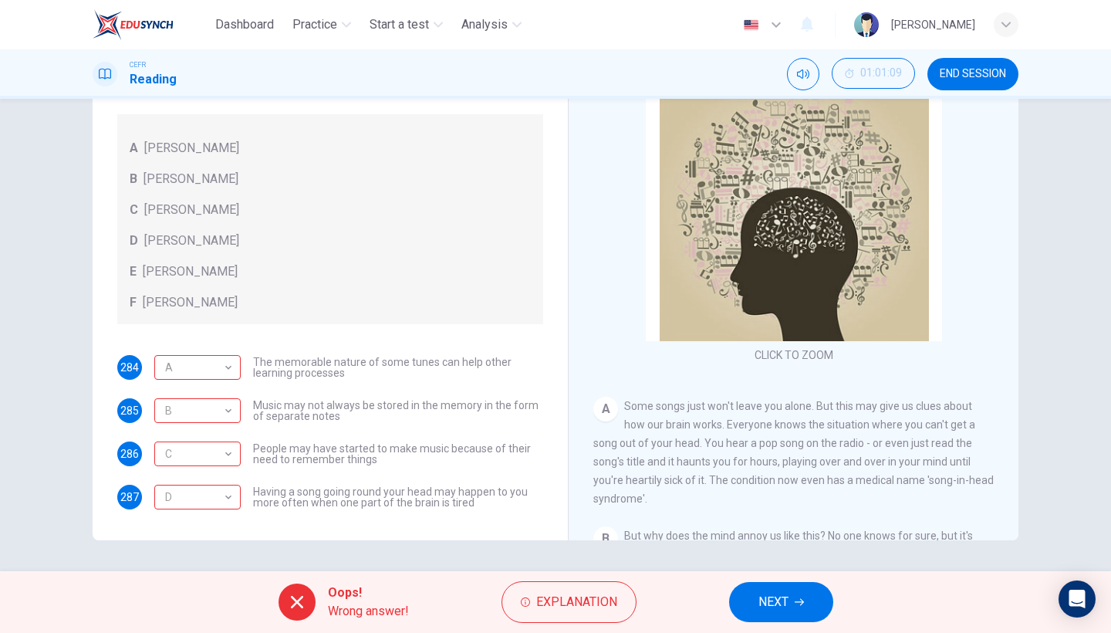
click at [760, 548] on span "NEXT" at bounding box center [773, 602] width 30 height 22
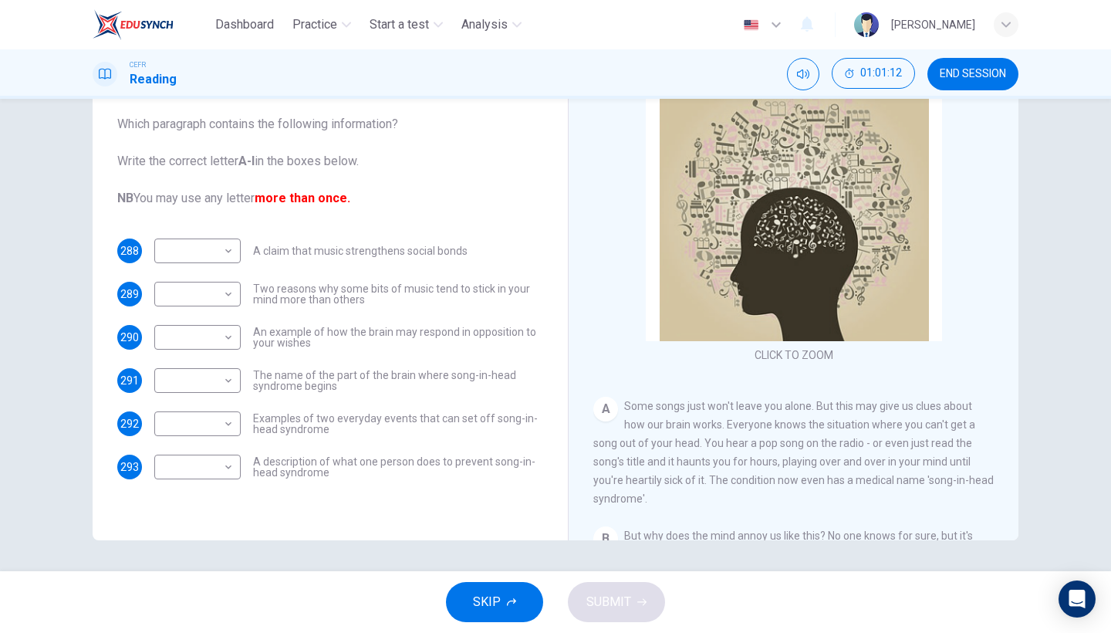
click at [491, 548] on span "SKIP" at bounding box center [487, 602] width 28 height 22
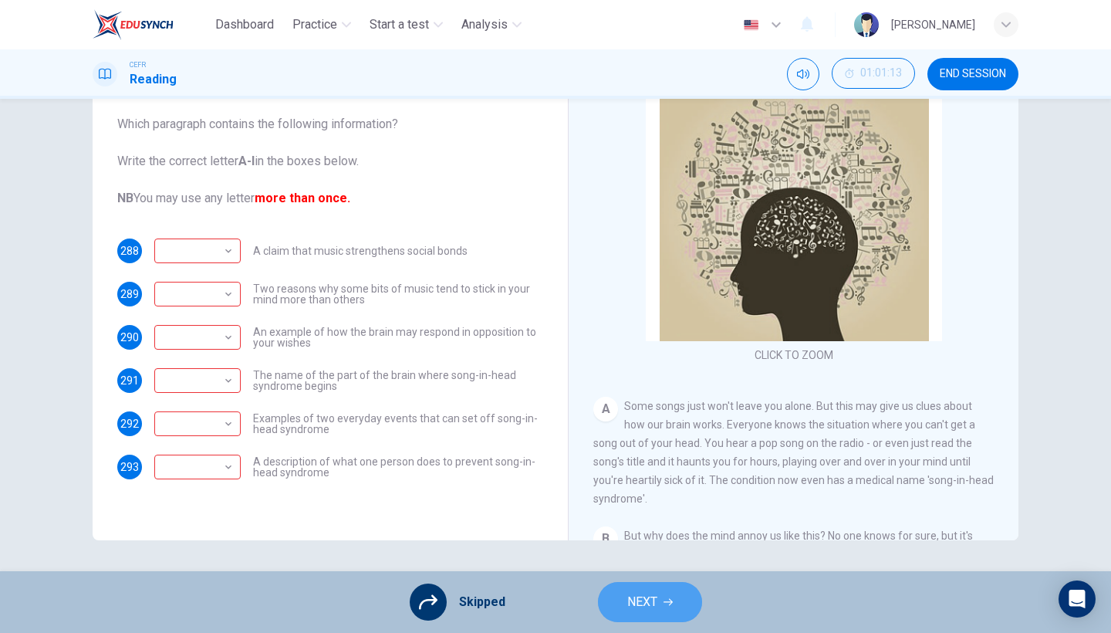
click at [675, 548] on button "NEXT" at bounding box center [650, 602] width 104 height 40
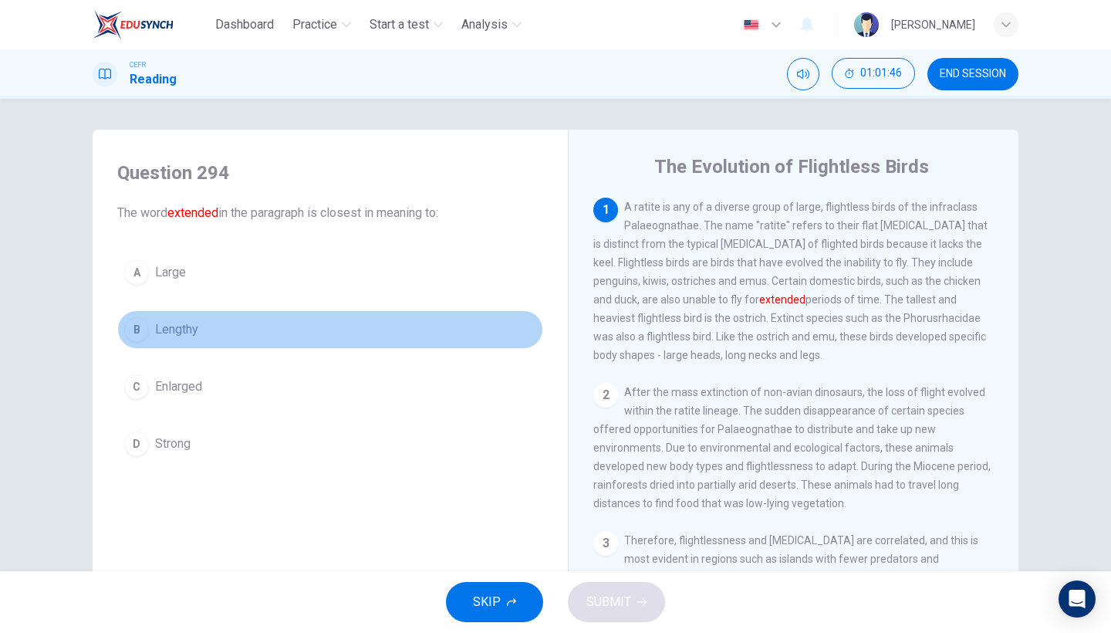
click at [228, 331] on button "B Lengthy" at bounding box center [330, 329] width 426 height 39
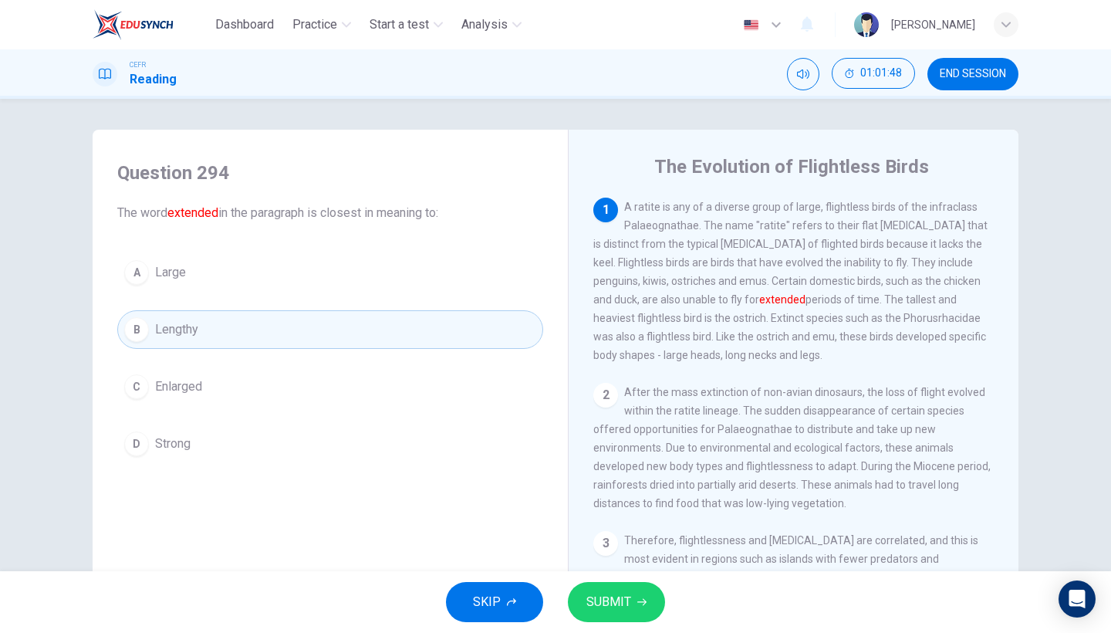
click at [582, 548] on button "SUBMIT" at bounding box center [616, 602] width 97 height 40
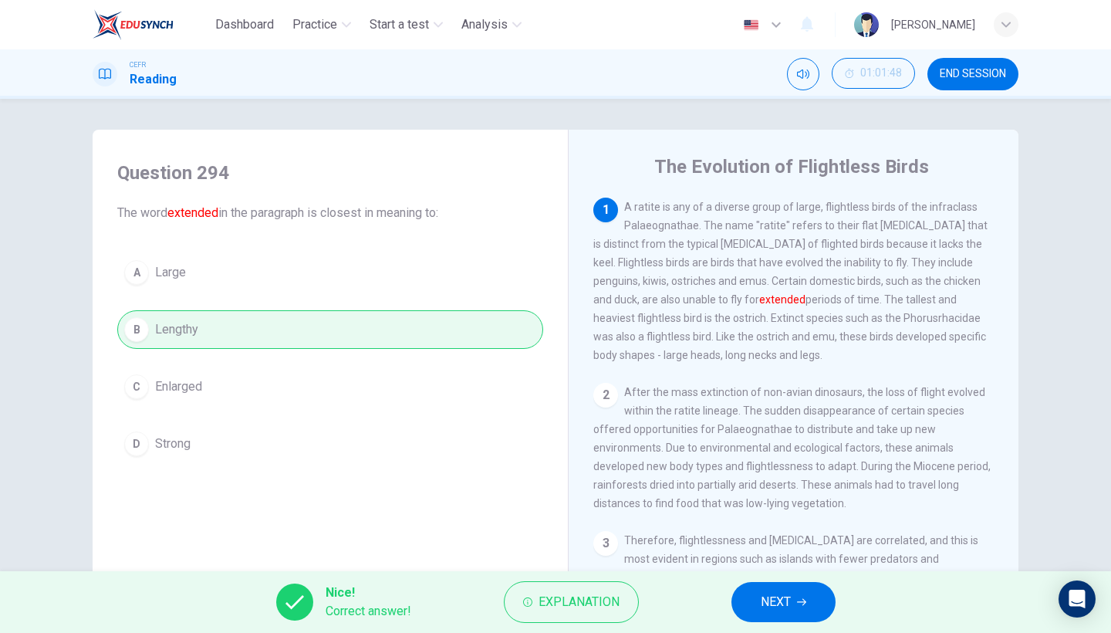
click at [772, 548] on span "NEXT" at bounding box center [776, 602] width 30 height 22
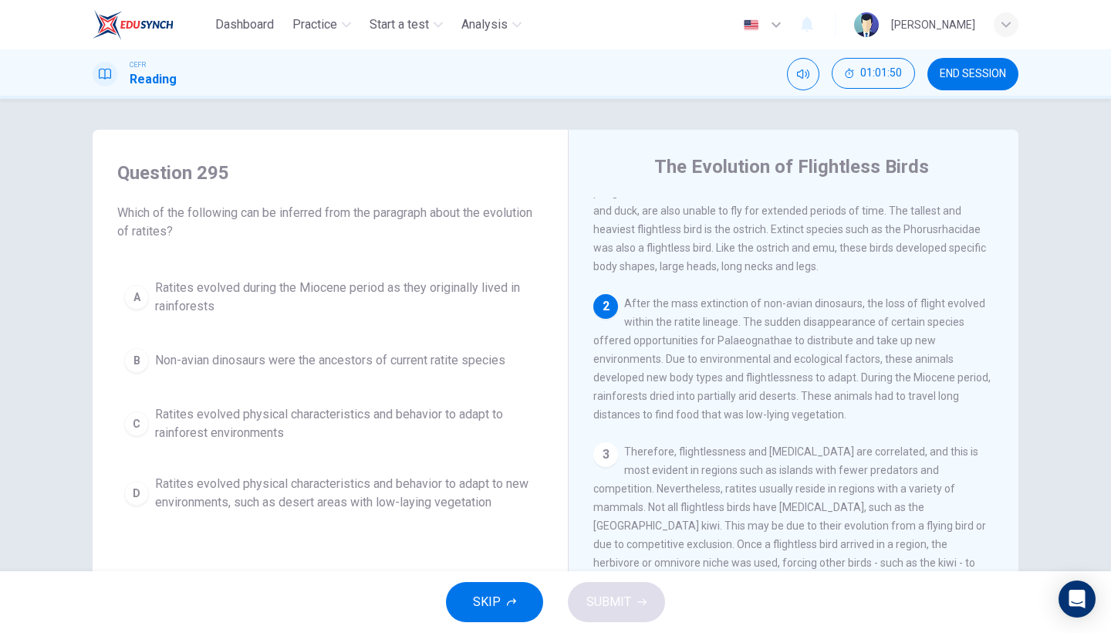
scroll to position [98, 0]
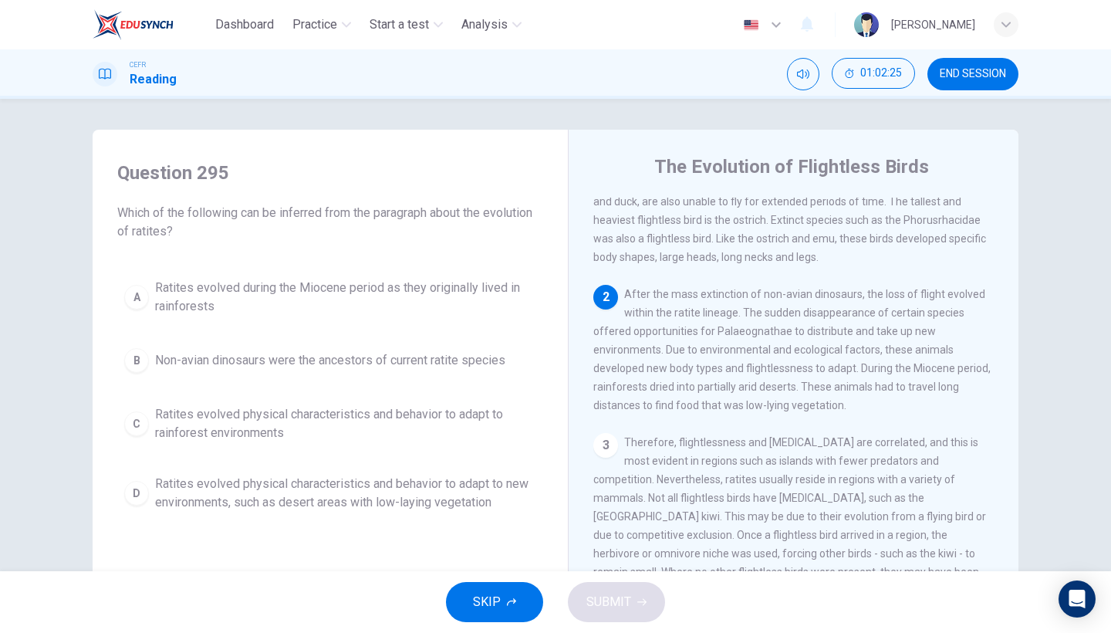
click at [353, 511] on button "D Ratites evolved physical characteristics and behavior to adapt to new environ…" at bounding box center [330, 492] width 426 height 51
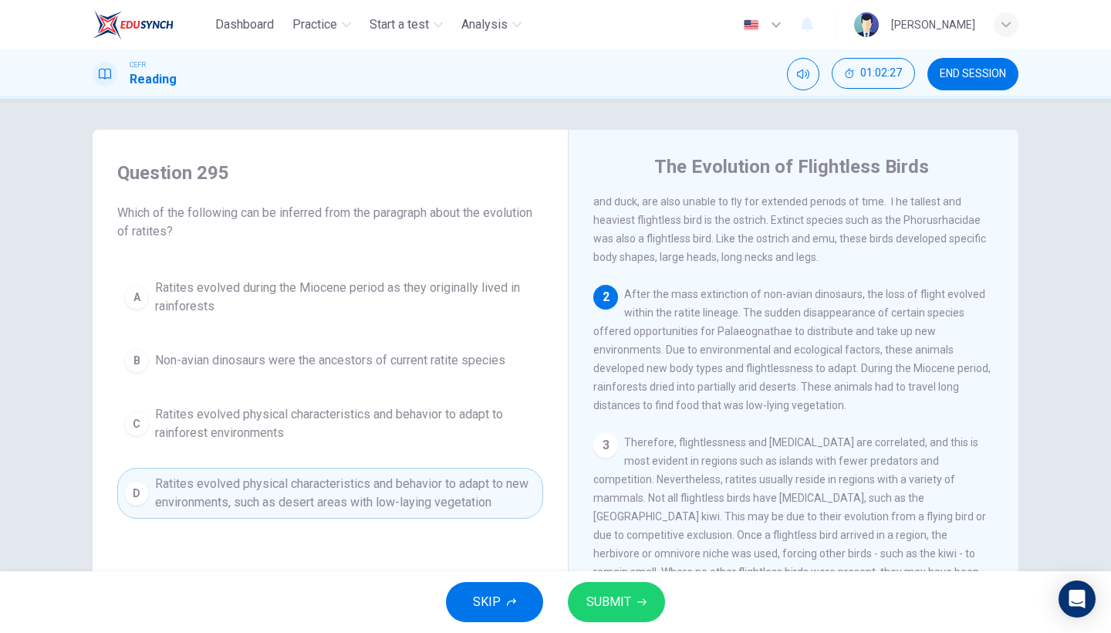
click at [612, 548] on span "SUBMIT" at bounding box center [608, 602] width 45 height 22
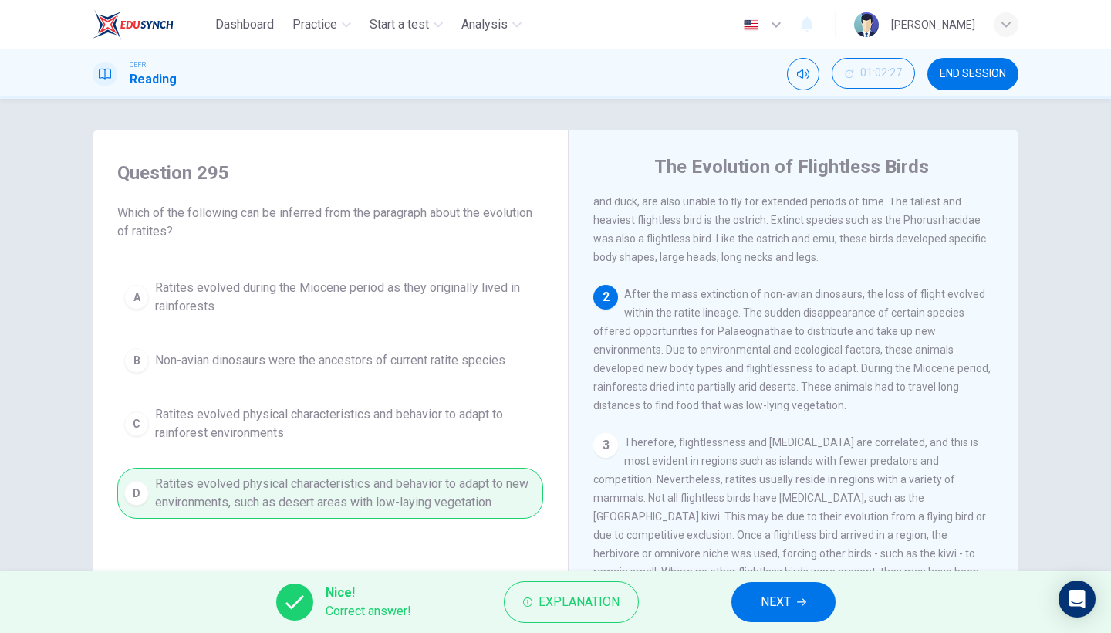
click at [793, 548] on button "NEXT" at bounding box center [783, 602] width 104 height 40
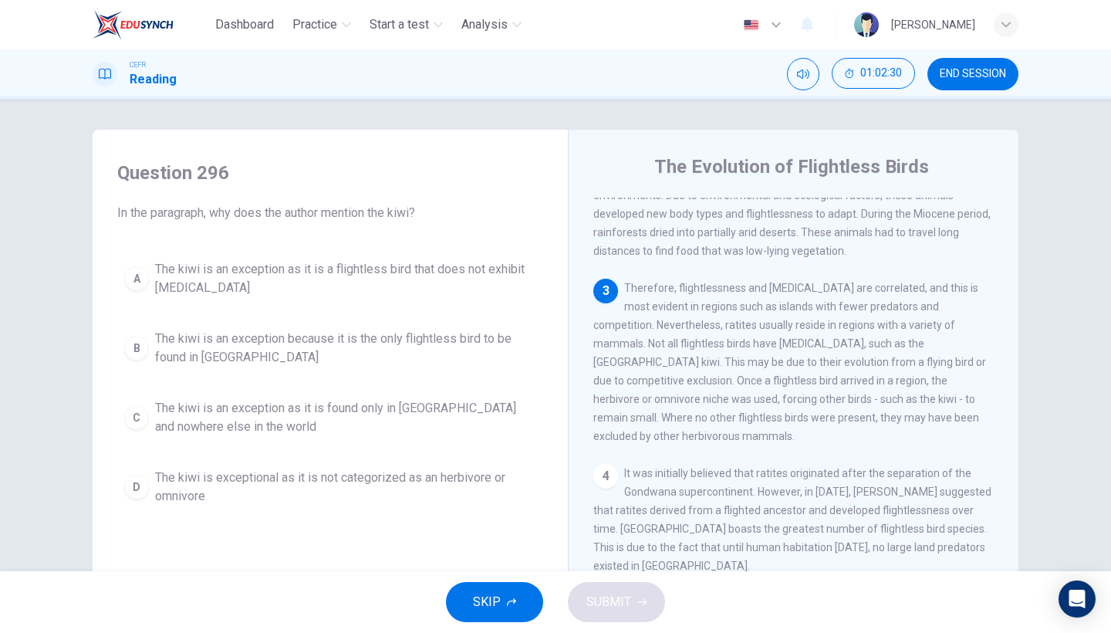
scroll to position [251, 0]
click at [362, 369] on button "B The kiwi is an exception because it is the only flightless bird to be found i…" at bounding box center [330, 347] width 426 height 51
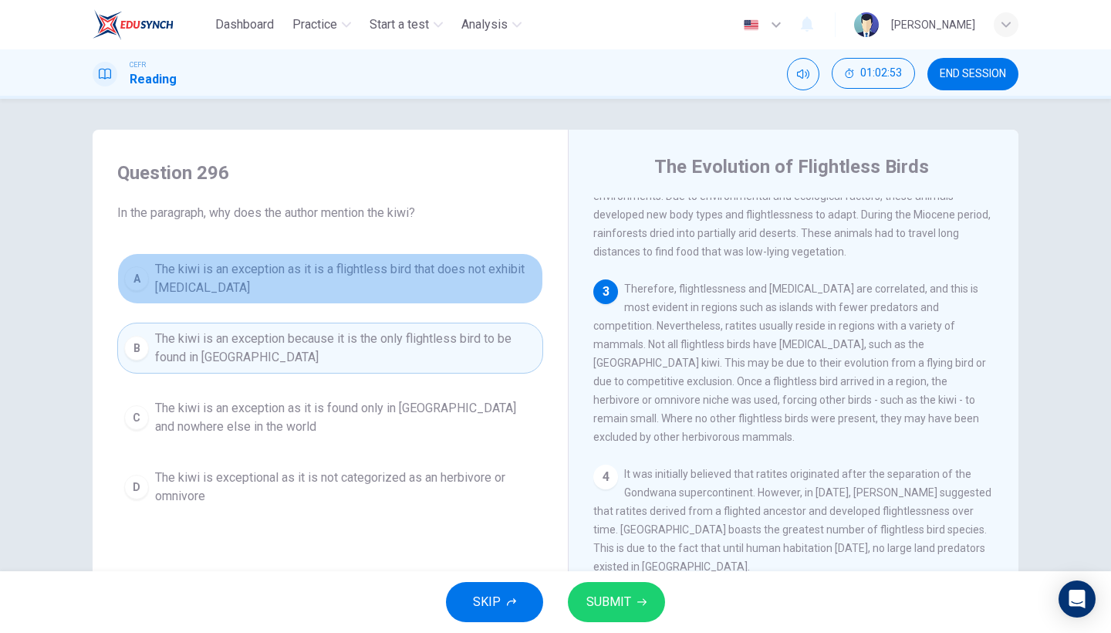
click at [451, 272] on span "The kiwi is an exception as it is a flightless bird that does not exhibit [MEDI…" at bounding box center [345, 278] width 381 height 37
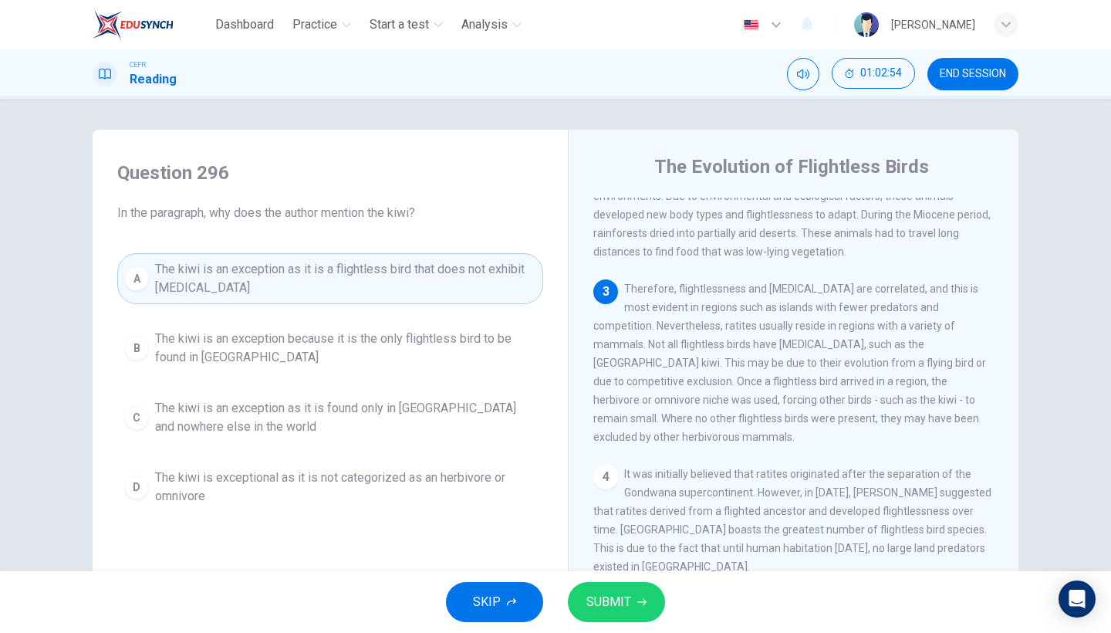
click at [615, 548] on span "SUBMIT" at bounding box center [608, 602] width 45 height 22
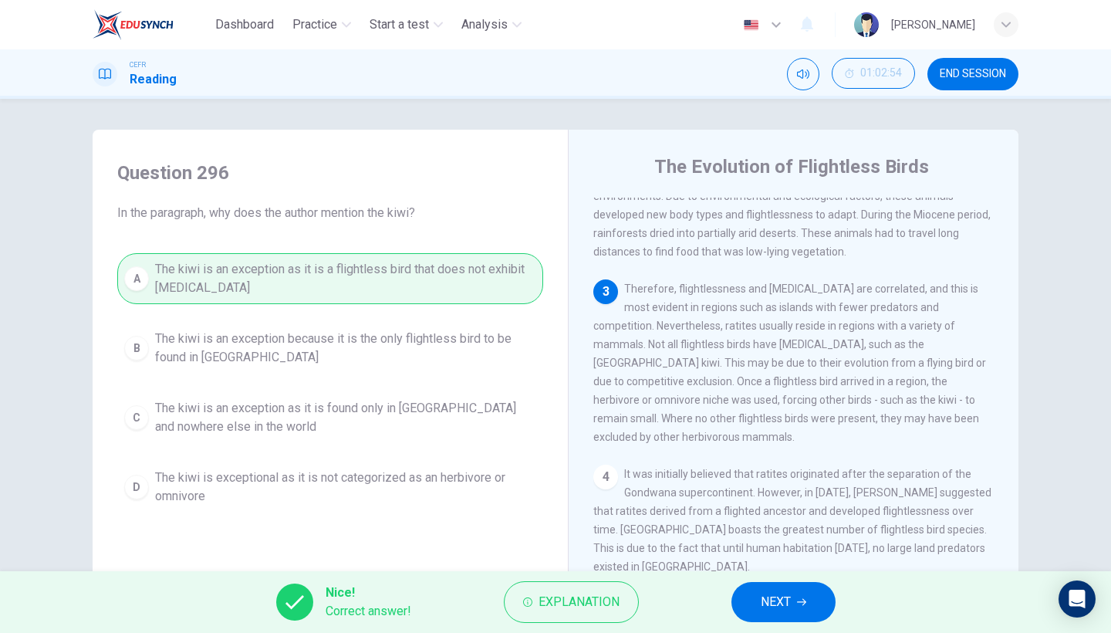
click at [751, 548] on button "NEXT" at bounding box center [783, 602] width 104 height 40
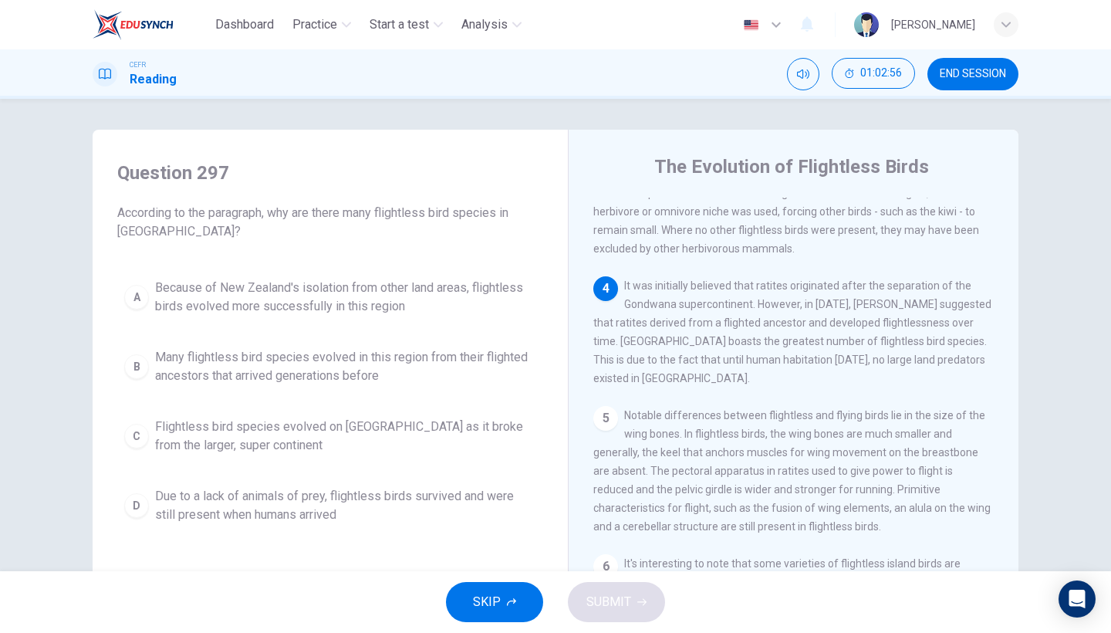
scroll to position [447, 0]
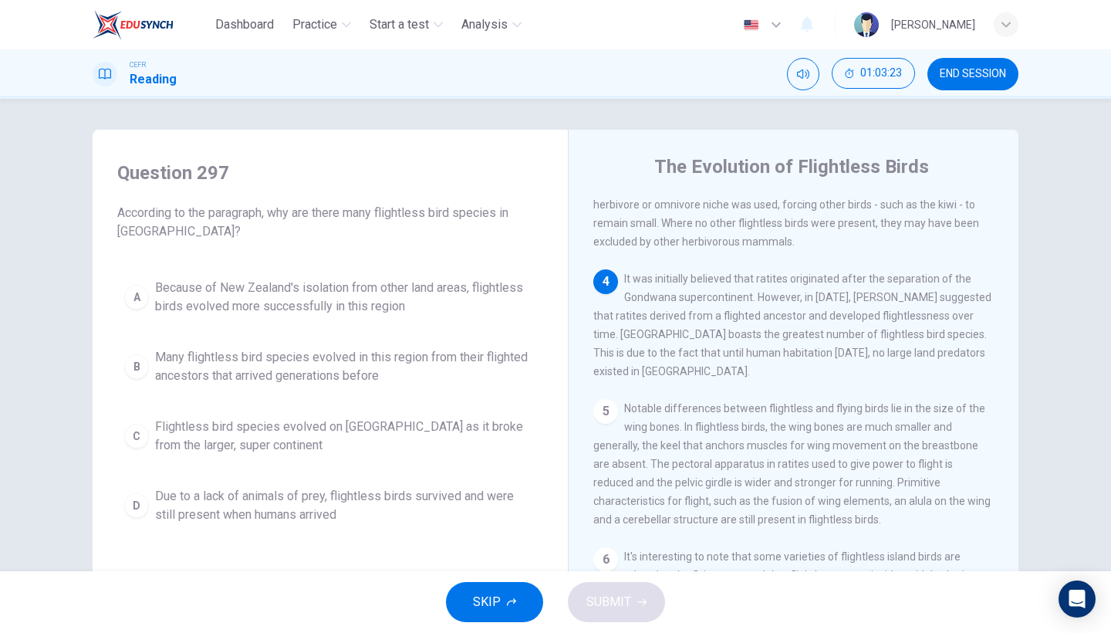
click at [316, 446] on span "Flightless bird species evolved on [GEOGRAPHIC_DATA] as it broke from the large…" at bounding box center [345, 435] width 381 height 37
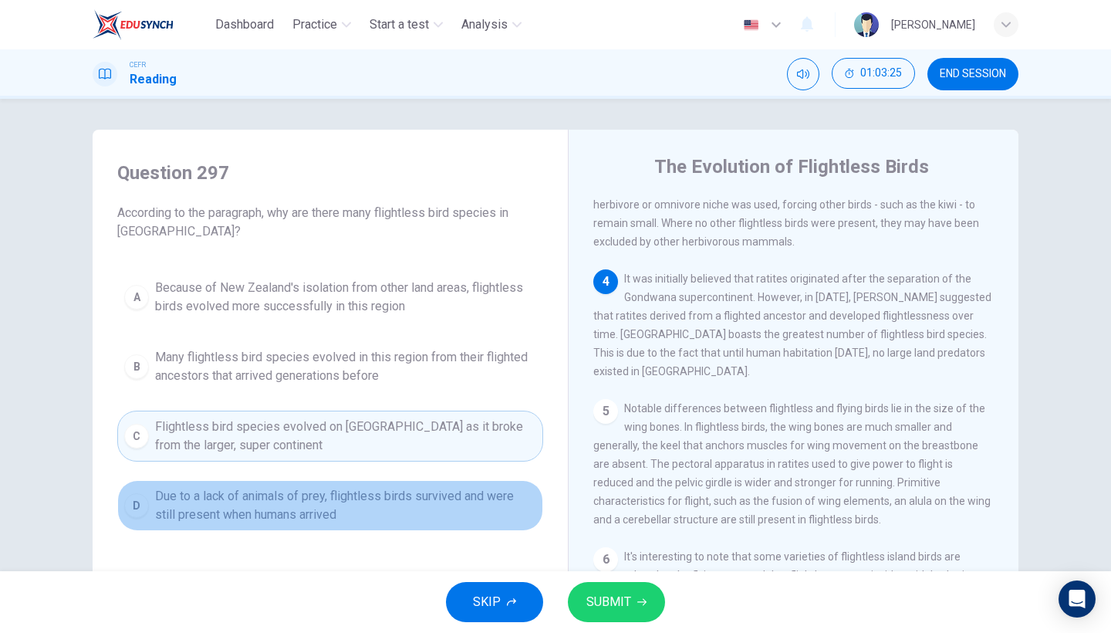
click at [413, 520] on span "Due to a lack of animals of prey, flightless birds survived and were still pres…" at bounding box center [345, 505] width 381 height 37
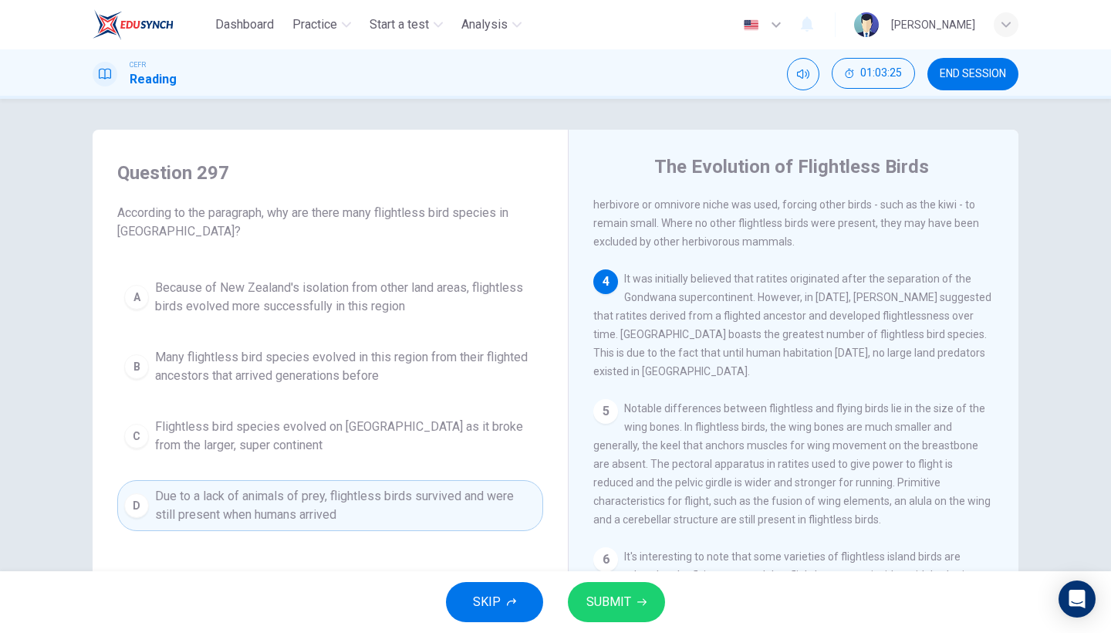
click at [614, 548] on button "SUBMIT" at bounding box center [616, 602] width 97 height 40
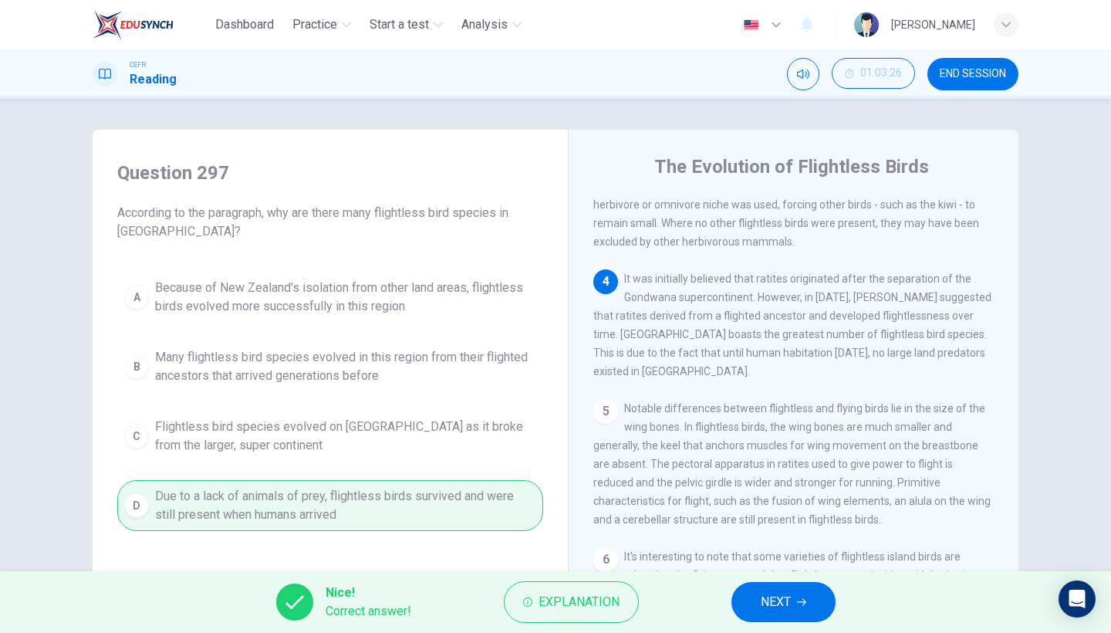
click at [752, 548] on button "NEXT" at bounding box center [783, 602] width 104 height 40
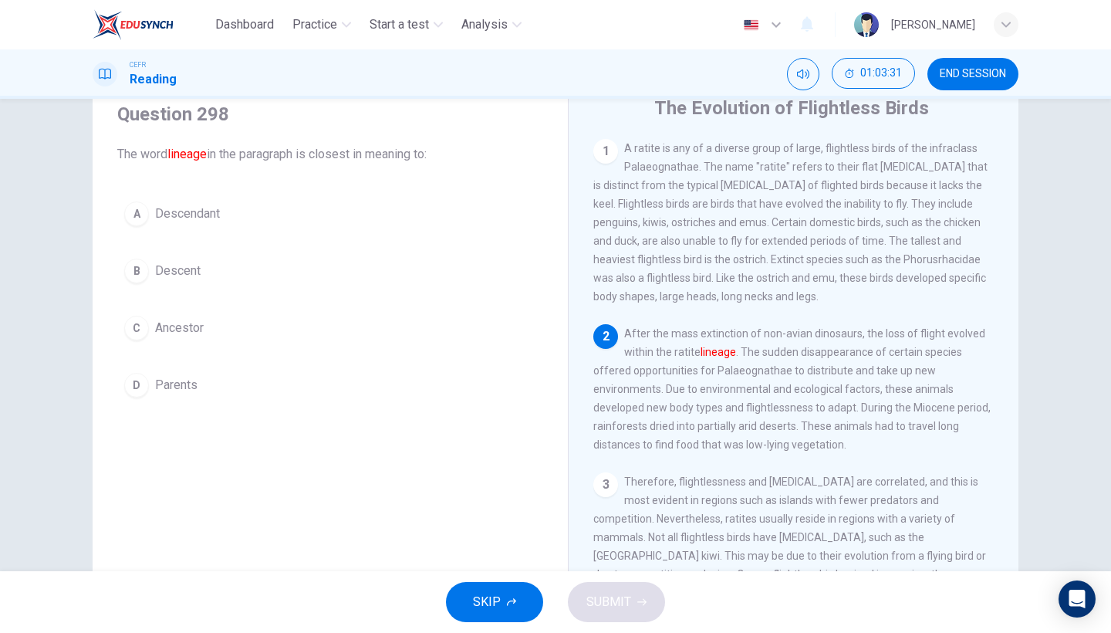
scroll to position [42, 0]
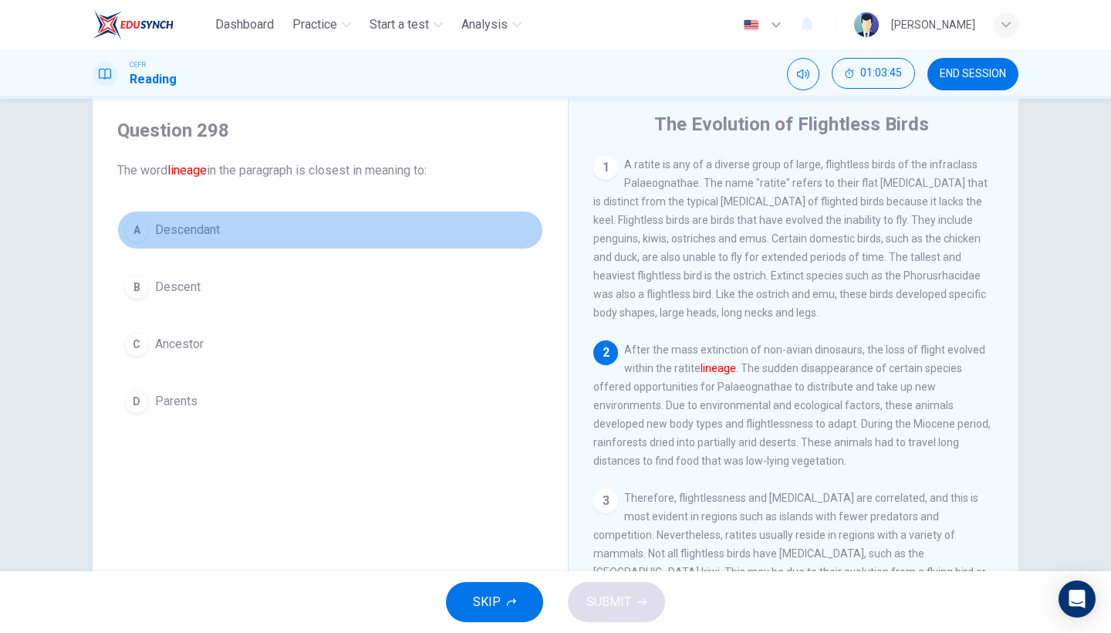
click at [312, 237] on button "A Descendant" at bounding box center [330, 230] width 426 height 39
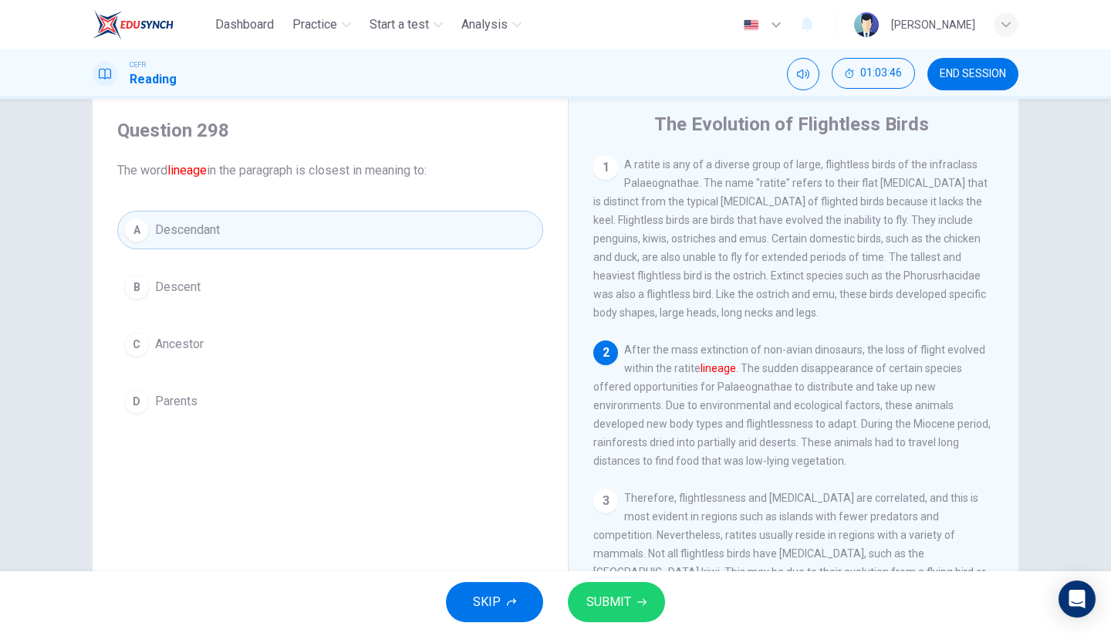
click at [620, 548] on span "SUBMIT" at bounding box center [608, 602] width 45 height 22
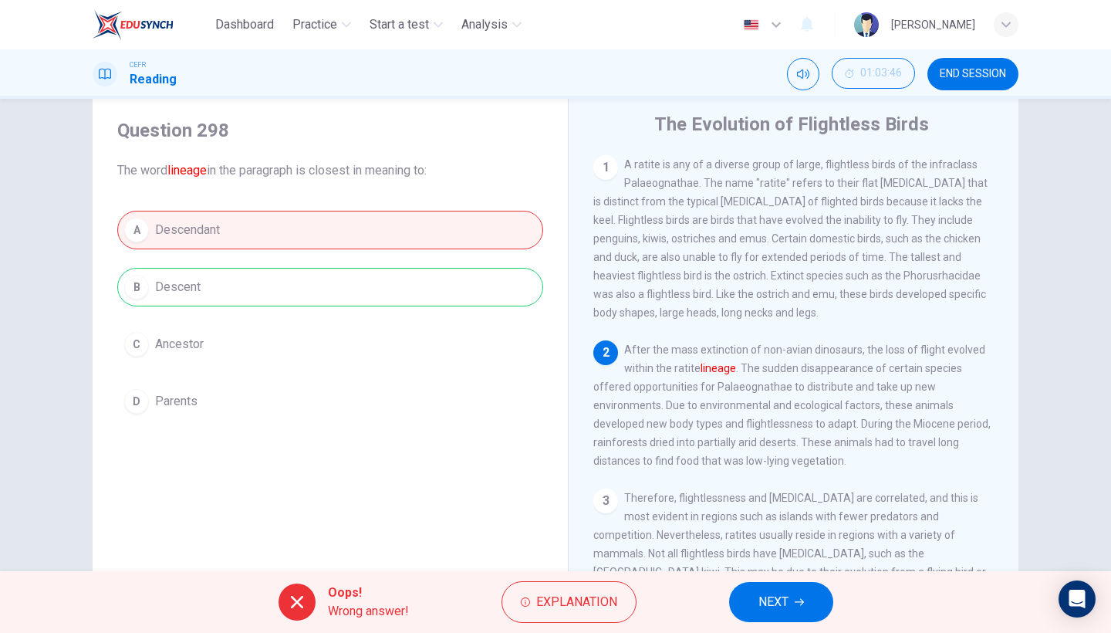
click at [791, 548] on button "NEXT" at bounding box center [781, 602] width 104 height 40
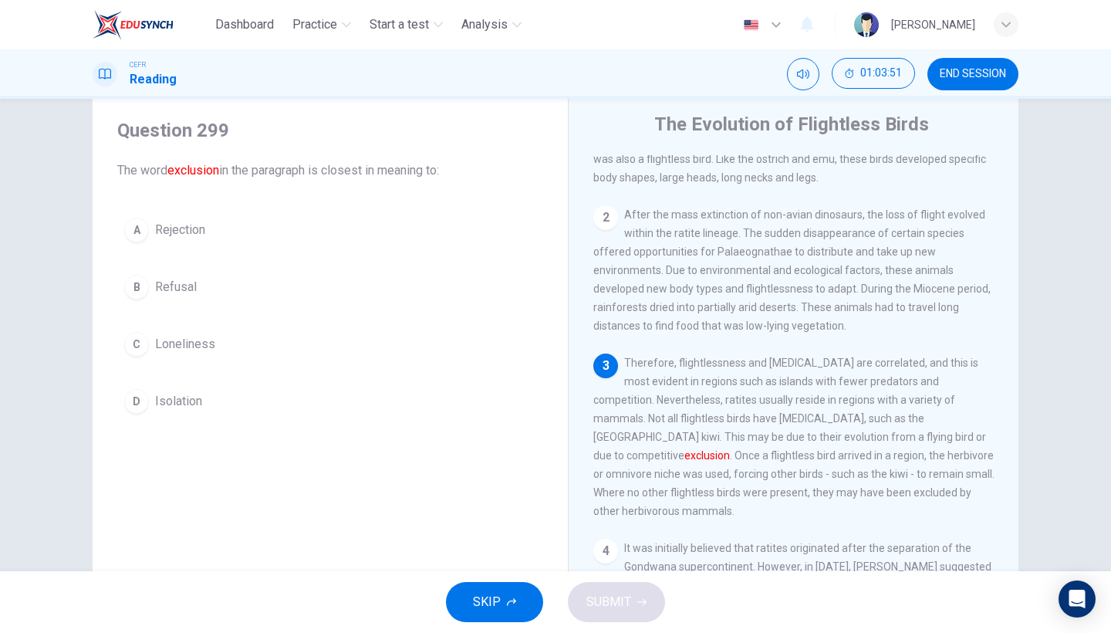
scroll to position [140, 0]
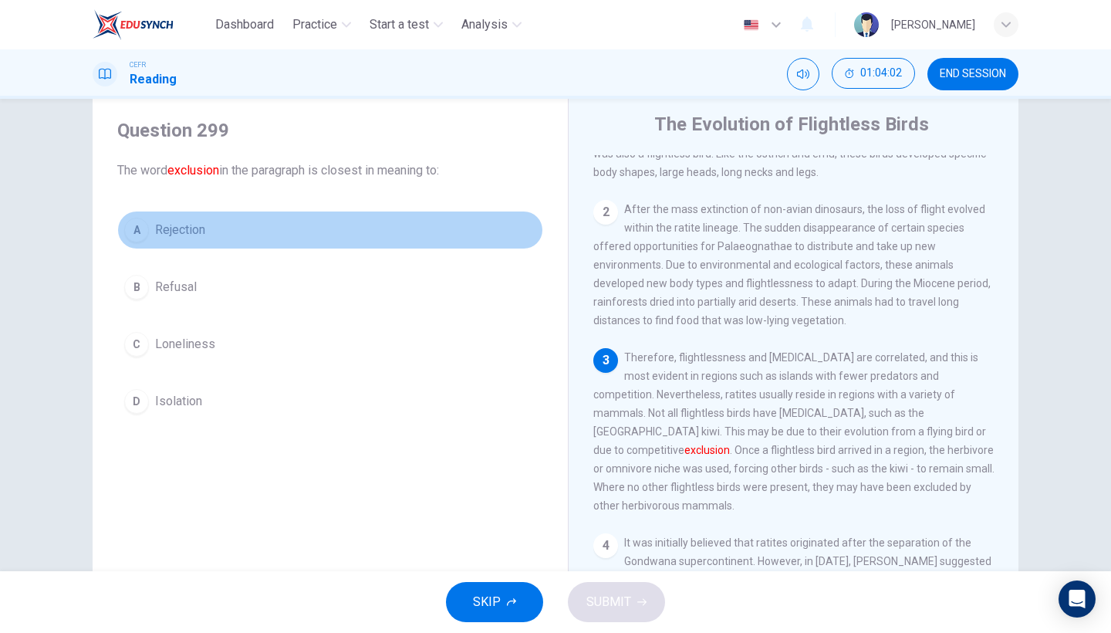
click at [288, 238] on button "A Rejection" at bounding box center [330, 230] width 426 height 39
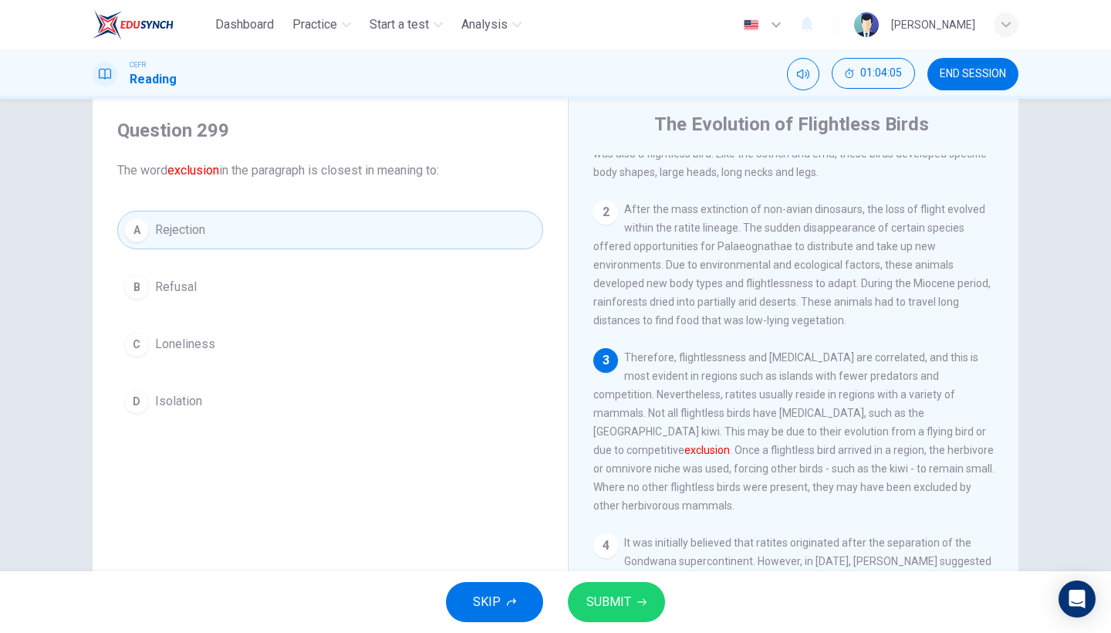
click at [417, 272] on button "B Refusal" at bounding box center [330, 287] width 426 height 39
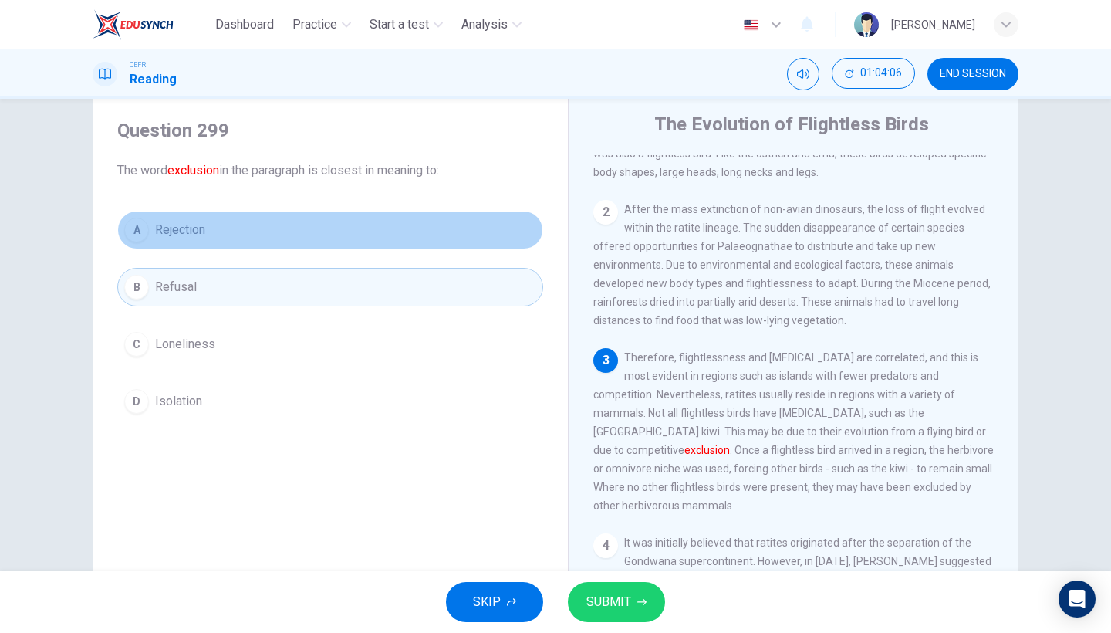
click at [412, 244] on button "A Rejection" at bounding box center [330, 230] width 426 height 39
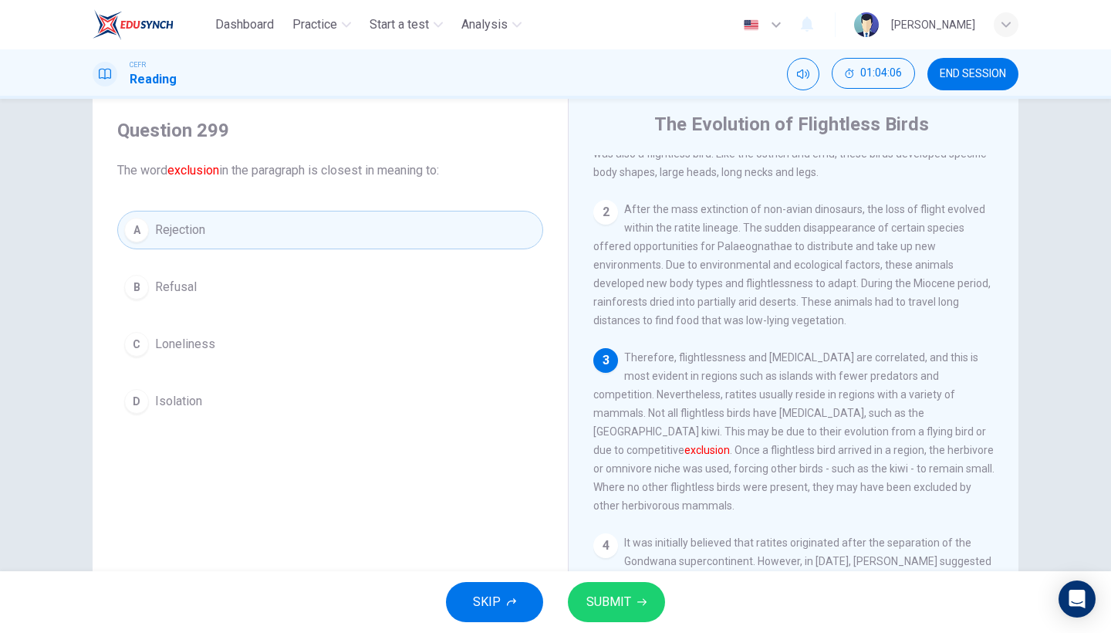
click at [609, 548] on span "SUBMIT" at bounding box center [608, 602] width 45 height 22
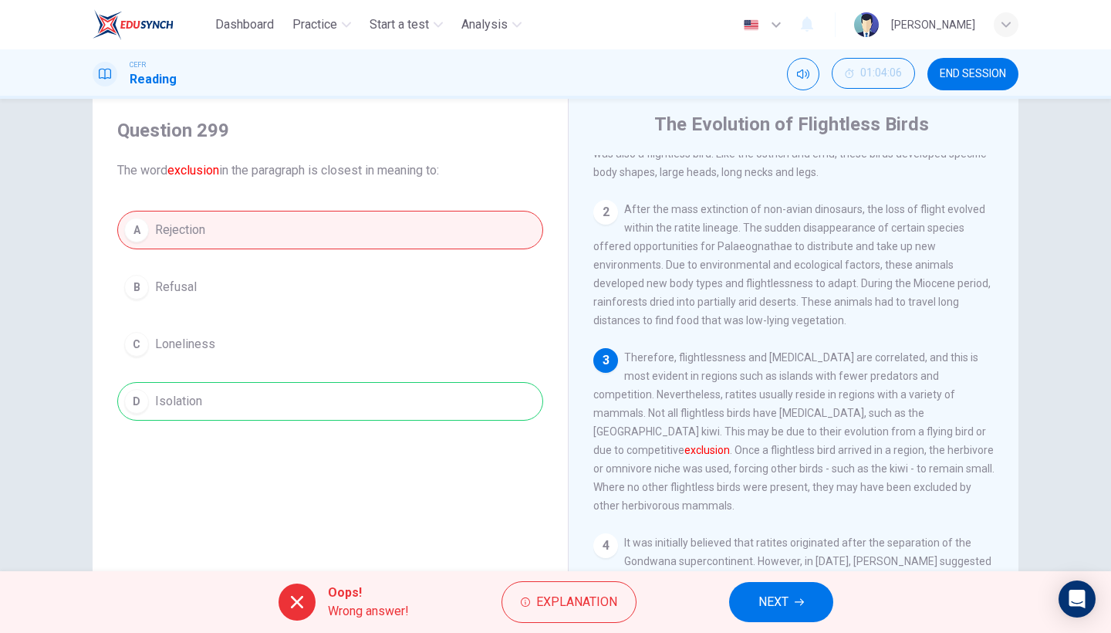
click at [766, 548] on button "NEXT" at bounding box center [781, 602] width 104 height 40
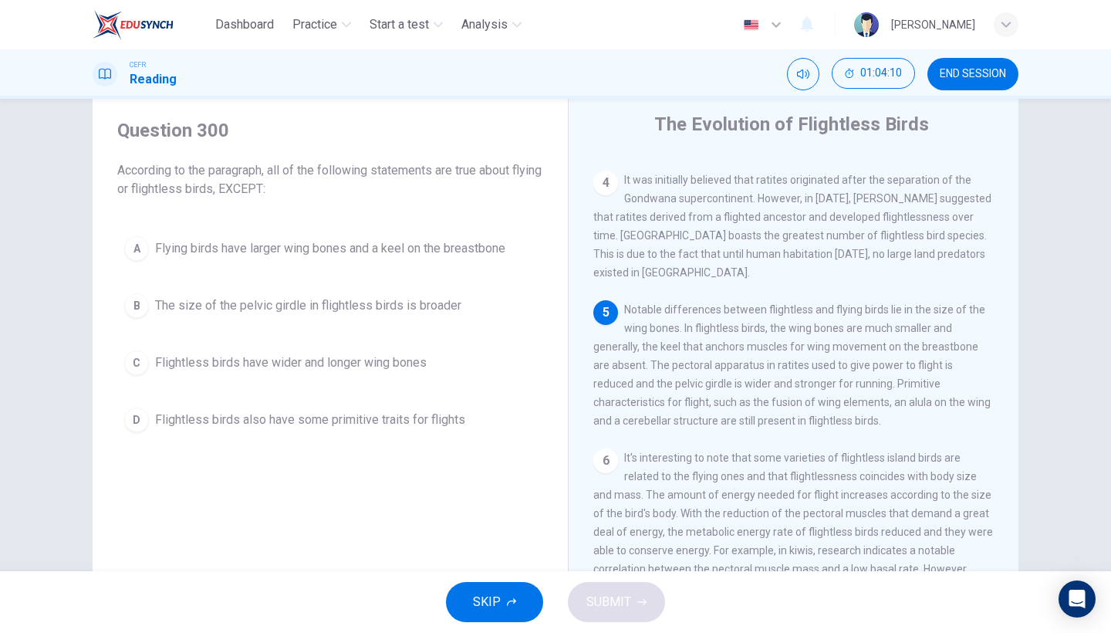
scroll to position [513, 0]
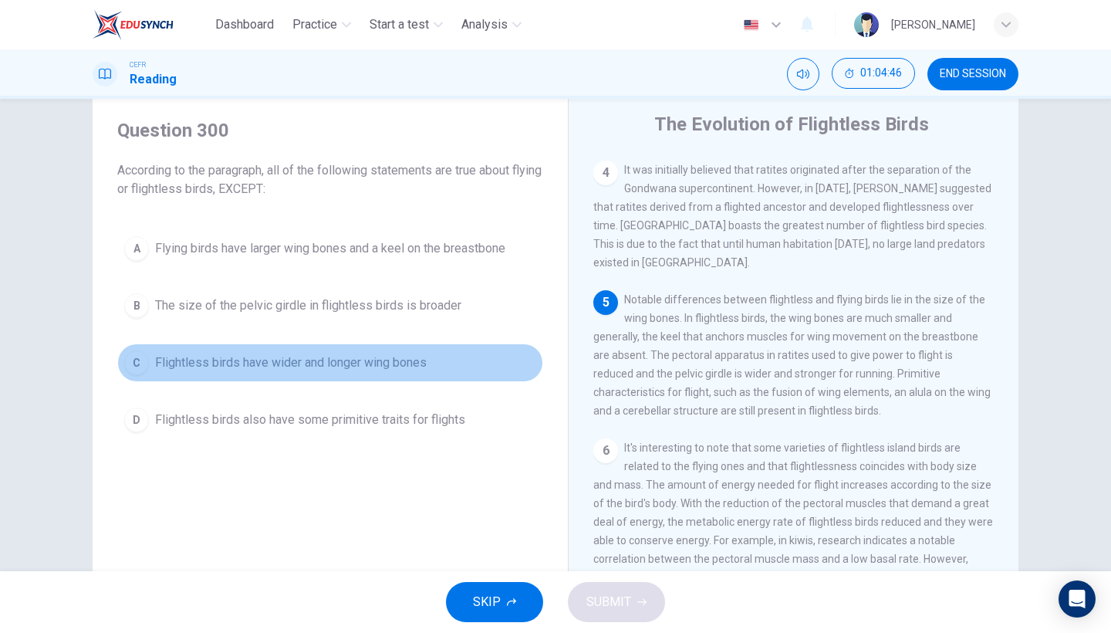
click at [415, 379] on button "C Flightless birds have wider and longer wing bones" at bounding box center [330, 362] width 426 height 39
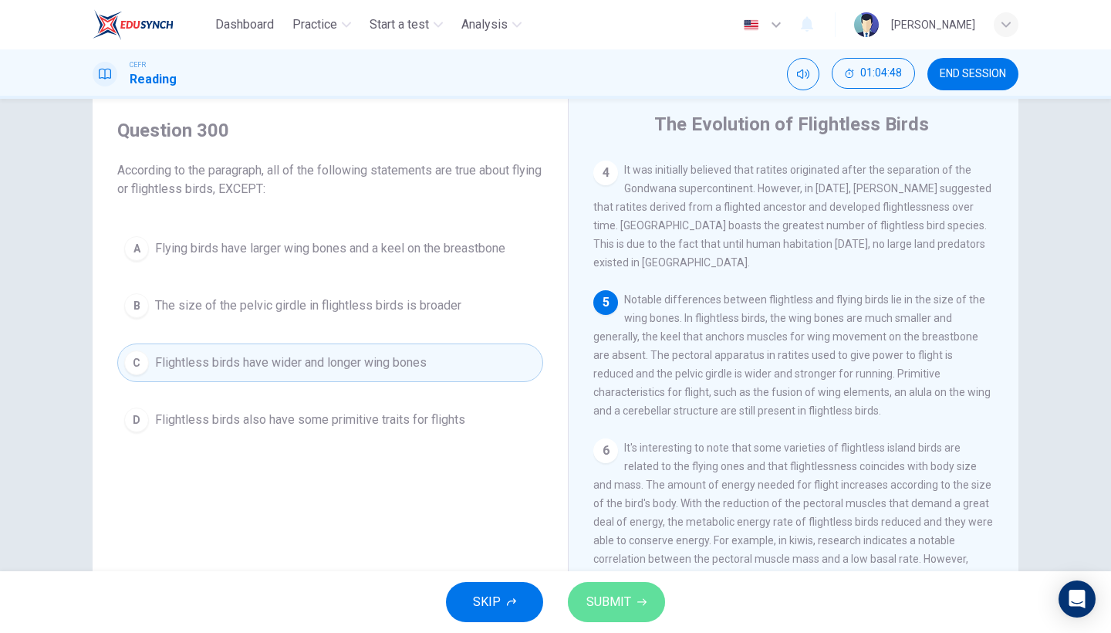
click at [616, 548] on span "SUBMIT" at bounding box center [608, 602] width 45 height 22
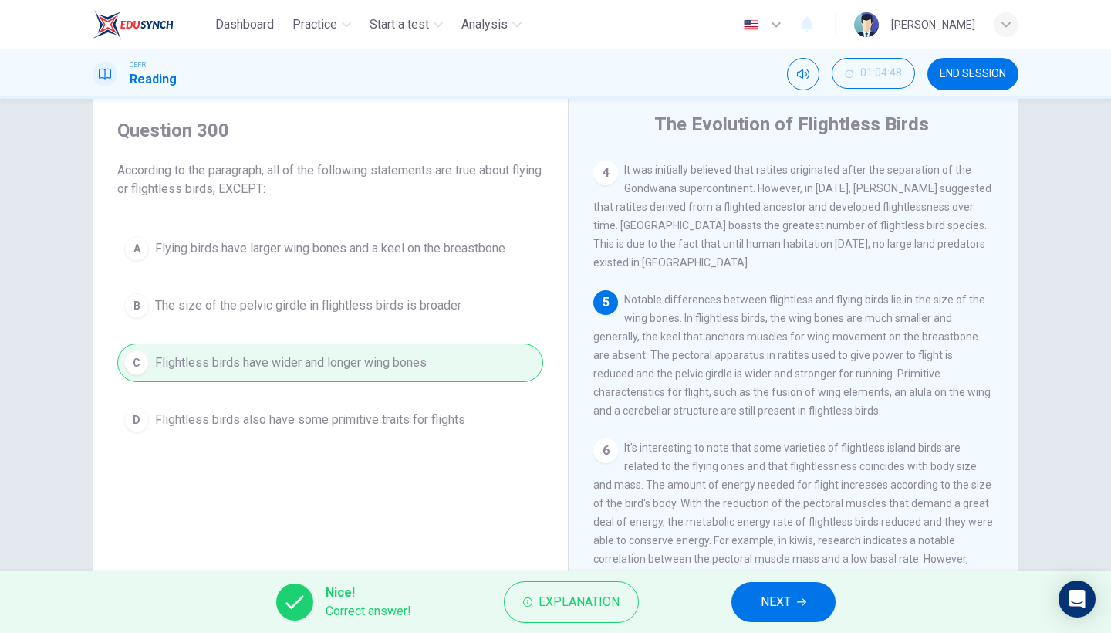
click at [794, 548] on button "NEXT" at bounding box center [783, 602] width 104 height 40
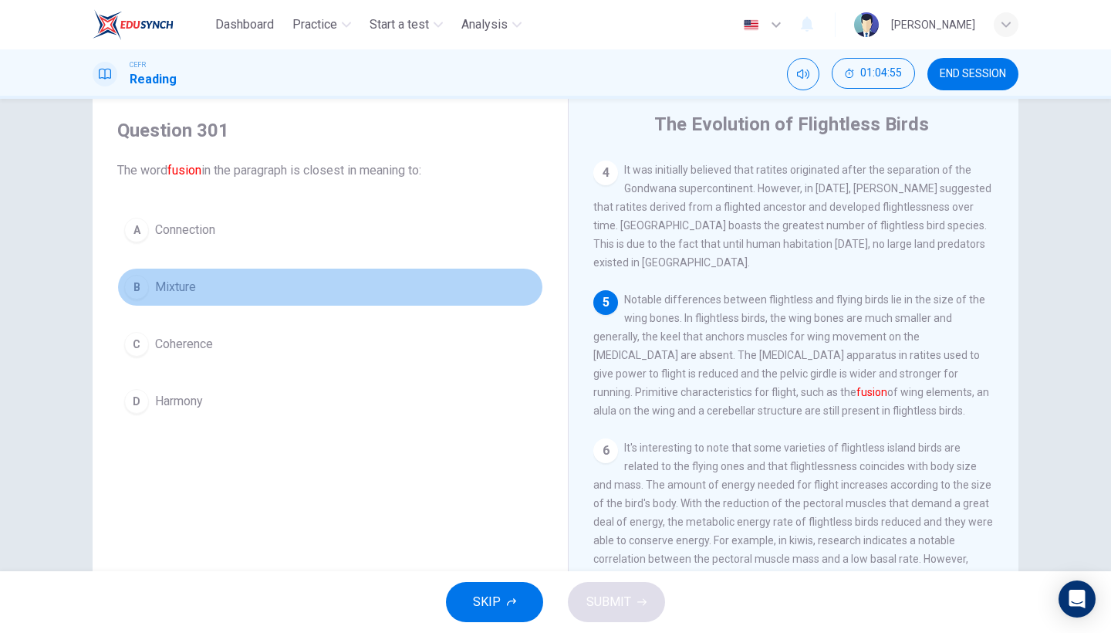
click at [232, 301] on button "B Mixture" at bounding box center [330, 287] width 426 height 39
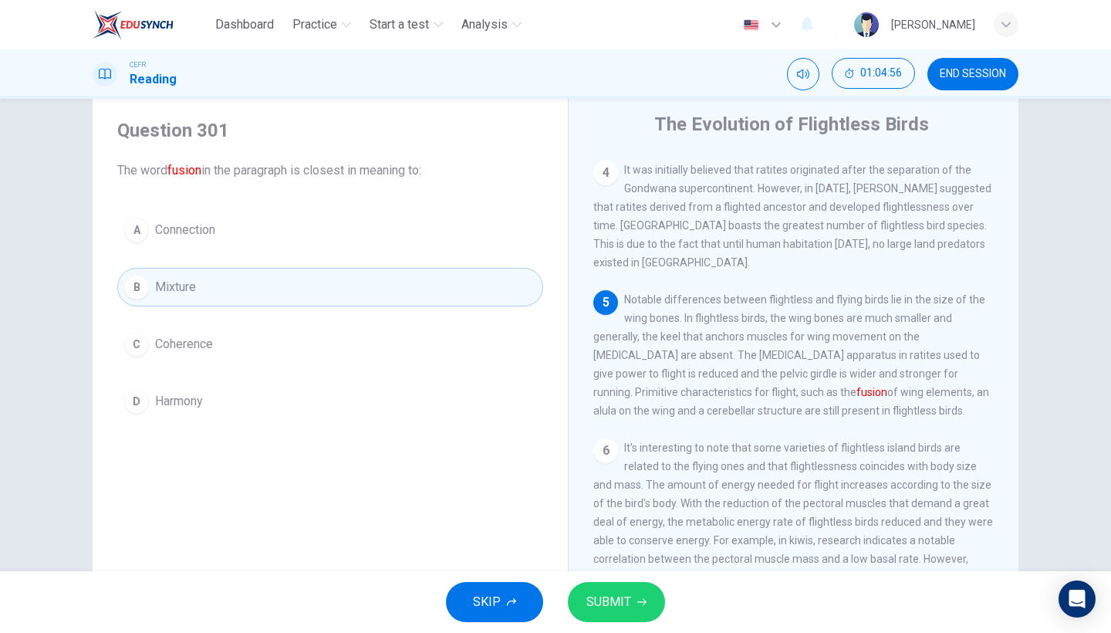
click at [626, 548] on span "SUBMIT" at bounding box center [608, 602] width 45 height 22
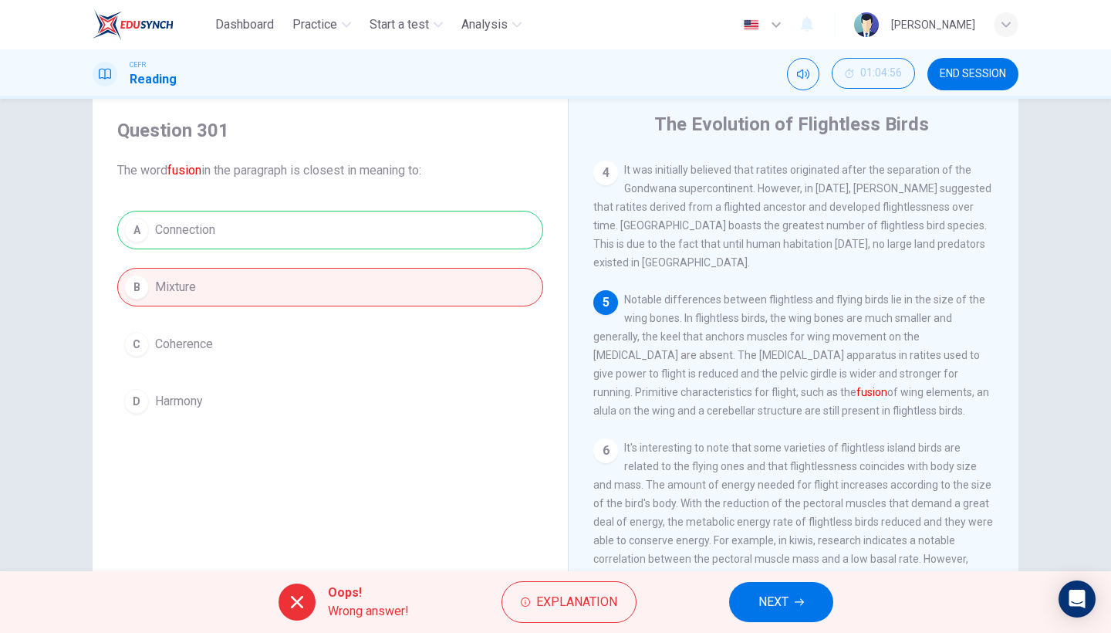
click at [741, 548] on button "NEXT" at bounding box center [781, 602] width 104 height 40
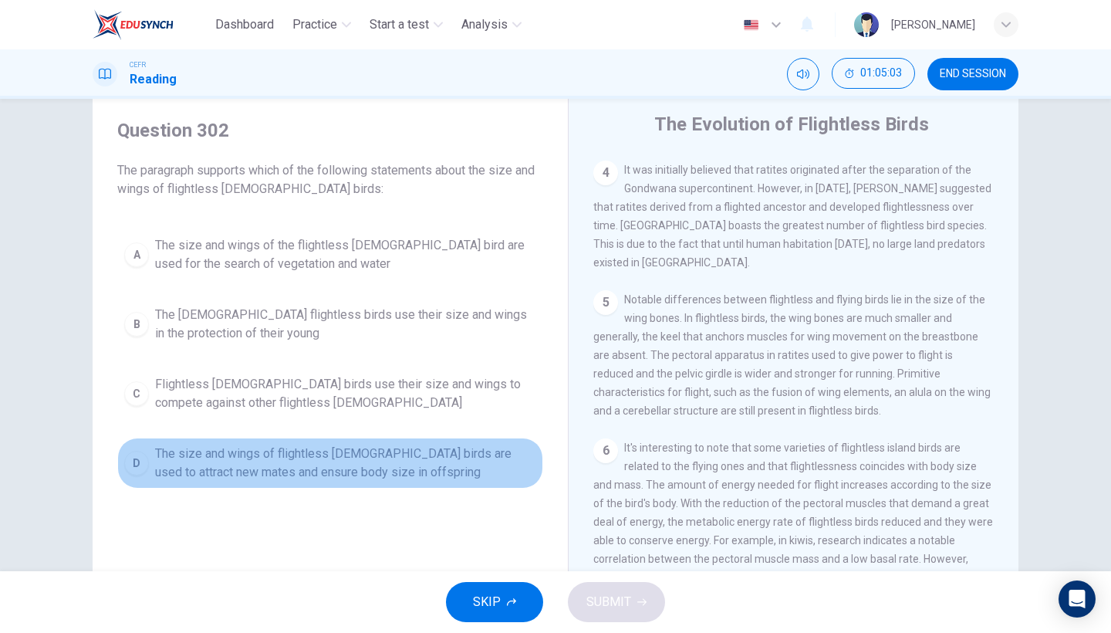
click at [358, 470] on span "The size and wings of flightless [DEMOGRAPHIC_DATA] birds are used to attract n…" at bounding box center [345, 462] width 381 height 37
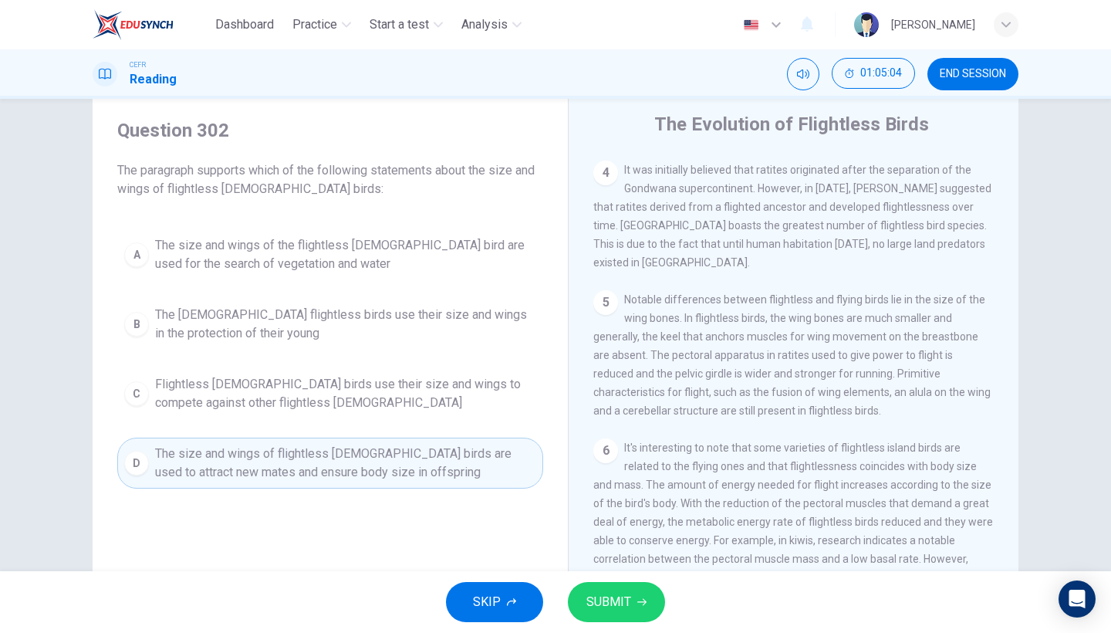
click at [596, 548] on button "SUBMIT" at bounding box center [616, 602] width 97 height 40
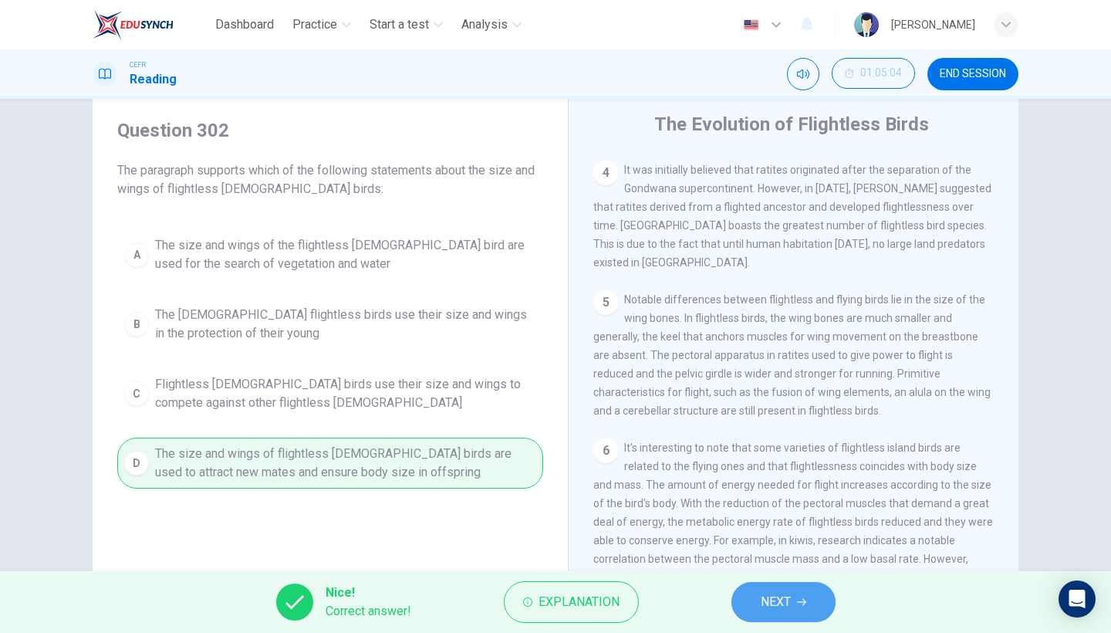
click at [786, 548] on span "NEXT" at bounding box center [776, 602] width 30 height 22
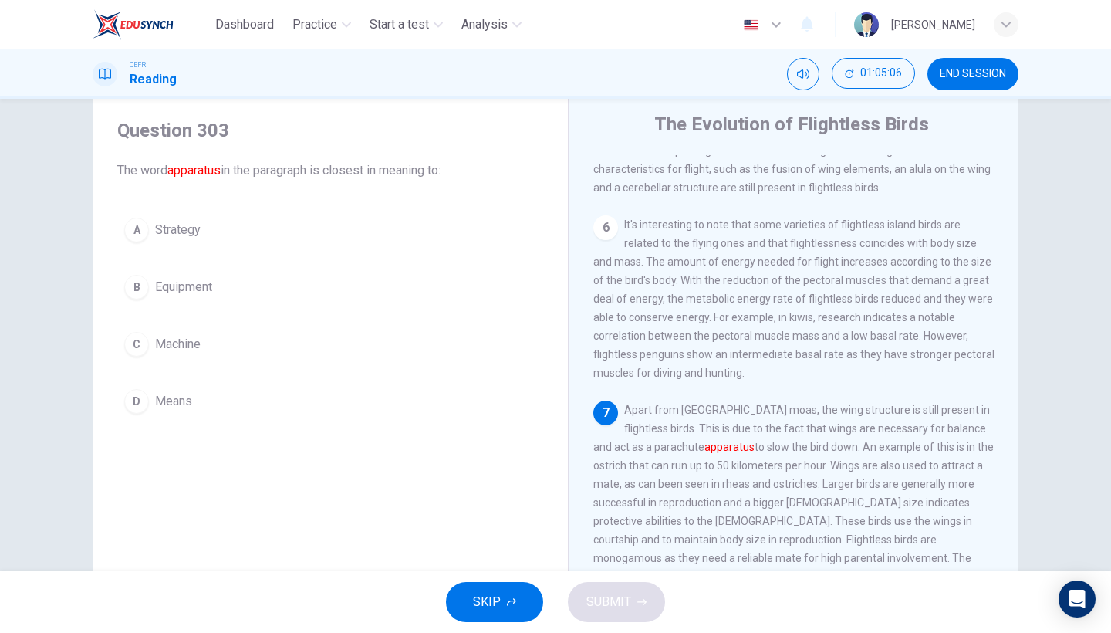
scroll to position [735, 0]
click at [244, 392] on button "D Means" at bounding box center [330, 401] width 426 height 39
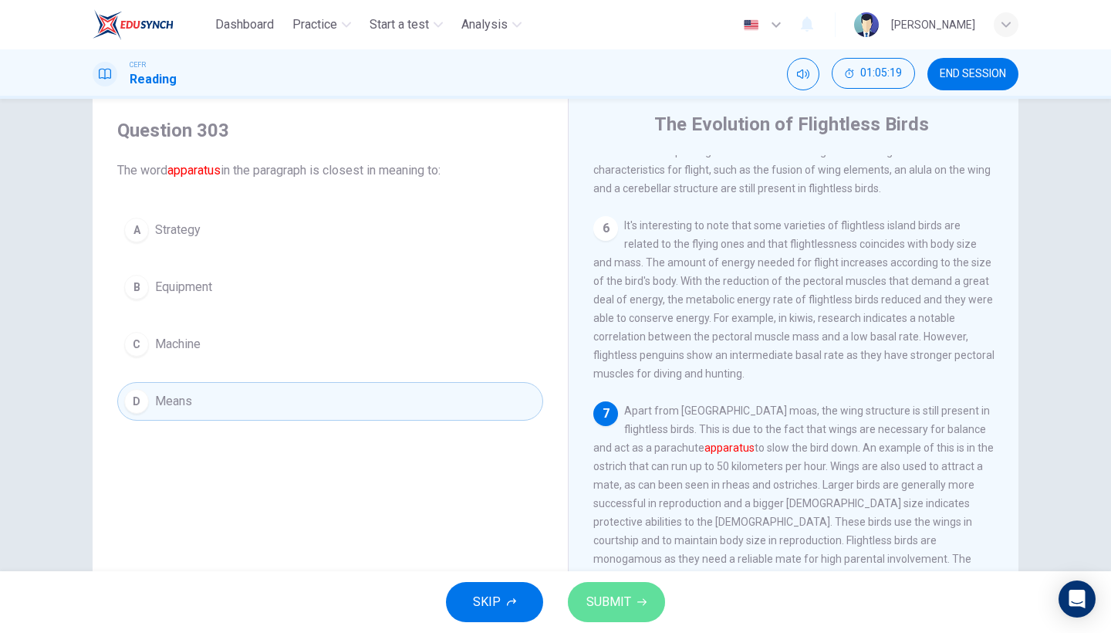
click at [624, 548] on button "SUBMIT" at bounding box center [616, 602] width 97 height 40
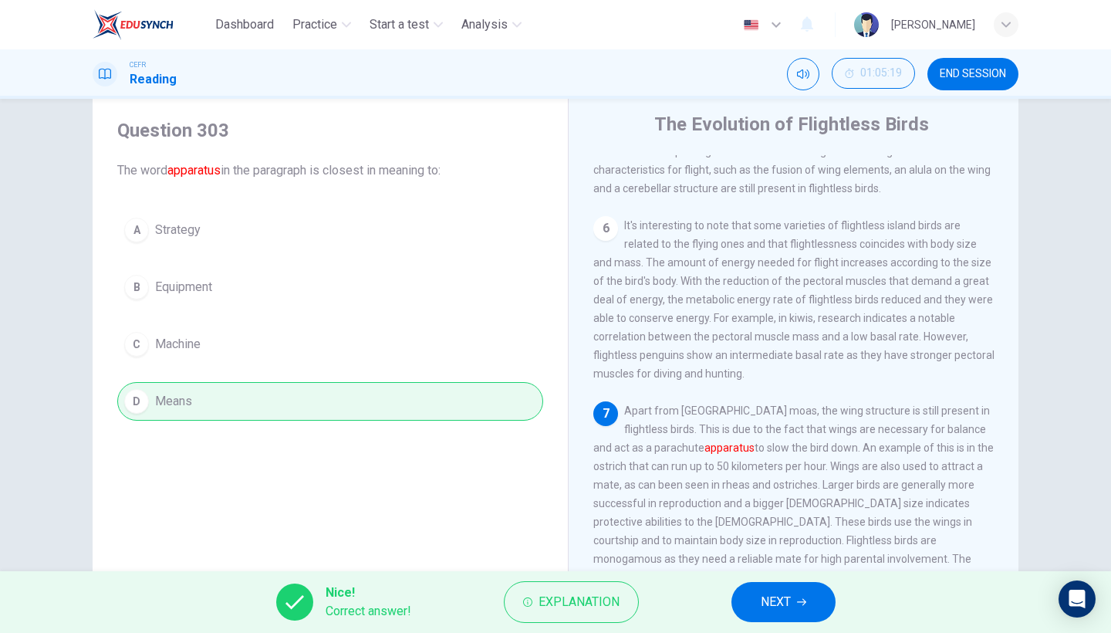
click at [817, 548] on button "NEXT" at bounding box center [783, 602] width 104 height 40
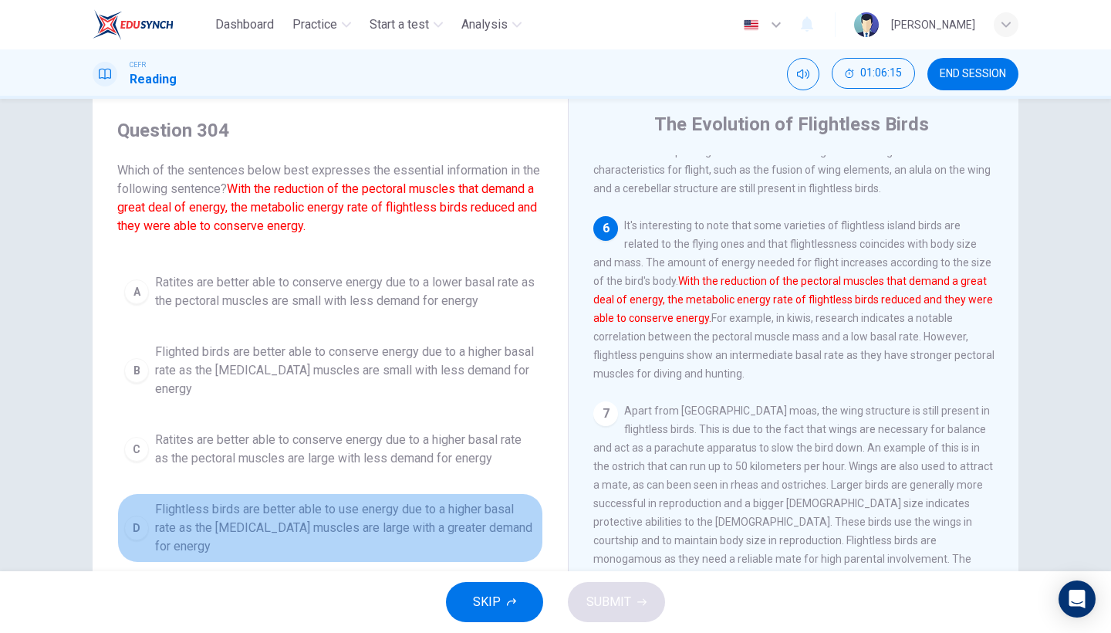
click at [304, 538] on button "D Flightless birds are better able to use energy due to a higher basal rate as …" at bounding box center [330, 527] width 426 height 69
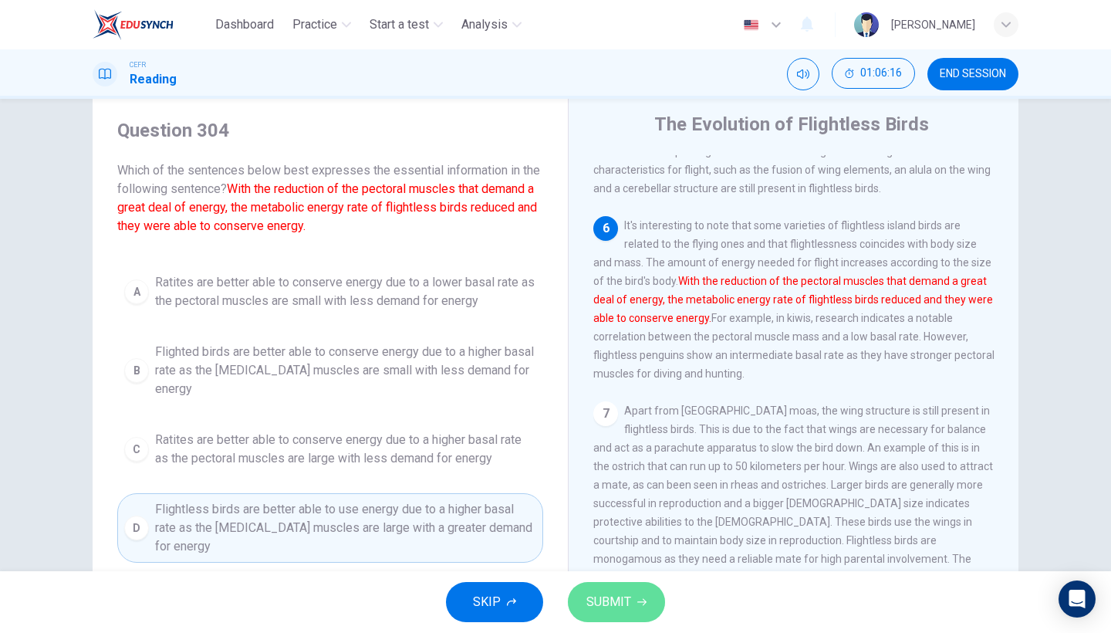
click at [600, 548] on span "SUBMIT" at bounding box center [608, 602] width 45 height 22
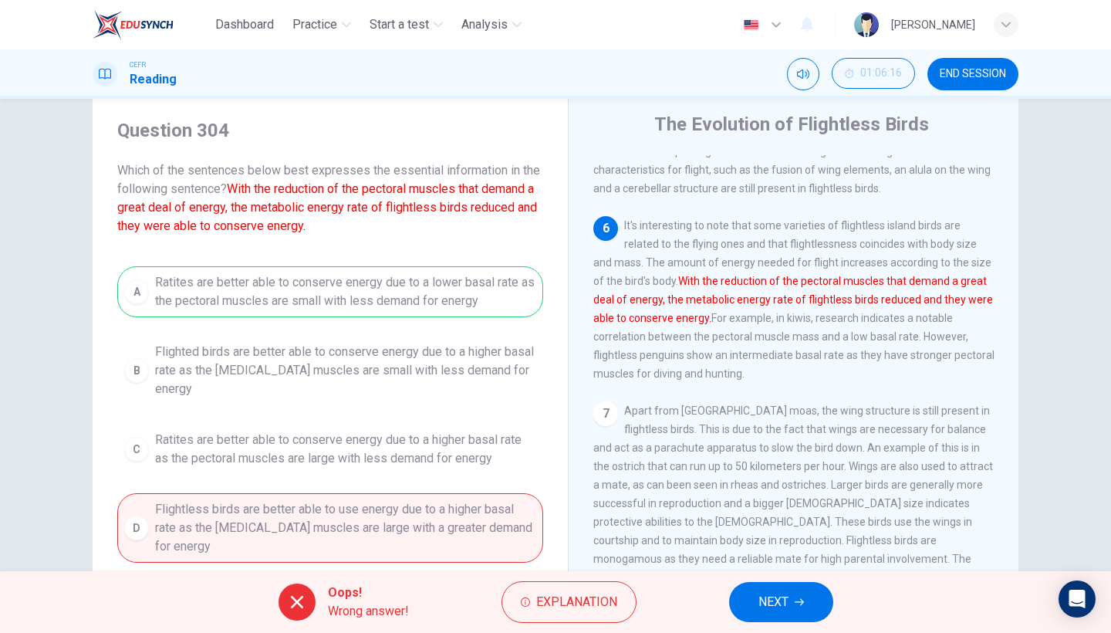
click at [745, 548] on button "NEXT" at bounding box center [781, 602] width 104 height 40
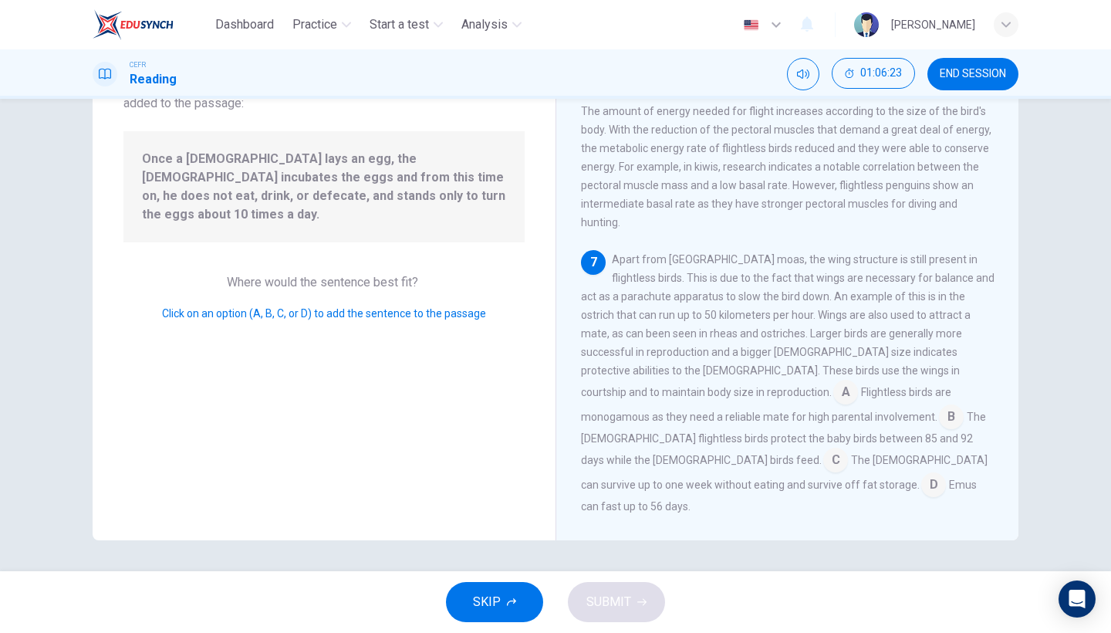
scroll to position [126, 0]
click at [939, 417] on input at bounding box center [951, 418] width 25 height 25
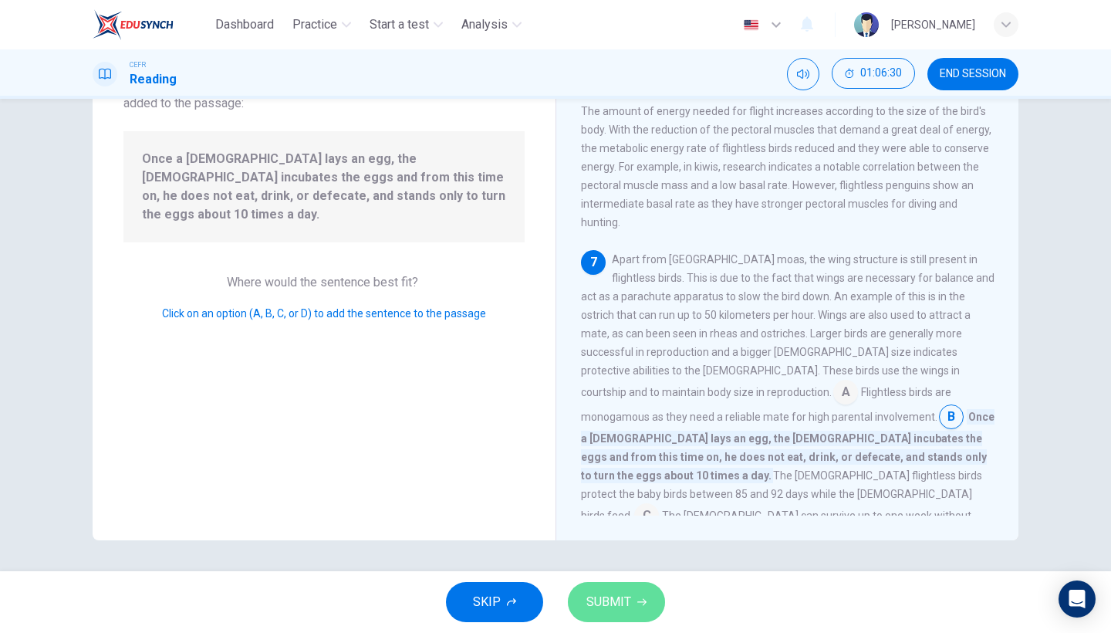
click at [646, 548] on button "SUBMIT" at bounding box center [616, 602] width 97 height 40
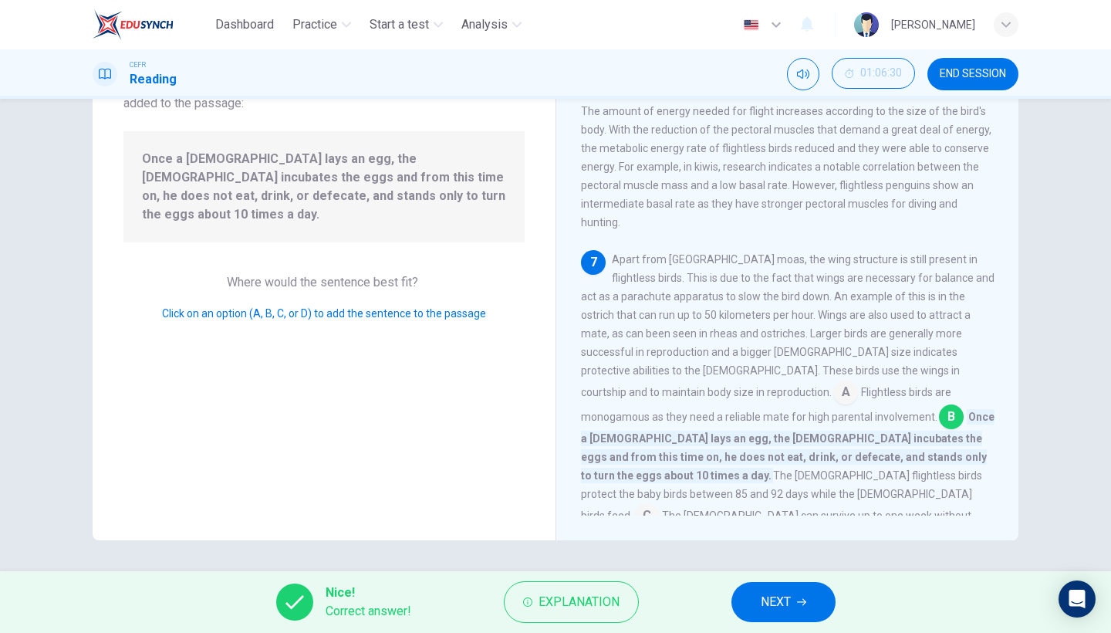
click at [785, 548] on span "NEXT" at bounding box center [776, 602] width 30 height 22
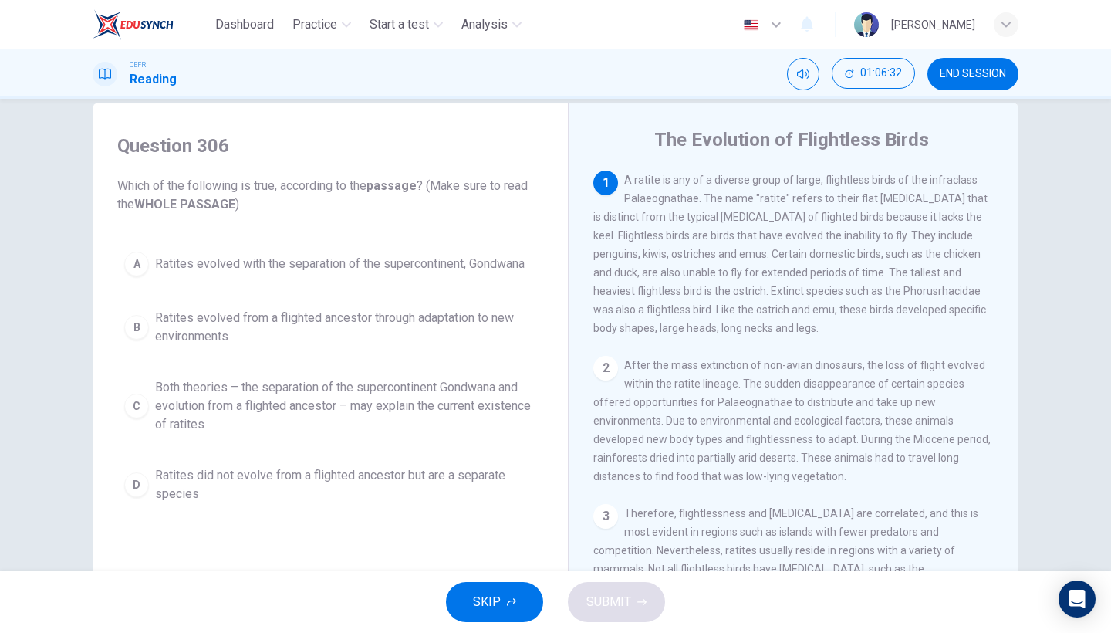
scroll to position [69, 0]
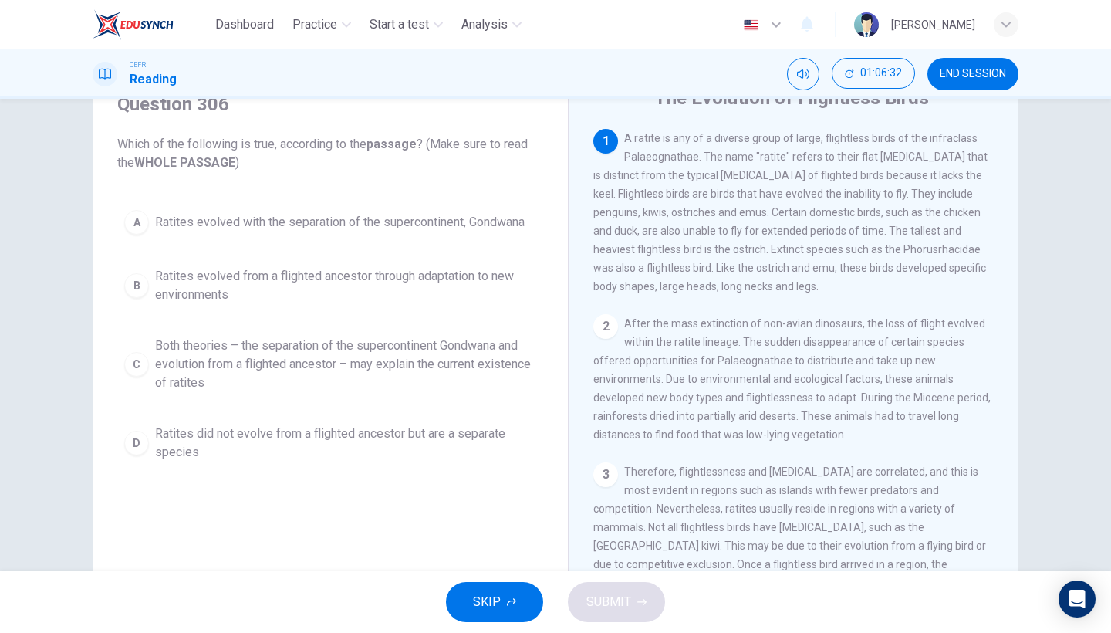
click at [300, 410] on div "A Ratites evolved with the separation of the supercontinent, Gondwana B Ratites…" at bounding box center [330, 335] width 426 height 265
drag, startPoint x: 303, startPoint y: 444, endPoint x: 312, endPoint y: 447, distance: 10.0
click at [303, 444] on span "Ratites did not evolve from a flighted ancestor but are a separate species" at bounding box center [345, 442] width 381 height 37
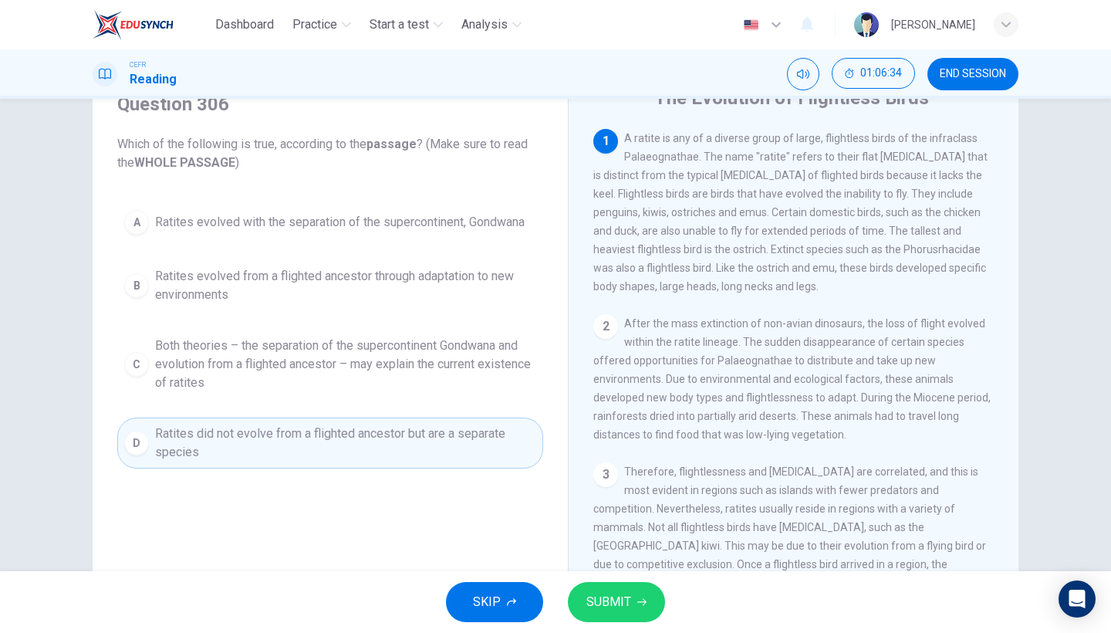
click at [623, 548] on span "SUBMIT" at bounding box center [608, 602] width 45 height 22
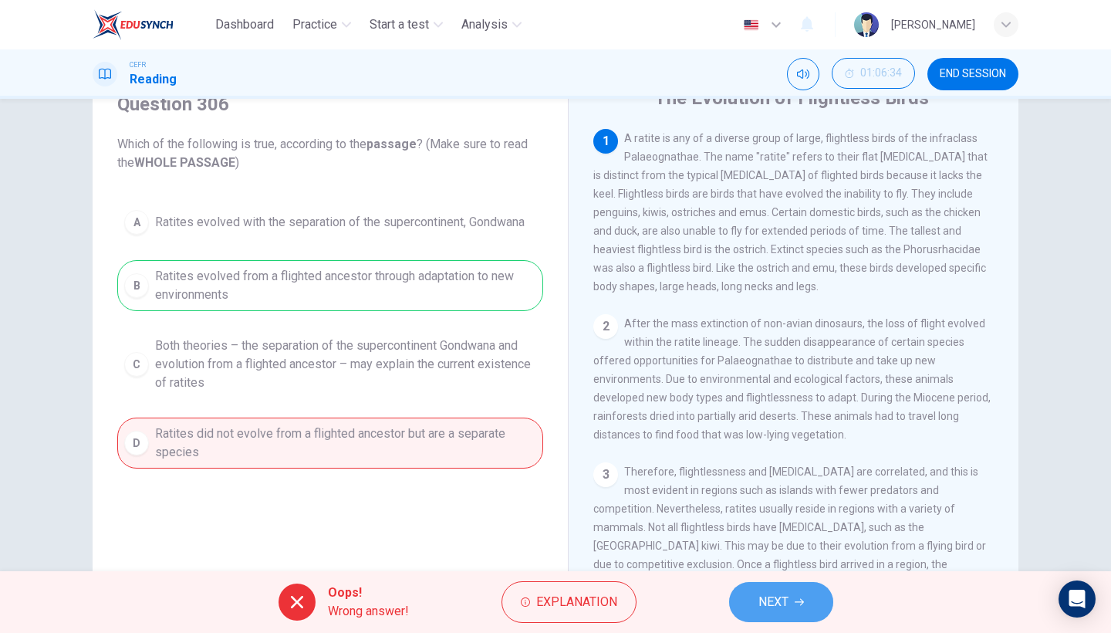
click at [757, 548] on button "NEXT" at bounding box center [781, 602] width 104 height 40
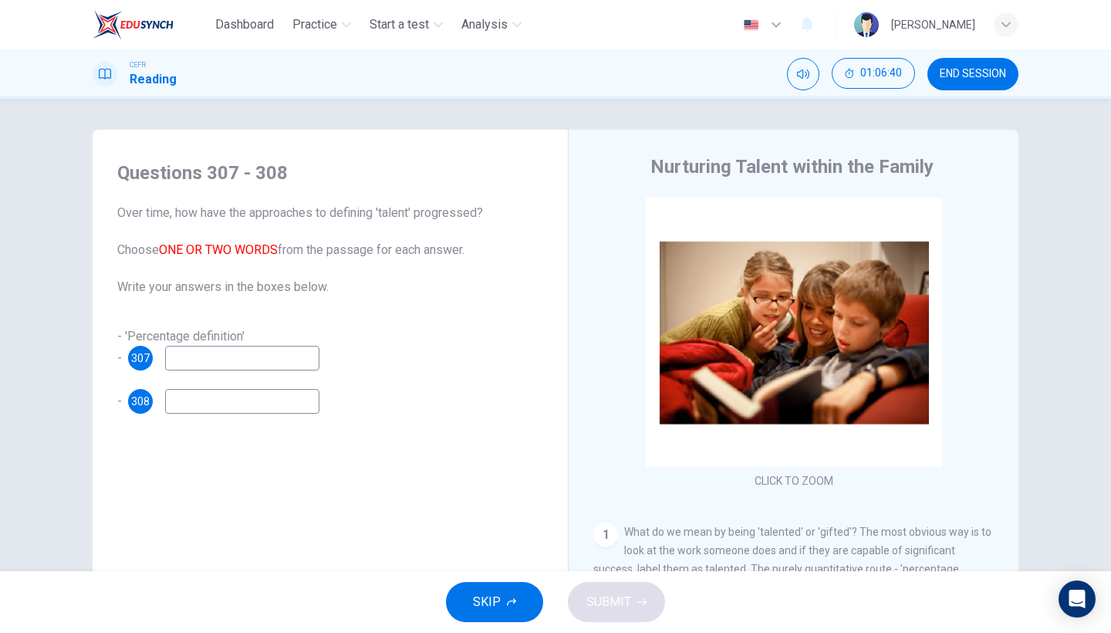
click at [498, 548] on span "SKIP" at bounding box center [487, 602] width 28 height 22
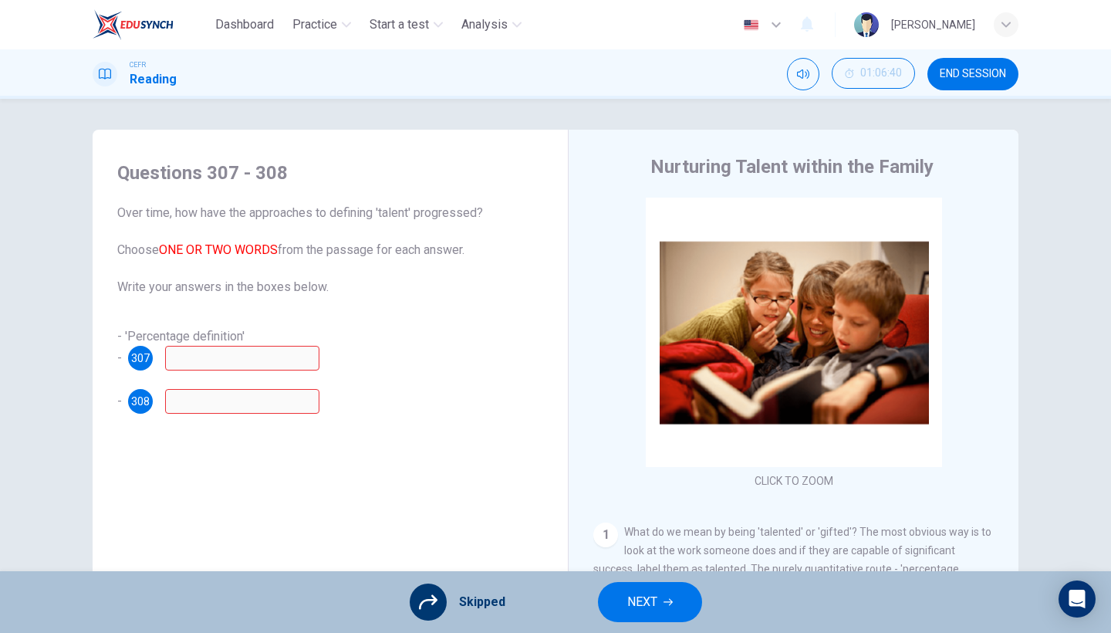
click at [625, 548] on button "NEXT" at bounding box center [650, 602] width 104 height 40
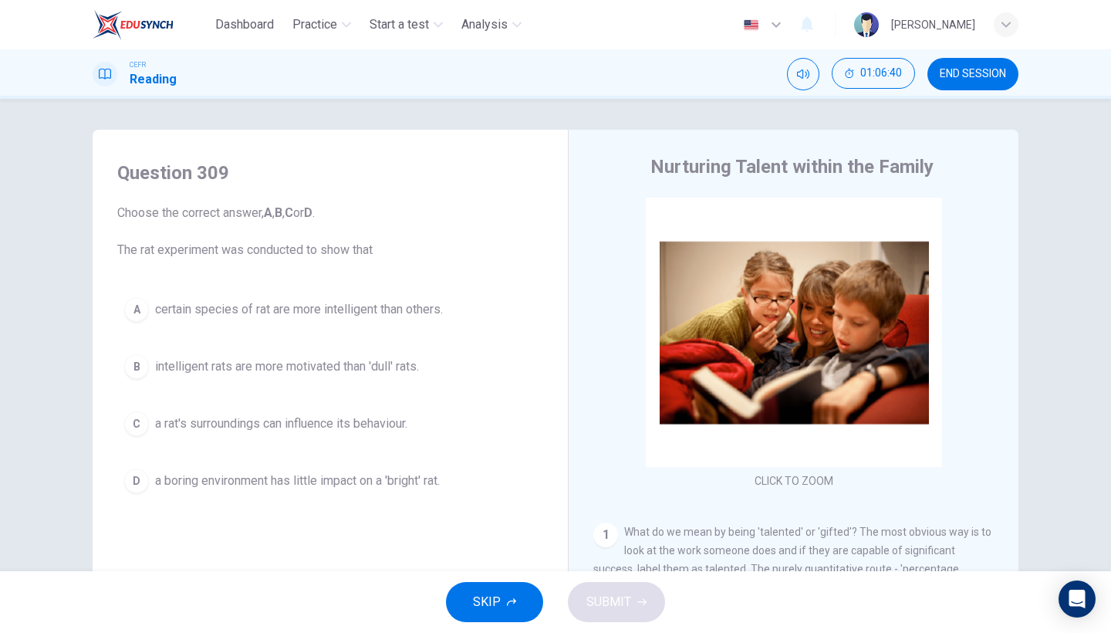
click at [496, 548] on span "SKIP" at bounding box center [487, 602] width 28 height 22
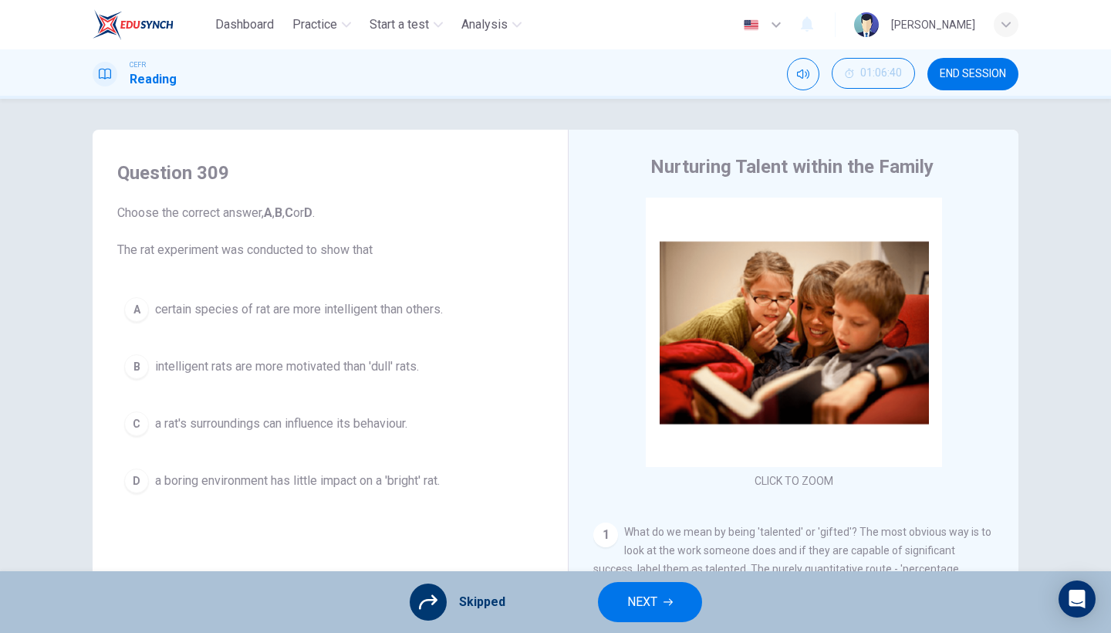
click at [653, 548] on span "NEXT" at bounding box center [642, 602] width 30 height 22
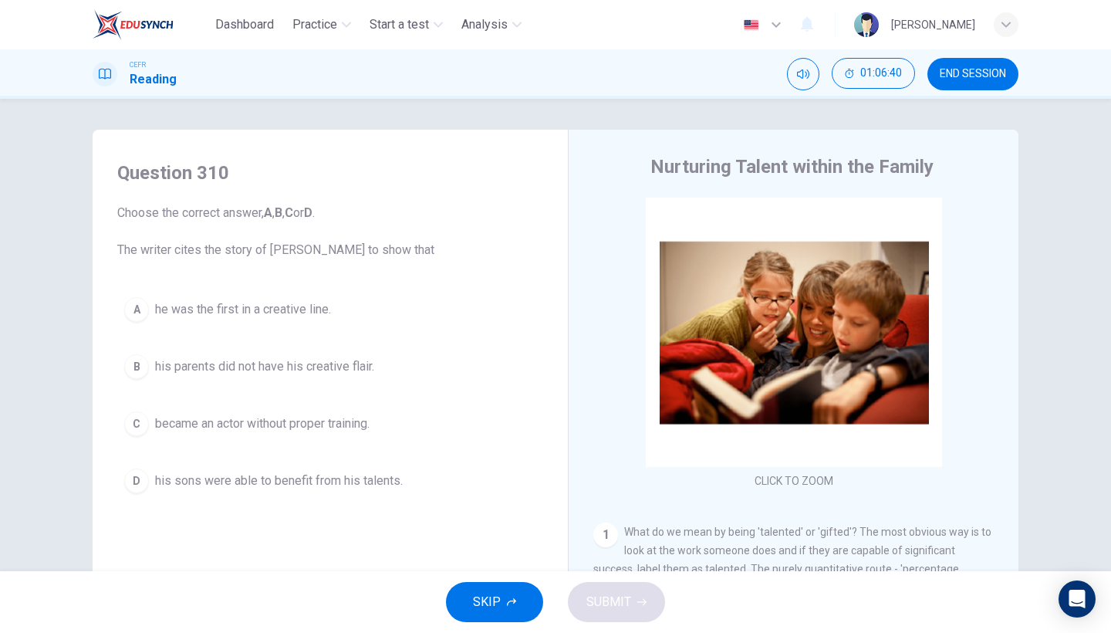
click at [525, 548] on button "SKIP" at bounding box center [494, 602] width 97 height 40
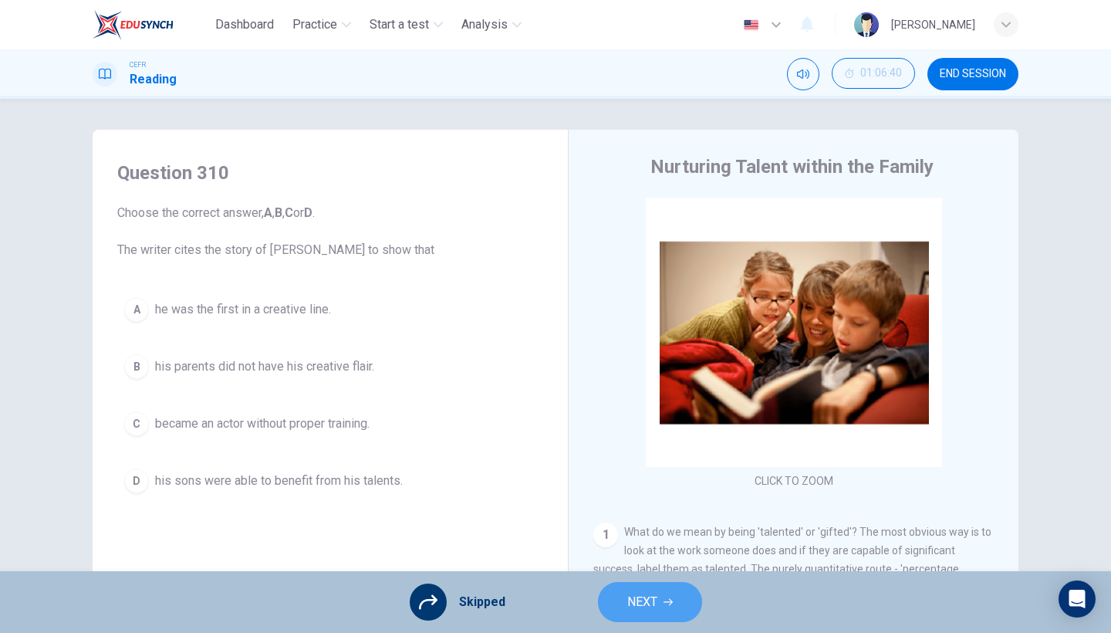
click at [664, 548] on button "NEXT" at bounding box center [650, 602] width 104 height 40
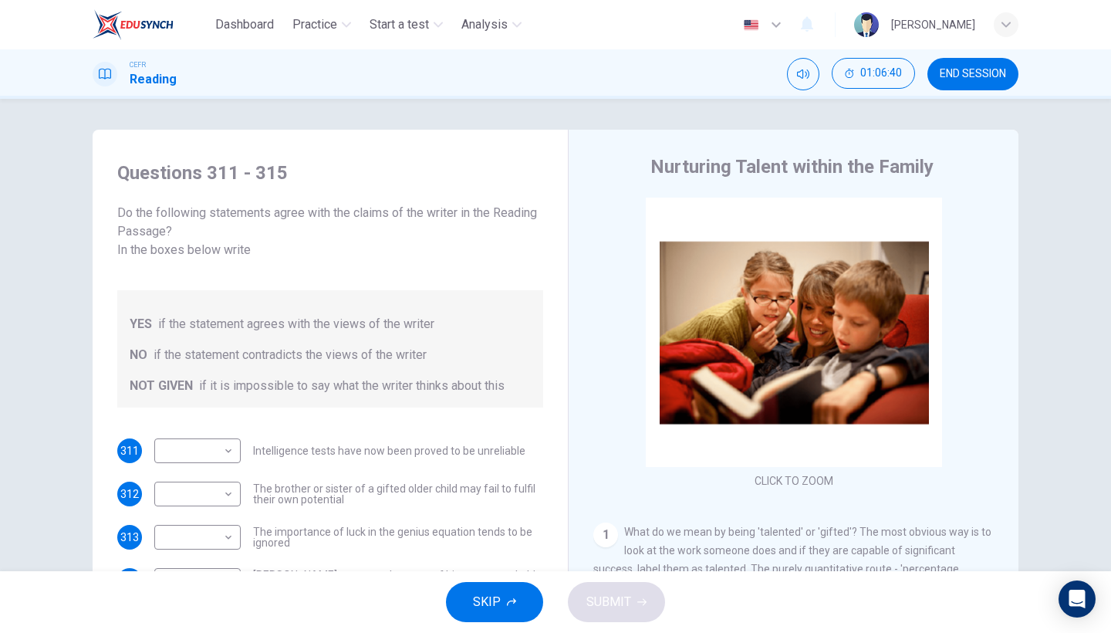
click at [528, 548] on button "SKIP" at bounding box center [494, 602] width 97 height 40
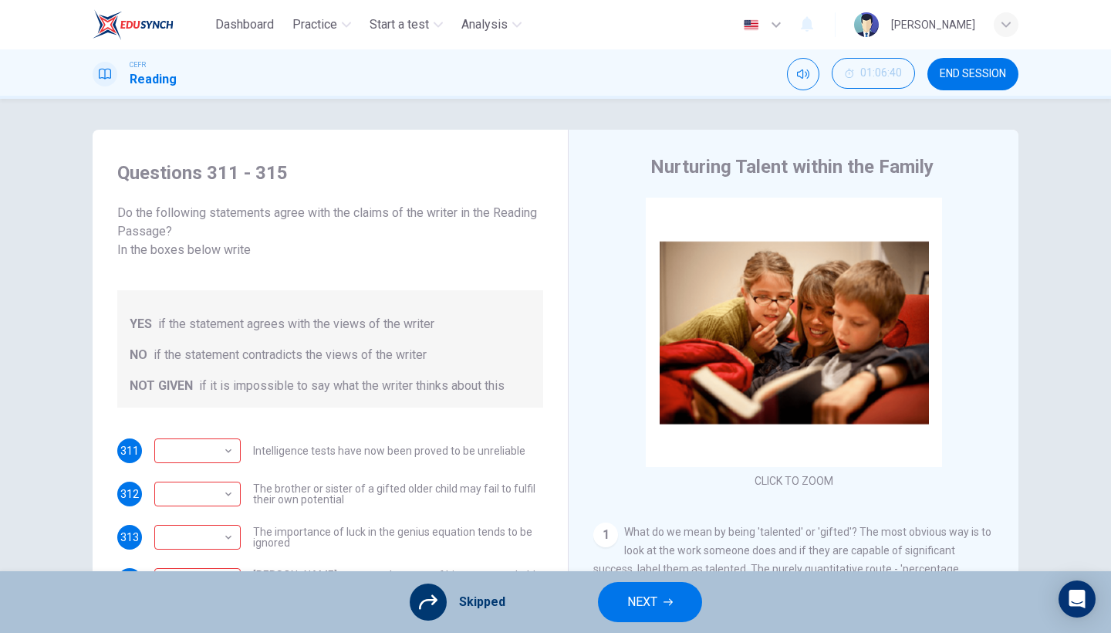
click at [635, 548] on span "NEXT" at bounding box center [642, 602] width 30 height 22
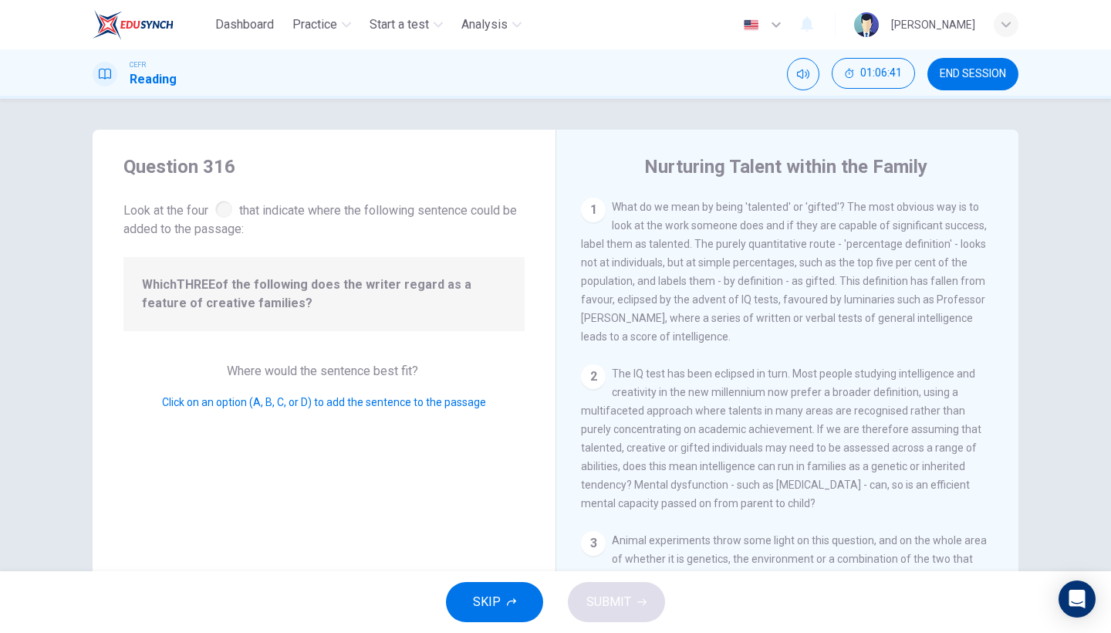
click at [527, 548] on button "SKIP" at bounding box center [494, 602] width 97 height 40
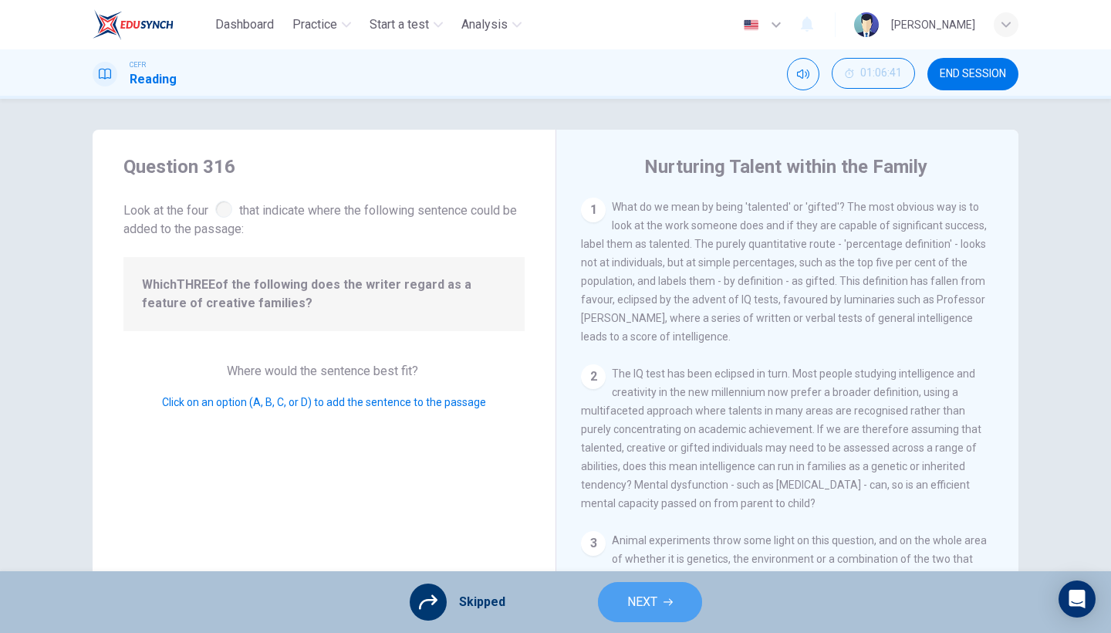
click at [621, 548] on button "NEXT" at bounding box center [650, 602] width 104 height 40
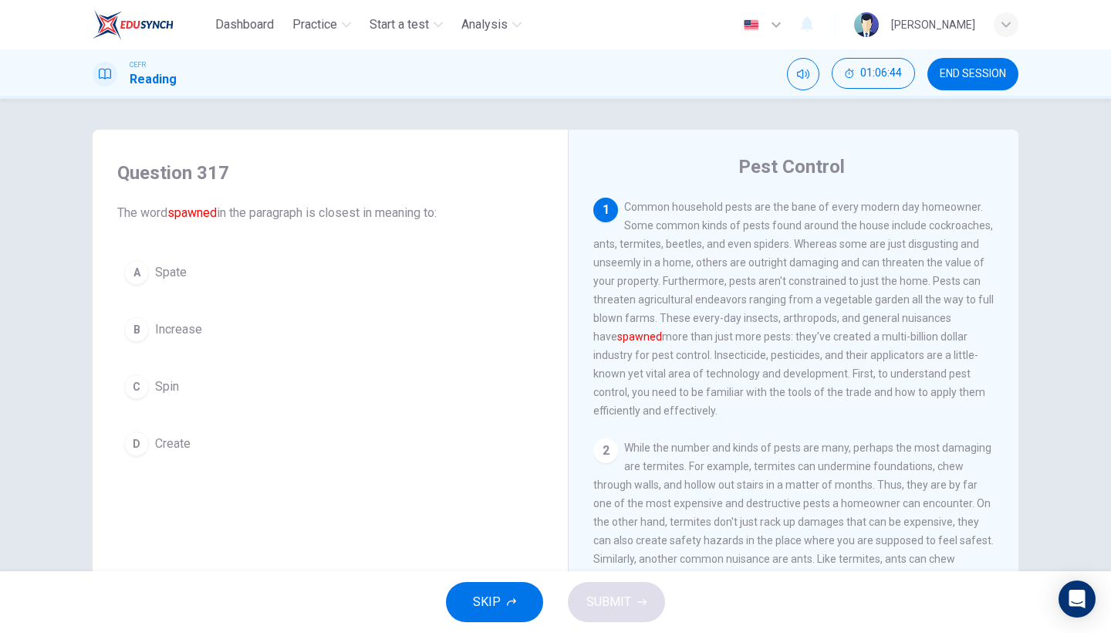
click at [238, 429] on button "D Create" at bounding box center [330, 443] width 426 height 39
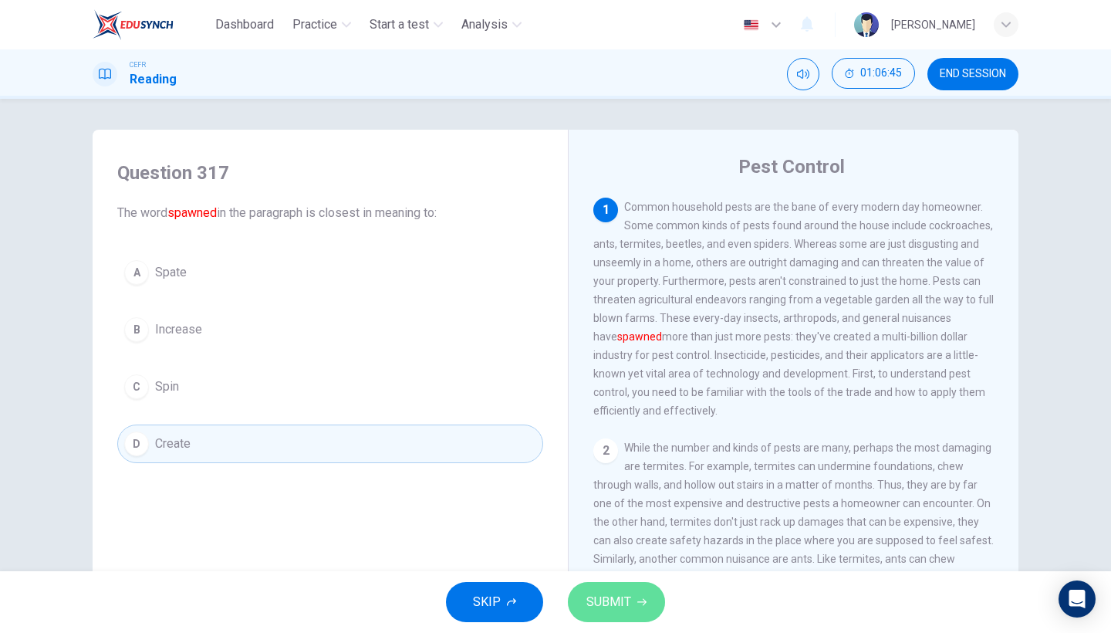
click at [589, 548] on span "SUBMIT" at bounding box center [608, 602] width 45 height 22
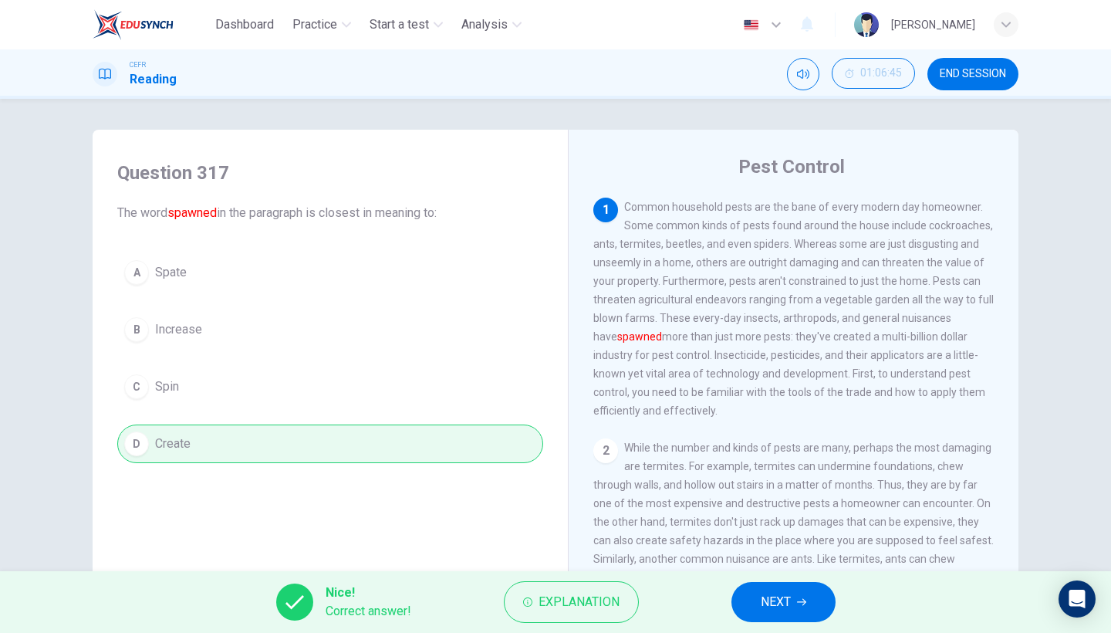
click at [806, 548] on button "NEXT" at bounding box center [783, 602] width 104 height 40
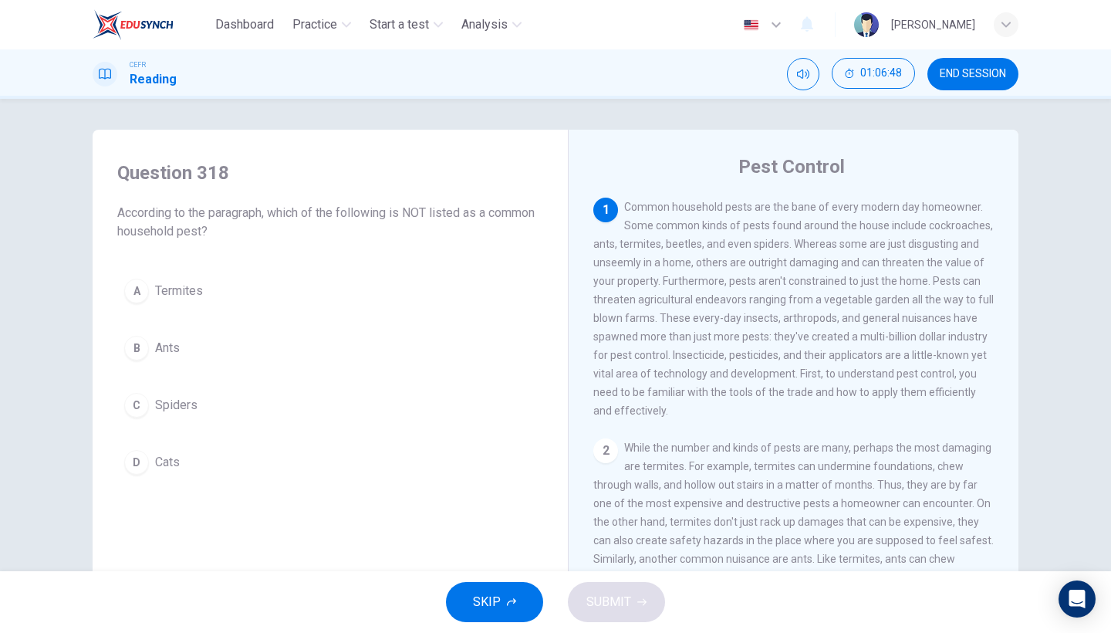
click at [184, 471] on button "D Cats" at bounding box center [330, 462] width 426 height 39
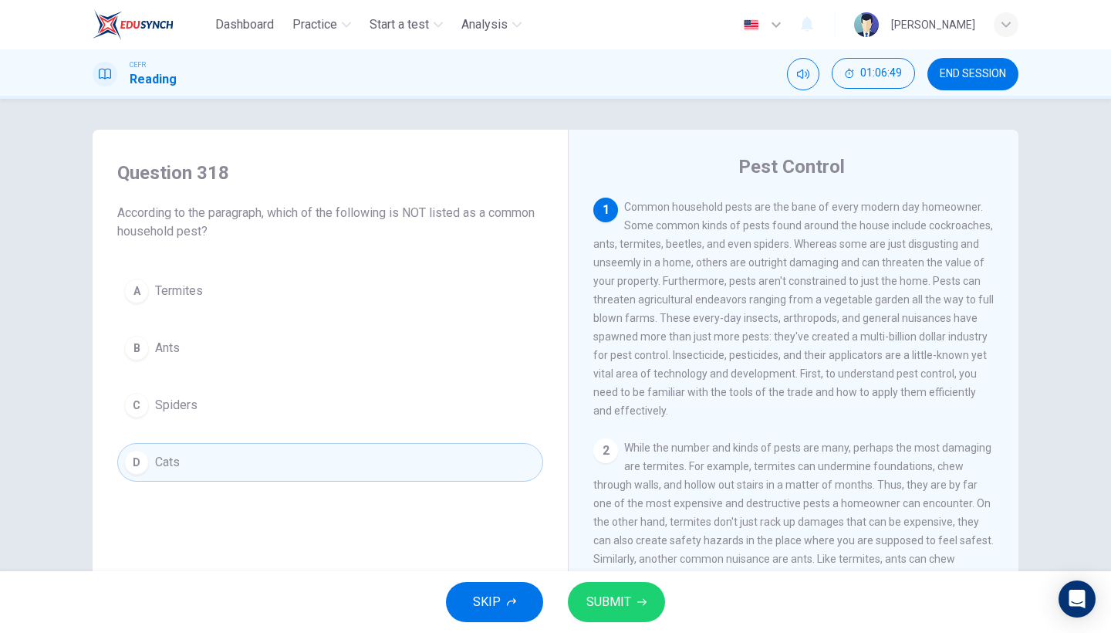
click at [649, 548] on button "SUBMIT" at bounding box center [616, 602] width 97 height 40
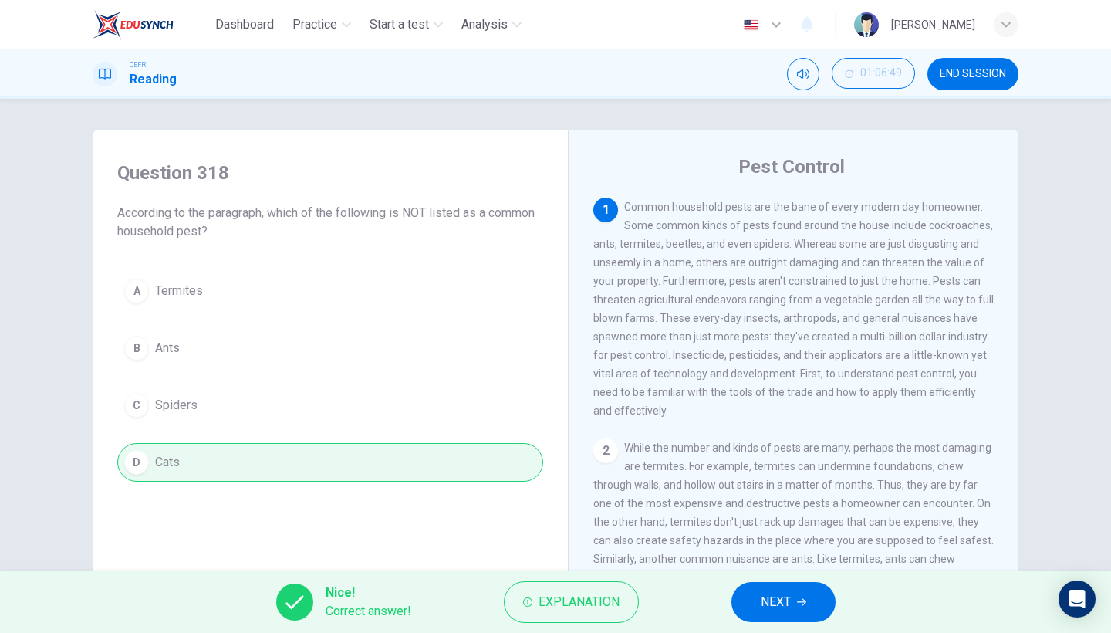
click at [761, 548] on span "NEXT" at bounding box center [776, 602] width 30 height 22
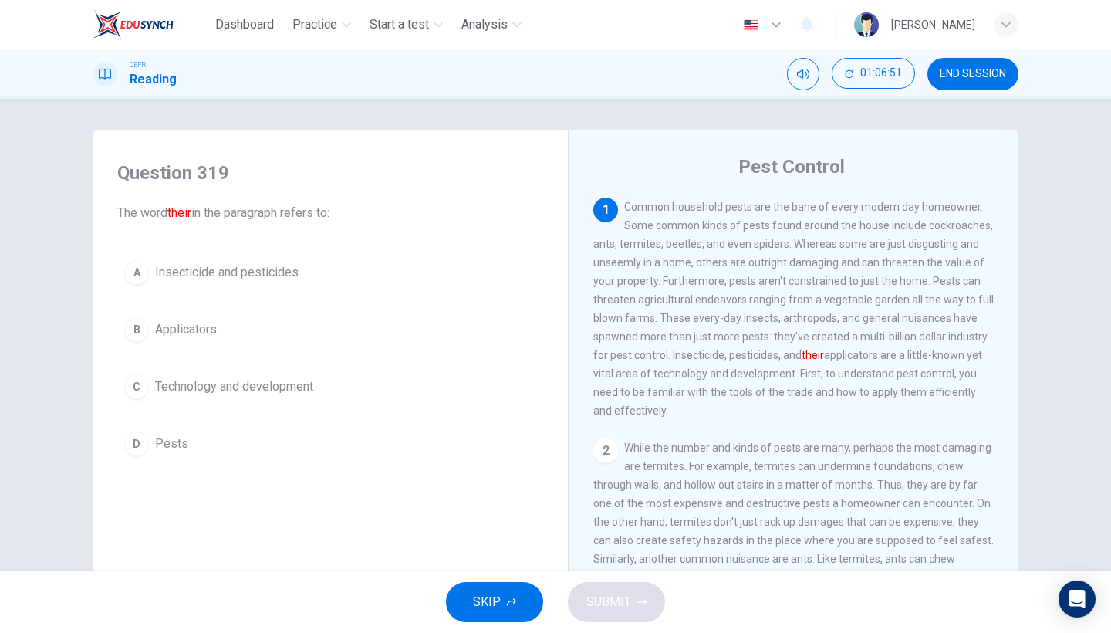
click at [307, 281] on button "A Insecticide and pesticides" at bounding box center [330, 272] width 426 height 39
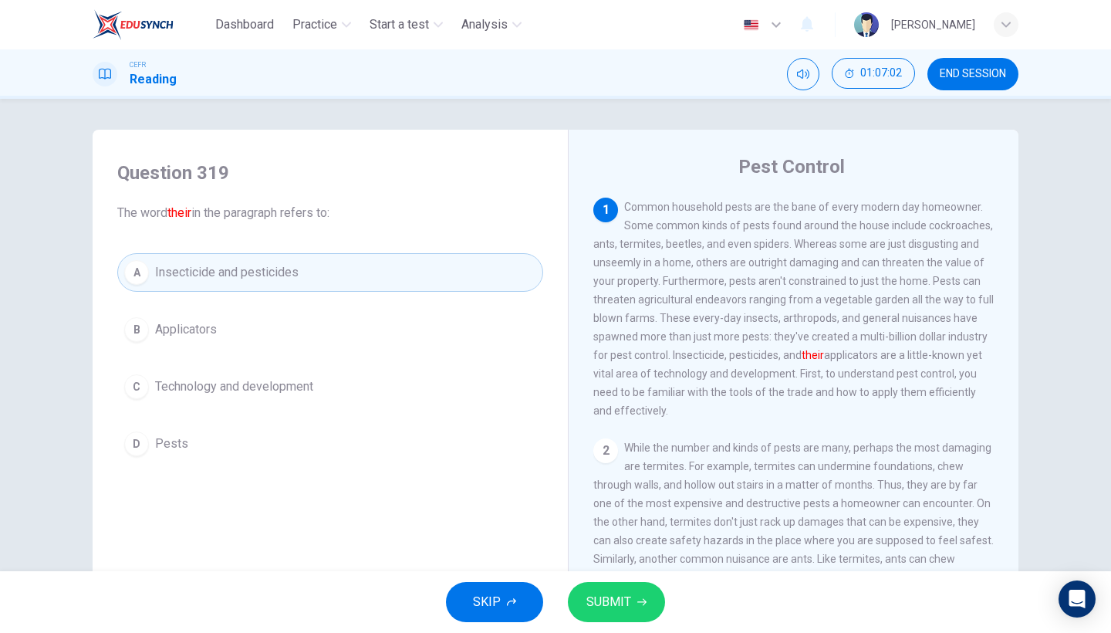
click at [605, 548] on span "SUBMIT" at bounding box center [608, 602] width 45 height 22
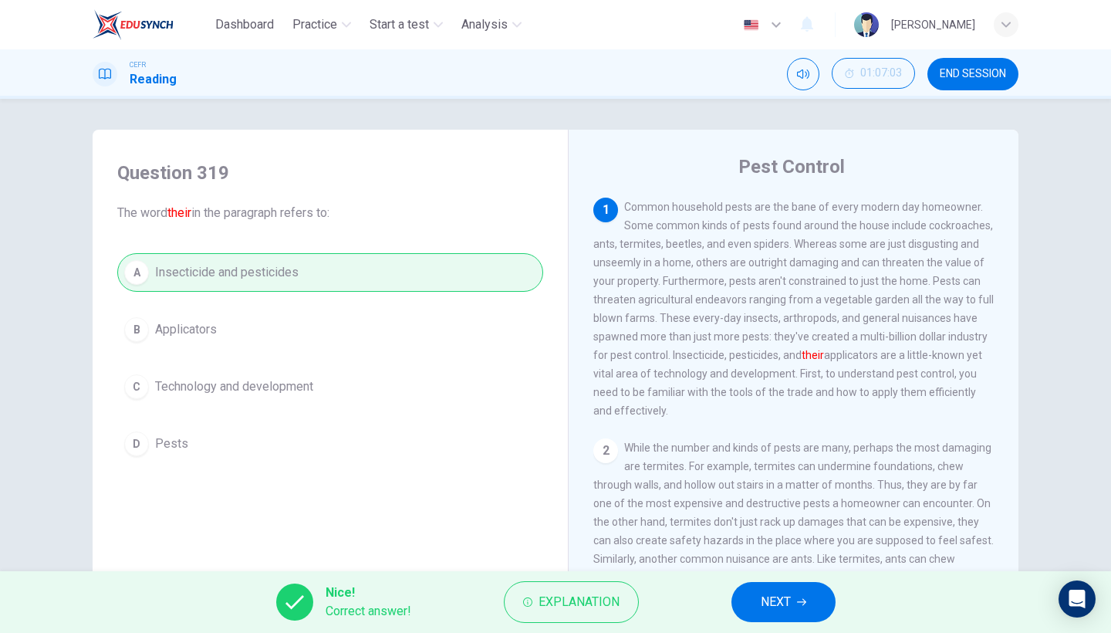
click at [747, 548] on button "NEXT" at bounding box center [783, 602] width 104 height 40
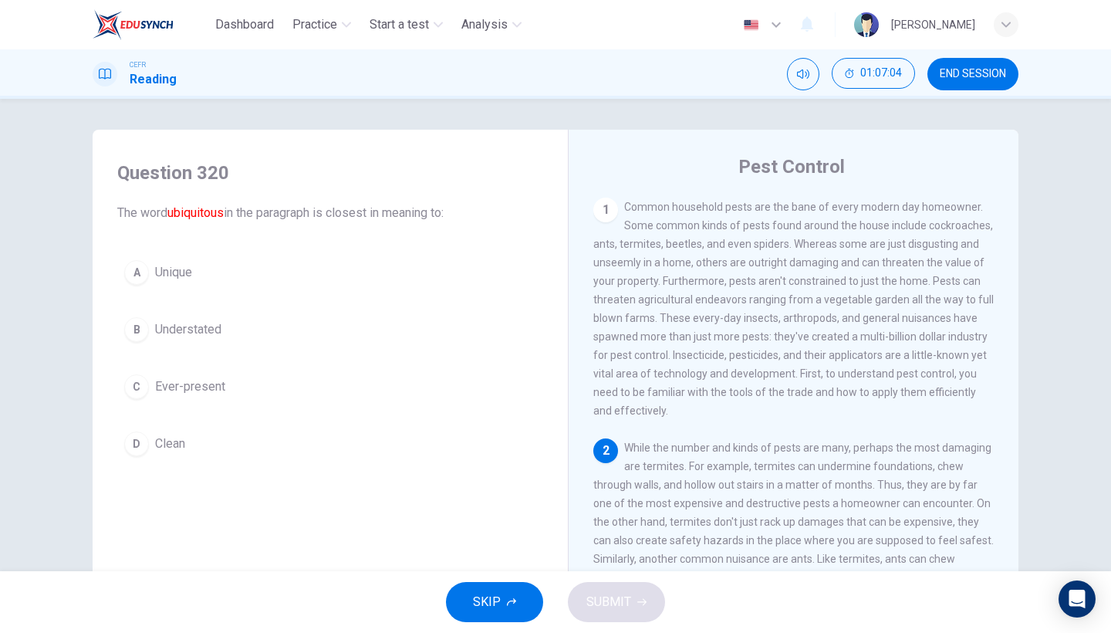
click at [295, 397] on button "C Ever-present" at bounding box center [330, 386] width 426 height 39
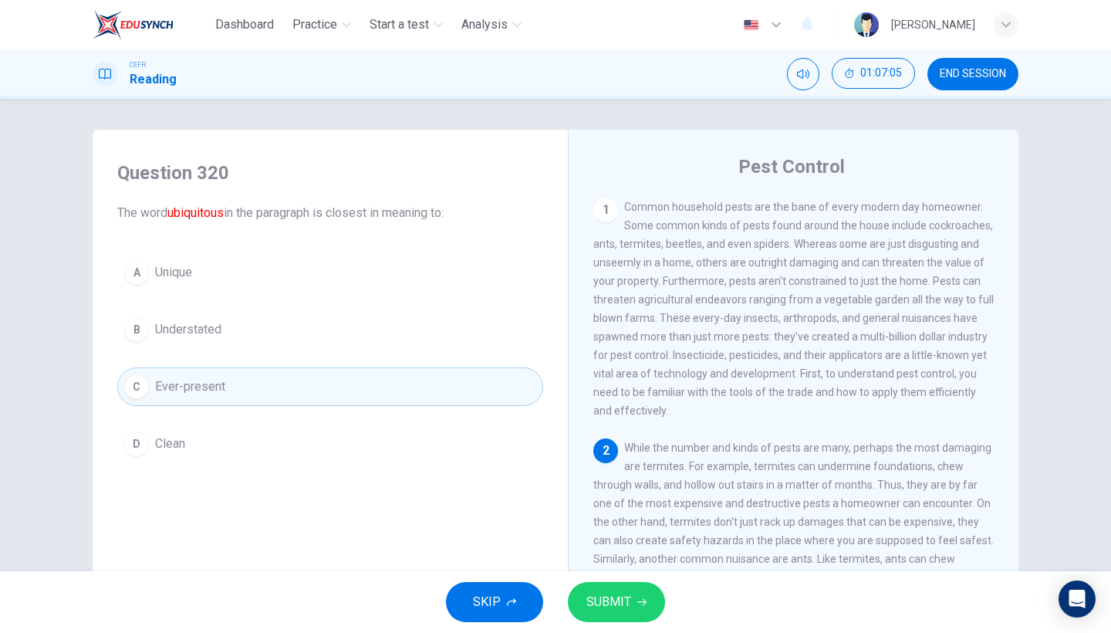
click at [605, 548] on span "SUBMIT" at bounding box center [608, 602] width 45 height 22
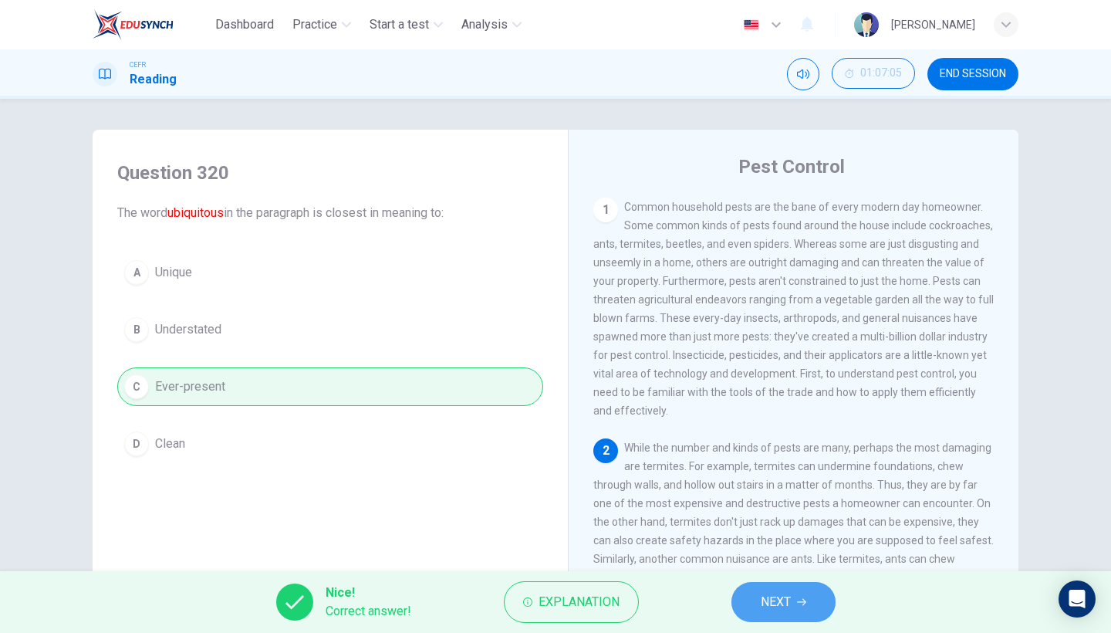
click at [820, 548] on button "NEXT" at bounding box center [783, 602] width 104 height 40
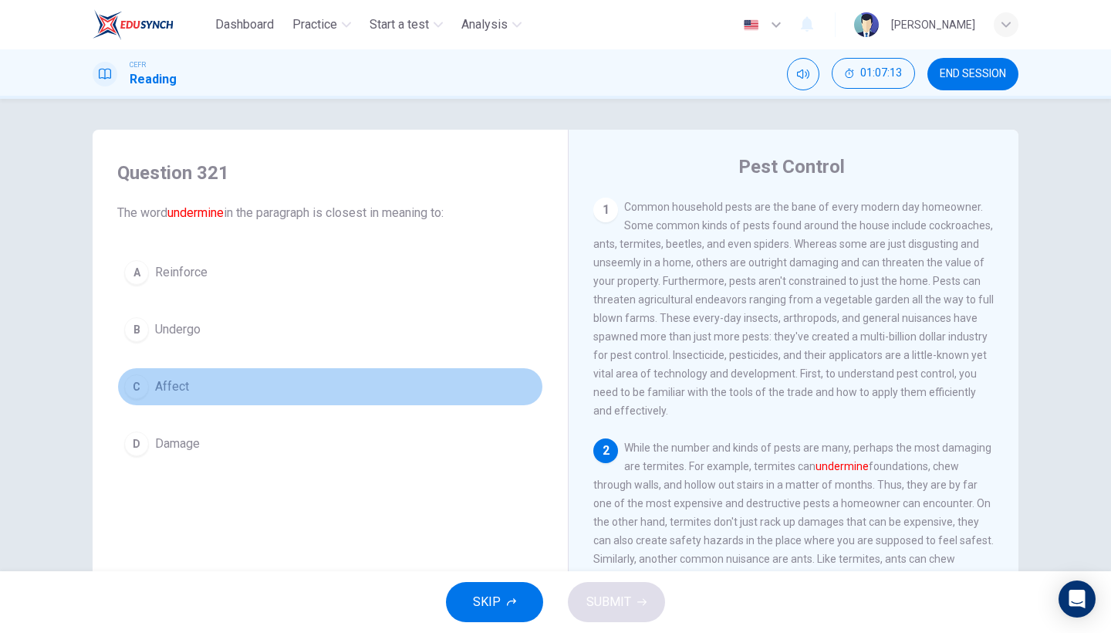
click at [307, 401] on button "C Affect" at bounding box center [330, 386] width 426 height 39
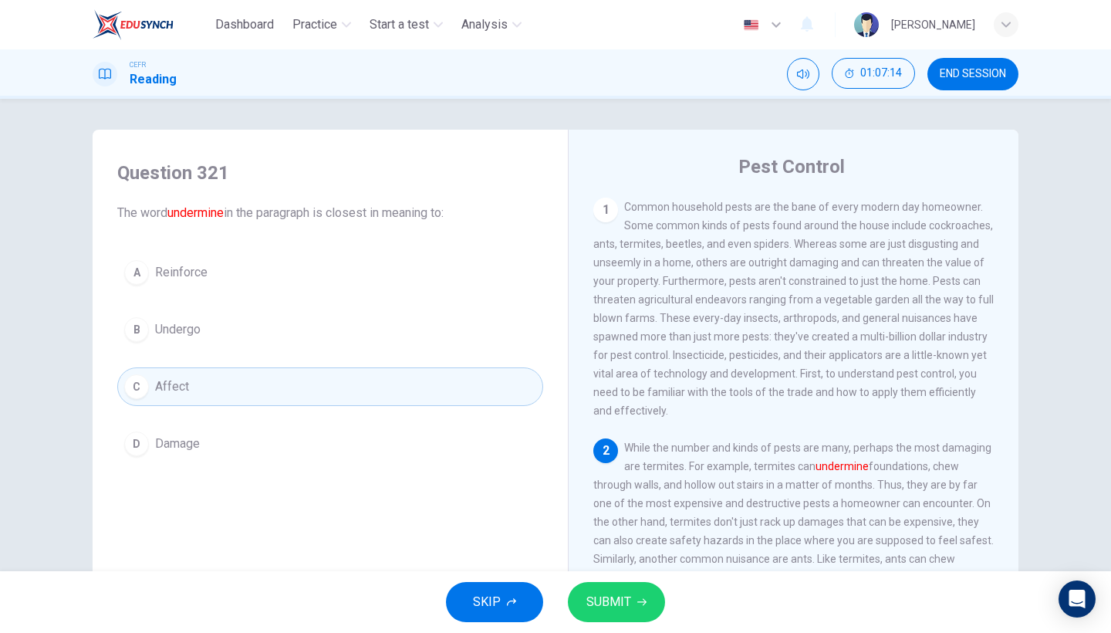
click at [609, 548] on span "SUBMIT" at bounding box center [608, 602] width 45 height 22
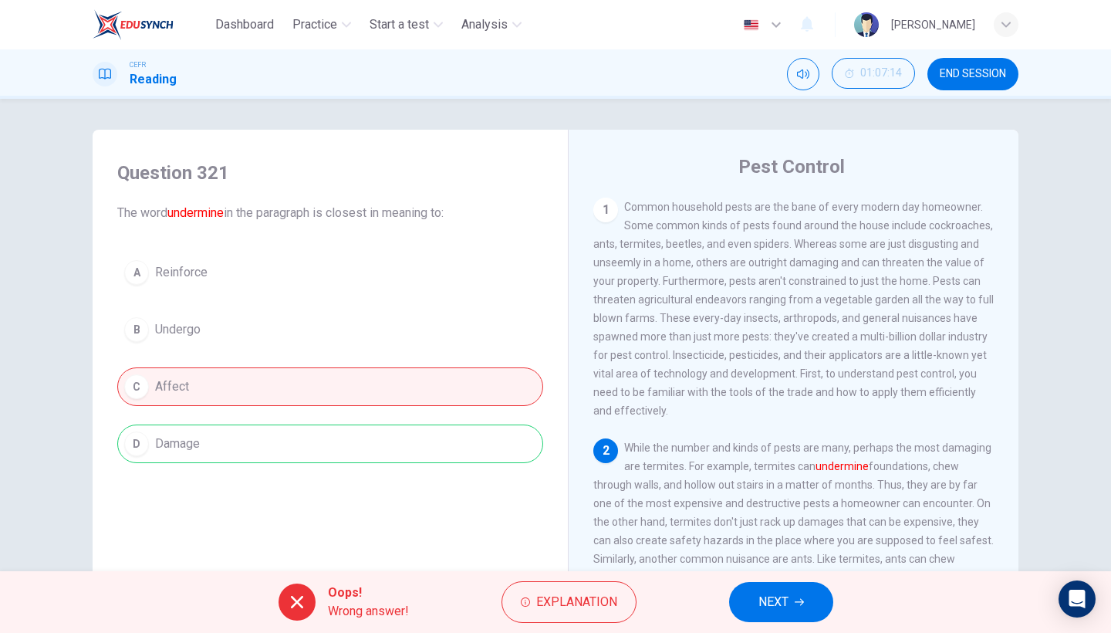
click at [767, 548] on span "NEXT" at bounding box center [773, 602] width 30 height 22
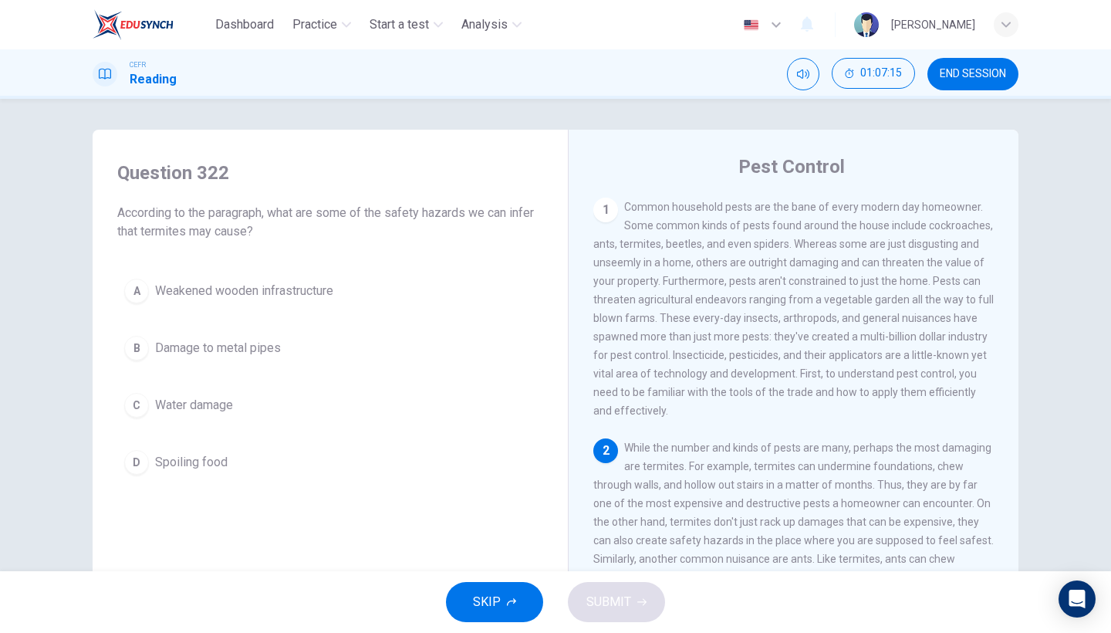
click at [380, 295] on button "A Weakened wooden infrastructure" at bounding box center [330, 291] width 426 height 39
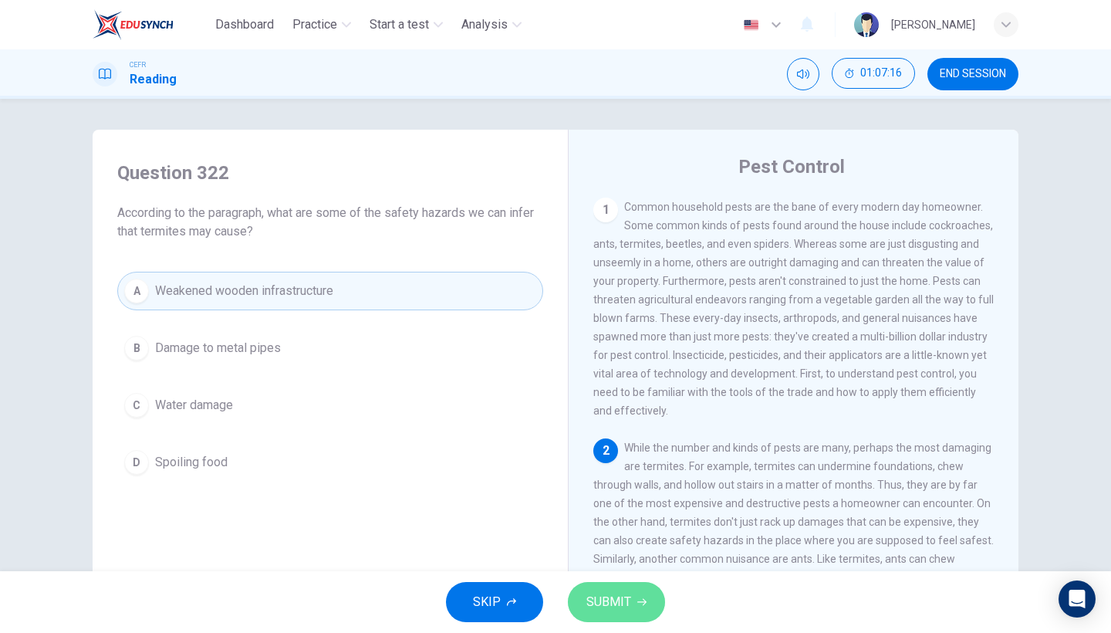
click at [638, 548] on button "SUBMIT" at bounding box center [616, 602] width 97 height 40
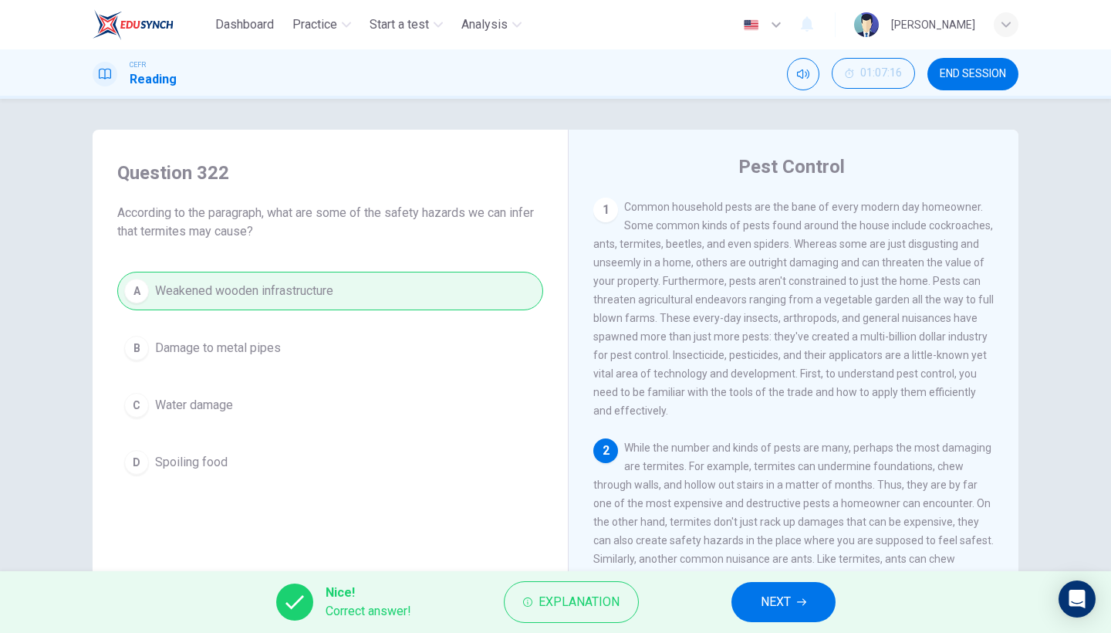
click at [815, 548] on button "NEXT" at bounding box center [783, 602] width 104 height 40
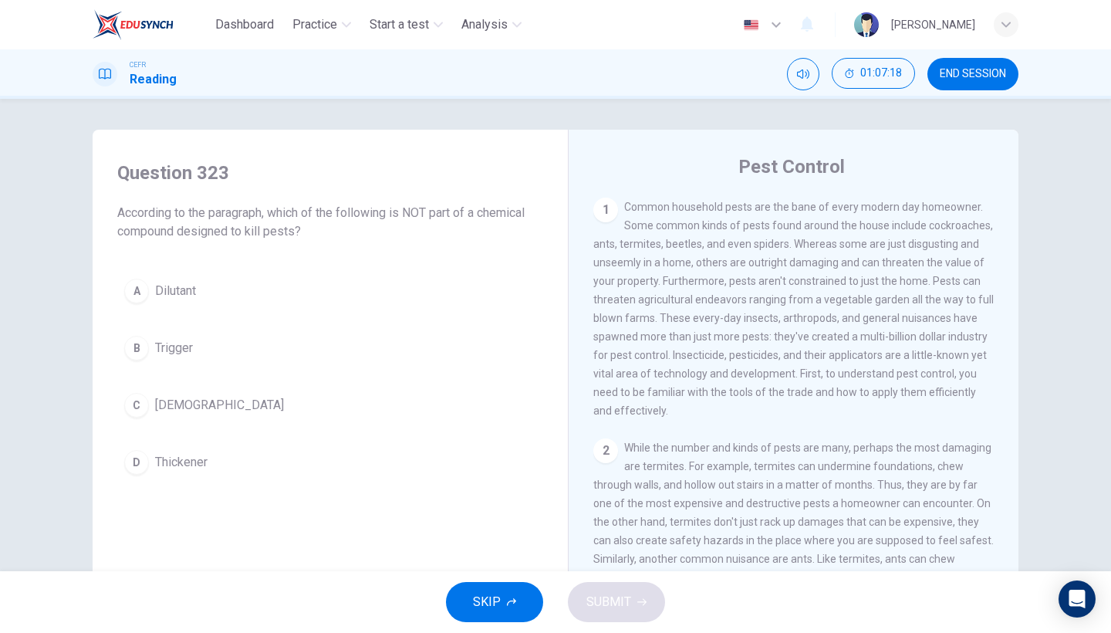
click at [280, 369] on div "A Dilutant B Trigger C [MEDICAL_DATA] D Thickener" at bounding box center [330, 377] width 426 height 210
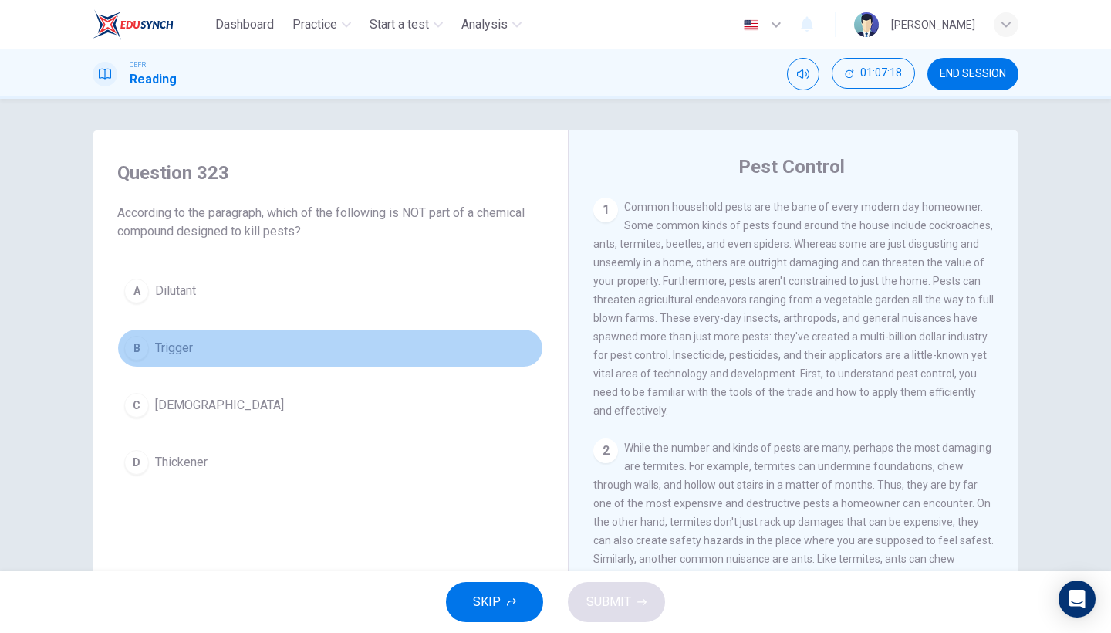
click at [285, 361] on button "B Trigger" at bounding box center [330, 348] width 426 height 39
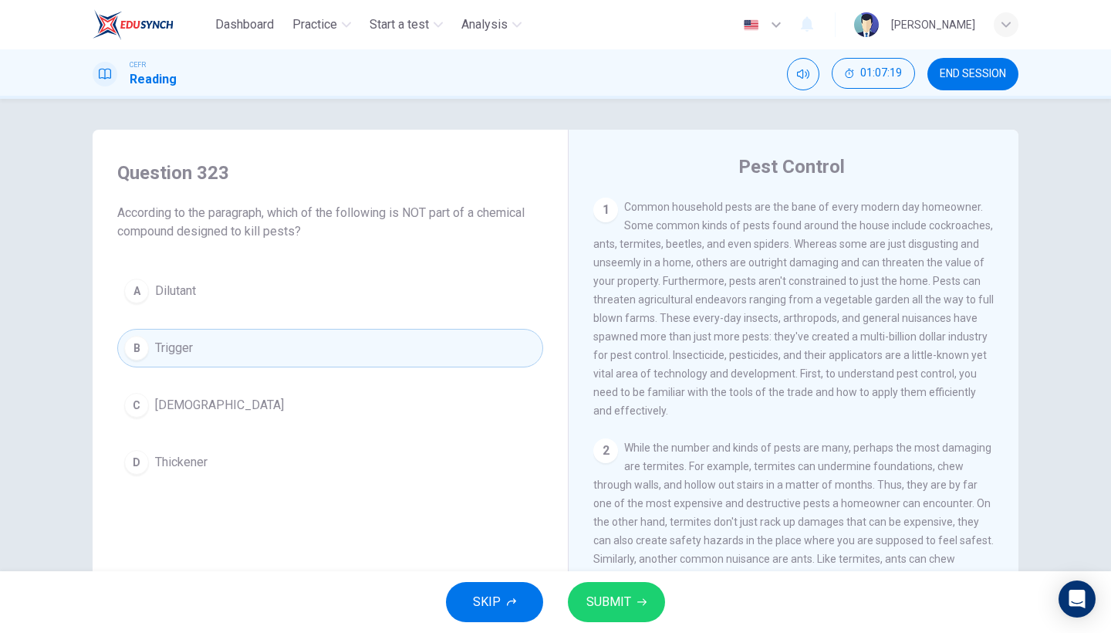
click at [592, 548] on button "SUBMIT" at bounding box center [616, 602] width 97 height 40
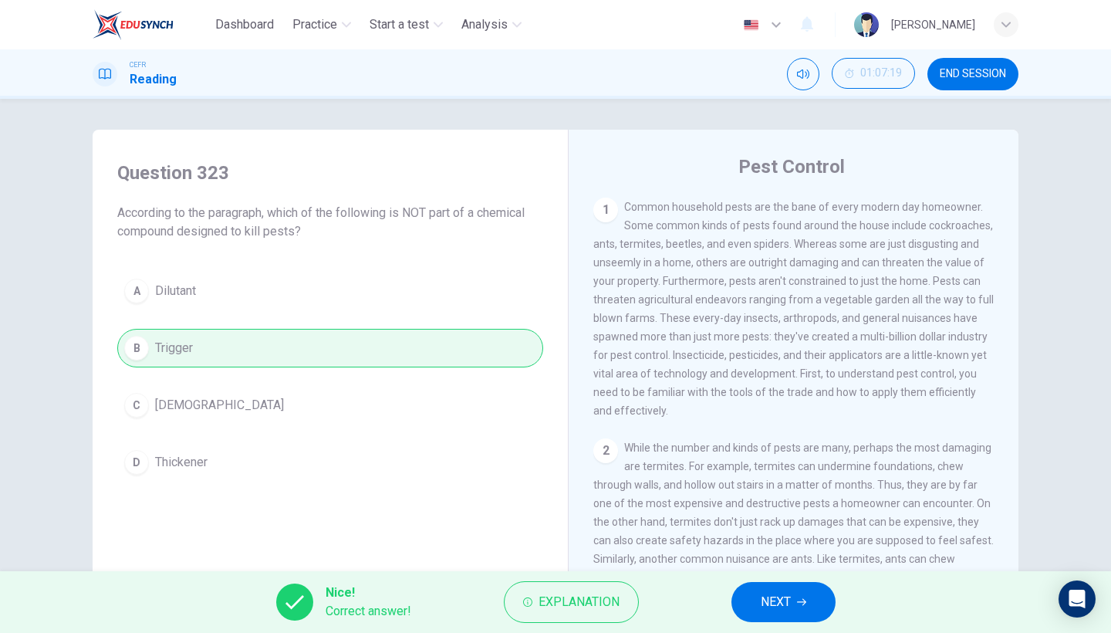
click at [726, 548] on div "Nice! Correct answer! Explanation NEXT" at bounding box center [555, 602] width 1111 height 62
click at [740, 548] on button "NEXT" at bounding box center [783, 602] width 104 height 40
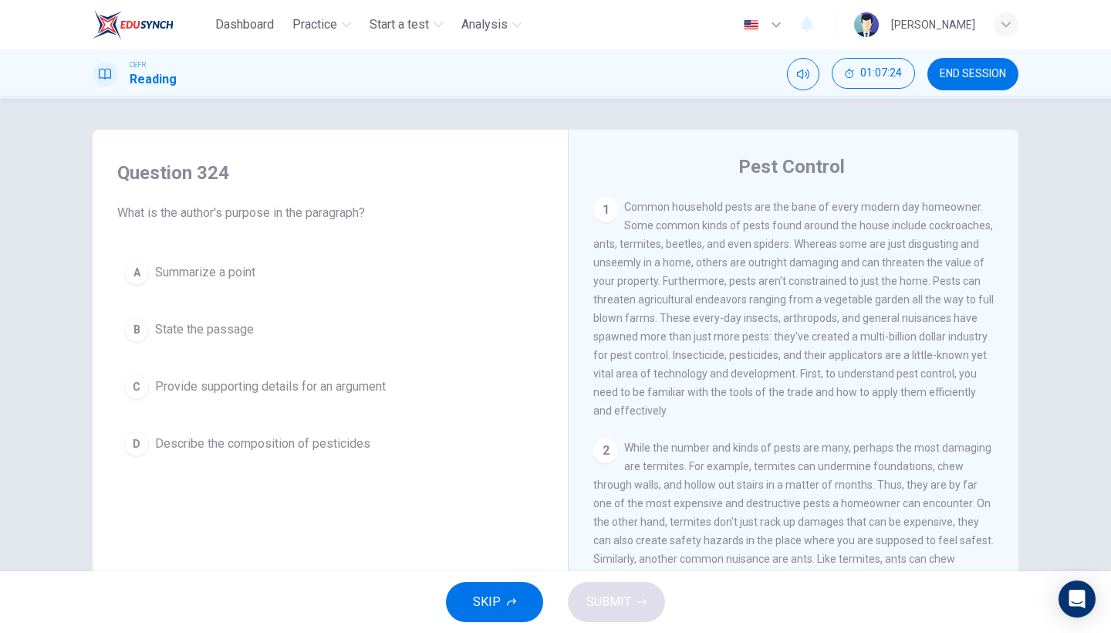
click at [389, 403] on button "C Provide supporting details for an argument" at bounding box center [330, 386] width 426 height 39
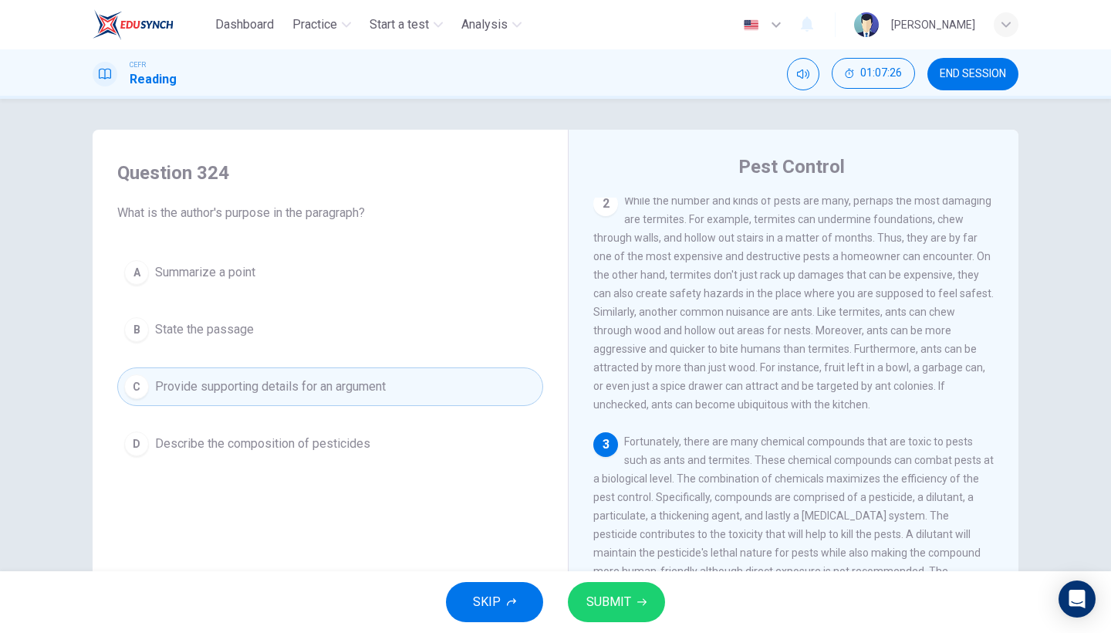
scroll to position [305, 0]
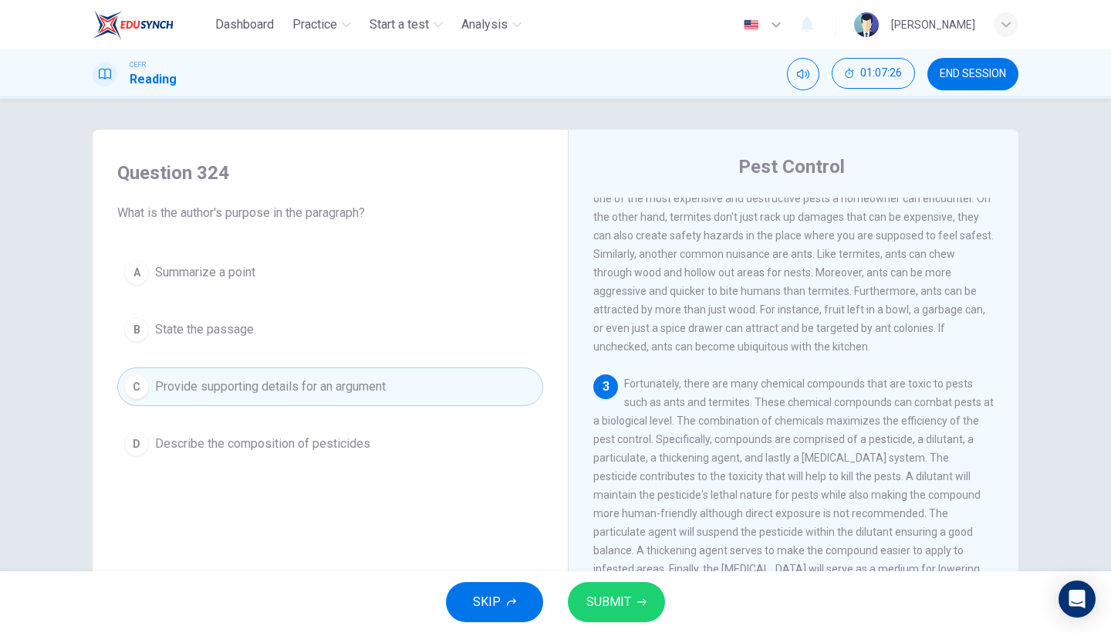
click at [356, 443] on span "Describe the composition of pesticides" at bounding box center [262, 443] width 215 height 19
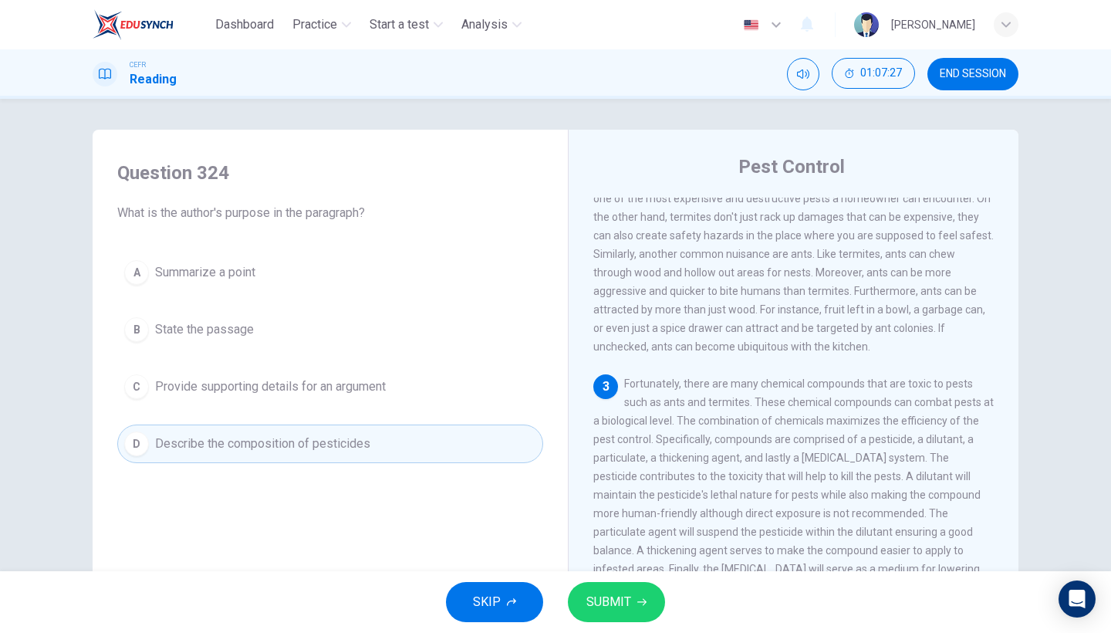
click at [646, 548] on button "SUBMIT" at bounding box center [616, 602] width 97 height 40
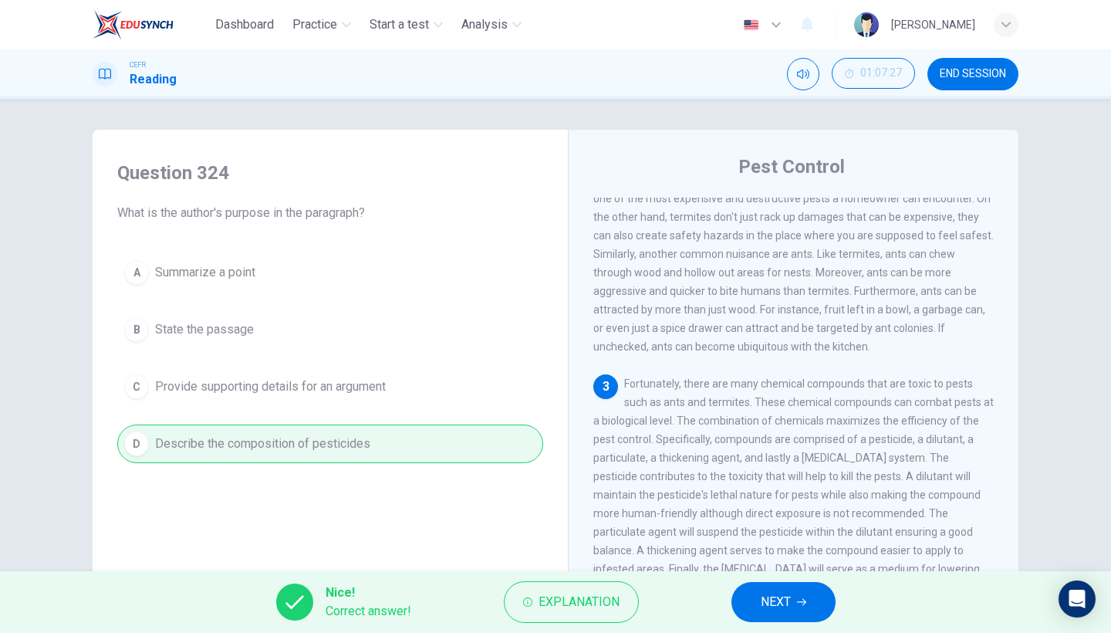
click at [773, 548] on span "NEXT" at bounding box center [776, 602] width 30 height 22
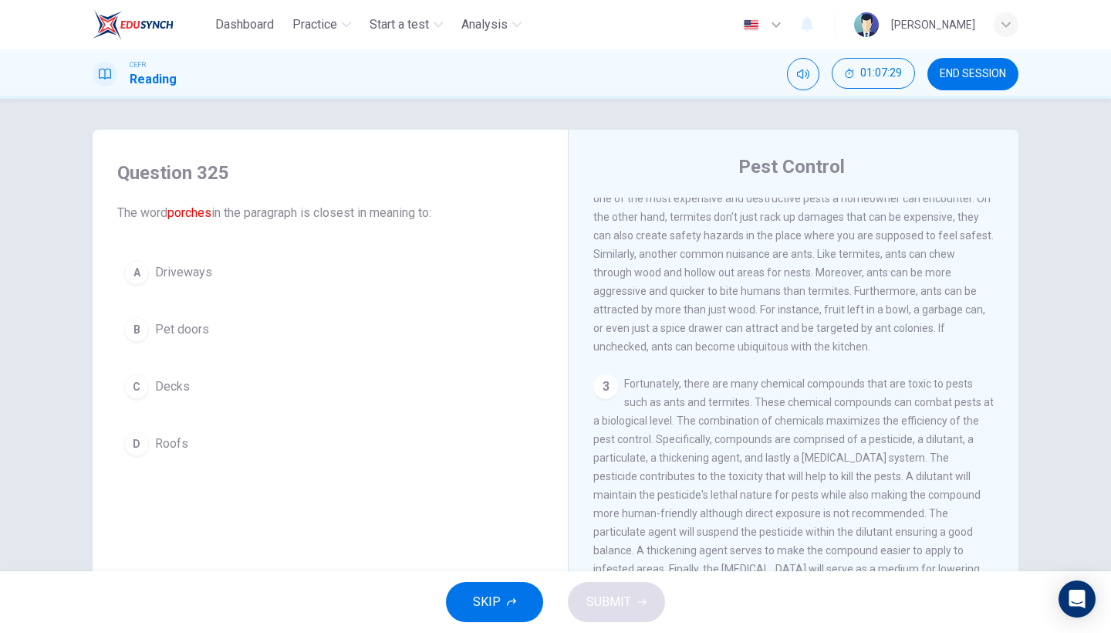
click at [282, 406] on div "A Driveways B Pet doors C Decks D Roofs" at bounding box center [330, 358] width 426 height 210
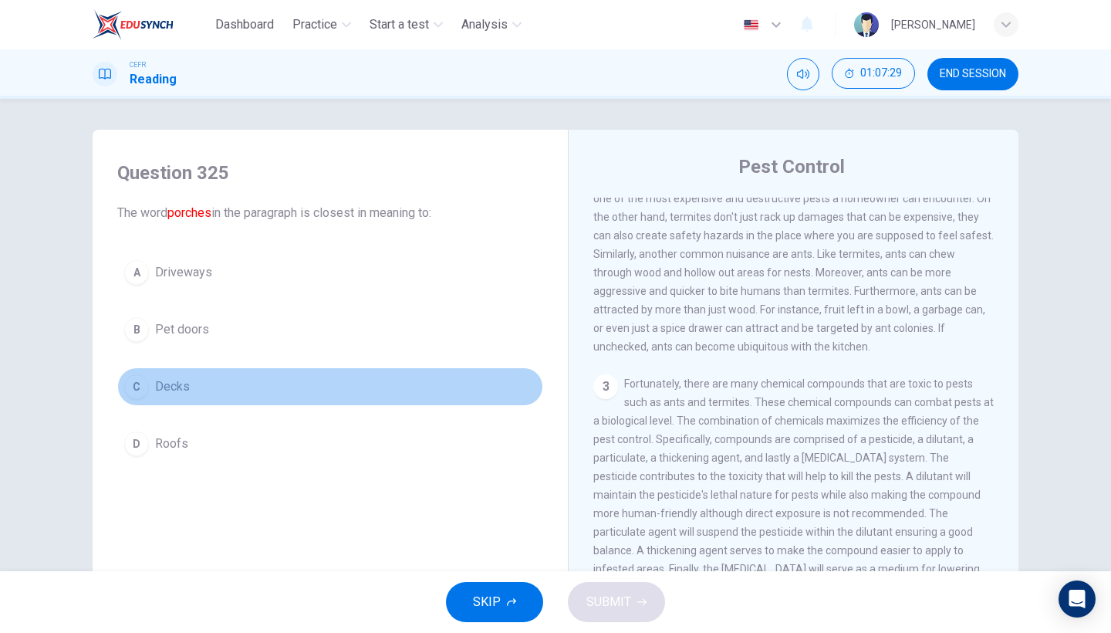
click at [348, 386] on button "C Decks" at bounding box center [330, 386] width 426 height 39
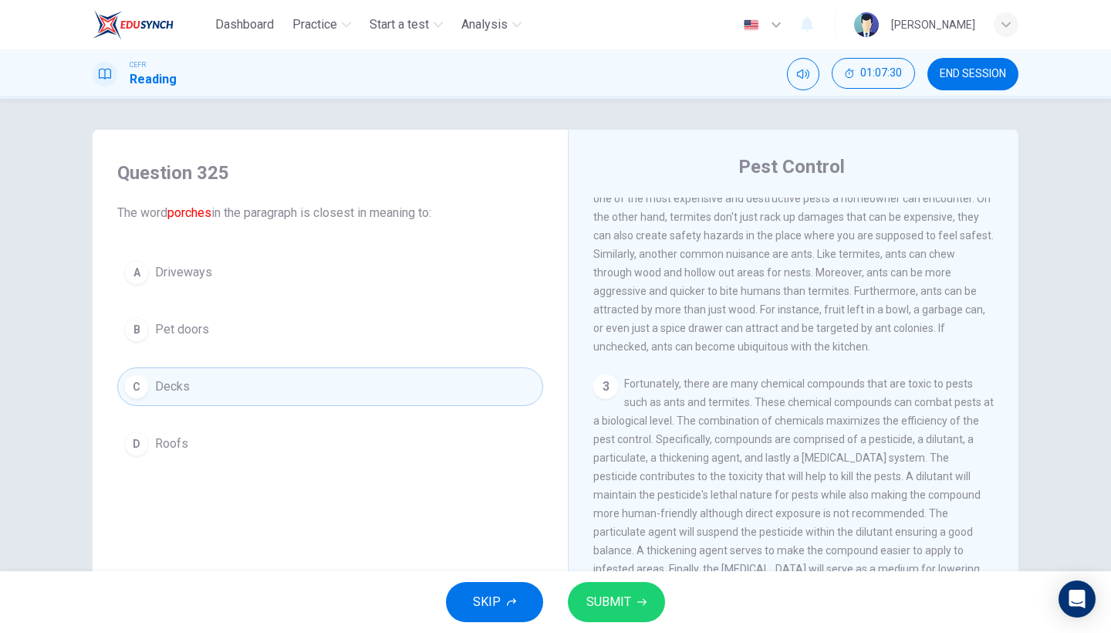
click at [619, 548] on span "SUBMIT" at bounding box center [608, 602] width 45 height 22
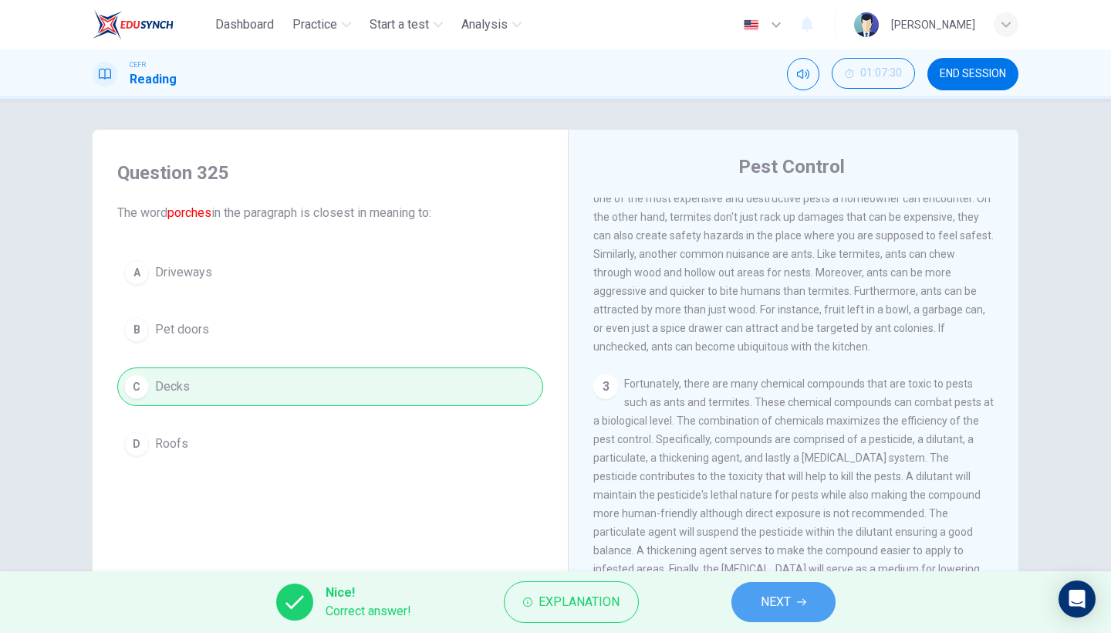
click at [779, 548] on button "NEXT" at bounding box center [783, 602] width 104 height 40
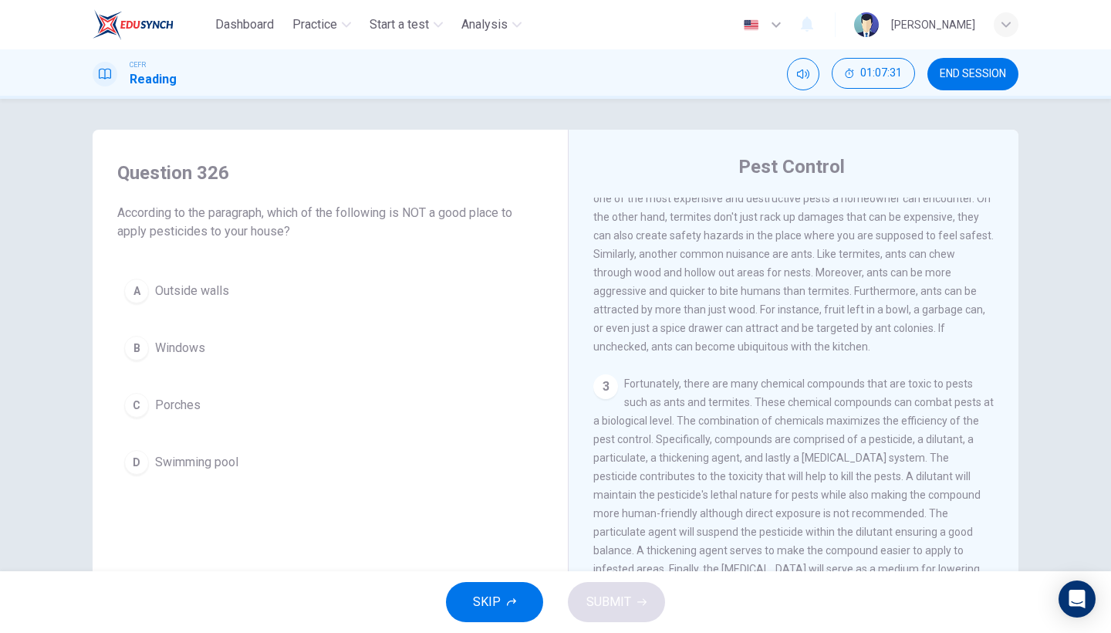
click at [268, 353] on button "B Windows" at bounding box center [330, 348] width 426 height 39
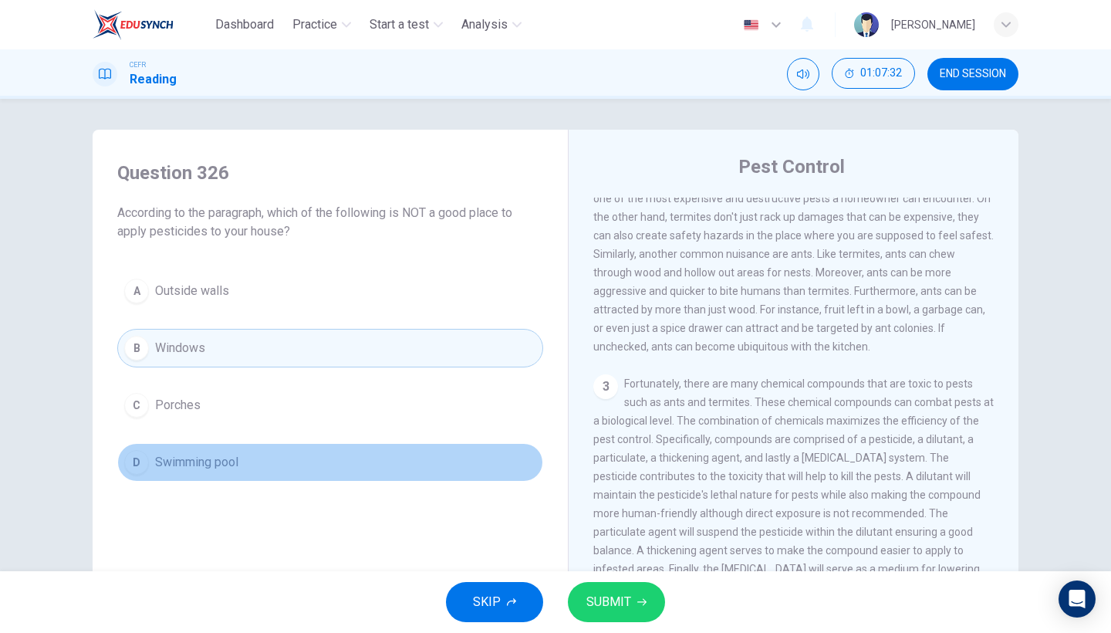
click at [288, 468] on button "D Swimming pool" at bounding box center [330, 462] width 426 height 39
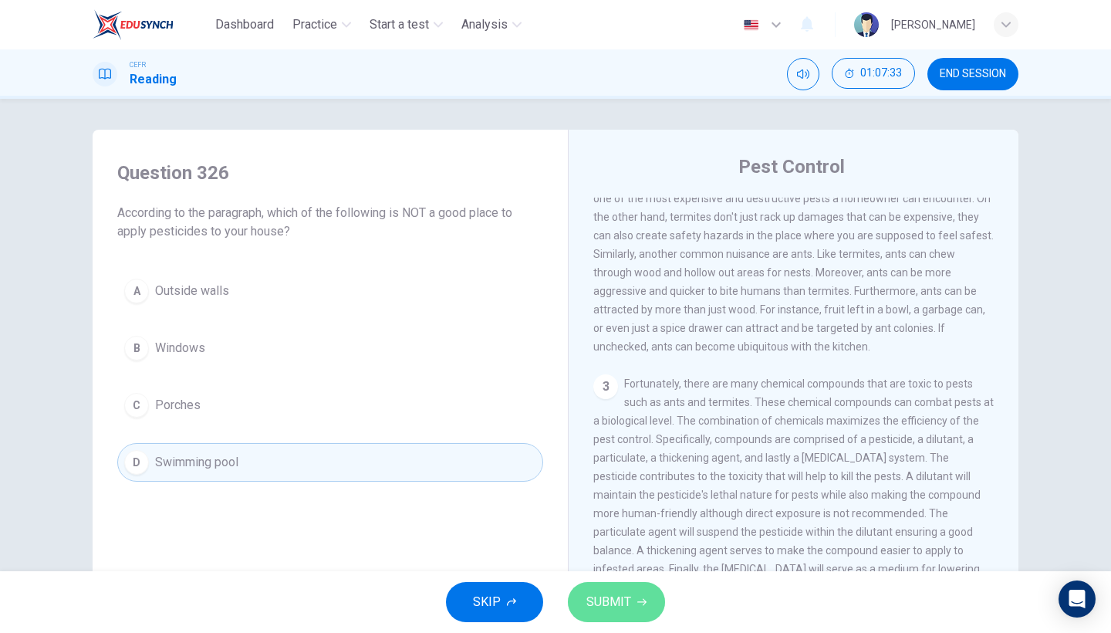
click at [589, 548] on button "SUBMIT" at bounding box center [616, 602] width 97 height 40
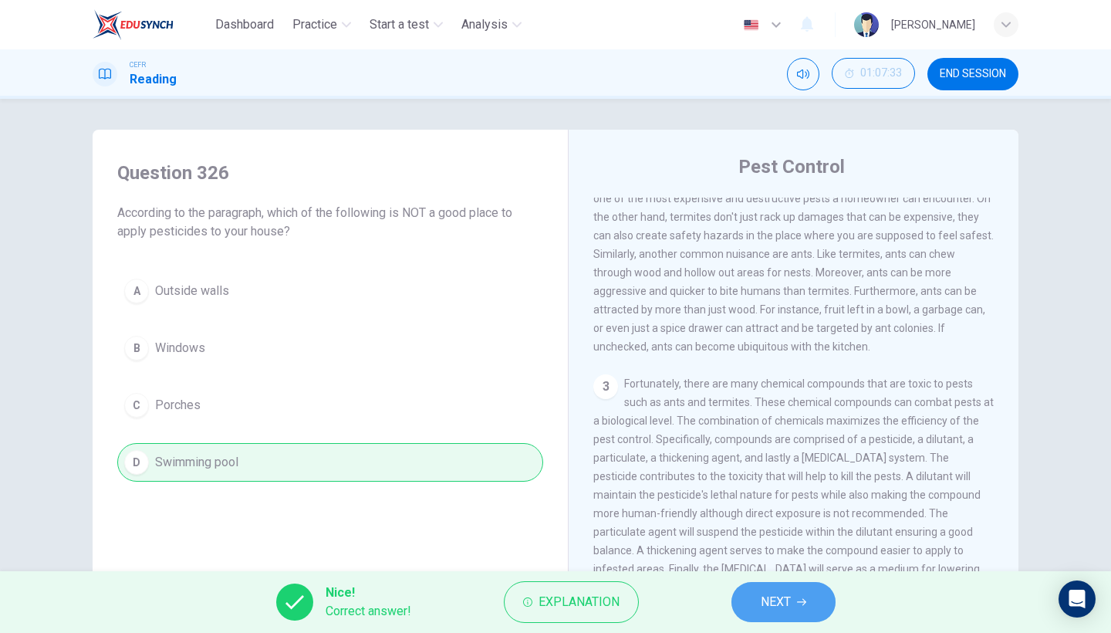
click at [790, 548] on span "NEXT" at bounding box center [776, 602] width 30 height 22
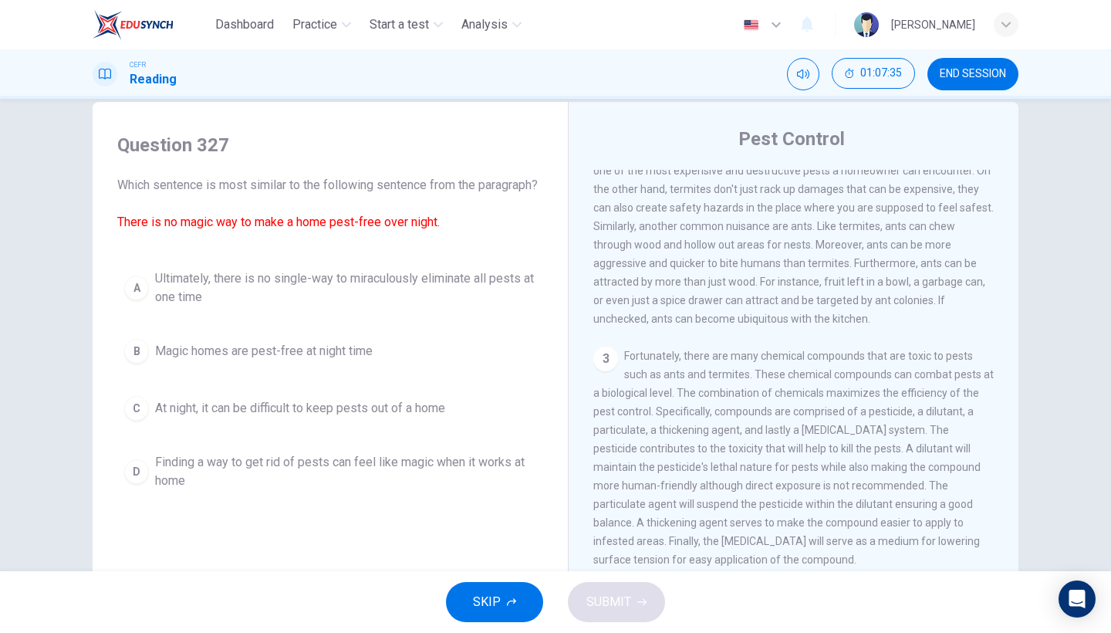
scroll to position [30, 0]
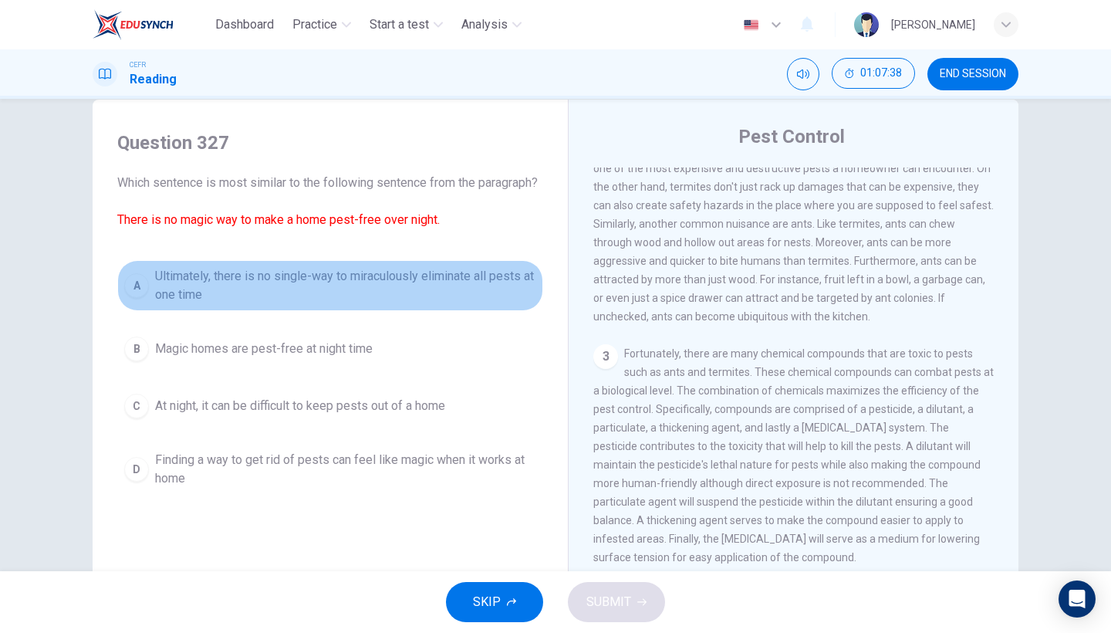
click at [417, 304] on span "Ultimately, there is no single-way to miraculously eliminate all pests at one t…" at bounding box center [345, 285] width 381 height 37
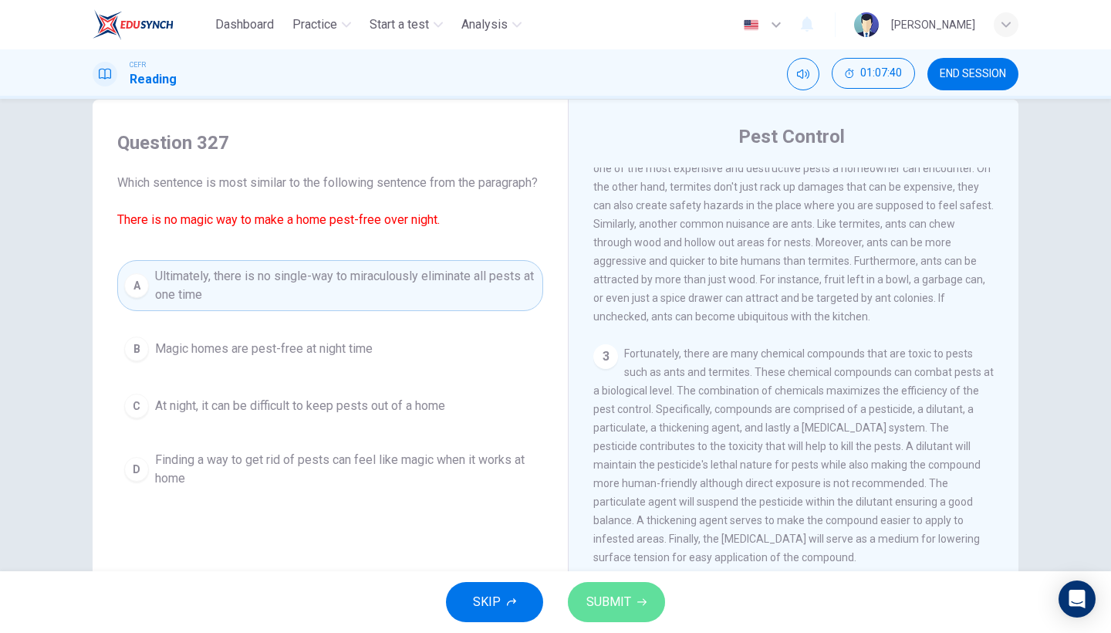
click at [617, 548] on span "SUBMIT" at bounding box center [608, 602] width 45 height 22
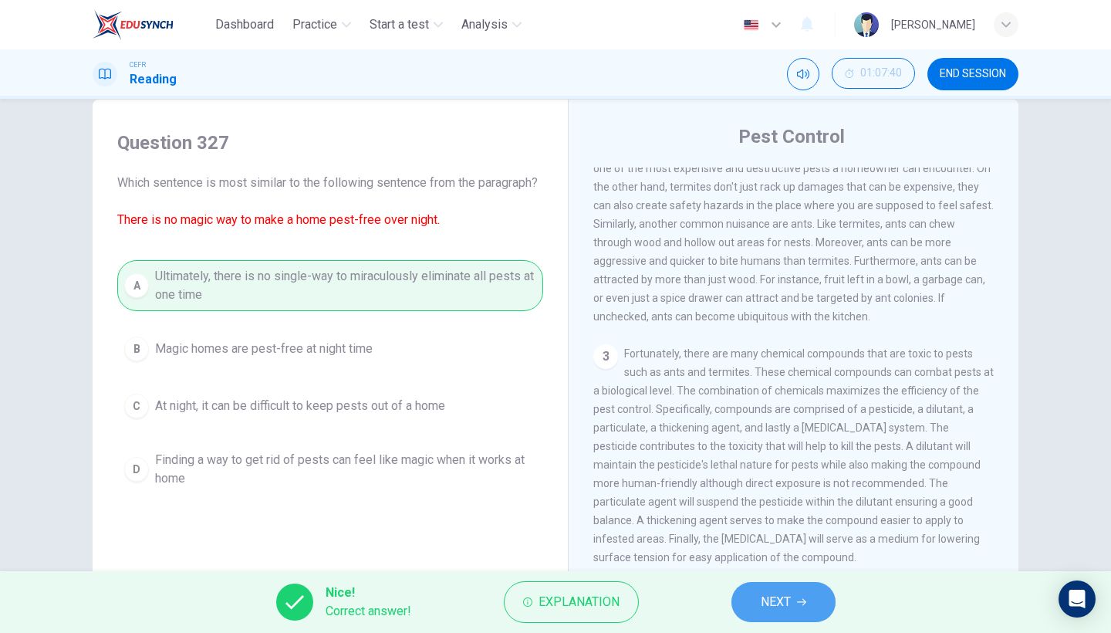
click at [785, 548] on span "NEXT" at bounding box center [776, 602] width 30 height 22
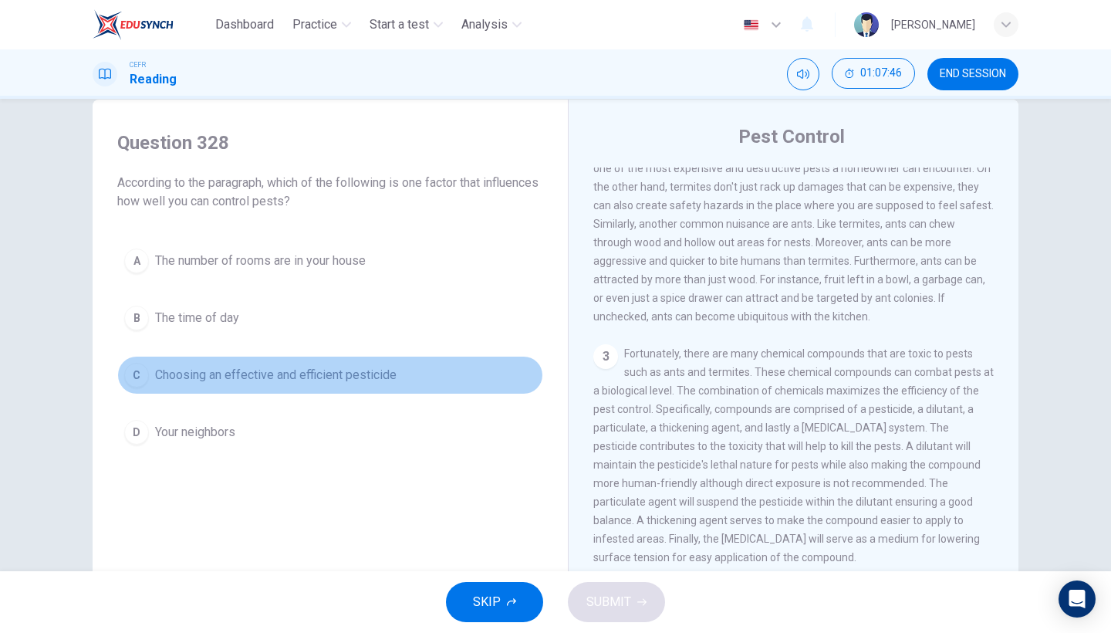
click at [349, 383] on span "Choosing an effective and efficient pesticide" at bounding box center [275, 375] width 241 height 19
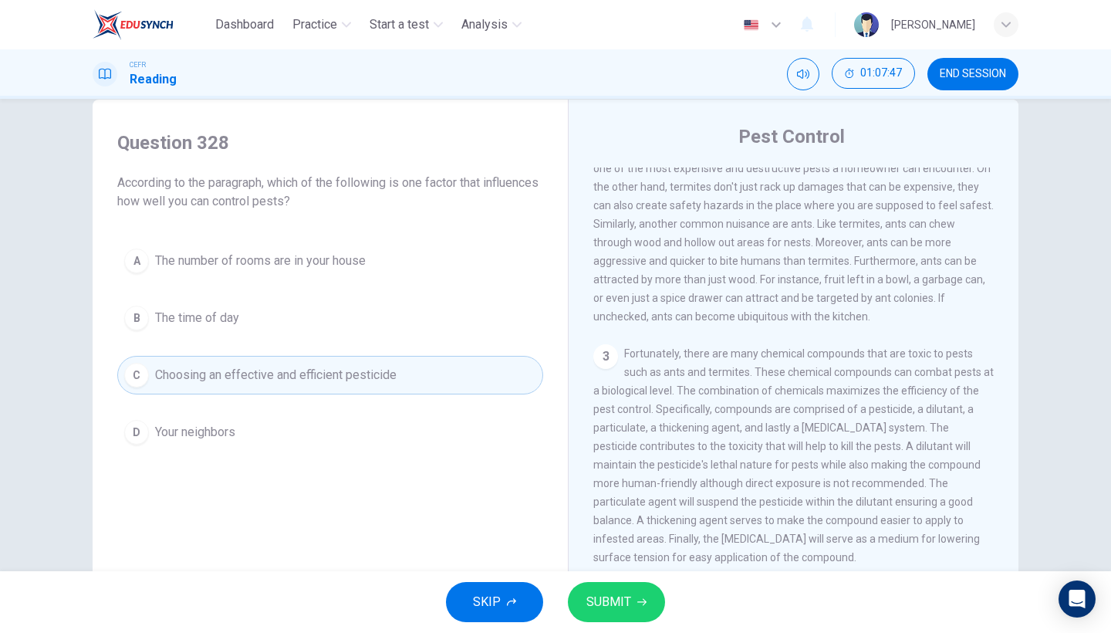
click at [621, 548] on span "SUBMIT" at bounding box center [608, 602] width 45 height 22
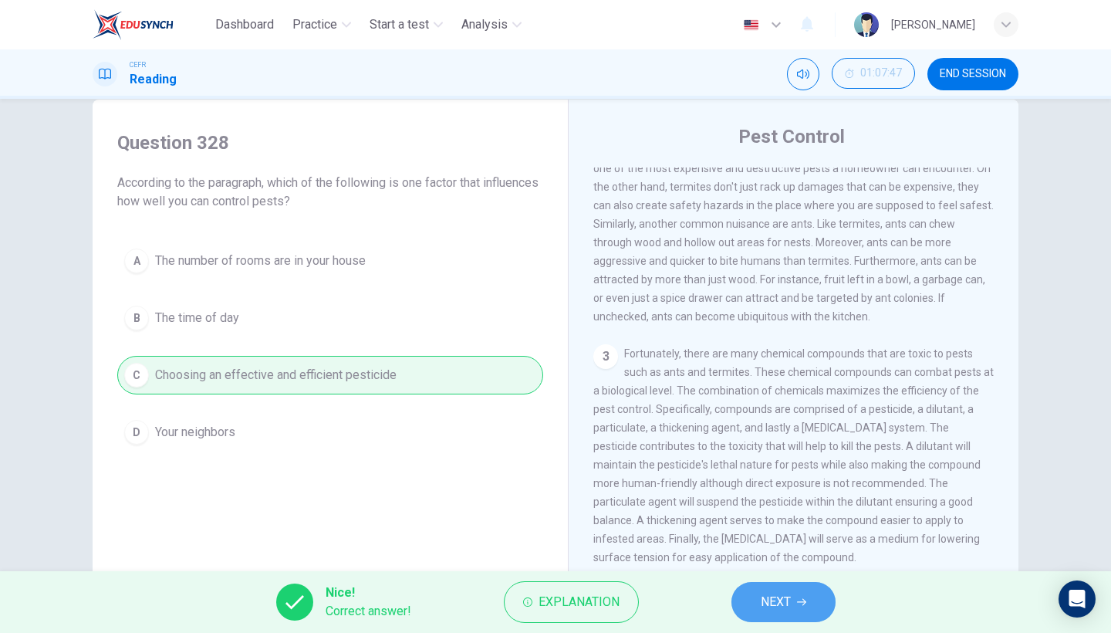
click at [774, 548] on button "NEXT" at bounding box center [783, 602] width 104 height 40
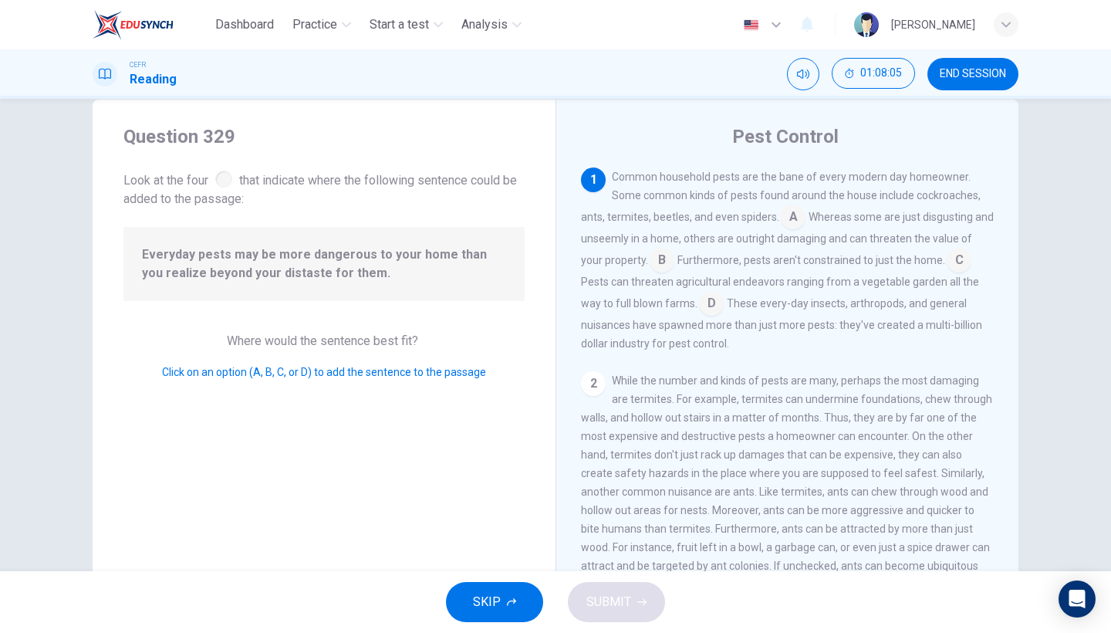
click at [960, 264] on input at bounding box center [959, 261] width 25 height 25
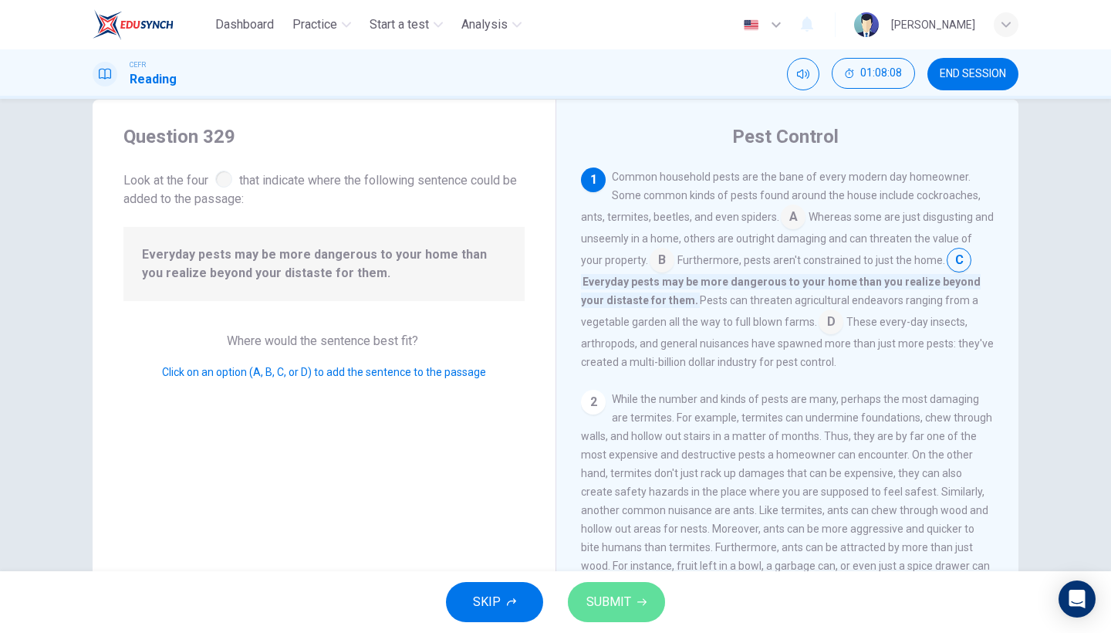
click at [618, 548] on span "SUBMIT" at bounding box center [608, 602] width 45 height 22
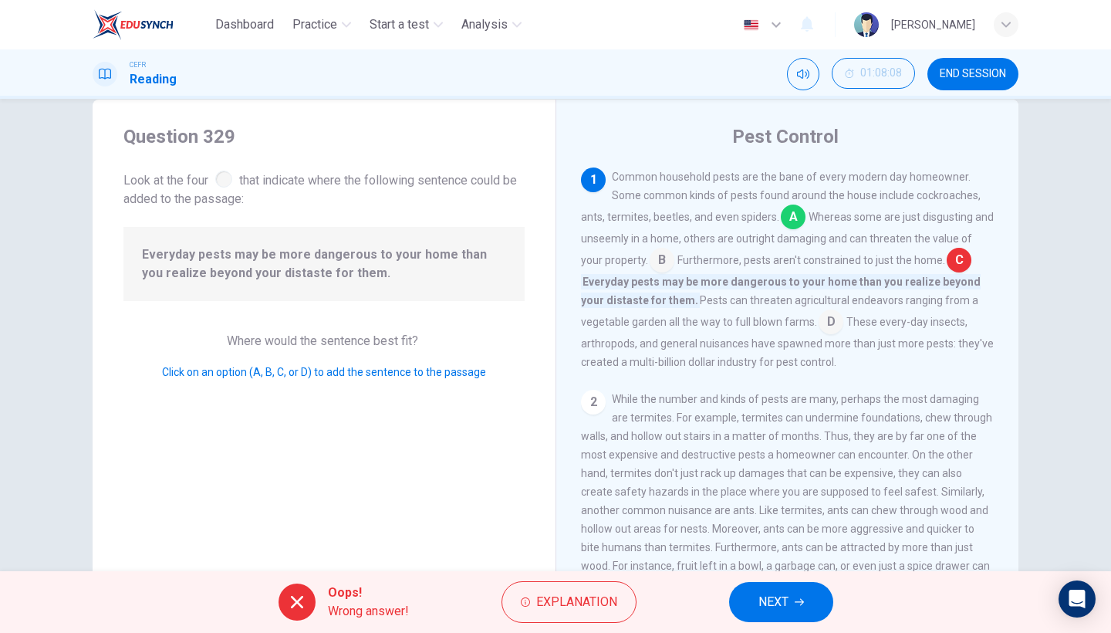
click at [774, 548] on span "NEXT" at bounding box center [773, 602] width 30 height 22
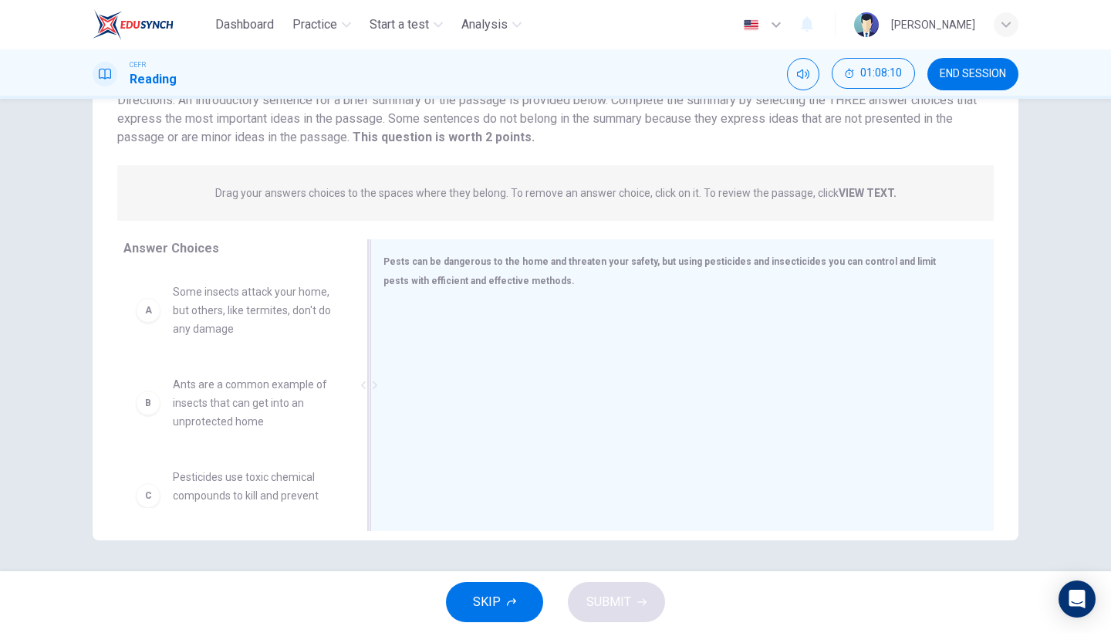
scroll to position [126, 0]
drag, startPoint x: 239, startPoint y: 405, endPoint x: 535, endPoint y: 400, distance: 295.5
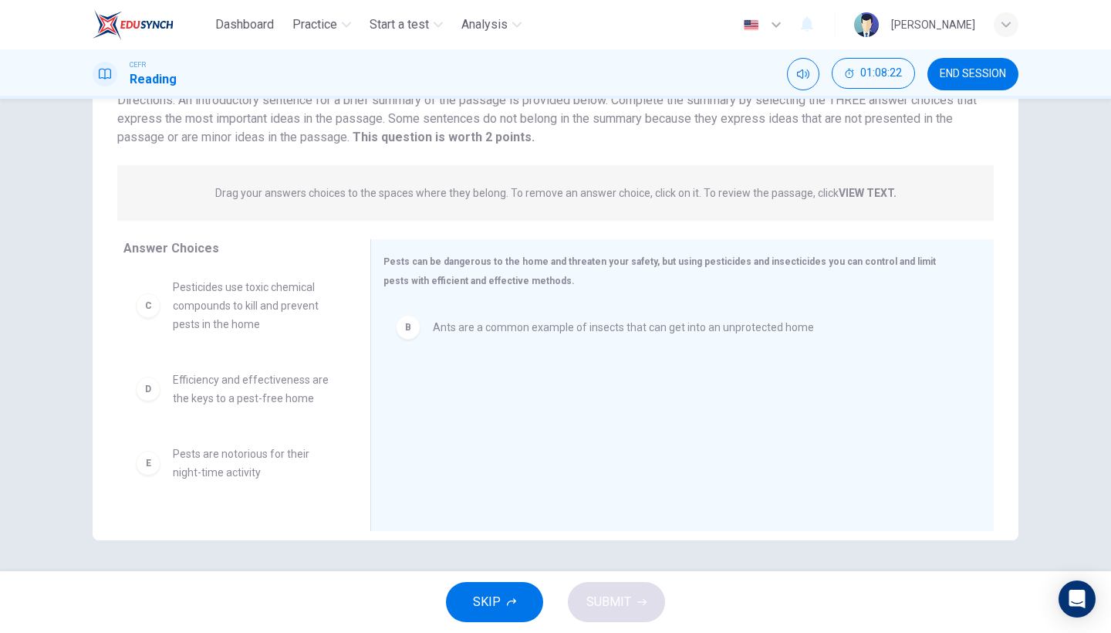
scroll to position [101, 0]
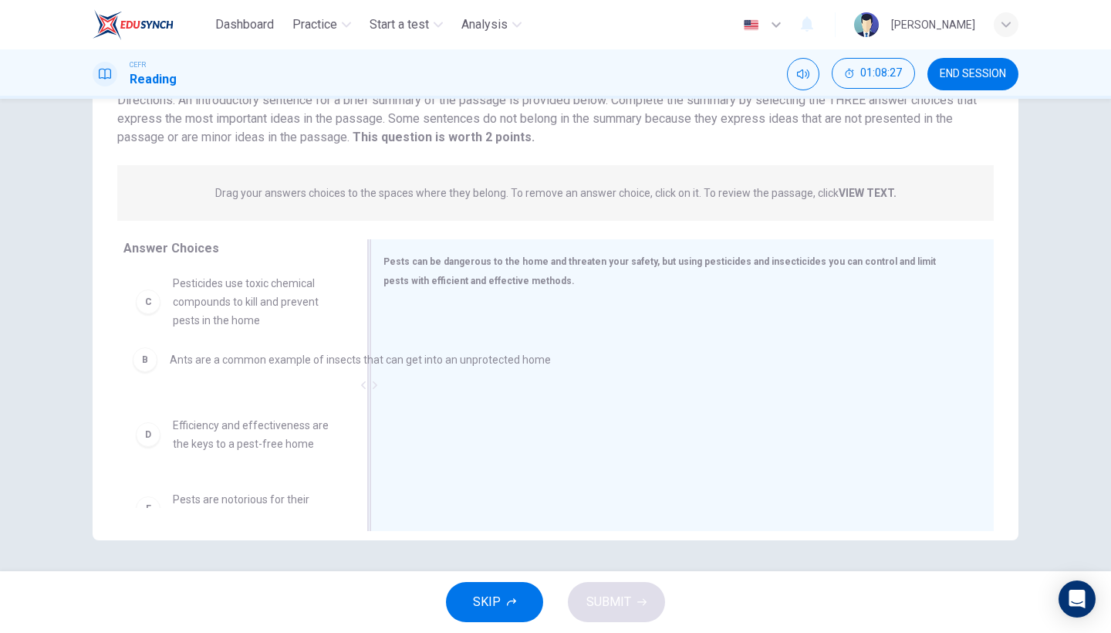
drag, startPoint x: 510, startPoint y: 338, endPoint x: 242, endPoint y: 370, distance: 269.5
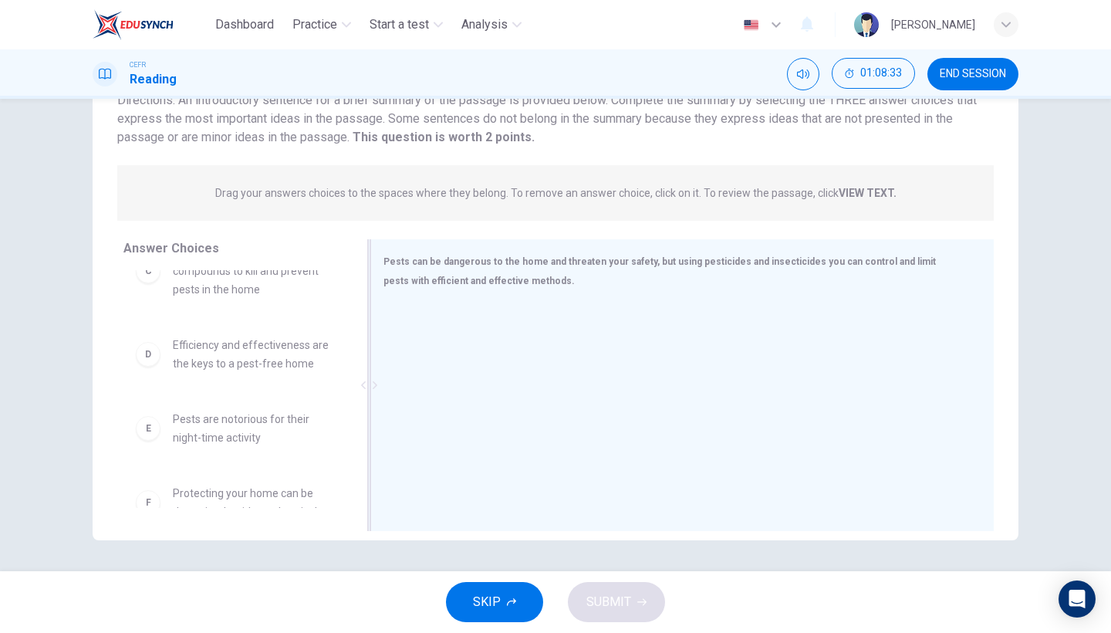
scroll to position [226, 0]
click at [278, 357] on span "Efficiency and effectiveness are the keys to a pest-free home" at bounding box center [253, 352] width 160 height 37
drag, startPoint x: 278, startPoint y: 380, endPoint x: 555, endPoint y: 396, distance: 278.2
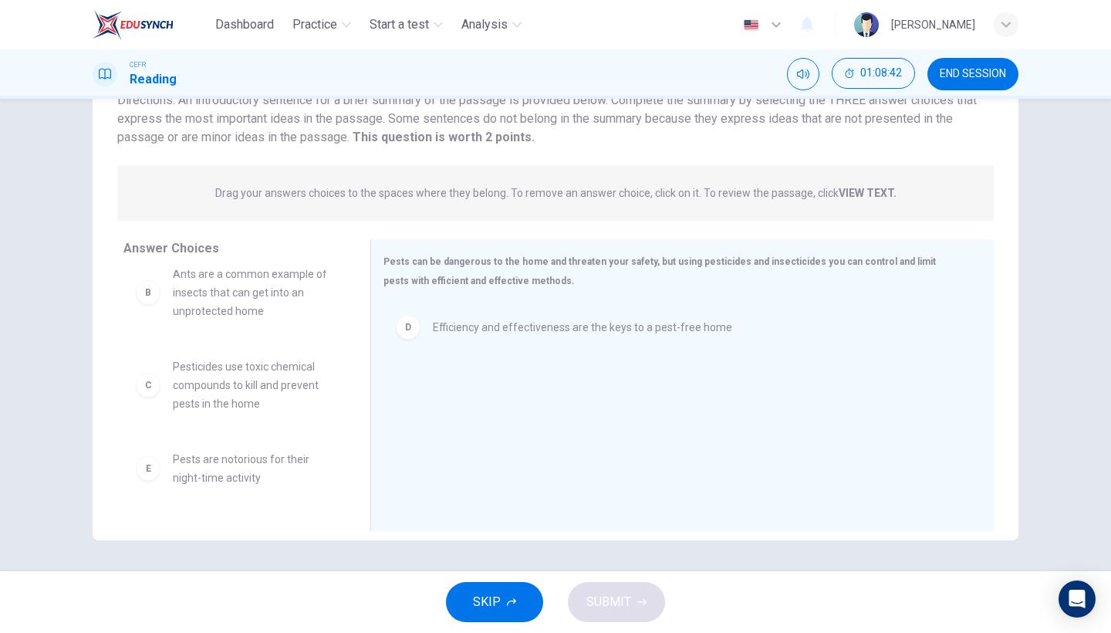
scroll to position [86, 0]
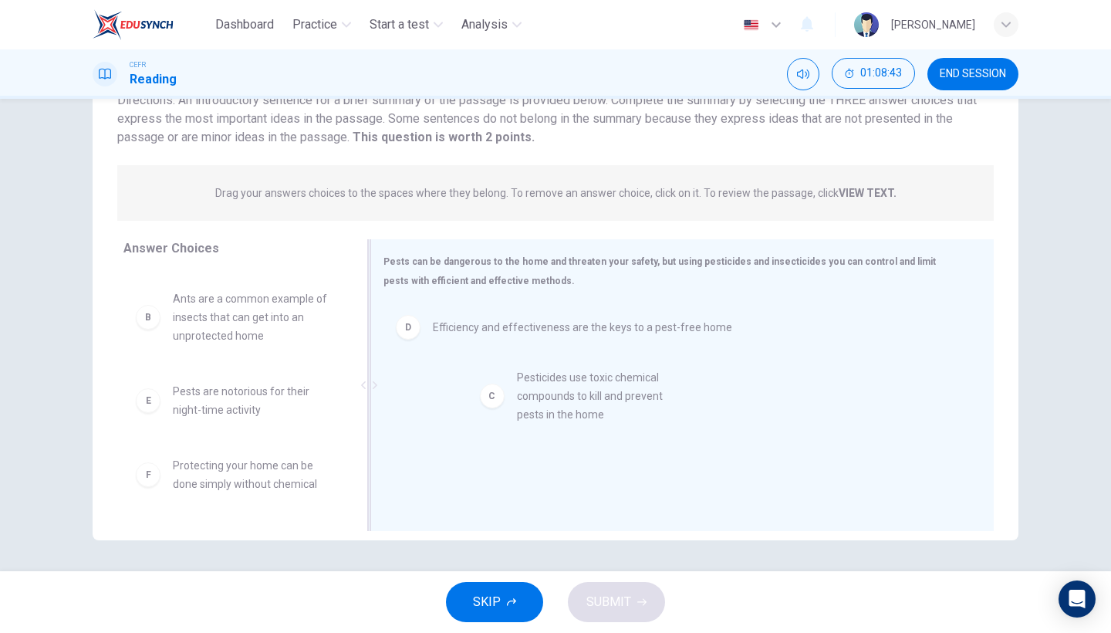
drag, startPoint x: 270, startPoint y: 430, endPoint x: 634, endPoint y: 416, distance: 364.4
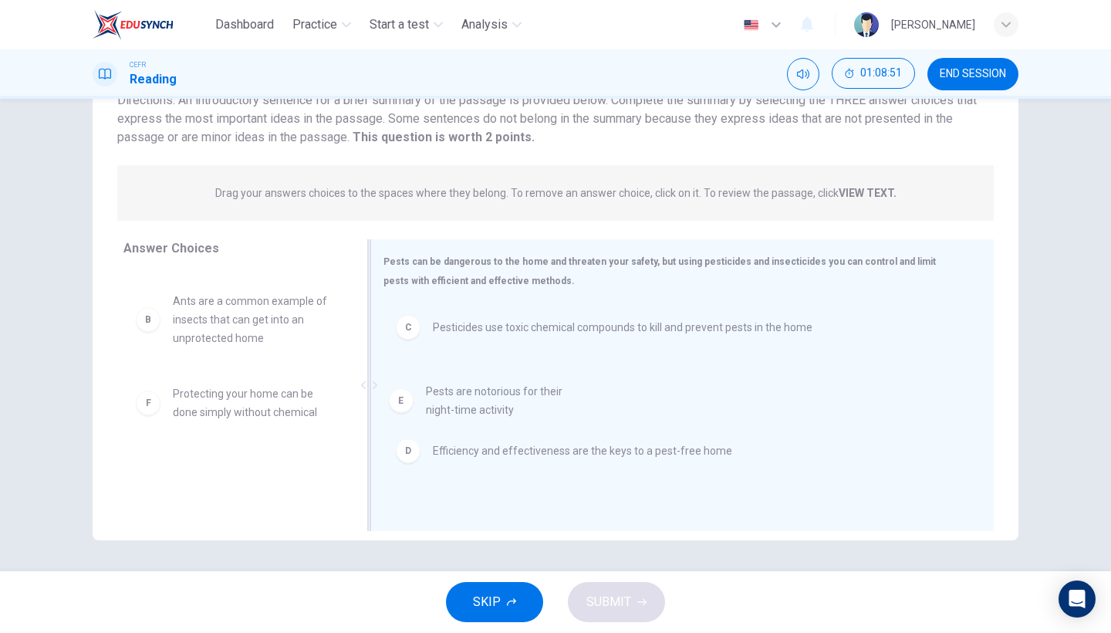
drag, startPoint x: 240, startPoint y: 407, endPoint x: 505, endPoint y: 403, distance: 265.4
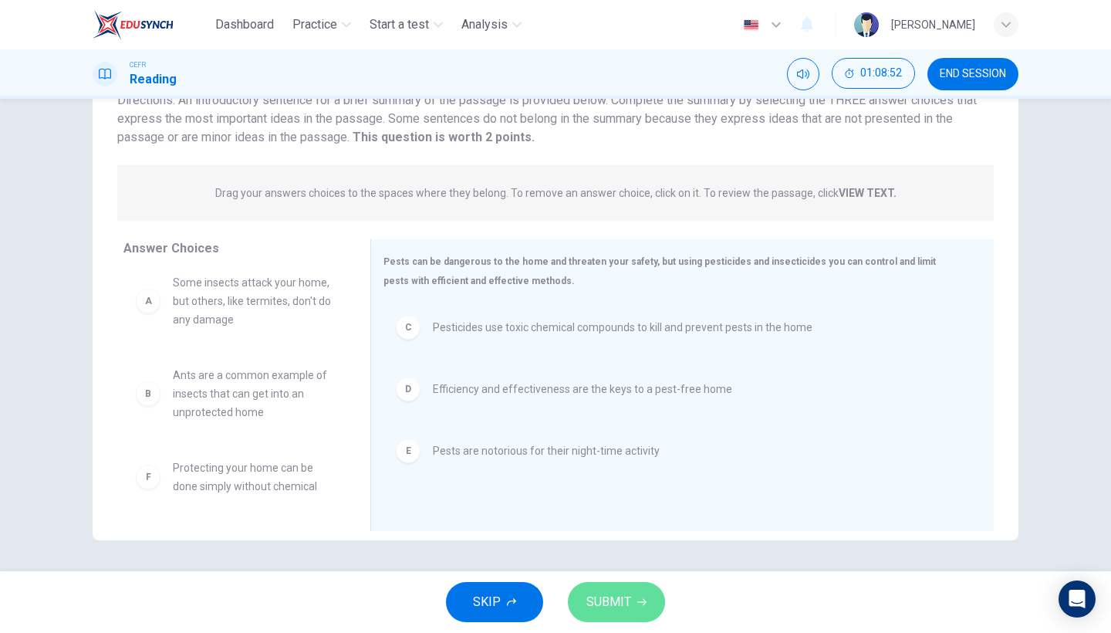
click at [622, 548] on span "SUBMIT" at bounding box center [608, 602] width 45 height 22
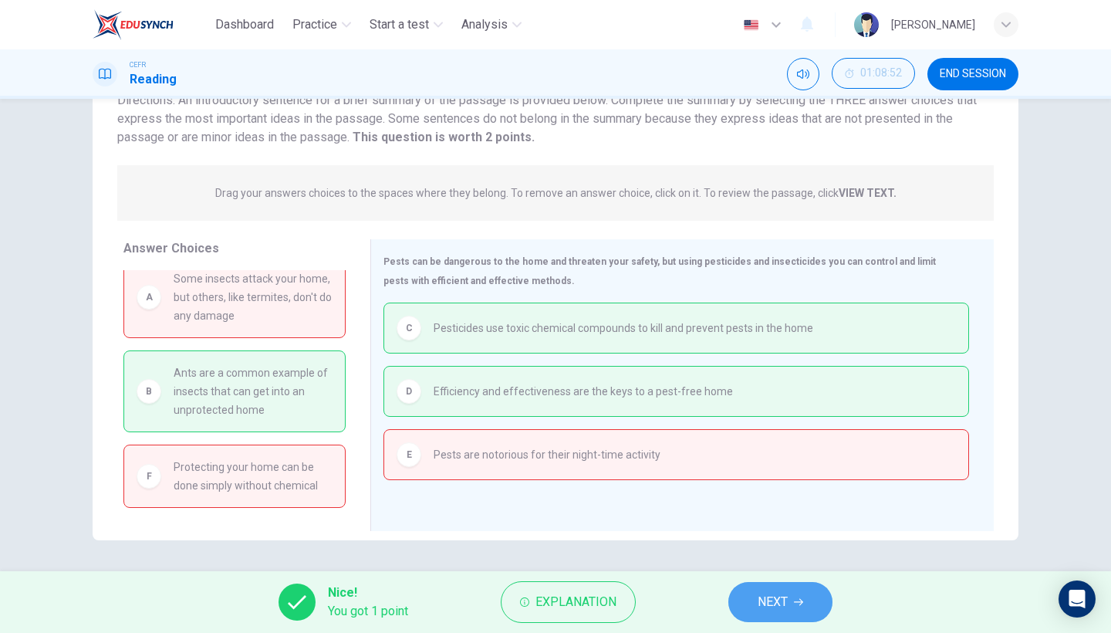
click at [761, 548] on span "NEXT" at bounding box center [773, 602] width 30 height 22
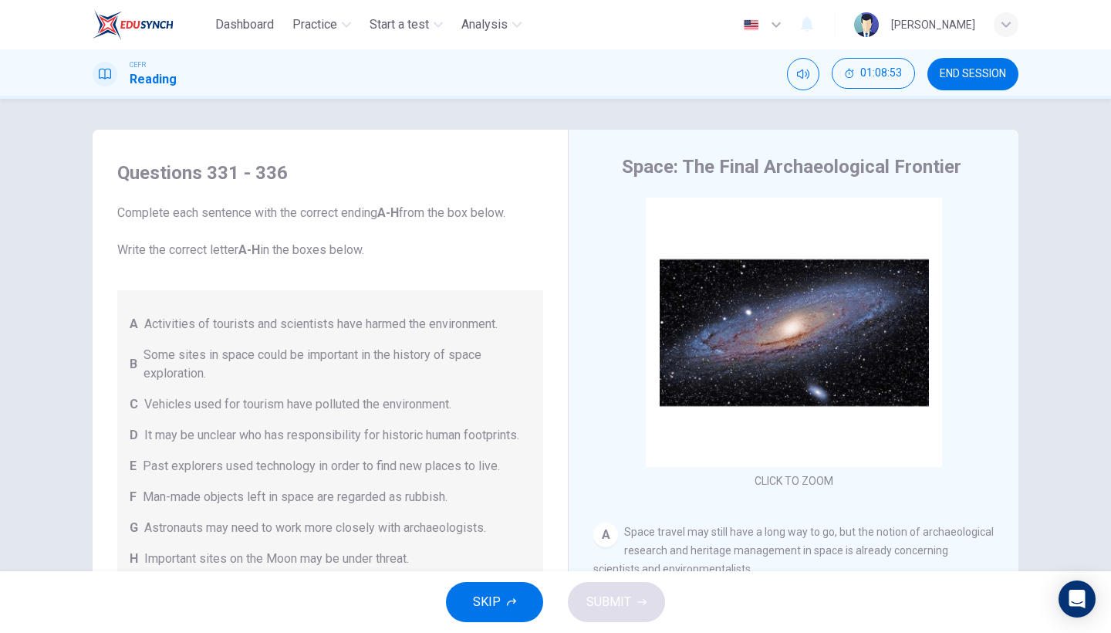
click at [505, 548] on button "SKIP" at bounding box center [494, 602] width 97 height 40
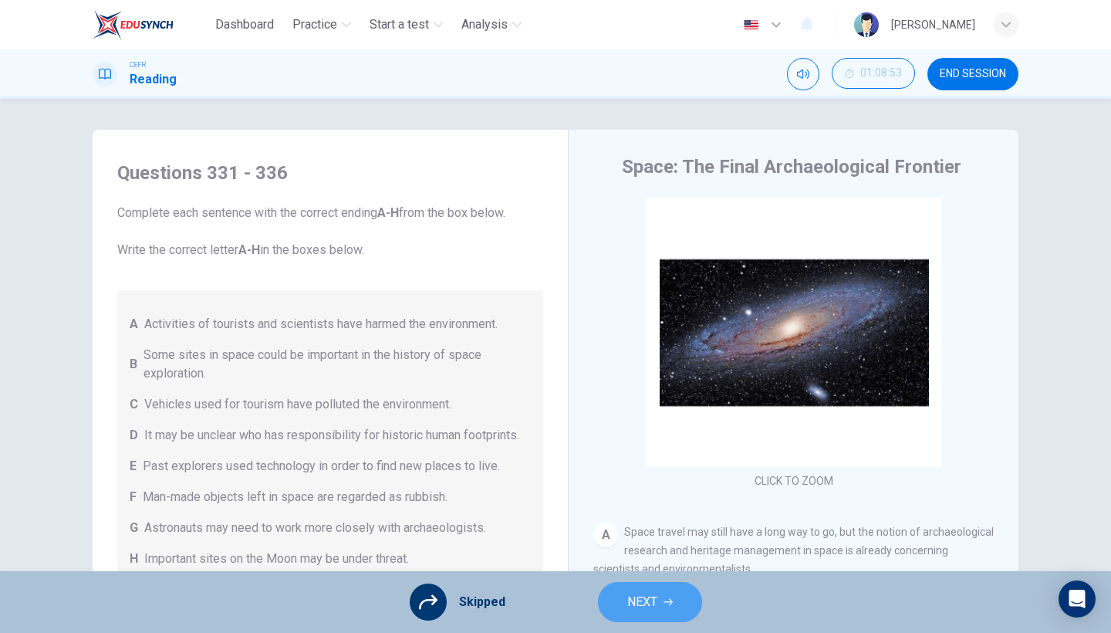
click at [649, 548] on span "NEXT" at bounding box center [642, 602] width 30 height 22
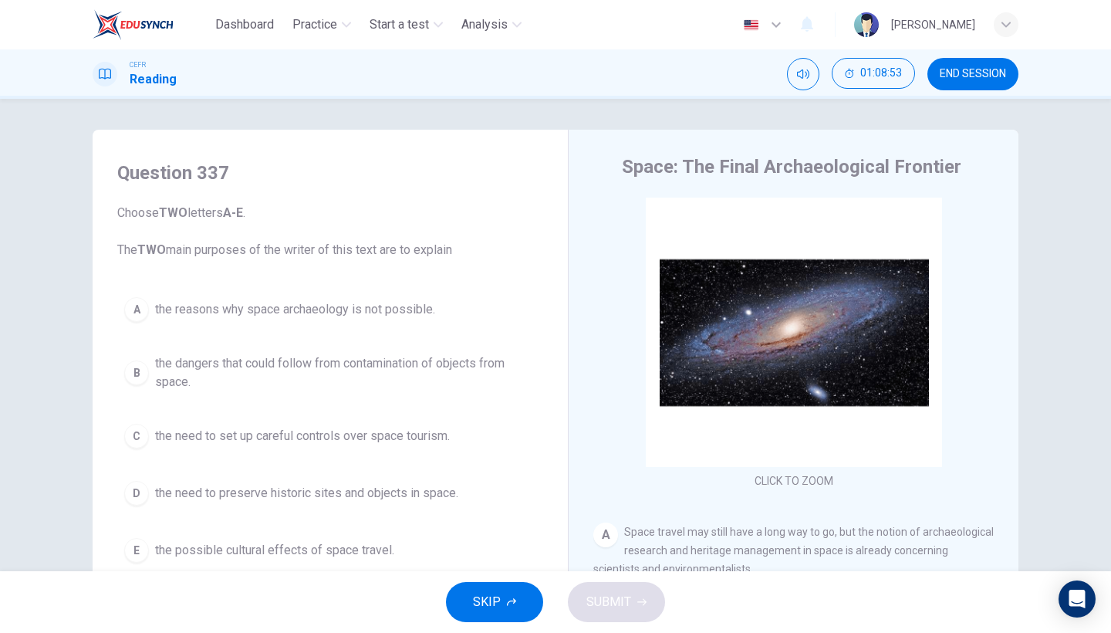
click at [466, 548] on button "SKIP" at bounding box center [494, 602] width 97 height 40
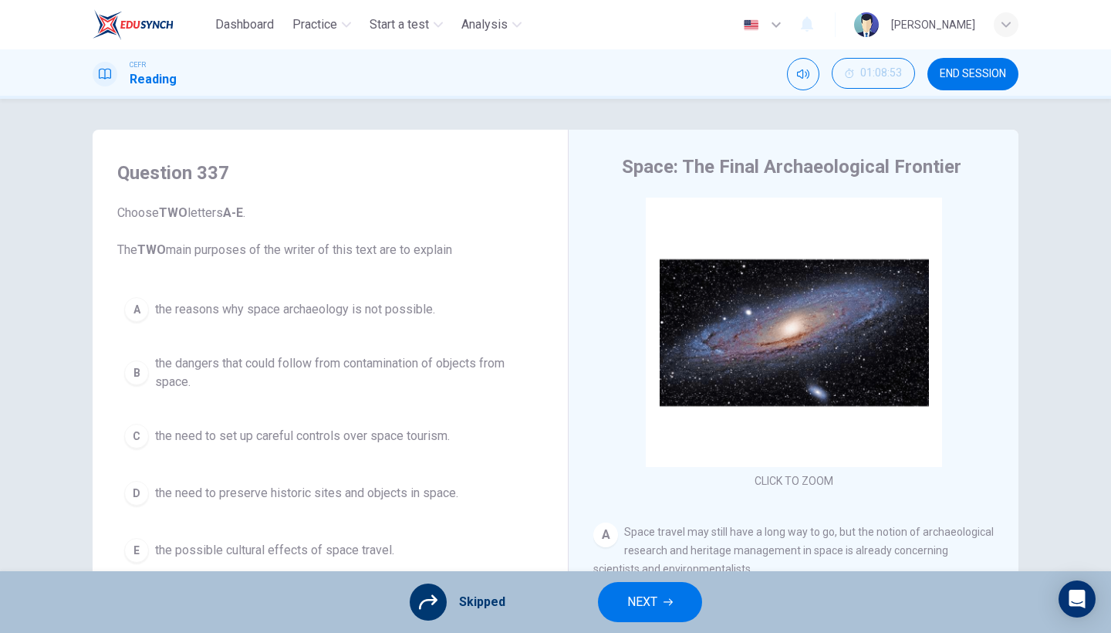
drag, startPoint x: 637, startPoint y: 609, endPoint x: 651, endPoint y: 606, distance: 14.2
click at [651, 548] on span "NEXT" at bounding box center [642, 602] width 30 height 22
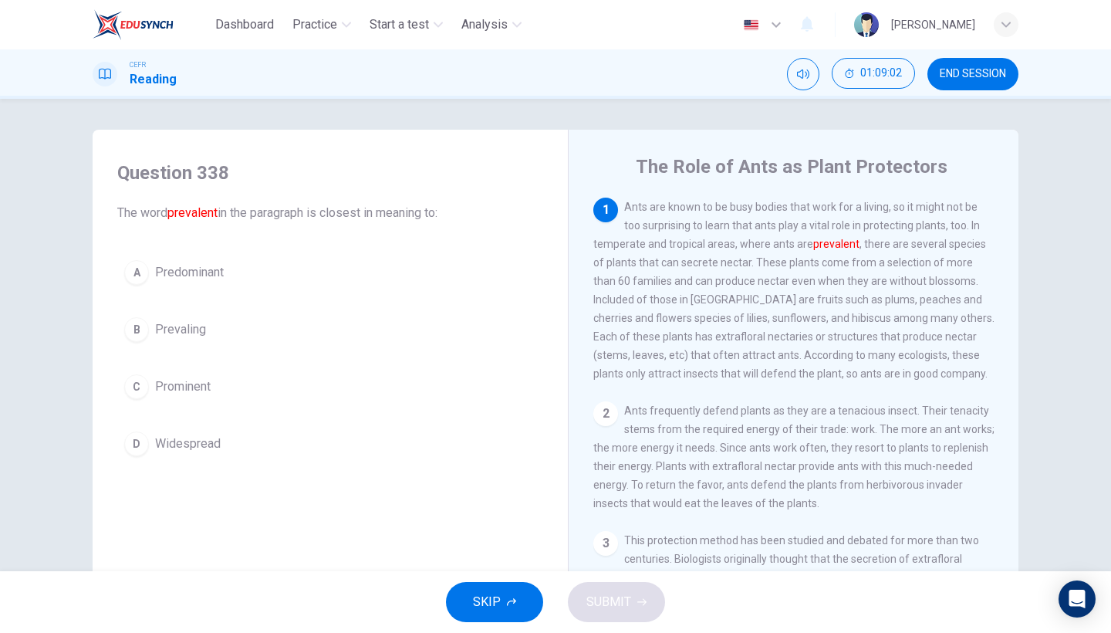
click at [238, 458] on button "D Widespread" at bounding box center [330, 443] width 426 height 39
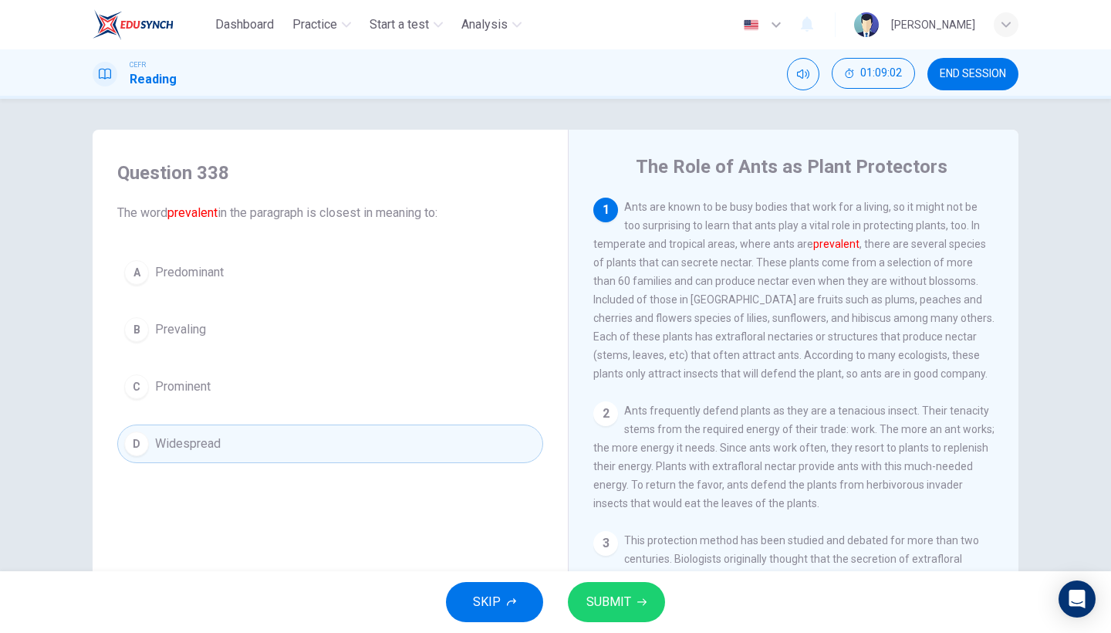
click at [603, 548] on button "SUBMIT" at bounding box center [616, 602] width 97 height 40
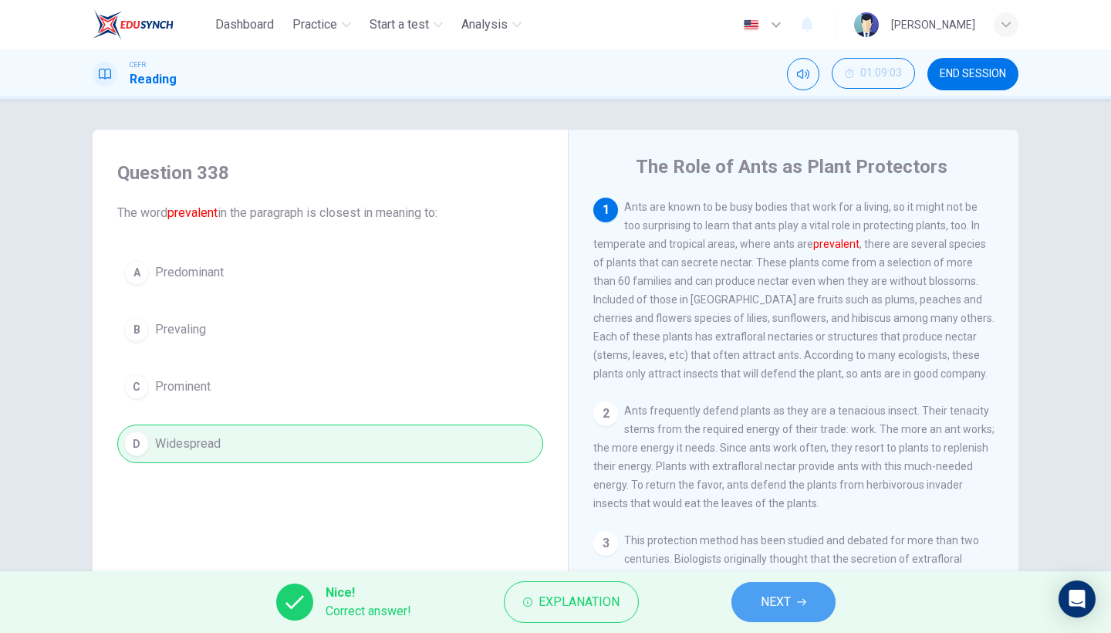
click at [794, 548] on button "NEXT" at bounding box center [783, 602] width 104 height 40
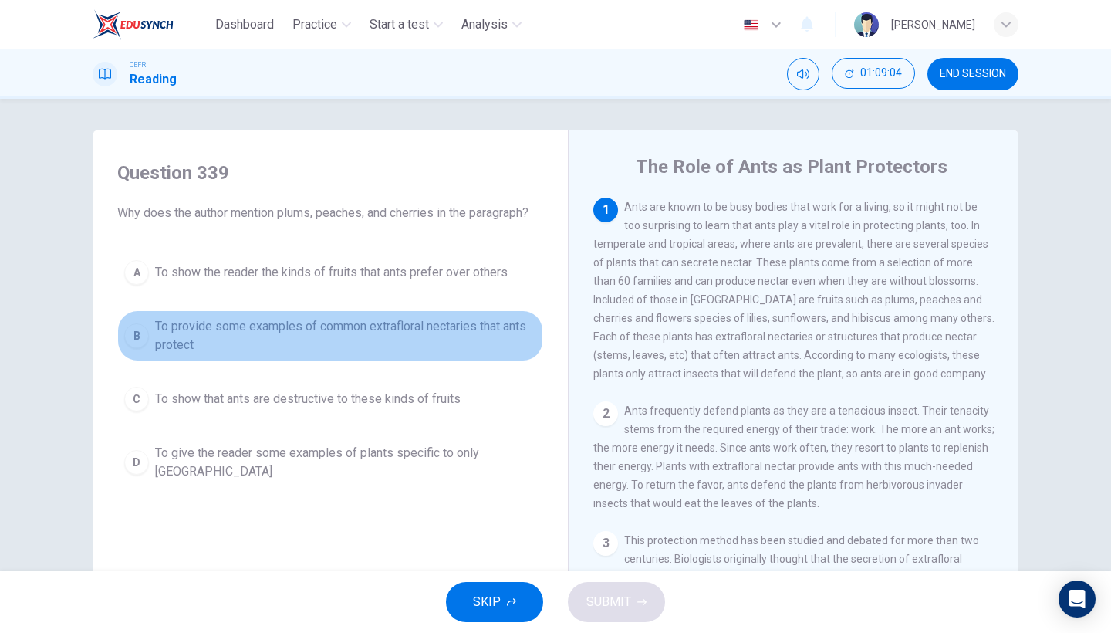
click at [379, 334] on span "To provide some examples of common extrafloral nectaries that ants protect" at bounding box center [345, 335] width 381 height 37
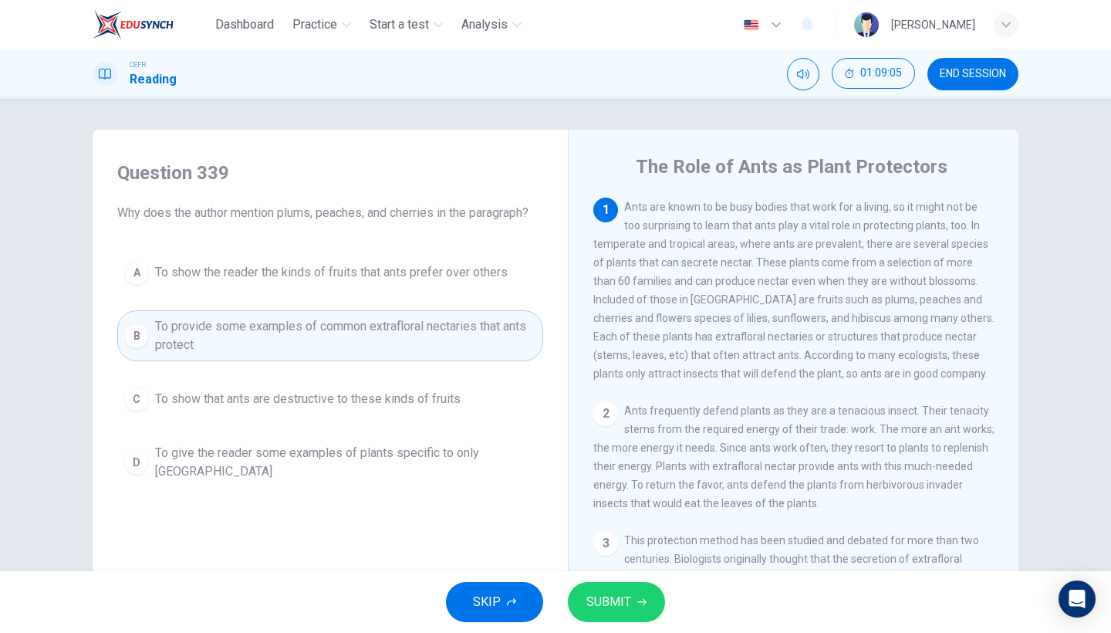
click at [639, 548] on button "SUBMIT" at bounding box center [616, 602] width 97 height 40
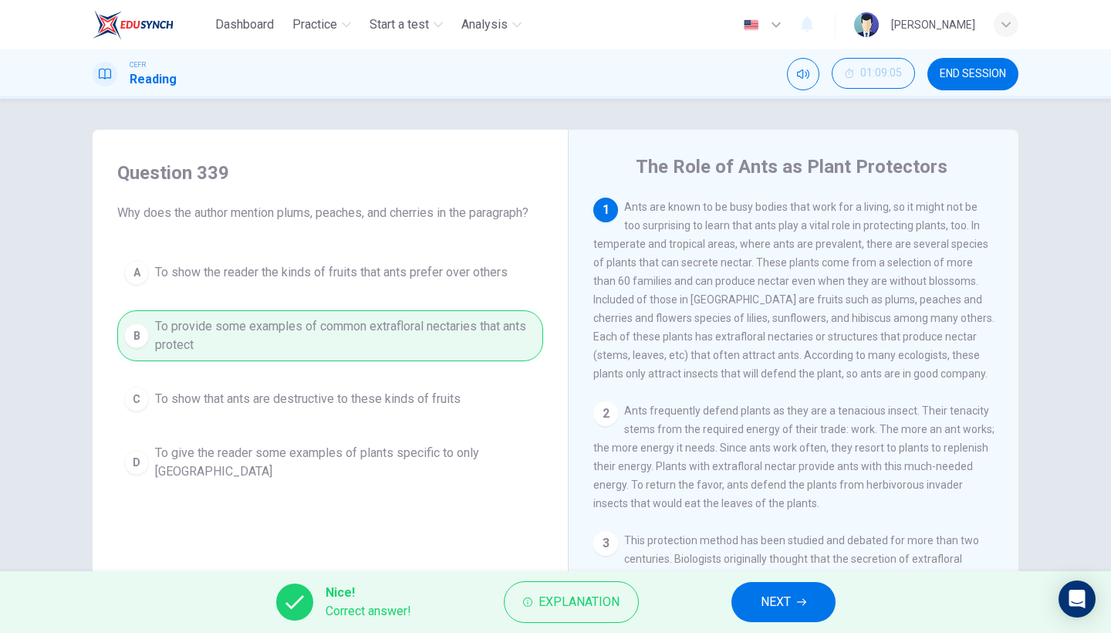
click at [798, 548] on button "NEXT" at bounding box center [783, 602] width 104 height 40
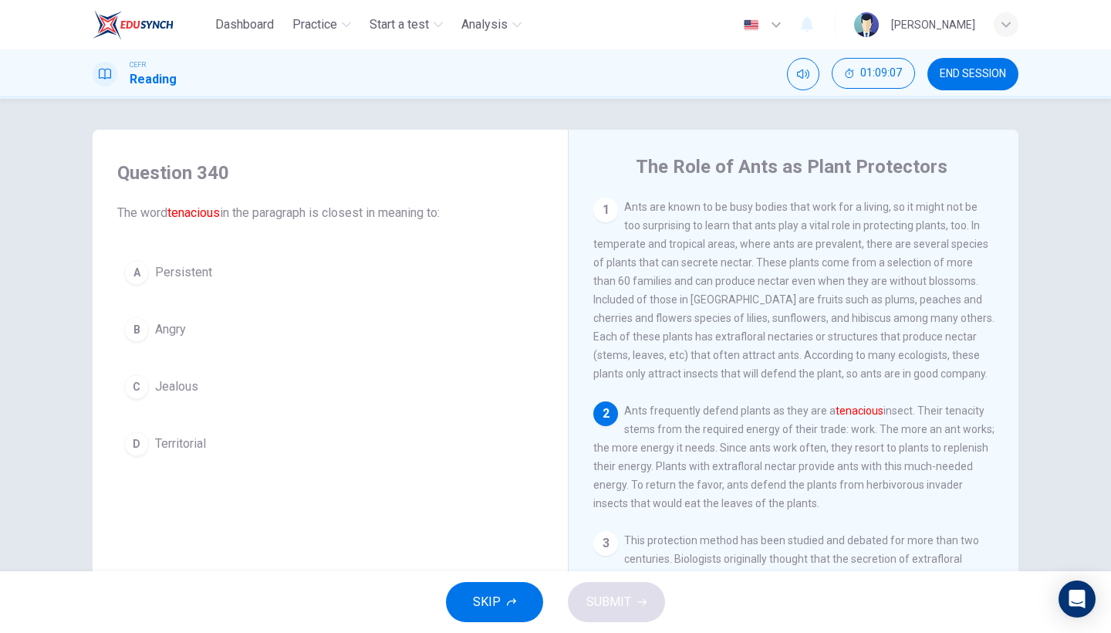
click at [356, 270] on button "A Persistent" at bounding box center [330, 272] width 426 height 39
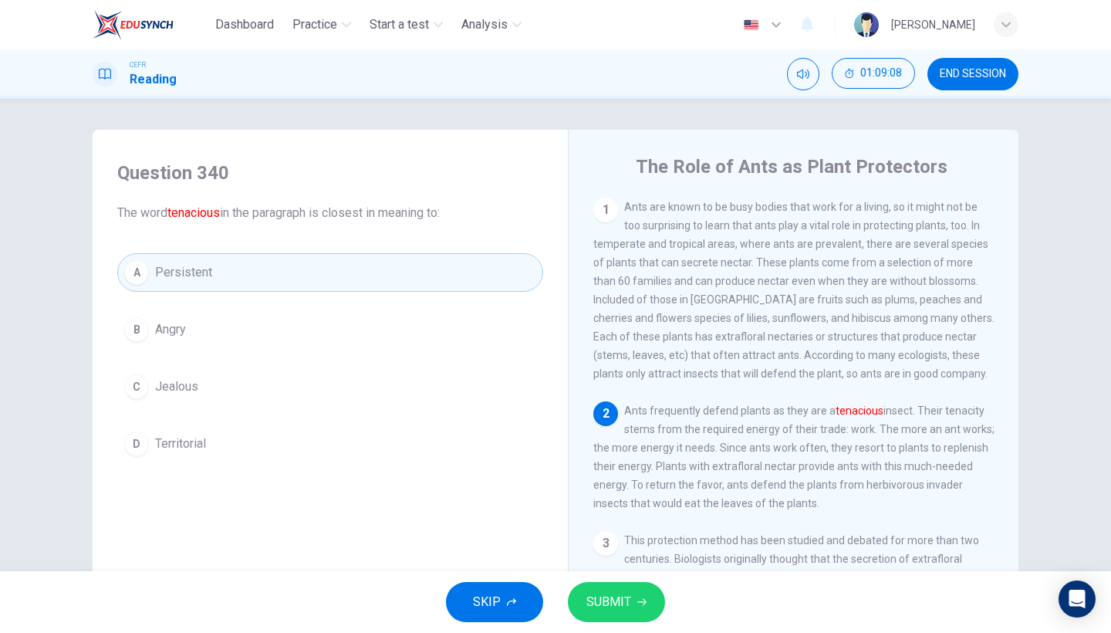
click at [619, 548] on button "SUBMIT" at bounding box center [616, 602] width 97 height 40
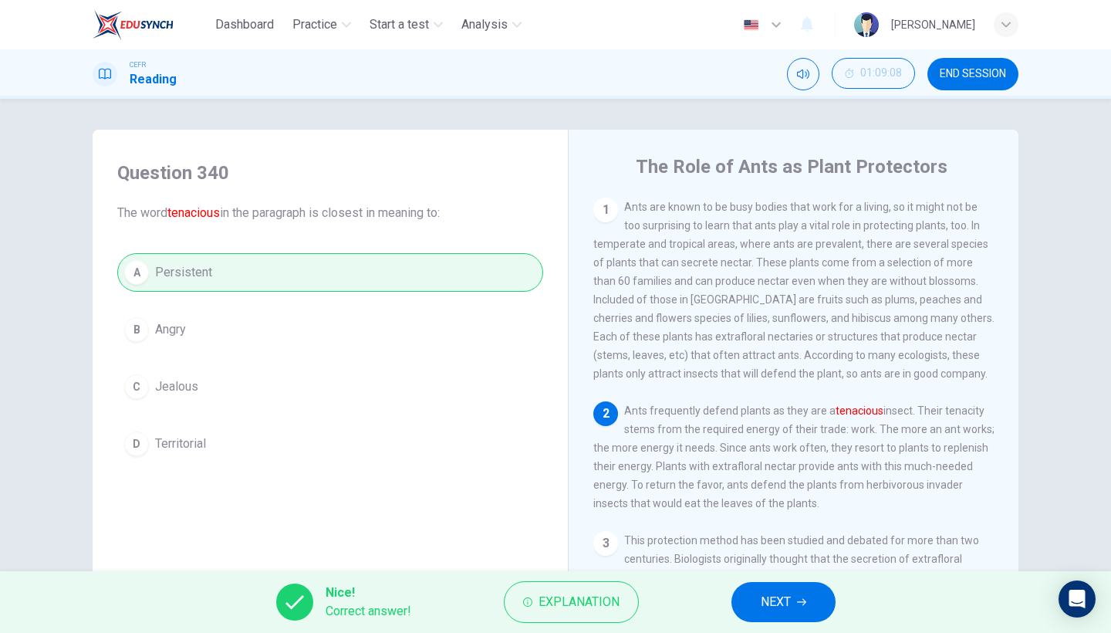
click at [764, 548] on span "NEXT" at bounding box center [776, 602] width 30 height 22
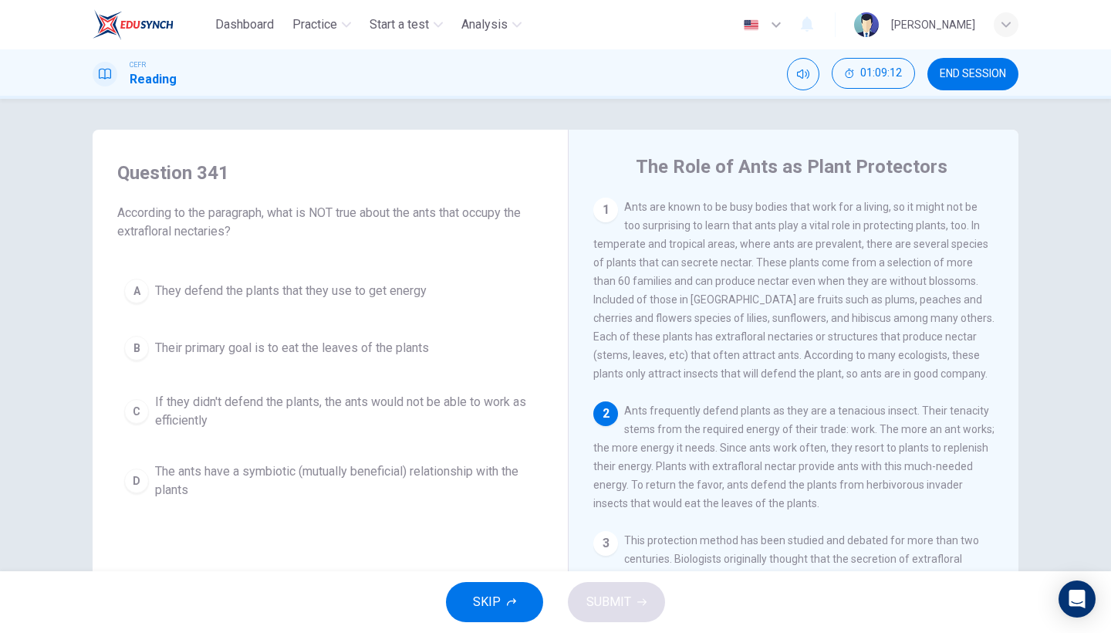
click at [410, 356] on span "Their primary goal is to eat the leaves of the plants" at bounding box center [292, 348] width 274 height 19
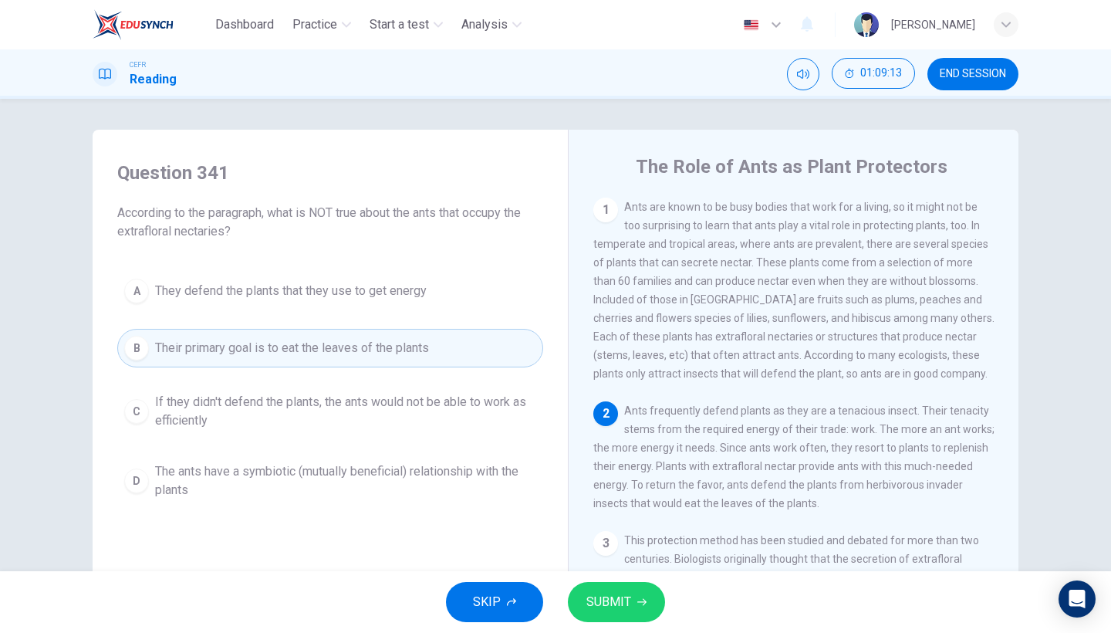
click at [621, 548] on span "SUBMIT" at bounding box center [608, 602] width 45 height 22
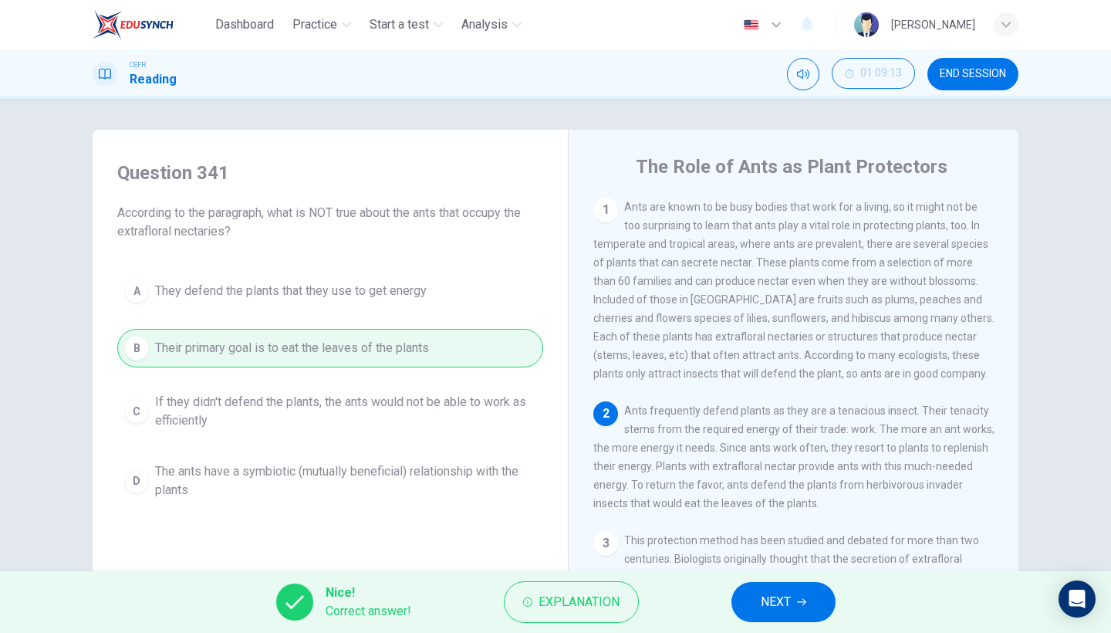
click at [796, 548] on button "NEXT" at bounding box center [783, 602] width 104 height 40
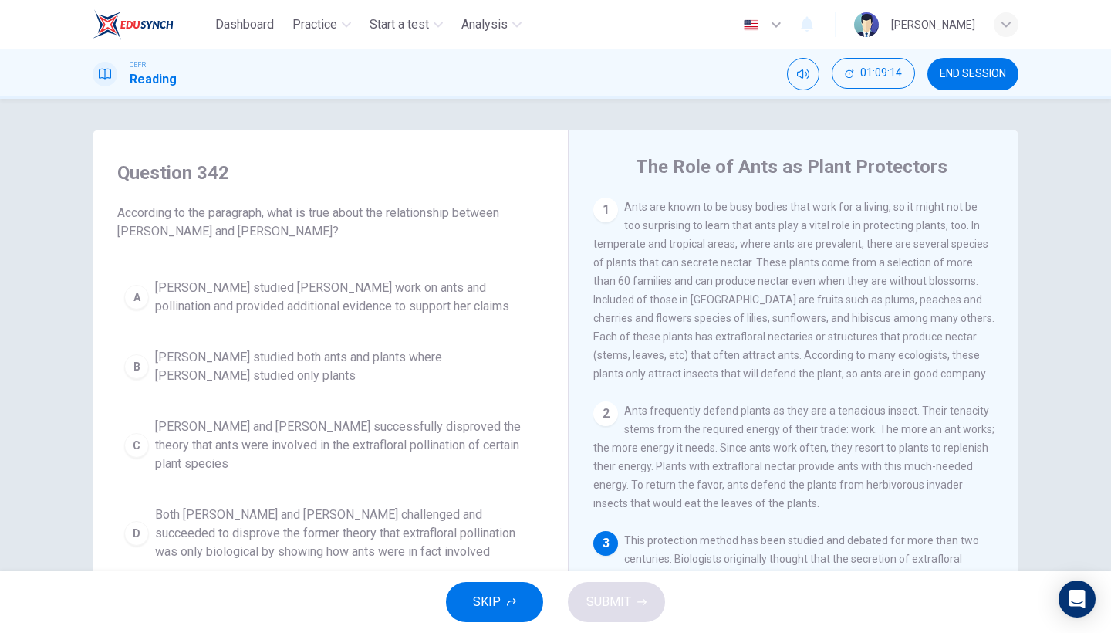
scroll to position [69, 0]
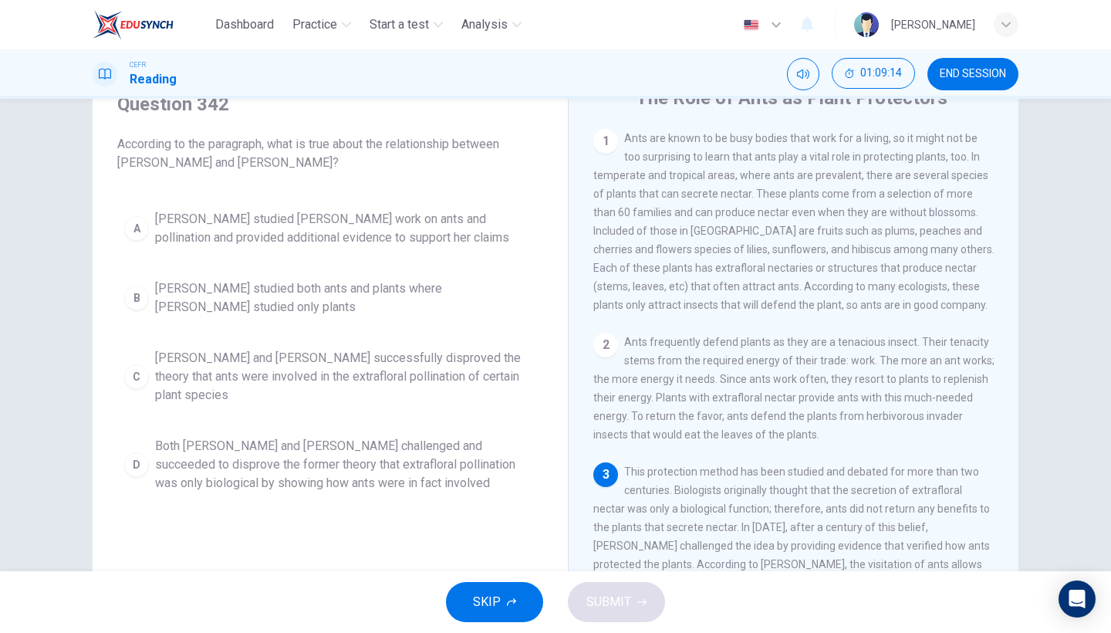
click at [307, 465] on span "Both [PERSON_NAME] and [PERSON_NAME] challenged and succeeded to disprove the f…" at bounding box center [345, 465] width 381 height 56
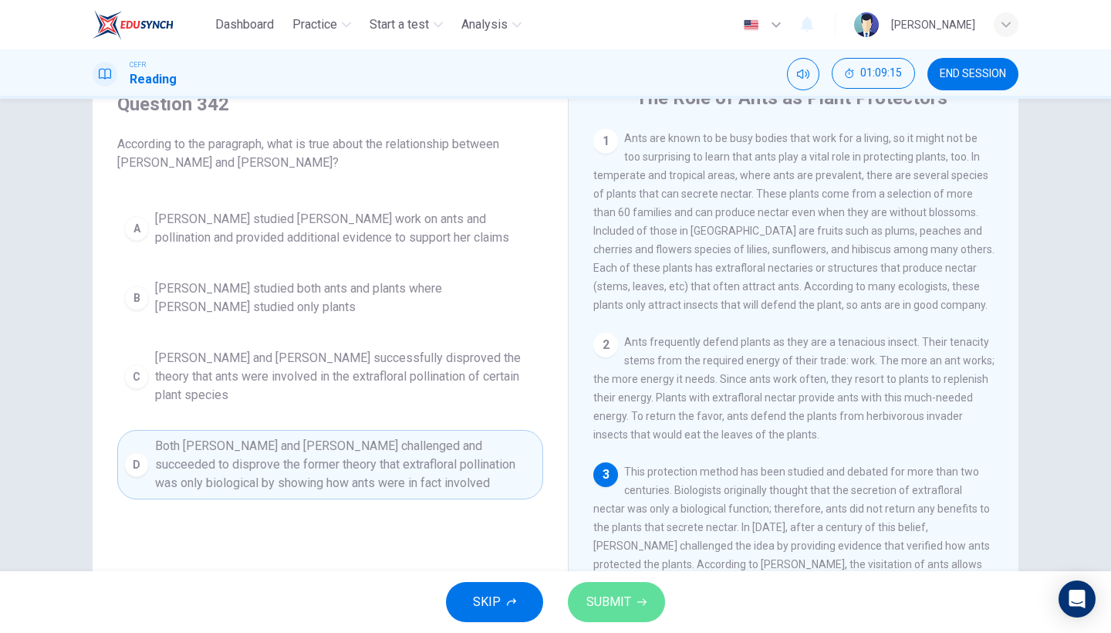
click at [644, 548] on button "SUBMIT" at bounding box center [616, 602] width 97 height 40
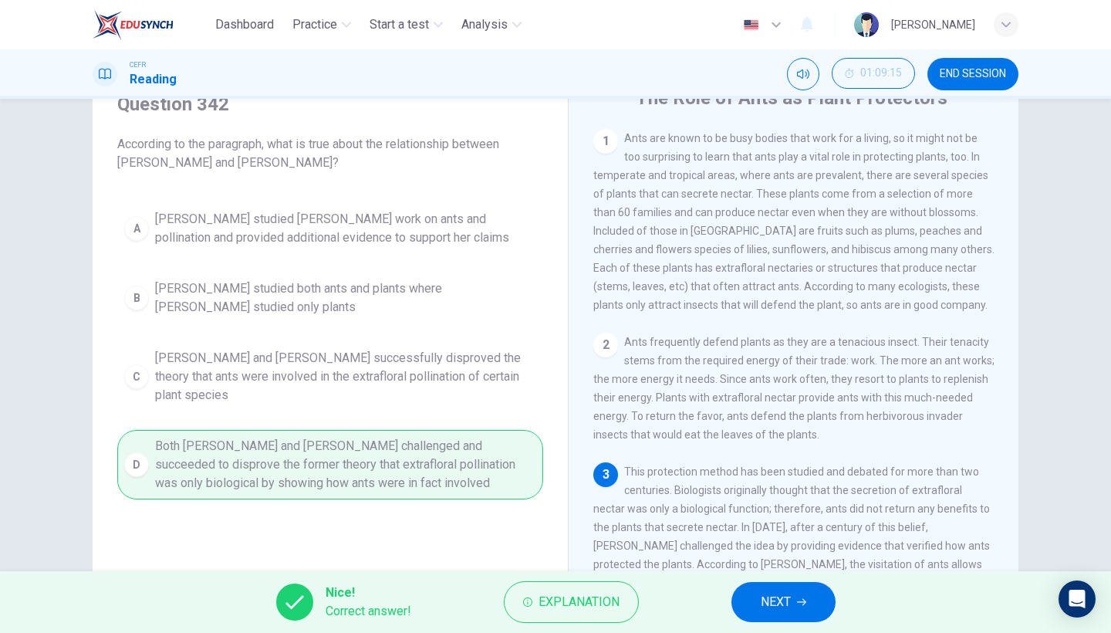
click at [755, 548] on button "NEXT" at bounding box center [783, 602] width 104 height 40
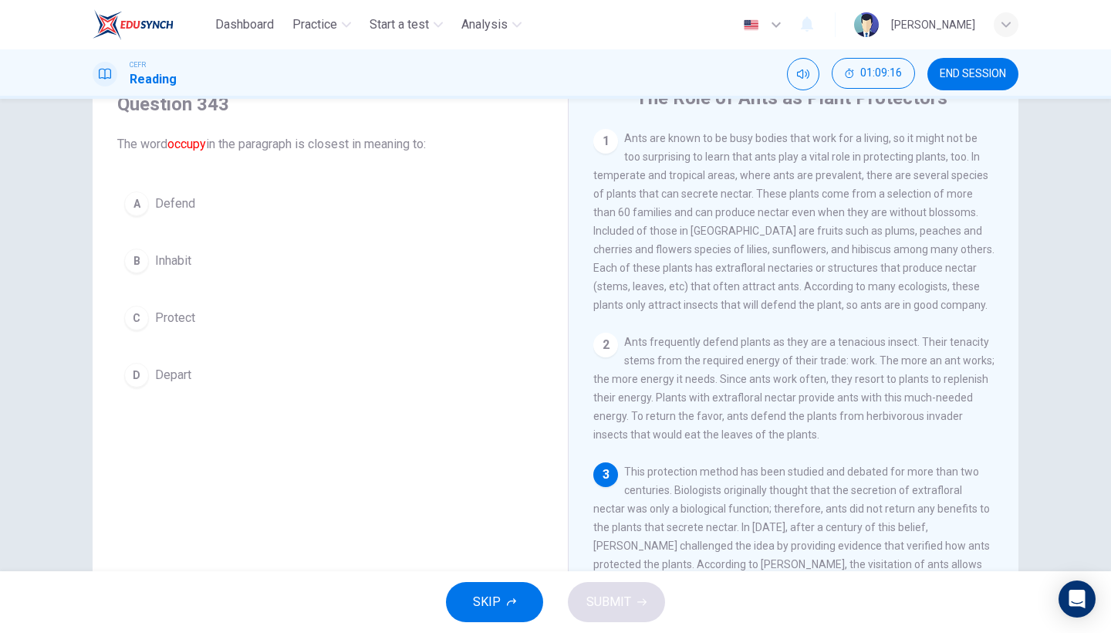
click at [340, 281] on div "A Defend B Inhabit C Protect D Depart" at bounding box center [330, 289] width 426 height 210
click at [374, 285] on div "A Defend B Inhabit C Protect D Depart" at bounding box center [330, 289] width 426 height 210
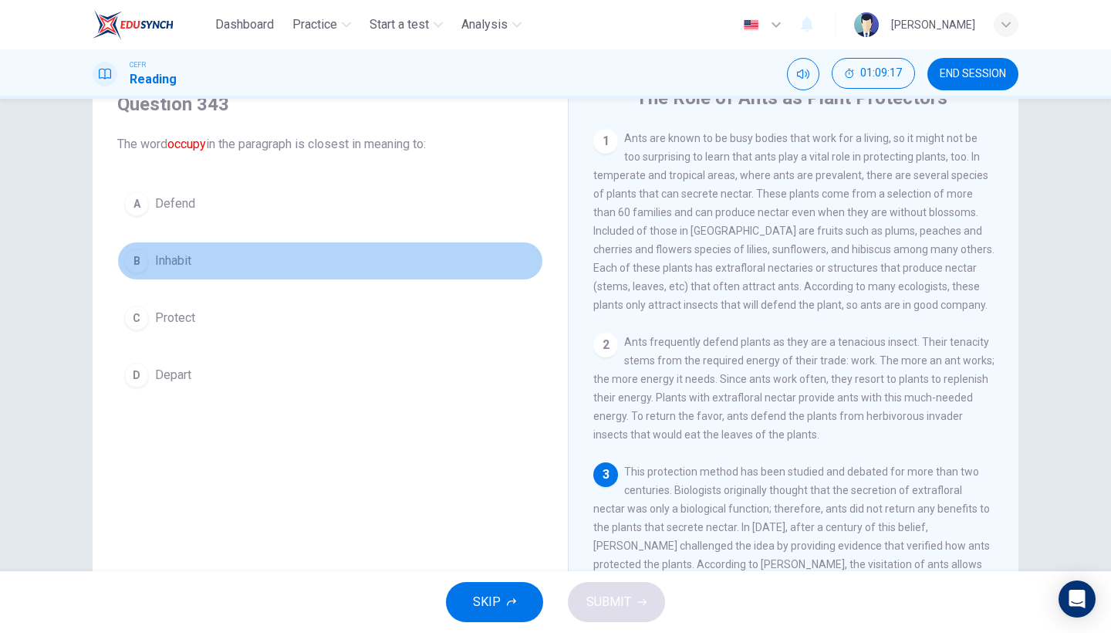
click at [376, 268] on button "B Inhabit" at bounding box center [330, 260] width 426 height 39
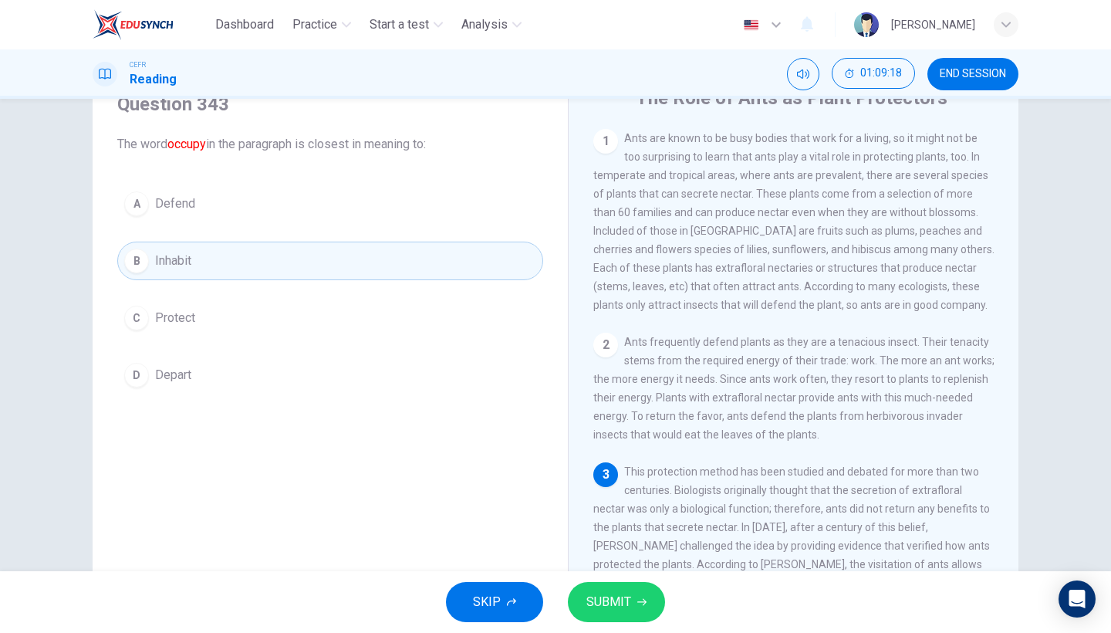
click at [592, 548] on div "SKIP SUBMIT" at bounding box center [555, 602] width 1111 height 62
click at [596, 548] on span "SUBMIT" at bounding box center [608, 602] width 45 height 22
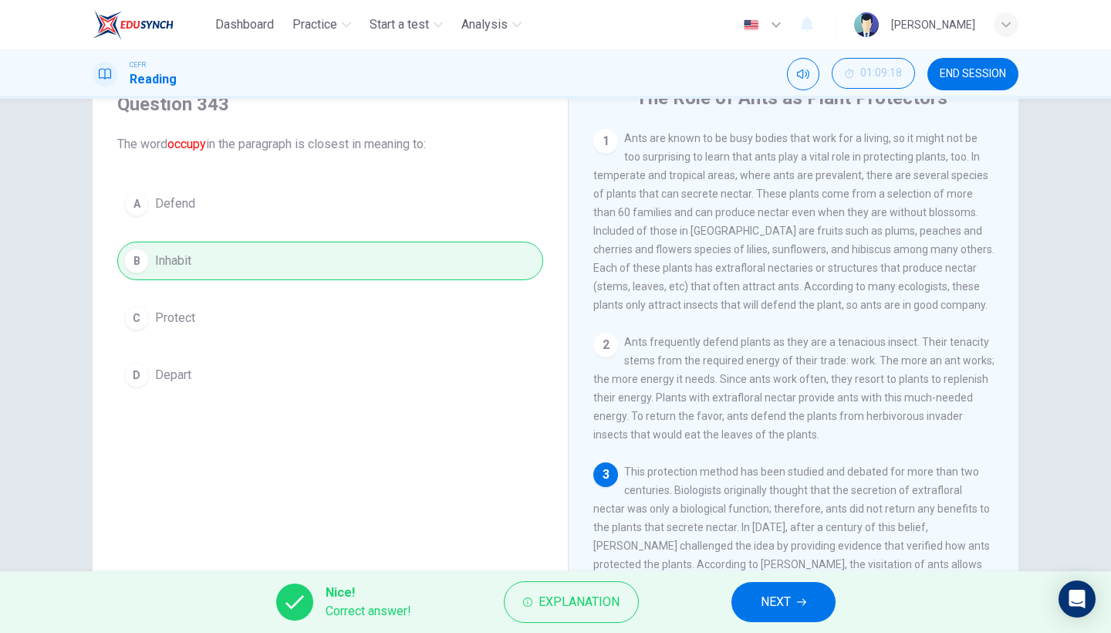
click at [813, 548] on button "NEXT" at bounding box center [783, 602] width 104 height 40
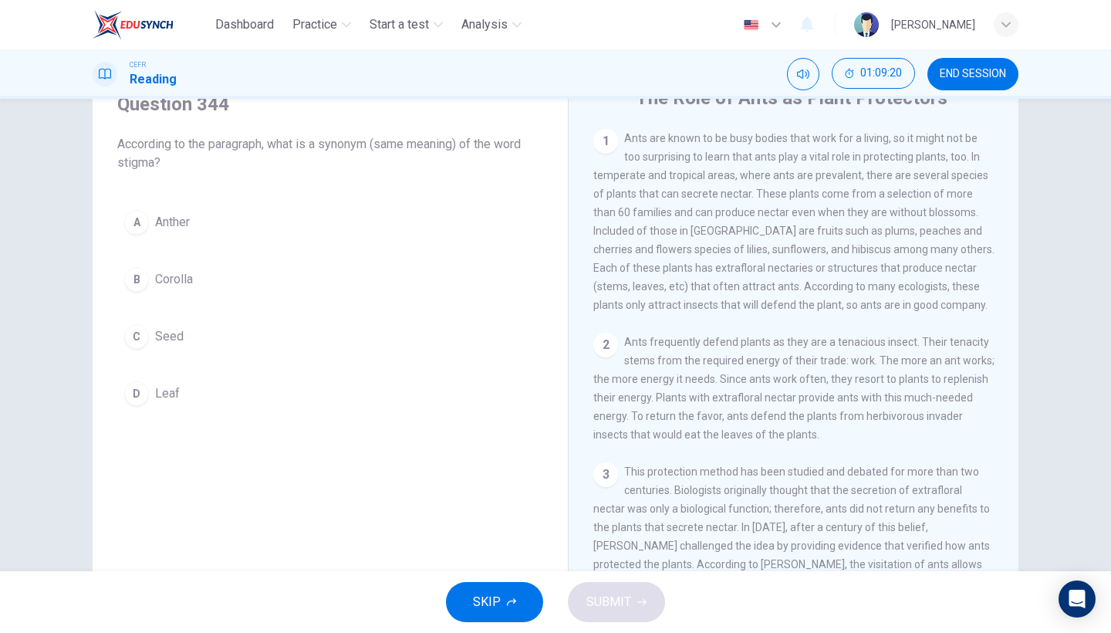
click at [220, 288] on button "B Corolla" at bounding box center [330, 279] width 426 height 39
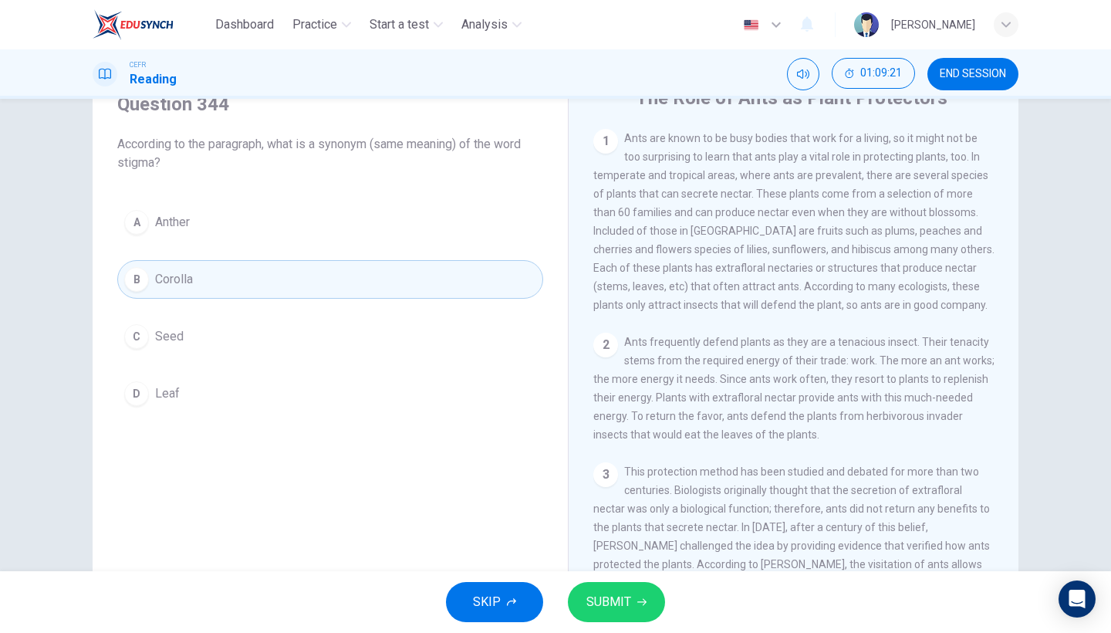
click at [623, 548] on span "SUBMIT" at bounding box center [608, 602] width 45 height 22
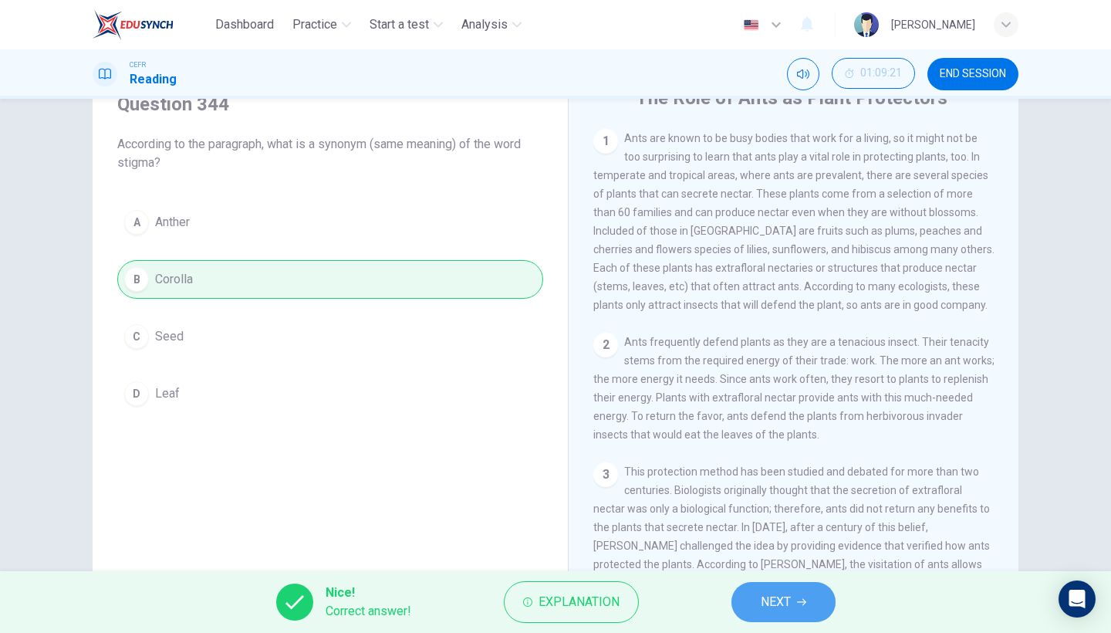
click at [794, 548] on button "NEXT" at bounding box center [783, 602] width 104 height 40
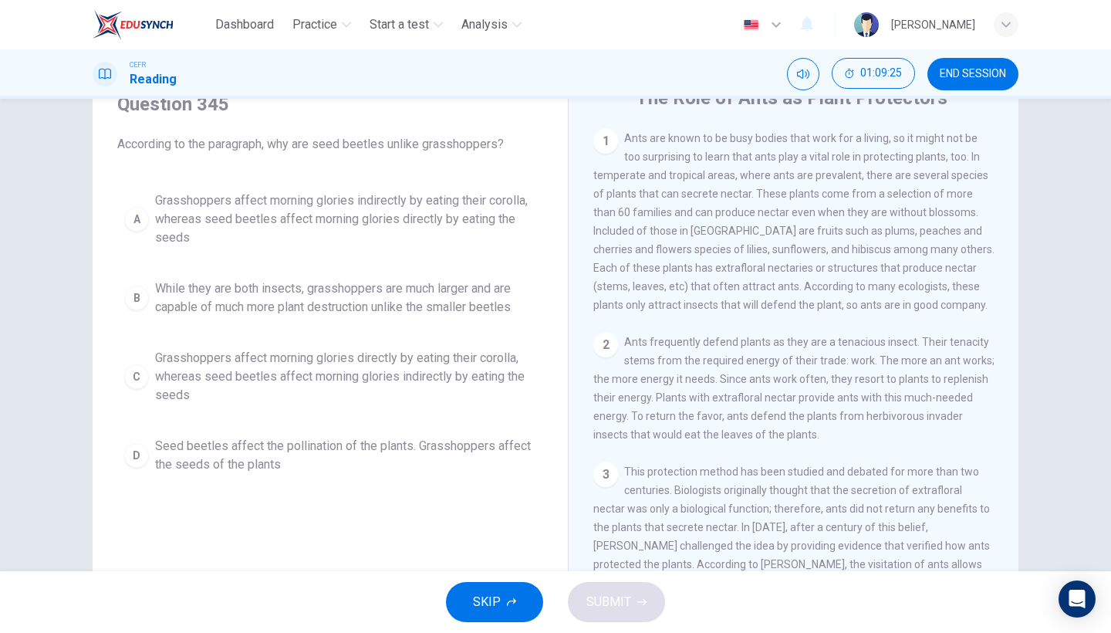
click at [377, 234] on span "Grasshoppers affect morning glories indirectly by eating their corolla, whereas…" at bounding box center [345, 219] width 381 height 56
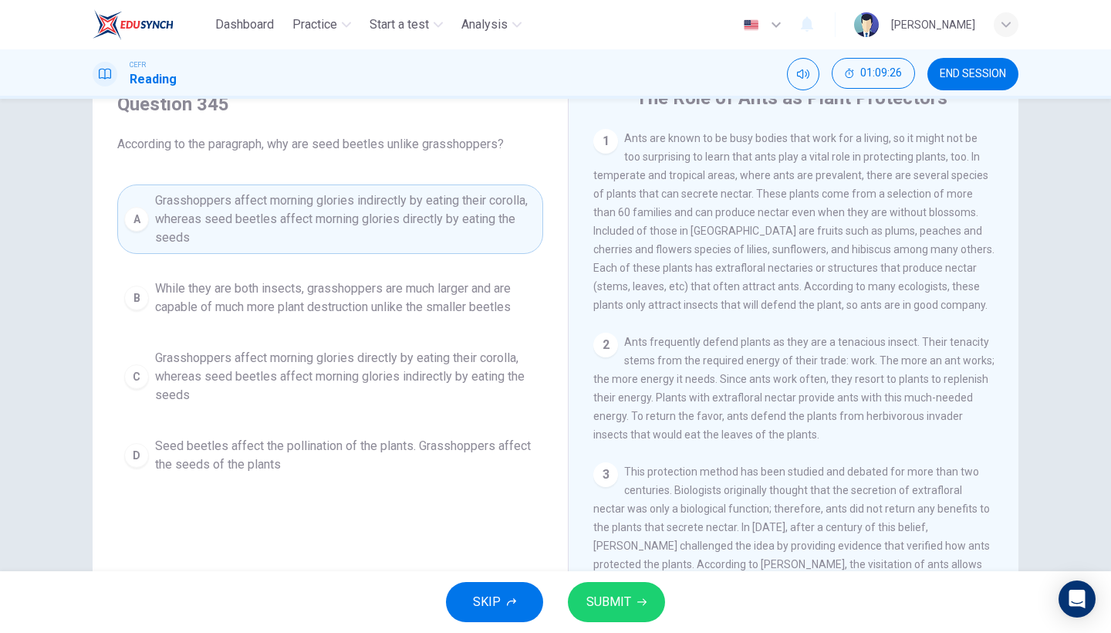
click at [628, 548] on span "SUBMIT" at bounding box center [608, 602] width 45 height 22
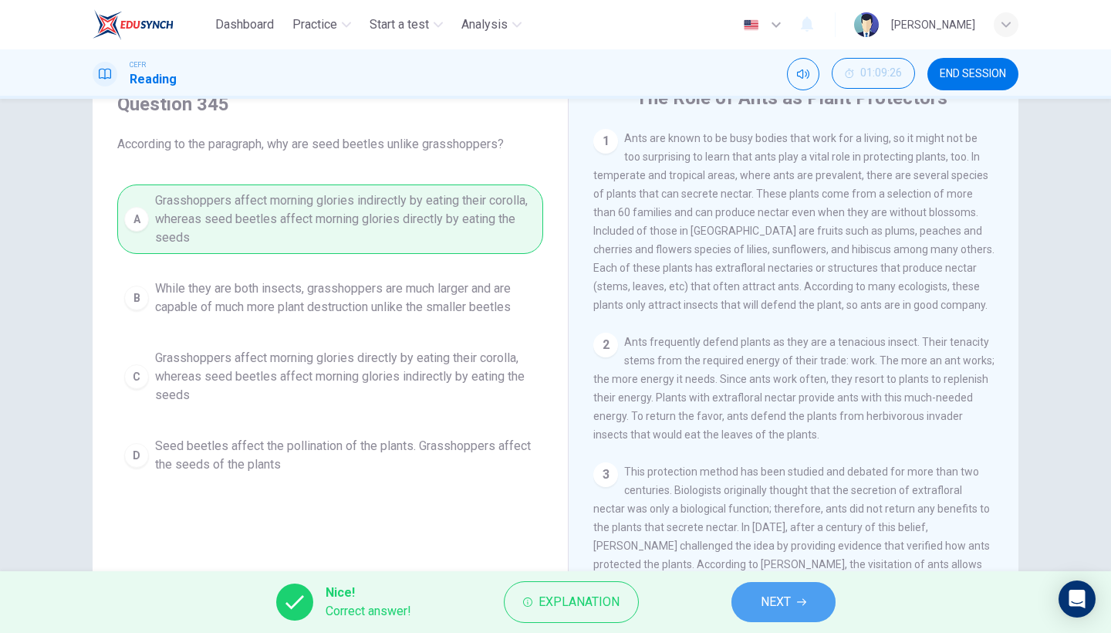
click at [812, 548] on button "NEXT" at bounding box center [783, 602] width 104 height 40
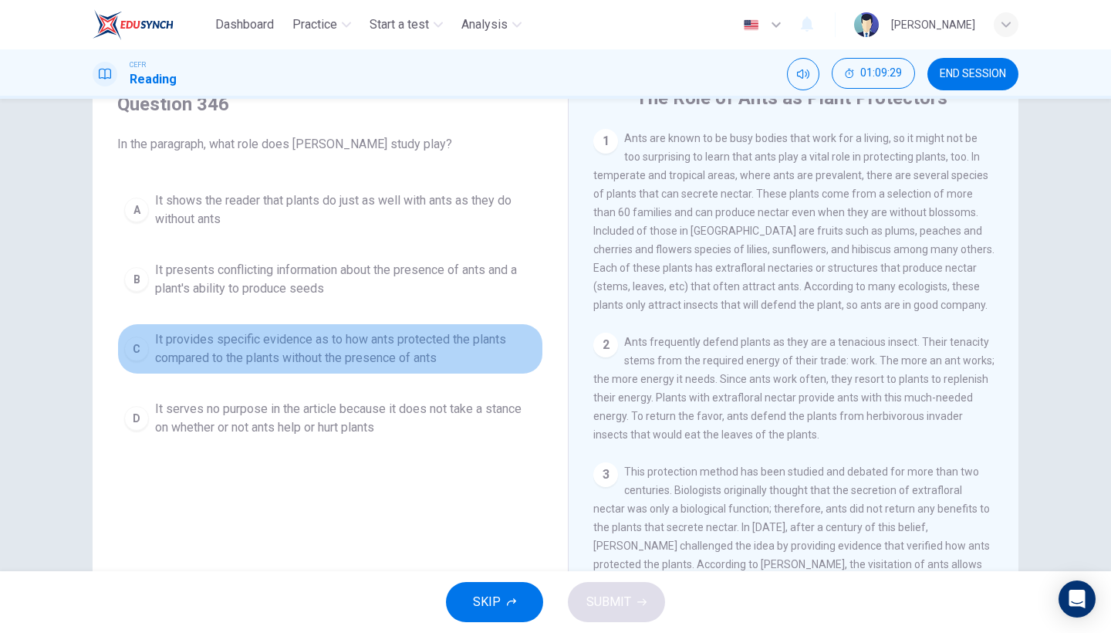
click at [288, 357] on span "It provides specific evidence as to how ants protected the plants compared to t…" at bounding box center [345, 348] width 381 height 37
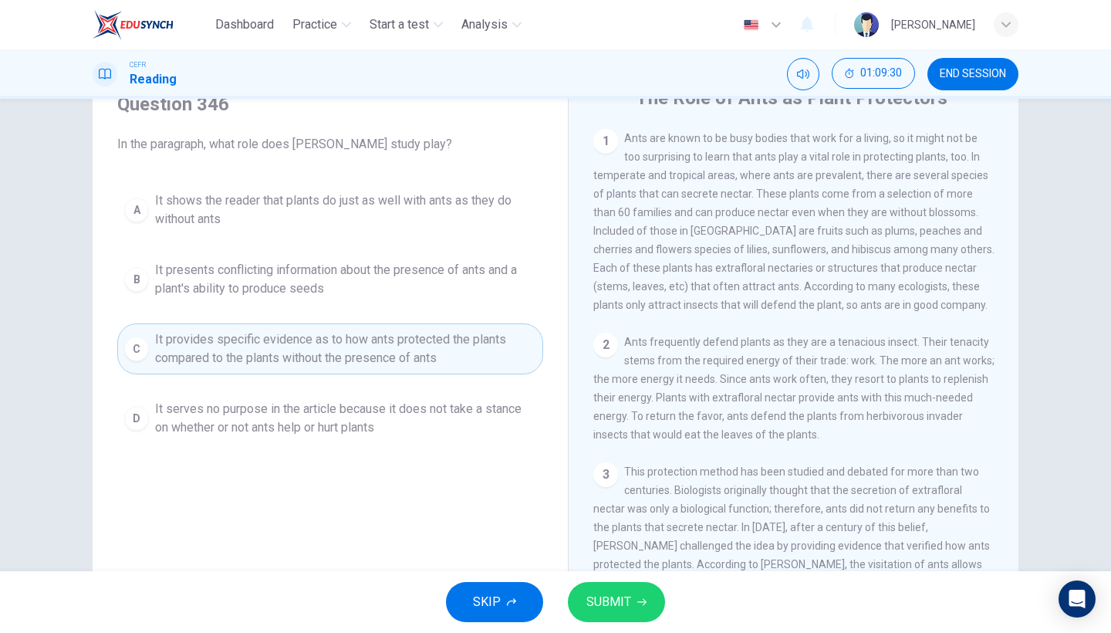
click at [599, 548] on div "SKIP SUBMIT" at bounding box center [555, 602] width 1111 height 62
click at [602, 548] on span "SUBMIT" at bounding box center [608, 602] width 45 height 22
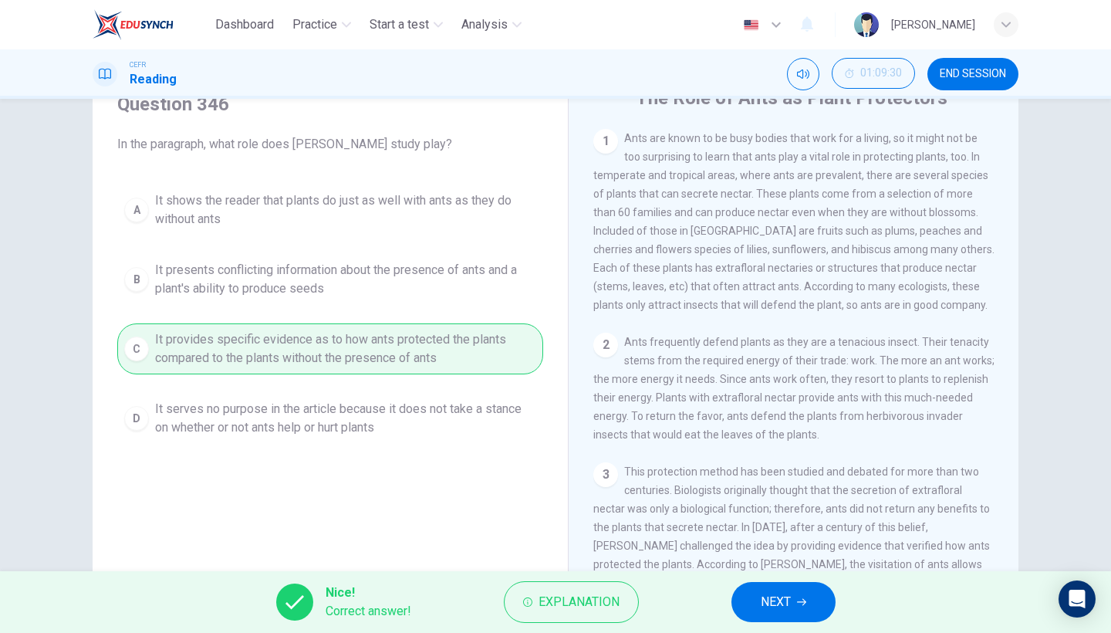
click at [753, 548] on button "NEXT" at bounding box center [783, 602] width 104 height 40
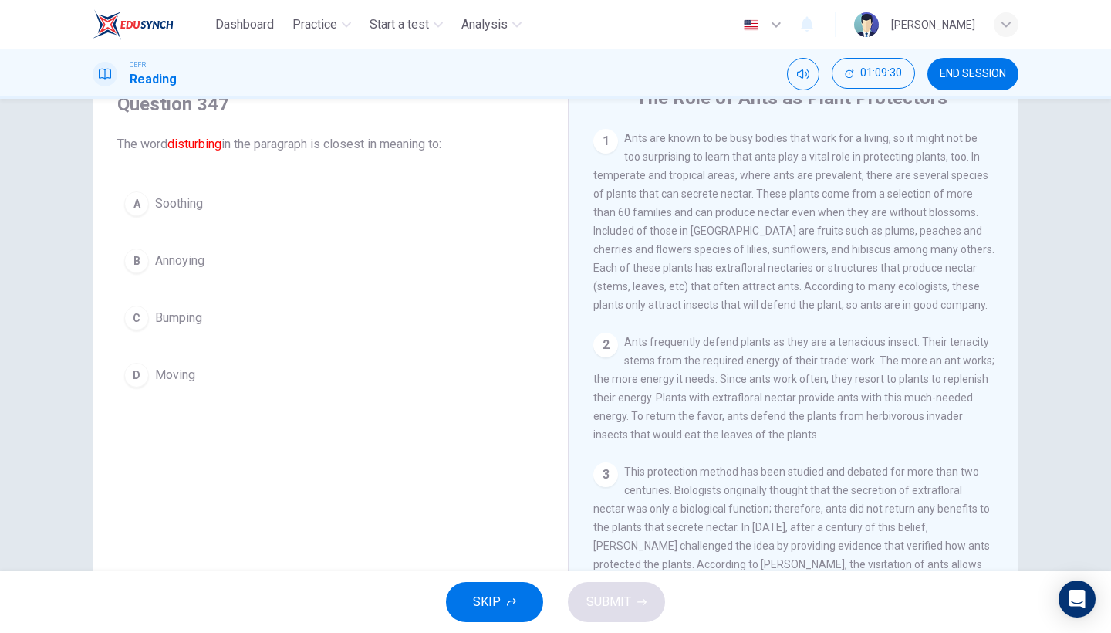
click at [339, 251] on button "B Annoying" at bounding box center [330, 260] width 426 height 39
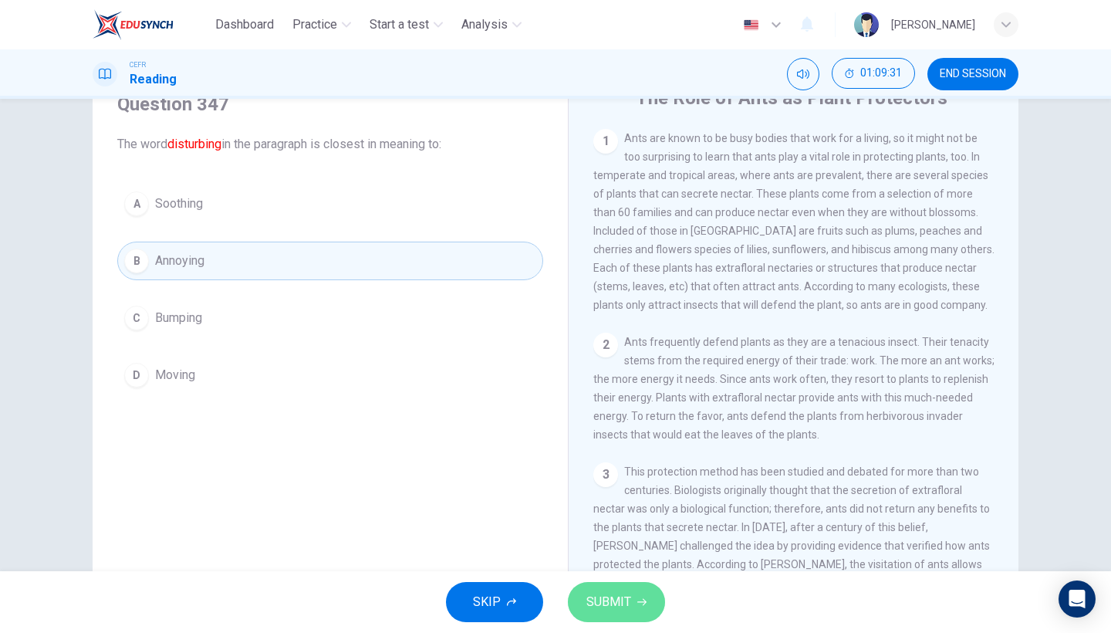
click at [655, 548] on button "SUBMIT" at bounding box center [616, 602] width 97 height 40
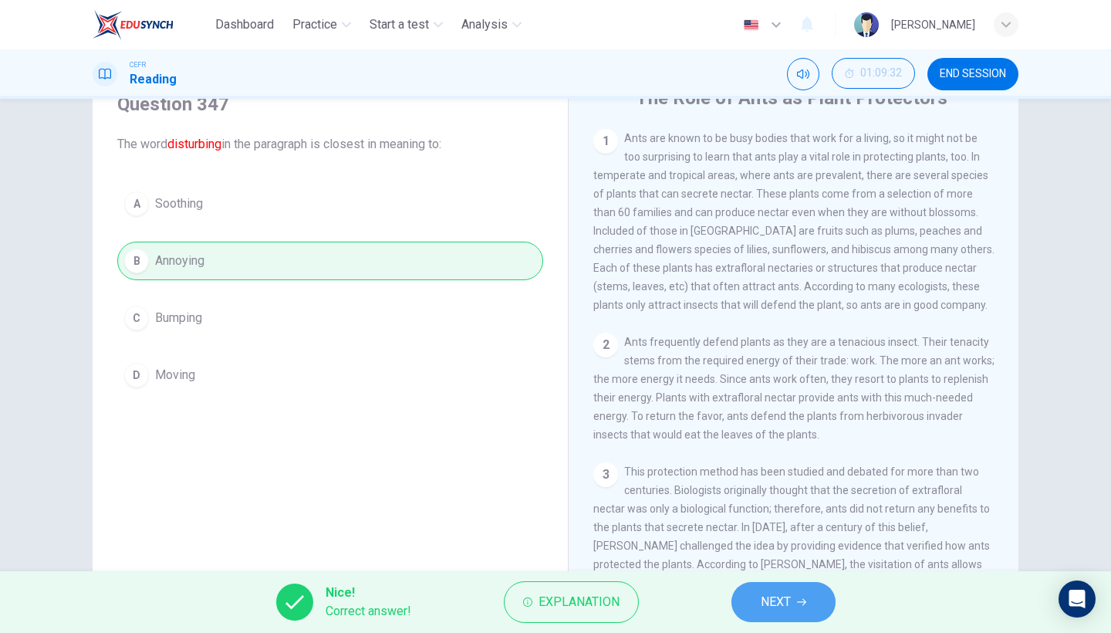
click at [756, 548] on button "NEXT" at bounding box center [783, 602] width 104 height 40
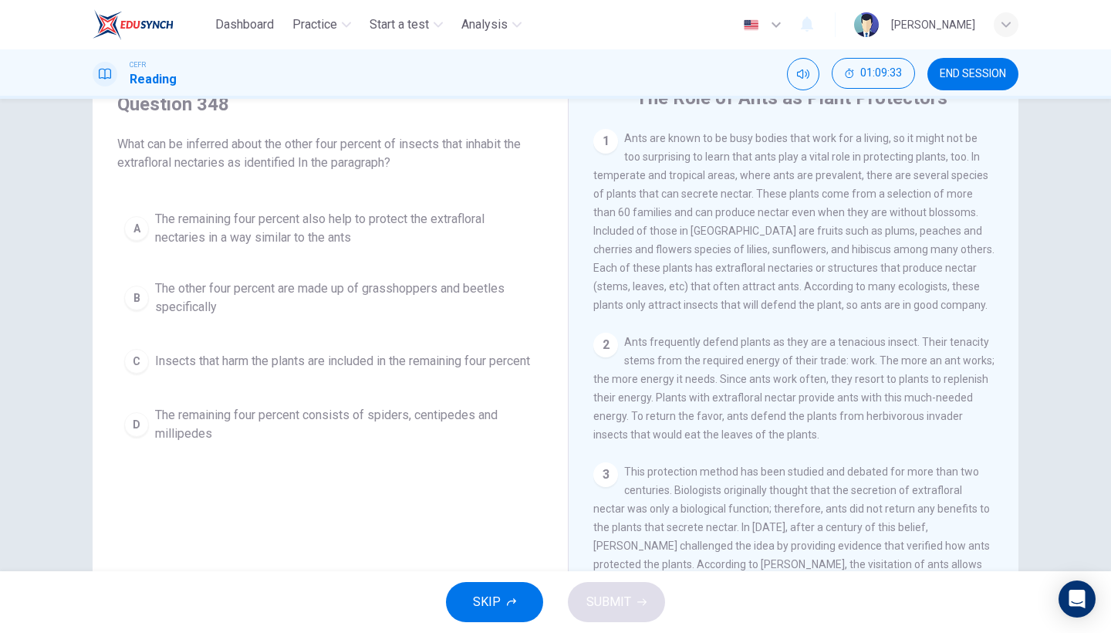
click at [331, 395] on div "A The remaining four percent also help to protect the extrafloral nectaries in …" at bounding box center [330, 326] width 426 height 247
click at [397, 370] on span "Insects that harm the plants are included in the remaining four percent" at bounding box center [342, 361] width 375 height 19
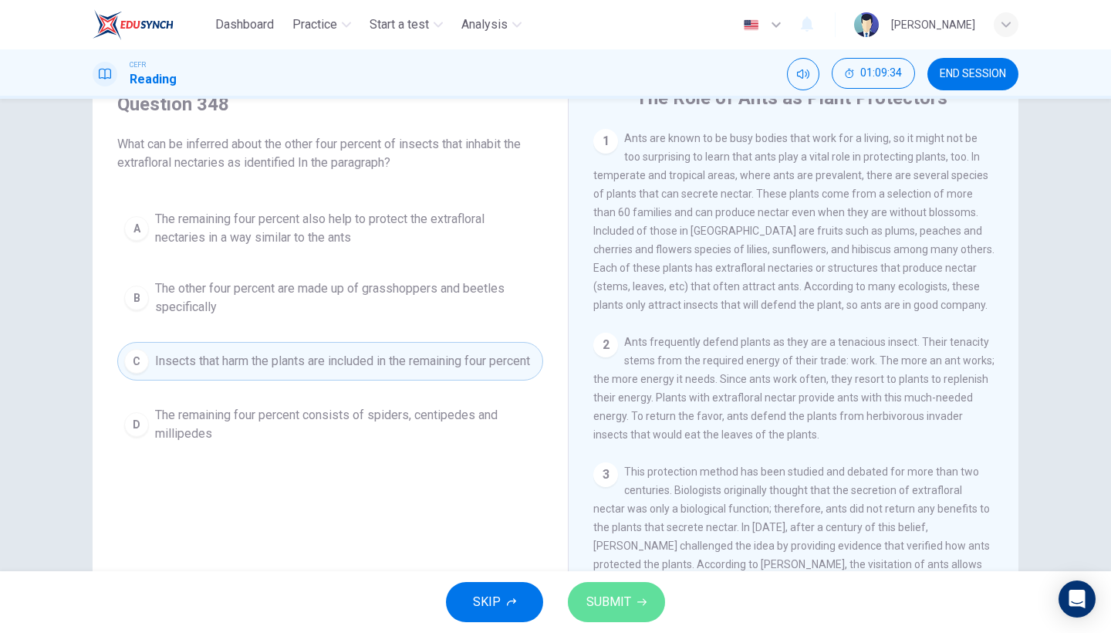
click at [611, 548] on span "SUBMIT" at bounding box center [608, 602] width 45 height 22
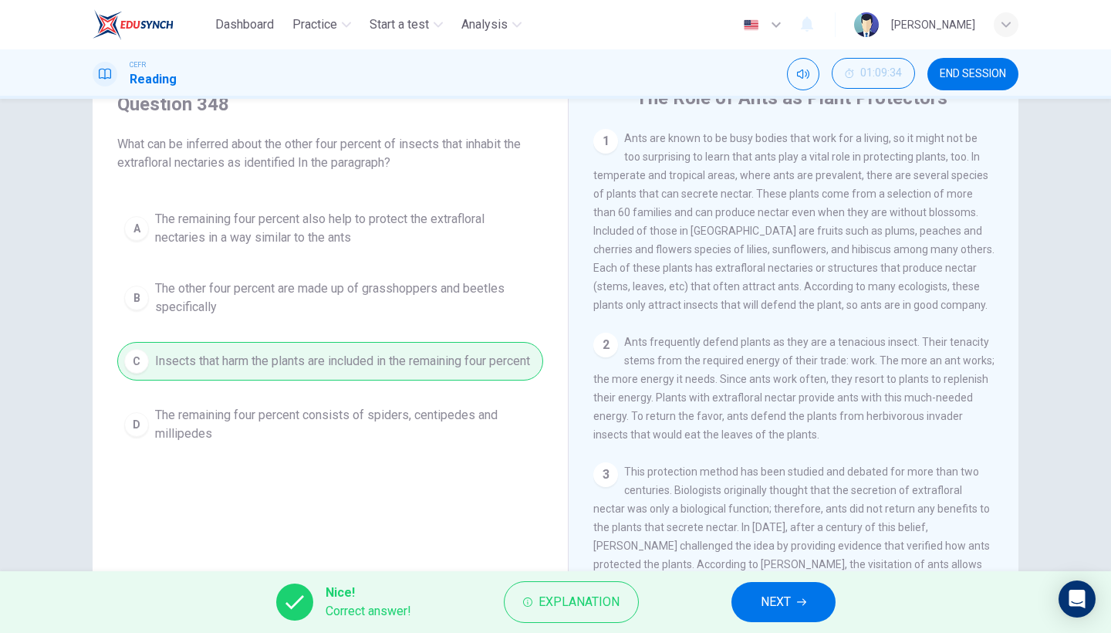
click at [788, 548] on button "NEXT" at bounding box center [783, 602] width 104 height 40
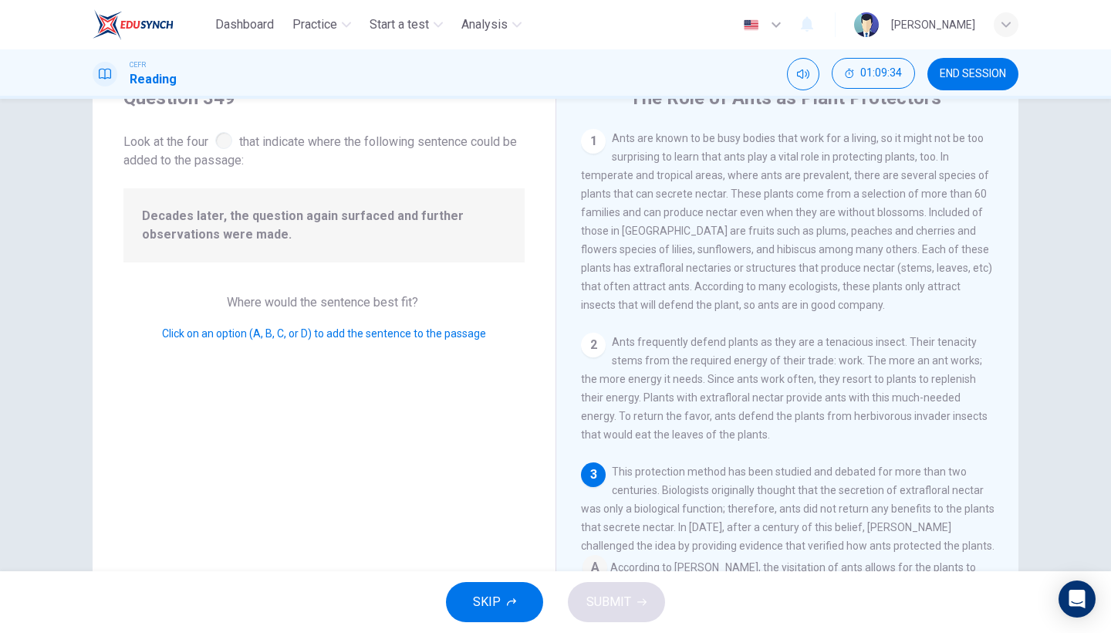
scroll to position [291, 0]
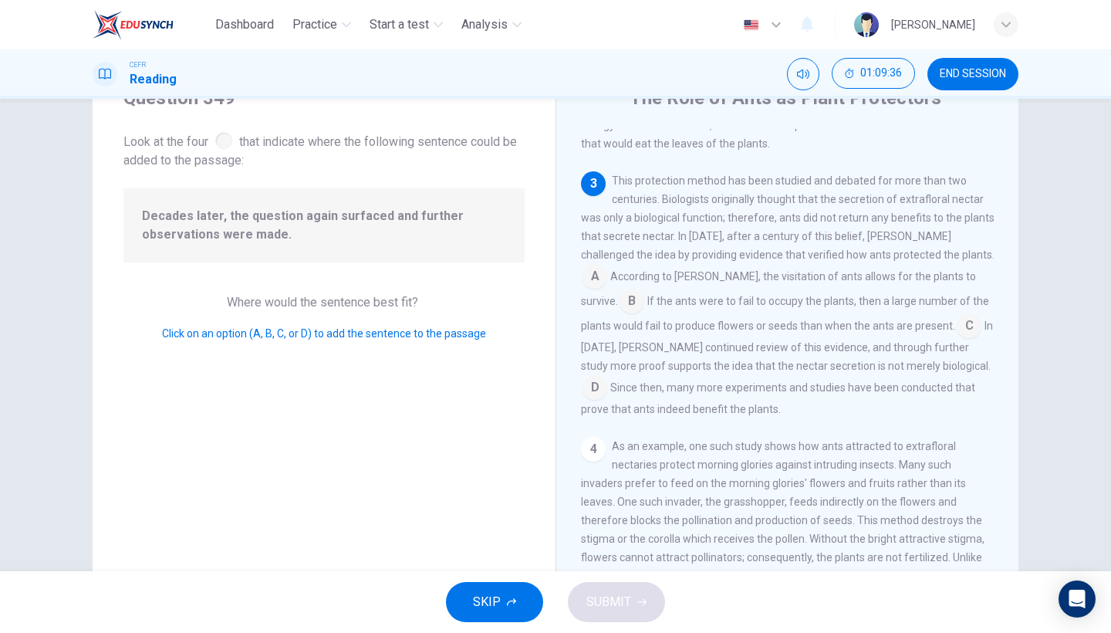
click at [957, 339] on input at bounding box center [969, 327] width 25 height 25
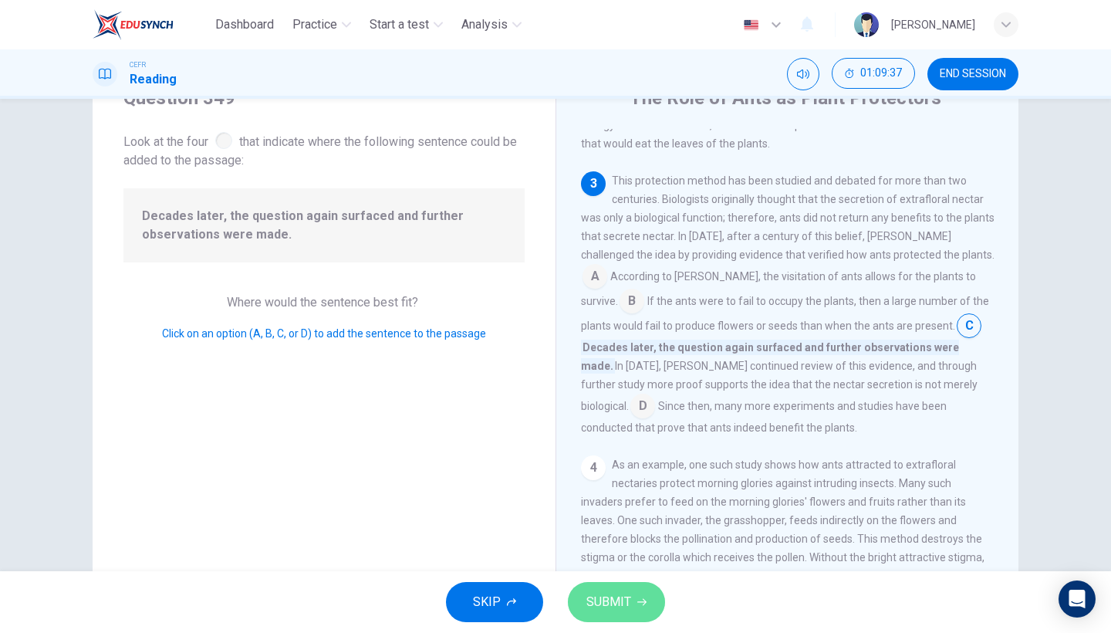
click at [632, 548] on button "SUBMIT" at bounding box center [616, 602] width 97 height 40
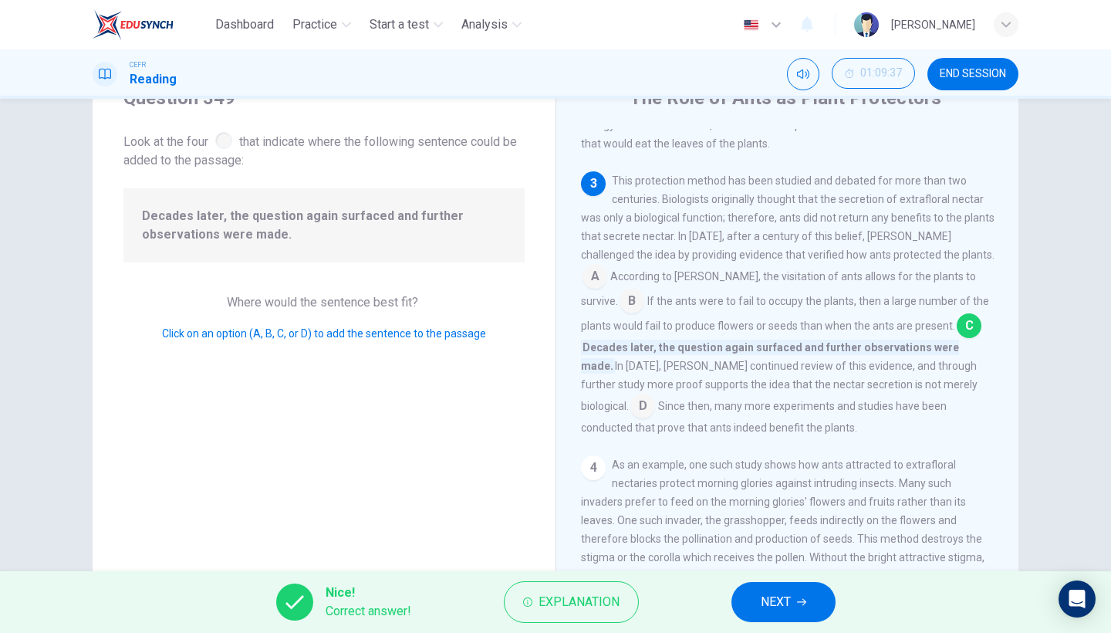
click at [794, 548] on button "NEXT" at bounding box center [783, 602] width 104 height 40
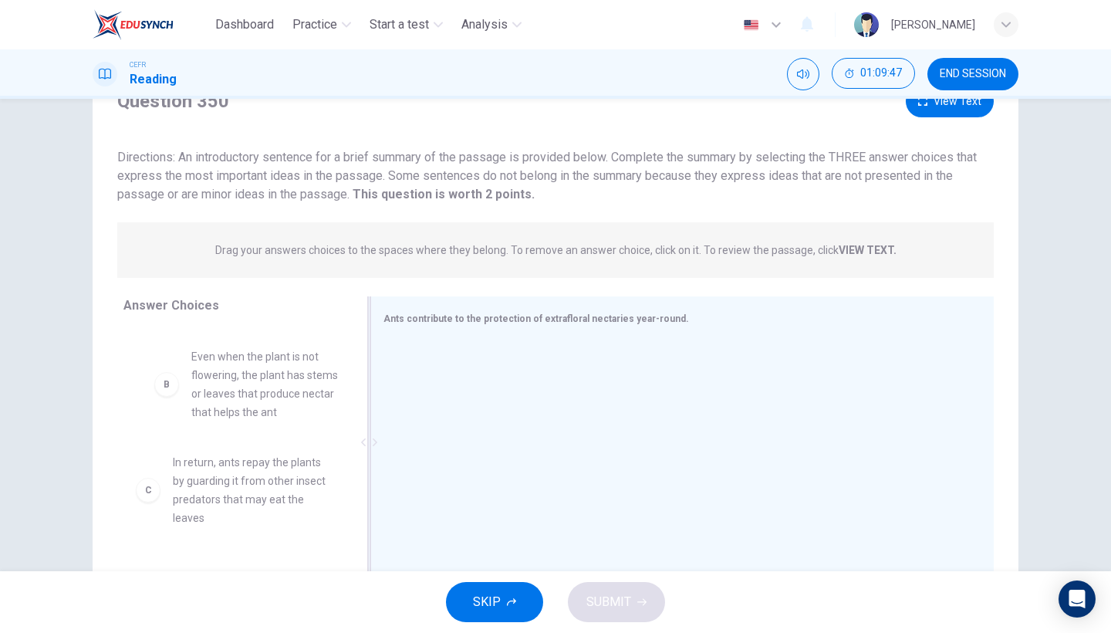
scroll to position [58, 0]
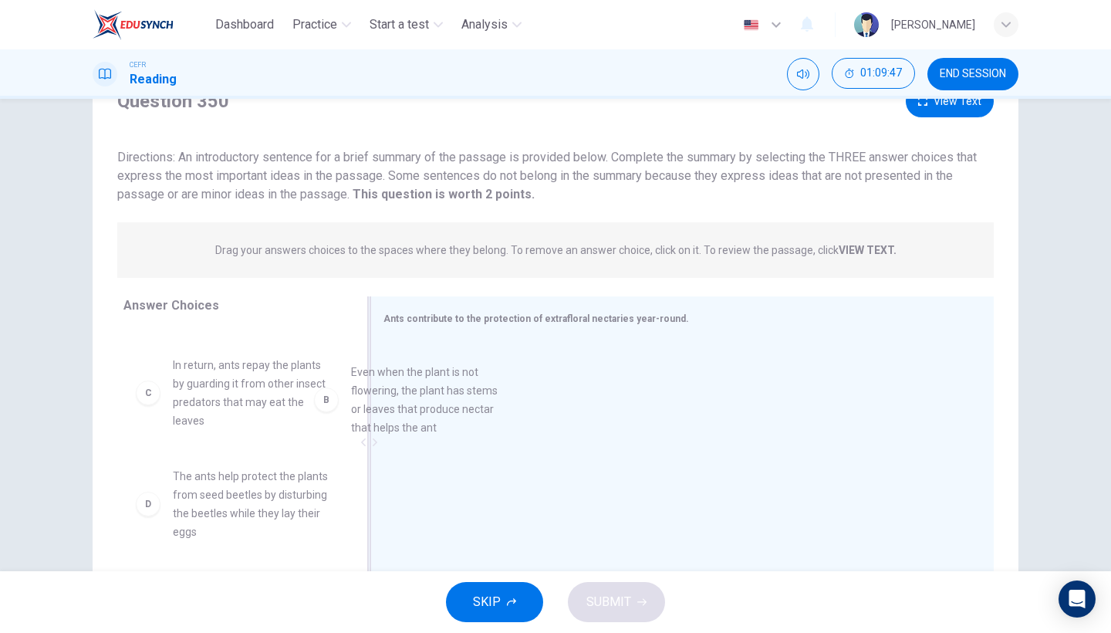
drag, startPoint x: 288, startPoint y: 397, endPoint x: 491, endPoint y: 413, distance: 203.5
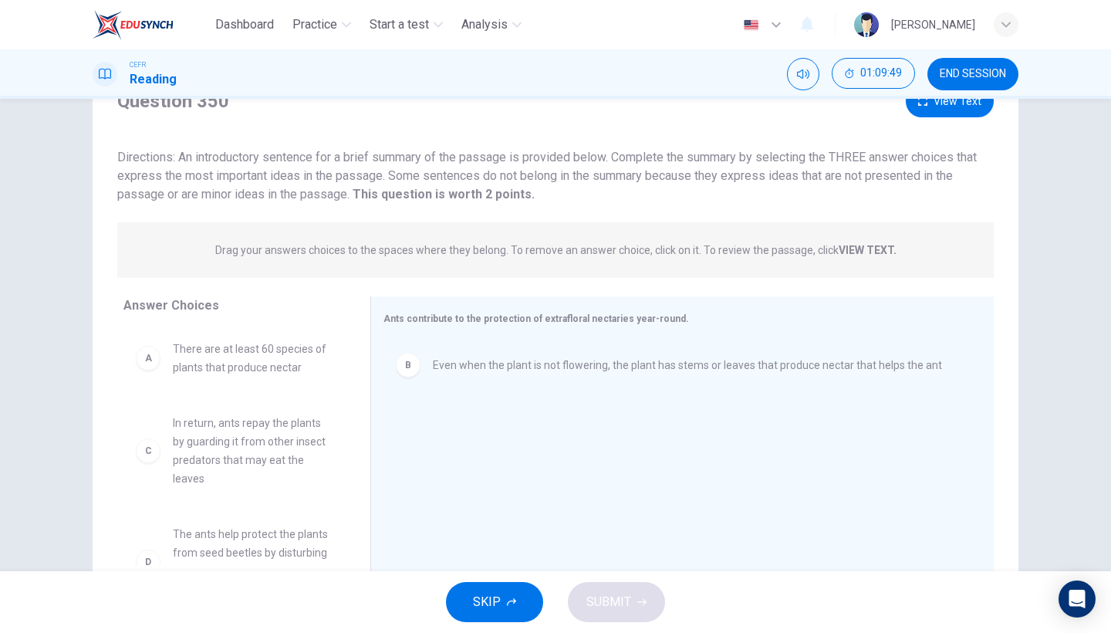
scroll to position [0, 0]
drag, startPoint x: 262, startPoint y: 468, endPoint x: 588, endPoint y: 471, distance: 326.3
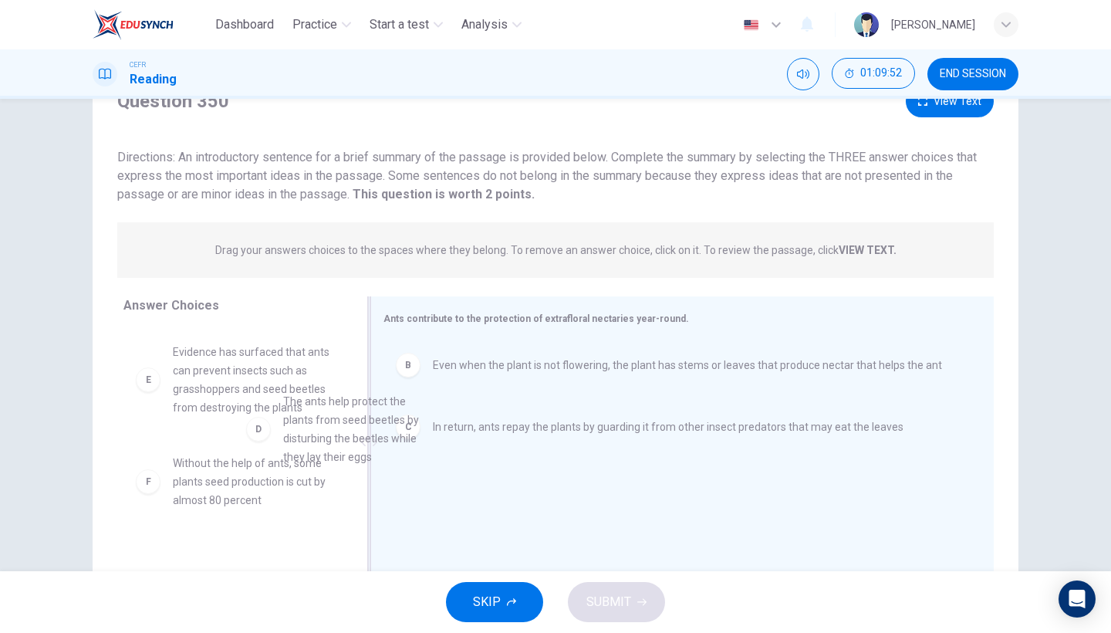
drag, startPoint x: 271, startPoint y: 381, endPoint x: 494, endPoint y: 479, distance: 243.5
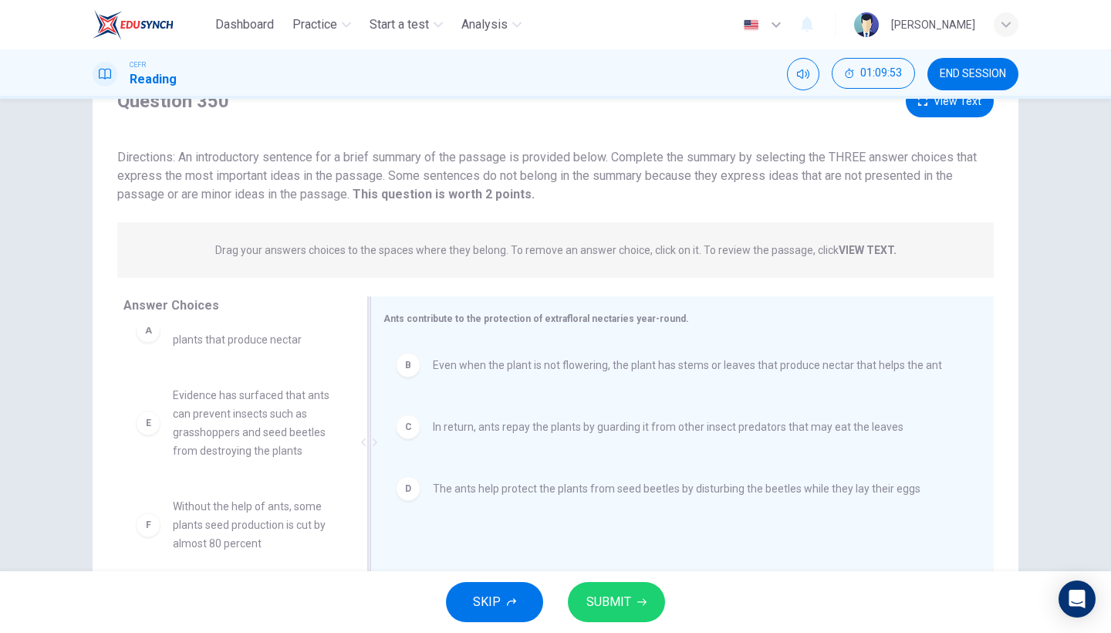
scroll to position [46, 0]
click at [617, 548] on span "SUBMIT" at bounding box center [608, 602] width 45 height 22
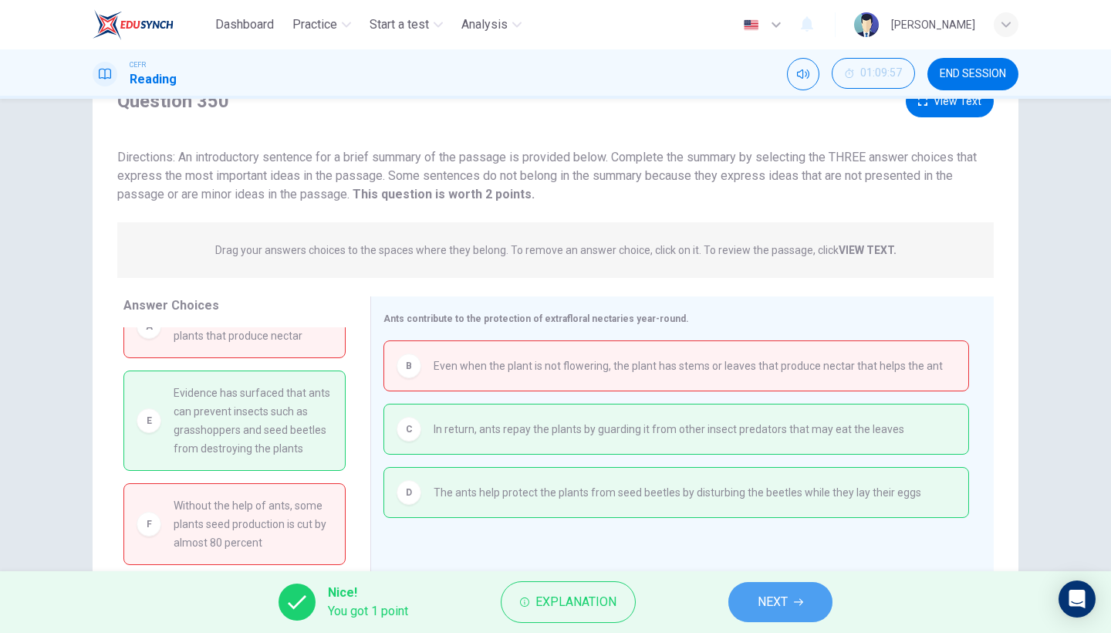
click at [806, 548] on button "NEXT" at bounding box center [780, 602] width 104 height 40
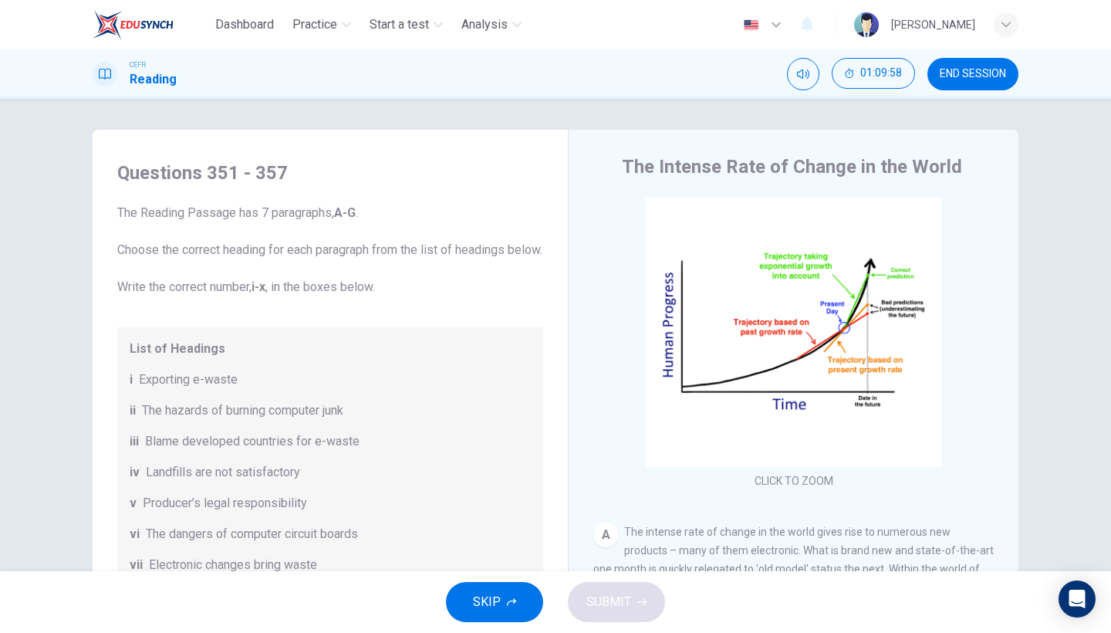
click at [515, 548] on button "SKIP" at bounding box center [494, 602] width 97 height 40
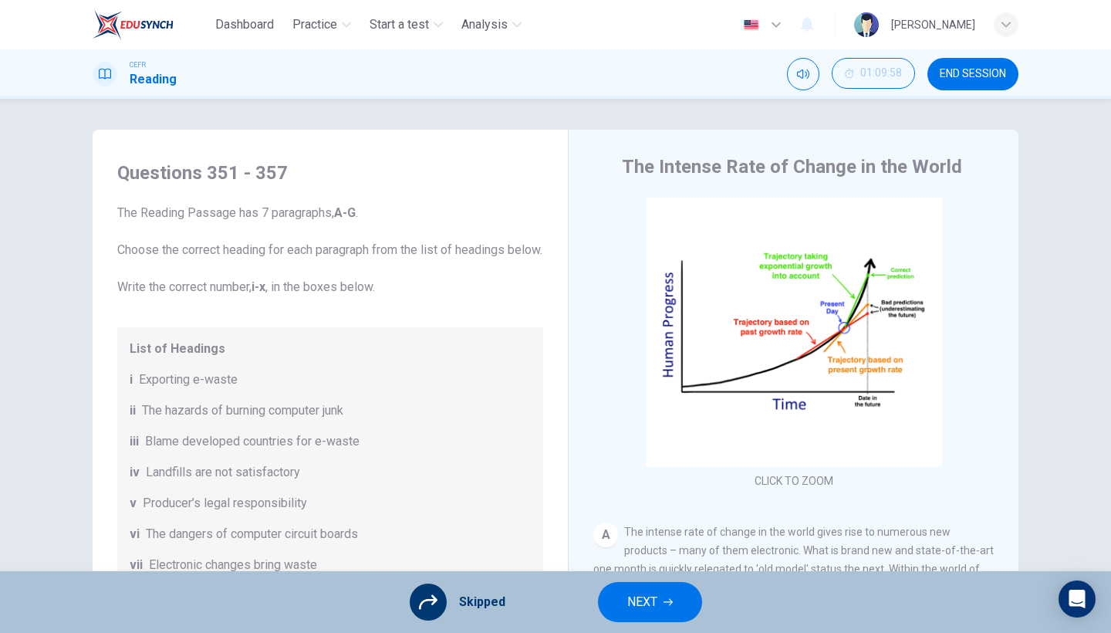
click at [514, 548] on div "Skipped NEXT" at bounding box center [555, 602] width 1111 height 62
click at [641, 548] on span "NEXT" at bounding box center [642, 602] width 30 height 22
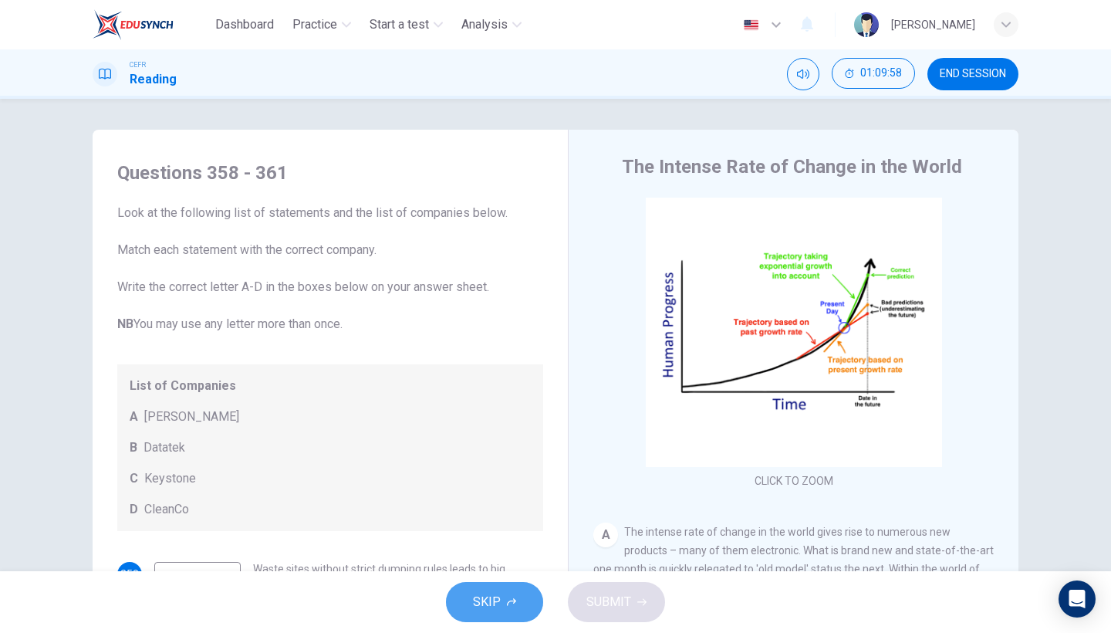
click at [498, 548] on button "SKIP" at bounding box center [494, 602] width 97 height 40
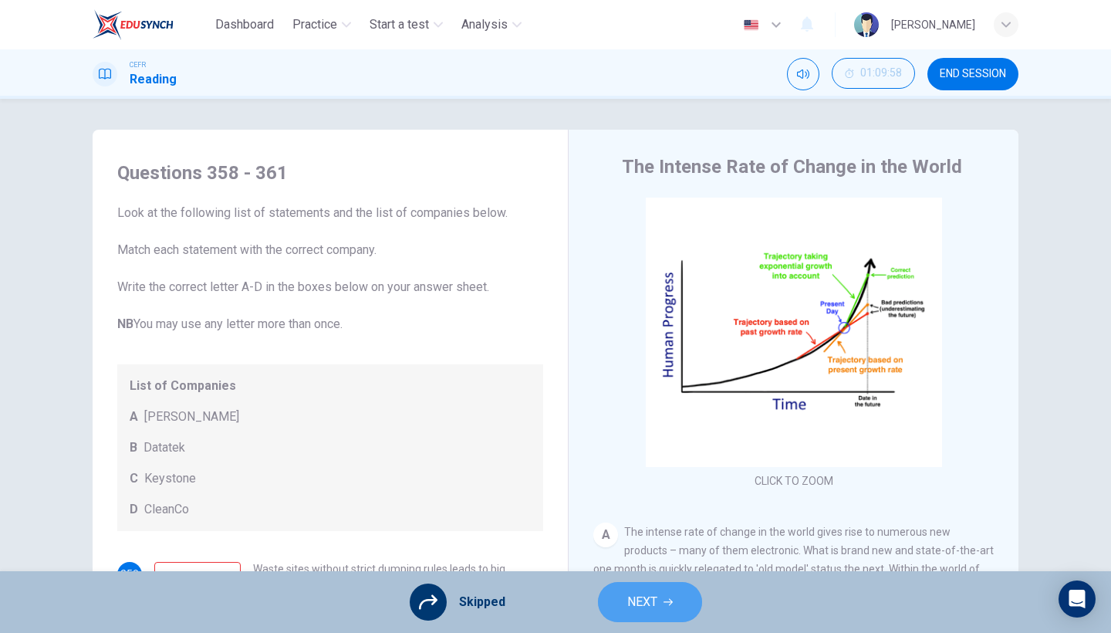
click at [646, 548] on span "NEXT" at bounding box center [642, 602] width 30 height 22
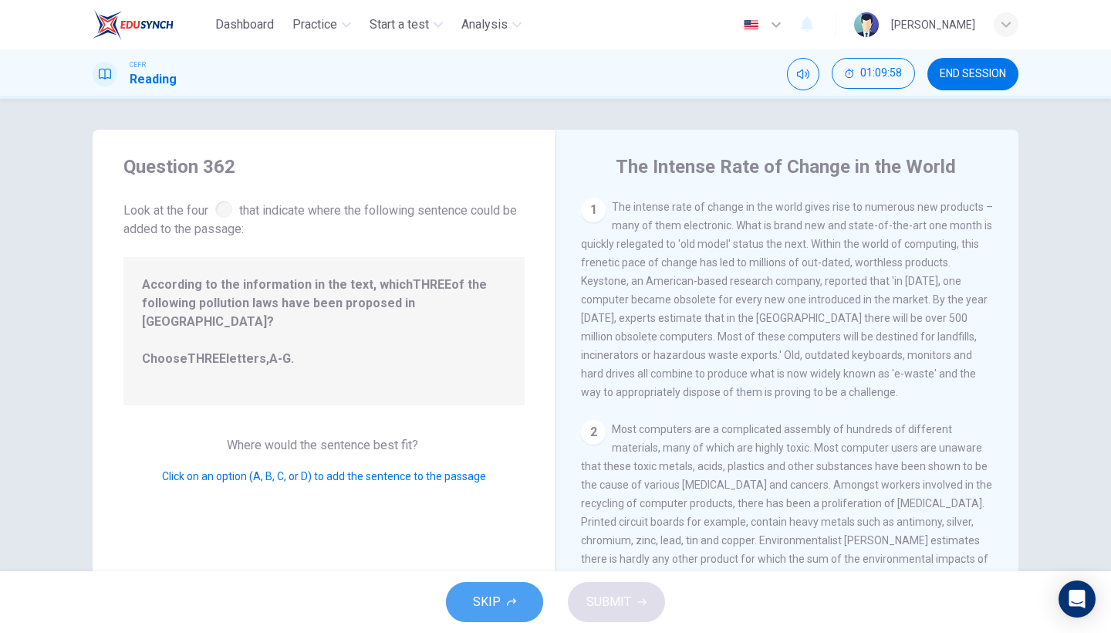
click at [457, 548] on button "SKIP" at bounding box center [494, 602] width 97 height 40
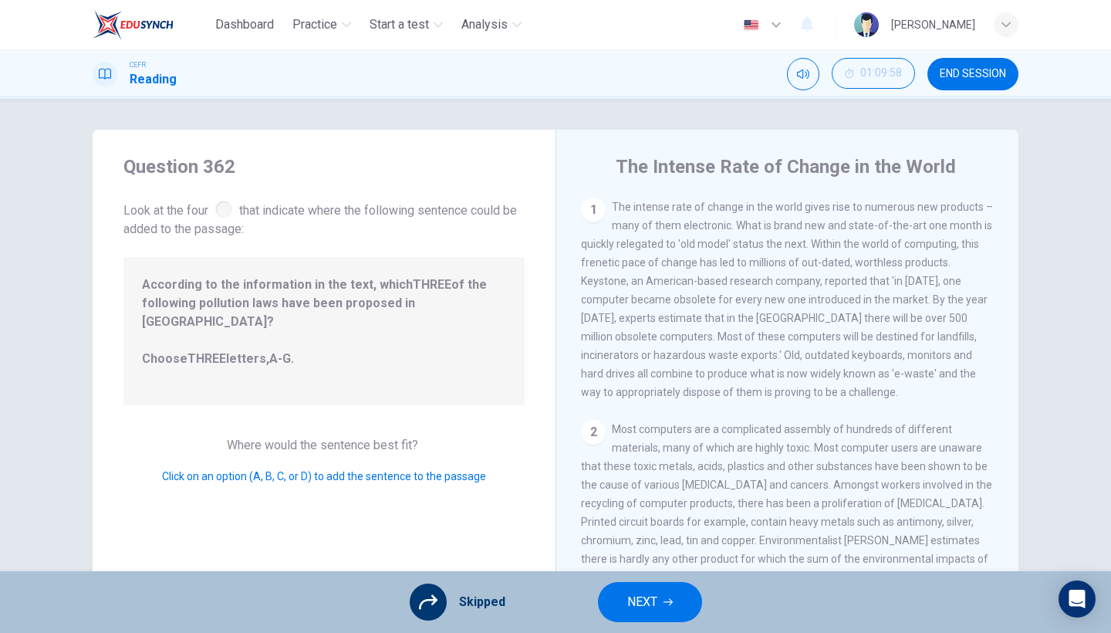
click at [655, 548] on span "NEXT" at bounding box center [642, 602] width 30 height 22
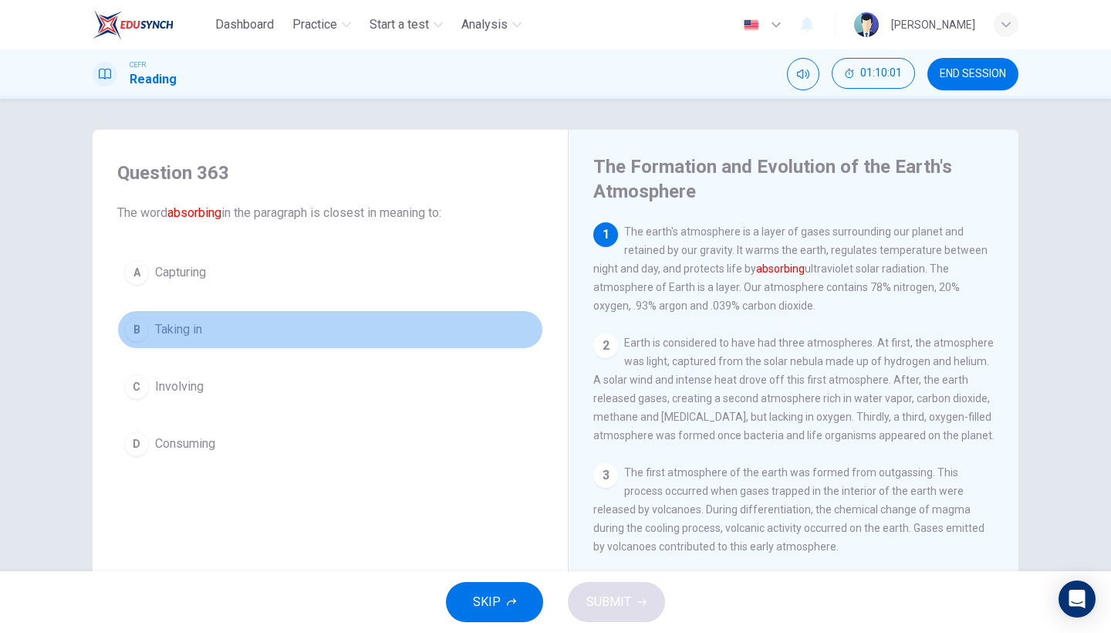
click at [243, 332] on button "B Taking in" at bounding box center [330, 329] width 426 height 39
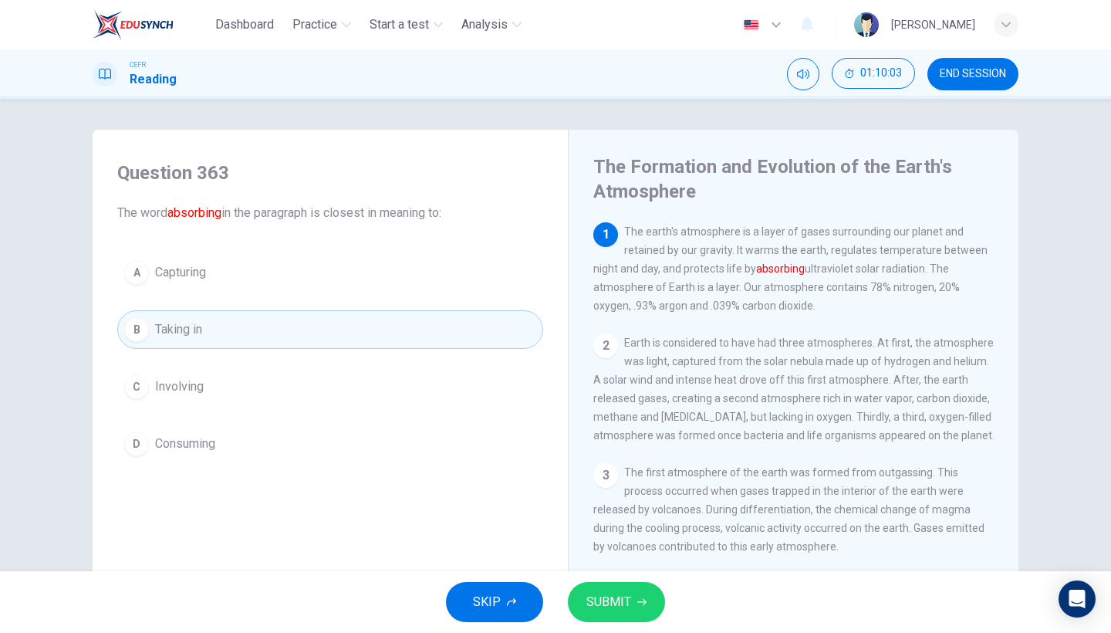
click at [587, 548] on span "SUBMIT" at bounding box center [608, 602] width 45 height 22
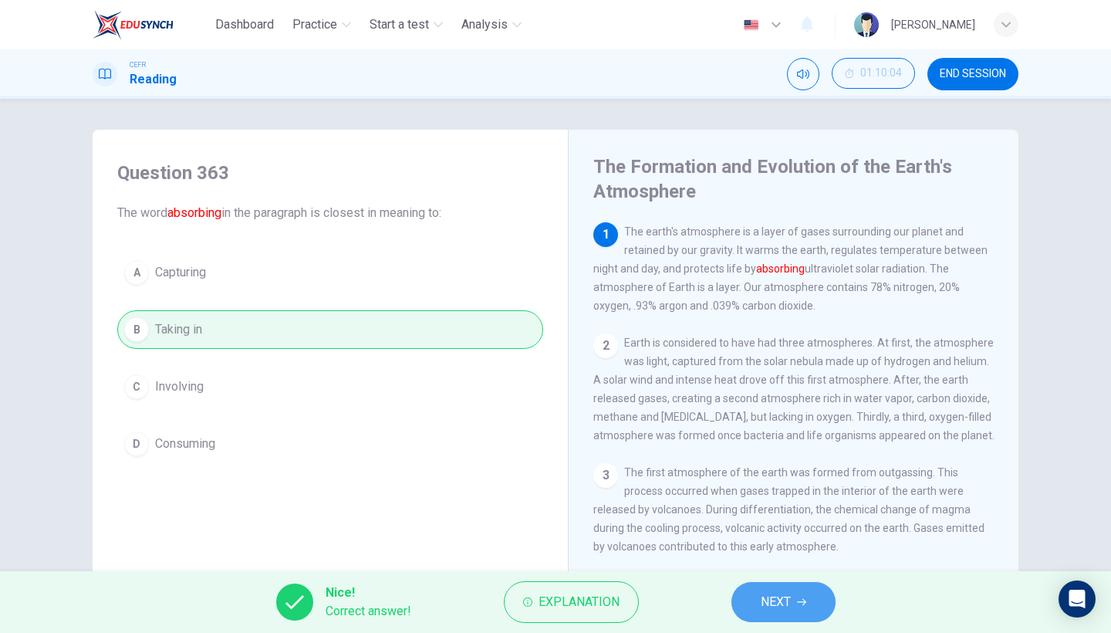
click at [828, 548] on button "NEXT" at bounding box center [783, 602] width 104 height 40
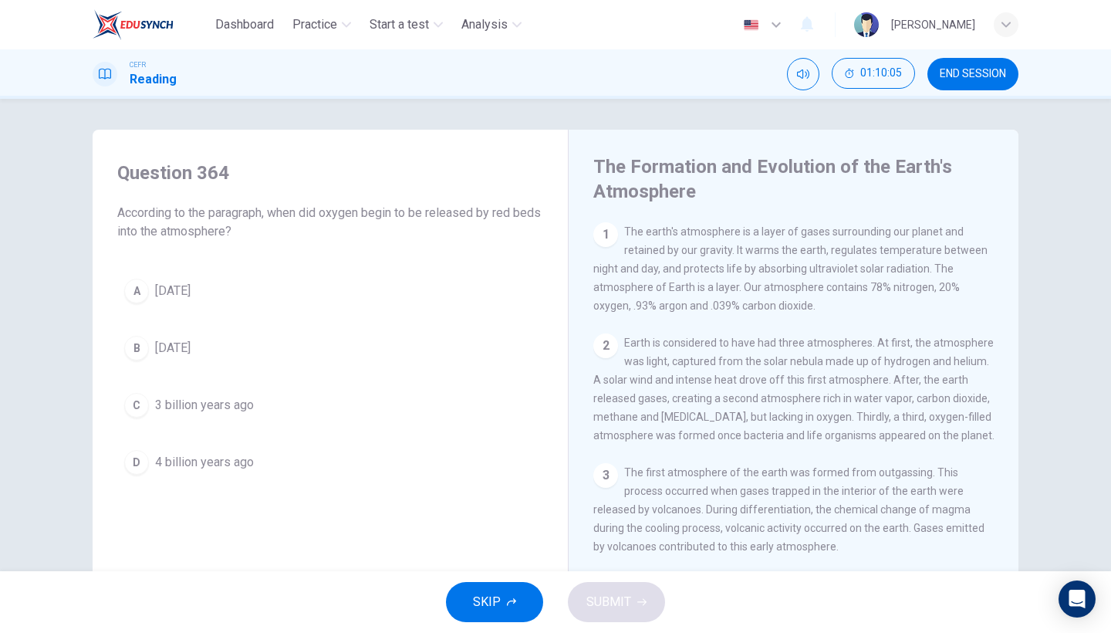
click at [316, 298] on button "A [DATE]" at bounding box center [330, 291] width 426 height 39
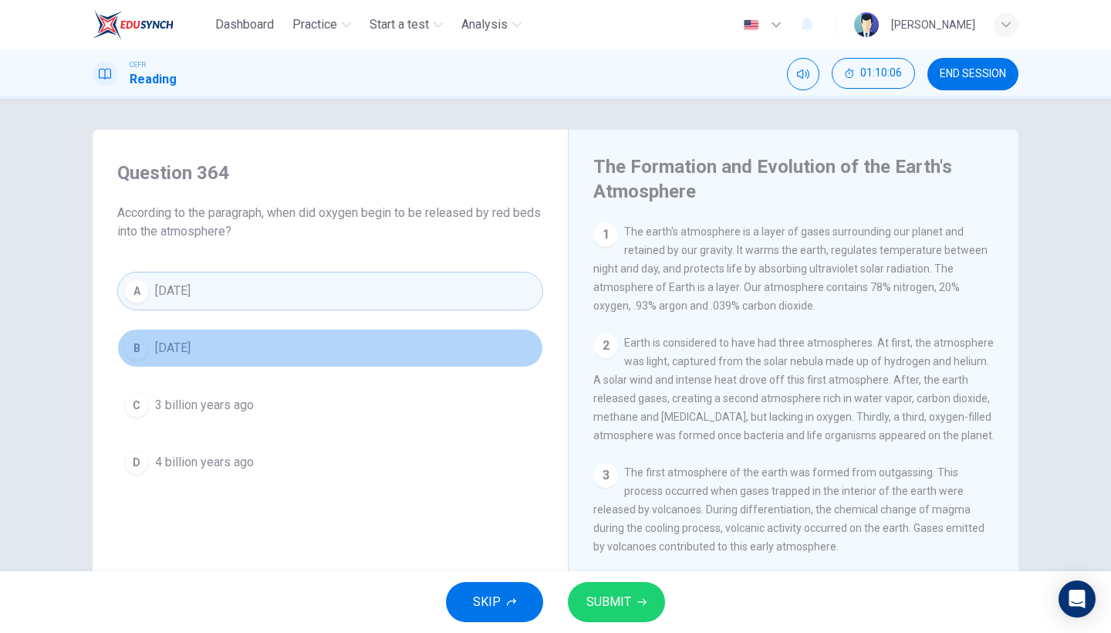
click at [317, 359] on button "B [DATE]" at bounding box center [330, 348] width 426 height 39
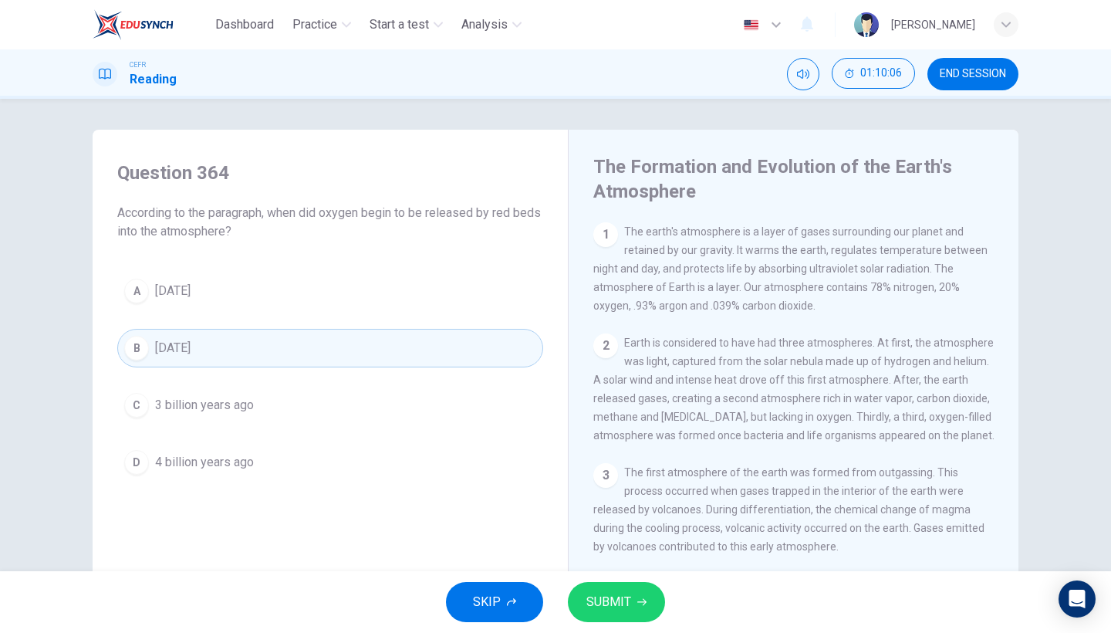
click at [317, 405] on button "C 3 billion years ago" at bounding box center [330, 405] width 426 height 39
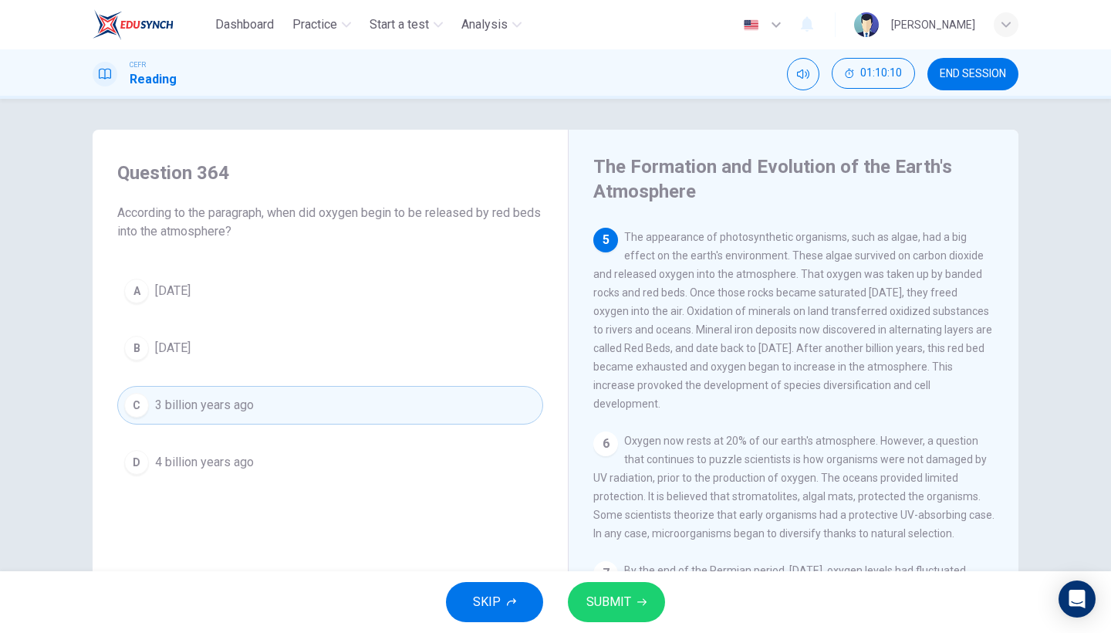
click at [435, 293] on button "A [DATE]" at bounding box center [330, 291] width 426 height 39
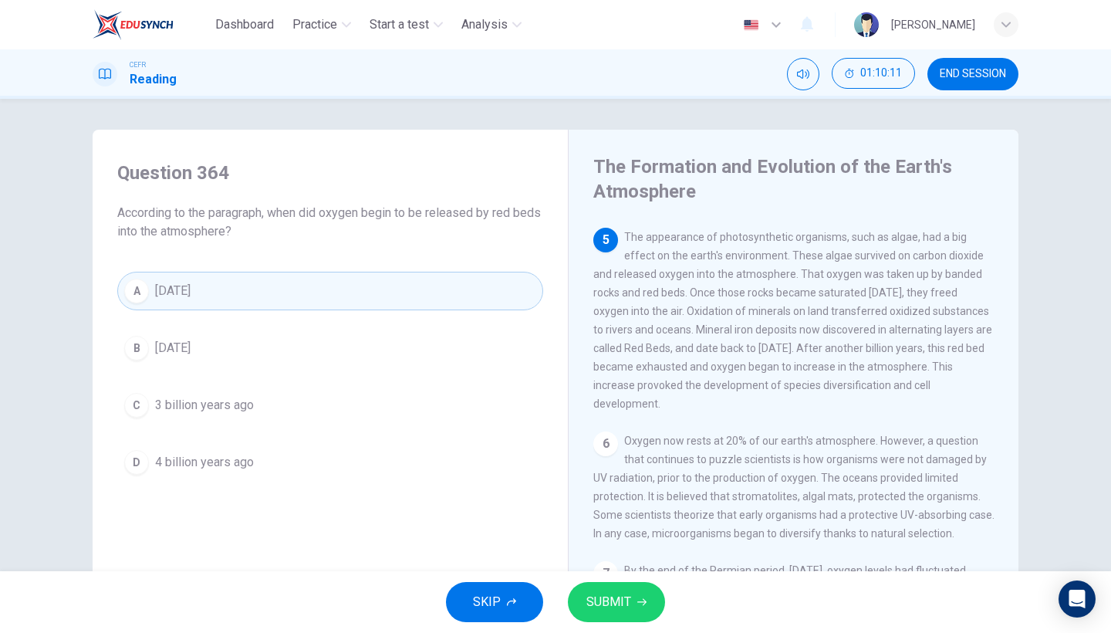
click at [628, 548] on span "SUBMIT" at bounding box center [608, 602] width 45 height 22
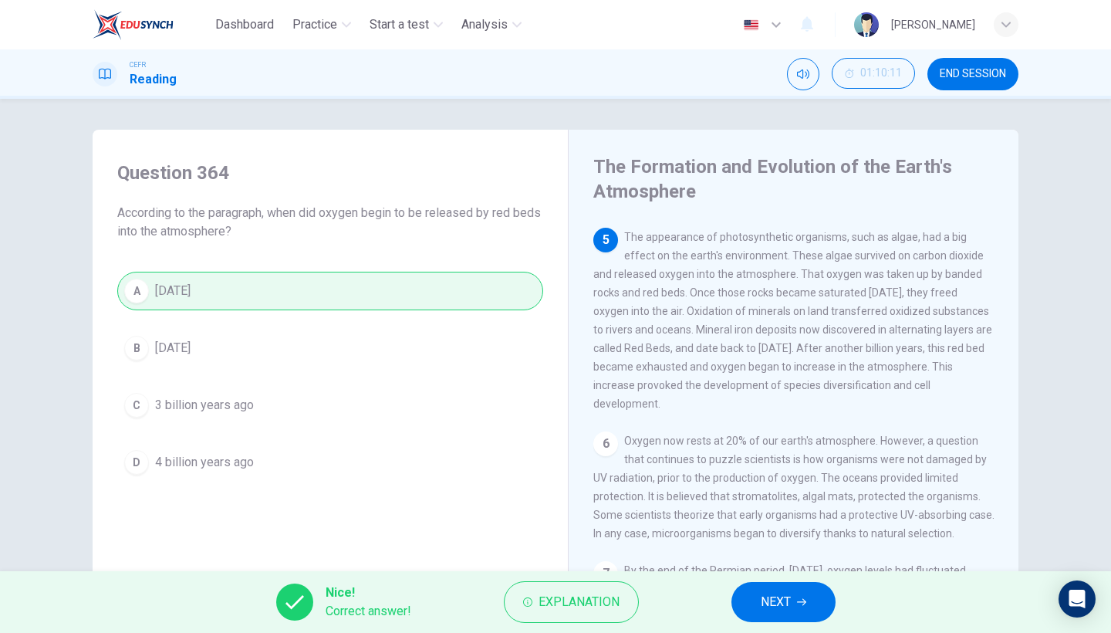
click at [823, 548] on button "NEXT" at bounding box center [783, 602] width 104 height 40
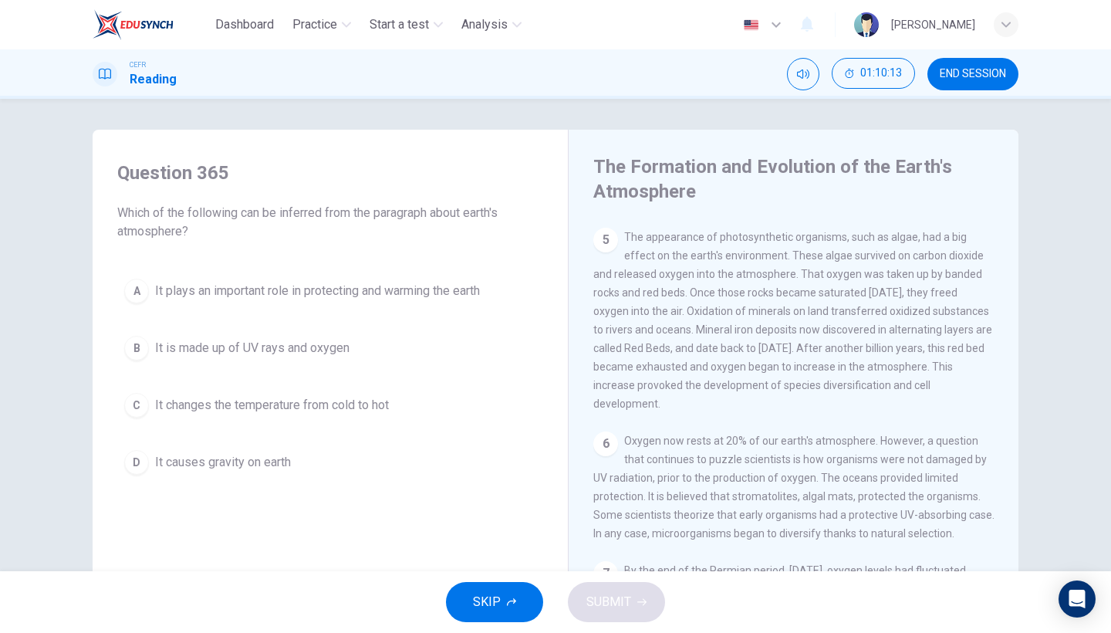
click at [368, 376] on div "A It plays an important role in protecting and warming the earth B It is made u…" at bounding box center [330, 377] width 426 height 210
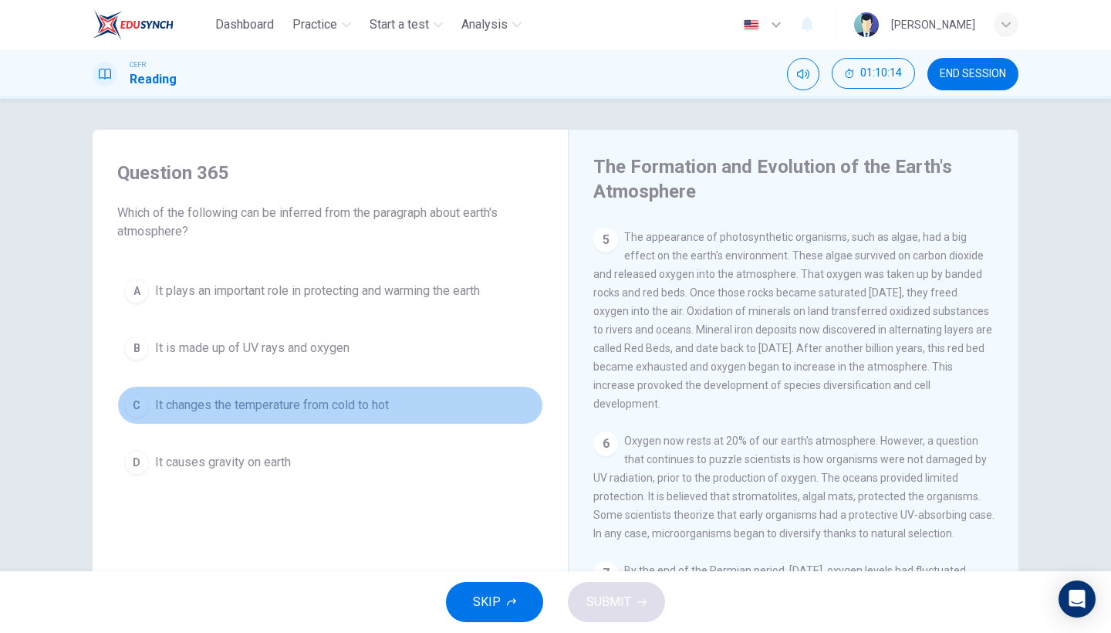
click at [393, 389] on button "C It changes the temperature from cold to hot" at bounding box center [330, 405] width 426 height 39
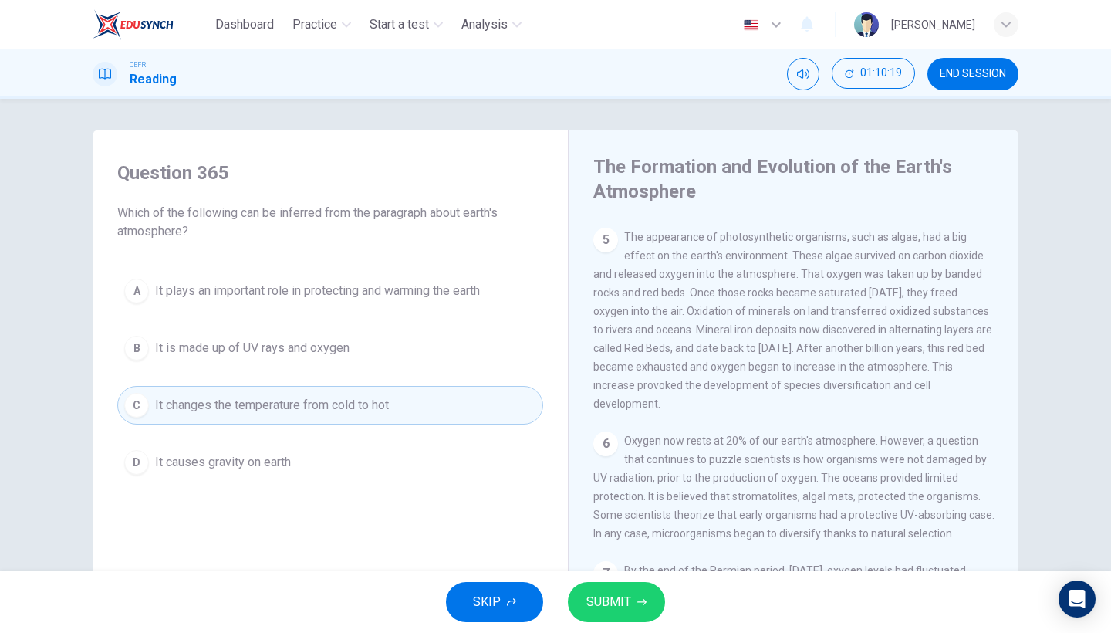
click at [397, 338] on button "B It is made up of UV rays and oxygen" at bounding box center [330, 348] width 426 height 39
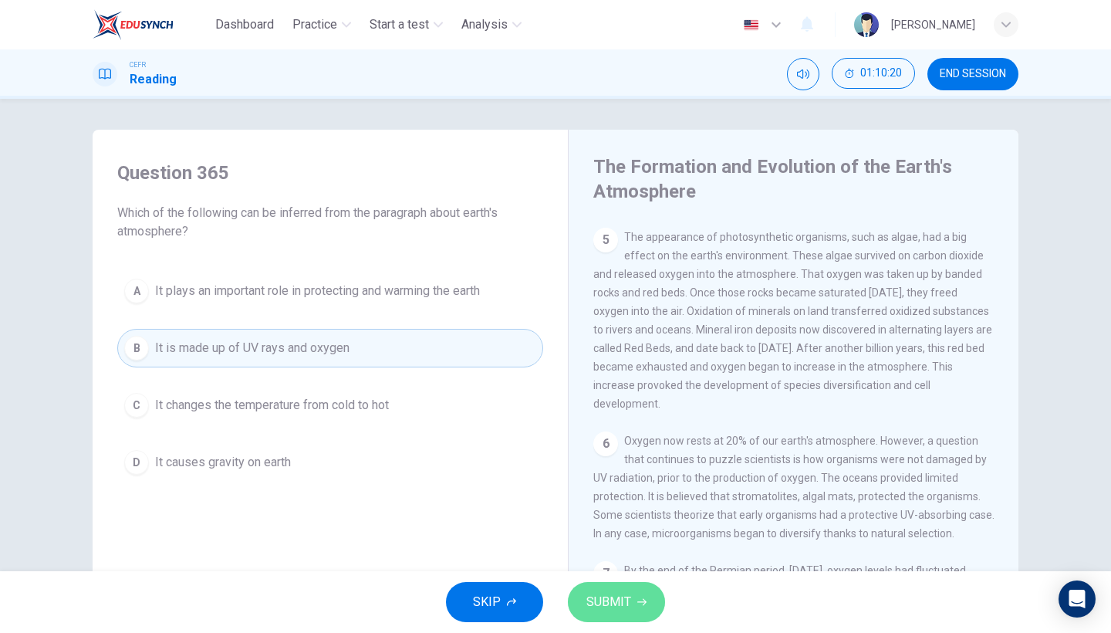
click at [624, 548] on span "SUBMIT" at bounding box center [608, 602] width 45 height 22
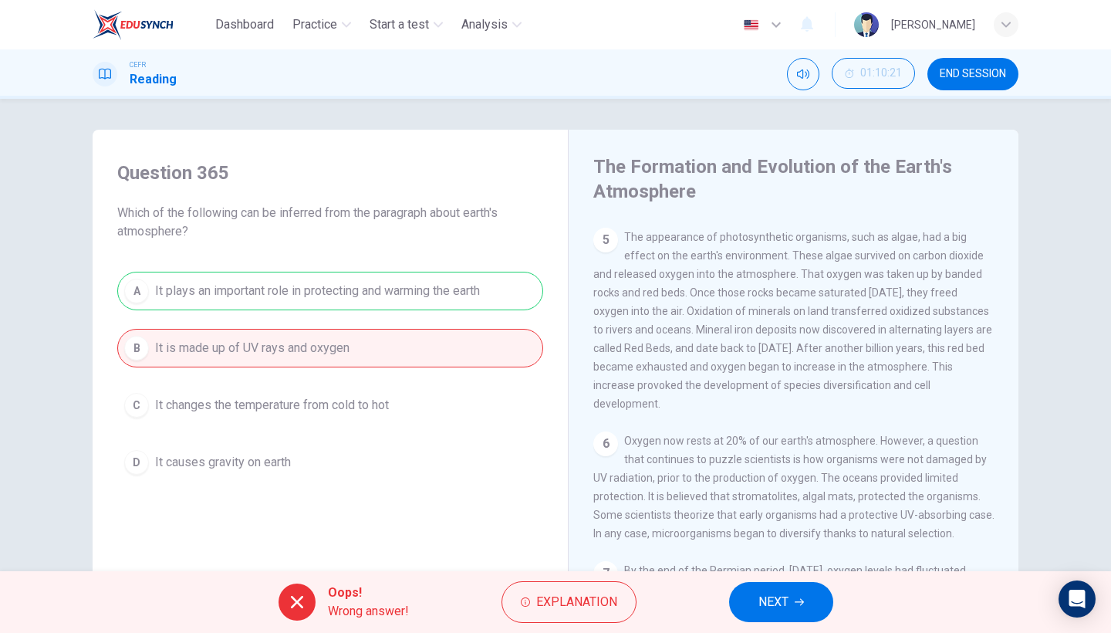
click at [785, 548] on span "NEXT" at bounding box center [773, 602] width 30 height 22
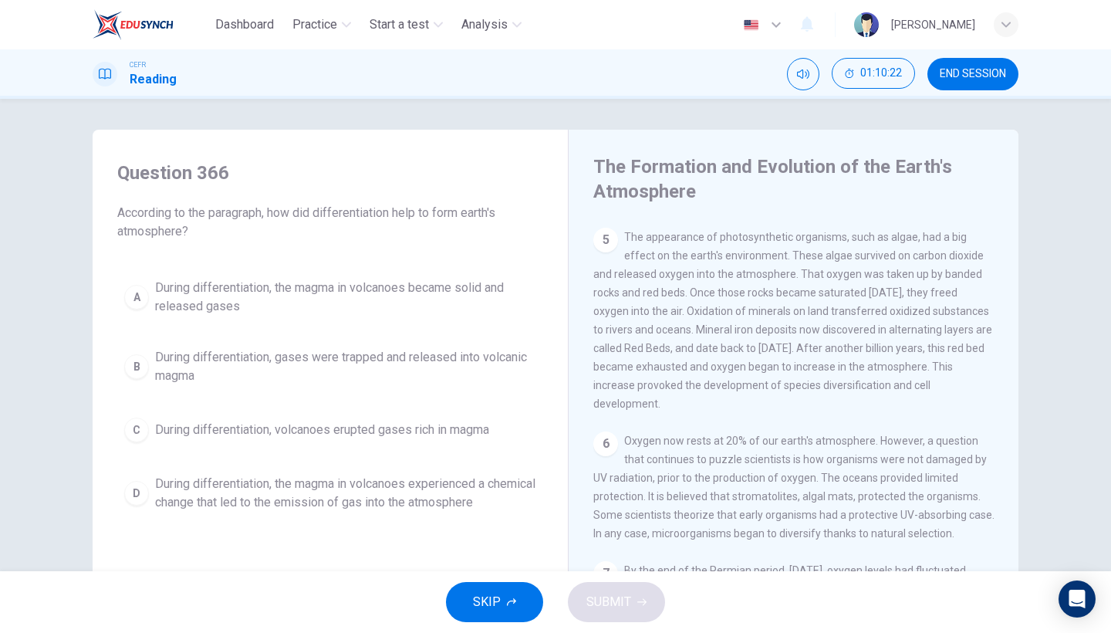
click at [426, 304] on span "During differentiation, the magma in volcanoes became solid and released gases" at bounding box center [345, 296] width 381 height 37
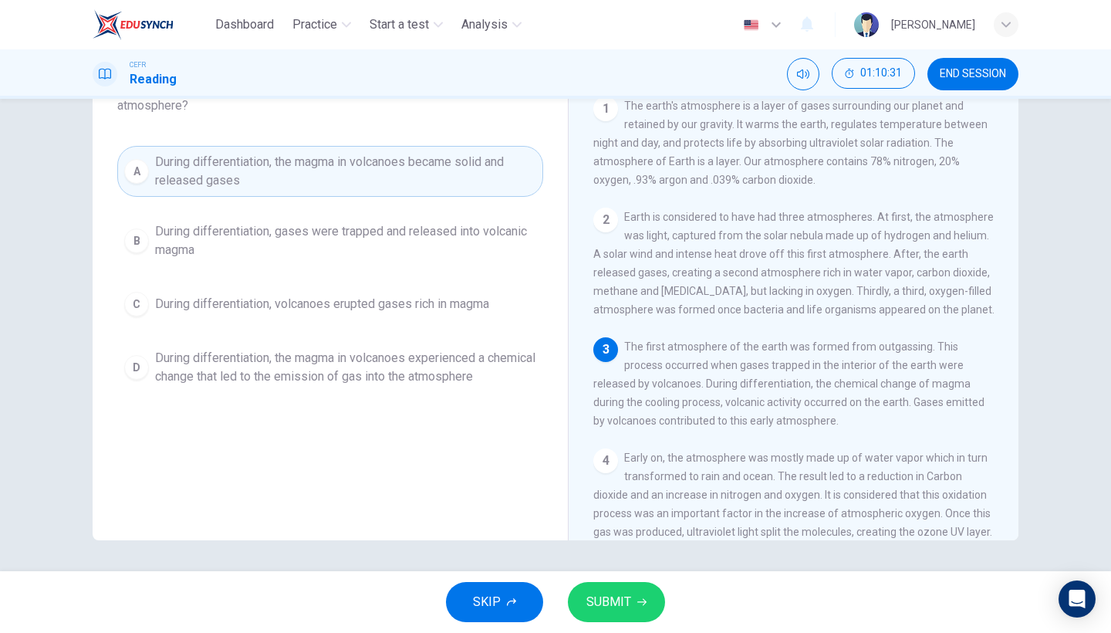
click at [596, 548] on button "SUBMIT" at bounding box center [616, 602] width 97 height 40
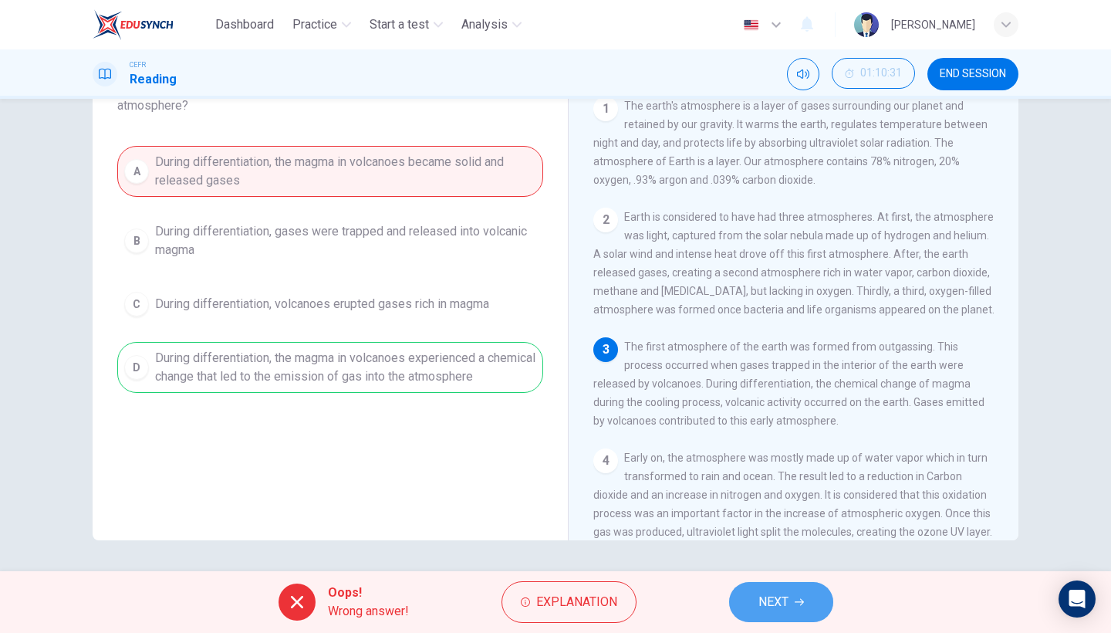
click at [778, 548] on span "NEXT" at bounding box center [773, 602] width 30 height 22
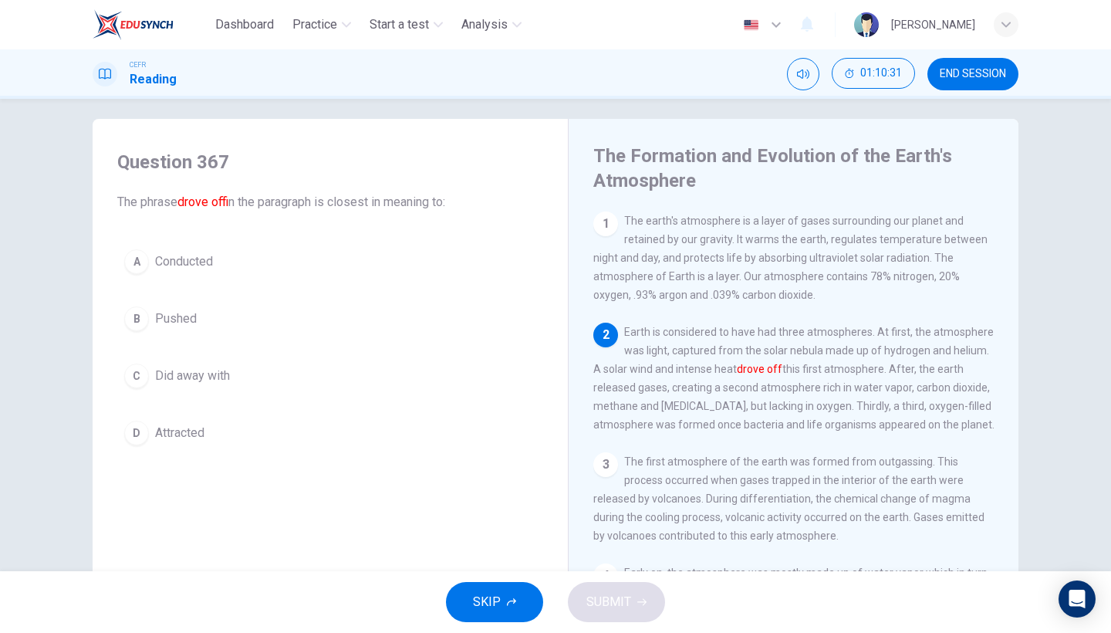
scroll to position [3, 0]
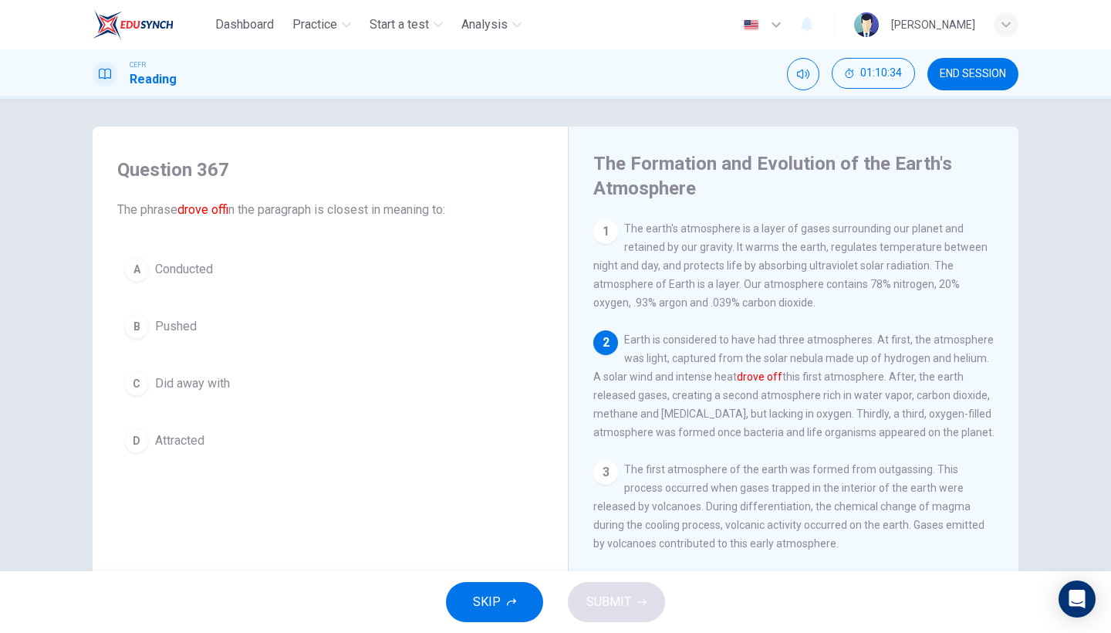
click at [289, 343] on button "B Pushed" at bounding box center [330, 326] width 426 height 39
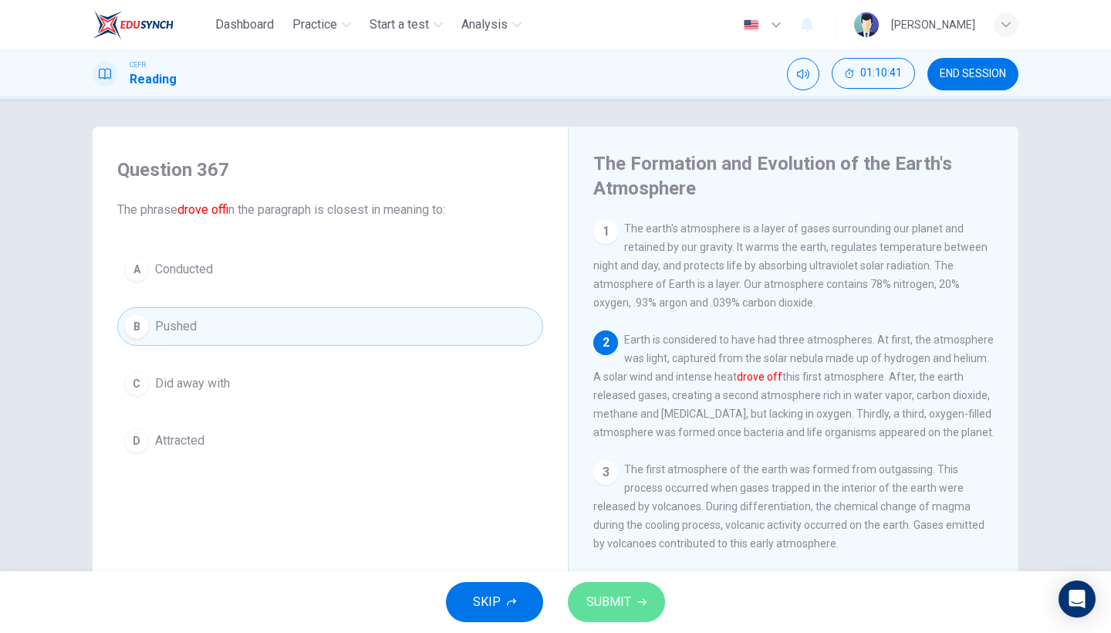
click at [592, 548] on span "SUBMIT" at bounding box center [608, 602] width 45 height 22
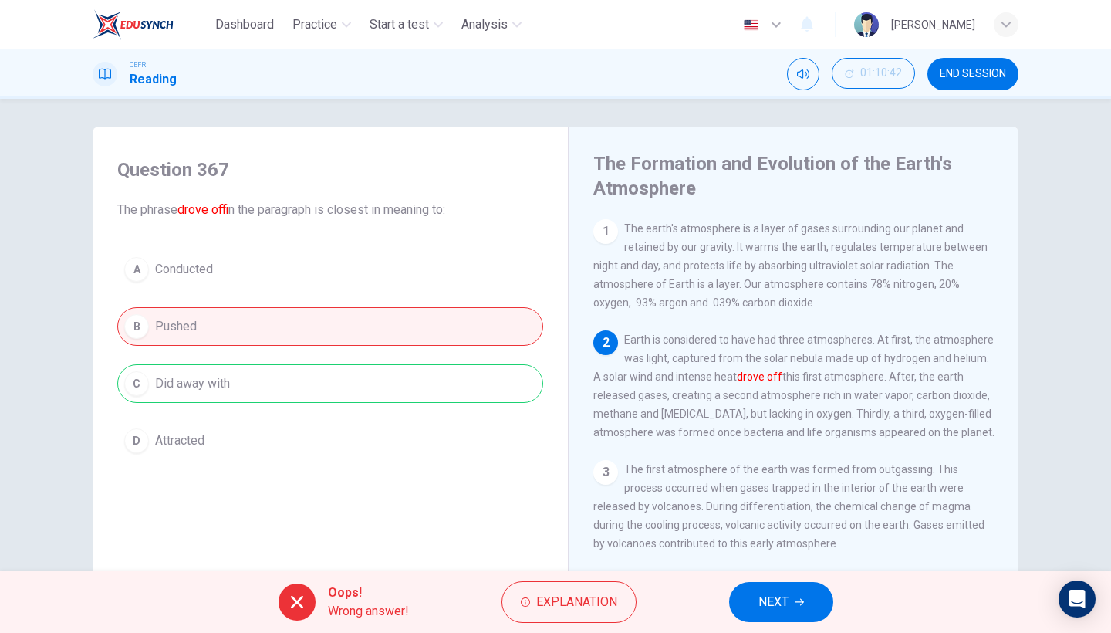
click at [754, 548] on button "NEXT" at bounding box center [781, 602] width 104 height 40
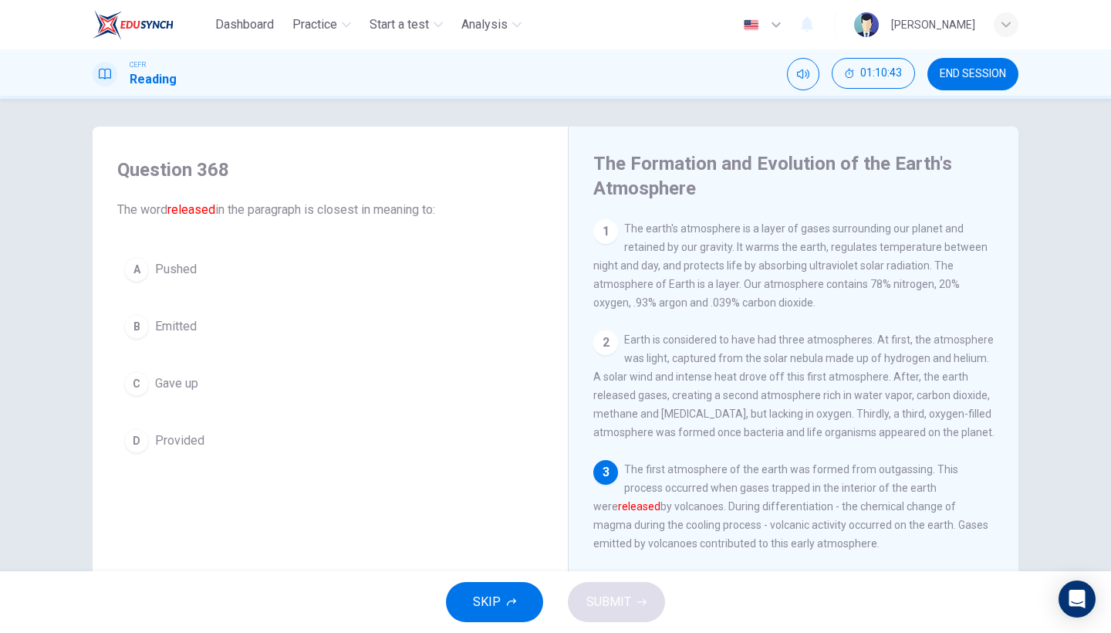
click at [321, 337] on button "B Emitted" at bounding box center [330, 326] width 426 height 39
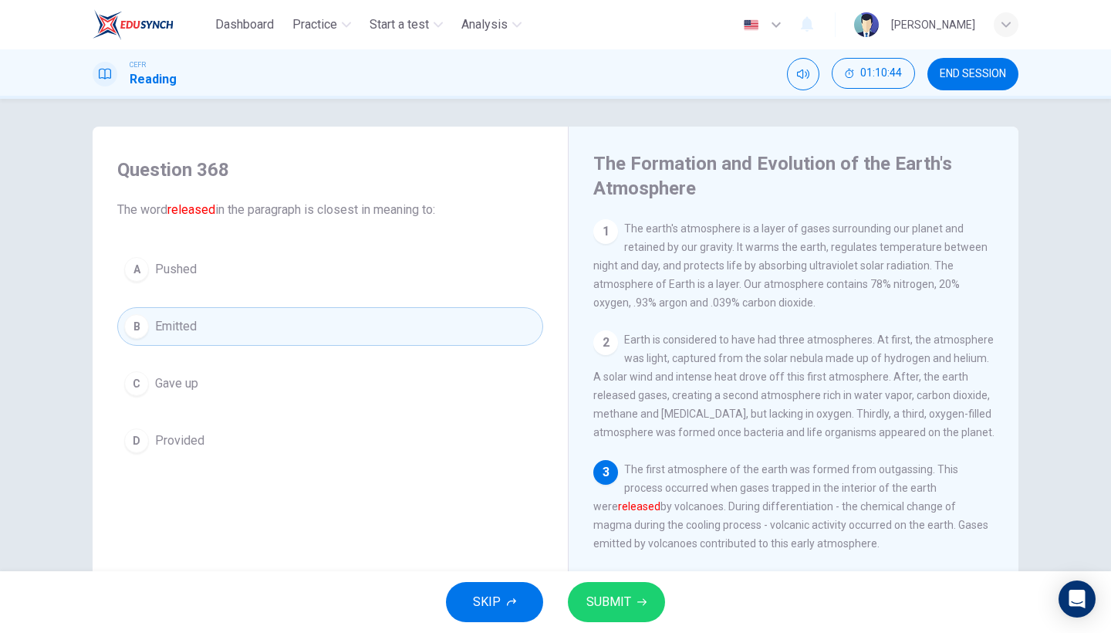
click at [604, 548] on span "SUBMIT" at bounding box center [608, 602] width 45 height 22
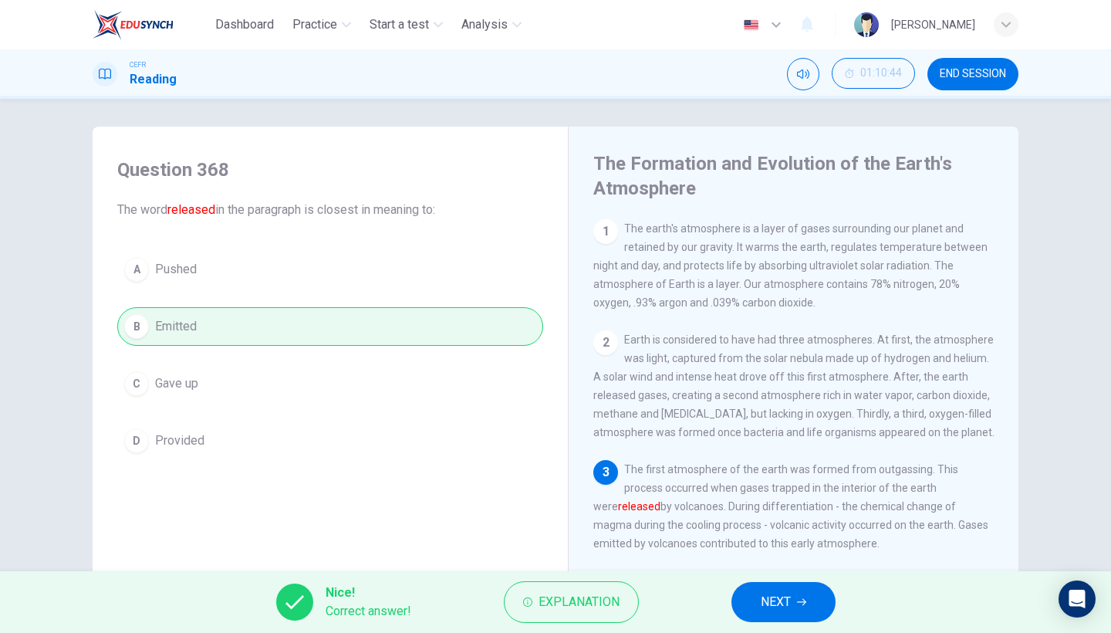
click at [779, 548] on button "NEXT" at bounding box center [783, 602] width 104 height 40
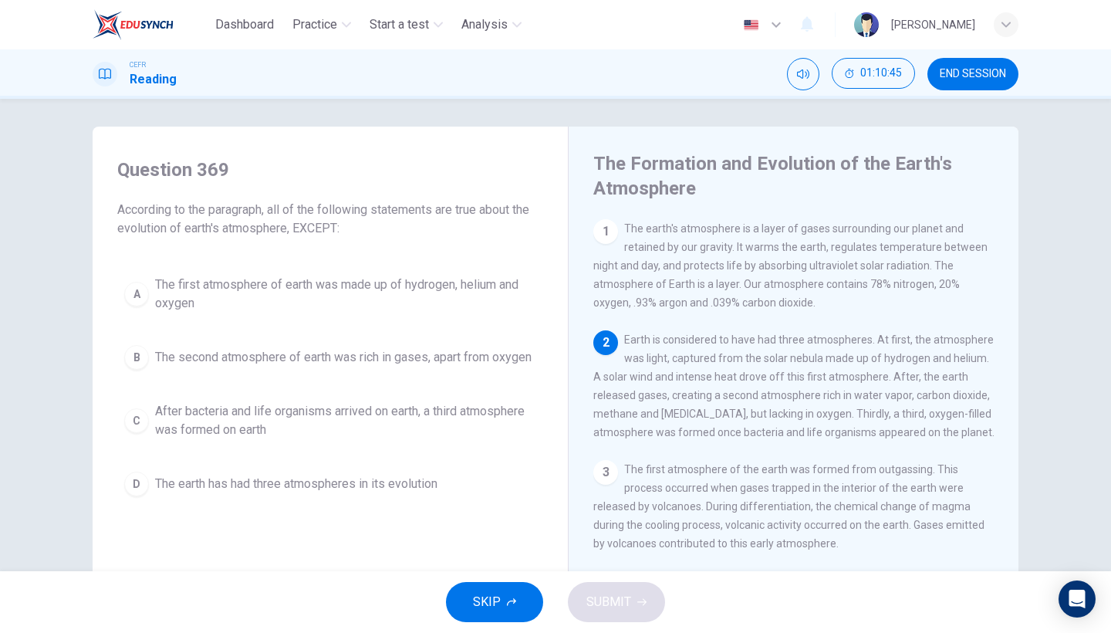
click at [397, 434] on span "After bacteria and life organisms arrived on earth, a third atmosphere was form…" at bounding box center [345, 420] width 381 height 37
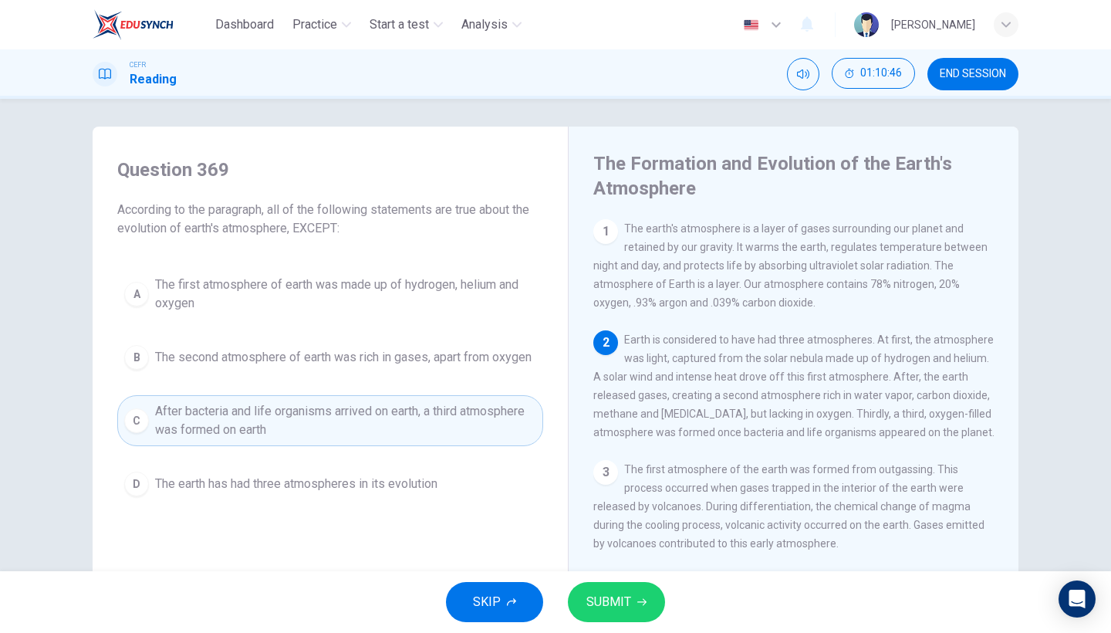
click at [451, 366] on span "The second atmosphere of earth was rich in gases, apart from oxygen" at bounding box center [343, 357] width 376 height 19
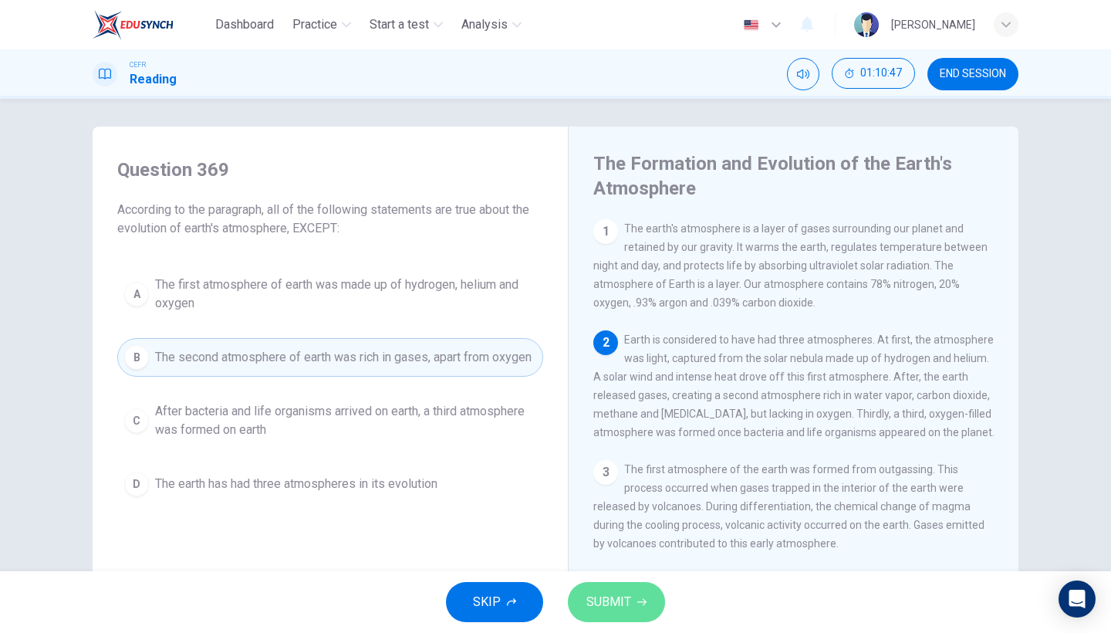
click at [606, 548] on span "SUBMIT" at bounding box center [608, 602] width 45 height 22
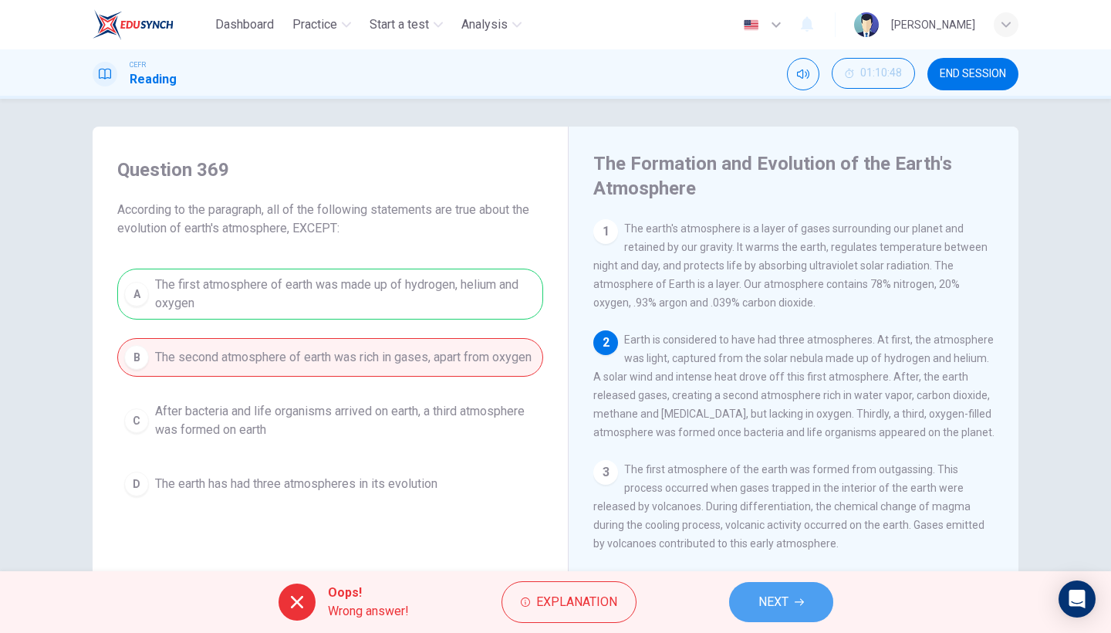
click at [766, 548] on span "NEXT" at bounding box center [773, 602] width 30 height 22
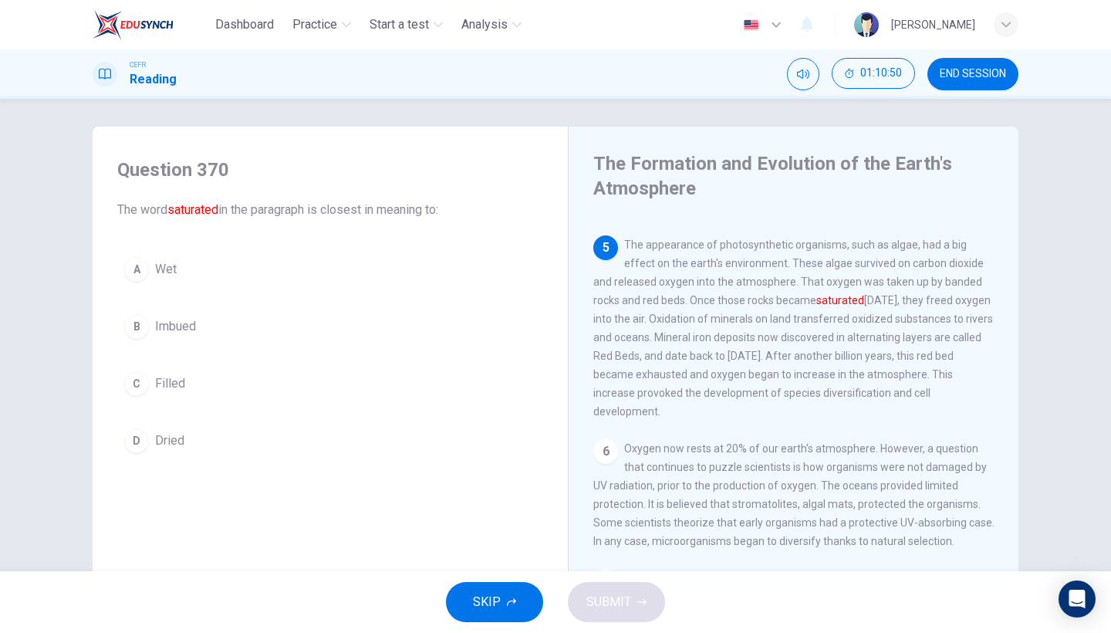
scroll to position [483, 0]
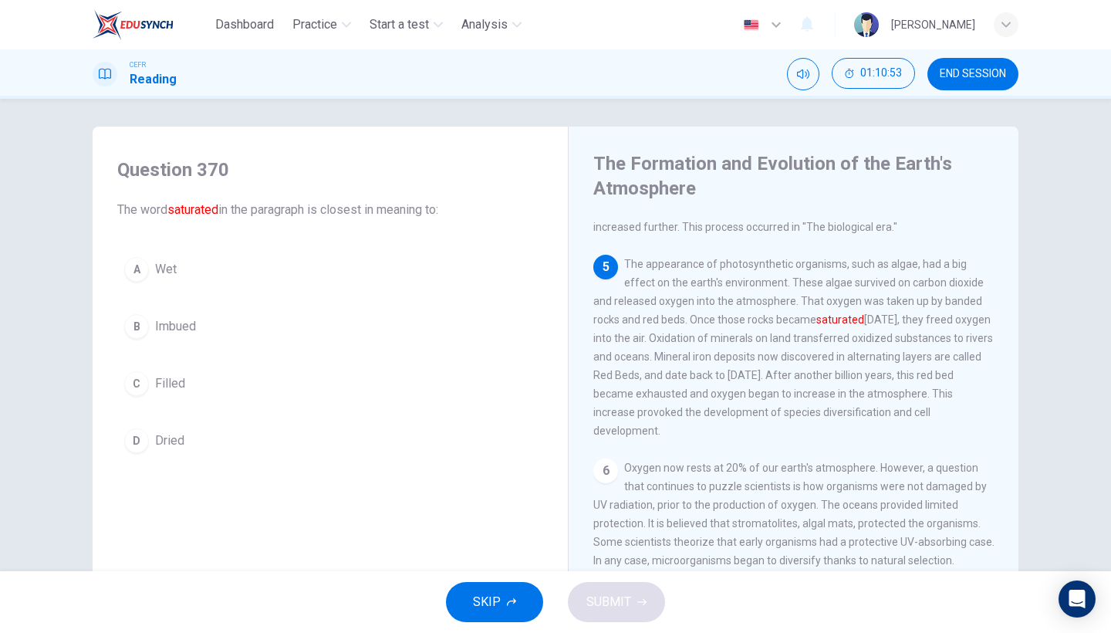
click at [238, 336] on button "B Imbued" at bounding box center [330, 326] width 426 height 39
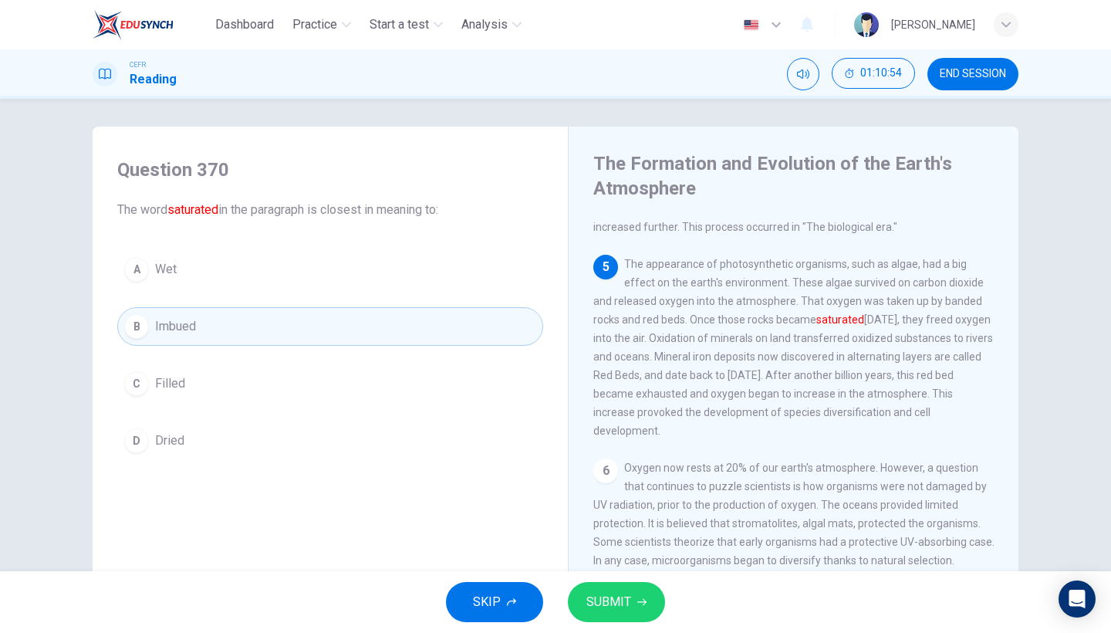
click at [602, 548] on button "SUBMIT" at bounding box center [616, 602] width 97 height 40
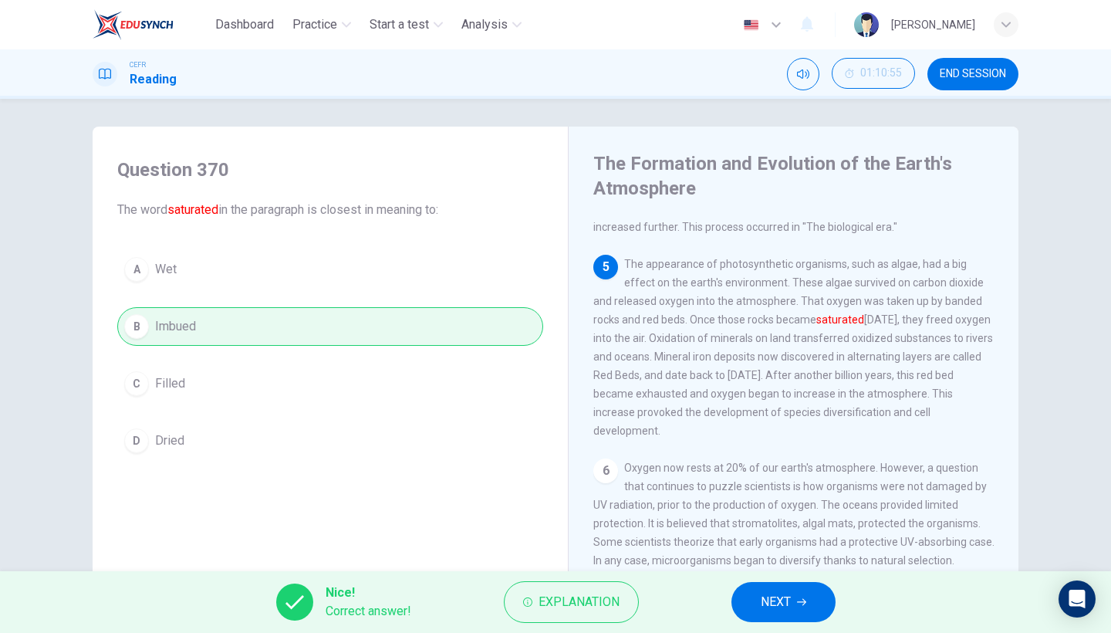
click at [754, 548] on button "NEXT" at bounding box center [783, 602] width 104 height 40
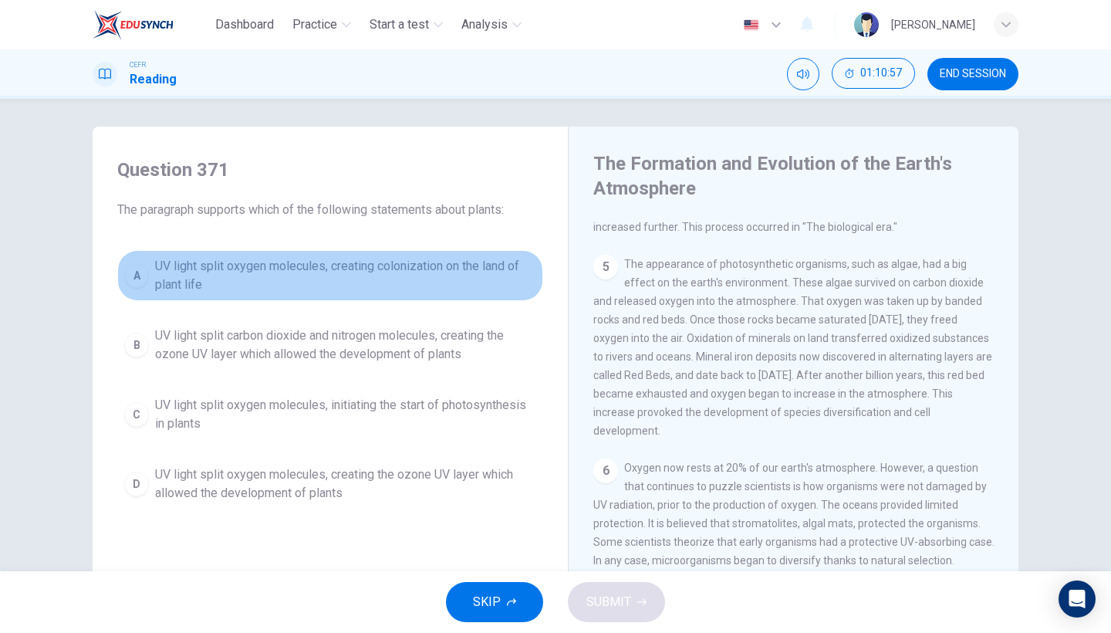
click at [417, 291] on span "UV light split oxygen molecules, creating colonization on the land of plant life" at bounding box center [345, 275] width 381 height 37
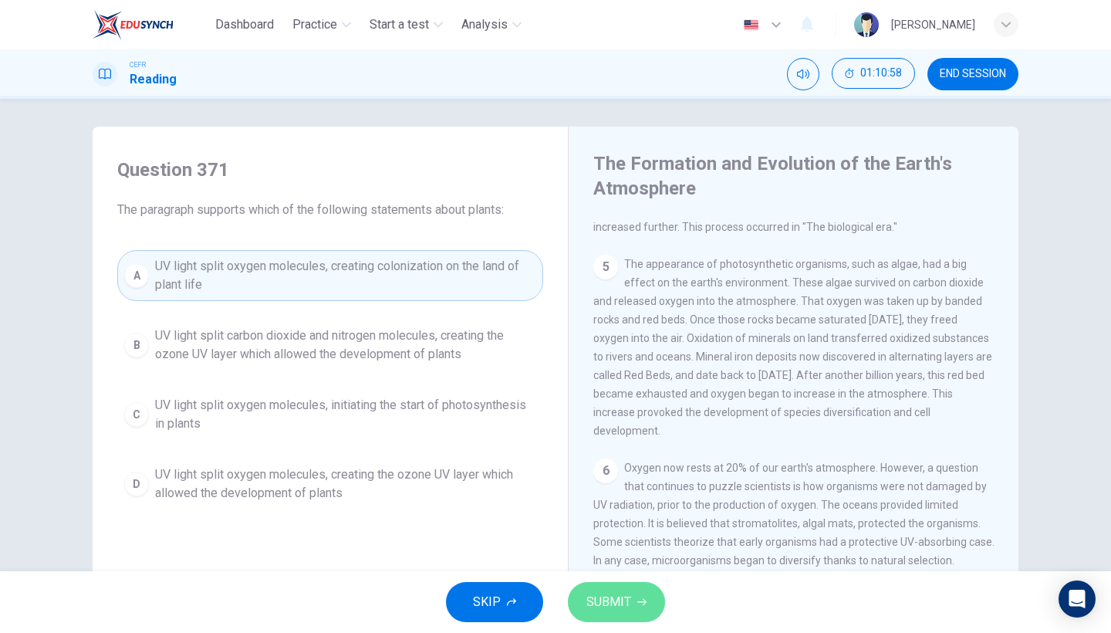
click at [629, 548] on span "SUBMIT" at bounding box center [608, 602] width 45 height 22
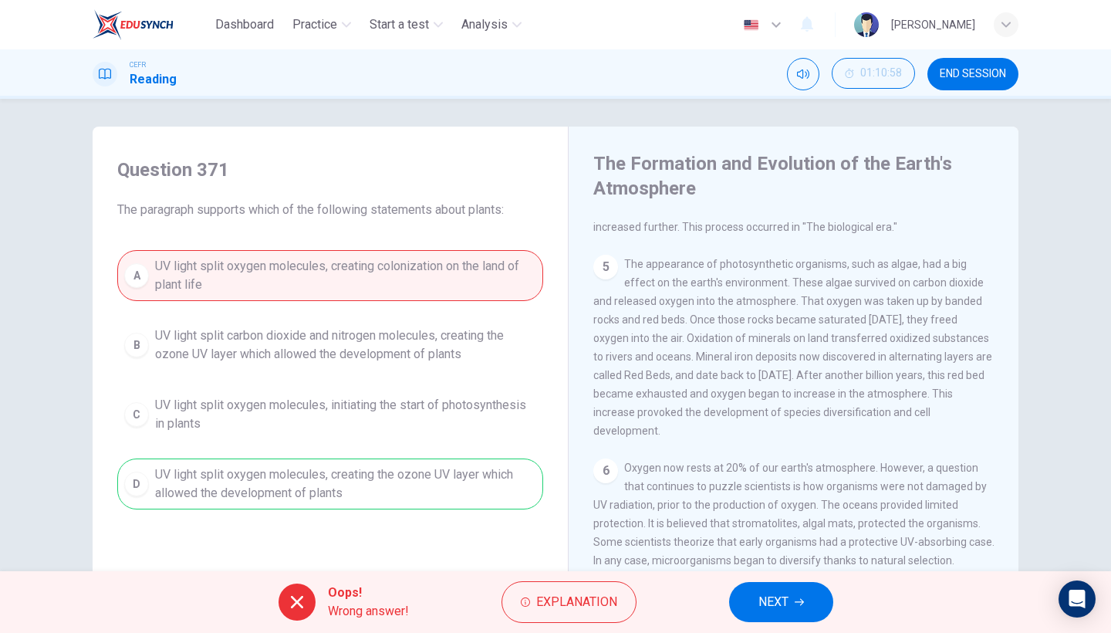
click at [779, 548] on span "NEXT" at bounding box center [773, 602] width 30 height 22
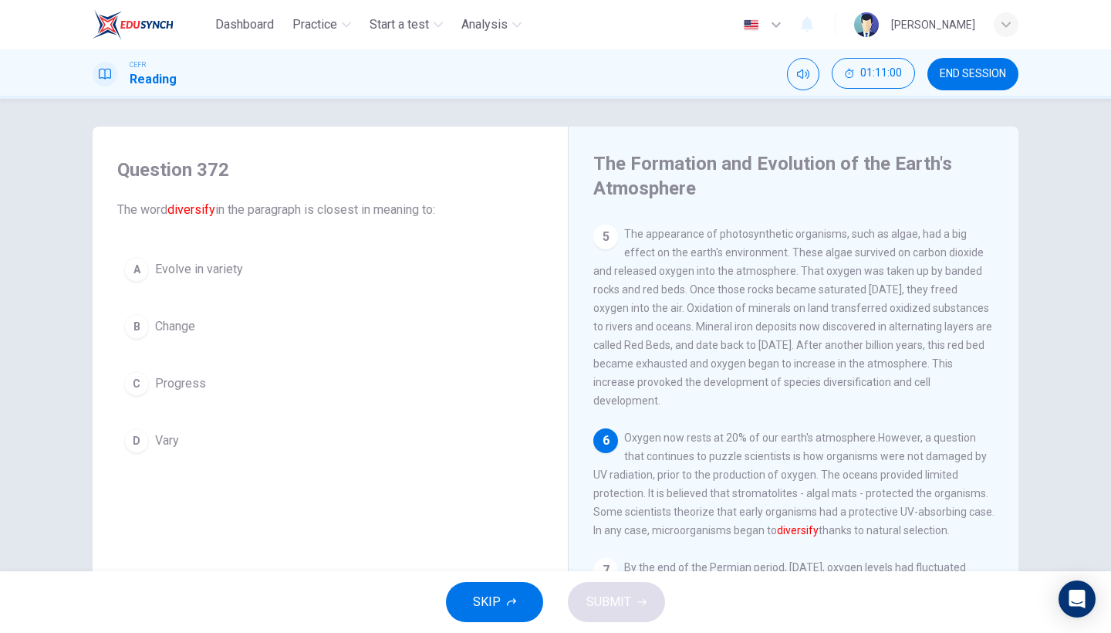
scroll to position [513, 0]
click at [268, 278] on button "A Evolve in variety" at bounding box center [330, 269] width 426 height 39
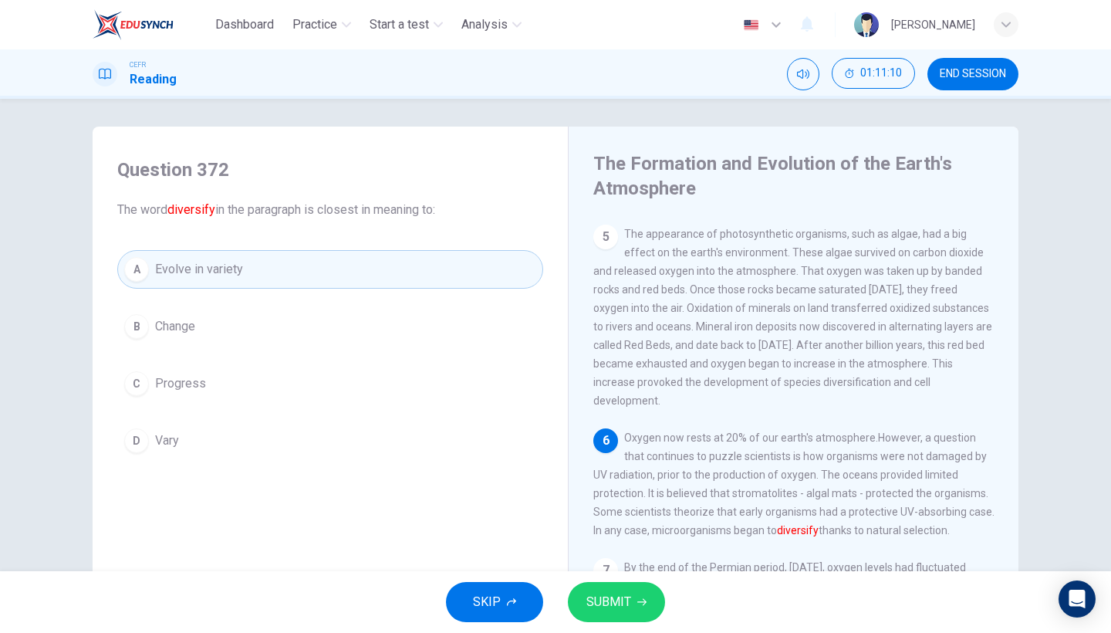
click at [600, 548] on button "SUBMIT" at bounding box center [616, 602] width 97 height 40
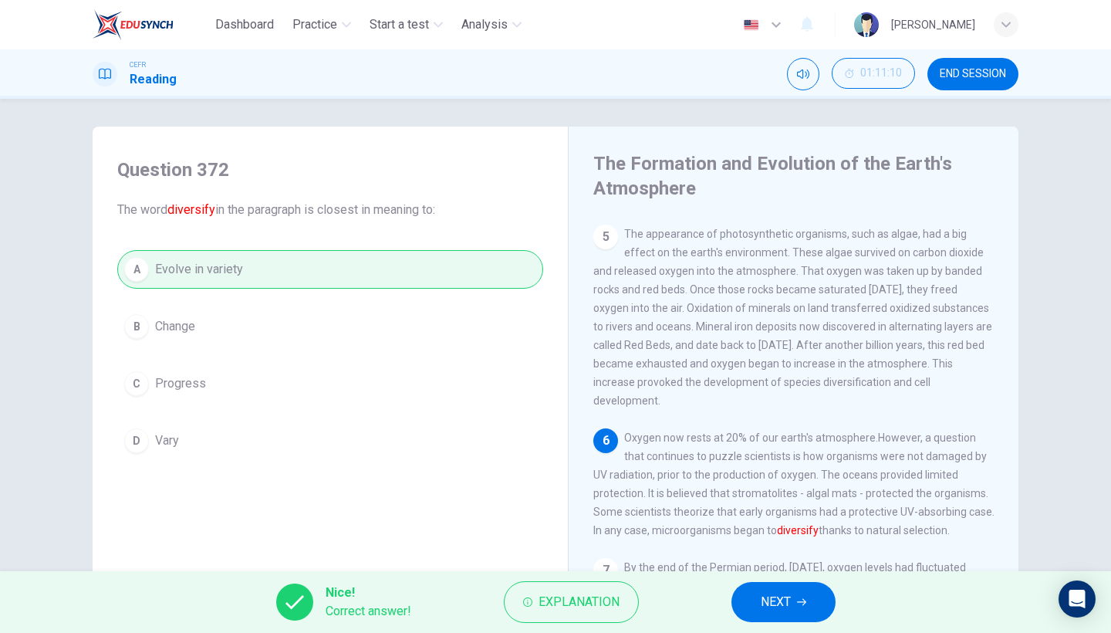
click at [796, 548] on button "NEXT" at bounding box center [783, 602] width 104 height 40
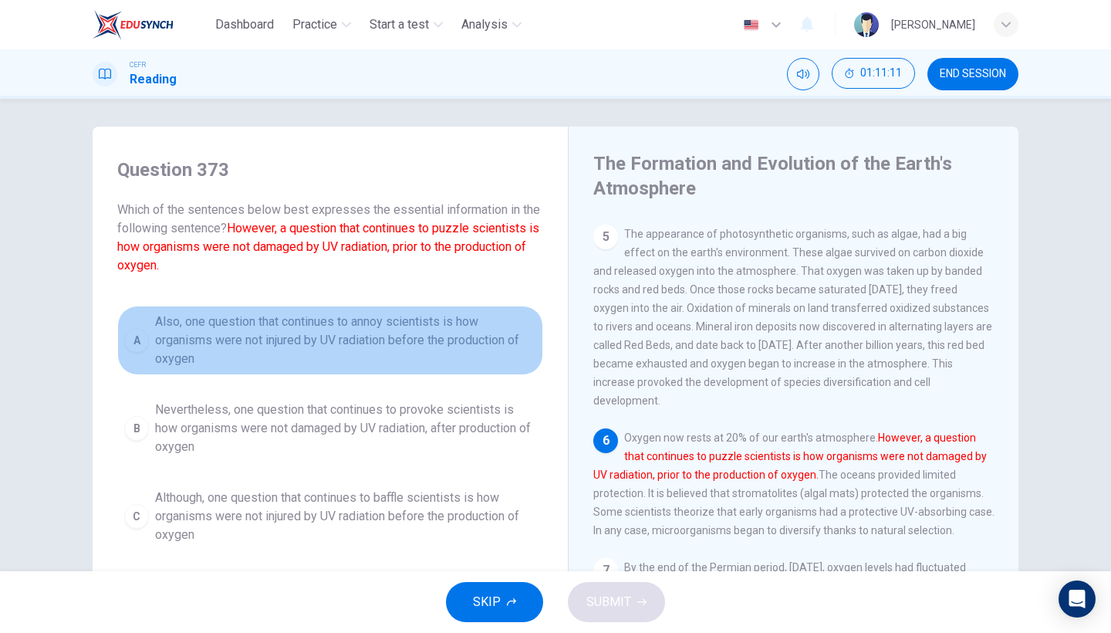
click at [409, 359] on span "Also, one question that continues to annoy scientists is how organisms were not…" at bounding box center [345, 340] width 381 height 56
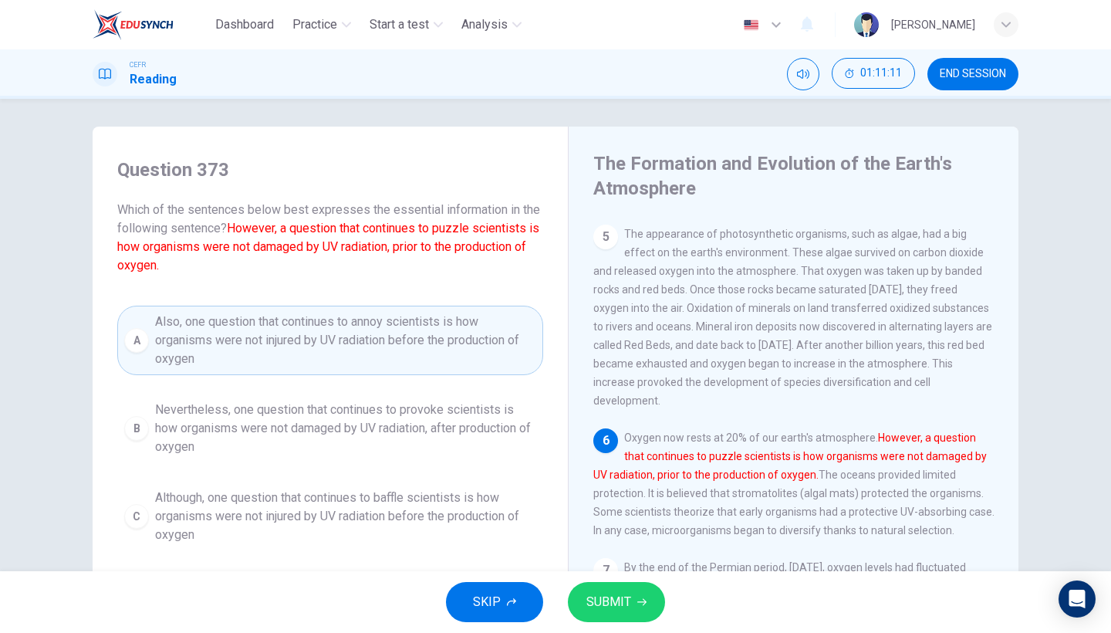
click at [409, 427] on span "Nevertheless, one question that continues to provoke scientists is how organism…" at bounding box center [345, 428] width 381 height 56
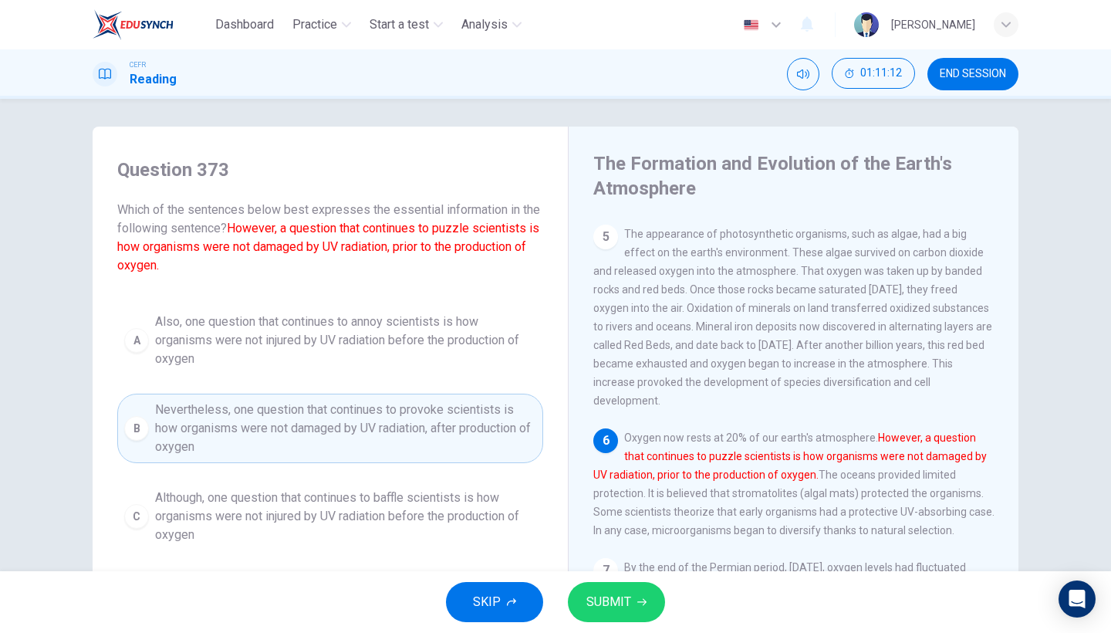
click at [589, 548] on span "SUBMIT" at bounding box center [608, 602] width 45 height 22
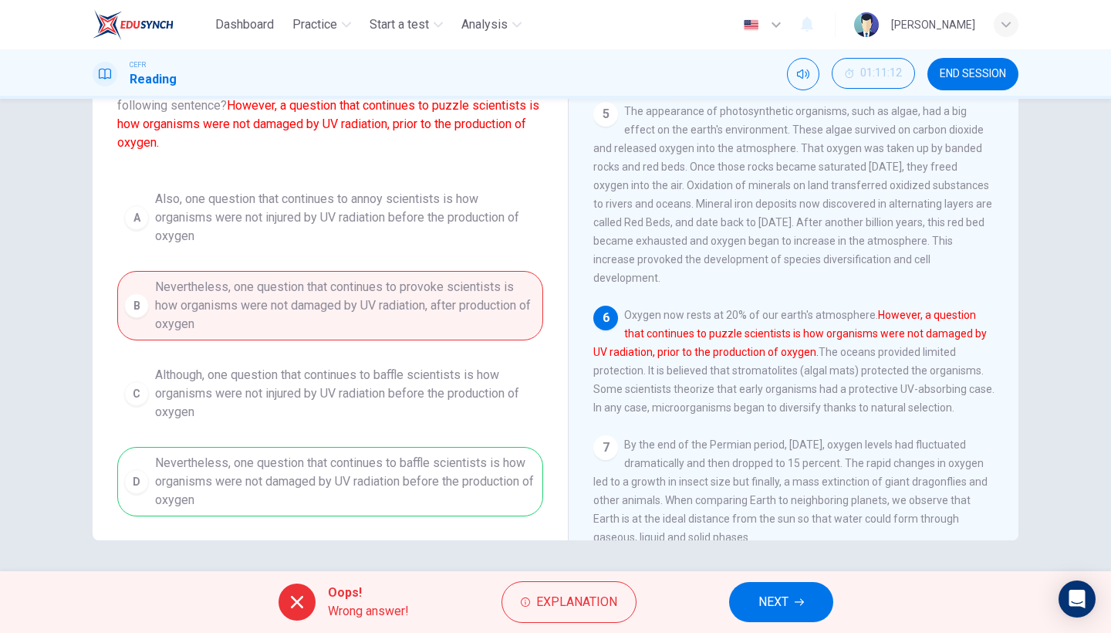
scroll to position [126, 0]
click at [774, 548] on span "NEXT" at bounding box center [773, 602] width 30 height 22
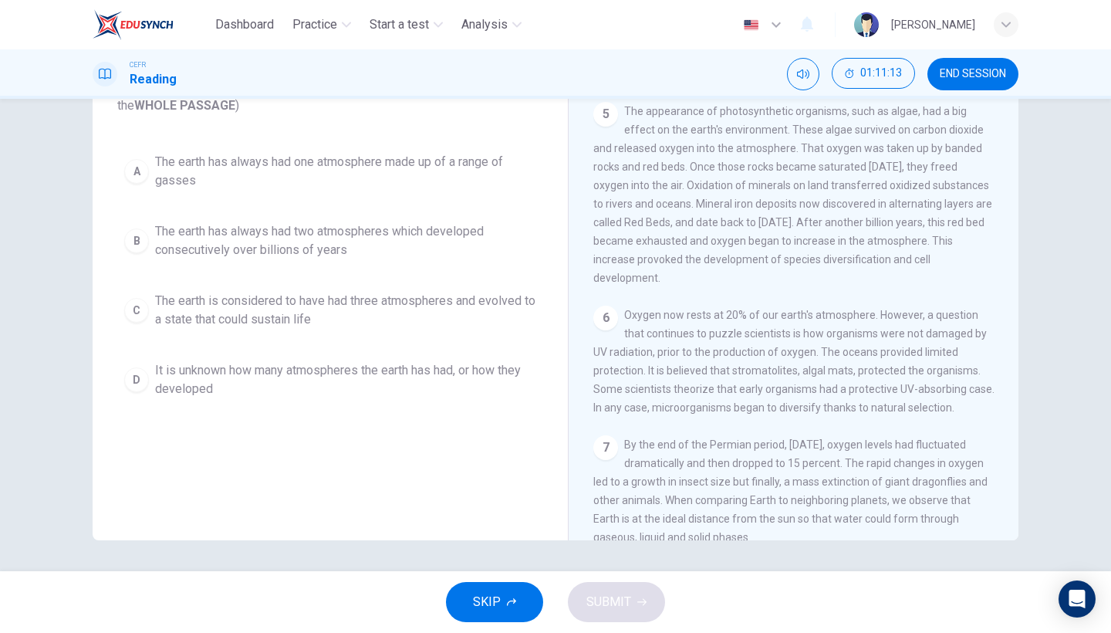
click at [393, 282] on div "A The earth has always had one atmosphere made up of a range of gasses B The ea…" at bounding box center [330, 275] width 426 height 259
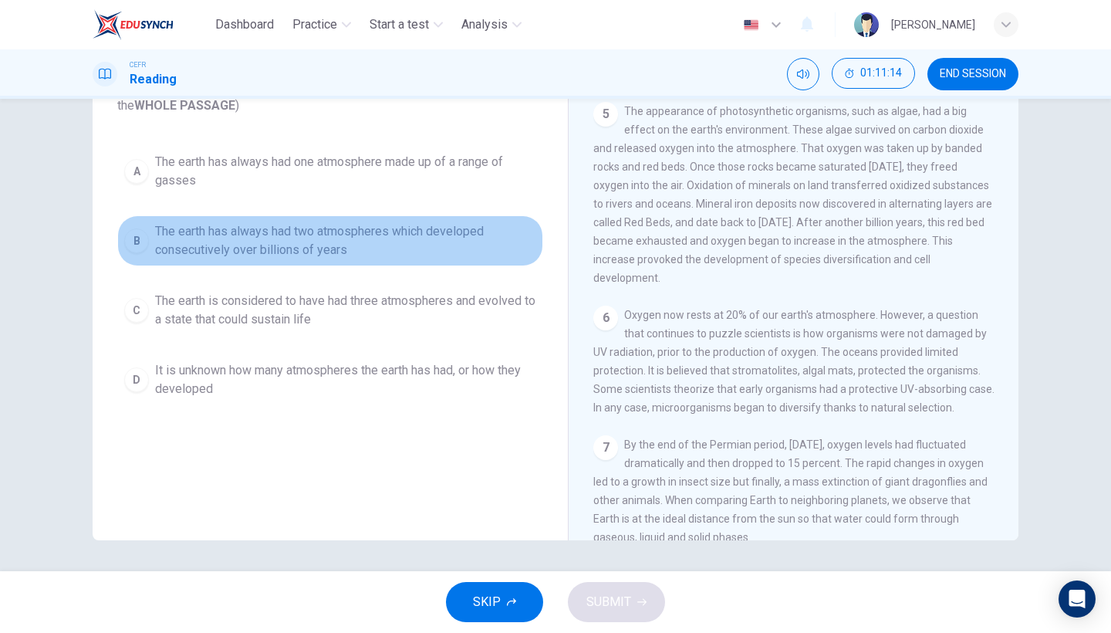
click at [440, 235] on span "The earth has always had two atmospheres which developed consecutively over bil…" at bounding box center [345, 240] width 381 height 37
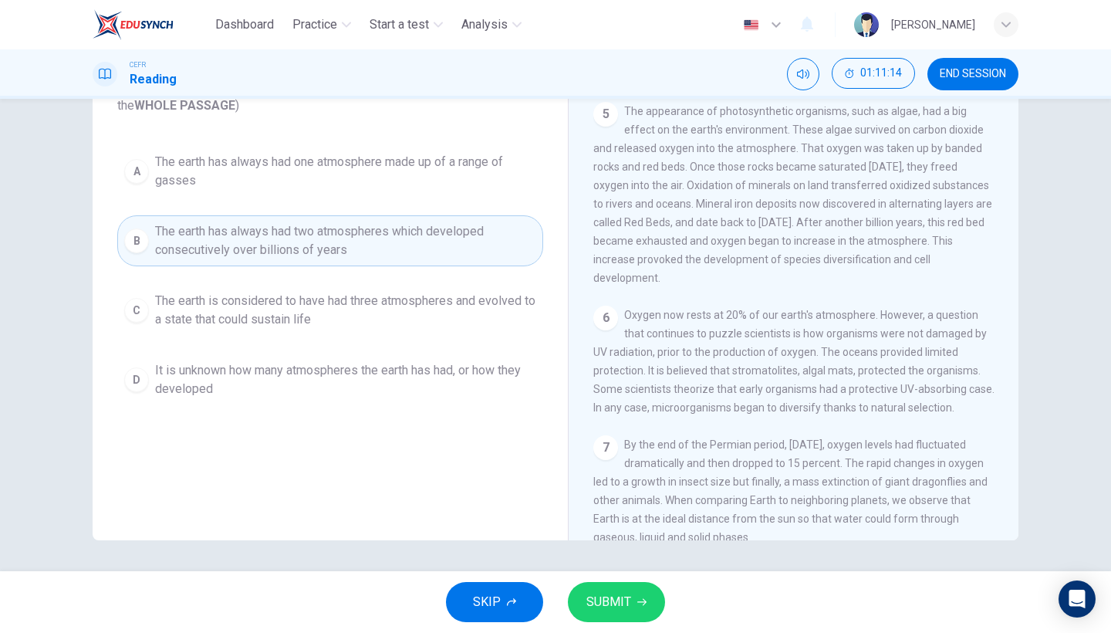
click at [626, 548] on span "SUBMIT" at bounding box center [608, 602] width 45 height 22
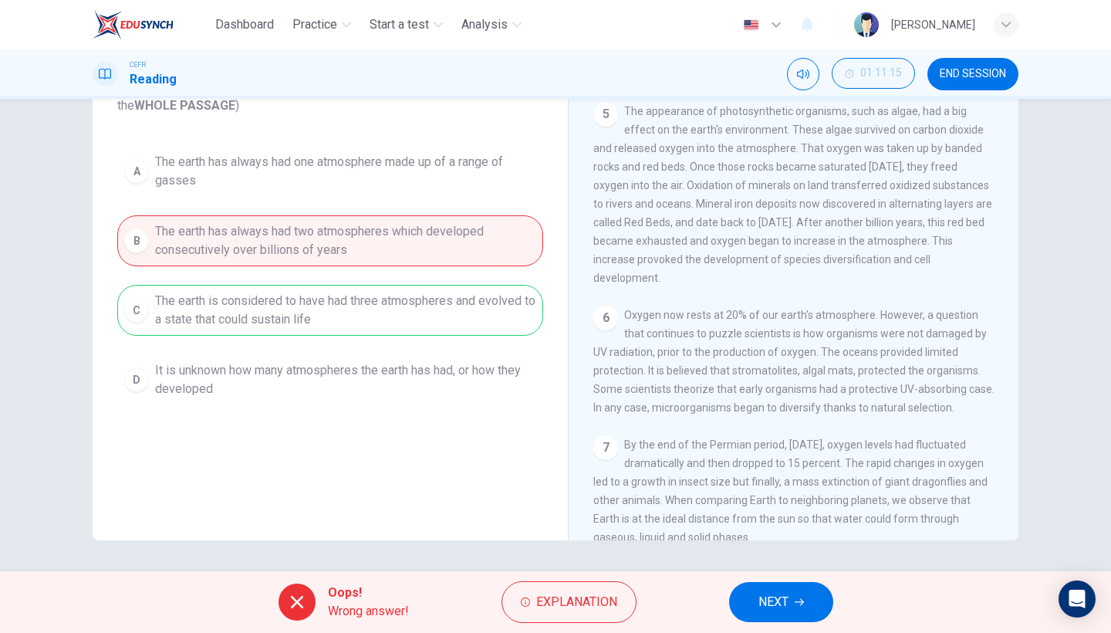
click at [771, 548] on span "NEXT" at bounding box center [773, 602] width 30 height 22
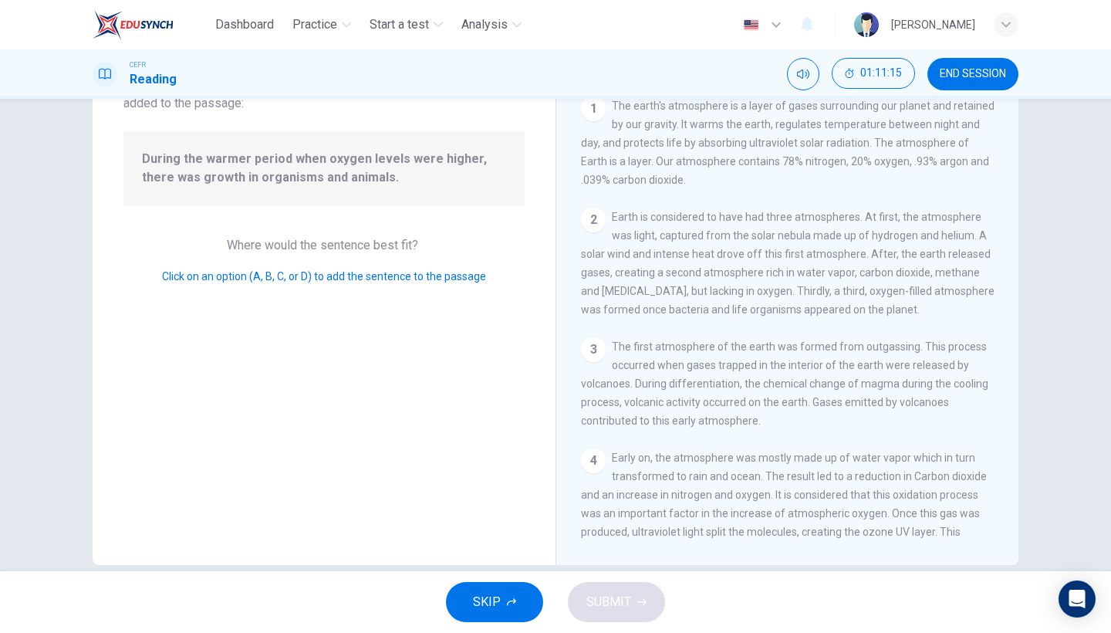
scroll to position [538, 0]
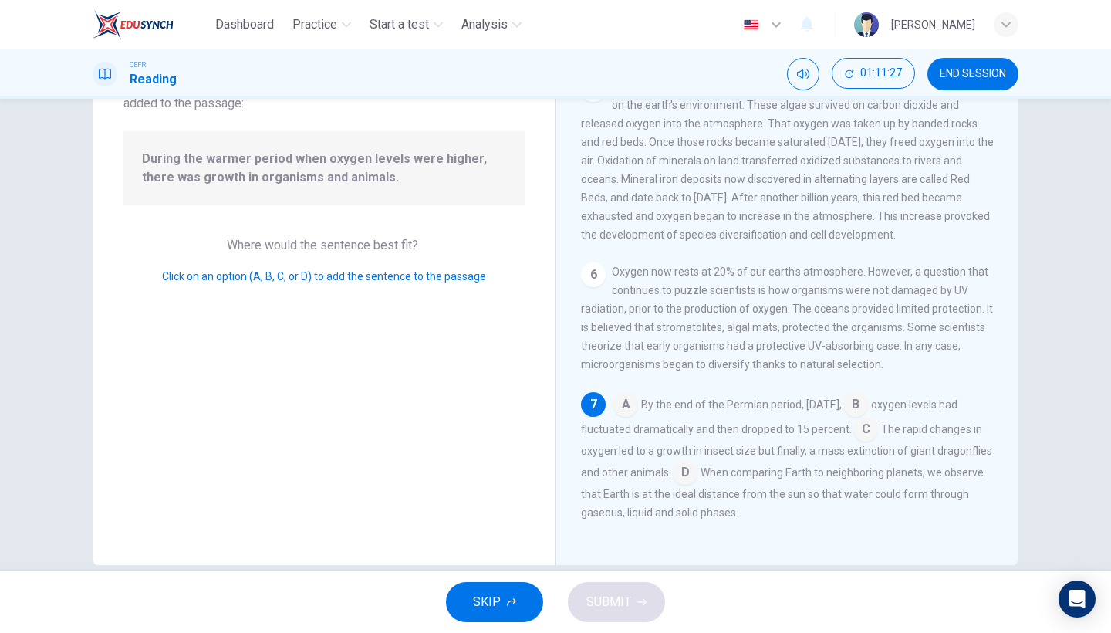
click at [697, 476] on input at bounding box center [685, 473] width 25 height 25
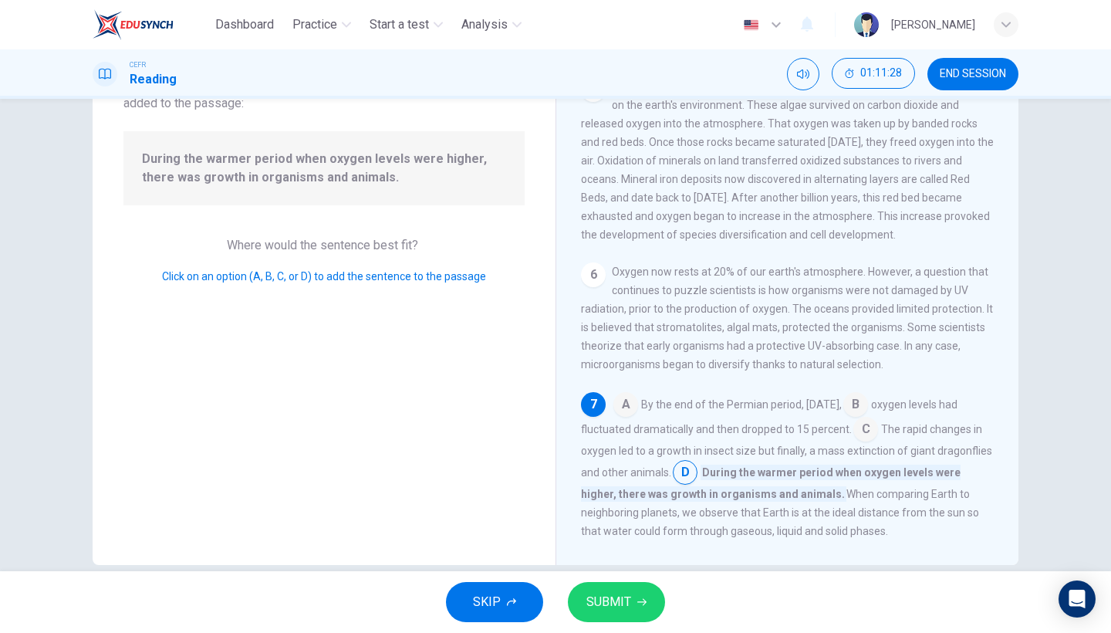
click at [639, 548] on button "SUBMIT" at bounding box center [616, 602] width 97 height 40
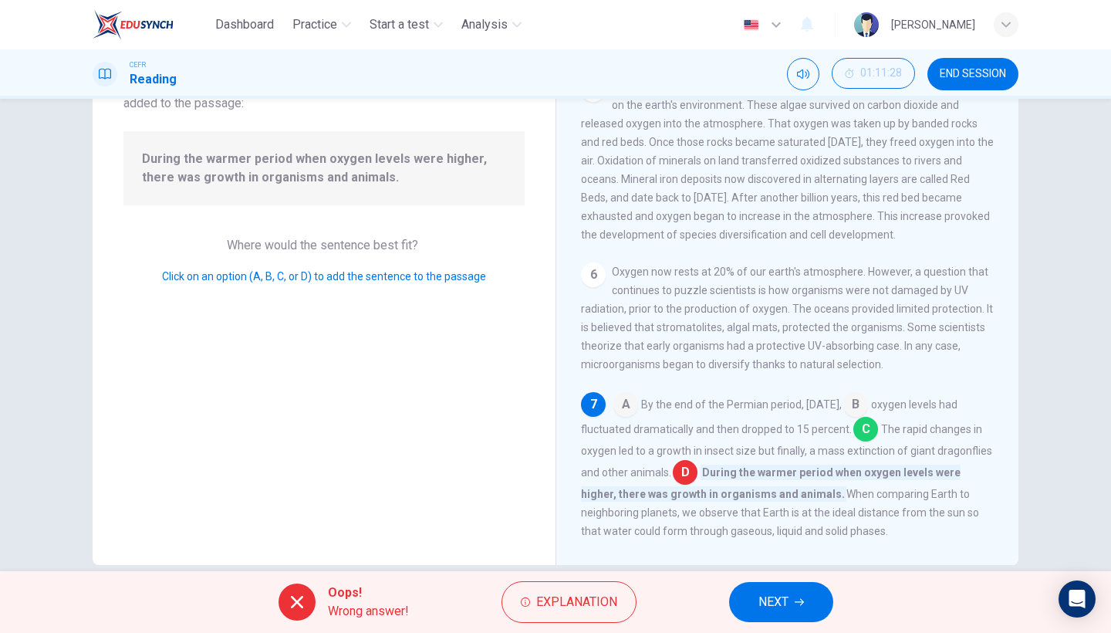
click at [766, 548] on span "NEXT" at bounding box center [773, 602] width 30 height 22
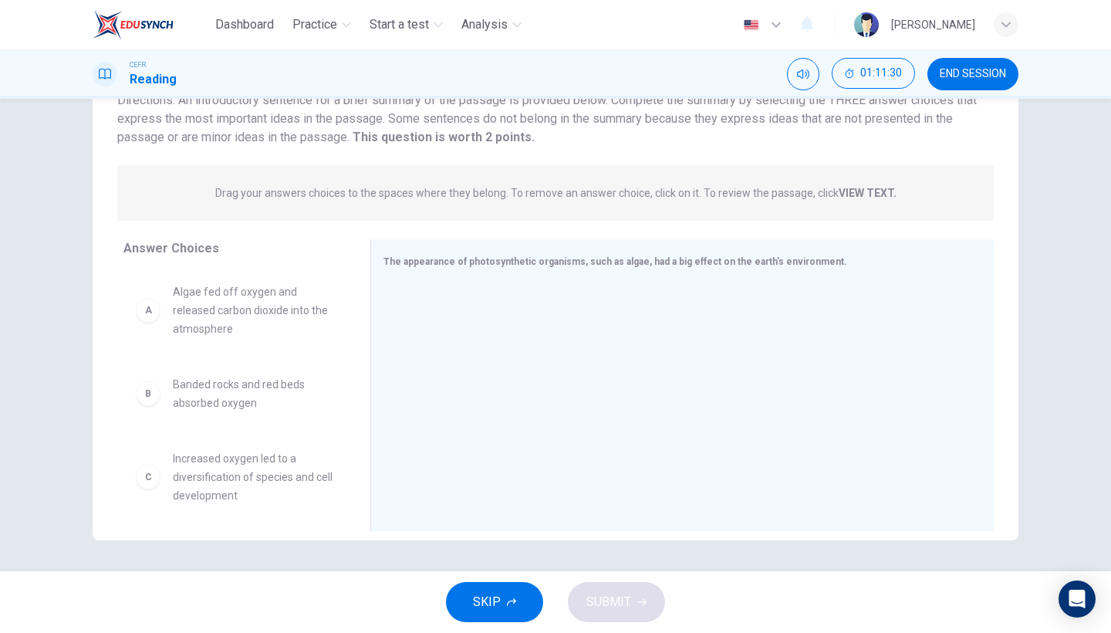
click at [235, 322] on span "Algae fed off oxygen and released carbon dioxide into the atmosphere" at bounding box center [253, 310] width 160 height 56
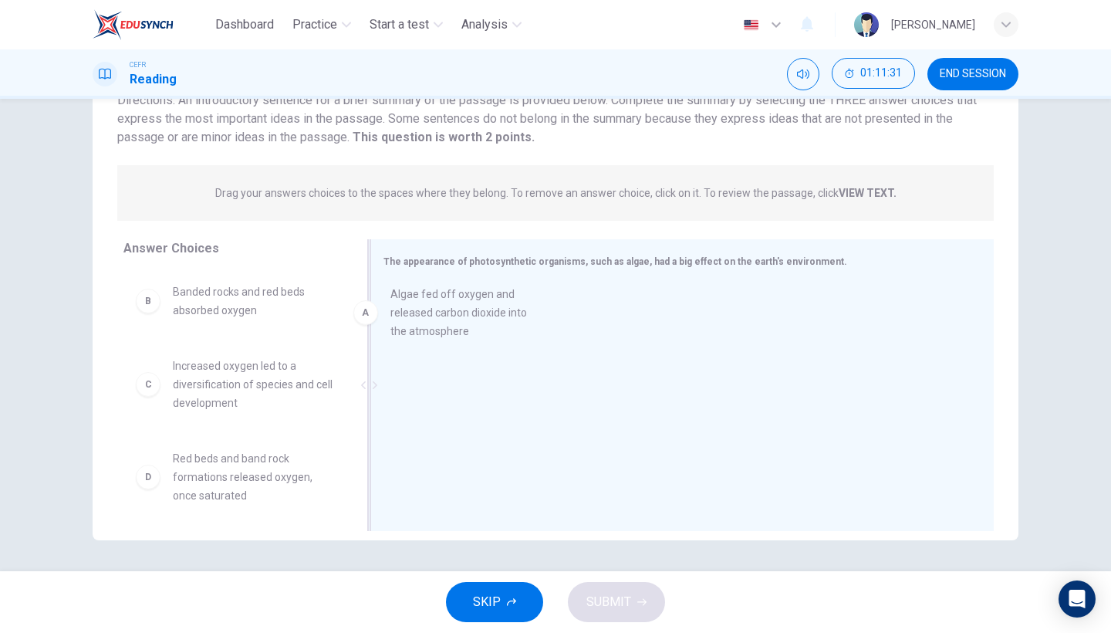
drag, startPoint x: 262, startPoint y: 320, endPoint x: 504, endPoint y: 322, distance: 241.5
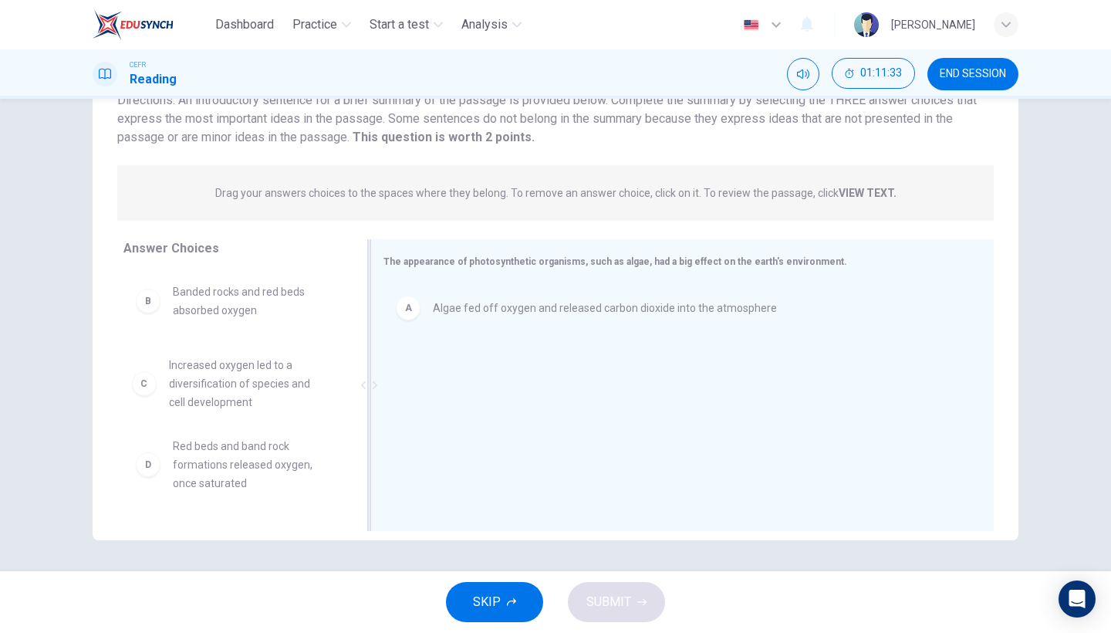
drag, startPoint x: 269, startPoint y: 388, endPoint x: 546, endPoint y: 407, distance: 277.6
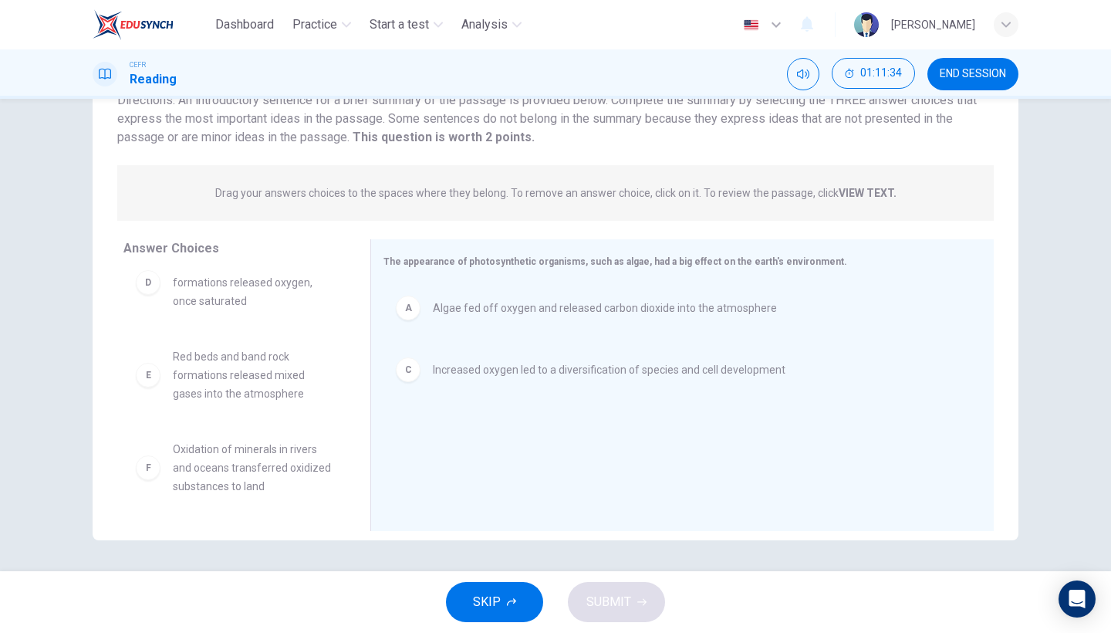
scroll to position [102, 0]
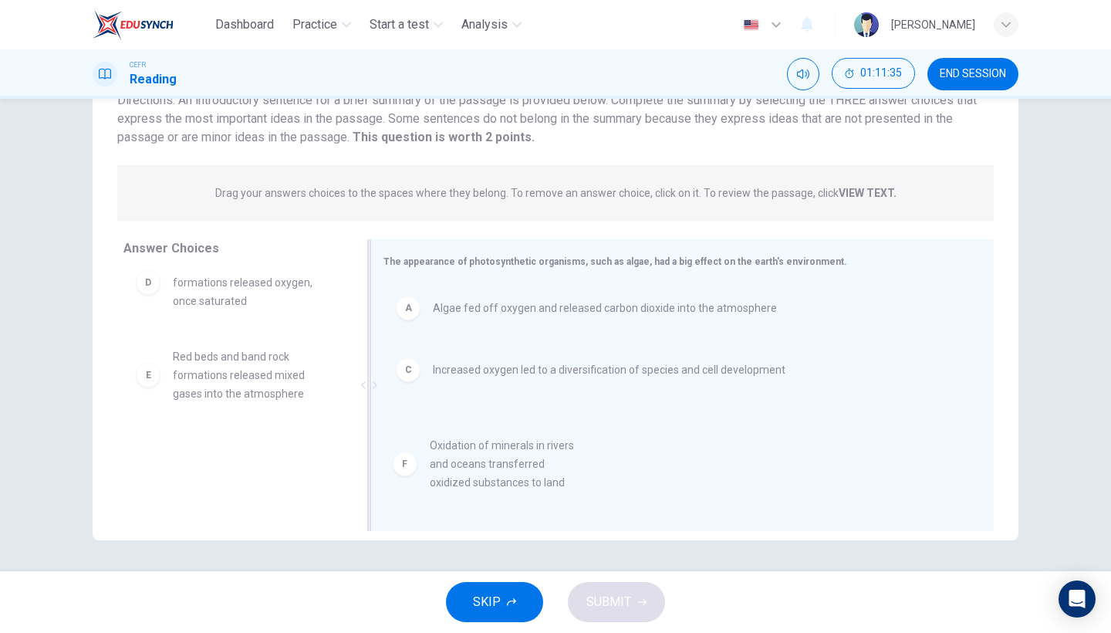
drag, startPoint x: 252, startPoint y: 476, endPoint x: 525, endPoint y: 473, distance: 273.1
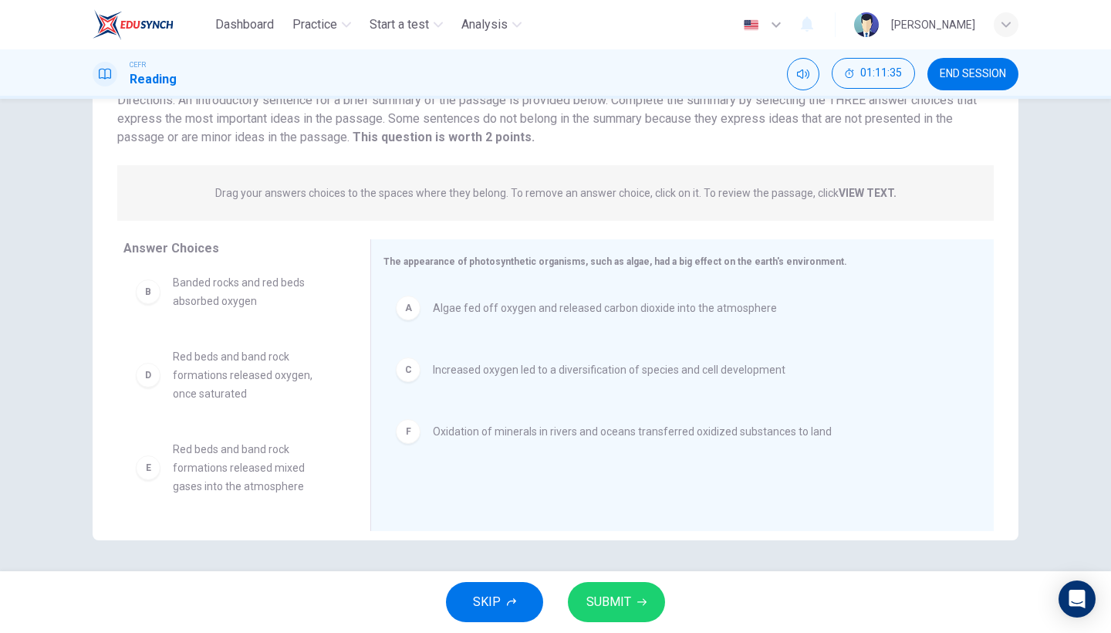
scroll to position [9, 0]
click at [644, 548] on button "SUBMIT" at bounding box center [616, 602] width 97 height 40
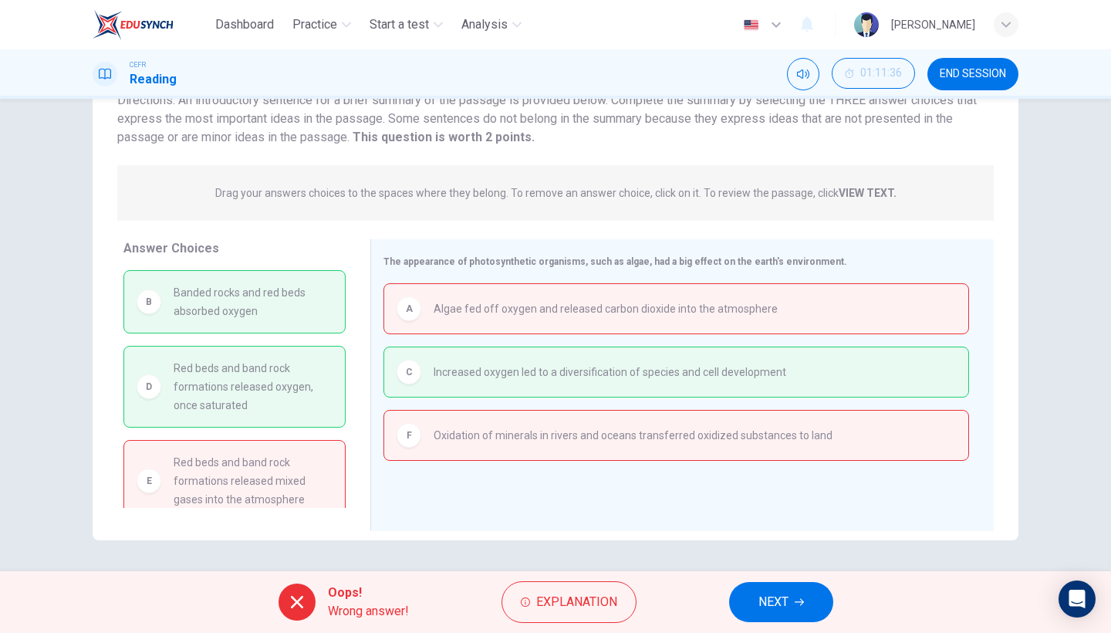
scroll to position [0, 0]
click at [753, 548] on button "NEXT" at bounding box center [781, 602] width 104 height 40
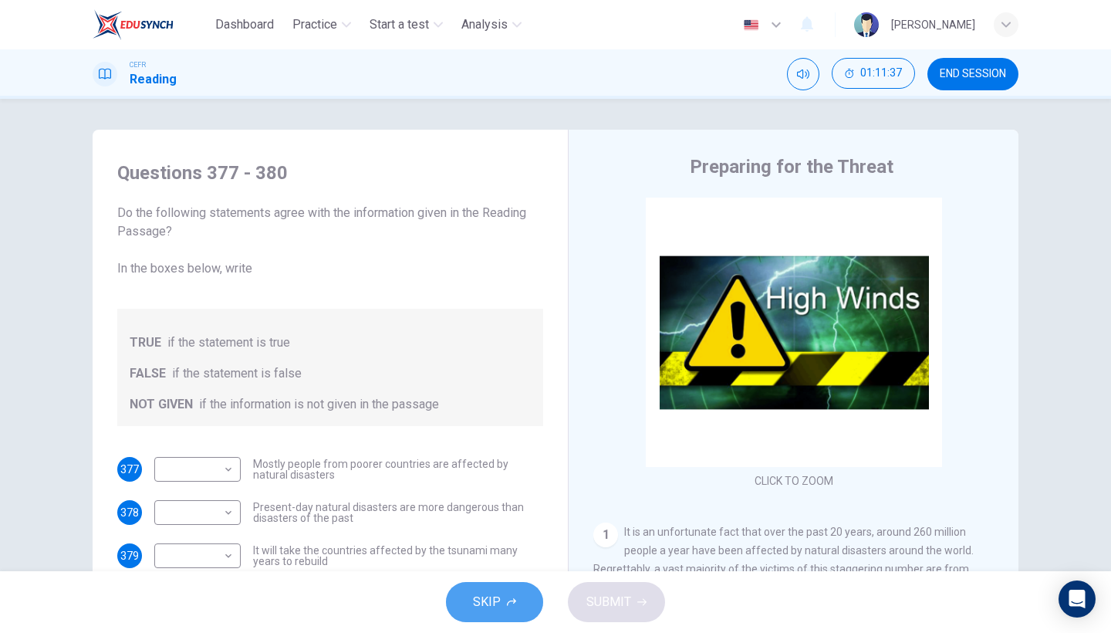
click at [493, 548] on span "SKIP" at bounding box center [487, 602] width 28 height 22
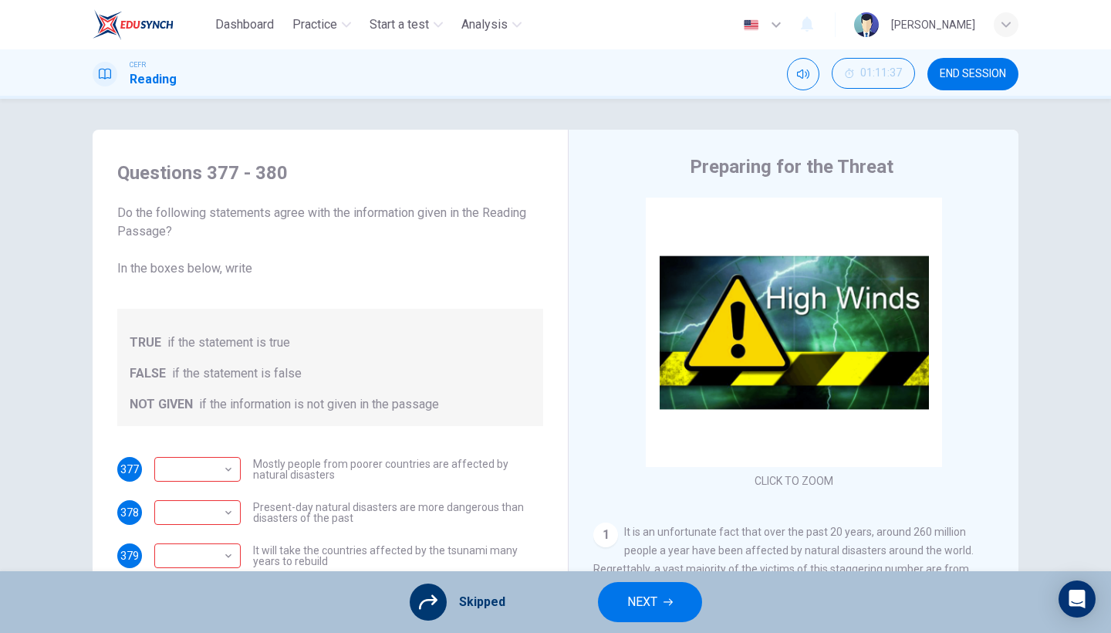
click at [625, 548] on button "NEXT" at bounding box center [650, 602] width 104 height 40
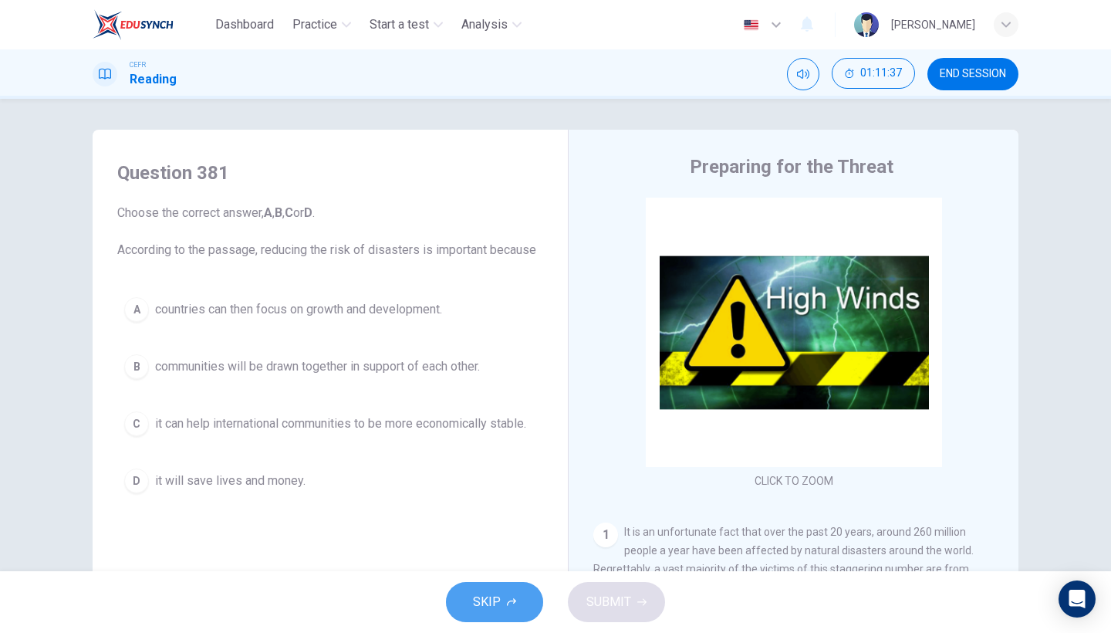
click at [493, 548] on span "SKIP" at bounding box center [487, 602] width 28 height 22
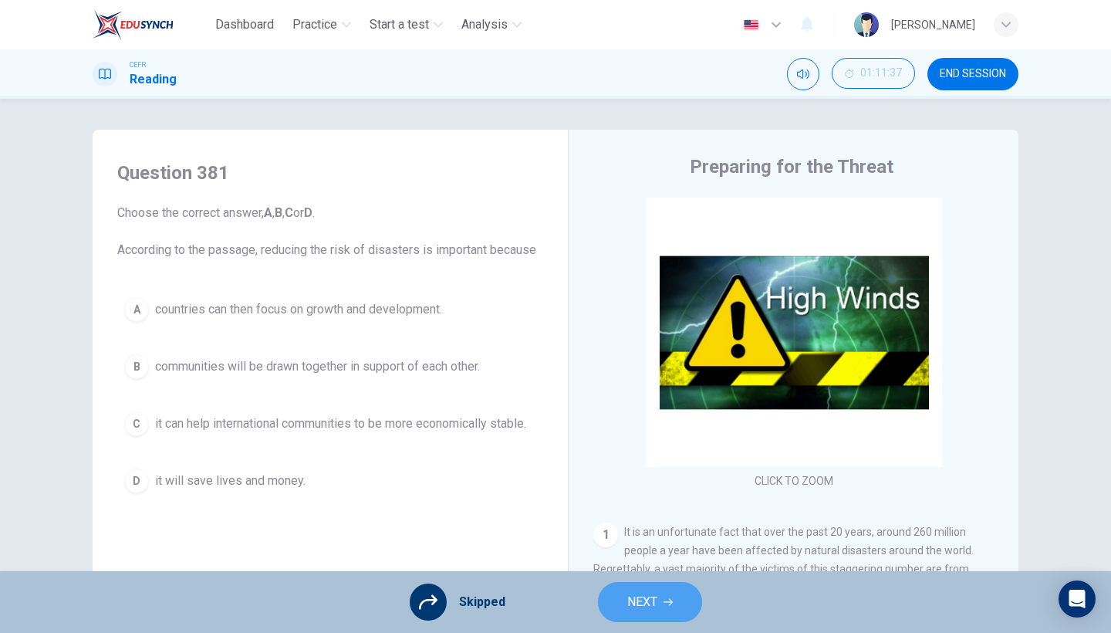
click at [656, 548] on span "NEXT" at bounding box center [642, 602] width 30 height 22
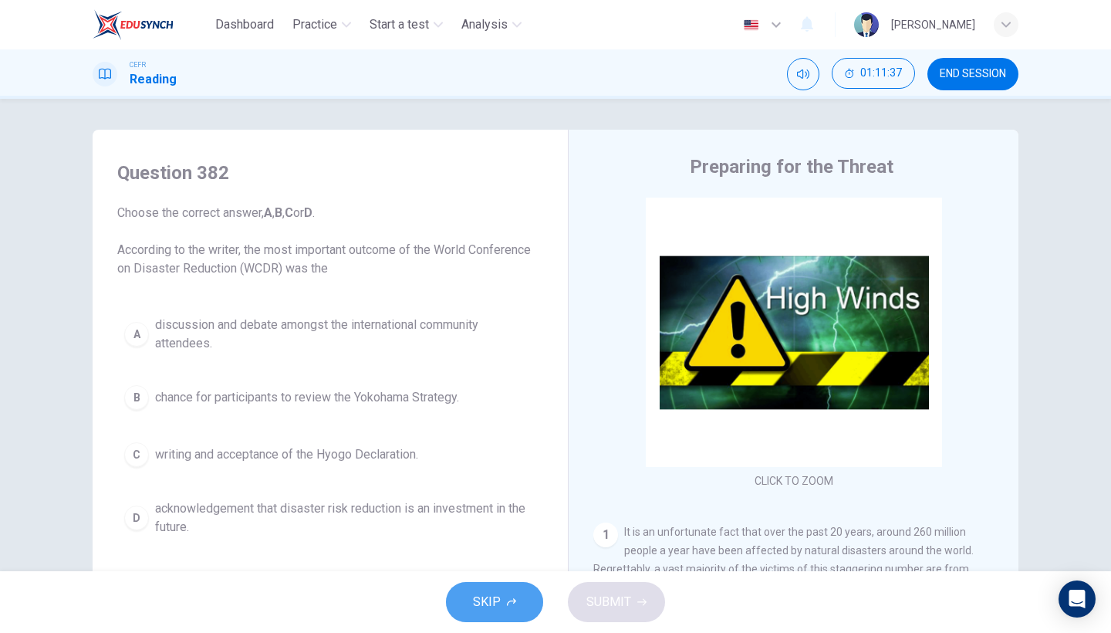
click at [508, 548] on icon "button" at bounding box center [511, 601] width 9 height 9
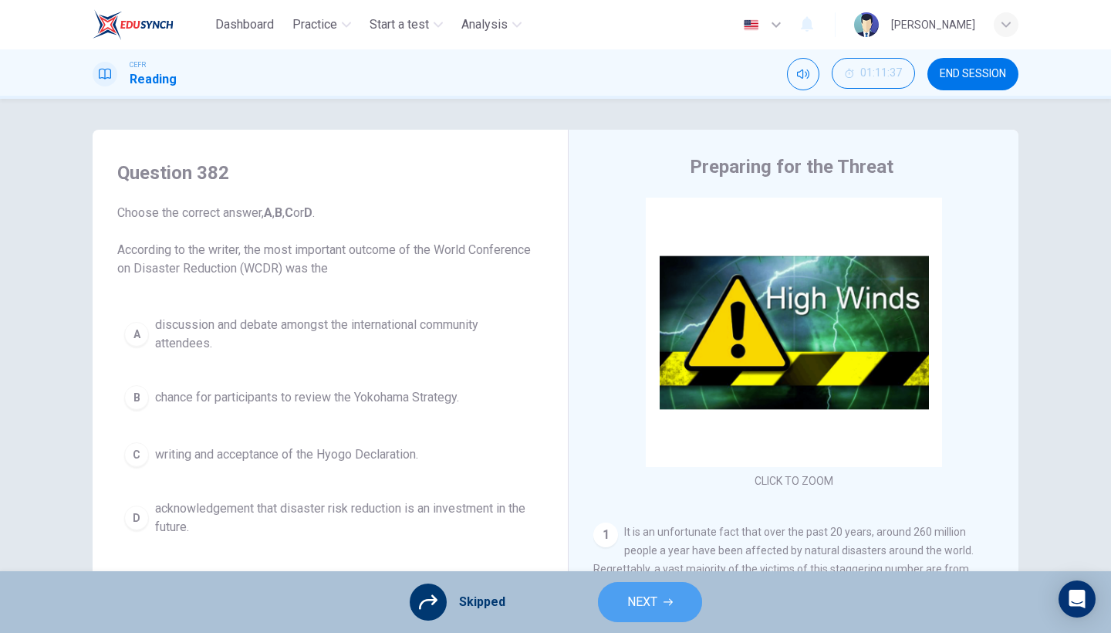
click at [656, 548] on span "NEXT" at bounding box center [642, 602] width 30 height 22
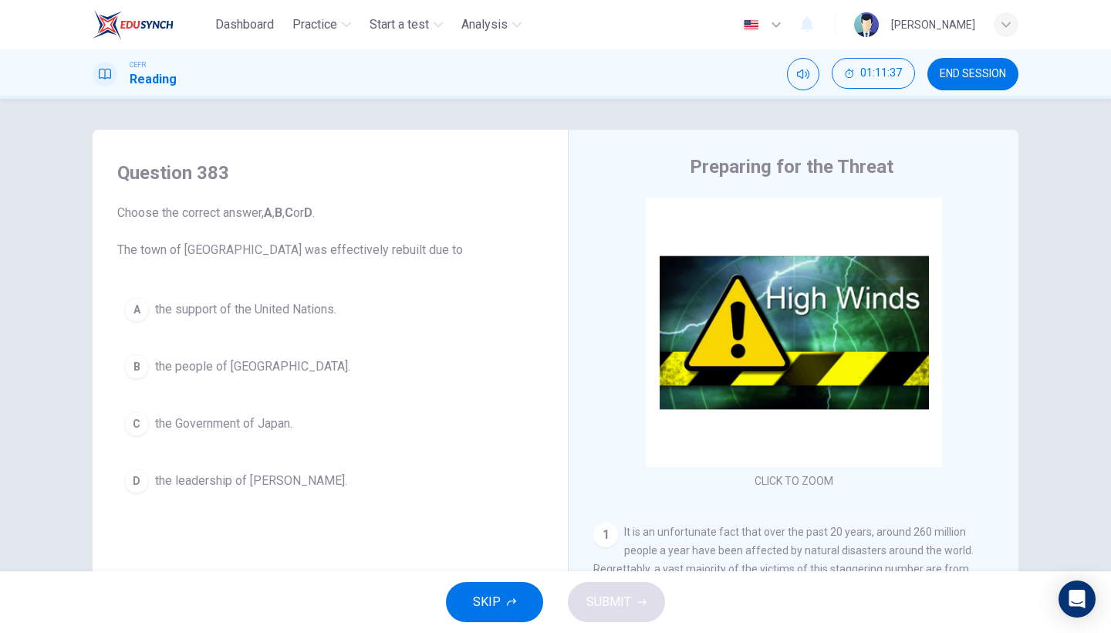
click at [520, 548] on button "SKIP" at bounding box center [494, 602] width 97 height 40
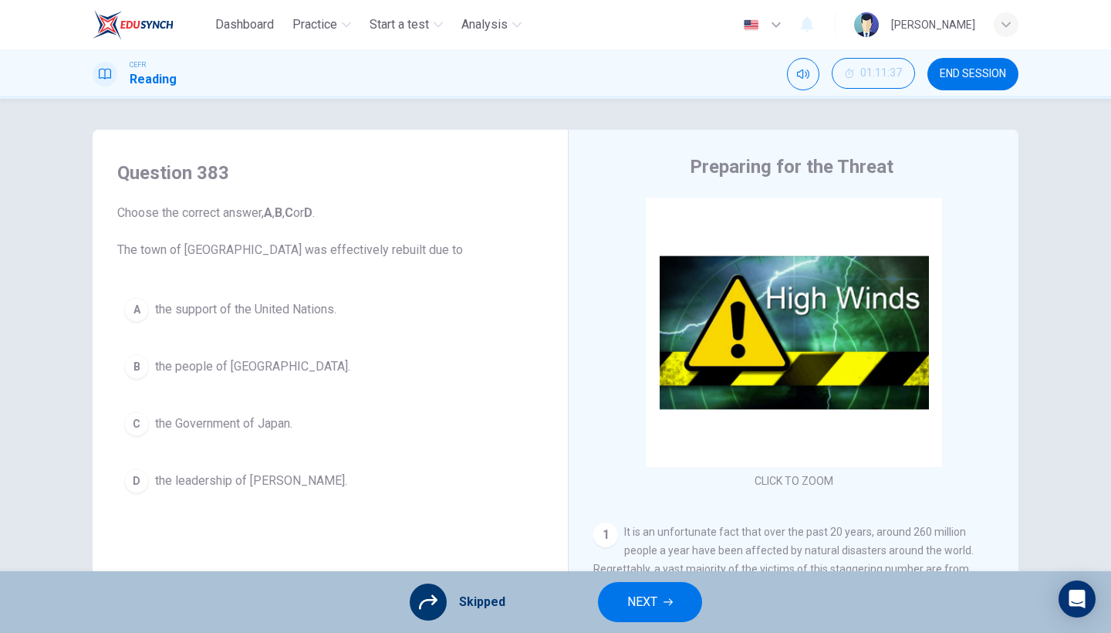
click at [627, 548] on span "NEXT" at bounding box center [642, 602] width 30 height 22
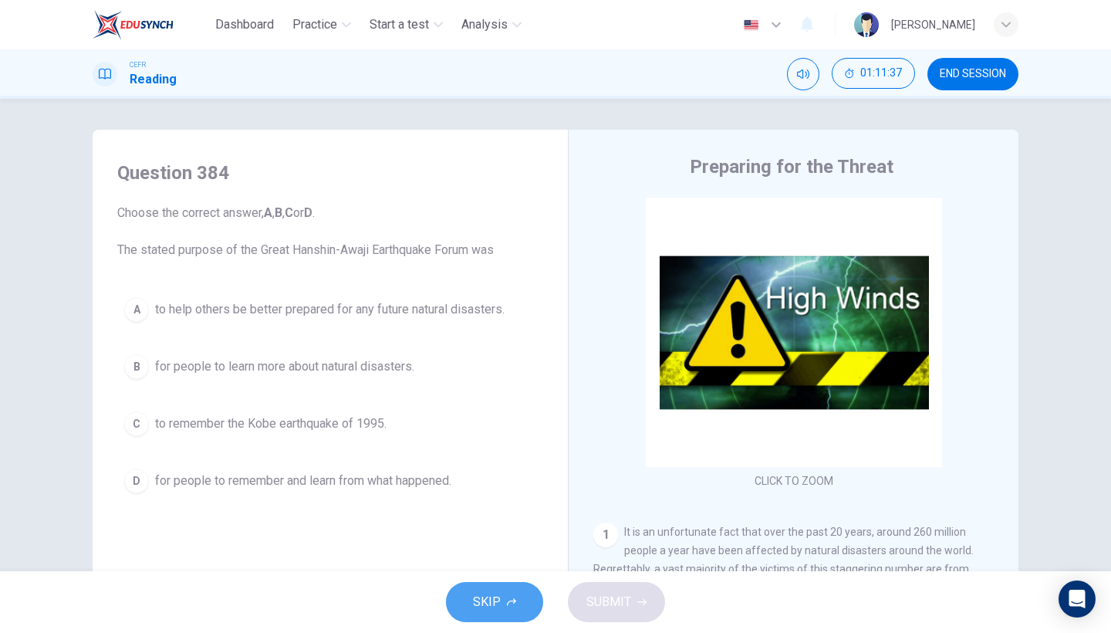
click at [481, 548] on button "SKIP" at bounding box center [494, 602] width 97 height 40
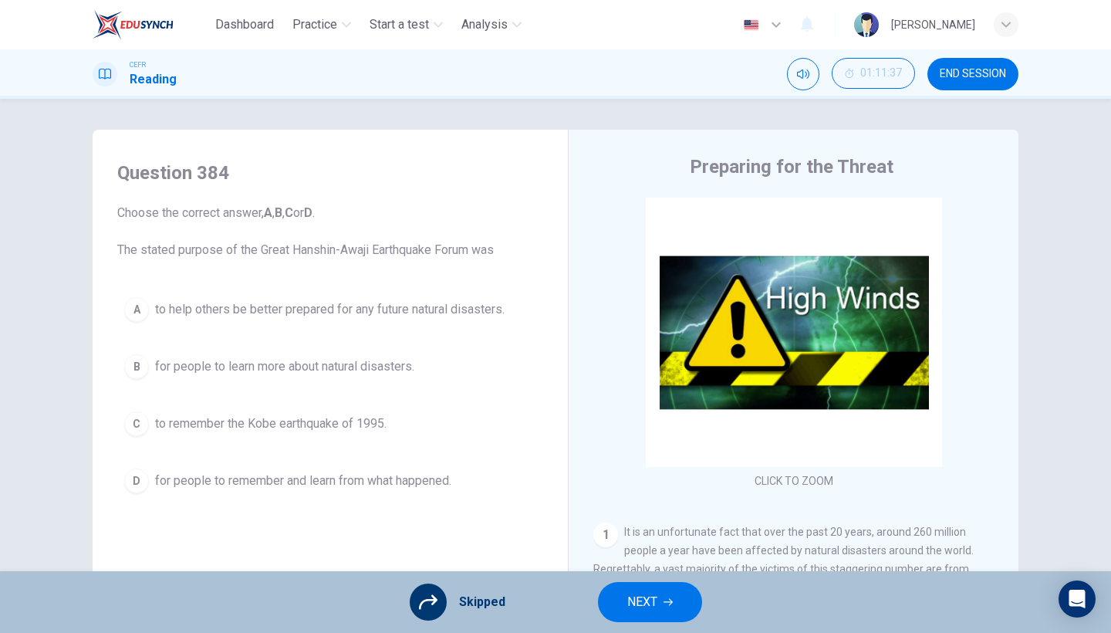
drag, startPoint x: 635, startPoint y: 606, endPoint x: 645, endPoint y: 603, distance: 10.3
click at [645, 548] on span "NEXT" at bounding box center [642, 602] width 30 height 22
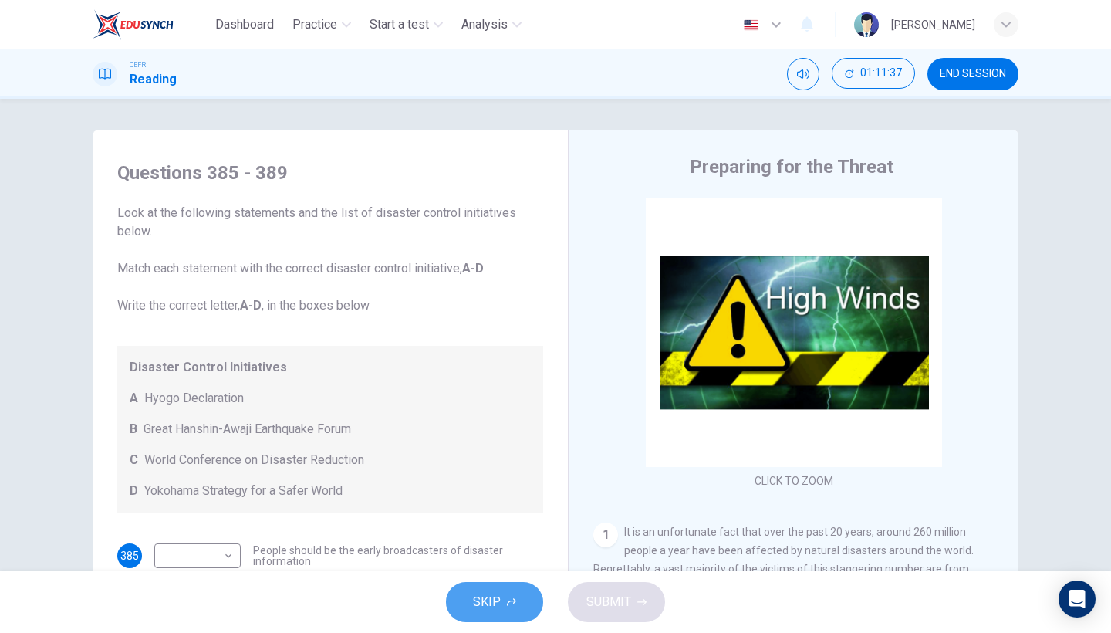
click at [518, 548] on button "SKIP" at bounding box center [494, 602] width 97 height 40
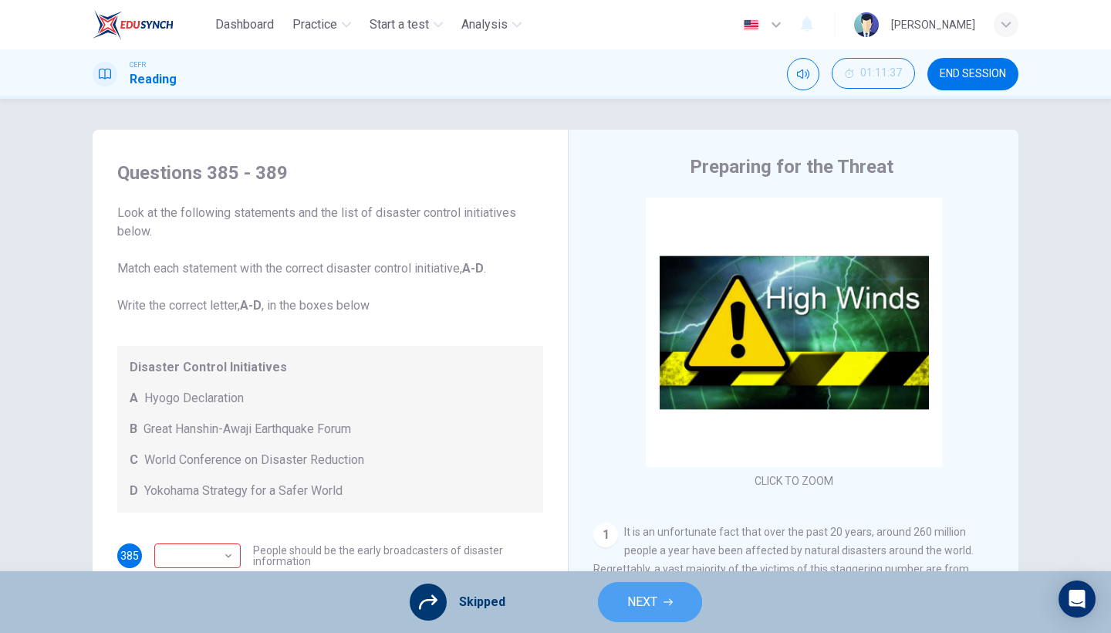
click at [650, 548] on span "NEXT" at bounding box center [642, 602] width 30 height 22
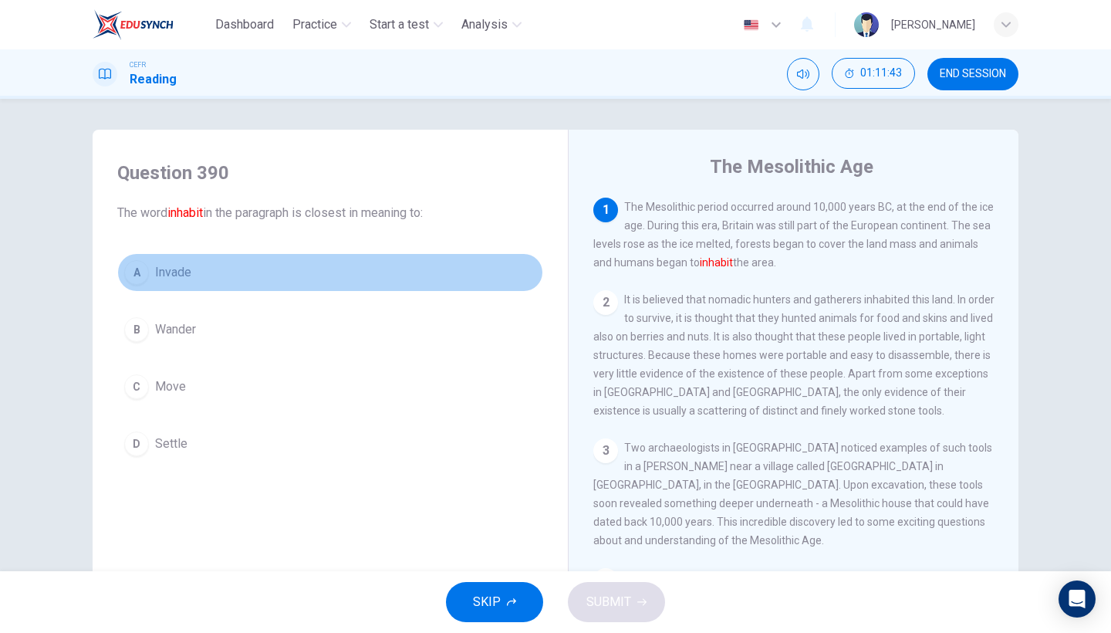
click at [323, 278] on button "A Invade" at bounding box center [330, 272] width 426 height 39
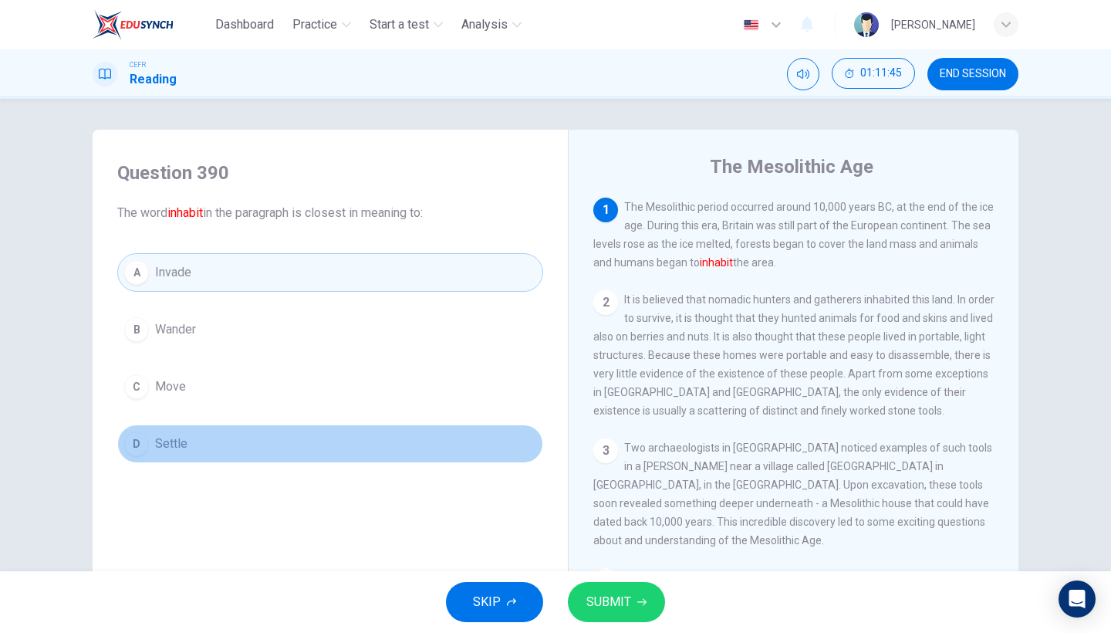
click at [353, 432] on button "D Settle" at bounding box center [330, 443] width 426 height 39
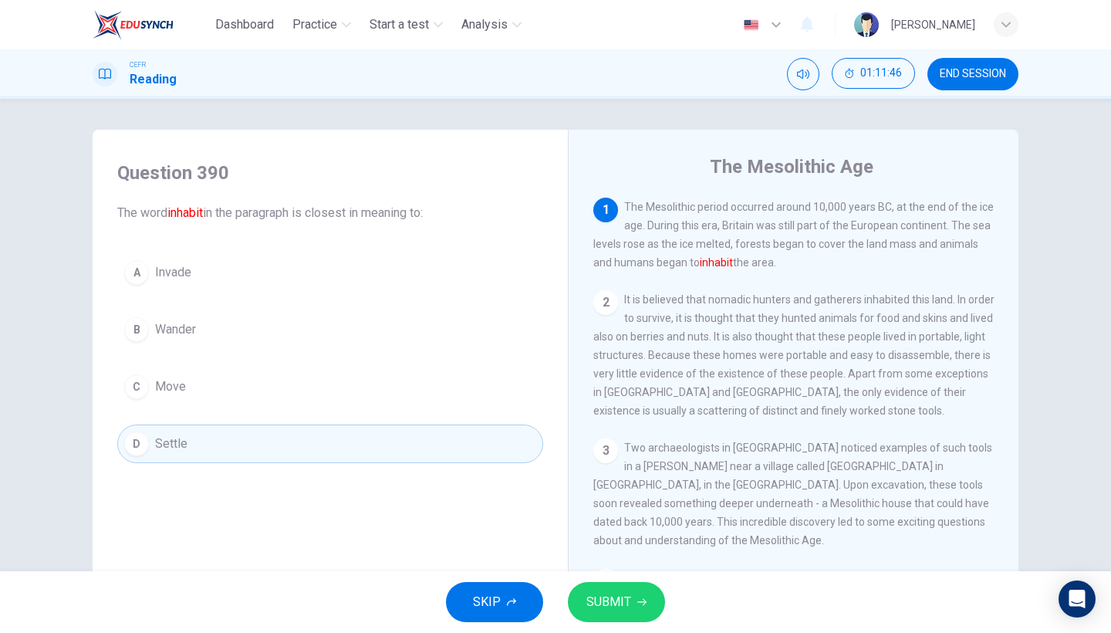
click at [608, 548] on span "SUBMIT" at bounding box center [608, 602] width 45 height 22
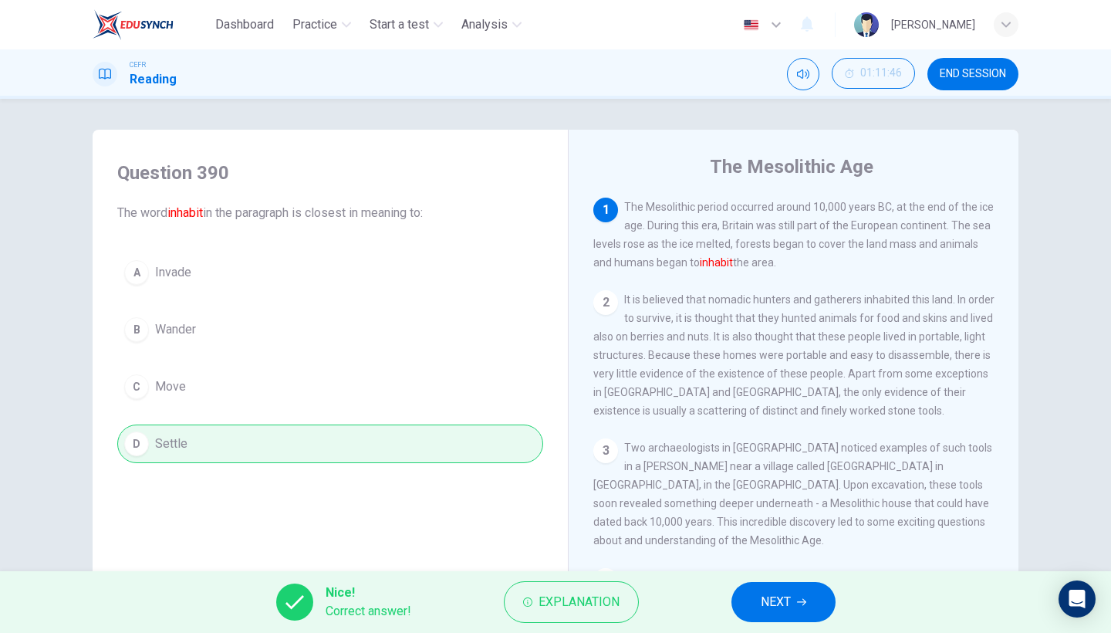
click at [824, 548] on button "NEXT" at bounding box center [783, 602] width 104 height 40
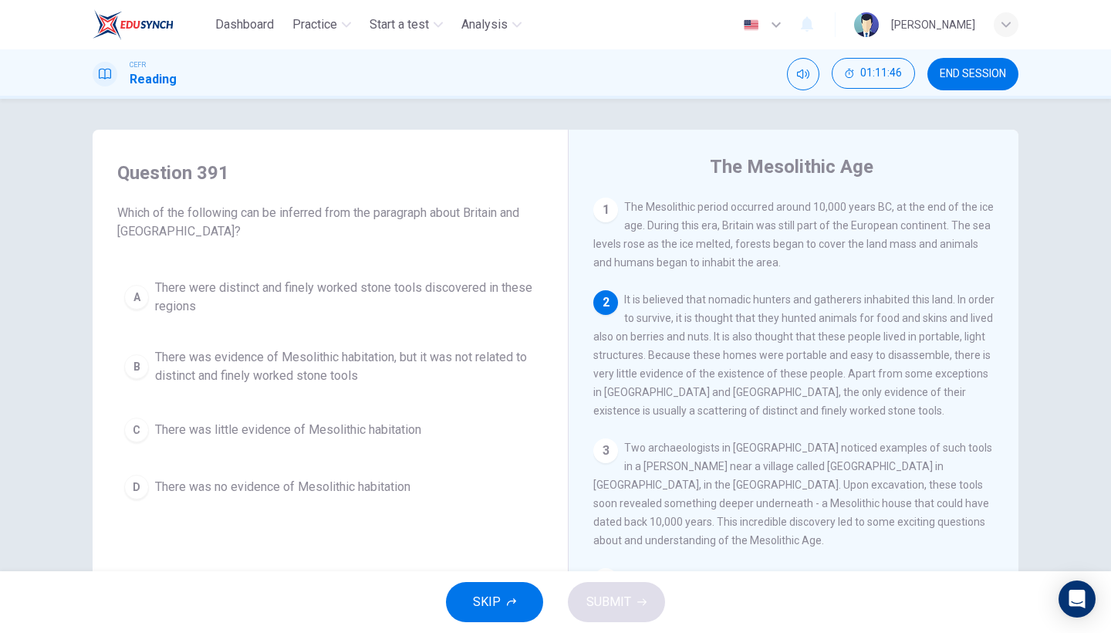
click at [526, 548] on button "SKIP" at bounding box center [494, 602] width 97 height 40
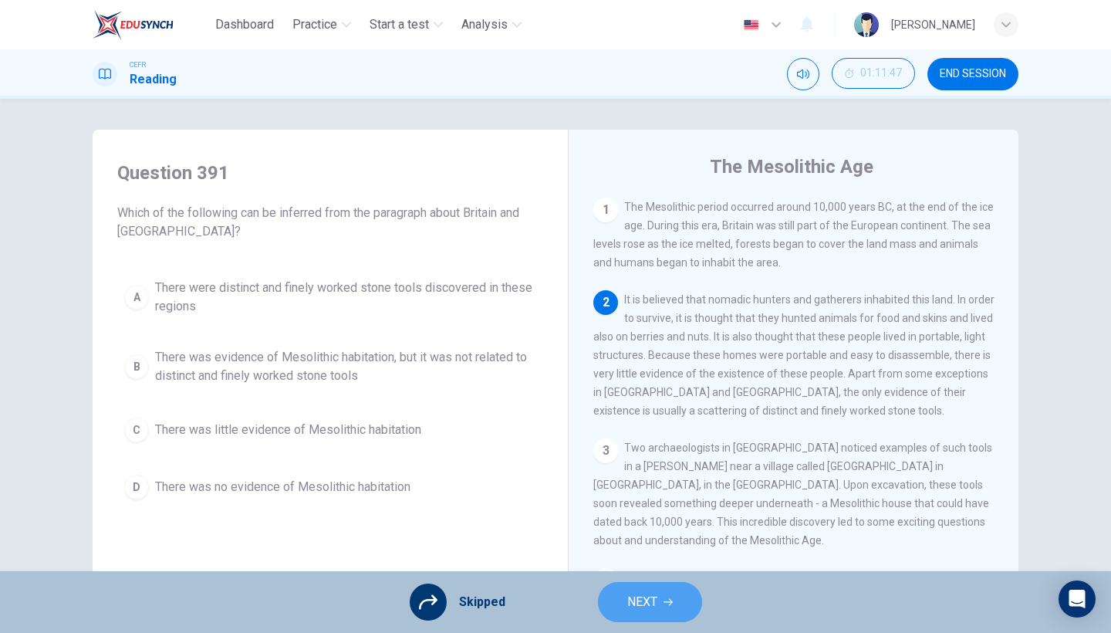
click at [694, 548] on button "NEXT" at bounding box center [650, 602] width 104 height 40
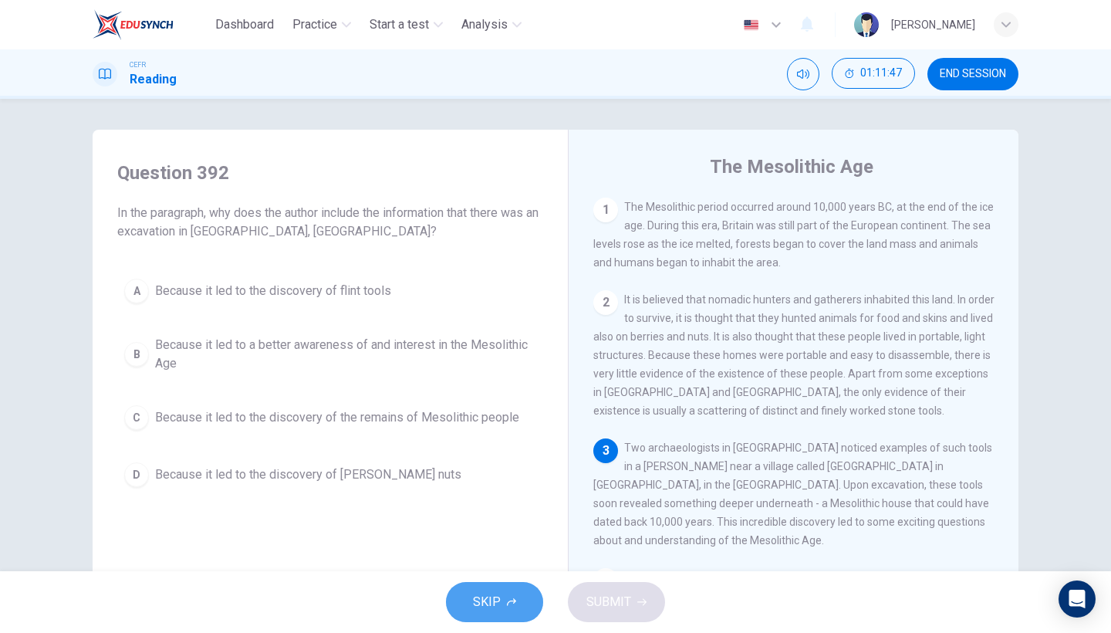
click at [505, 548] on button "SKIP" at bounding box center [494, 602] width 97 height 40
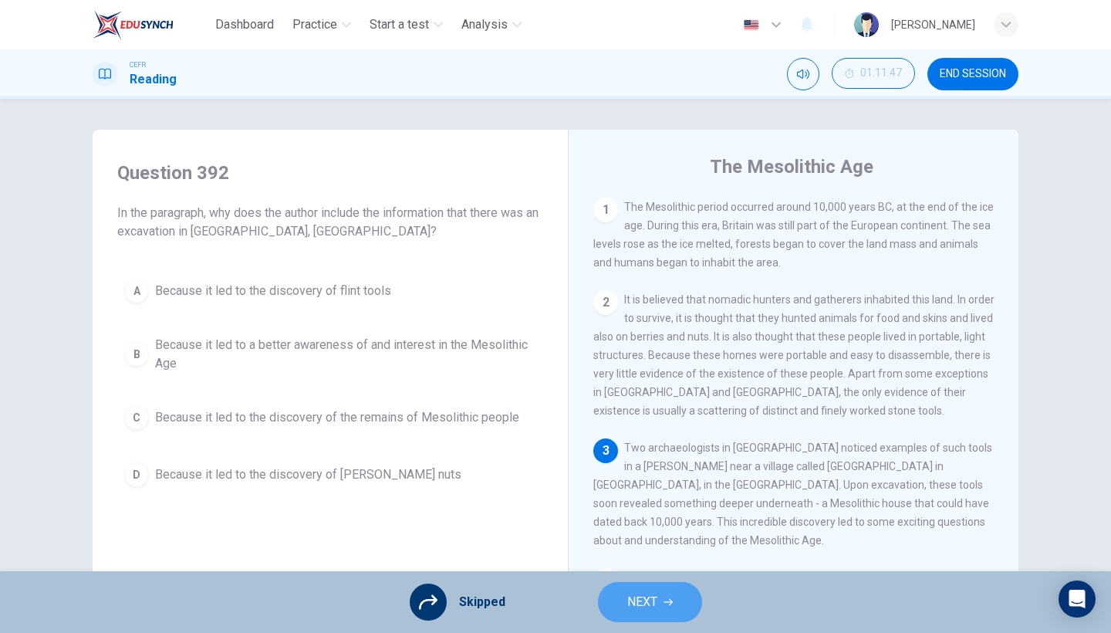
click at [648, 548] on span "NEXT" at bounding box center [642, 602] width 30 height 22
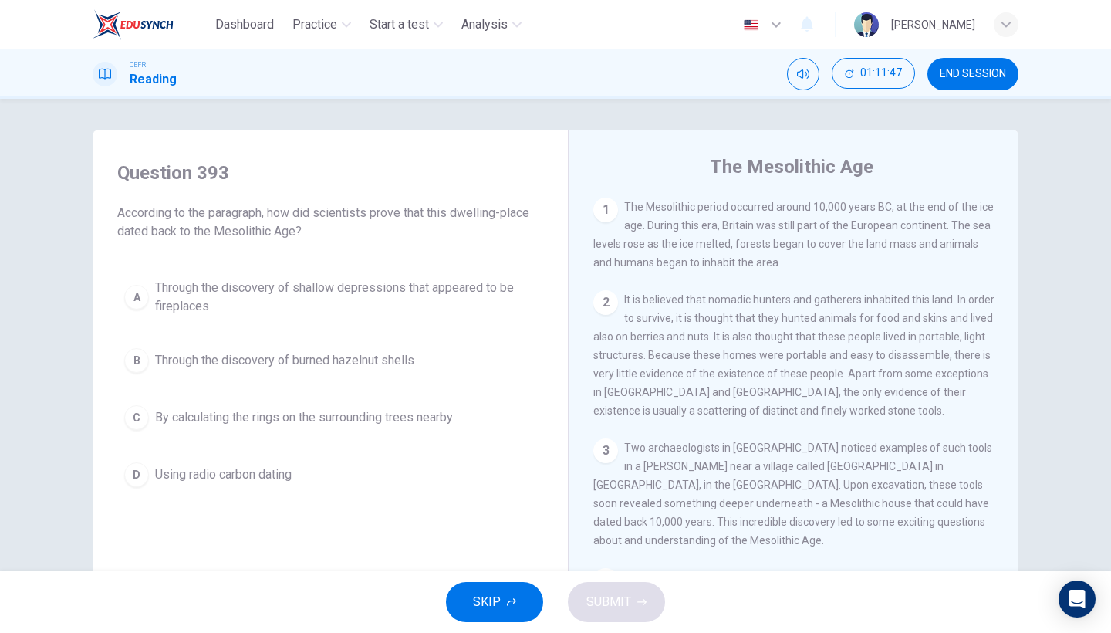
click at [487, 548] on span "SKIP" at bounding box center [487, 602] width 28 height 22
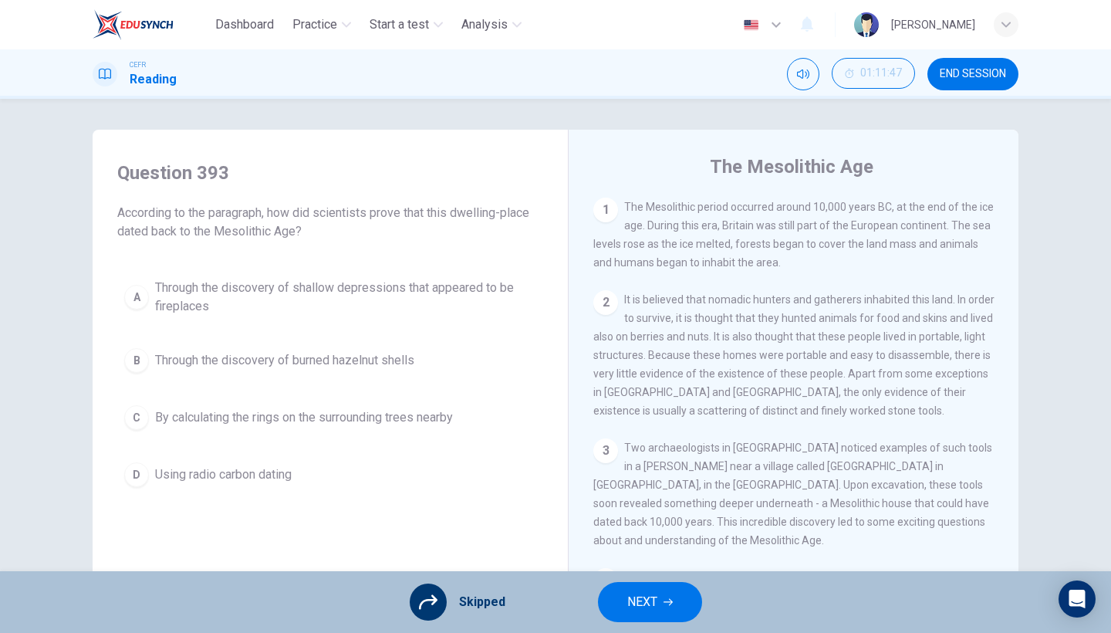
click at [645, 548] on span "NEXT" at bounding box center [642, 602] width 30 height 22
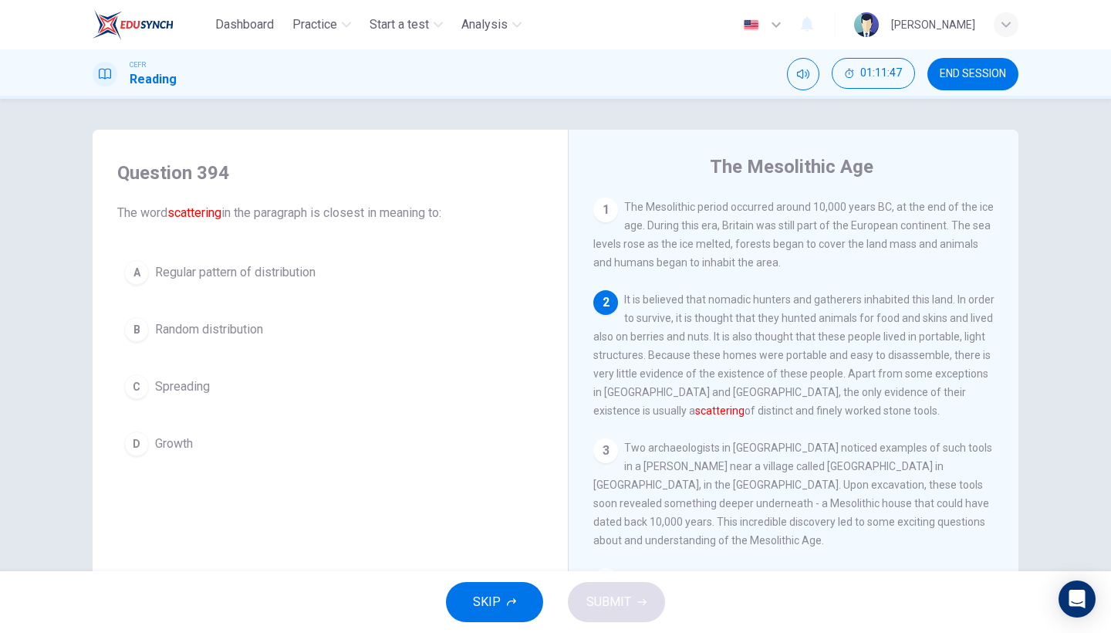
click at [491, 548] on span "SKIP" at bounding box center [487, 602] width 28 height 22
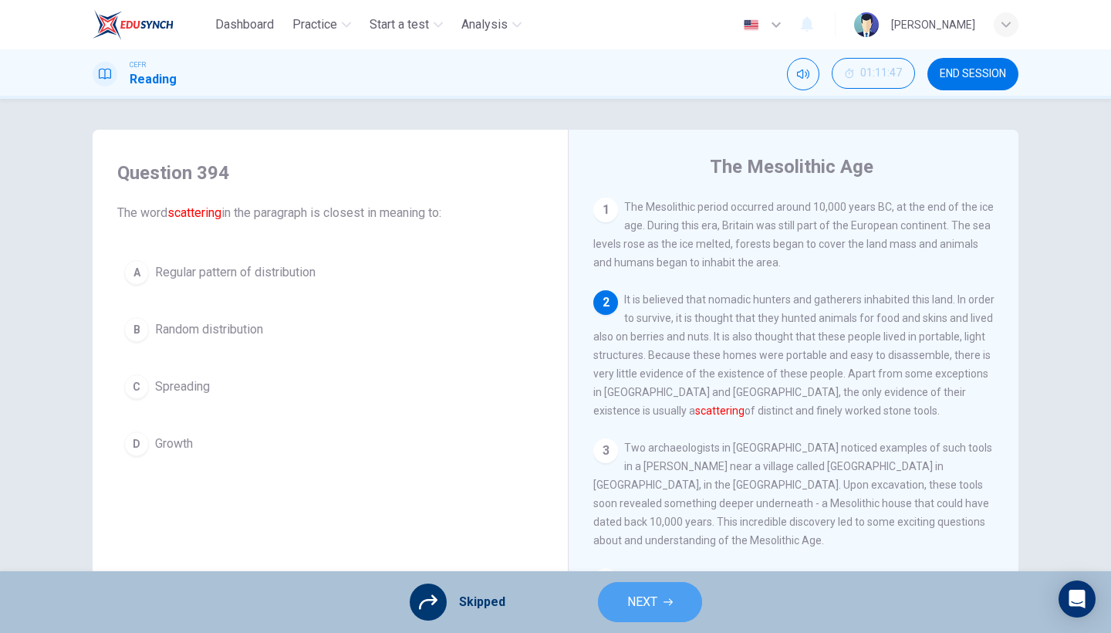
click at [623, 548] on button "NEXT" at bounding box center [650, 602] width 104 height 40
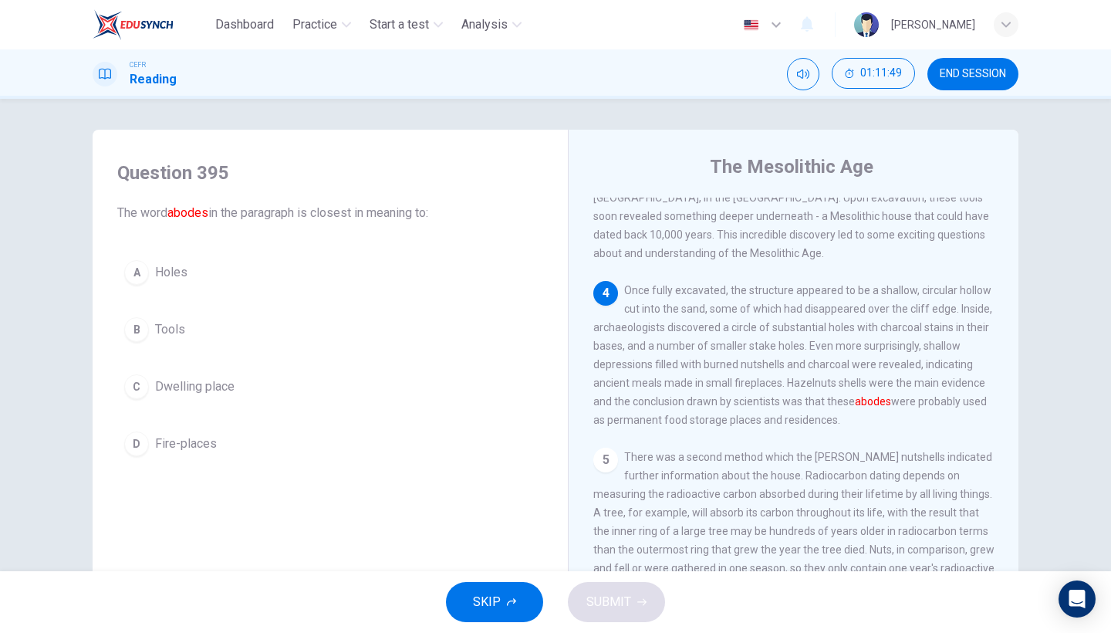
scroll to position [271, 0]
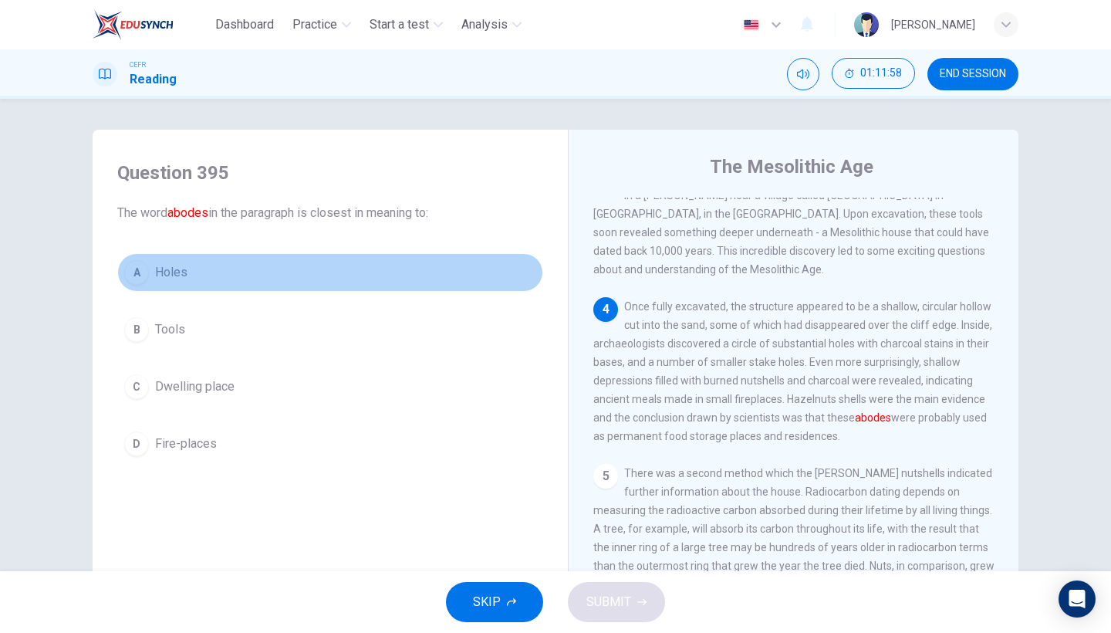
click at [318, 276] on button "A Holes" at bounding box center [330, 272] width 426 height 39
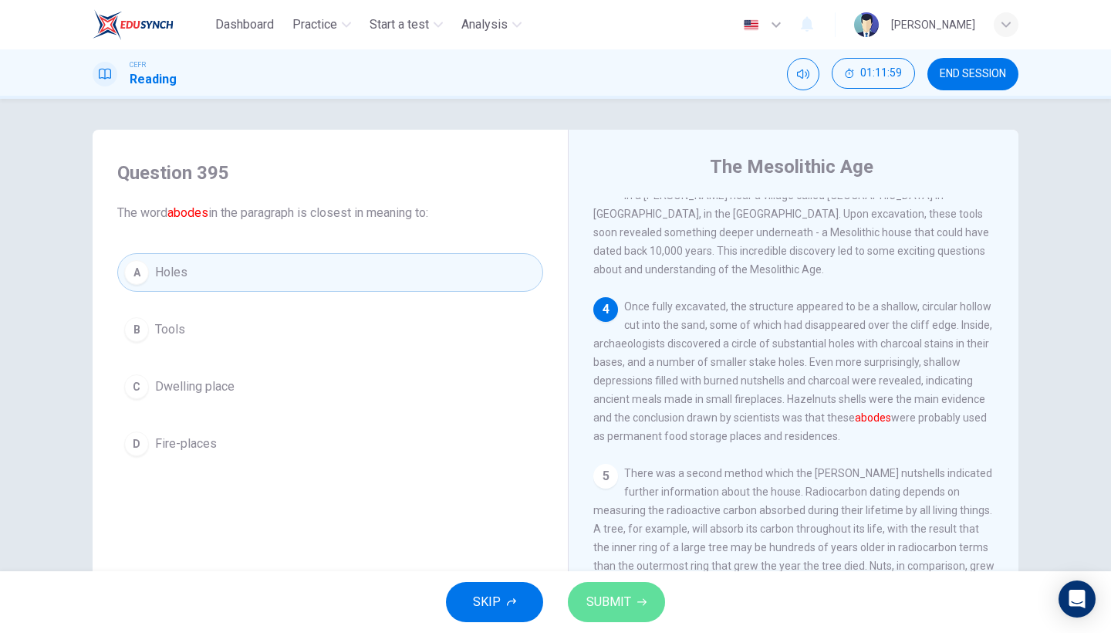
click at [609, 548] on span "SUBMIT" at bounding box center [608, 602] width 45 height 22
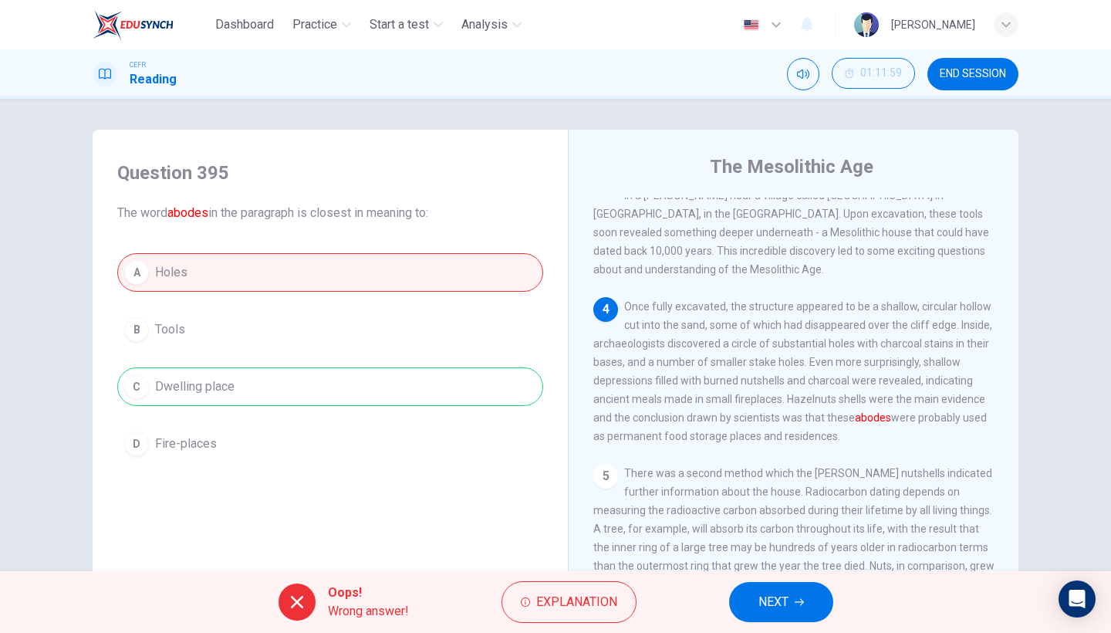
click at [765, 548] on span "NEXT" at bounding box center [773, 602] width 30 height 22
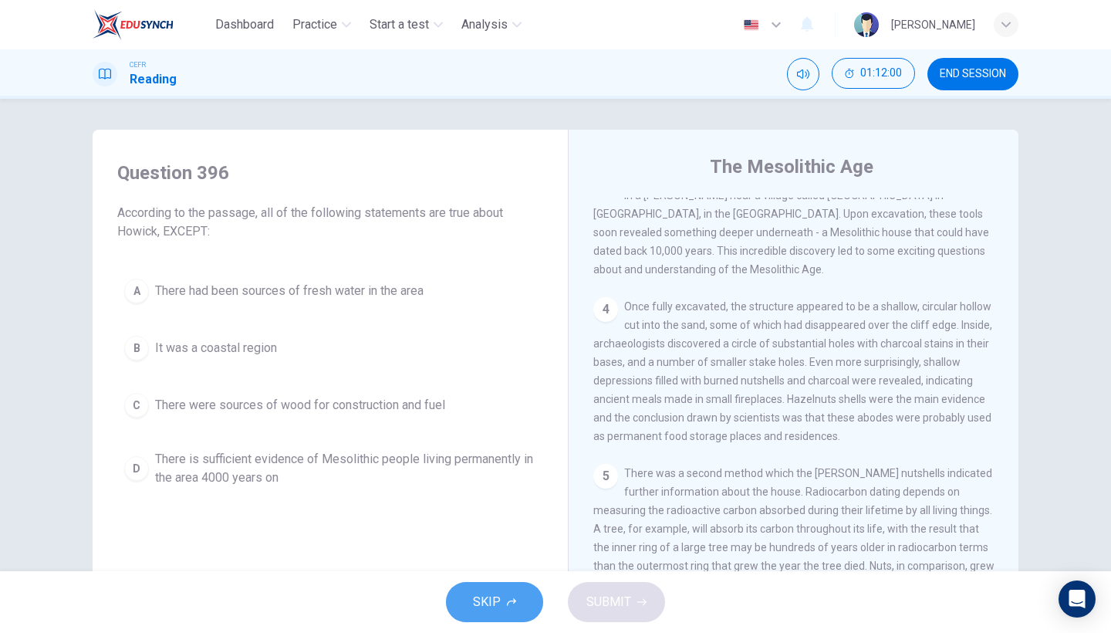
click at [519, 548] on button "SKIP" at bounding box center [494, 602] width 97 height 40
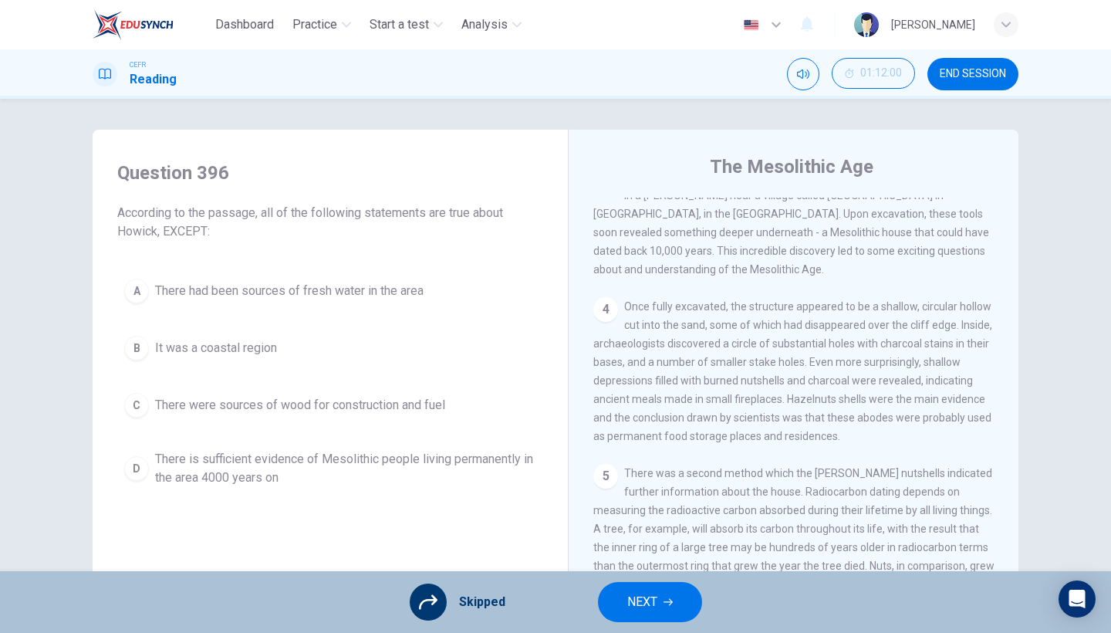
click at [707, 548] on div "Skipped NEXT" at bounding box center [555, 602] width 1111 height 62
click at [650, 548] on span "NEXT" at bounding box center [642, 602] width 30 height 22
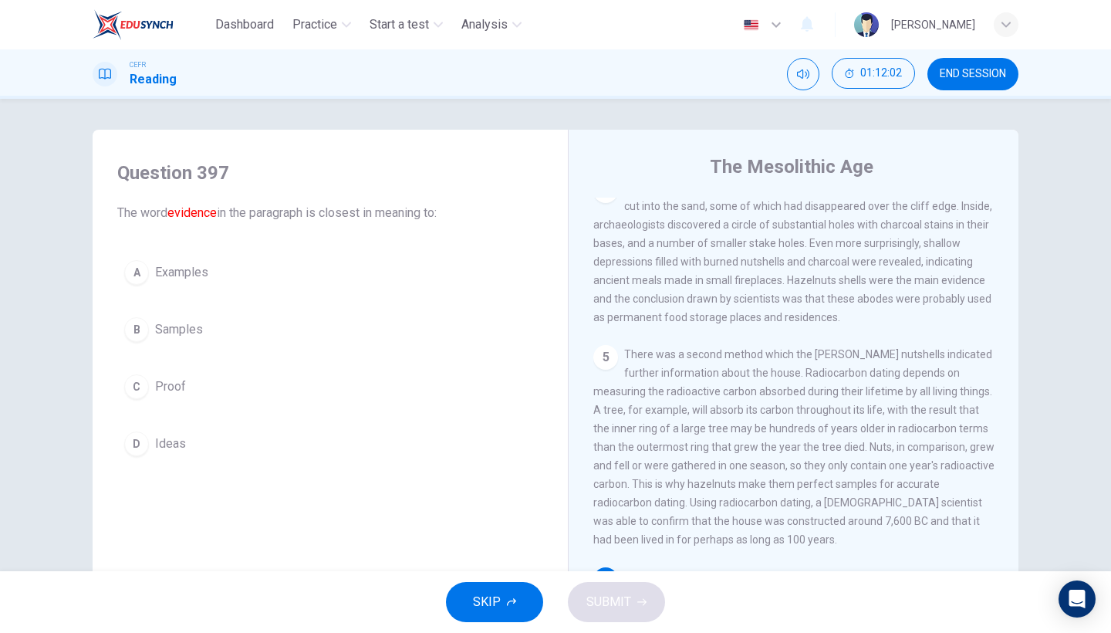
scroll to position [392, 0]
click at [268, 357] on div "A Examples B Samples C Proof D Ideas" at bounding box center [330, 358] width 426 height 210
click at [263, 386] on button "C Proof" at bounding box center [330, 386] width 426 height 39
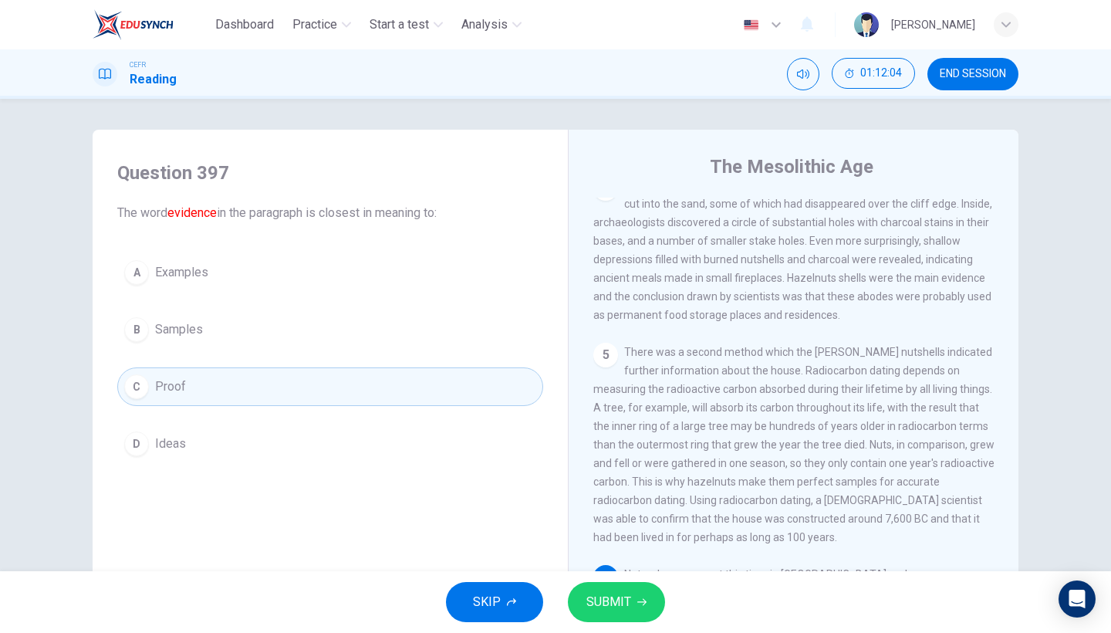
click at [611, 548] on span "SUBMIT" at bounding box center [608, 602] width 45 height 22
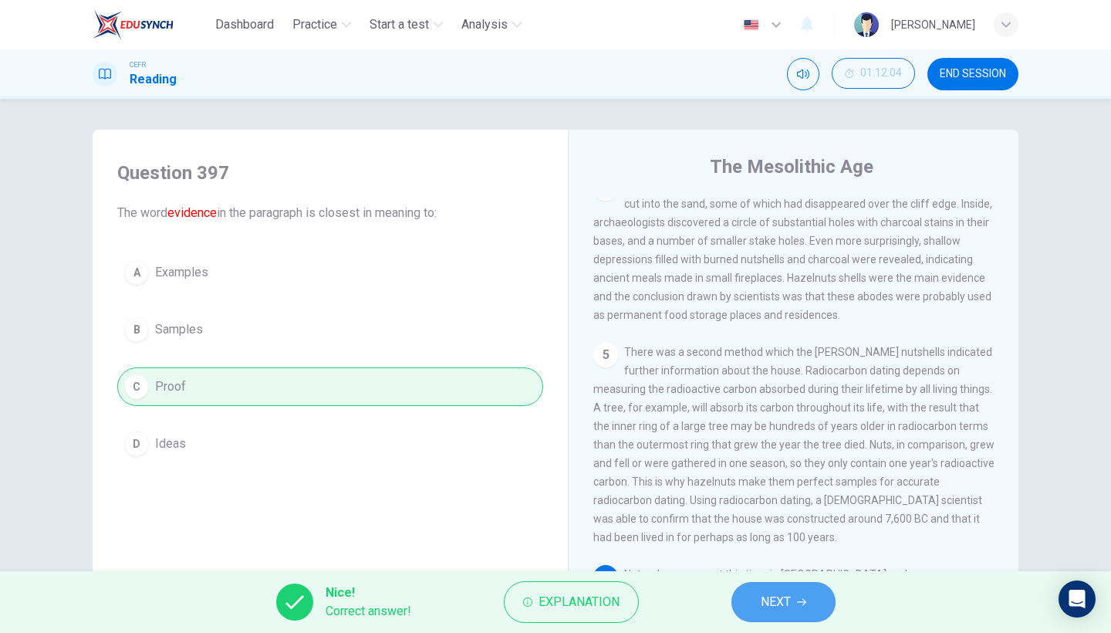
click at [774, 548] on span "NEXT" at bounding box center [776, 602] width 30 height 22
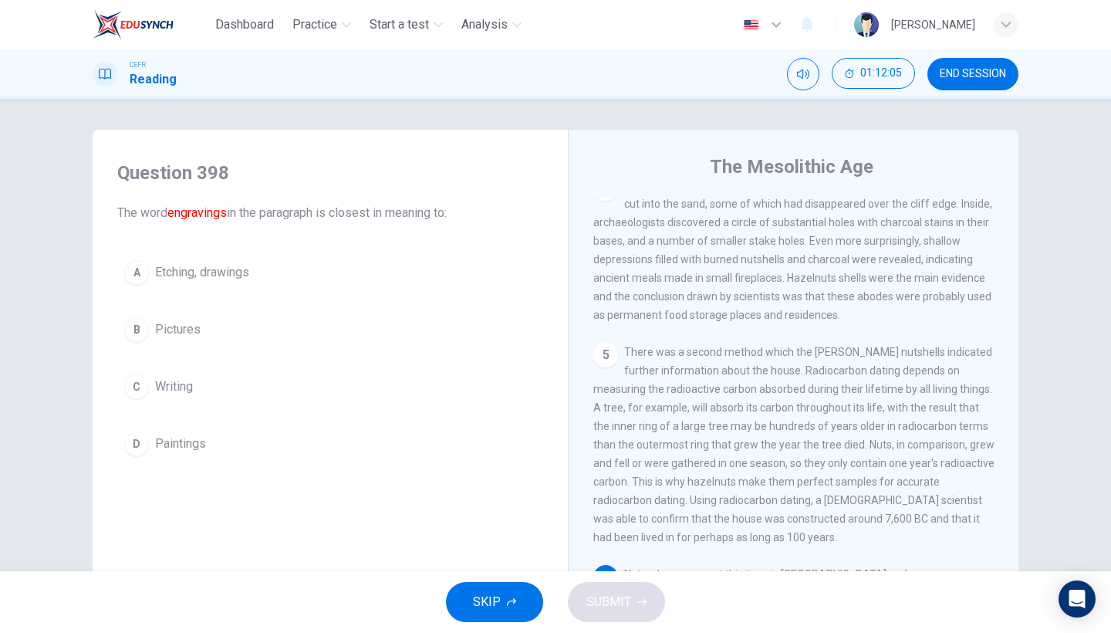
click at [313, 286] on button "A Etching, drawings" at bounding box center [330, 272] width 426 height 39
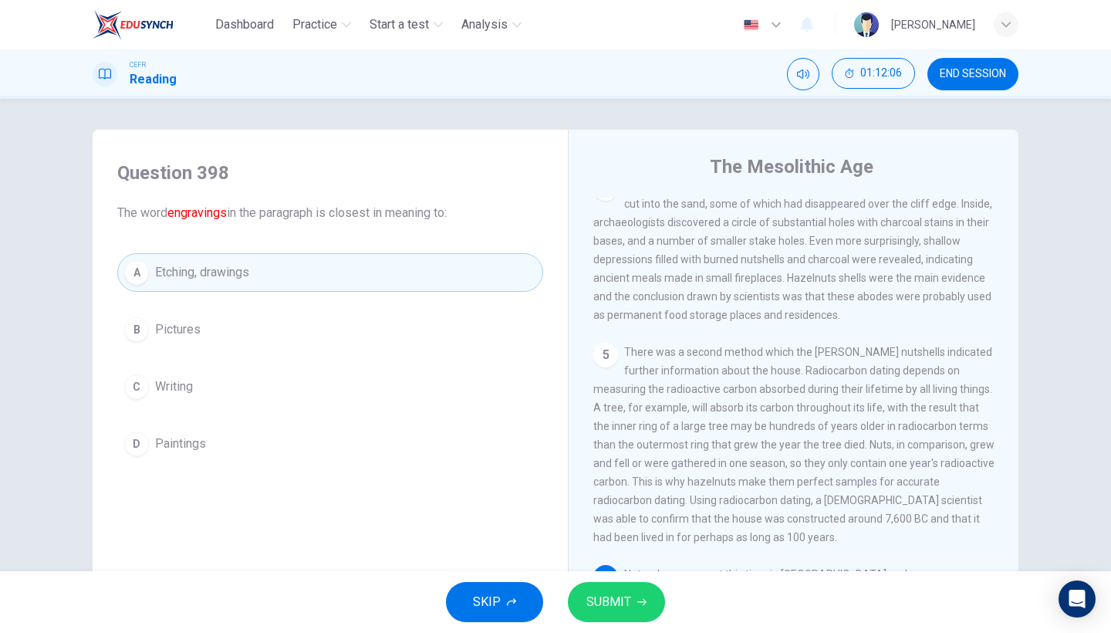
click at [604, 548] on div "SKIP SUBMIT" at bounding box center [555, 602] width 1111 height 62
click at [604, 548] on span "SUBMIT" at bounding box center [608, 602] width 45 height 22
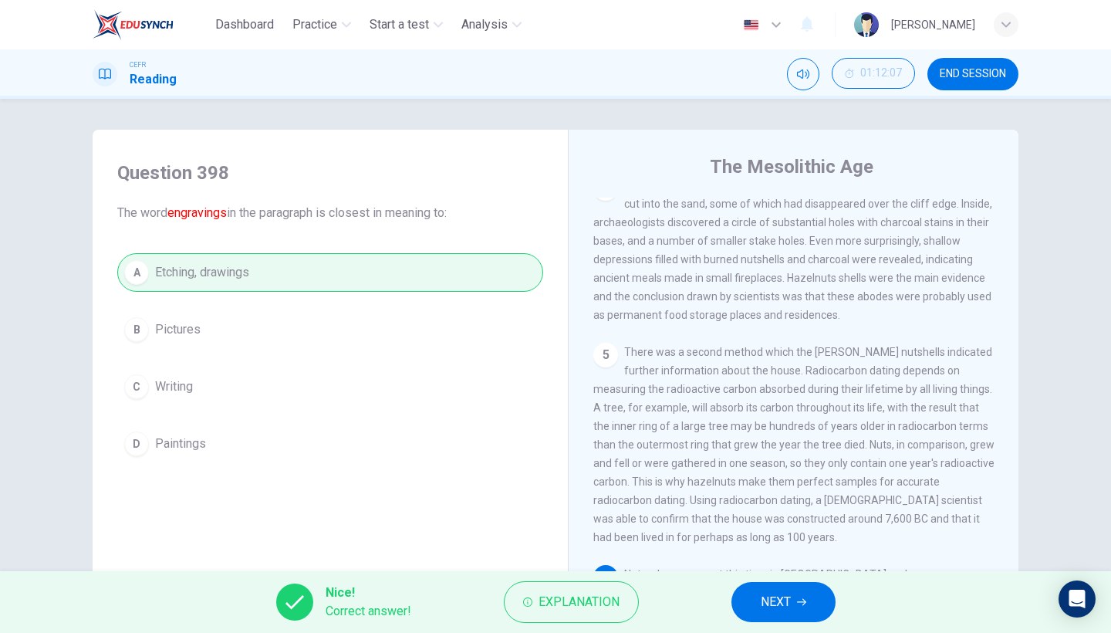
click at [751, 548] on button "NEXT" at bounding box center [783, 602] width 104 height 40
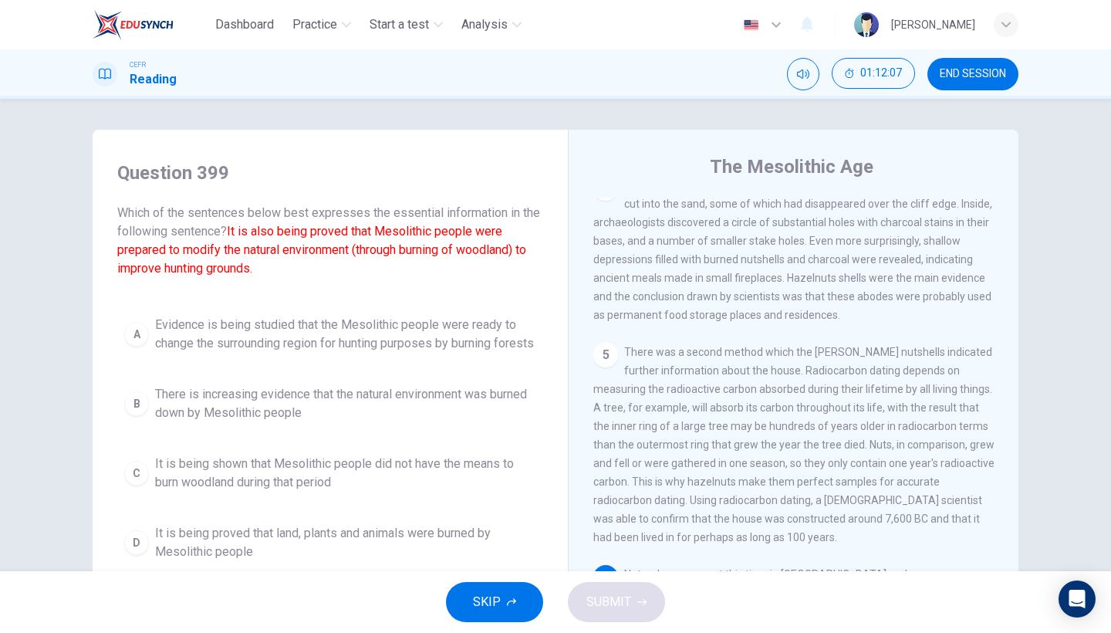
click at [504, 548] on button "SKIP" at bounding box center [494, 602] width 97 height 40
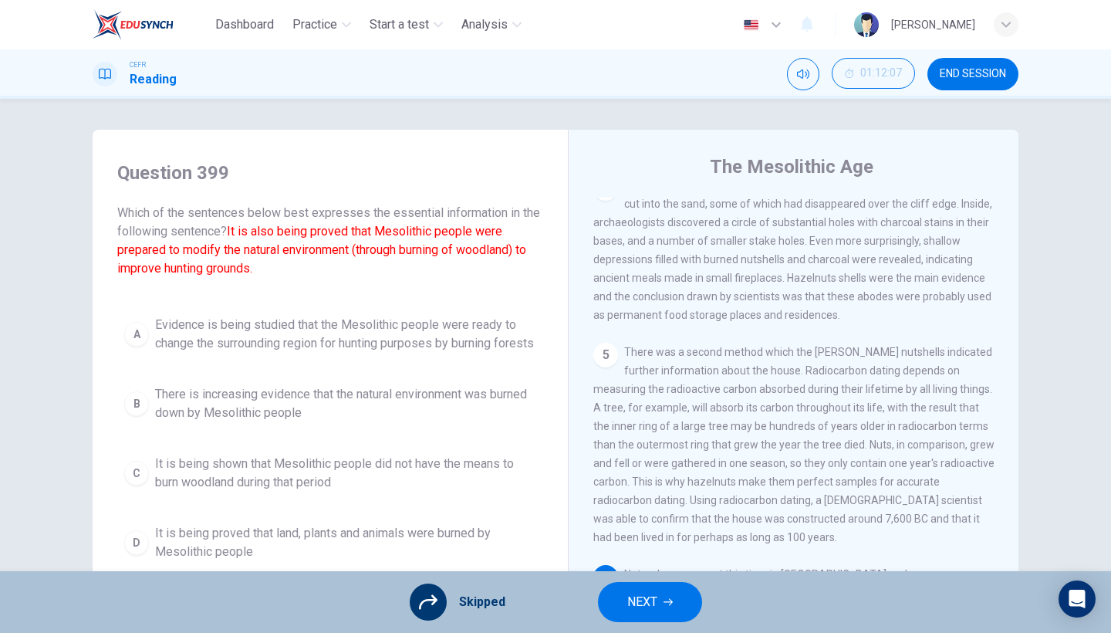
click at [670, 548] on icon "button" at bounding box center [667, 601] width 9 height 9
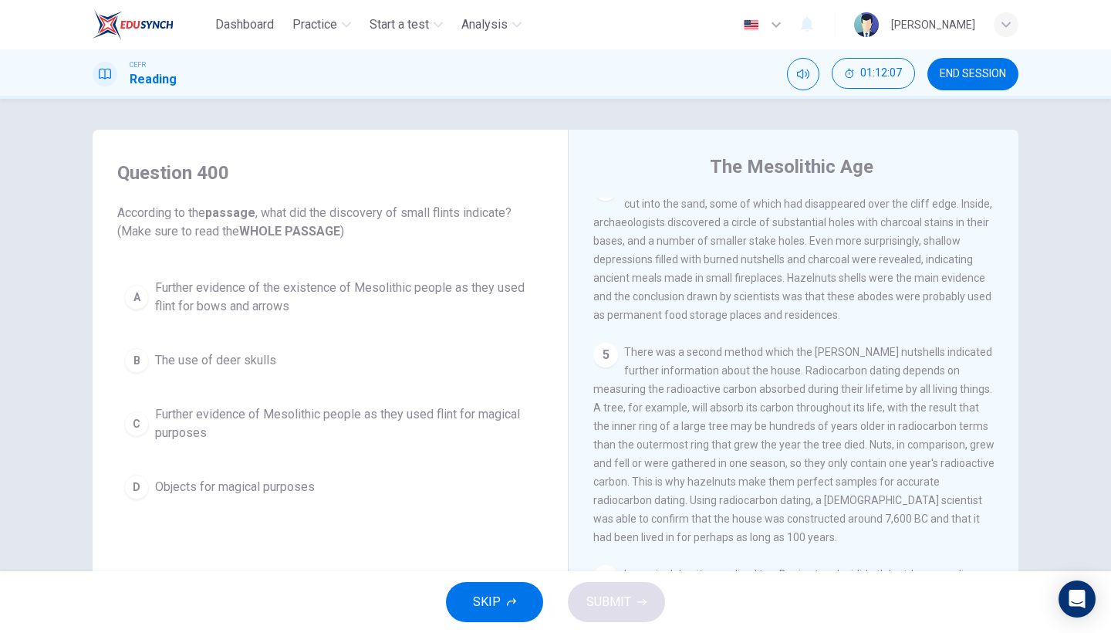
click at [500, 548] on span "SKIP" at bounding box center [487, 602] width 28 height 22
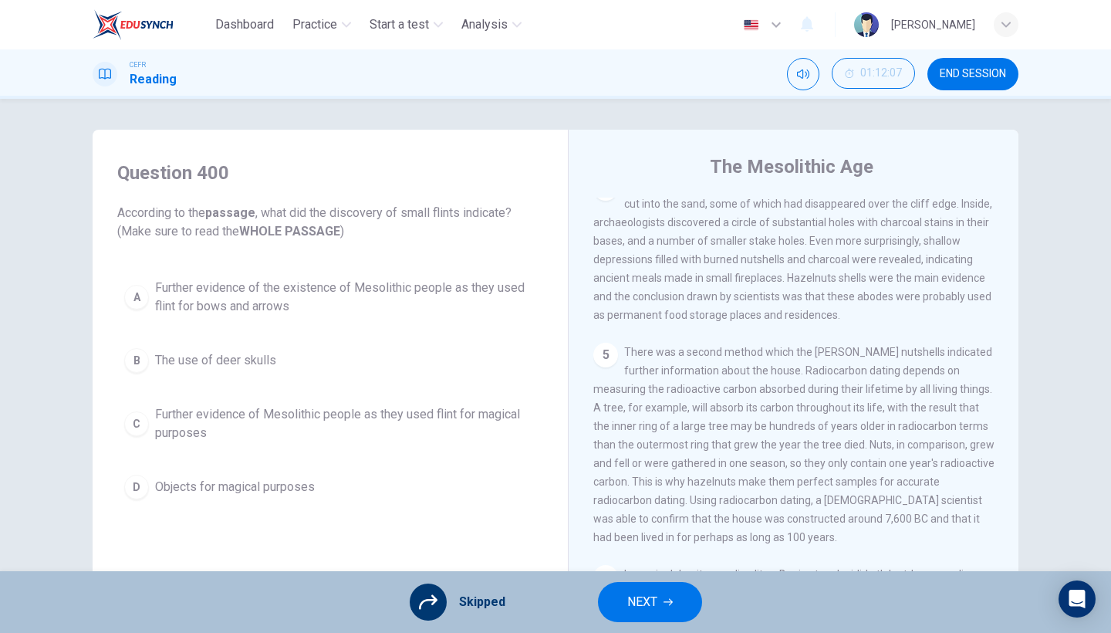
click at [653, 548] on span "NEXT" at bounding box center [642, 602] width 30 height 22
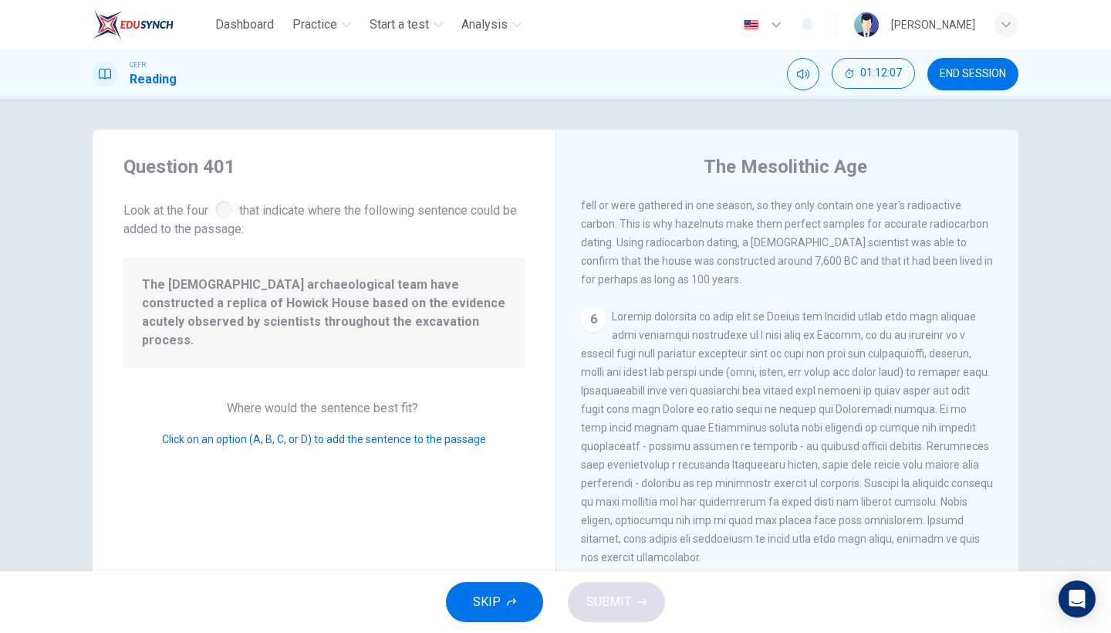
scroll to position [710, 0]
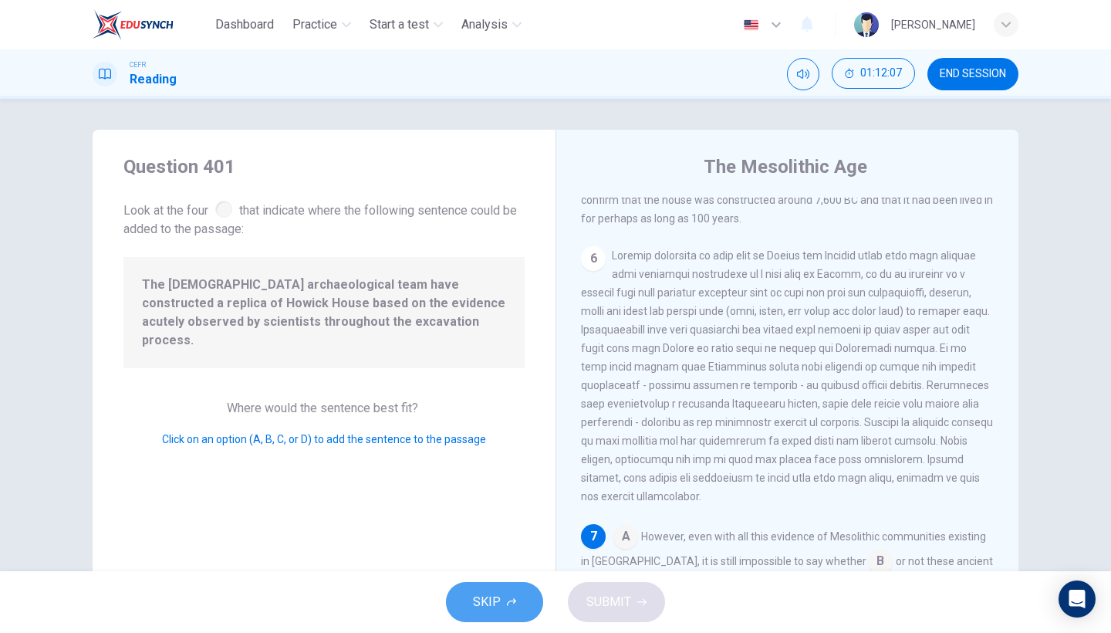
click at [498, 548] on span "SKIP" at bounding box center [487, 602] width 28 height 22
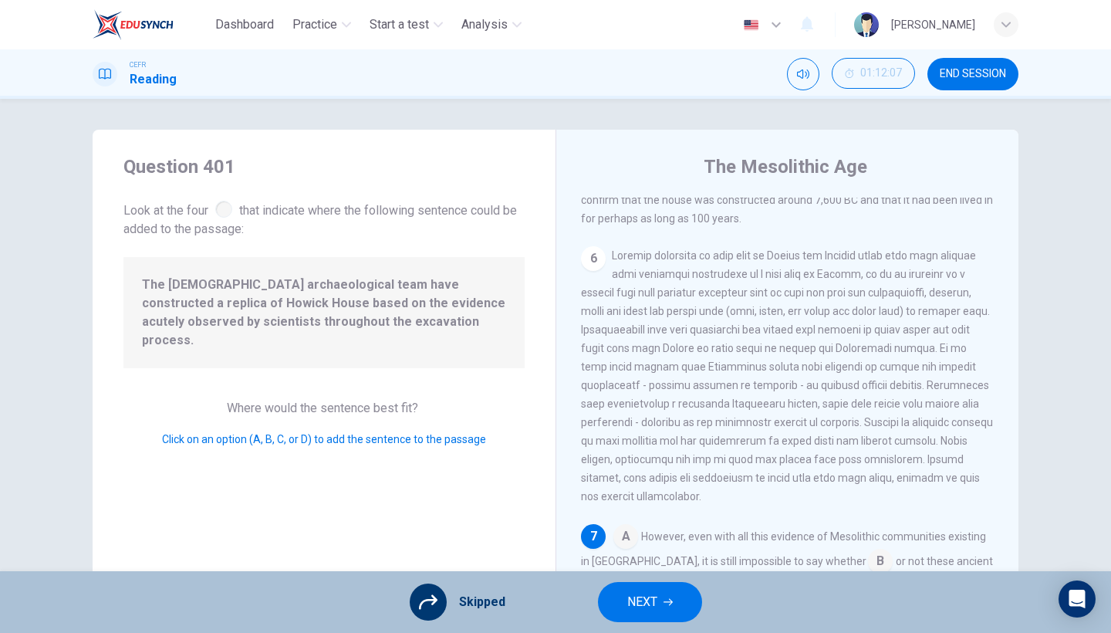
click at [627, 548] on span "NEXT" at bounding box center [642, 602] width 30 height 22
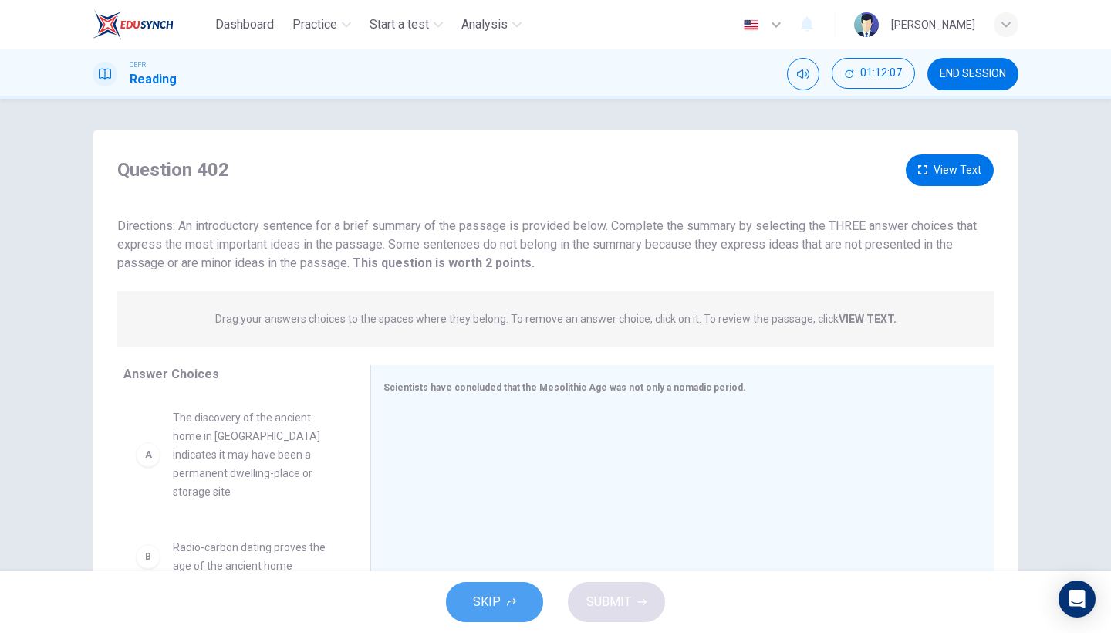
click at [489, 548] on span "SKIP" at bounding box center [487, 602] width 28 height 22
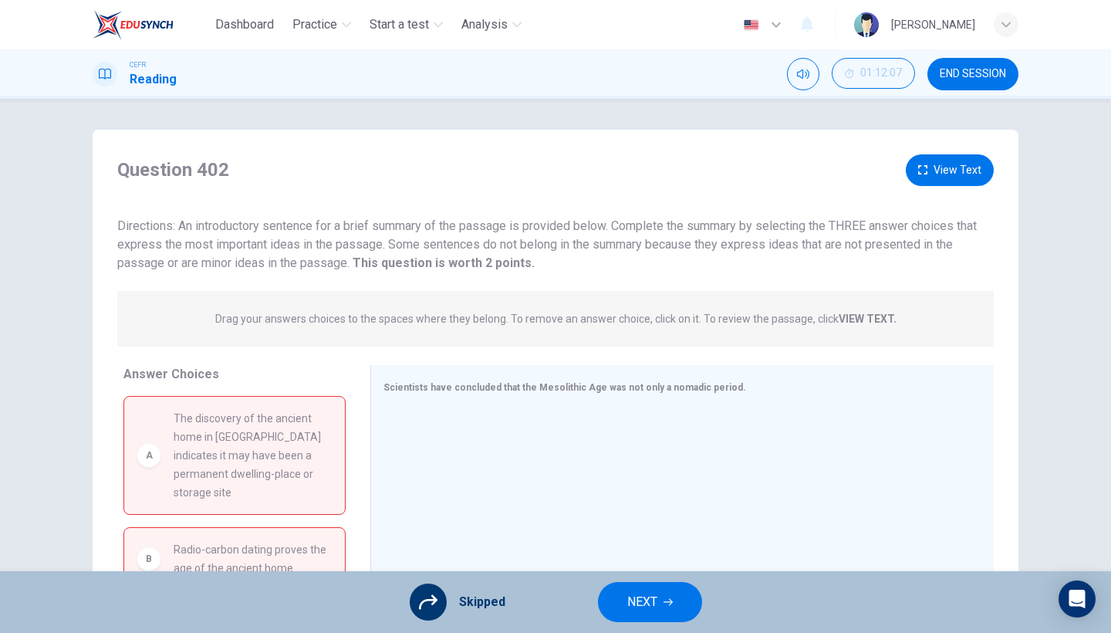
click at [609, 548] on button "NEXT" at bounding box center [650, 602] width 104 height 40
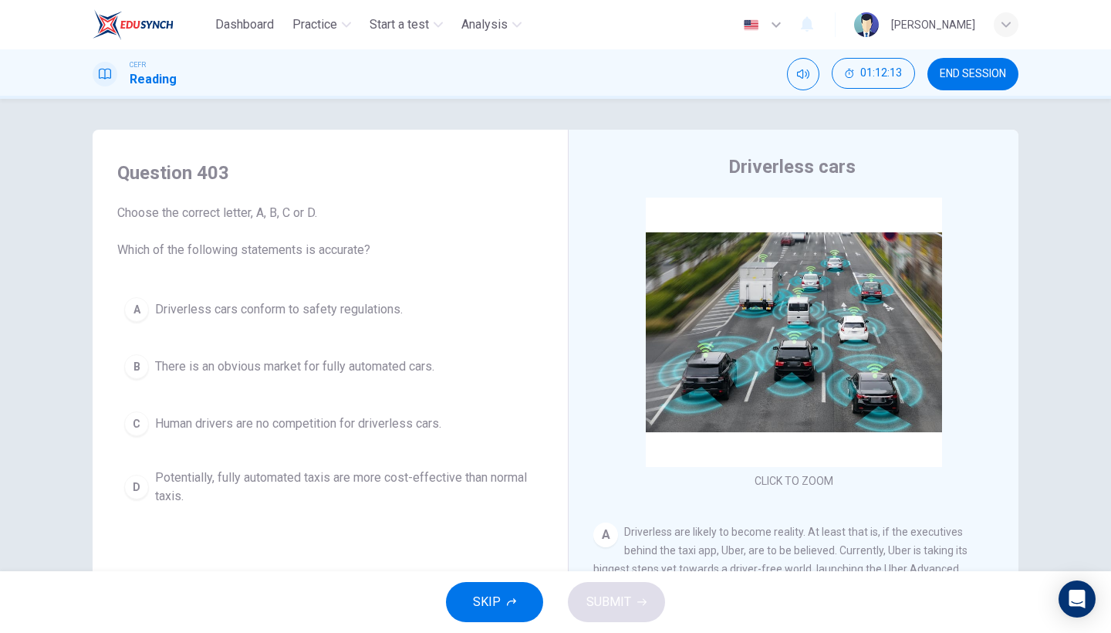
click at [420, 495] on span "Potentially, fully automated taxis are more cost-effective than normal taxis." at bounding box center [345, 486] width 381 height 37
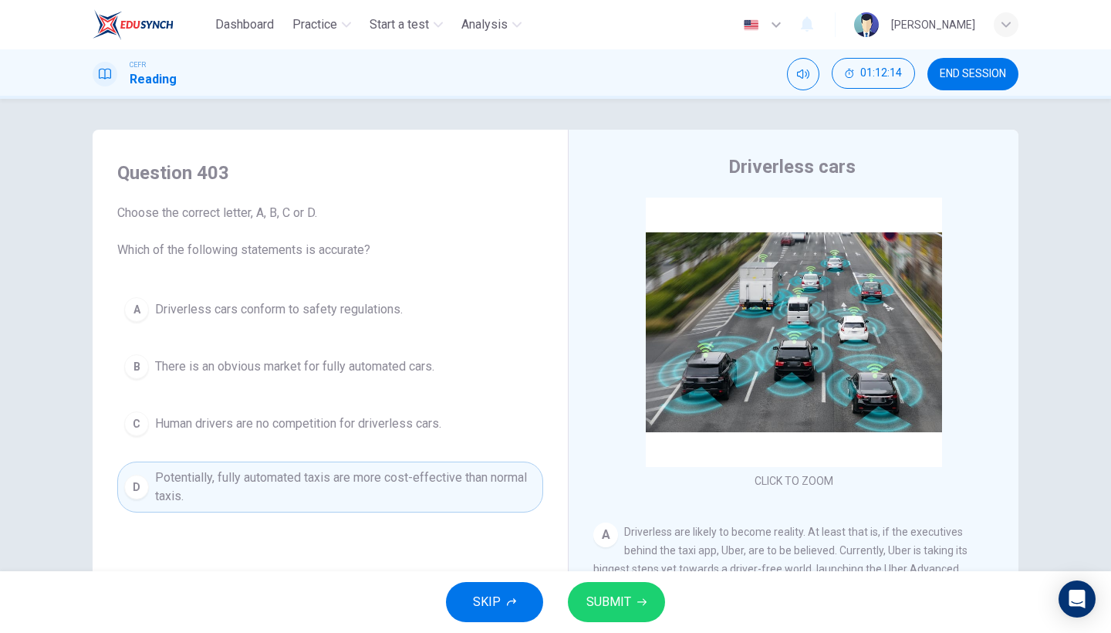
click at [627, 548] on span "SUBMIT" at bounding box center [608, 602] width 45 height 22
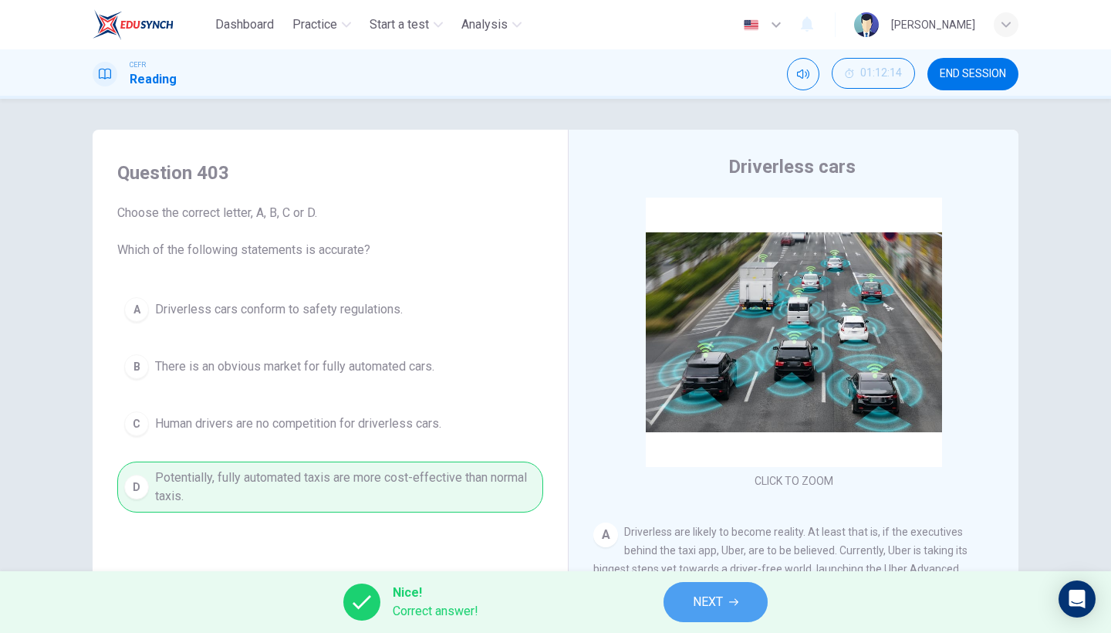
click at [690, 548] on button "NEXT" at bounding box center [715, 602] width 104 height 40
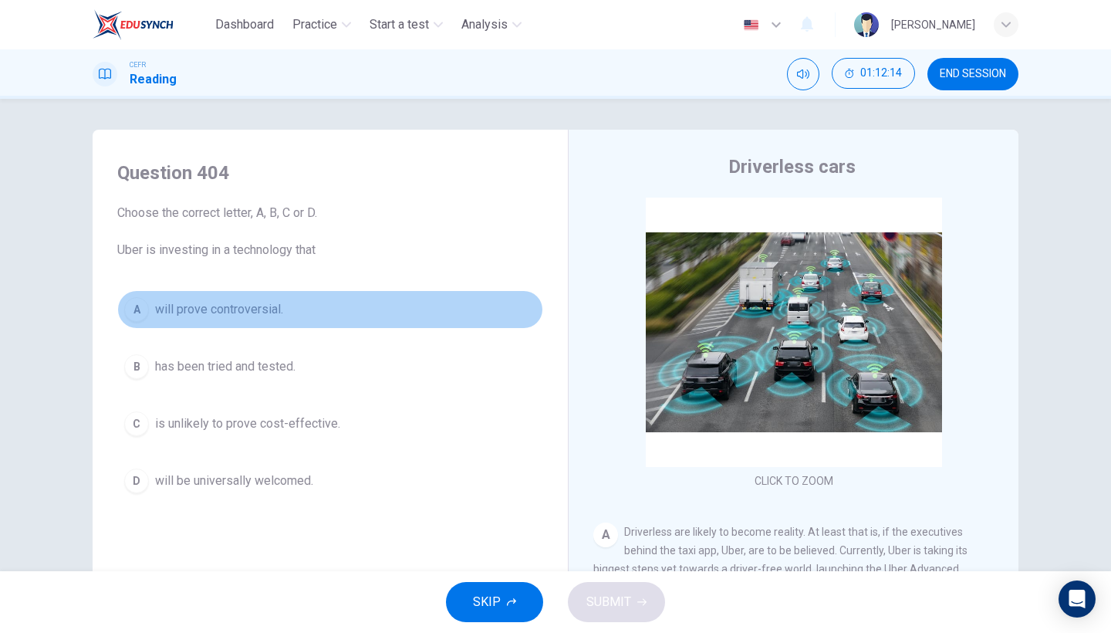
click at [391, 326] on button "A will prove controversial." at bounding box center [330, 309] width 426 height 39
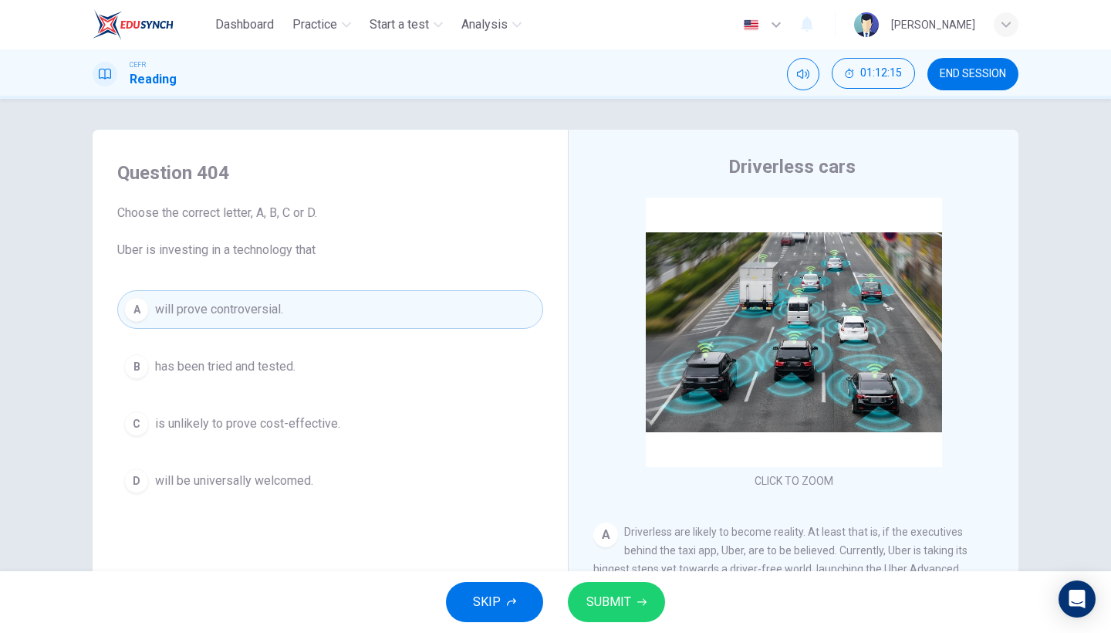
click at [622, 548] on button "SUBMIT" at bounding box center [616, 602] width 97 height 40
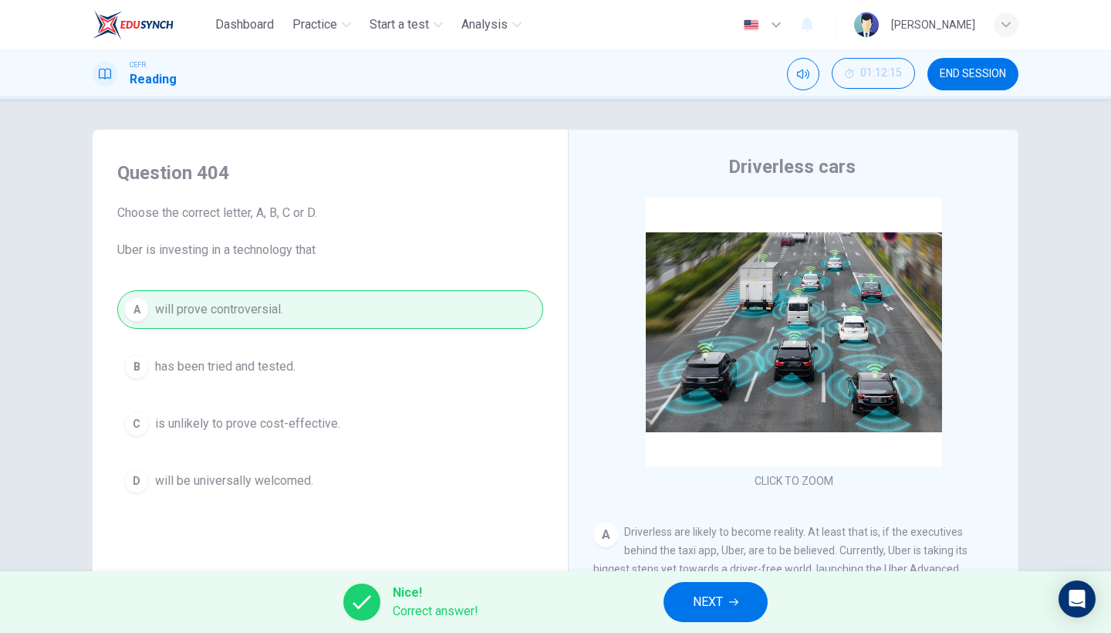
click at [723, 548] on span "NEXT" at bounding box center [708, 602] width 30 height 22
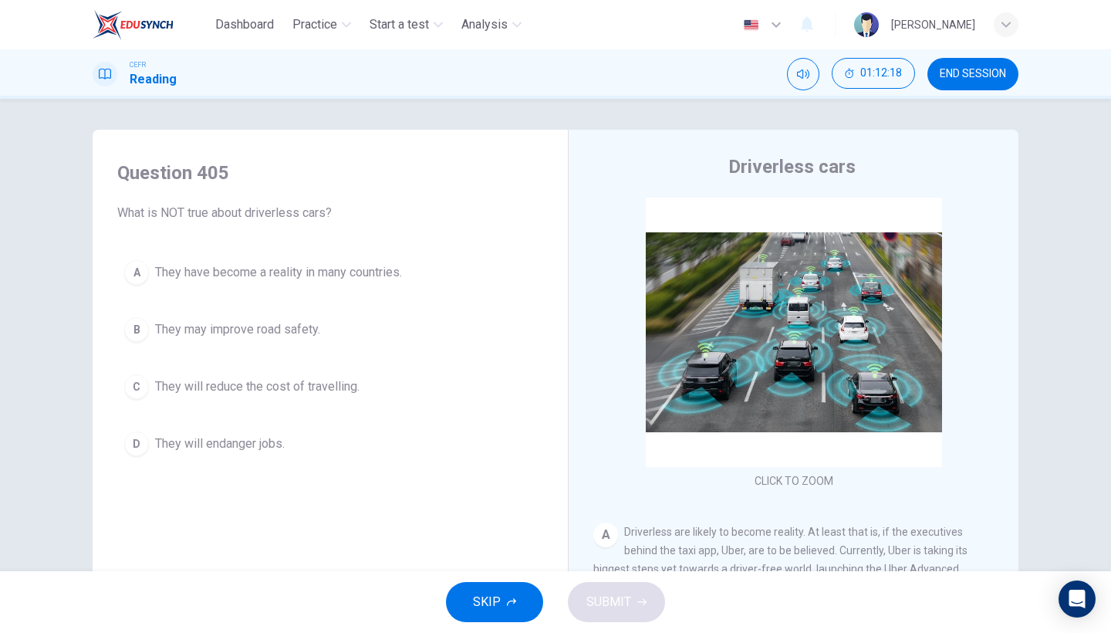
click at [409, 240] on div "Question 405 What is NOT true about driverless cars? A They have become a reali…" at bounding box center [330, 311] width 451 height 333
click at [397, 285] on button "A They have become a reality in many countries." at bounding box center [330, 272] width 426 height 39
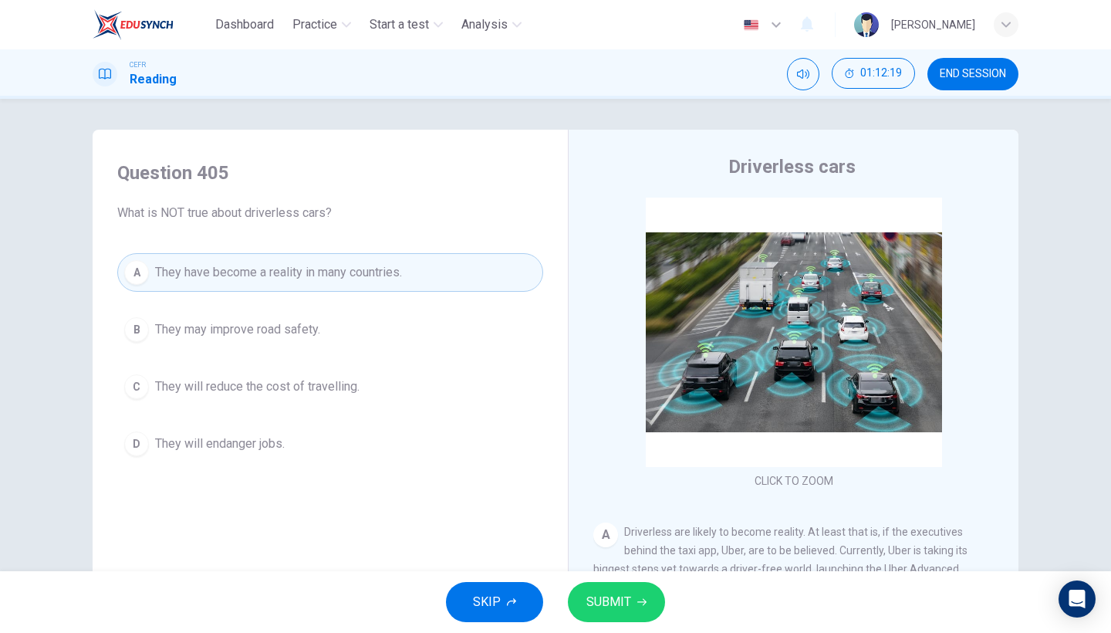
click at [596, 548] on span "SUBMIT" at bounding box center [608, 602] width 45 height 22
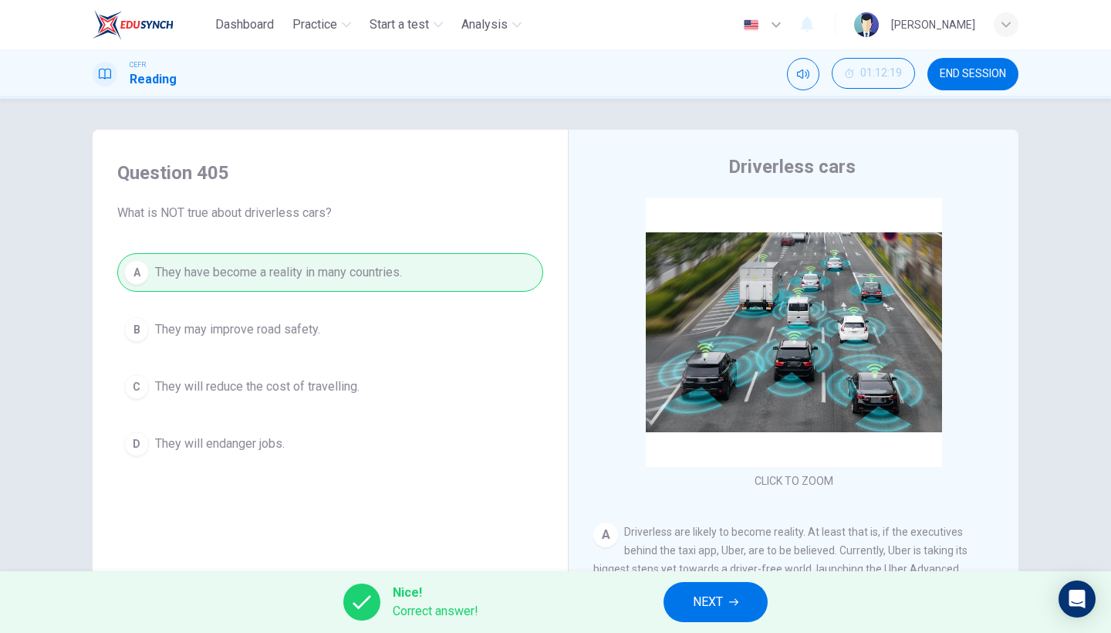
click at [660, 548] on div "Nice! Correct answer! NEXT" at bounding box center [555, 602] width 1111 height 62
click at [689, 548] on button "NEXT" at bounding box center [715, 602] width 104 height 40
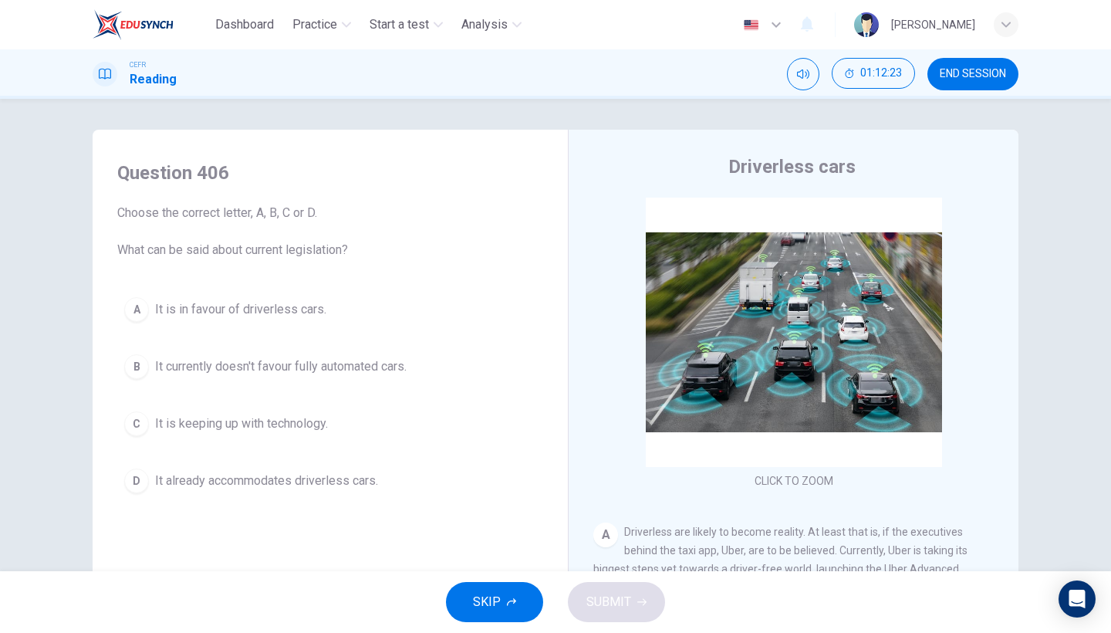
click at [389, 384] on button "B It currently doesn't favour fully automated cars." at bounding box center [330, 366] width 426 height 39
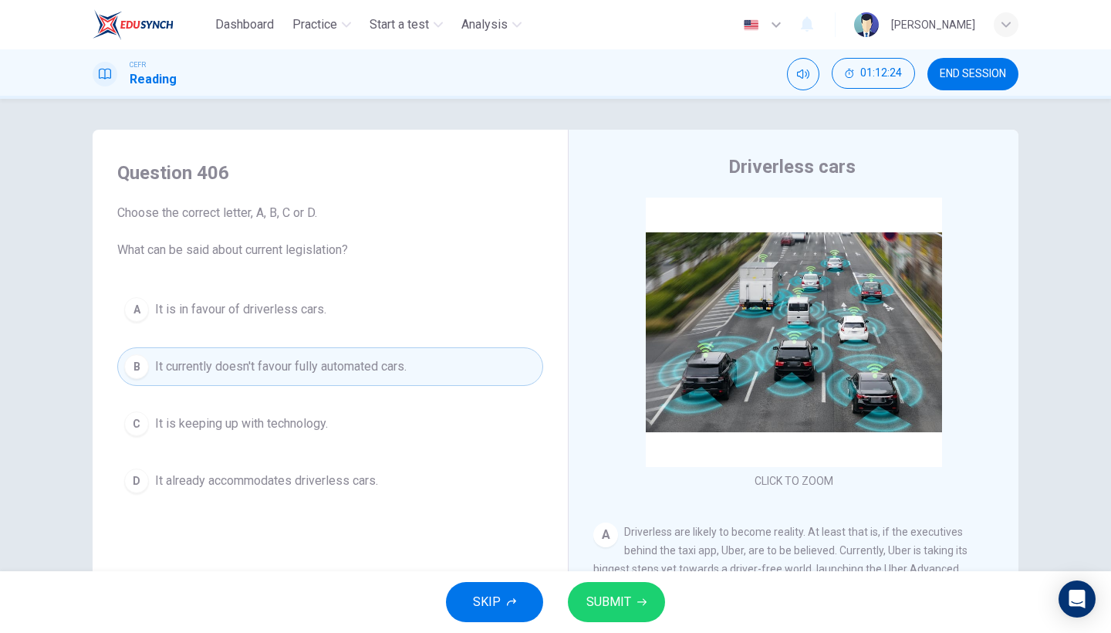
click at [611, 548] on span "SUBMIT" at bounding box center [608, 602] width 45 height 22
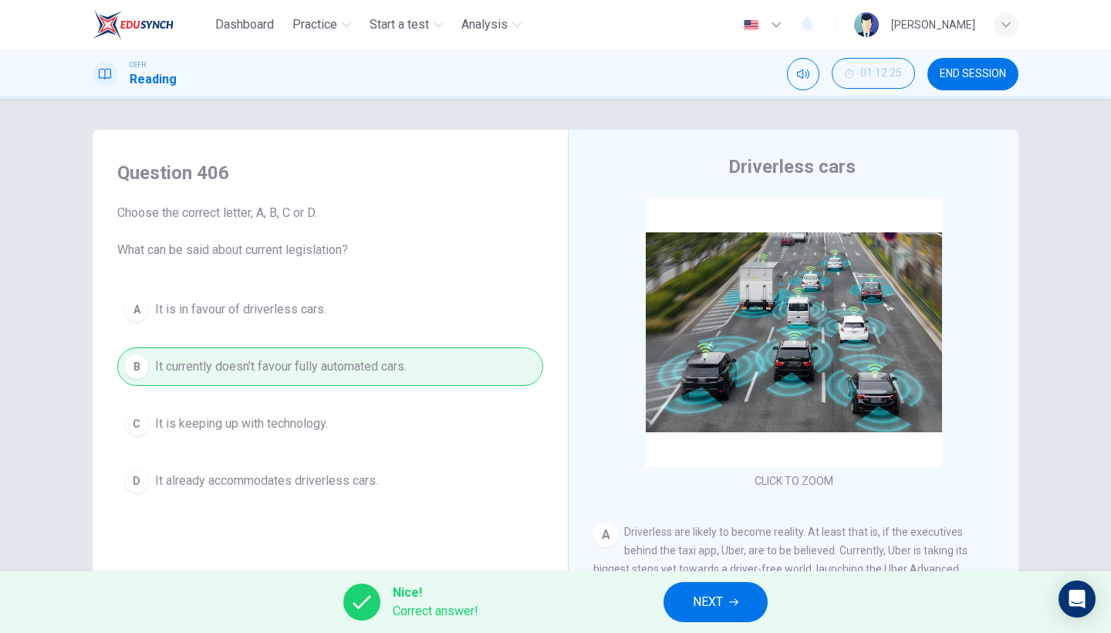
click at [723, 548] on span "NEXT" at bounding box center [708, 602] width 30 height 22
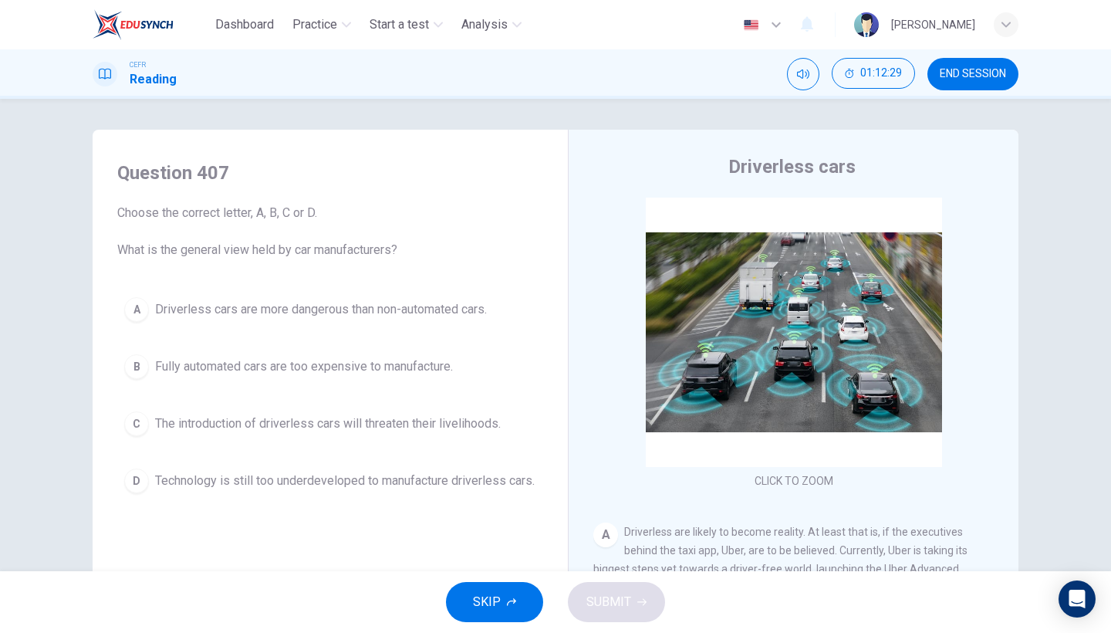
click at [362, 449] on div "A Driverless cars are more dangerous than non-automated cars. B Fully automated…" at bounding box center [330, 395] width 426 height 210
click at [390, 424] on span "The introduction of driverless cars will threaten their livelihoods." at bounding box center [328, 423] width 346 height 19
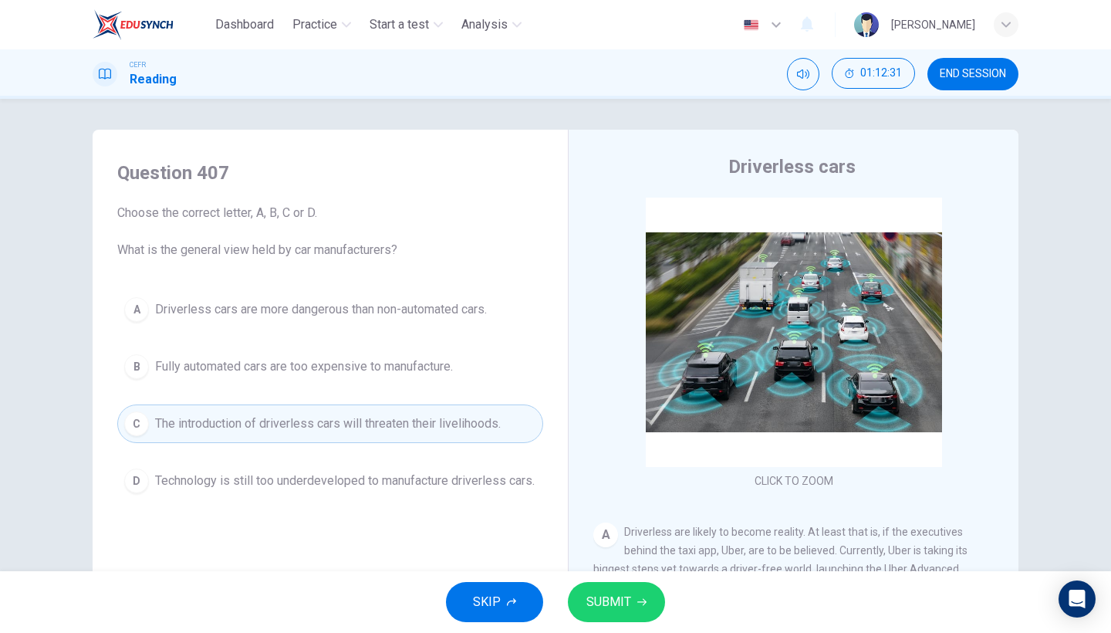
click at [634, 548] on div "SKIP SUBMIT" at bounding box center [555, 602] width 1111 height 62
click at [633, 548] on button "SUBMIT" at bounding box center [616, 602] width 97 height 40
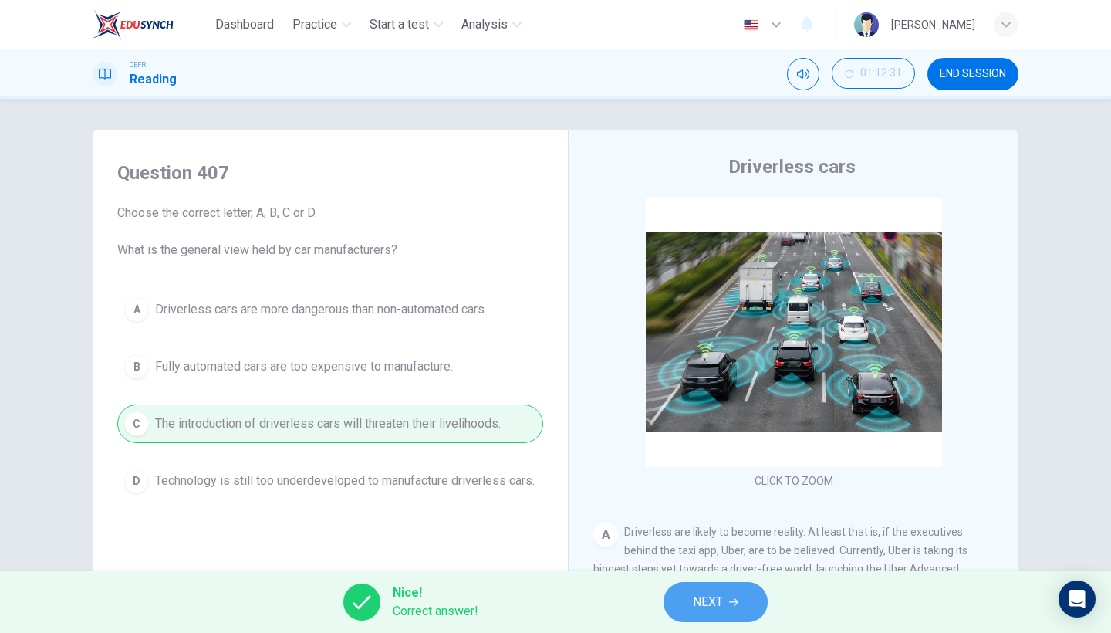
click at [671, 548] on button "NEXT" at bounding box center [715, 602] width 104 height 40
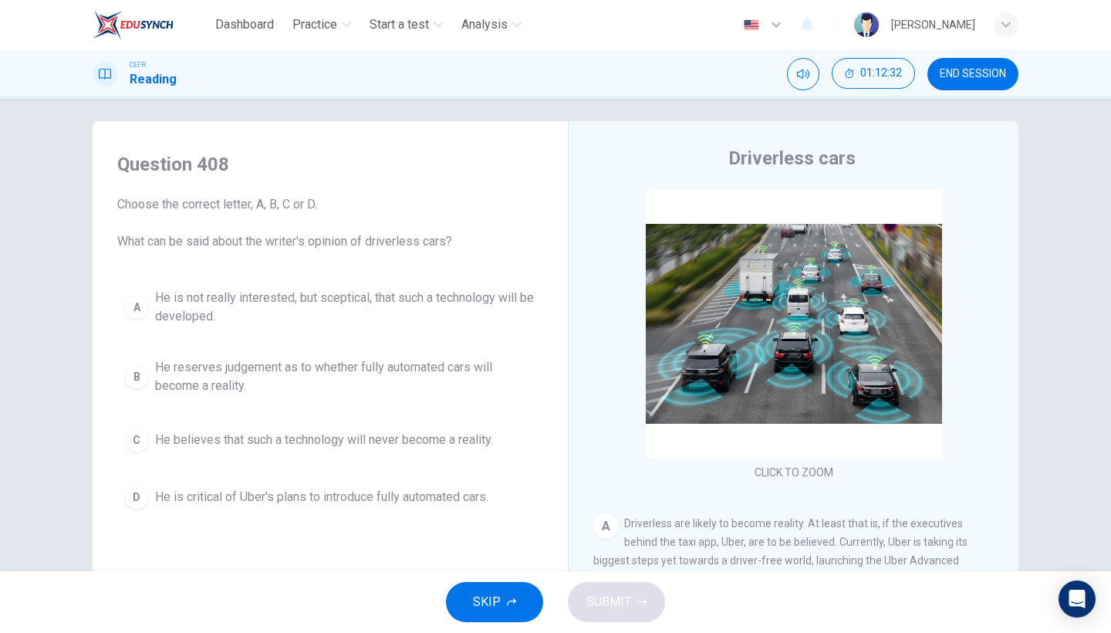
scroll to position [9, 0]
click at [417, 375] on span "He reserves judgement as to whether fully automated cars will become a reality." at bounding box center [345, 375] width 381 height 37
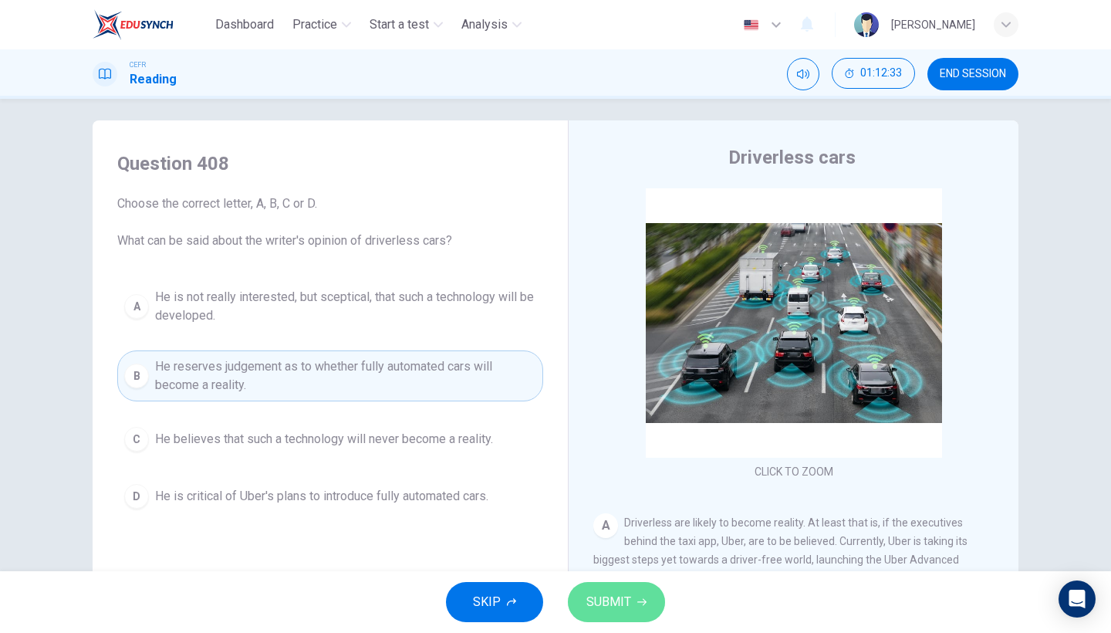
click at [641, 548] on button "SUBMIT" at bounding box center [616, 602] width 97 height 40
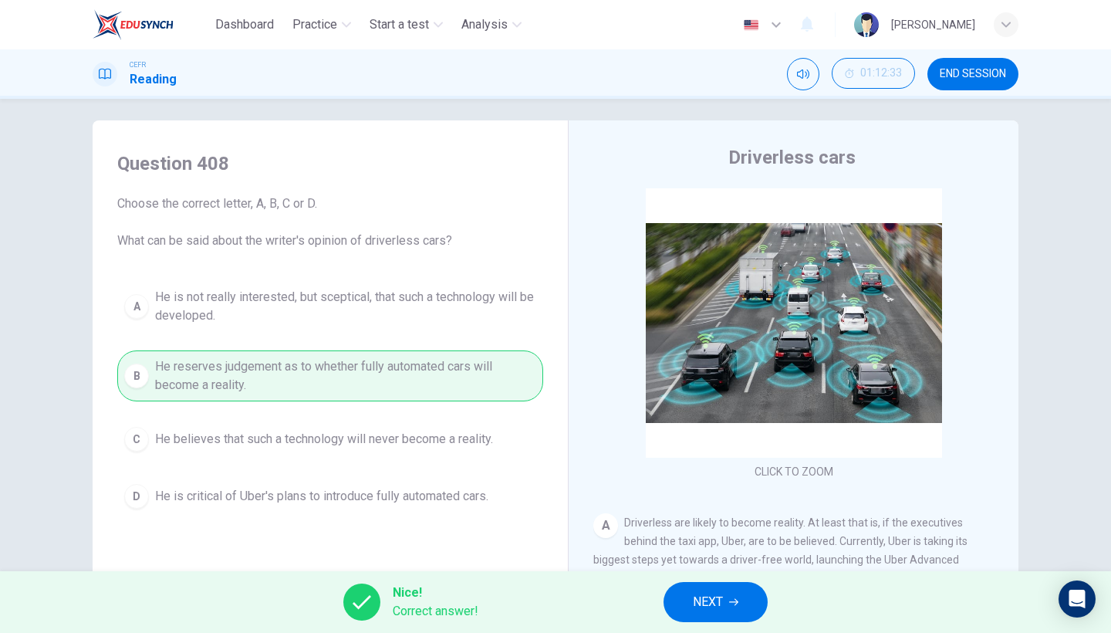
click at [731, 548] on div "Nice! Correct answer! NEXT" at bounding box center [555, 602] width 1111 height 62
click at [714, 548] on span "NEXT" at bounding box center [708, 602] width 30 height 22
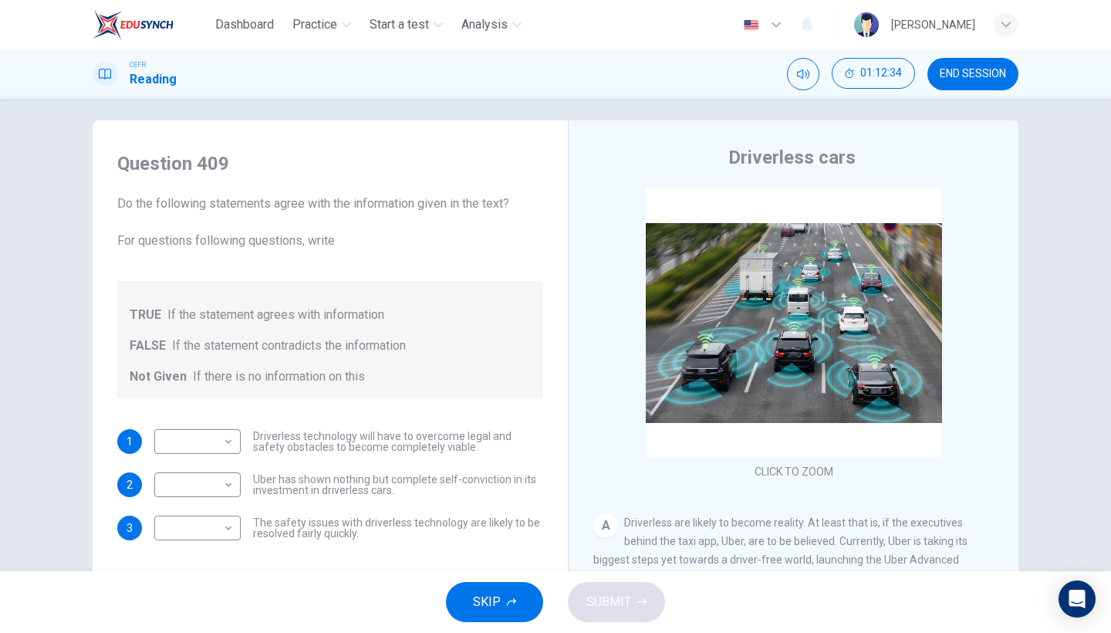
drag, startPoint x: 501, startPoint y: 584, endPoint x: 277, endPoint y: 498, distance: 240.3
click at [277, 498] on div "Dashboard Practice Start a test Analysis English en ​ NURSYAZWANA [PERSON_NAME]…" at bounding box center [555, 316] width 1111 height 633
click at [245, 447] on div "​ ​ Driverless technology will have to overcome legal and safety obstacles to b…" at bounding box center [348, 441] width 389 height 25
click at [223, 443] on body "Dashboard Practice Start a test Analysis English en ​ NURSYAZWANA [PERSON_NAME]…" at bounding box center [555, 316] width 1111 height 633
click at [208, 465] on li "TRUE" at bounding box center [193, 466] width 86 height 25
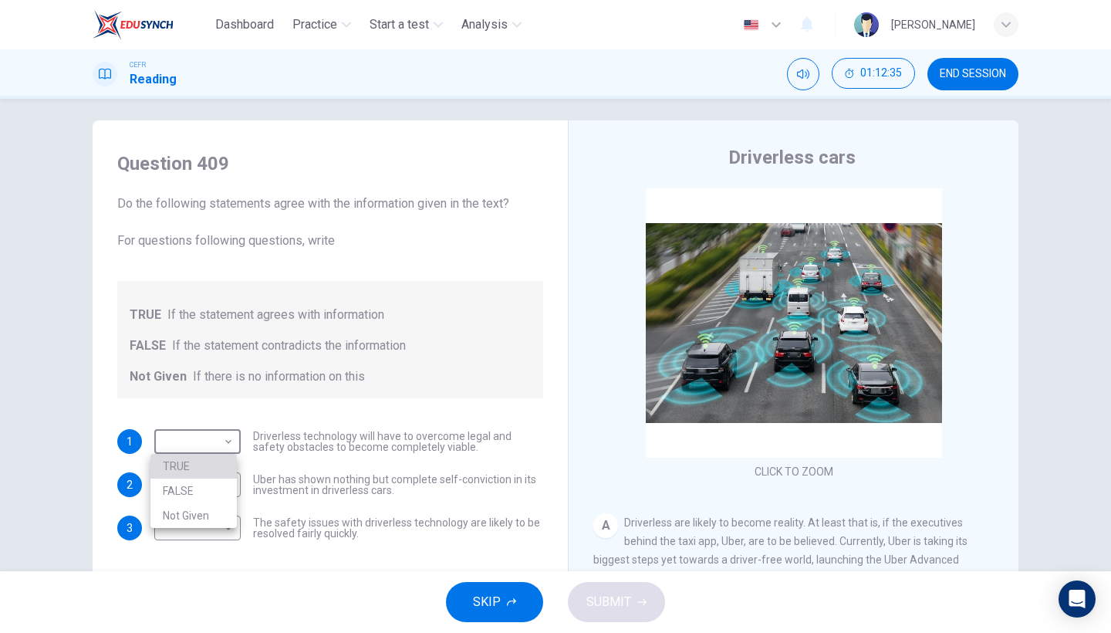
type input "TRUE"
click at [222, 491] on body "Dashboard Practice Start a test Analysis English en ​ NURSYAZWANA [PERSON_NAME]…" at bounding box center [555, 316] width 1111 height 633
click at [214, 548] on li "Not Given" at bounding box center [193, 558] width 86 height 25
click at [217, 490] on body "Dashboard Practice Start a test Analysis English en ​ NURSYAZWANA [PERSON_NAME]…" at bounding box center [555, 316] width 1111 height 633
click at [217, 535] on li "FALSE" at bounding box center [193, 533] width 86 height 25
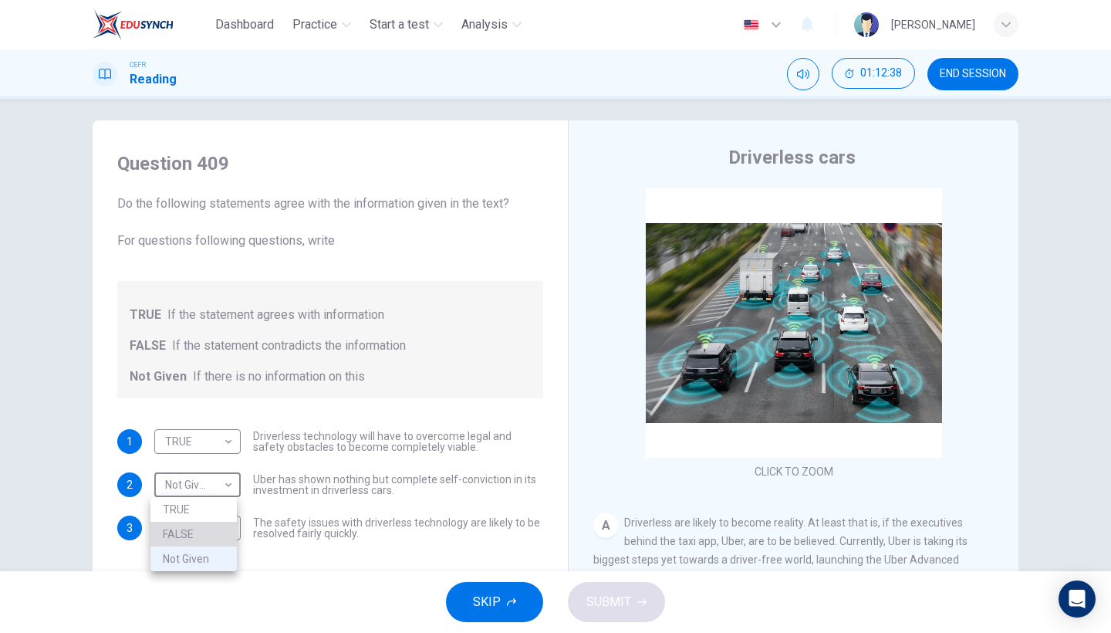
type input "FALSE"
click at [217, 535] on body "Dashboard Practice Start a test Analysis English en ​ NURSYAZWANA [PERSON_NAME]…" at bounding box center [555, 316] width 1111 height 633
click at [218, 548] on li "Not Given" at bounding box center [193, 601] width 86 height 25
type input "Not Given"
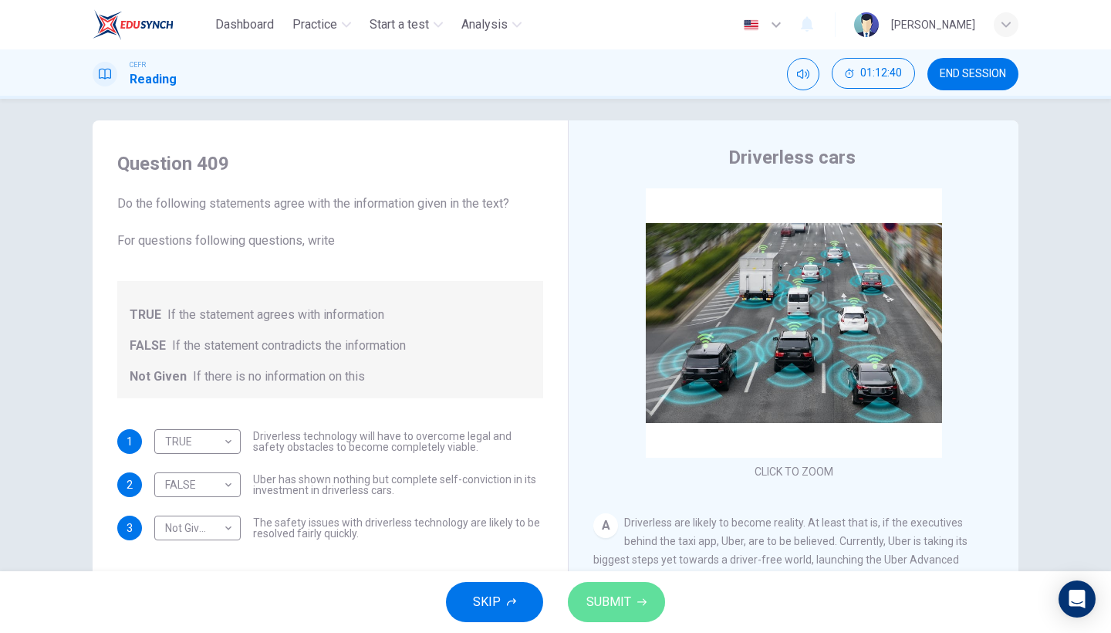
click at [605, 548] on button "SUBMIT" at bounding box center [616, 602] width 97 height 40
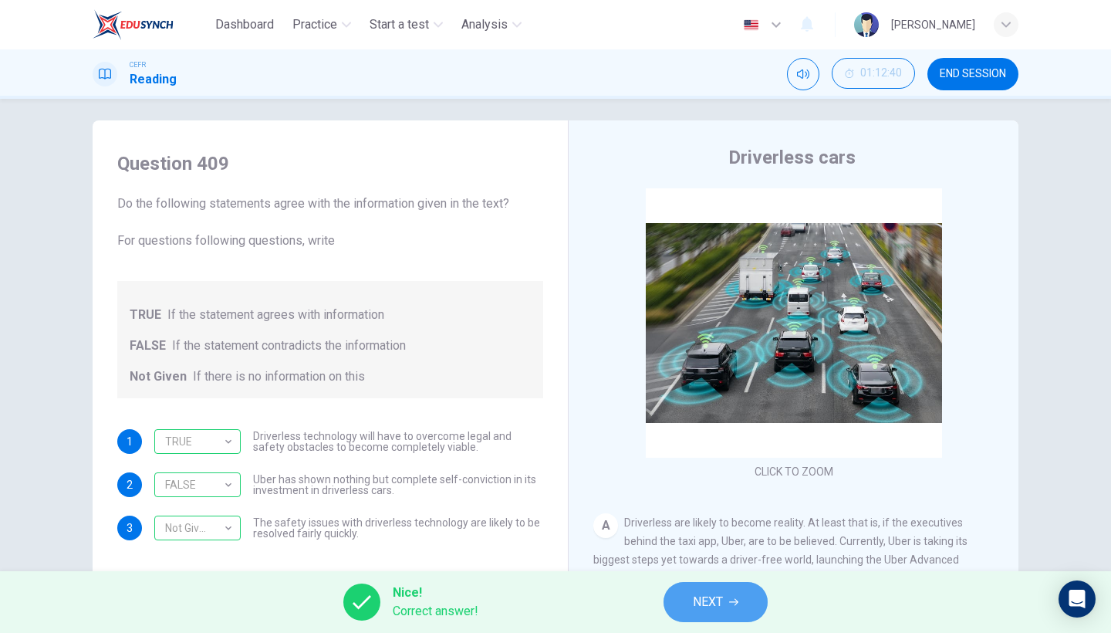
click at [679, 548] on button "NEXT" at bounding box center [715, 602] width 104 height 40
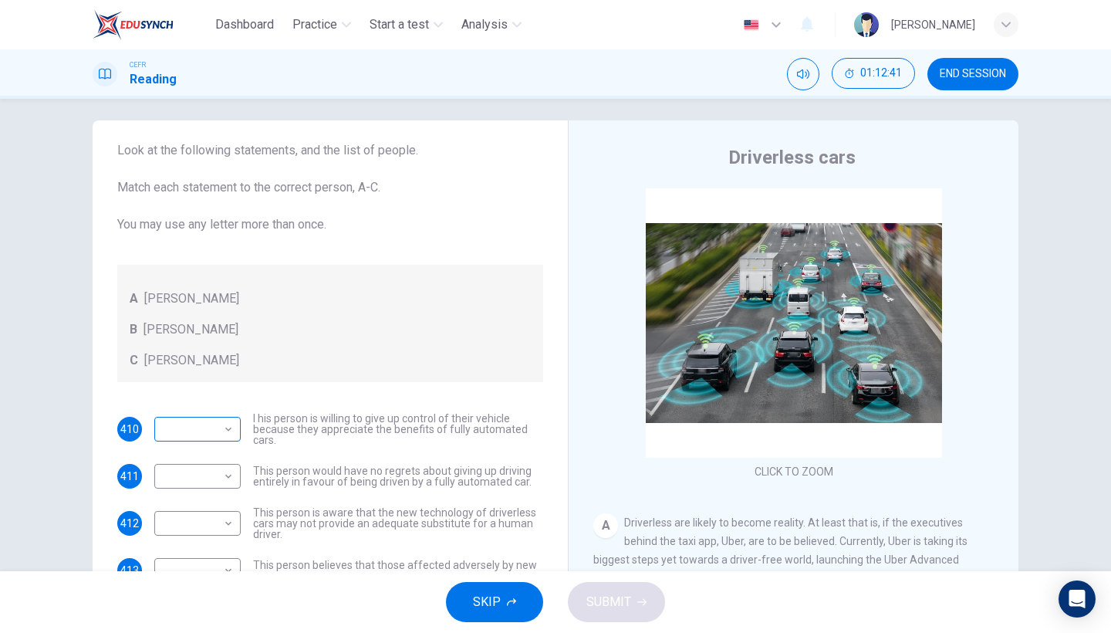
scroll to position [105, 0]
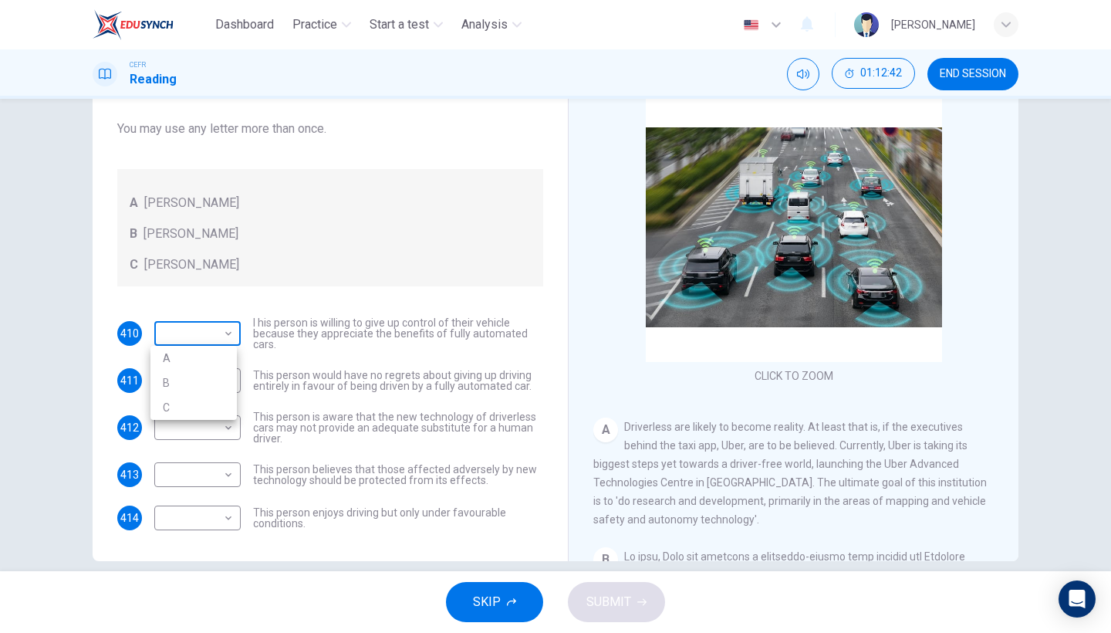
click at [210, 339] on body "Dashboard Practice Start a test Analysis English en ​ NURSYAZWANA [PERSON_NAME]…" at bounding box center [555, 316] width 1111 height 633
click at [212, 378] on li "B" at bounding box center [193, 382] width 86 height 25
click at [224, 334] on body "Dashboard Practice Start a test Analysis English en ​ NURSYAZWANA [PERSON_NAME]…" at bounding box center [555, 316] width 1111 height 633
click at [218, 399] on li "C" at bounding box center [193, 407] width 86 height 25
type input "C"
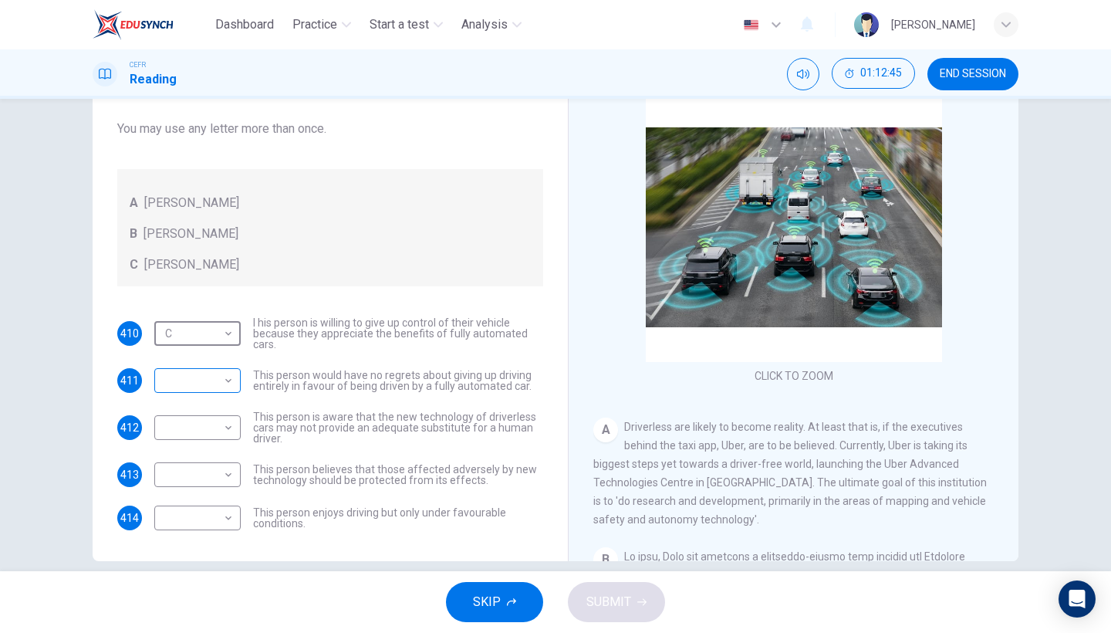
click at [231, 378] on body "Dashboard Practice Start a test Analysis English en ​ NURSYAZWANA [PERSON_NAME]…" at bounding box center [555, 316] width 1111 height 633
click at [208, 425] on li "B" at bounding box center [193, 429] width 86 height 25
type input "B"
click at [208, 442] on body "Dashboard Practice Start a test Analysis English en ​ NURSYAZWANA [PERSON_NAME]…" at bounding box center [555, 316] width 1111 height 633
click at [212, 499] on li "C" at bounding box center [193, 501] width 86 height 25
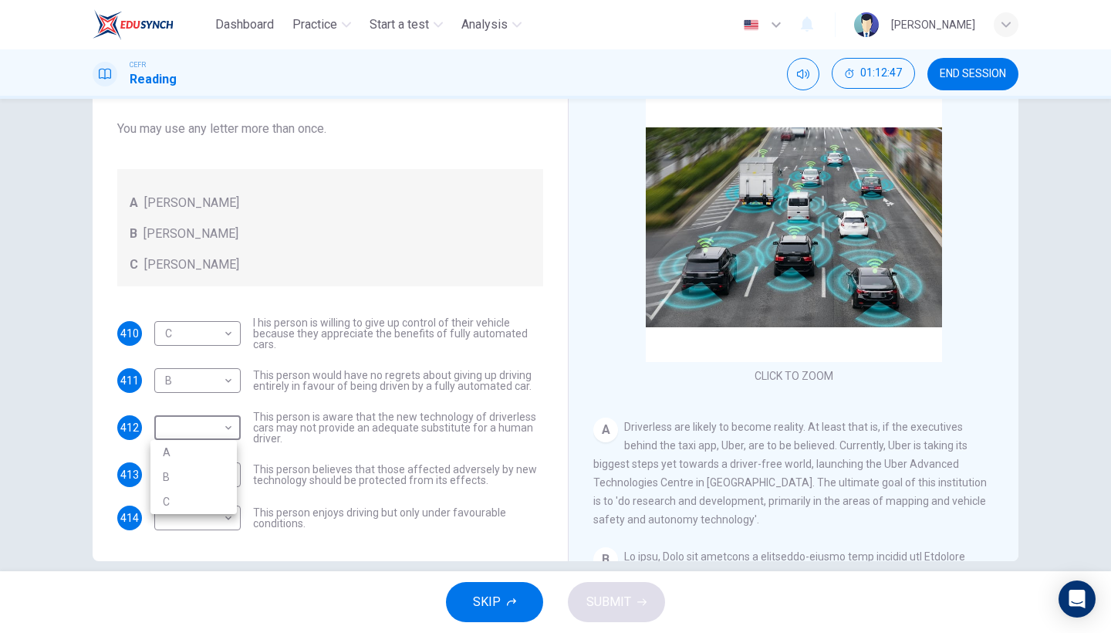
type input "C"
click at [220, 468] on body "Dashboard Practice Start a test Analysis English en ​ NURSYAZWANA [PERSON_NAME]…" at bounding box center [555, 316] width 1111 height 633
click at [218, 521] on li "B" at bounding box center [193, 523] width 86 height 25
type input "B"
click at [221, 521] on body "Dashboard Practice Start a test Analysis English en ​ NURSYAZWANA [PERSON_NAME]…" at bounding box center [555, 316] width 1111 height 633
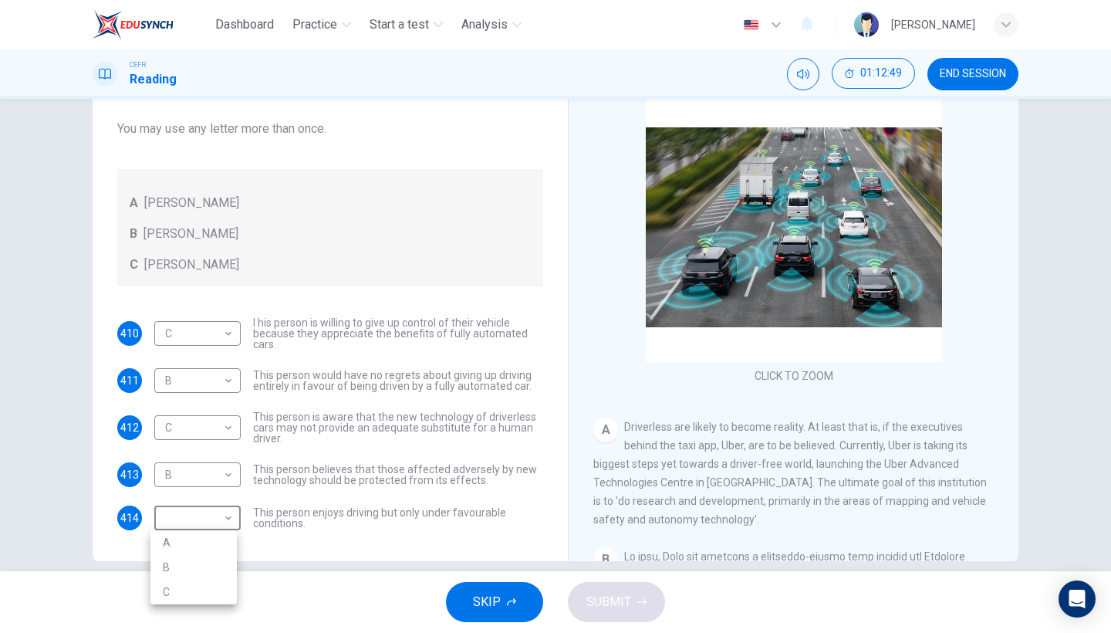
click at [213, 548] on li "C" at bounding box center [193, 591] width 86 height 25
type input "C"
click at [606, 548] on span "SUBMIT" at bounding box center [608, 602] width 45 height 22
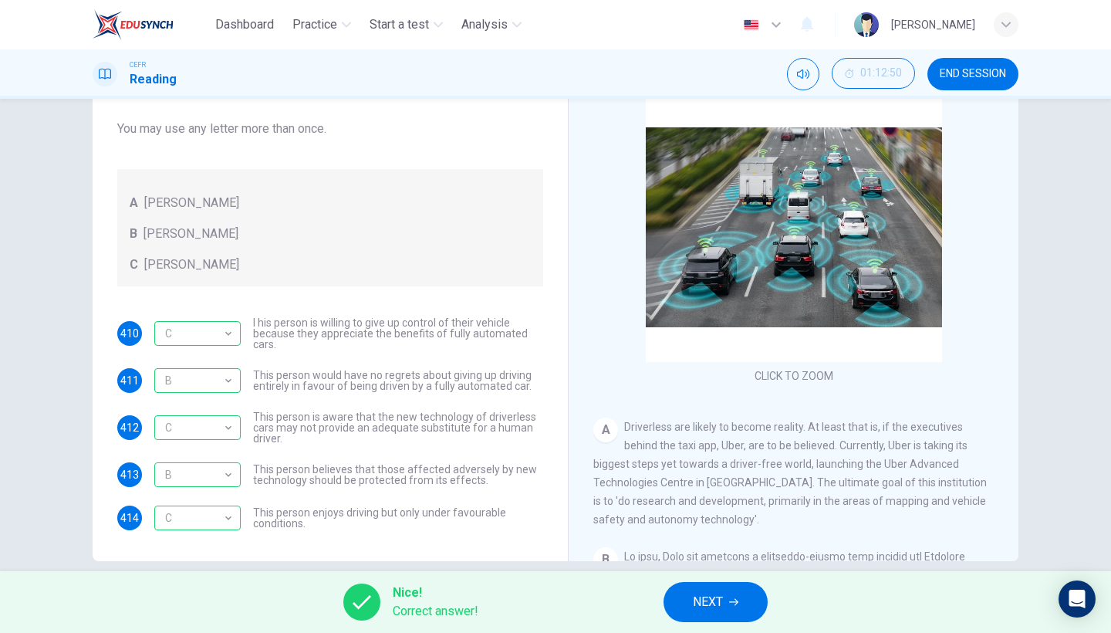
click at [737, 548] on button "NEXT" at bounding box center [715, 602] width 104 height 40
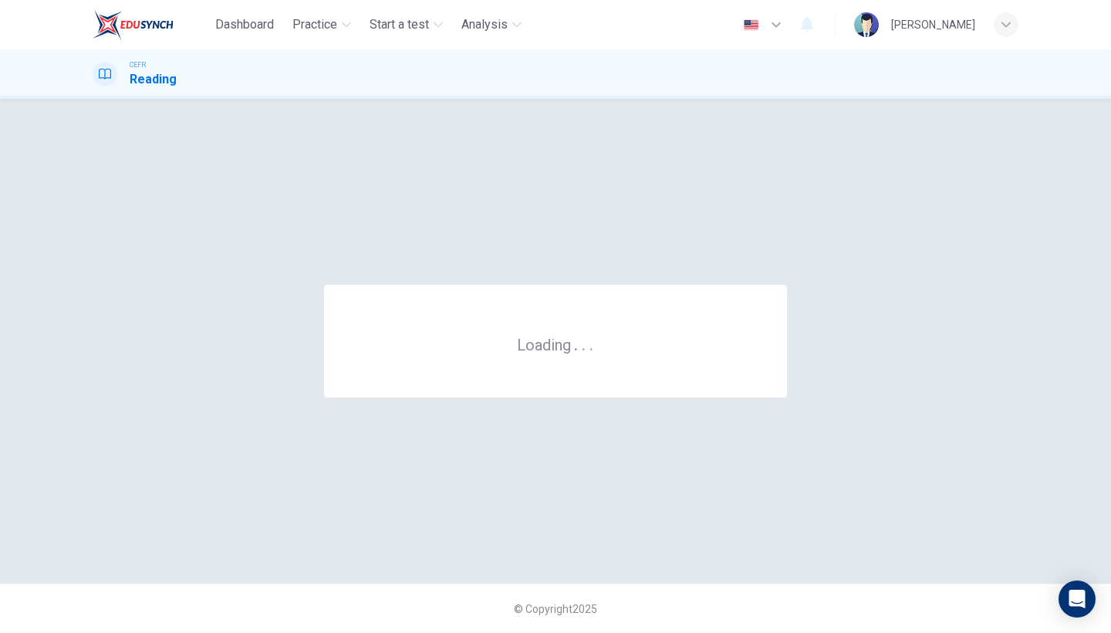
scroll to position [0, 0]
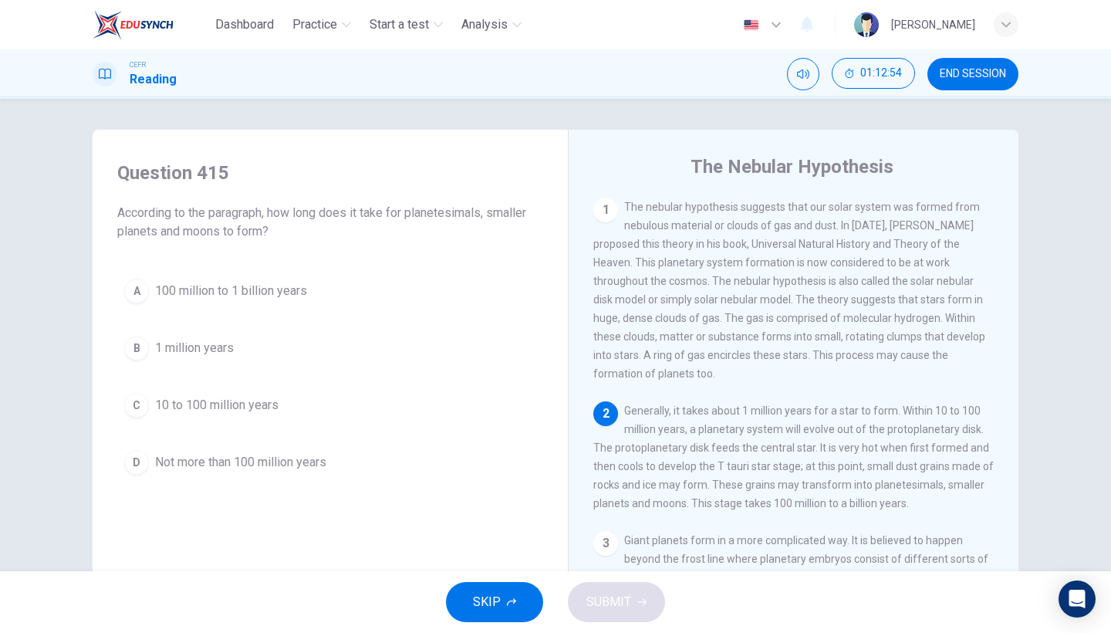
click at [516, 548] on button "SKIP" at bounding box center [494, 602] width 97 height 40
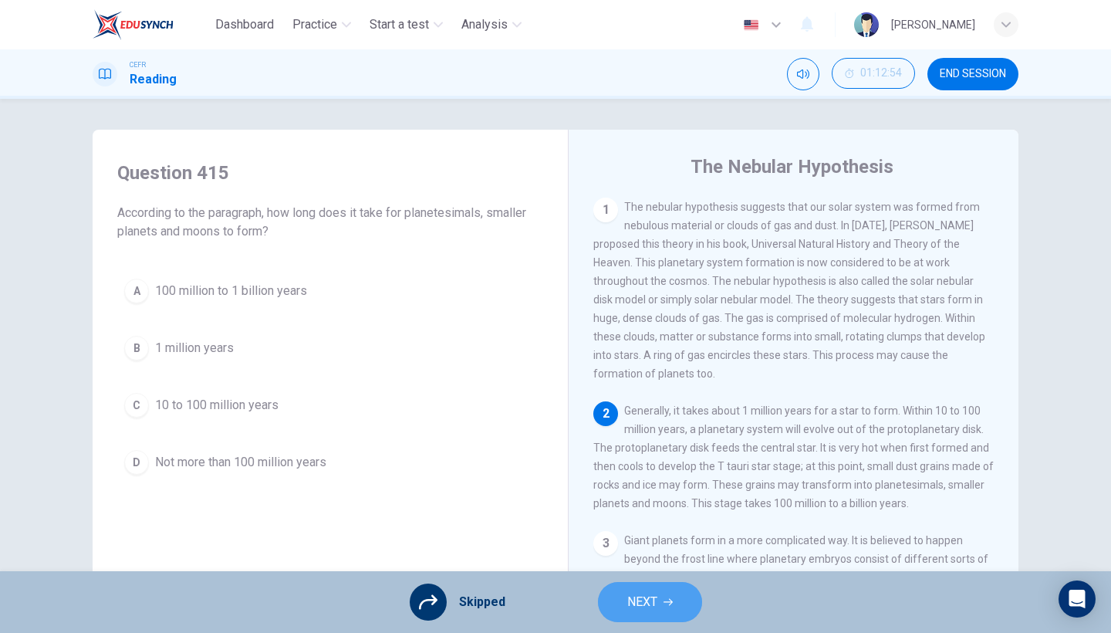
click at [661, 548] on button "NEXT" at bounding box center [650, 602] width 104 height 40
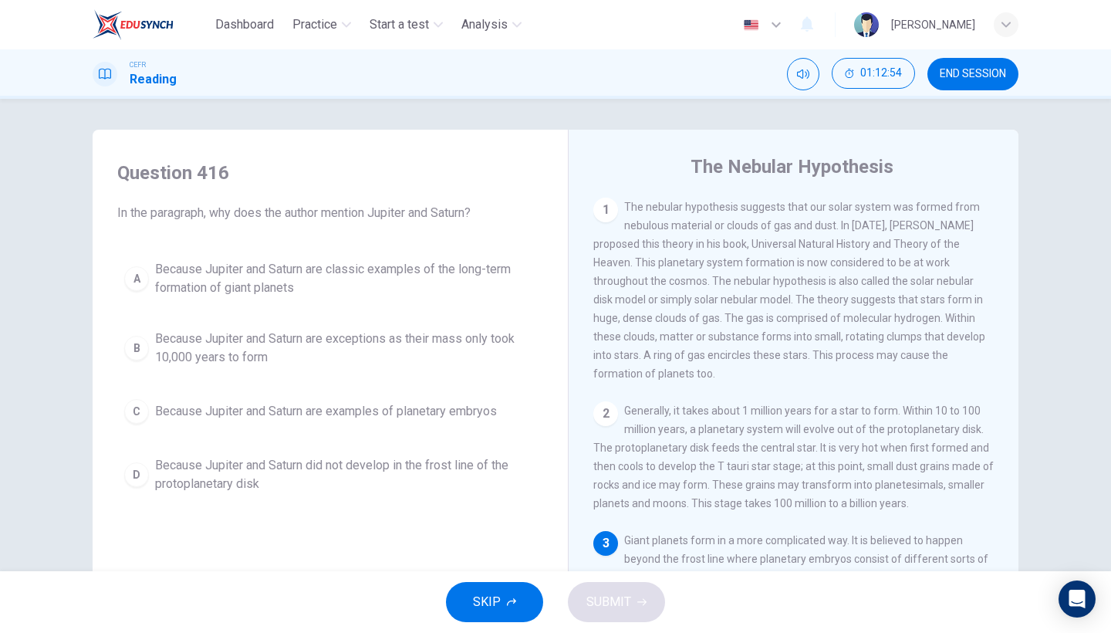
click at [490, 548] on span "SKIP" at bounding box center [487, 602] width 28 height 22
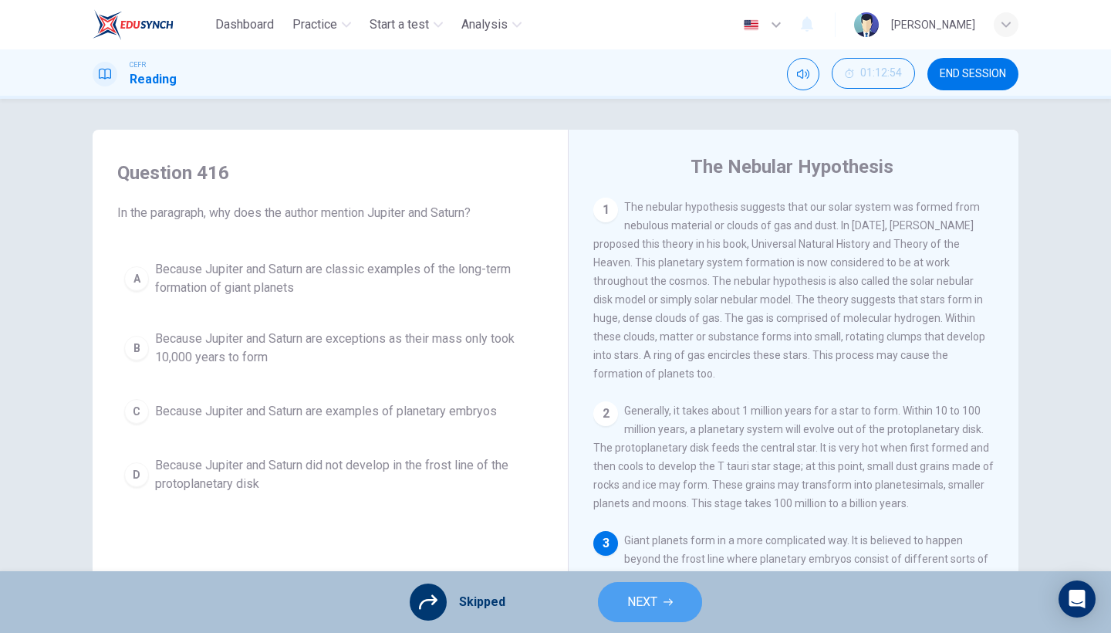
click at [657, 548] on button "NEXT" at bounding box center [650, 602] width 104 height 40
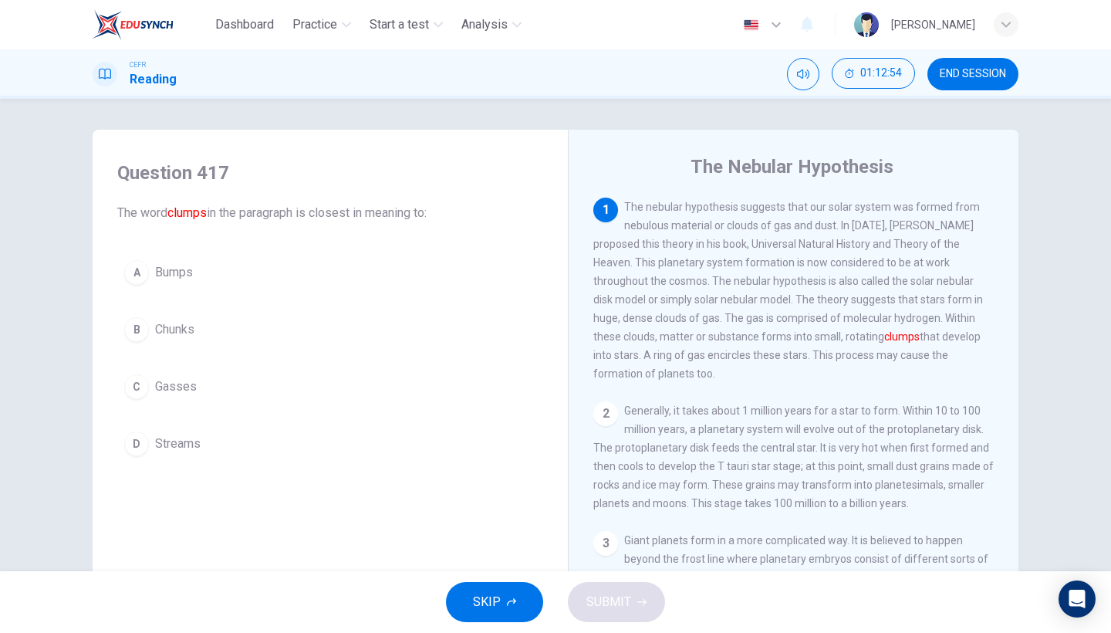
click at [478, 548] on span "SKIP" at bounding box center [487, 602] width 28 height 22
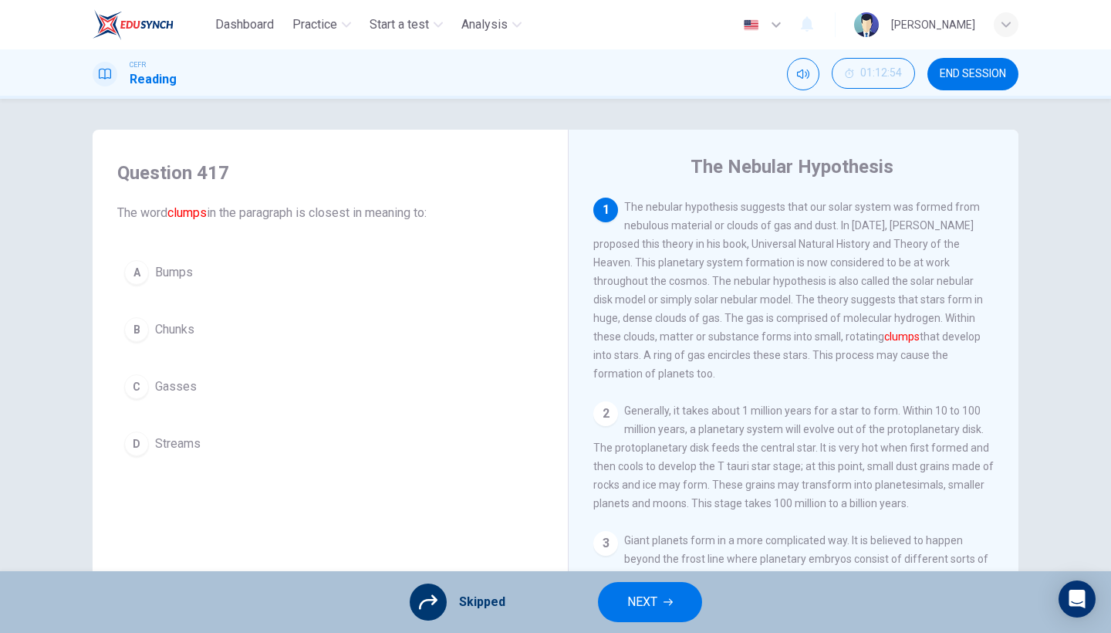
click at [627, 548] on span "NEXT" at bounding box center [642, 602] width 30 height 22
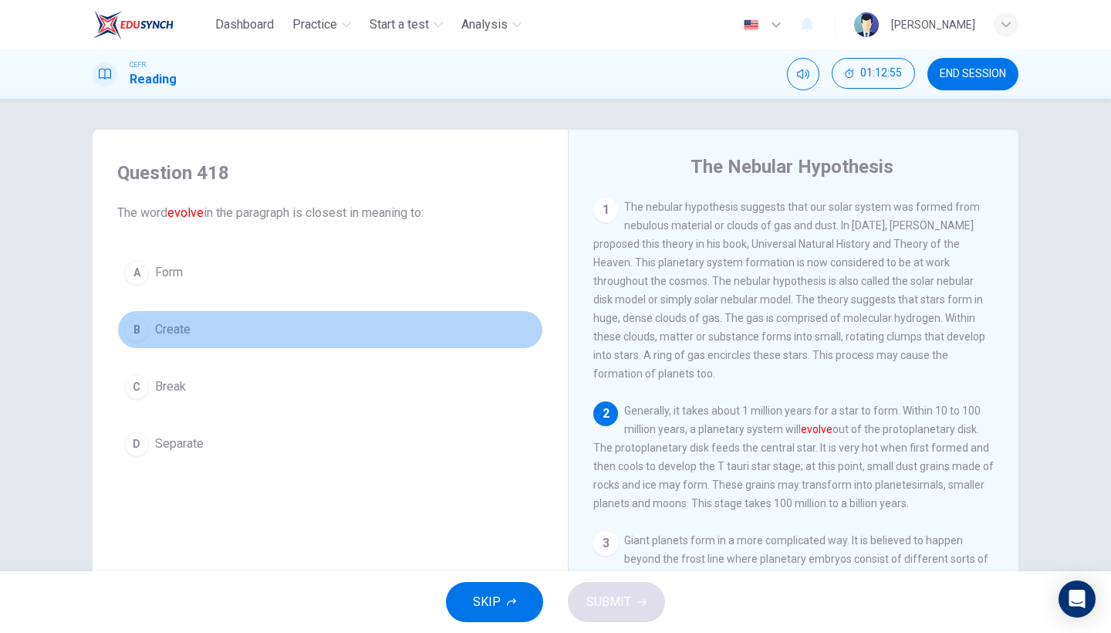
click at [308, 345] on button "B Create" at bounding box center [330, 329] width 426 height 39
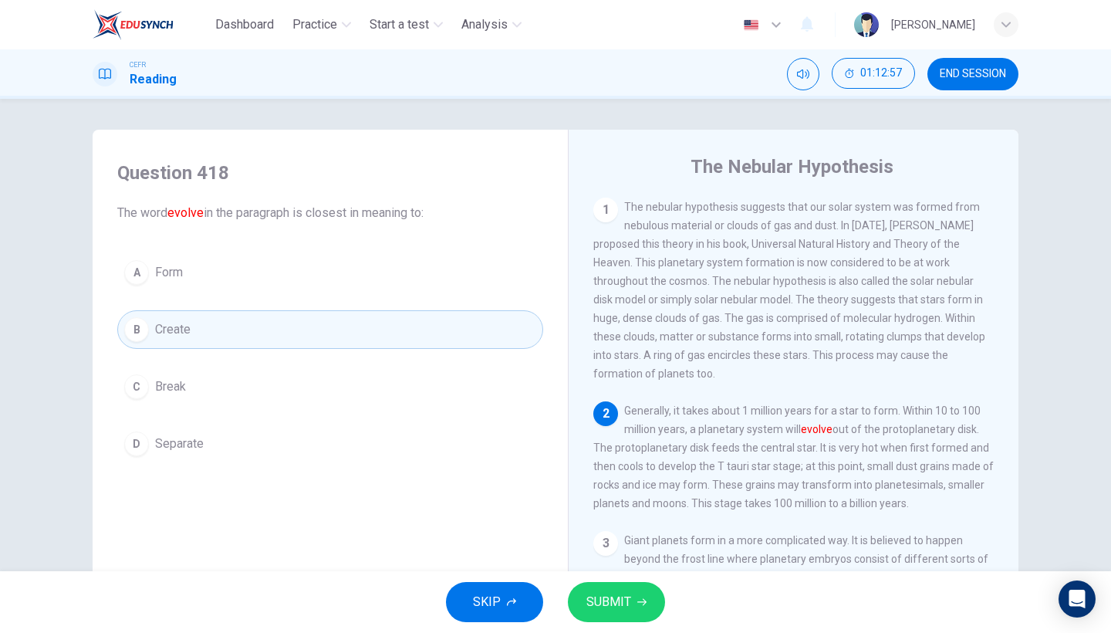
click at [587, 548] on button "SUBMIT" at bounding box center [616, 602] width 97 height 40
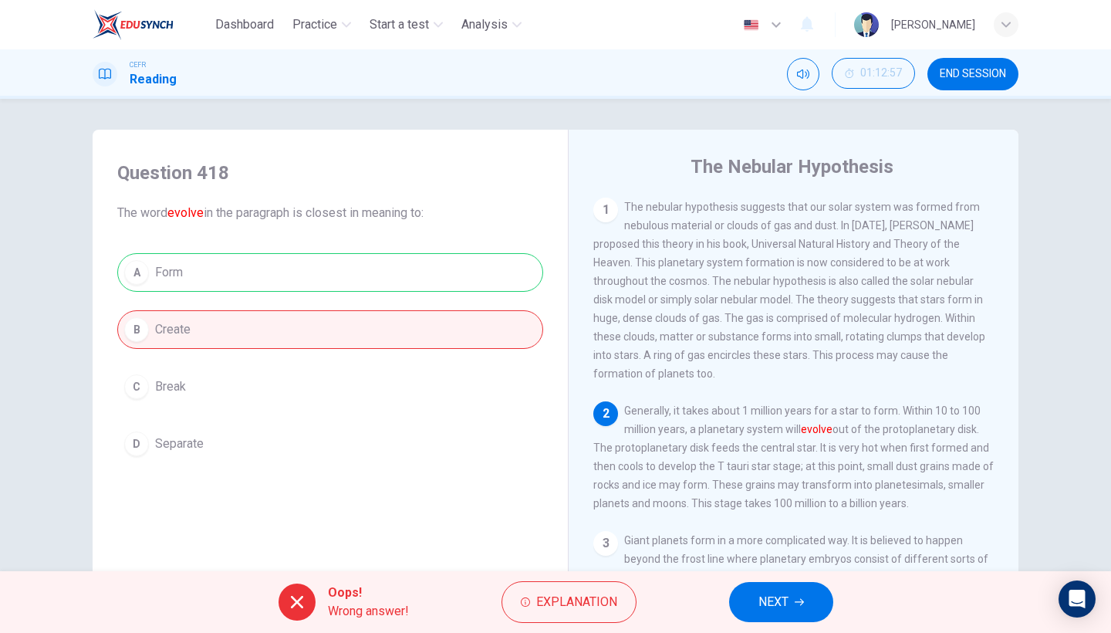
click at [765, 548] on span "NEXT" at bounding box center [773, 602] width 30 height 22
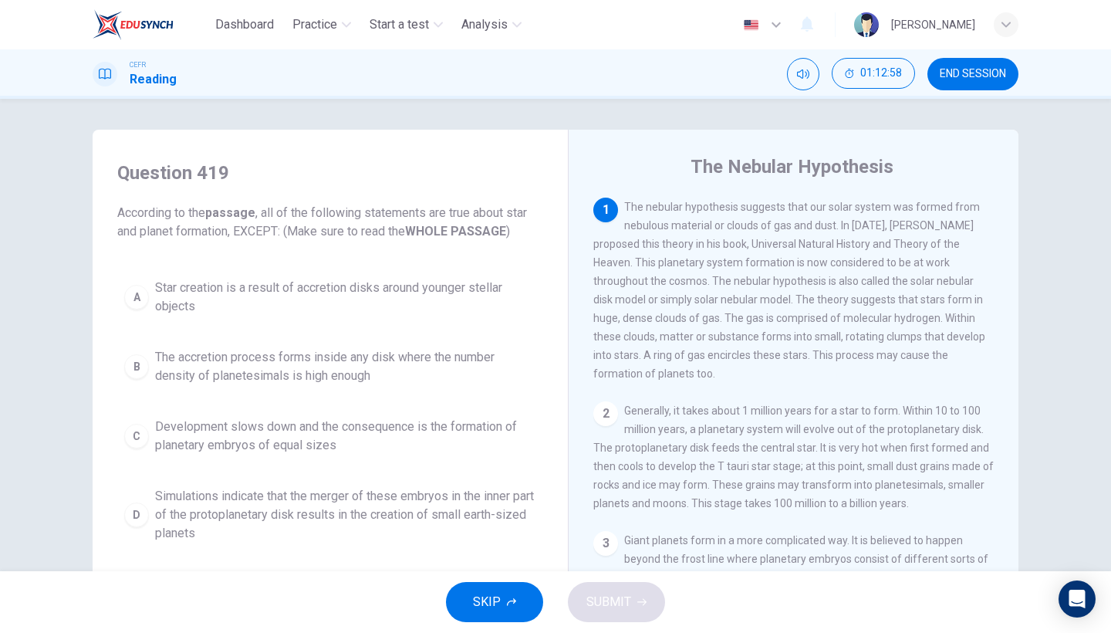
click at [509, 548] on button "SKIP" at bounding box center [494, 602] width 97 height 40
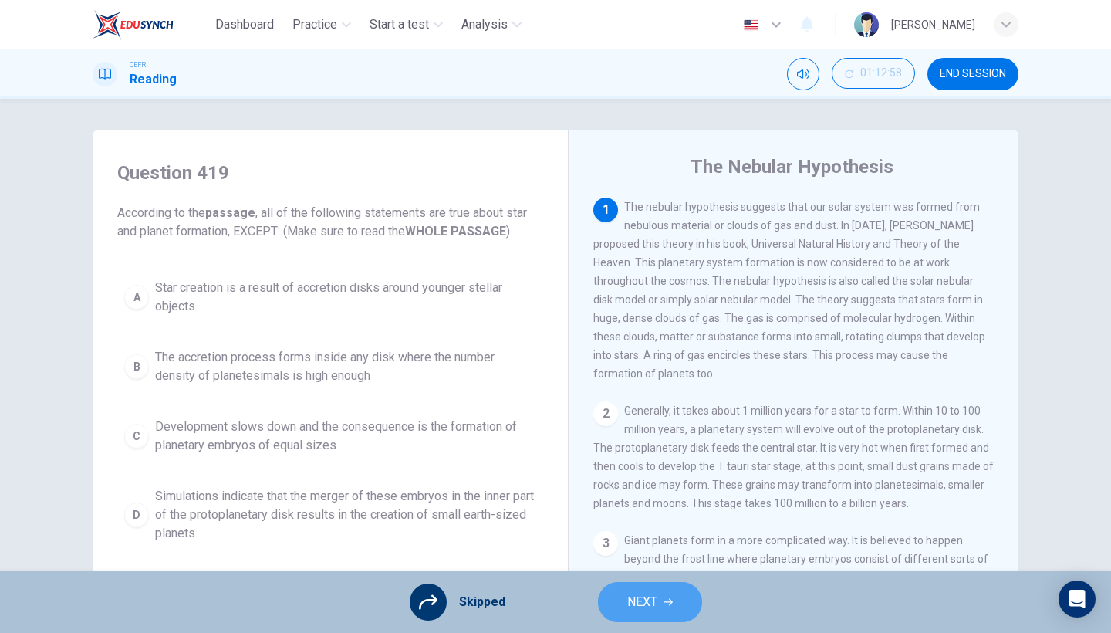
click at [635, 548] on span "NEXT" at bounding box center [642, 602] width 30 height 22
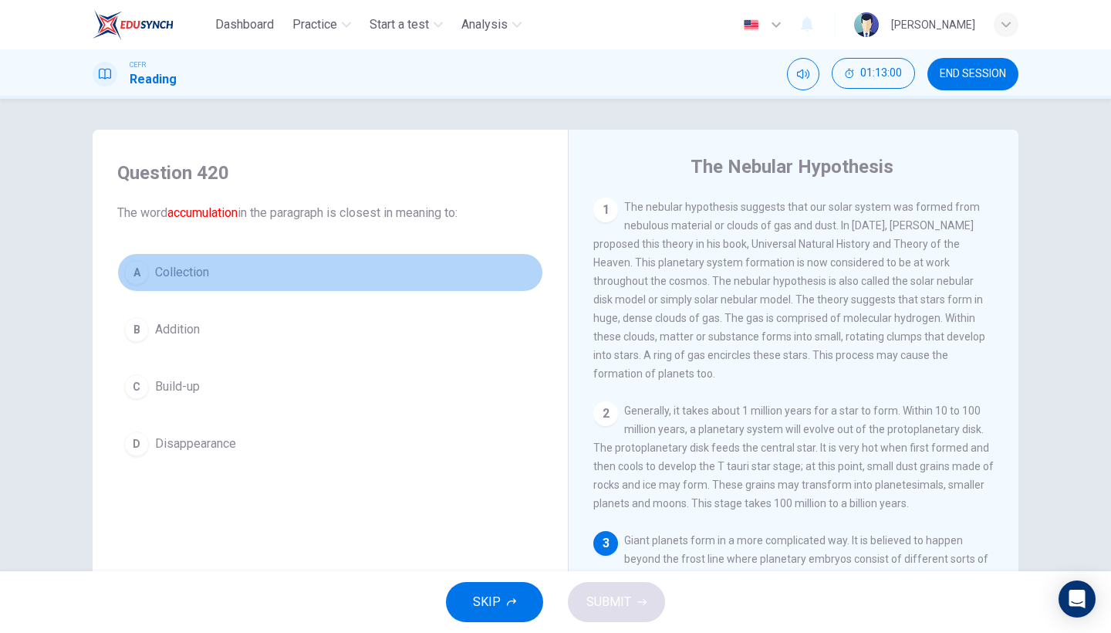
click at [405, 278] on button "A Collection" at bounding box center [330, 272] width 426 height 39
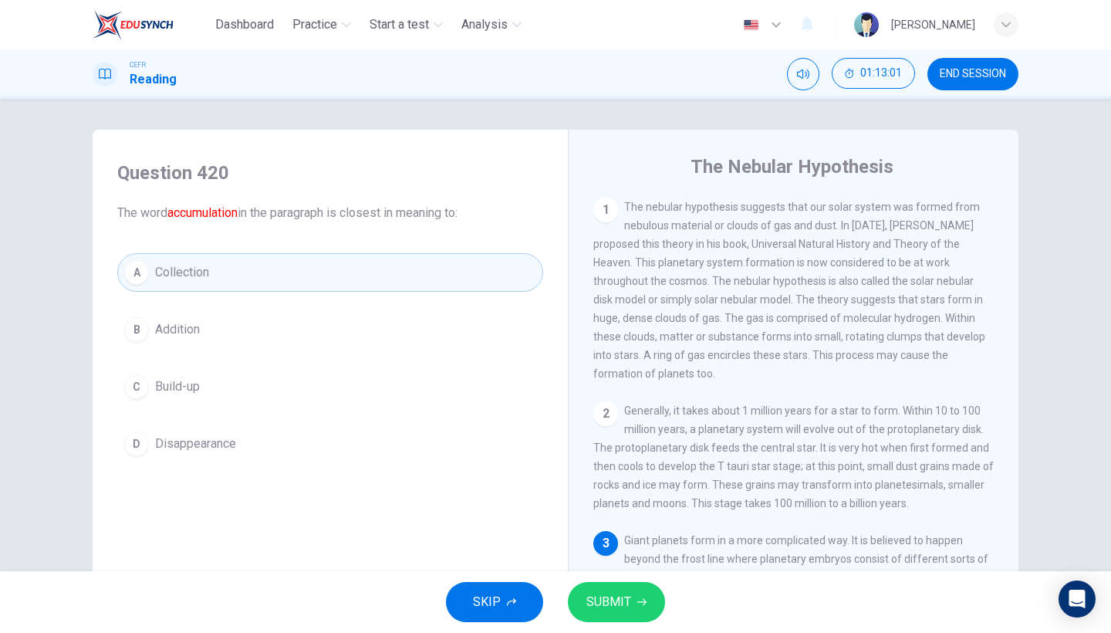
click at [405, 403] on button "C Build-up" at bounding box center [330, 386] width 426 height 39
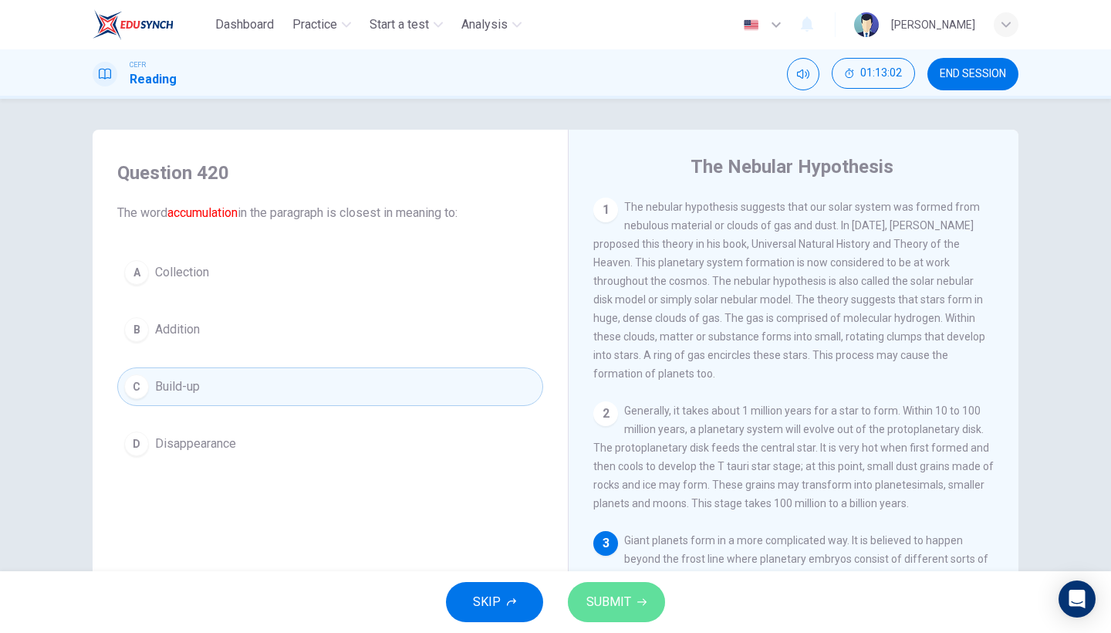
click at [609, 548] on span "SUBMIT" at bounding box center [608, 602] width 45 height 22
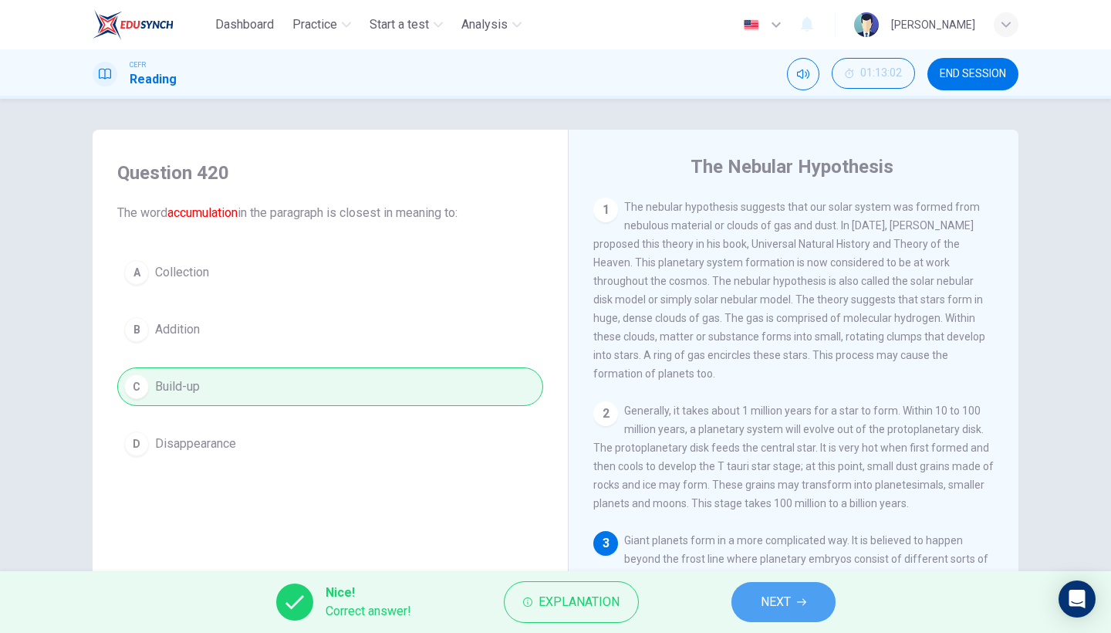
click at [782, 548] on span "NEXT" at bounding box center [776, 602] width 30 height 22
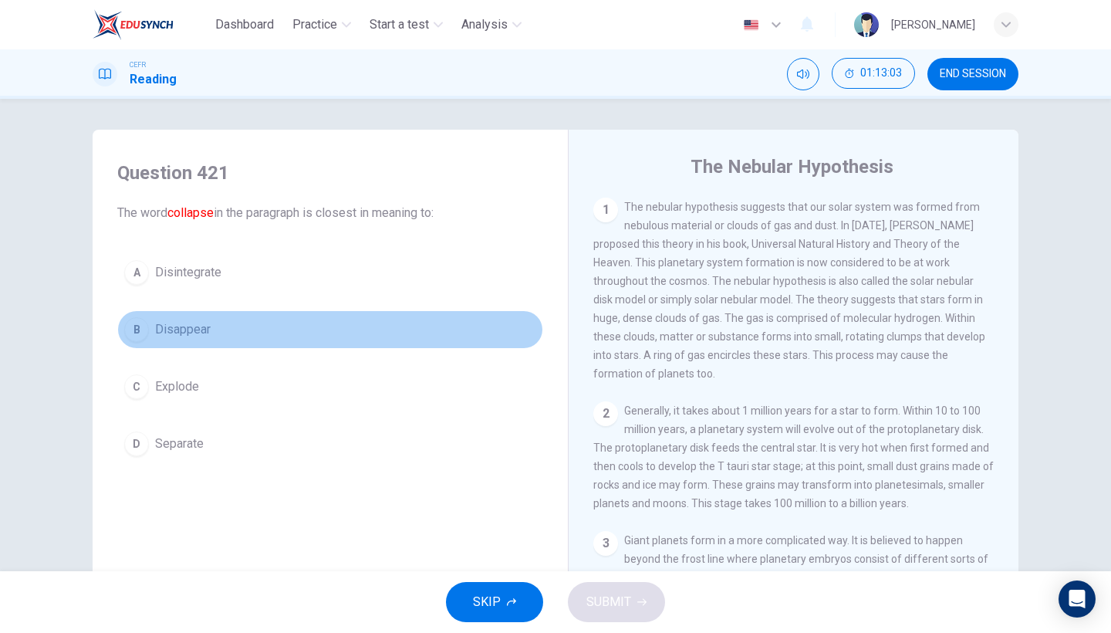
click at [322, 327] on button "B Disappear" at bounding box center [330, 329] width 426 height 39
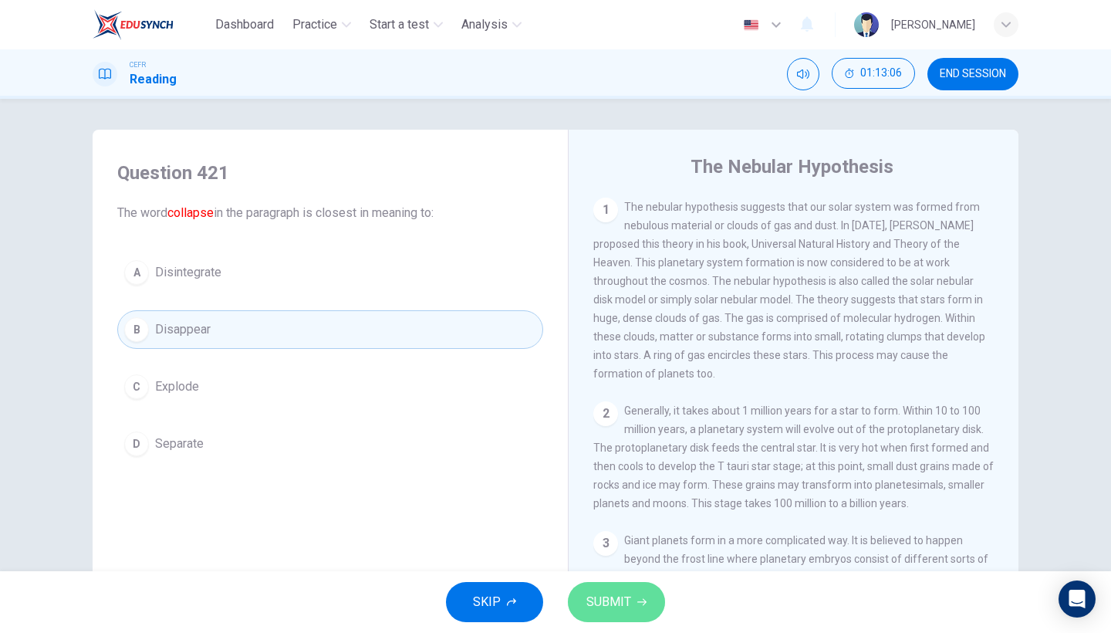
click at [597, 548] on span "SUBMIT" at bounding box center [608, 602] width 45 height 22
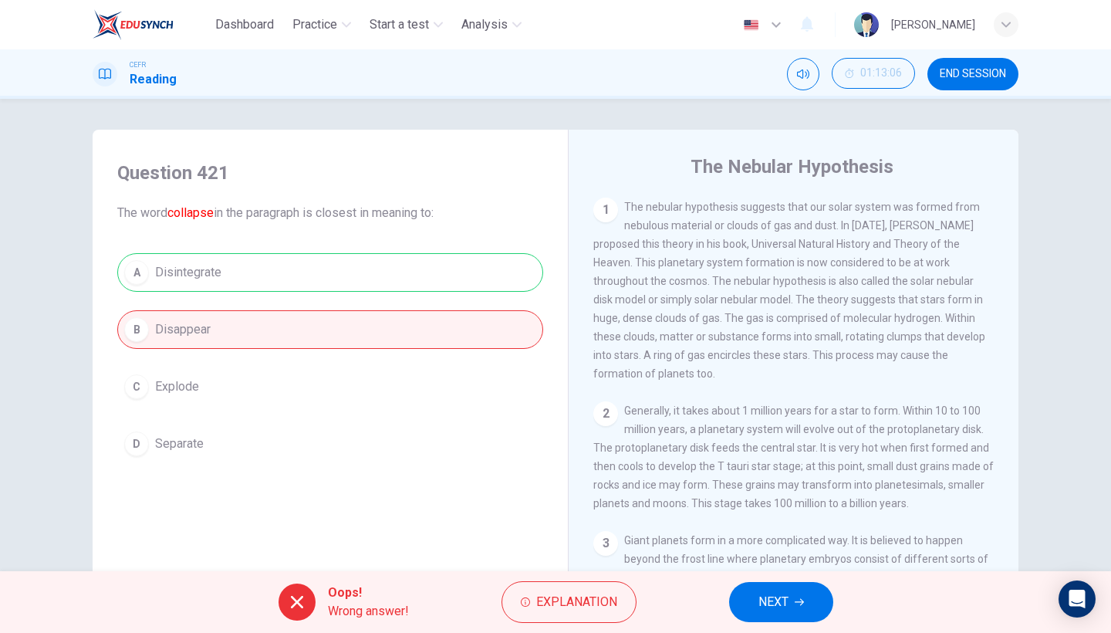
click at [779, 548] on button "NEXT" at bounding box center [781, 602] width 104 height 40
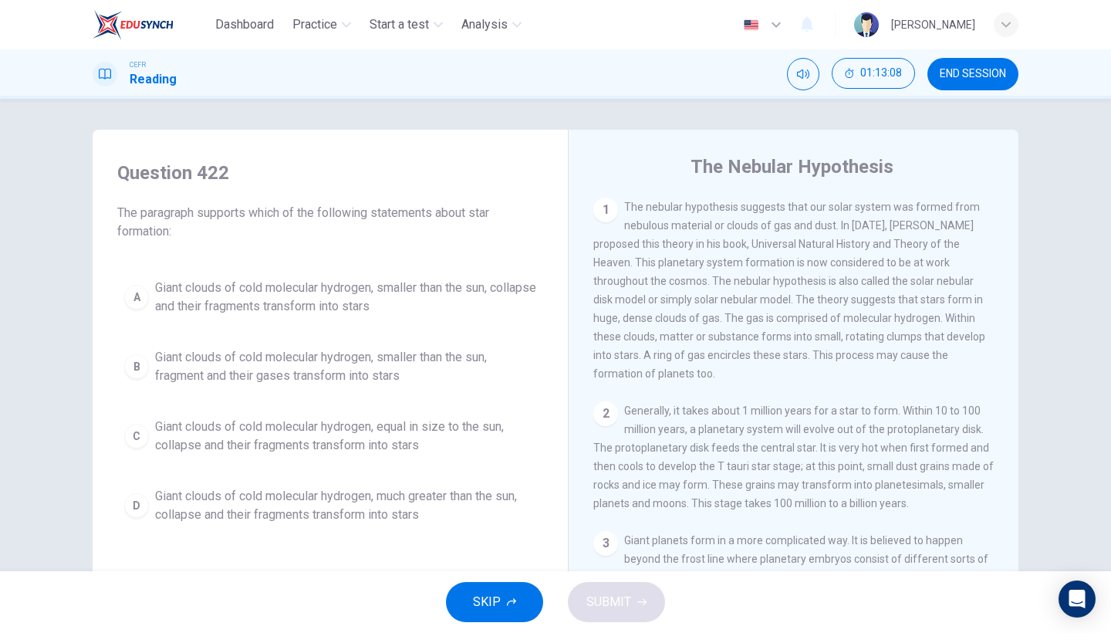
click at [481, 548] on span "SKIP" at bounding box center [487, 602] width 28 height 22
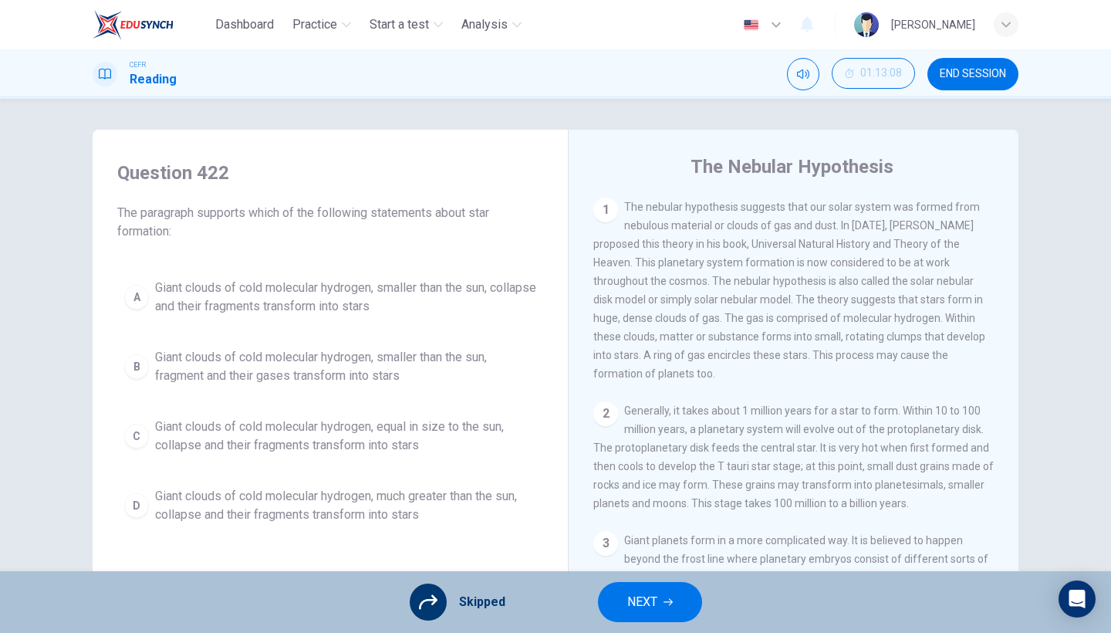
click at [688, 548] on button "NEXT" at bounding box center [650, 602] width 104 height 40
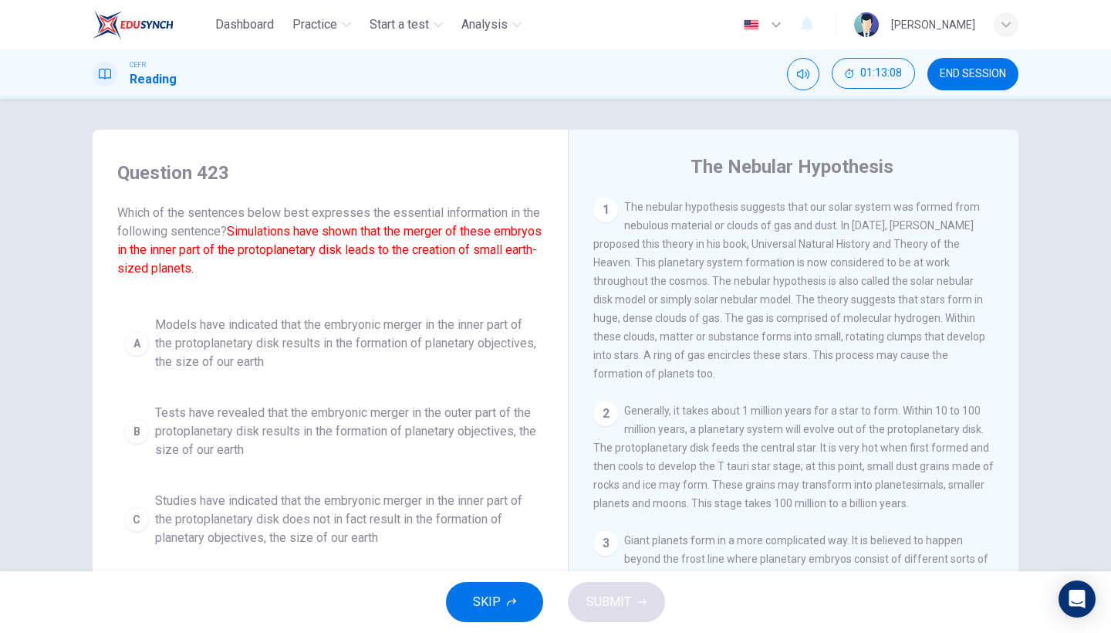
click at [523, 548] on button "SKIP" at bounding box center [494, 602] width 97 height 40
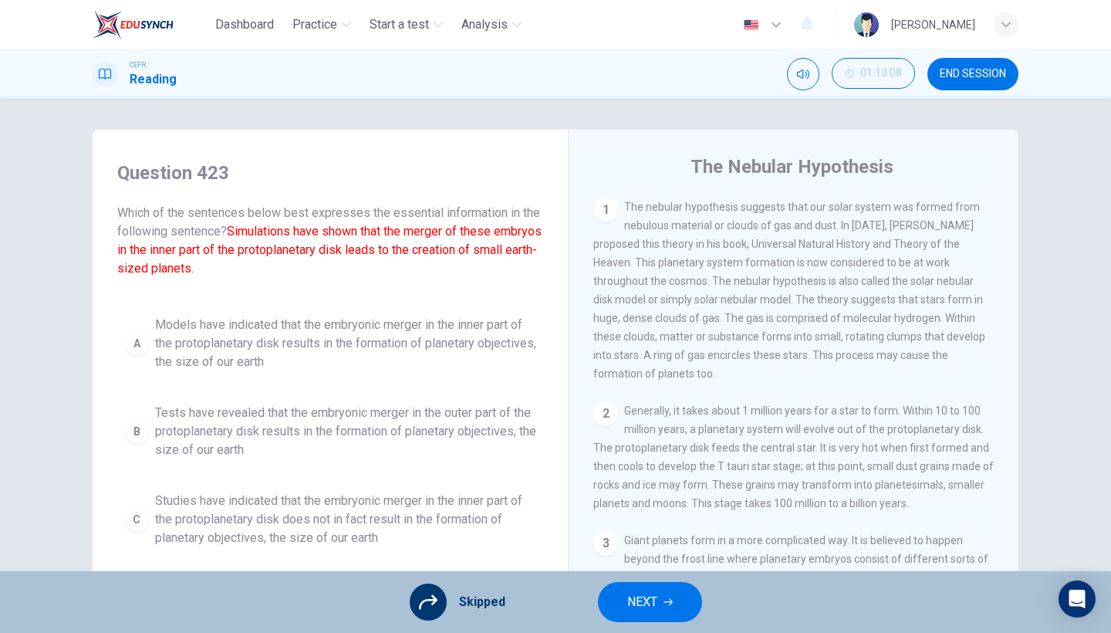
click at [649, 548] on button "NEXT" at bounding box center [650, 602] width 104 height 40
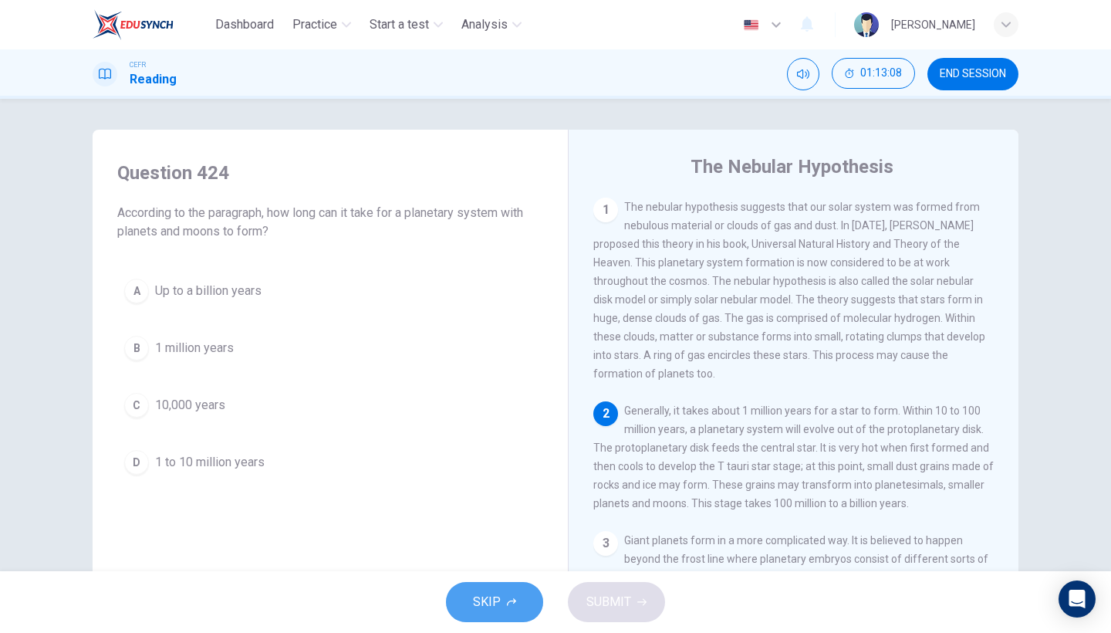
click at [501, 548] on button "SKIP" at bounding box center [494, 602] width 97 height 40
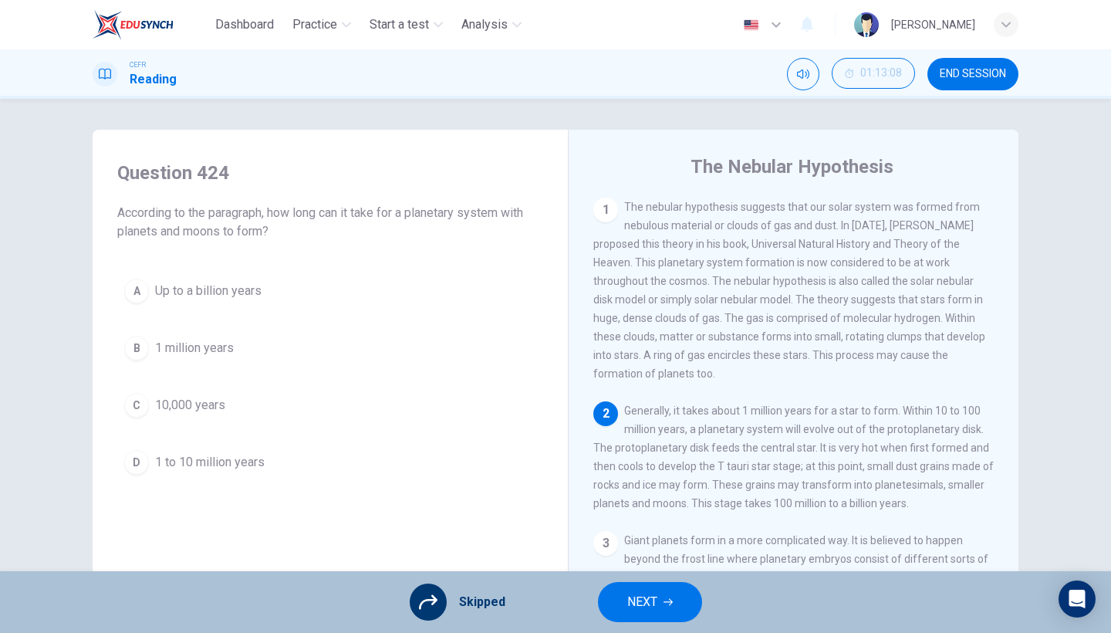
click at [661, 548] on button "NEXT" at bounding box center [650, 602] width 104 height 40
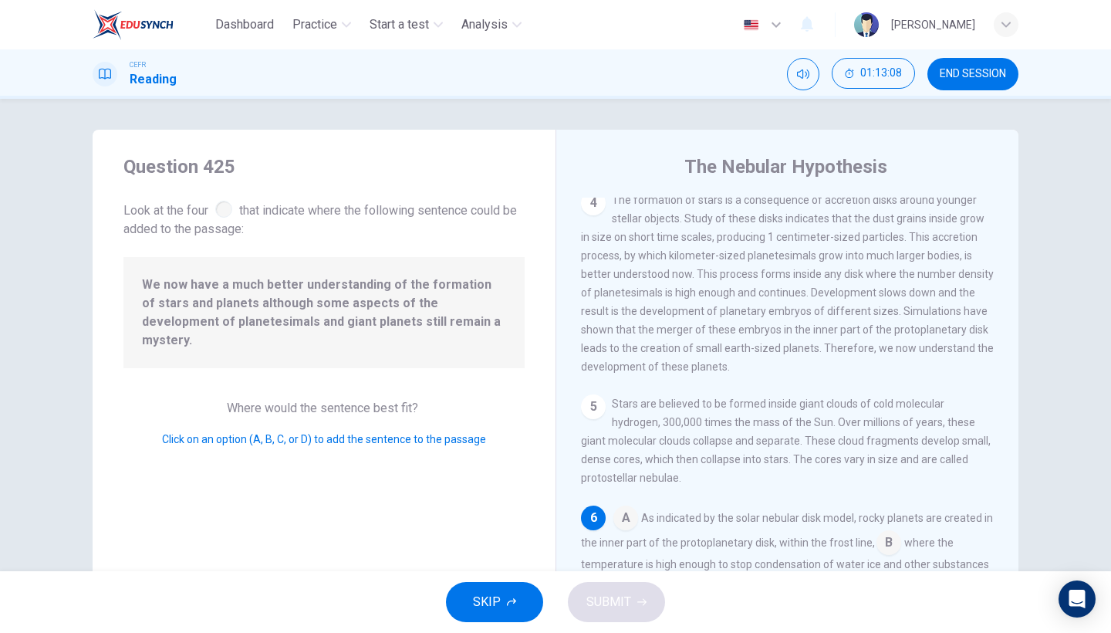
scroll to position [470, 0]
click at [529, 548] on button "SKIP" at bounding box center [494, 602] width 97 height 40
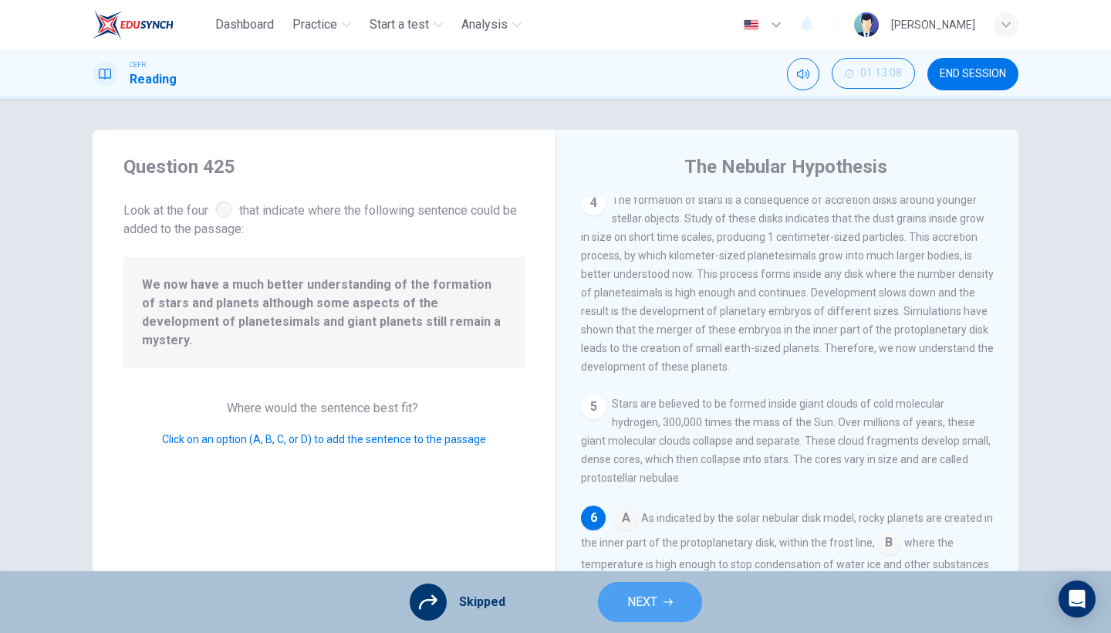
click at [609, 548] on button "NEXT" at bounding box center [650, 602] width 104 height 40
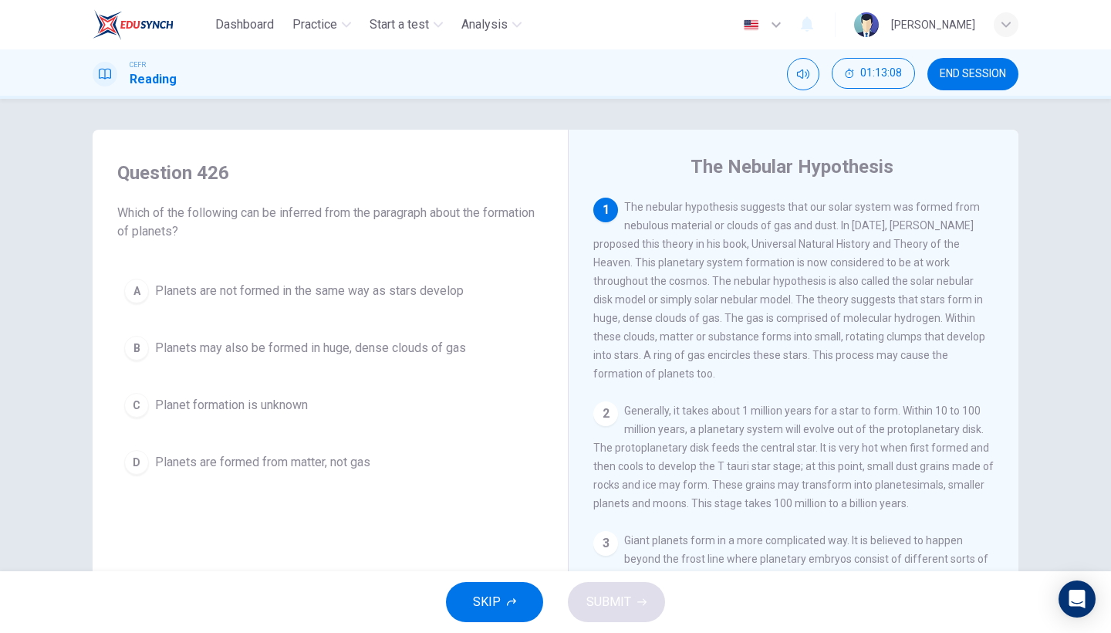
click at [518, 548] on button "SKIP" at bounding box center [494, 602] width 97 height 40
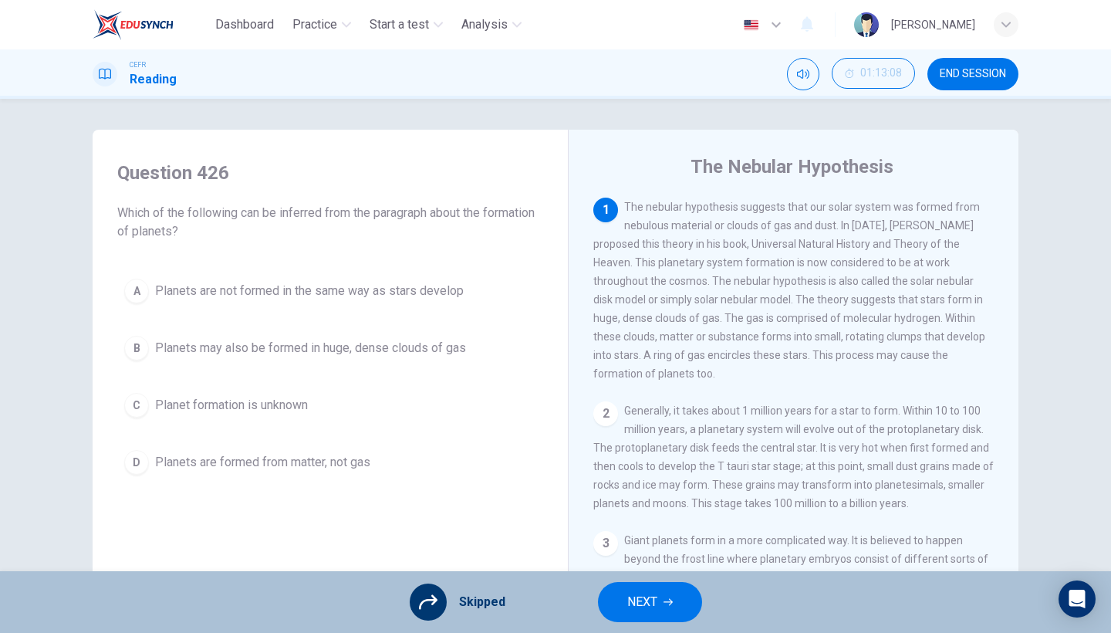
click at [619, 548] on button "NEXT" at bounding box center [650, 602] width 104 height 40
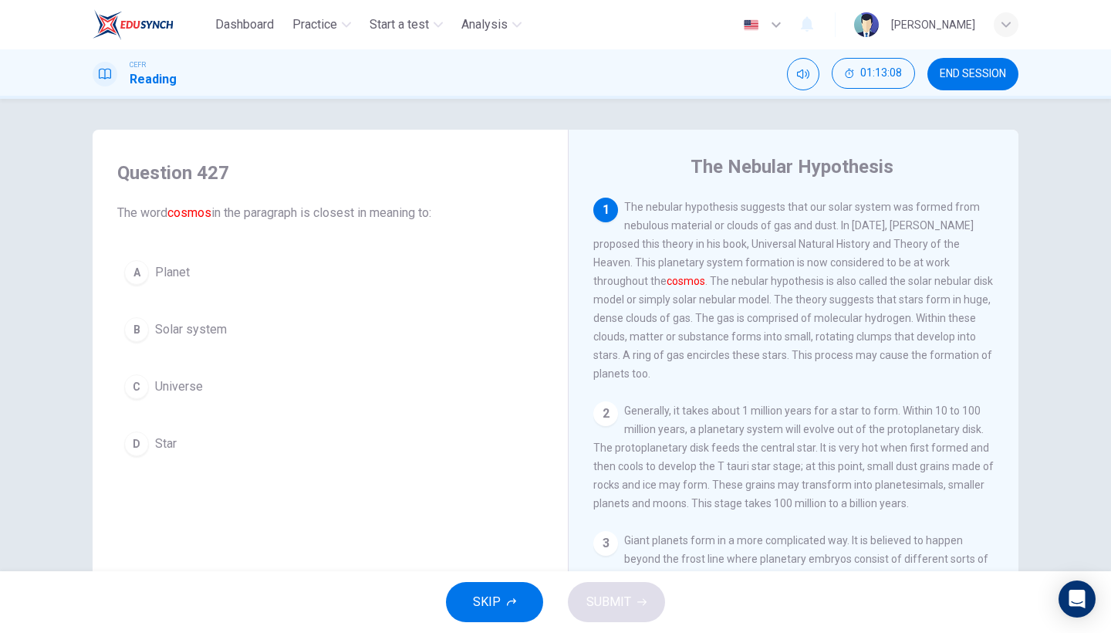
click at [476, 548] on span "SKIP" at bounding box center [487, 602] width 28 height 22
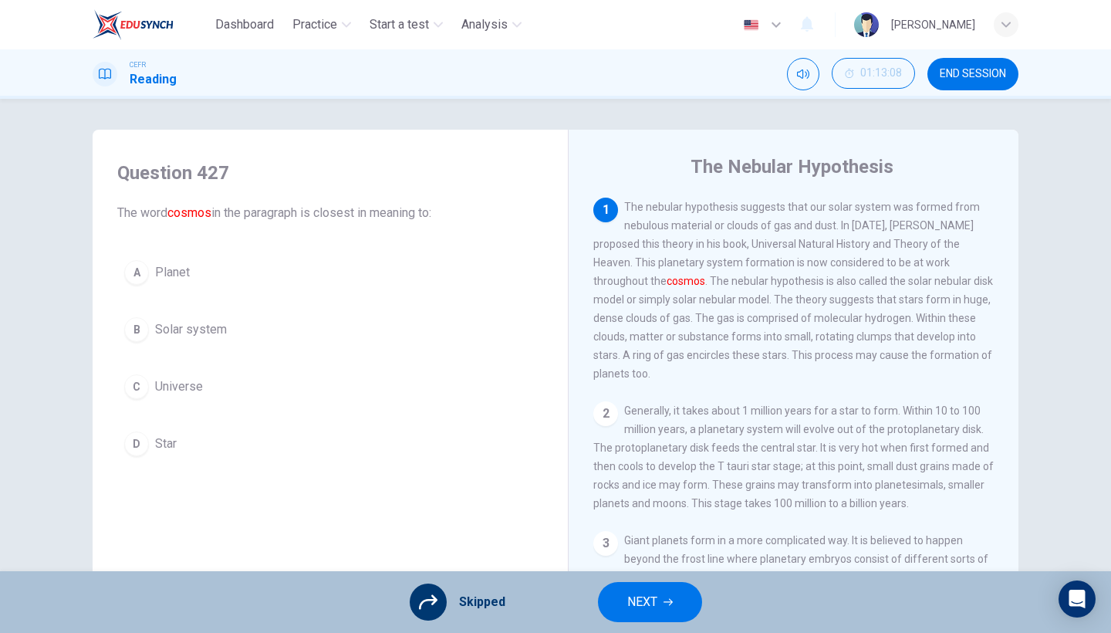
click at [622, 548] on button "NEXT" at bounding box center [650, 602] width 104 height 40
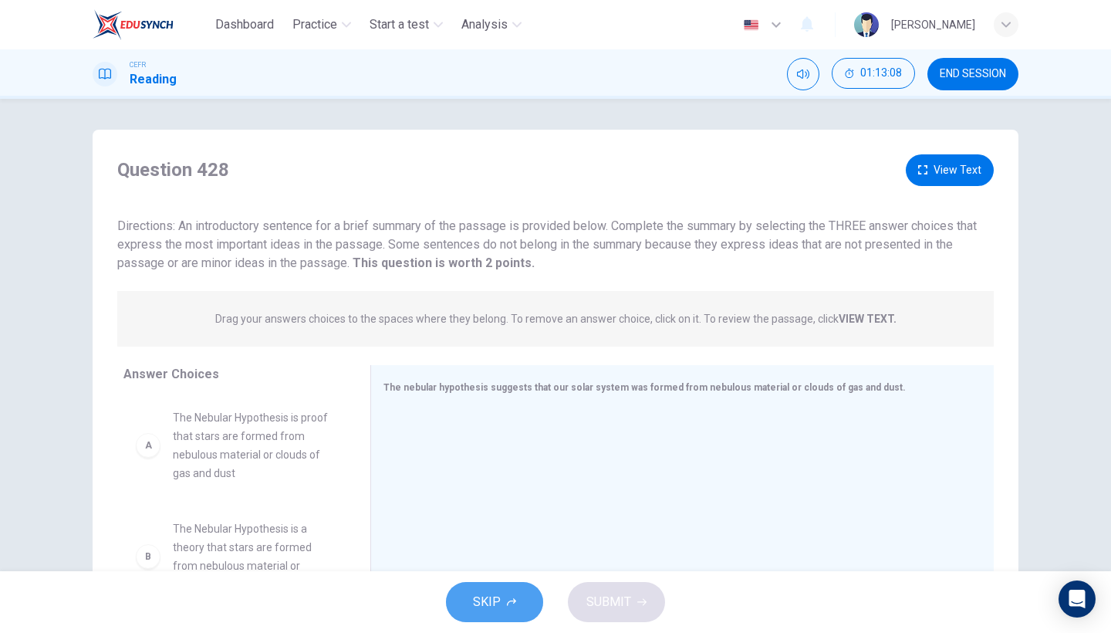
click at [505, 548] on button "SKIP" at bounding box center [494, 602] width 97 height 40
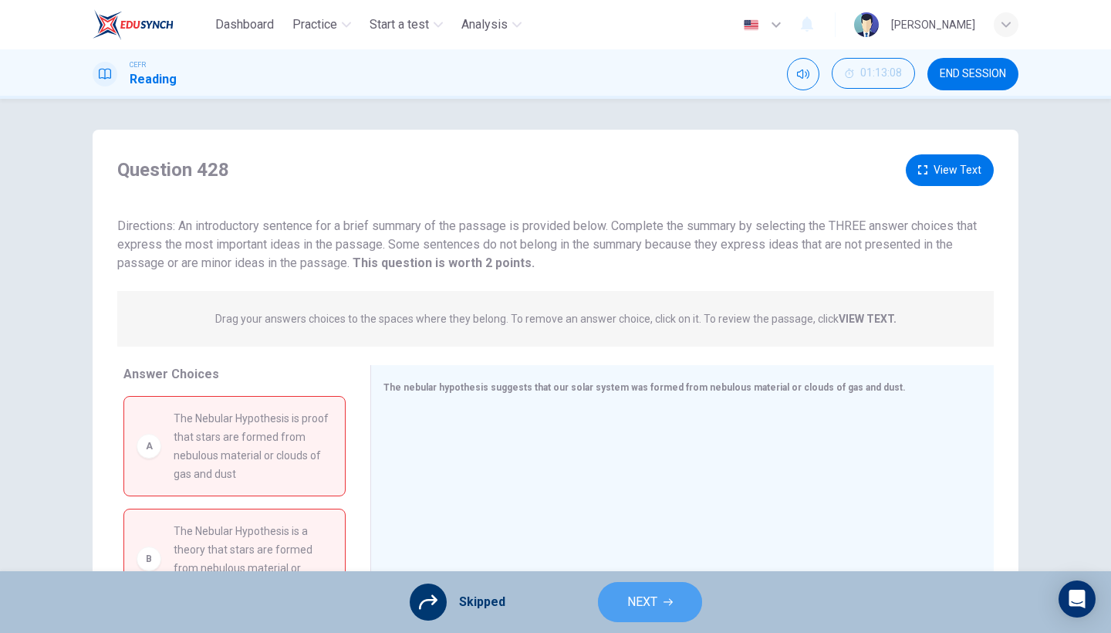
click at [619, 548] on button "NEXT" at bounding box center [650, 602] width 104 height 40
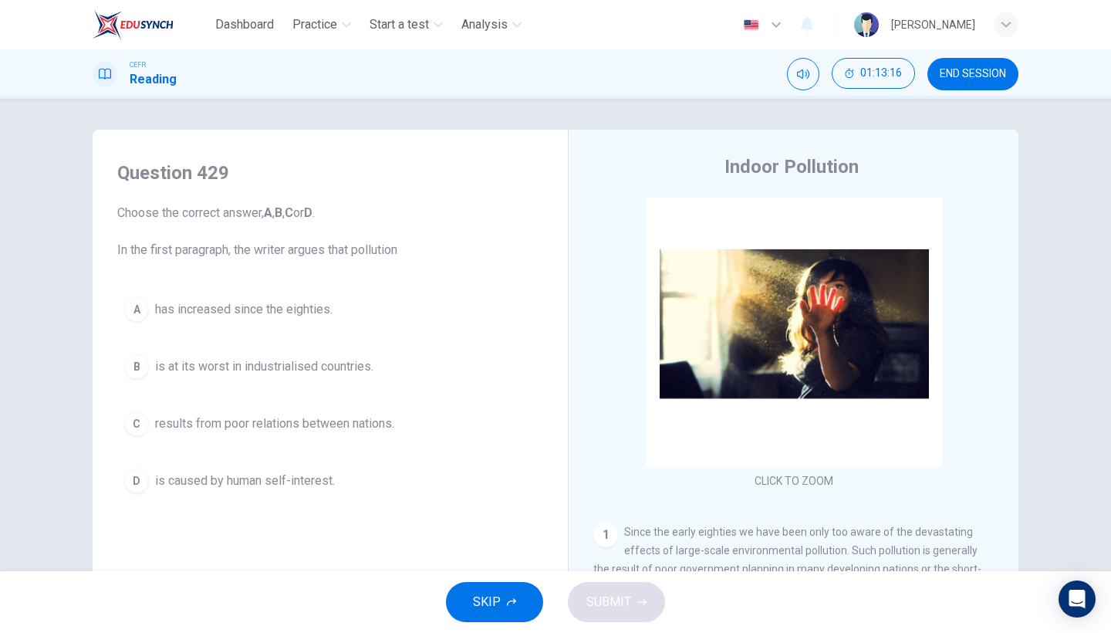
click at [359, 440] on button "C results from poor relations between nations." at bounding box center [330, 423] width 426 height 39
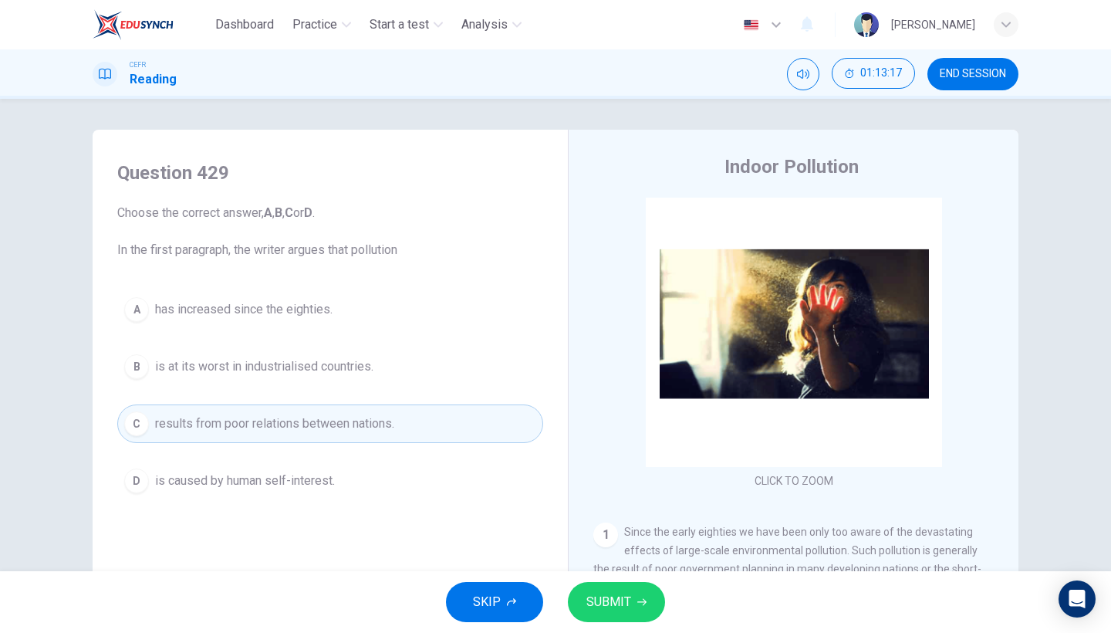
click at [609, 548] on span "Since the early eighties we have been only too aware of the devastating effects…" at bounding box center [793, 568] width 401 height 86
click at [609, 548] on button "SUBMIT" at bounding box center [616, 602] width 97 height 40
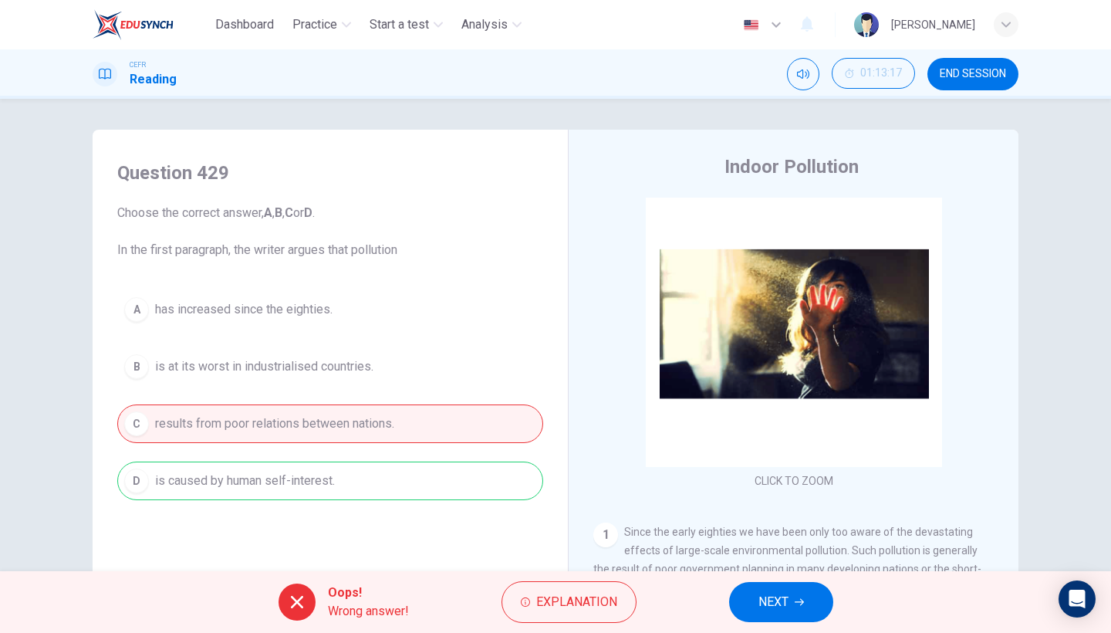
click at [762, 548] on span "NEXT" at bounding box center [773, 602] width 30 height 22
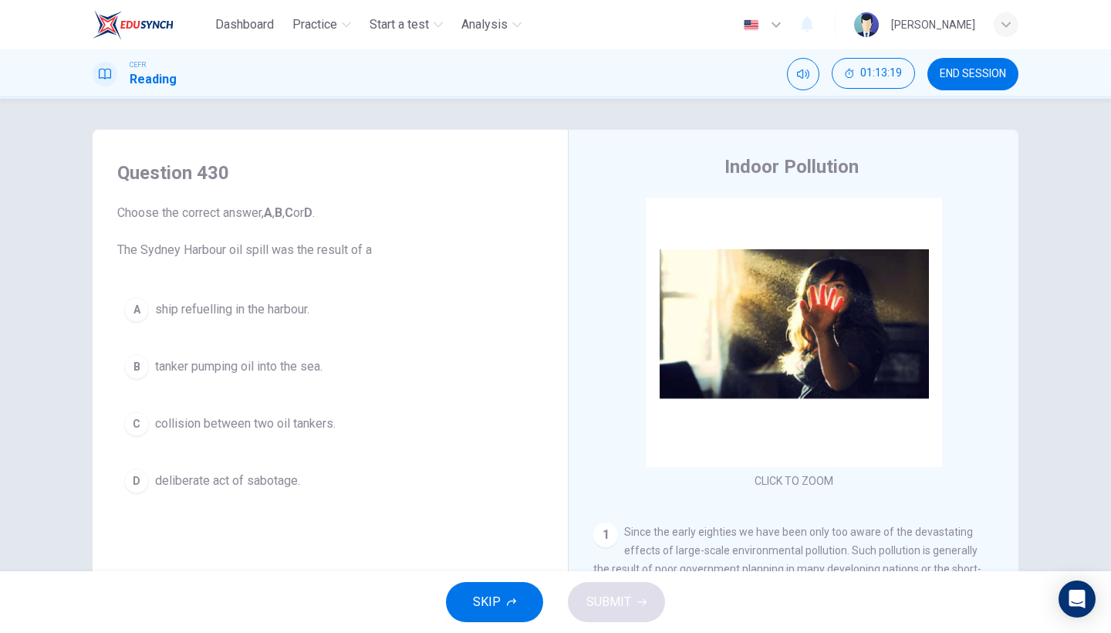
click at [353, 314] on button "A ship refuelling in the harbour." at bounding box center [330, 309] width 426 height 39
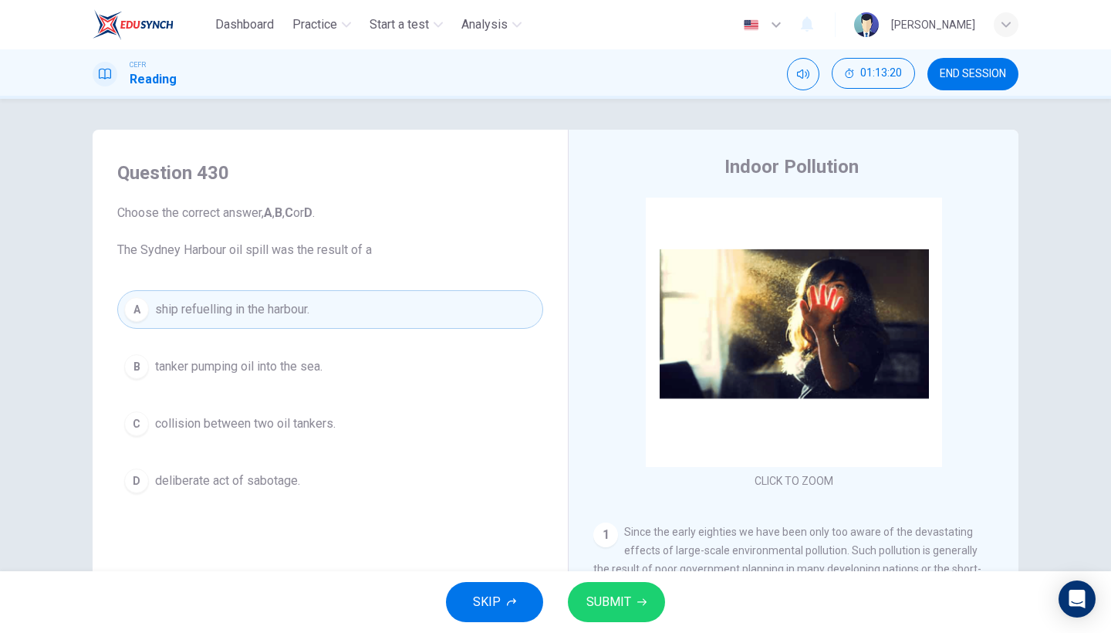
click at [393, 376] on button "B tanker pumping oil into the sea." at bounding box center [330, 366] width 426 height 39
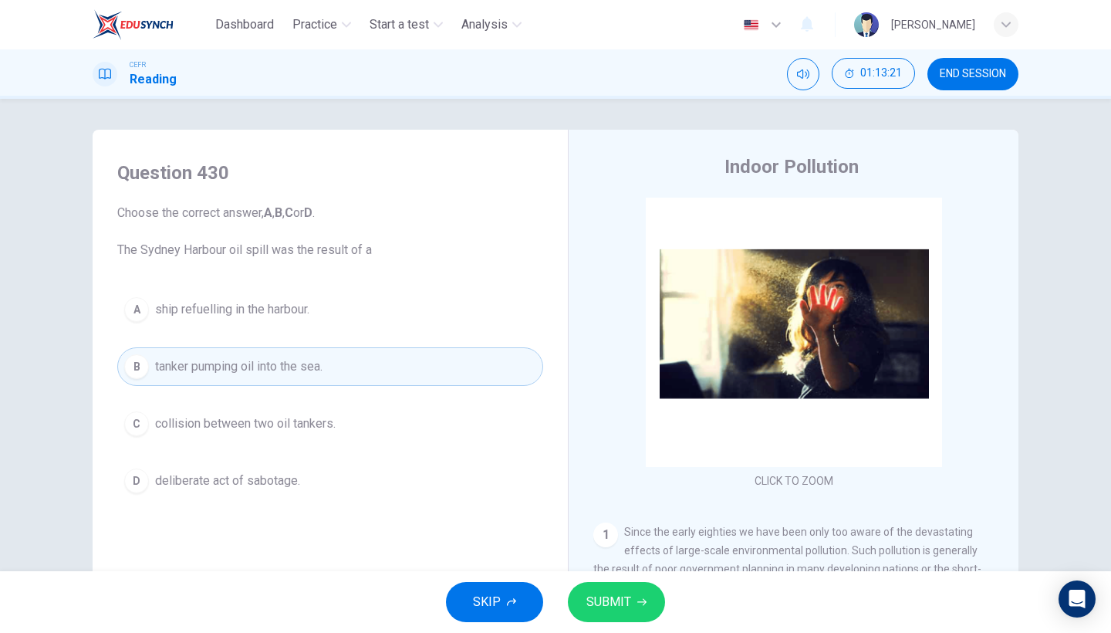
click at [612, 548] on span "SUBMIT" at bounding box center [608, 602] width 45 height 22
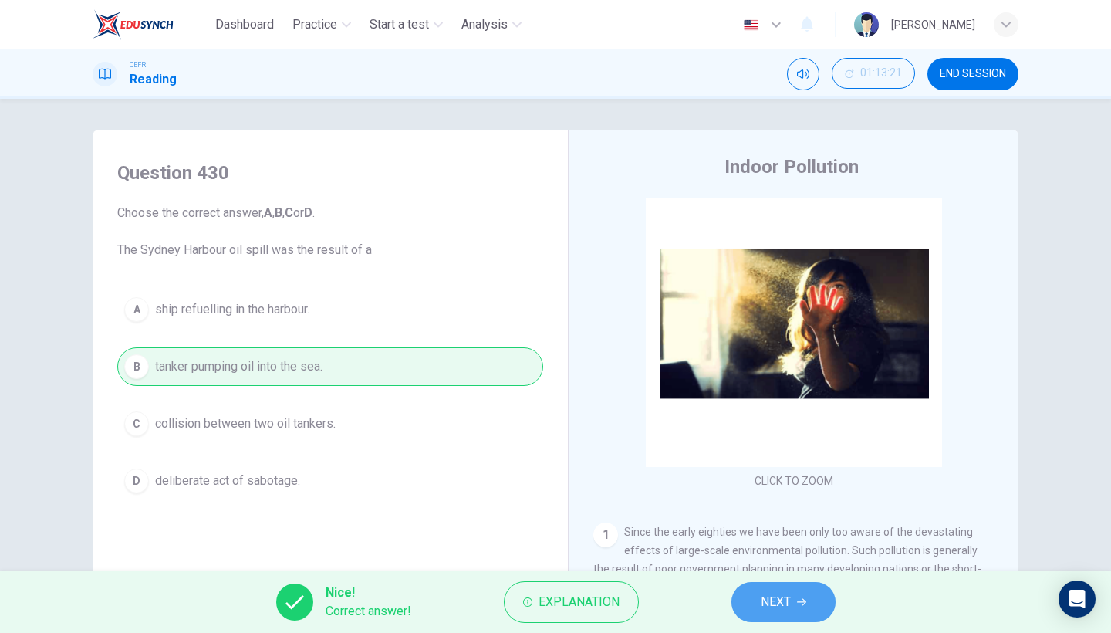
click at [743, 548] on button "NEXT" at bounding box center [783, 602] width 104 height 40
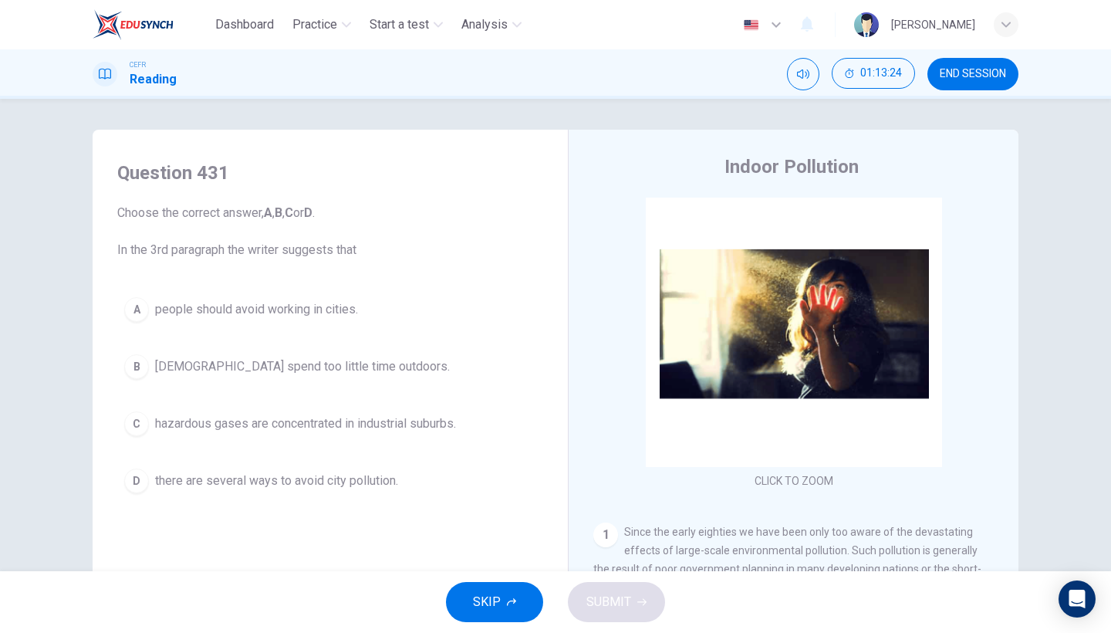
click at [350, 388] on div "A people should avoid working in cities. B [DEMOGRAPHIC_DATA] spend too little …" at bounding box center [330, 395] width 426 height 210
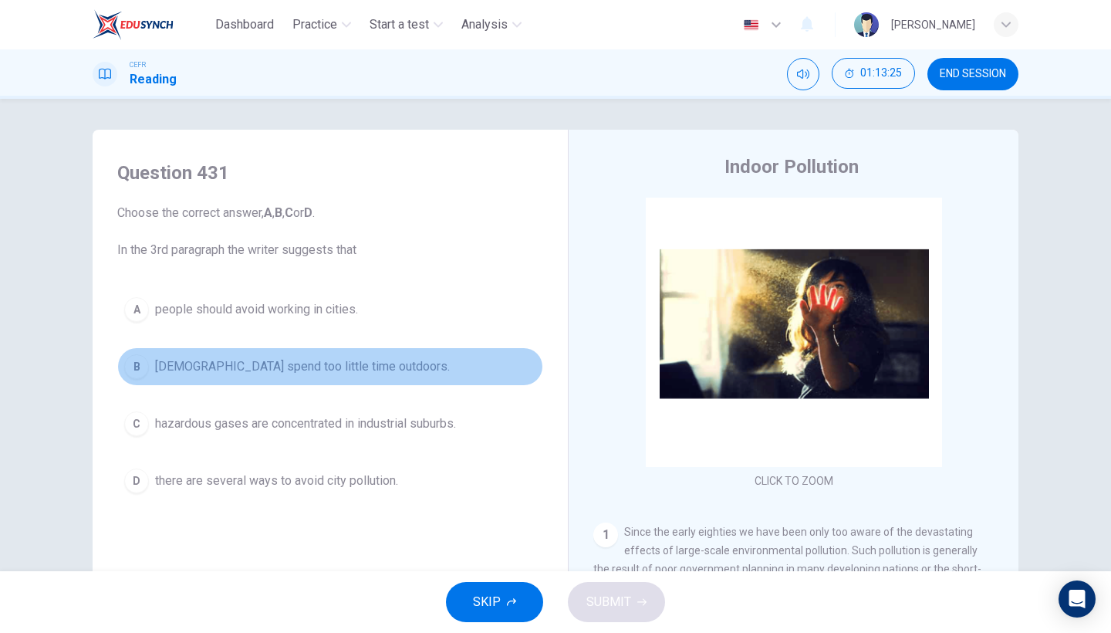
click at [356, 375] on span "[DEMOGRAPHIC_DATA] spend too little time outdoors." at bounding box center [302, 366] width 295 height 19
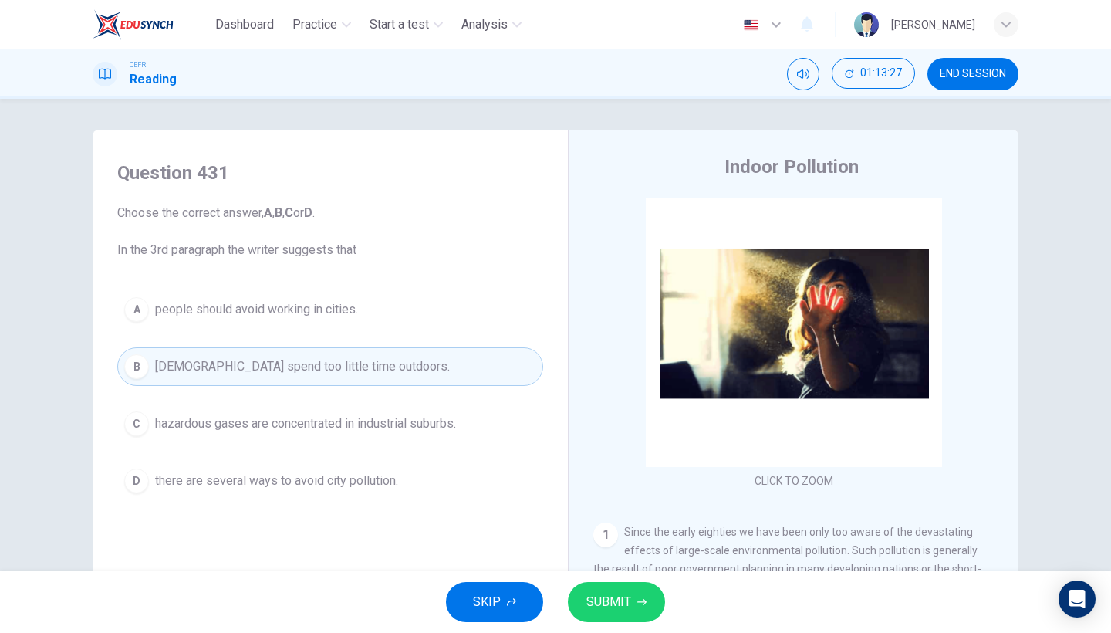
click at [626, 548] on span "SUBMIT" at bounding box center [608, 602] width 45 height 22
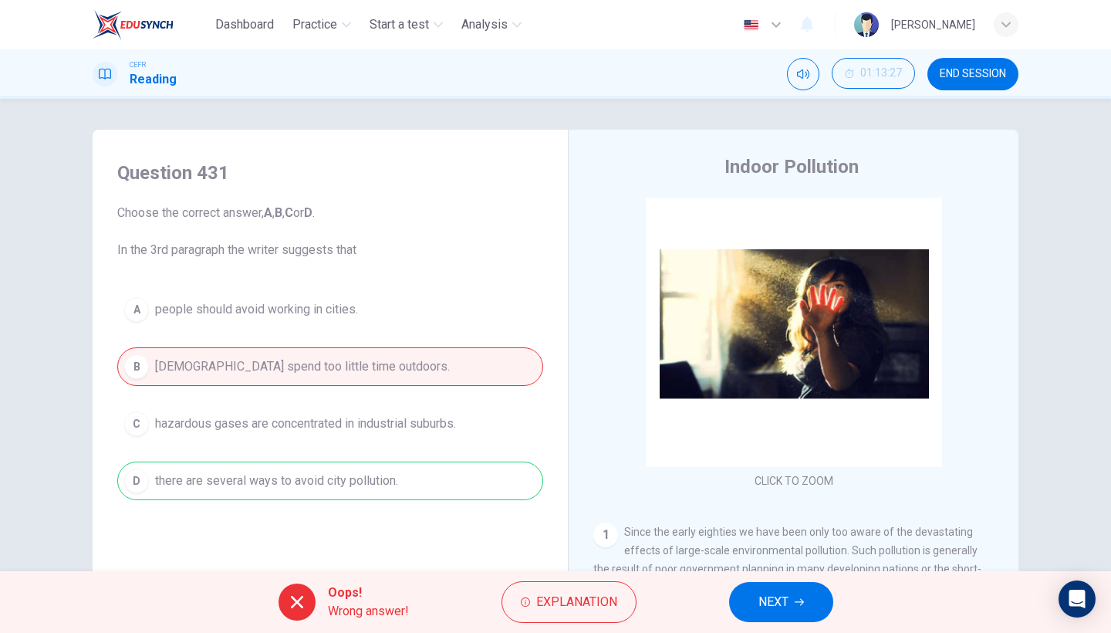
click at [766, 548] on span "NEXT" at bounding box center [773, 602] width 30 height 22
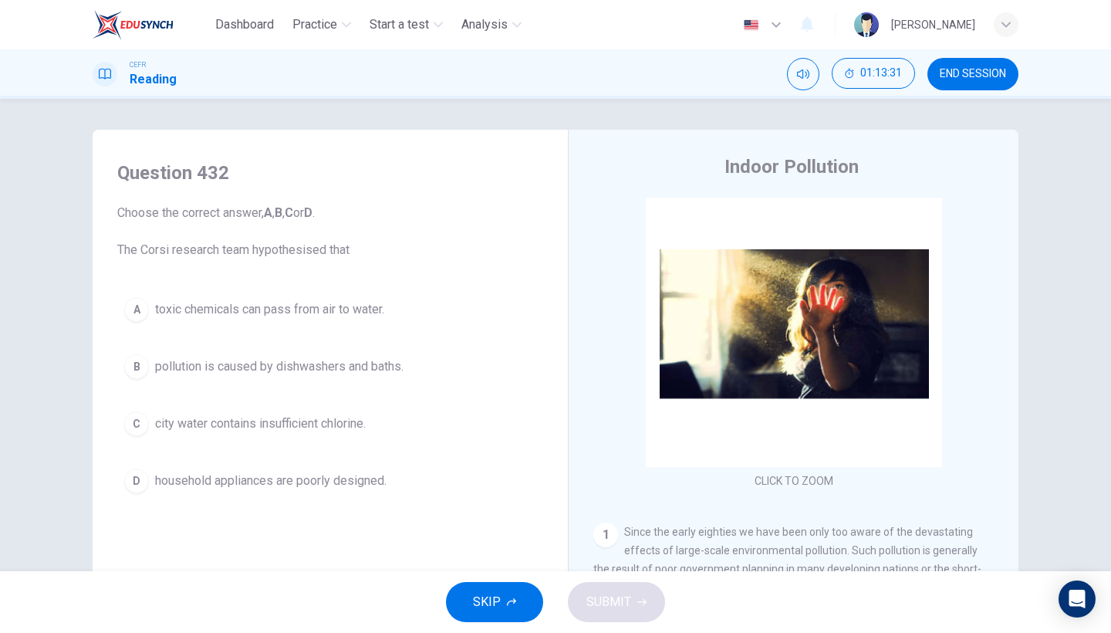
click at [407, 377] on button "B pollution is caused by dishwashers and baths." at bounding box center [330, 366] width 426 height 39
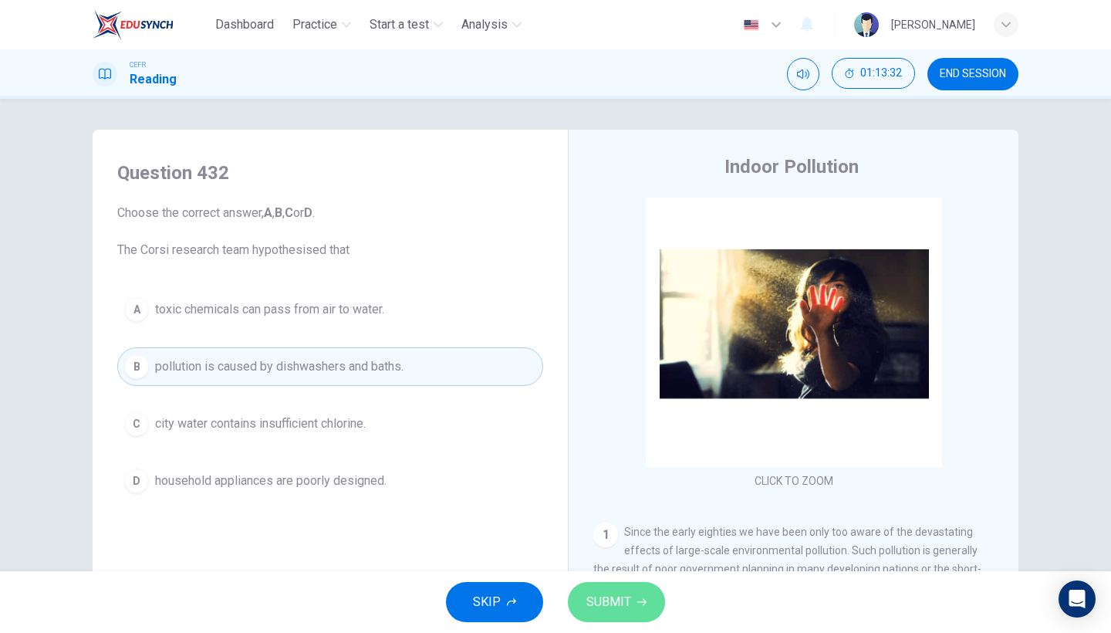
click at [593, 548] on span "SUBMIT" at bounding box center [608, 602] width 45 height 22
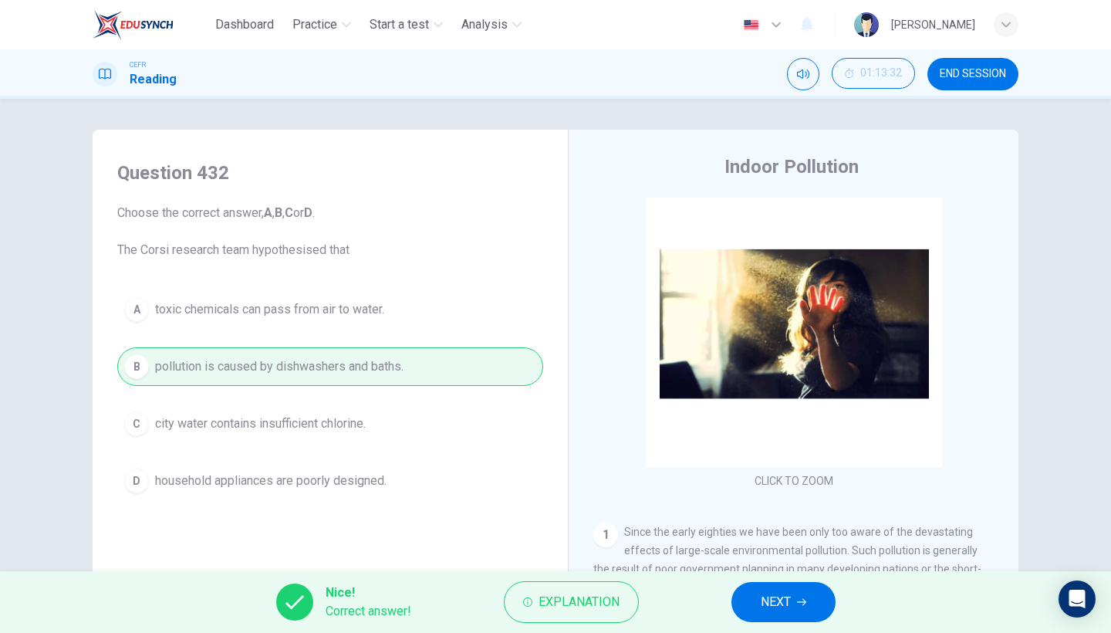
click at [768, 548] on span "NEXT" at bounding box center [776, 602] width 30 height 22
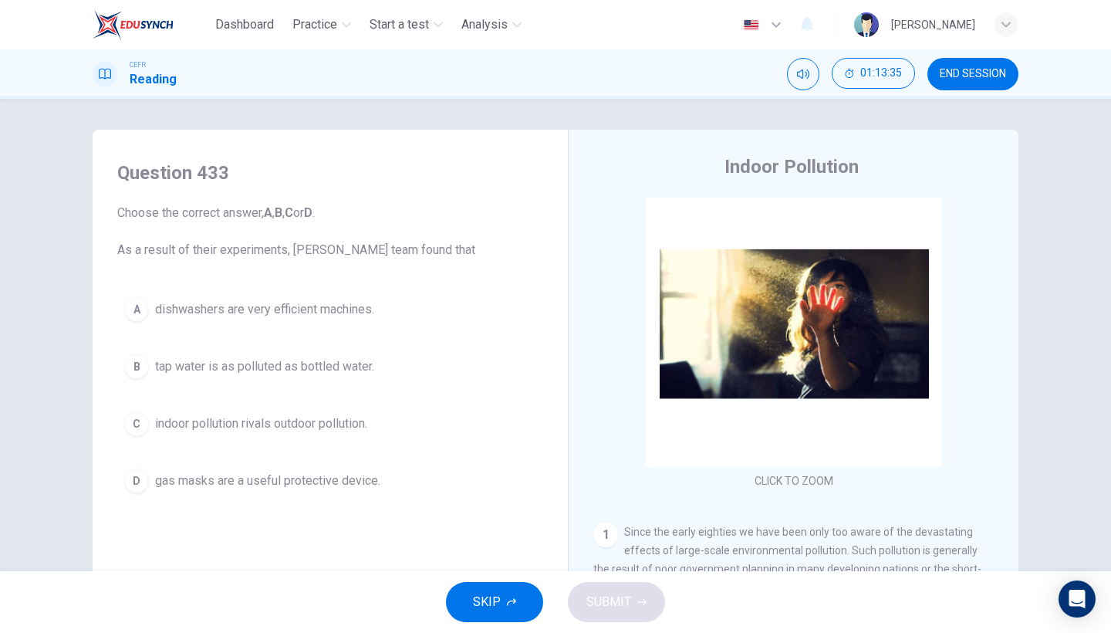
click at [338, 382] on button "B tap water is as polluted as bottled water." at bounding box center [330, 366] width 426 height 39
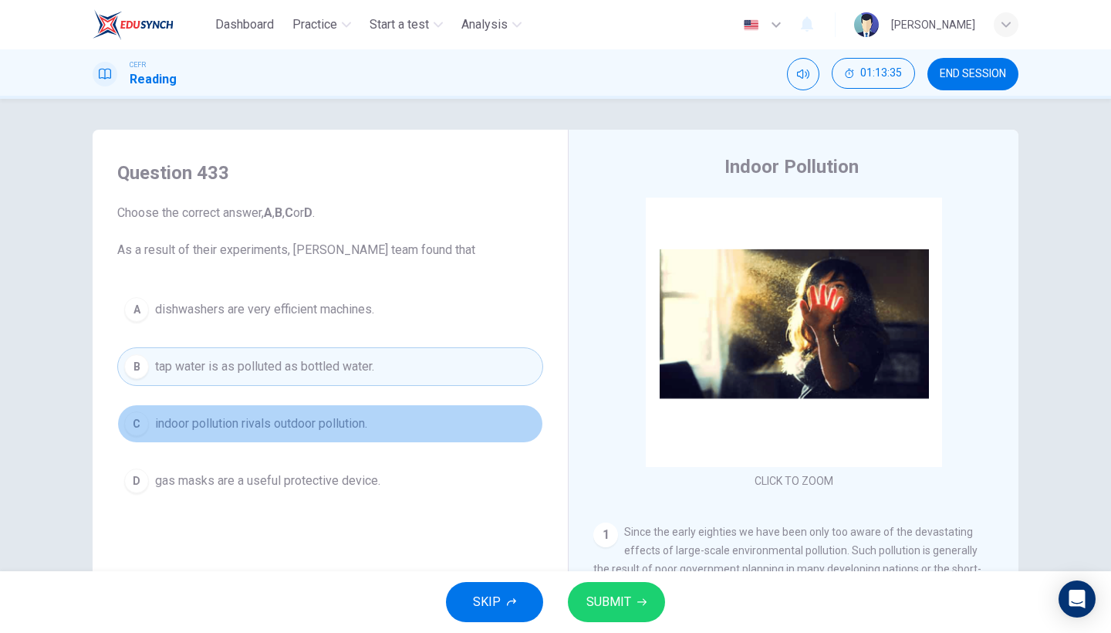
click at [341, 424] on span "indoor pollution rivals outdoor pollution." at bounding box center [261, 423] width 212 height 19
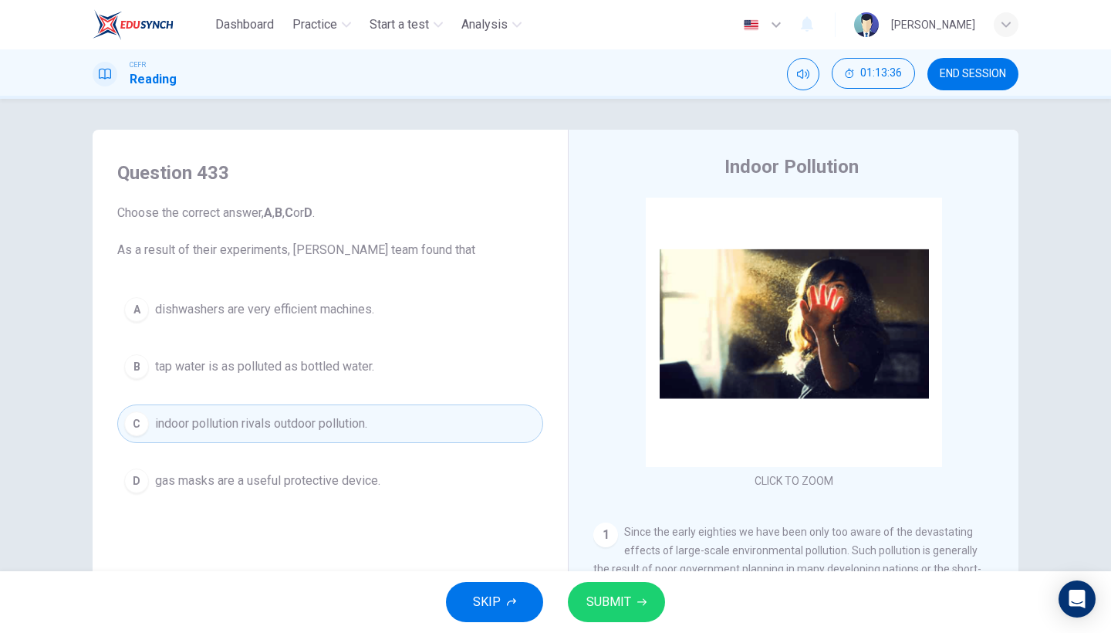
click at [602, 548] on button "SUBMIT" at bounding box center [616, 602] width 97 height 40
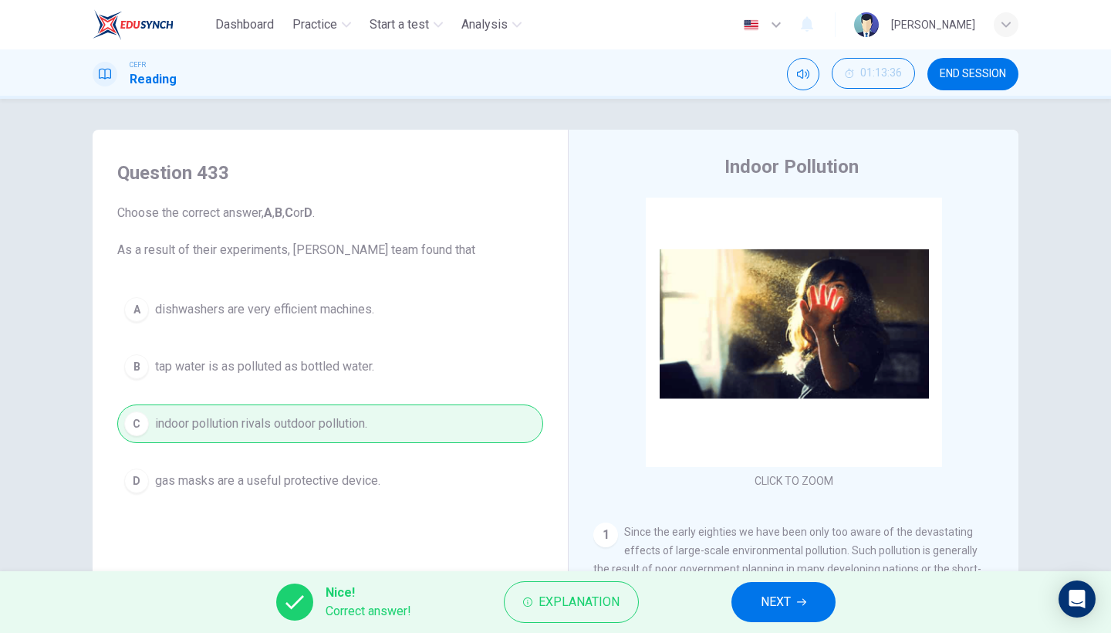
click at [736, 548] on button "NEXT" at bounding box center [783, 602] width 104 height 40
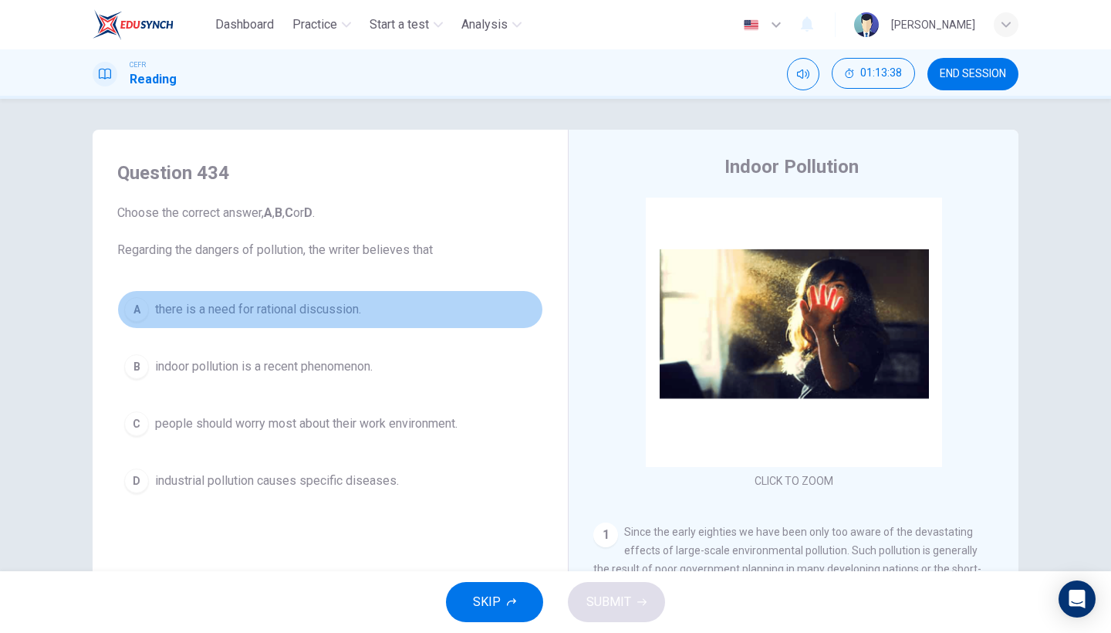
click at [258, 315] on span "there is a need for rational discussion." at bounding box center [258, 309] width 206 height 19
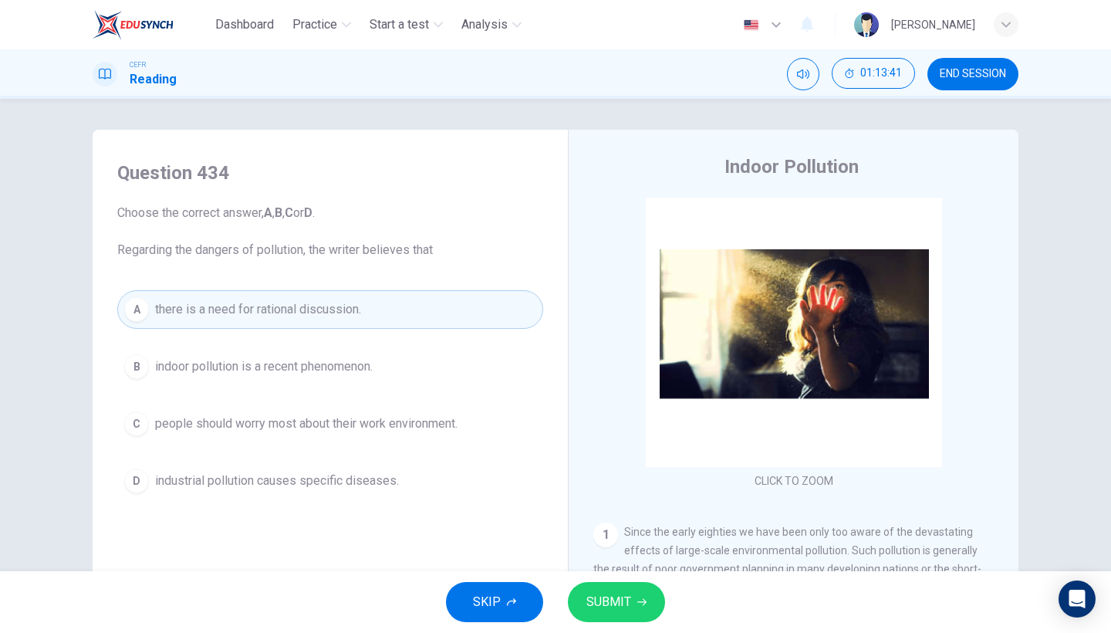
click at [617, 548] on span "SUBMIT" at bounding box center [608, 602] width 45 height 22
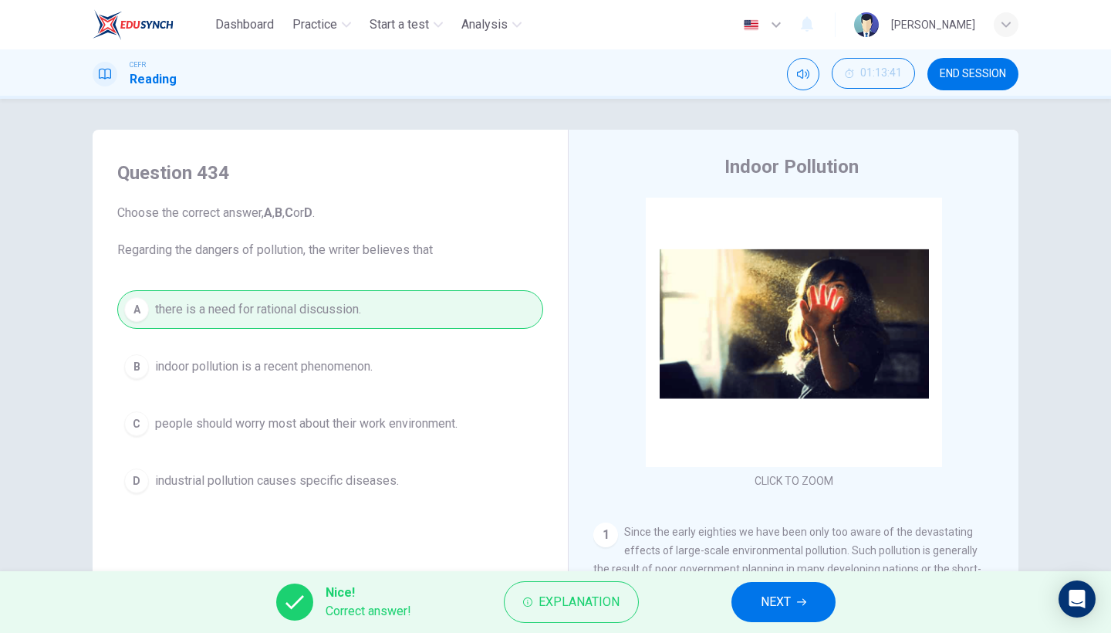
click at [791, 548] on button "NEXT" at bounding box center [783, 602] width 104 height 40
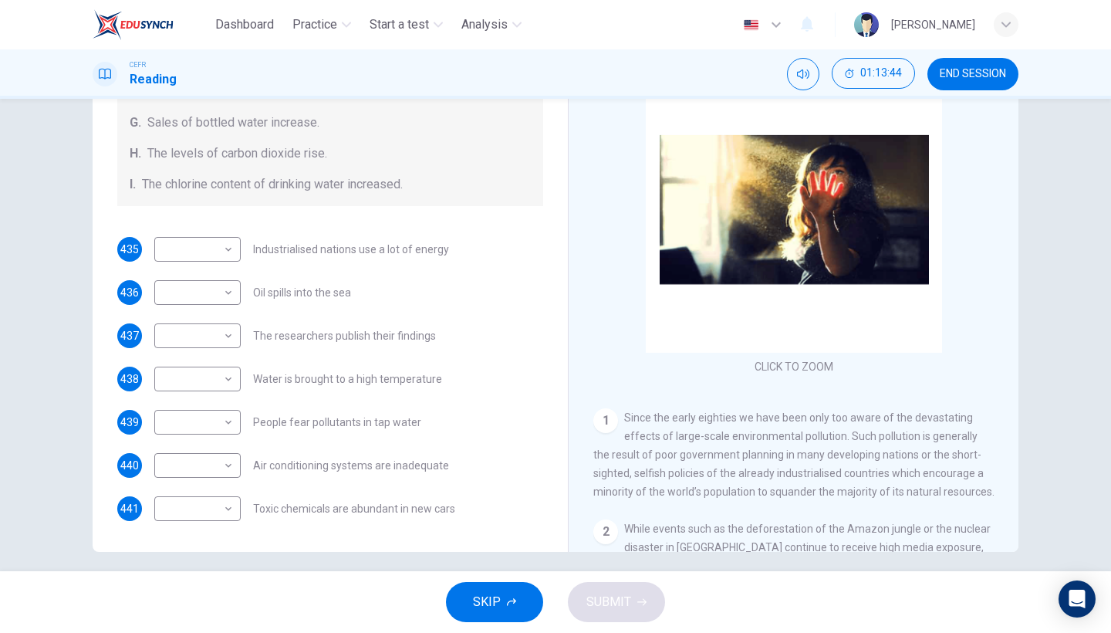
scroll to position [121, 0]
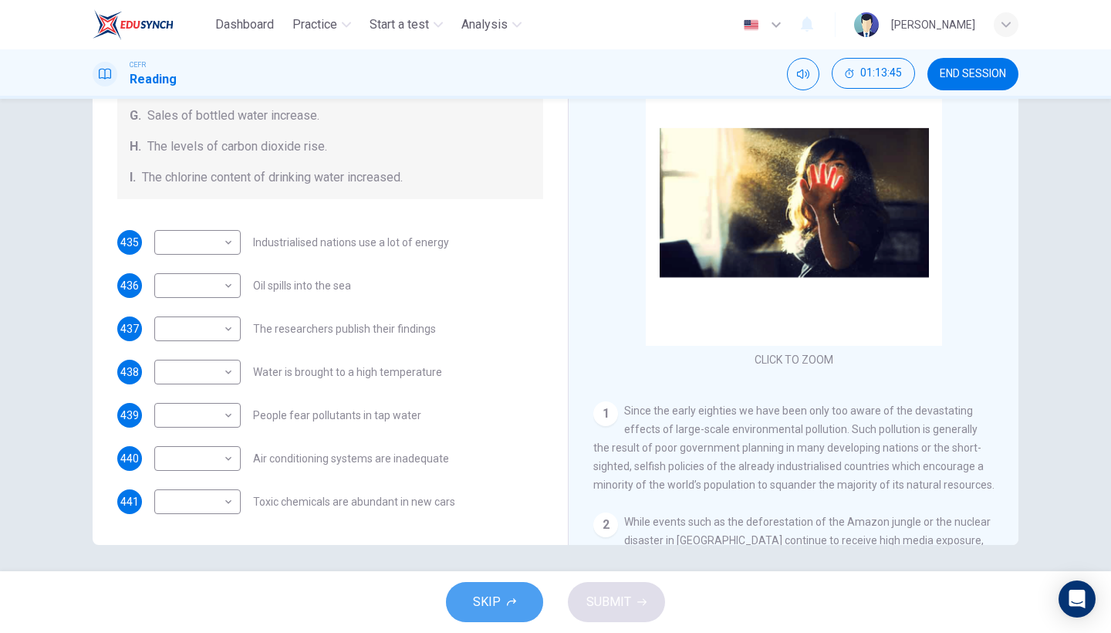
click at [524, 548] on button "SKIP" at bounding box center [494, 602] width 97 height 40
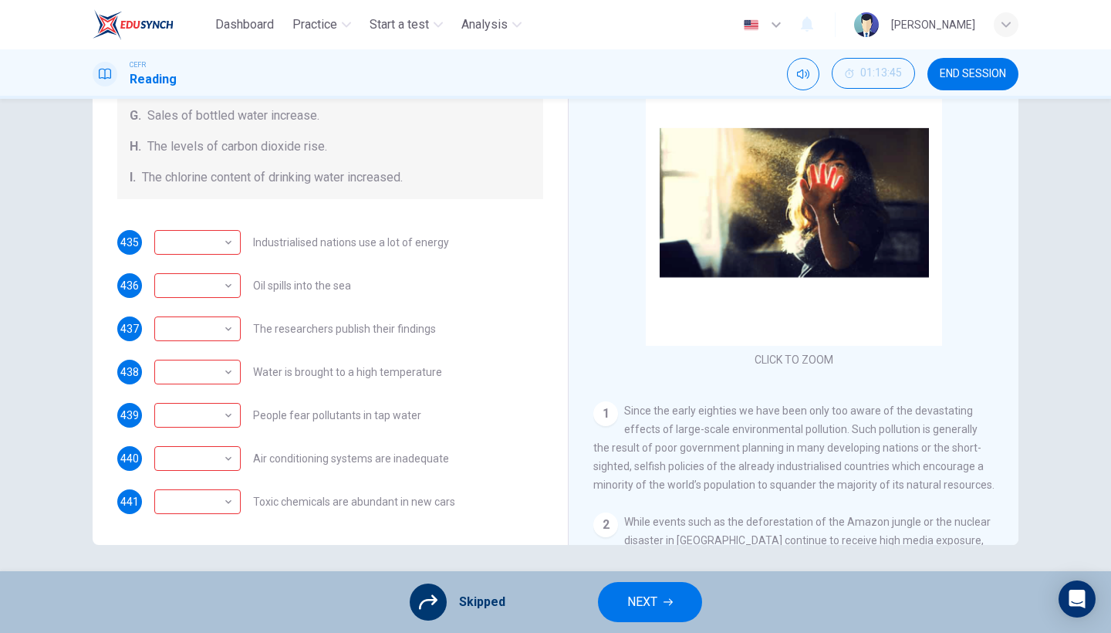
click at [671, 548] on button "NEXT" at bounding box center [650, 602] width 104 height 40
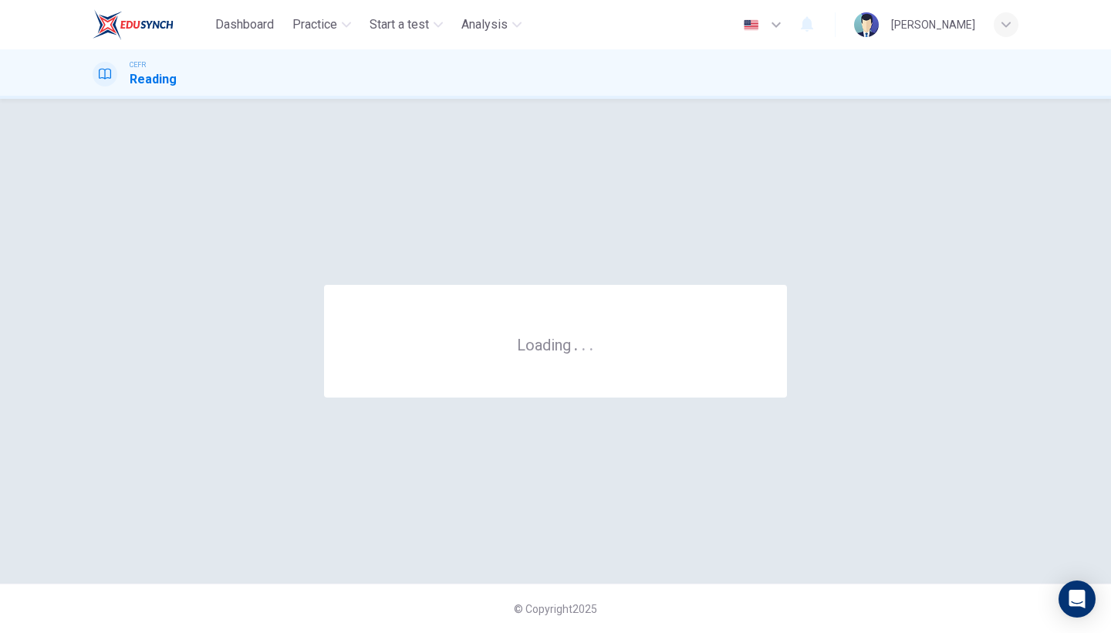
scroll to position [0, 0]
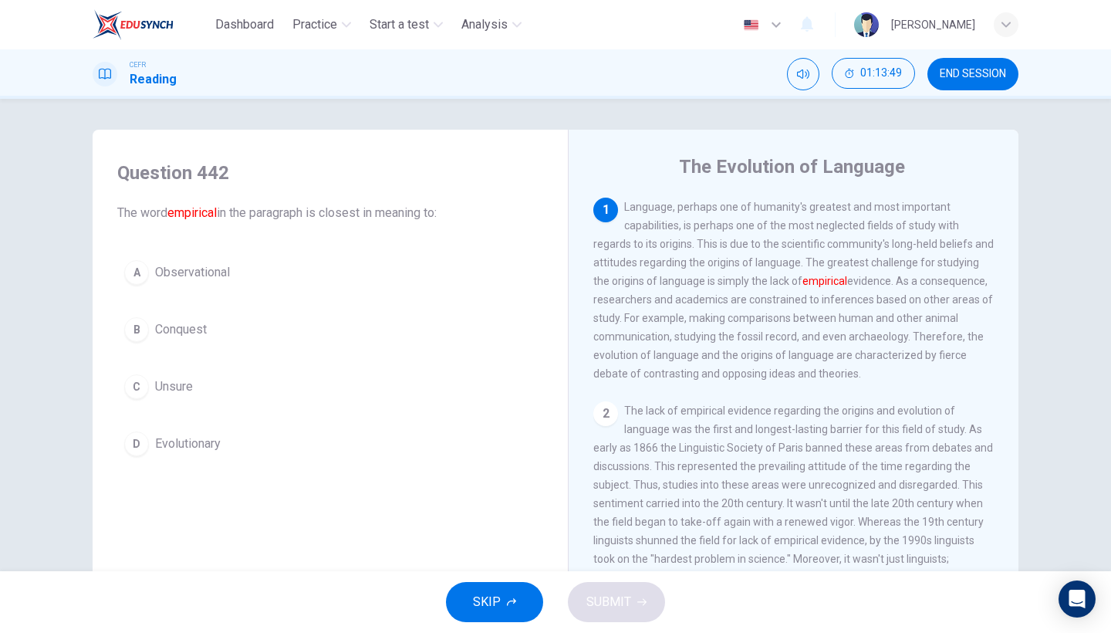
click at [300, 442] on button "D Evolutionary" at bounding box center [330, 443] width 426 height 39
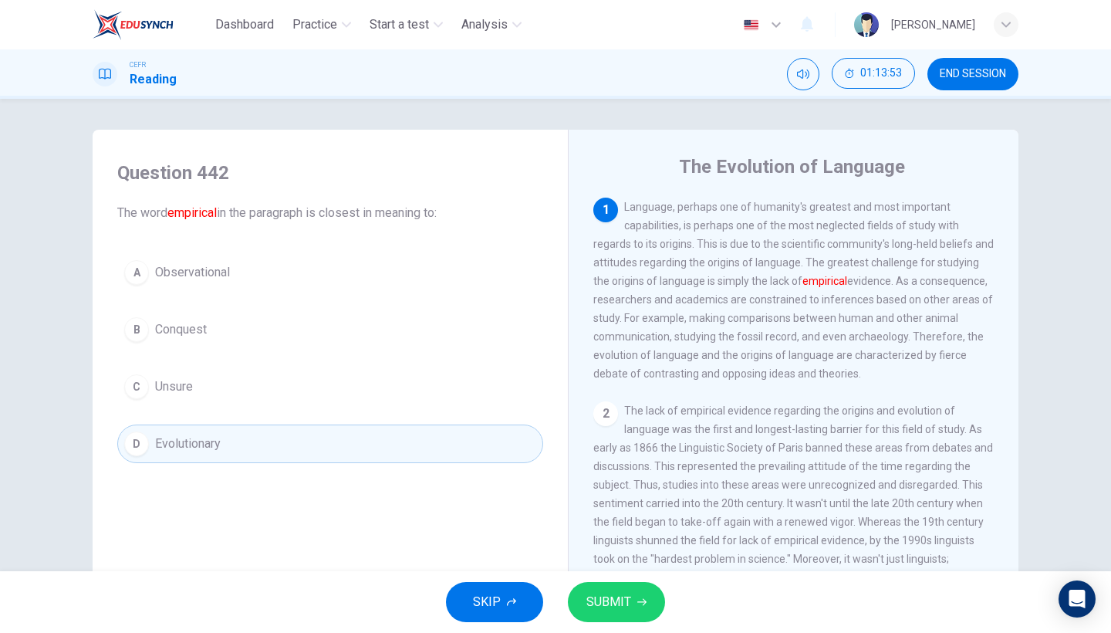
click at [465, 281] on button "A Observational" at bounding box center [330, 272] width 426 height 39
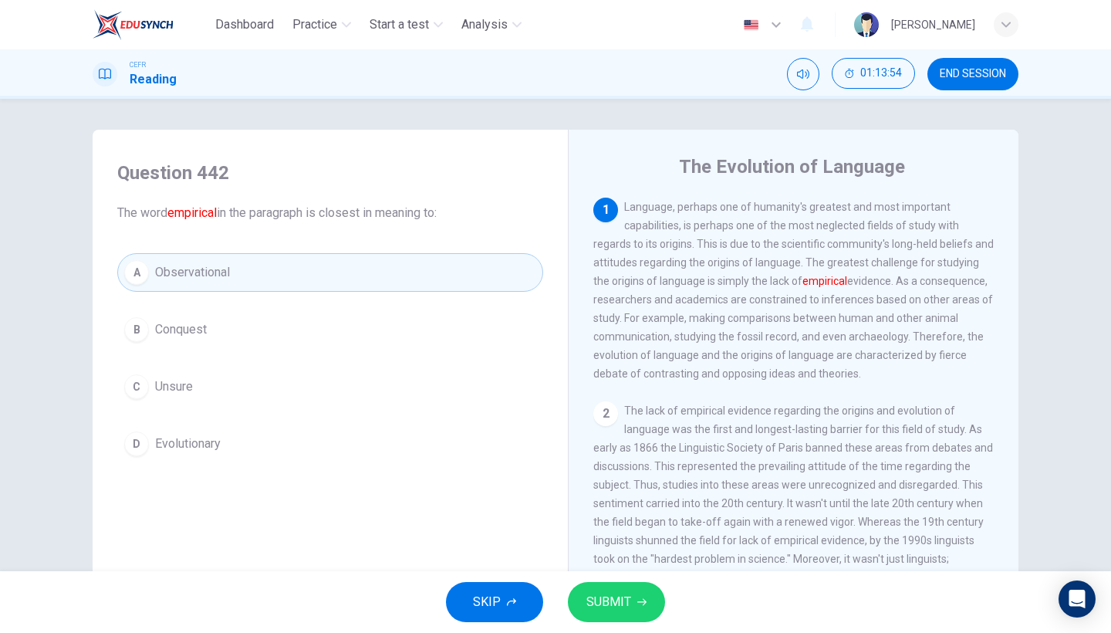
click at [617, 548] on button "SUBMIT" at bounding box center [616, 602] width 97 height 40
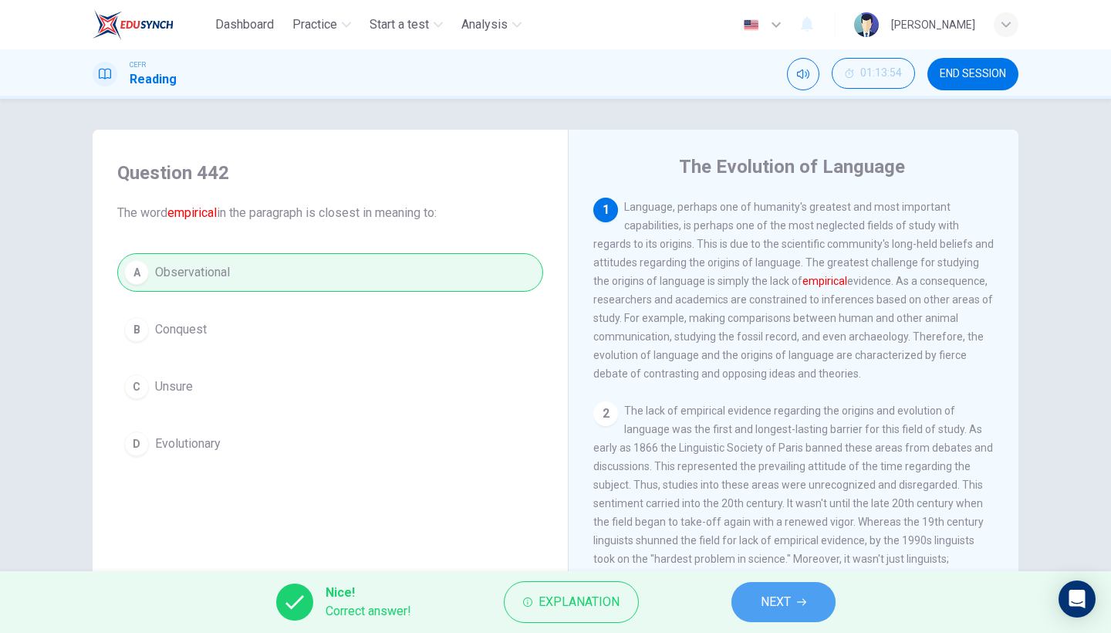
click at [763, 548] on button "NEXT" at bounding box center [783, 602] width 104 height 40
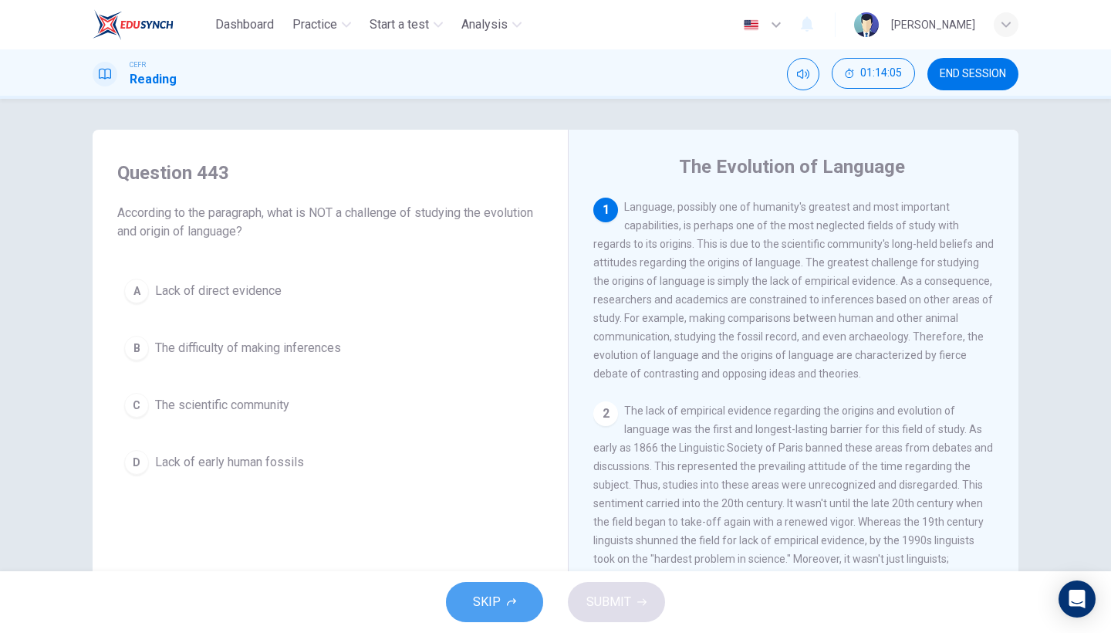
click at [528, 548] on button "SKIP" at bounding box center [494, 602] width 97 height 40
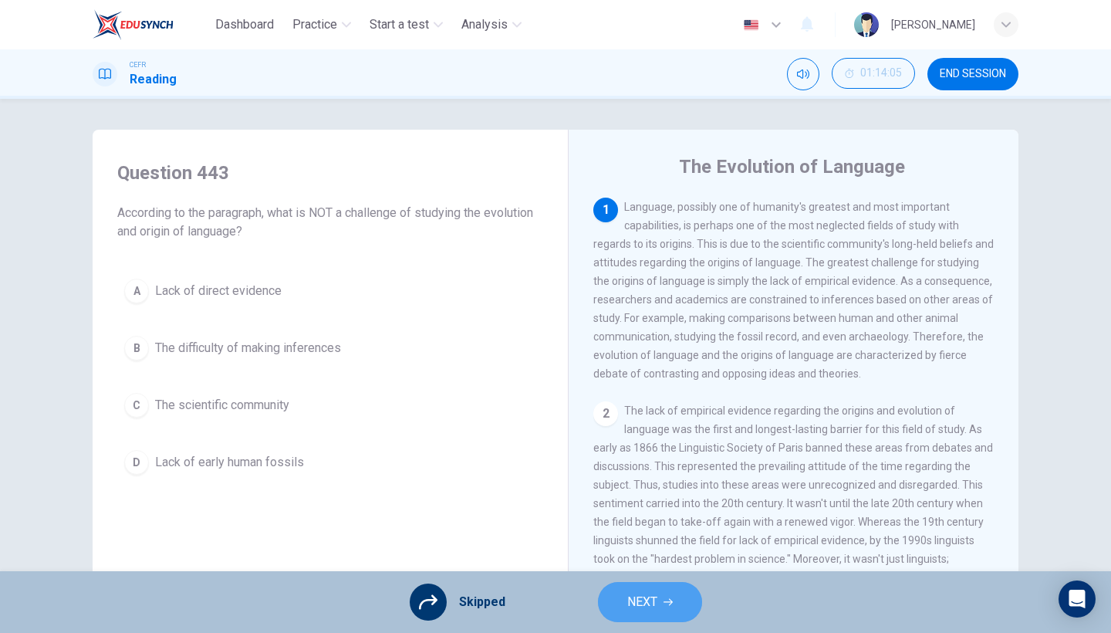
click at [629, 548] on span "NEXT" at bounding box center [642, 602] width 30 height 22
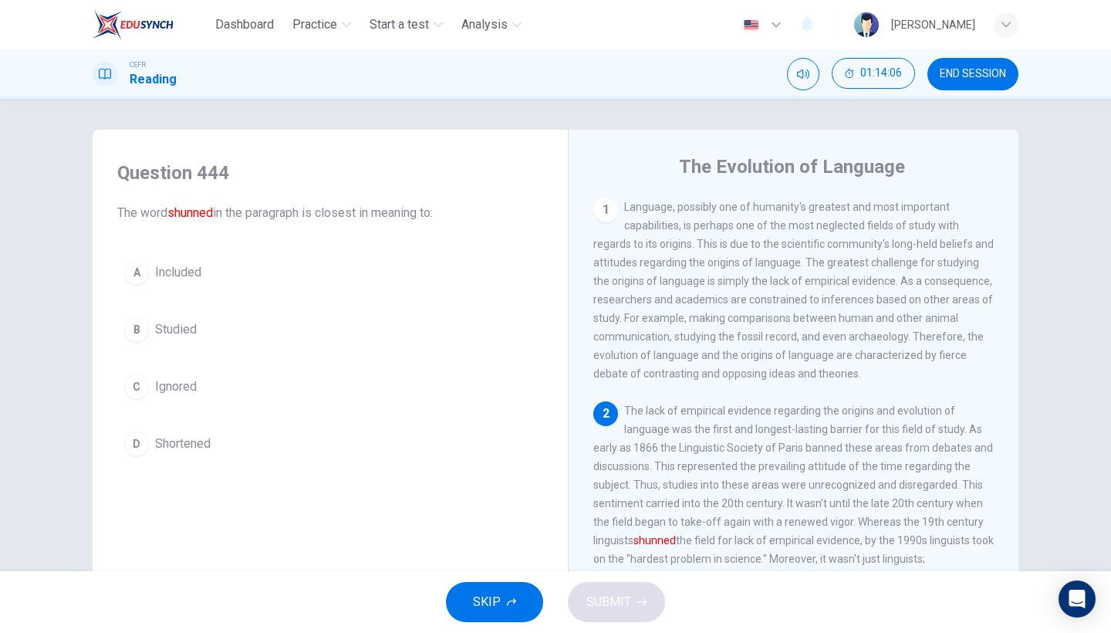
click at [331, 399] on button "C Ignored" at bounding box center [330, 386] width 426 height 39
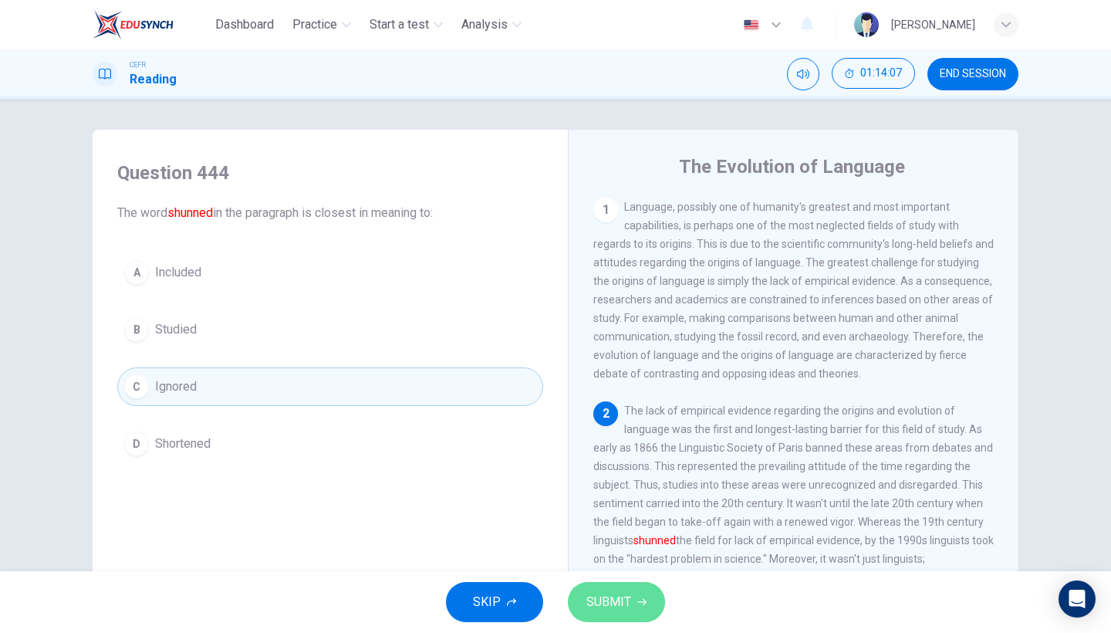
click at [629, 548] on button "SUBMIT" at bounding box center [616, 602] width 97 height 40
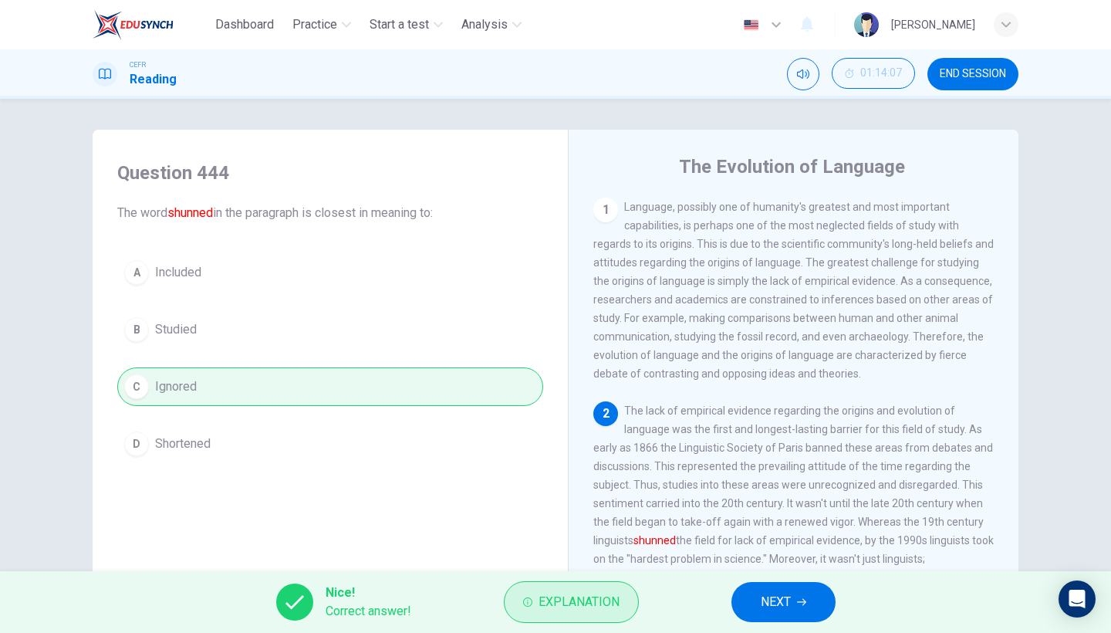
click at [515, 548] on button "Explanation" at bounding box center [571, 602] width 135 height 42
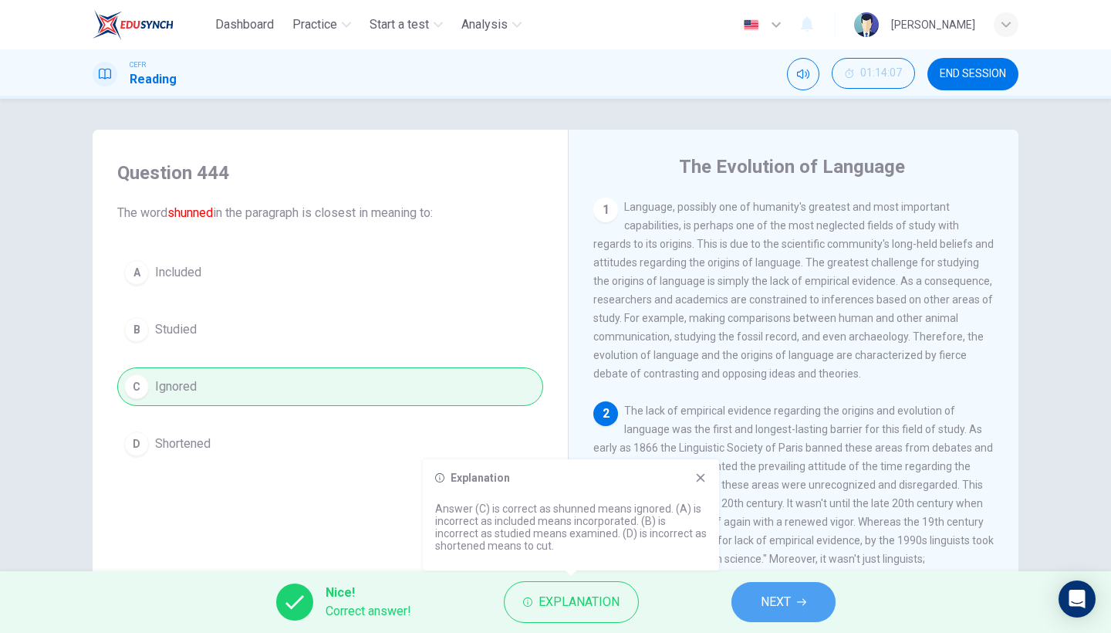
click at [775, 548] on span "NEXT" at bounding box center [776, 602] width 30 height 22
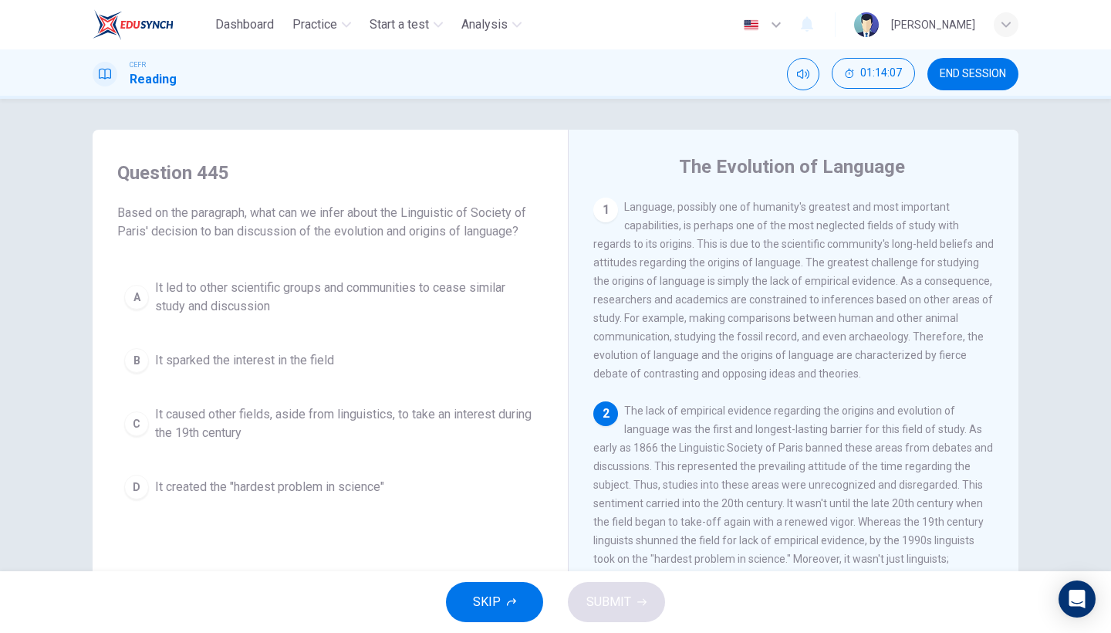
click at [521, 548] on button "SKIP" at bounding box center [494, 602] width 97 height 40
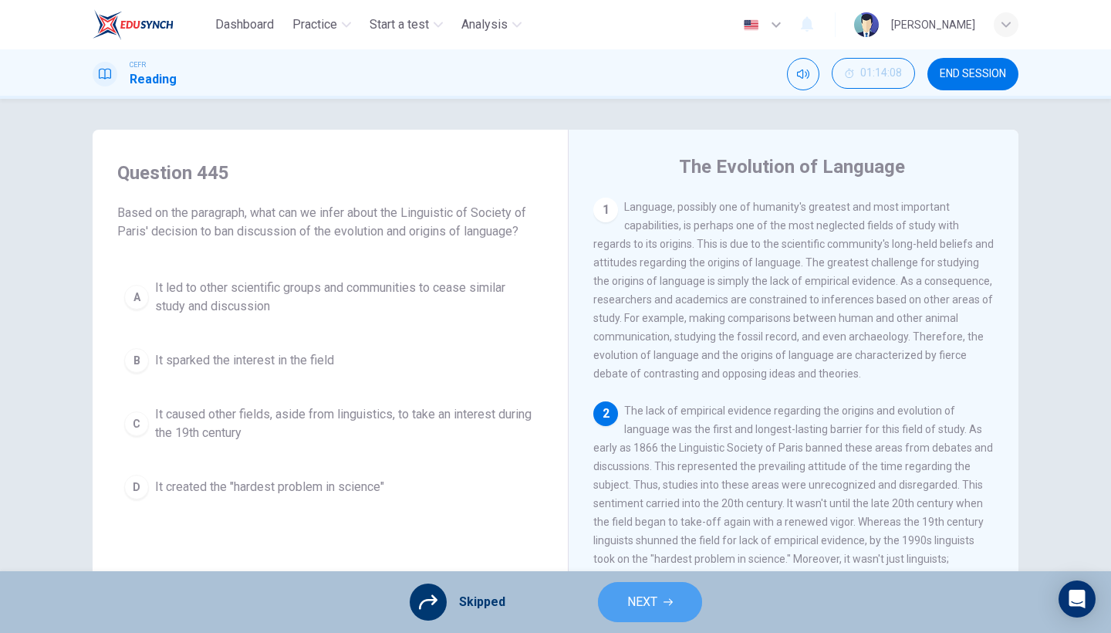
click at [691, 548] on button "NEXT" at bounding box center [650, 602] width 104 height 40
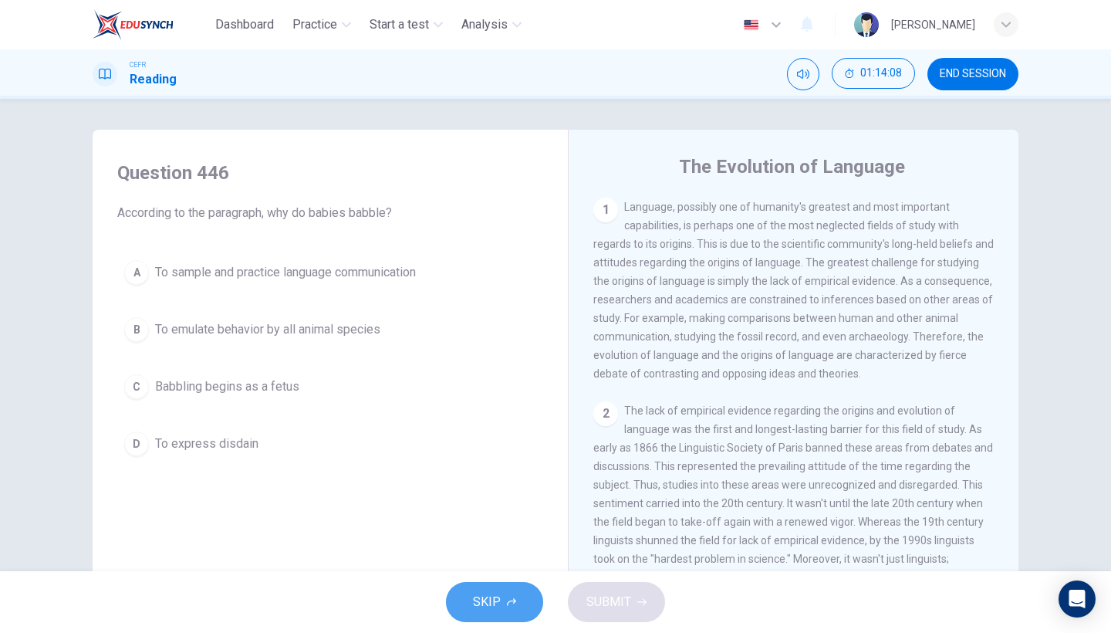
click at [496, 548] on span "SKIP" at bounding box center [487, 602] width 28 height 22
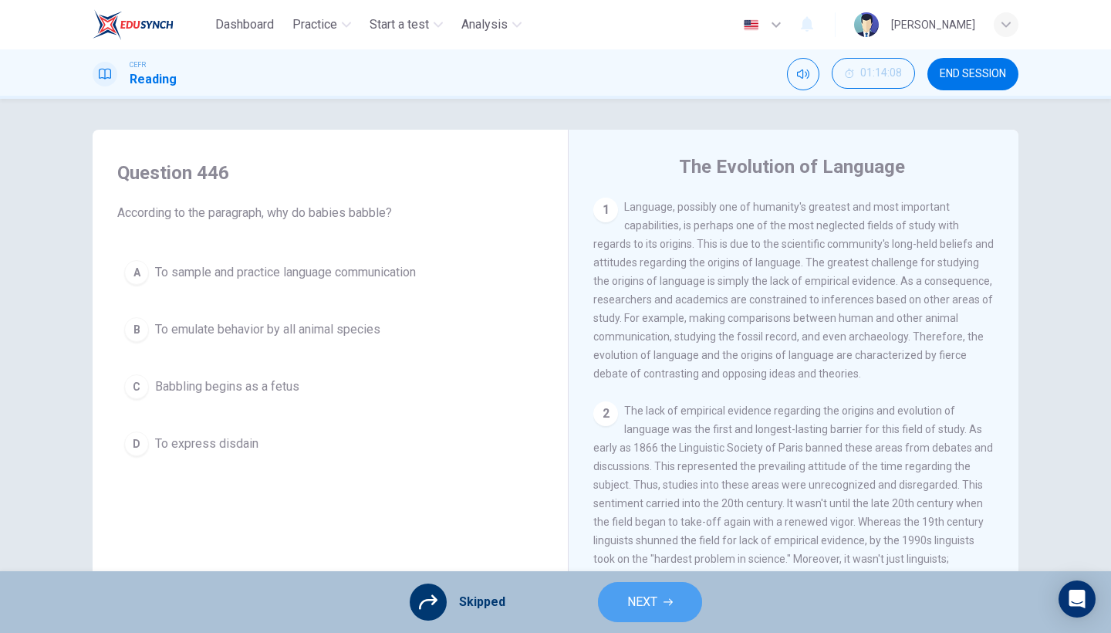
click at [650, 548] on span "NEXT" at bounding box center [642, 602] width 30 height 22
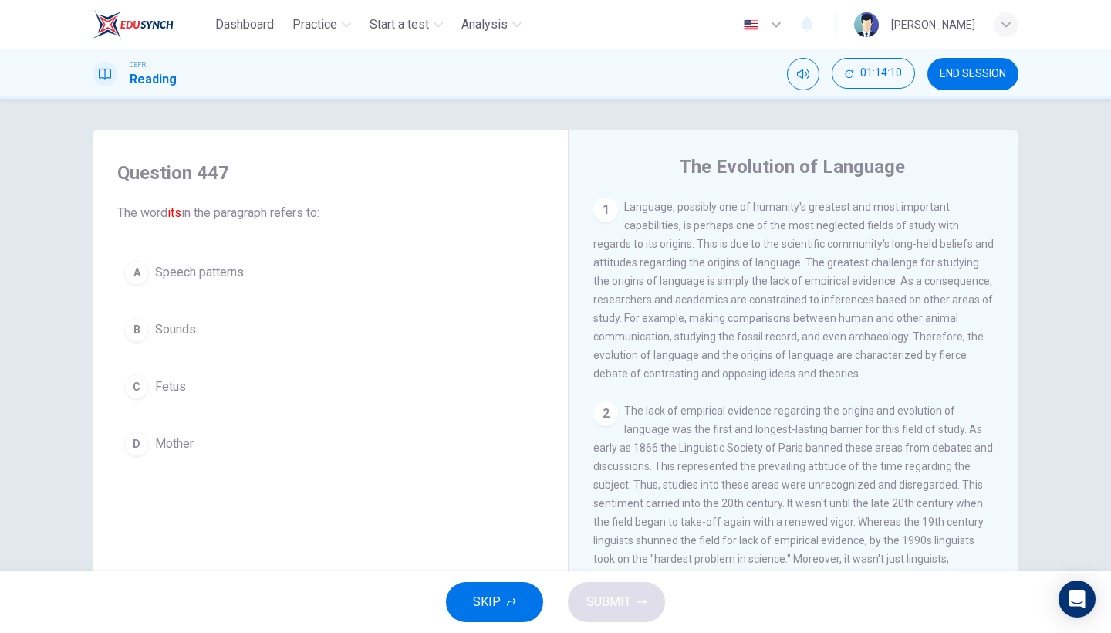
click at [356, 333] on button "B Sounds" at bounding box center [330, 329] width 426 height 39
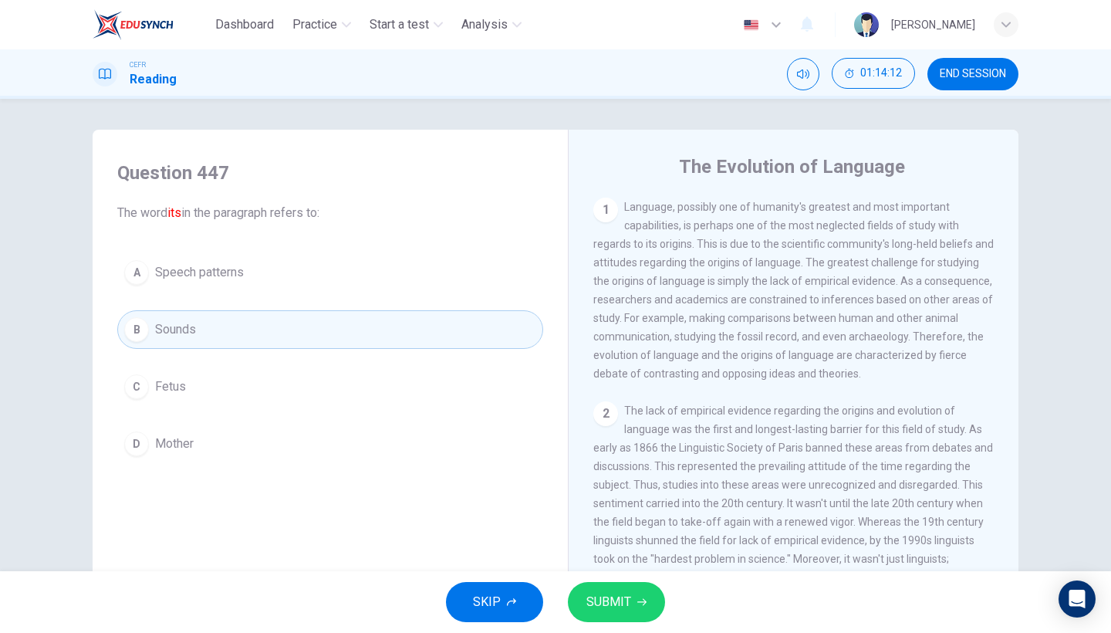
click at [400, 395] on button "C Fetus" at bounding box center [330, 386] width 426 height 39
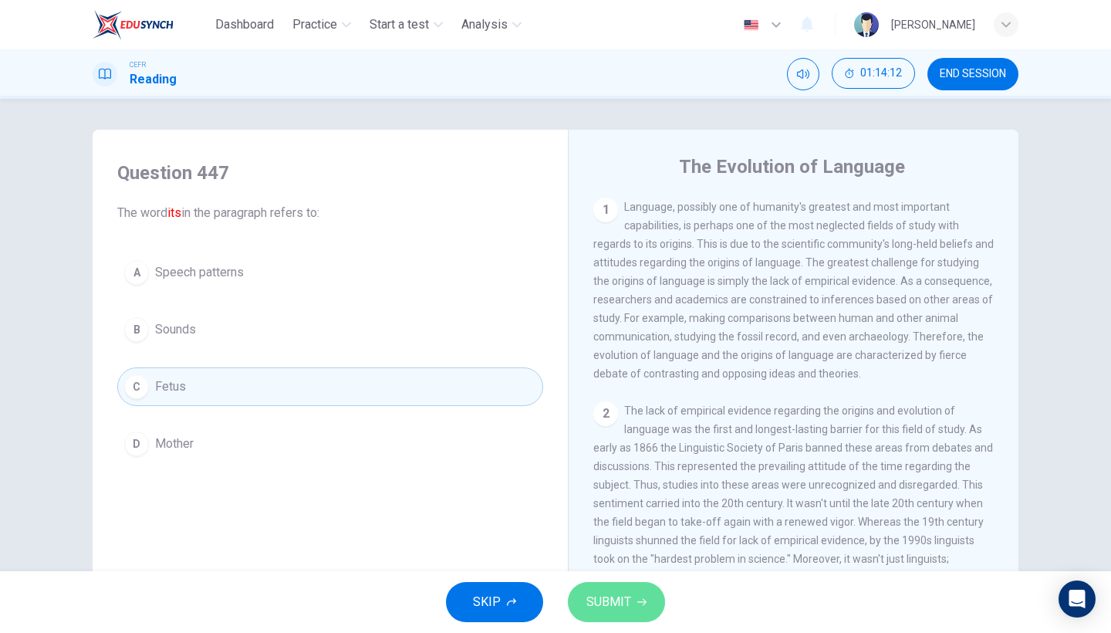
click at [619, 548] on button "SUBMIT" at bounding box center [616, 602] width 97 height 40
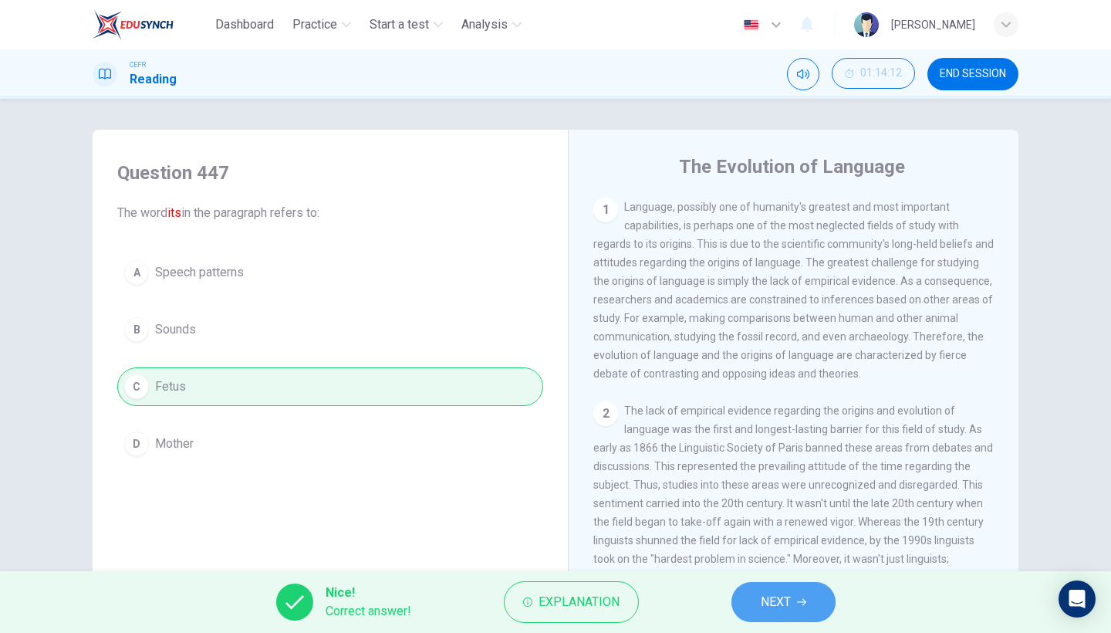
click at [785, 548] on span "NEXT" at bounding box center [776, 602] width 30 height 22
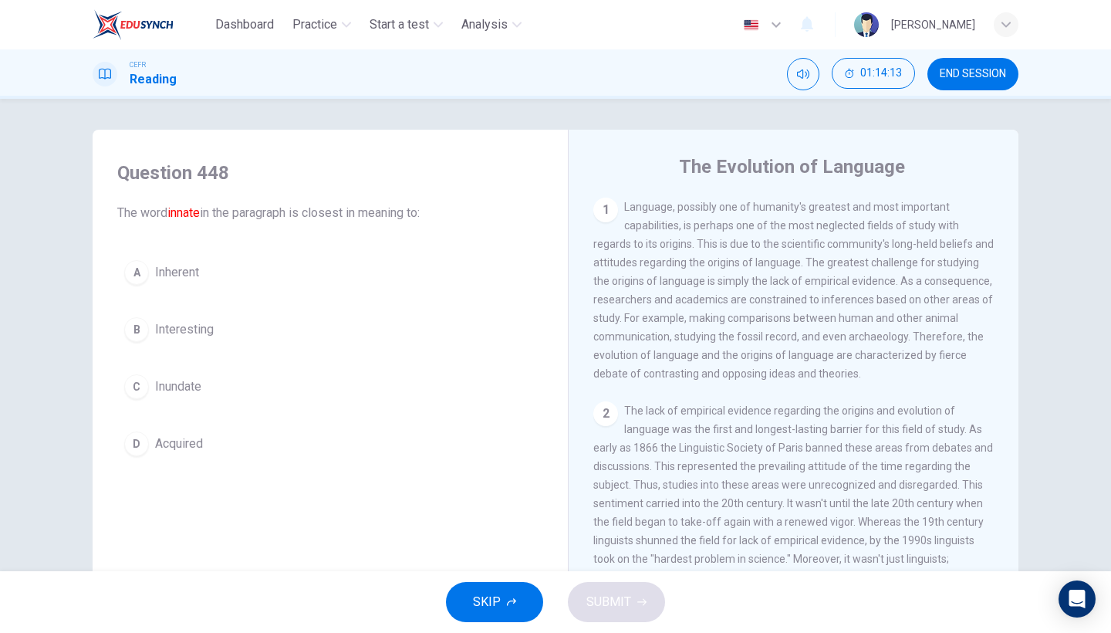
click at [376, 278] on button "A Inherent" at bounding box center [330, 272] width 426 height 39
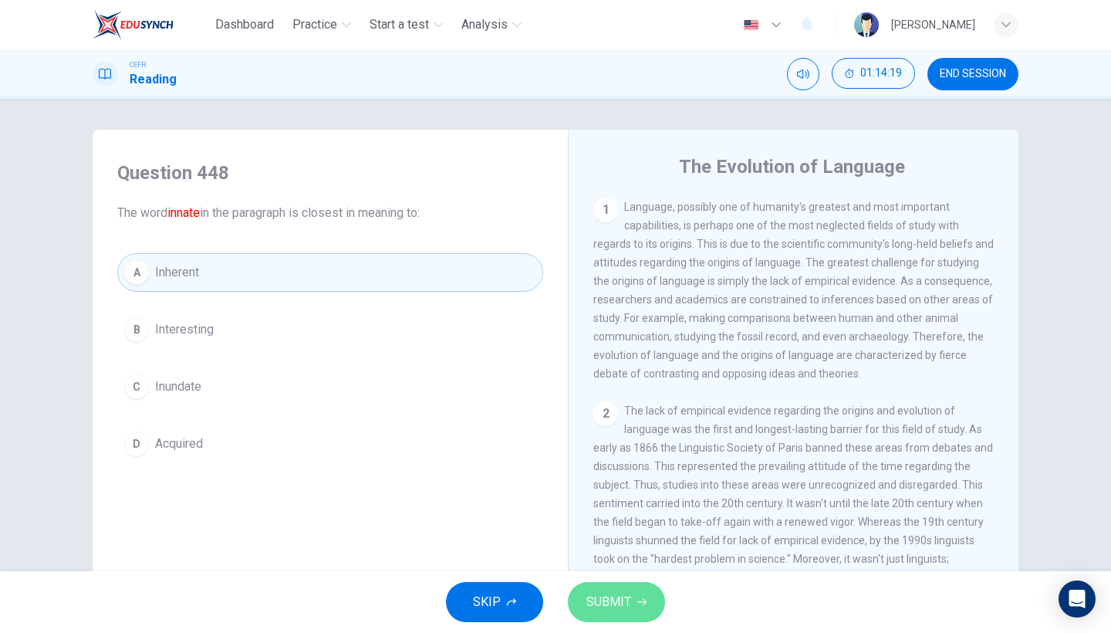
click at [620, 548] on span "SUBMIT" at bounding box center [608, 602] width 45 height 22
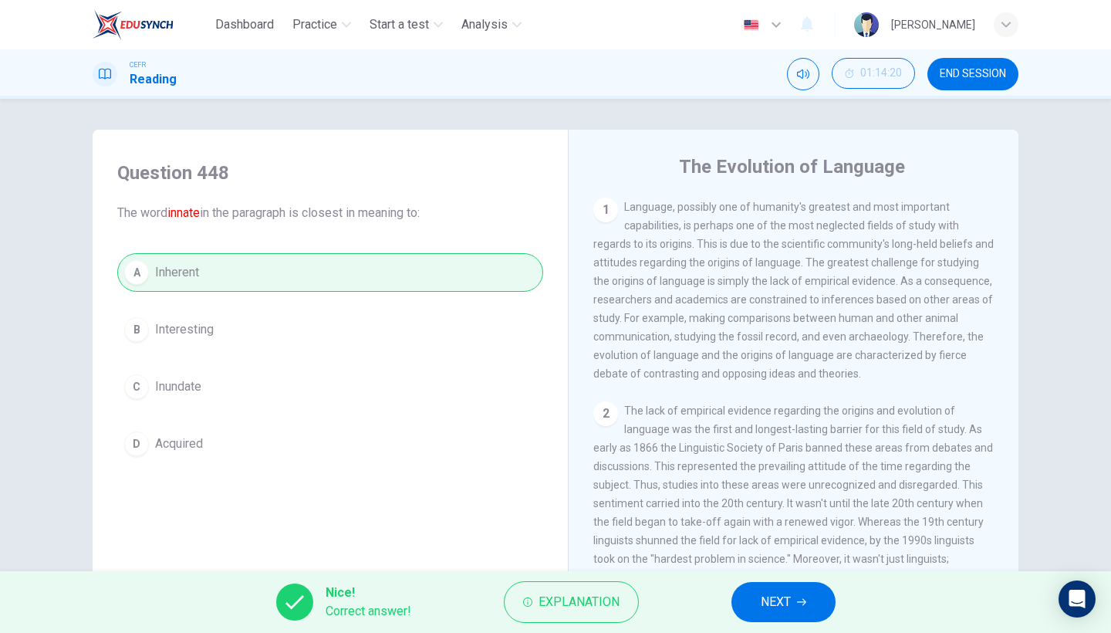
click at [767, 548] on span "NEXT" at bounding box center [776, 602] width 30 height 22
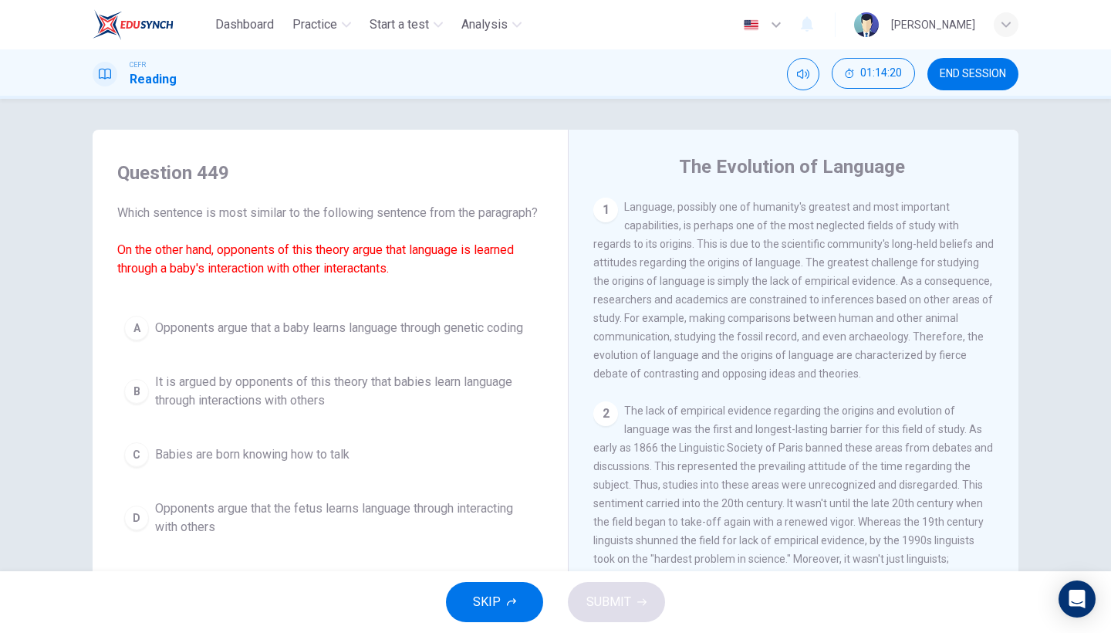
click at [510, 548] on div "SKIP SUBMIT" at bounding box center [555, 602] width 1111 height 62
click at [510, 548] on button "SKIP" at bounding box center [494, 602] width 97 height 40
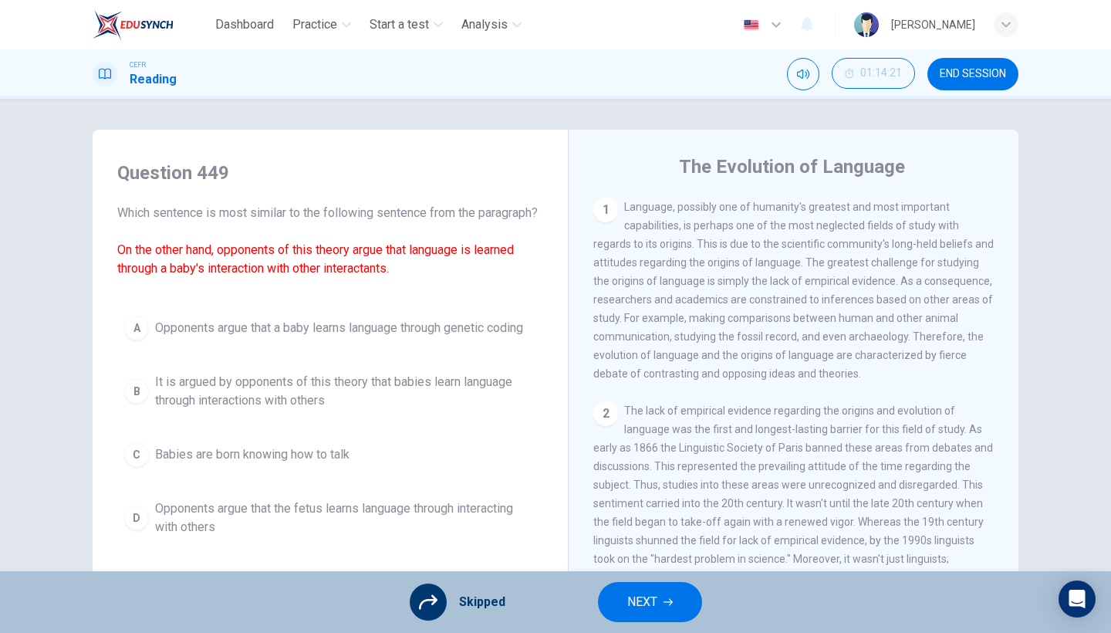
click at [700, 548] on button "NEXT" at bounding box center [650, 602] width 104 height 40
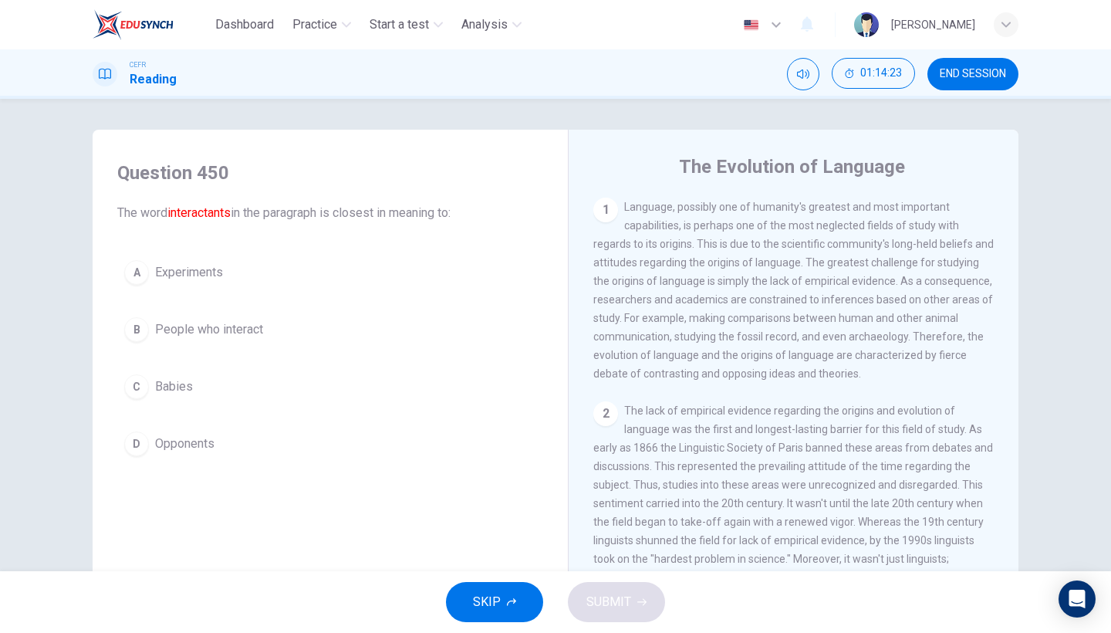
click at [339, 348] on button "B People who interact" at bounding box center [330, 329] width 426 height 39
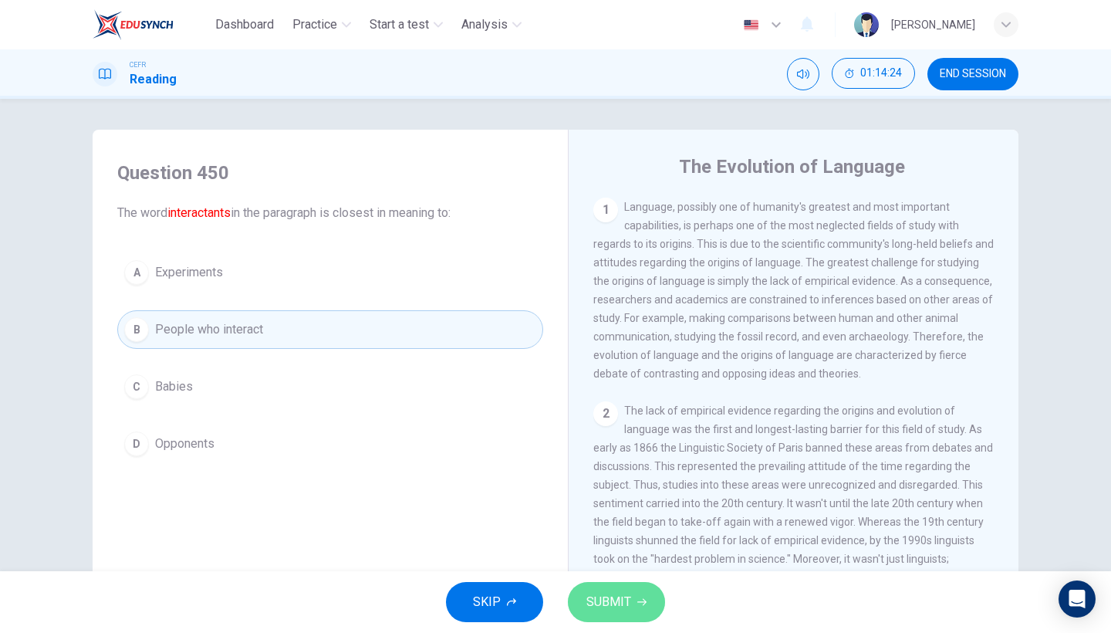
click at [593, 548] on span "SUBMIT" at bounding box center [608, 602] width 45 height 22
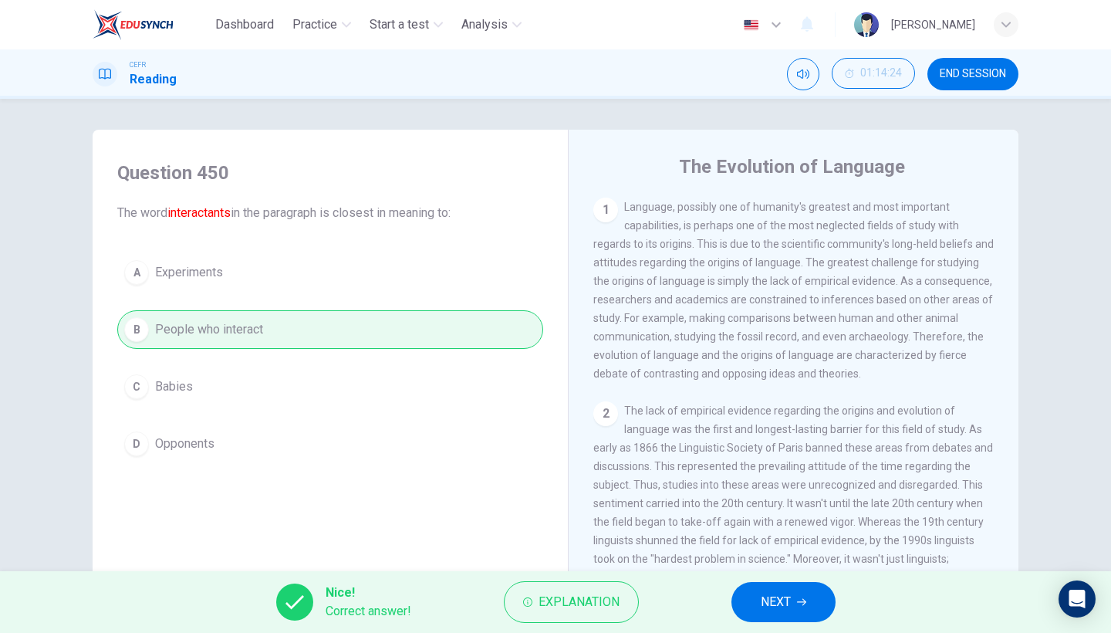
click at [747, 548] on button "NEXT" at bounding box center [783, 602] width 104 height 40
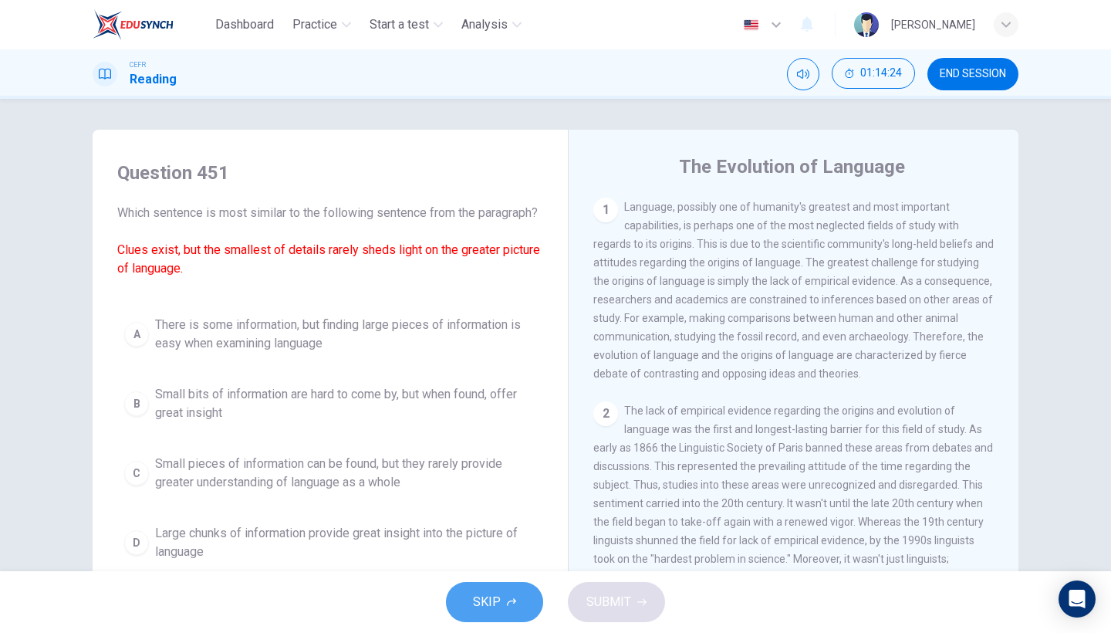
click at [488, 548] on span "SKIP" at bounding box center [487, 602] width 28 height 22
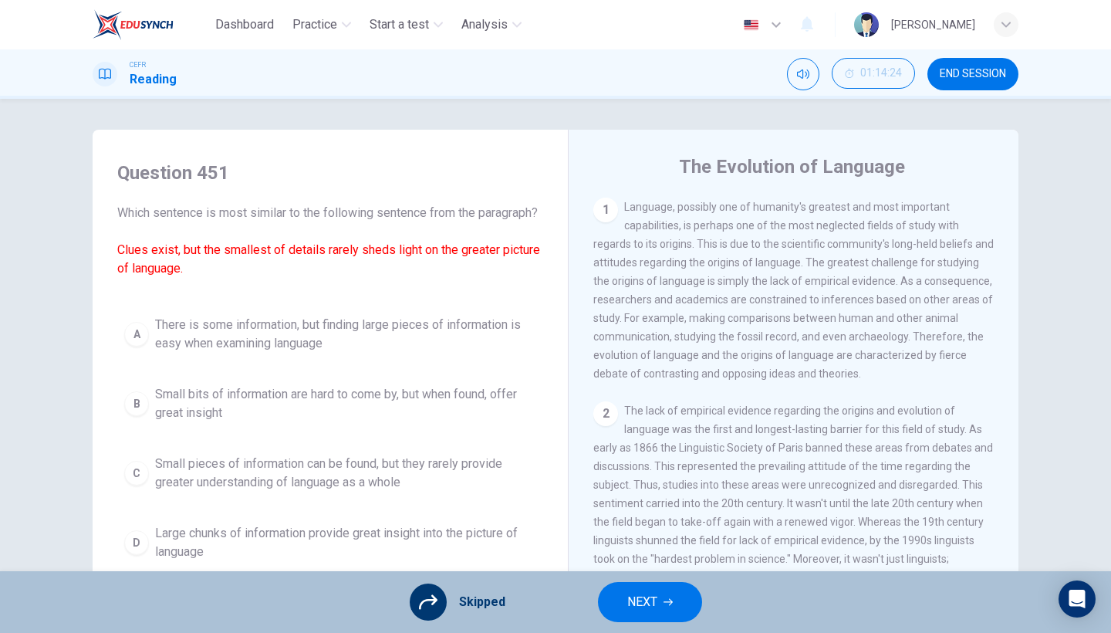
click at [724, 548] on div "Skipped NEXT" at bounding box center [555, 602] width 1111 height 62
click at [650, 548] on span "NEXT" at bounding box center [642, 602] width 30 height 22
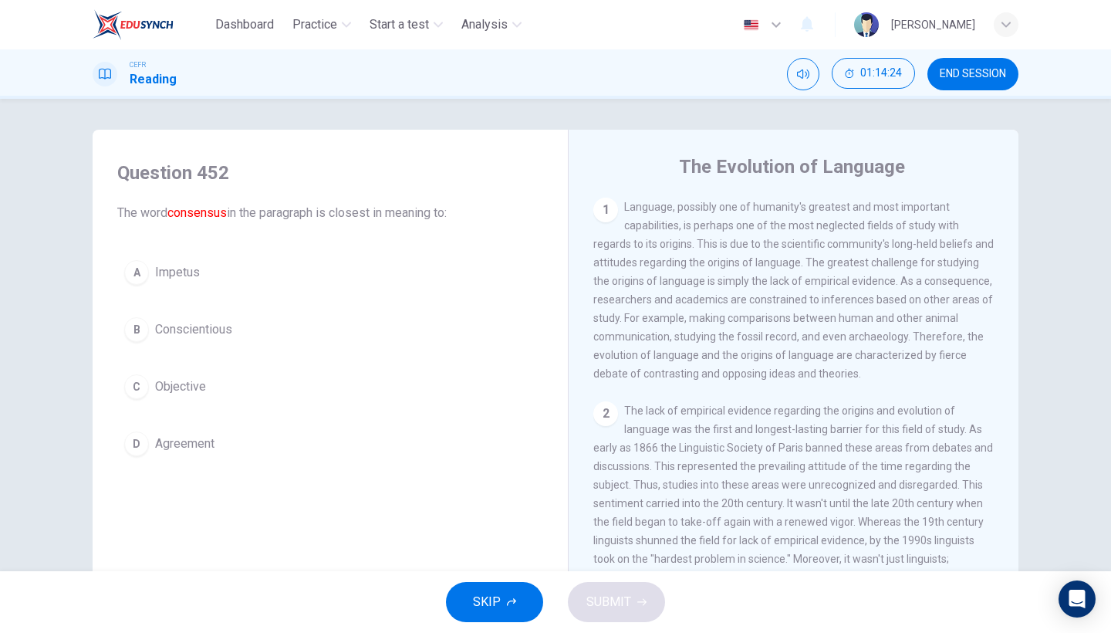
click at [531, 548] on button "SKIP" at bounding box center [494, 602] width 97 height 40
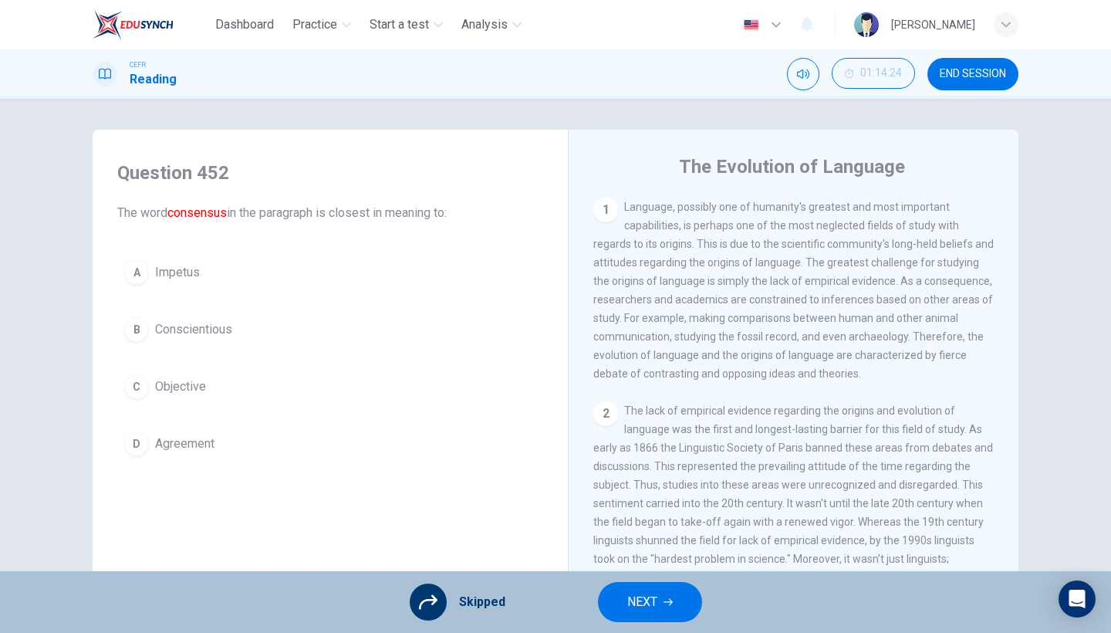
click at [648, 548] on span "NEXT" at bounding box center [642, 602] width 30 height 22
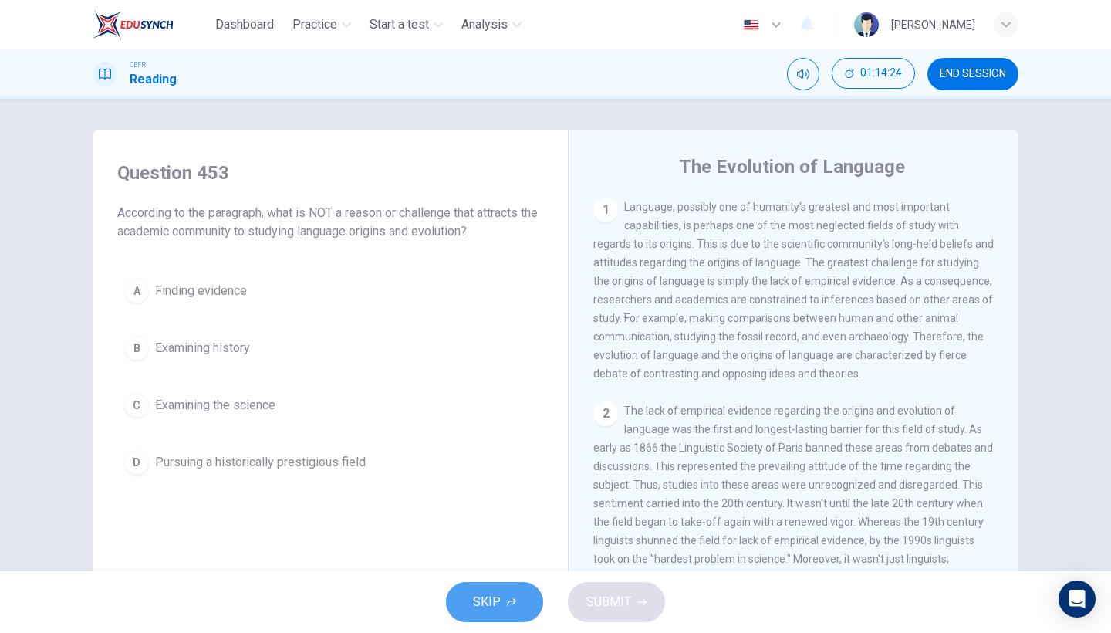
click at [502, 548] on button "SKIP" at bounding box center [494, 602] width 97 height 40
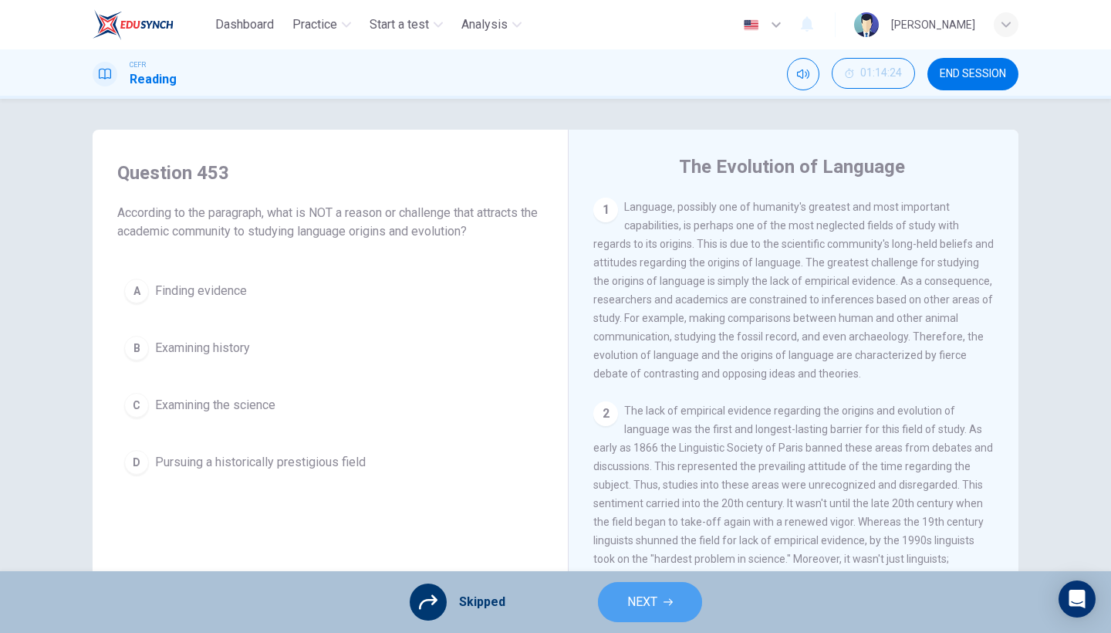
click at [659, 548] on button "NEXT" at bounding box center [650, 602] width 104 height 40
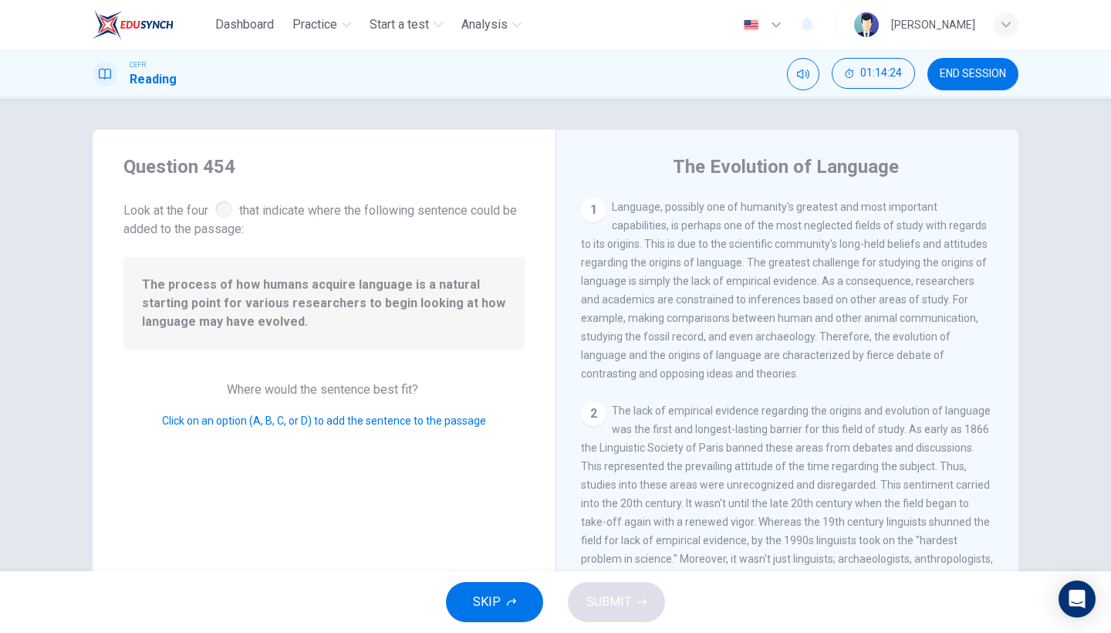
scroll to position [248, 0]
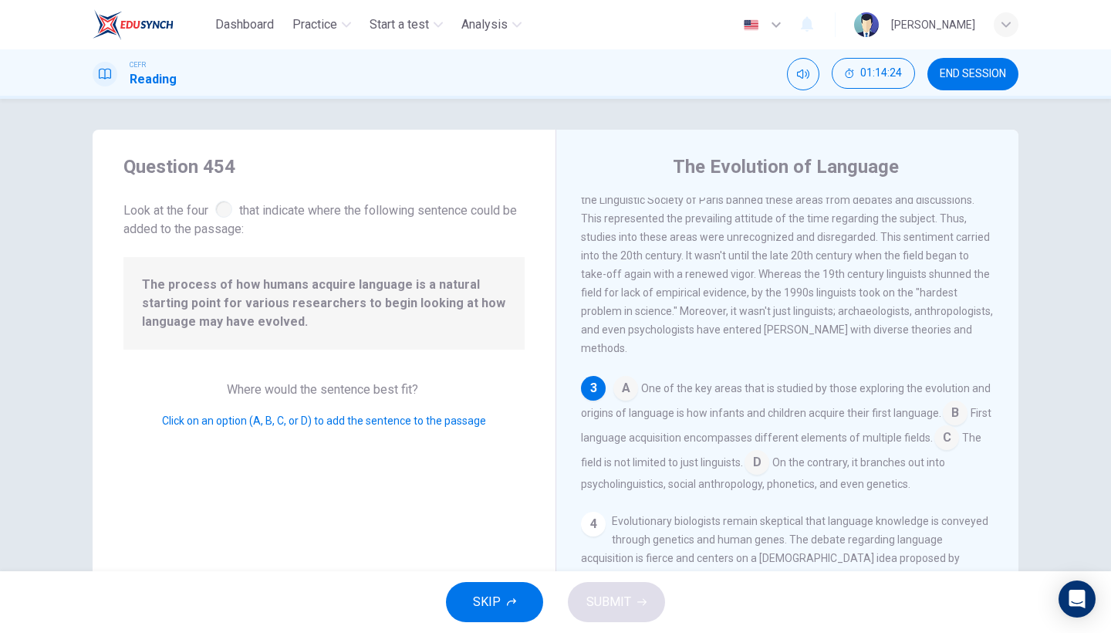
click at [488, 548] on span "SKIP" at bounding box center [487, 602] width 28 height 22
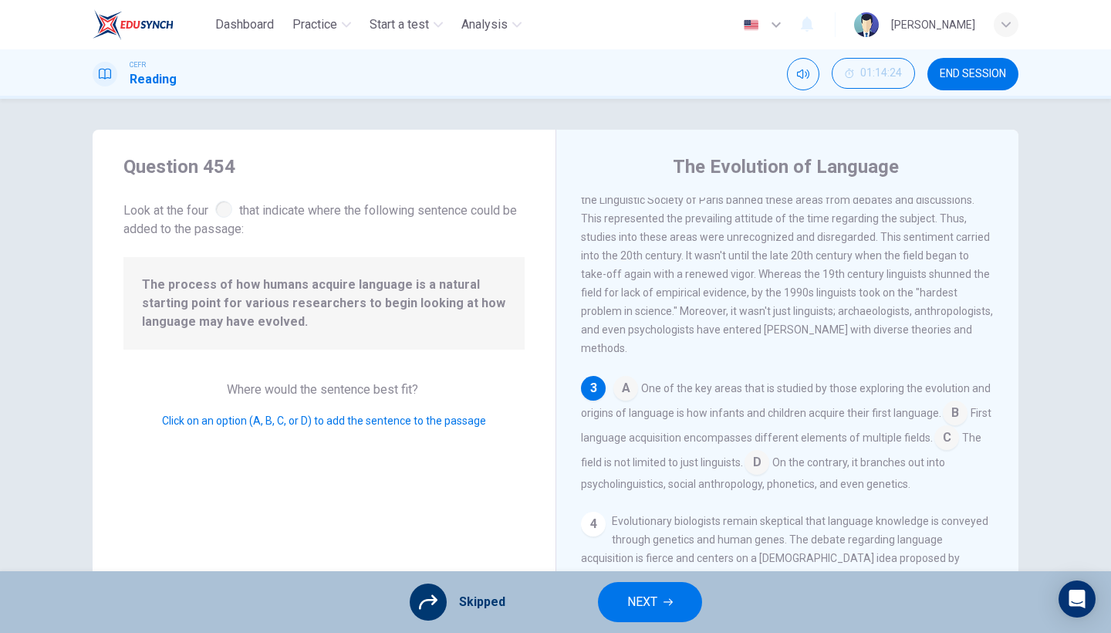
click at [644, 548] on span "NEXT" at bounding box center [642, 602] width 30 height 22
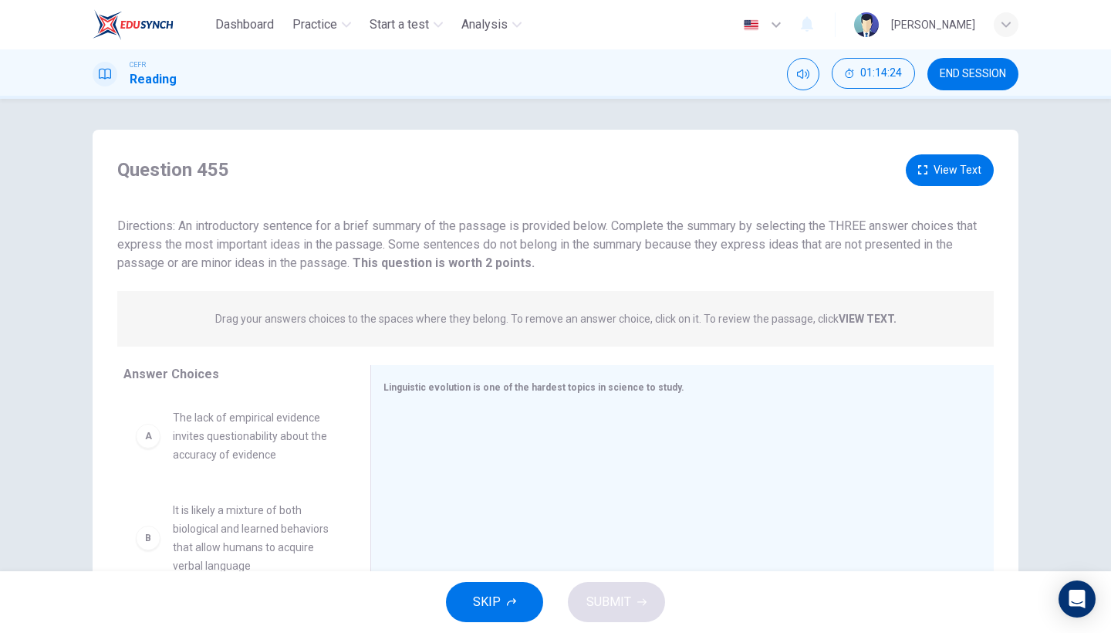
click at [485, 548] on span "SKIP" at bounding box center [487, 602] width 28 height 22
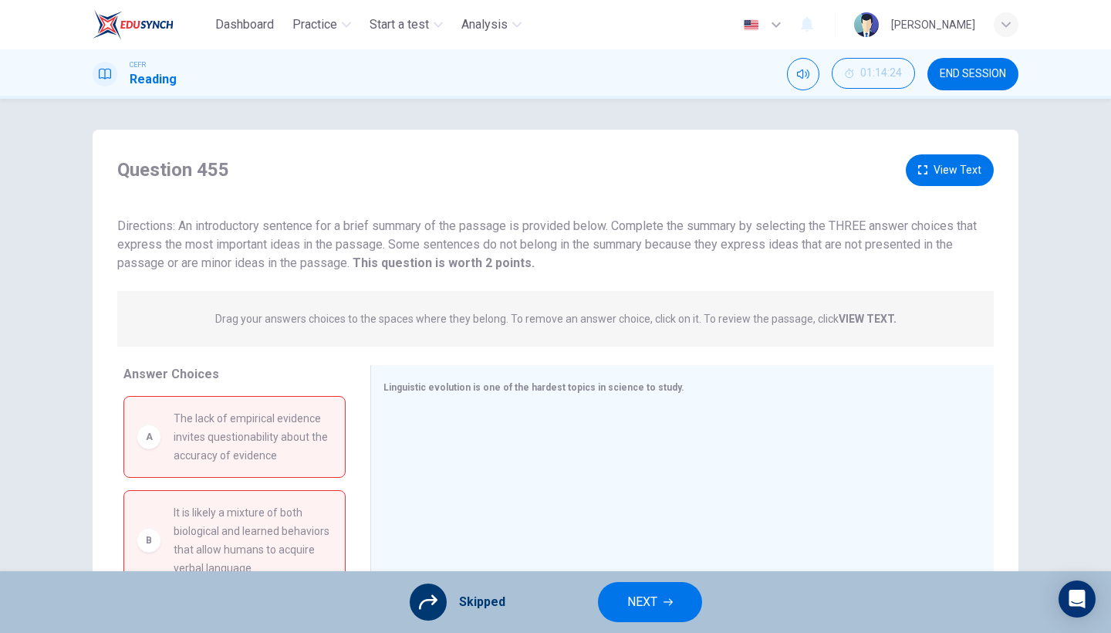
click at [631, 548] on span "NEXT" at bounding box center [642, 602] width 30 height 22
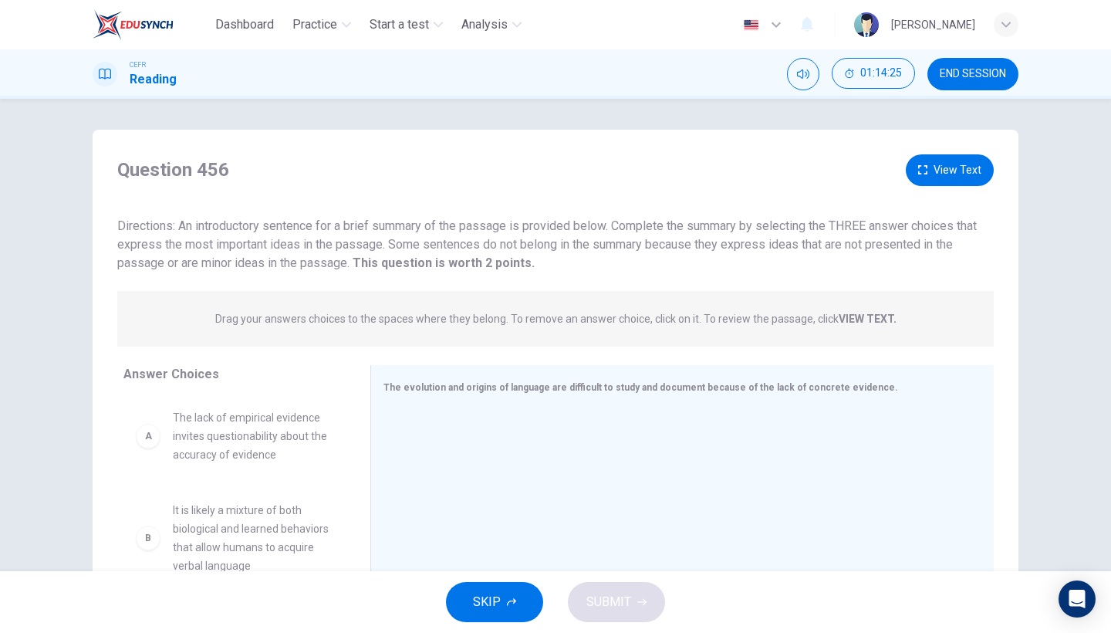
click at [512, 548] on button "SKIP" at bounding box center [494, 602] width 97 height 40
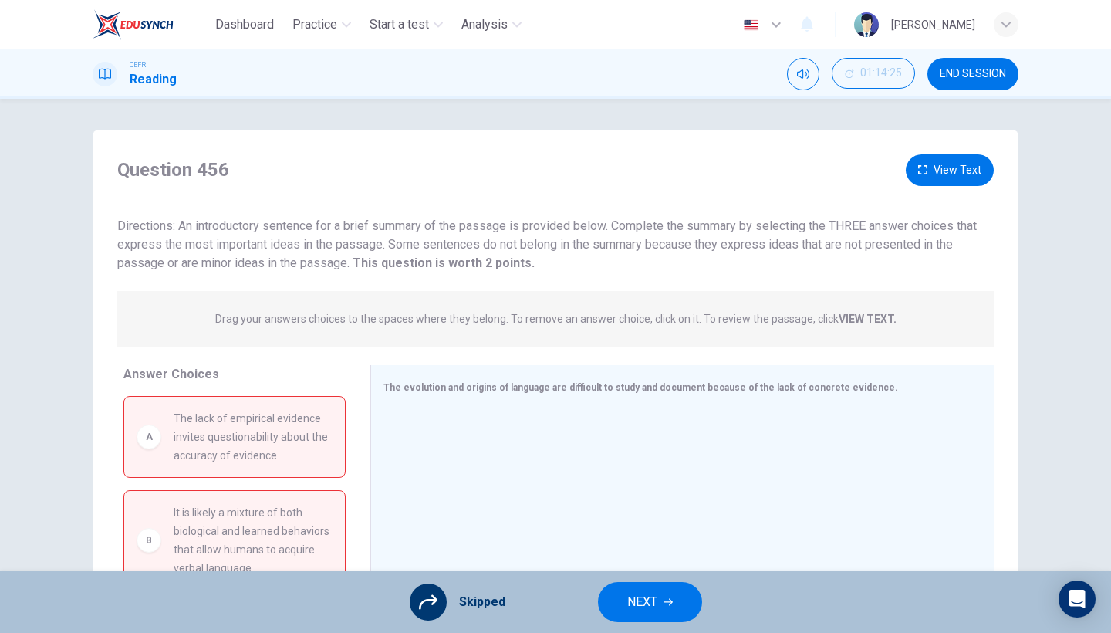
click at [667, 548] on button "NEXT" at bounding box center [650, 602] width 104 height 40
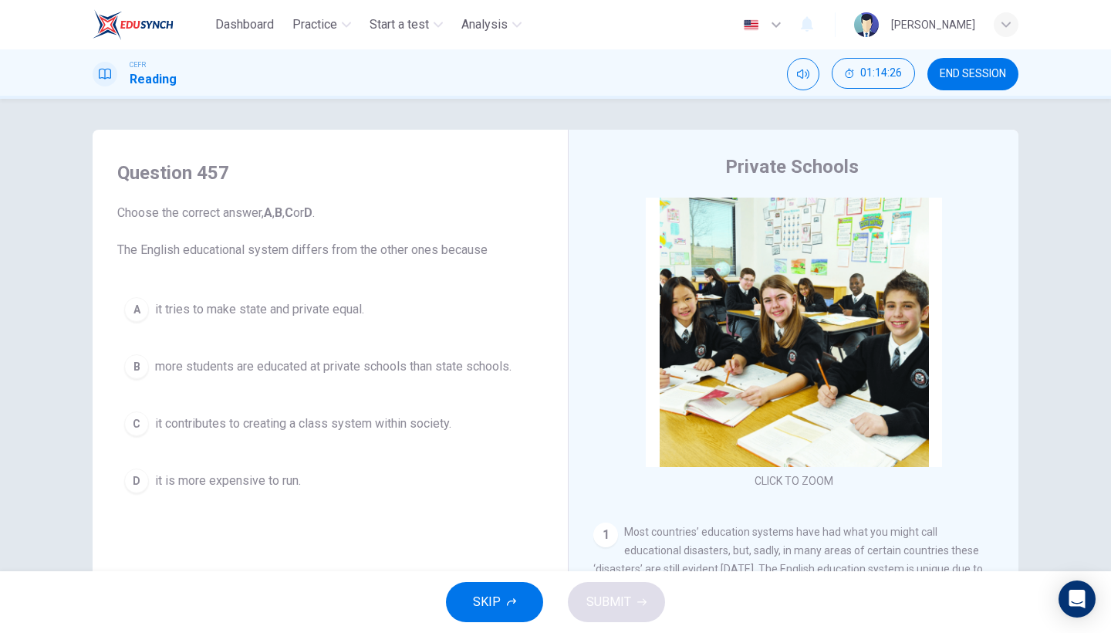
click at [973, 84] on button "END SESSION" at bounding box center [972, 74] width 91 height 32
